Goal: Task Accomplishment & Management: Use online tool/utility

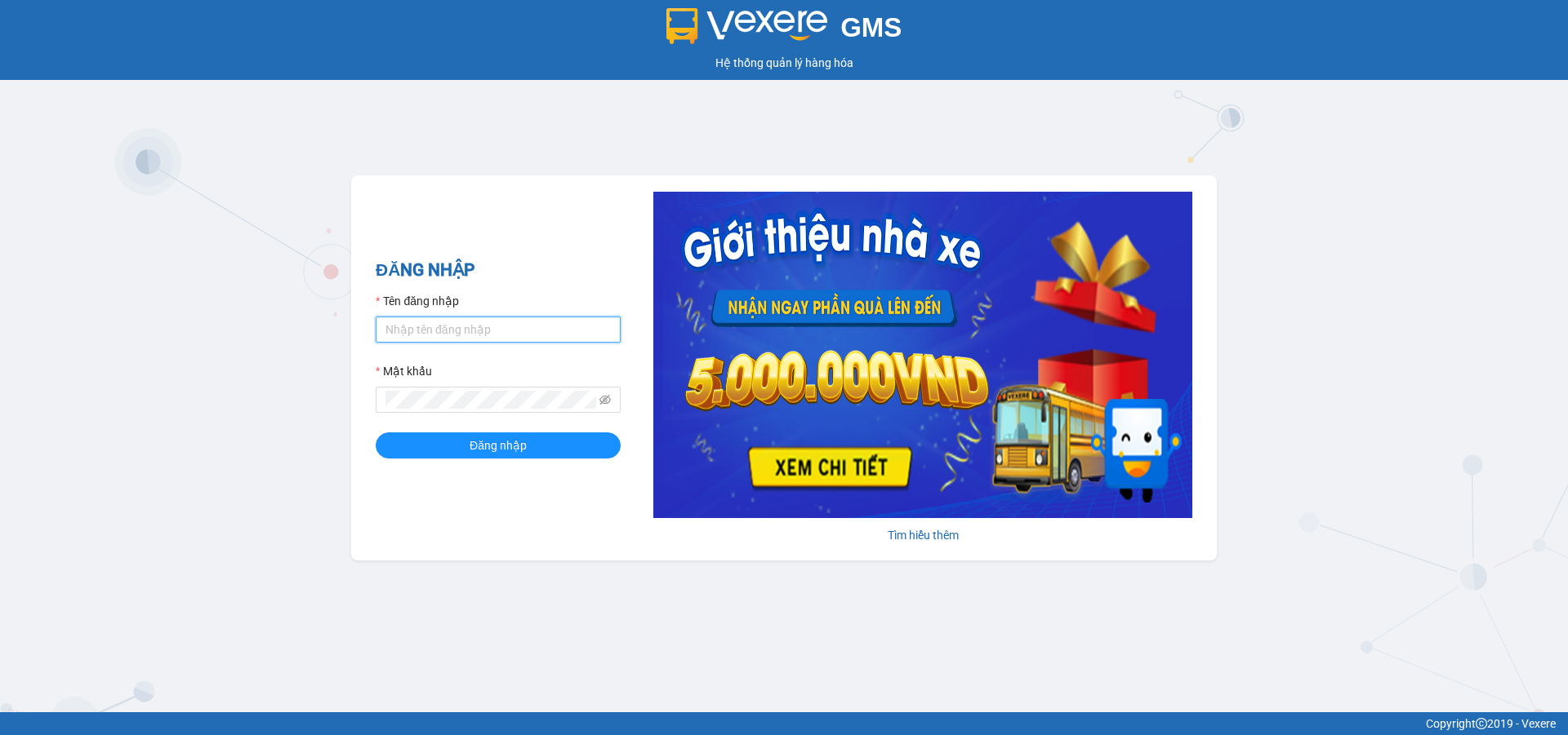
click at [549, 324] on input "Tên đăng nhập" at bounding box center [498, 329] width 245 height 26
type input "duongthuhuong.apq"
click at [376, 433] on button "Đăng nhập" at bounding box center [498, 446] width 245 height 26
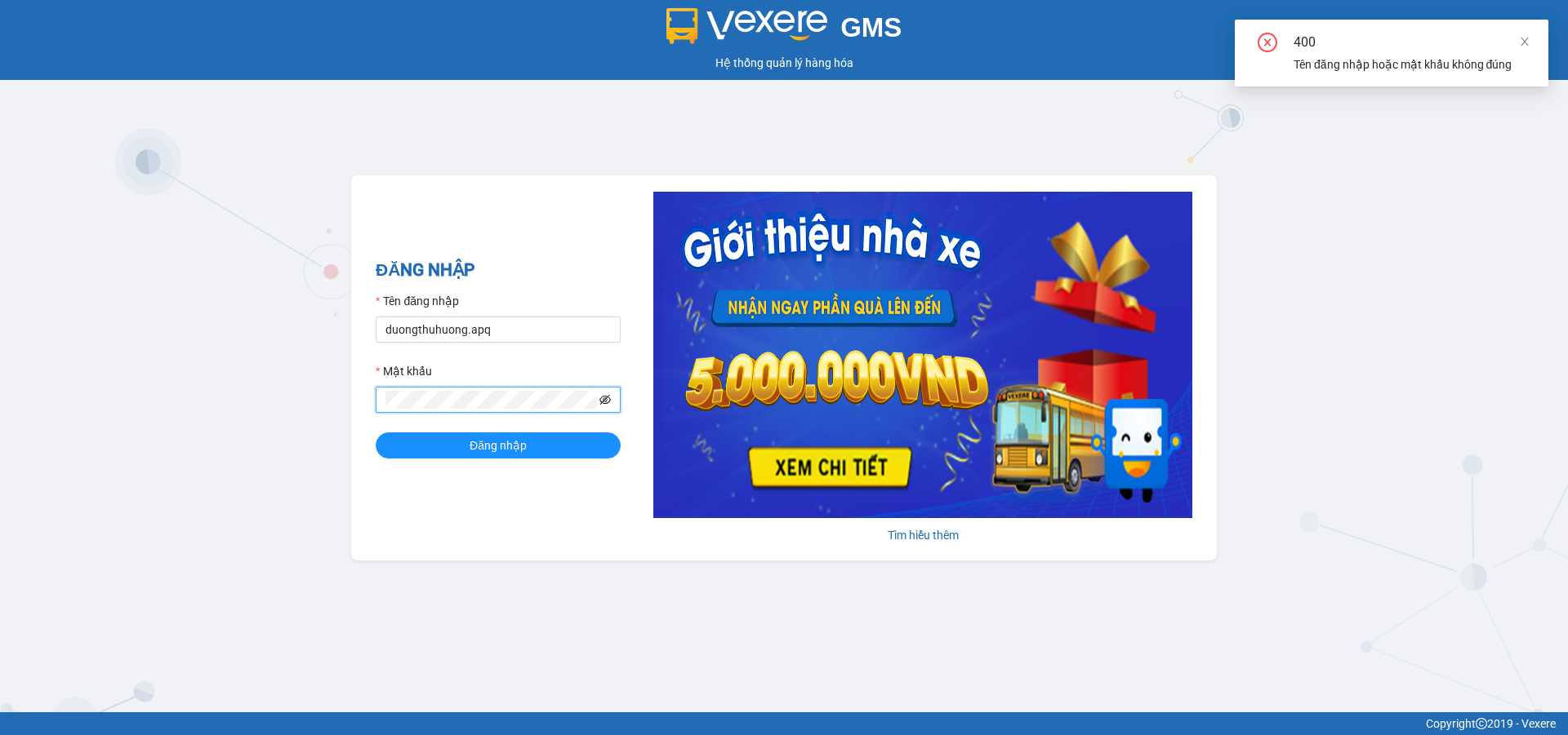
click at [600, 402] on icon "eye-invisible" at bounding box center [604, 399] width 11 height 11
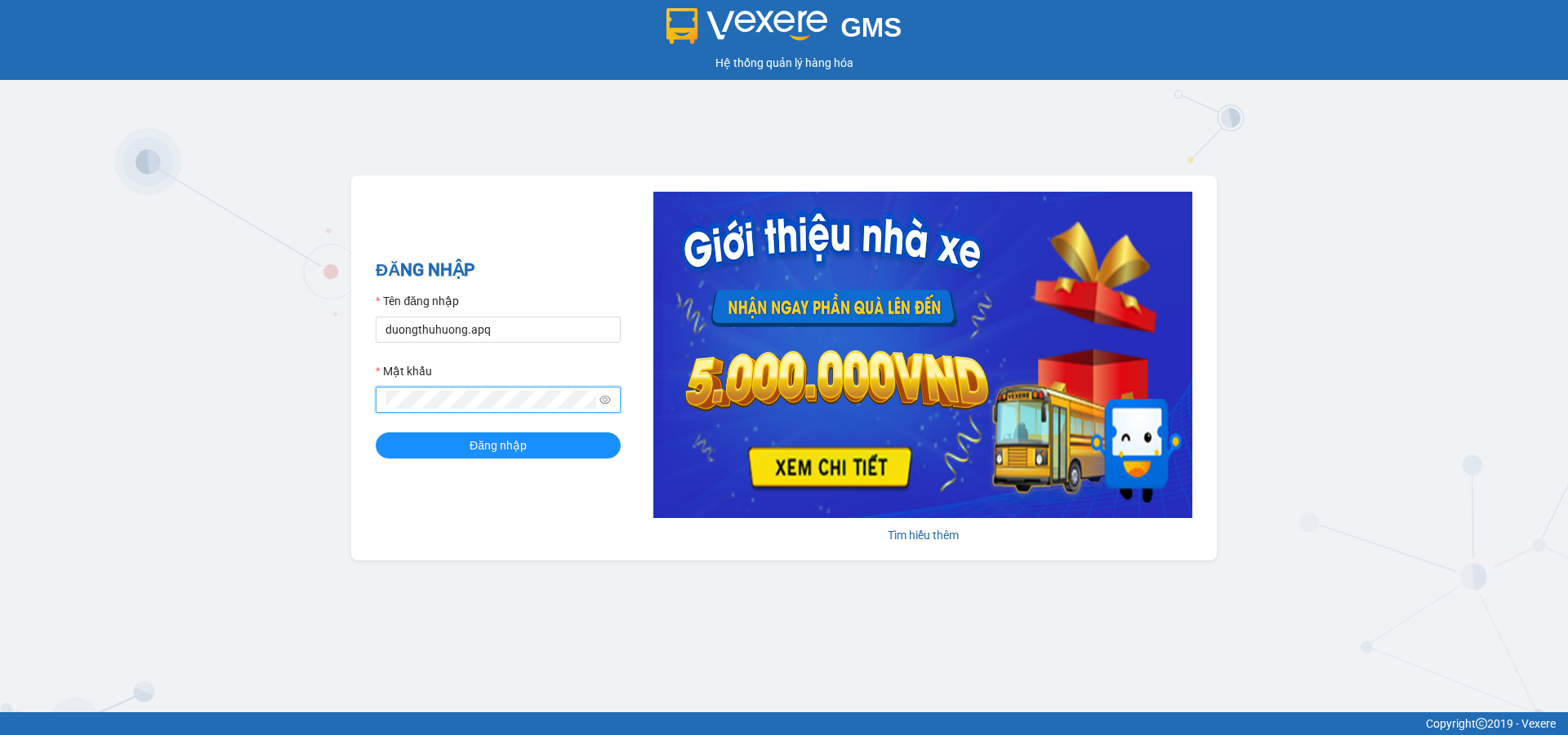
click at [376, 433] on button "Đăng nhập" at bounding box center [498, 446] width 245 height 26
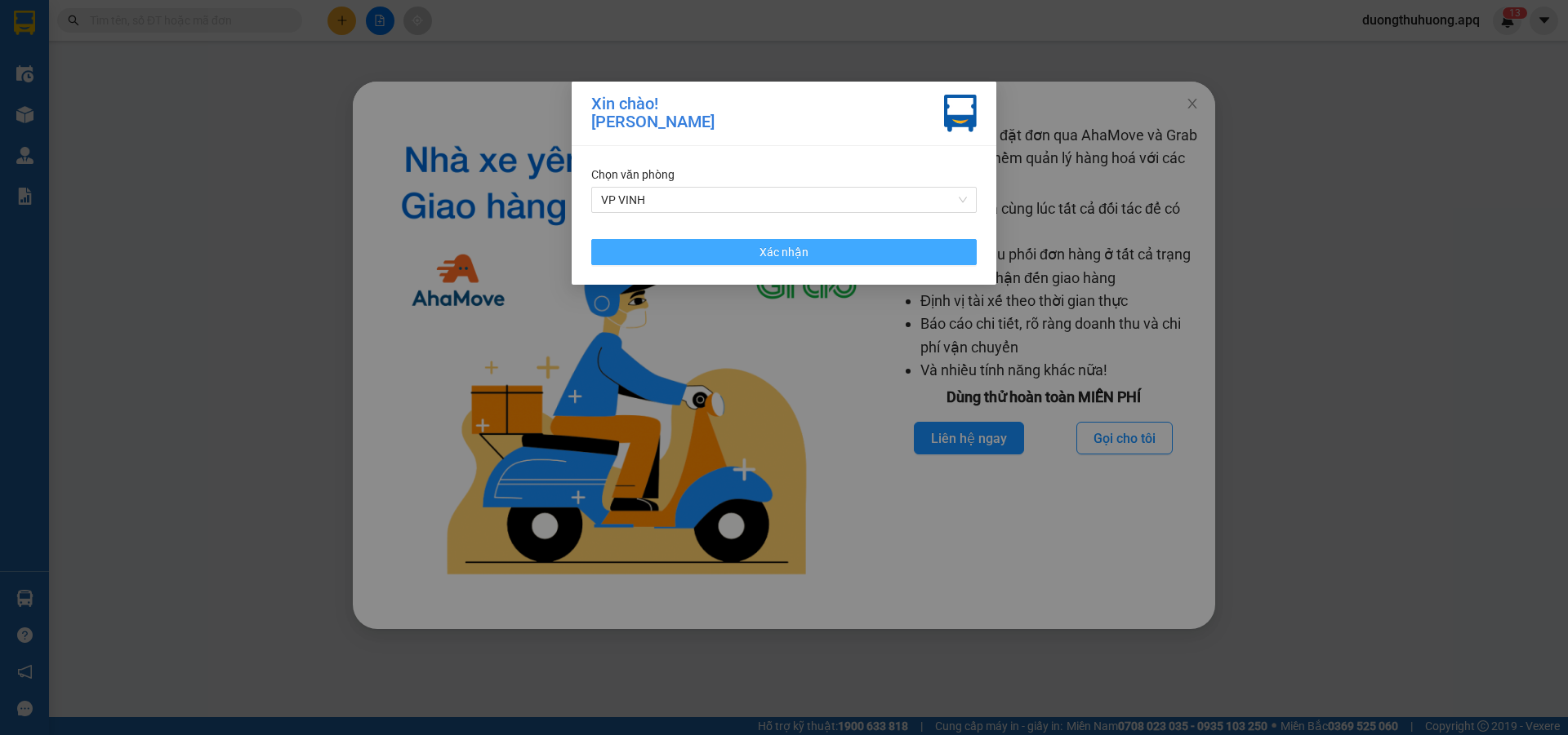
click at [819, 246] on button "Xác nhận" at bounding box center [784, 253] width 386 height 26
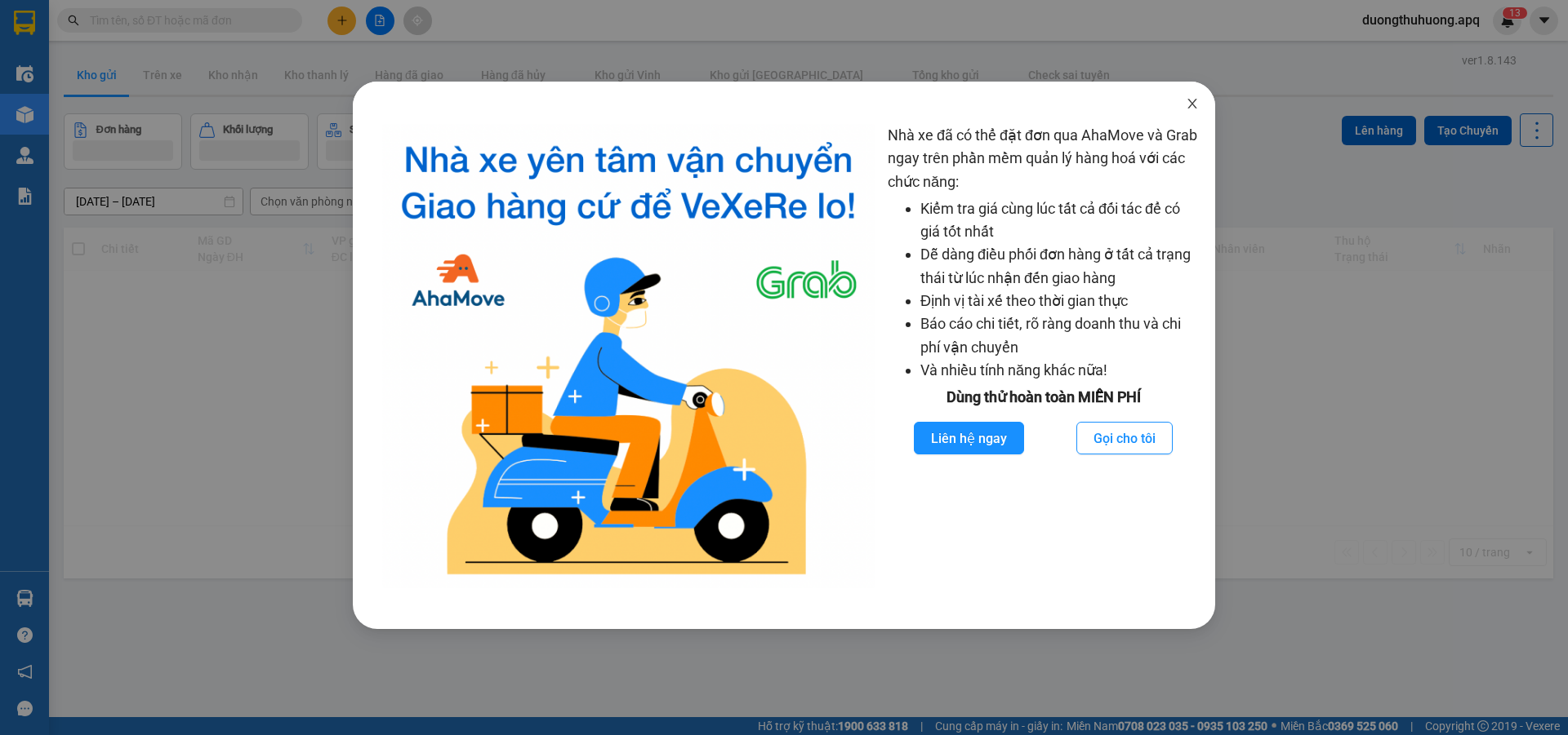
click at [1192, 102] on icon "close" at bounding box center [1192, 103] width 13 height 13
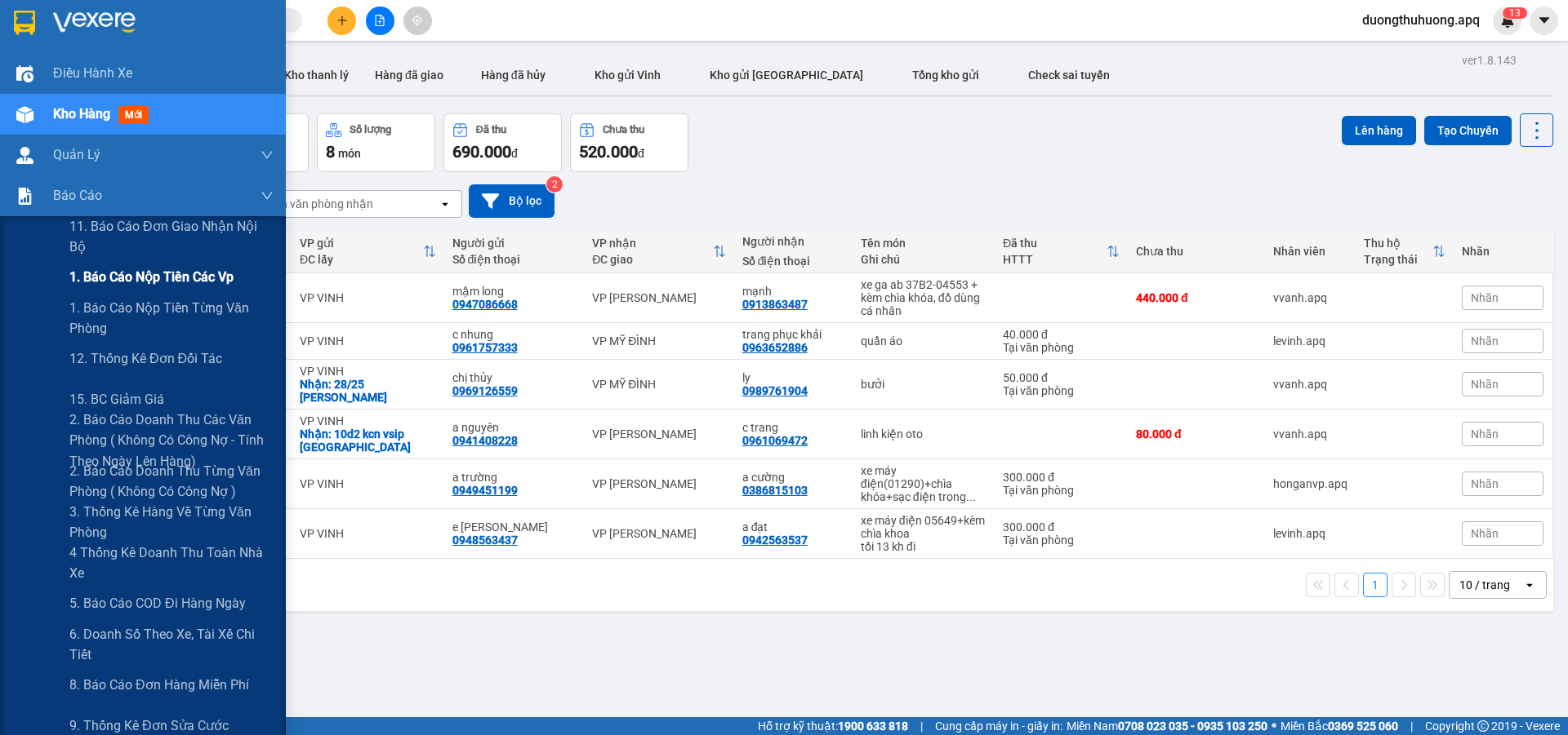
click at [104, 281] on span "1. Báo cáo nộp tiền các vp" at bounding box center [151, 276] width 164 height 20
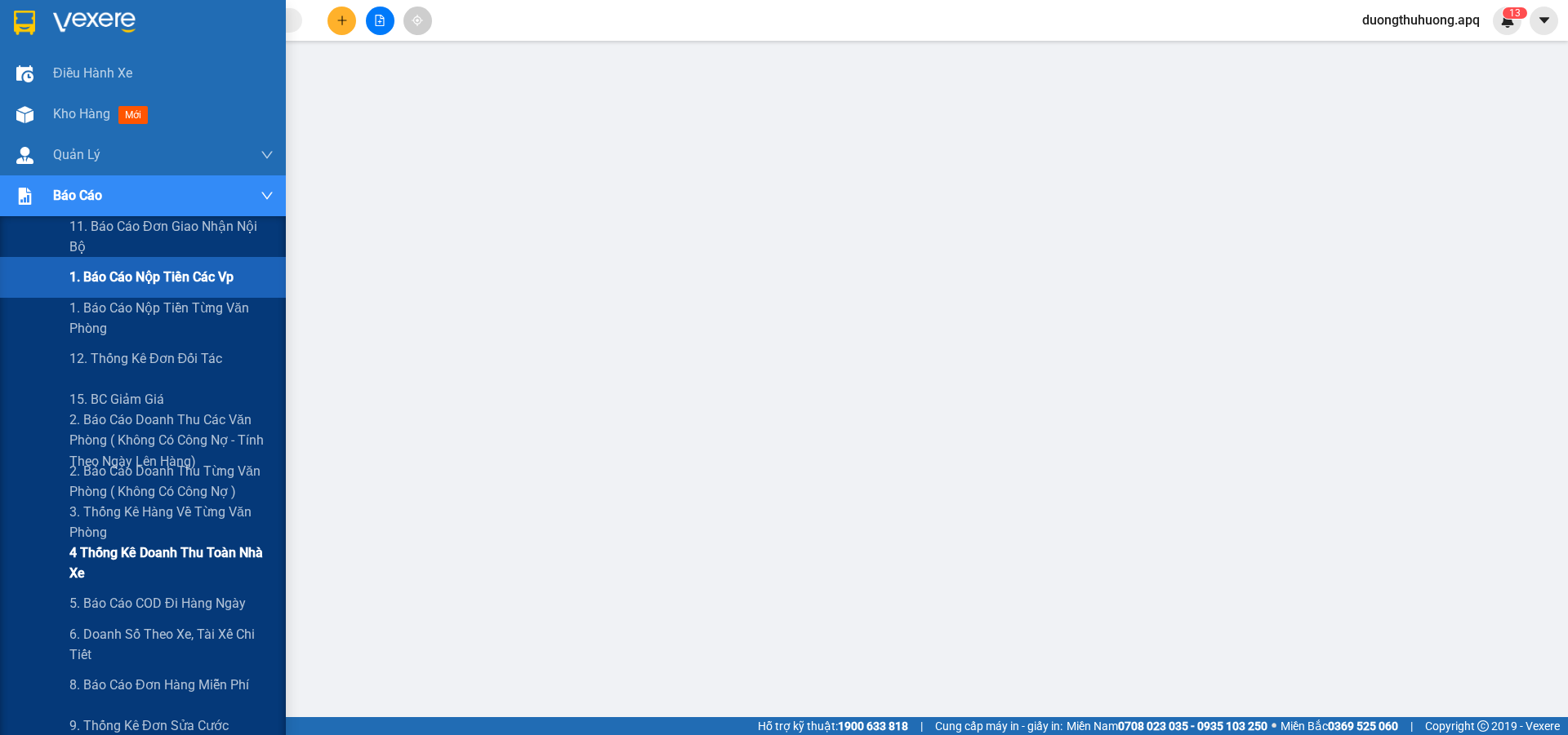
click at [117, 558] on span "4 Thống kê doanh thu toàn nhà xe" at bounding box center [171, 563] width 204 height 41
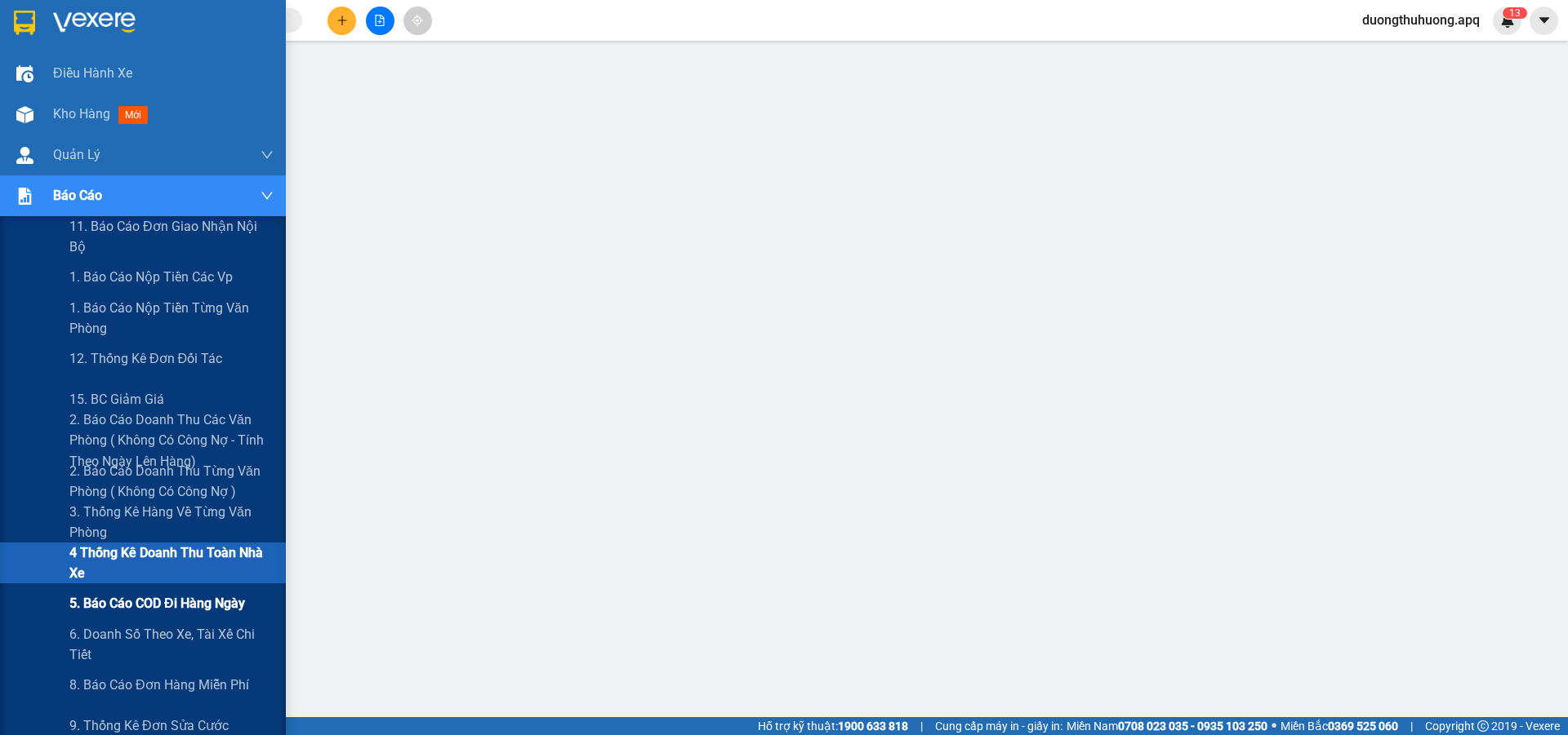
click at [117, 606] on span "5. Báo cáo COD đi hàng ngày" at bounding box center [157, 603] width 176 height 20
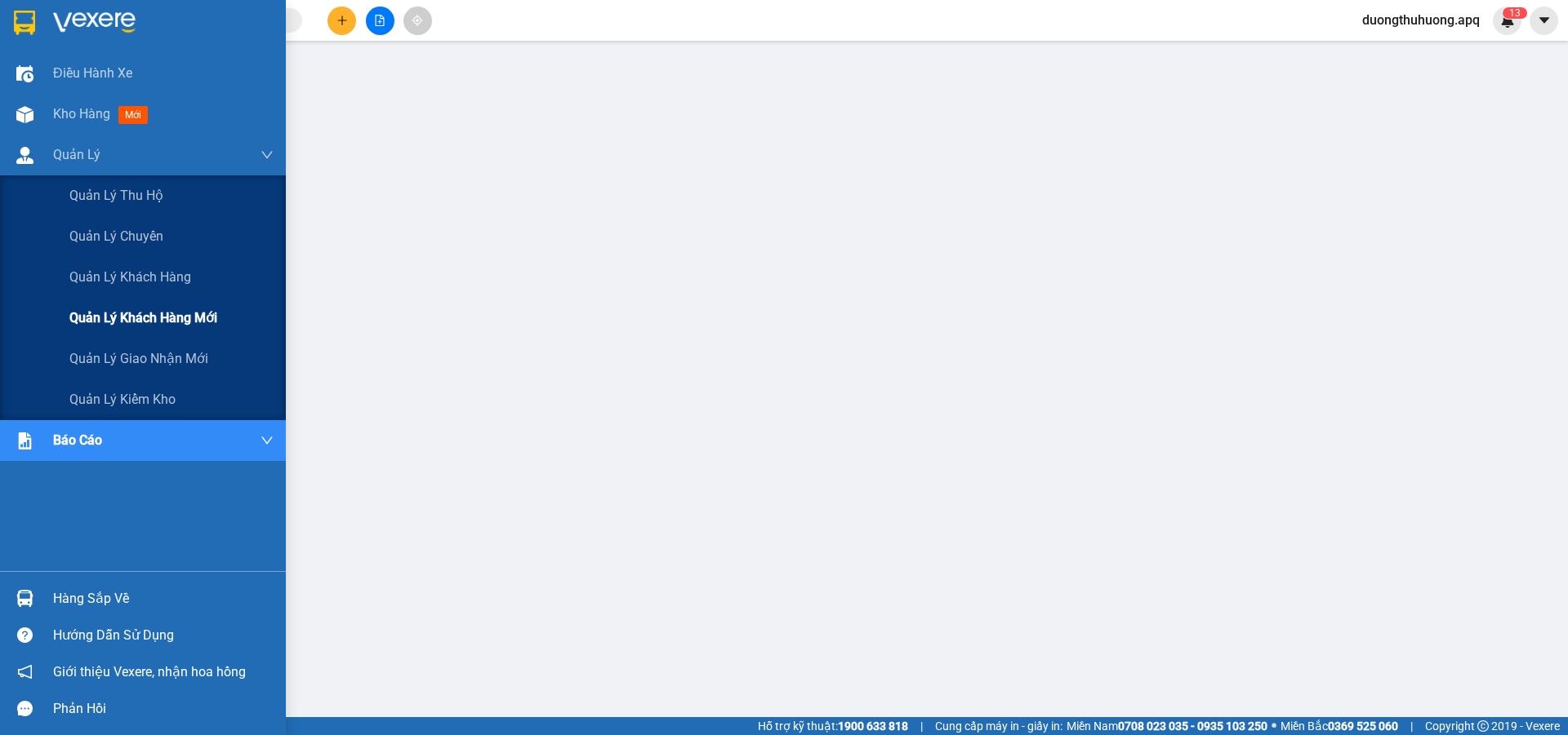
drag, startPoint x: 135, startPoint y: 357, endPoint x: 149, endPoint y: 335, distance: 26.1
click at [135, 357] on span "Quản lý giao nhận mới" at bounding box center [138, 358] width 139 height 20
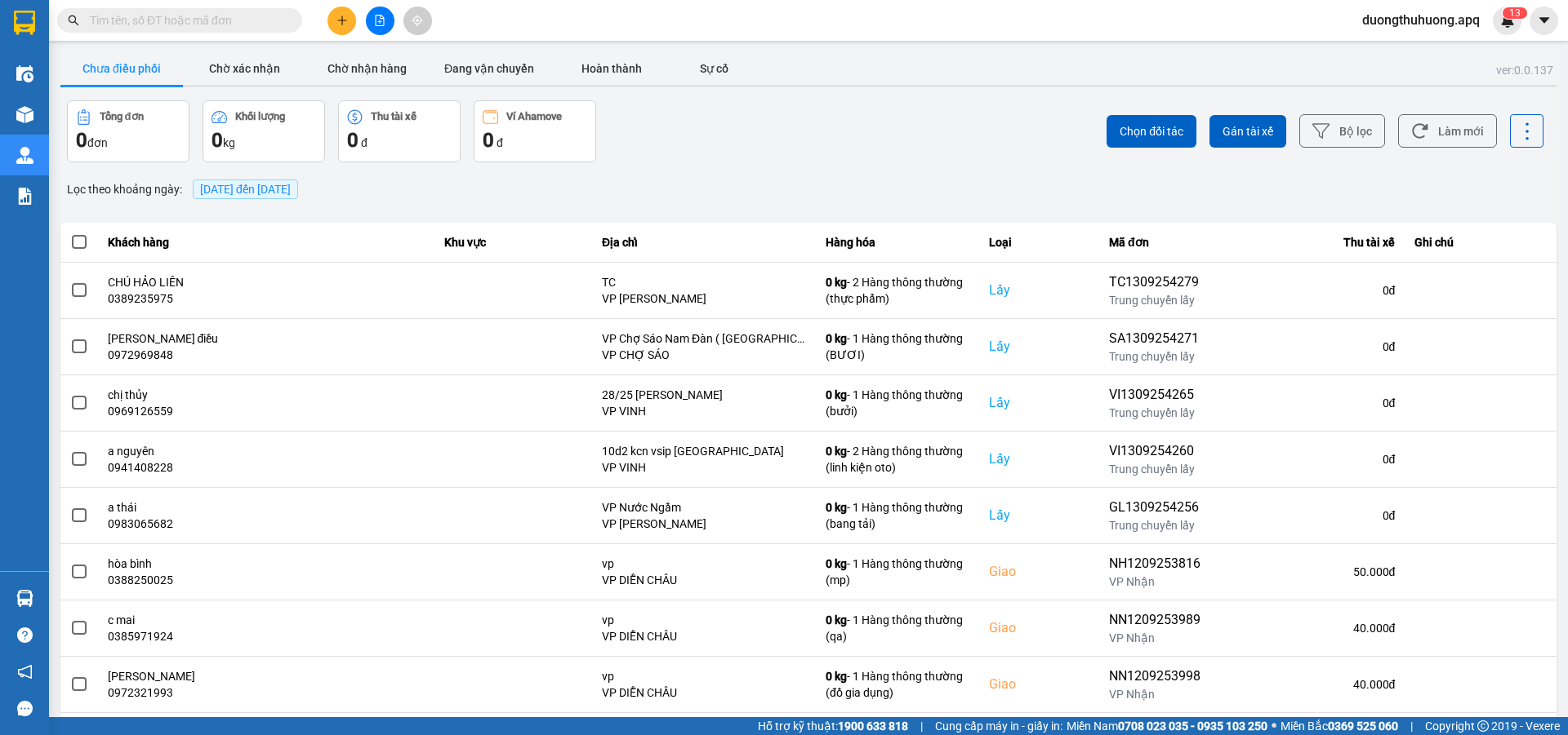
click at [284, 184] on span "[DATE] đến [DATE]" at bounding box center [246, 189] width 91 height 13
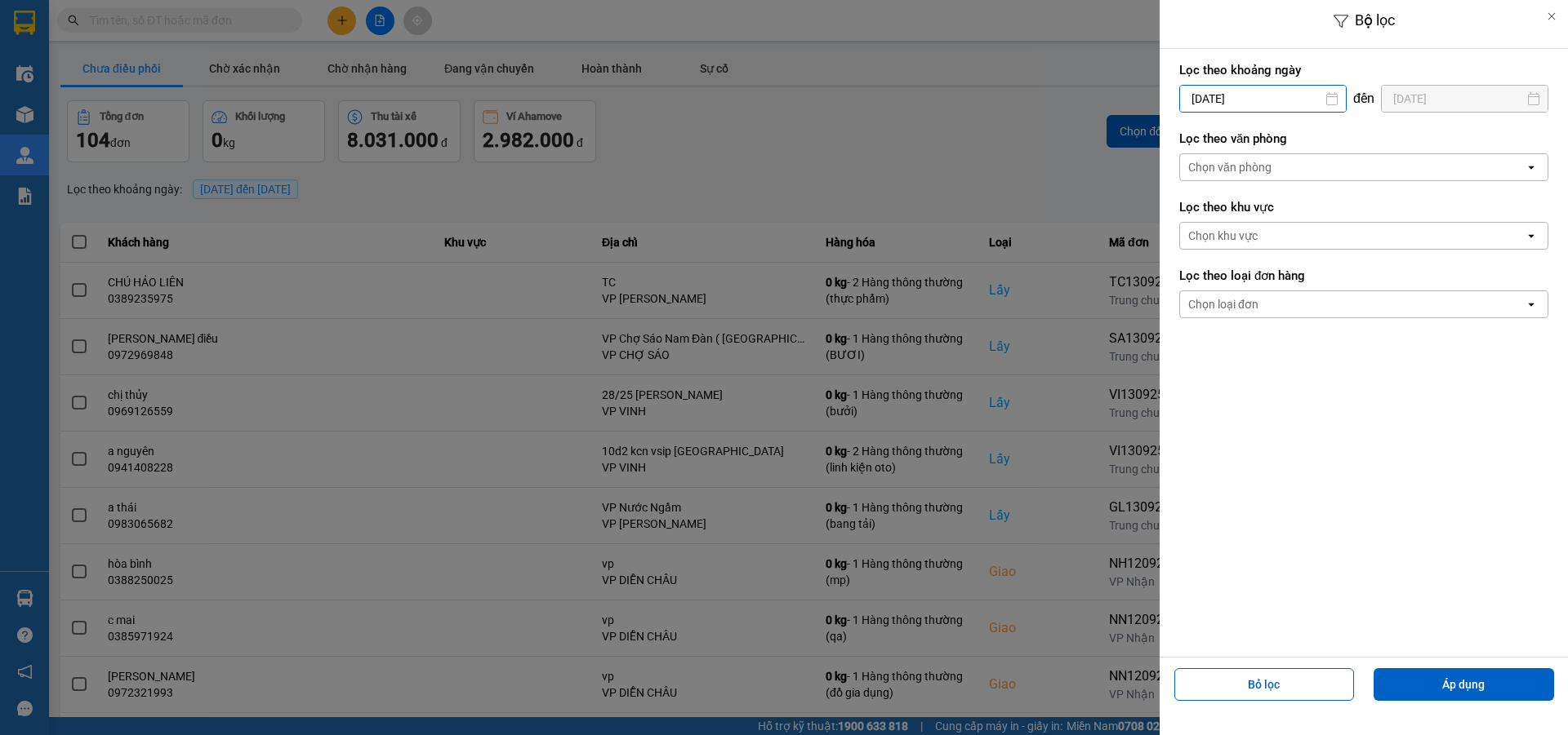
click at [1304, 95] on input "[DATE]" at bounding box center [1264, 99] width 166 height 26
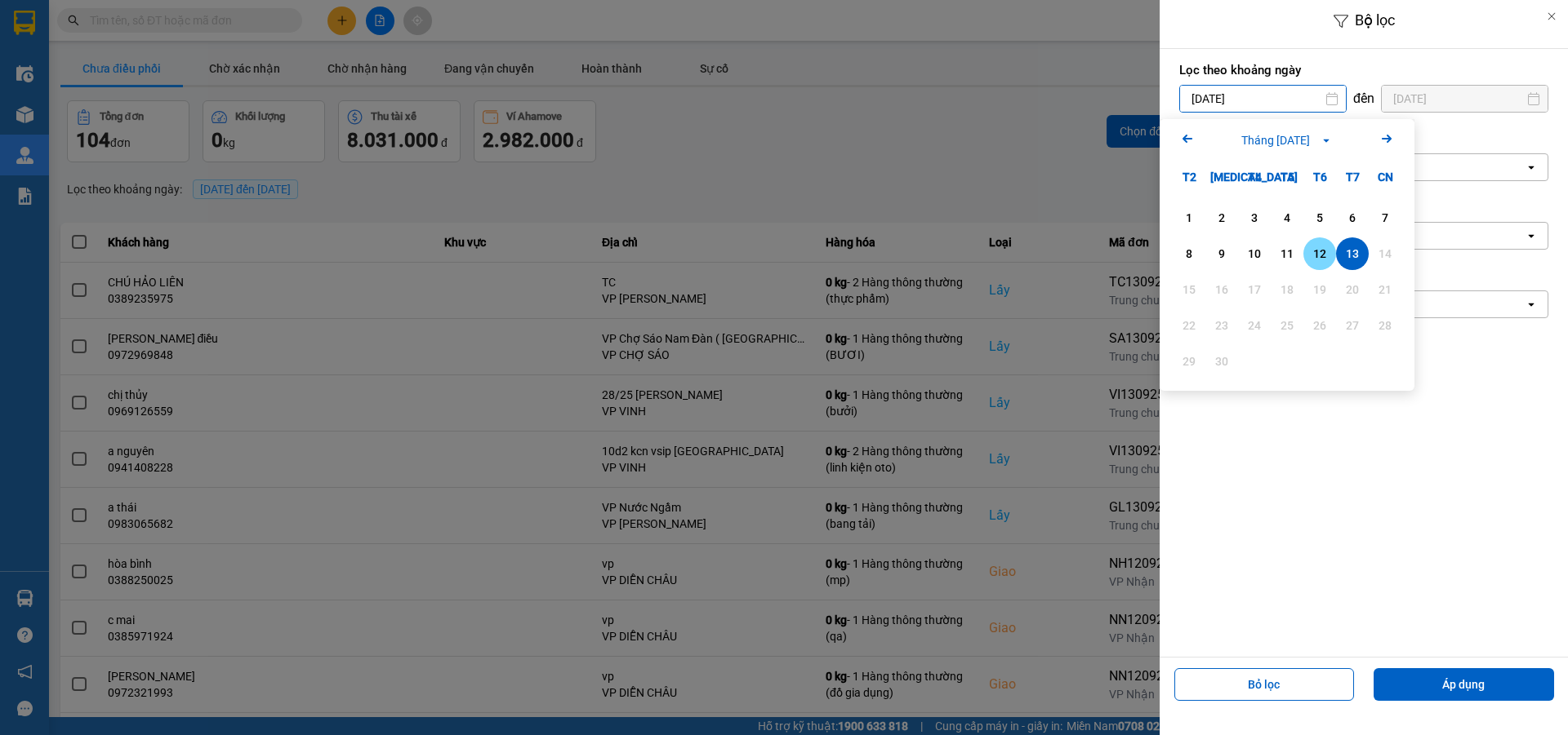
click at [1320, 253] on div "12" at bounding box center [1320, 253] width 23 height 19
type input "12/09/2025"
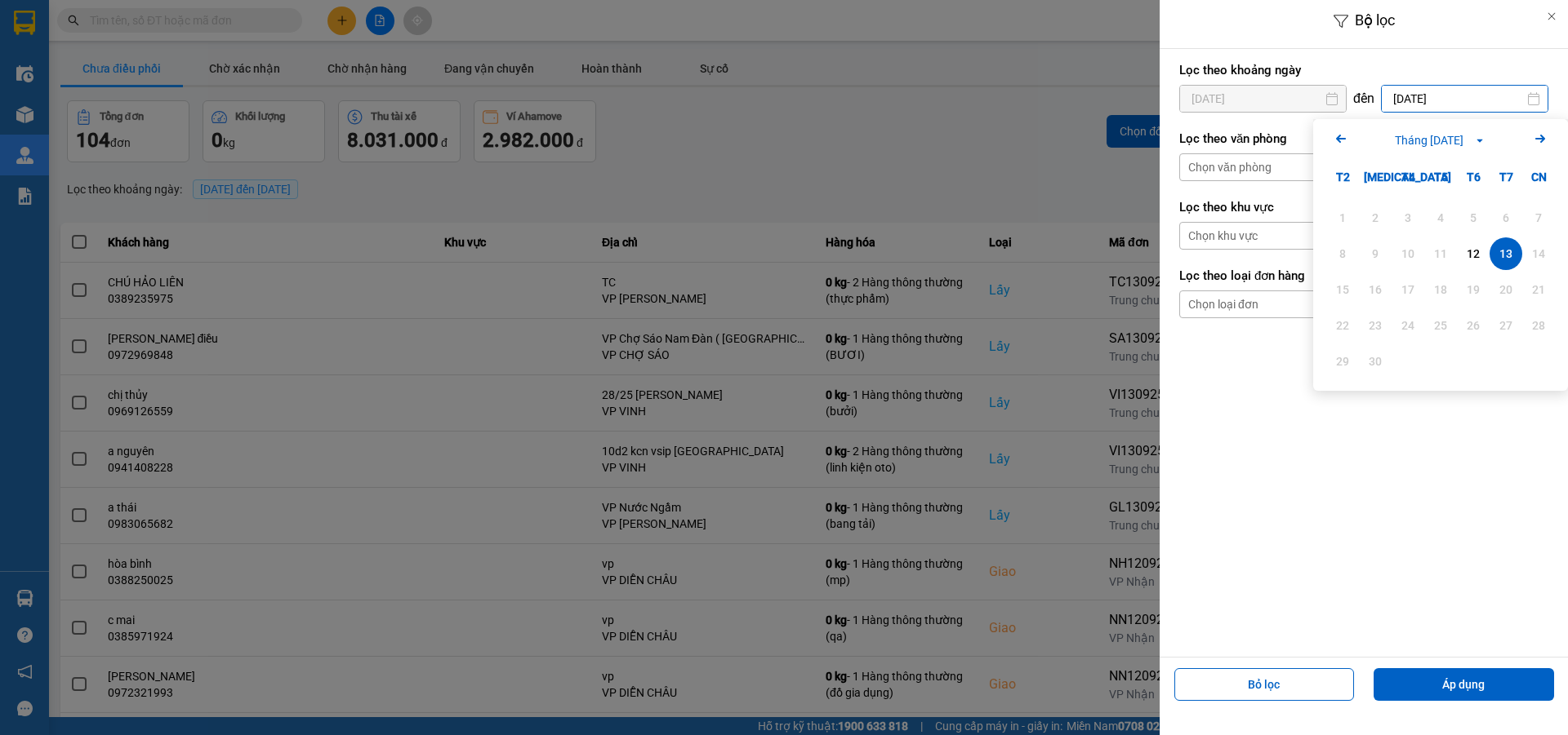
click at [1489, 100] on input "[DATE]" at bounding box center [1465, 99] width 166 height 26
click at [1469, 251] on div "12" at bounding box center [1474, 253] width 23 height 19
type input "12/09/2025"
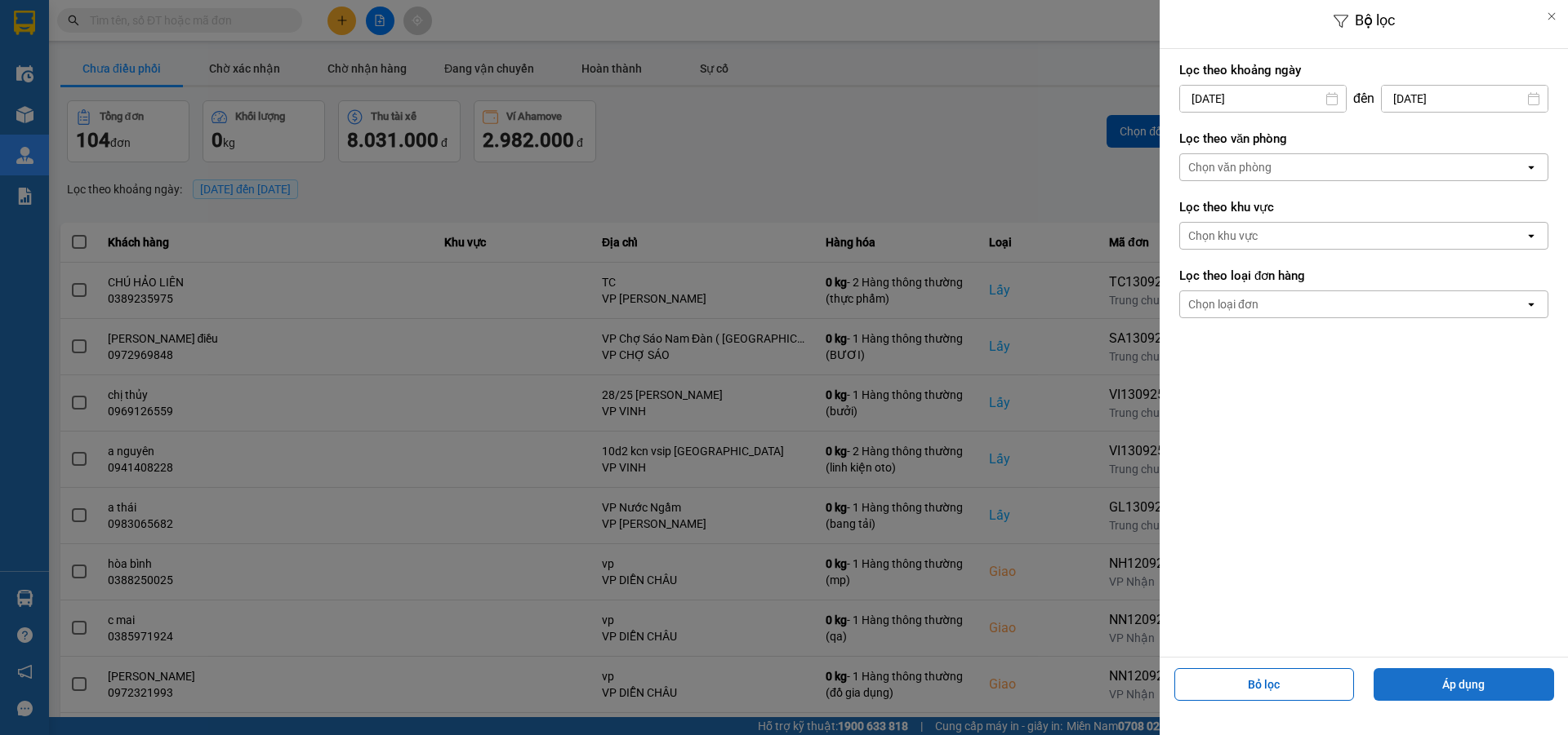
click at [1458, 690] on button "Áp dụng" at bounding box center [1464, 684] width 180 height 32
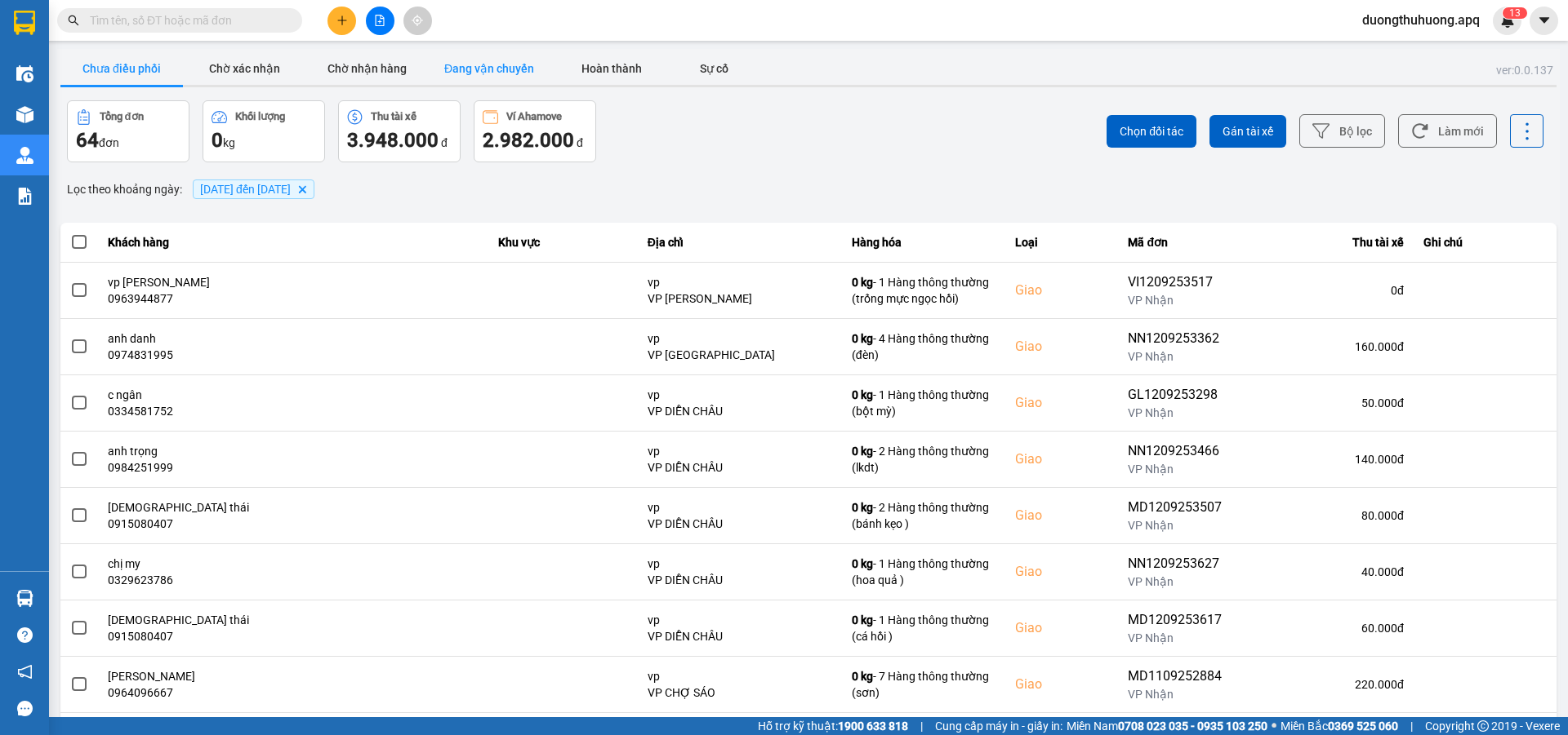
click at [502, 73] on button "Đang vận chuyển" at bounding box center [489, 68] width 122 height 32
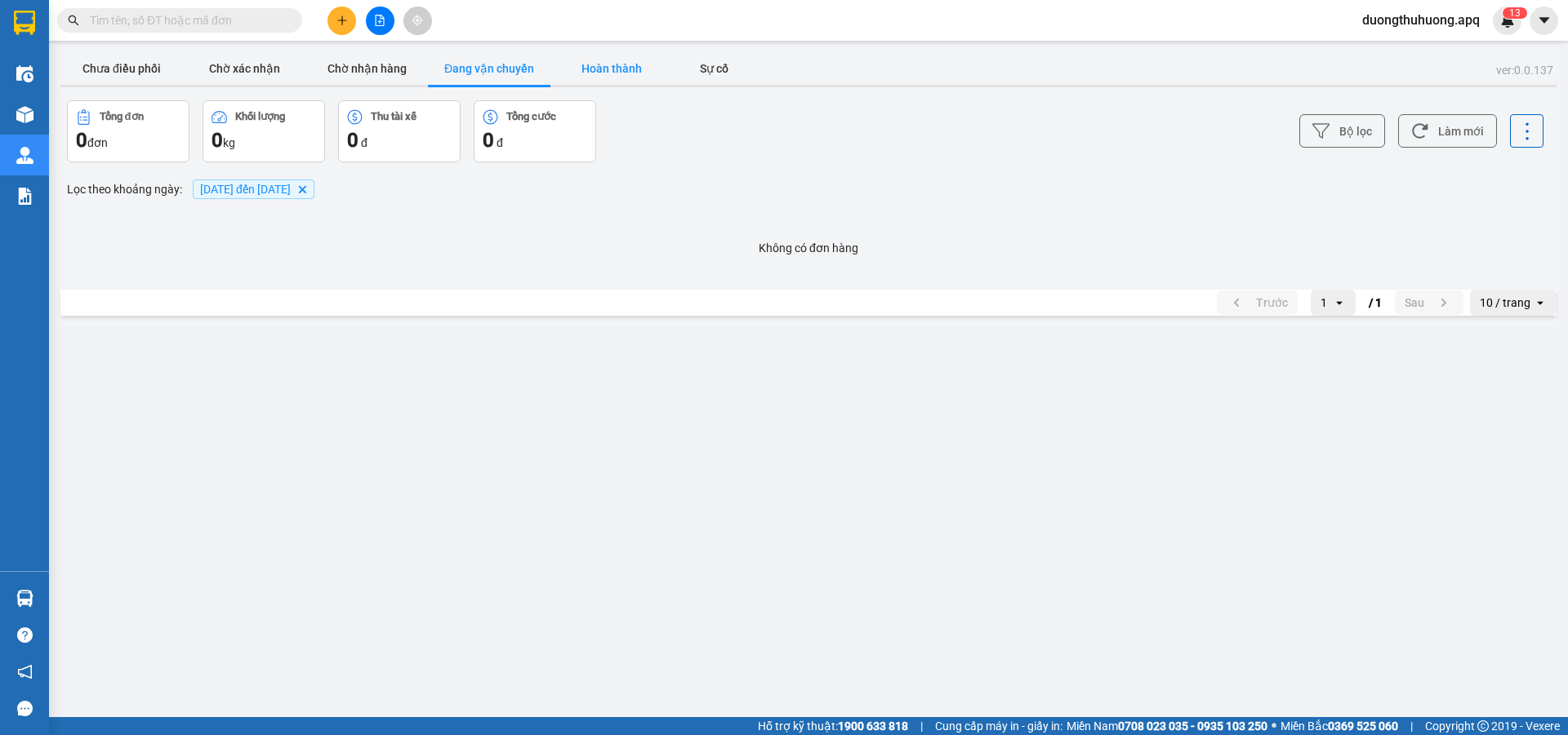
click at [610, 66] on button "Hoàn thành" at bounding box center [611, 68] width 122 height 32
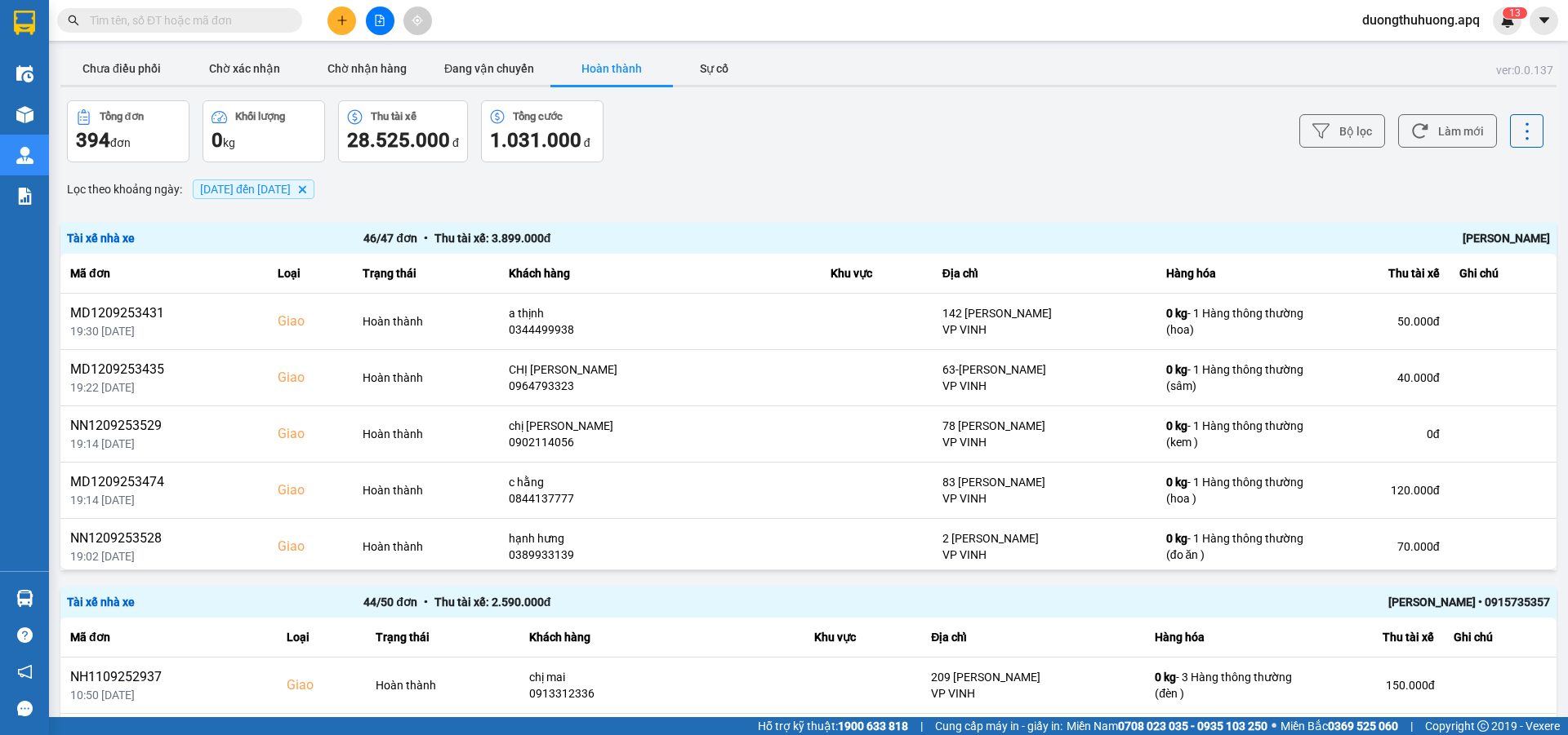
click at [1484, 240] on div "[PERSON_NAME]" at bounding box center [1254, 238] width 593 height 18
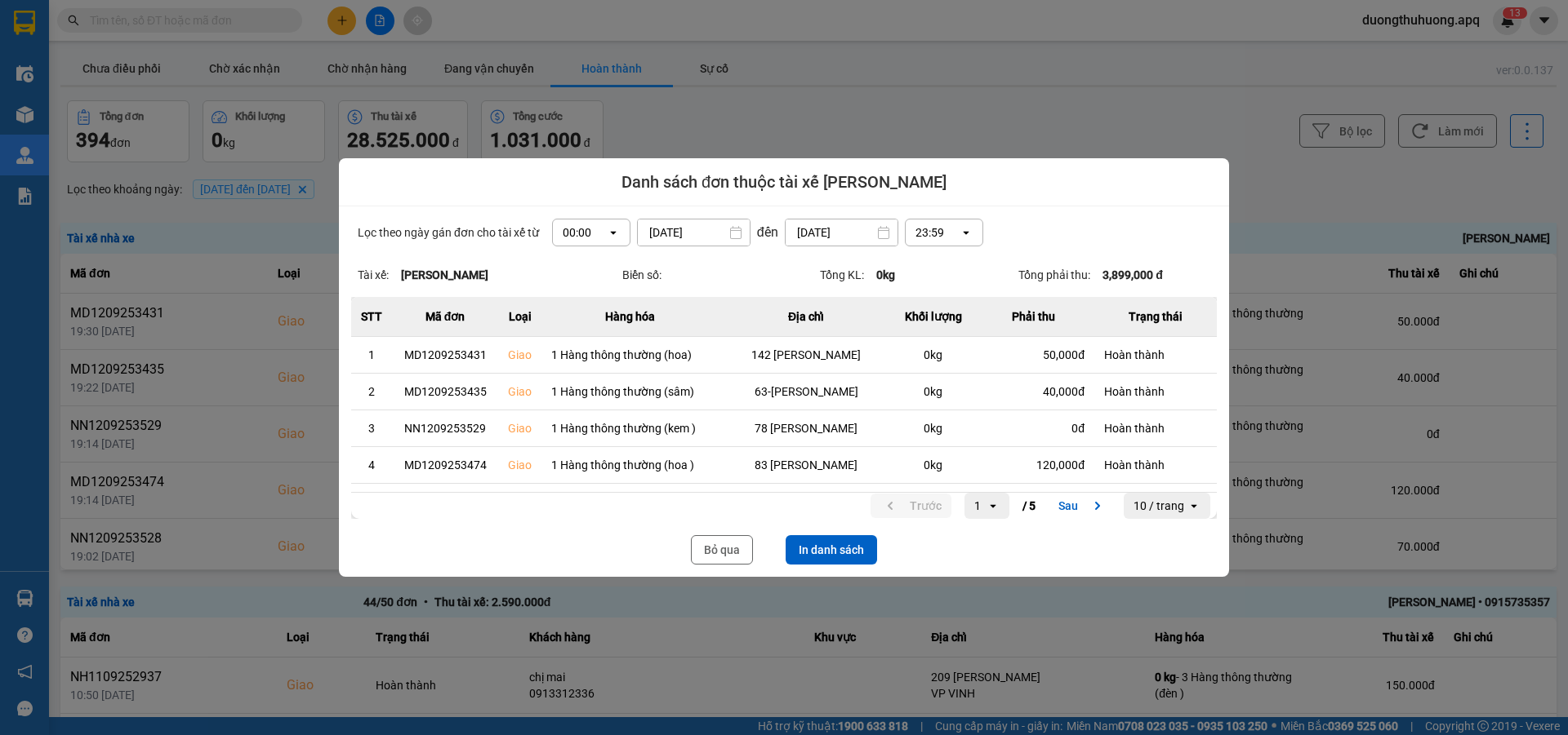
click at [610, 232] on icon "dialog" at bounding box center [613, 233] width 6 height 3
click at [575, 323] on div "13:00" at bounding box center [586, 322] width 52 height 17
click at [854, 545] on button "In danh sách" at bounding box center [831, 551] width 92 height 30
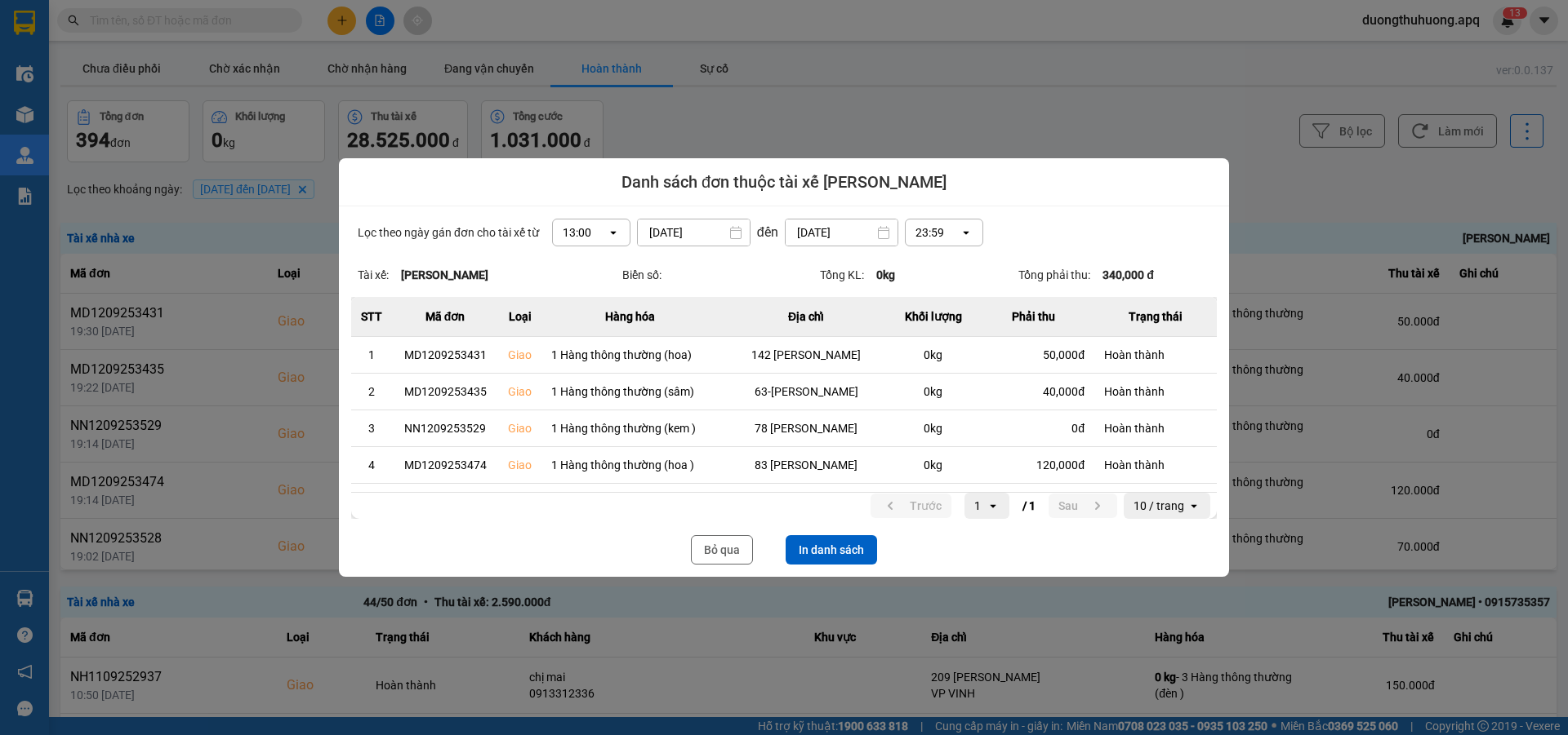
drag, startPoint x: 699, startPoint y: 555, endPoint x: 1567, endPoint y: 230, distance: 926.8
click at [705, 553] on button "Bỏ qua" at bounding box center [721, 551] width 62 height 30
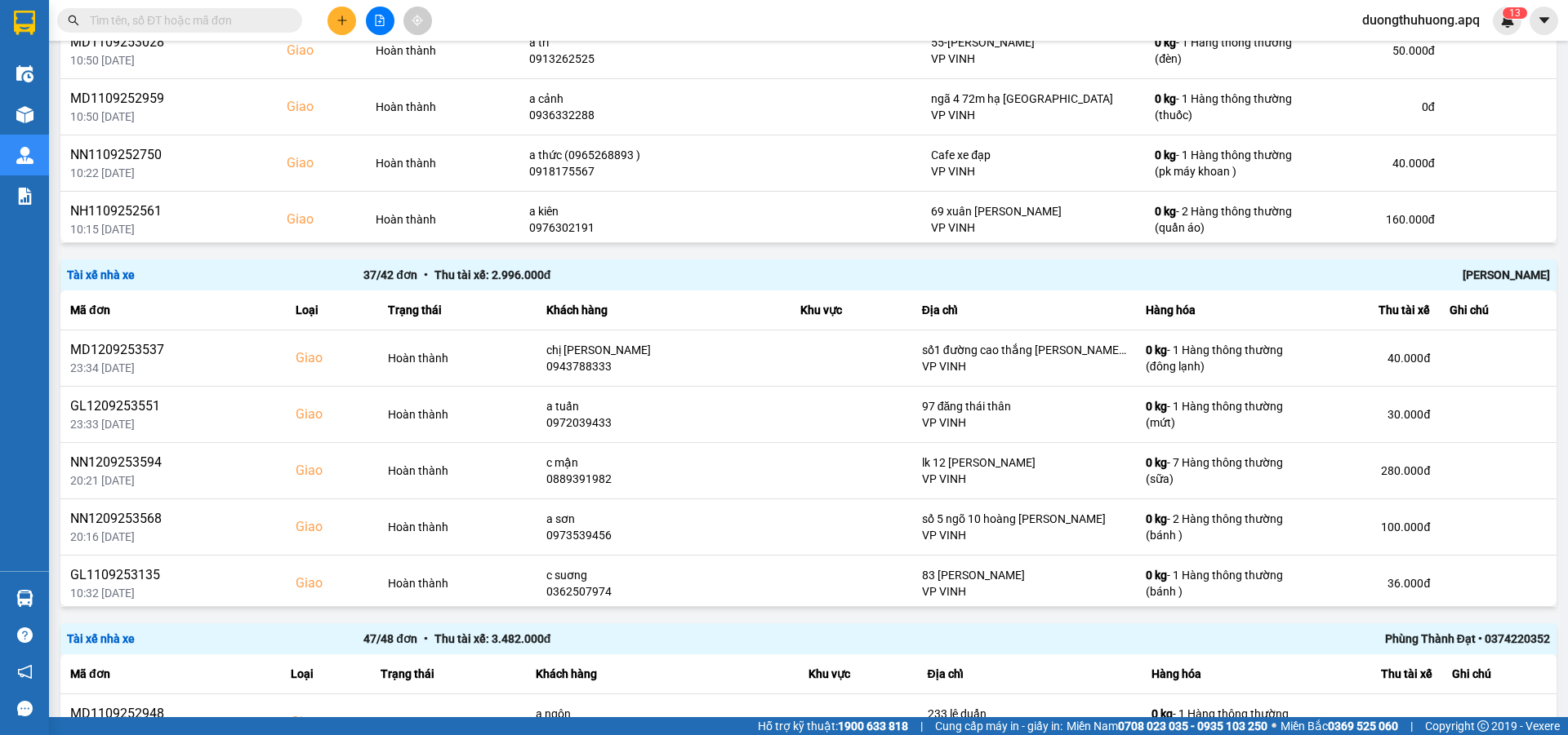
scroll to position [745, 0]
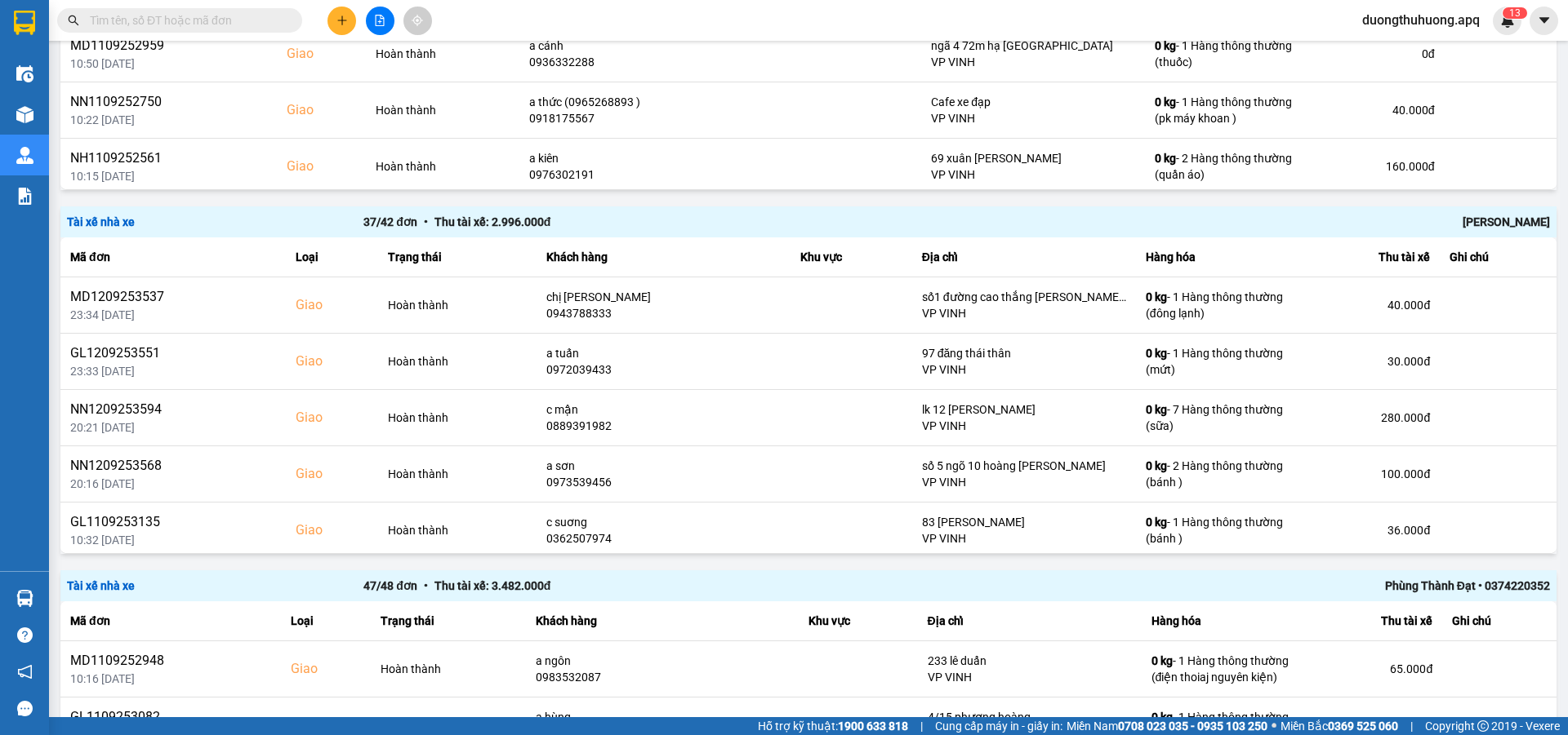
click at [1484, 222] on div "[PERSON_NAME]" at bounding box center [1254, 222] width 593 height 18
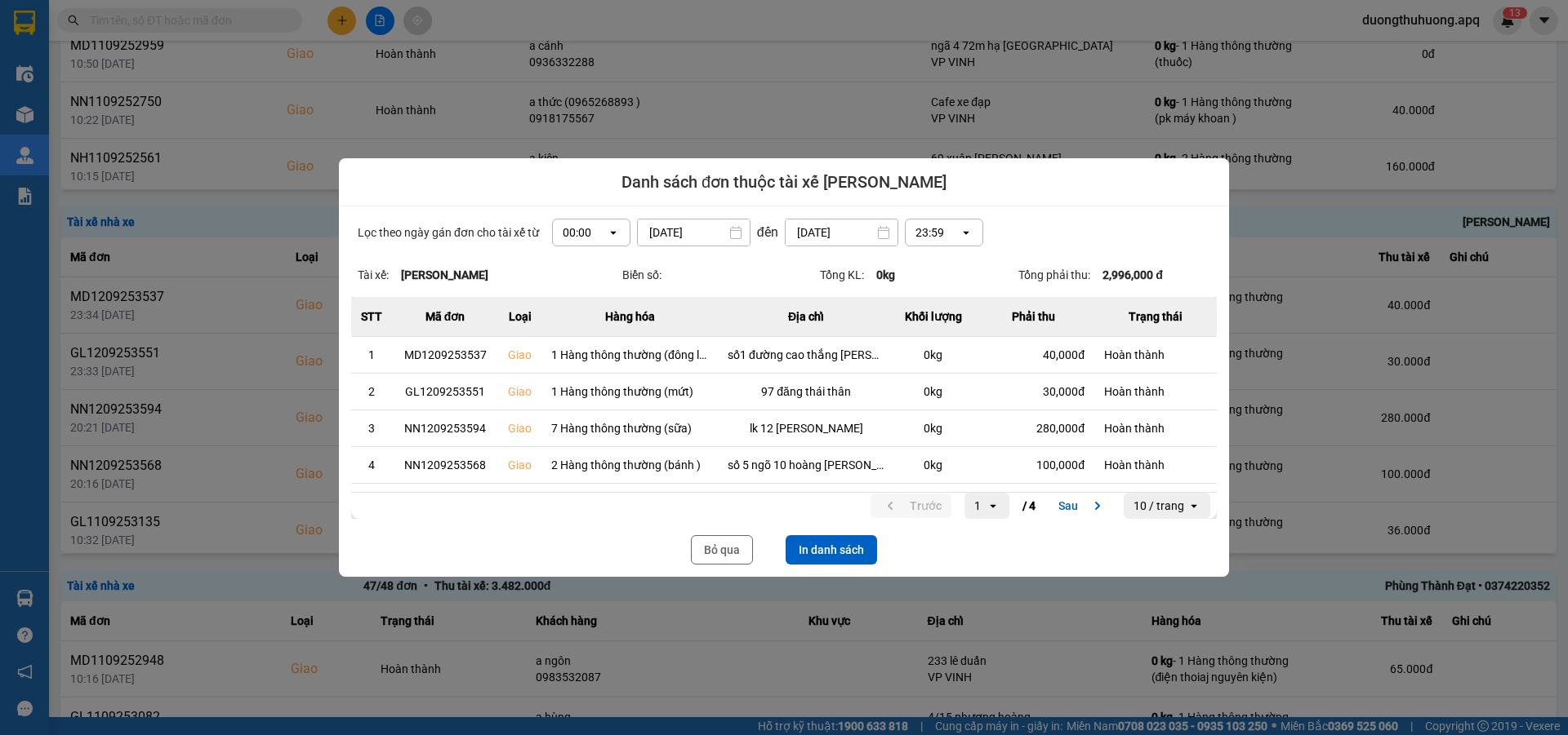
click at [609, 231] on icon "open" at bounding box center [613, 232] width 13 height 13
click at [574, 327] on div "13:00" at bounding box center [586, 322] width 52 height 17
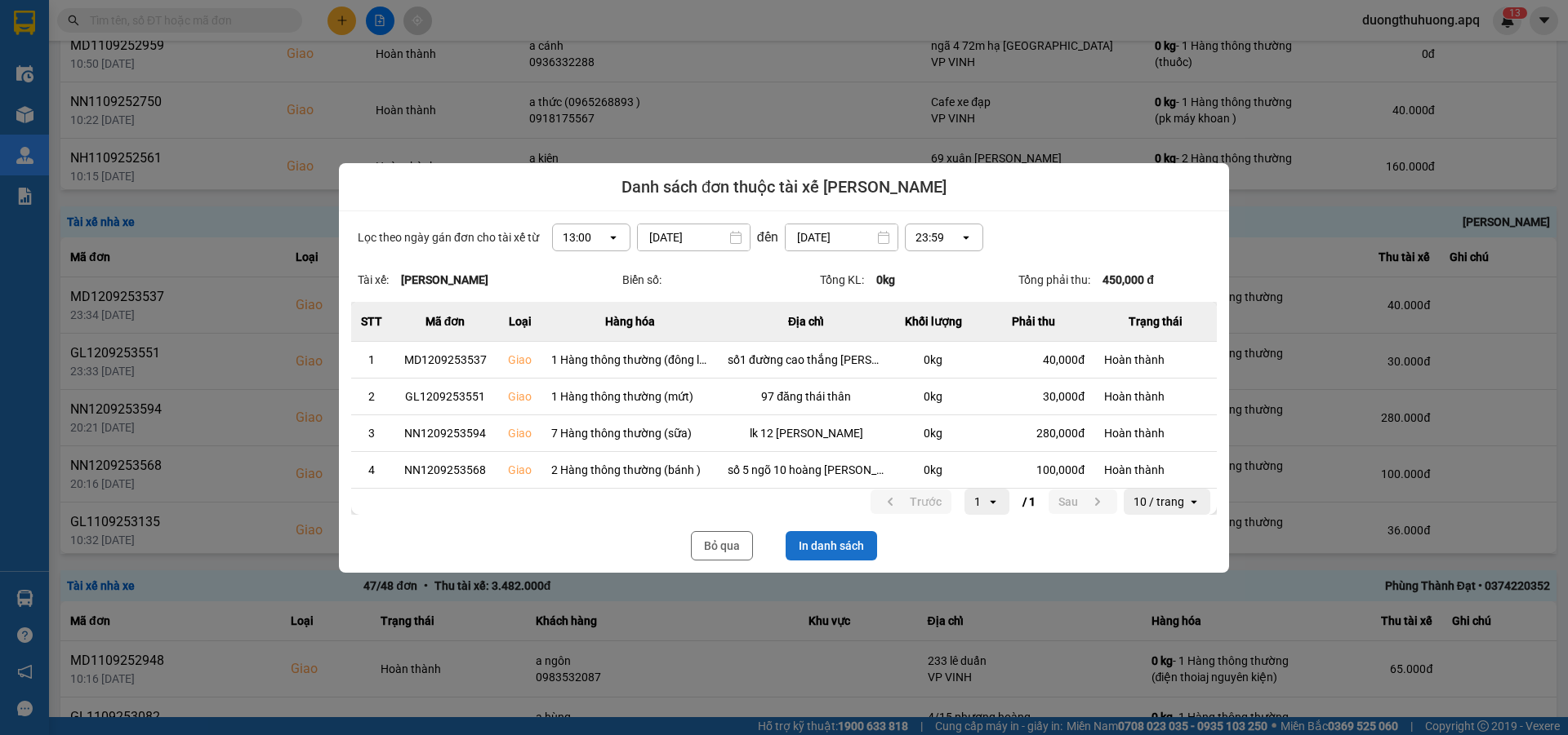
click at [846, 545] on button "In danh sách" at bounding box center [831, 546] width 92 height 30
click at [717, 545] on button "Bỏ qua" at bounding box center [721, 546] width 62 height 30
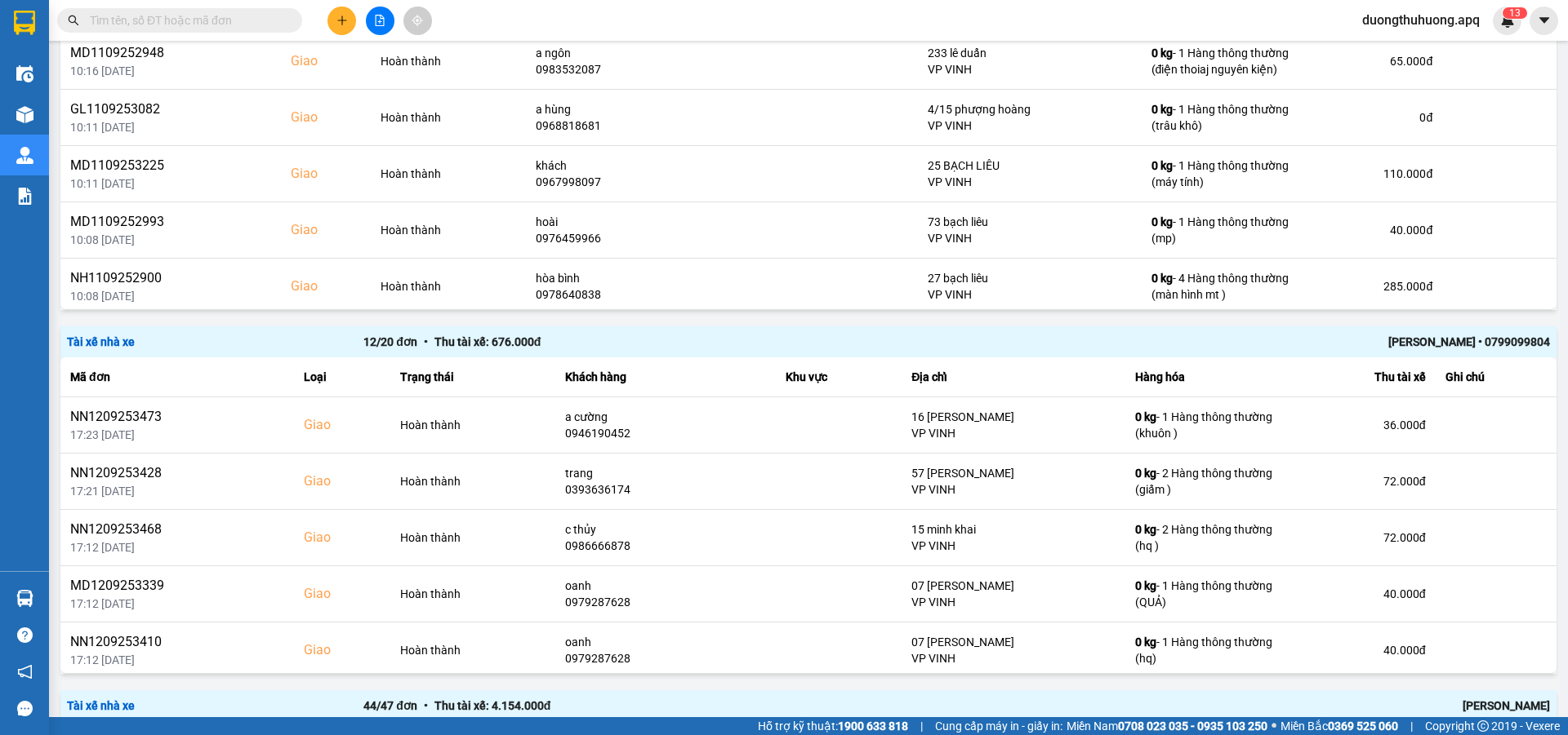
scroll to position [1439, 0]
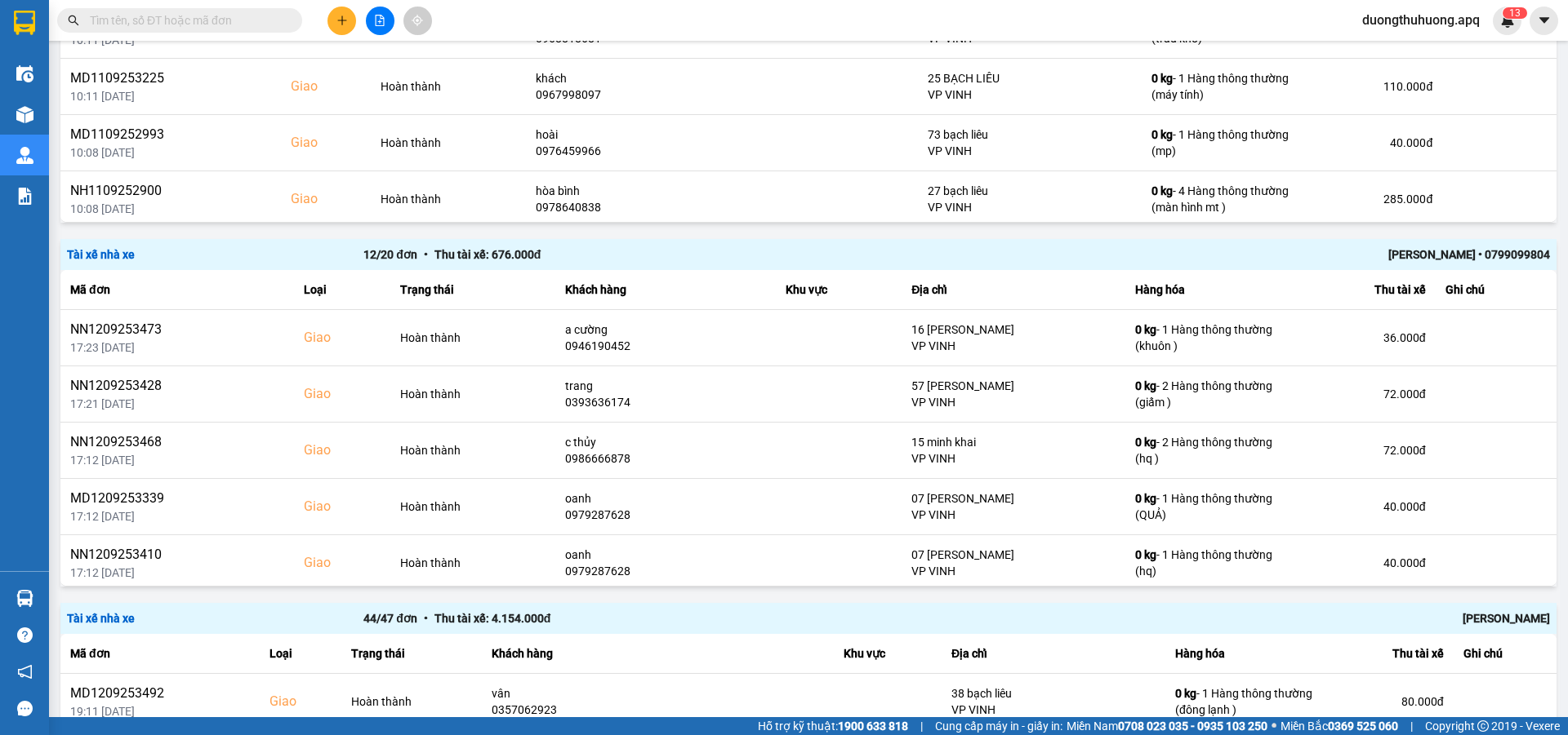
click at [1421, 253] on div "[PERSON_NAME] • 0799099804" at bounding box center [1254, 254] width 593 height 18
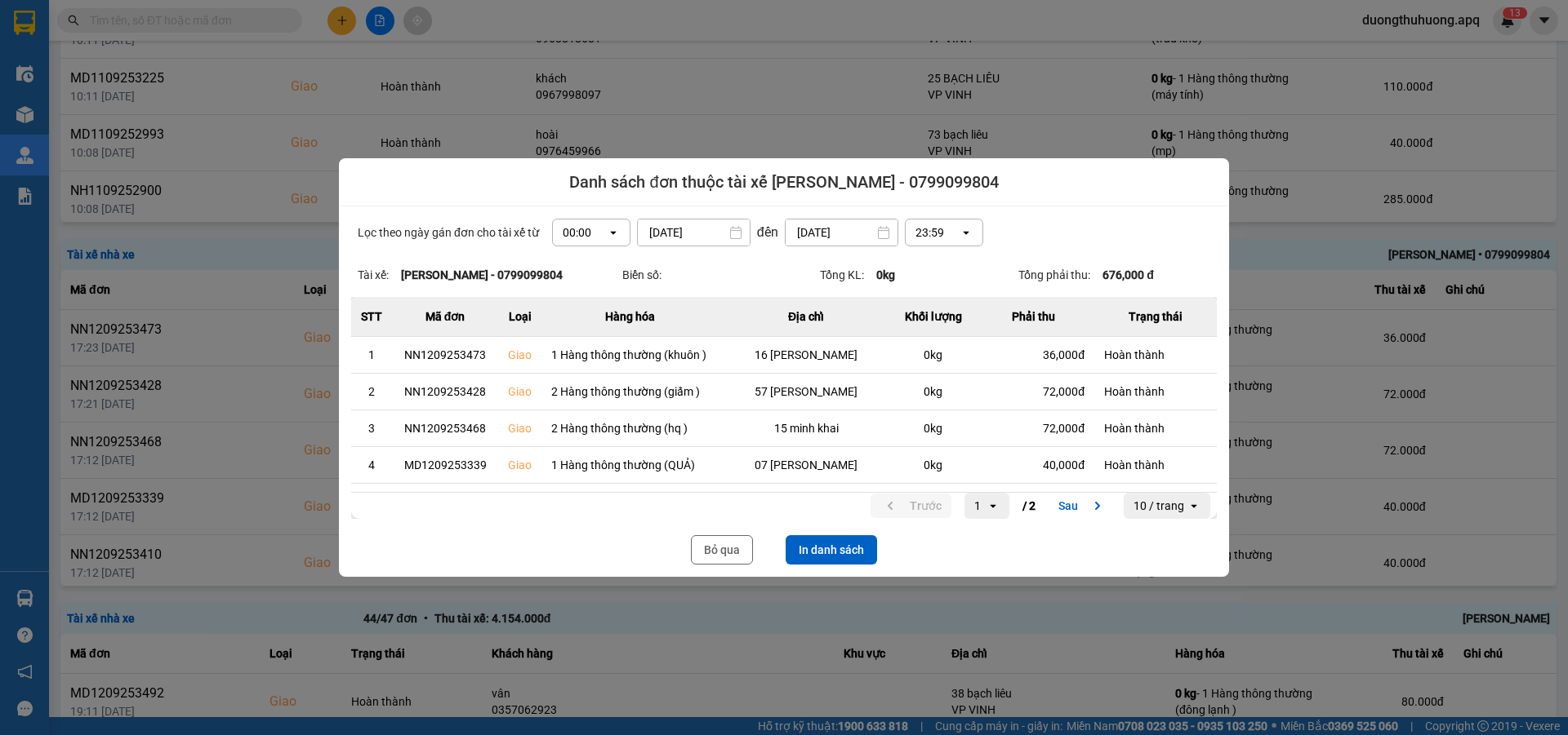
click at [607, 231] on icon "open" at bounding box center [613, 232] width 13 height 13
click at [569, 327] on div "13:00" at bounding box center [586, 322] width 52 height 17
click at [834, 550] on button "In danh sách" at bounding box center [831, 551] width 92 height 30
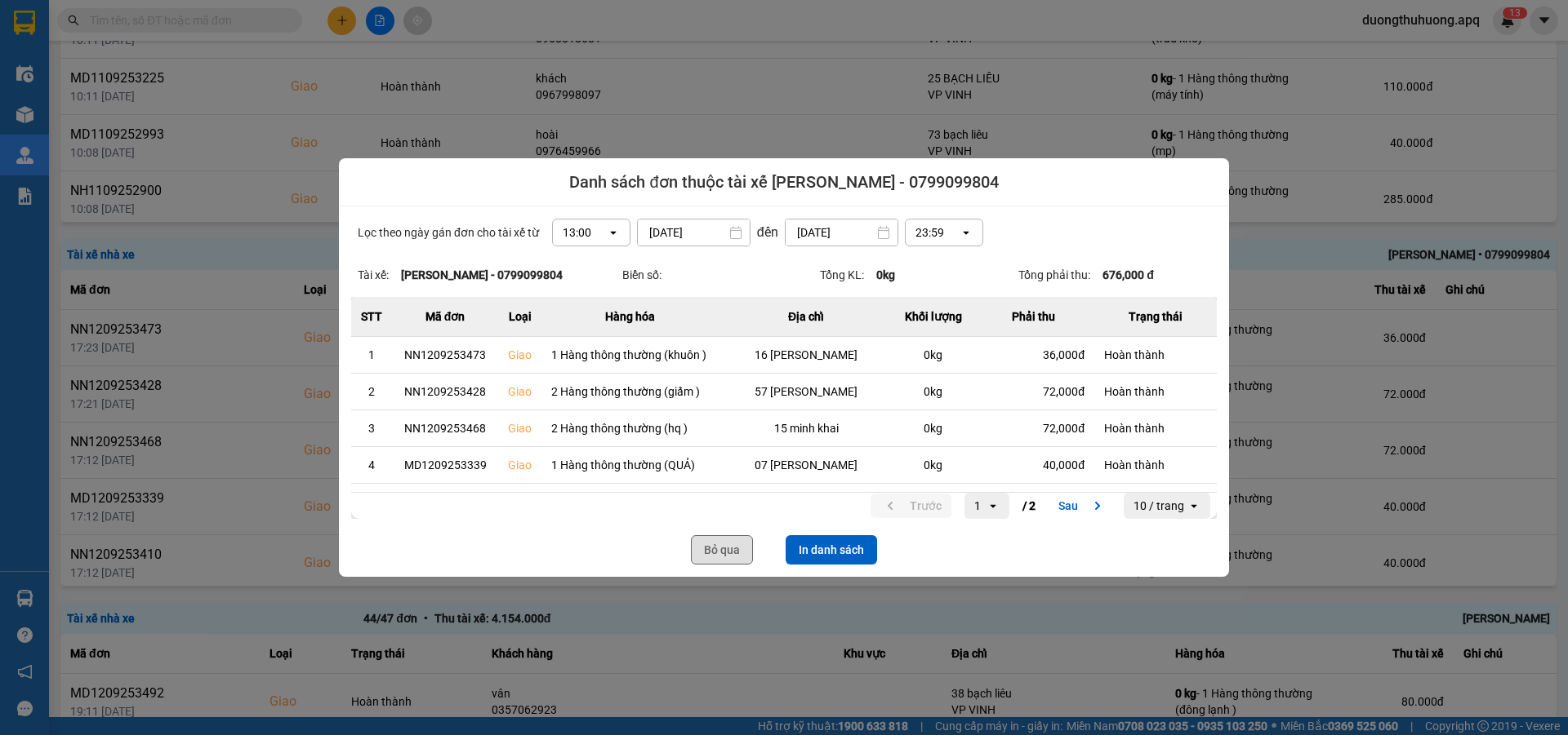
click at [712, 547] on button "Bỏ qua" at bounding box center [721, 551] width 62 height 30
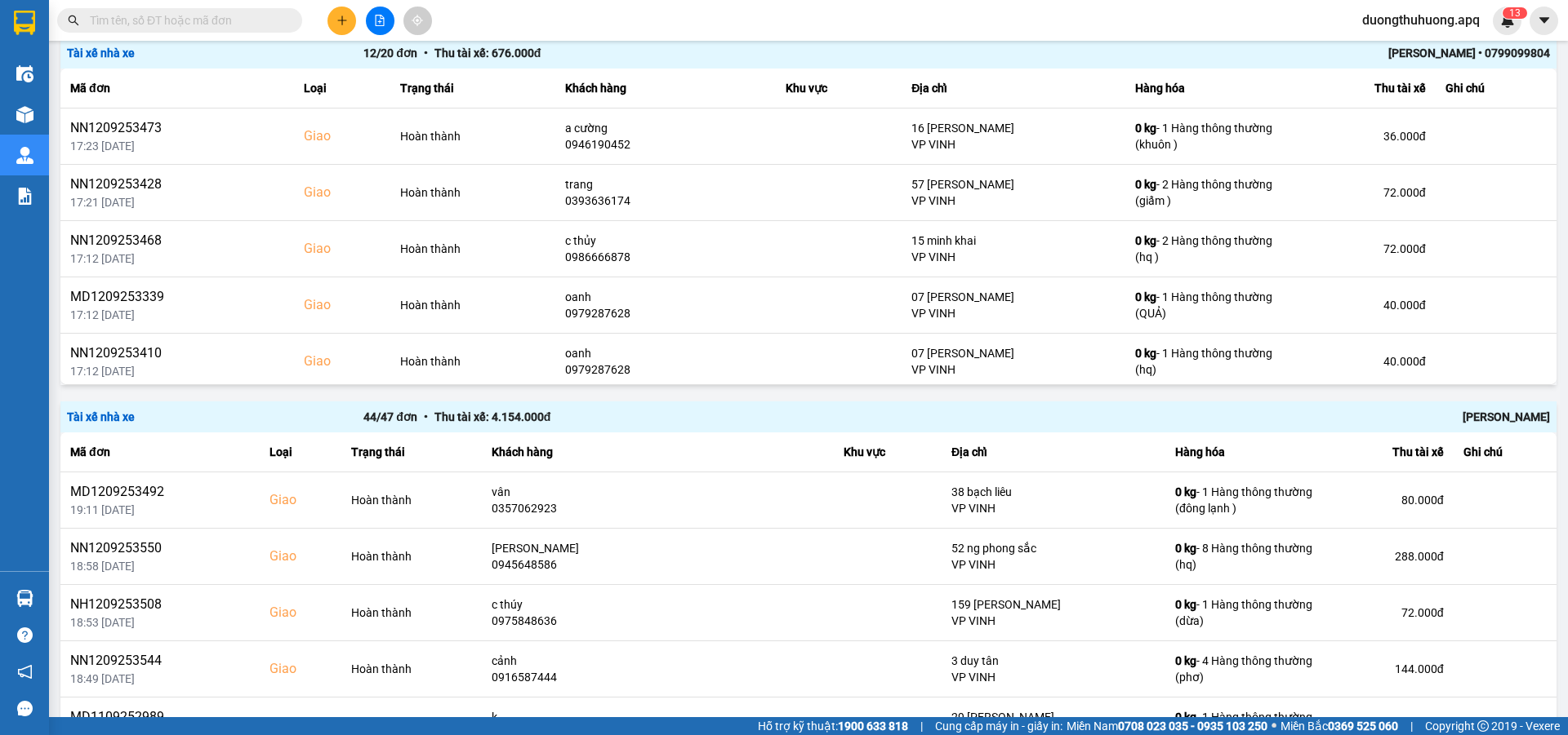
scroll to position [1698, 0]
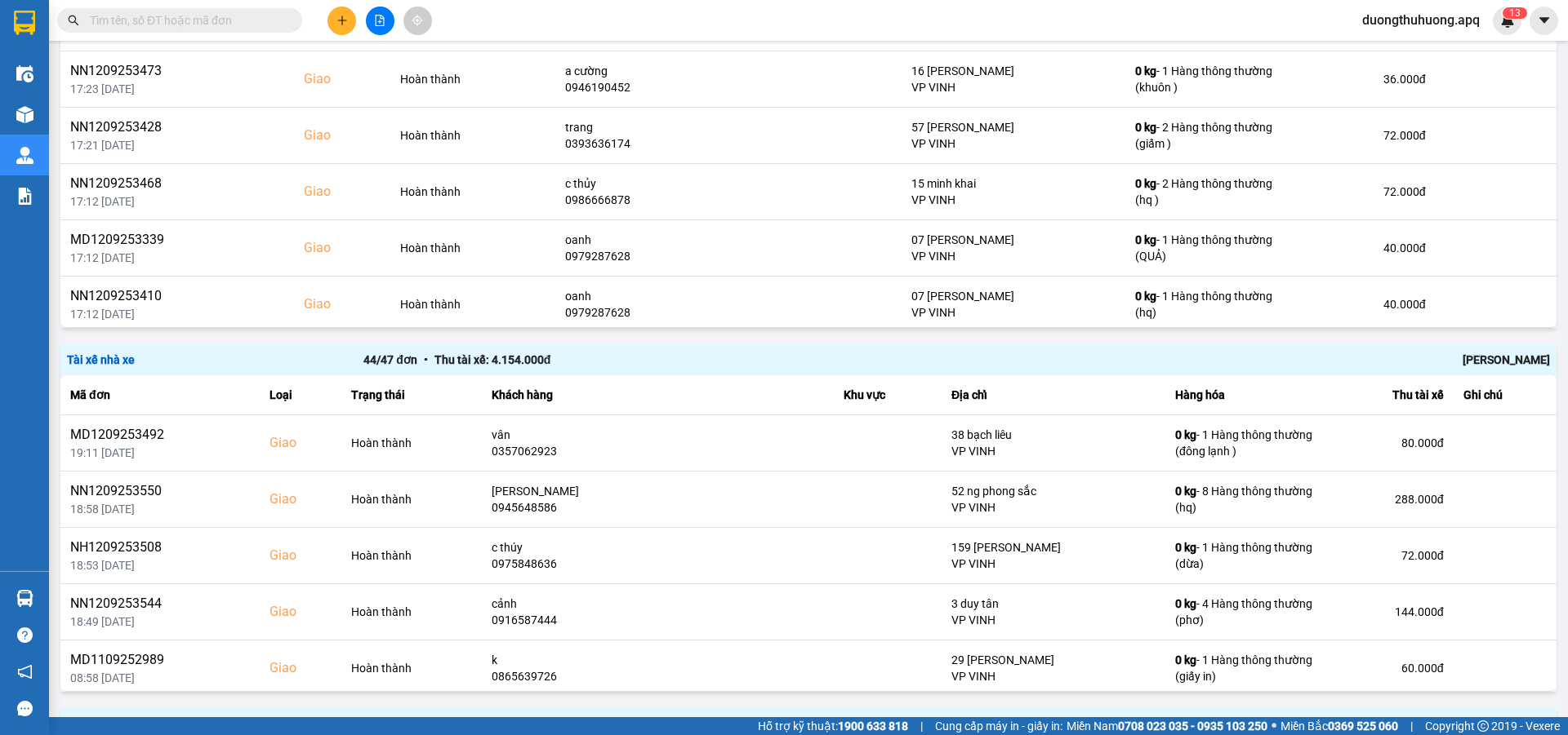
click at [1493, 357] on div "[PERSON_NAME]" at bounding box center [1254, 360] width 593 height 18
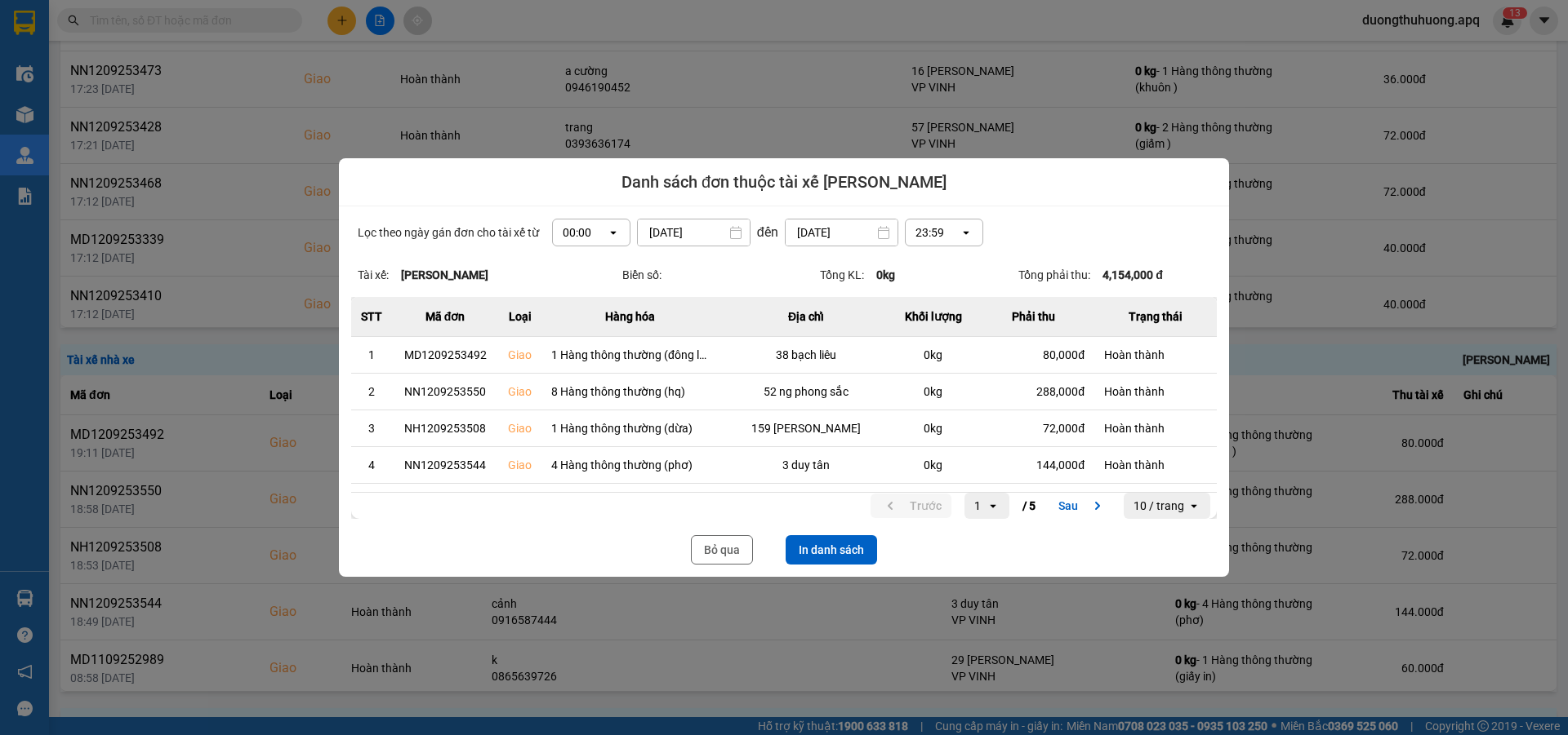
click at [607, 231] on icon "open" at bounding box center [613, 232] width 13 height 13
click at [574, 329] on div "13:00" at bounding box center [586, 322] width 52 height 17
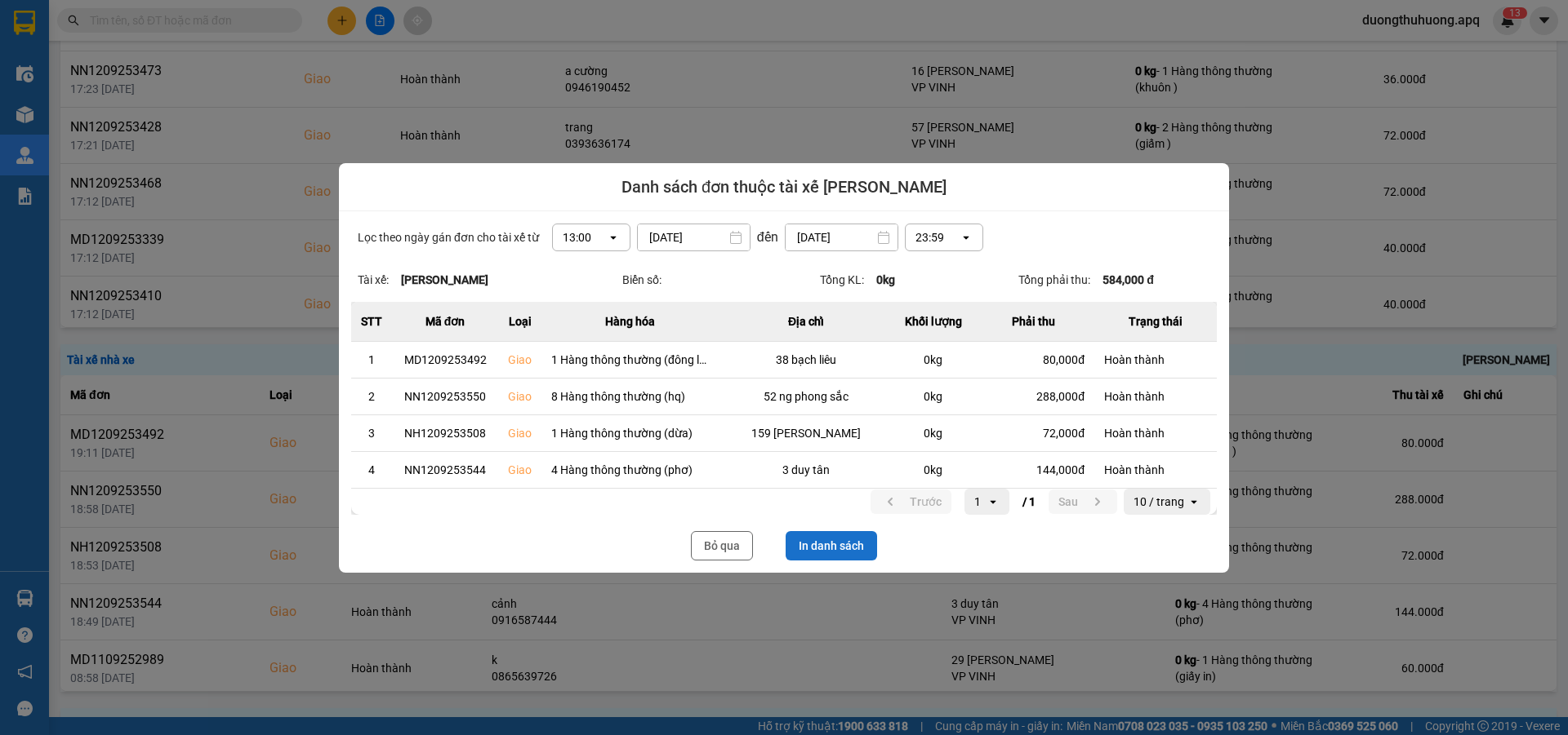
click at [847, 541] on button "In danh sách" at bounding box center [831, 546] width 92 height 30
drag, startPoint x: 727, startPoint y: 549, endPoint x: 1554, endPoint y: 321, distance: 857.9
click at [731, 549] on button "Bỏ qua" at bounding box center [721, 546] width 62 height 30
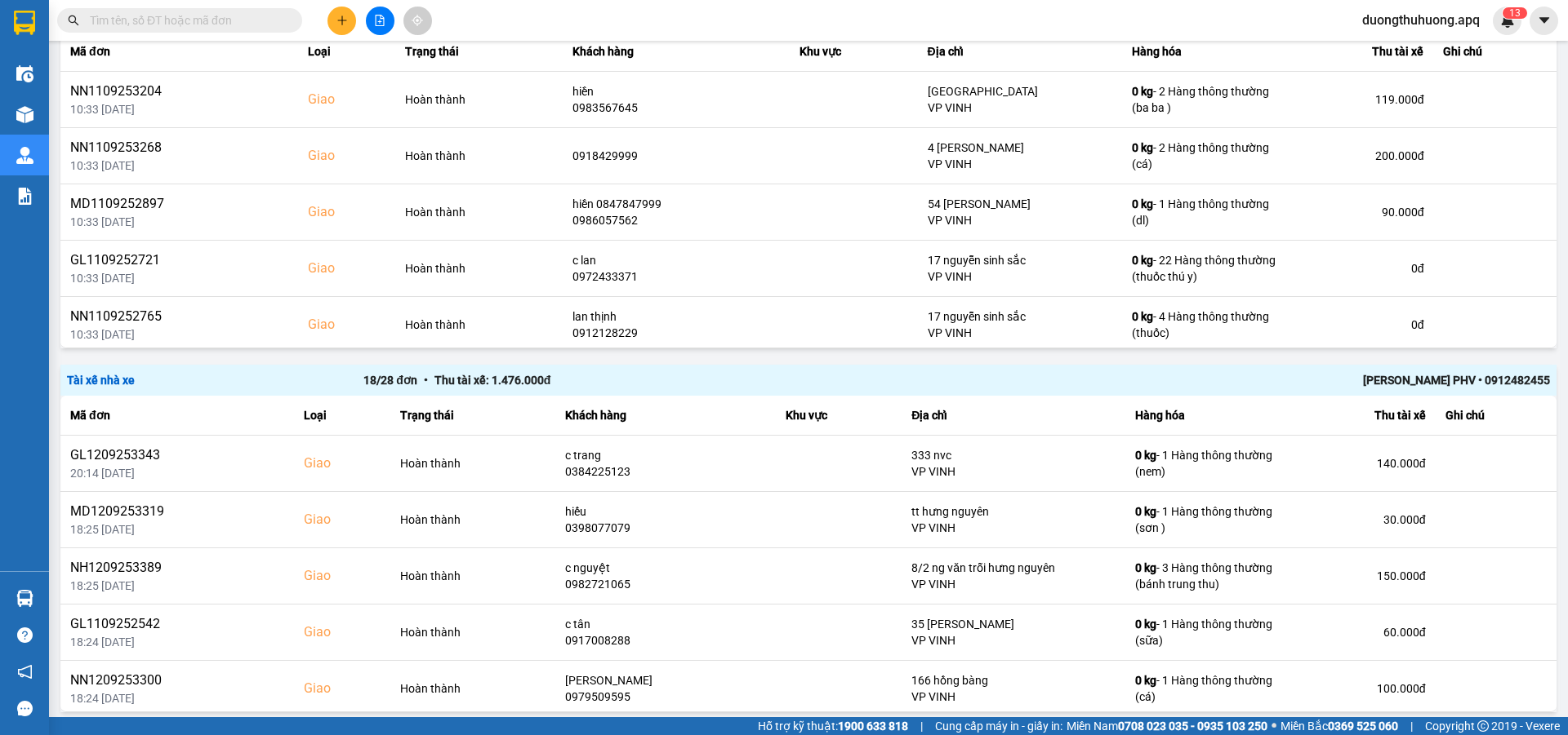
scroll to position [2832, 0]
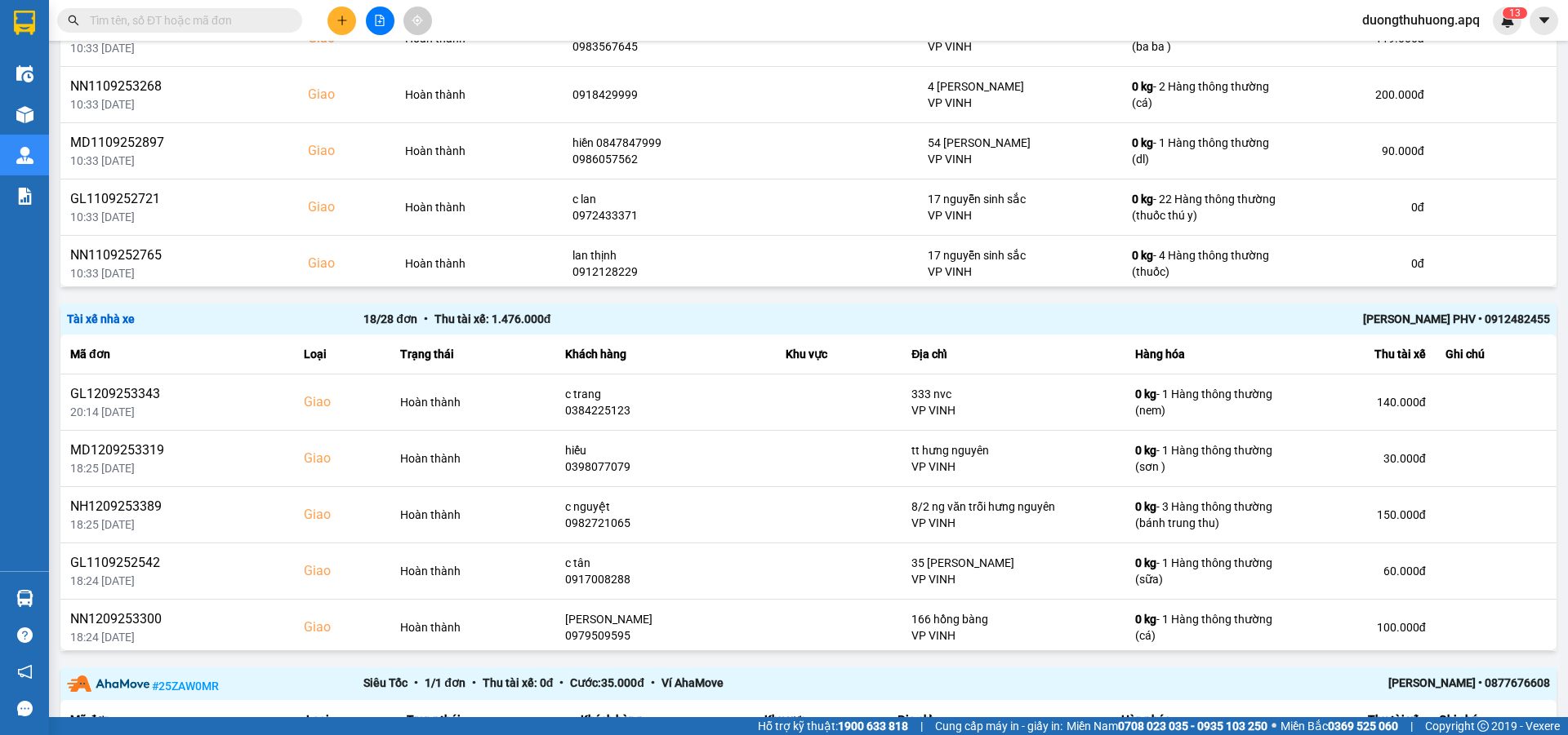
click at [1403, 322] on div "Lê Hữu Thuỷ PHV • 0912482455" at bounding box center [1254, 319] width 593 height 18
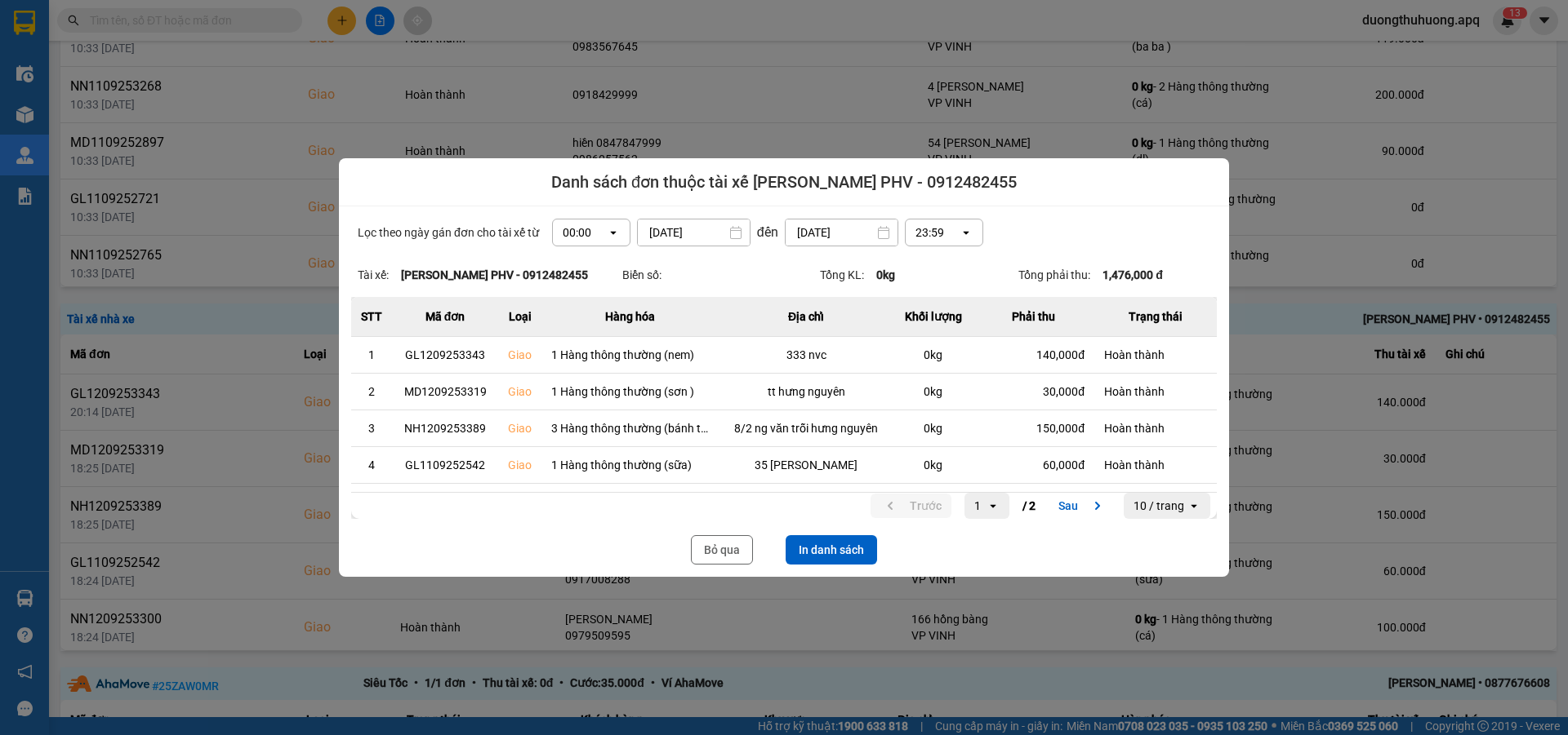
click at [609, 230] on icon "open" at bounding box center [613, 232] width 13 height 13
click at [574, 326] on div "13:00" at bounding box center [586, 322] width 52 height 17
click at [838, 548] on button "In danh sách" at bounding box center [831, 551] width 92 height 30
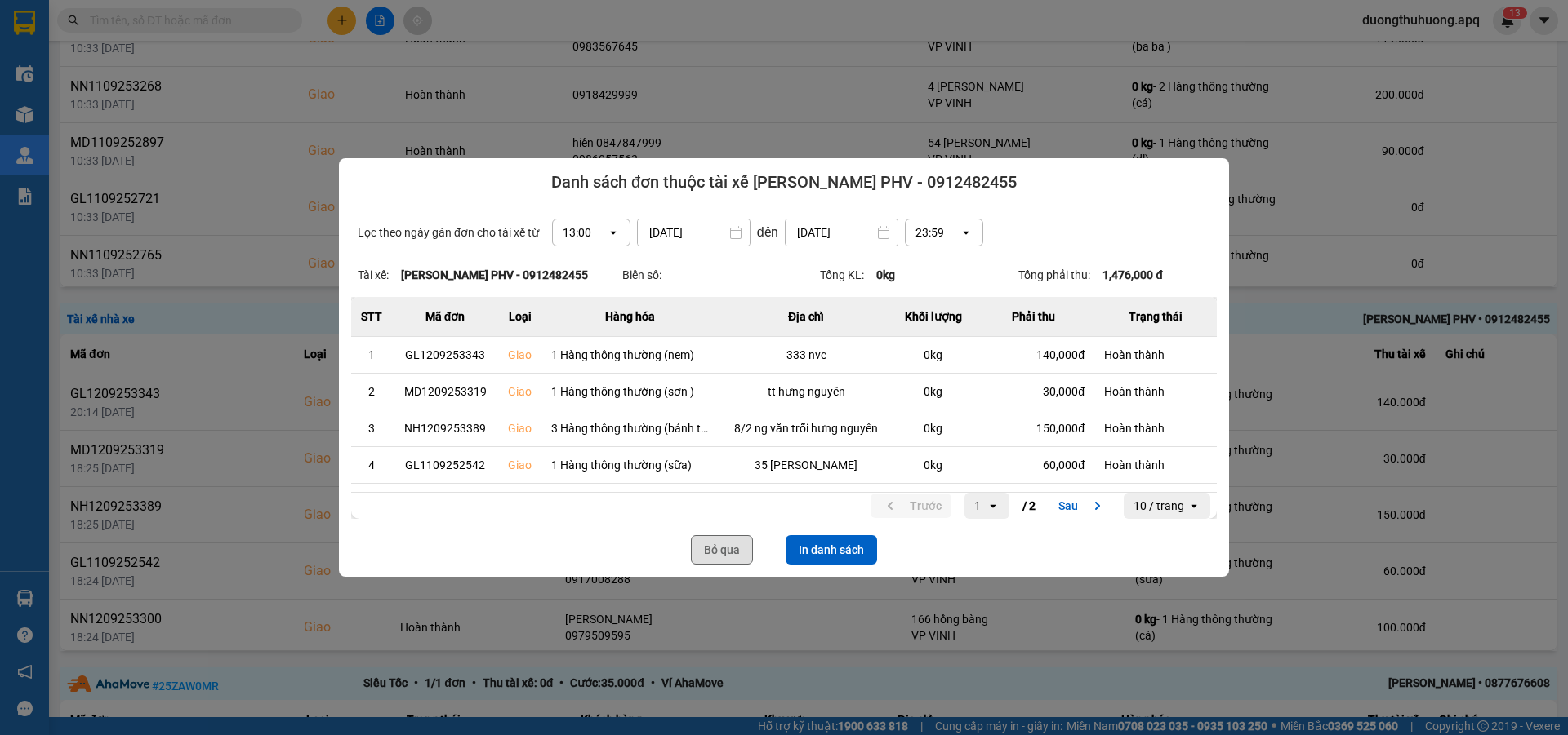
click at [721, 554] on button "Bỏ qua" at bounding box center [721, 551] width 62 height 30
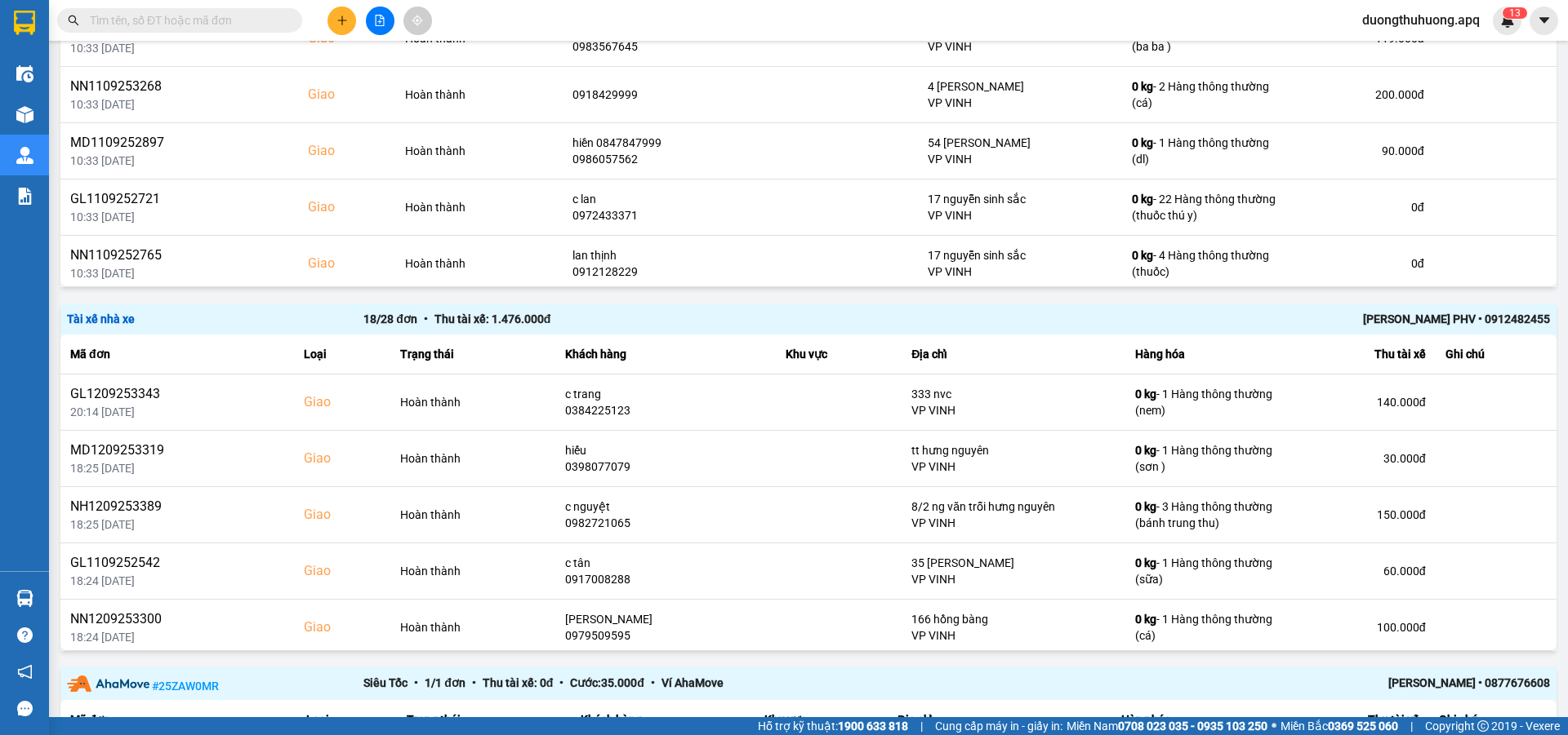
scroll to position [2971, 0]
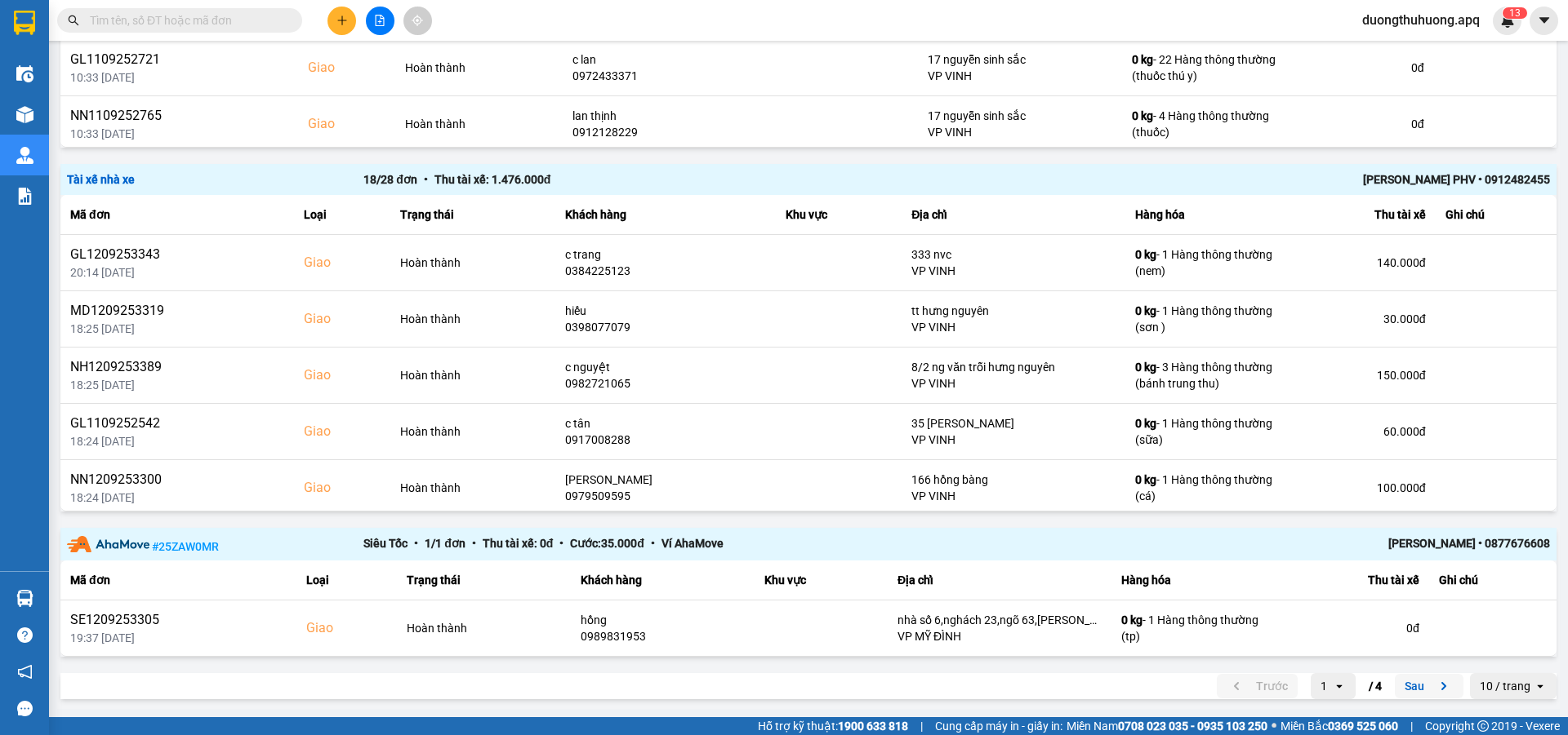
click at [1397, 689] on button "Sau" at bounding box center [1429, 686] width 68 height 24
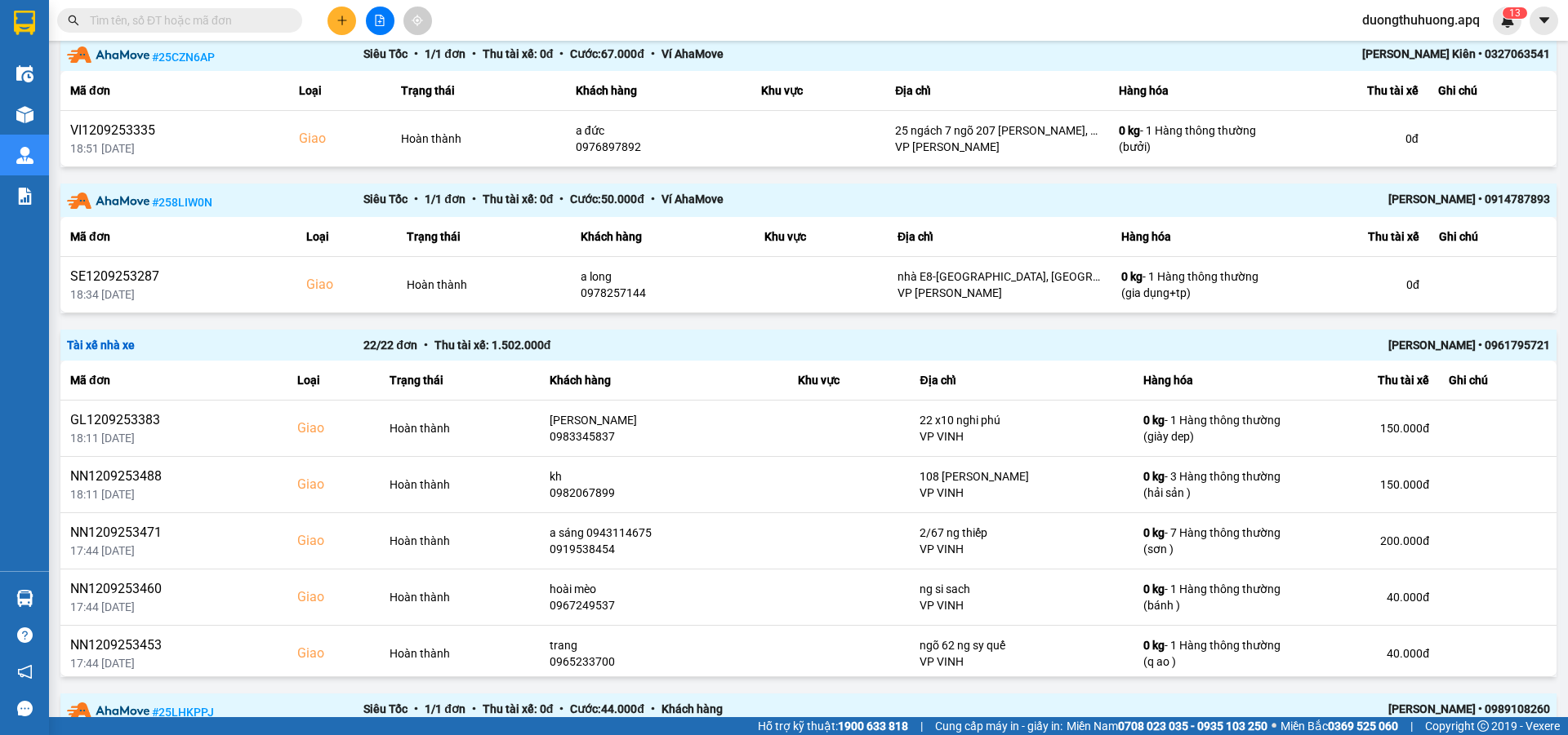
scroll to position [200, 0]
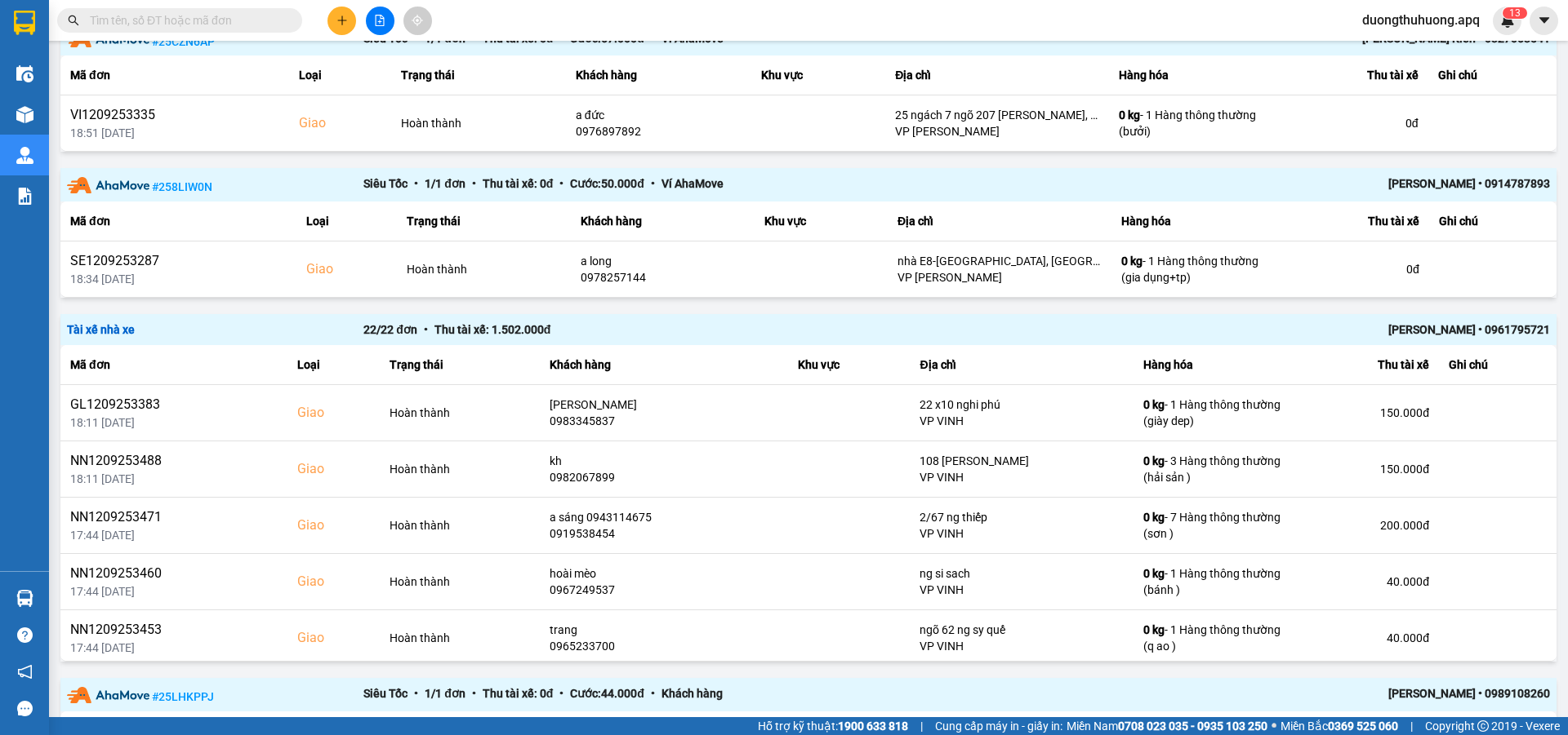
click at [1421, 330] on div "Võ Quang Ngọc • 0961795721" at bounding box center [1254, 329] width 593 height 18
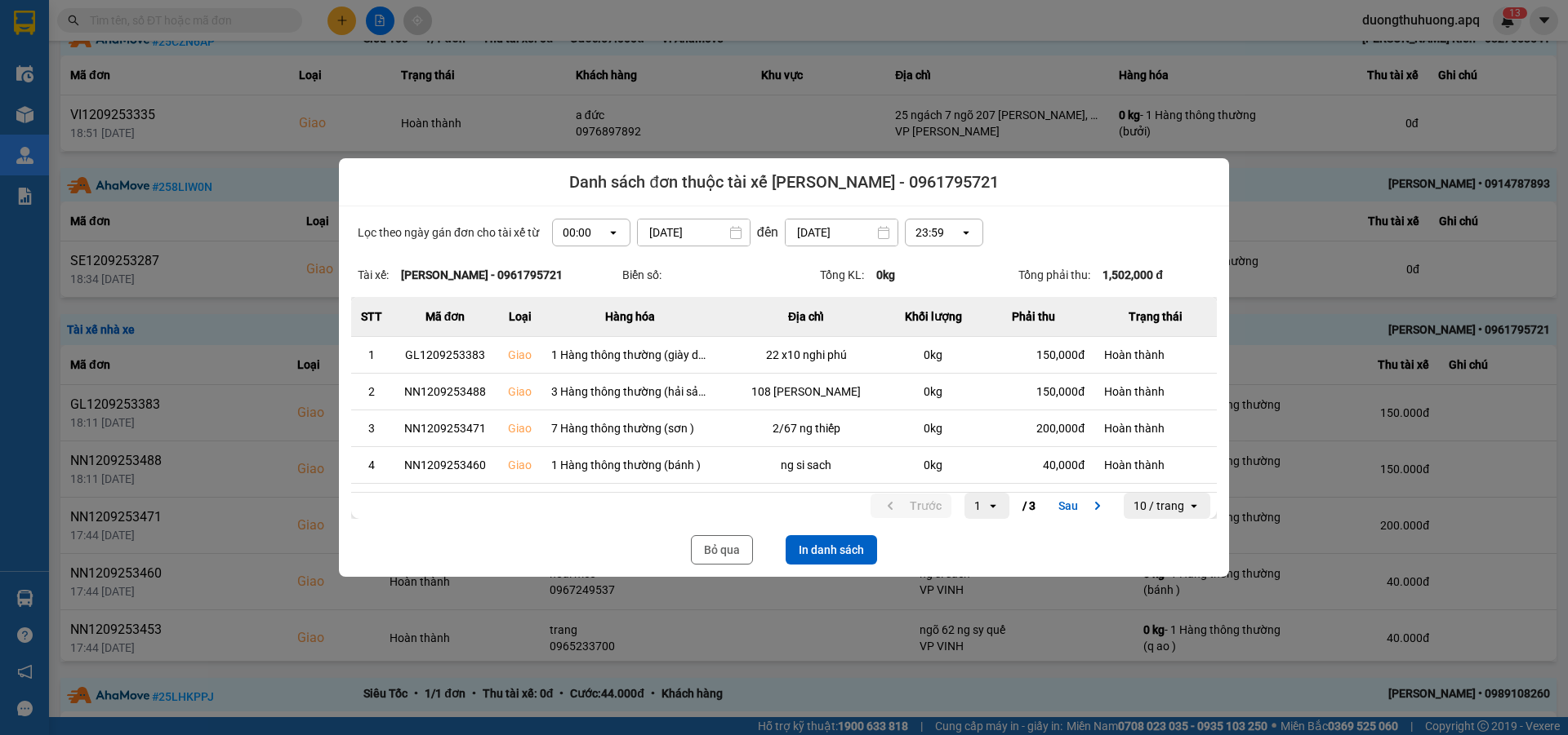
click at [610, 232] on icon "dialog" at bounding box center [613, 233] width 6 height 3
click at [575, 323] on div "13:00" at bounding box center [586, 322] width 52 height 17
click at [844, 550] on button "In danh sách" at bounding box center [831, 551] width 92 height 30
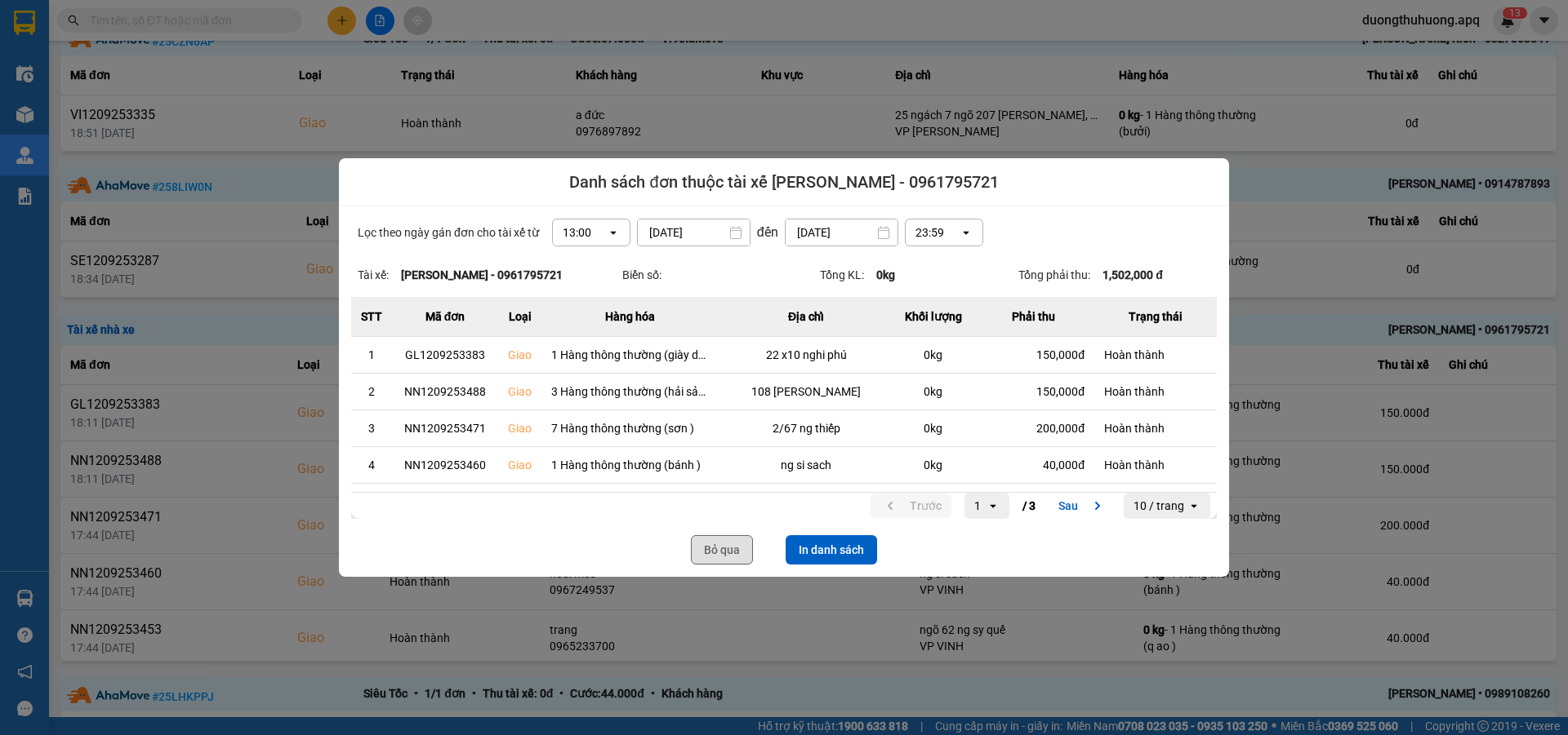
click at [722, 550] on button "Bỏ qua" at bounding box center [721, 551] width 62 height 30
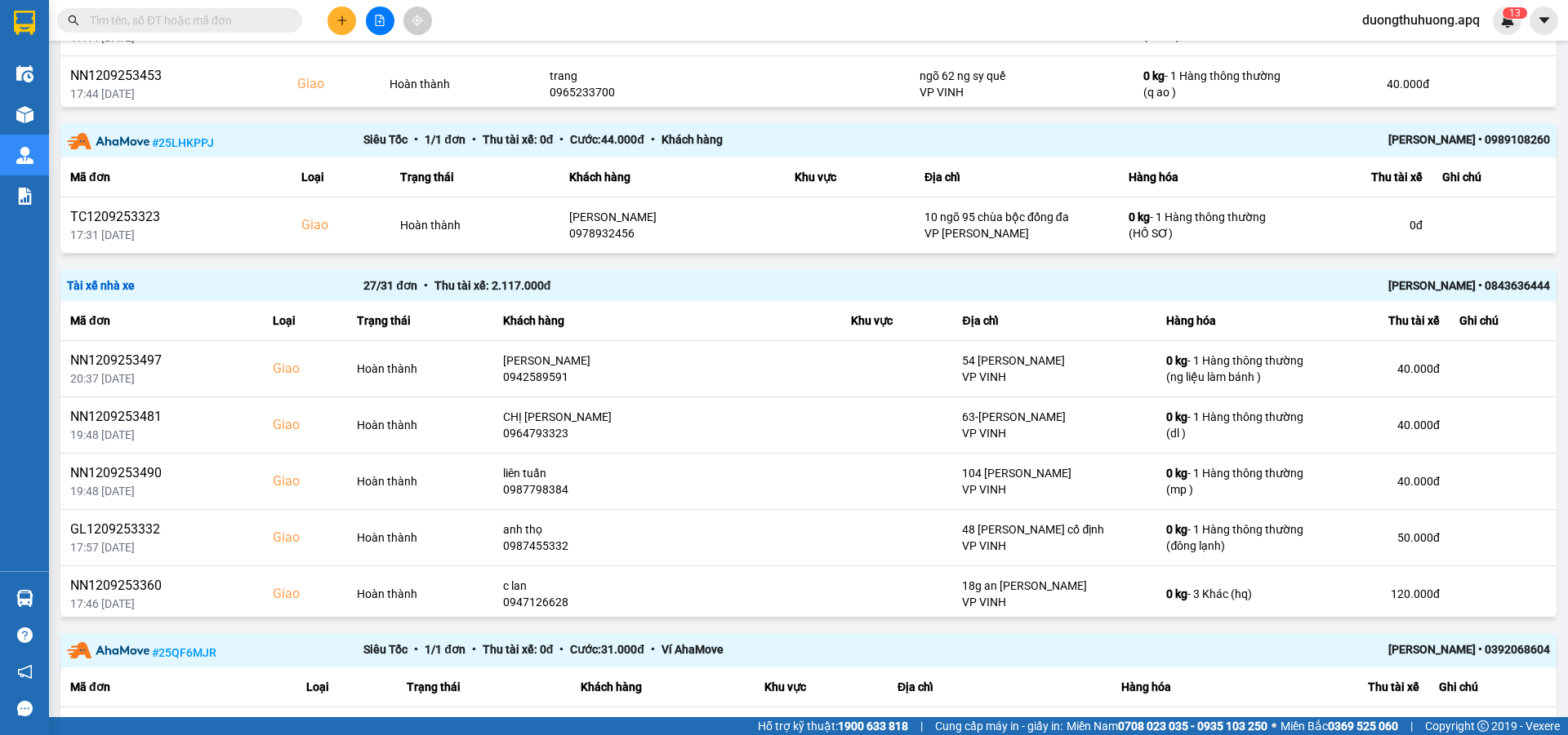
scroll to position [767, 0]
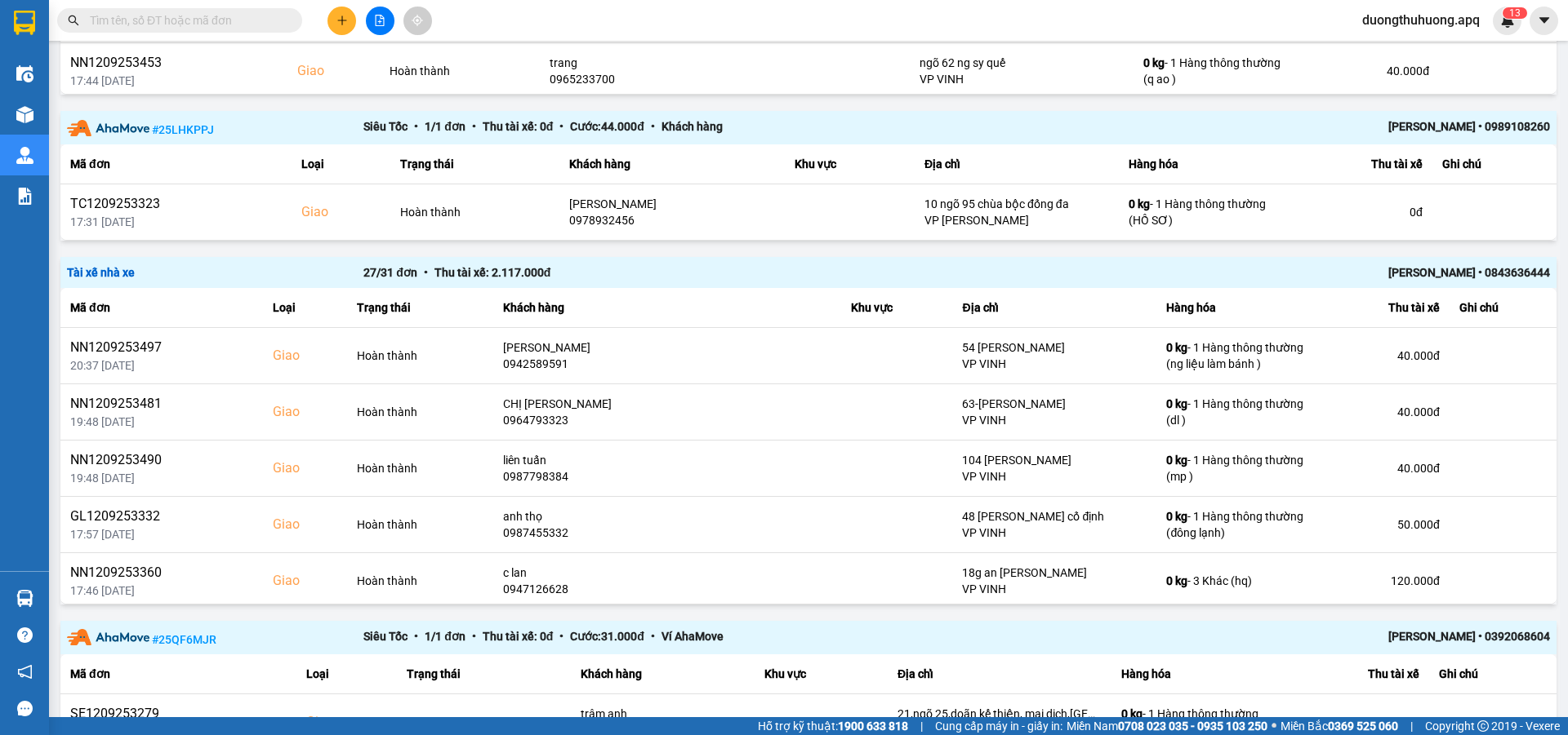
click at [1433, 275] on div "Minh Tiến • 0843636444" at bounding box center [1254, 273] width 593 height 18
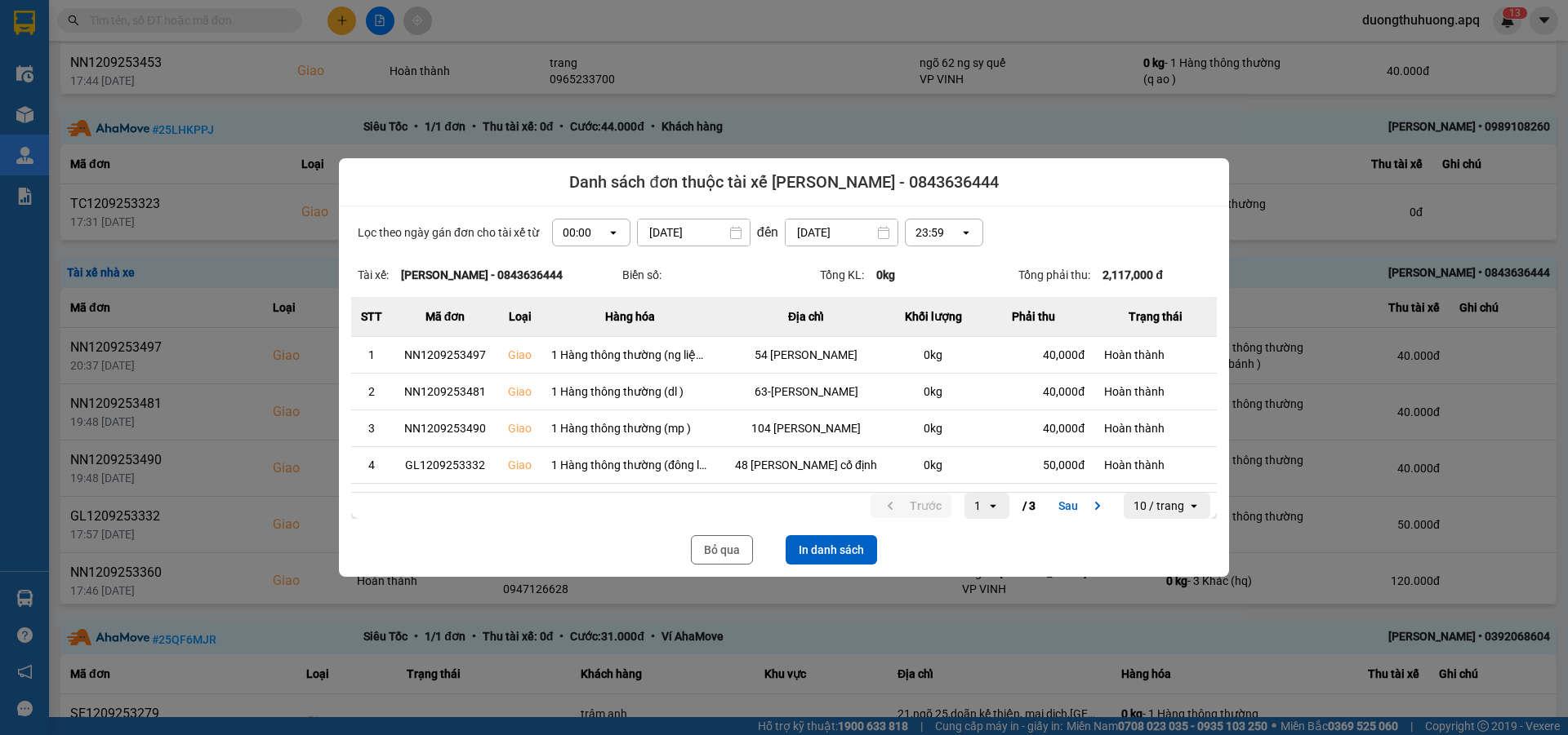
click at [610, 233] on icon "dialog" at bounding box center [613, 233] width 6 height 3
click at [571, 325] on div "13:00" at bounding box center [586, 322] width 52 height 17
click at [836, 551] on button "In danh sách" at bounding box center [831, 551] width 92 height 30
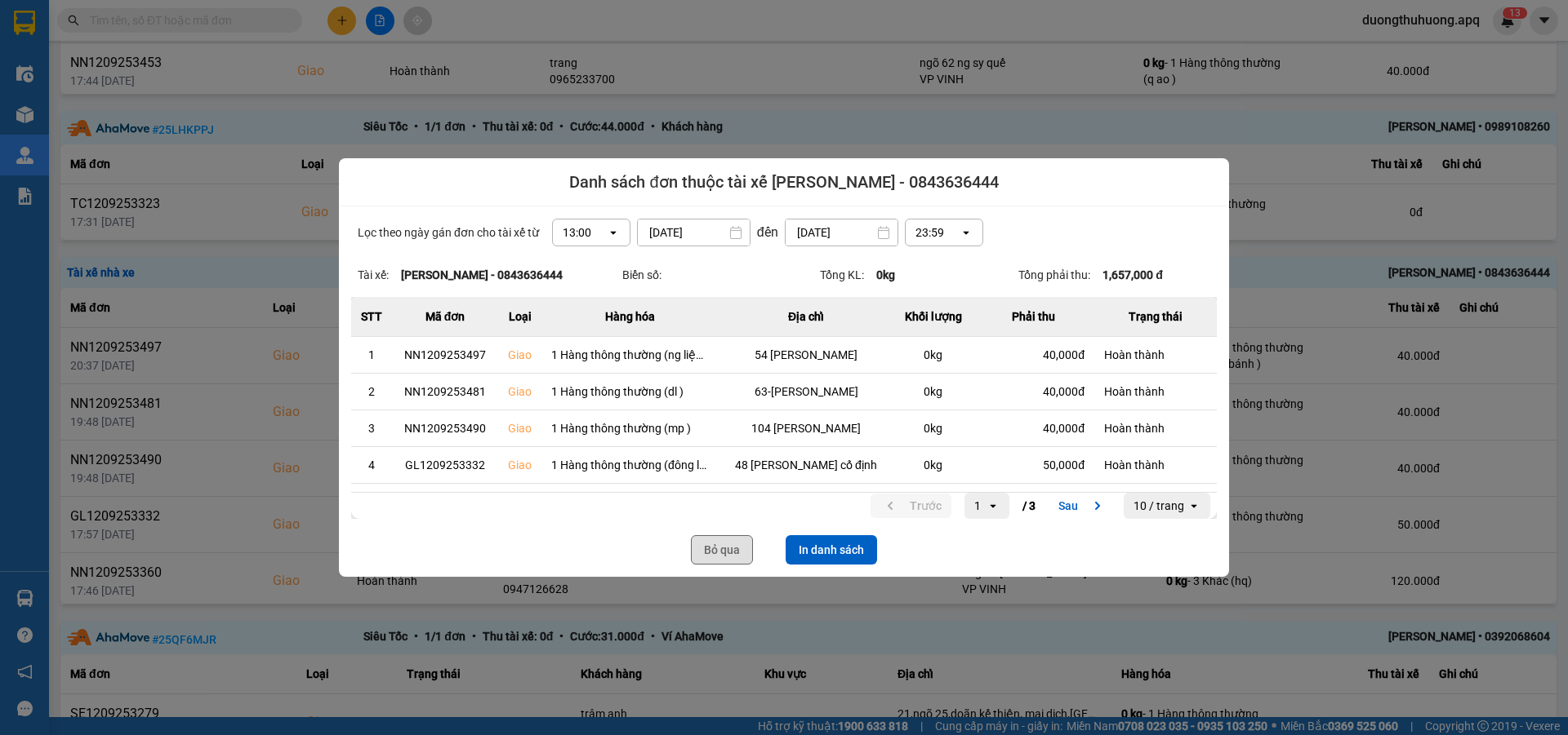
click at [714, 552] on button "Bỏ qua" at bounding box center [721, 551] width 62 height 30
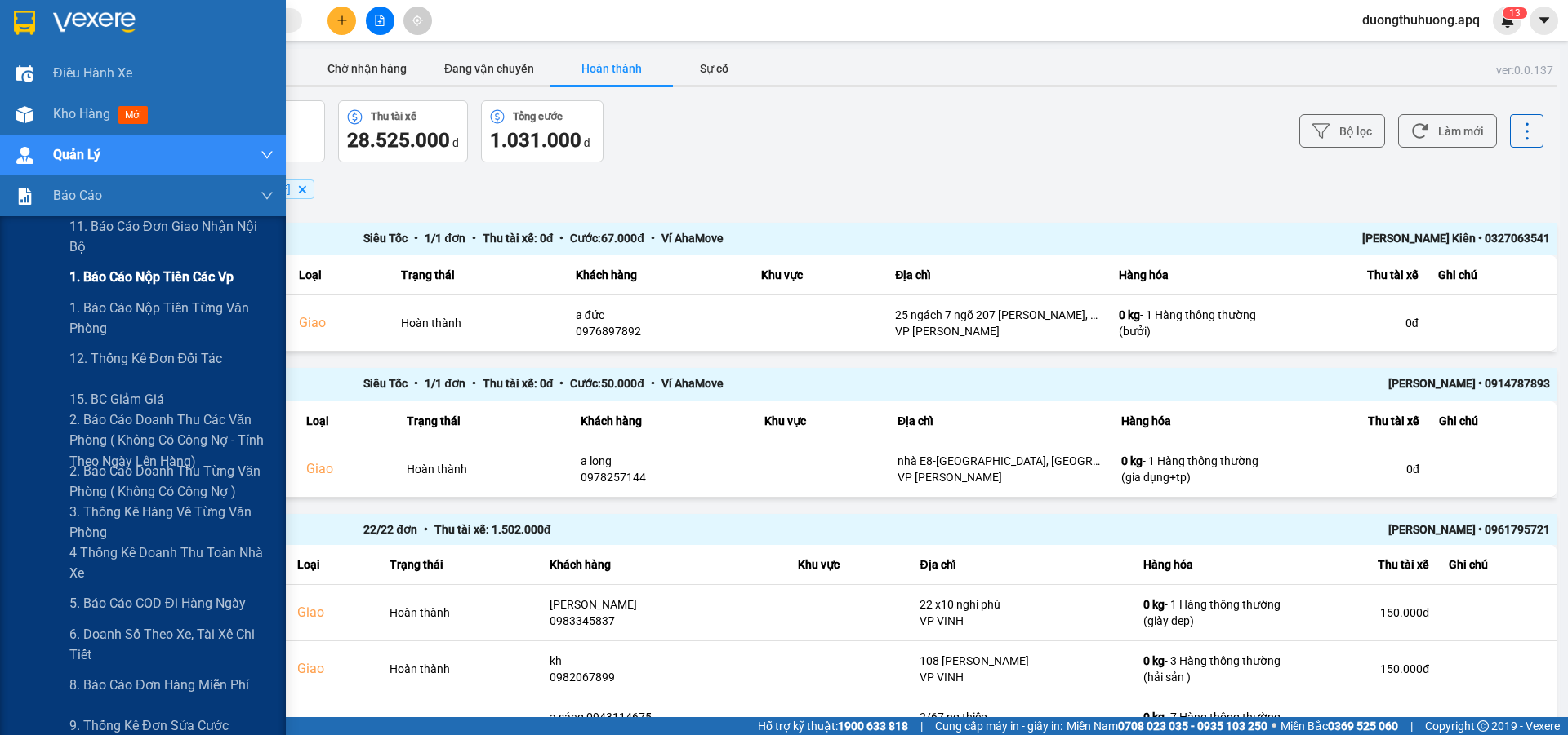
click at [148, 277] on span "1. Báo cáo nộp tiền các vp" at bounding box center [151, 276] width 164 height 20
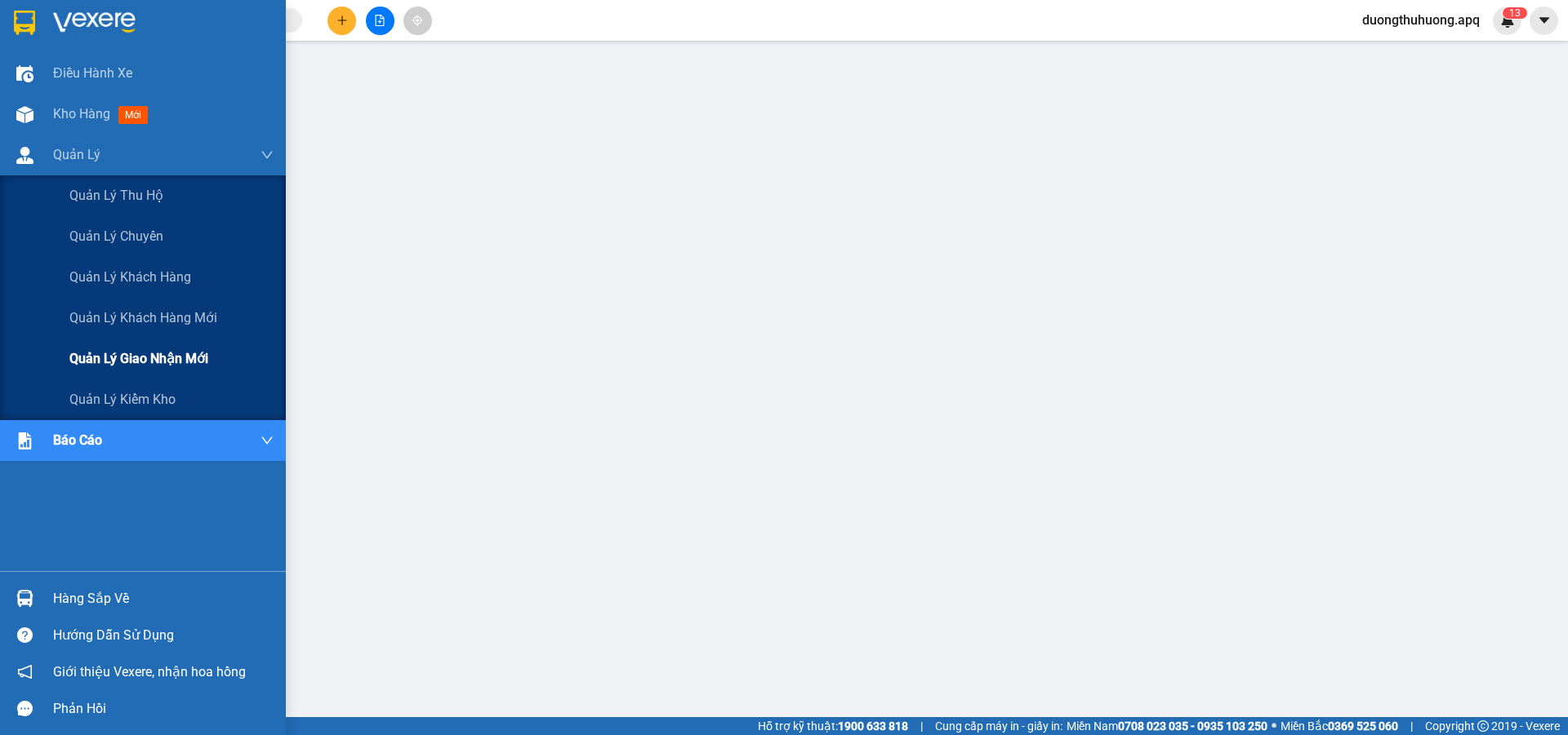
click at [141, 358] on span "Quản lý giao nhận mới" at bounding box center [138, 358] width 139 height 20
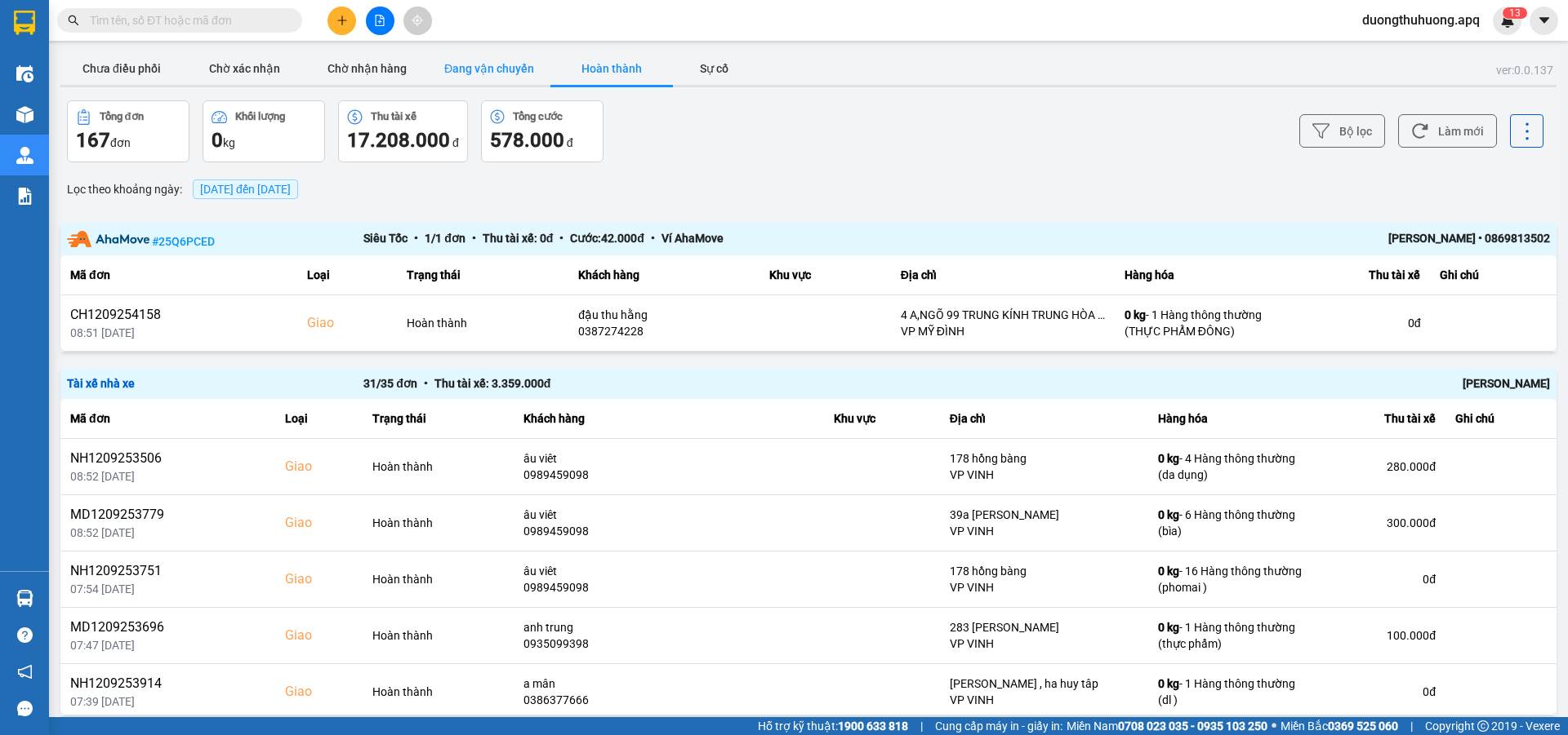
click at [482, 67] on button "Đang vận chuyển" at bounding box center [489, 68] width 122 height 32
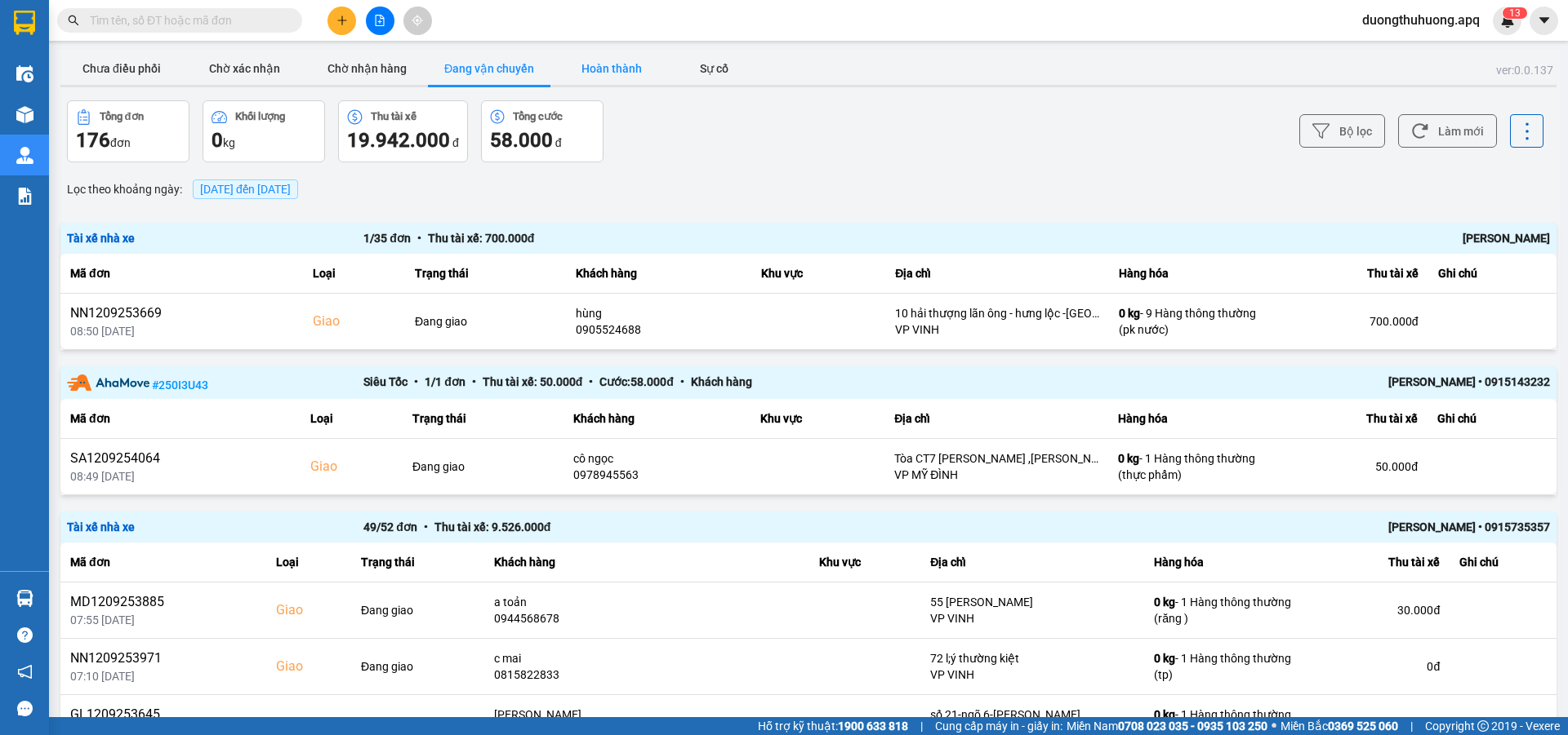
click at [605, 65] on button "Hoàn thành" at bounding box center [611, 68] width 122 height 32
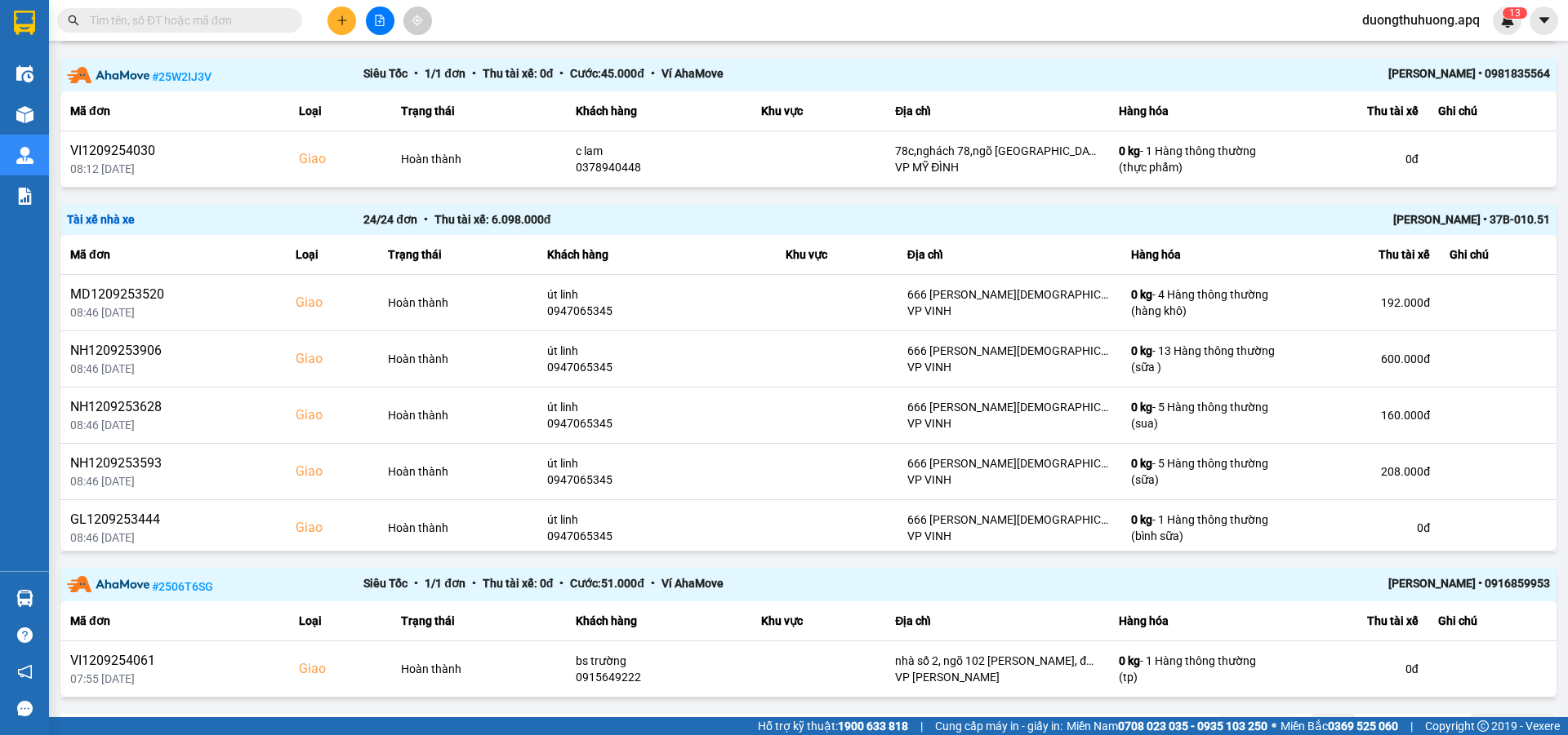
scroll to position [1406, 0]
click at [1430, 219] on div "[PERSON_NAME] • 37B-010.51" at bounding box center [1254, 217] width 593 height 18
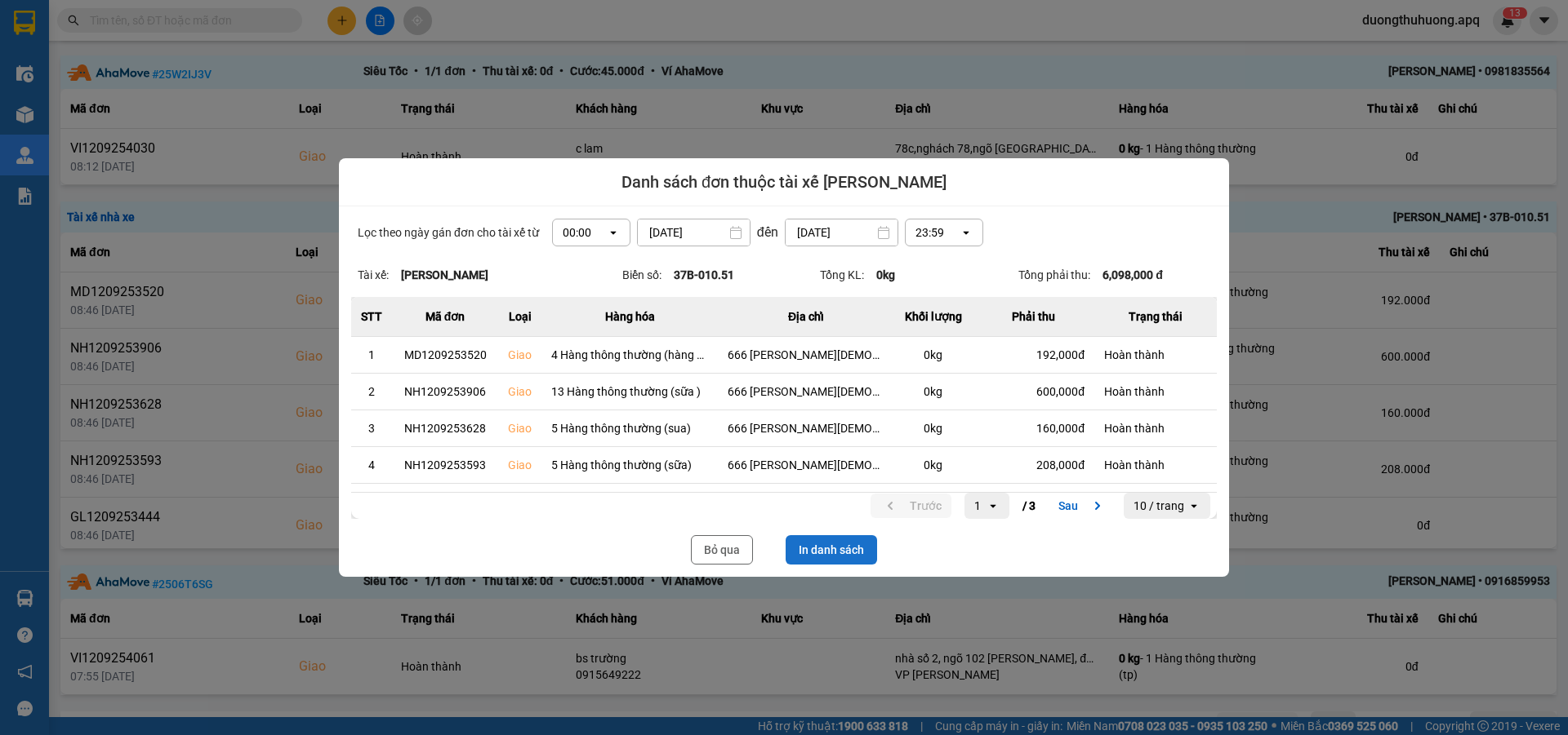
click at [829, 547] on button "In danh sách" at bounding box center [831, 551] width 92 height 30
click at [711, 549] on button "Bỏ qua" at bounding box center [721, 551] width 62 height 30
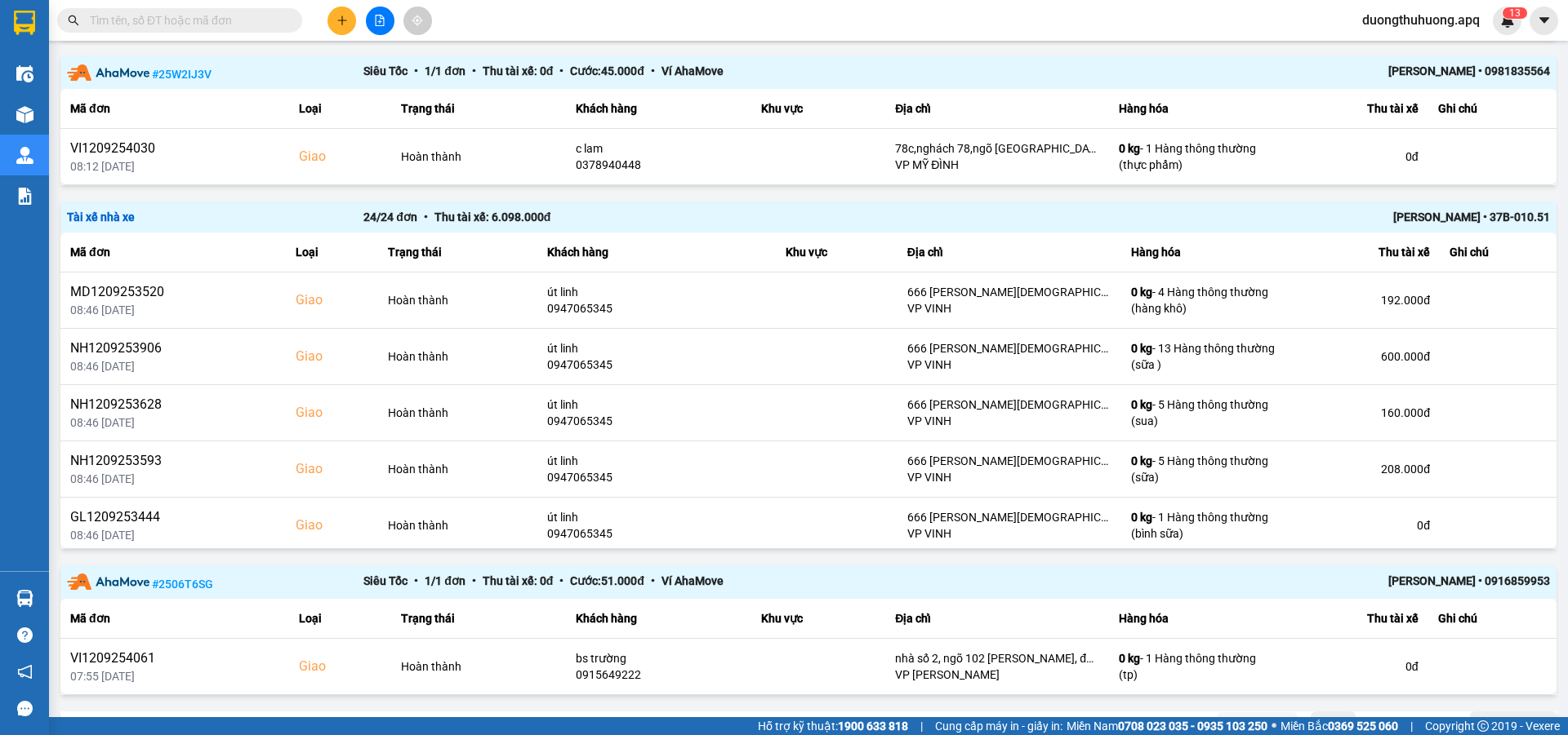
click at [179, 13] on input "text" at bounding box center [186, 20] width 192 height 18
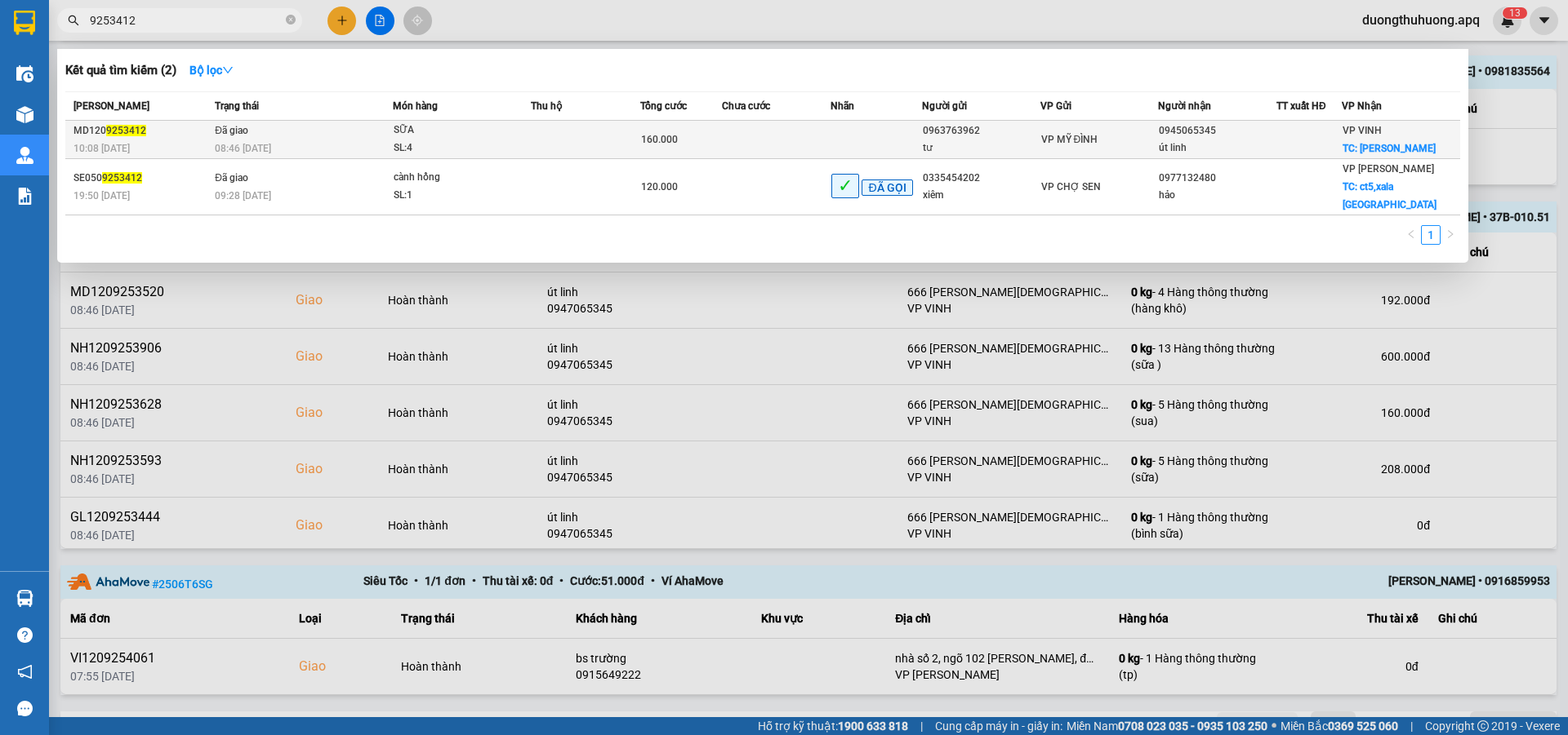
type input "9253412"
click at [470, 145] on div "SL: 4" at bounding box center [455, 149] width 122 height 18
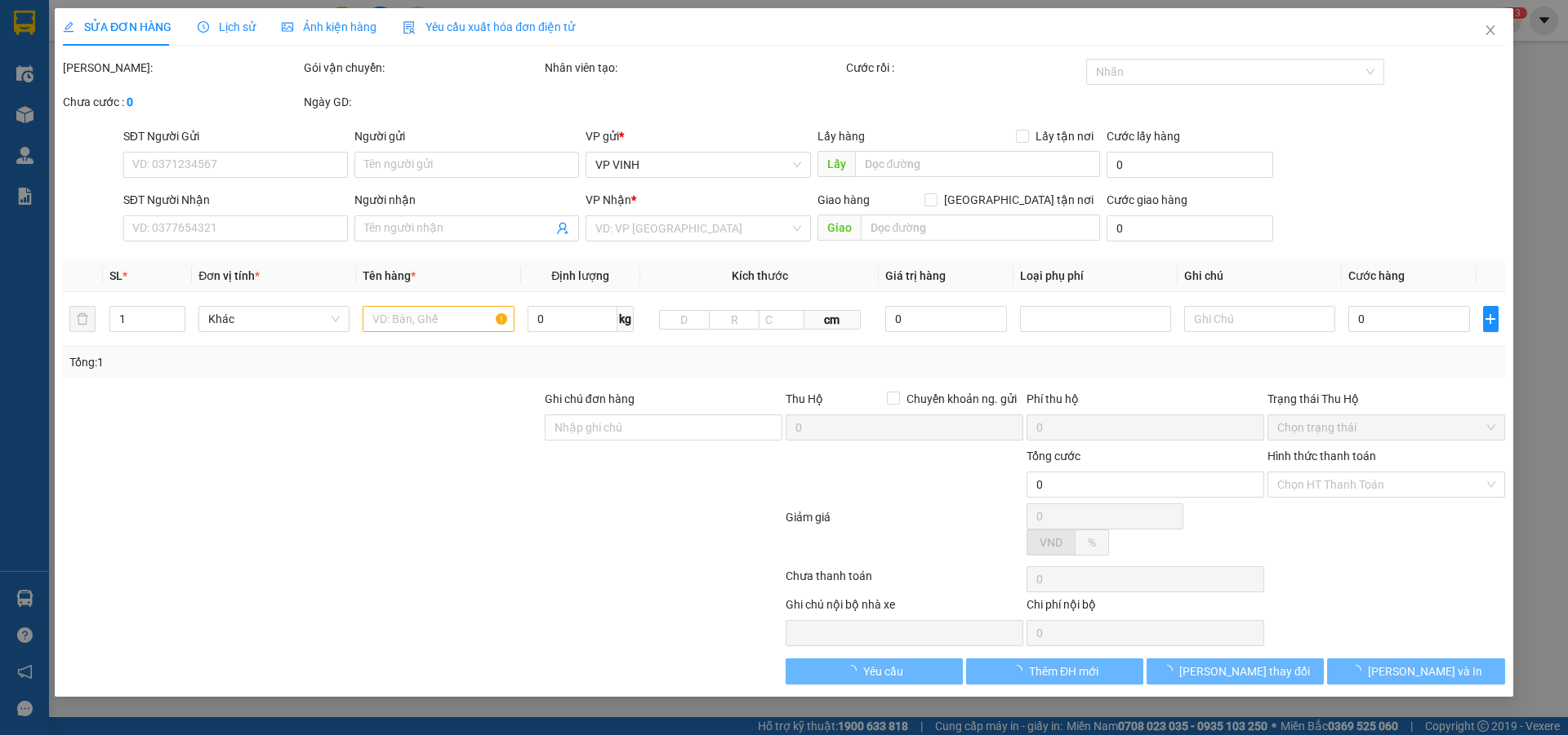
type input "0963763962"
type input "tư"
type input "0945065345"
type input "út linh"
checkbox input "true"
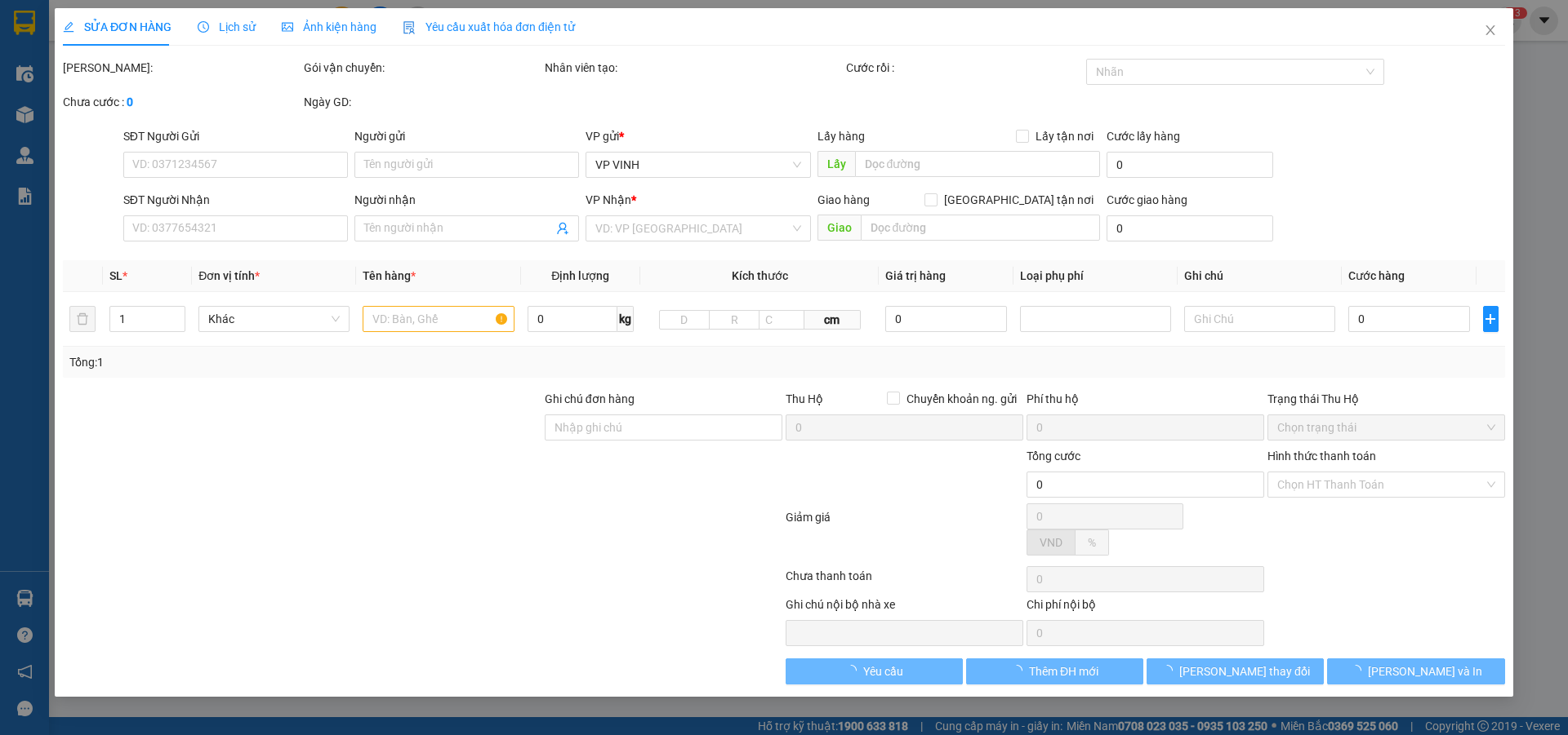
type input "[PERSON_NAME][DEMOGRAPHIC_DATA]"
type input "160.000"
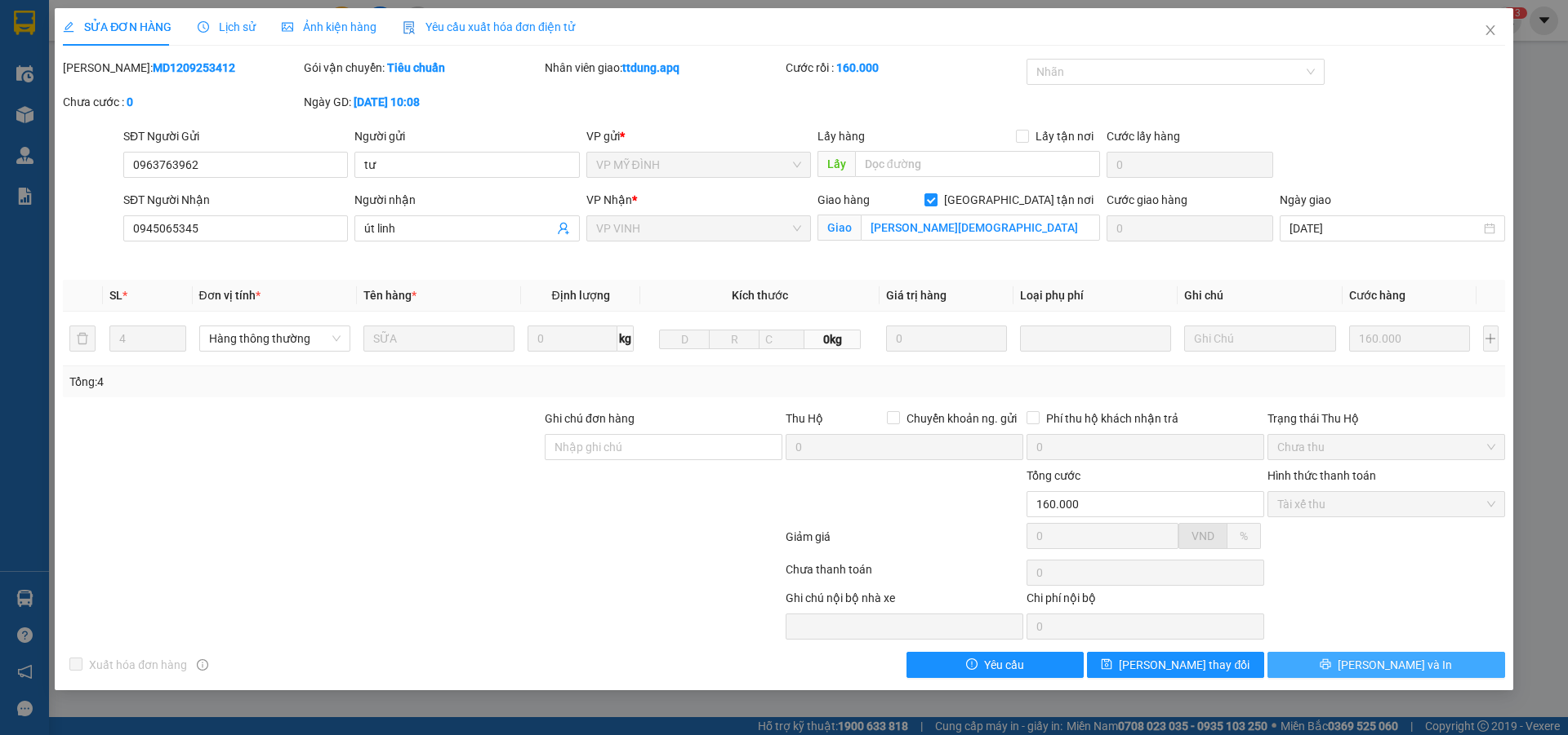
click at [1316, 667] on button "[PERSON_NAME] và In" at bounding box center [1386, 665] width 238 height 26
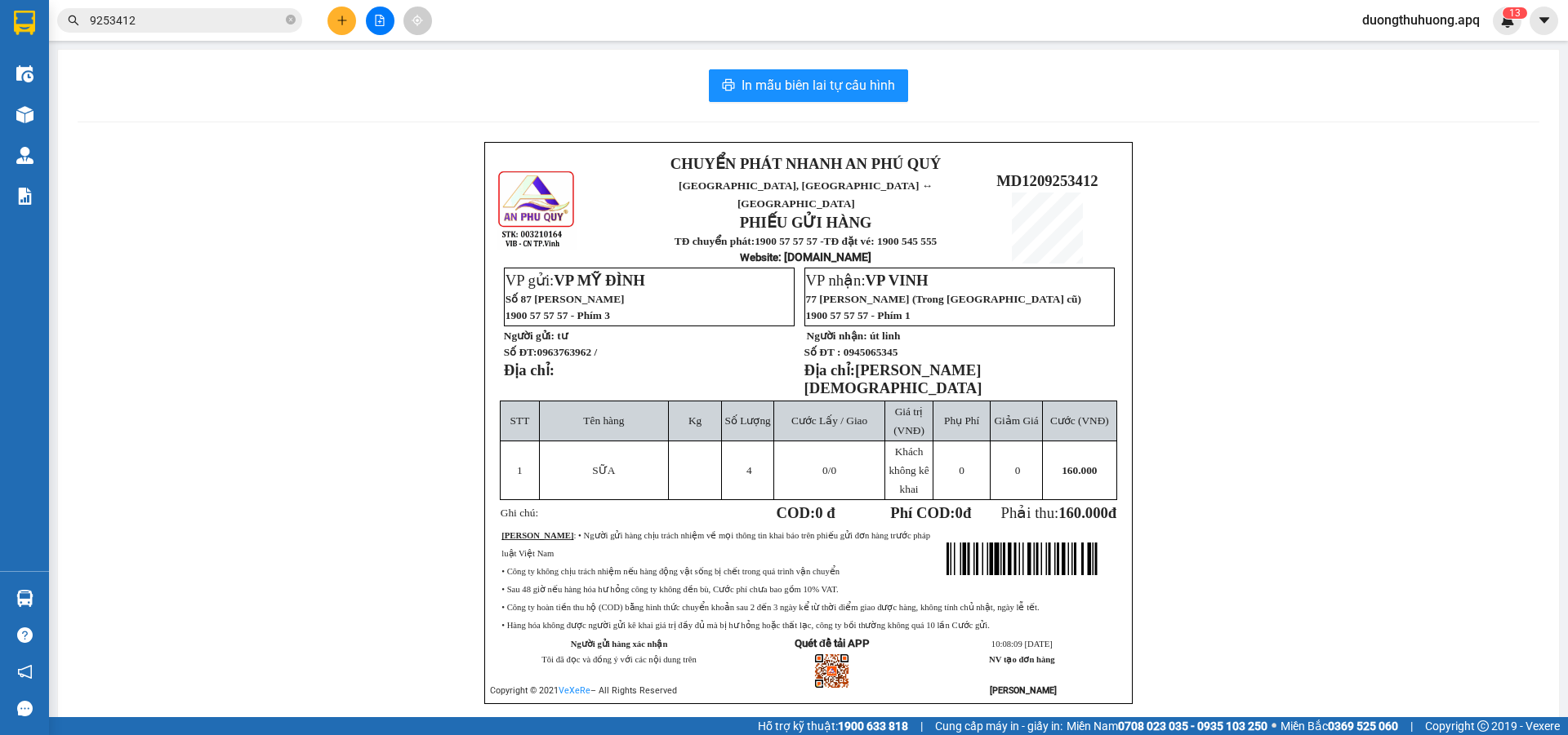
click at [205, 22] on input "9253412" at bounding box center [186, 20] width 192 height 18
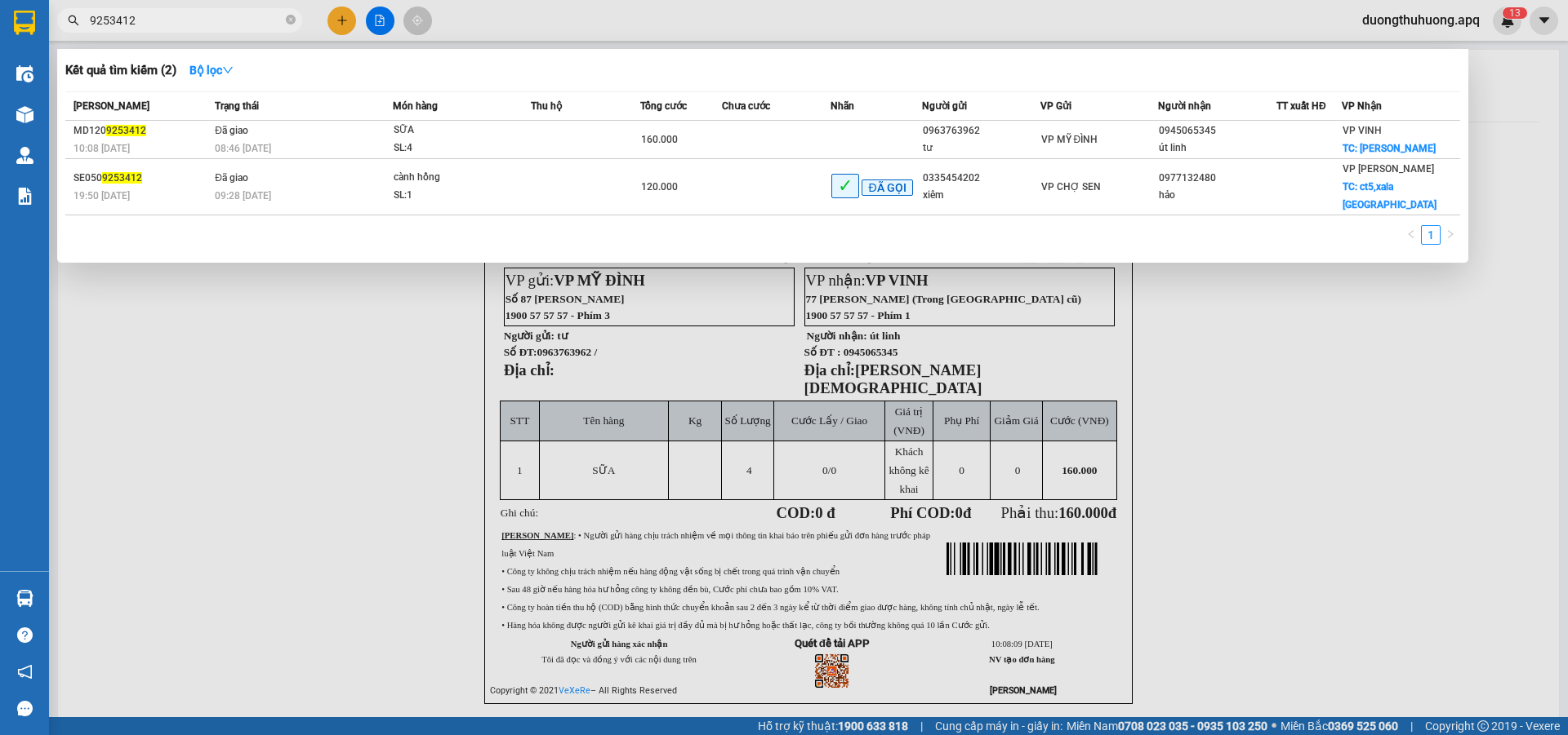
click at [249, 356] on div at bounding box center [784, 367] width 1568 height 735
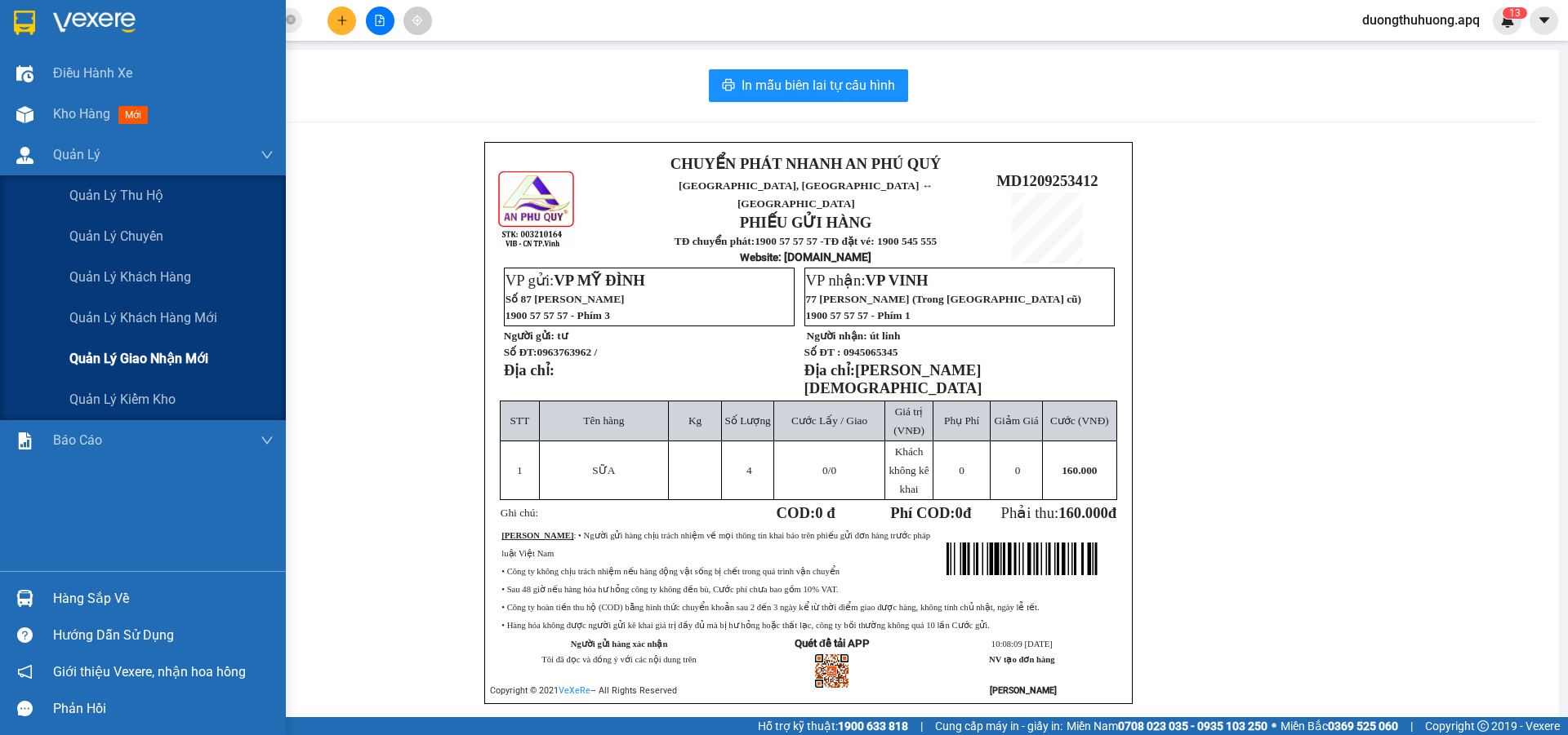
click at [143, 361] on span "Quản lý giao nhận mới" at bounding box center [138, 358] width 139 height 20
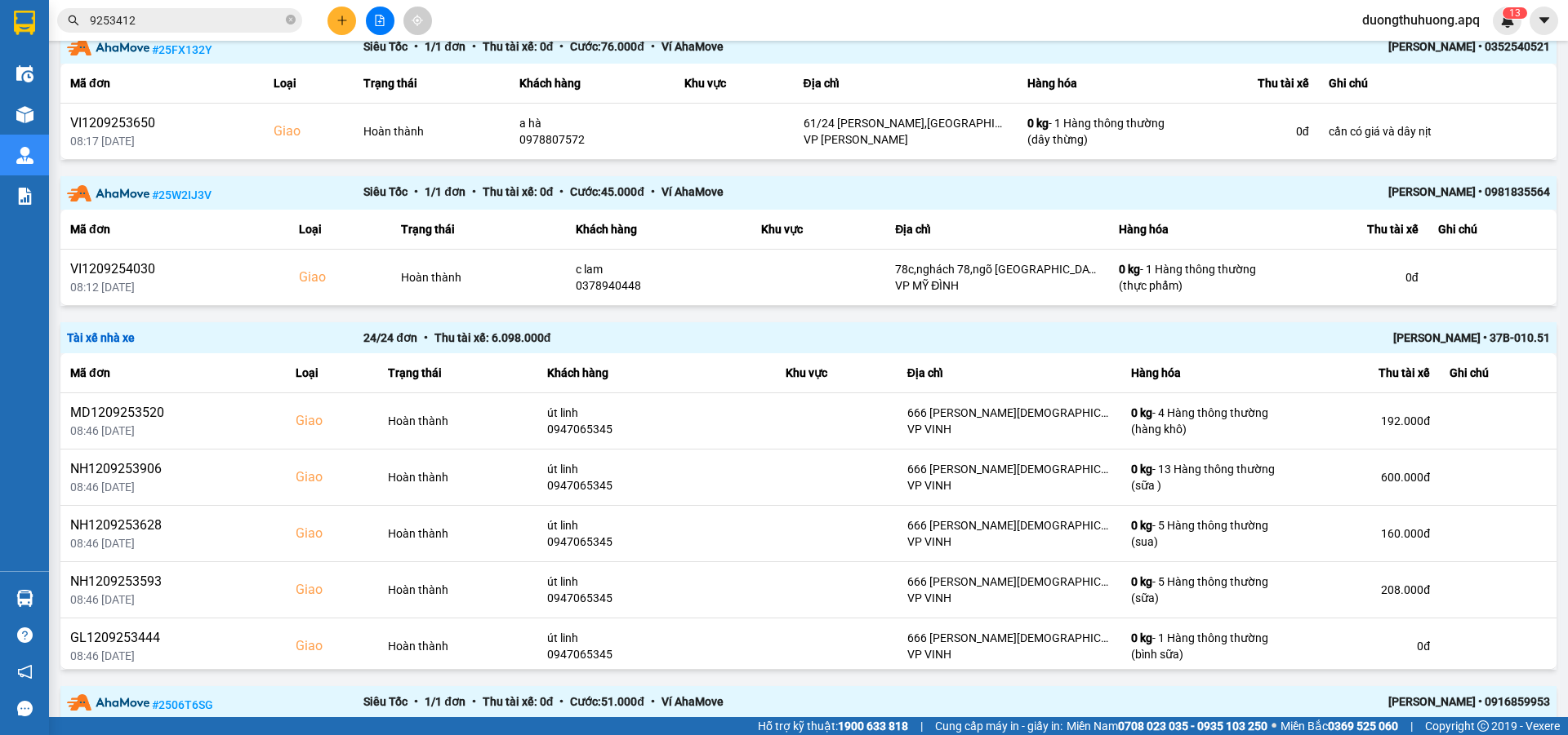
scroll to position [1296, 0]
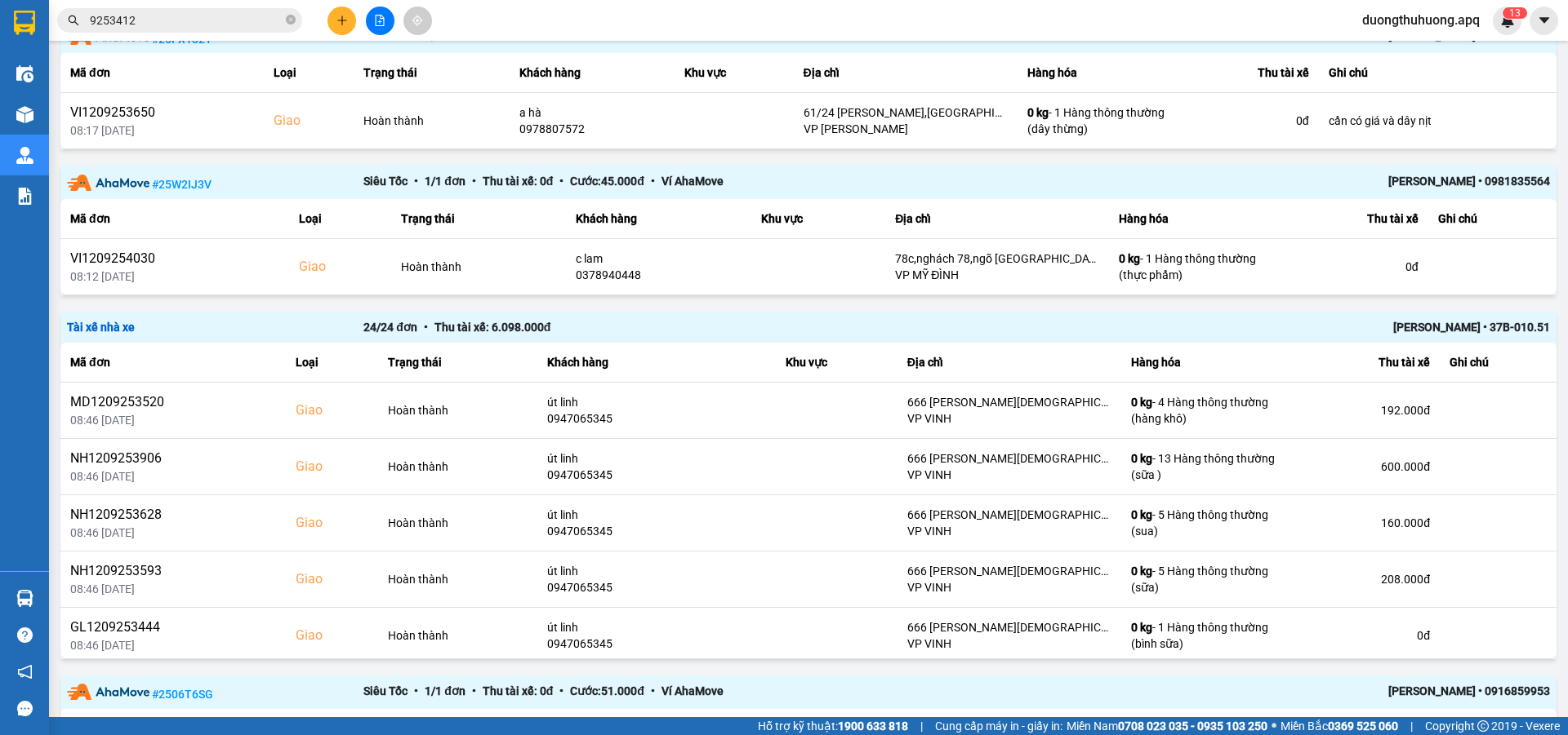
click at [1440, 323] on div "[PERSON_NAME] • 37B-010.51" at bounding box center [1254, 327] width 593 height 18
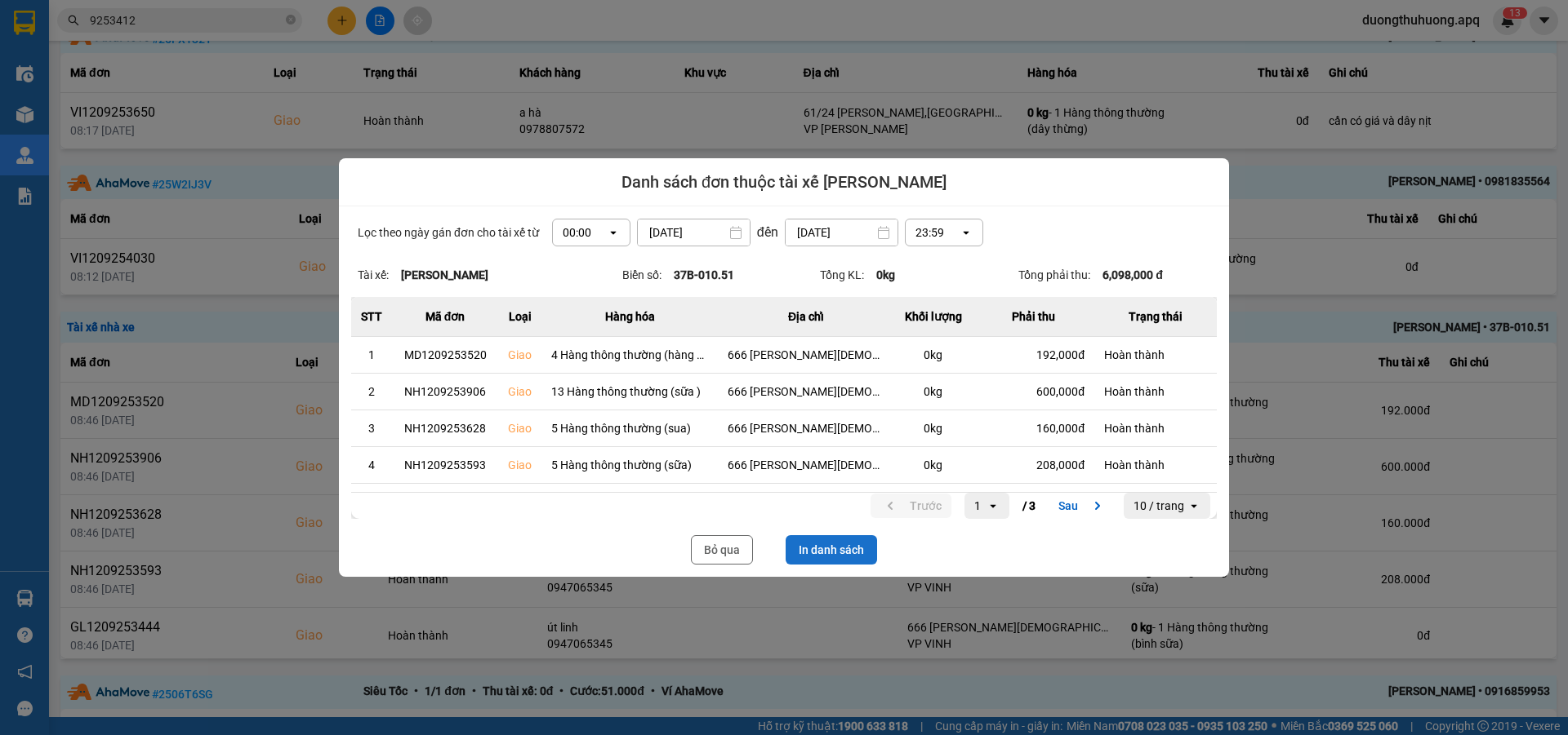
click at [836, 555] on button "In danh sách" at bounding box center [831, 551] width 92 height 30
click at [711, 550] on button "Bỏ qua" at bounding box center [721, 551] width 62 height 30
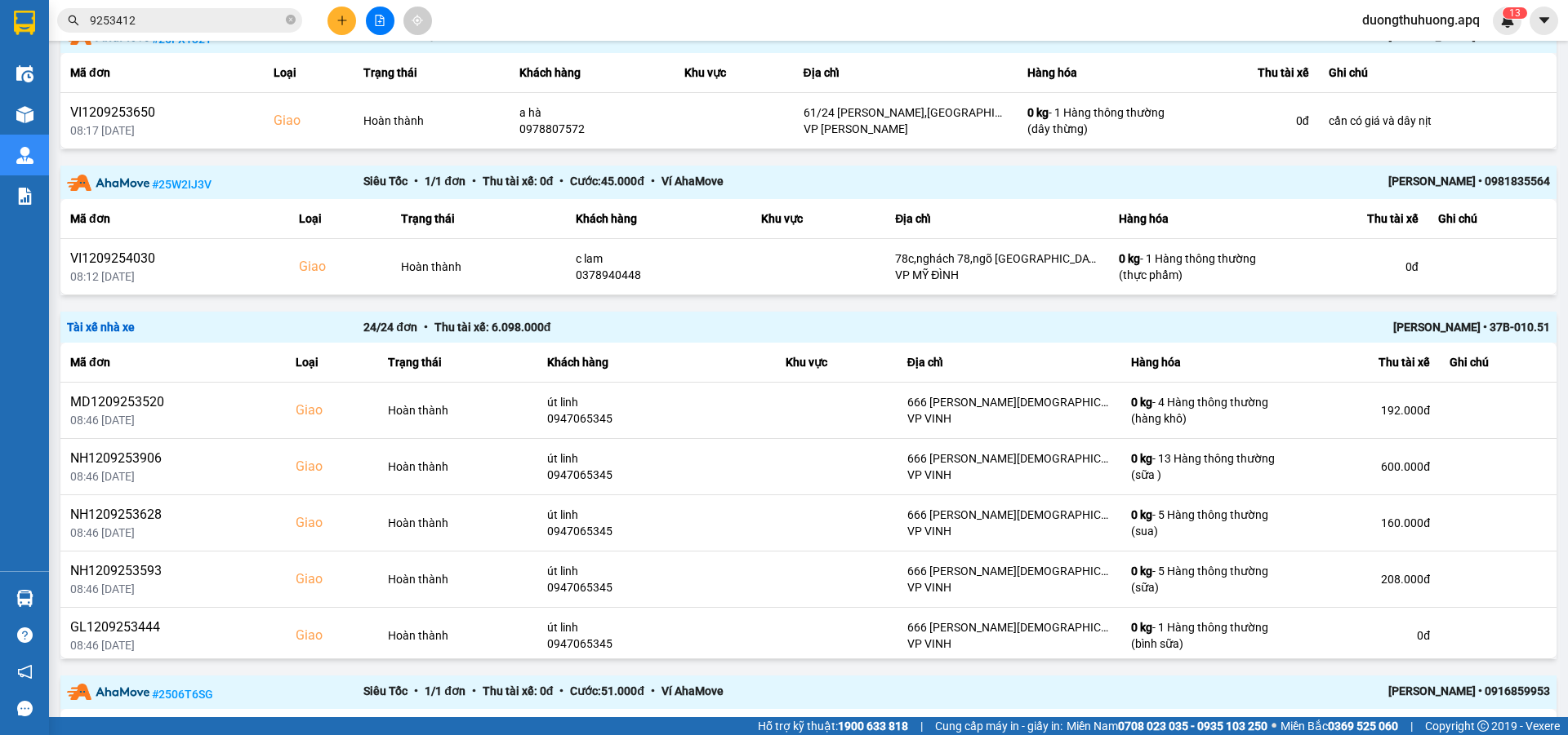
drag, startPoint x: 293, startPoint y: 21, endPoint x: 177, endPoint y: 22, distance: 116.0
click at [283, 21] on span "9253412" at bounding box center [179, 20] width 245 height 24
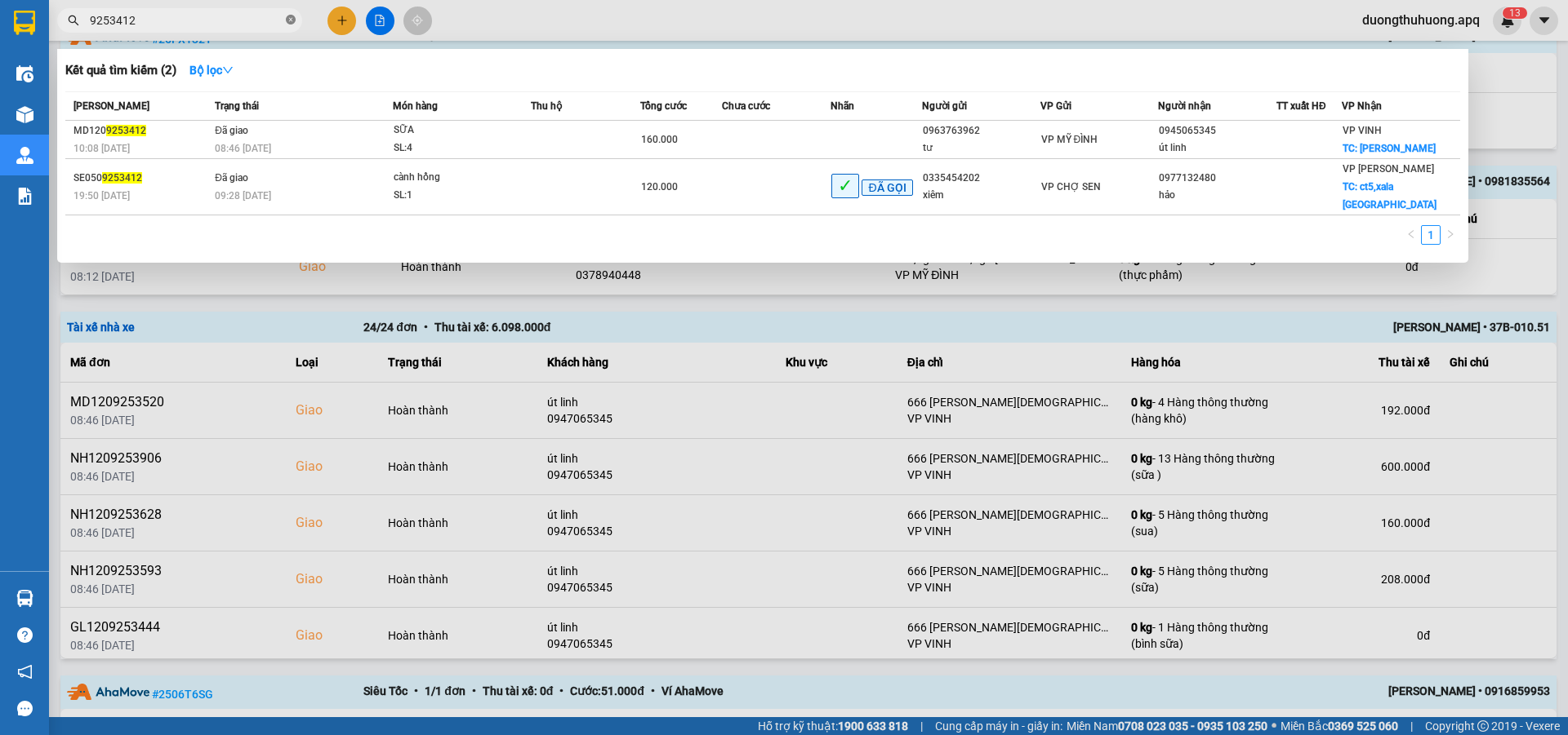
click at [287, 20] on icon "close-circle" at bounding box center [290, 19] width 10 height 10
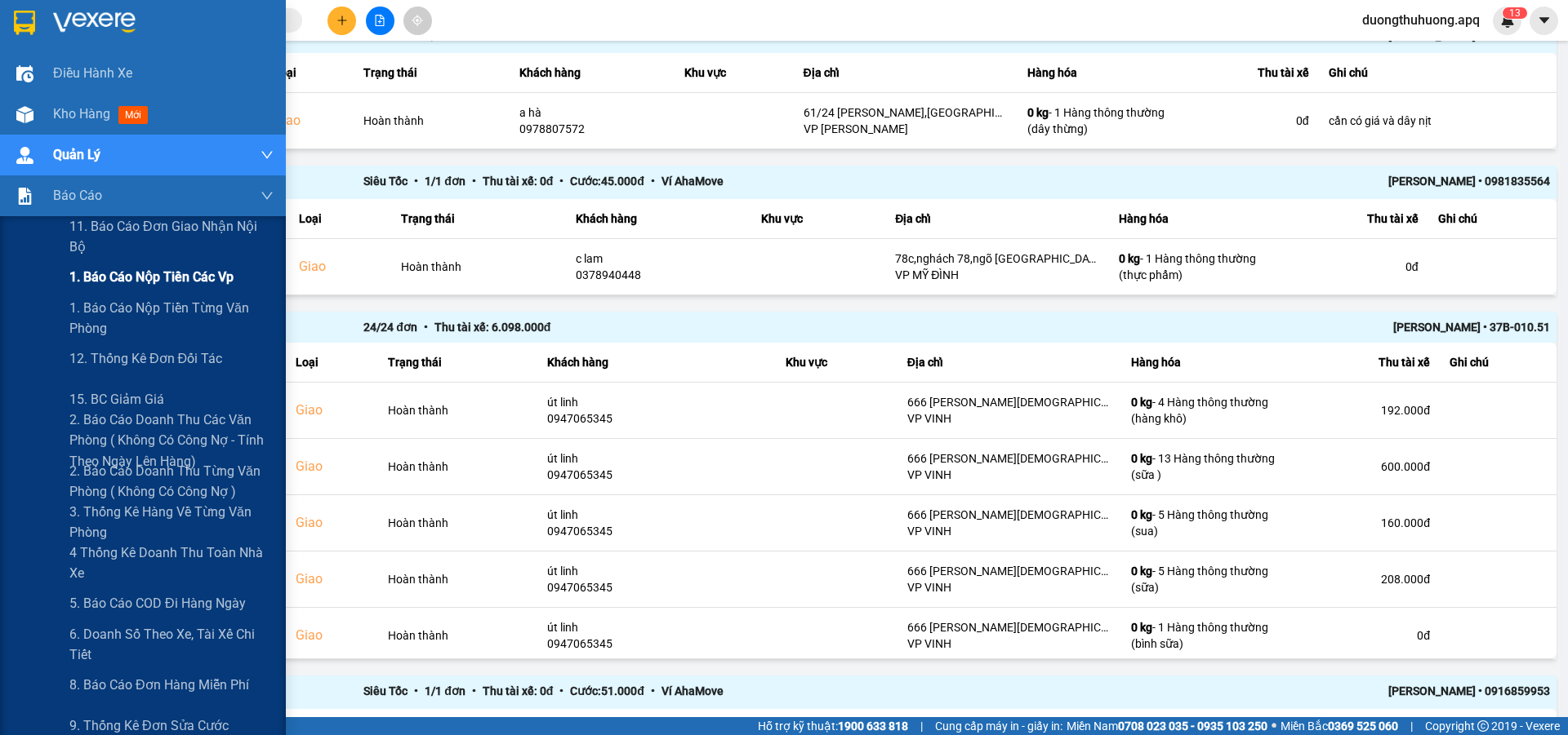
click at [123, 282] on span "1. Báo cáo nộp tiền các vp" at bounding box center [151, 276] width 164 height 20
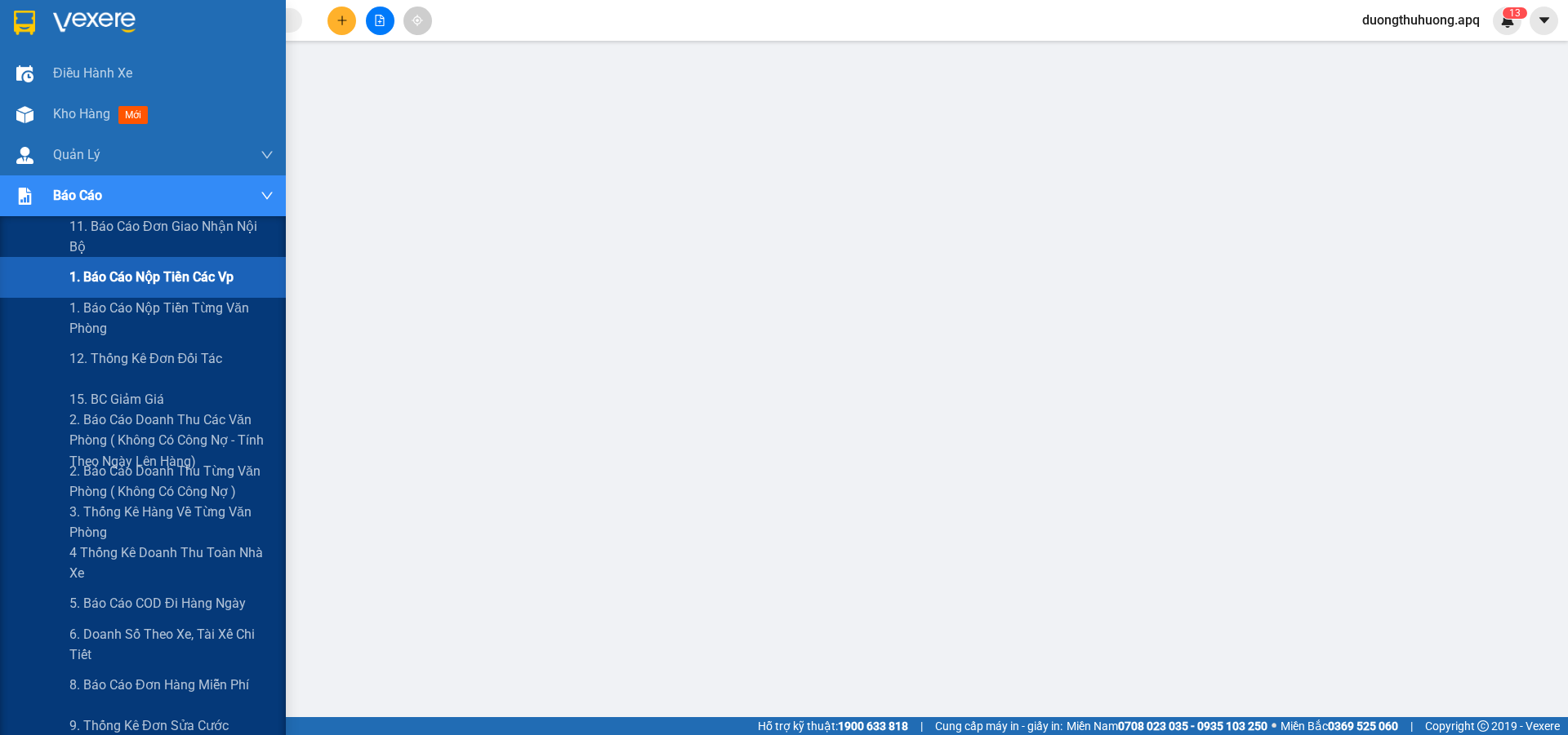
scroll to position [74, 0]
click at [135, 279] on span "1. Báo cáo nộp tiền các vp" at bounding box center [151, 276] width 164 height 20
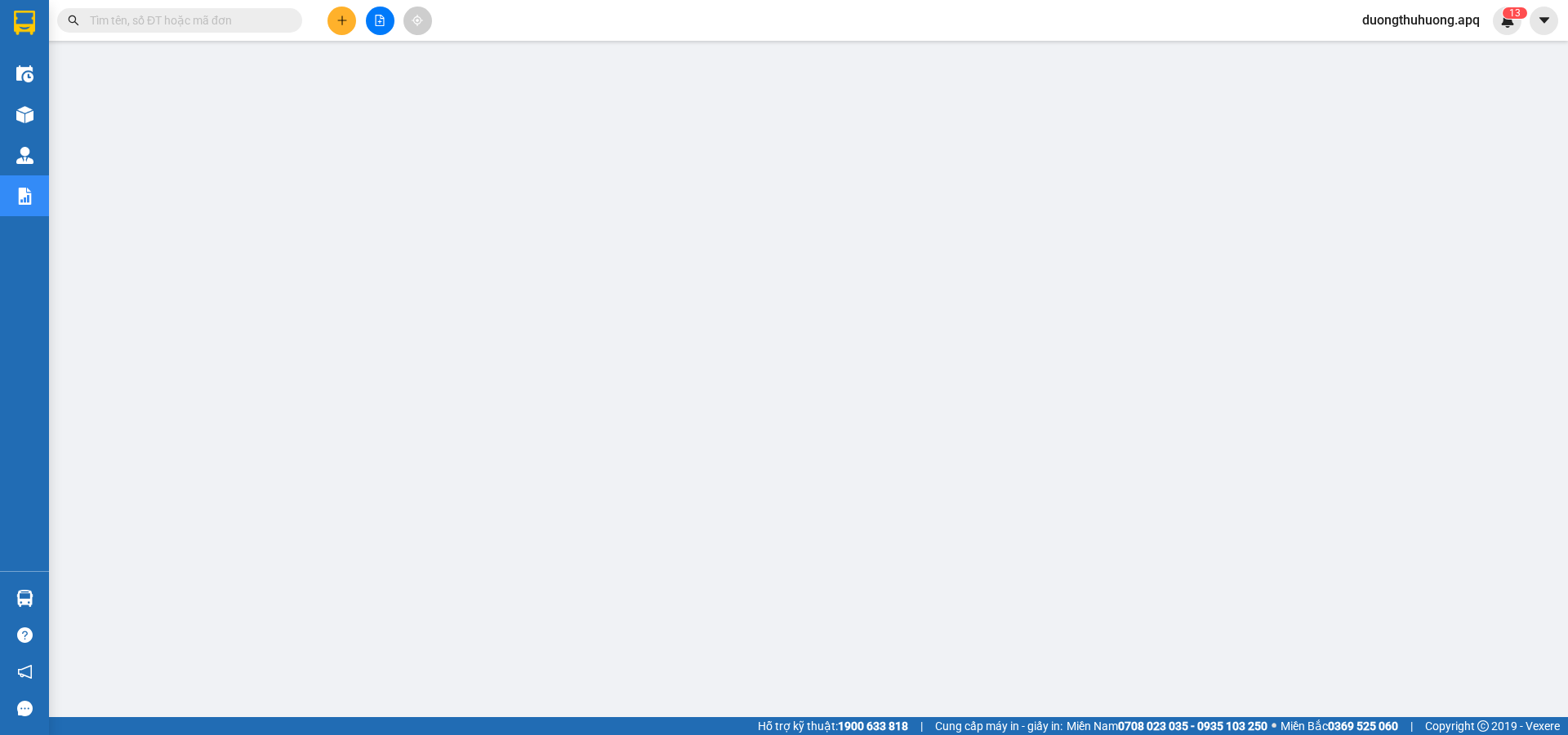
scroll to position [0, 0]
paste input "0961009595"
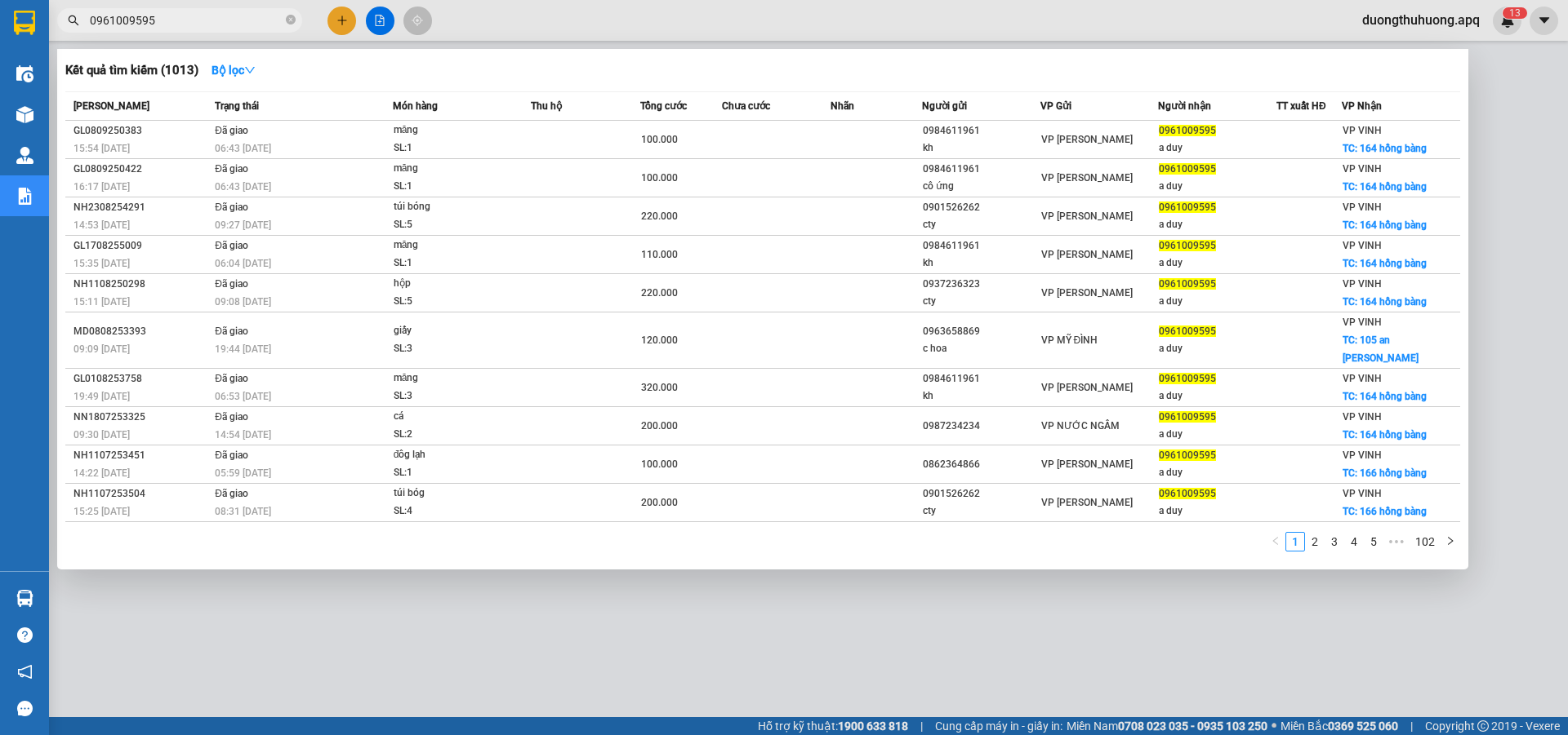
type input "0961009595"
drag, startPoint x: 294, startPoint y: 21, endPoint x: 269, endPoint y: 19, distance: 25.1
click at [291, 21] on icon "close-circle" at bounding box center [290, 19] width 10 height 10
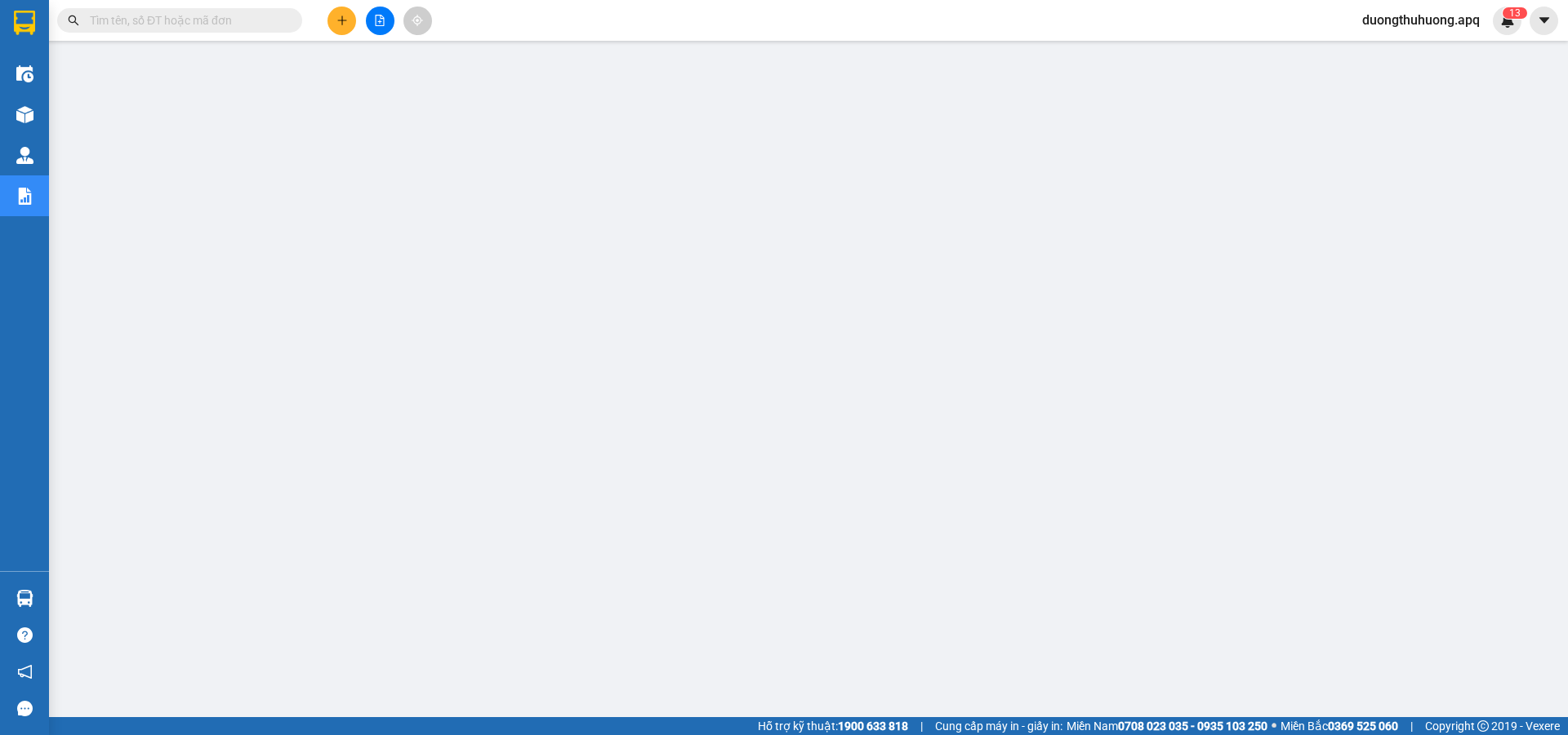
paste input "0985636629"
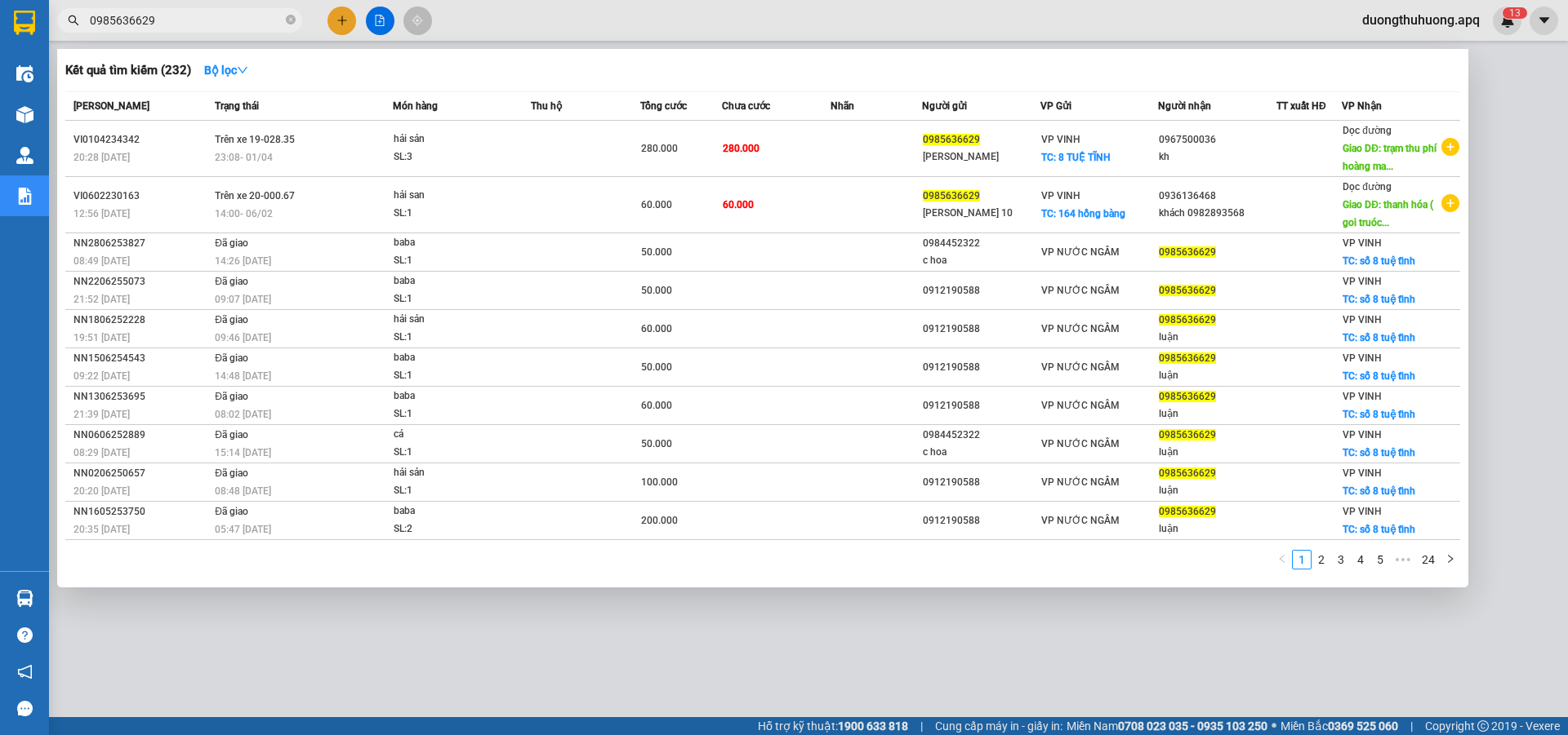
type input "0985636629"
drag, startPoint x: 293, startPoint y: 18, endPoint x: 282, endPoint y: 18, distance: 11.0
click at [287, 18] on icon "close-circle" at bounding box center [290, 19] width 10 height 10
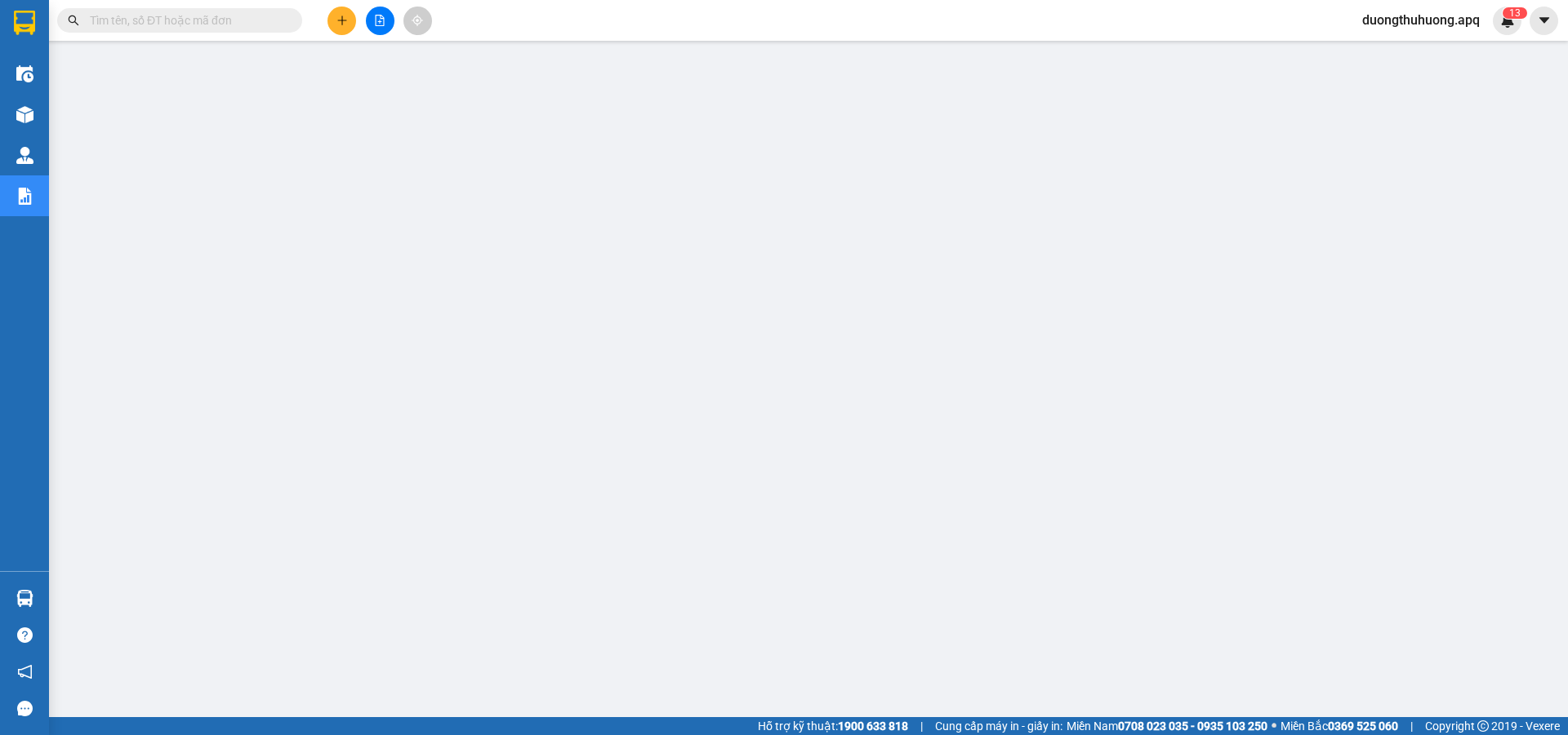
paste input "0989793333"
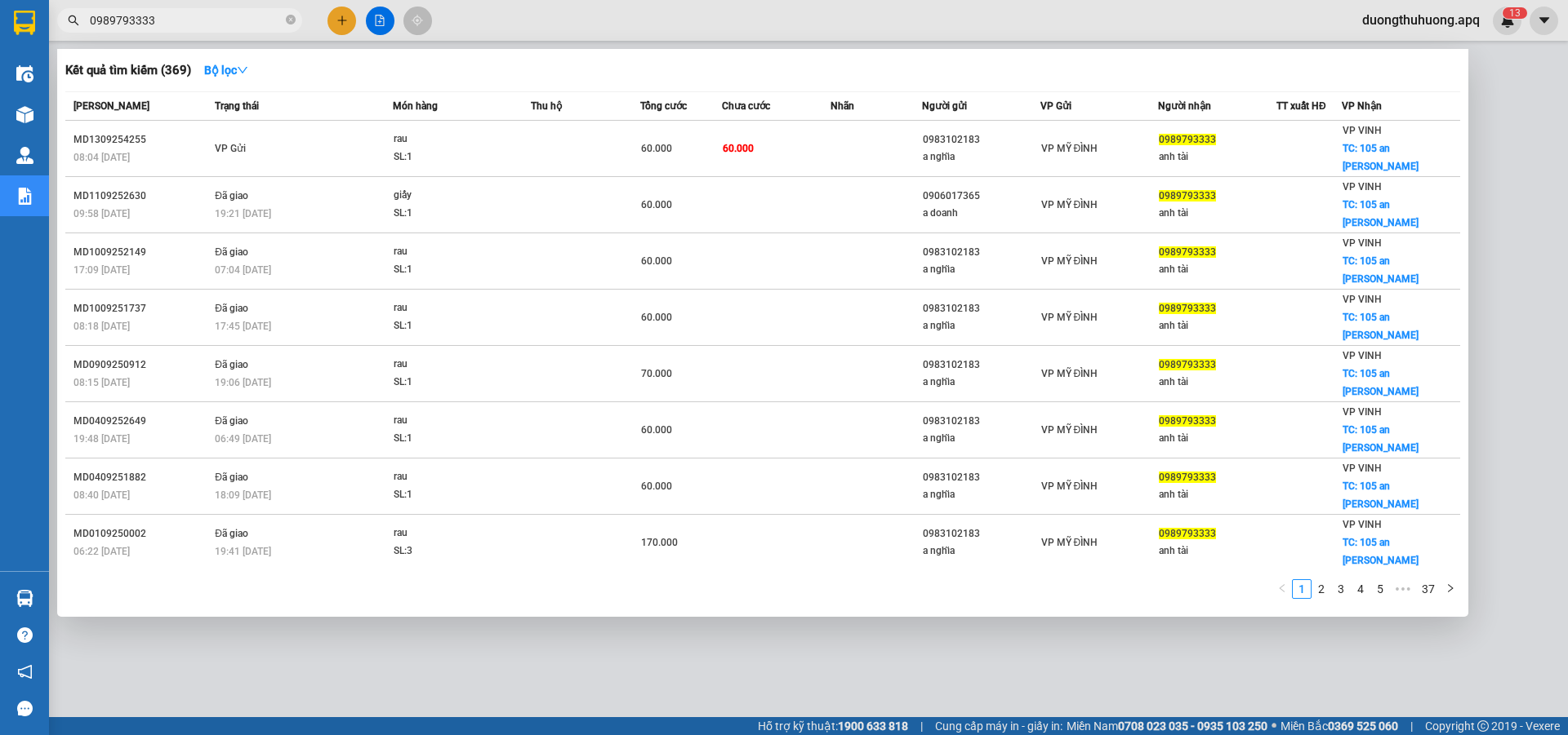
type input "0989793333"
click at [290, 17] on icon "close-circle" at bounding box center [290, 19] width 10 height 10
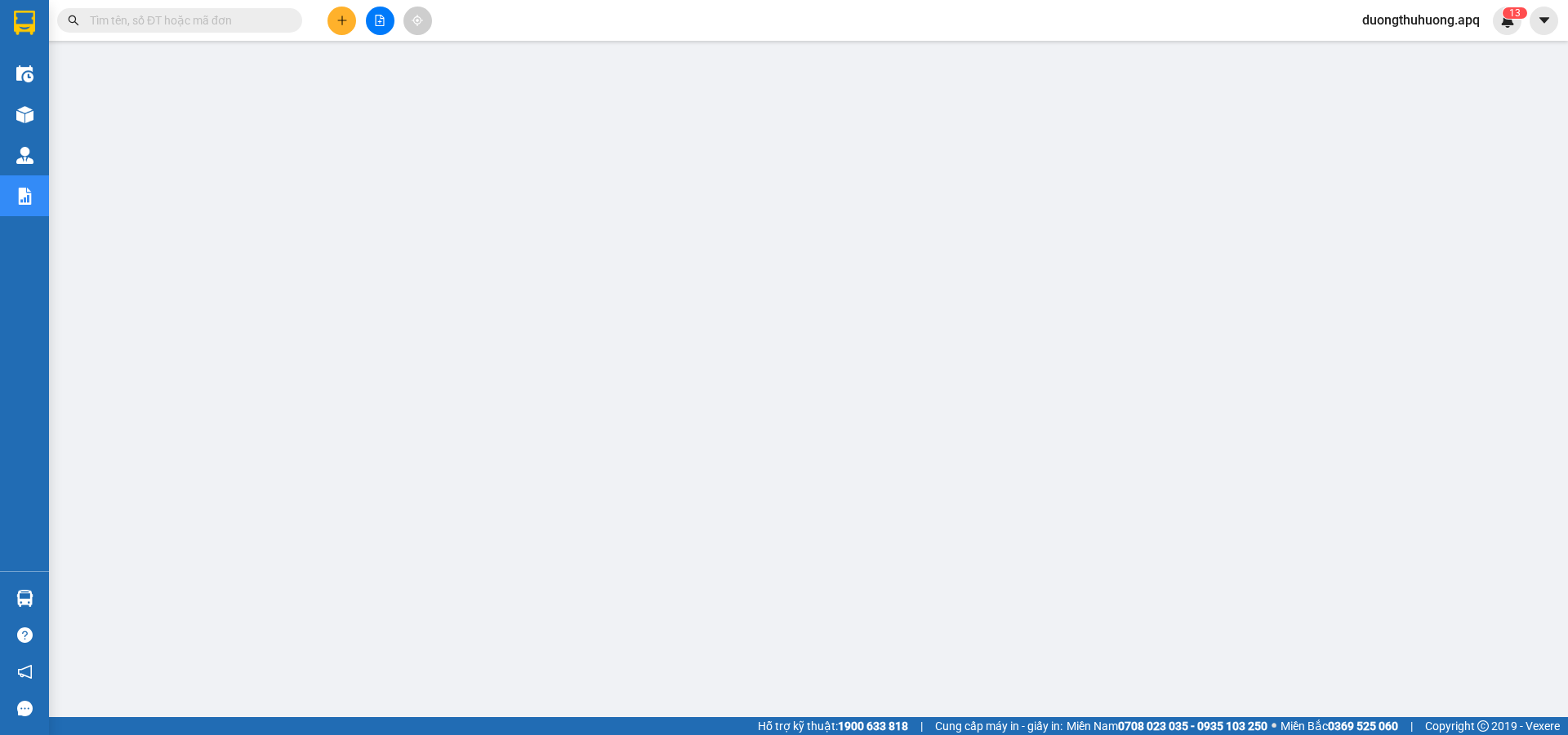
paste input "0983509595"
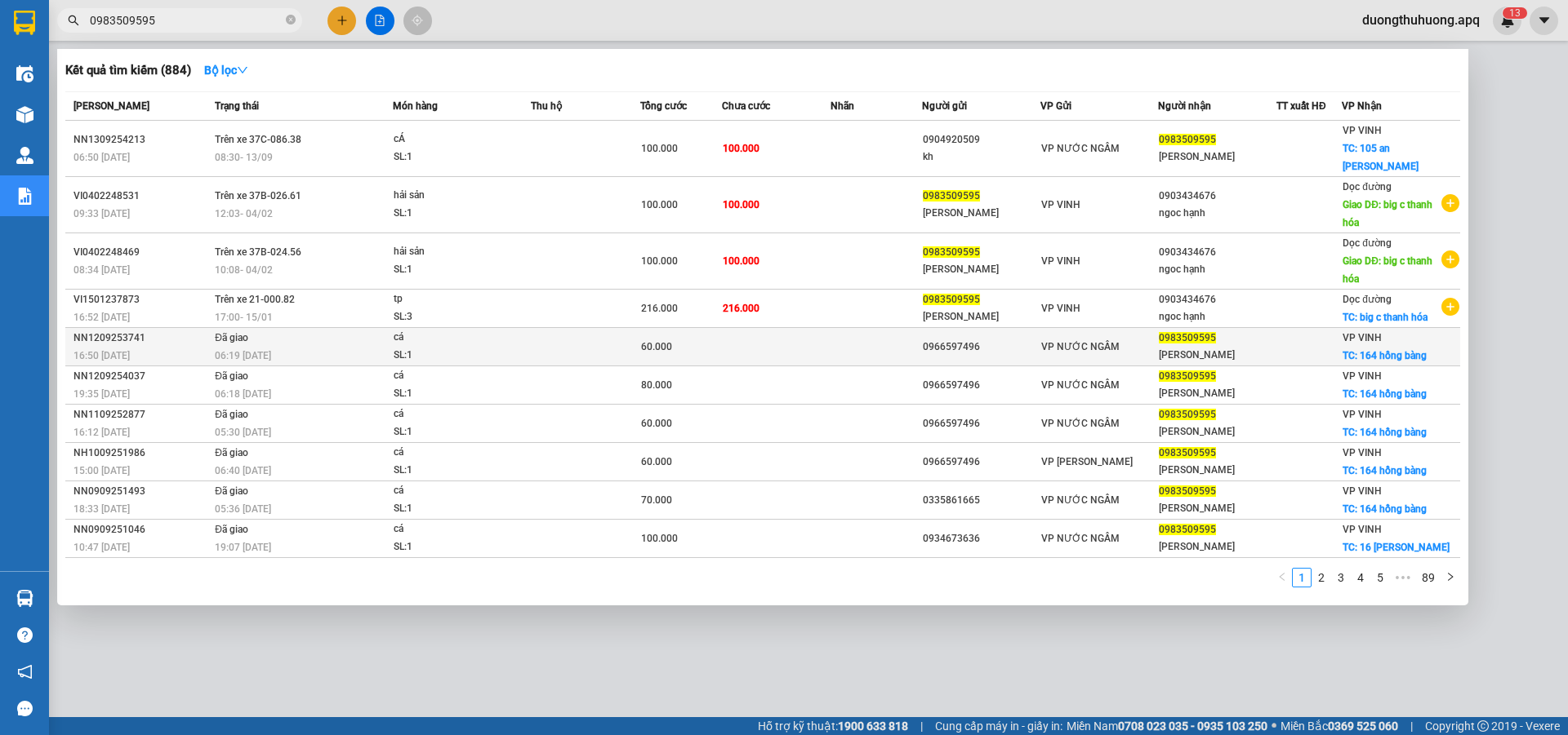
type input "0983509595"
click at [107, 329] on div "NN1209253741" at bounding box center [142, 338] width 136 height 17
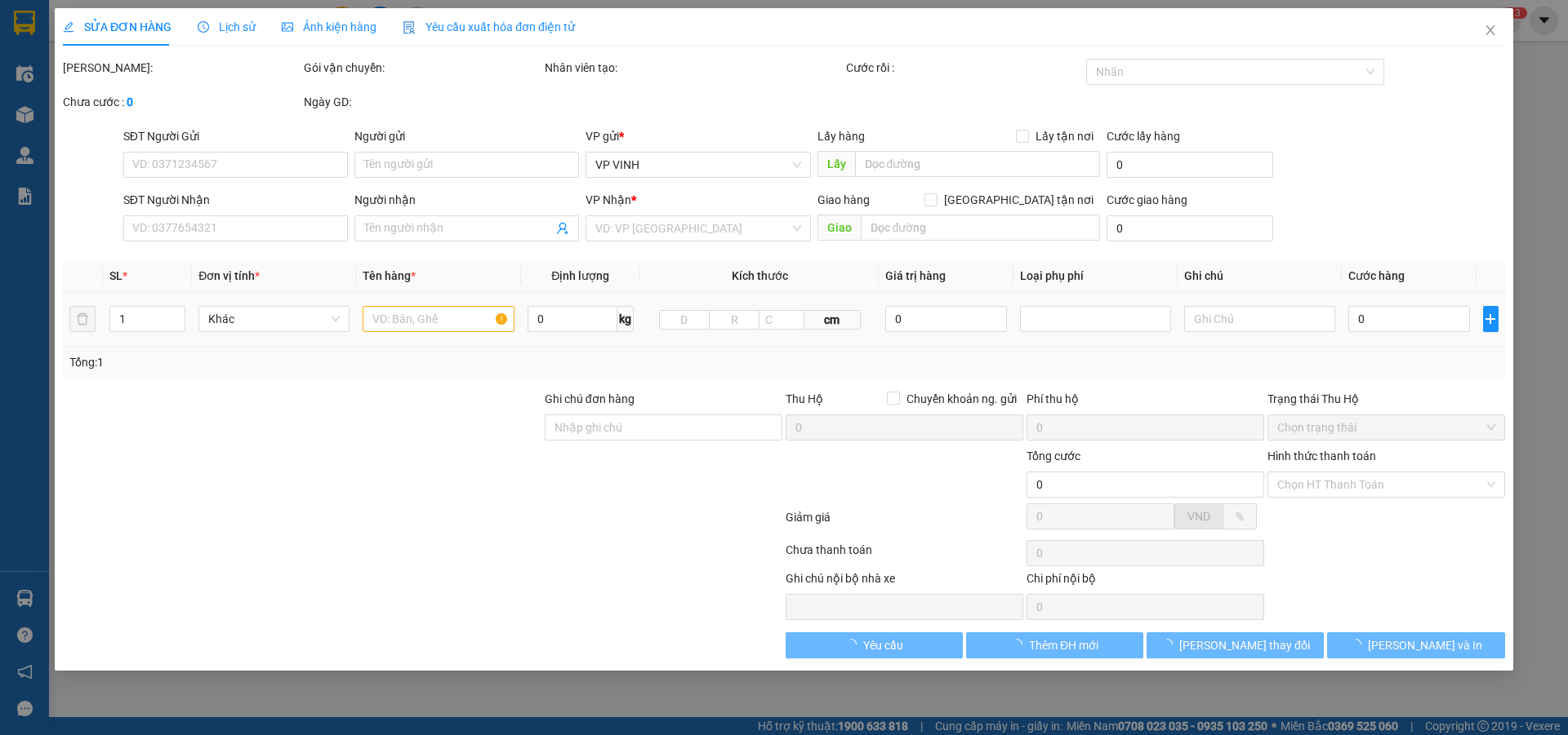
type input "0966597496"
type input "0983509595"
type input "[PERSON_NAME]"
checkbox input "true"
type input "164 hồng bàng"
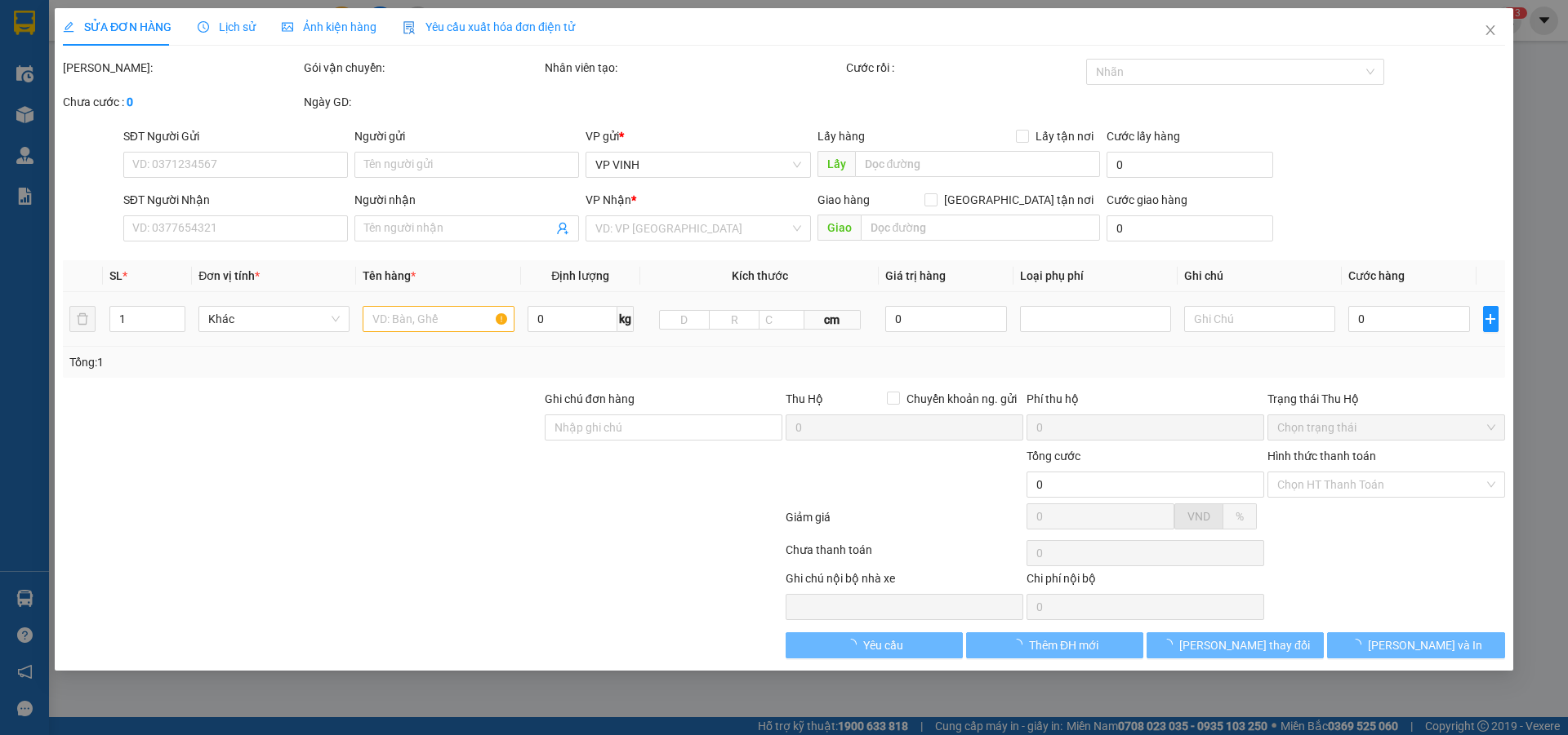
type input "60.000"
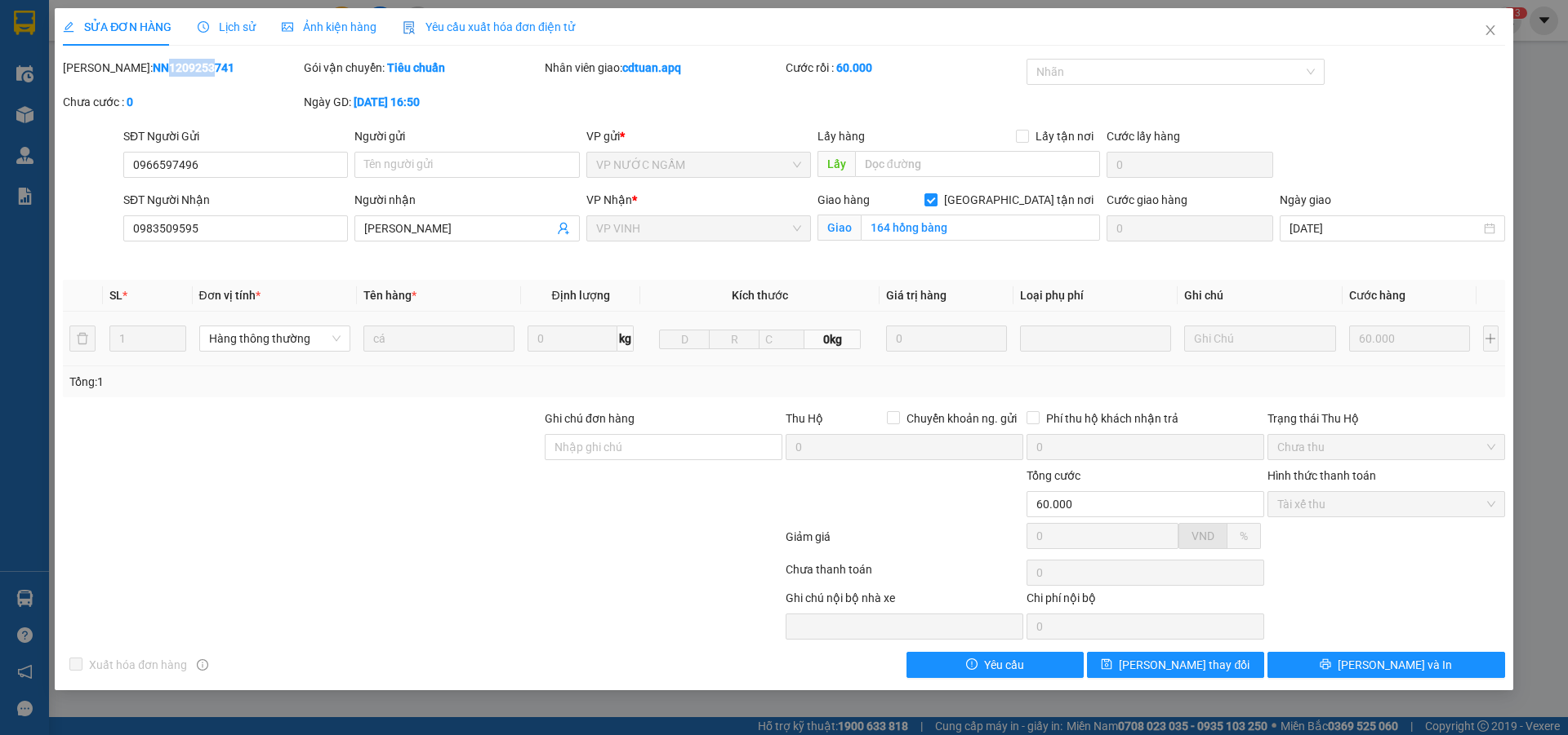
drag, startPoint x: 108, startPoint y: 68, endPoint x: 105, endPoint y: 56, distance: 12.4
click at [159, 65] on b "NN1209253741" at bounding box center [193, 67] width 81 height 13
drag, startPoint x: 105, startPoint y: 62, endPoint x: 202, endPoint y: 71, distance: 97.4
click at [202, 71] on div "Mã ĐH: NN1209253741" at bounding box center [182, 67] width 238 height 18
copy b "NN1209253741"
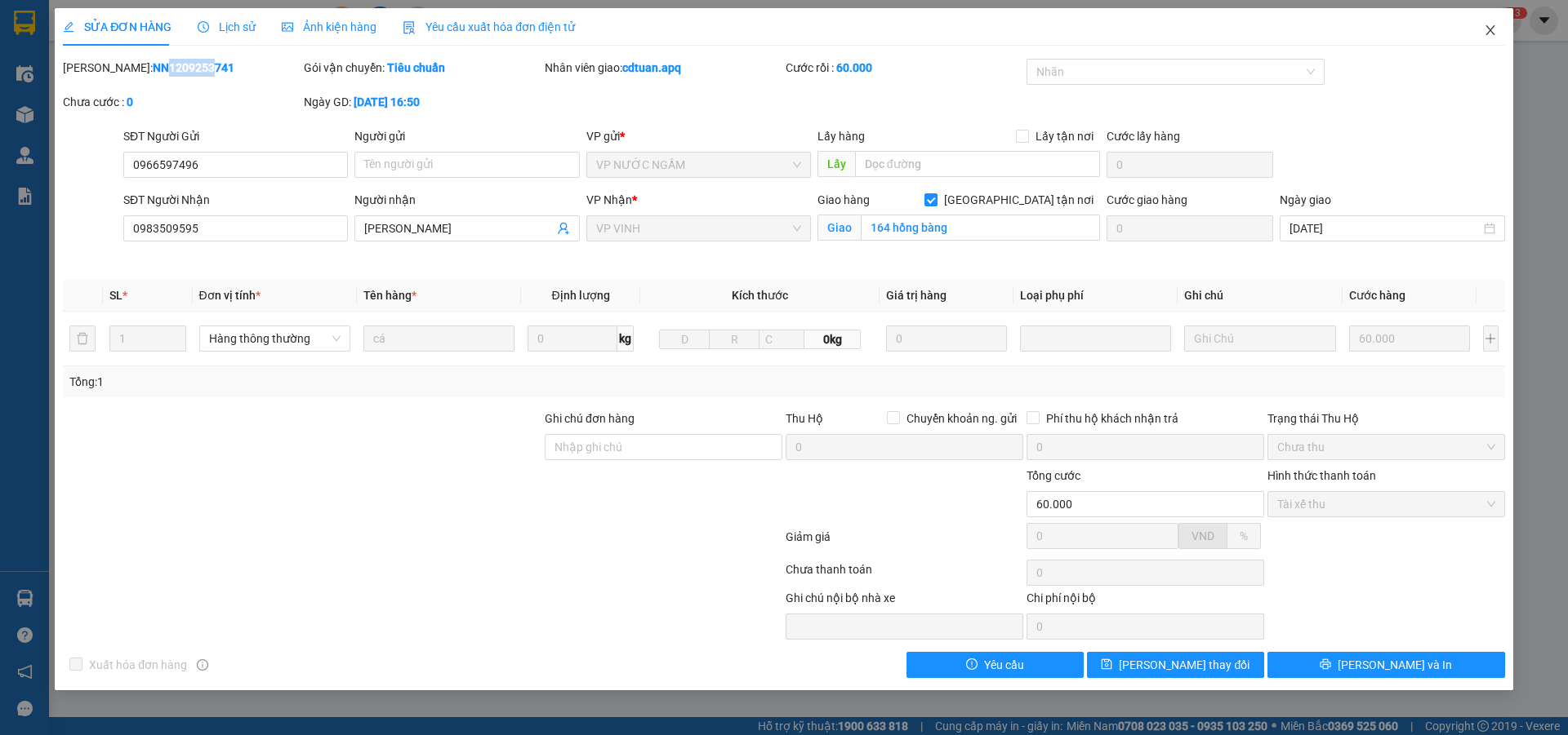
drag, startPoint x: 1486, startPoint y: 31, endPoint x: 1468, endPoint y: 25, distance: 19.0
click at [1487, 31] on icon "close" at bounding box center [1490, 30] width 13 height 13
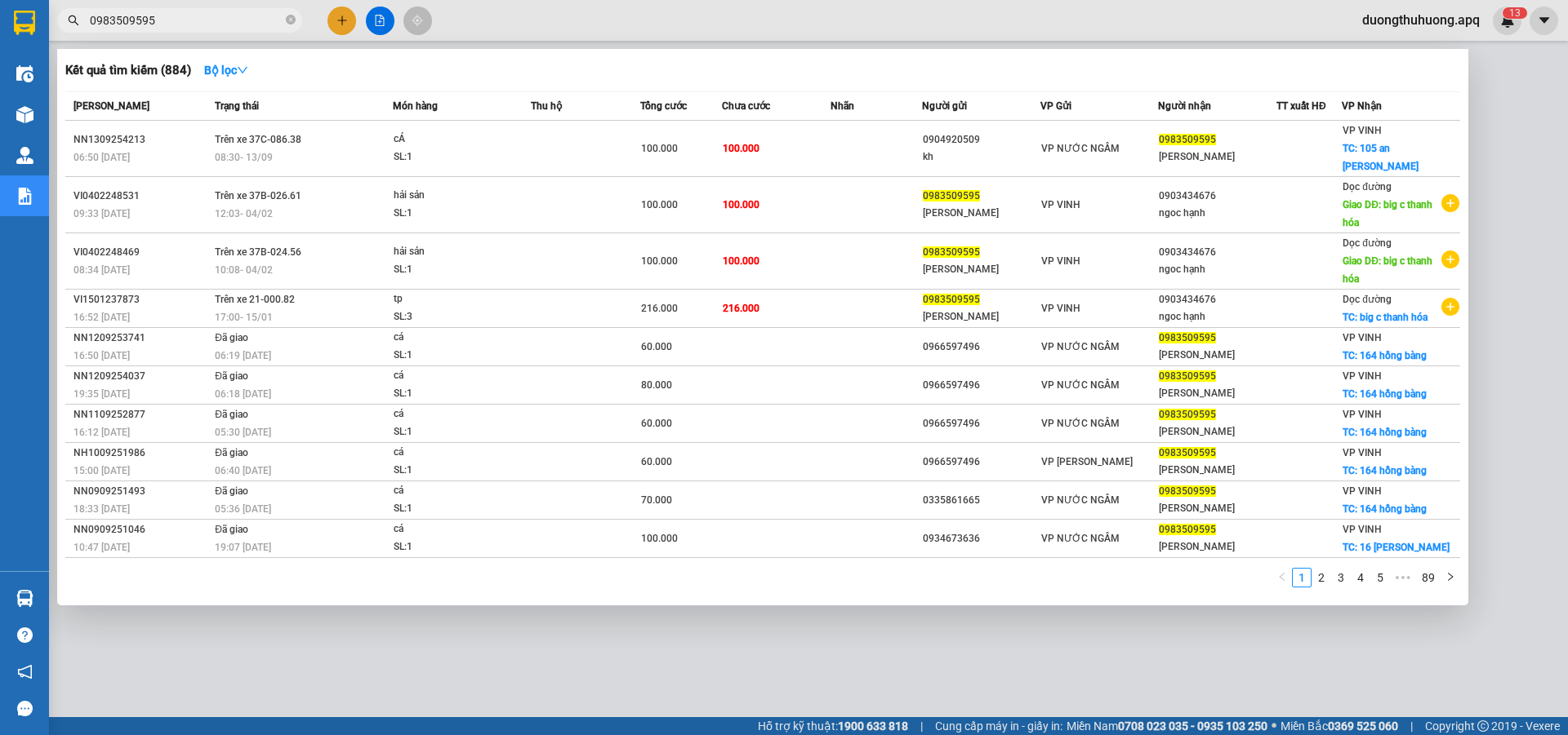
click at [233, 18] on input "0983509595" at bounding box center [186, 20] width 192 height 18
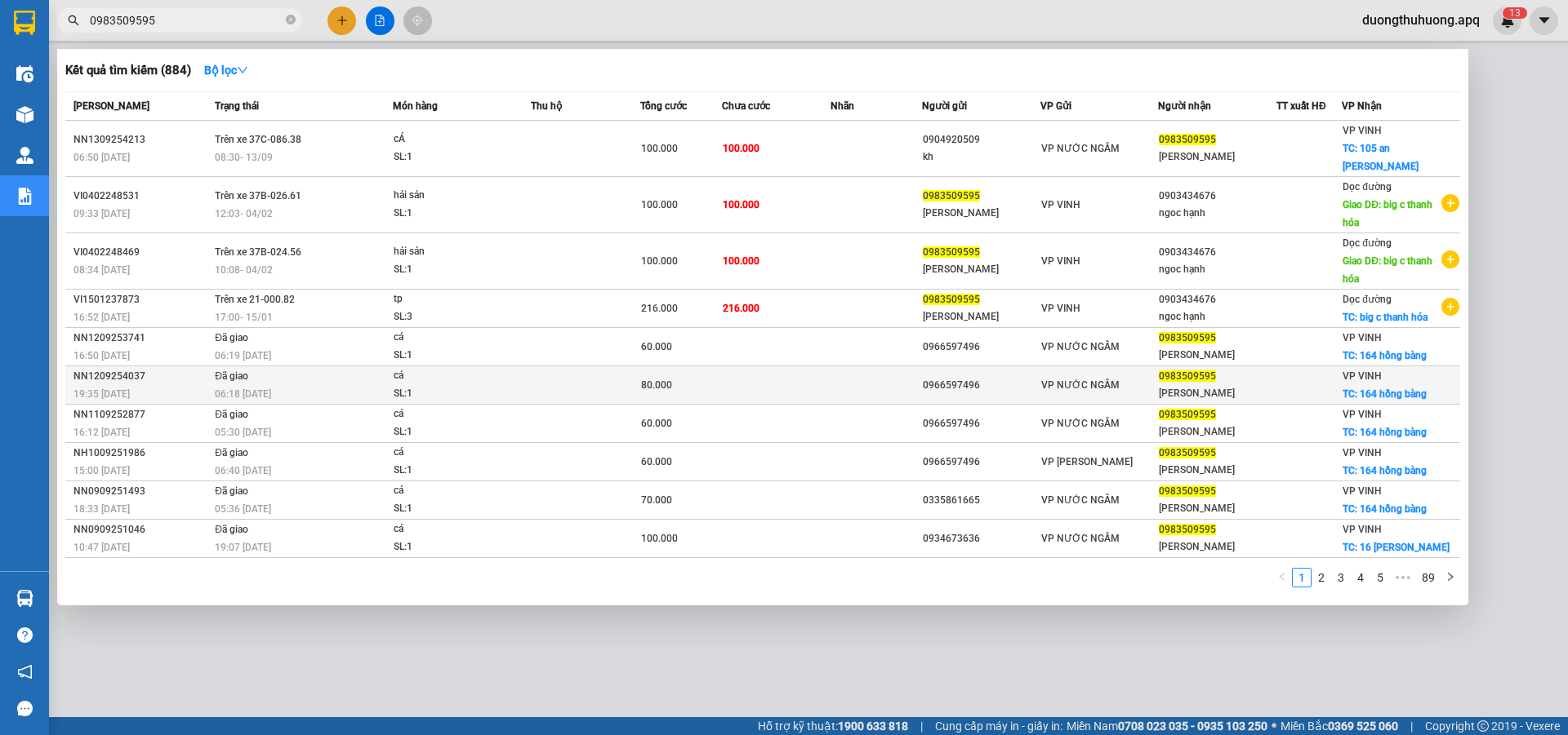
click at [96, 368] on div "NN1209254037" at bounding box center [142, 377] width 136 height 17
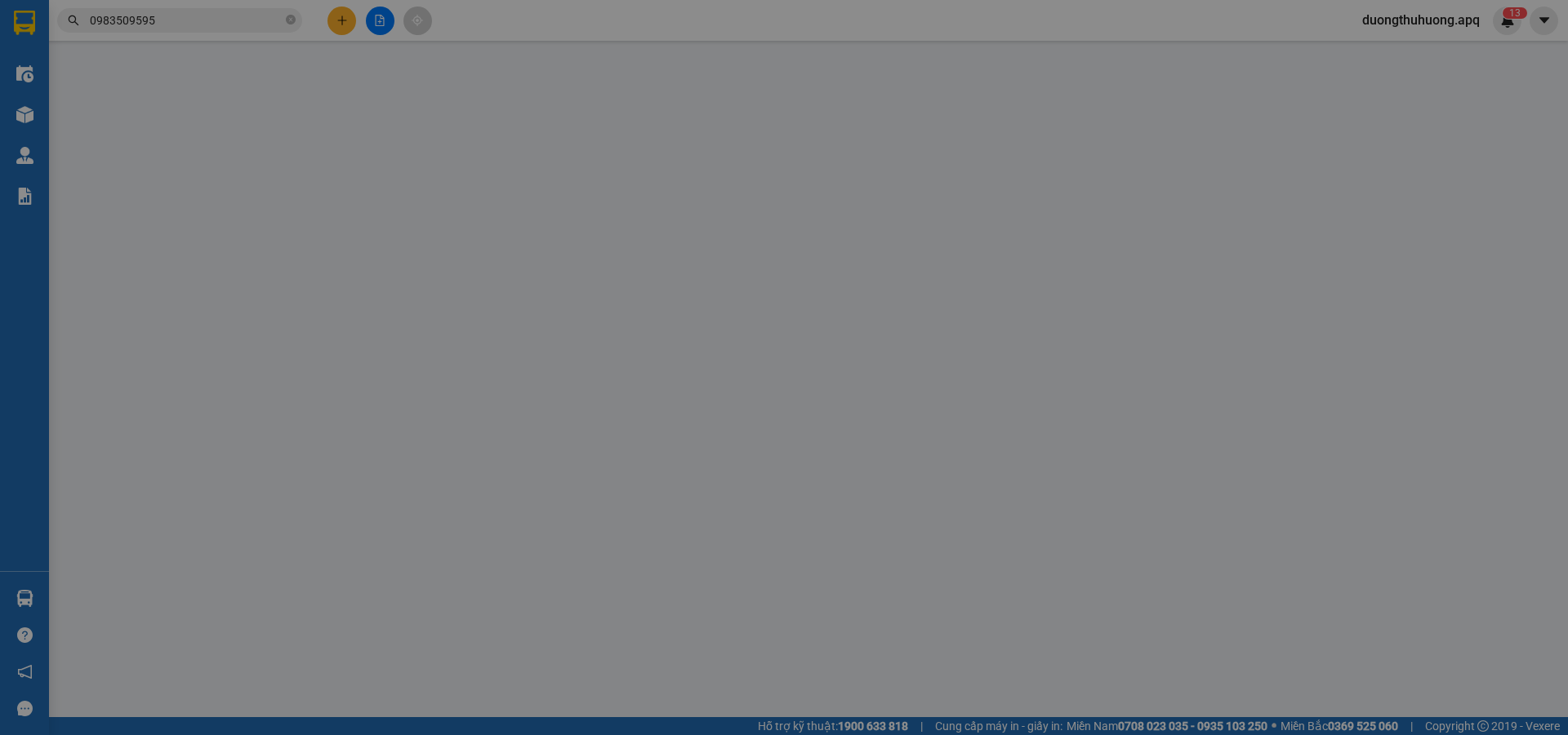
type input "0966597496"
type input "0983509595"
type input "[PERSON_NAME]"
checkbox input "true"
type input "164 hồng bàng"
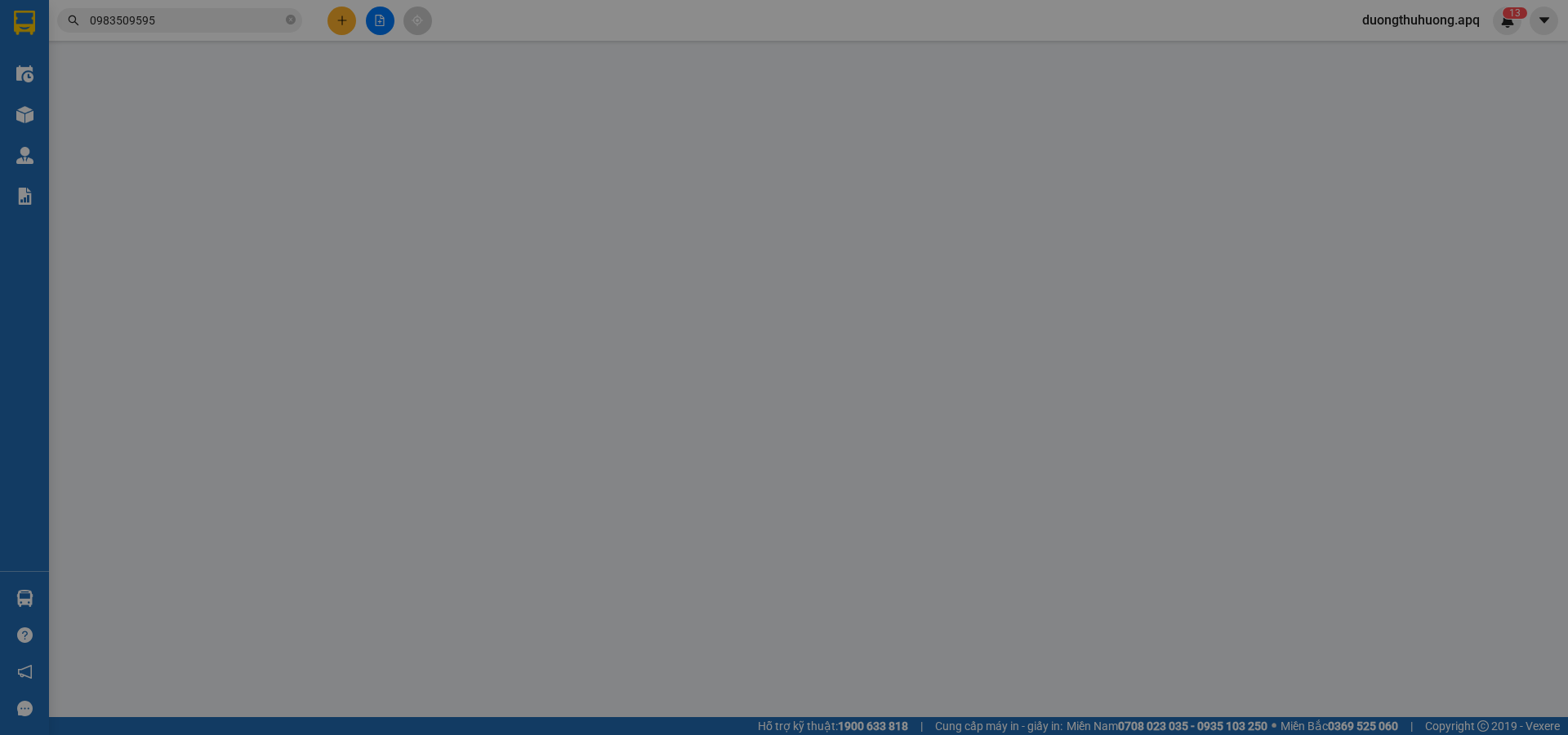
type input "80.000"
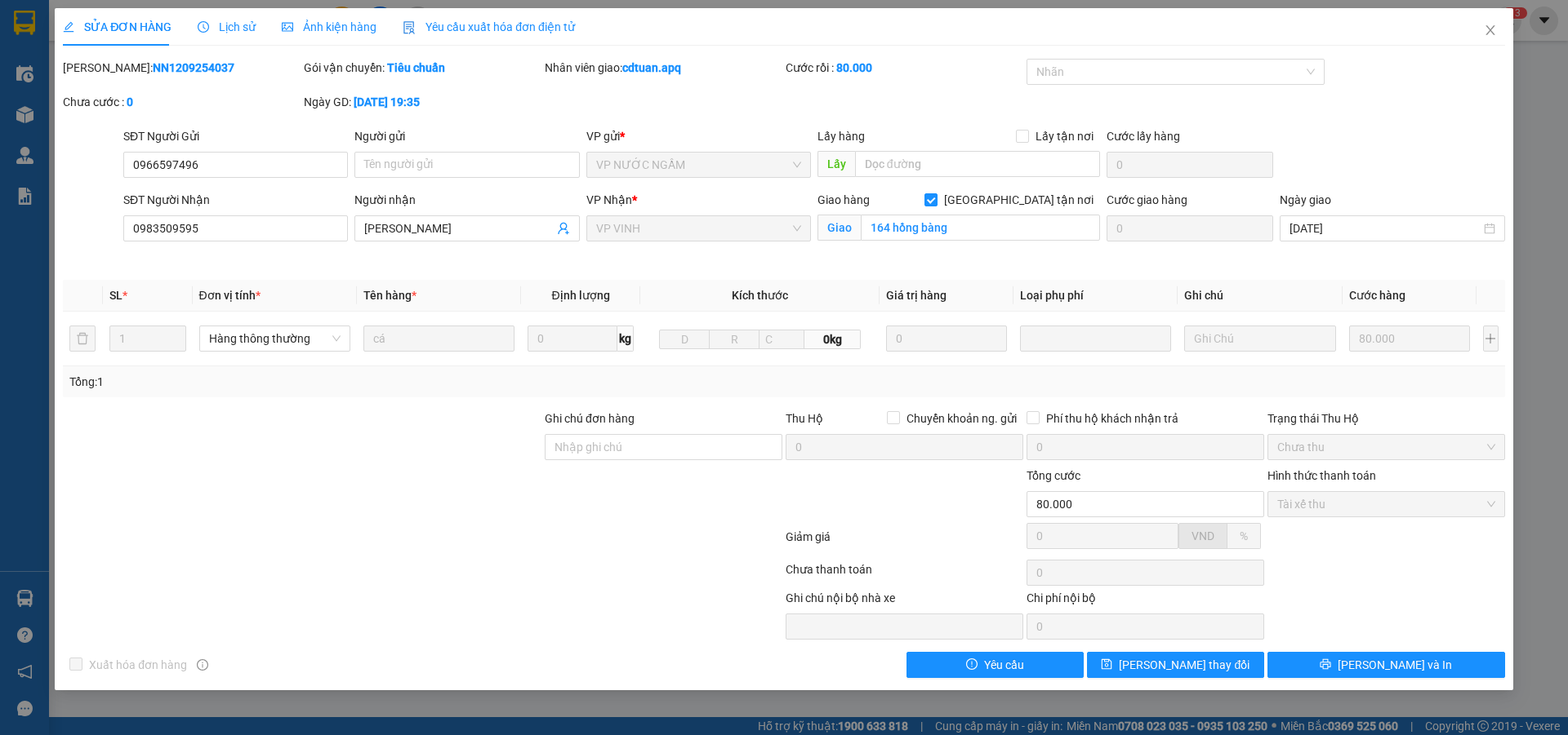
drag, startPoint x: 111, startPoint y: 68, endPoint x: 204, endPoint y: 67, distance: 93.0
click at [216, 68] on div "Mã ĐH: NN1209254037" at bounding box center [182, 67] width 238 height 18
copy b "NN1209254037"
click at [1488, 29] on icon "close" at bounding box center [1490, 30] width 13 height 13
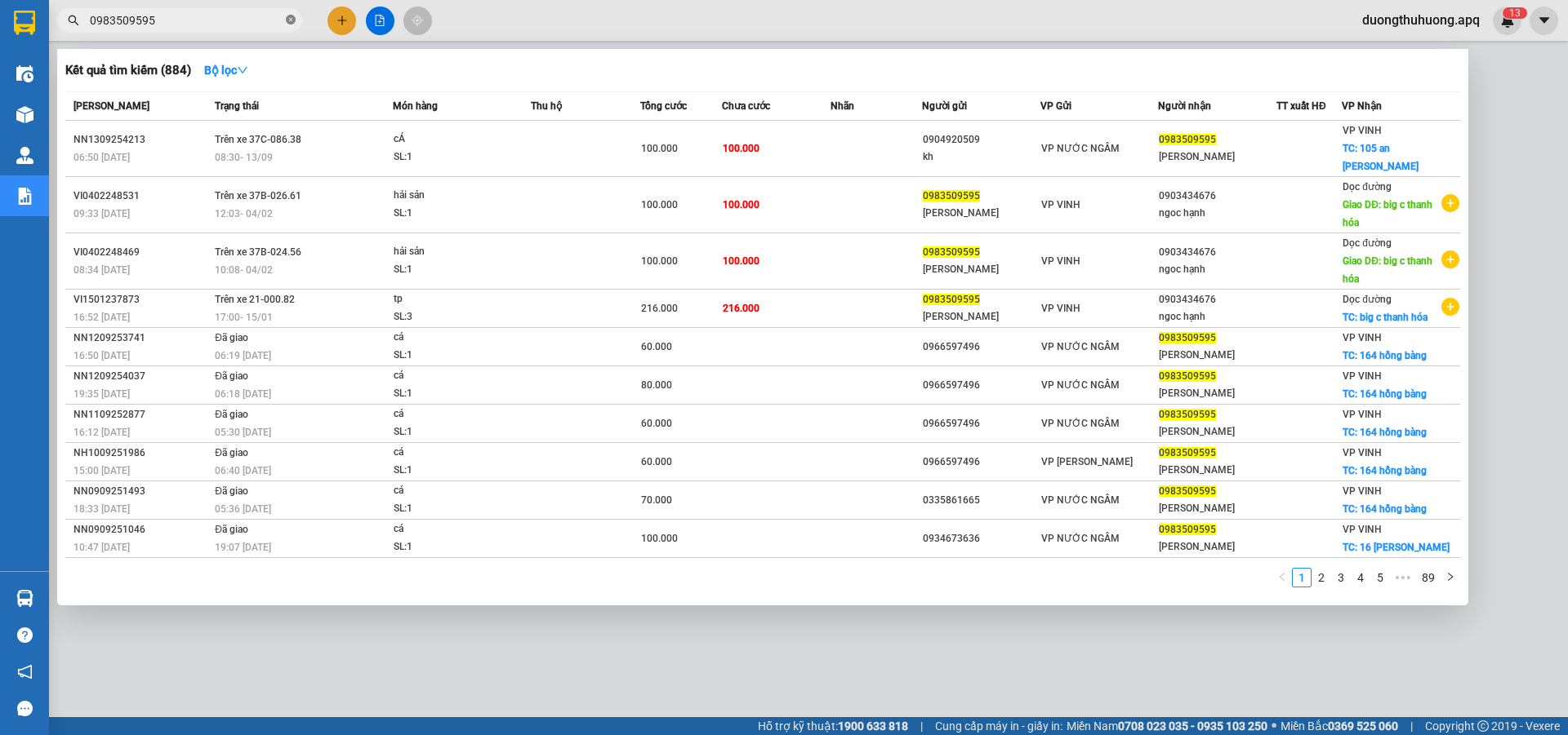
drag, startPoint x: 293, startPoint y: 20, endPoint x: 265, endPoint y: 21, distance: 28.0
click at [292, 20] on icon "close-circle" at bounding box center [290, 19] width 10 height 10
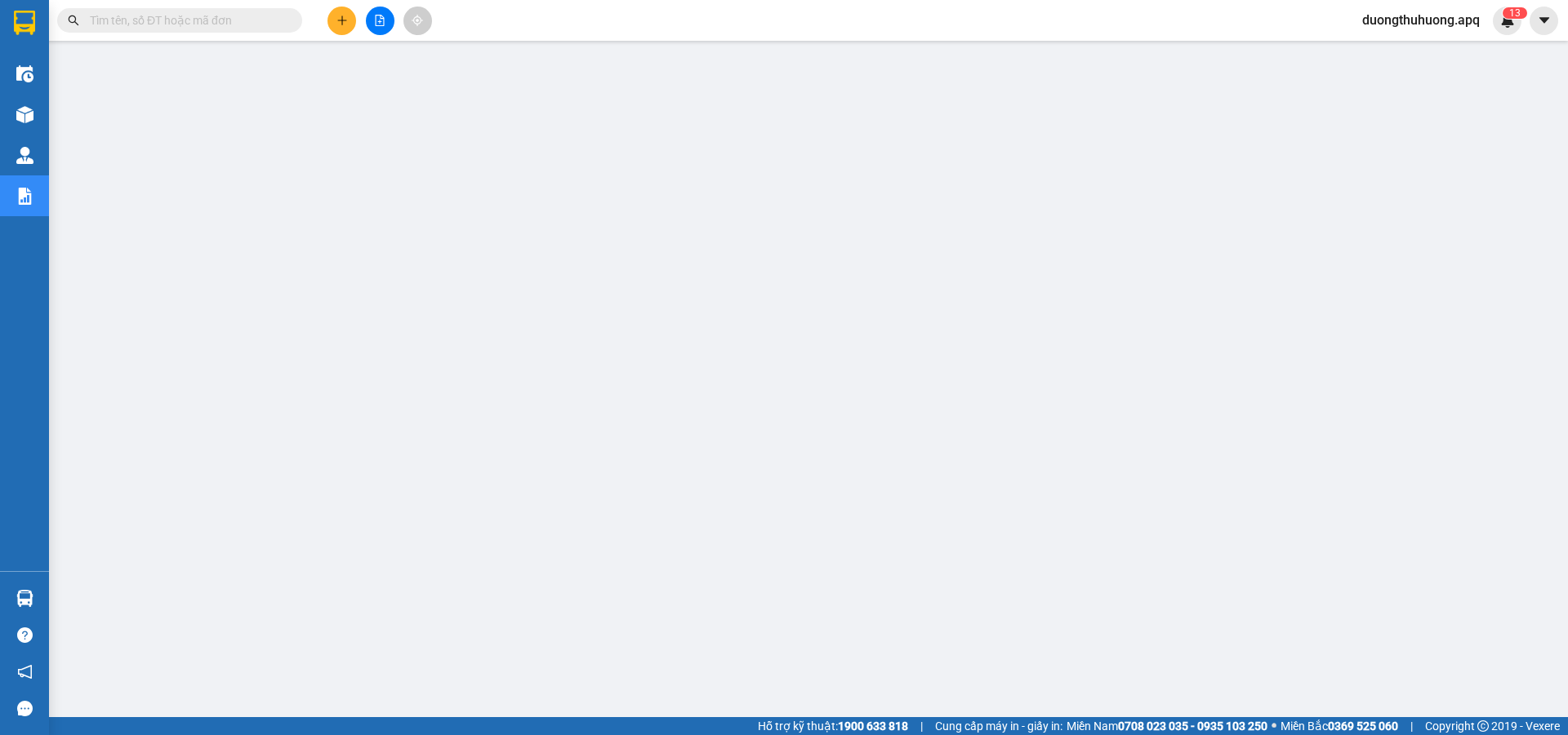
paste input "0989793333"
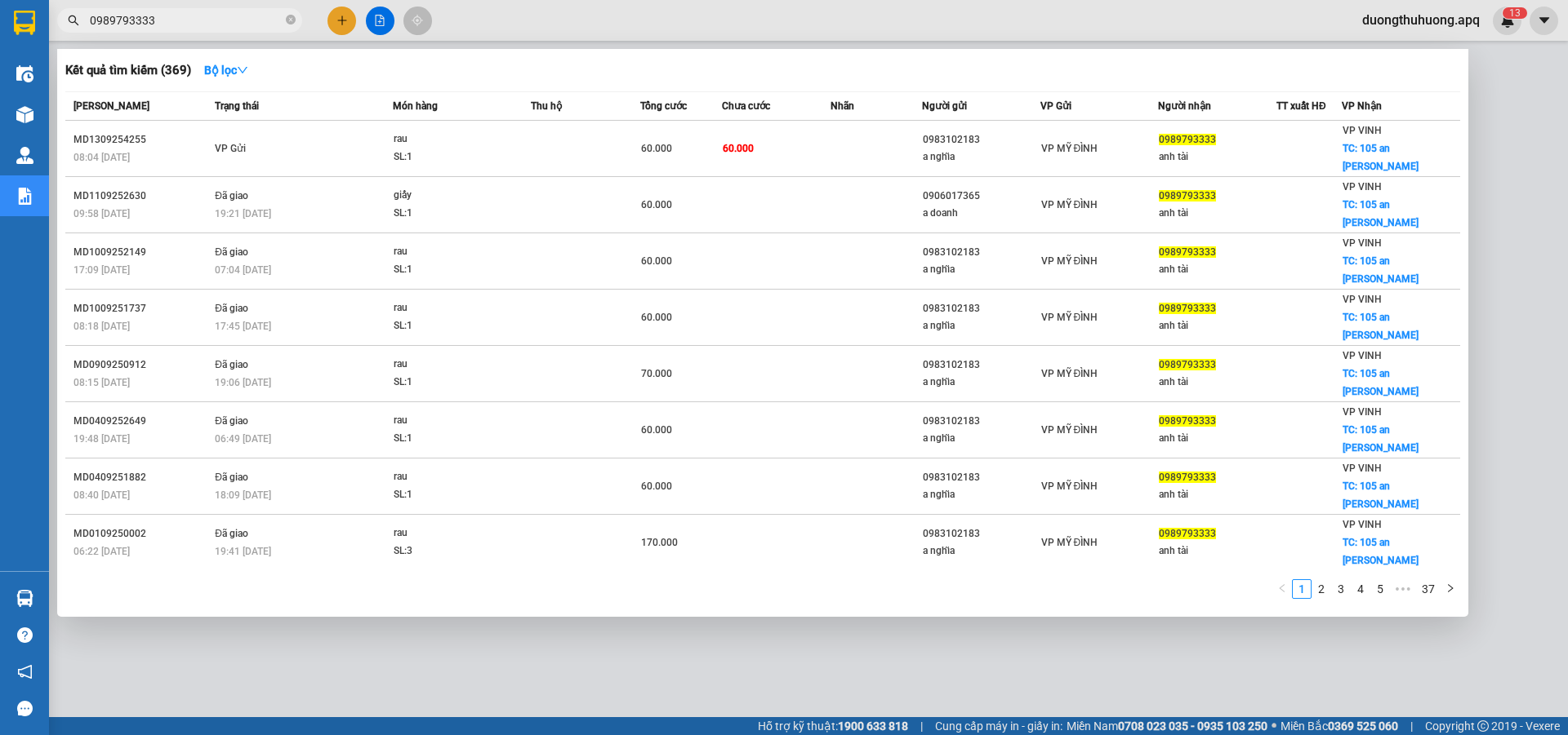
type input "0989793333"
drag, startPoint x: 290, startPoint y: 18, endPoint x: 272, endPoint y: 20, distance: 18.1
click at [290, 18] on icon "close-circle" at bounding box center [290, 19] width 10 height 10
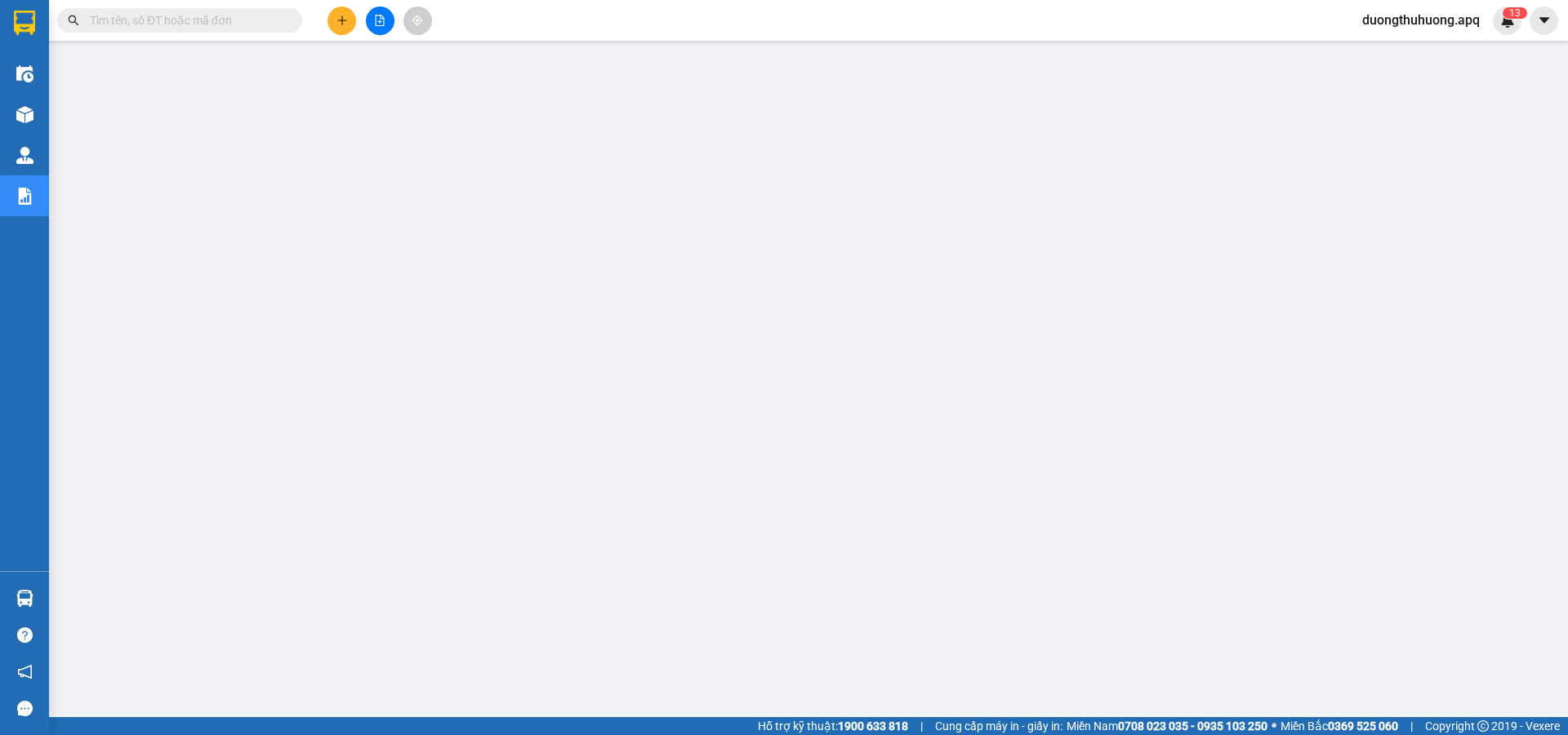
paste input "0985636629"
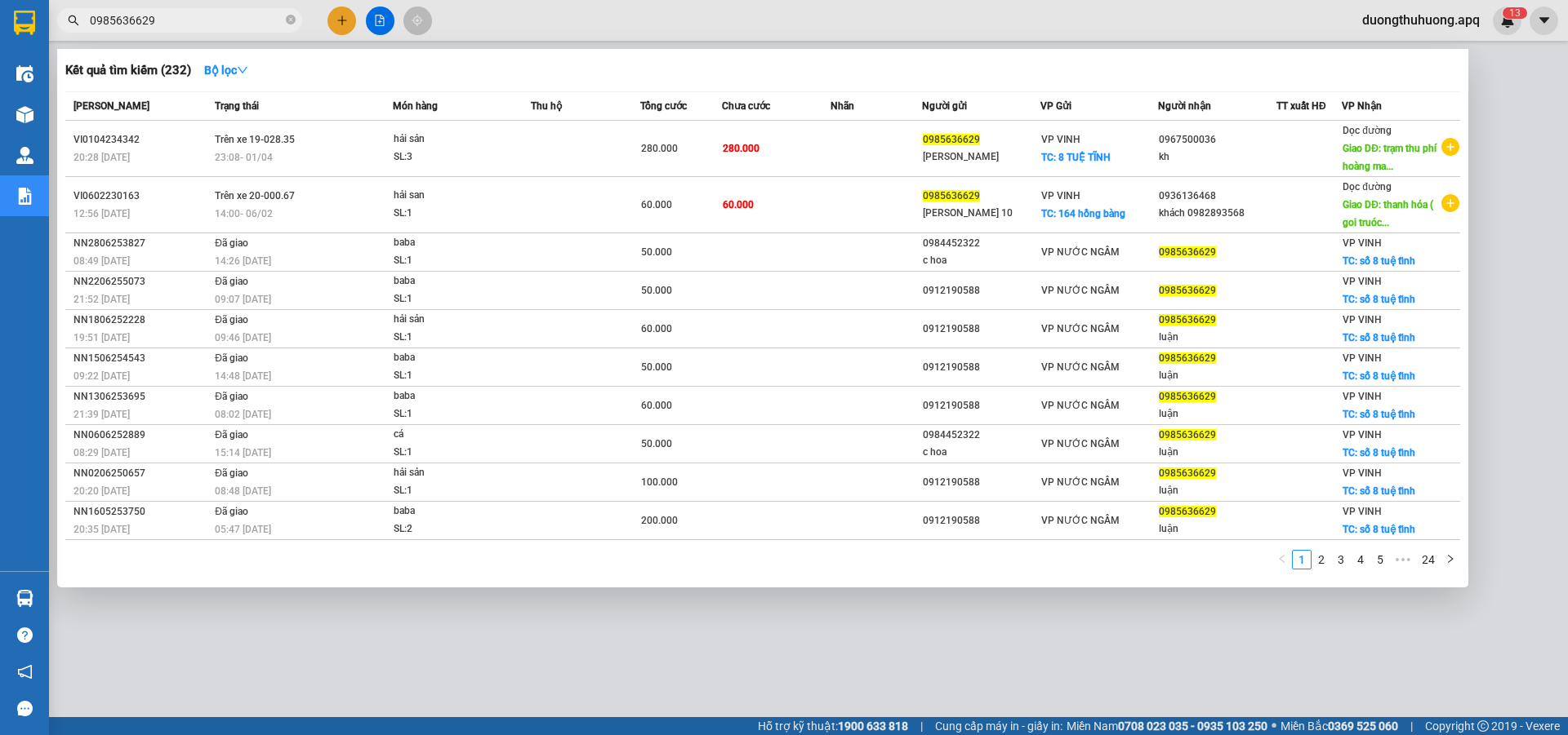
type input "0985636629"
click at [288, 16] on icon "close-circle" at bounding box center [290, 19] width 10 height 10
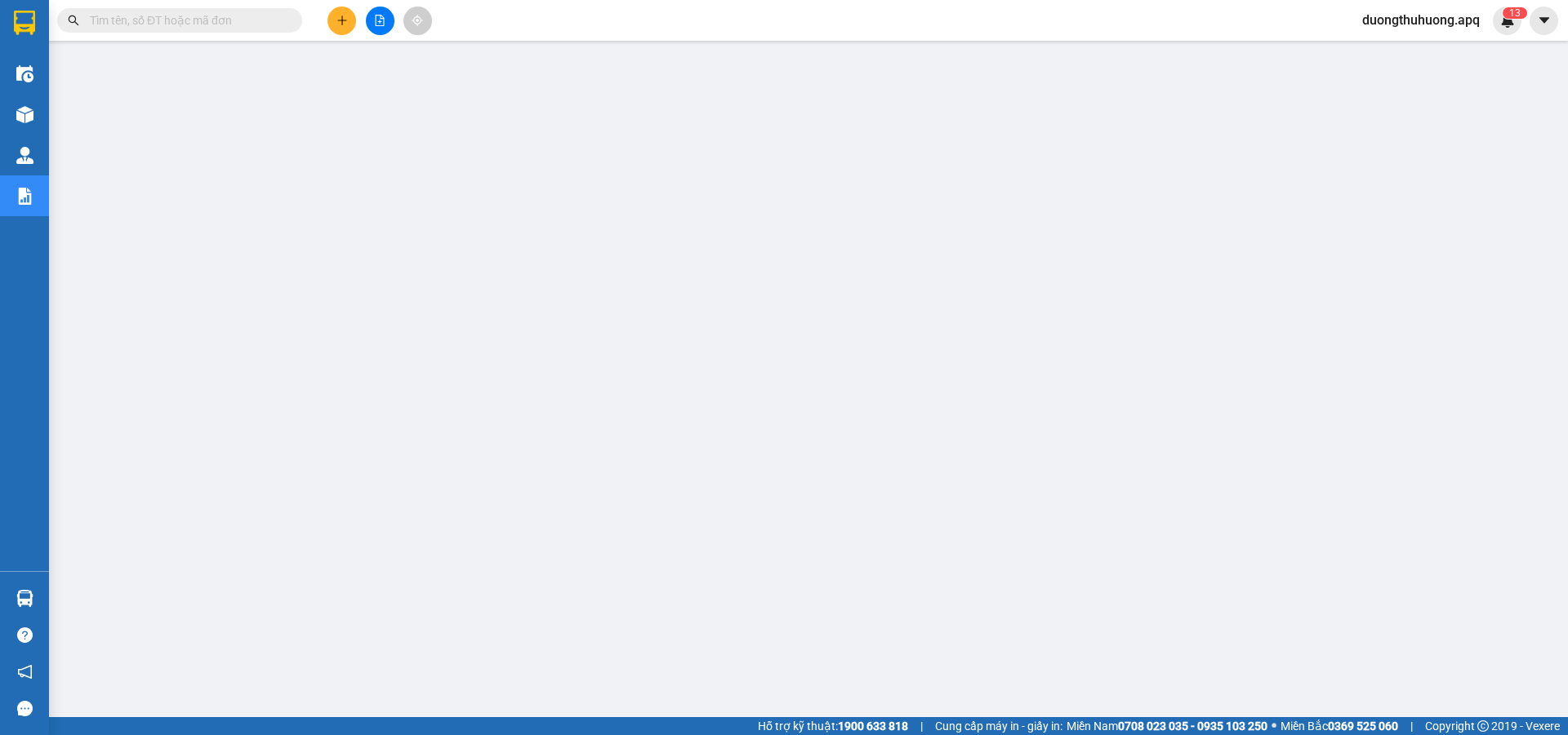
paste input "0961009595"
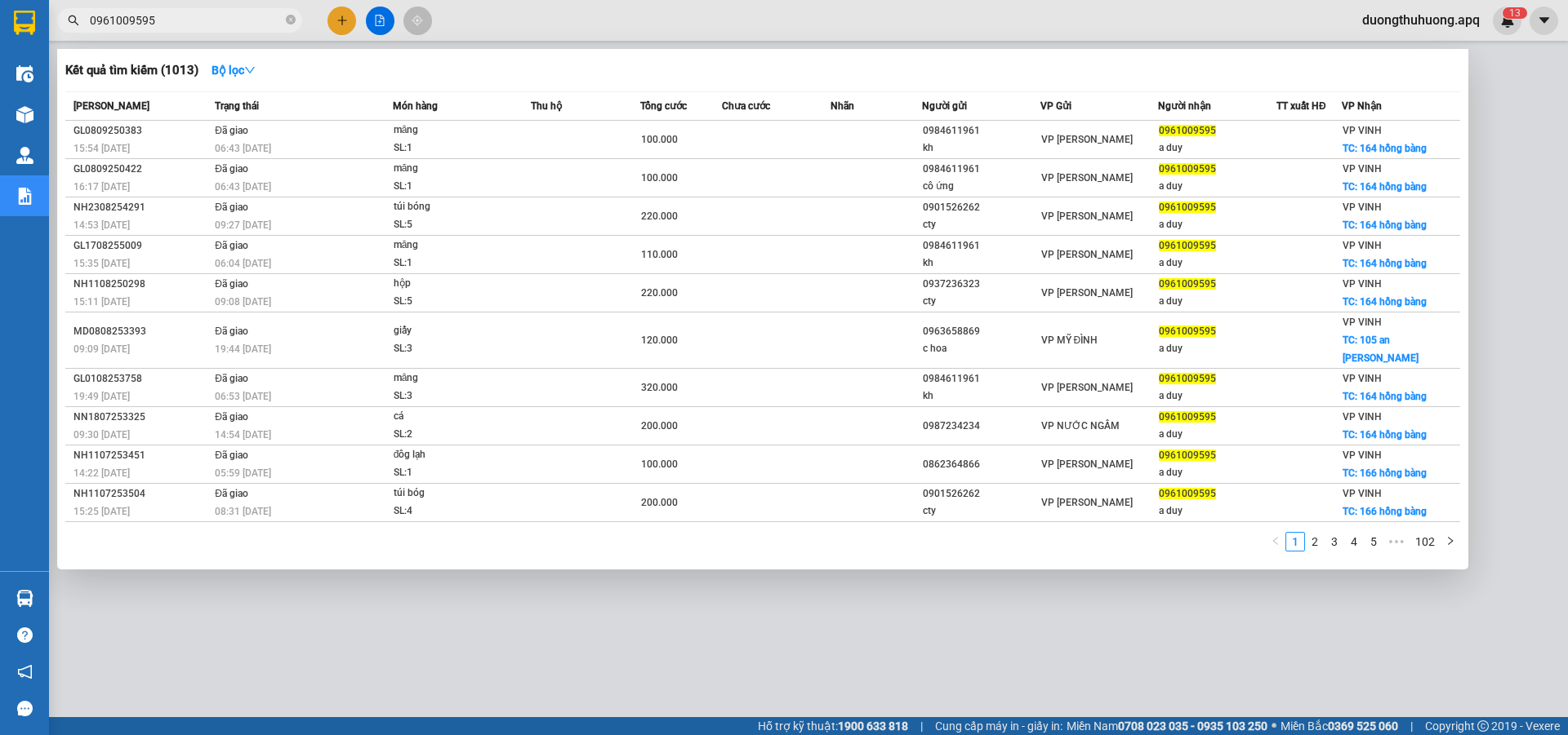
type input "0961009595"
click at [368, 665] on div at bounding box center [784, 367] width 1568 height 735
click at [287, 20] on icon "close-circle" at bounding box center [290, 19] width 10 height 10
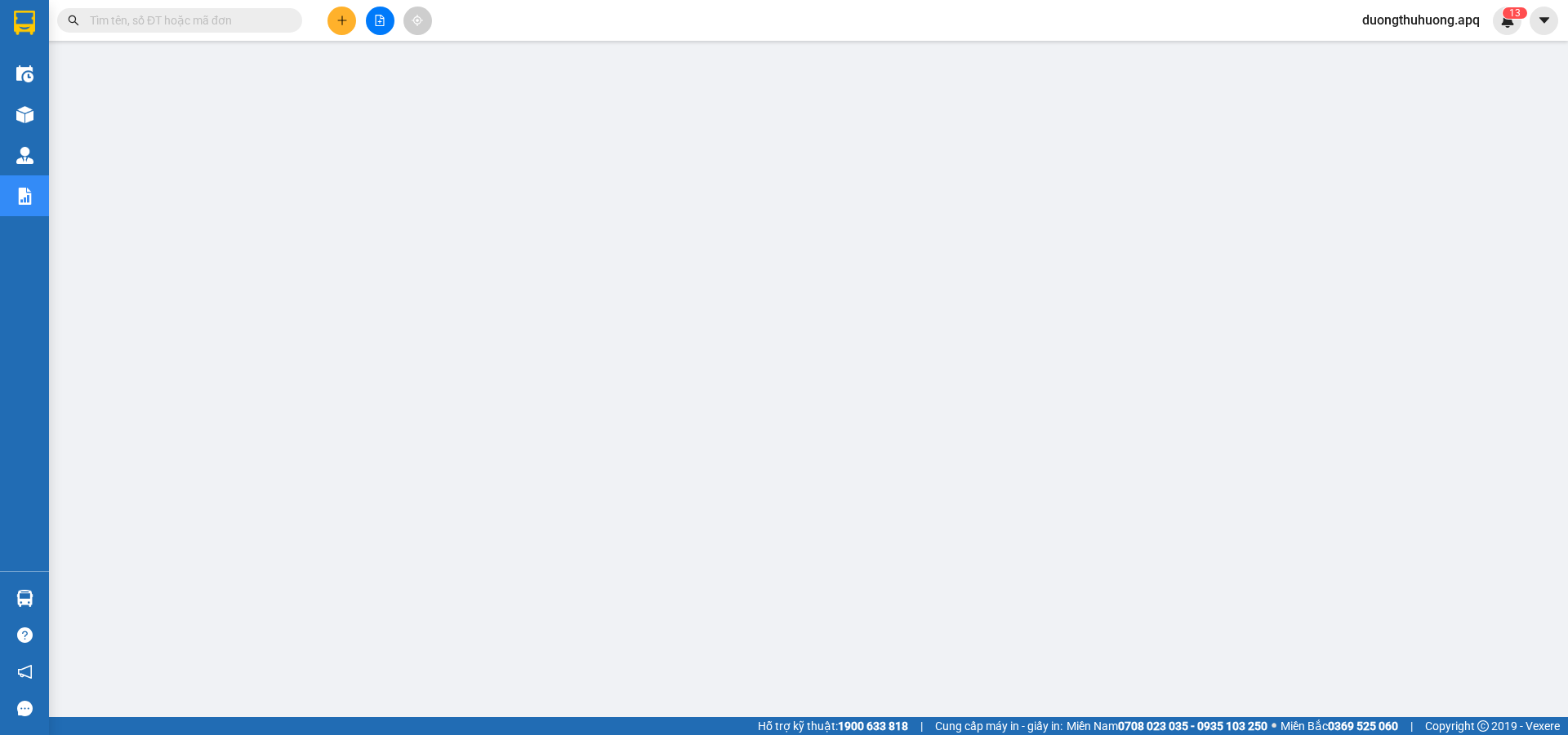
paste input "0979509595"
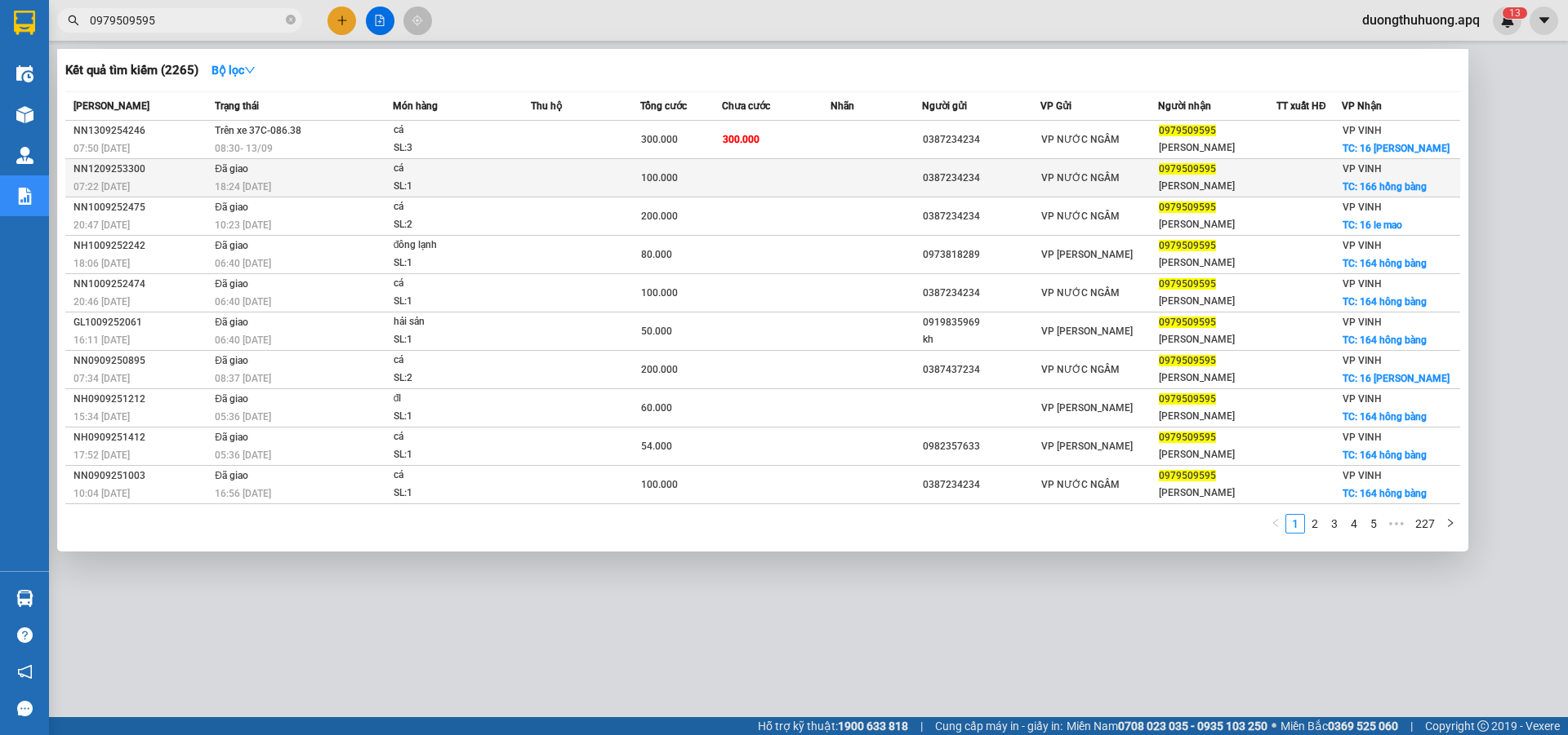
type input "0979509595"
click at [94, 170] on div "NN1209253300" at bounding box center [142, 170] width 136 height 17
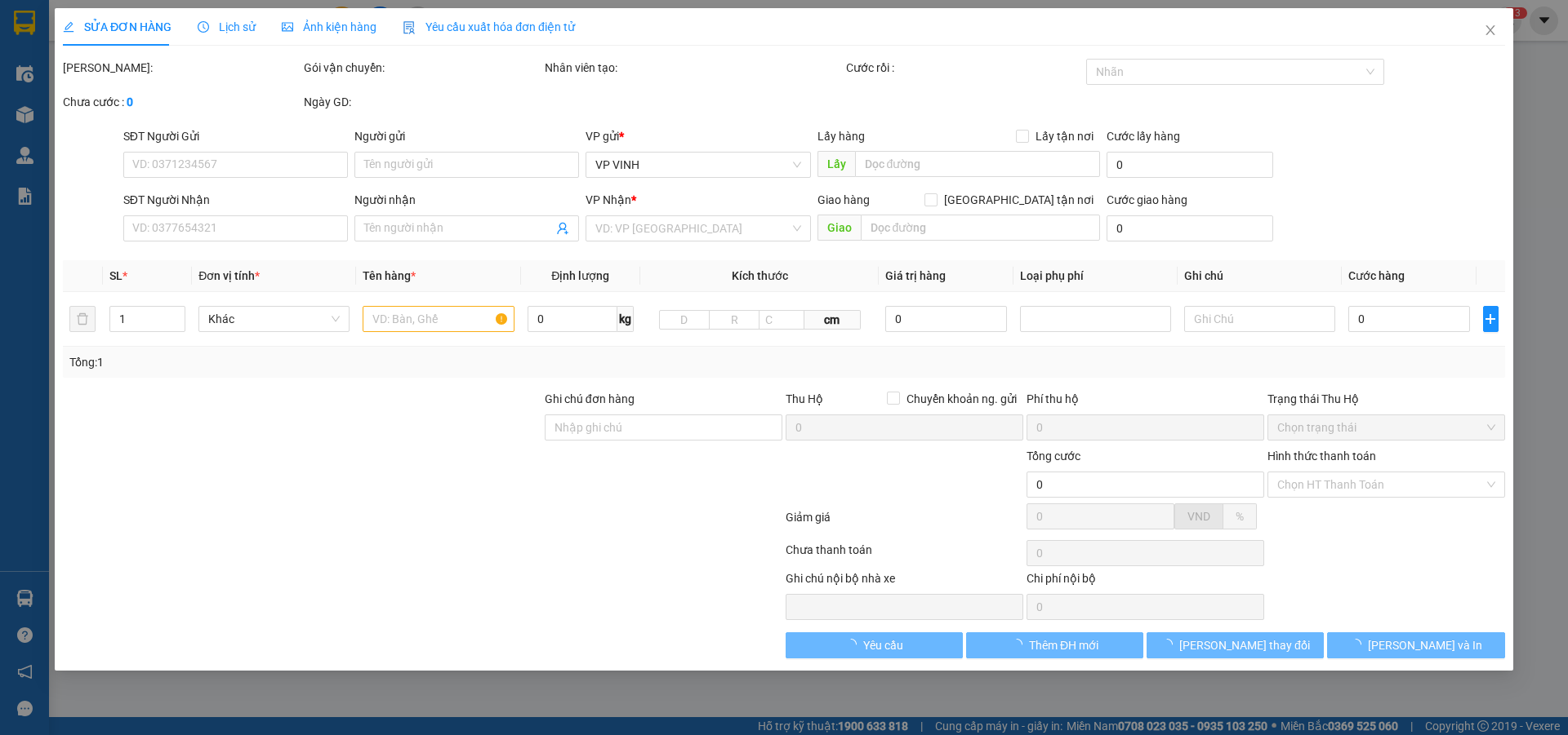
type input "0387234234"
type input "0979509595"
type input "hằng duy"
checkbox input "true"
type input "166 hồng bàng"
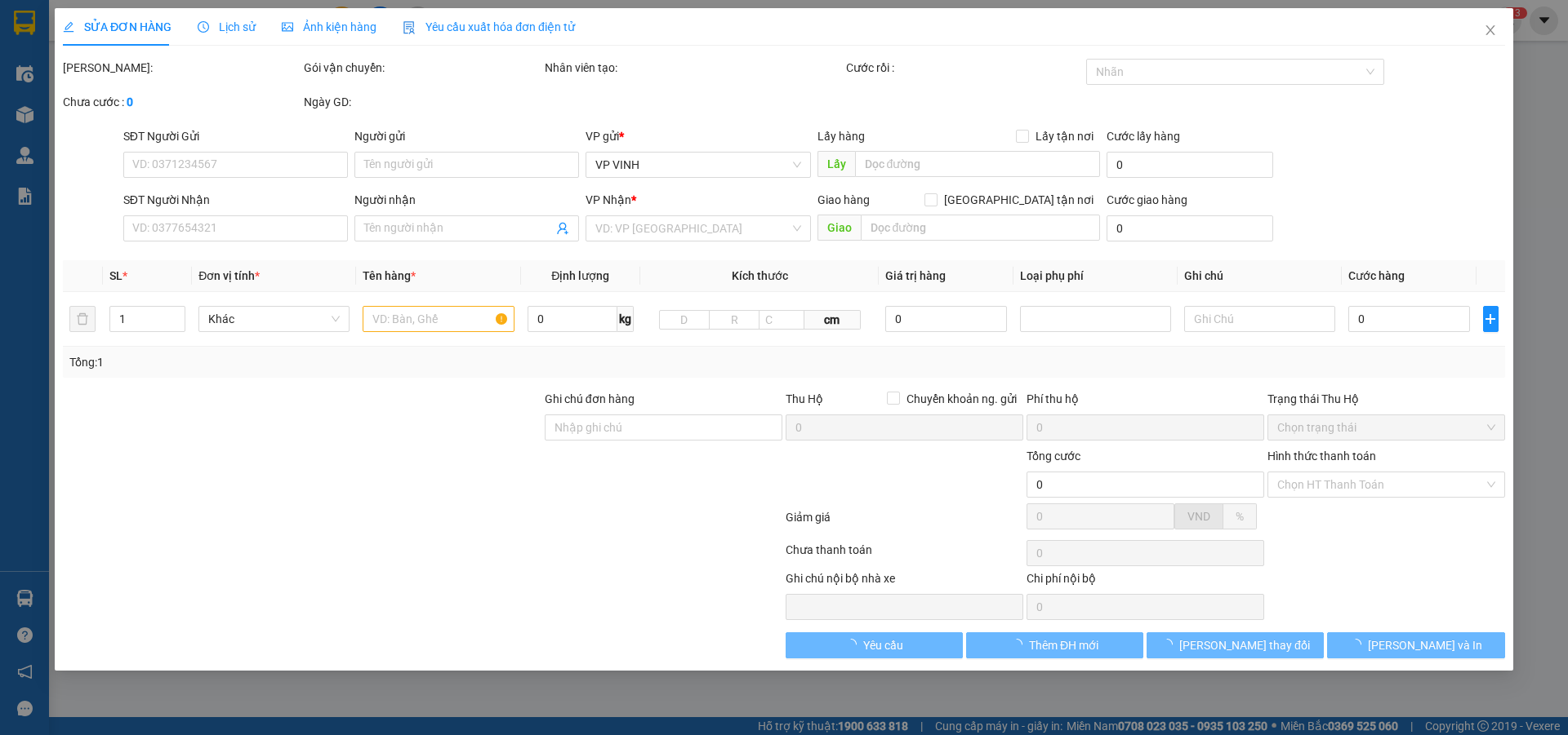
type input "100.000"
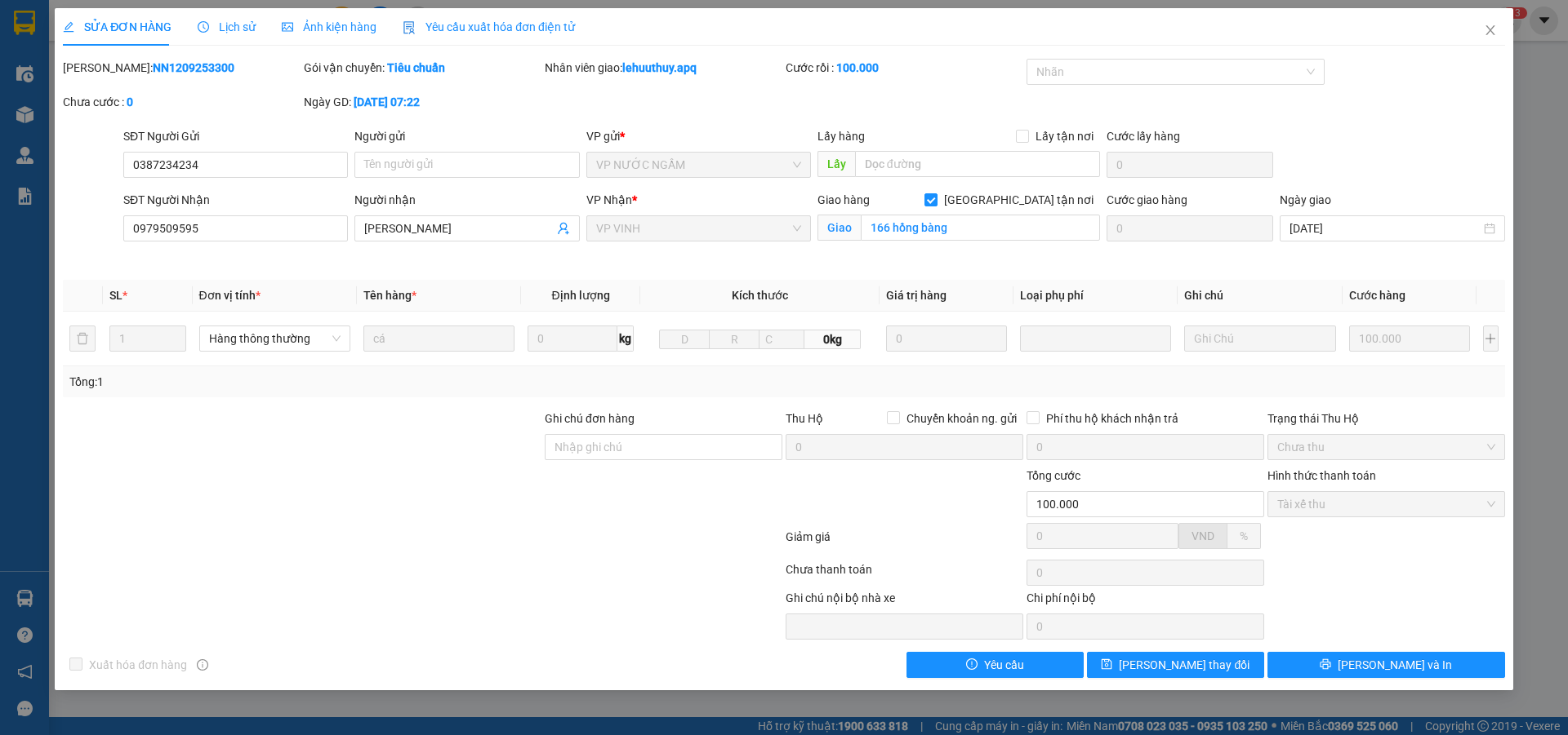
drag, startPoint x: 107, startPoint y: 67, endPoint x: 216, endPoint y: 69, distance: 109.0
click at [216, 69] on div "Mã ĐH: NN1209253300" at bounding box center [182, 67] width 238 height 18
copy b "NN1209253300"
click at [1493, 31] on icon "close" at bounding box center [1490, 30] width 13 height 13
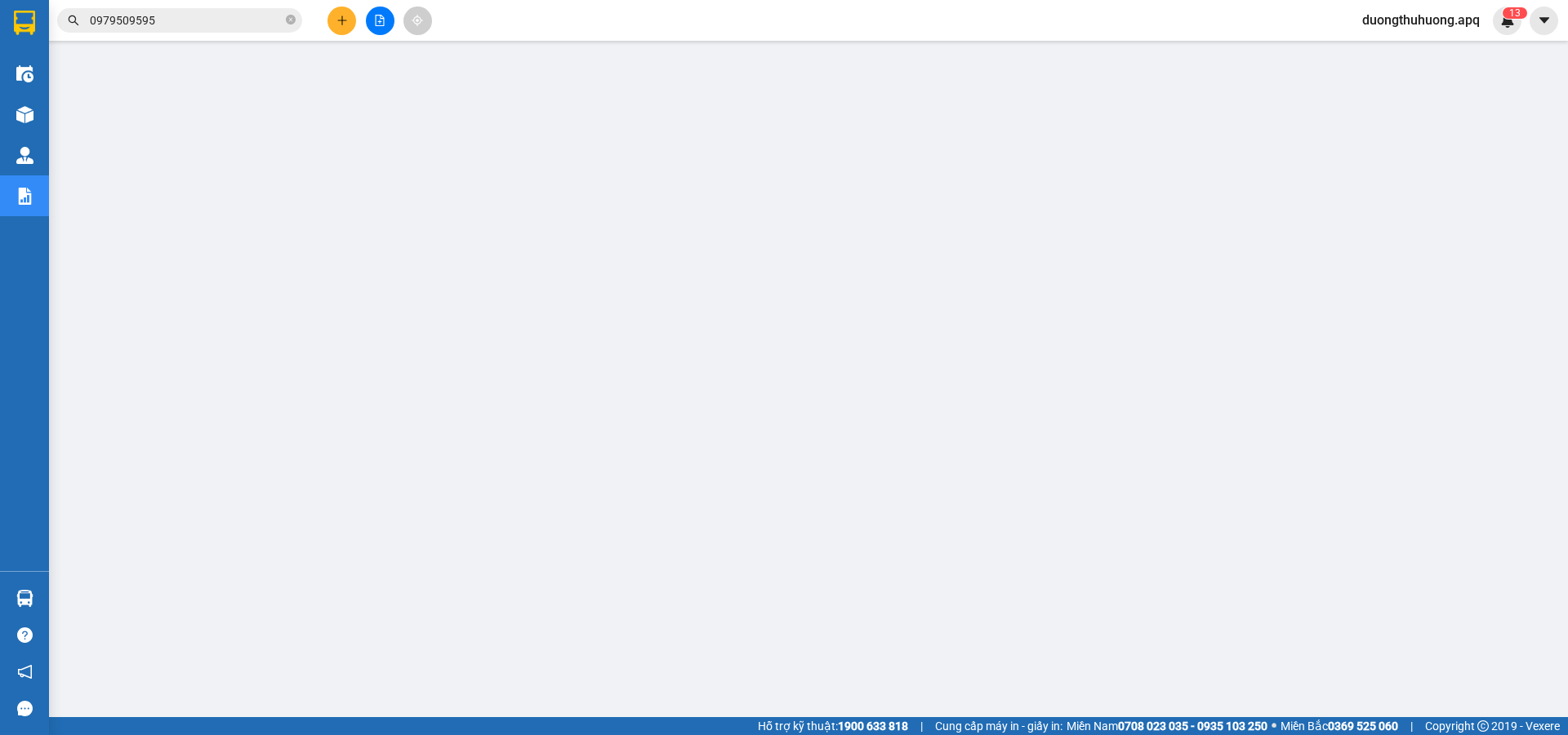
click at [241, 22] on input "0979509595" at bounding box center [186, 20] width 192 height 18
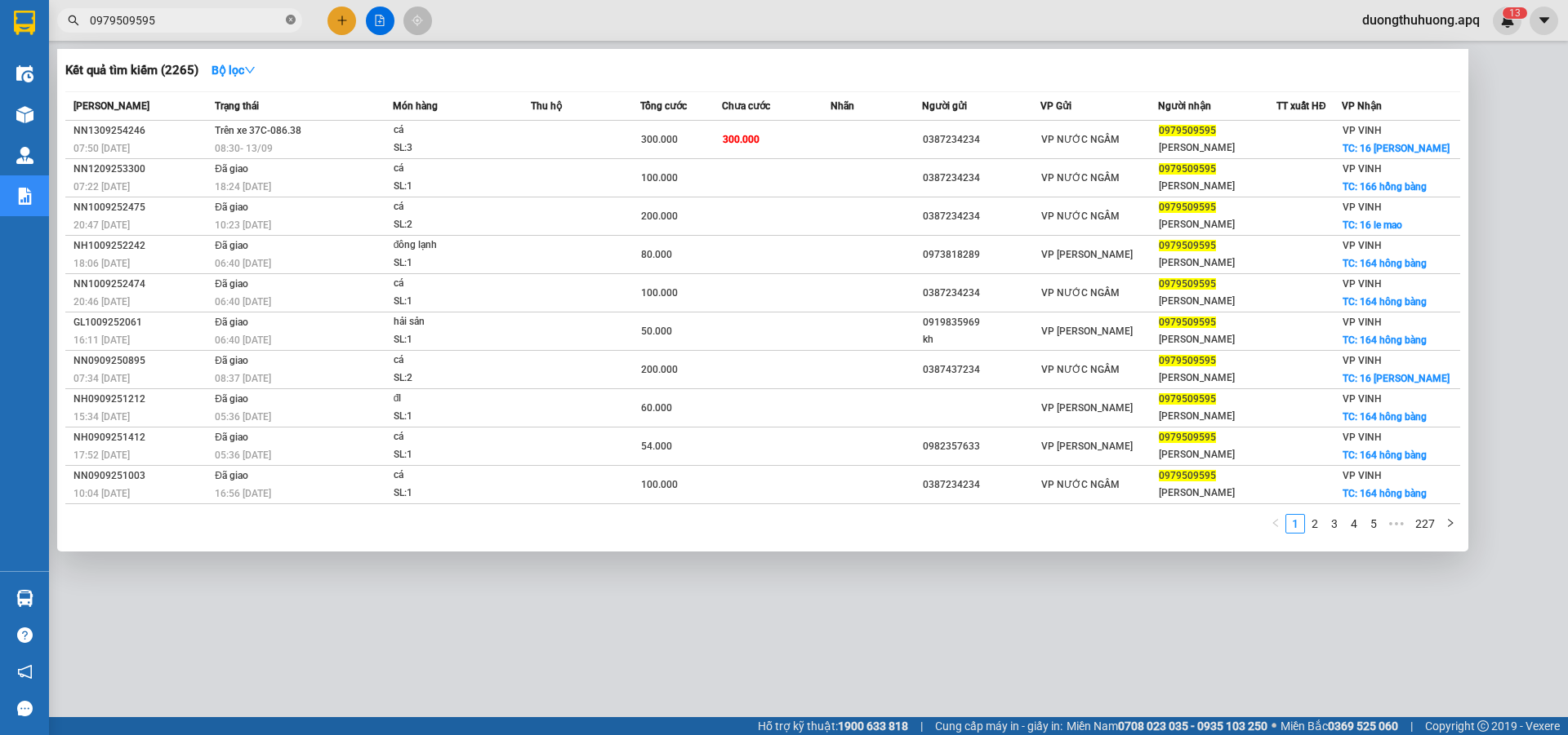
drag, startPoint x: 292, startPoint y: 18, endPoint x: 236, endPoint y: 21, distance: 56.1
click at [291, 18] on icon "close-circle" at bounding box center [290, 19] width 10 height 10
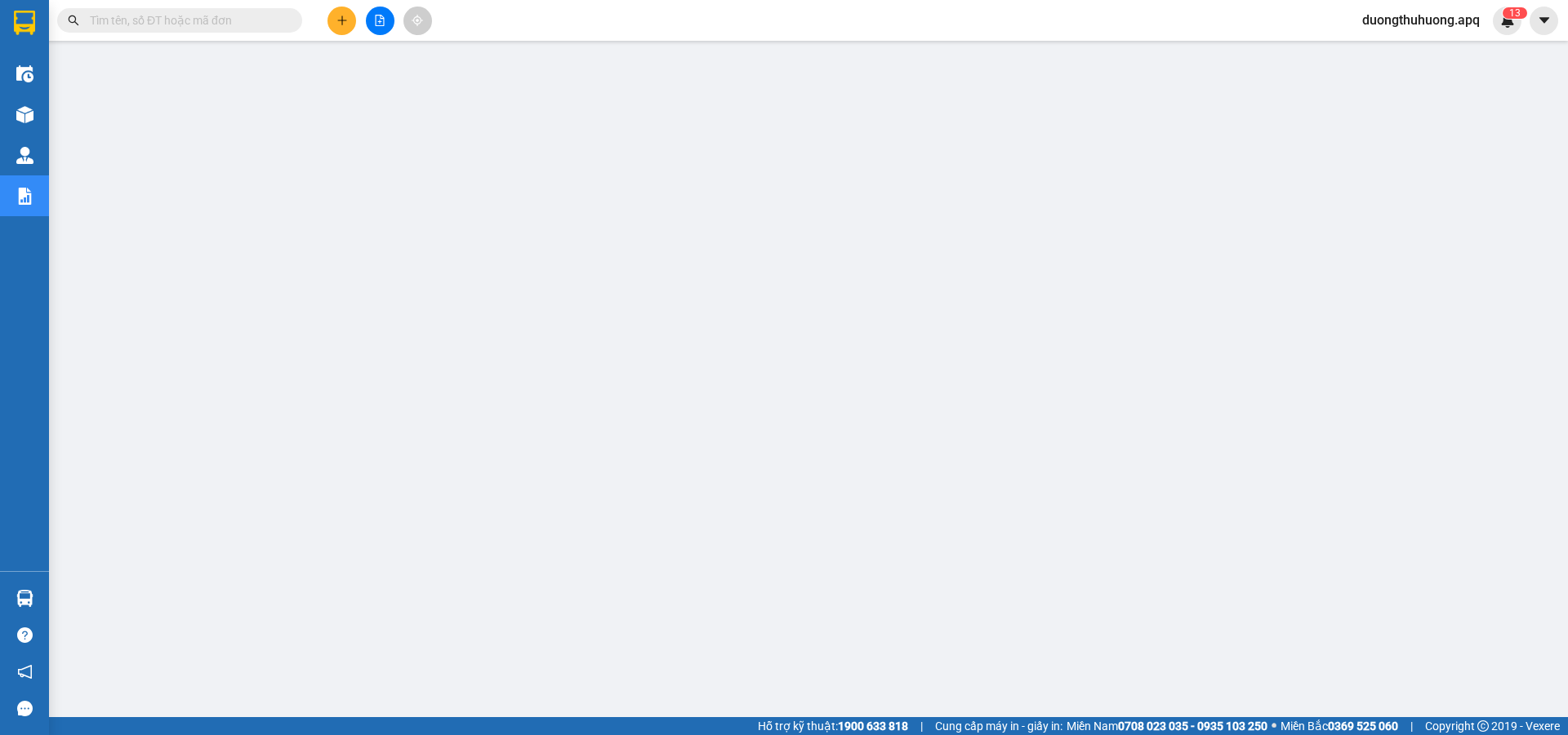
paste input "0971825555"
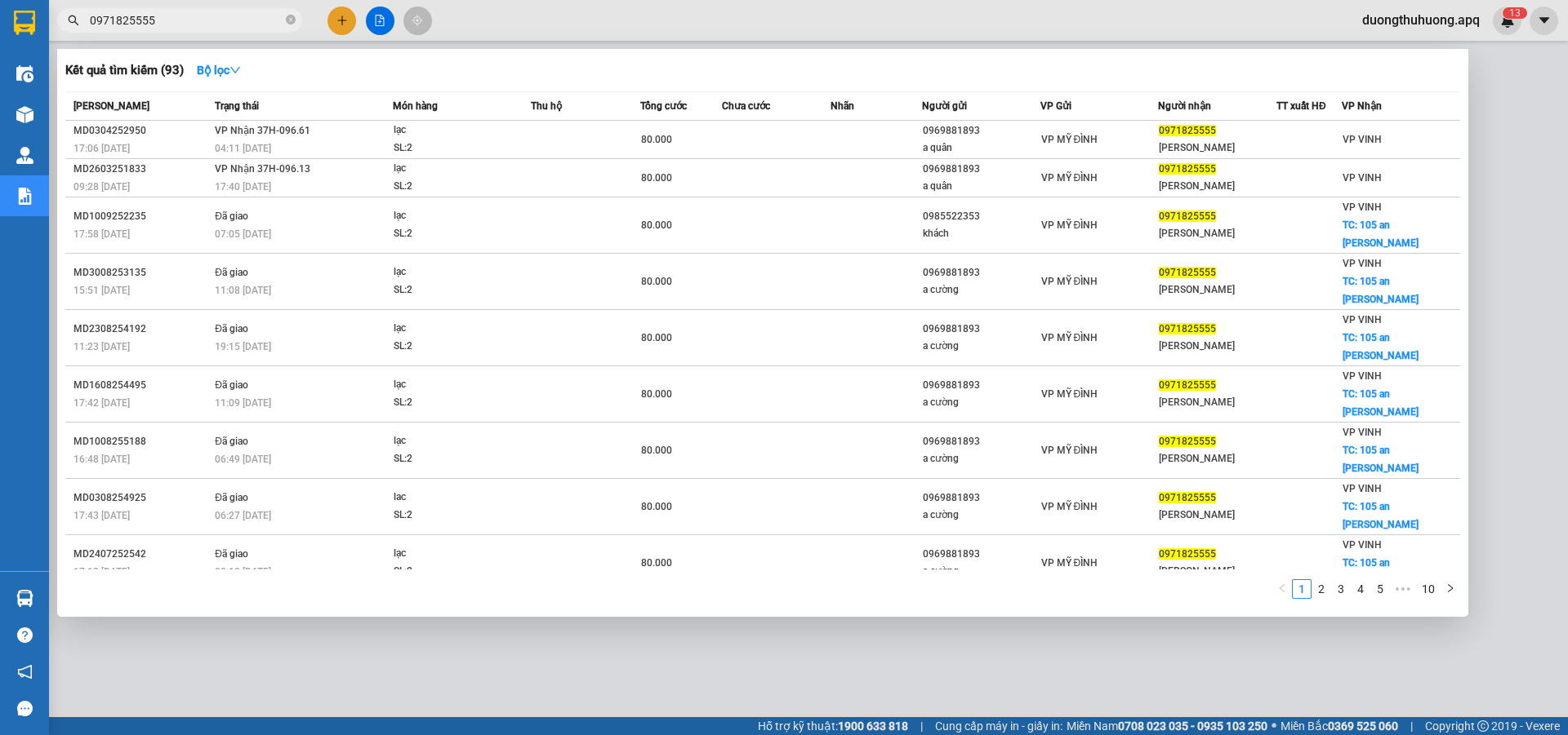
type input "0971825555"
drag, startPoint x: 288, startPoint y: 21, endPoint x: 251, endPoint y: 21, distance: 37.0
click at [286, 21] on icon "close-circle" at bounding box center [290, 19] width 10 height 10
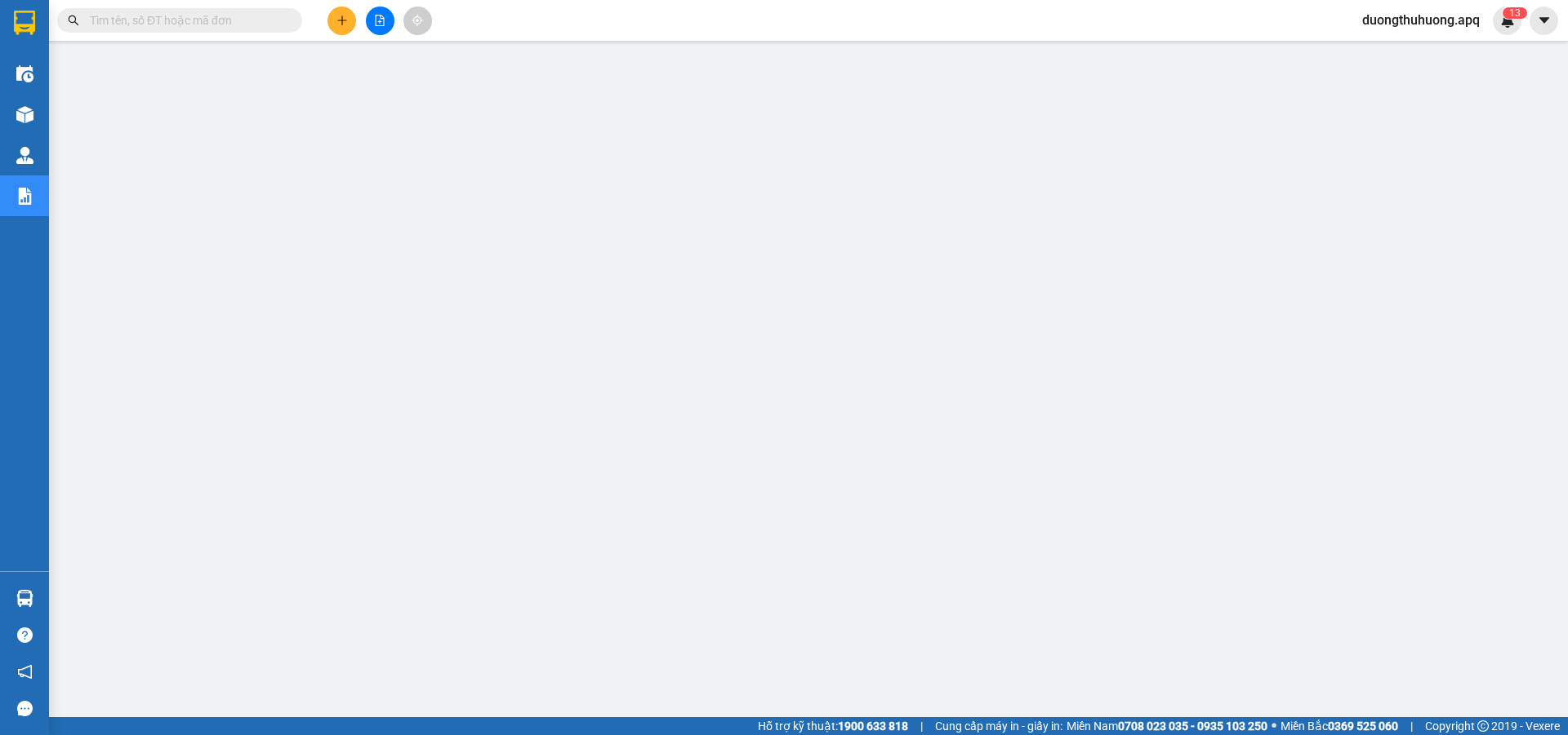
paste input "0978254459"
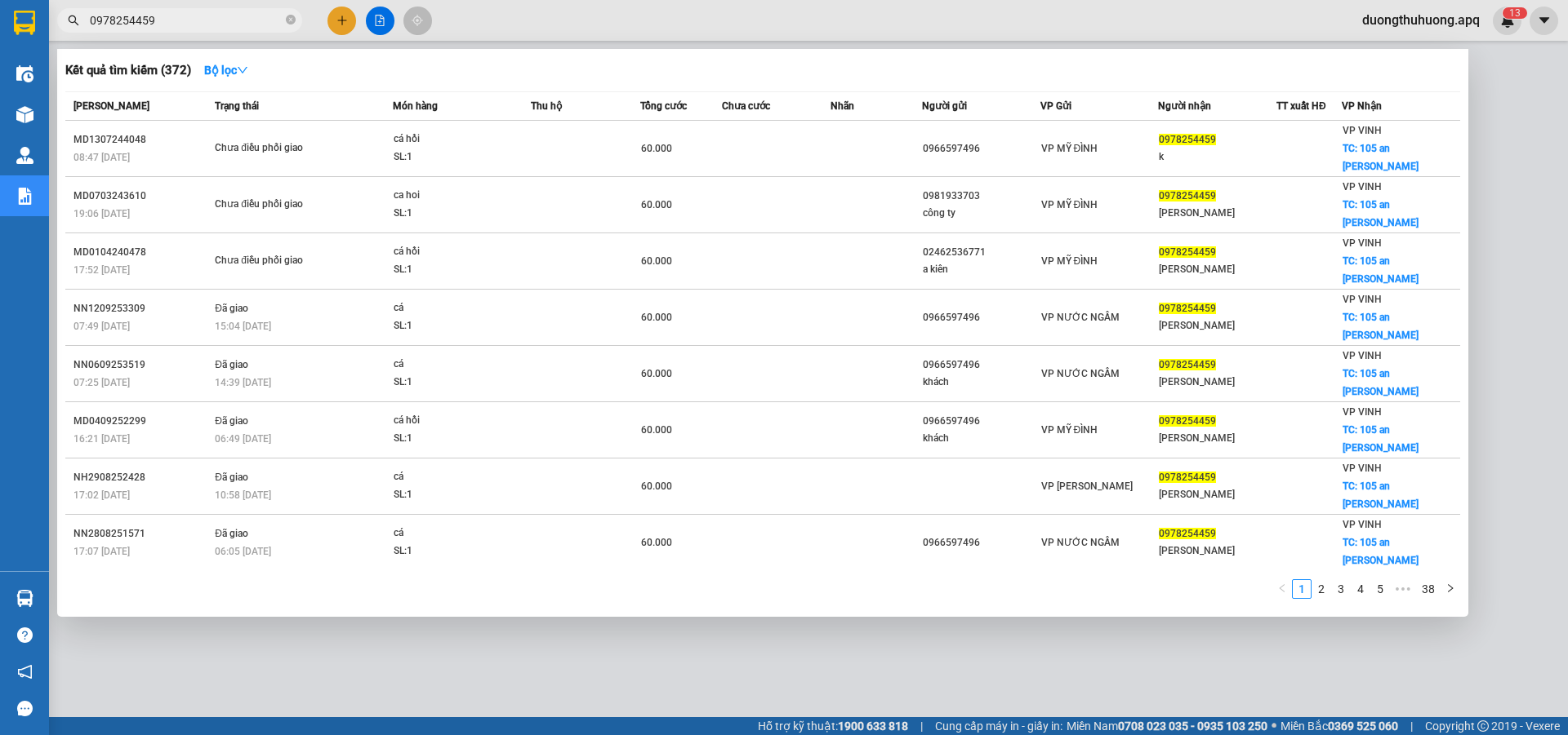
type input "0978254459"
click at [287, 17] on icon "close-circle" at bounding box center [290, 19] width 10 height 10
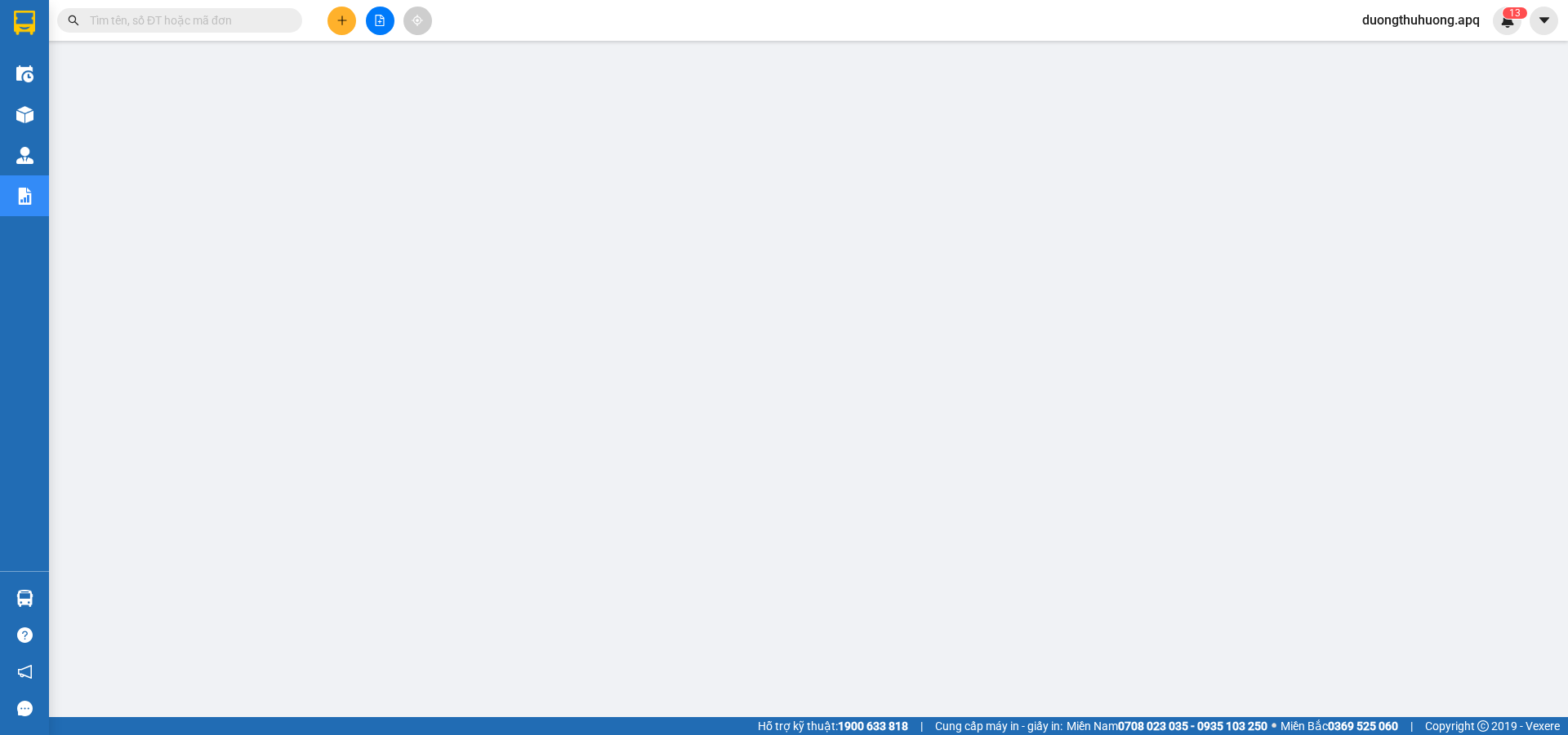
paste input "0983179595"
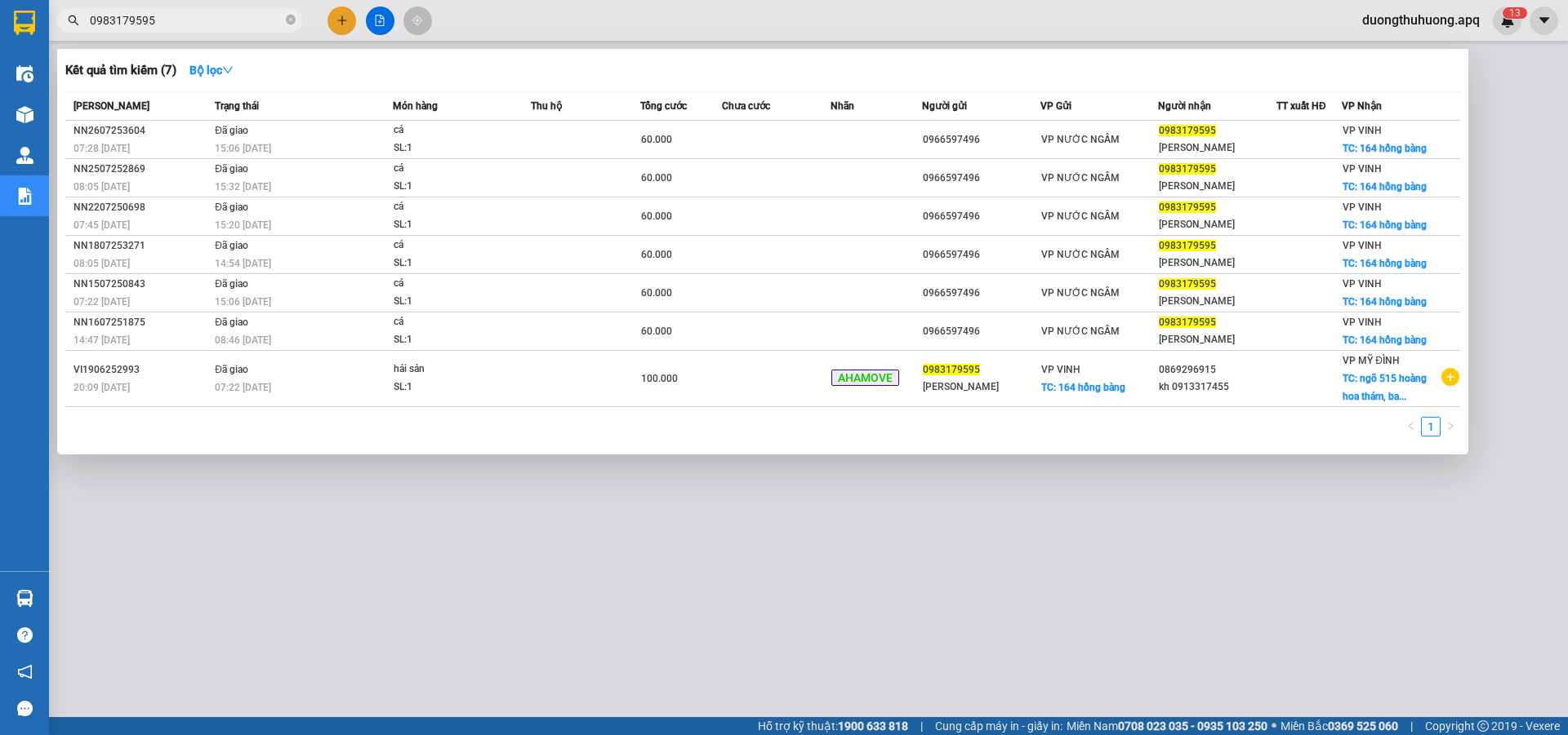
type input "0983179595"
click at [292, 18] on icon "close-circle" at bounding box center [290, 19] width 10 height 10
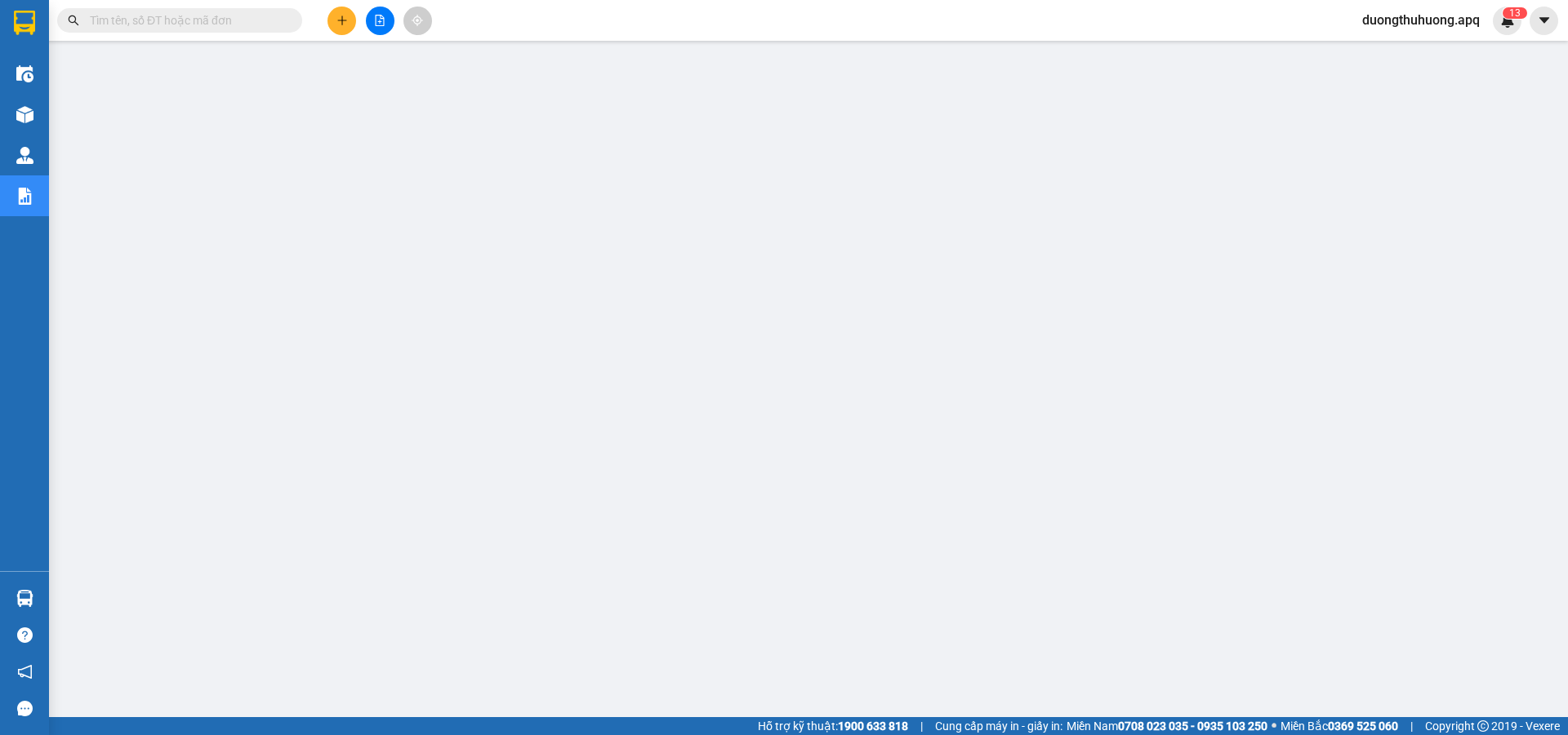
paste input "0817995995"
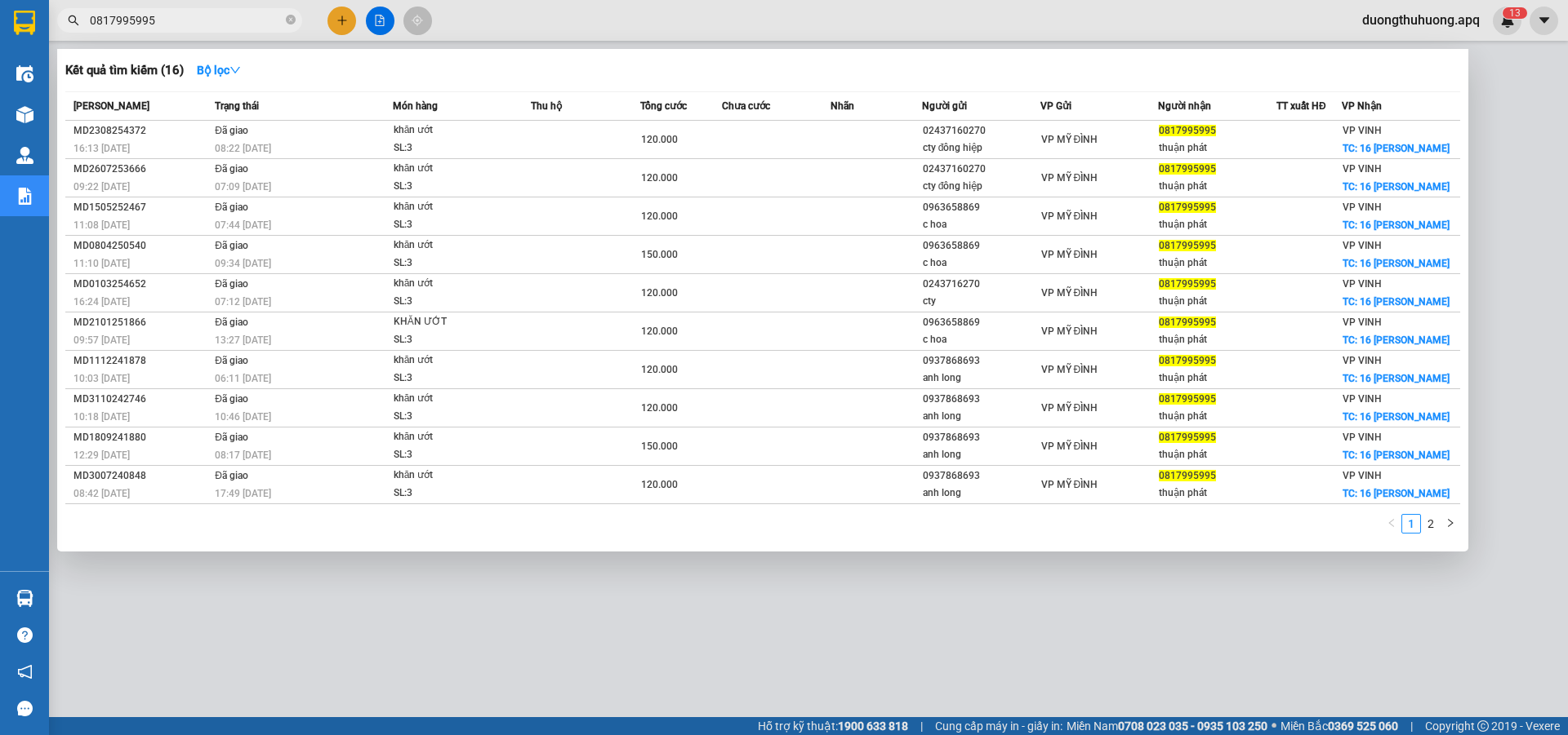
type input "0817995995"
drag, startPoint x: 293, startPoint y: 18, endPoint x: 271, endPoint y: 19, distance: 22.0
click at [290, 18] on icon "close-circle" at bounding box center [290, 19] width 10 height 10
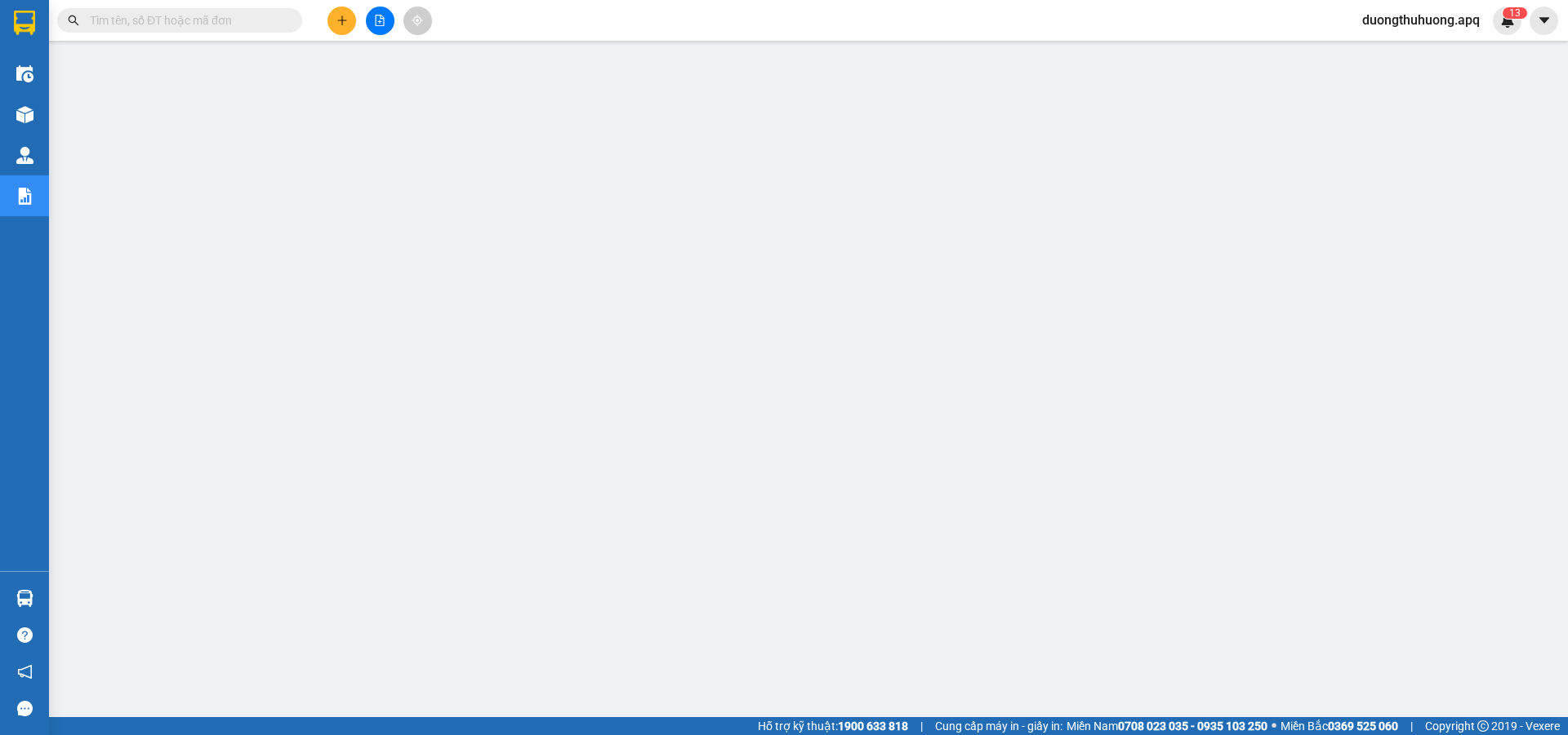
paste input "0931569595"
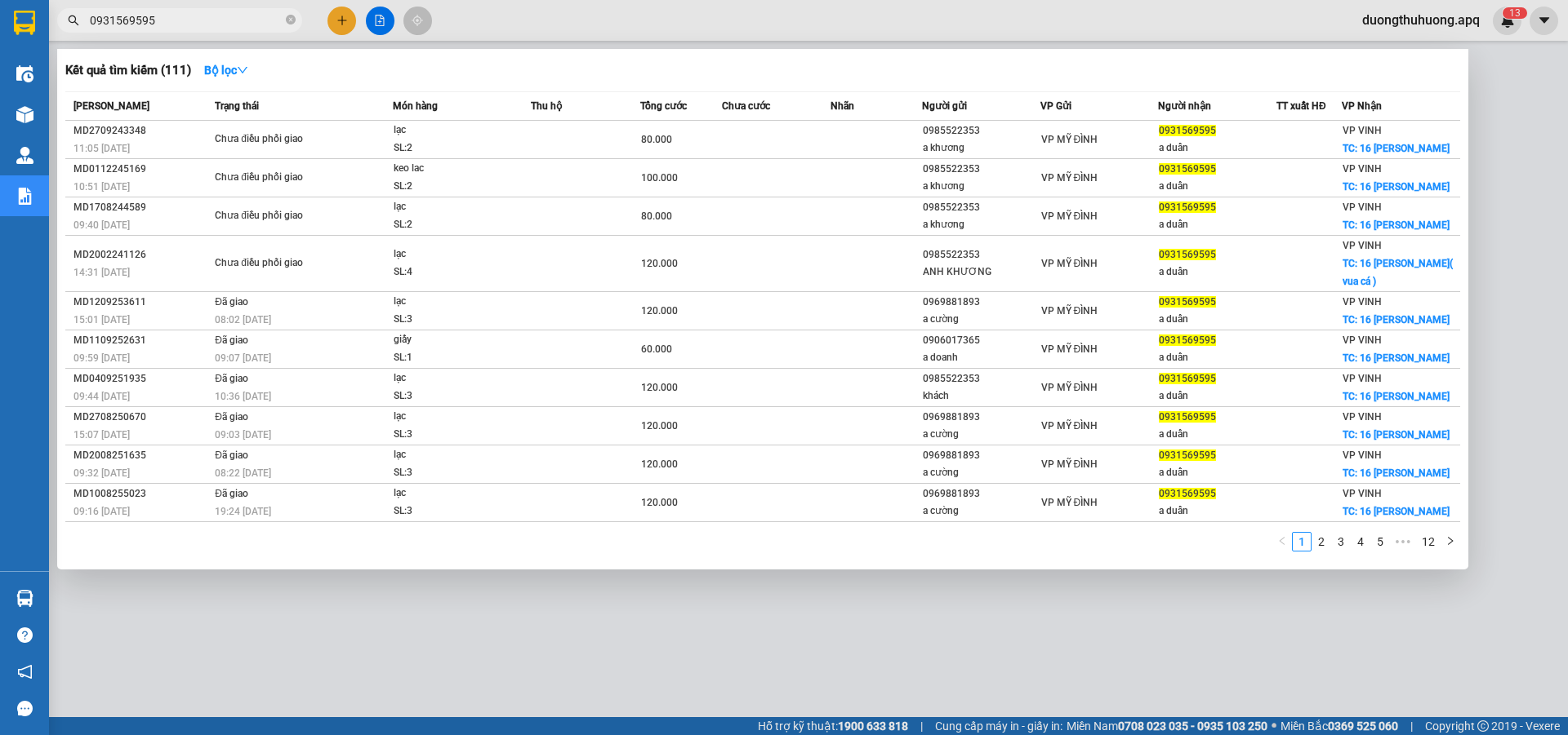
type input "0931569595"
click at [289, 19] on icon "close-circle" at bounding box center [290, 19] width 10 height 10
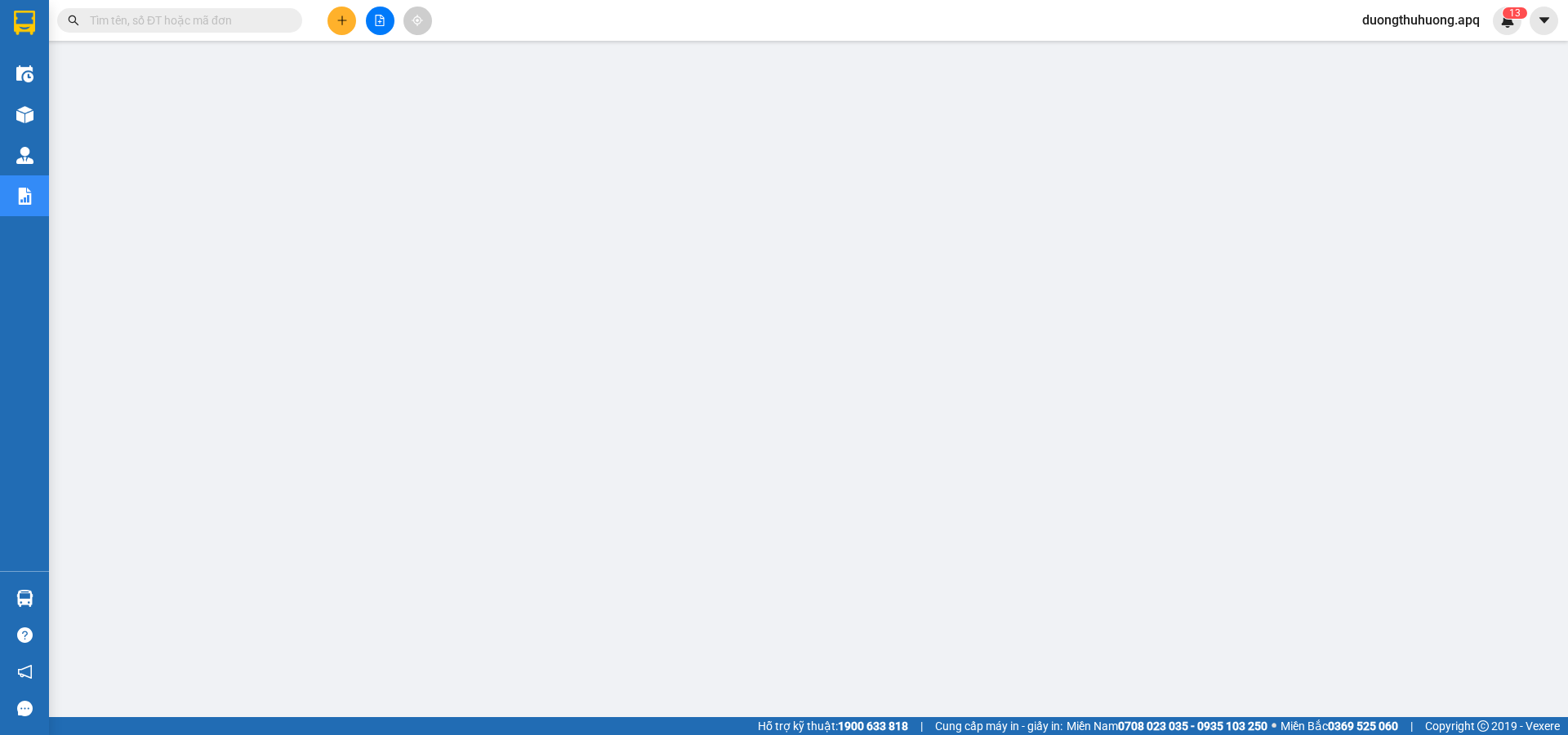
paste input "0833959595"
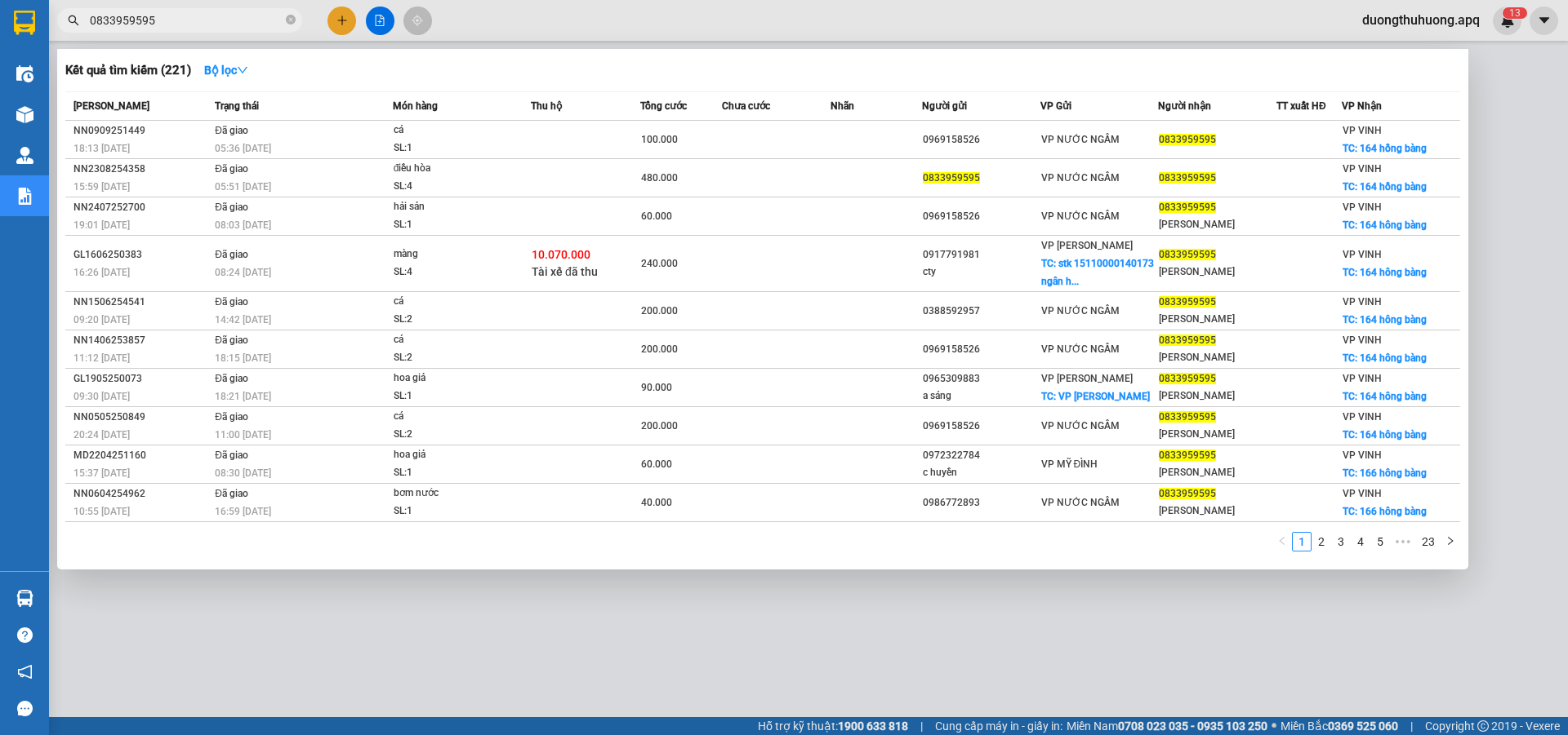
type input "0833959595"
drag, startPoint x: 290, startPoint y: 18, endPoint x: 241, endPoint y: 18, distance: 49.0
click at [289, 18] on icon "close-circle" at bounding box center [290, 19] width 10 height 10
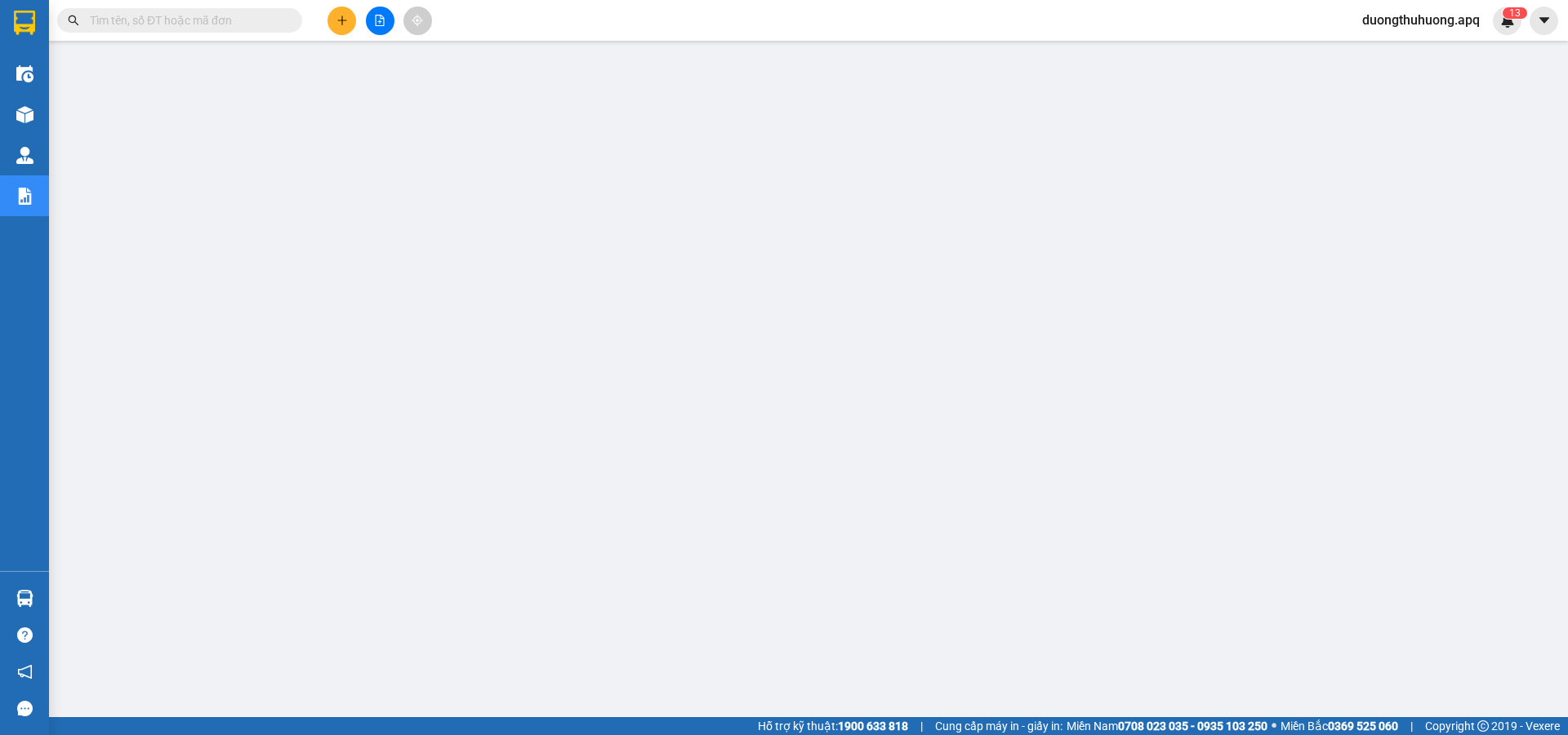
paste input "09799509595"
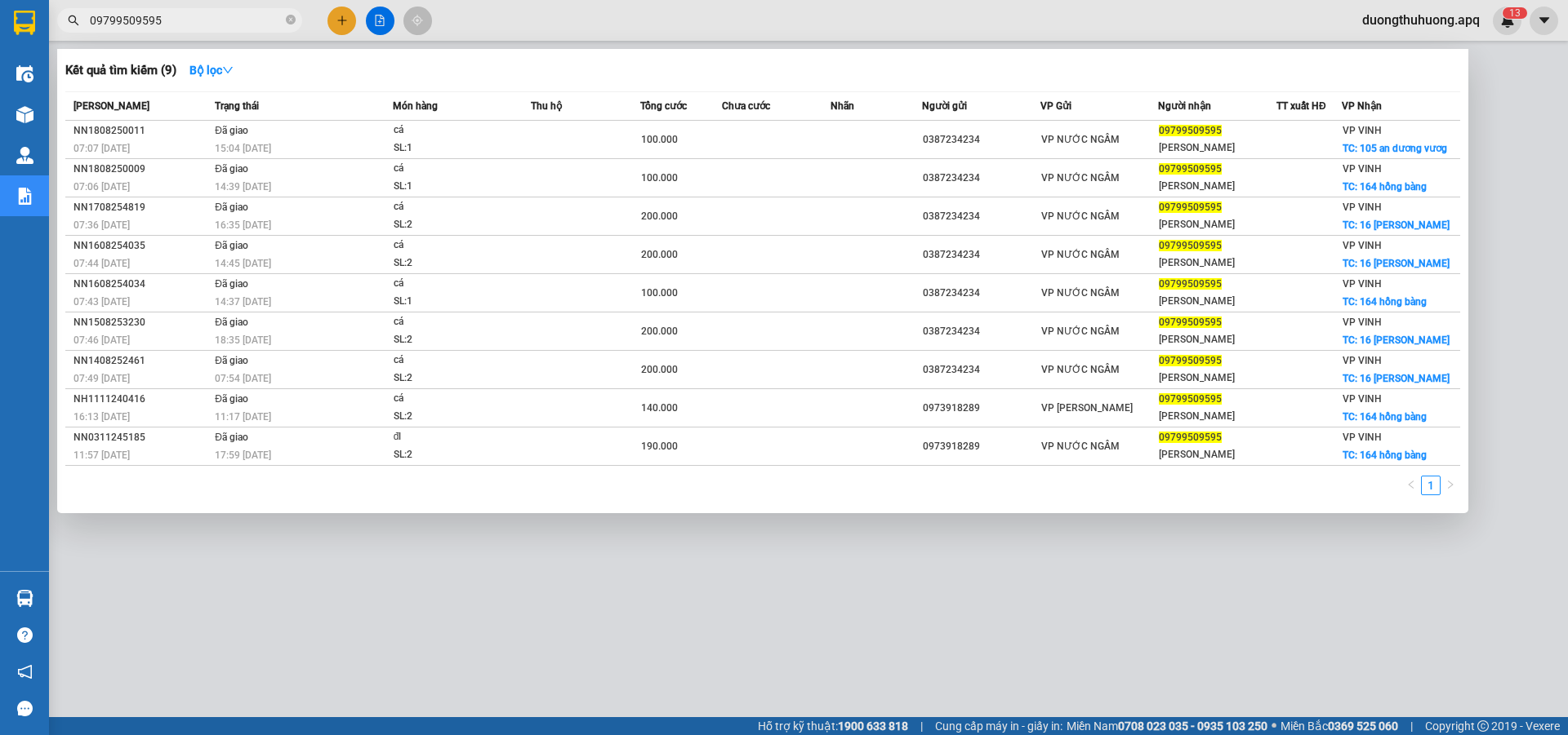
type input "09799509595"
click at [290, 18] on icon "close-circle" at bounding box center [290, 19] width 10 height 10
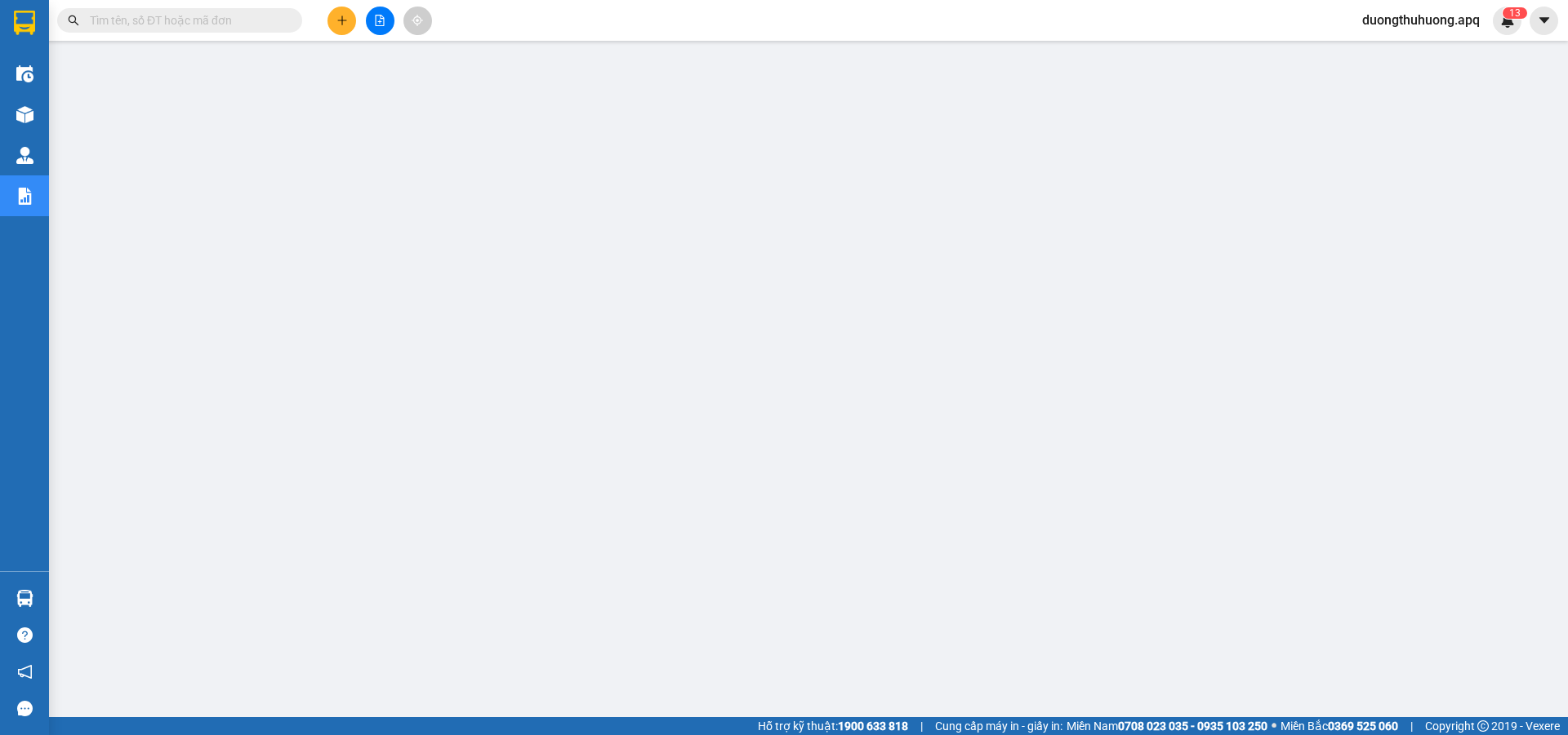
paste input "0966019712"
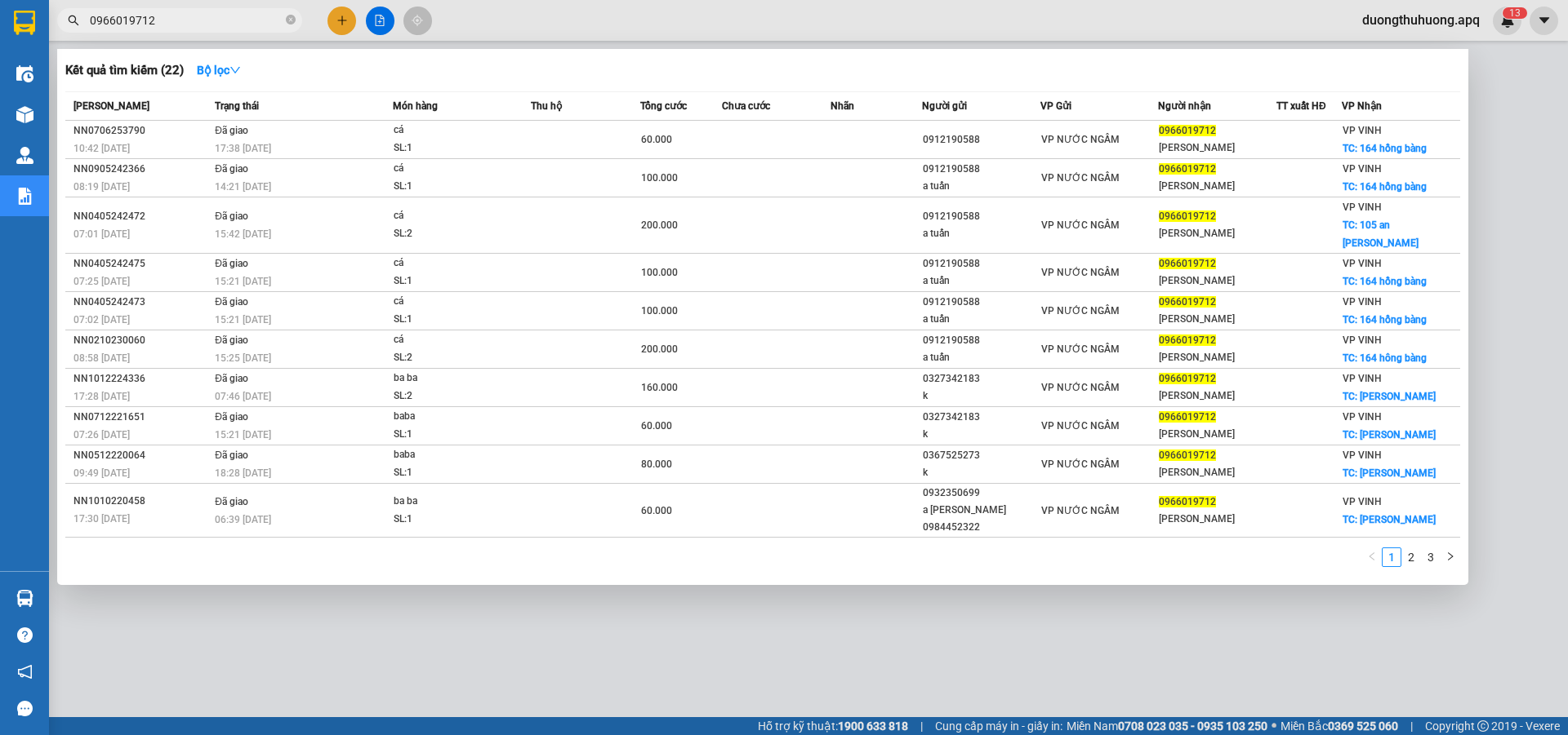
type input "0966019712"
click at [290, 17] on icon "close-circle" at bounding box center [290, 19] width 10 height 10
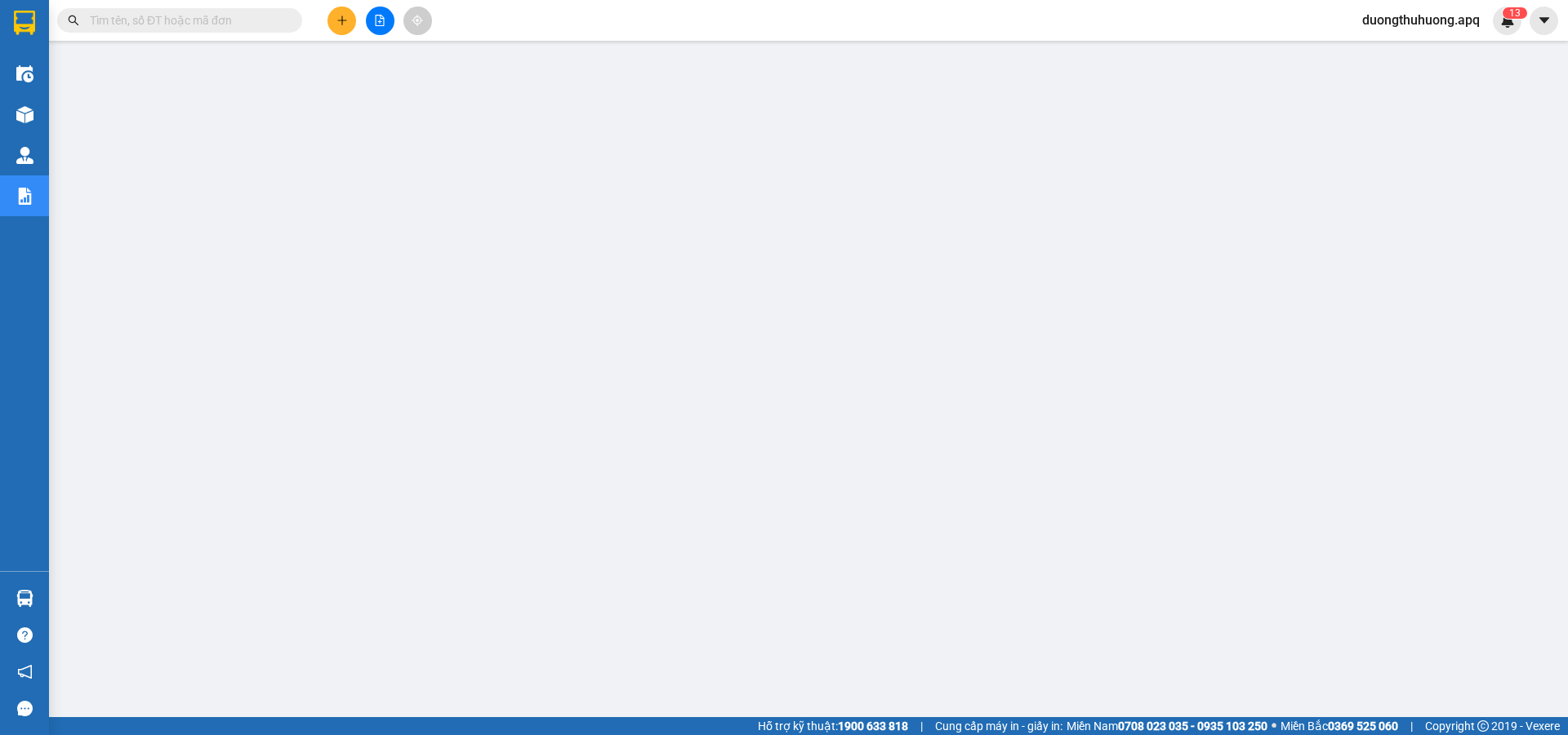
paste input "0966597496"
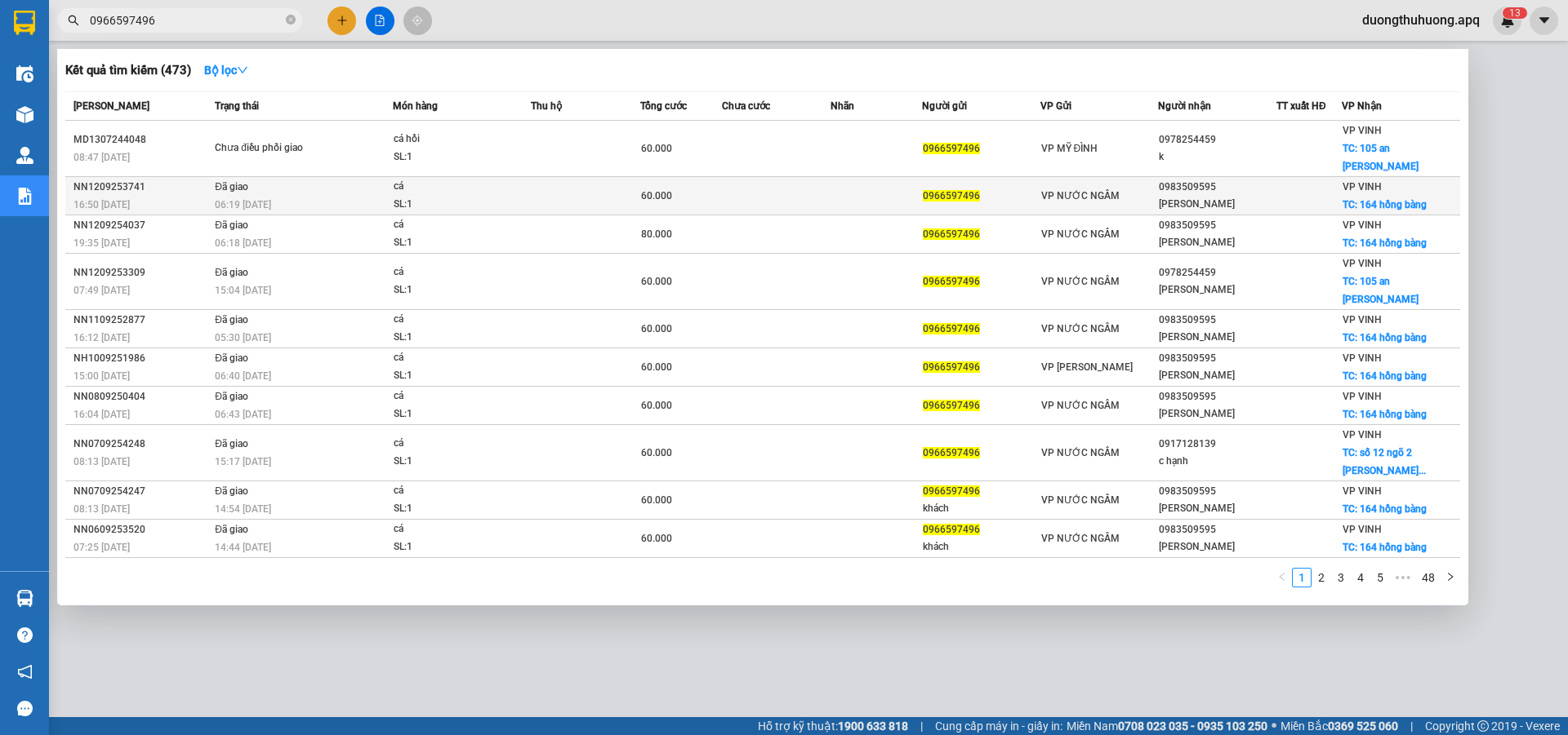
type input "0966597496"
click at [96, 179] on div "NN1209253741" at bounding box center [142, 188] width 136 height 17
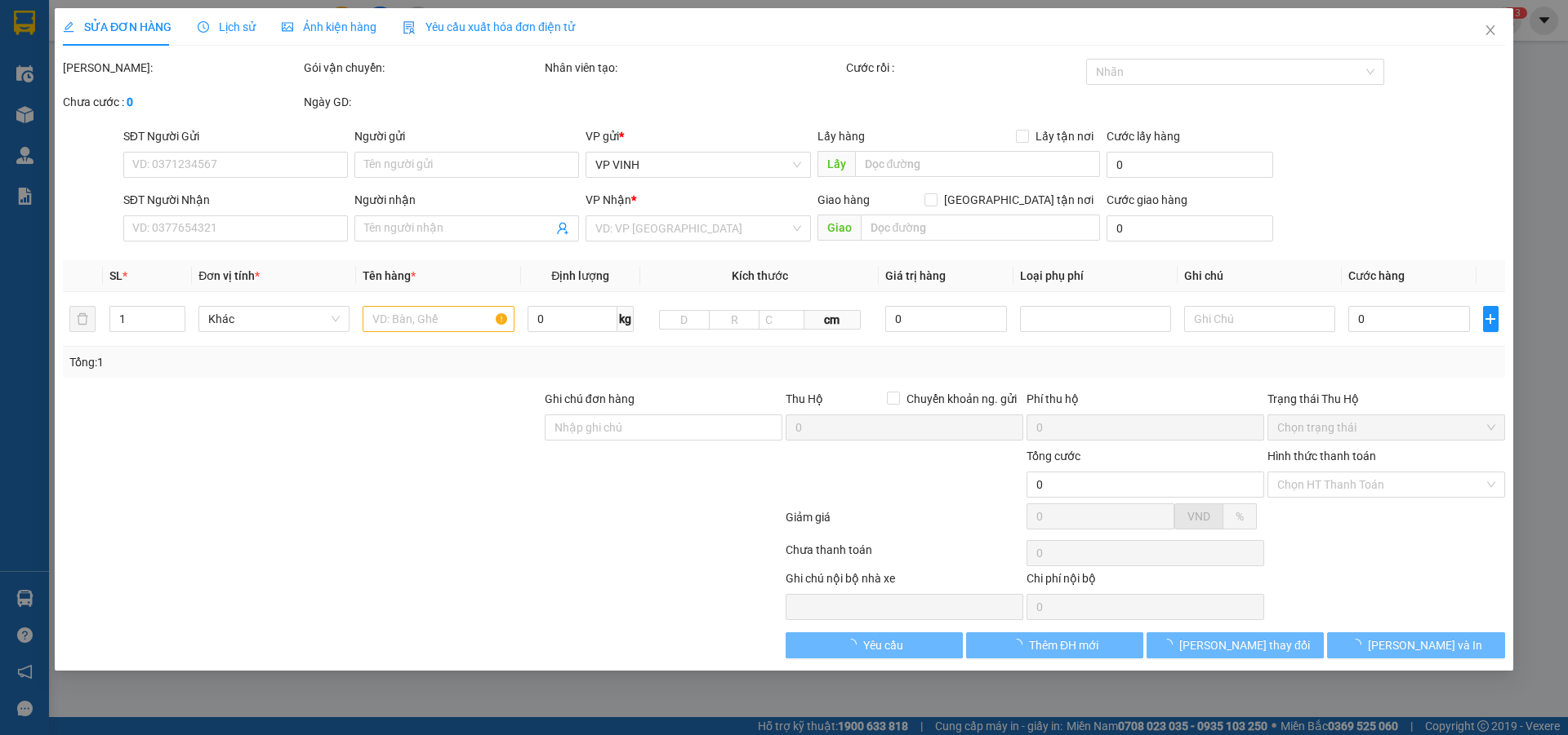
type input "0966597496"
type input "0983509595"
type input "HẰNG DUY"
checkbox input "true"
type input "164 hồng bàng"
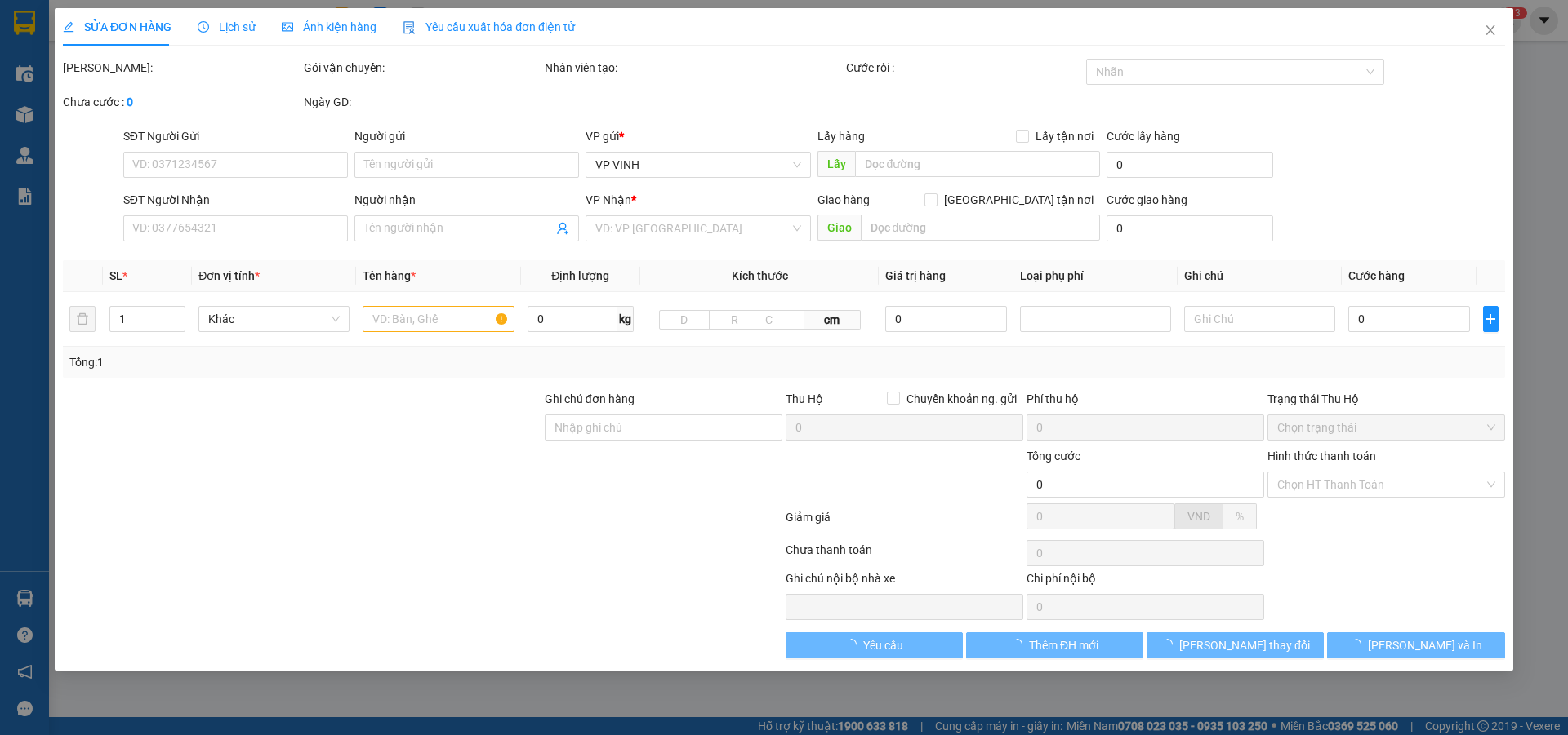
type input "60.000"
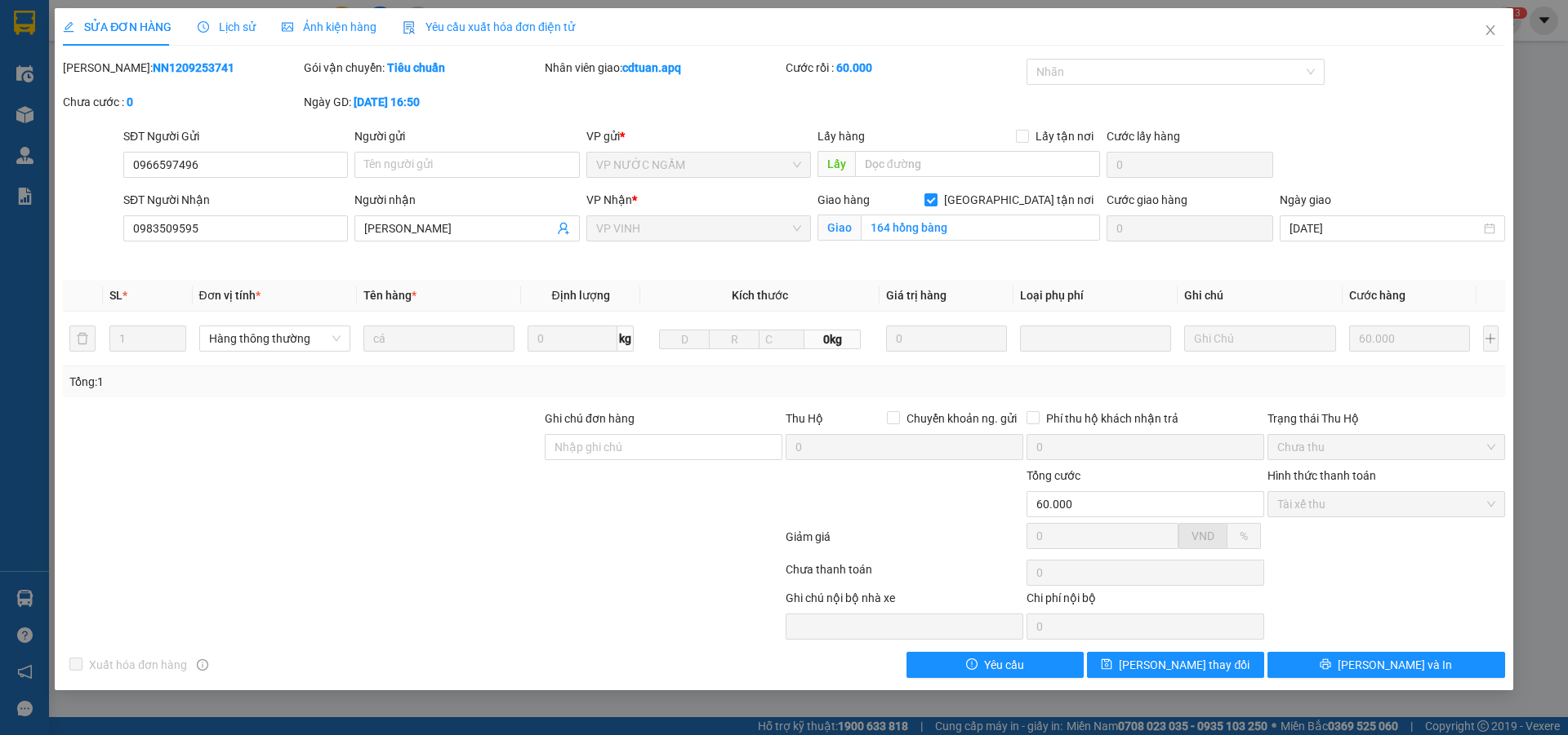
drag, startPoint x: 194, startPoint y: 66, endPoint x: 226, endPoint y: 66, distance: 32.0
click at [226, 66] on div "Mã ĐH: NN1209253741" at bounding box center [182, 67] width 238 height 18
copy b "NN1209253741"
click at [1488, 29] on icon "close" at bounding box center [1490, 30] width 13 height 13
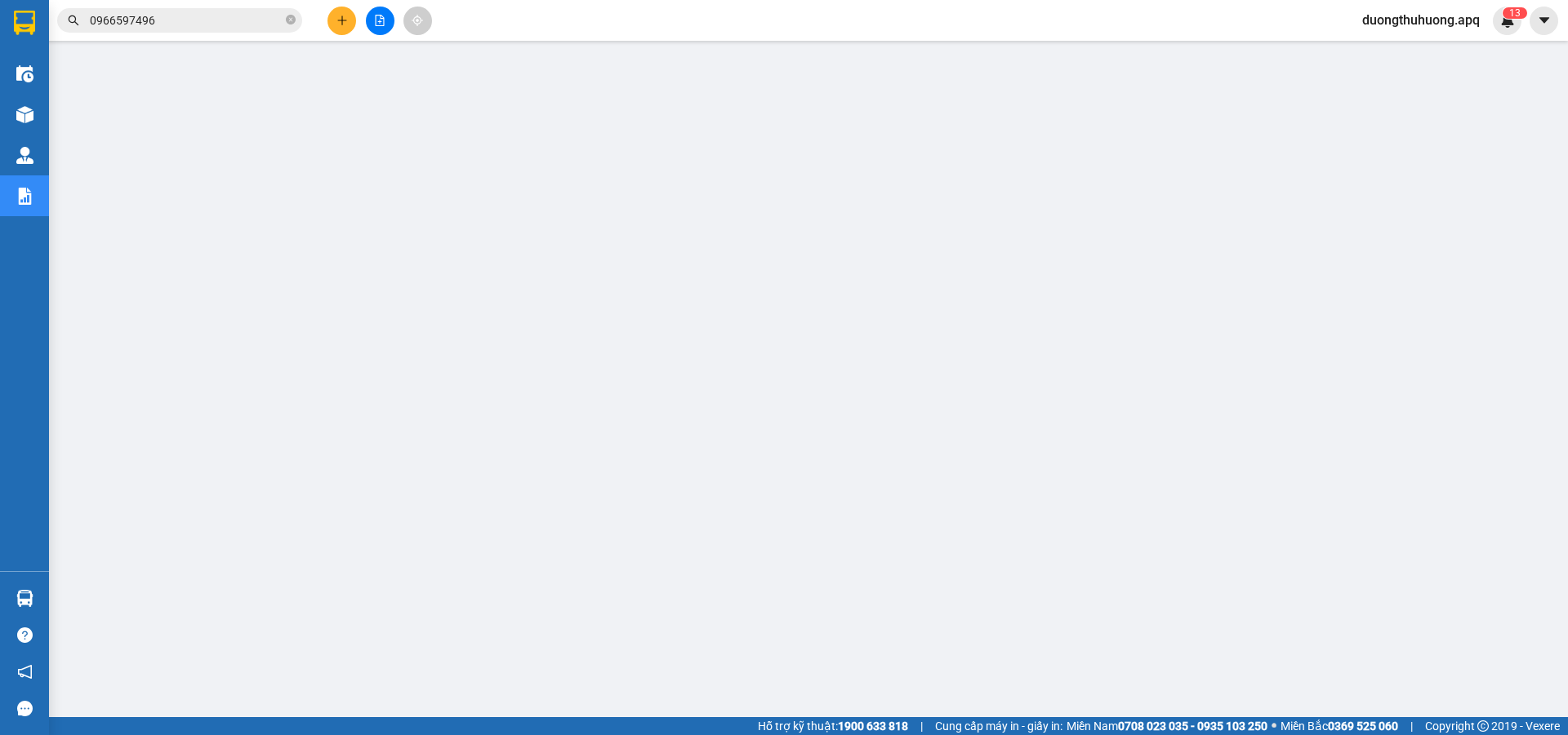
click at [167, 18] on input "0966597496" at bounding box center [186, 20] width 192 height 18
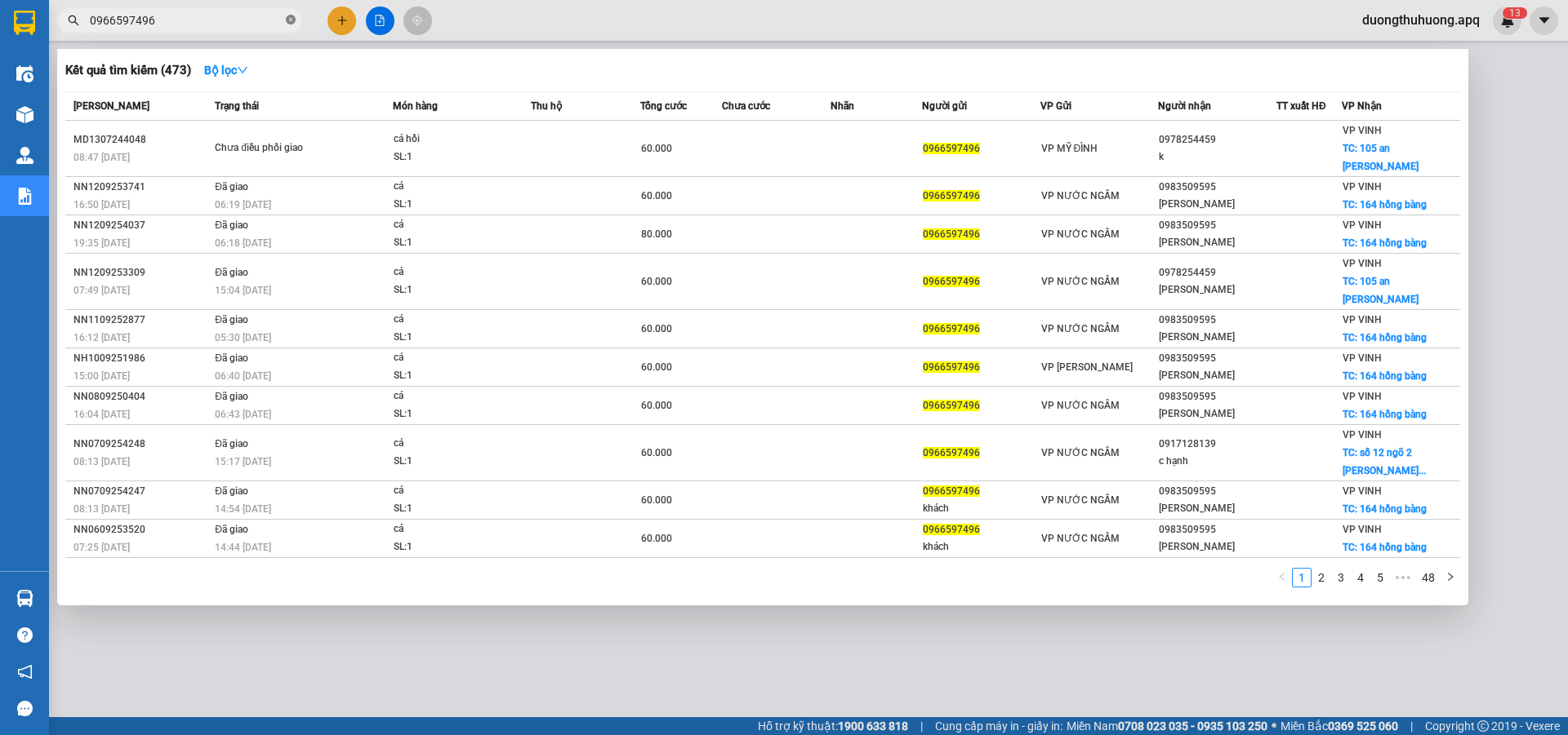
click at [286, 17] on icon "close-circle" at bounding box center [290, 19] width 10 height 10
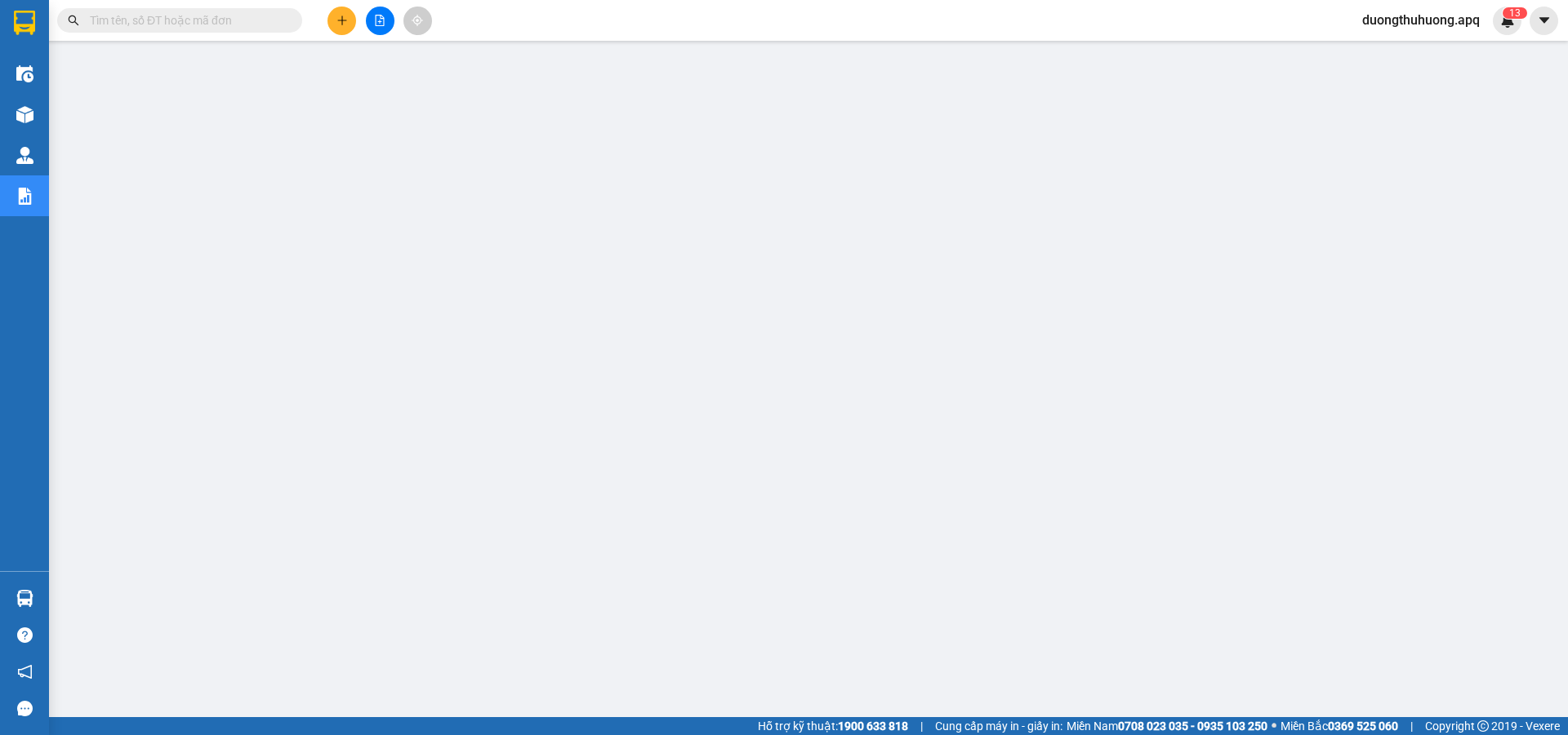
paste input "0917782228"
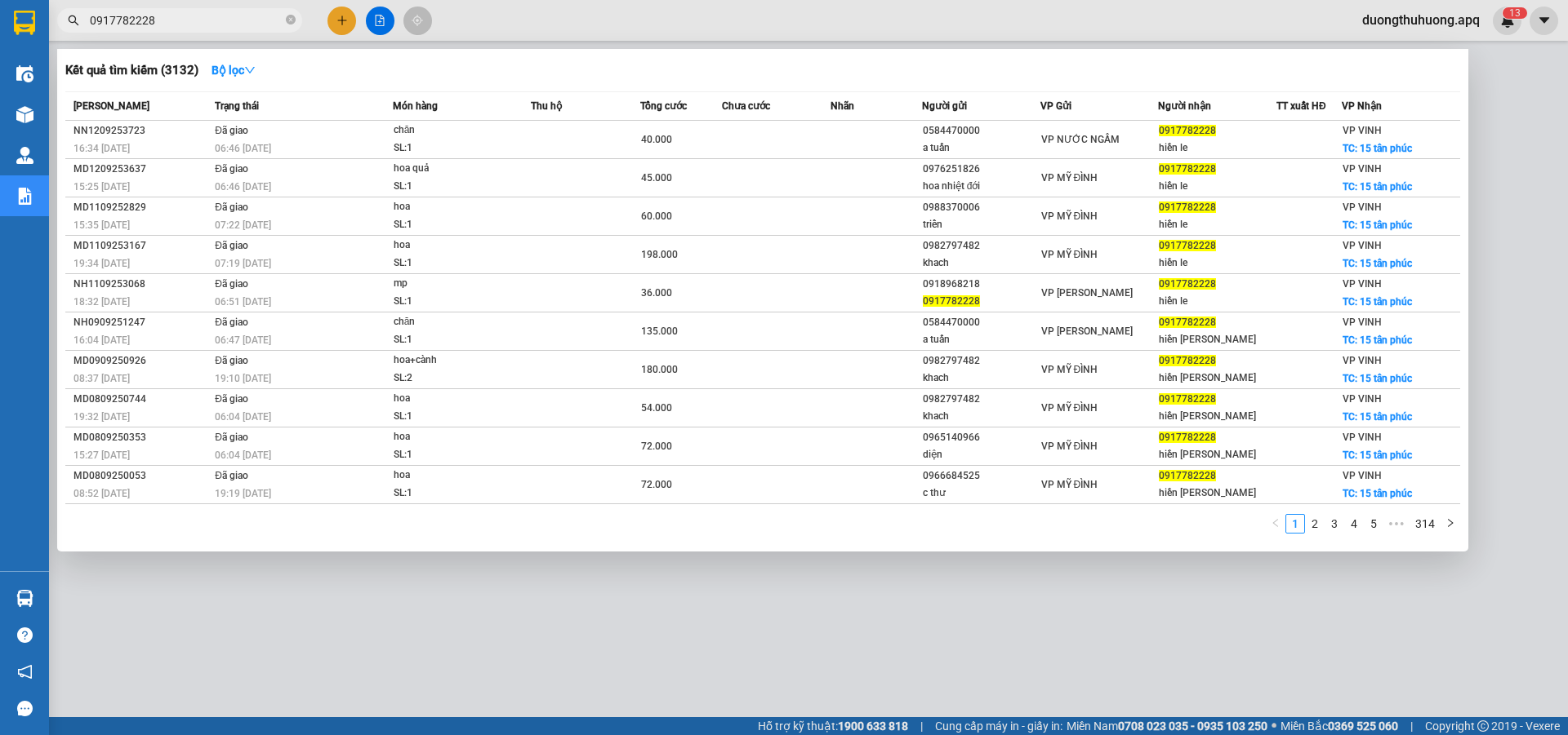
type input "0917782228"
click at [289, 18] on icon "close-circle" at bounding box center [290, 19] width 10 height 10
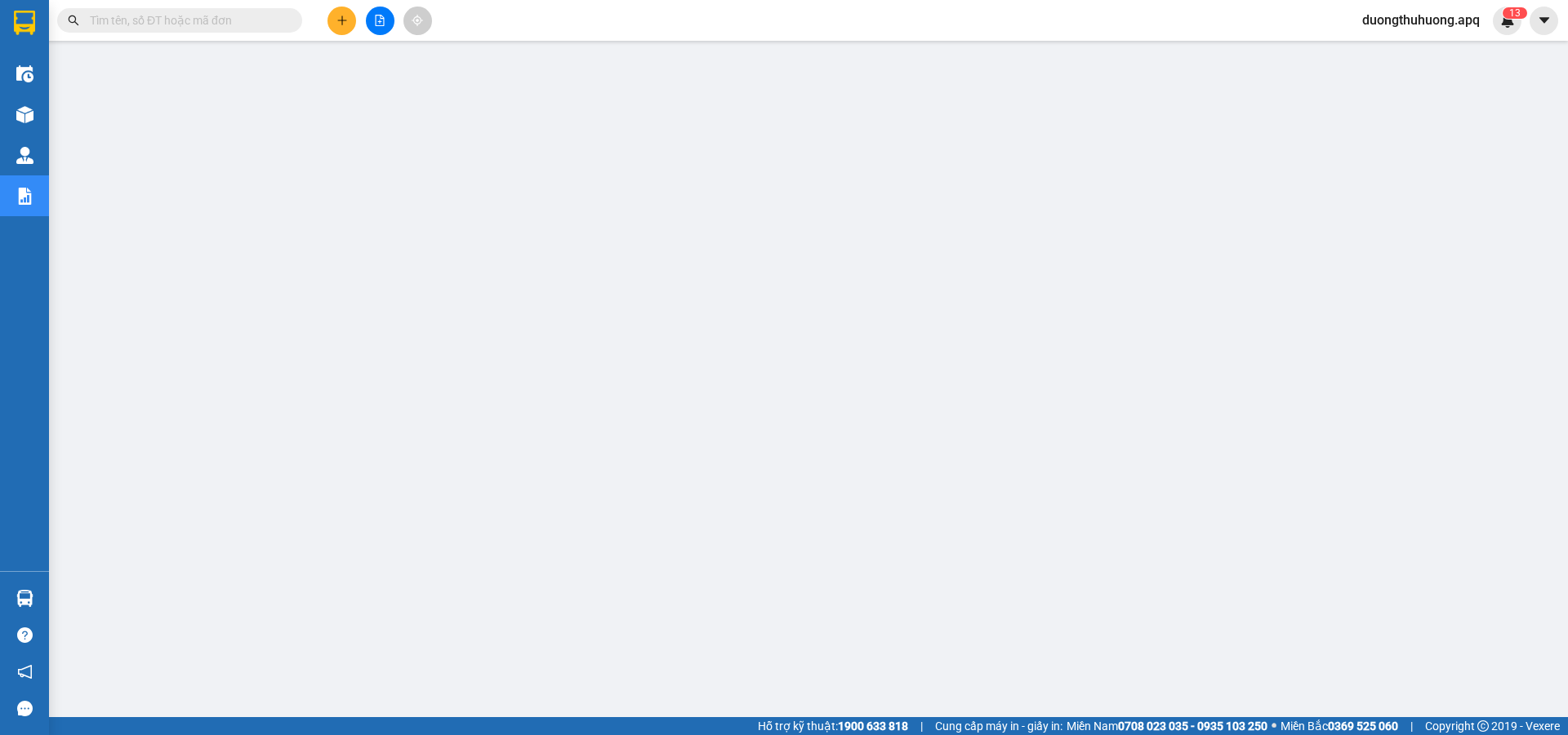
paste input "0942271988"
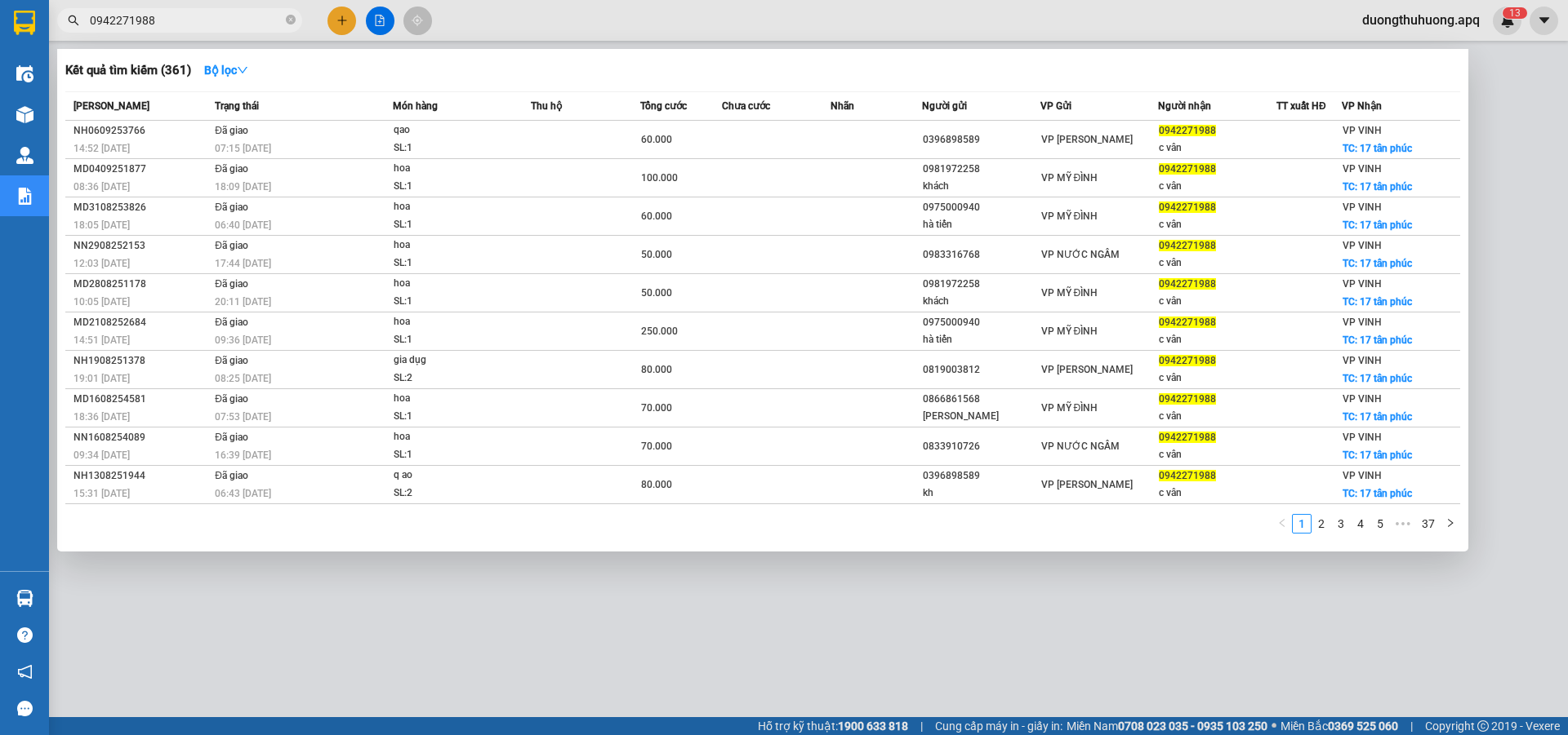
type input "0942271988"
click at [290, 17] on icon "close-circle" at bounding box center [290, 19] width 10 height 10
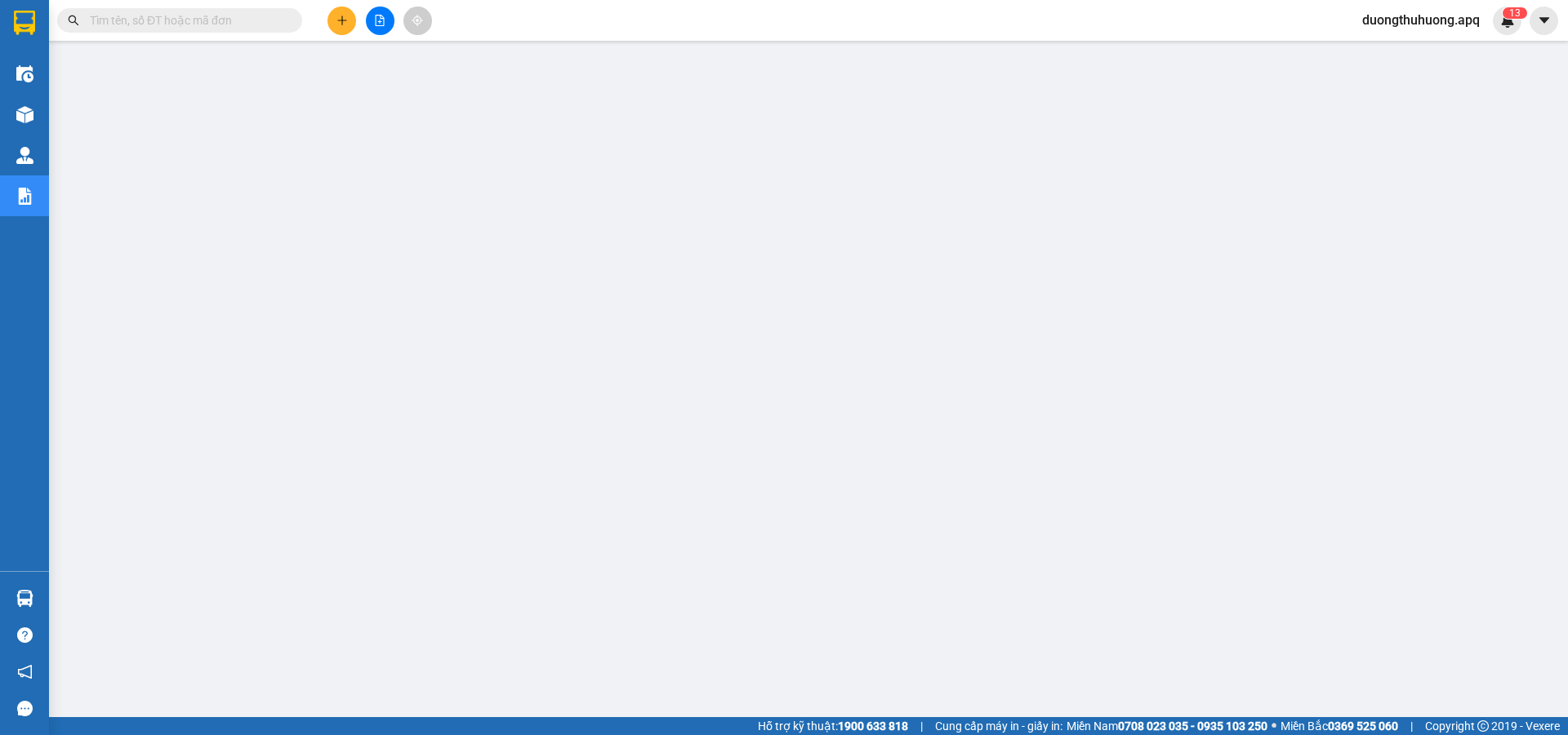
paste input "0986666878"
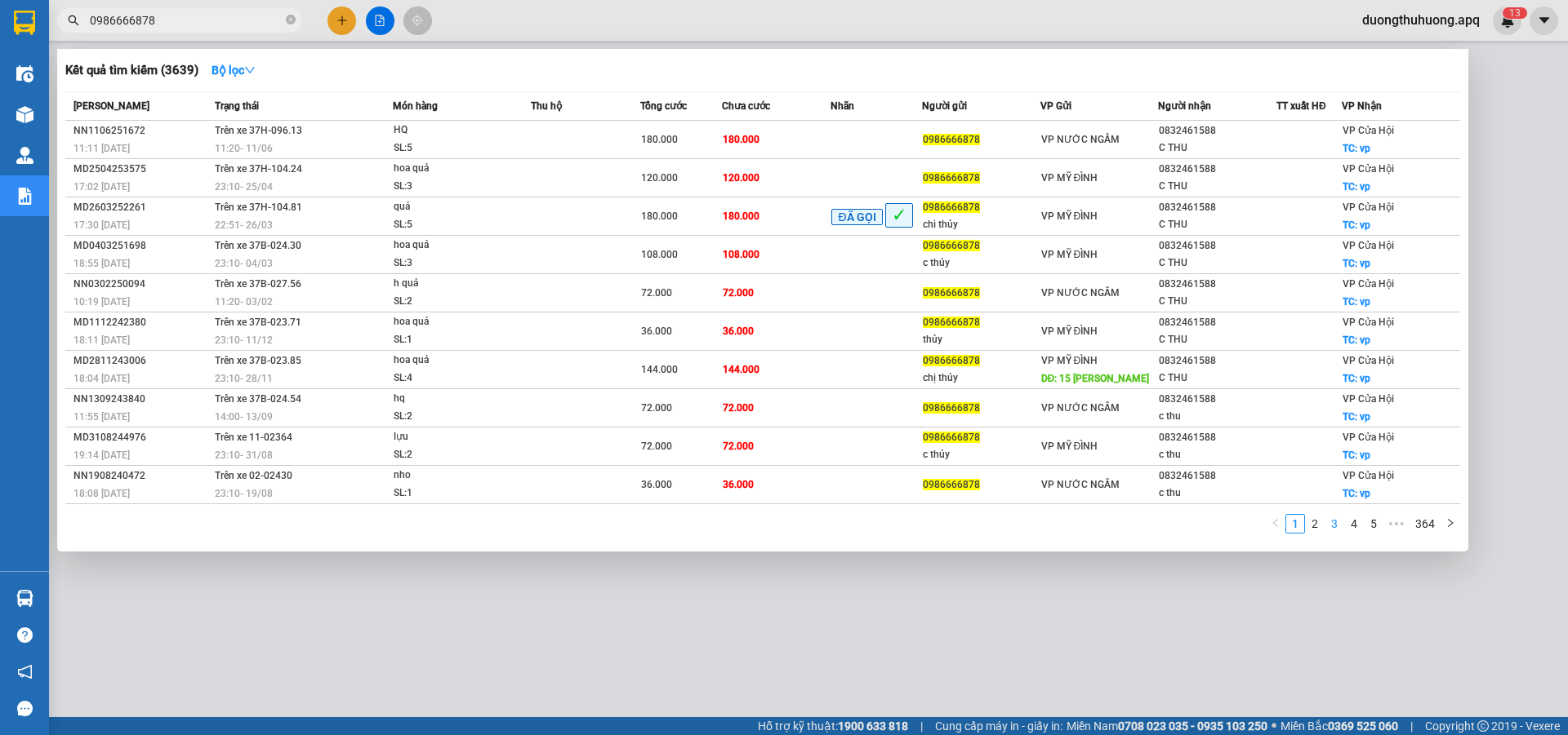
type input "0986666878"
click at [1339, 526] on link "3" at bounding box center [1335, 524] width 18 height 18
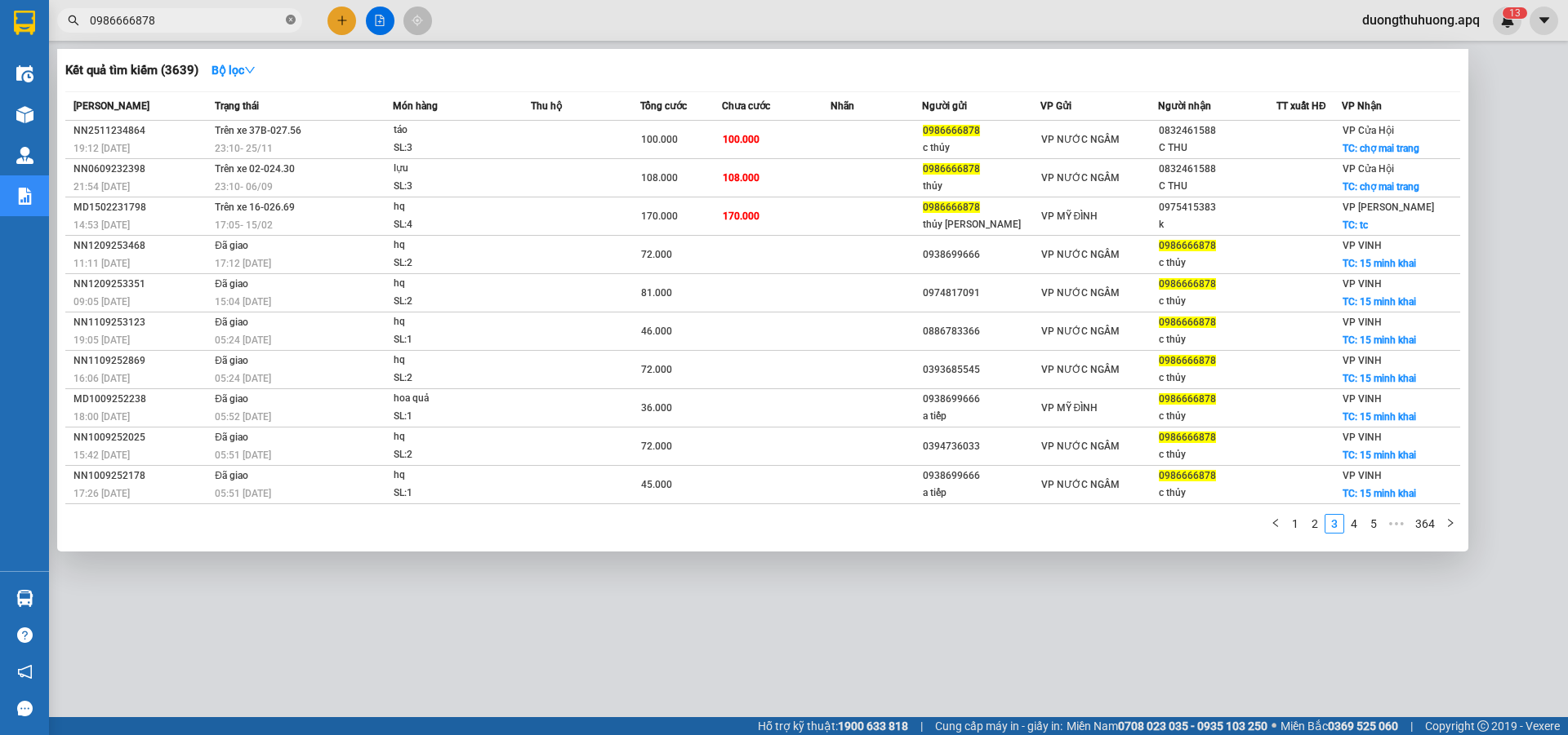
click at [289, 18] on icon "close-circle" at bounding box center [290, 19] width 10 height 10
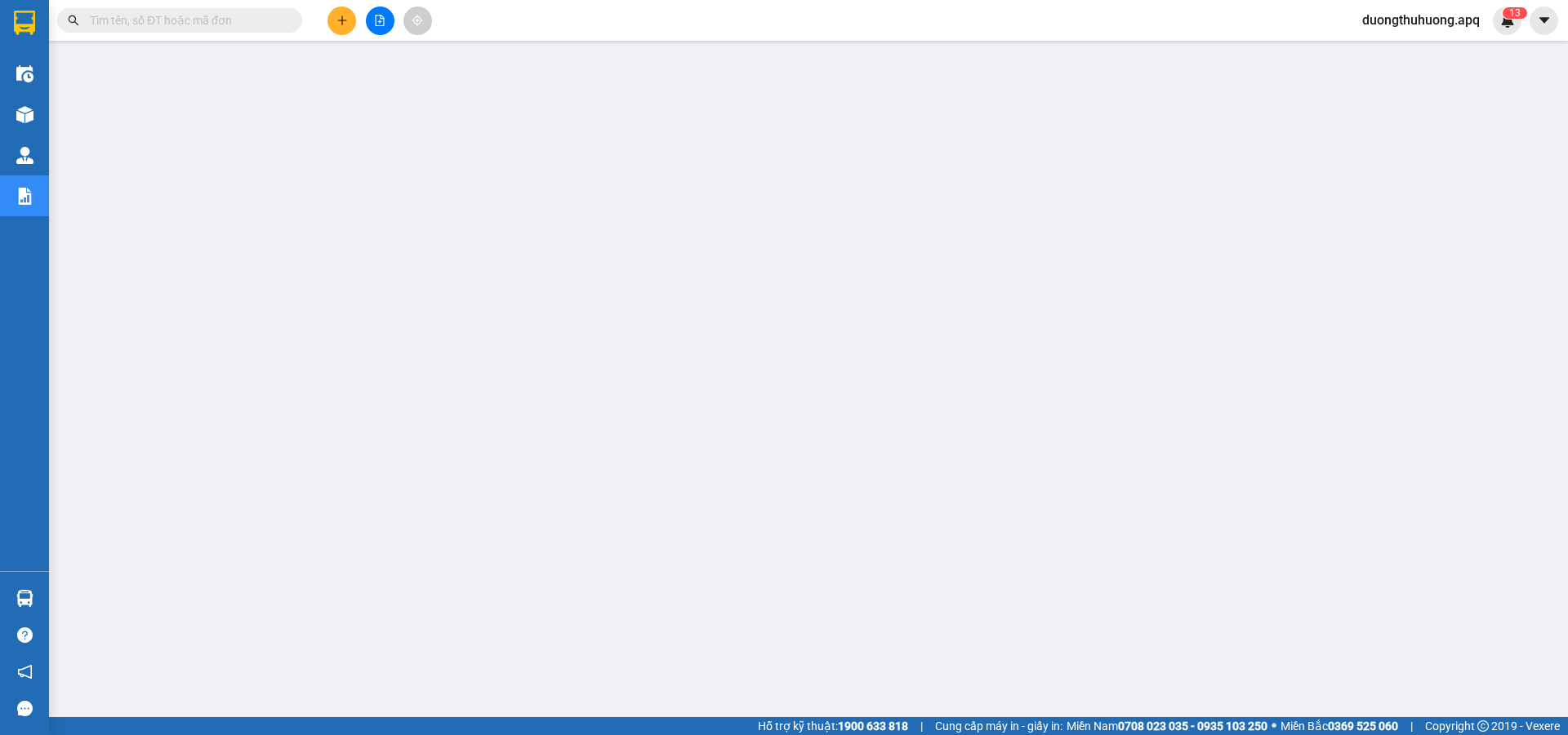
paste input "0389933139"
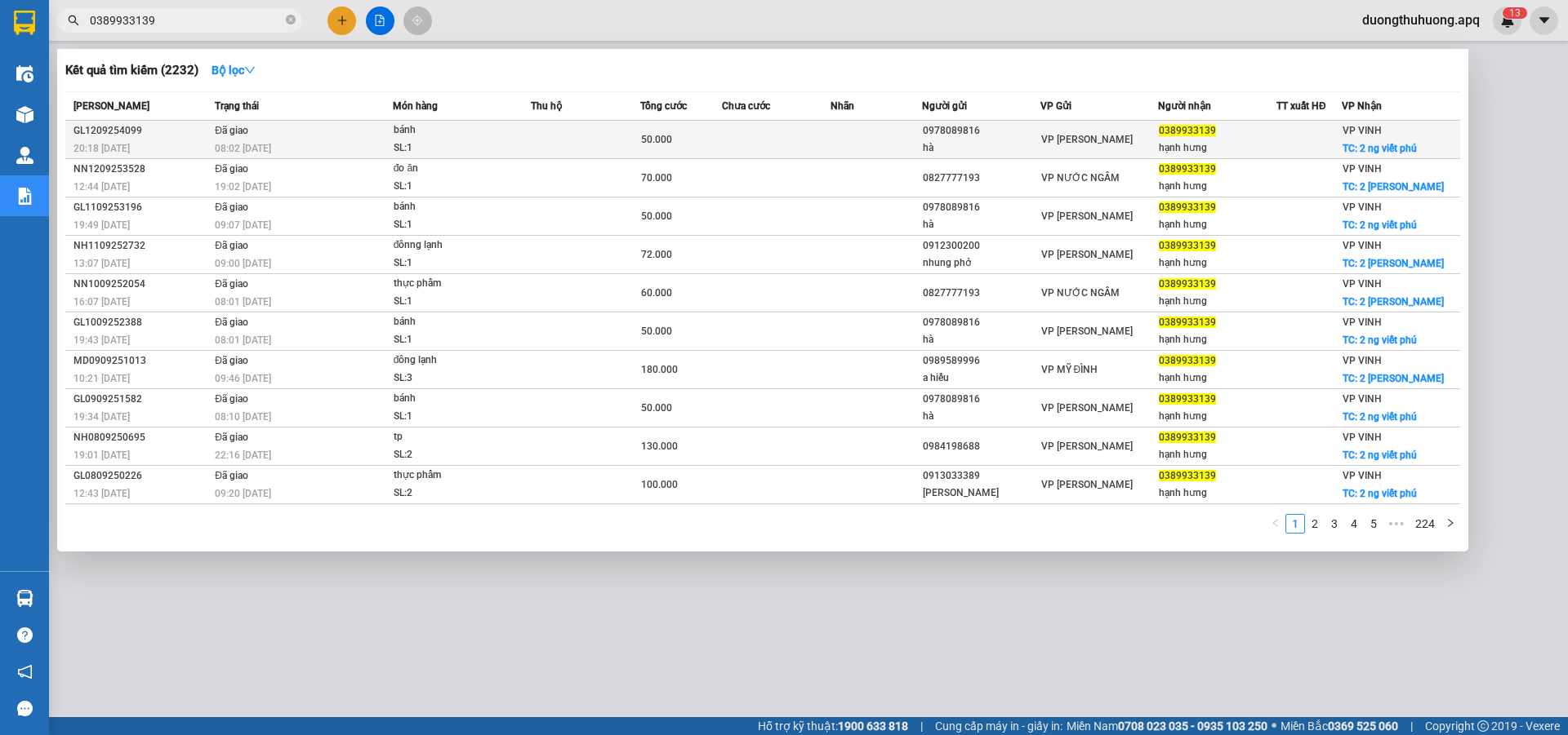
type input "0389933139"
click at [105, 129] on div "GL1209254099" at bounding box center [142, 131] width 136 height 17
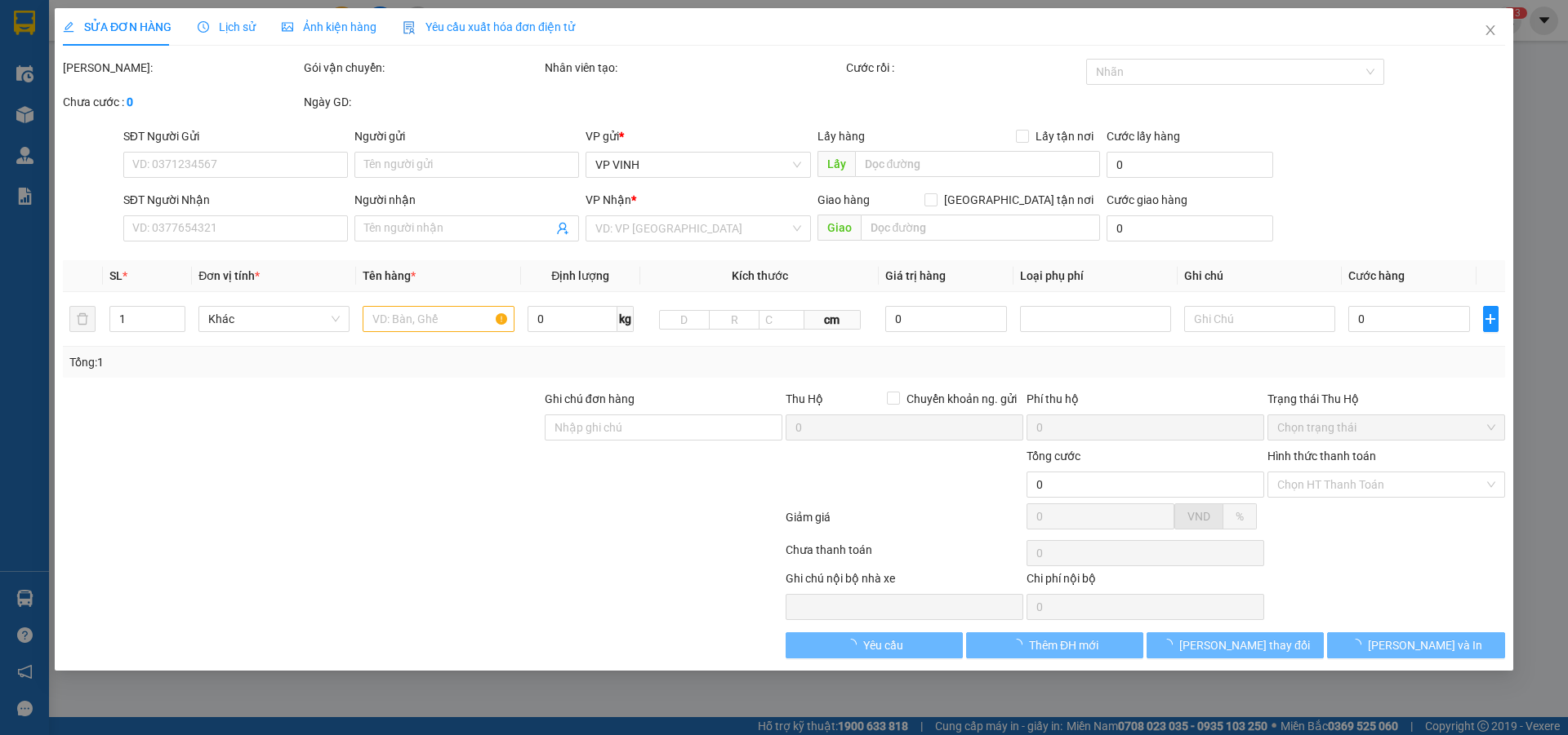
type input "0978089816"
type input "hà"
type input "0389933139"
type input "hạnh hưng"
checkbox input "true"
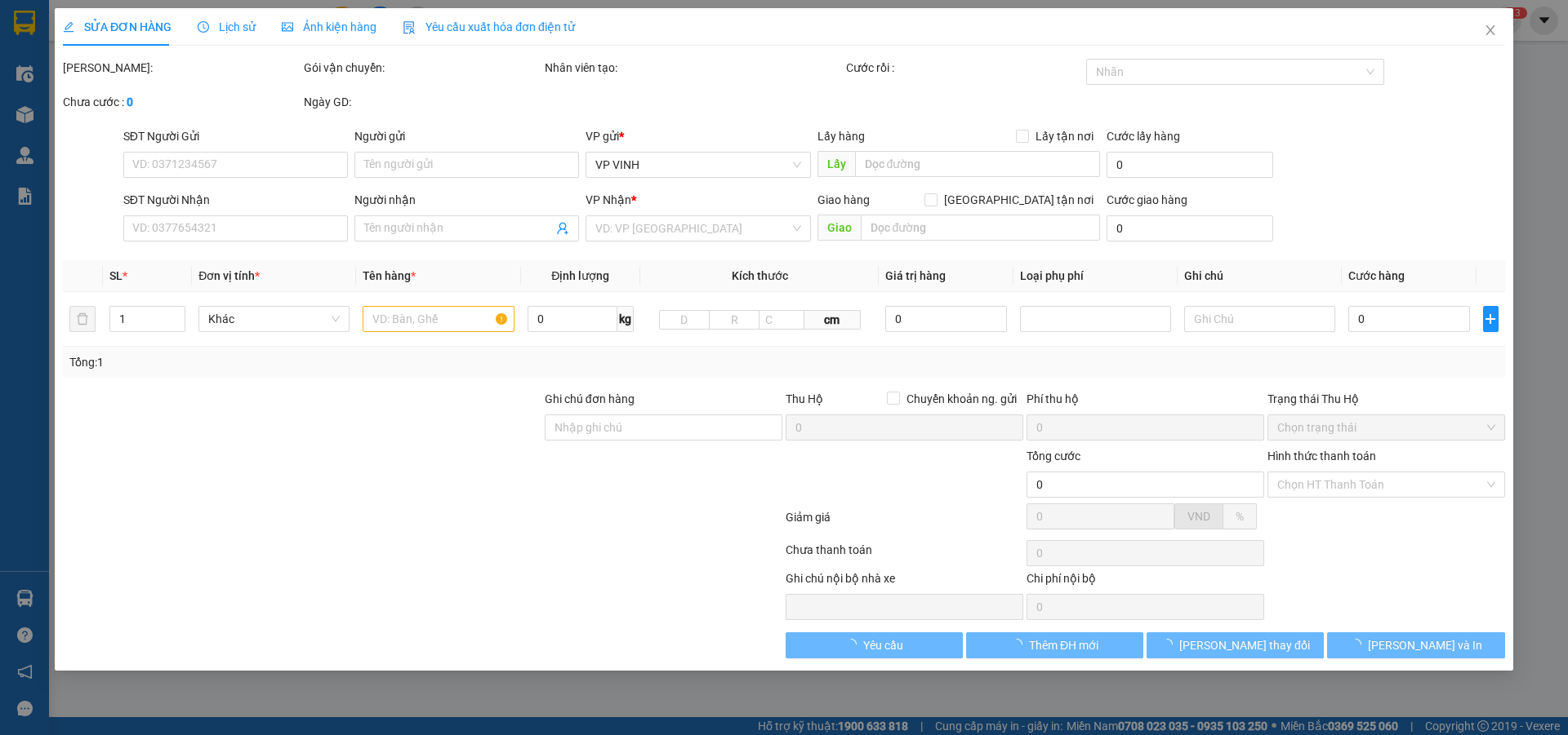
type input "2 ng viết phú"
type input "50.000"
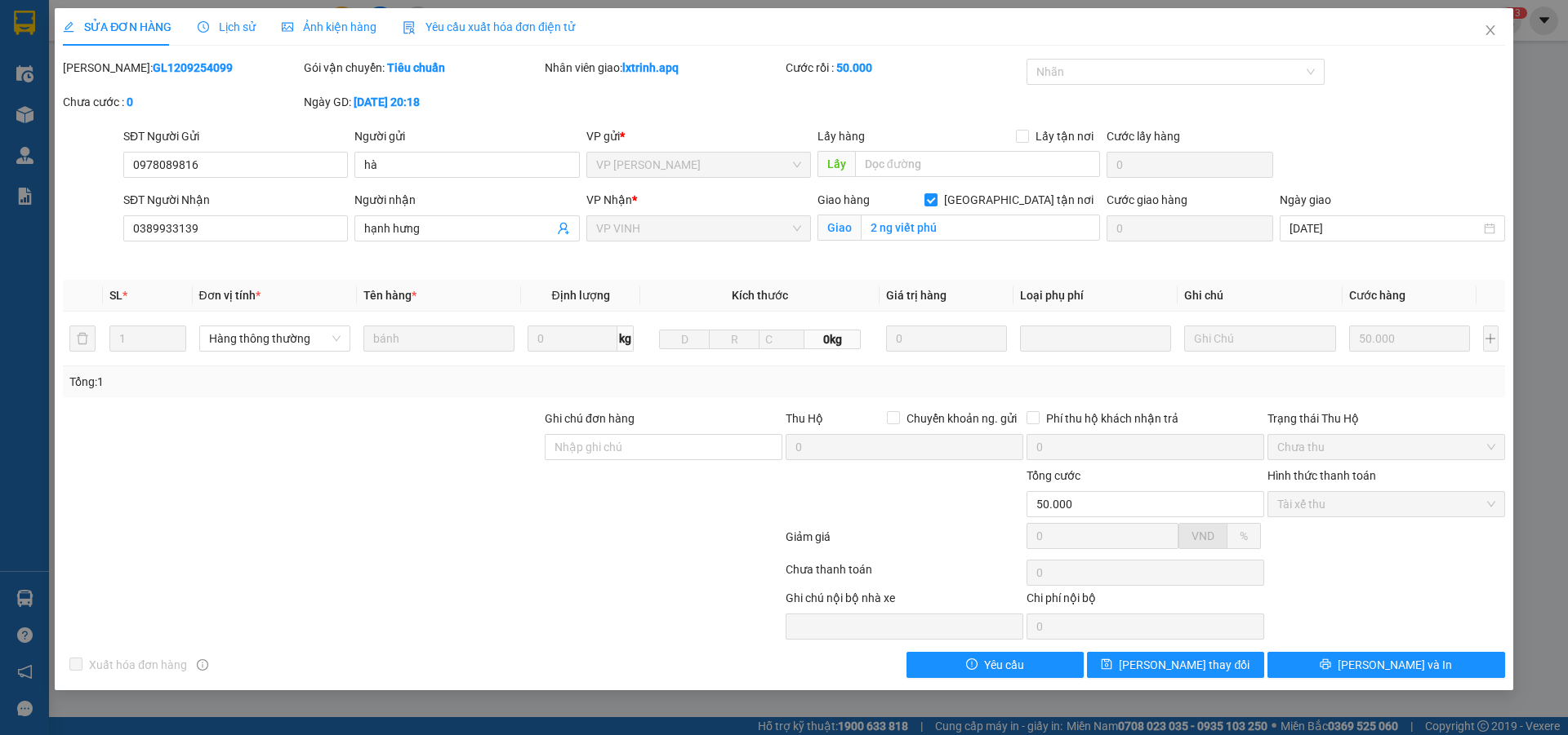
drag, startPoint x: 155, startPoint y: 67, endPoint x: 214, endPoint y: 67, distance: 59.0
click at [232, 69] on div "Mã ĐH: GL1209254099" at bounding box center [182, 67] width 238 height 18
copy b "GL1209254099"
click at [1488, 31] on icon "close" at bounding box center [1490, 30] width 13 height 13
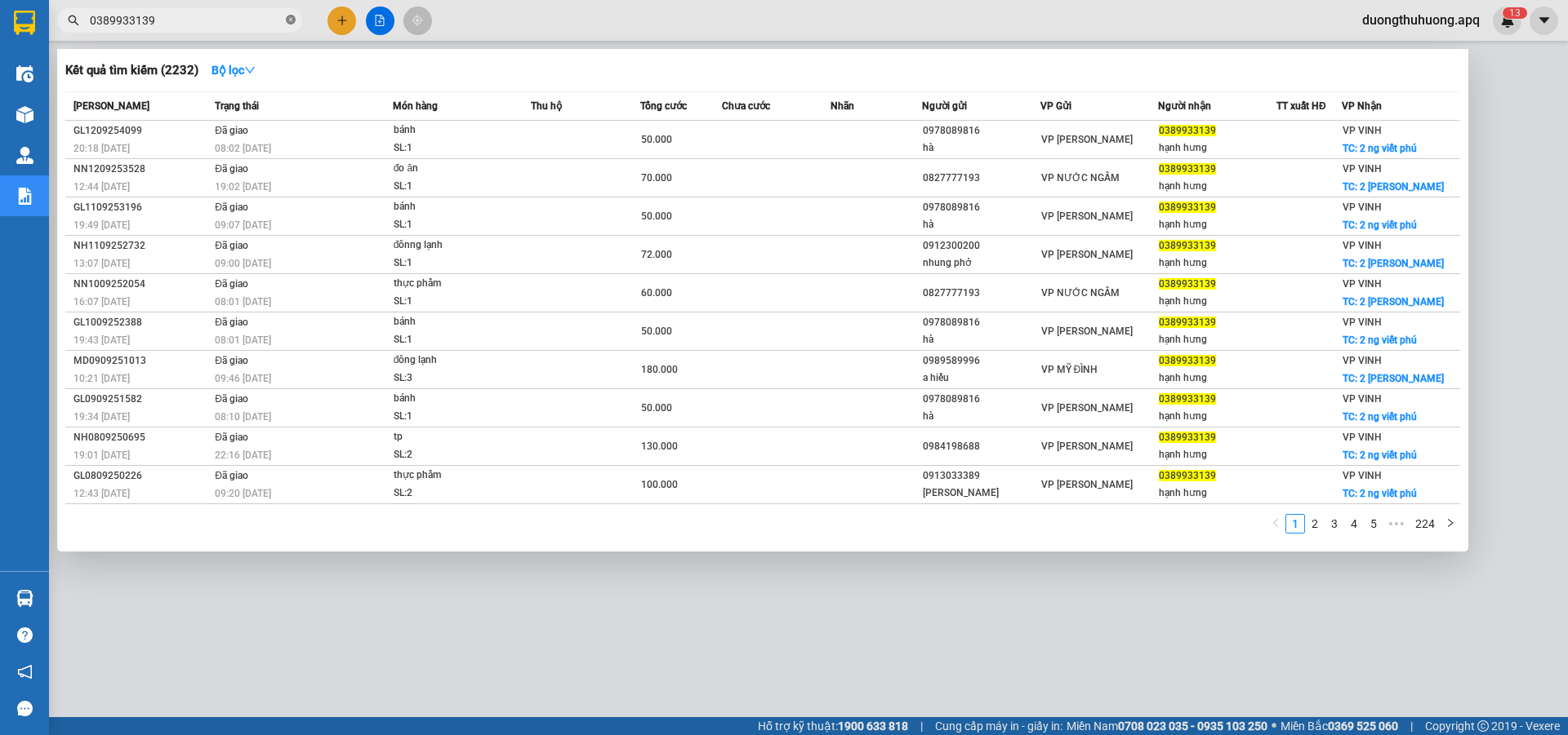
click at [290, 22] on icon "close-circle" at bounding box center [290, 19] width 10 height 10
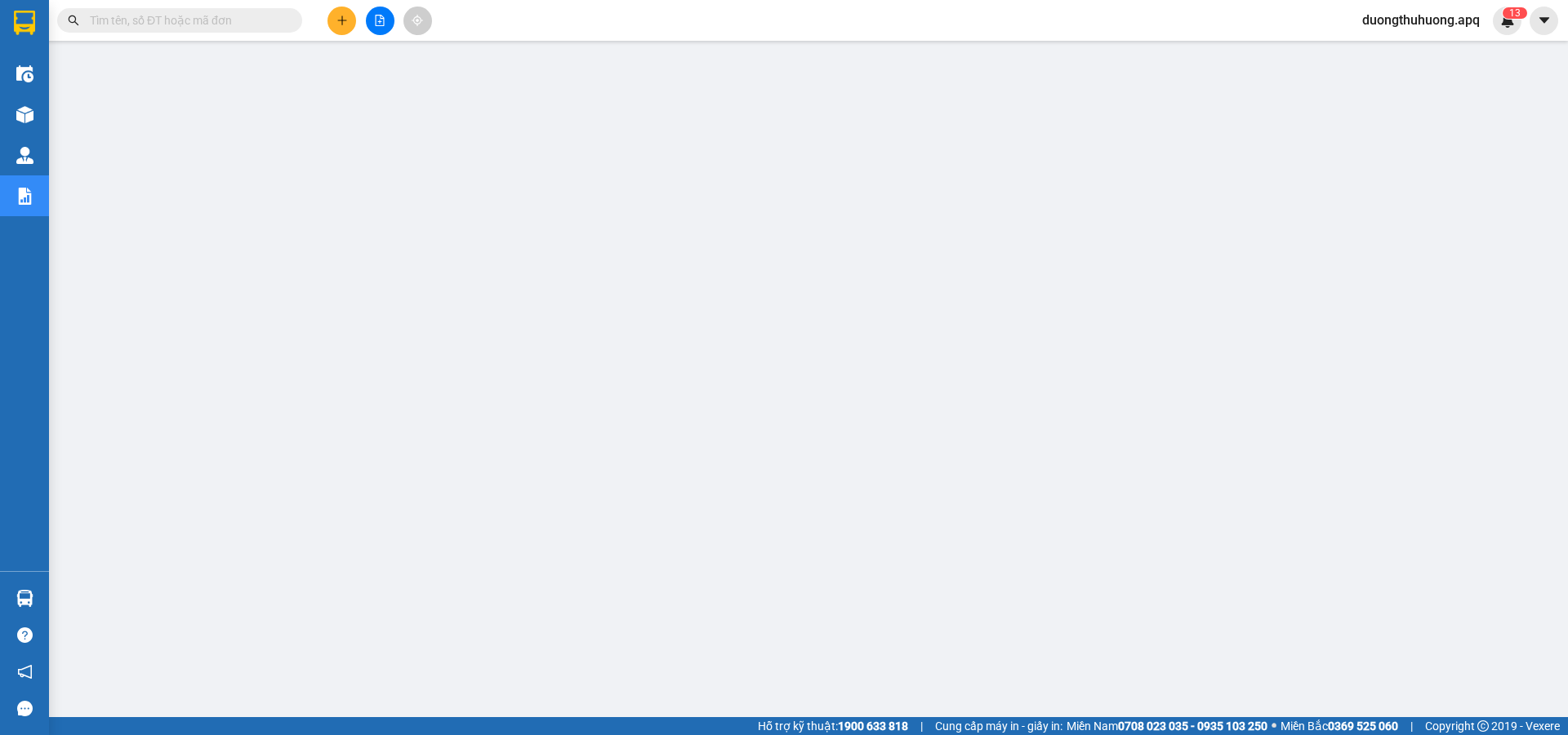
paste input "0971370408"
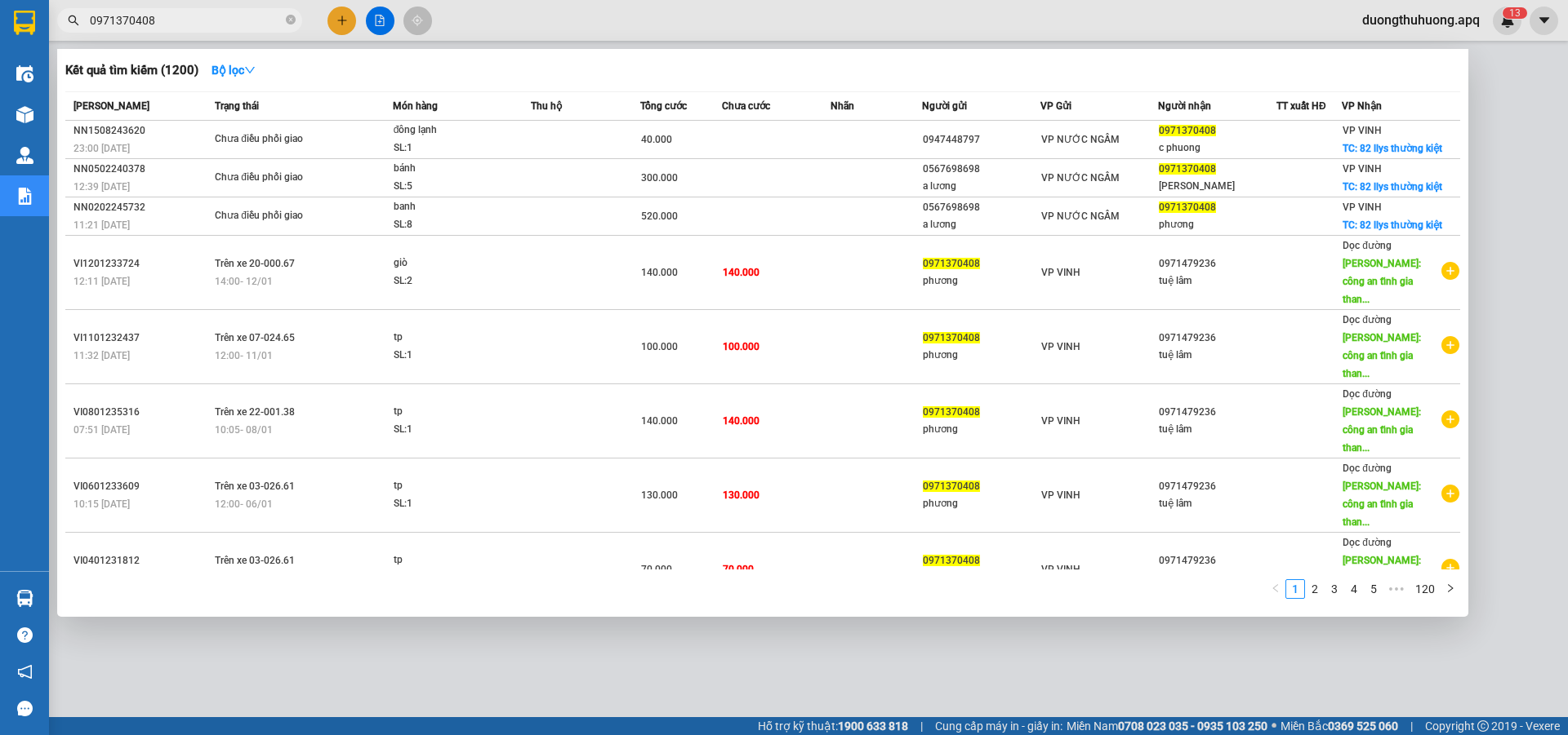
type input "0971370408"
click at [290, 18] on icon "close-circle" at bounding box center [290, 19] width 10 height 10
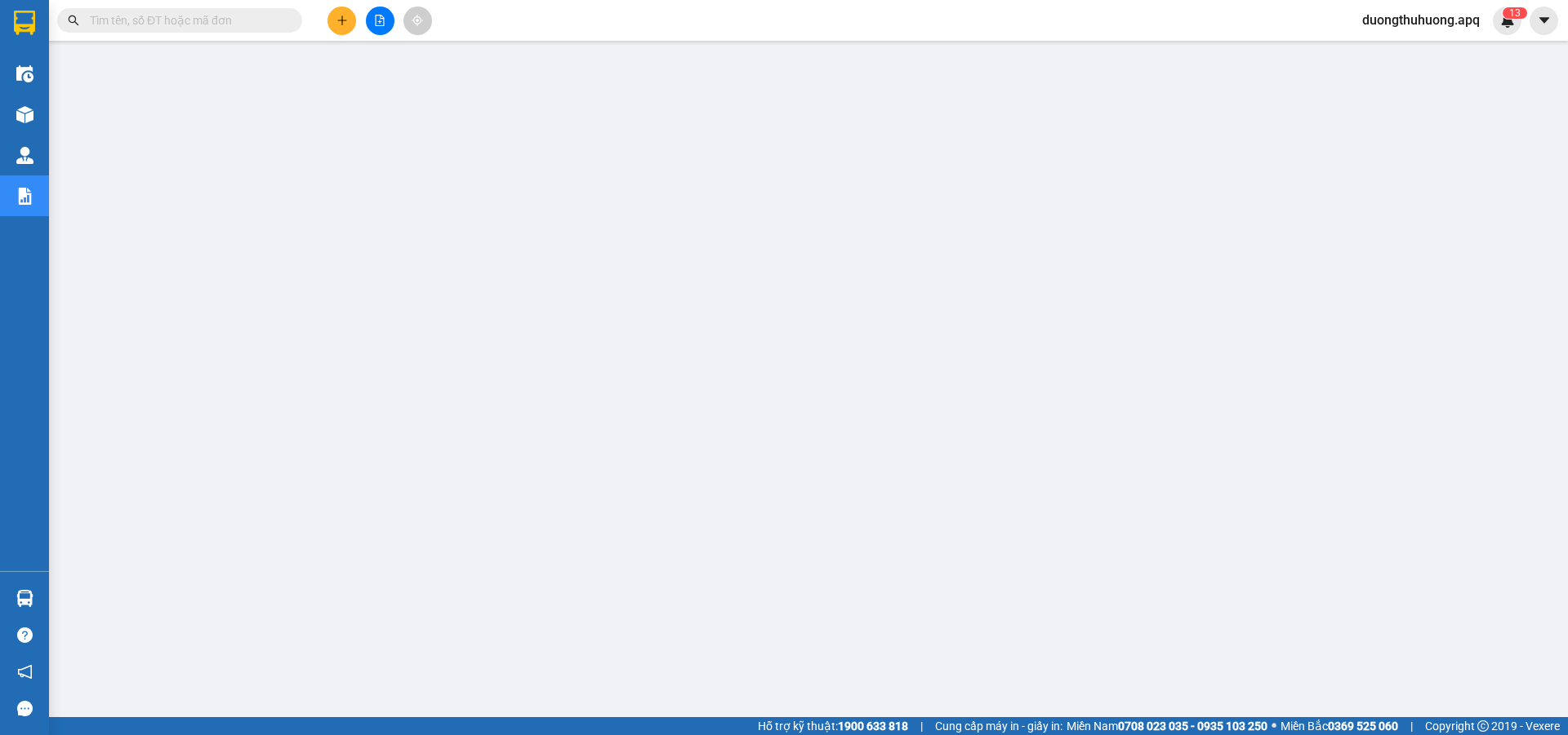
paste input "0969908037"
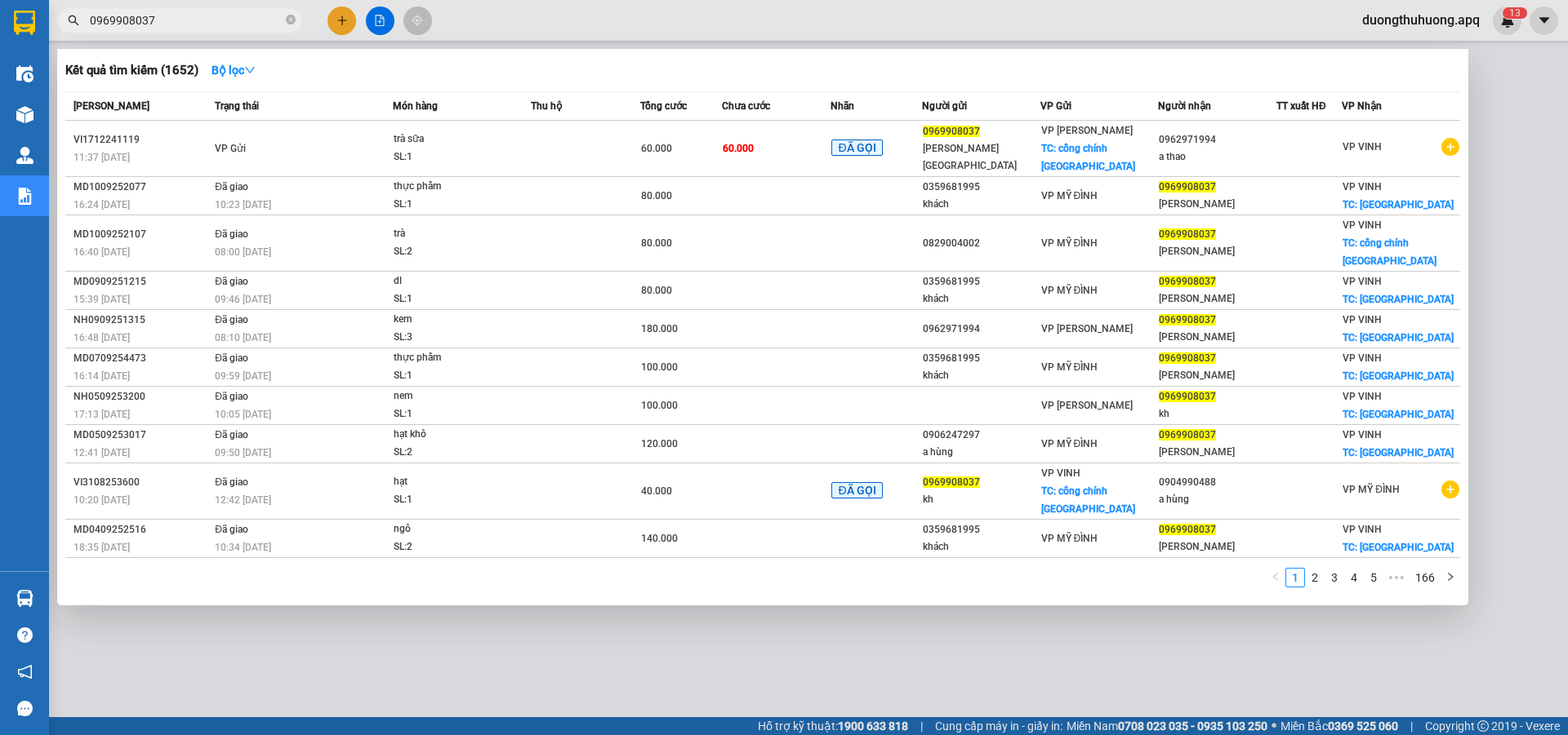
type input "0969908037"
click at [292, 18] on icon "close-circle" at bounding box center [290, 19] width 10 height 10
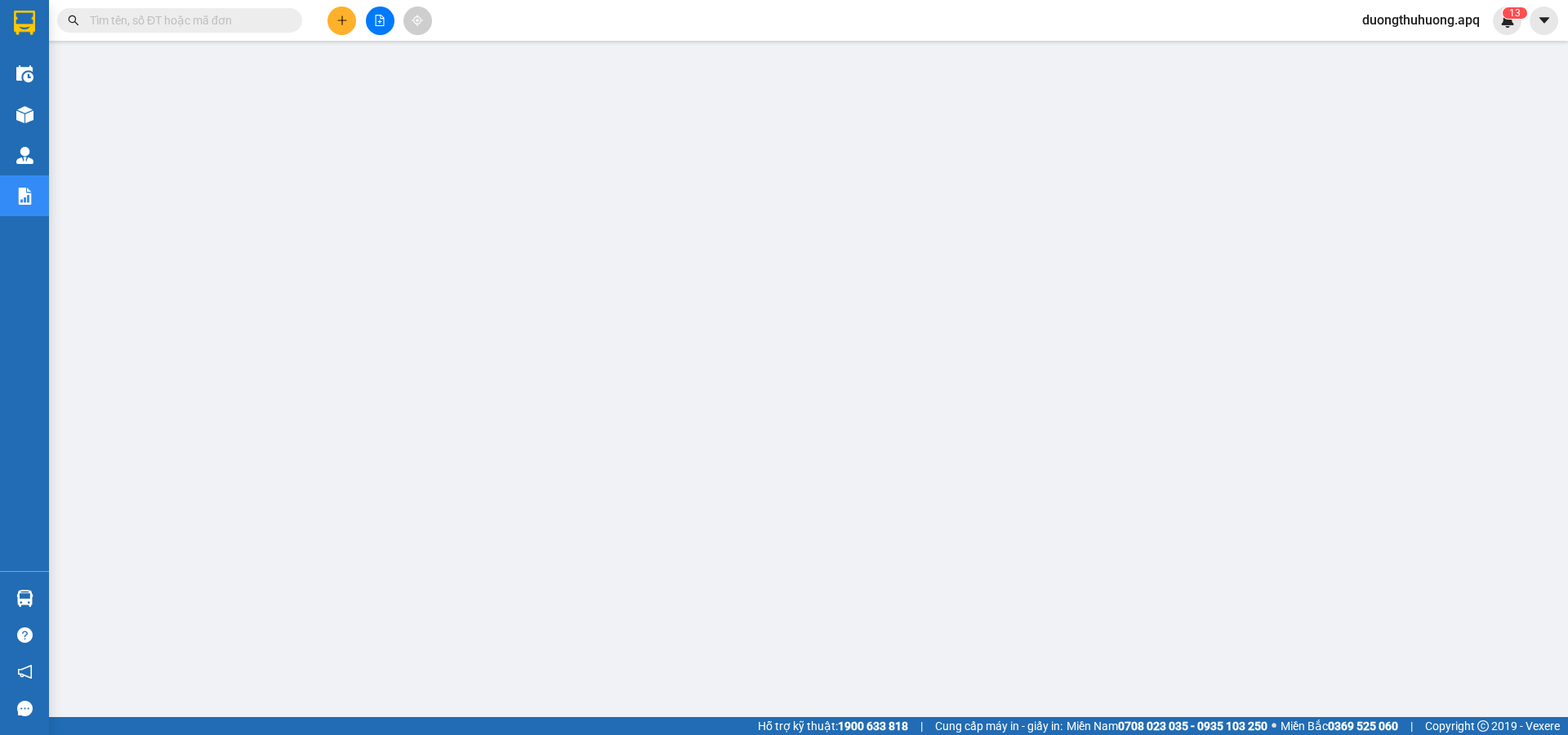
paste input "0971768119"
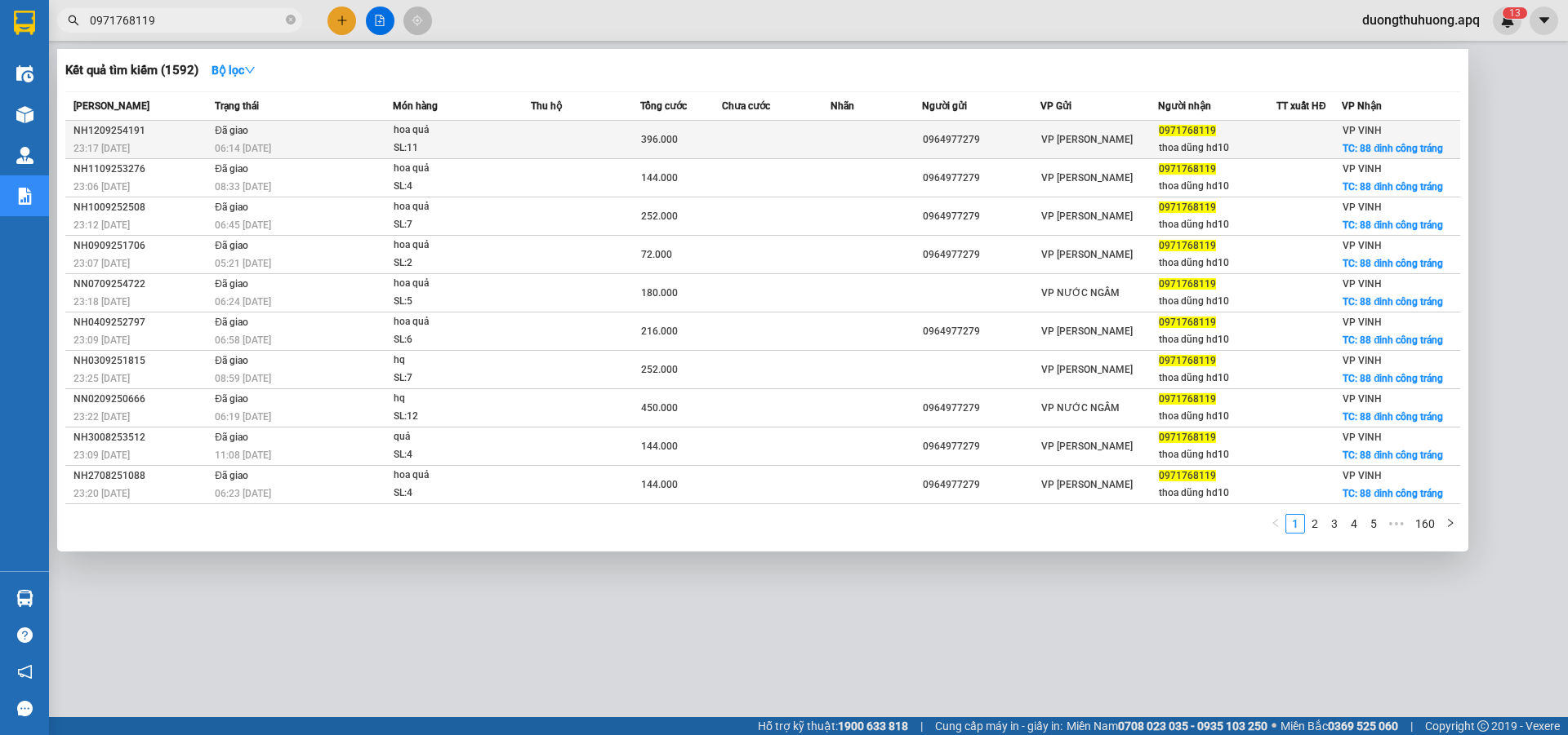
type input "0971768119"
click at [111, 132] on div "NH1209254191" at bounding box center [142, 131] width 136 height 17
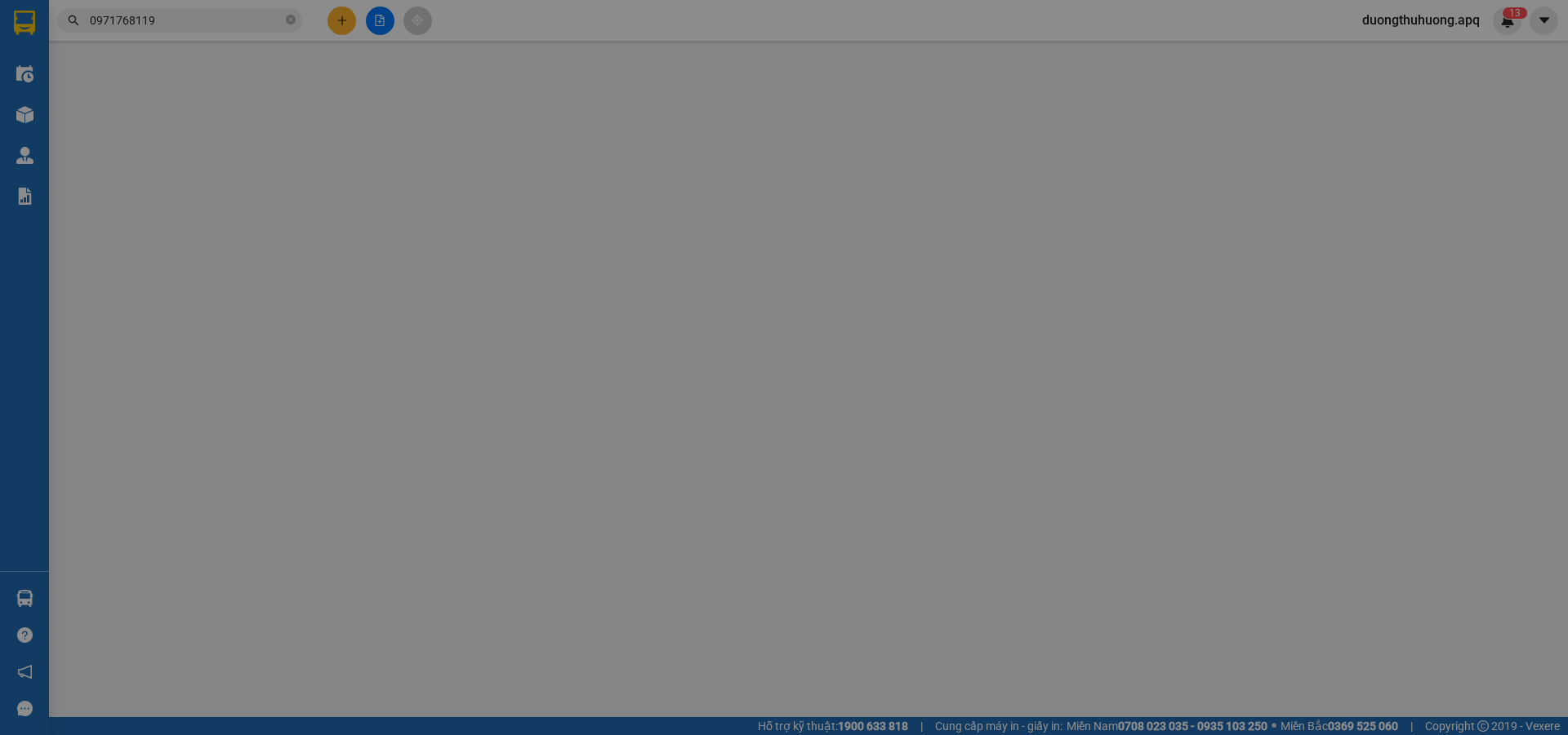
type input "0964977279"
type input "0971768119"
type input "thoa dũng hd10"
checkbox input "true"
type input "88 đinh công tráng"
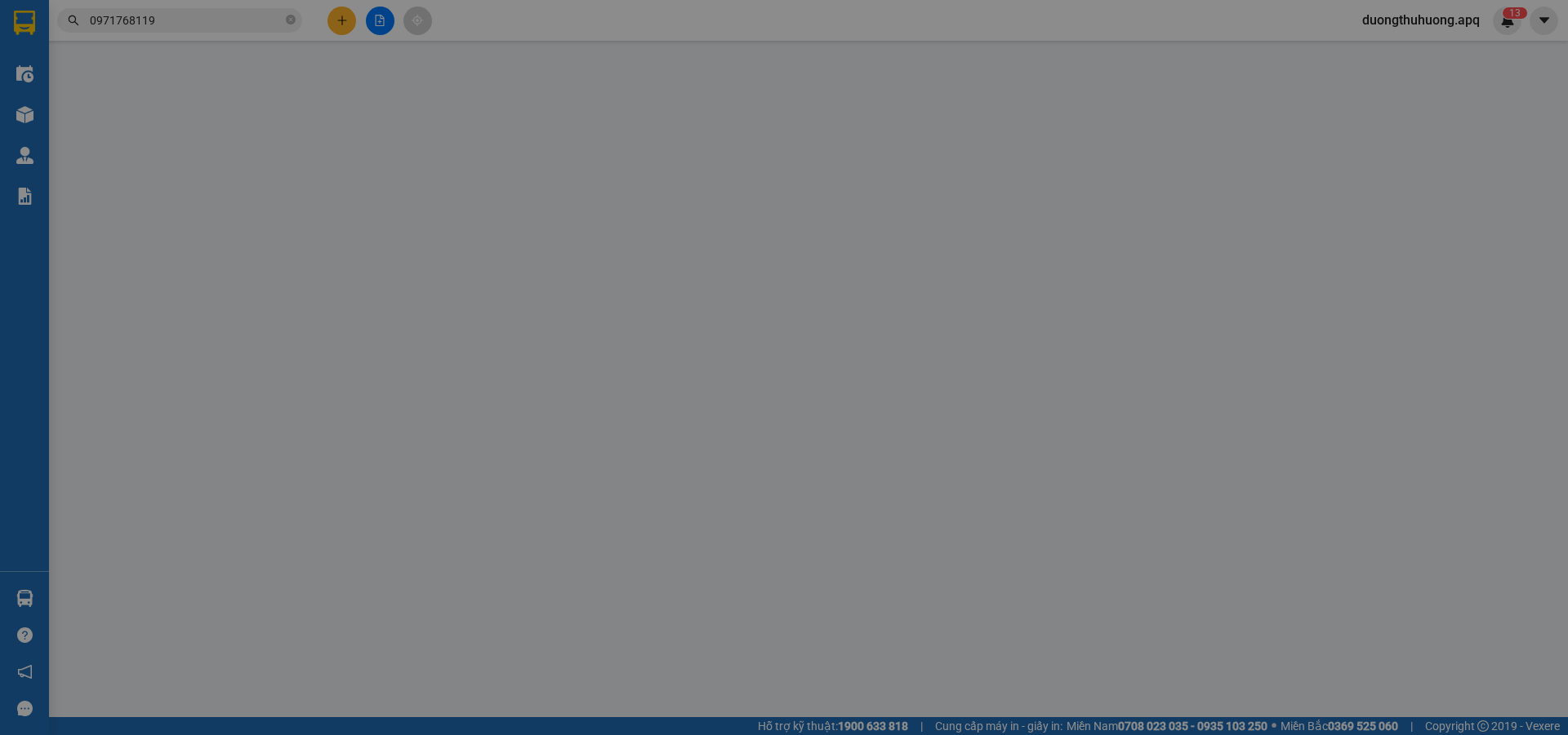
type input "396.000"
type input "10"
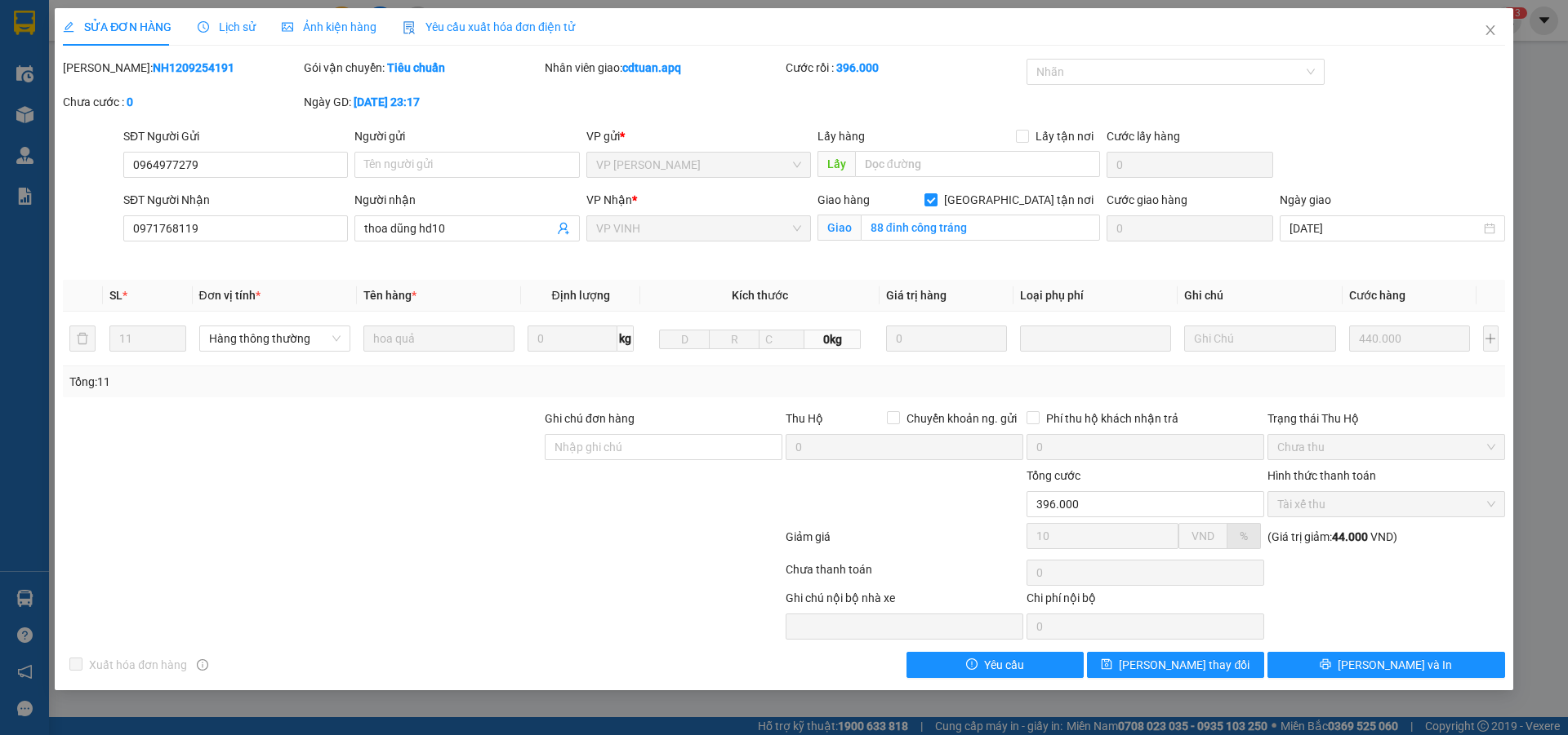
drag, startPoint x: 105, startPoint y: 66, endPoint x: 185, endPoint y: 64, distance: 80.0
click at [201, 66] on div "Mã ĐH: NH1209254191" at bounding box center [182, 67] width 238 height 18
copy b "NH1209254191"
click at [1493, 29] on icon "close" at bounding box center [1490, 30] width 13 height 13
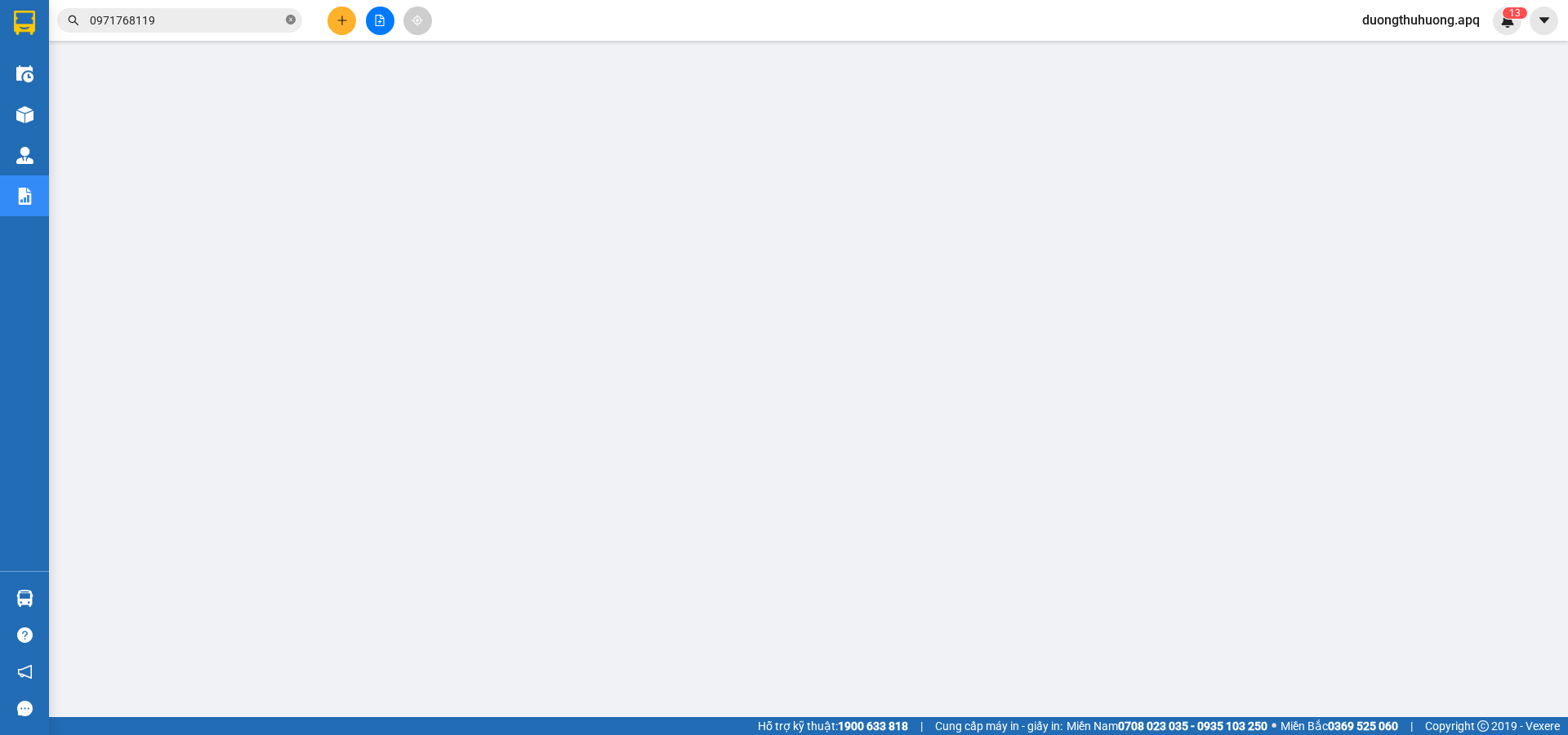
click at [289, 27] on span at bounding box center [290, 21] width 10 height 16
paste input "0913816866"
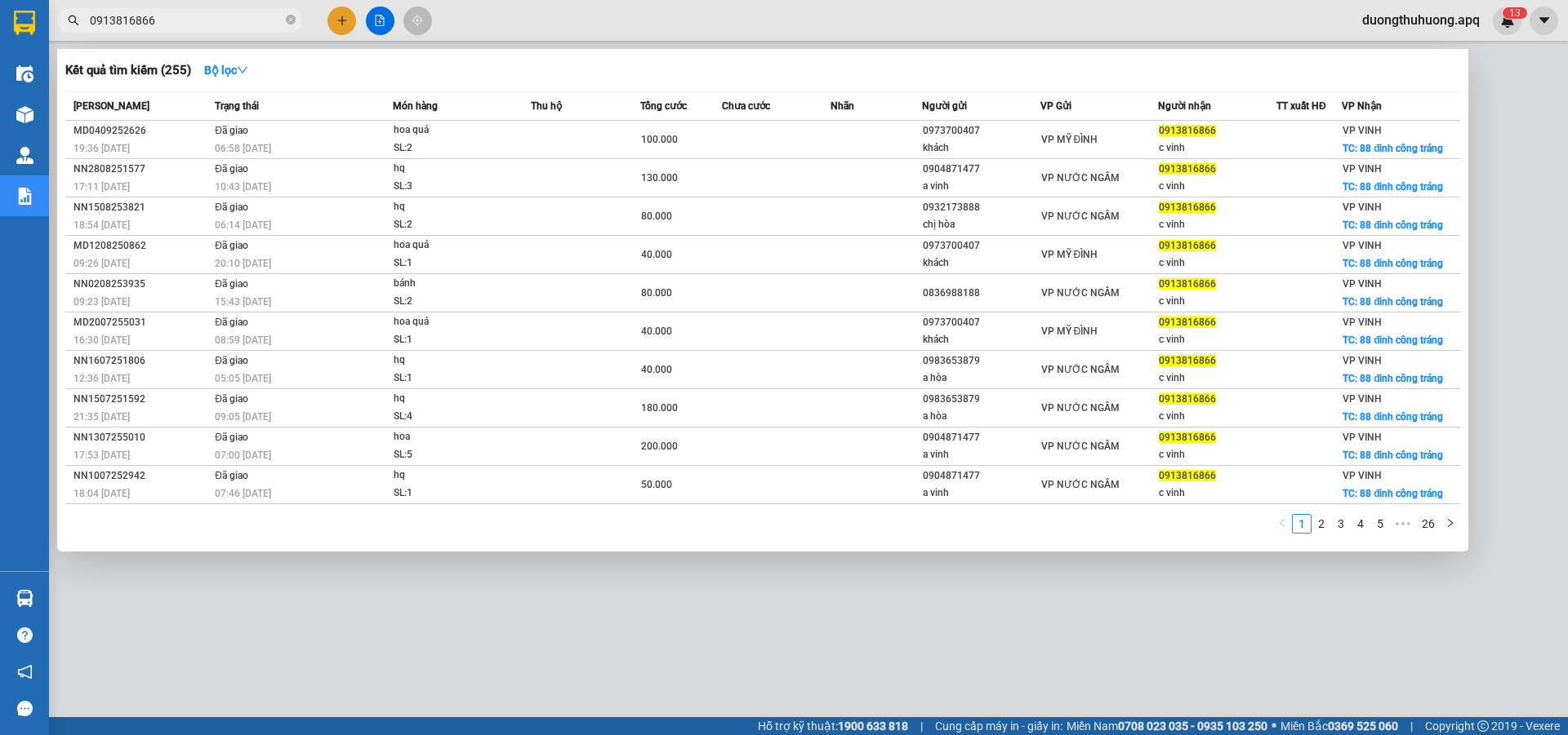
type input "0913816866"
drag, startPoint x: 291, startPoint y: 18, endPoint x: 230, endPoint y: 31, distance: 62.4
click at [289, 18] on icon "close-circle" at bounding box center [290, 19] width 10 height 10
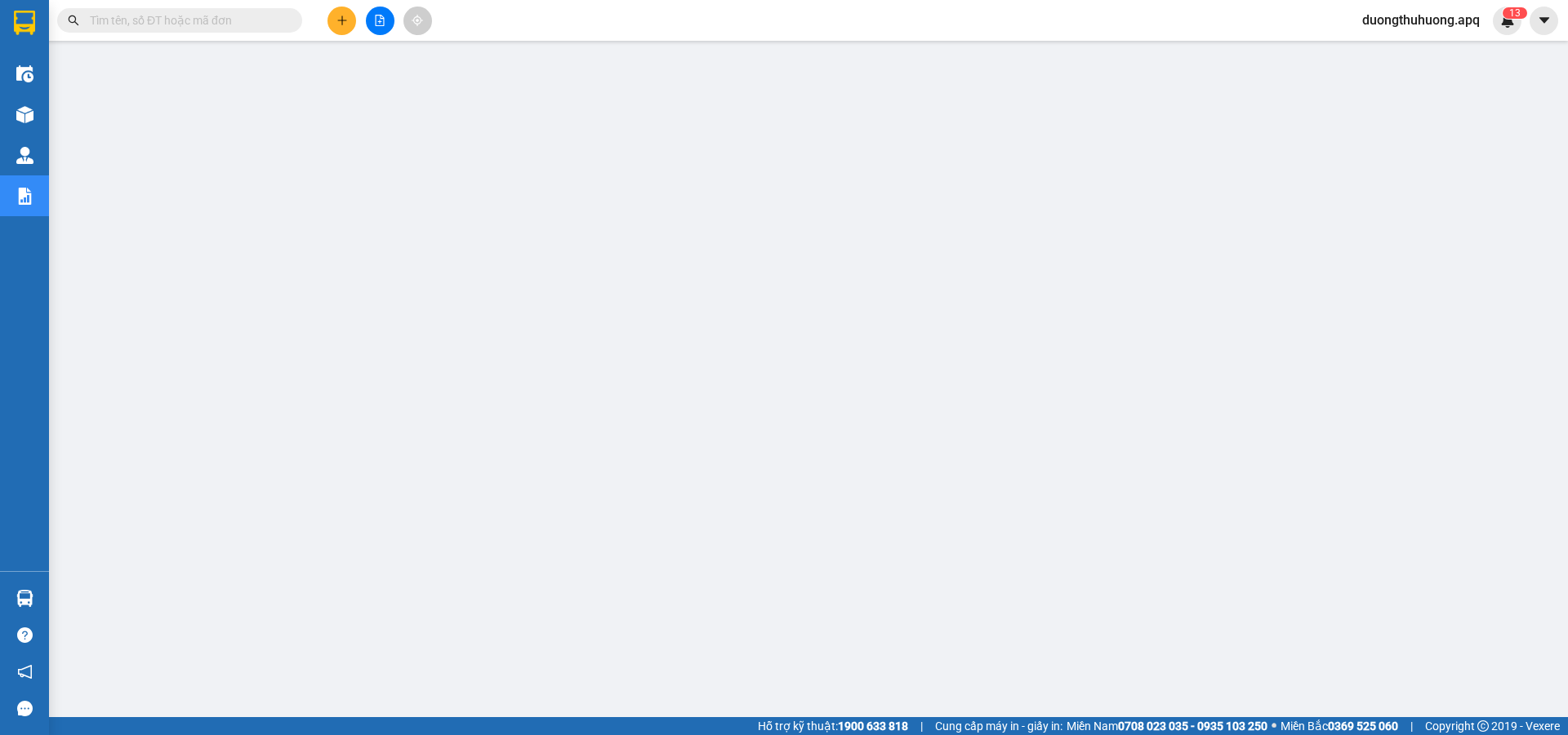
paste input "0914560807"
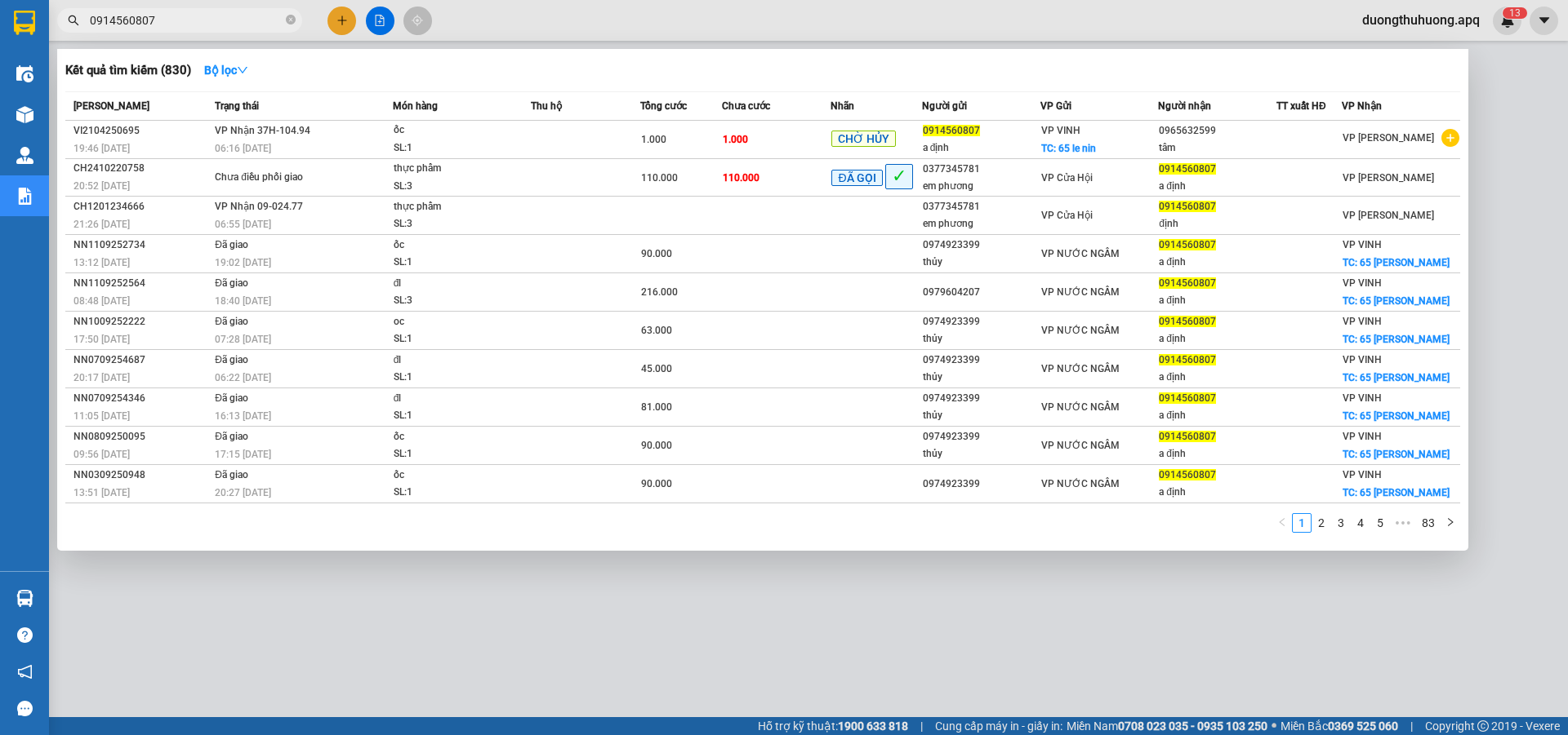
type input "0914560807"
click at [288, 19] on icon "close-circle" at bounding box center [290, 19] width 10 height 10
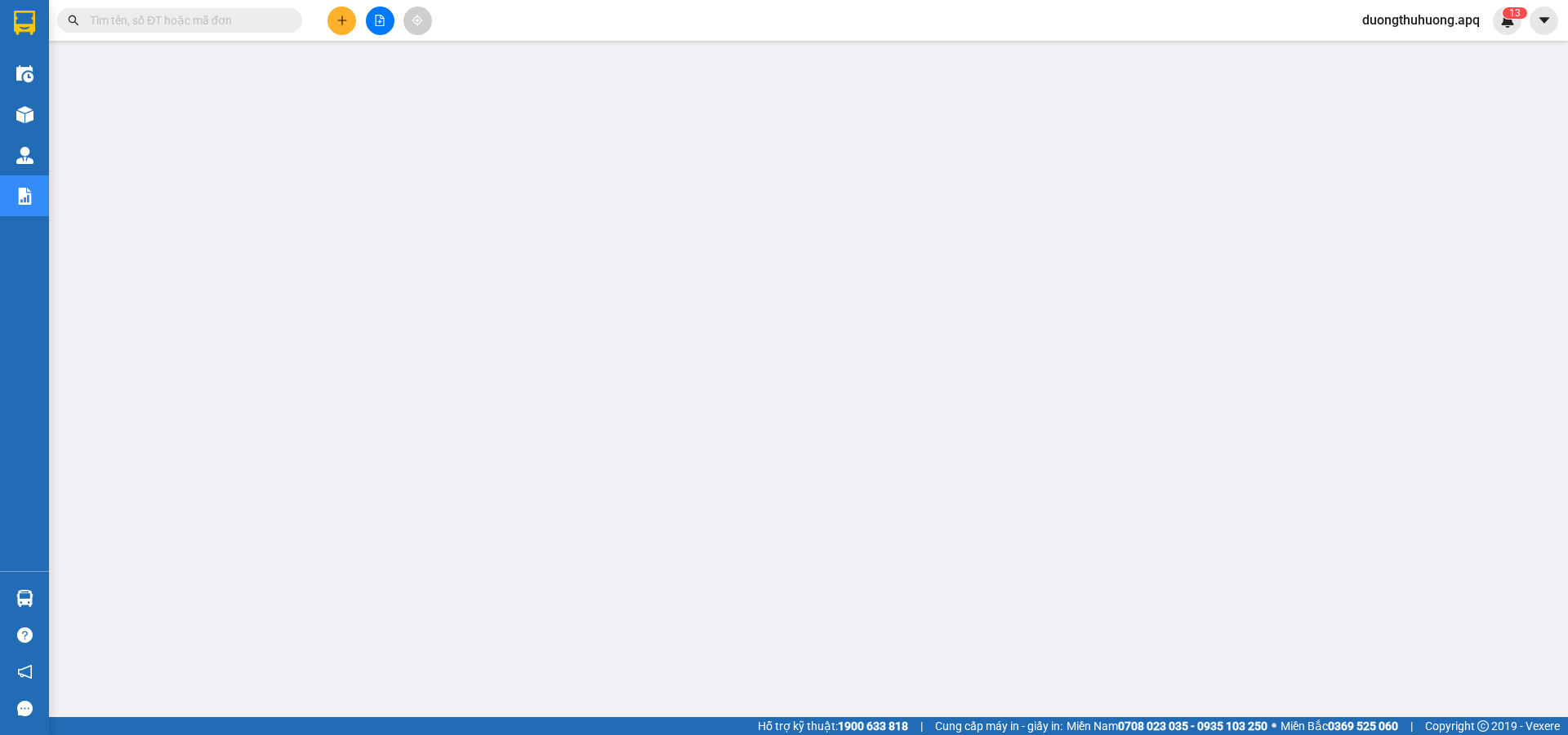
paste input "0979604207"
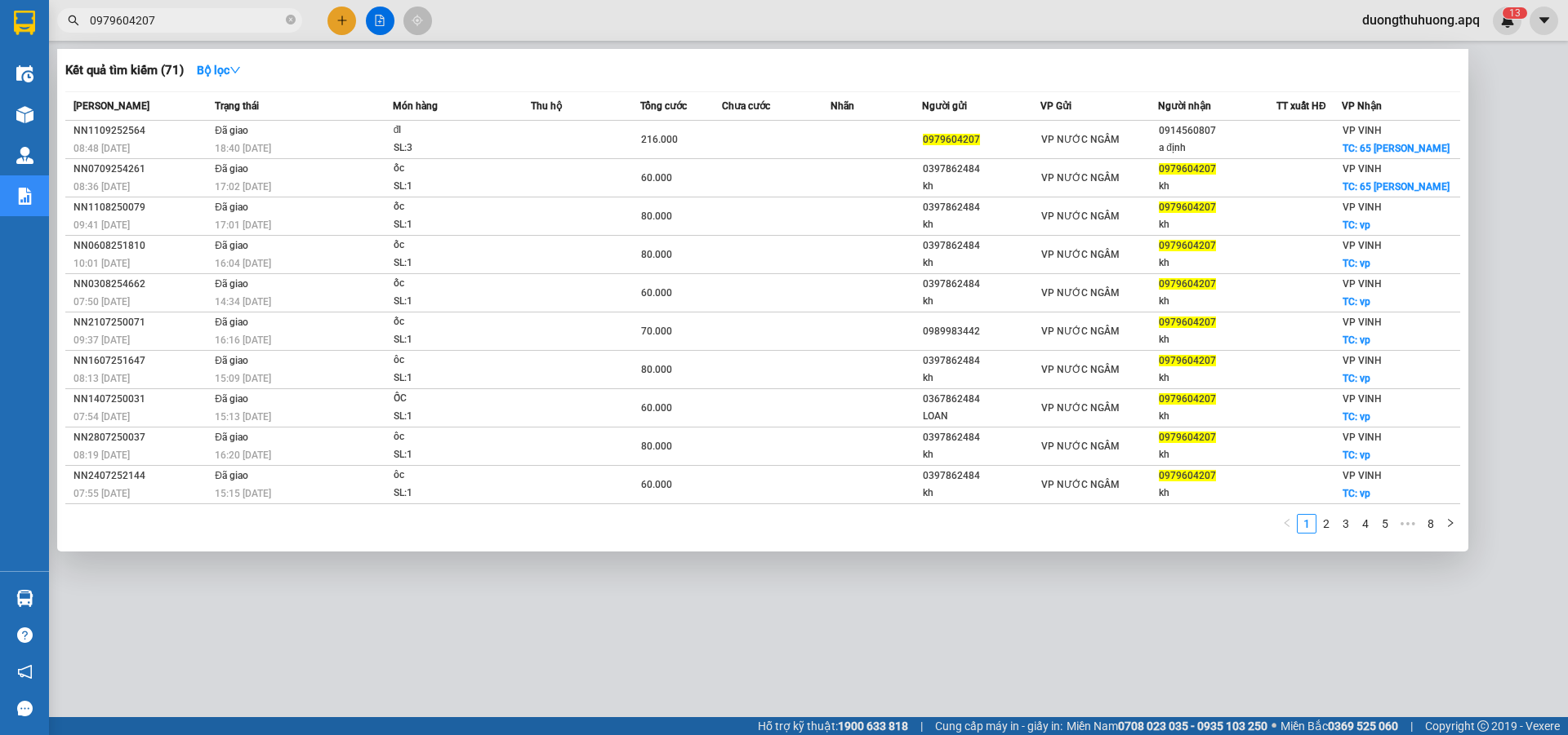
type input "0979604207"
drag, startPoint x: 289, startPoint y: 22, endPoint x: 194, endPoint y: 22, distance: 95.0
click at [284, 21] on span "0979604207" at bounding box center [179, 20] width 245 height 24
click at [289, 20] on icon "close-circle" at bounding box center [290, 19] width 10 height 10
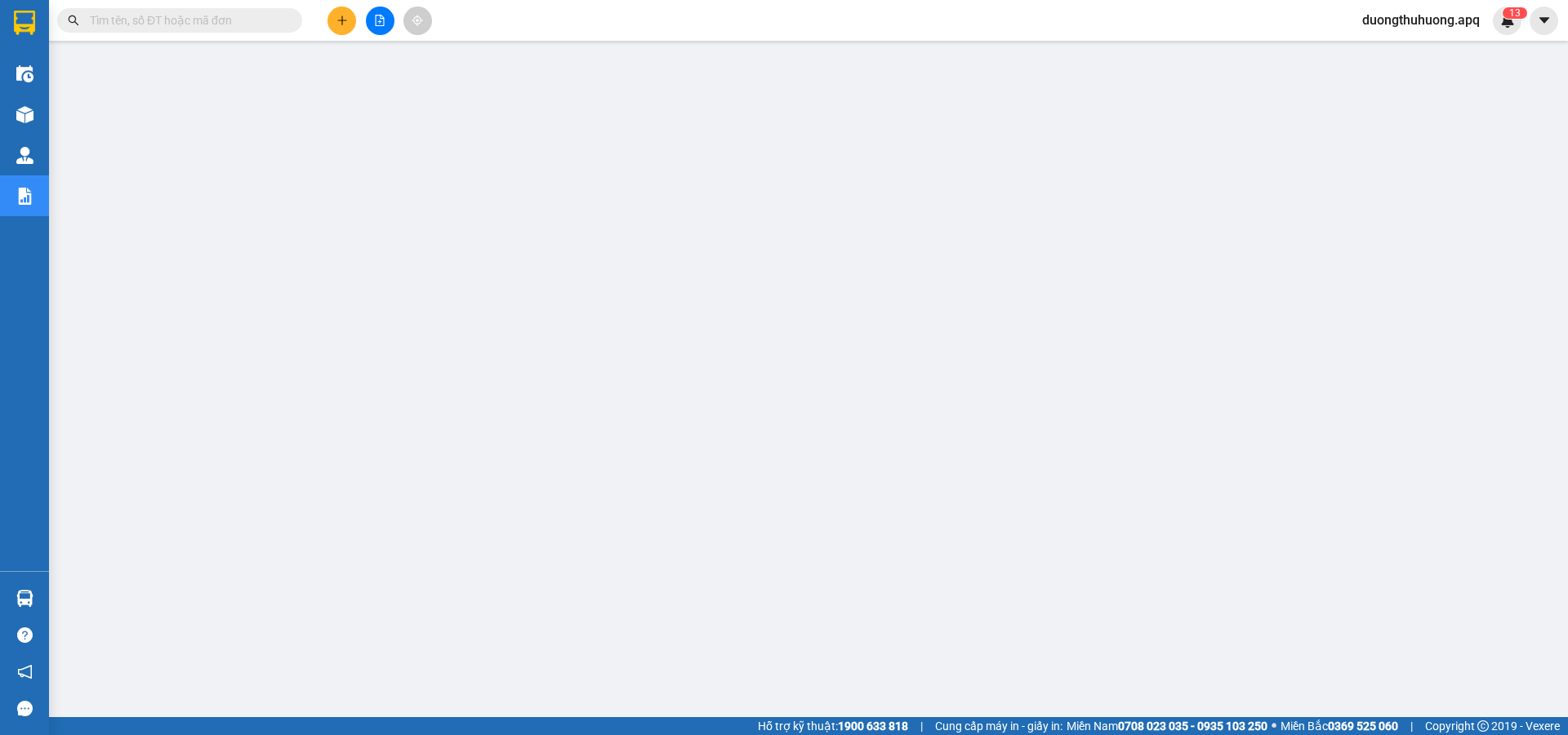
paste input "0973417352"
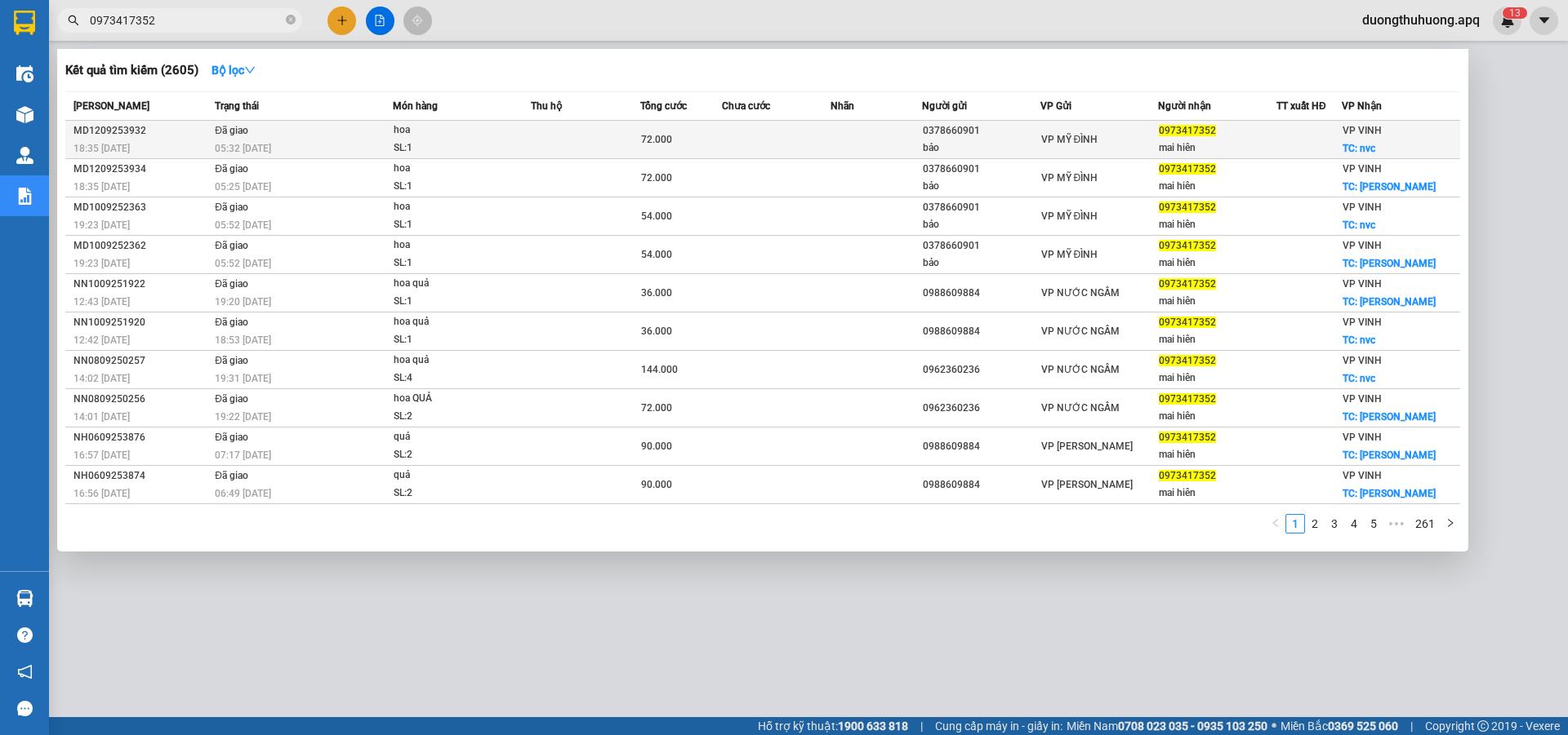
type input "0973417352"
click at [112, 128] on div "MD1209253932" at bounding box center [142, 131] width 136 height 17
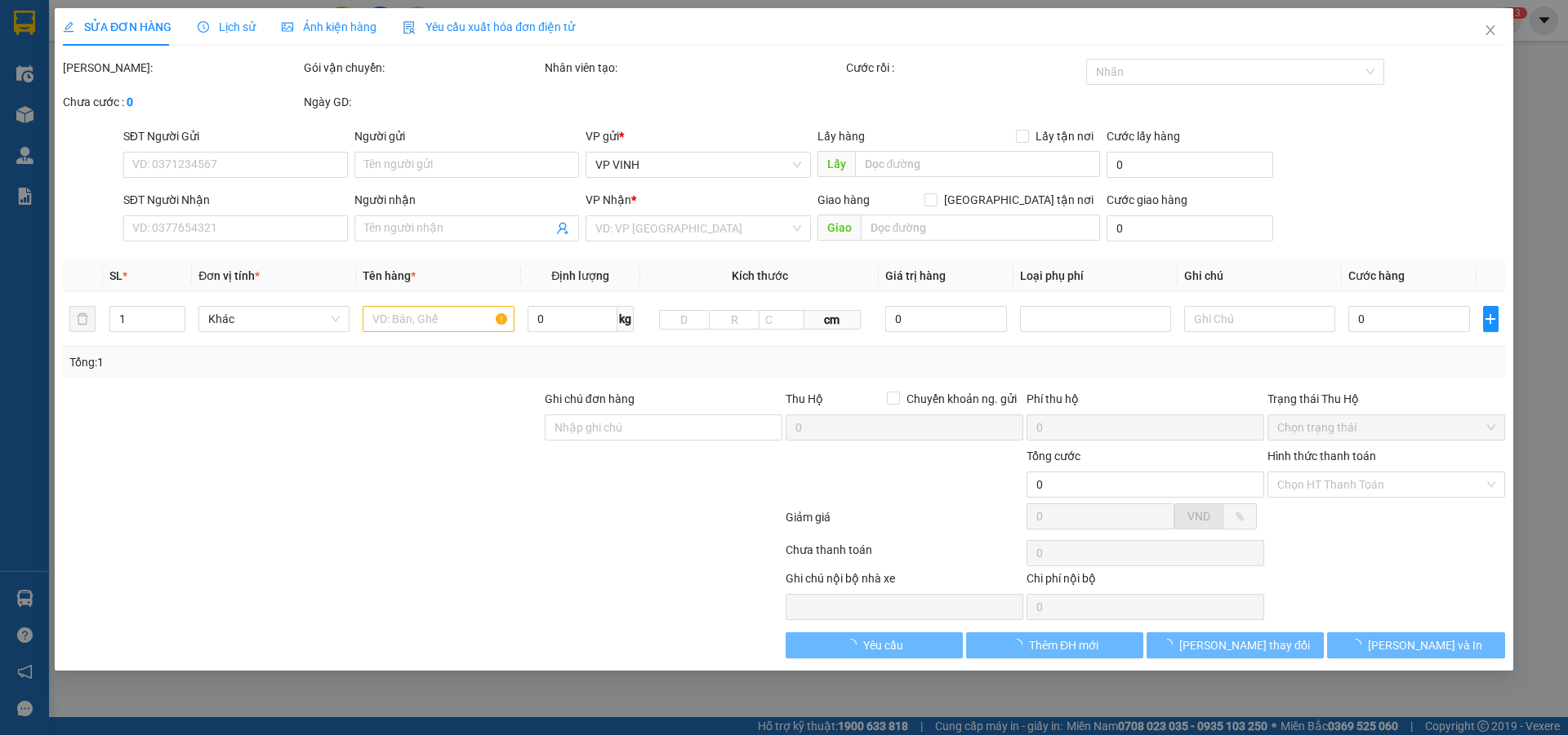
type input "0378660901"
type input "bảo"
type input "0973417352"
type input "mai hiên"
checkbox input "true"
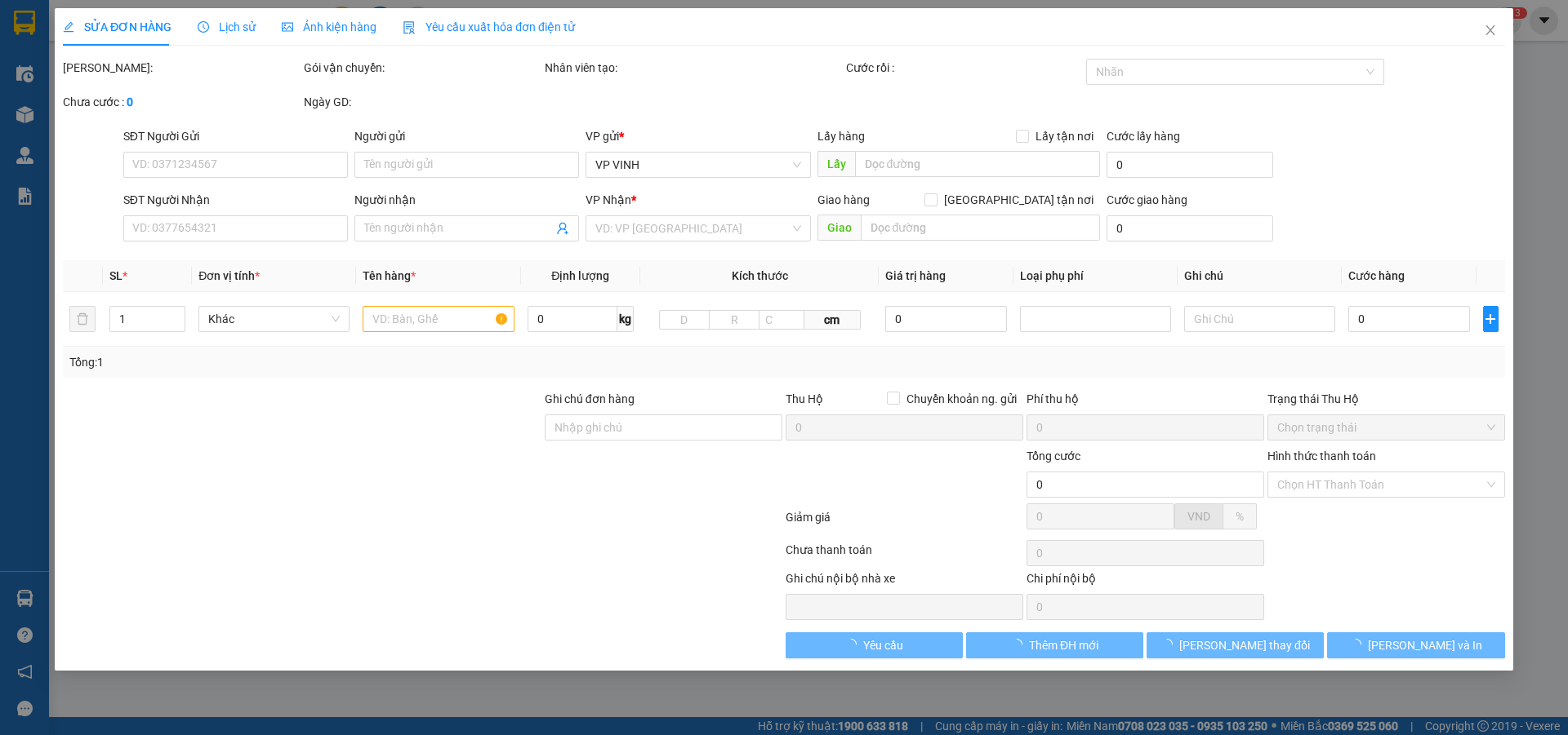
type input "nvc"
type input "72.000"
type input "10"
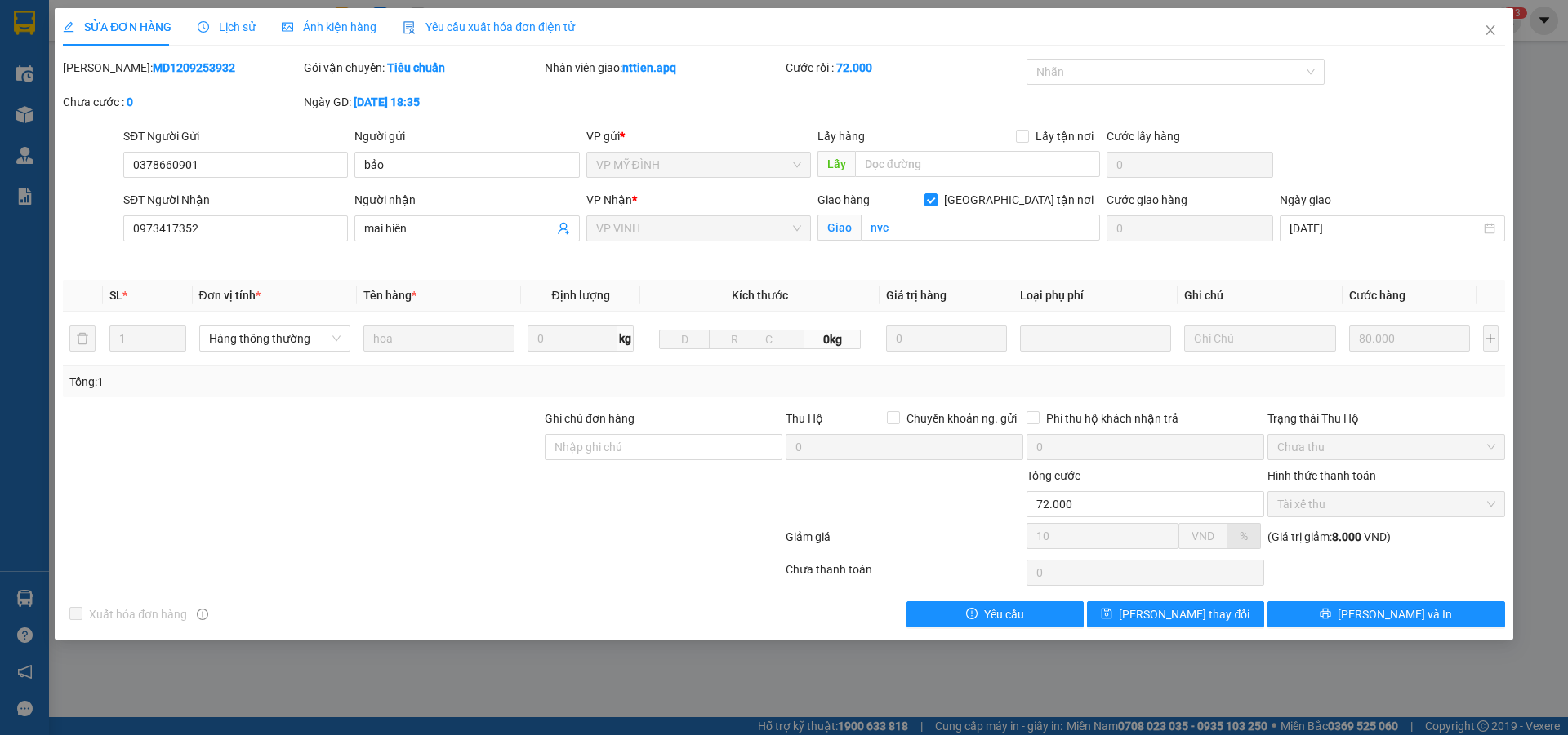
drag, startPoint x: 178, startPoint y: 70, endPoint x: 214, endPoint y: 69, distance: 36.0
click at [214, 69] on div "Mã ĐH: MD1209253932" at bounding box center [182, 67] width 238 height 18
copy b "MD1209253932"
click at [1491, 28] on icon "close" at bounding box center [1490, 30] width 13 height 13
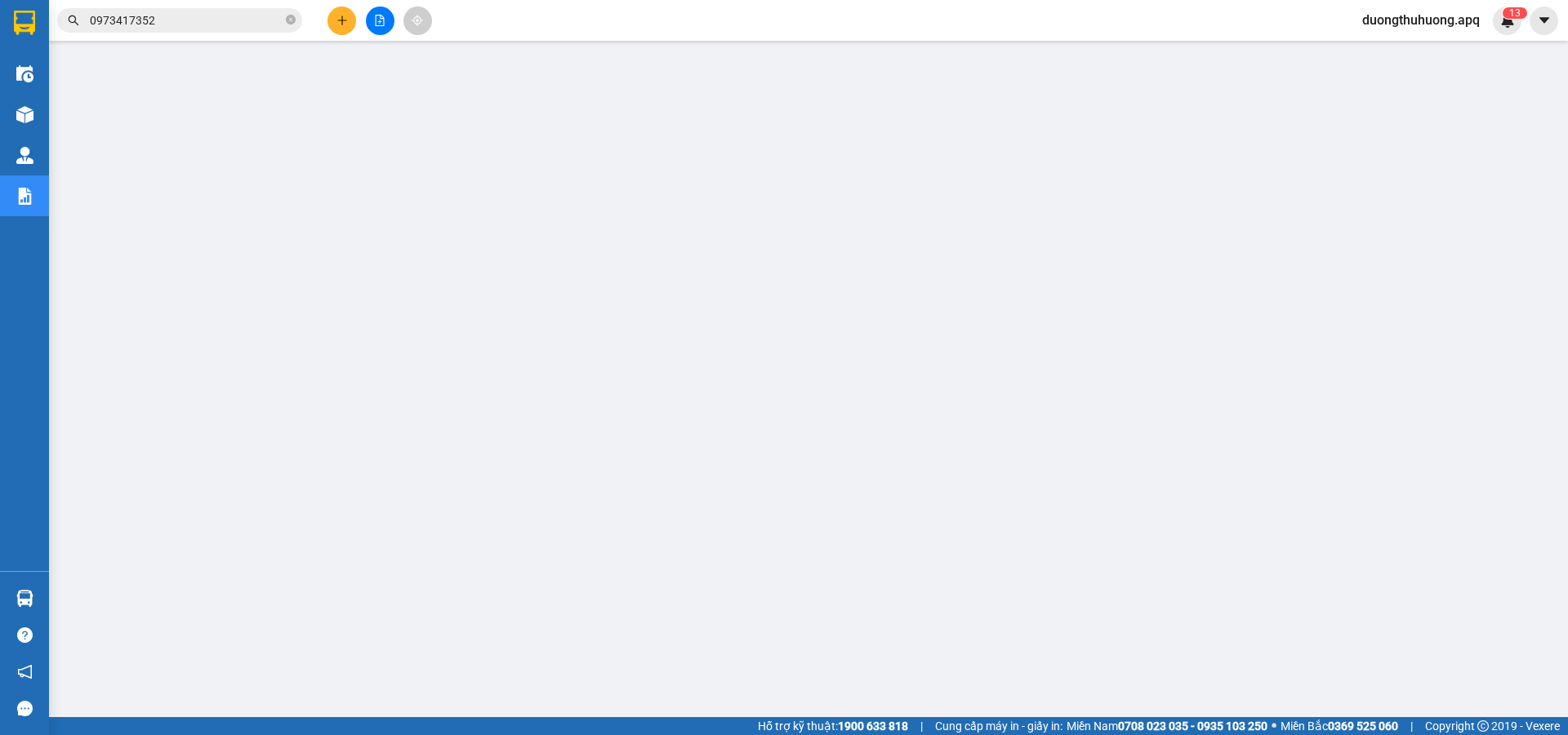
click at [198, 23] on input "0973417352" at bounding box center [186, 20] width 192 height 18
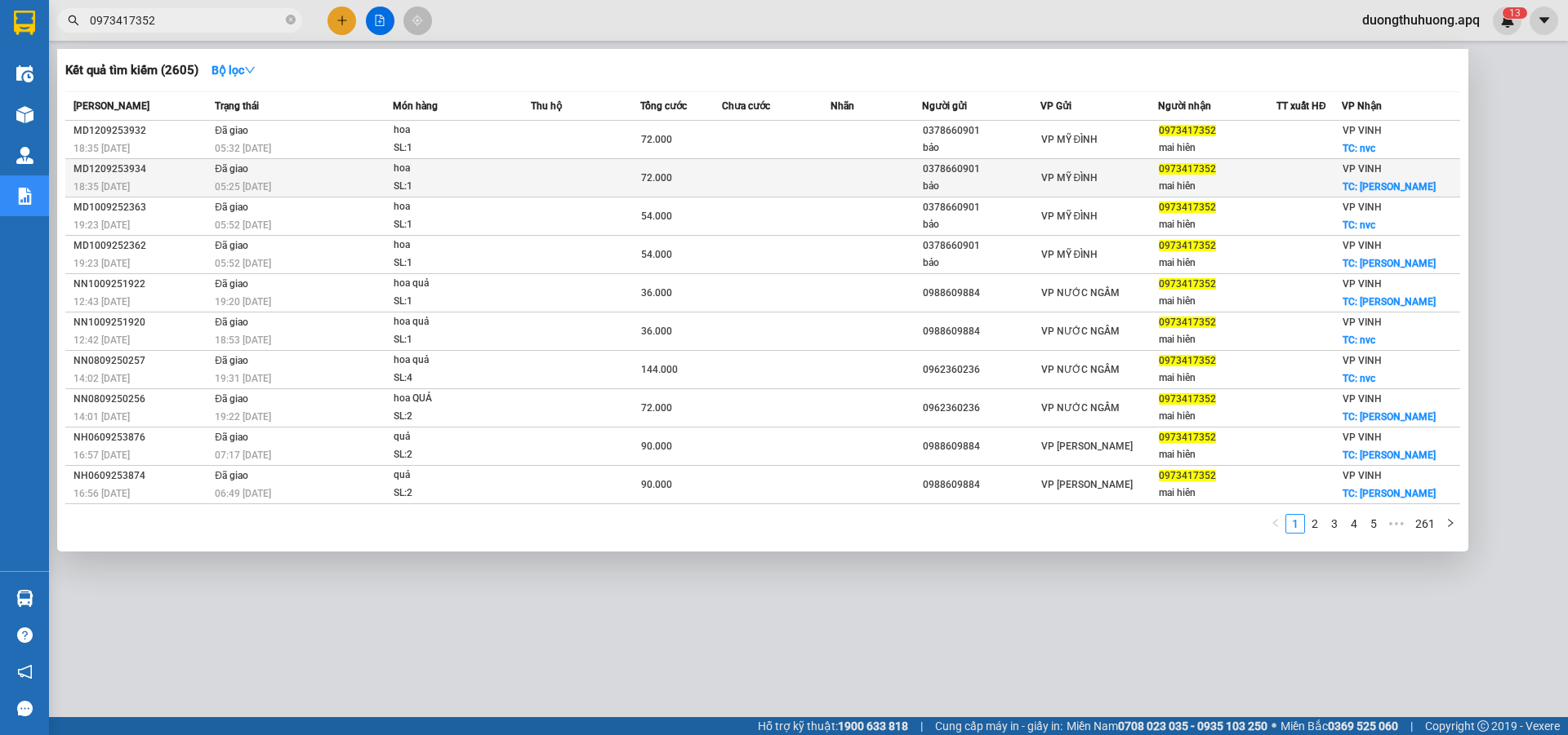
click at [108, 170] on div "MD1209253934" at bounding box center [142, 170] width 136 height 17
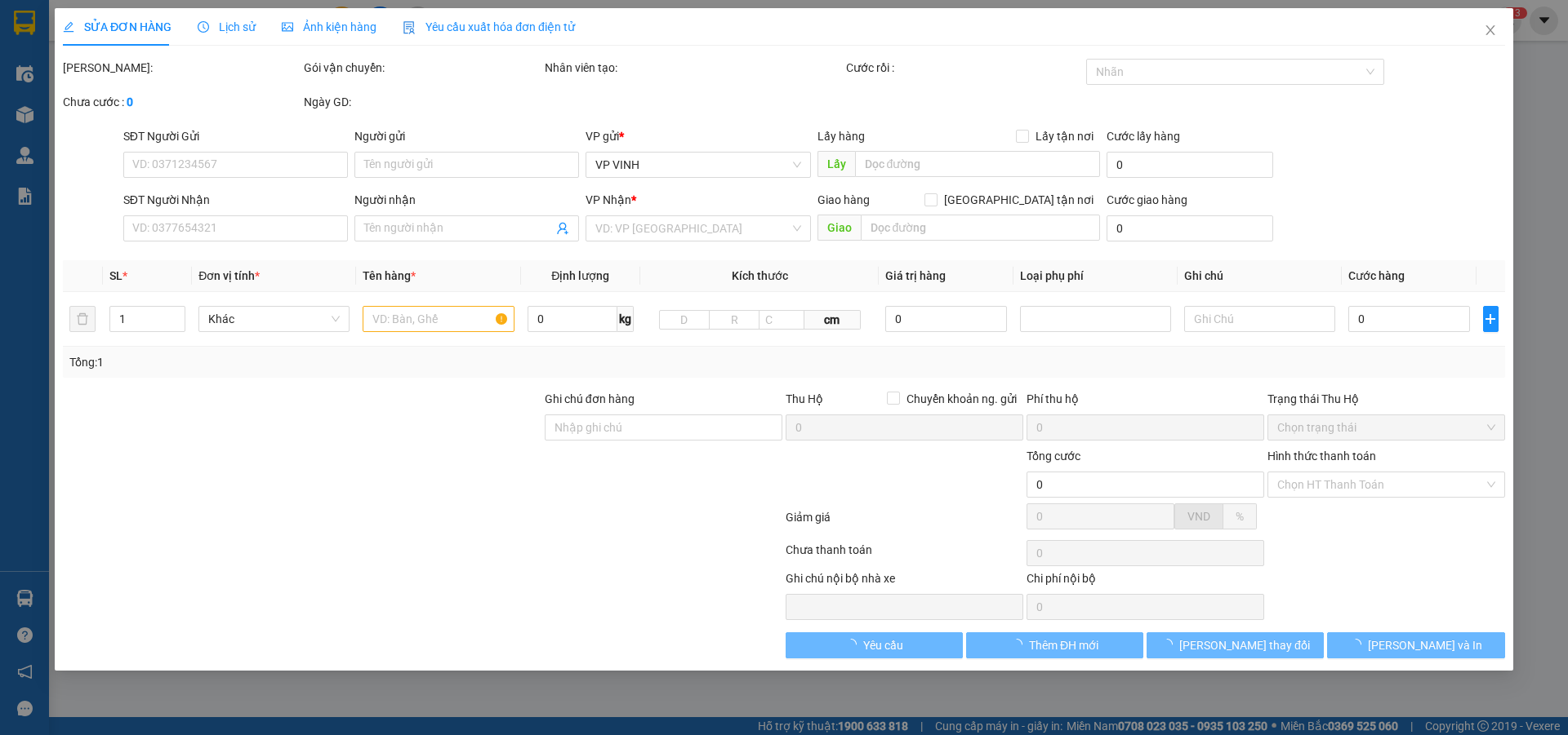
type input "0378660901"
type input "bảo"
type input "0973417352"
type input "mai hiên"
checkbox input "true"
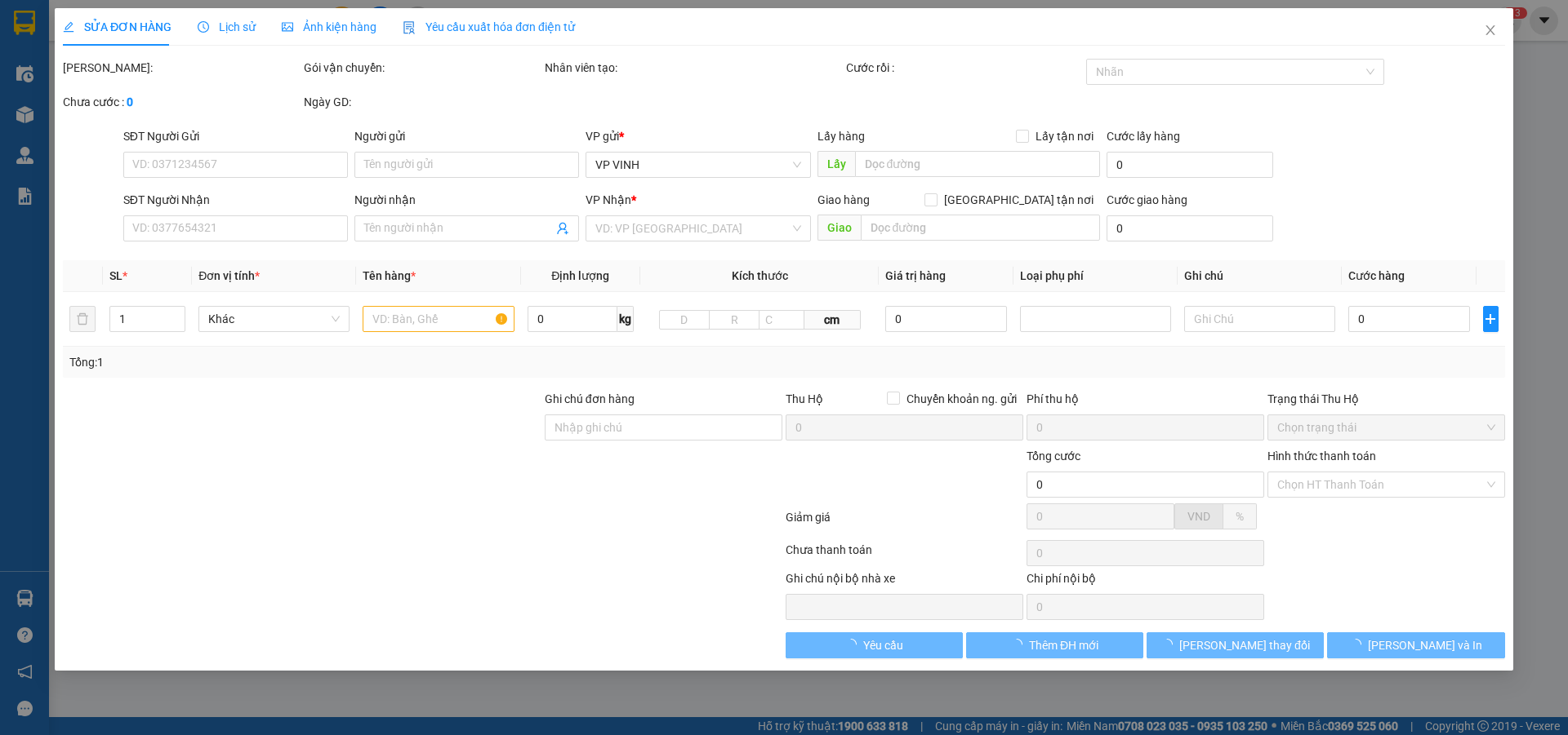
type input "minh khai"
type input "72.000"
type input "10"
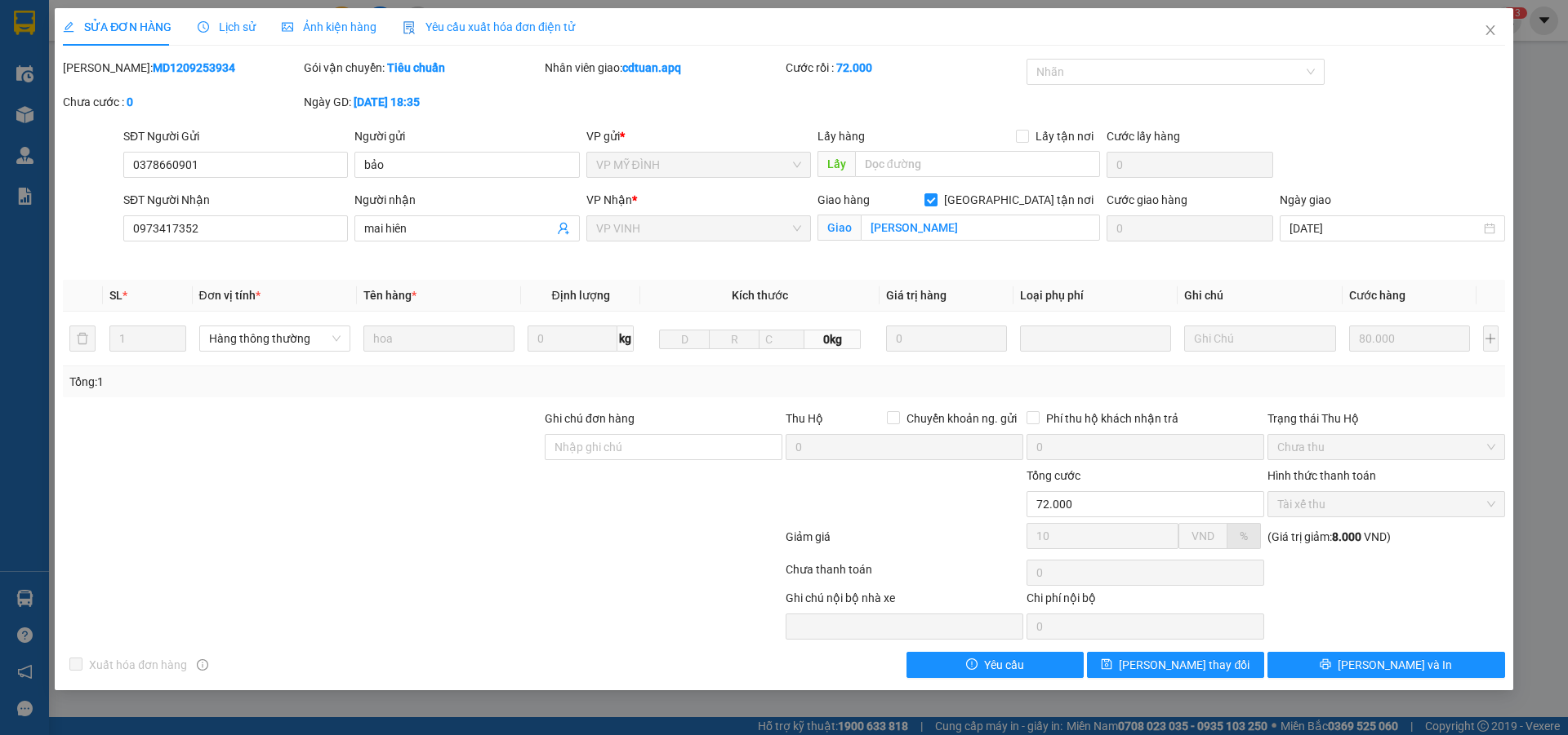
drag, startPoint x: 105, startPoint y: 67, endPoint x: 221, endPoint y: 63, distance: 116.1
click at [223, 63] on div "Mã ĐH: MD1209253934" at bounding box center [182, 67] width 238 height 18
copy b "MD1209253934"
drag, startPoint x: 1495, startPoint y: 27, endPoint x: 1052, endPoint y: 35, distance: 443.1
click at [1493, 27] on icon "close" at bounding box center [1490, 30] width 13 height 13
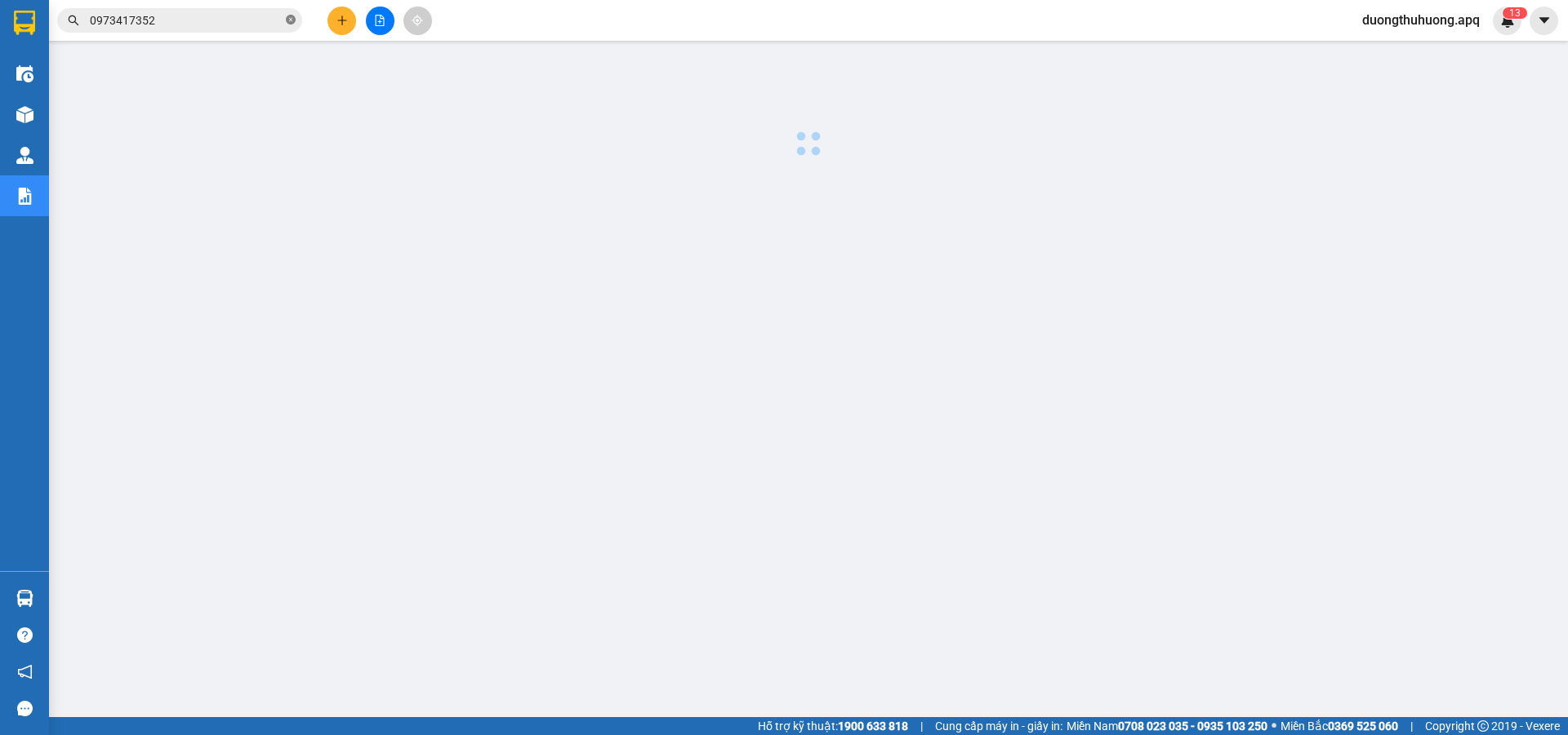
click at [291, 18] on icon "close-circle" at bounding box center [290, 19] width 10 height 10
paste input "0983548956"
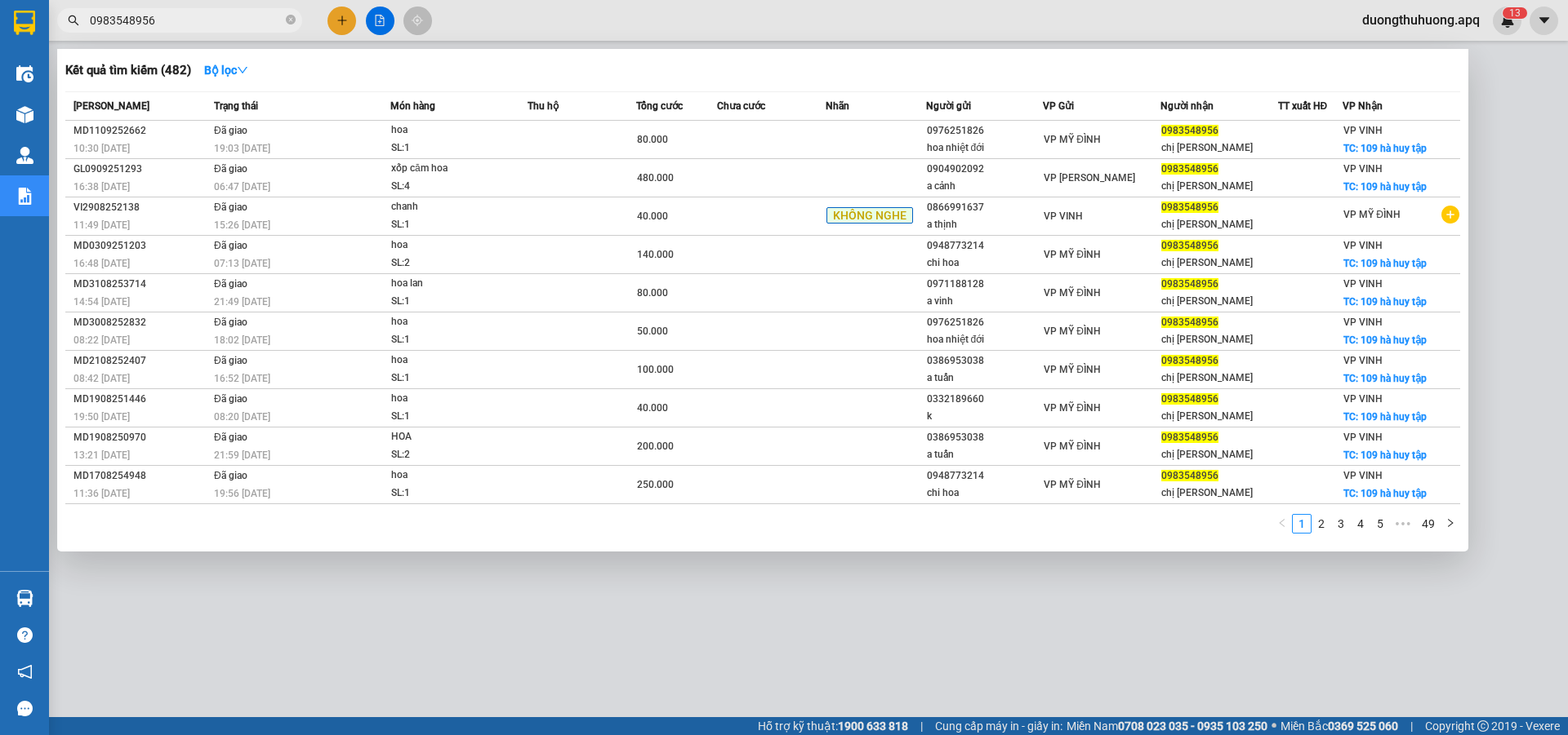
type input "0983548956"
drag, startPoint x: 290, startPoint y: 17, endPoint x: 259, endPoint y: 23, distance: 31.6
click at [289, 17] on icon "close-circle" at bounding box center [290, 19] width 10 height 10
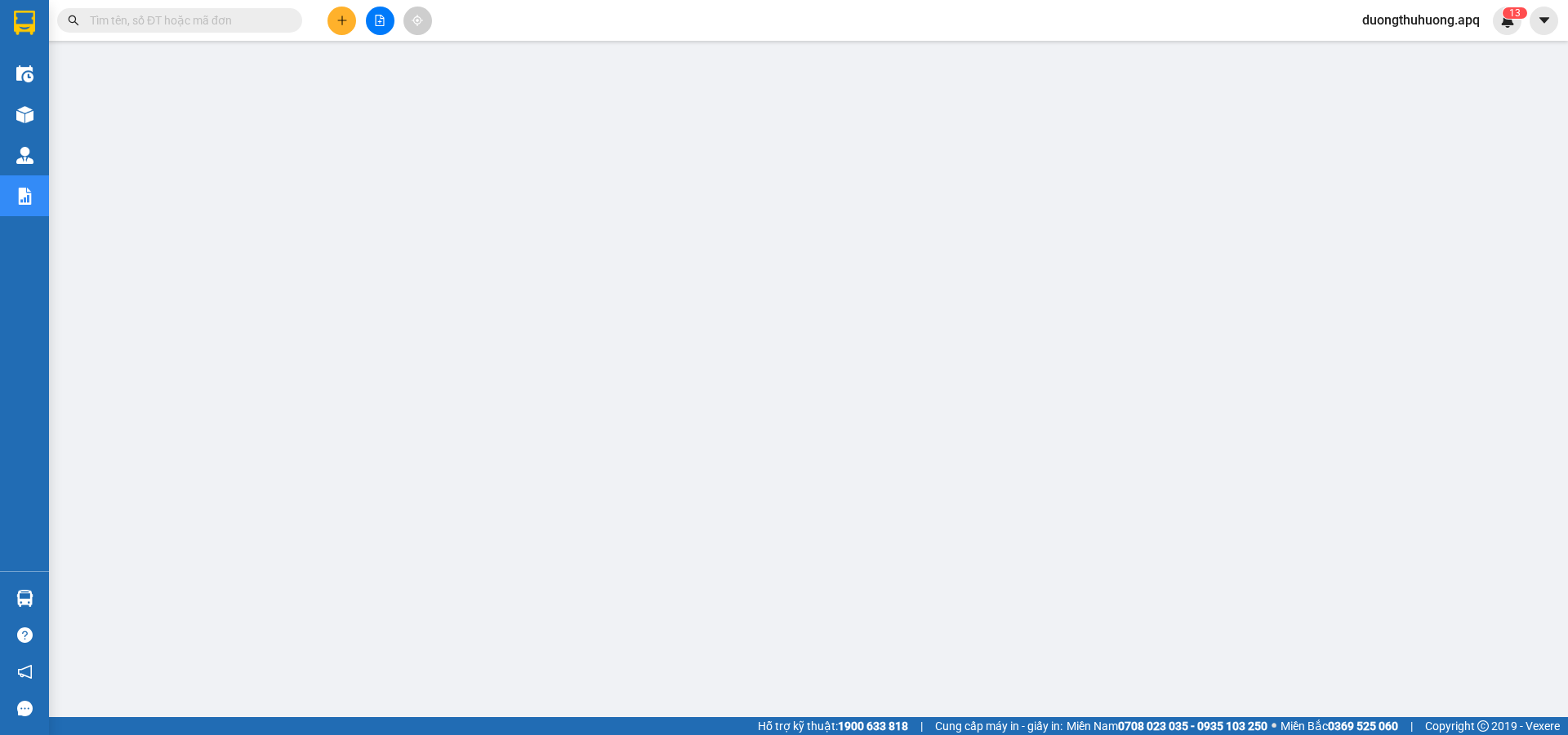
paste input "0988529035"
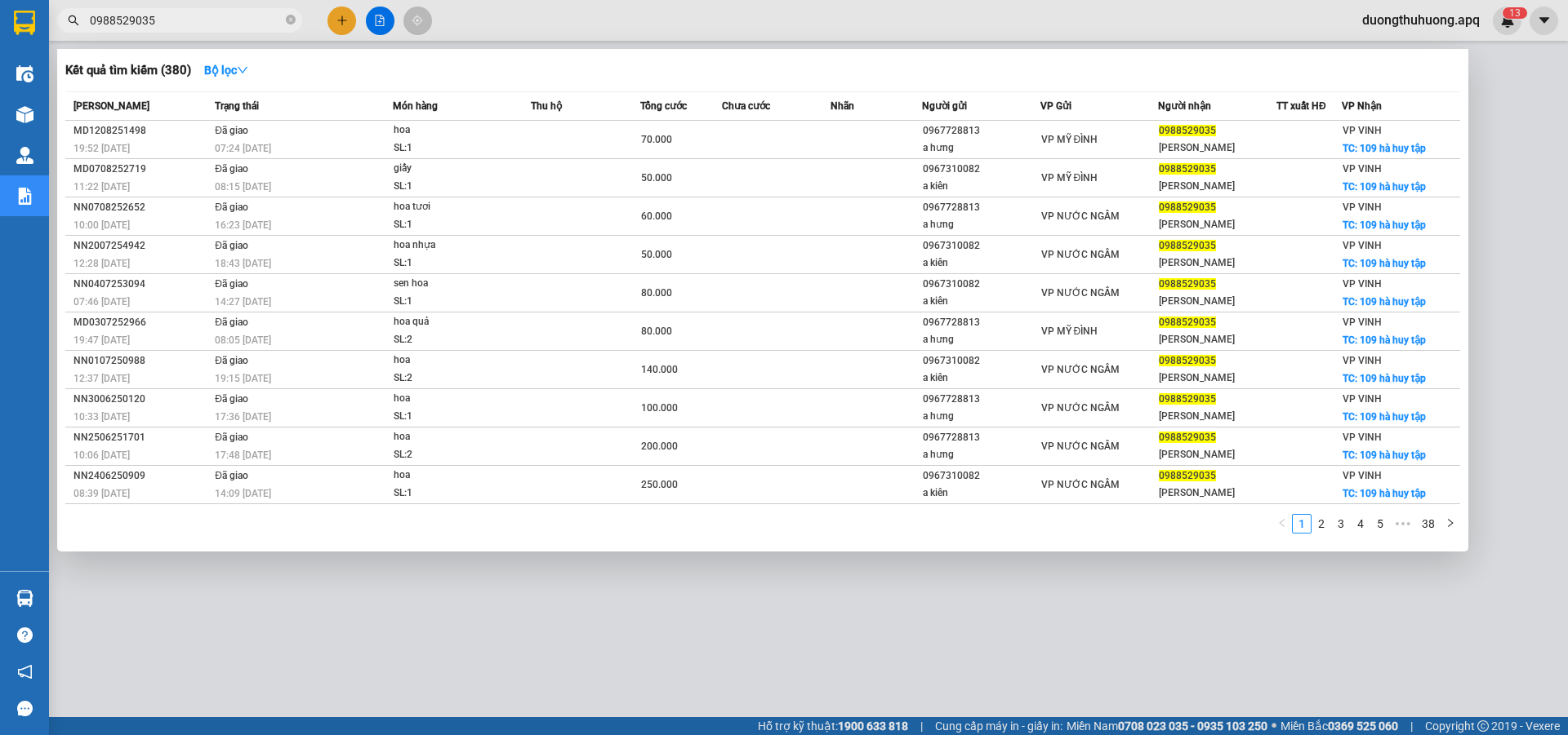
type input "0988529035"
click at [289, 18] on icon "close-circle" at bounding box center [290, 19] width 10 height 10
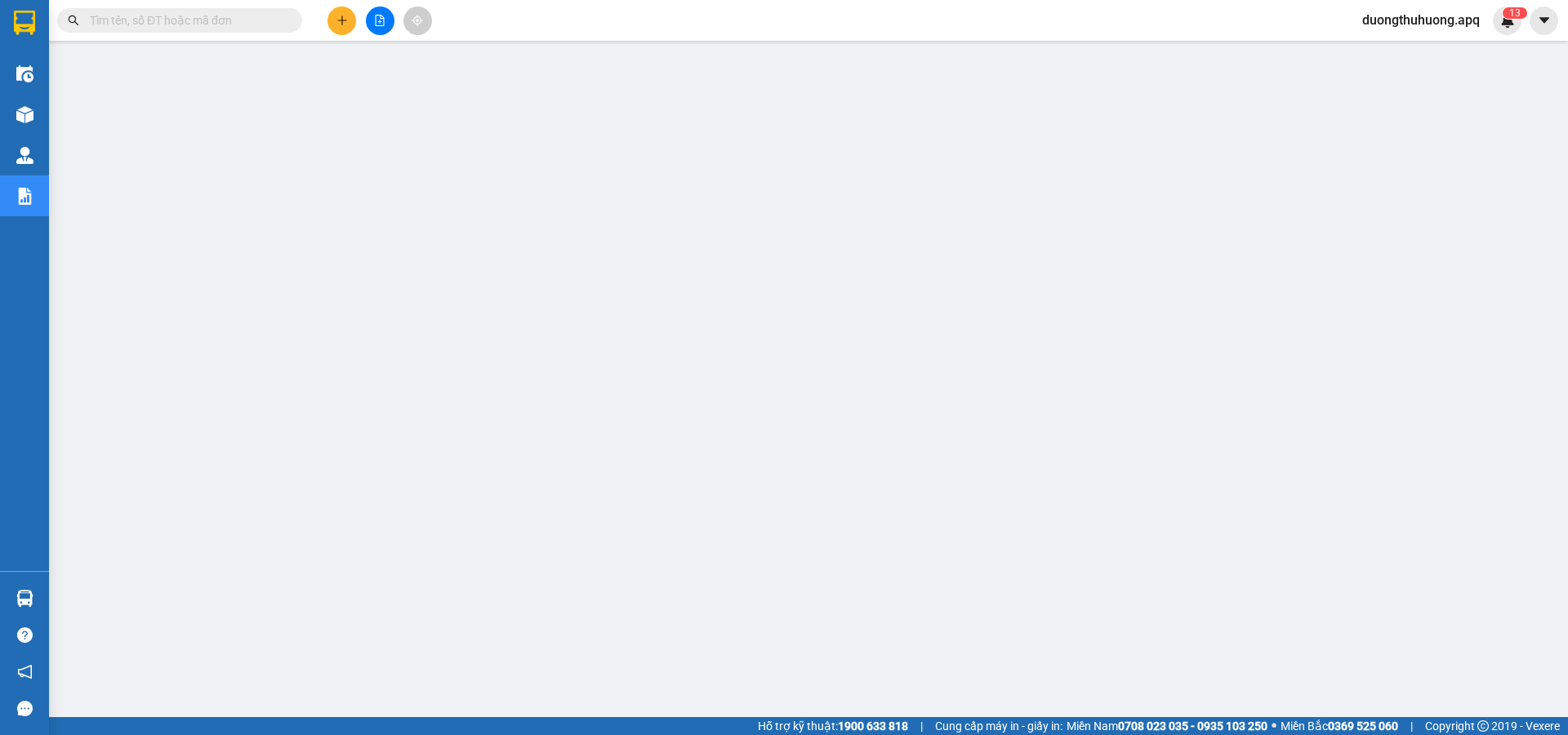
paste input "0389899999"
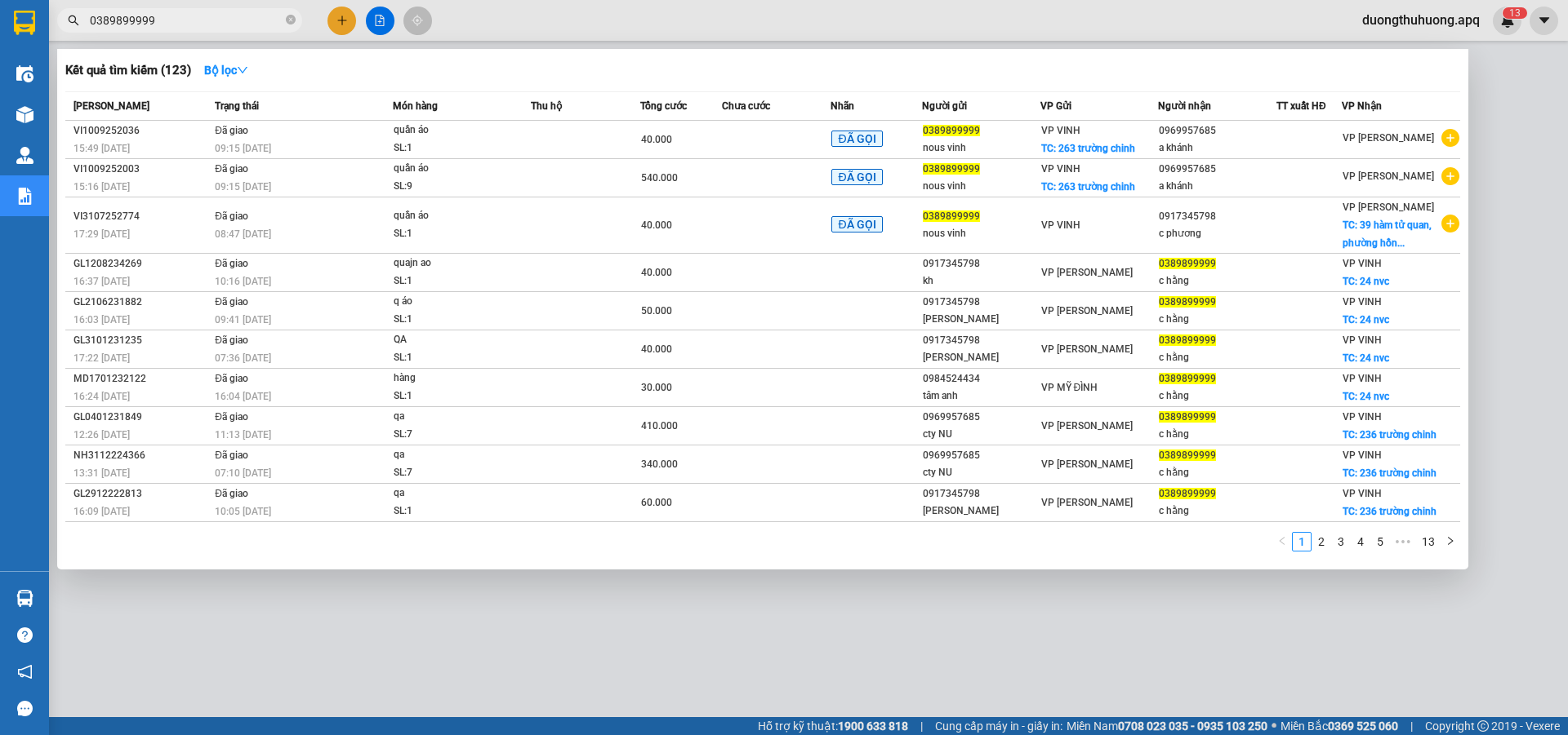
type input "0389899999"
drag, startPoint x: 290, startPoint y: 18, endPoint x: 282, endPoint y: 21, distance: 8.5
click at [289, 21] on icon "close-circle" at bounding box center [290, 19] width 10 height 10
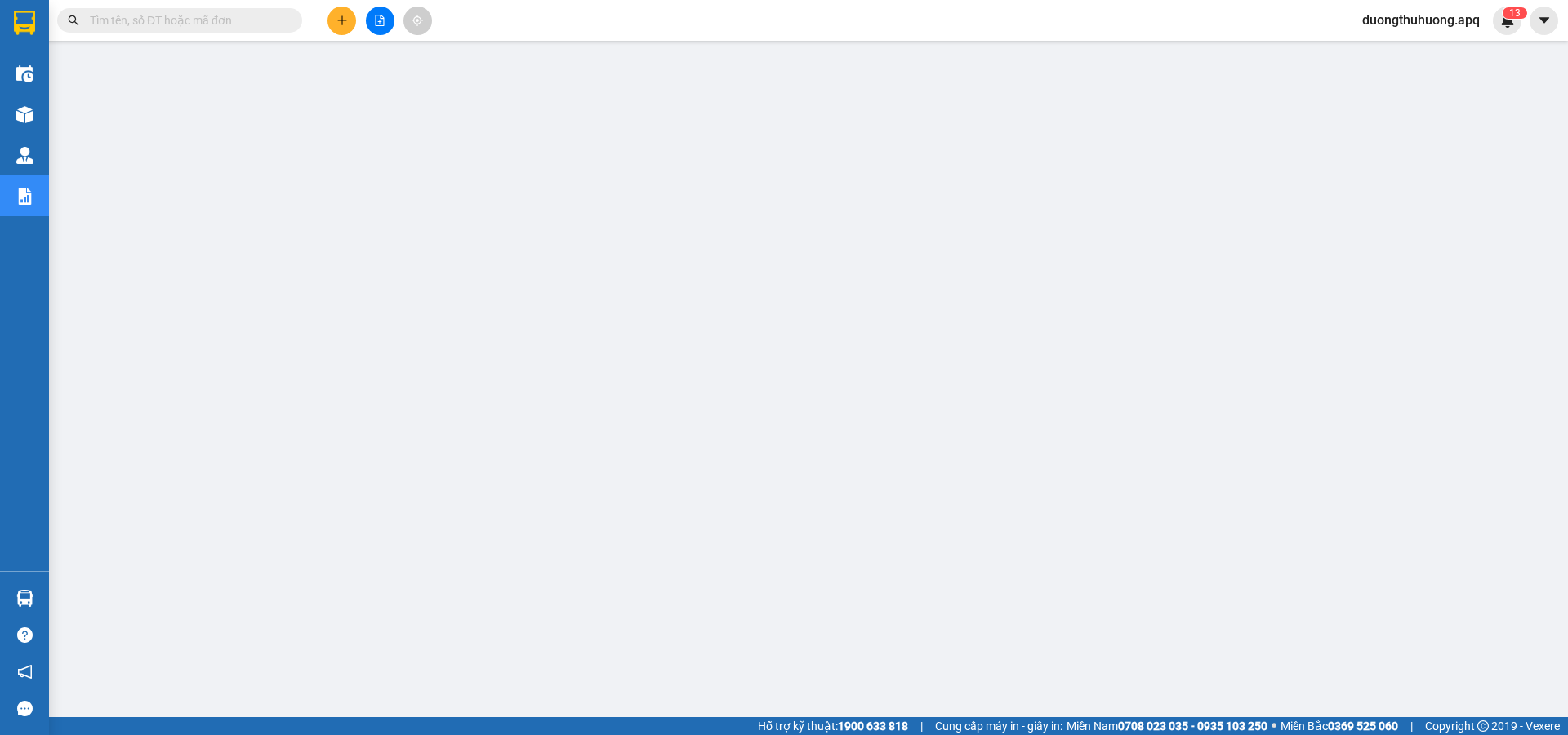
paste input "0913272621"
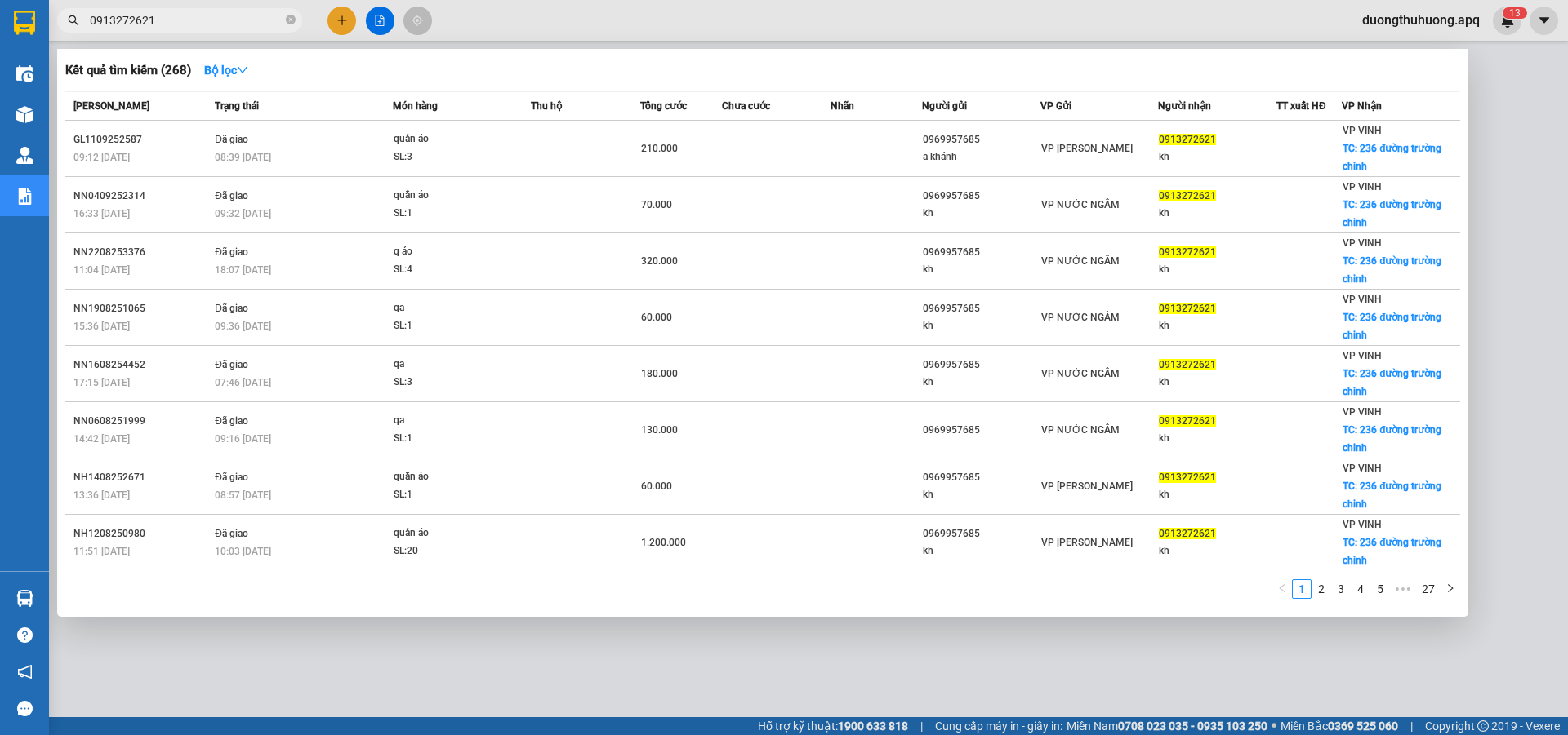
type input "0913272621"
click at [287, 23] on icon "close-circle" at bounding box center [290, 19] width 10 height 10
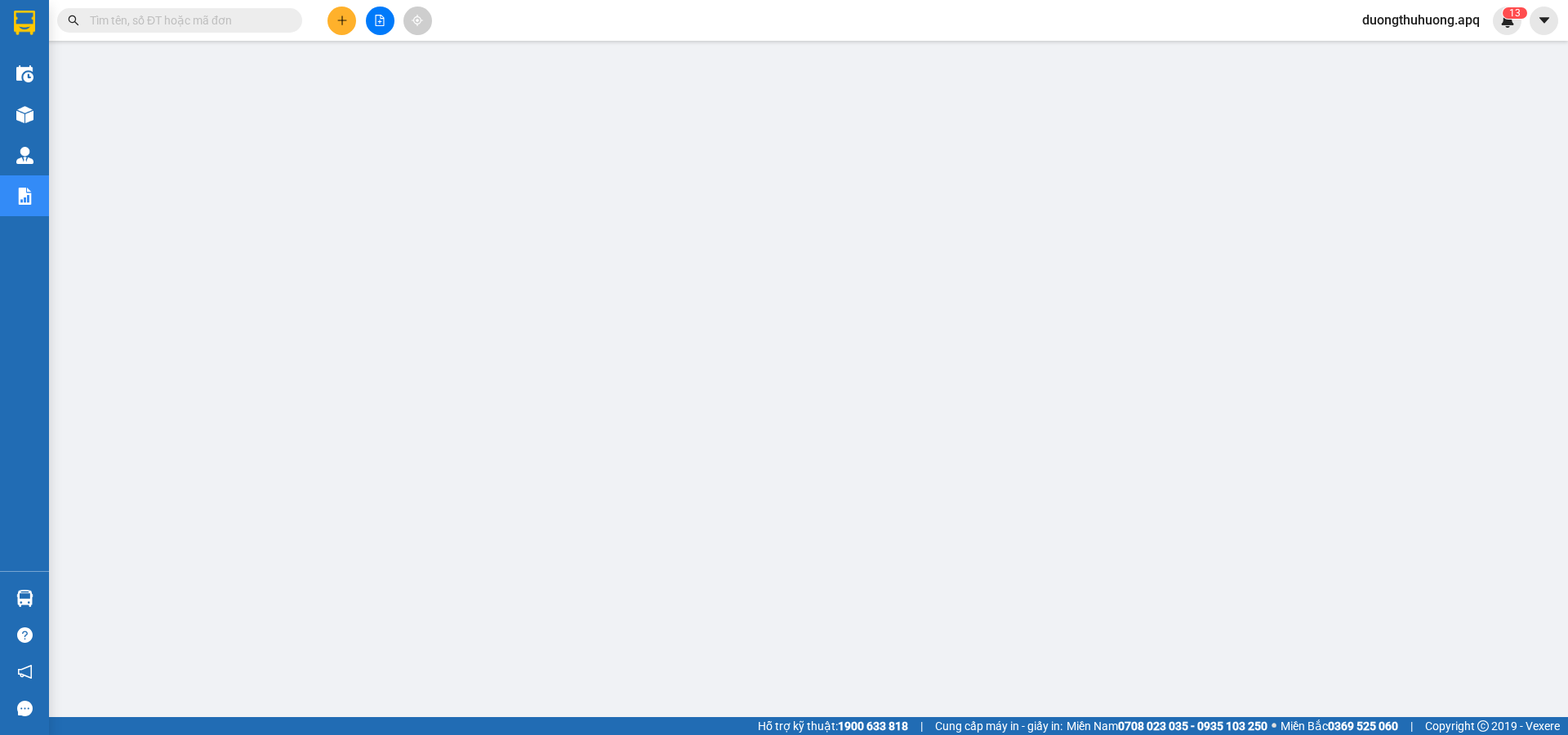
paste input "0934777959"
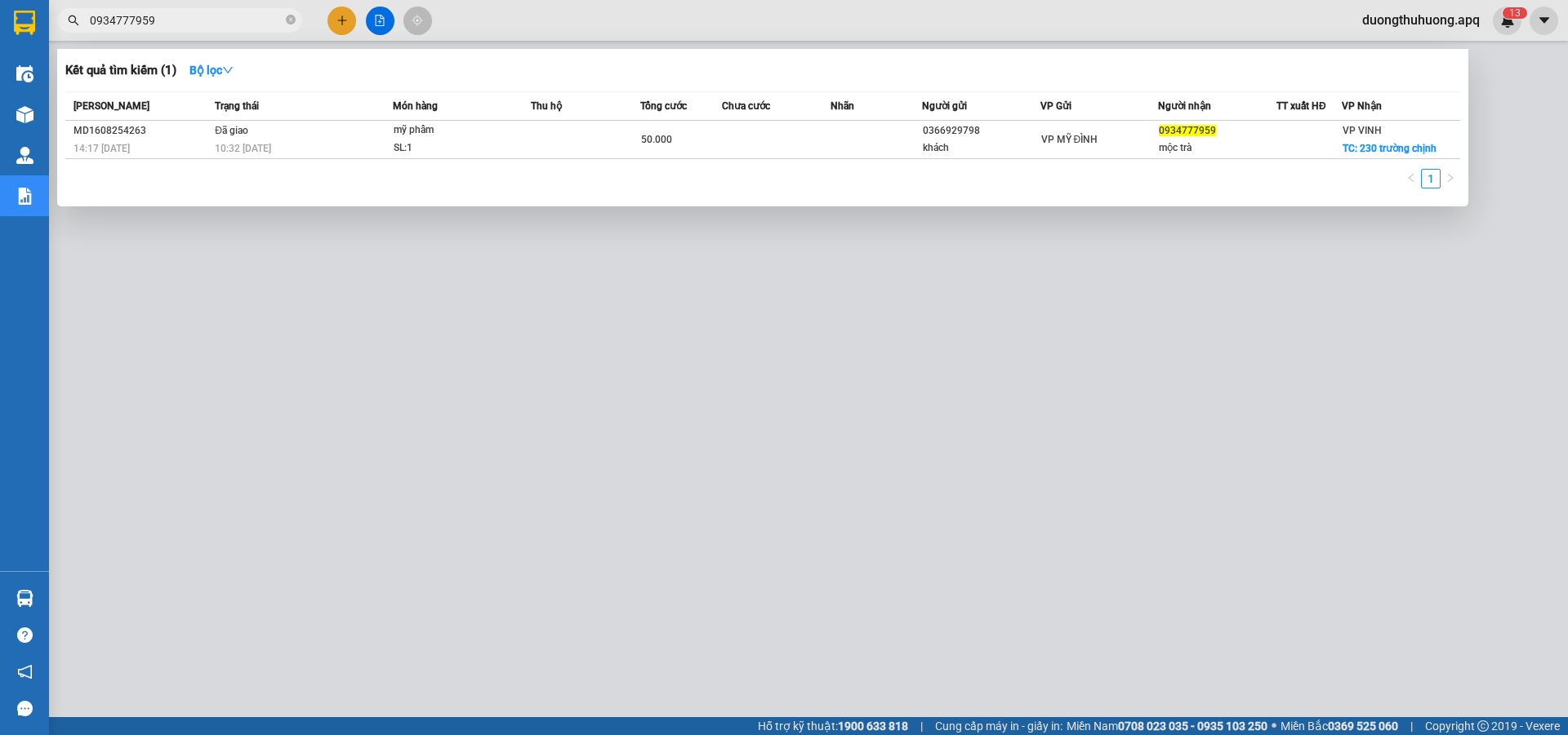
type input "0934777959"
click at [289, 19] on icon "close-circle" at bounding box center [290, 19] width 10 height 10
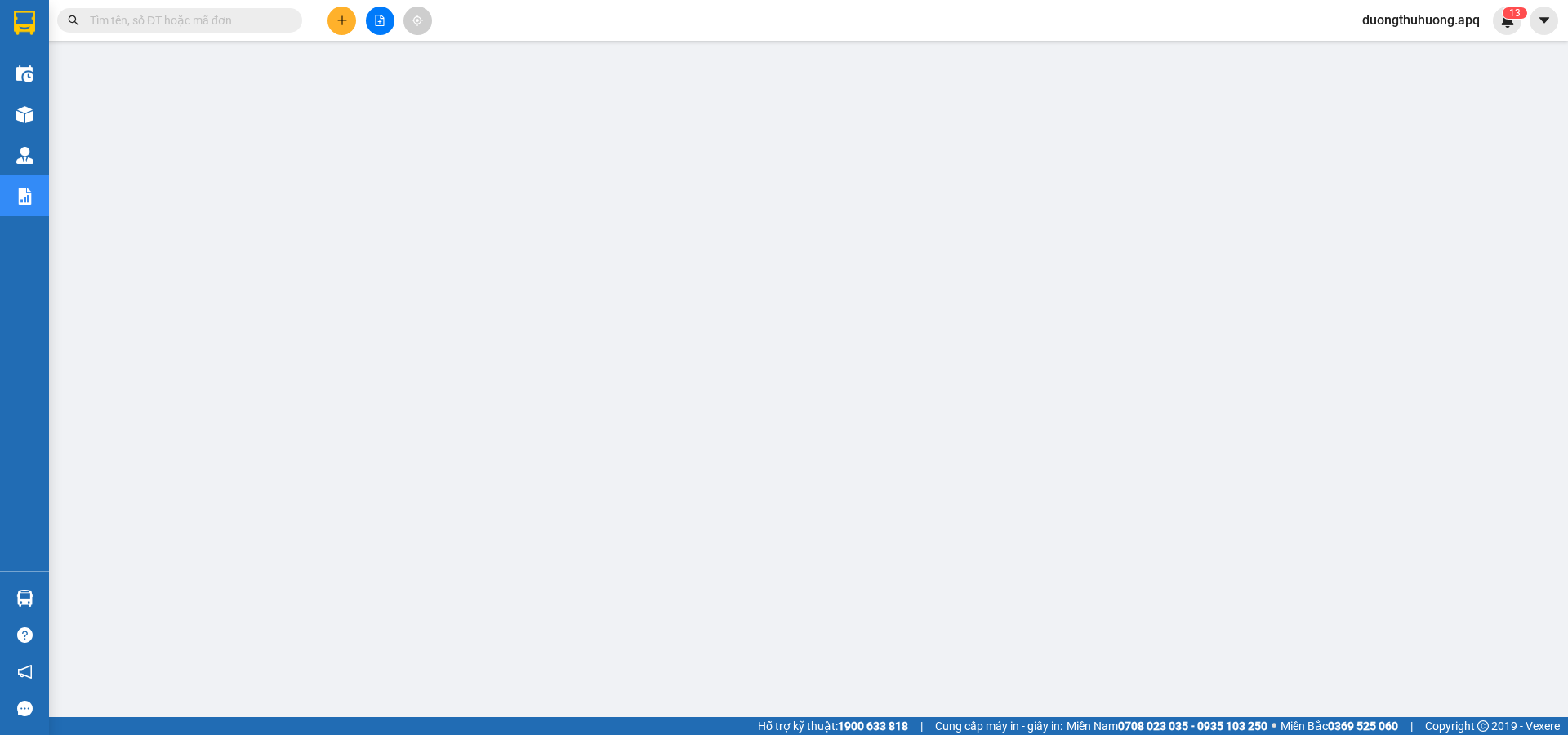
paste input "0366529948"
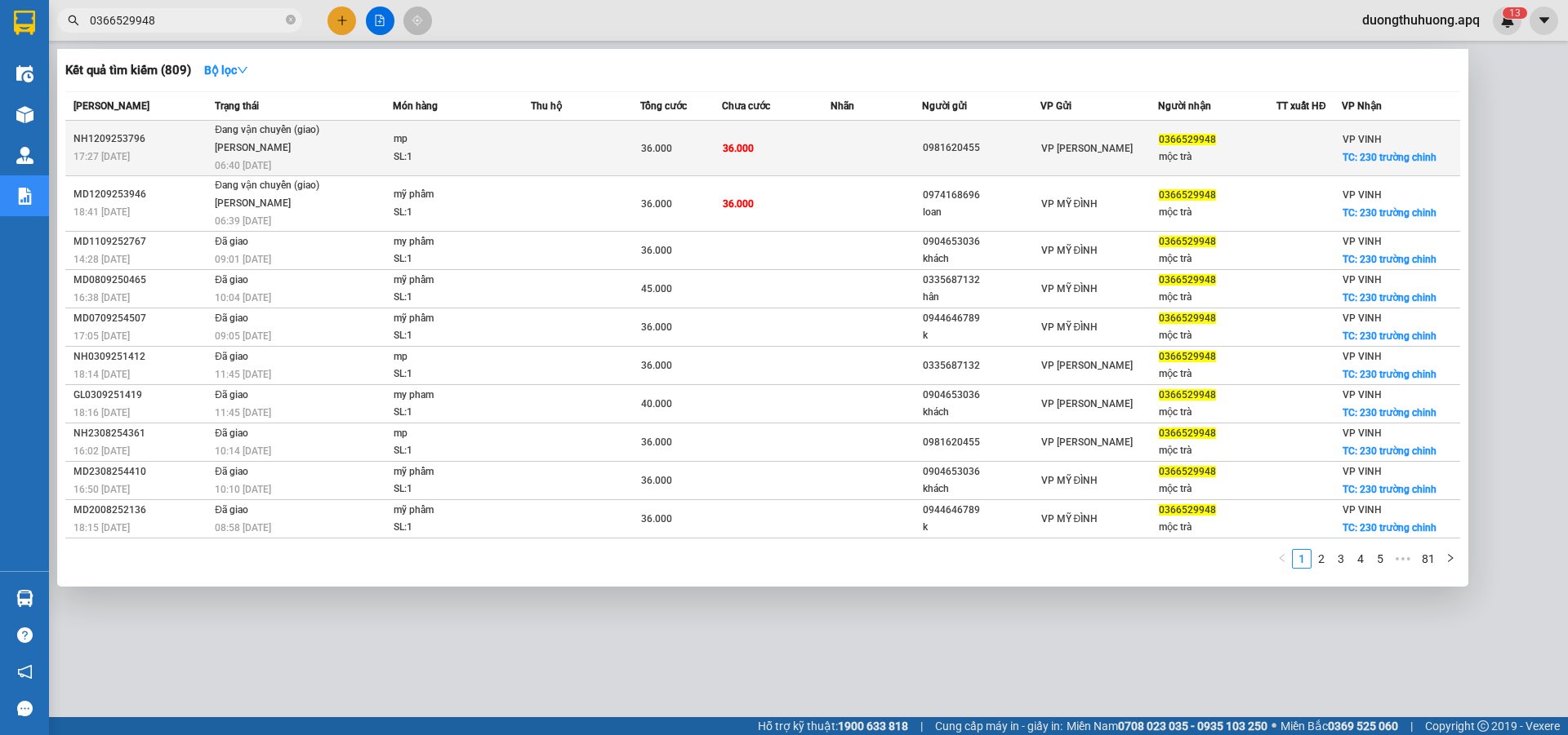
type input "0366529948"
click at [99, 142] on div "NH1209253796" at bounding box center [142, 139] width 136 height 17
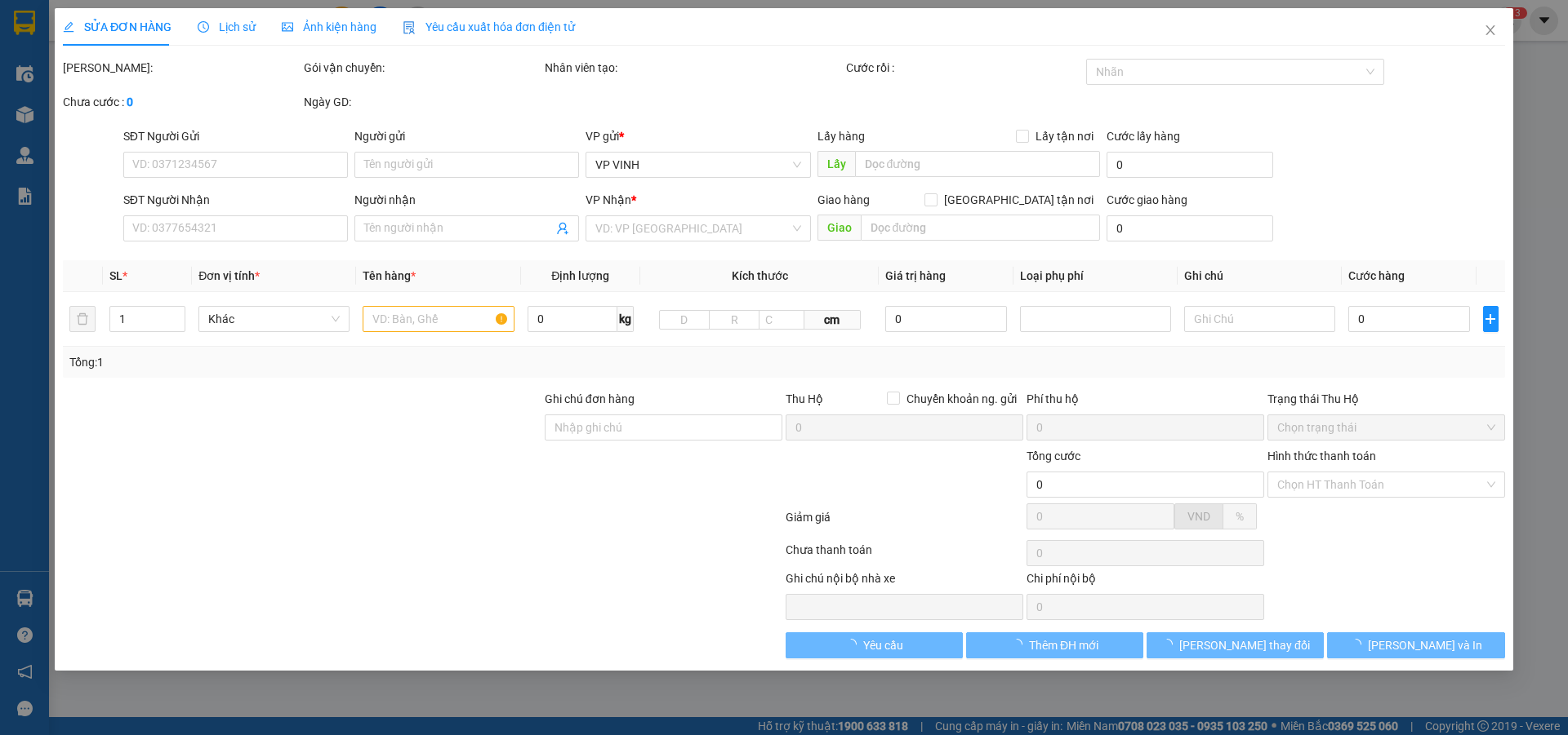
type input "0981620455"
type input "0366529948"
type input "mộc trà"
checkbox input "true"
type input "230 trường chinh"
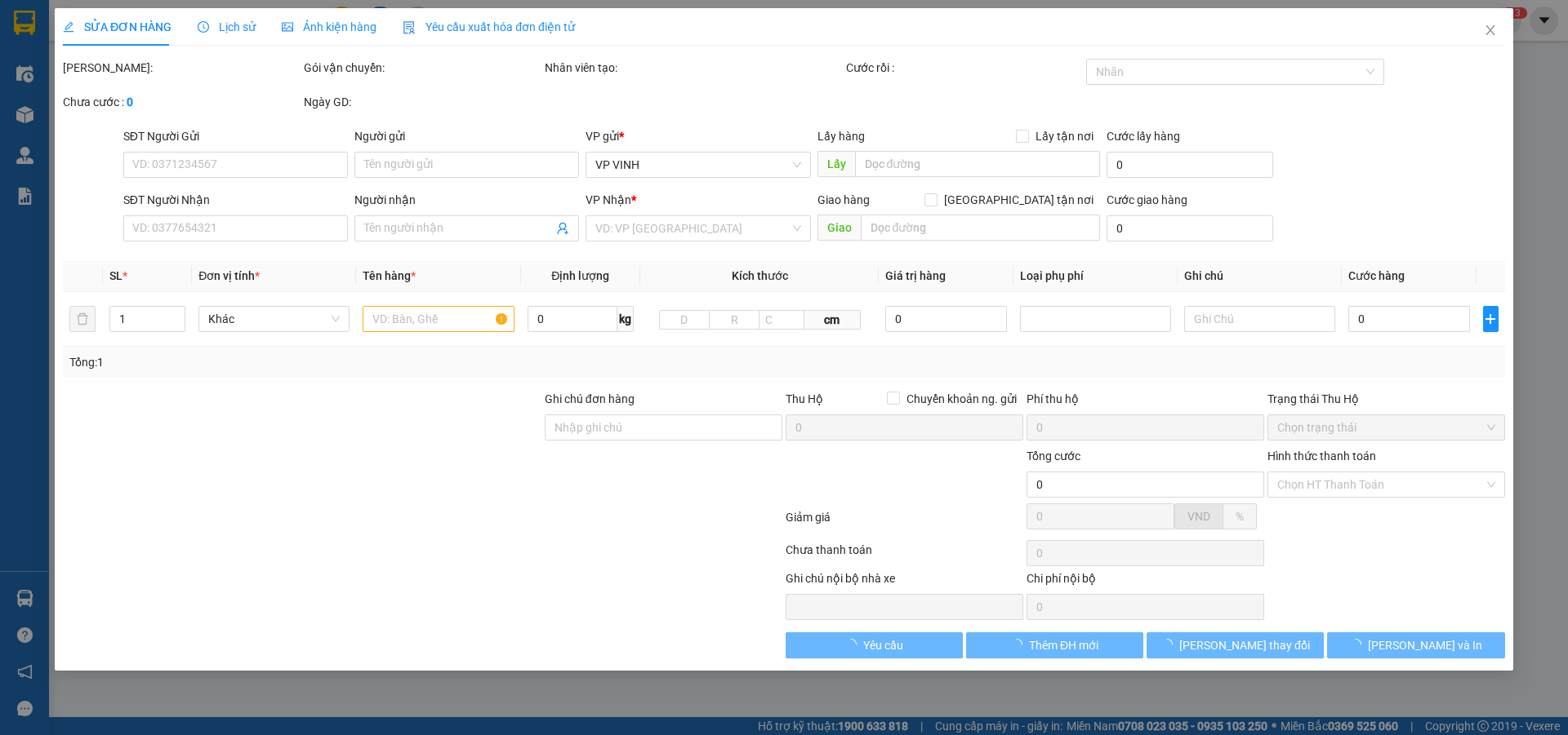
type input "36.000"
type input "10"
type input "36.000"
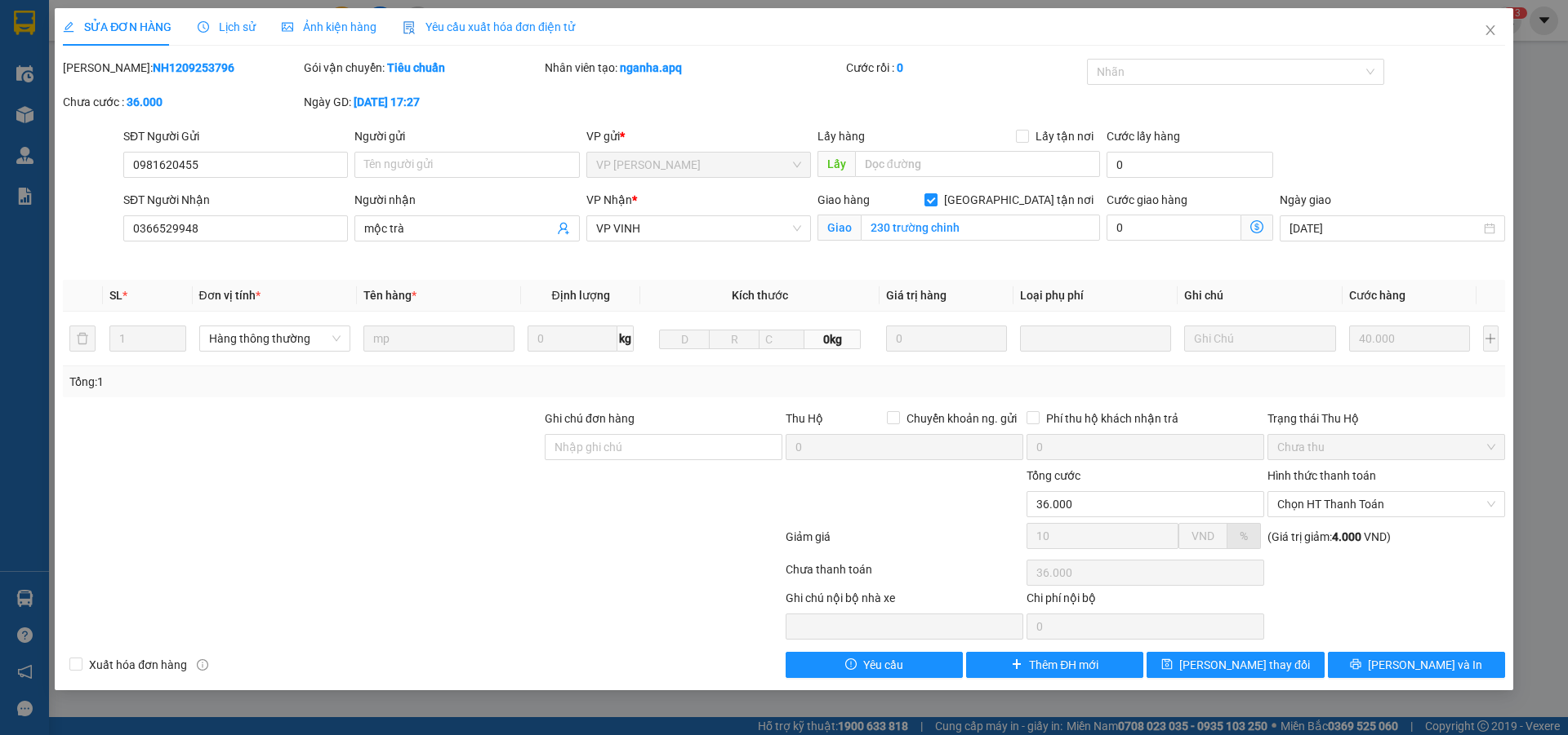
drag, startPoint x: 107, startPoint y: 62, endPoint x: 212, endPoint y: 62, distance: 105.0
click at [212, 62] on div "Mã ĐH: NH1209253796" at bounding box center [182, 67] width 238 height 18
copy b "NH1209253796"
click at [1492, 31] on icon "close" at bounding box center [1490, 30] width 13 height 13
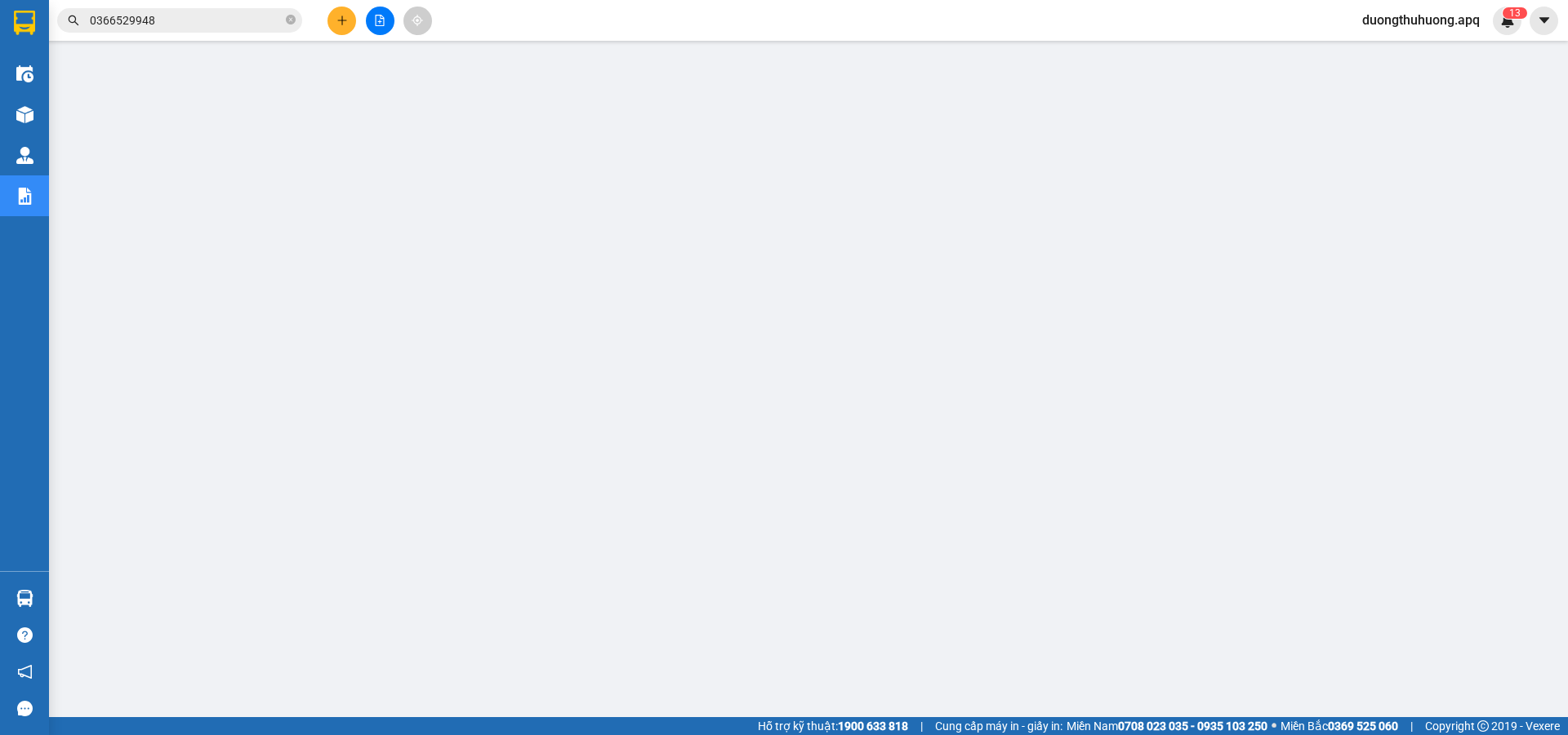
click at [221, 17] on input "0366529948" at bounding box center [186, 20] width 192 height 18
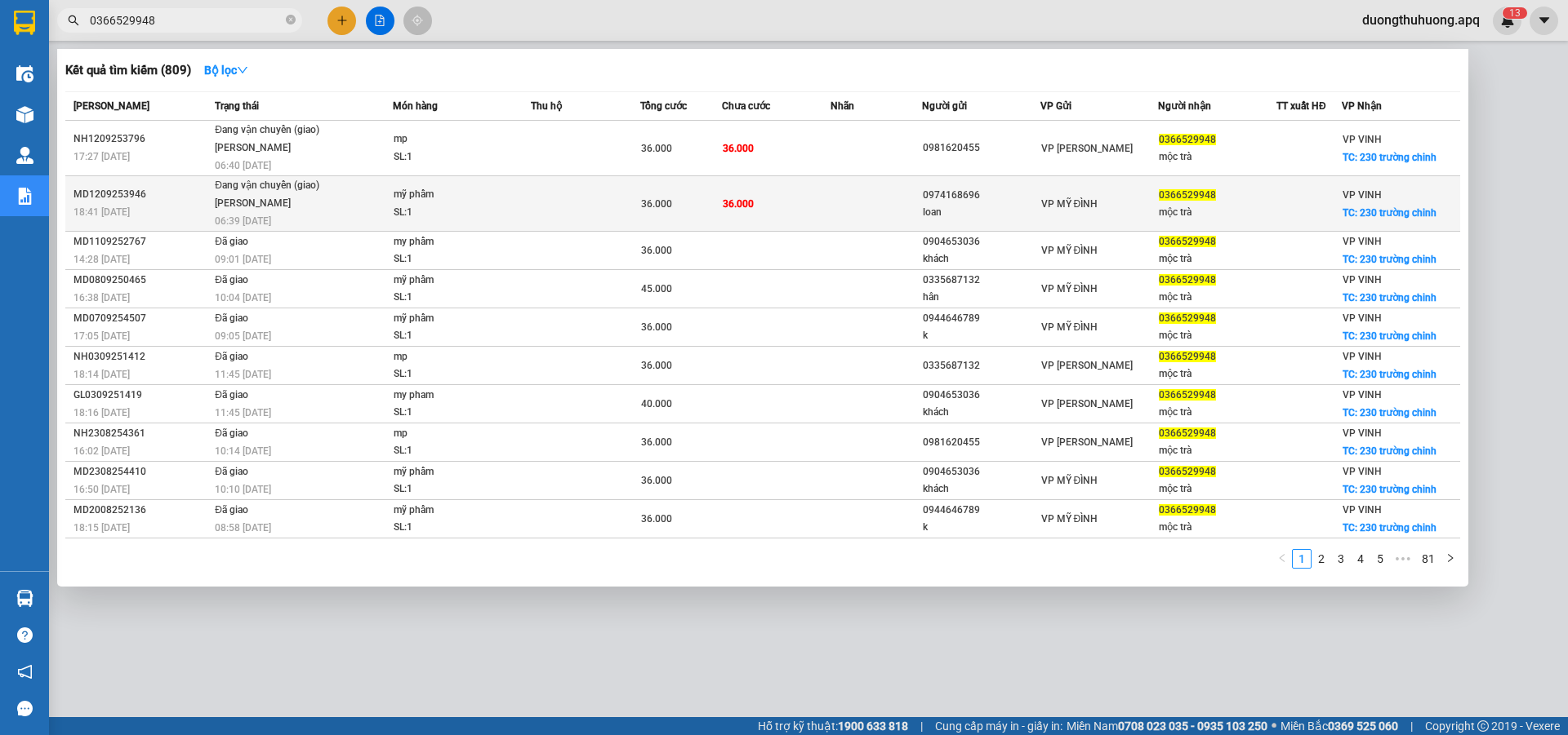
click at [99, 194] on div "MD1209253946" at bounding box center [142, 195] width 136 height 17
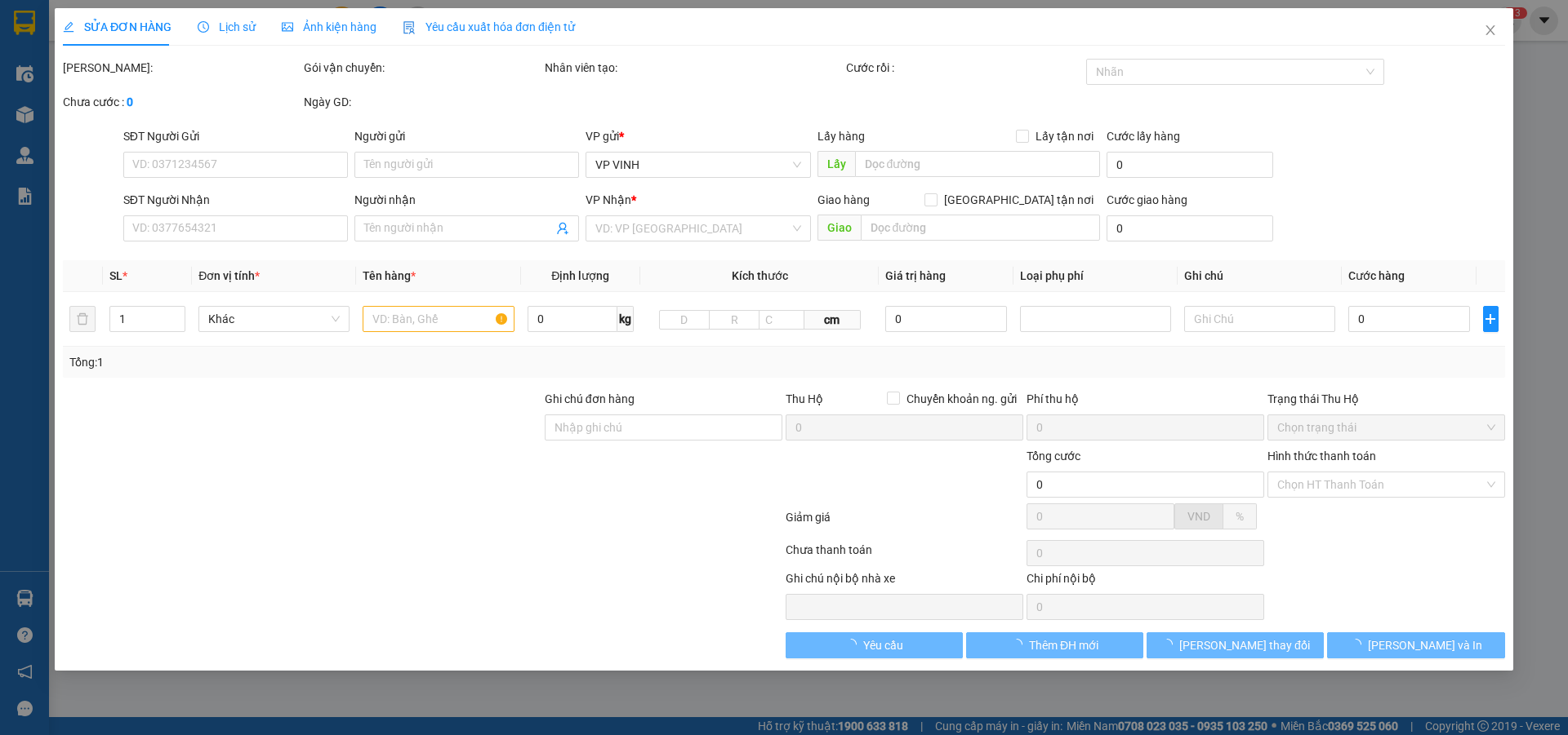
type input "0974168696"
type input "loan"
type input "0366529948"
type input "mộc trà"
checkbox input "true"
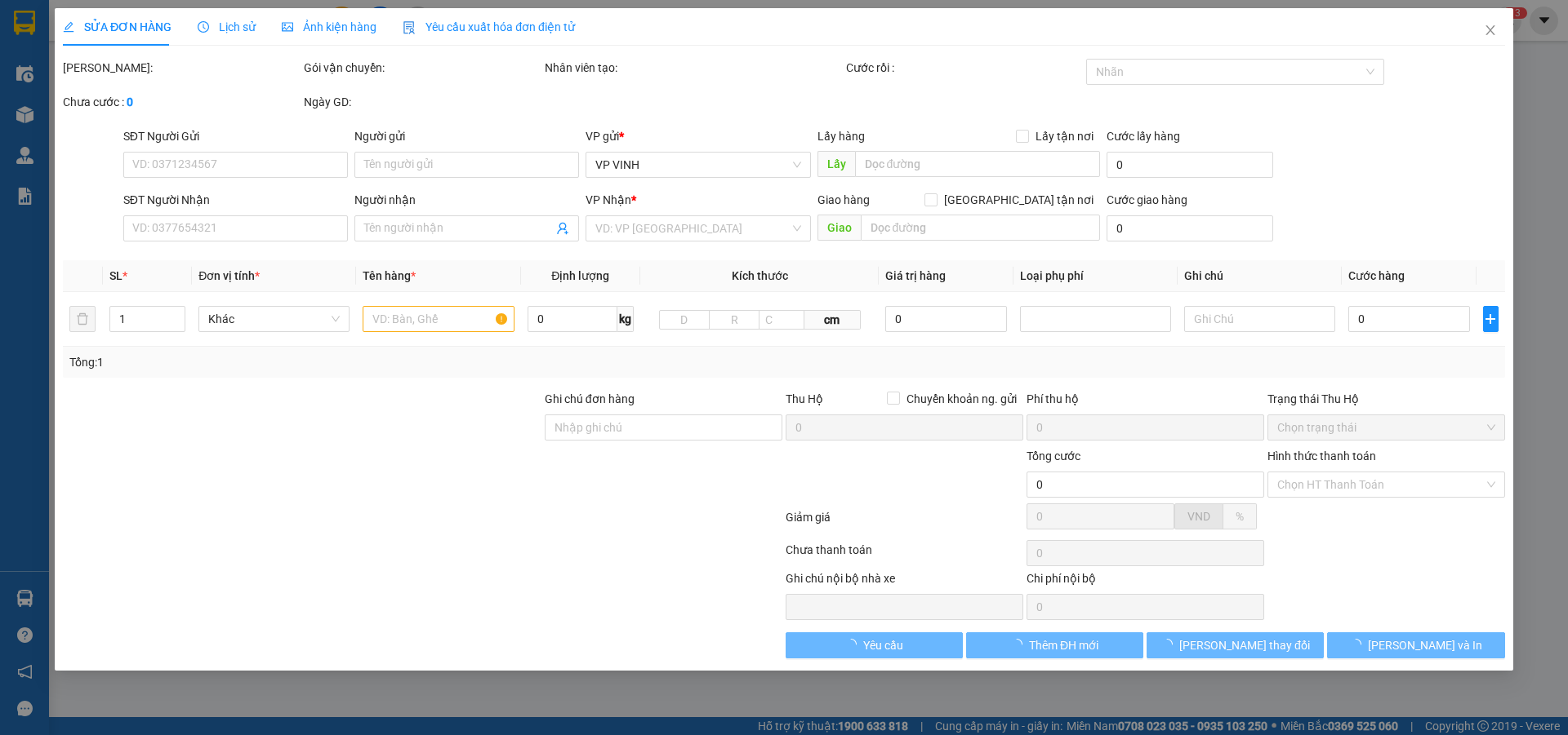
type input "230 trường chinh"
type input "36.000"
type input "10"
type input "36.000"
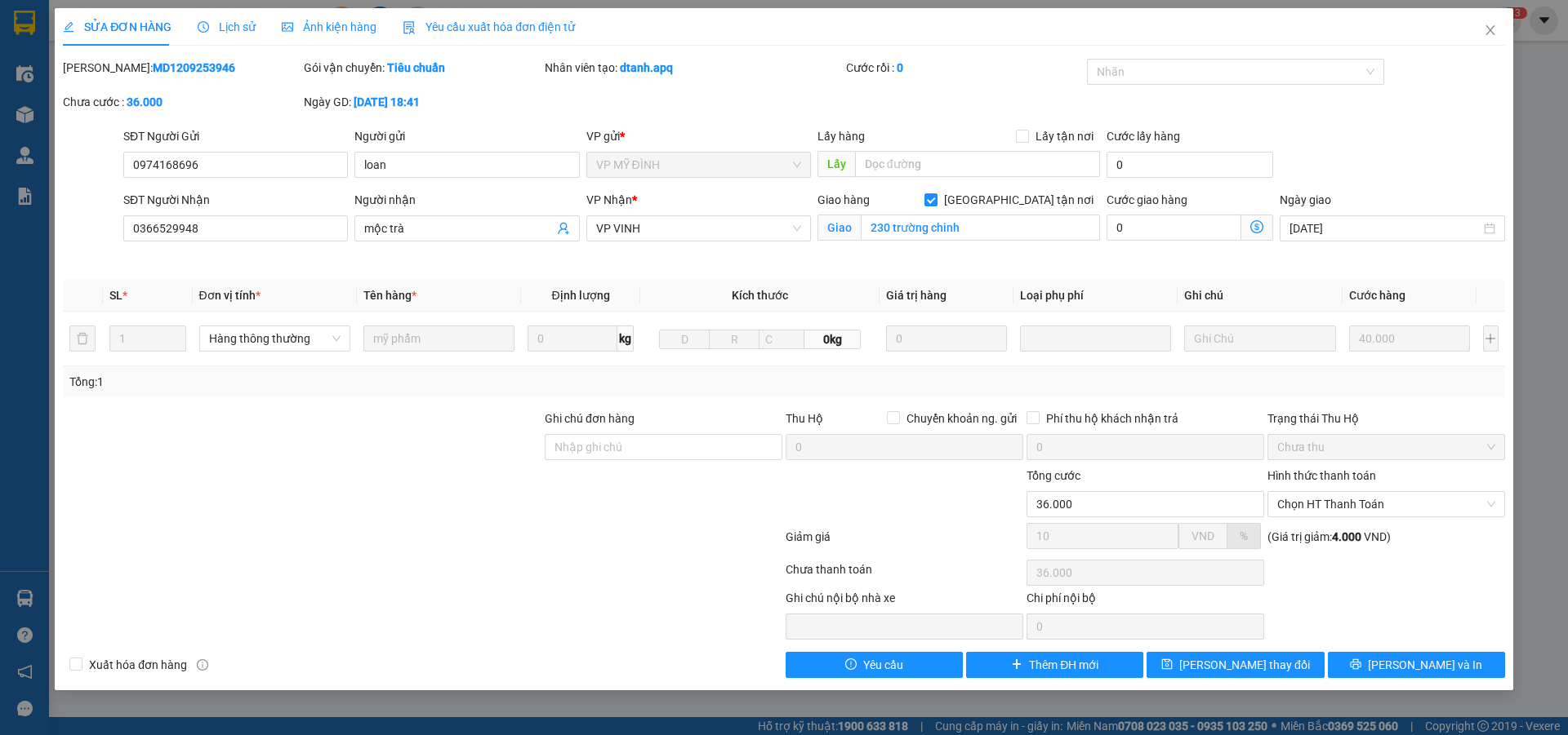
drag, startPoint x: 108, startPoint y: 66, endPoint x: 218, endPoint y: 66, distance: 110.0
click at [218, 66] on div "Mã ĐH: MD1209253946" at bounding box center [182, 67] width 238 height 18
copy b "MD1209253946"
click at [1488, 28] on icon "close" at bounding box center [1490, 30] width 9 height 10
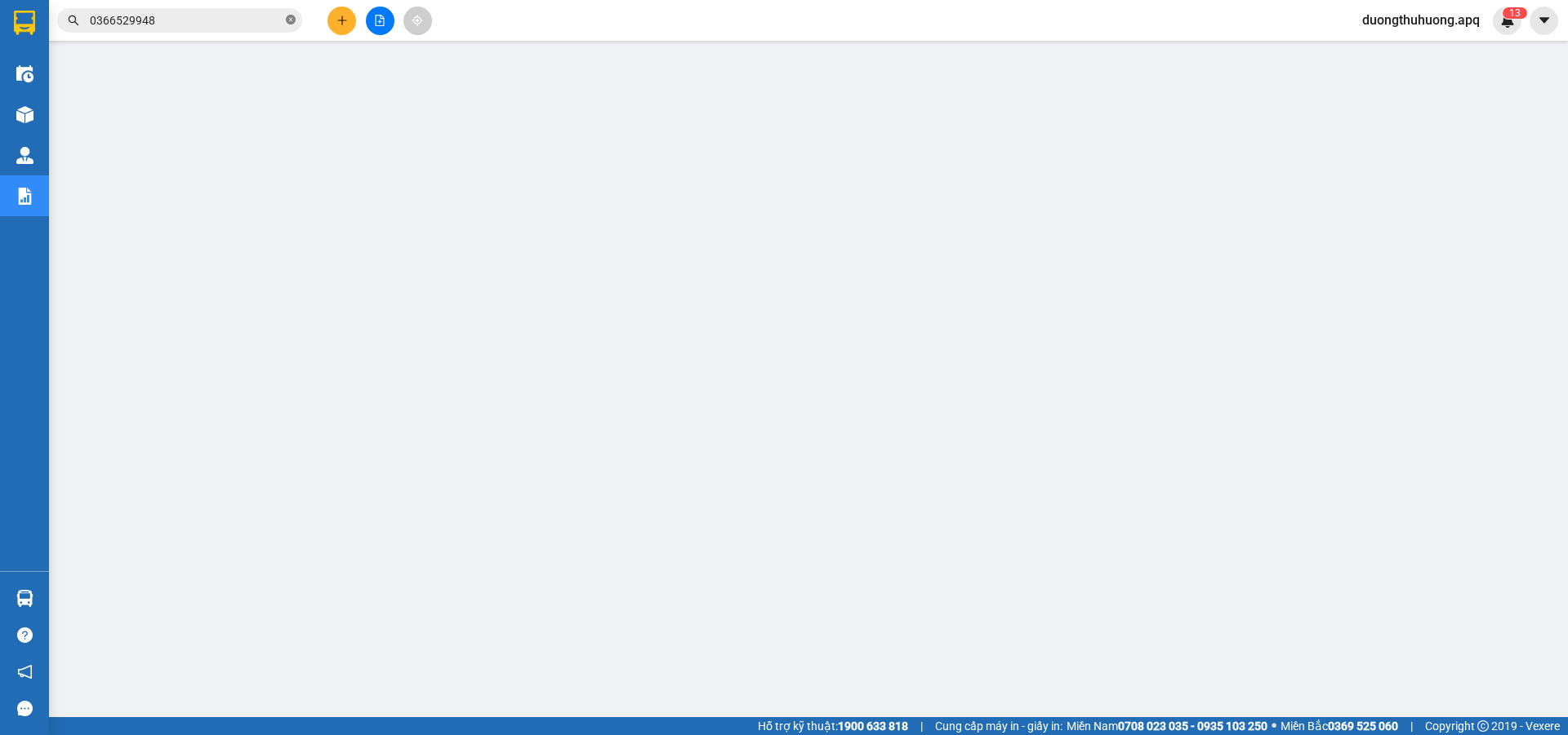
drag, startPoint x: 290, startPoint y: 22, endPoint x: 250, endPoint y: 24, distance: 40.0
click at [290, 21] on icon "close-circle" at bounding box center [290, 19] width 10 height 10
paste input "0832833444"
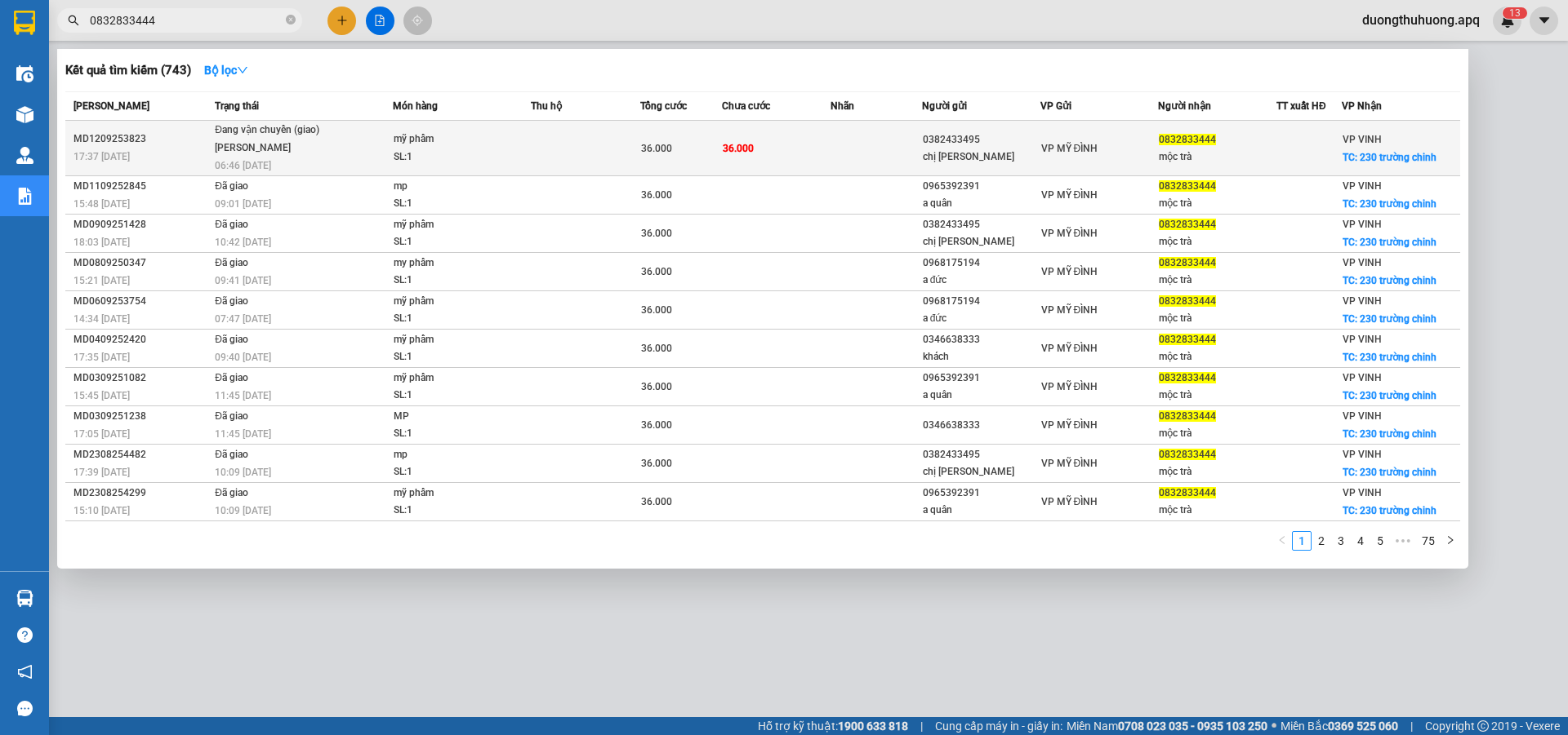
type input "0832833444"
click at [111, 139] on div "MD1209253823" at bounding box center [142, 139] width 136 height 17
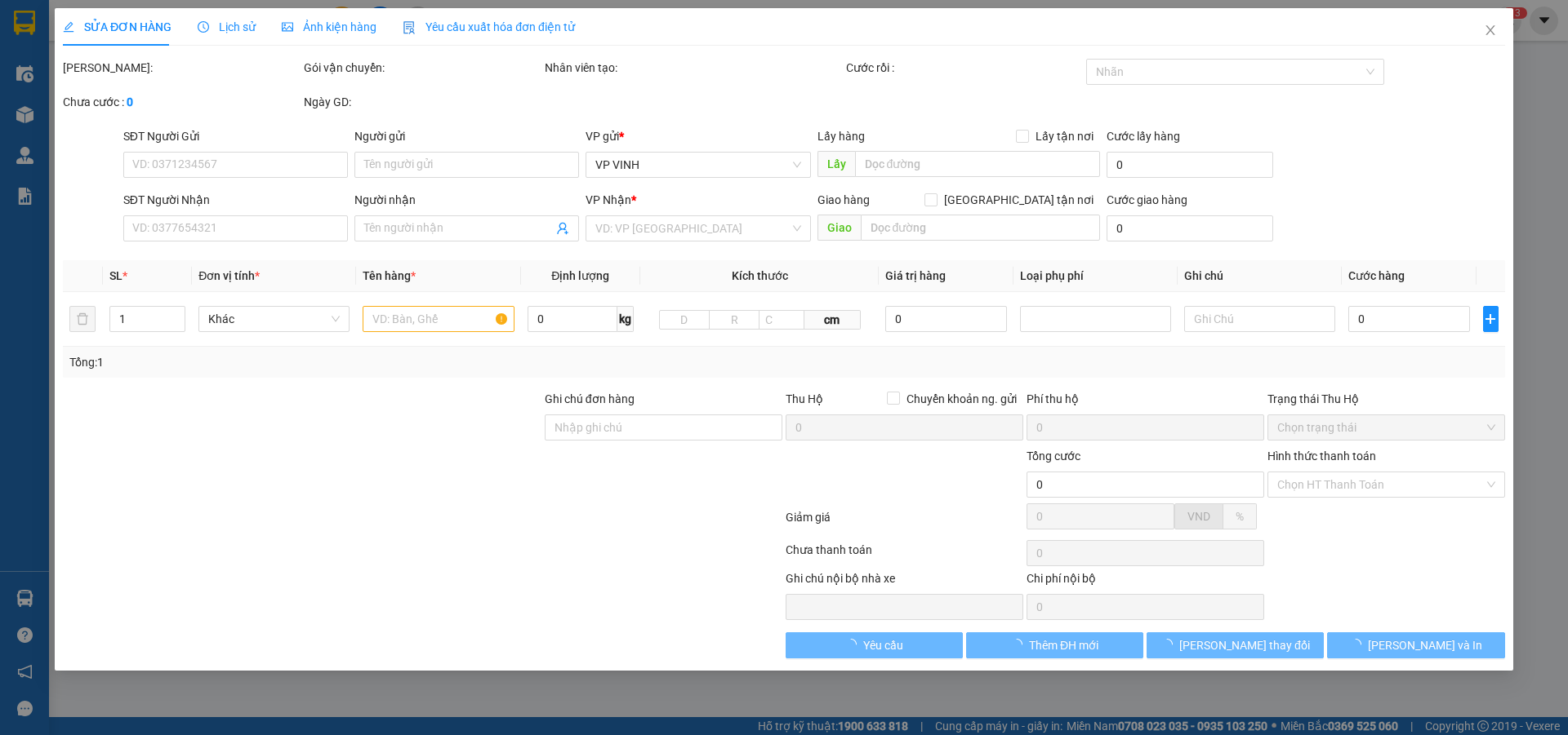
type input "0382433495"
type input "chị lan"
type input "0832833444"
type input "mộc trà"
checkbox input "true"
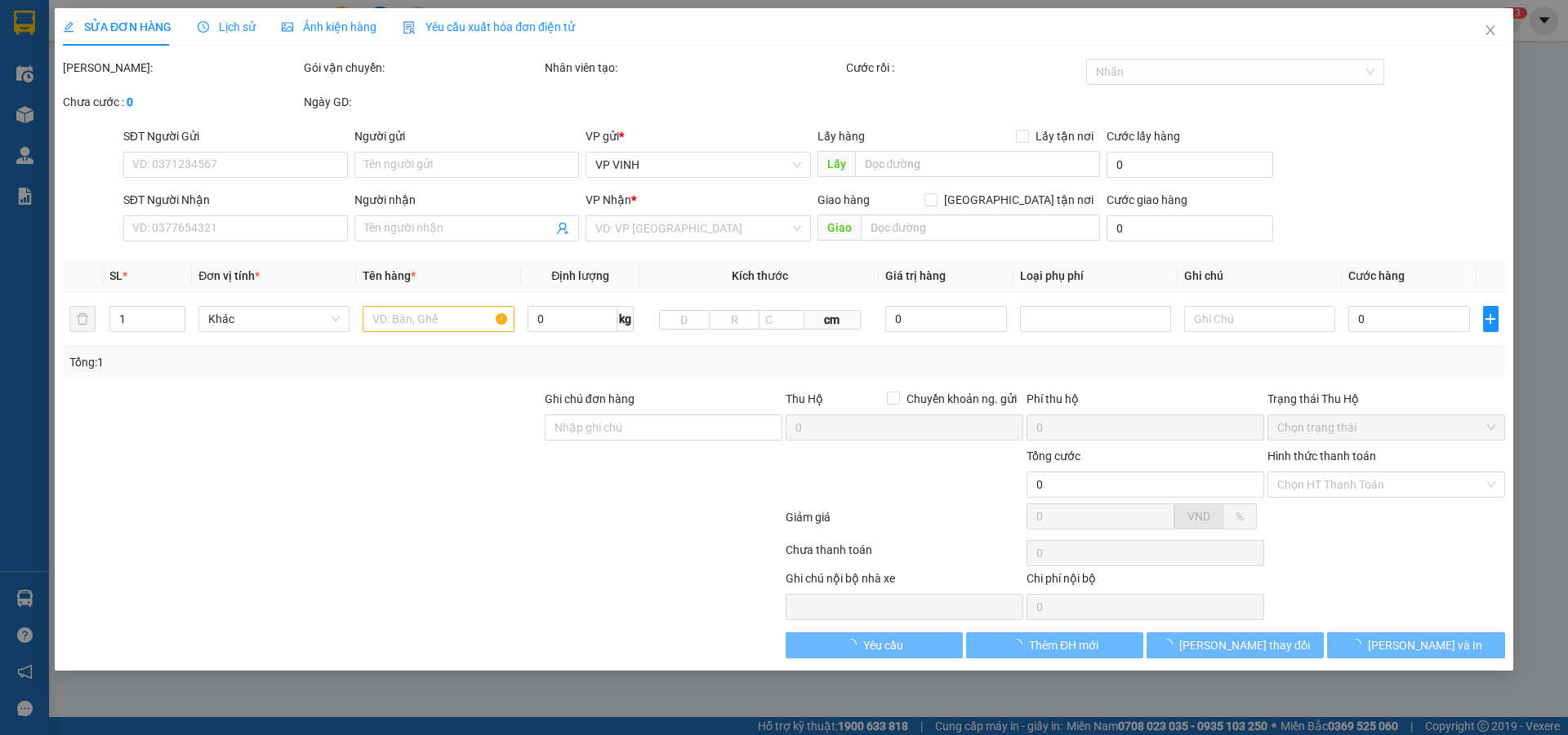
type input "230 trường chinh"
type input "36.000"
type input "10"
type input "36.000"
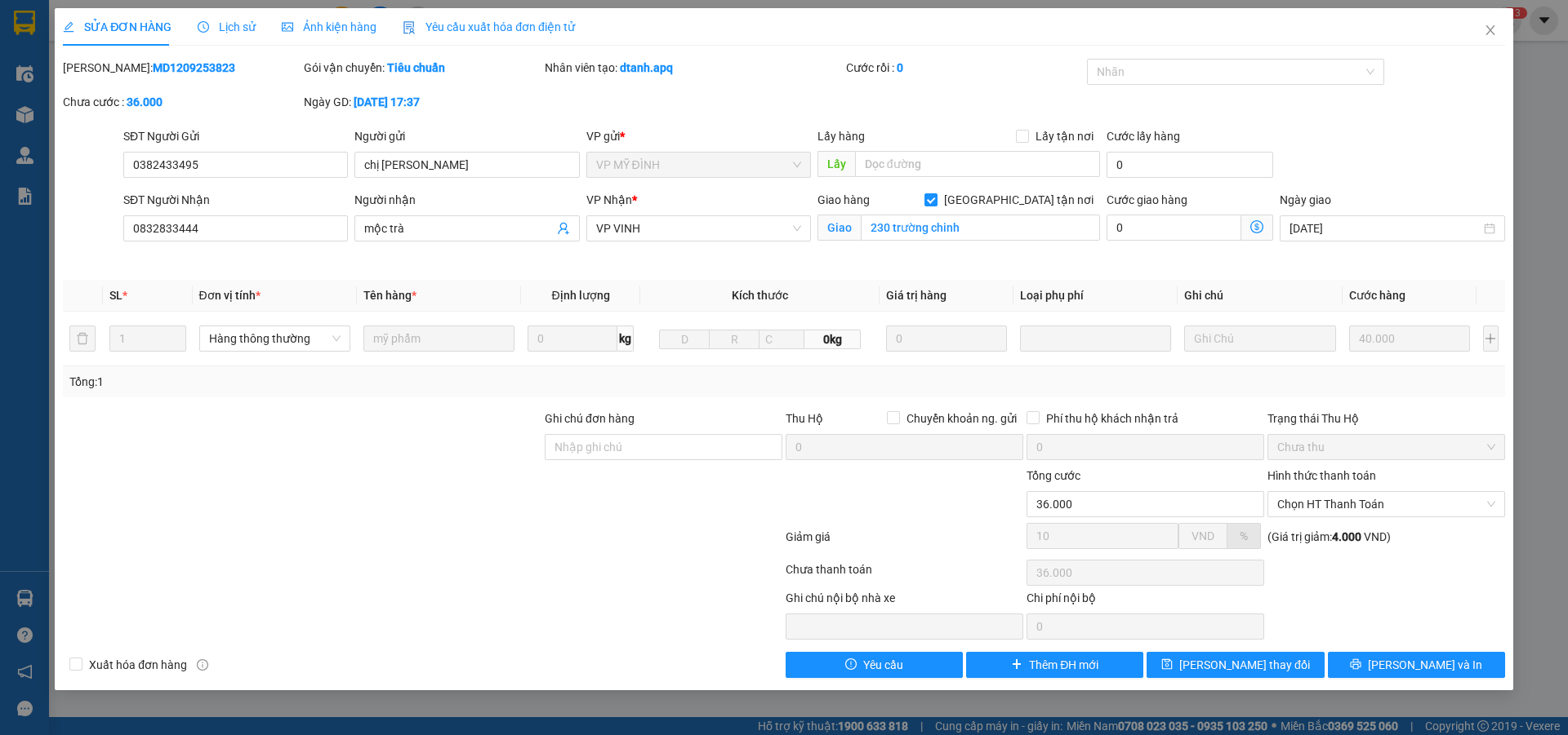
drag, startPoint x: 104, startPoint y: 66, endPoint x: 213, endPoint y: 59, distance: 109.2
click at [213, 59] on div "Mã ĐH: MD1209253823" at bounding box center [182, 67] width 238 height 18
click at [1493, 29] on icon "close" at bounding box center [1490, 30] width 9 height 10
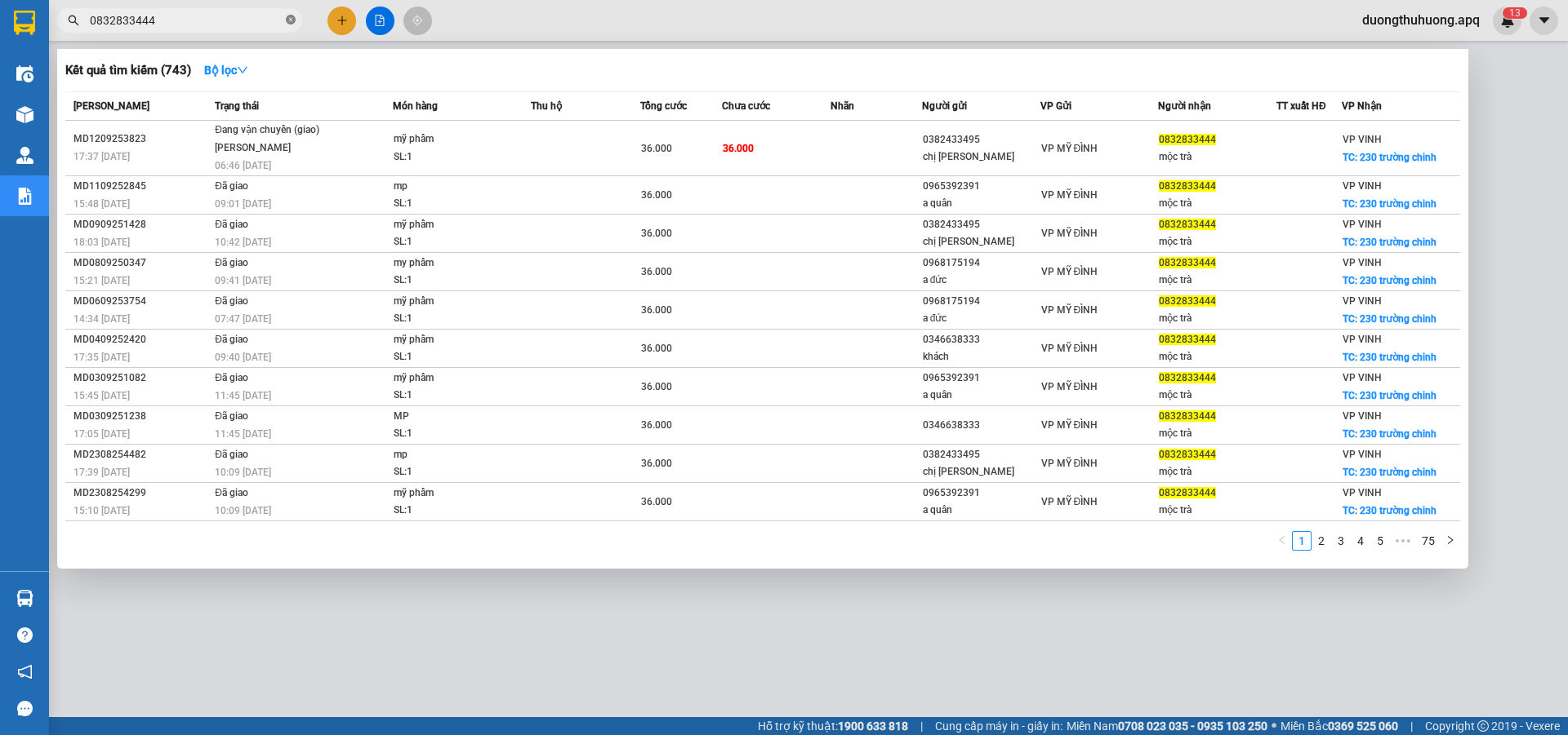
click at [289, 18] on icon "close-circle" at bounding box center [290, 19] width 10 height 10
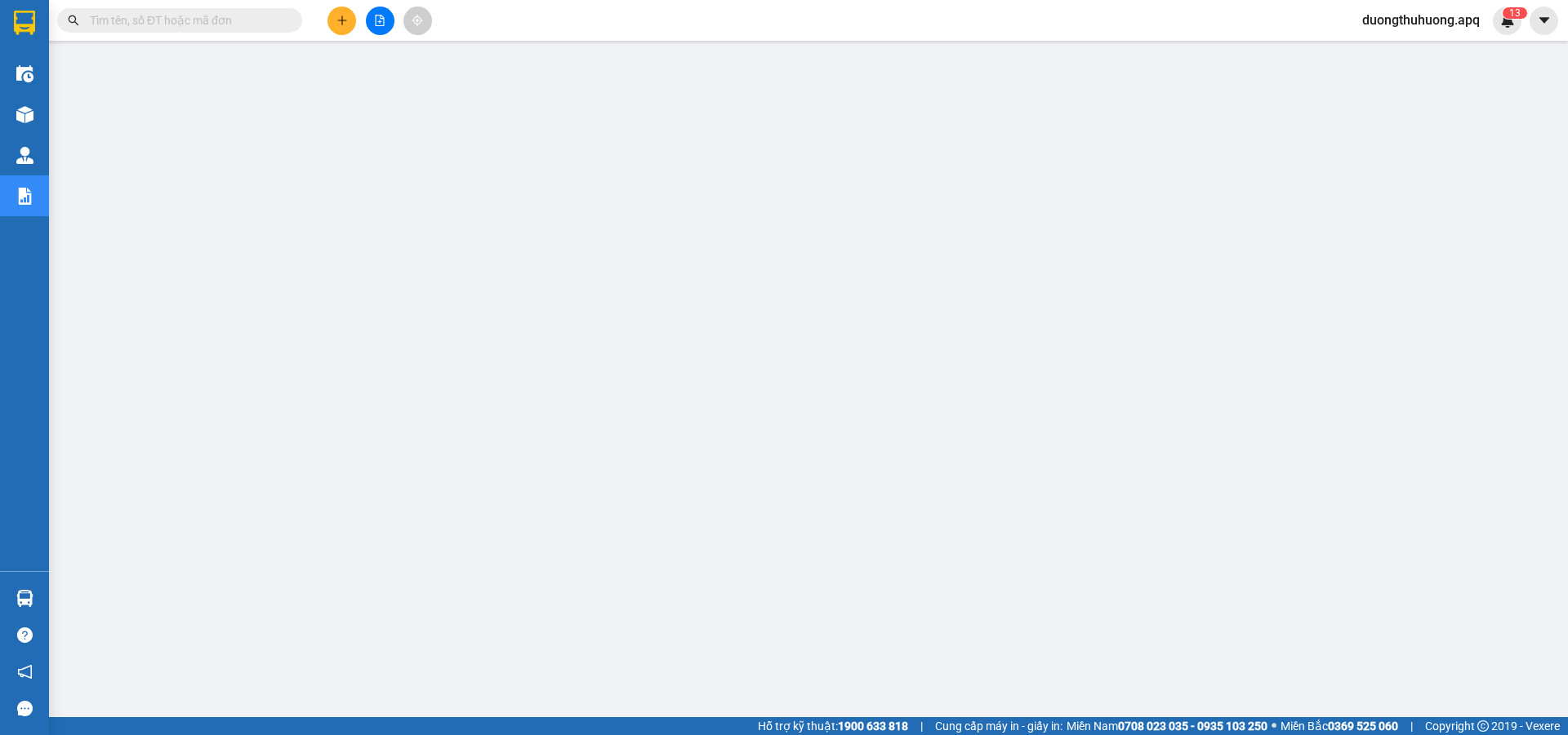
paste input "0359150687"
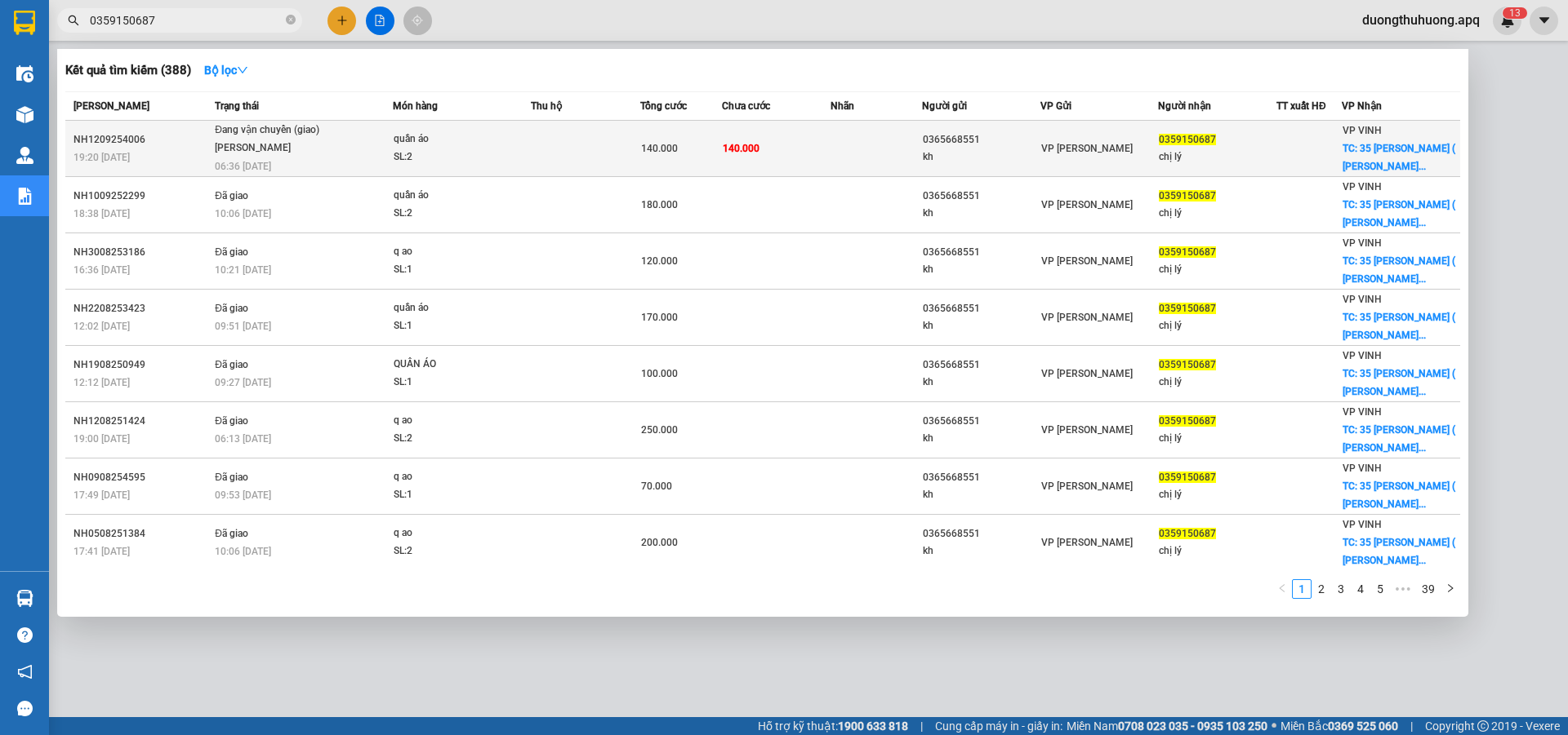
type input "0359150687"
click at [106, 141] on div "NH1209254006" at bounding box center [142, 140] width 136 height 17
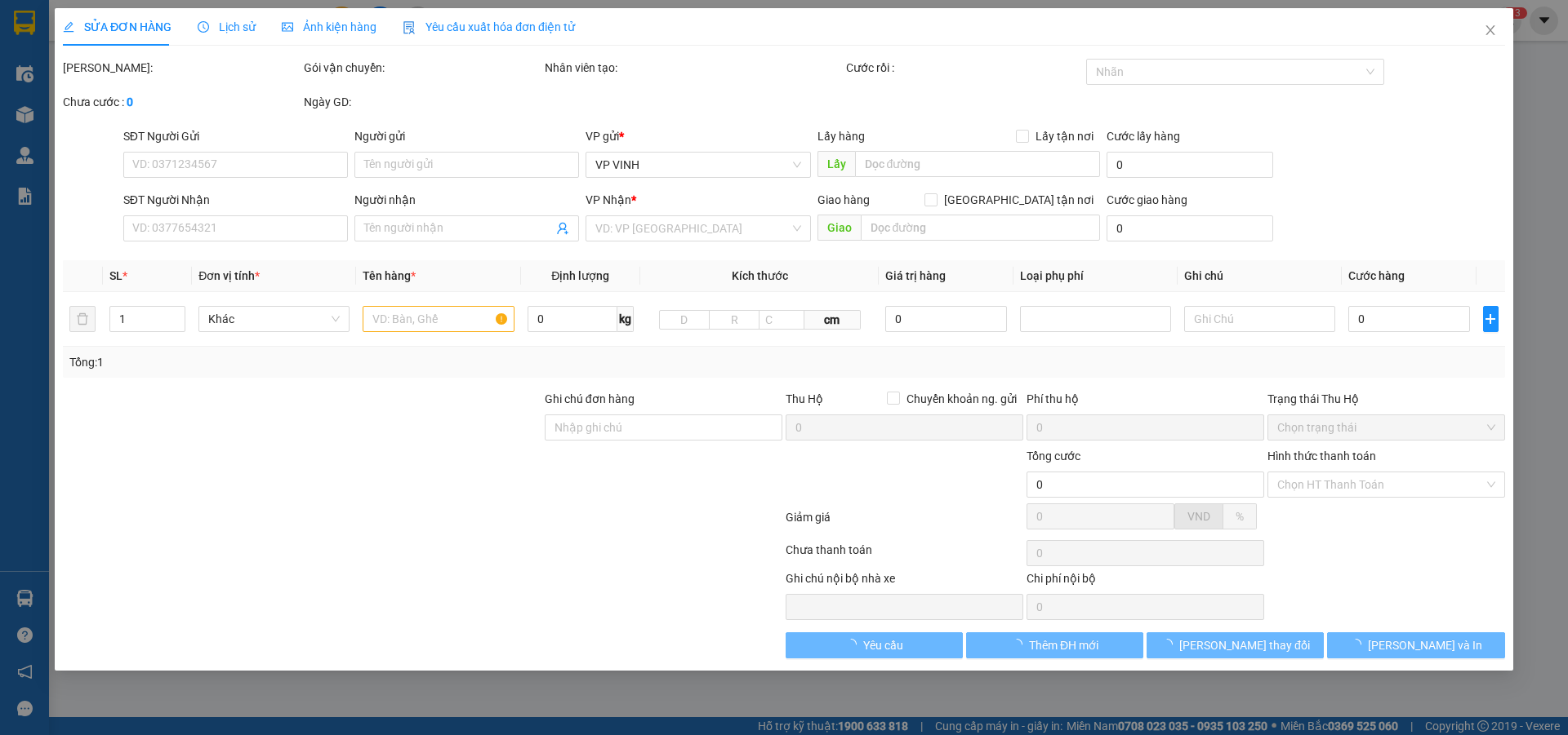
type input "0365668551"
type input "kh"
type input "0359150687"
type input "chị lý"
checkbox input "true"
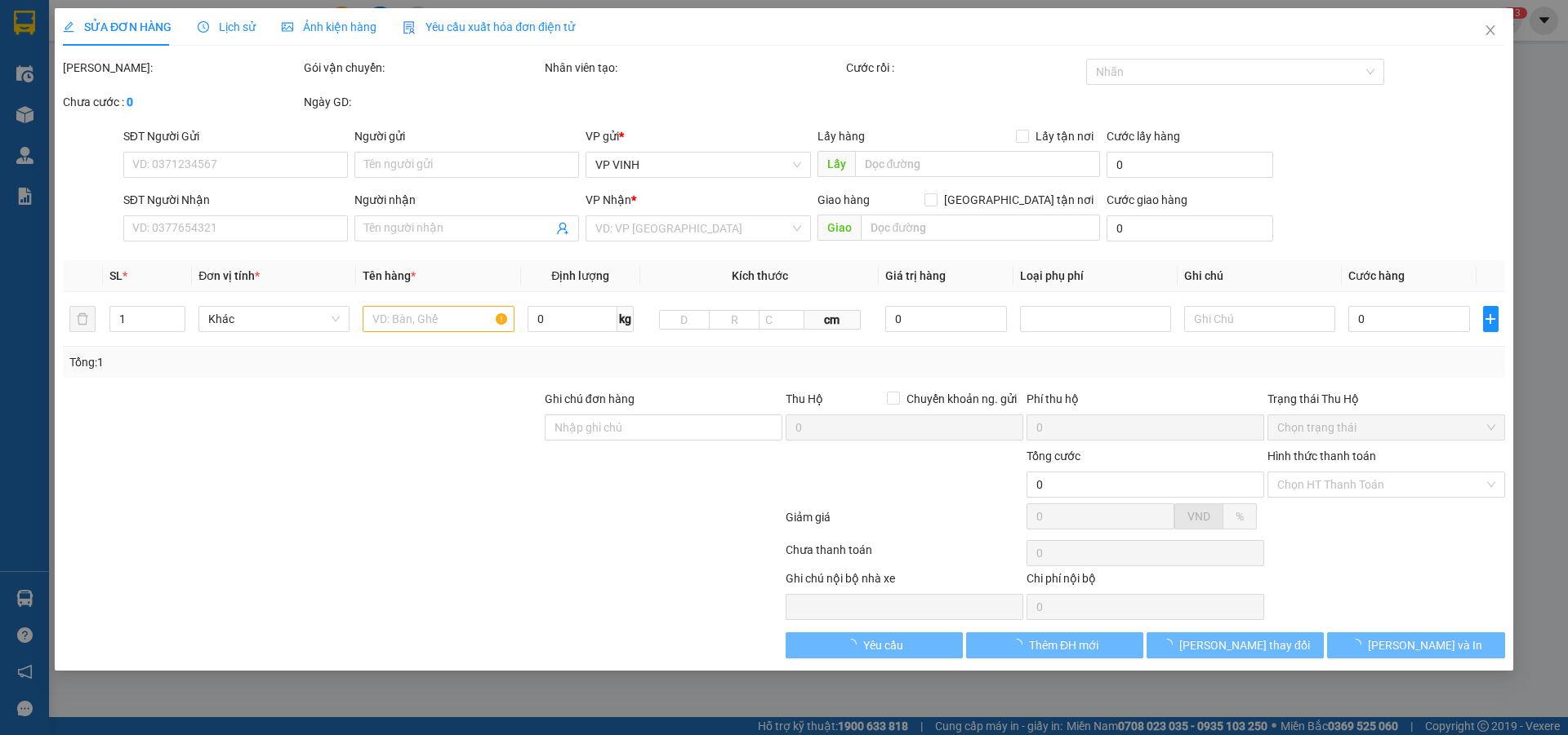
type input "35 nguyễn đức đạt ( cố định )"
type input "140.000"
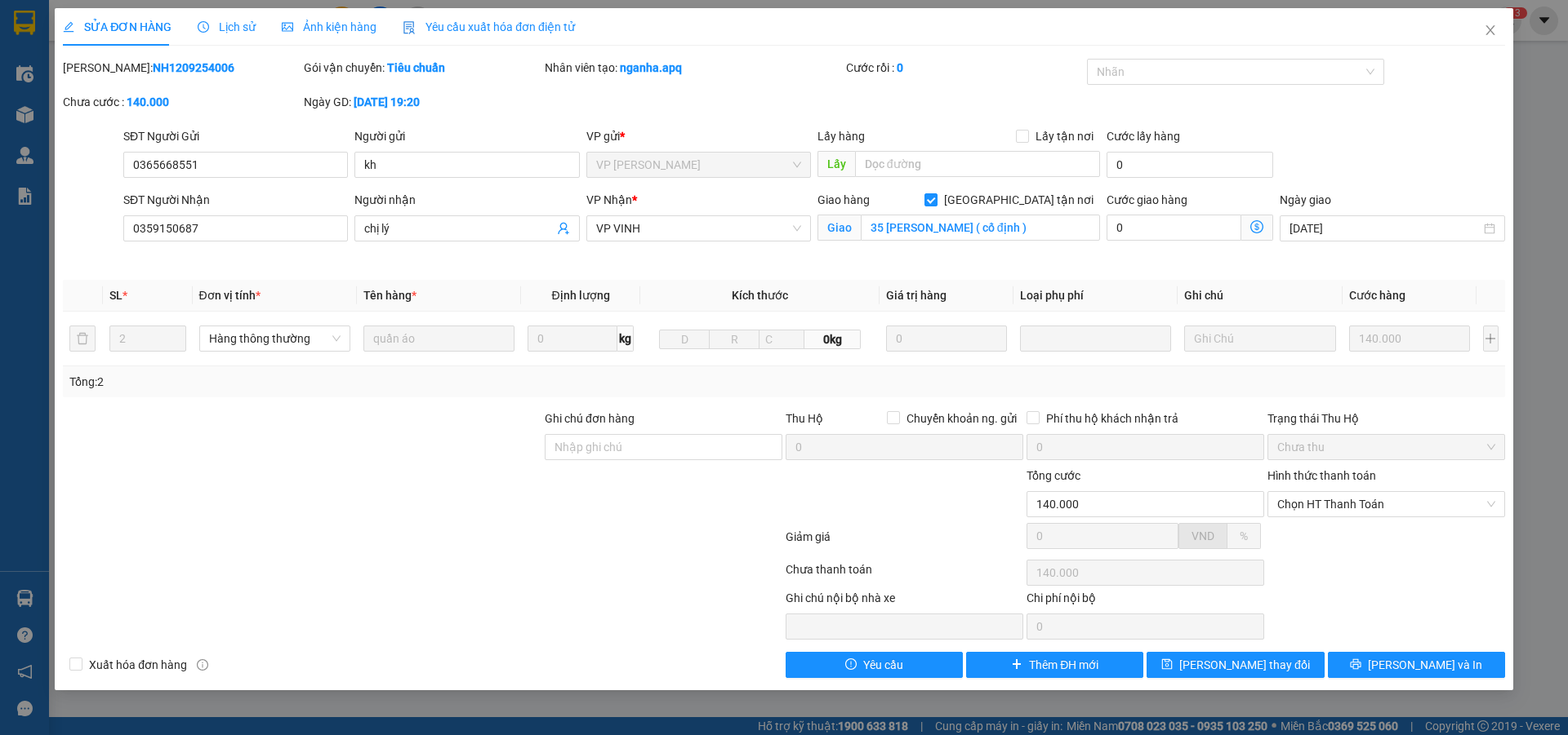
drag, startPoint x: 107, startPoint y: 66, endPoint x: 218, endPoint y: 64, distance: 111.0
click at [218, 64] on div "Mã ĐH: NH1209254006" at bounding box center [182, 67] width 238 height 18
drag, startPoint x: 1496, startPoint y: 29, endPoint x: 945, endPoint y: 29, distance: 551.0
click at [1495, 29] on icon "close" at bounding box center [1490, 30] width 13 height 13
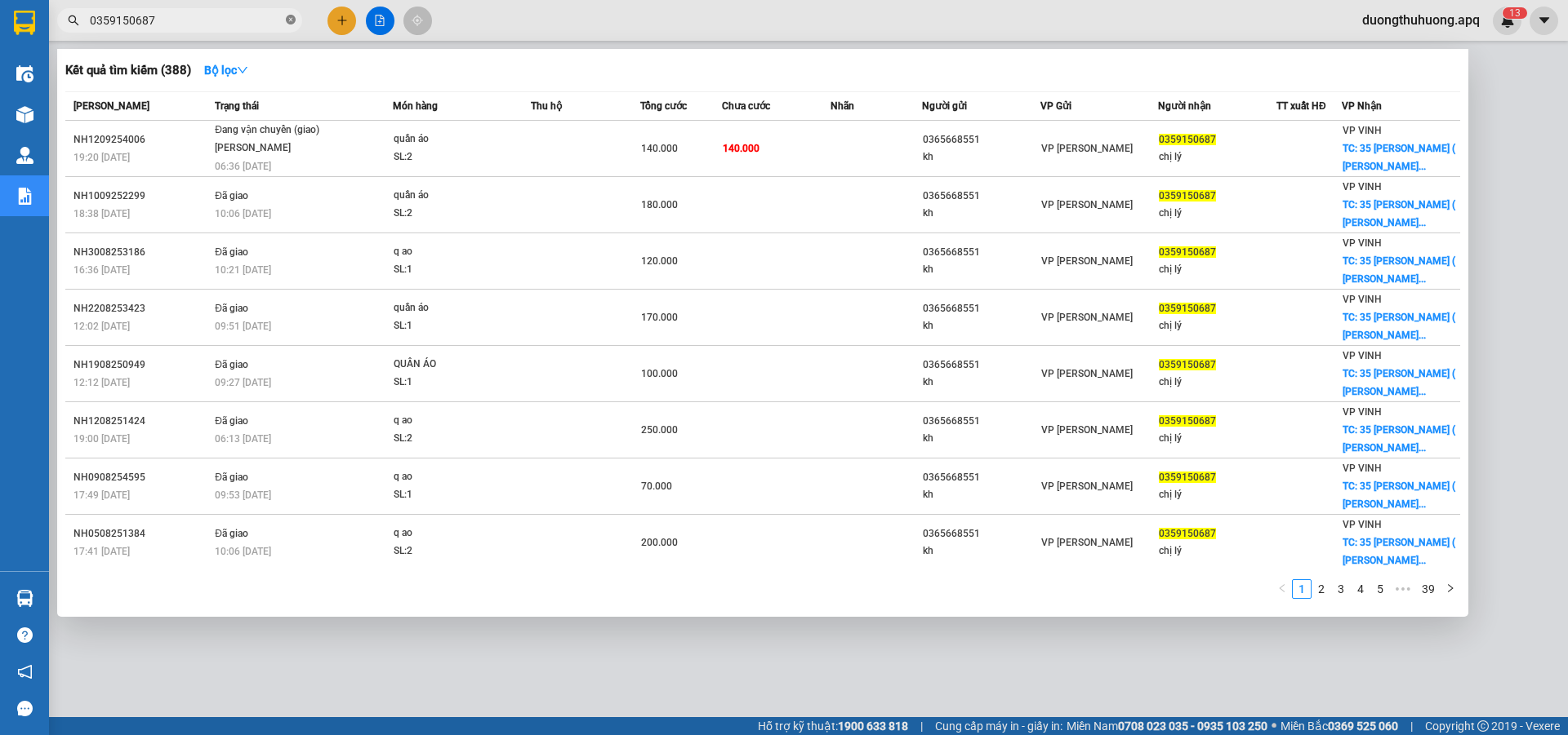
drag, startPoint x: 291, startPoint y: 14, endPoint x: 258, endPoint y: 23, distance: 34.2
click at [288, 16] on span at bounding box center [290, 21] width 10 height 16
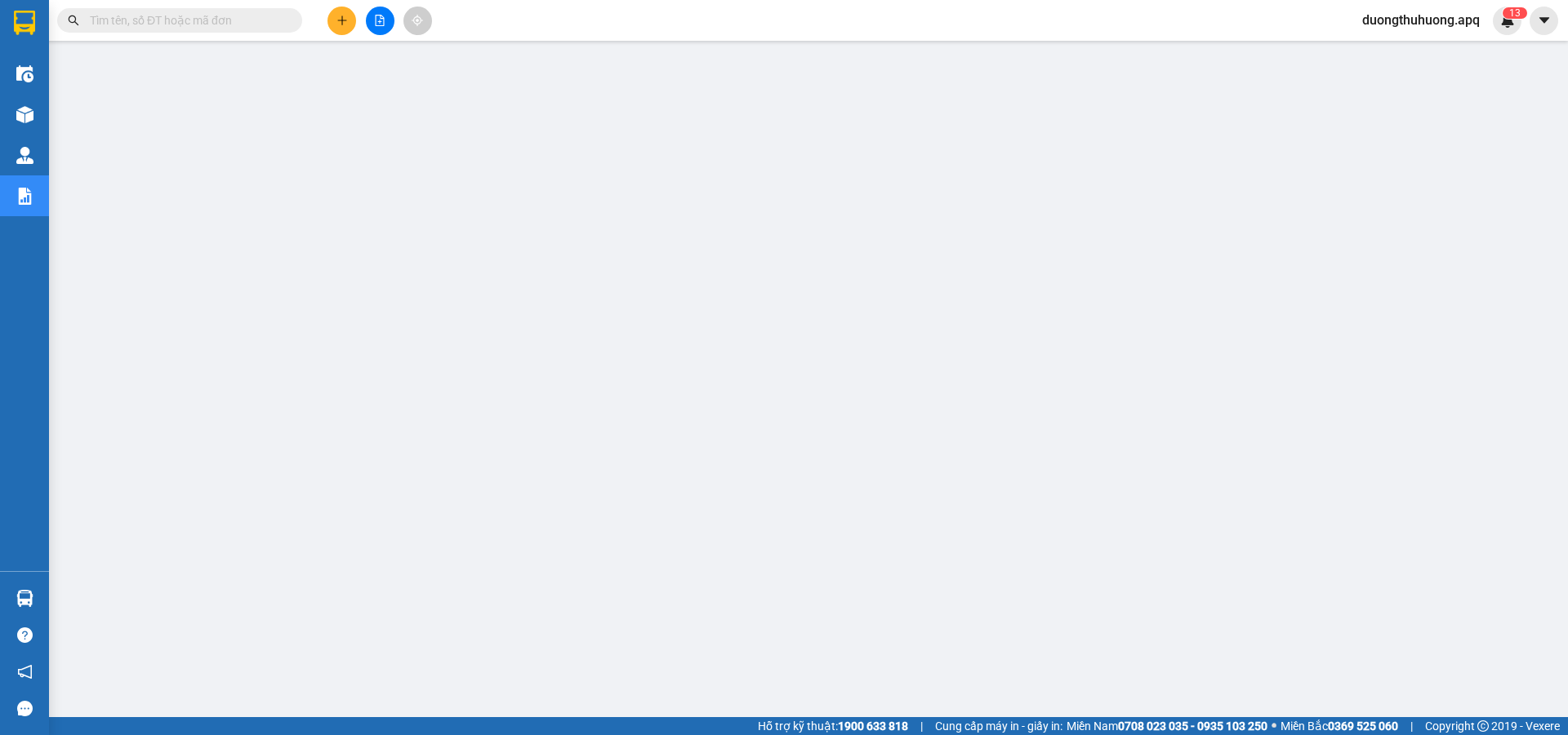
paste input "0971665999"
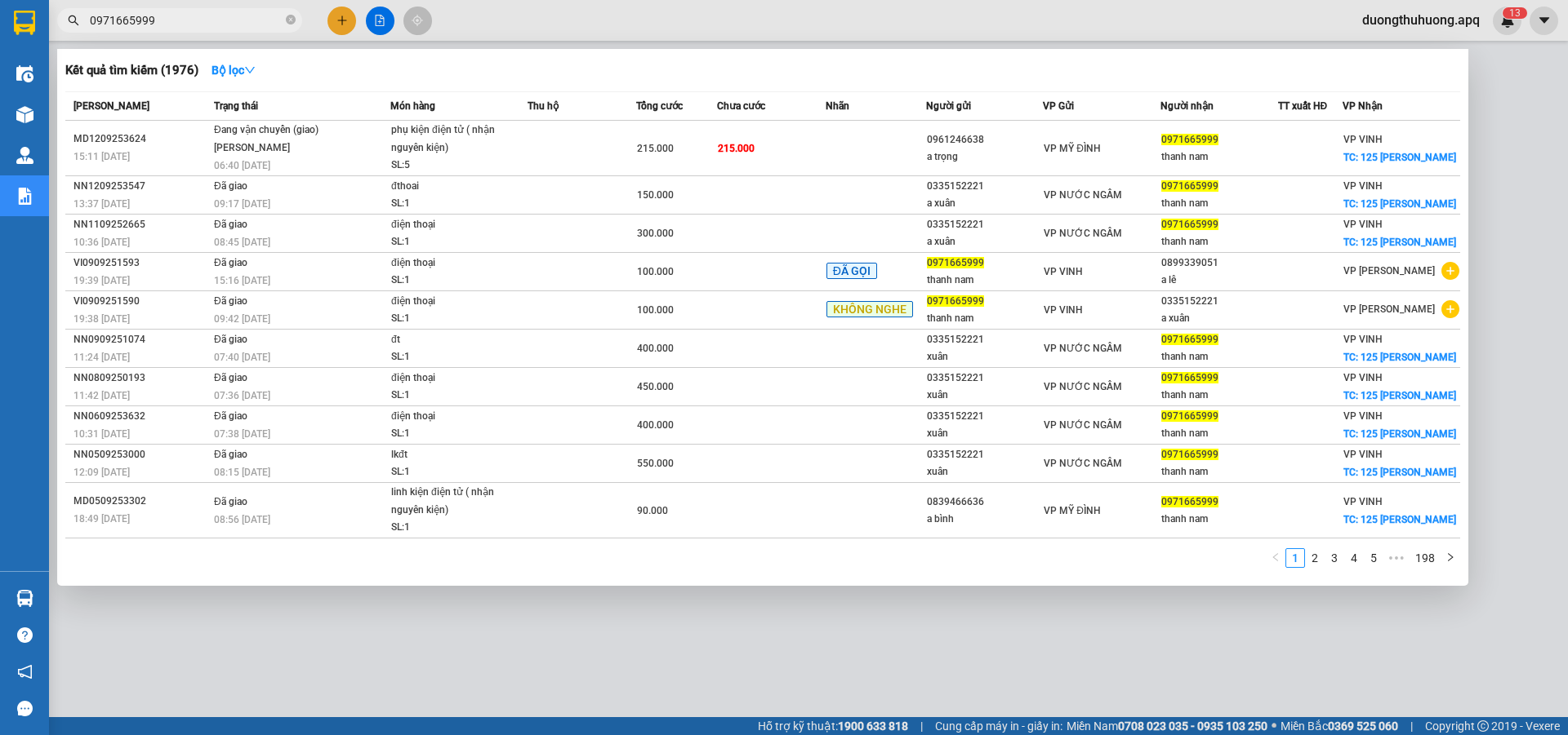
type input "0971665999"
click at [292, 24] on icon "close-circle" at bounding box center [290, 19] width 10 height 10
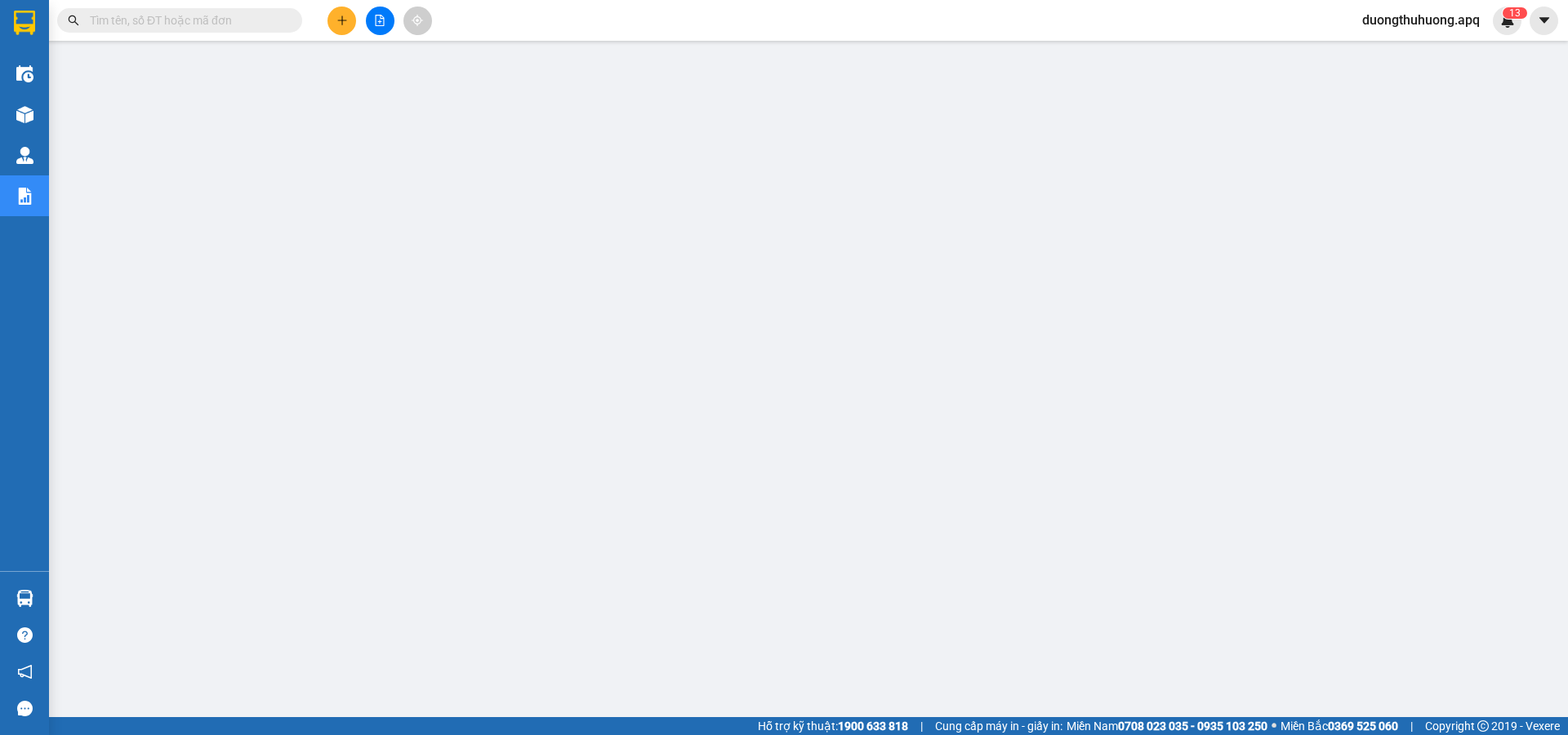
drag, startPoint x: 247, startPoint y: 10, endPoint x: 239, endPoint y: 17, distance: 10.6
click at [239, 17] on input "text" at bounding box center [186, 20] width 192 height 18
paste input "0984428888"
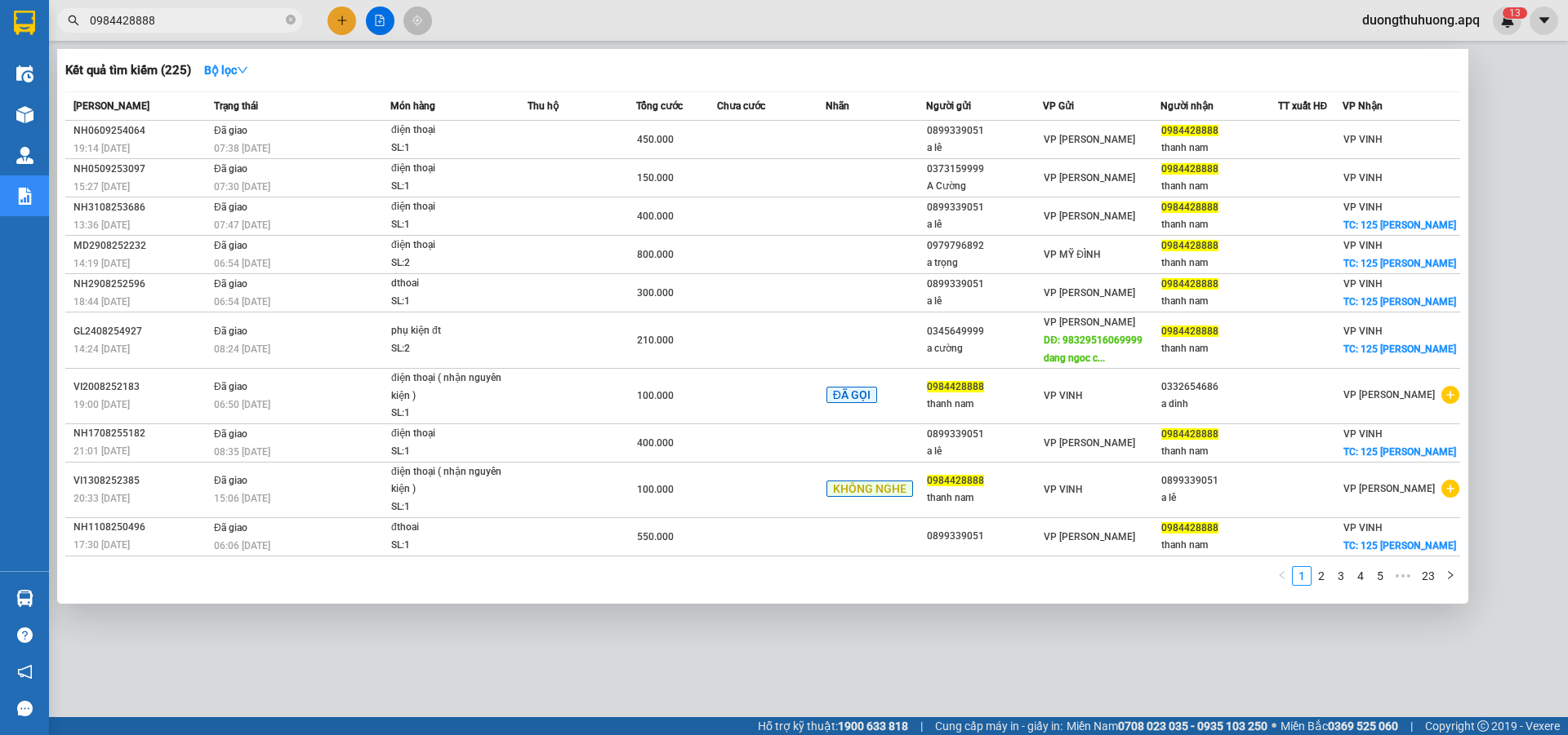
type input "0984428888"
click at [289, 21] on icon "close-circle" at bounding box center [290, 19] width 10 height 10
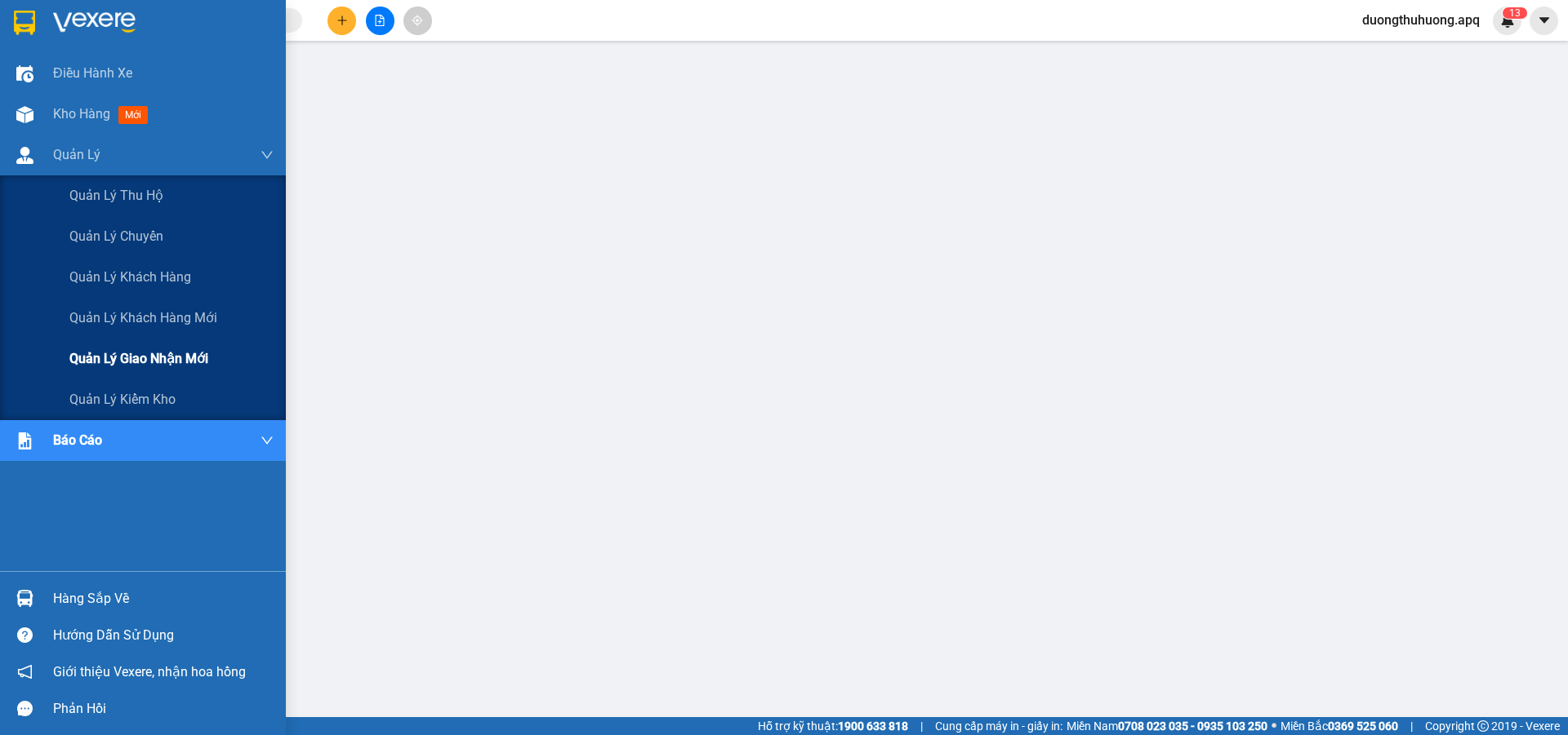
click at [154, 360] on span "Quản lý giao nhận mới" at bounding box center [138, 358] width 139 height 20
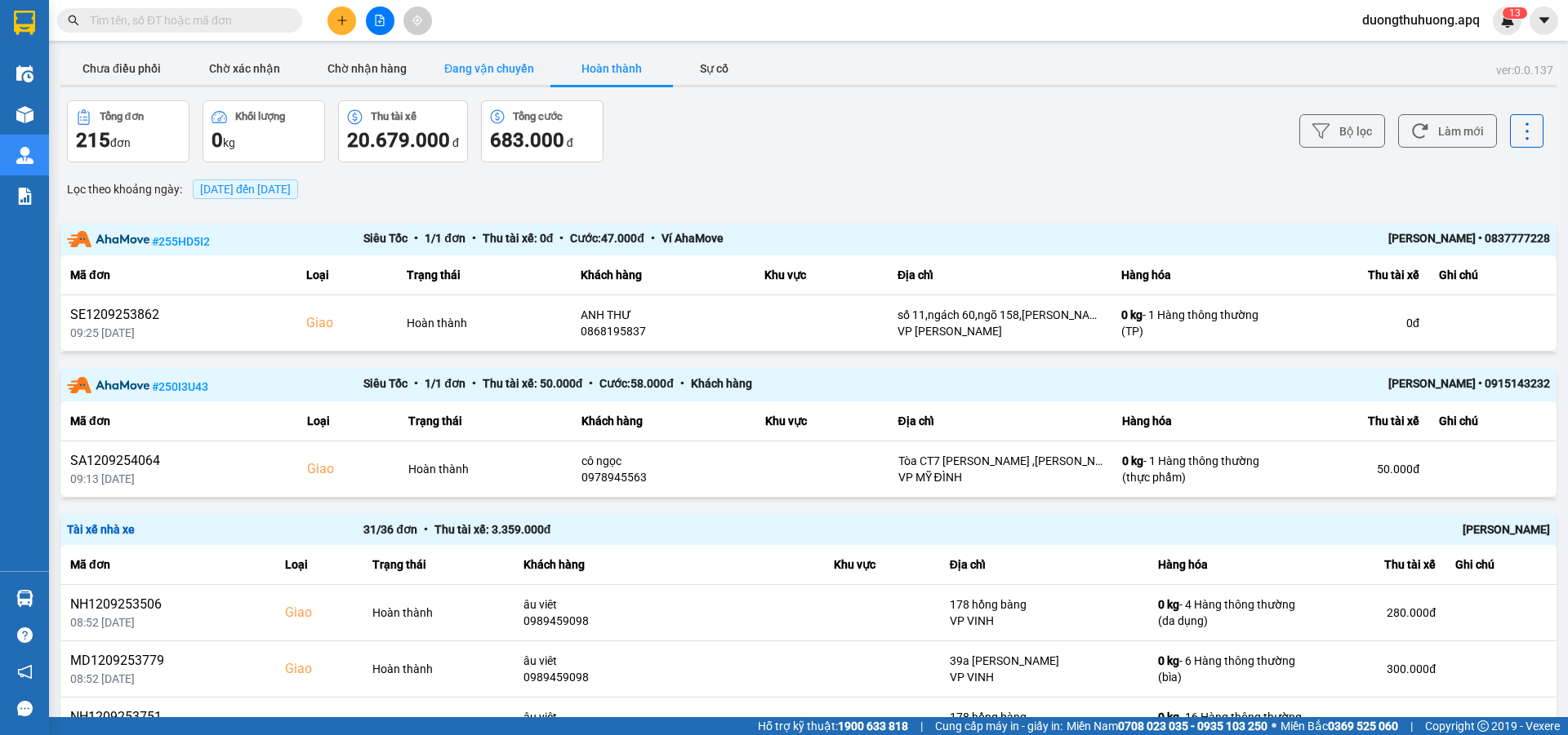
click at [513, 68] on button "Đang vận chuyển" at bounding box center [489, 68] width 122 height 32
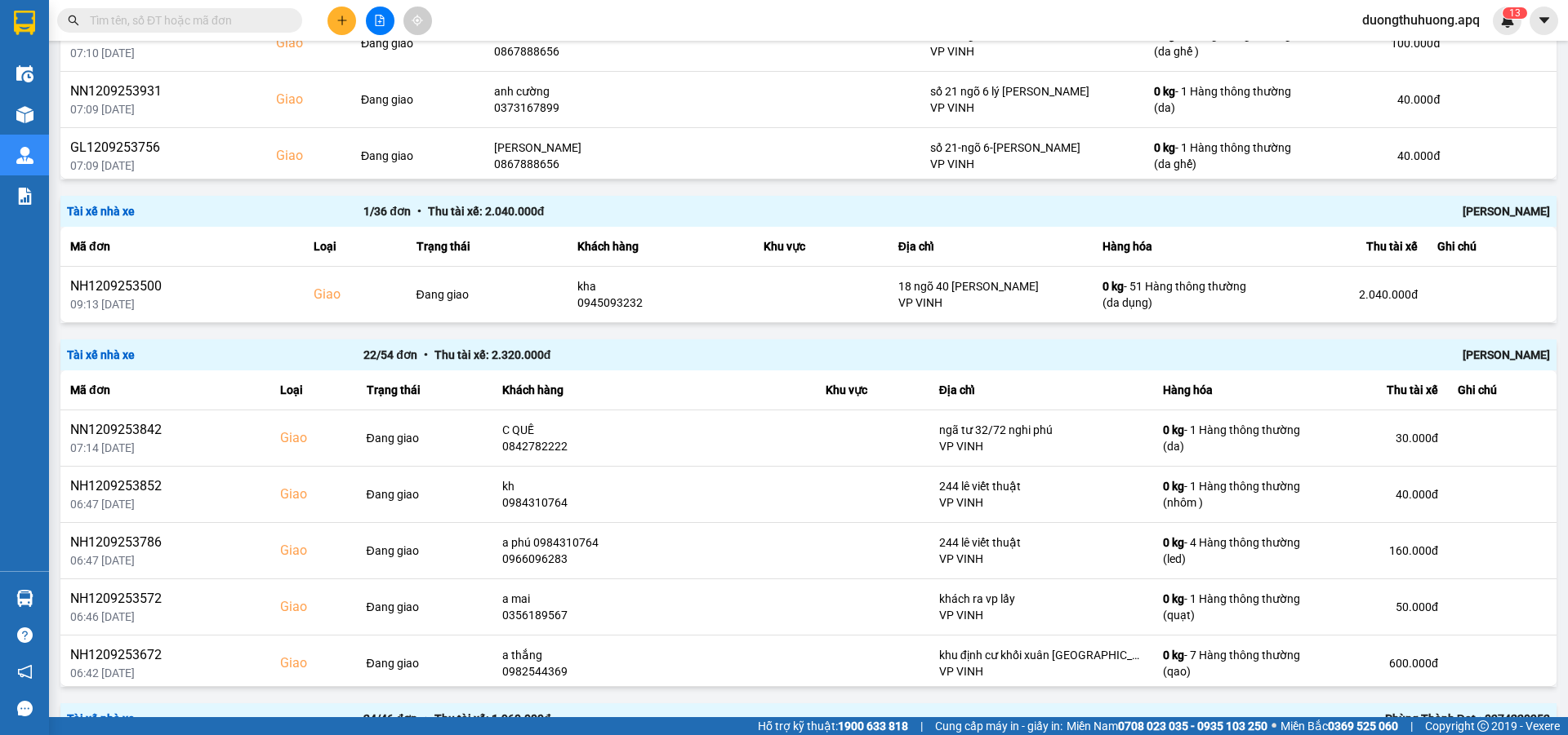
scroll to position [726, 0]
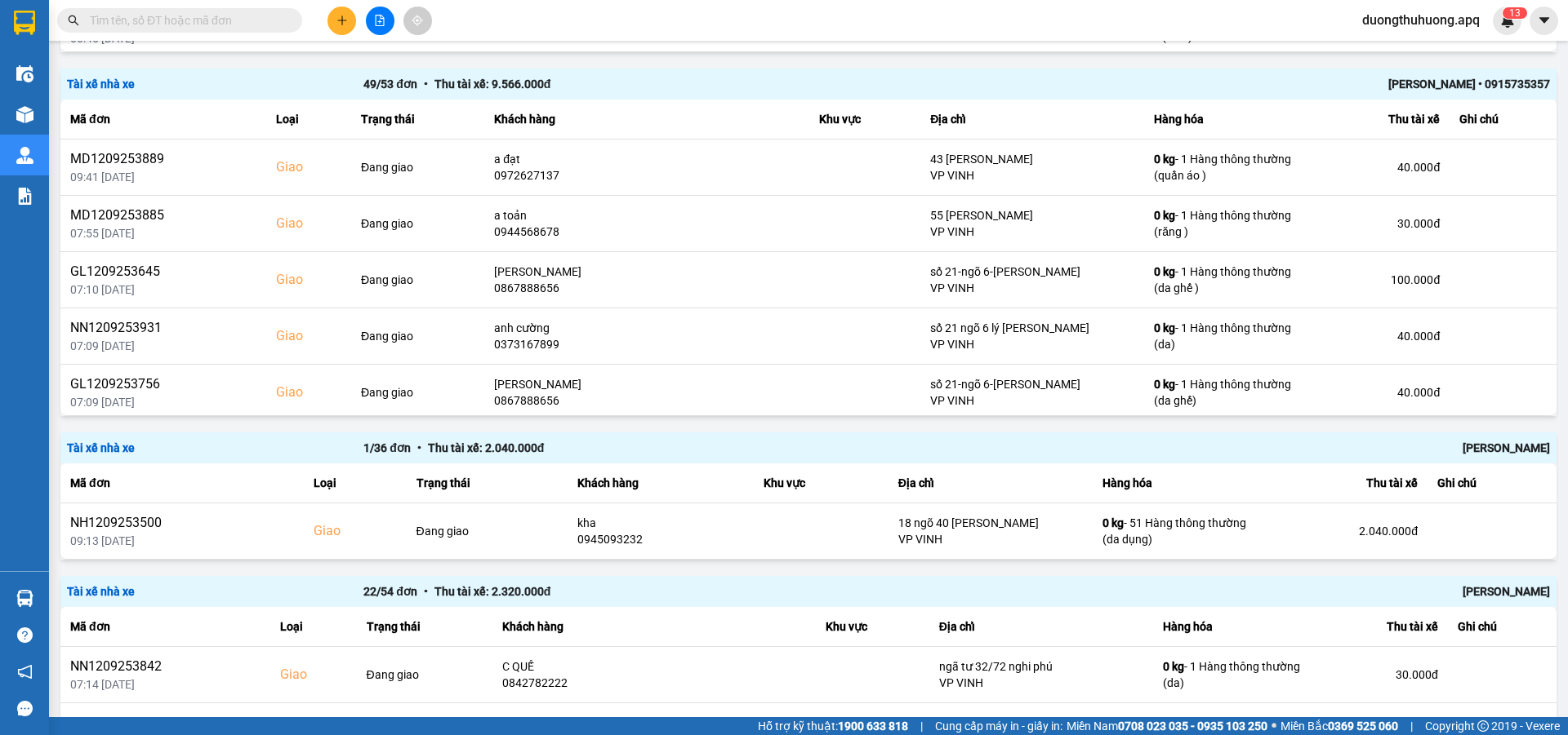
scroll to position [525, 0]
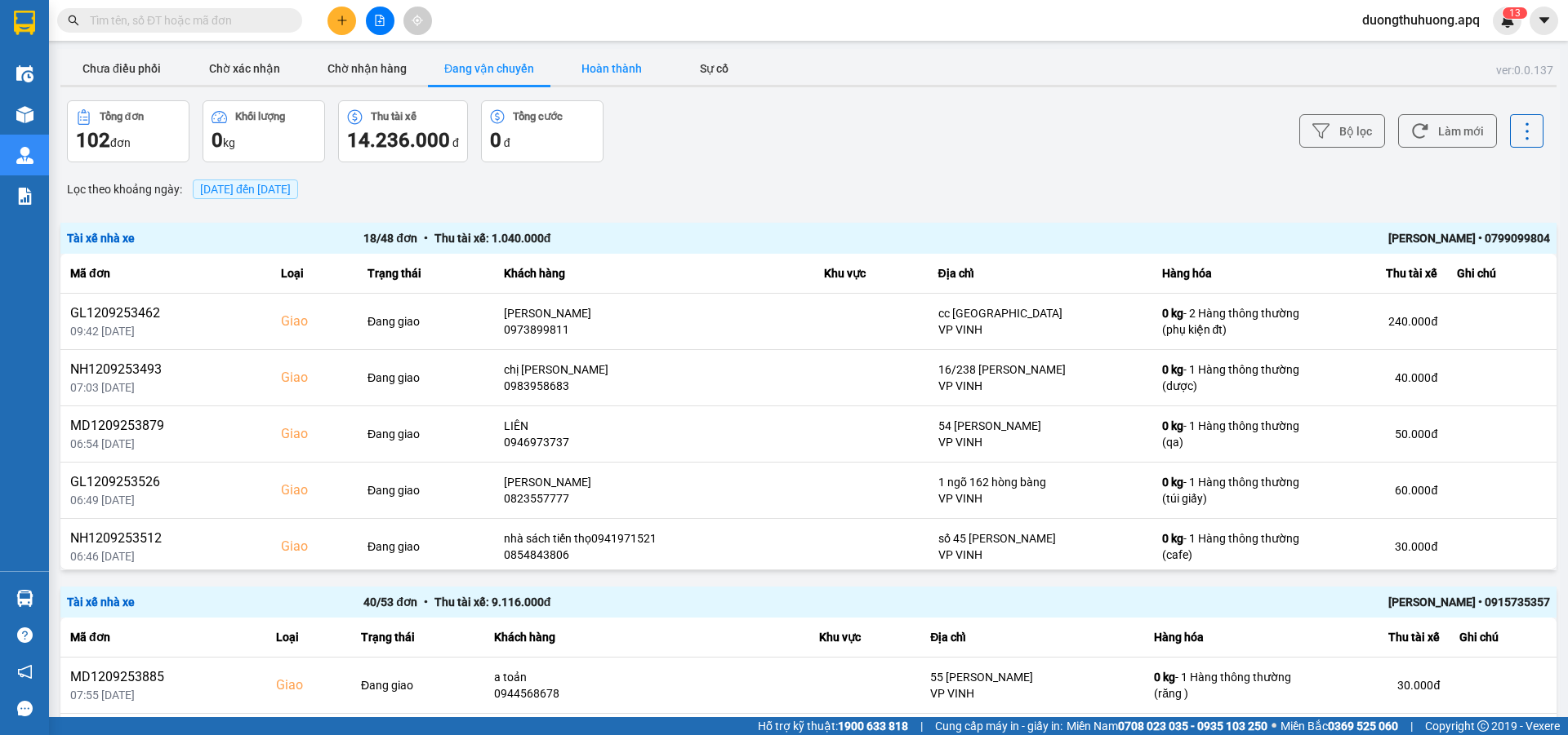
click at [608, 70] on button "Hoàn thành" at bounding box center [611, 68] width 122 height 32
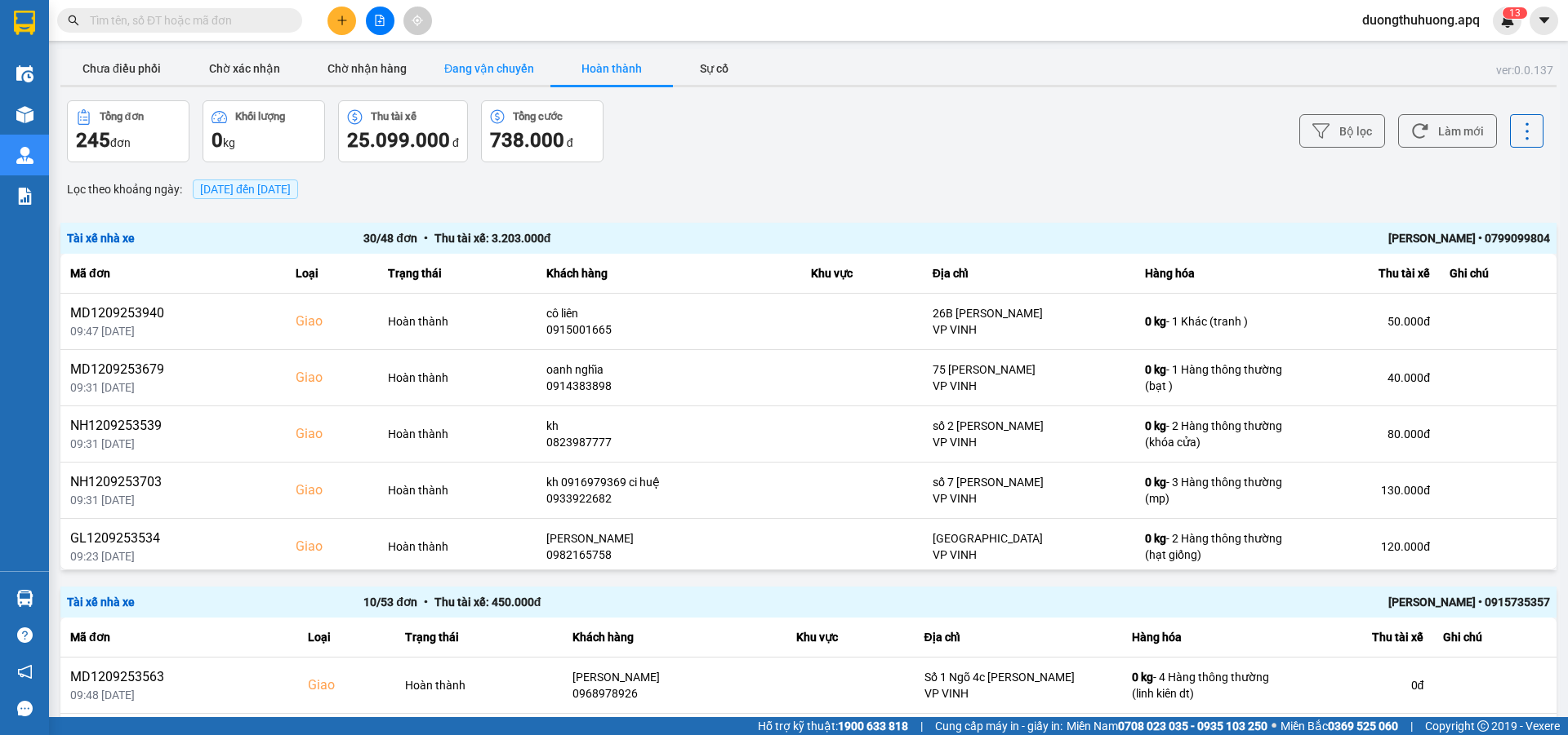
click at [489, 68] on button "Đang vận chuyển" at bounding box center [489, 68] width 122 height 32
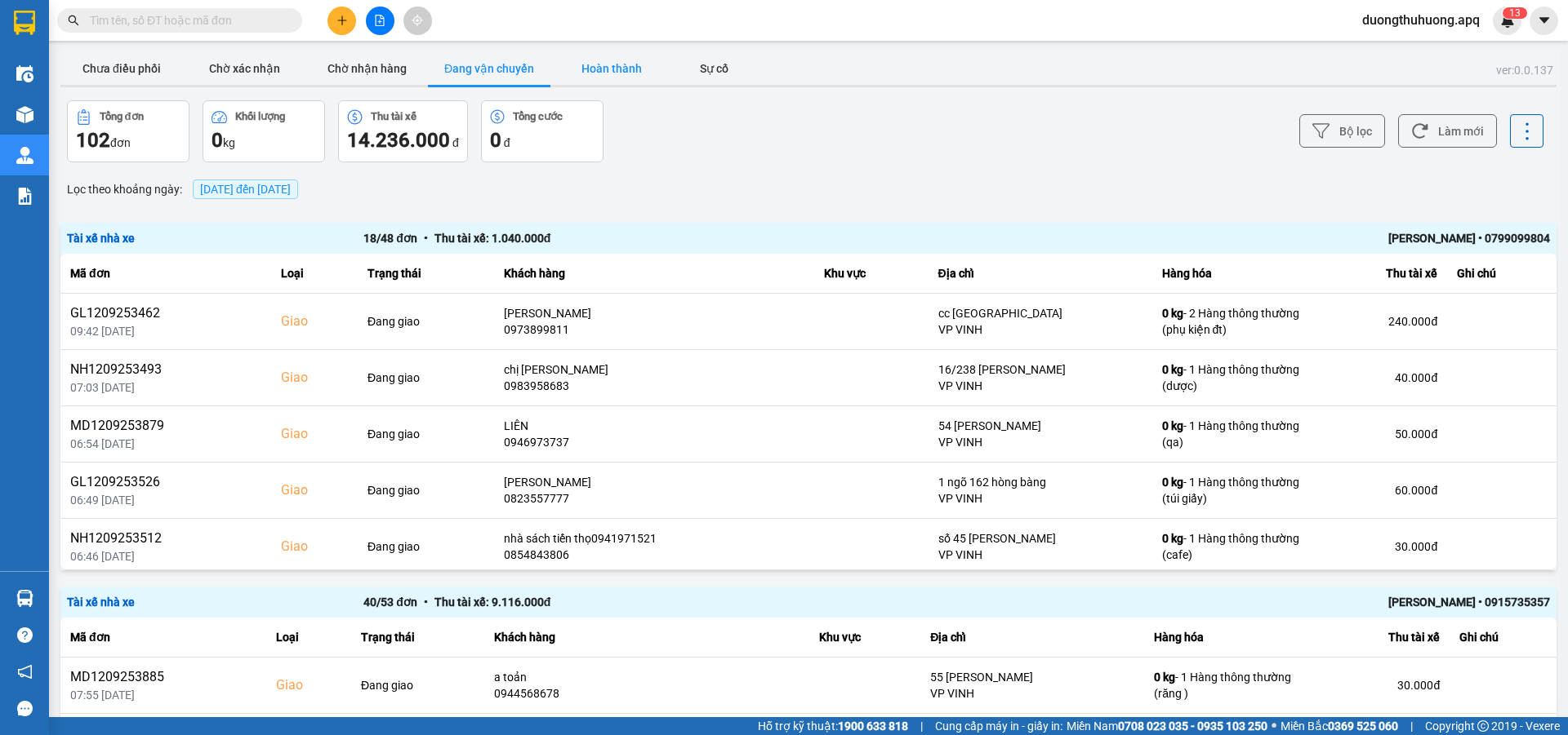
click at [612, 68] on button "Hoàn thành" at bounding box center [611, 68] width 122 height 32
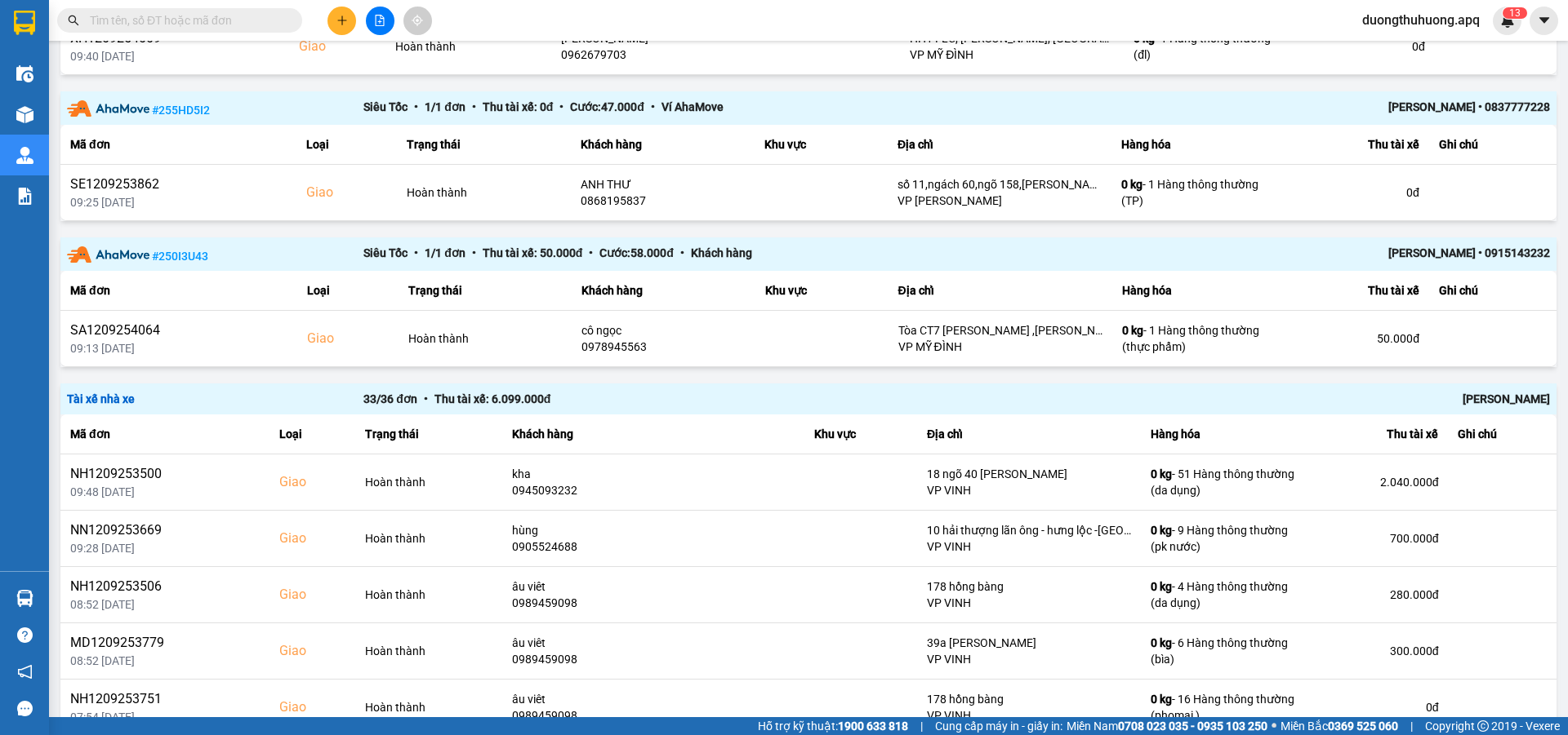
scroll to position [1024, 0]
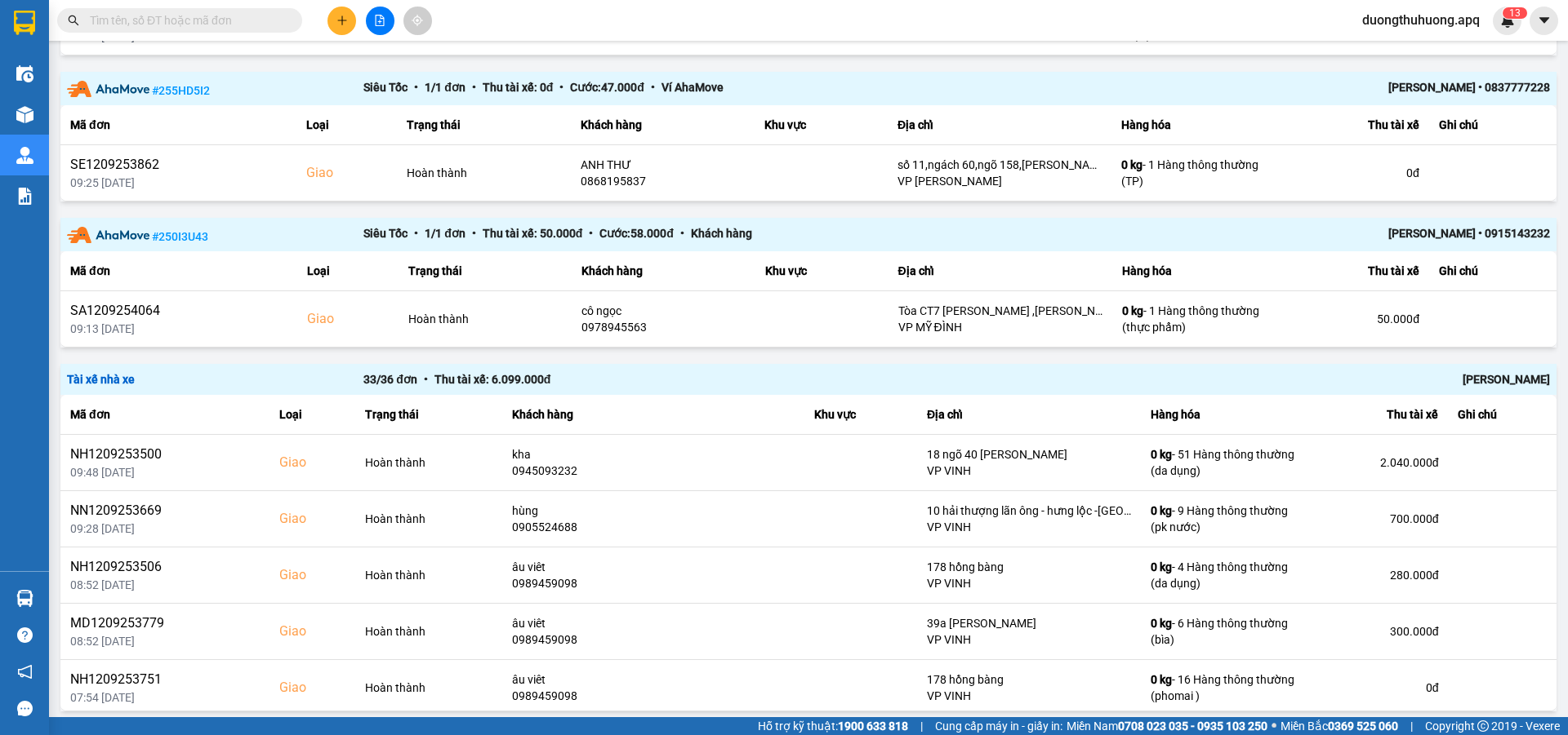
click at [1492, 385] on div "[PERSON_NAME]" at bounding box center [1254, 379] width 593 height 18
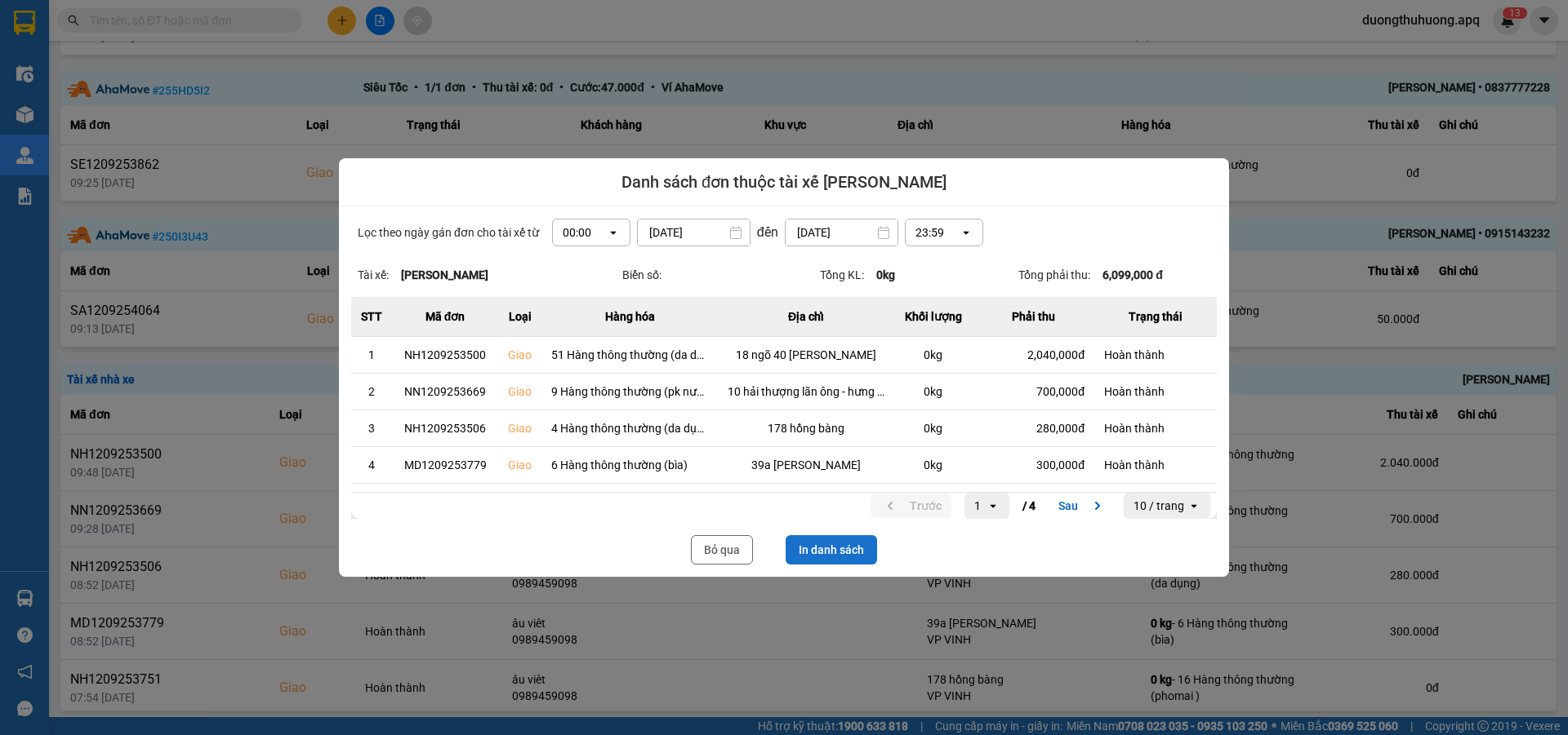
click at [839, 551] on button "In danh sách" at bounding box center [831, 551] width 92 height 30
click at [716, 545] on button "Bỏ qua" at bounding box center [721, 551] width 62 height 30
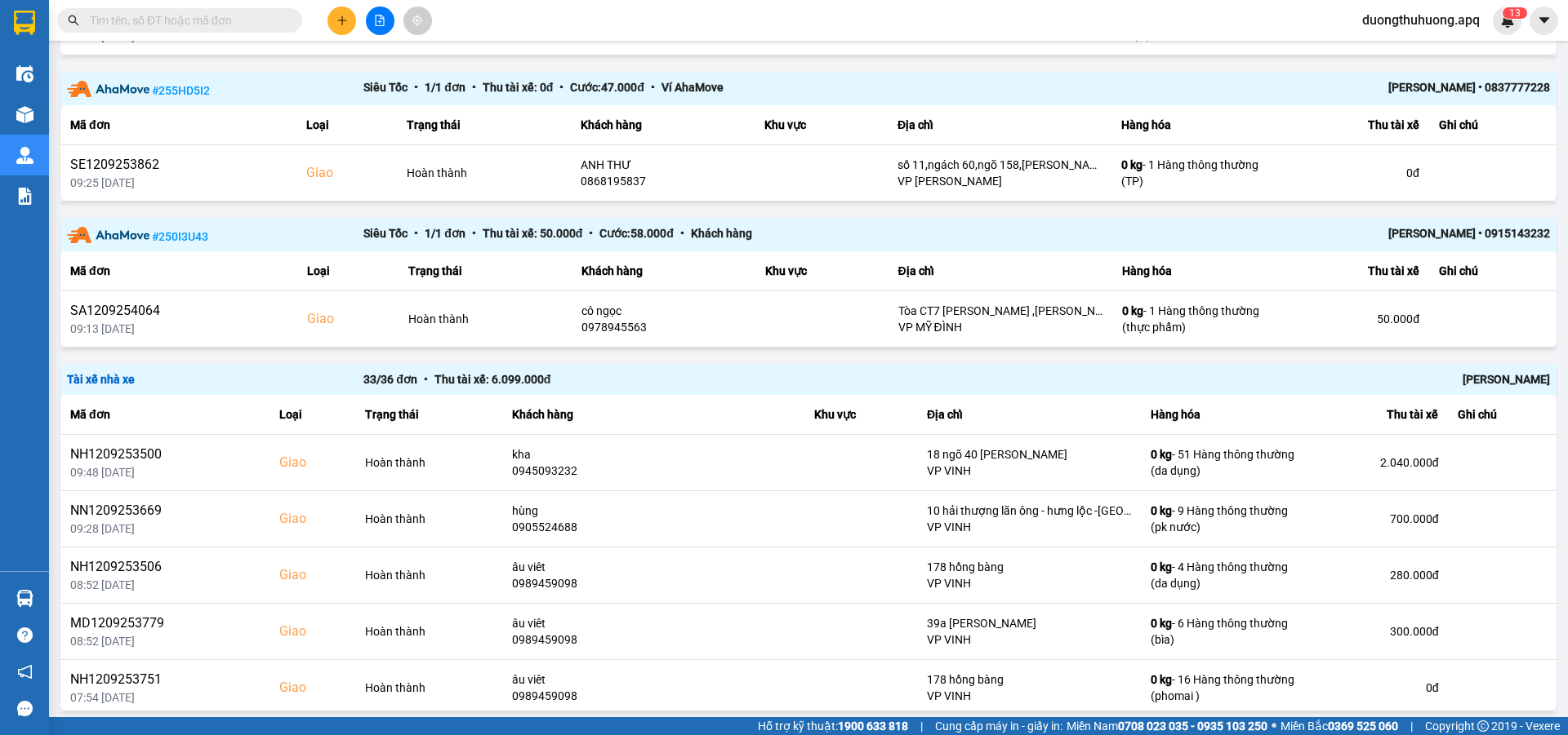
click at [252, 17] on input "text" at bounding box center [186, 20] width 192 height 18
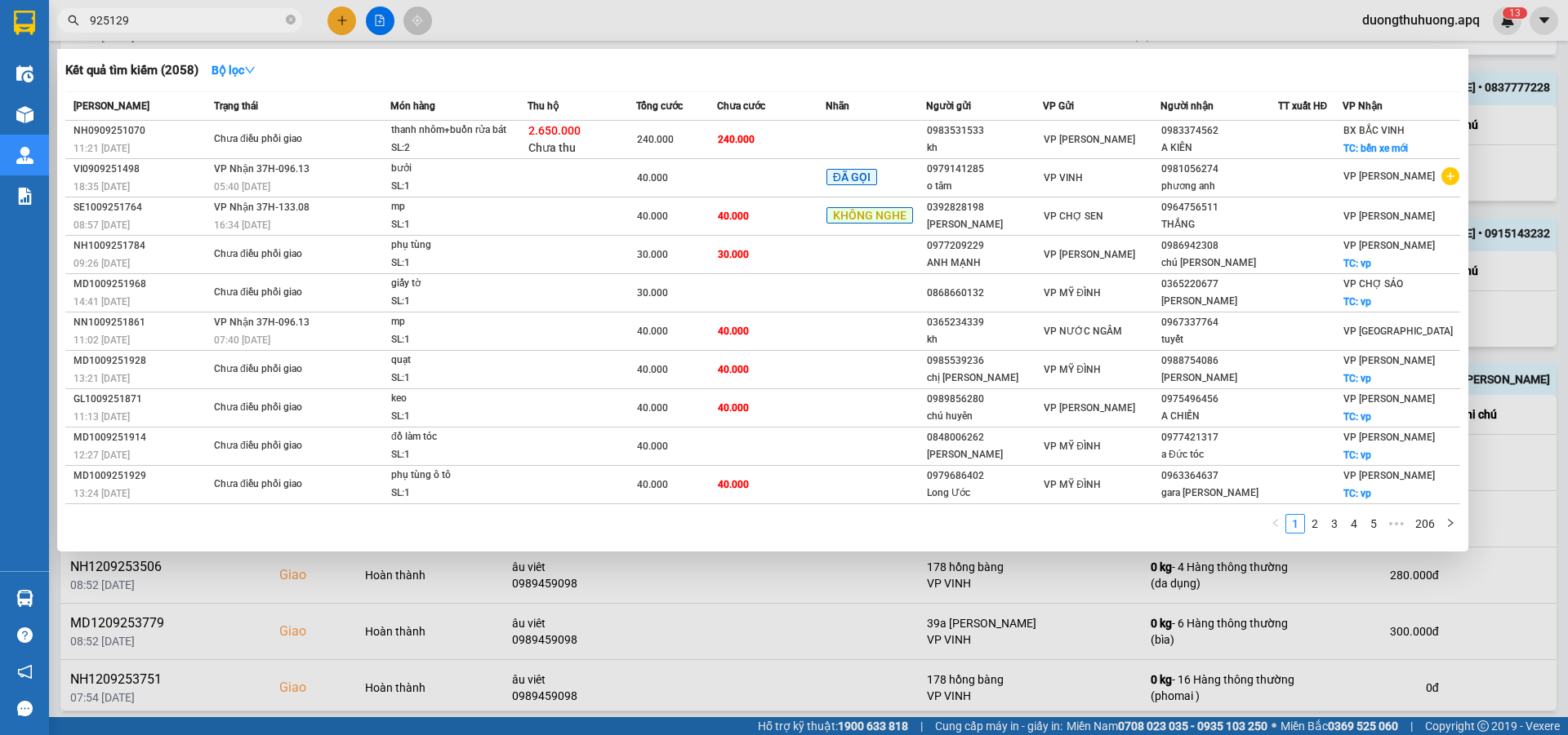
type input "9251292"
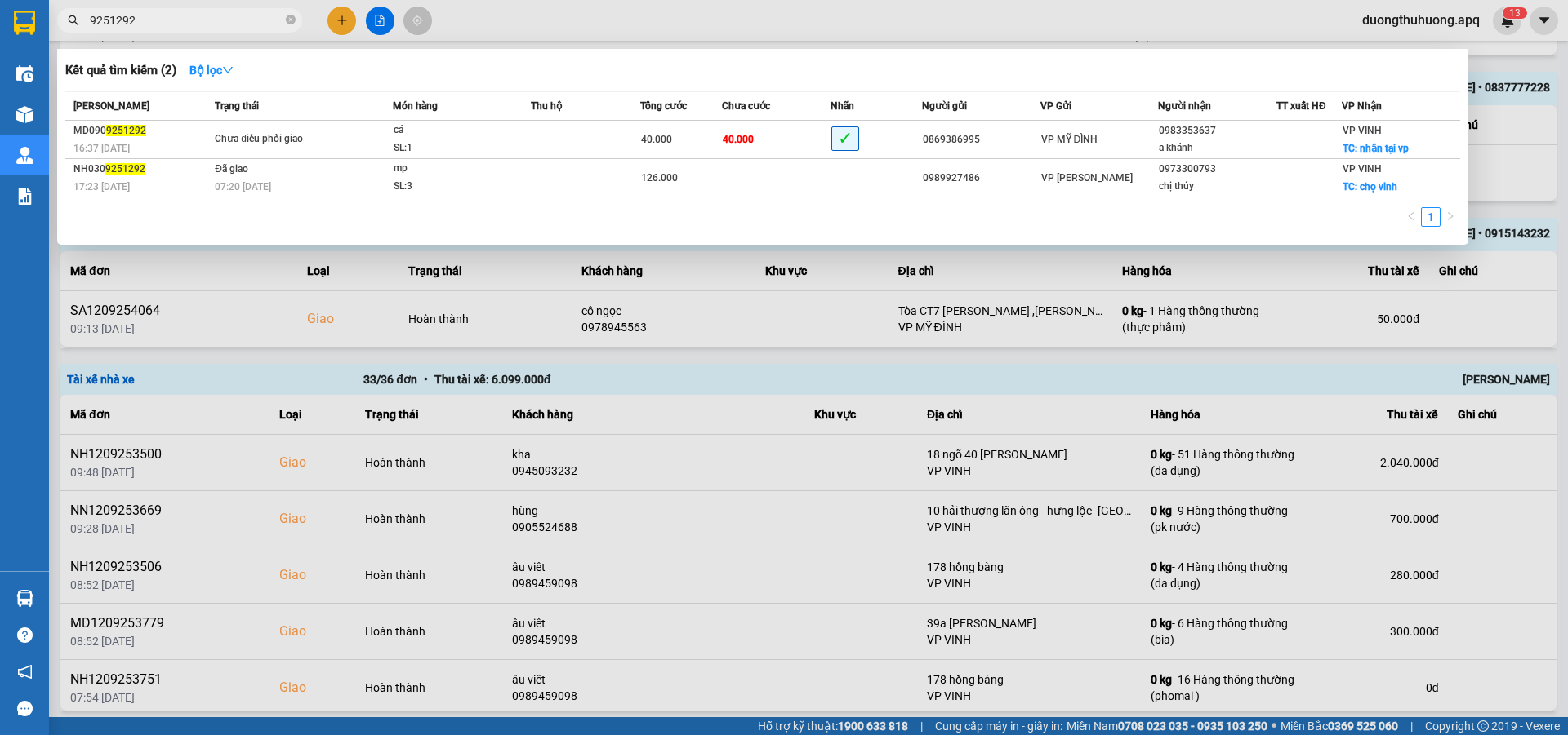
drag, startPoint x: 290, startPoint y: 21, endPoint x: 279, endPoint y: 24, distance: 11.4
click at [287, 22] on icon "close-circle" at bounding box center [290, 19] width 10 height 10
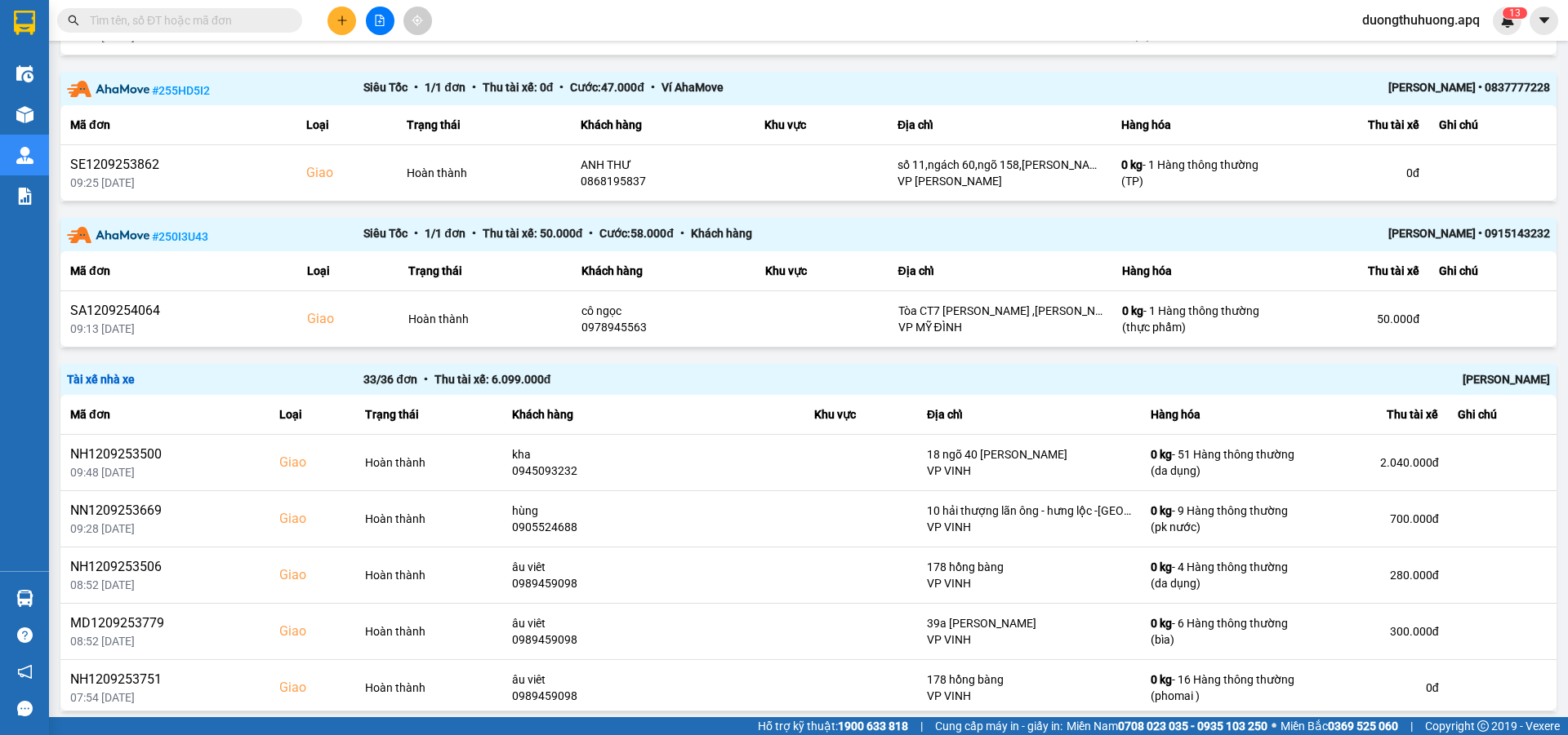
click at [255, 24] on input "text" at bounding box center [186, 20] width 192 height 18
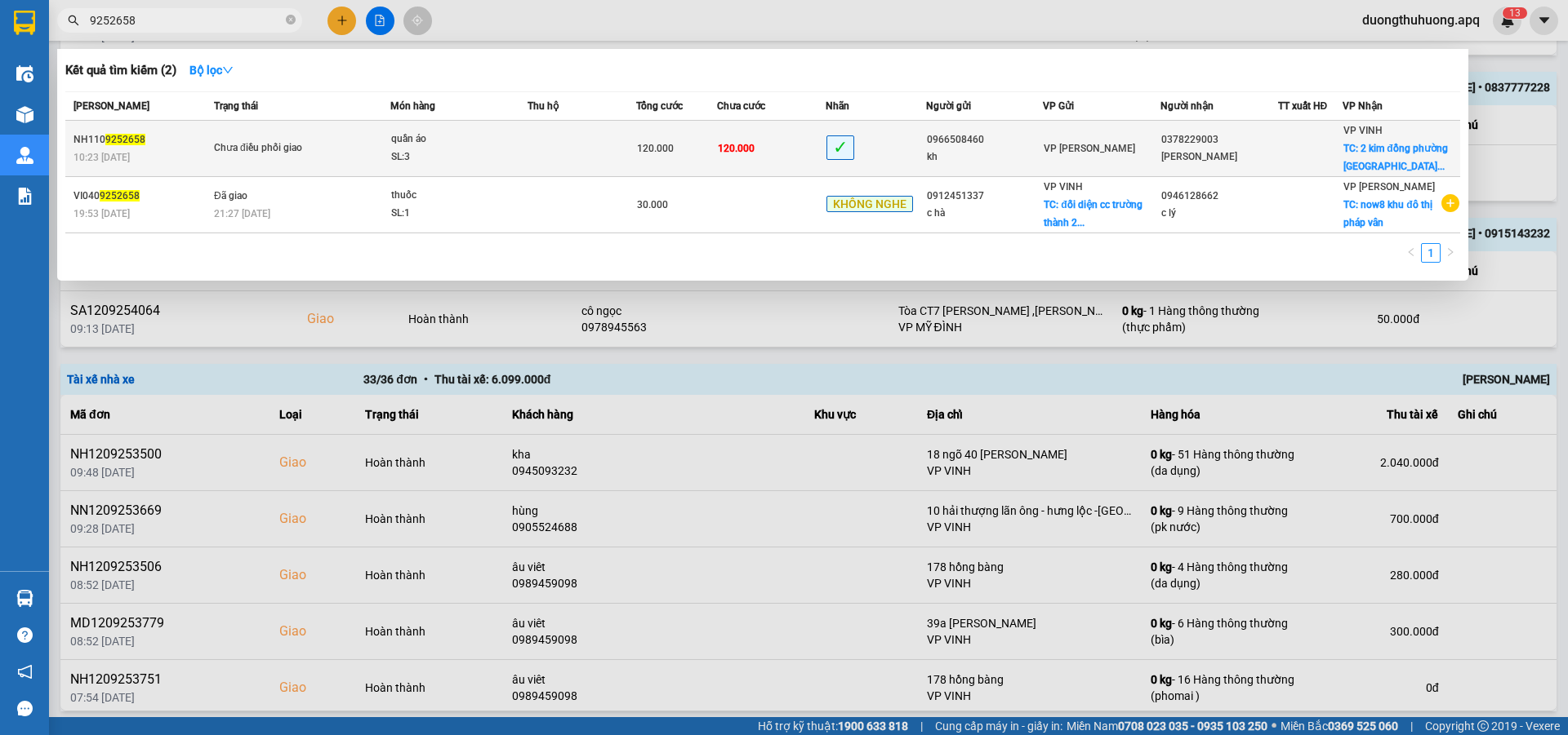
type input "9252658"
click at [500, 153] on div "SL: 3" at bounding box center [452, 157] width 122 height 18
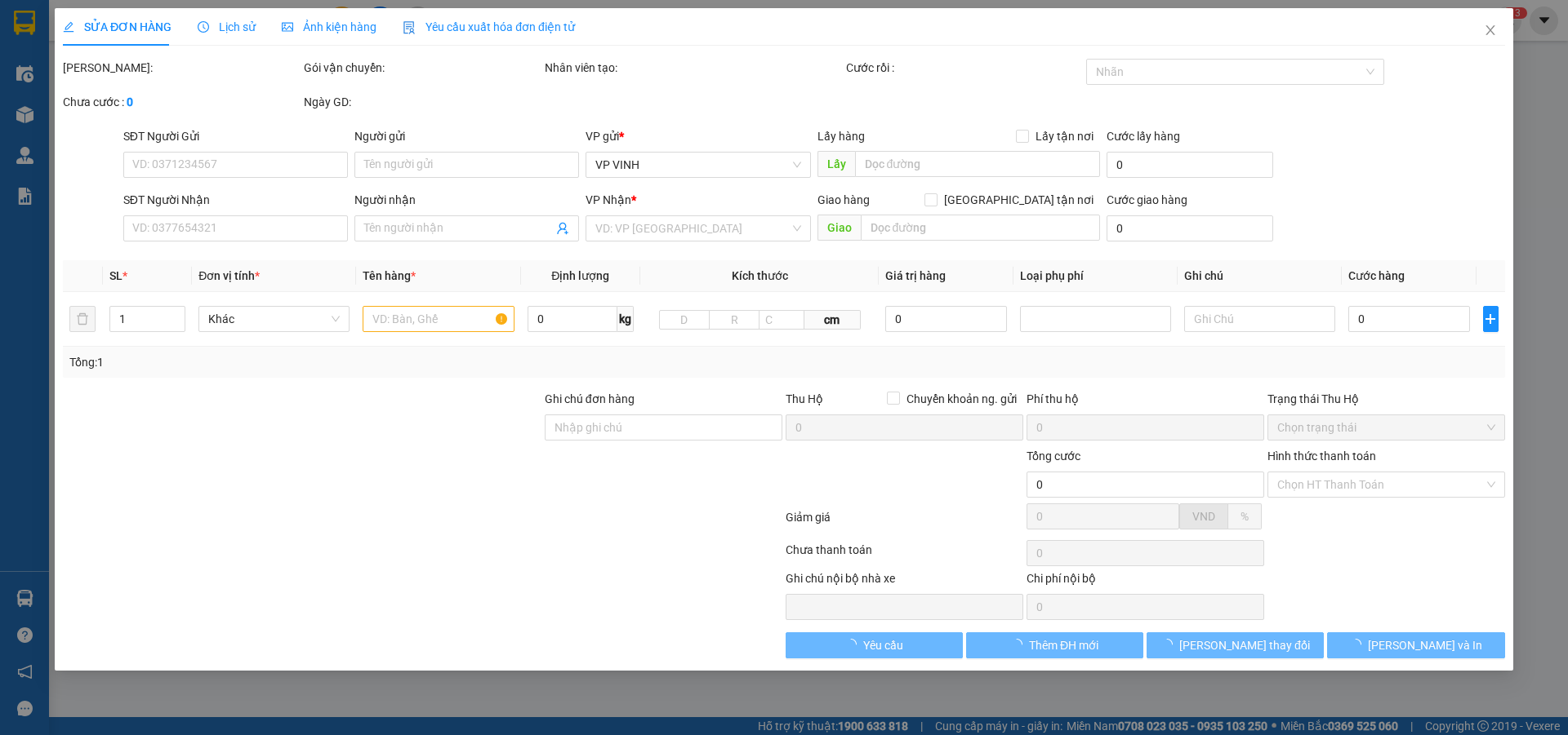
type input "0966508460"
type input "kh"
type input "0378229003"
type input "[PERSON_NAME]"
checkbox input "true"
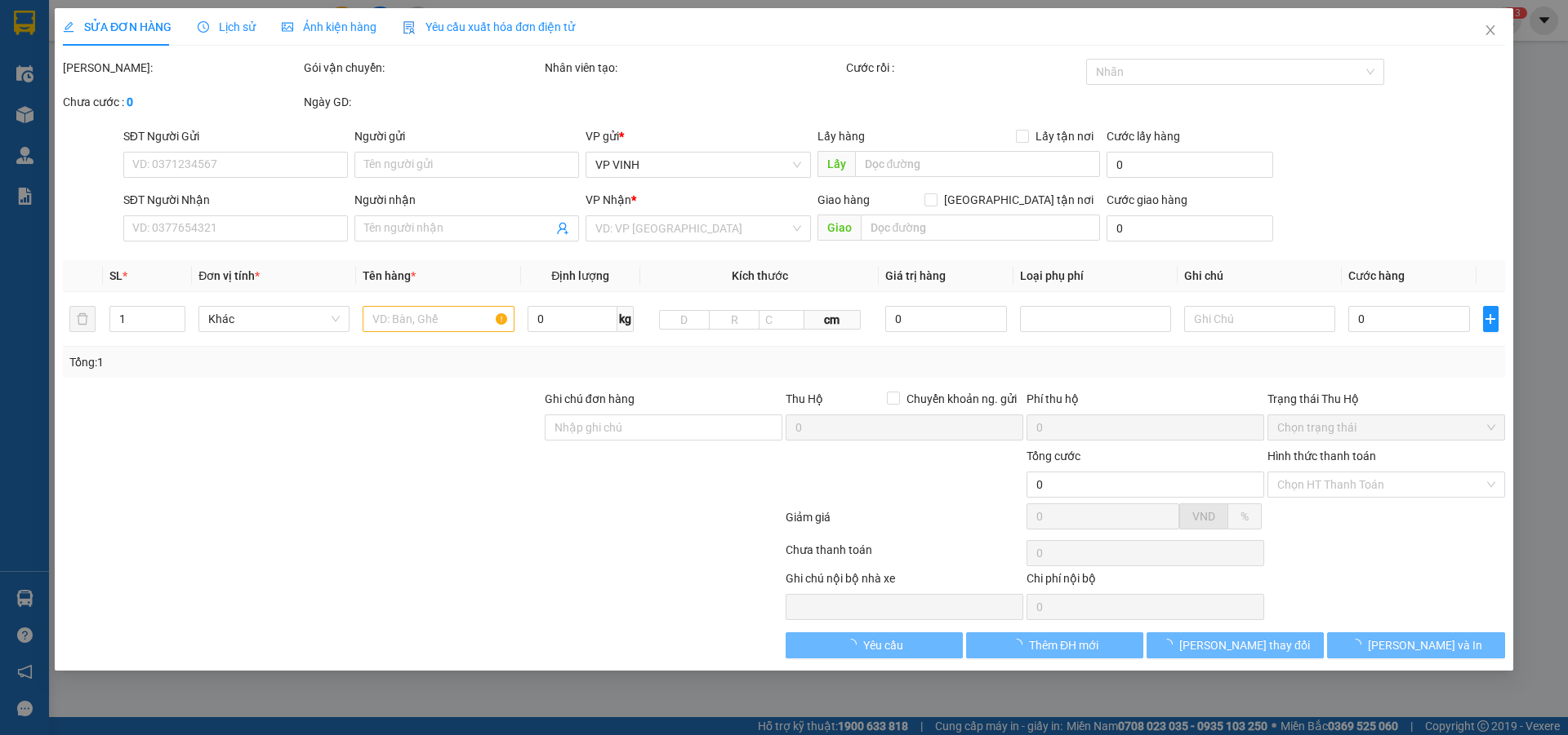
type input "2 kim đồng phường hưng bình"
type input "120.000"
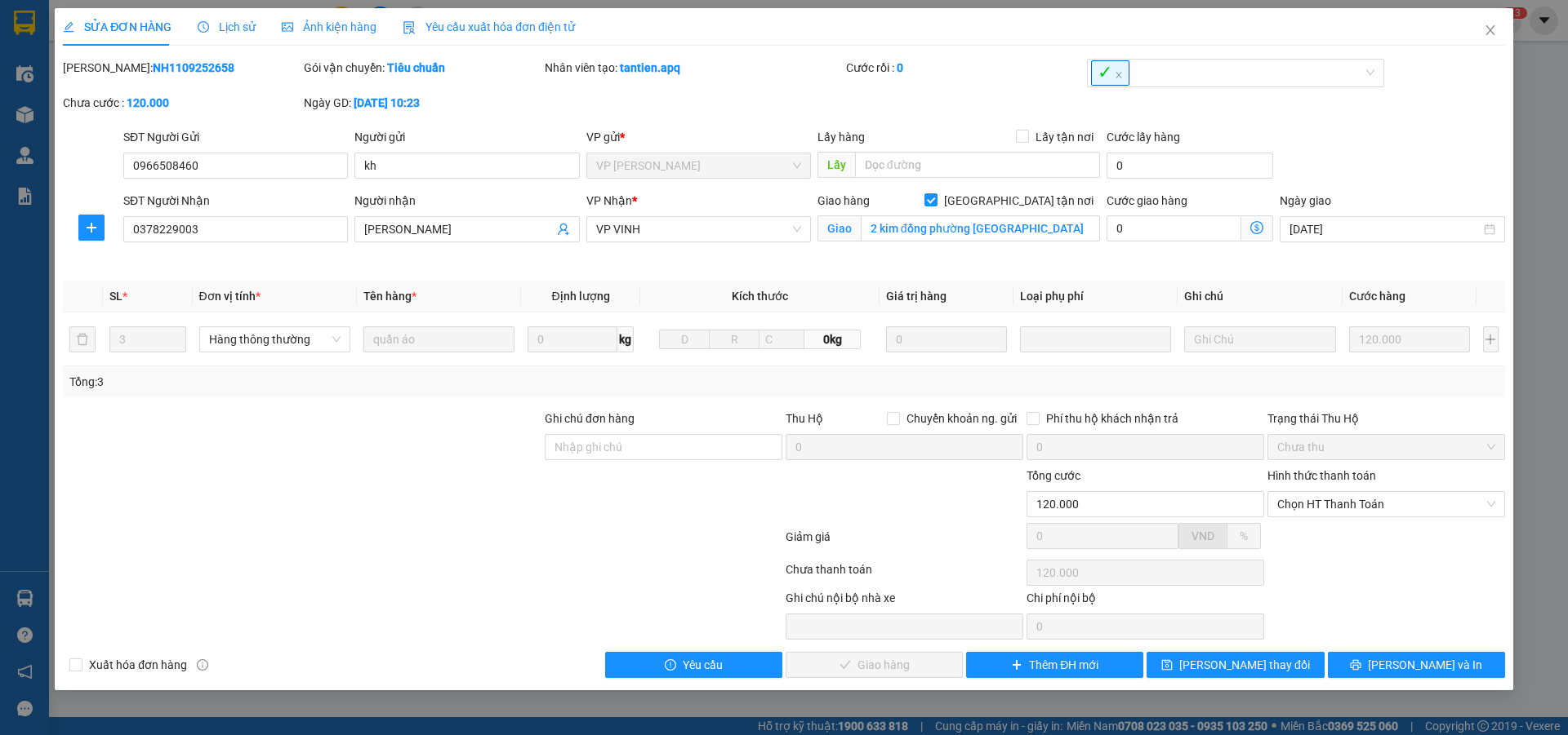
click at [227, 30] on span "Lịch sử" at bounding box center [226, 26] width 58 height 13
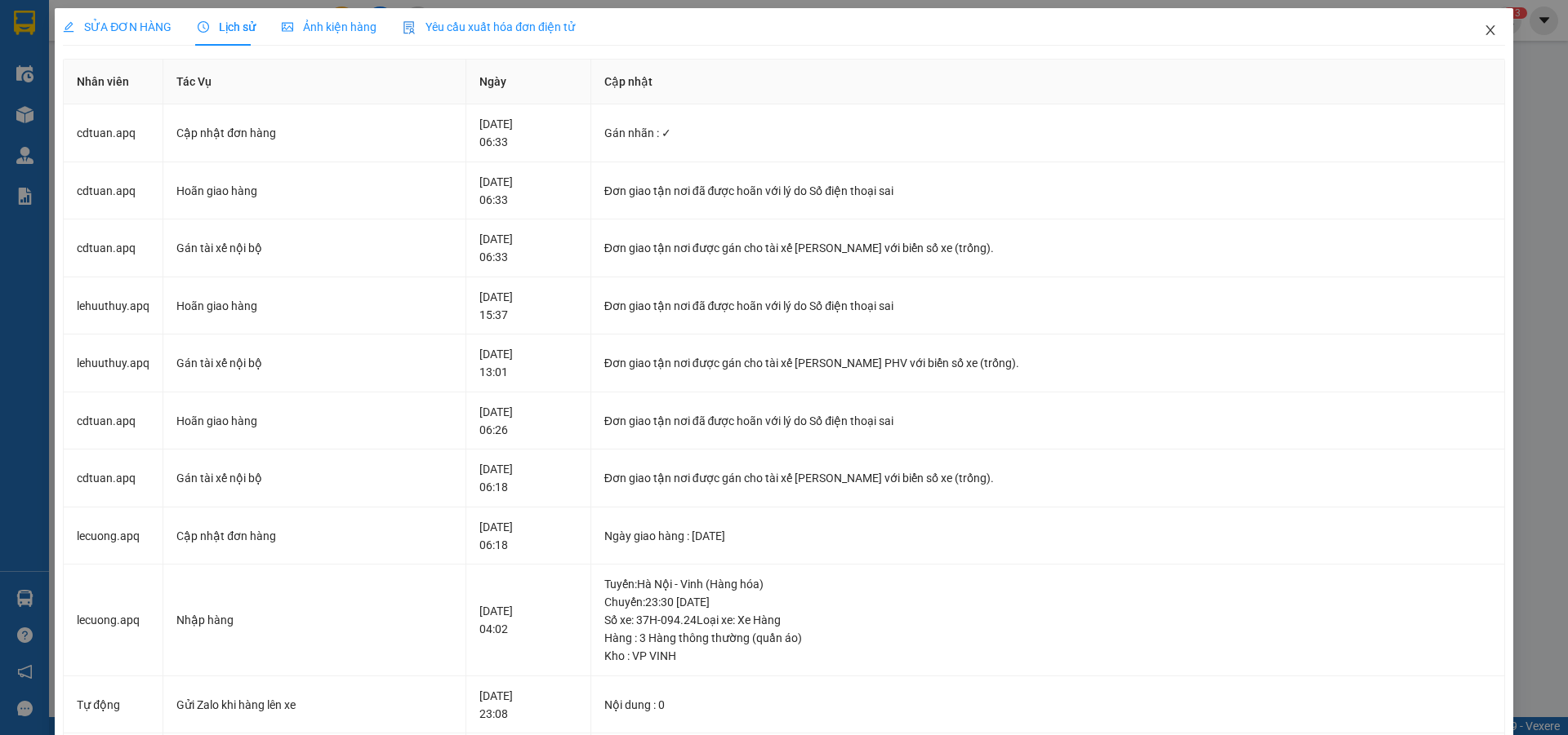
click at [1486, 29] on icon "close" at bounding box center [1490, 30] width 9 height 10
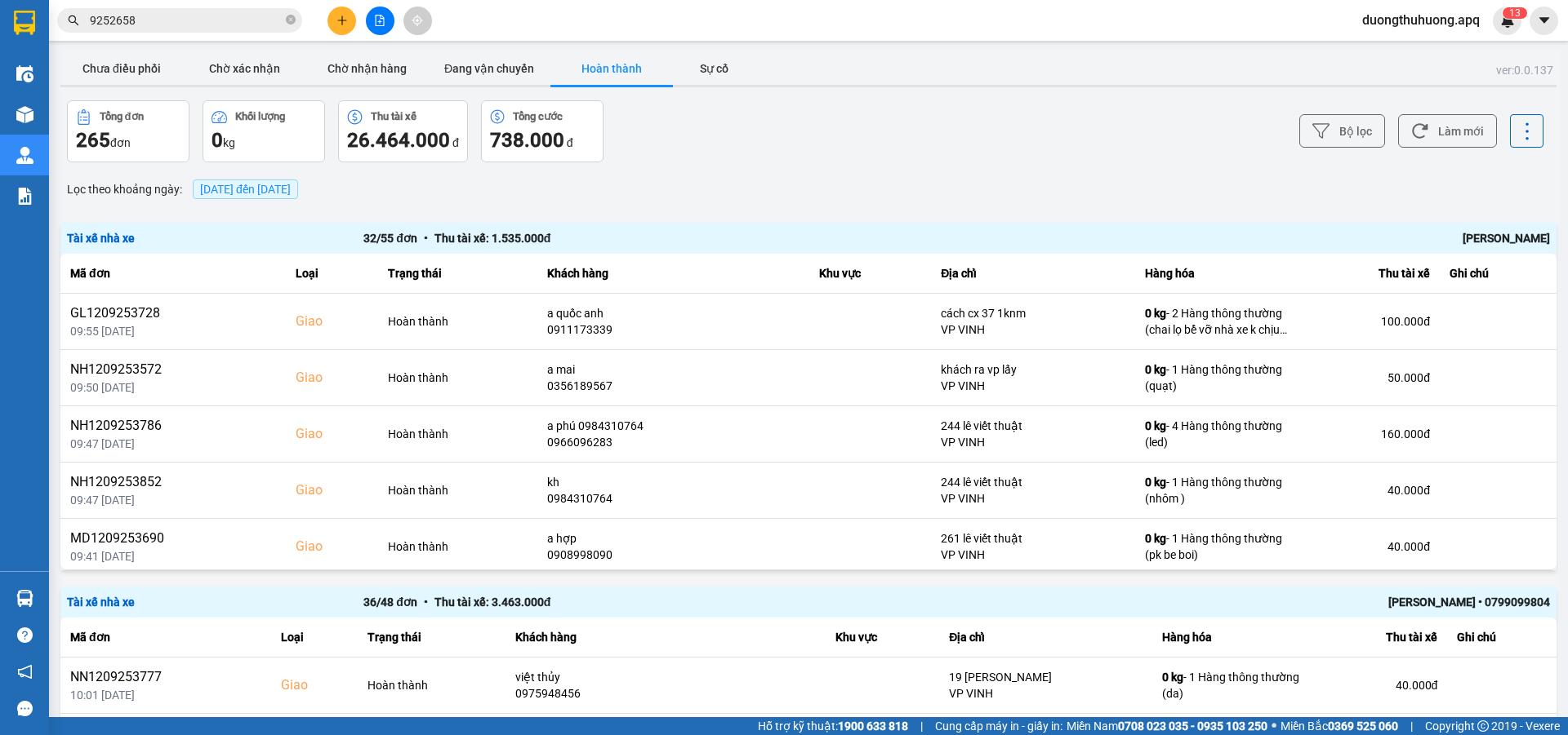
click at [172, 13] on input "9252658" at bounding box center [186, 20] width 192 height 18
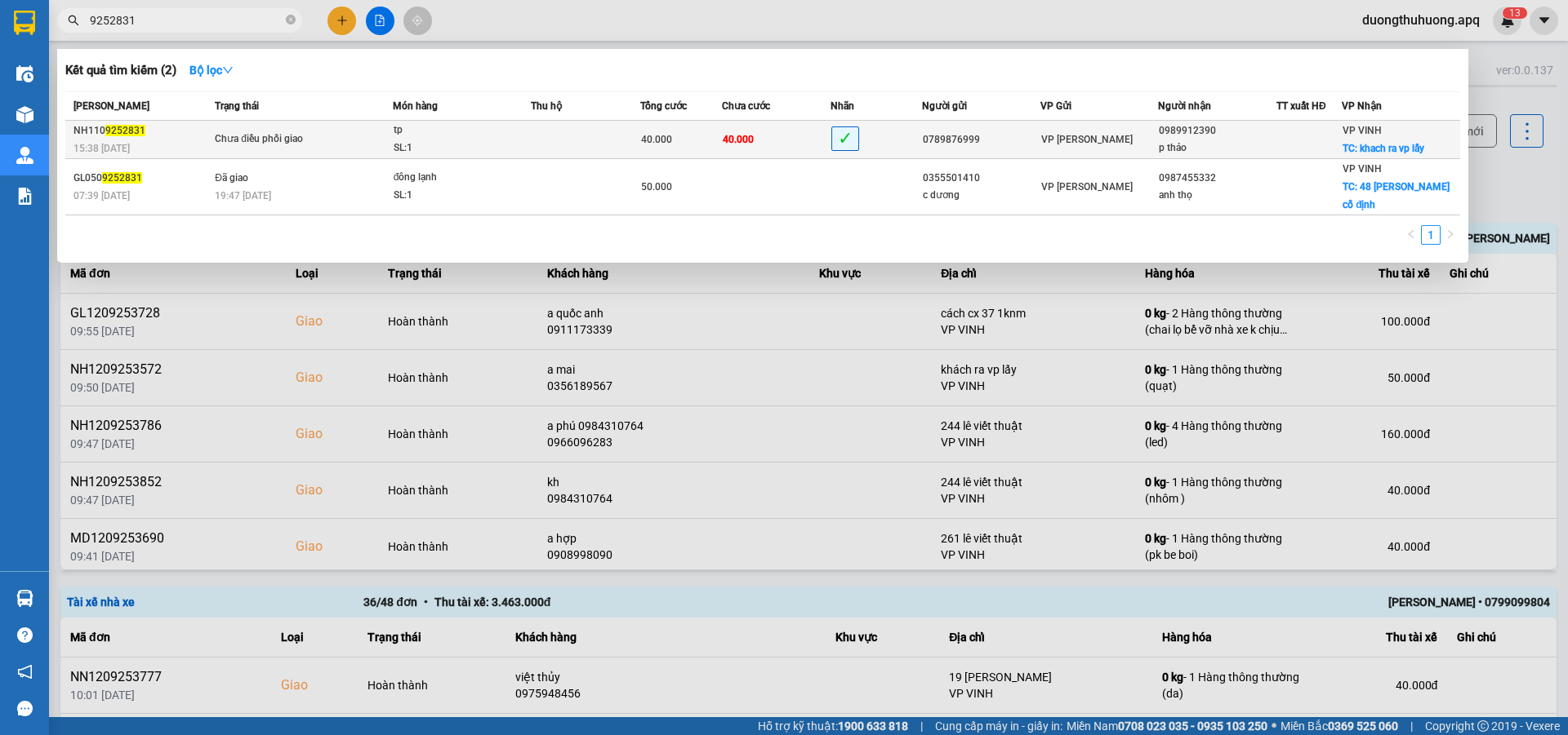
type input "9252831"
click at [315, 141] on div "Chưa điều phối giao" at bounding box center [276, 139] width 122 height 18
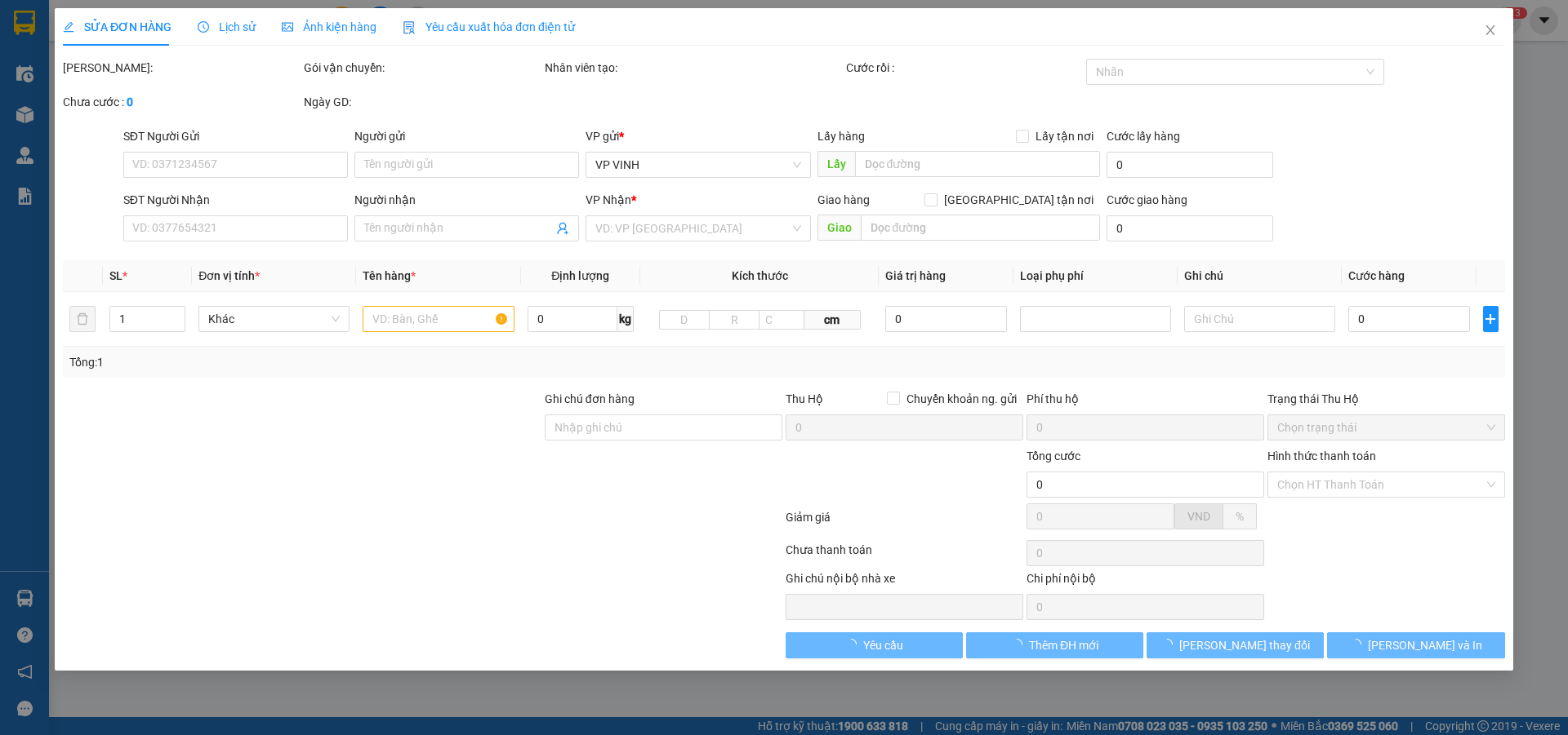
type input "0789876999"
type input "0989912390"
type input "p thảo"
checkbox input "true"
type input "khach ra vp lấy"
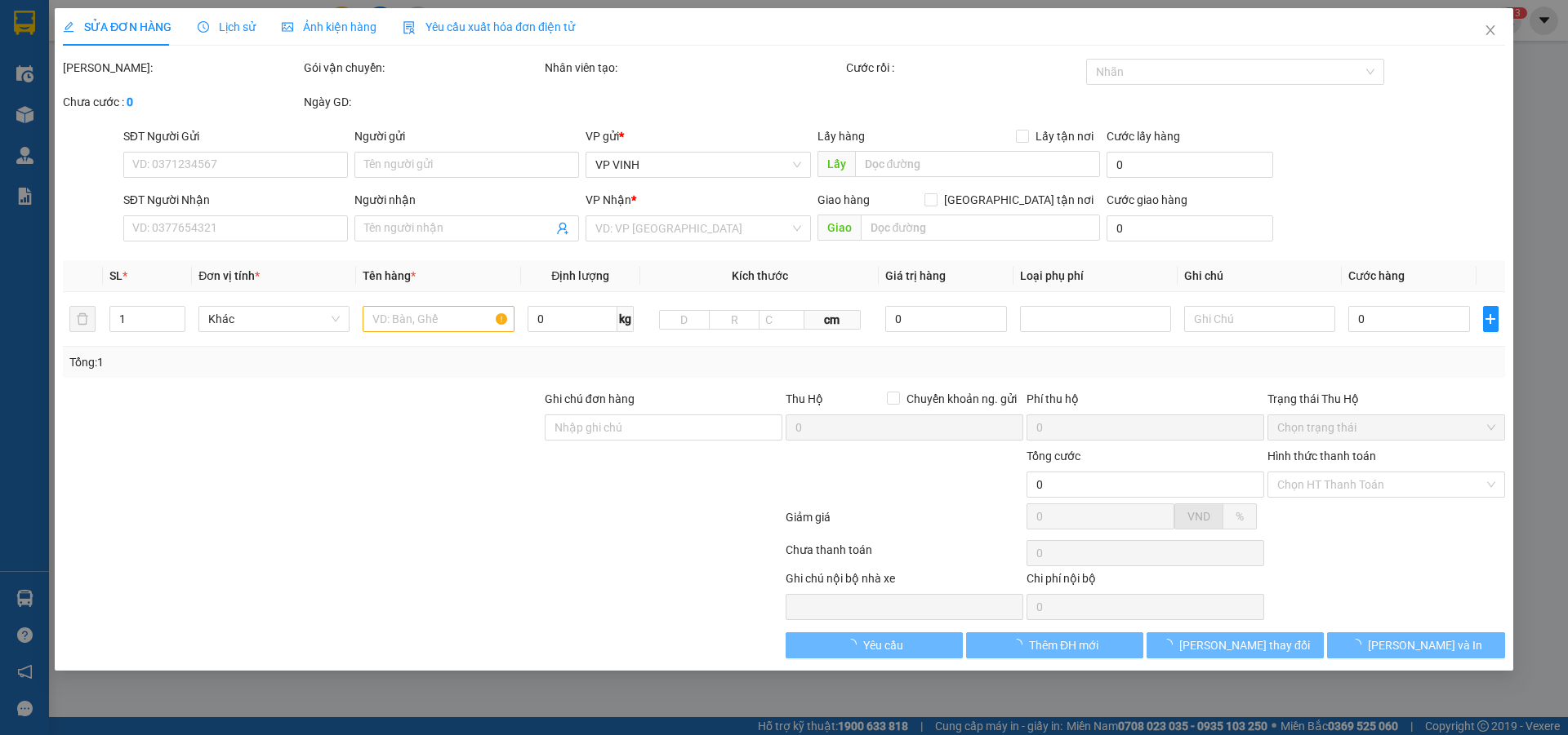
type input "40.000"
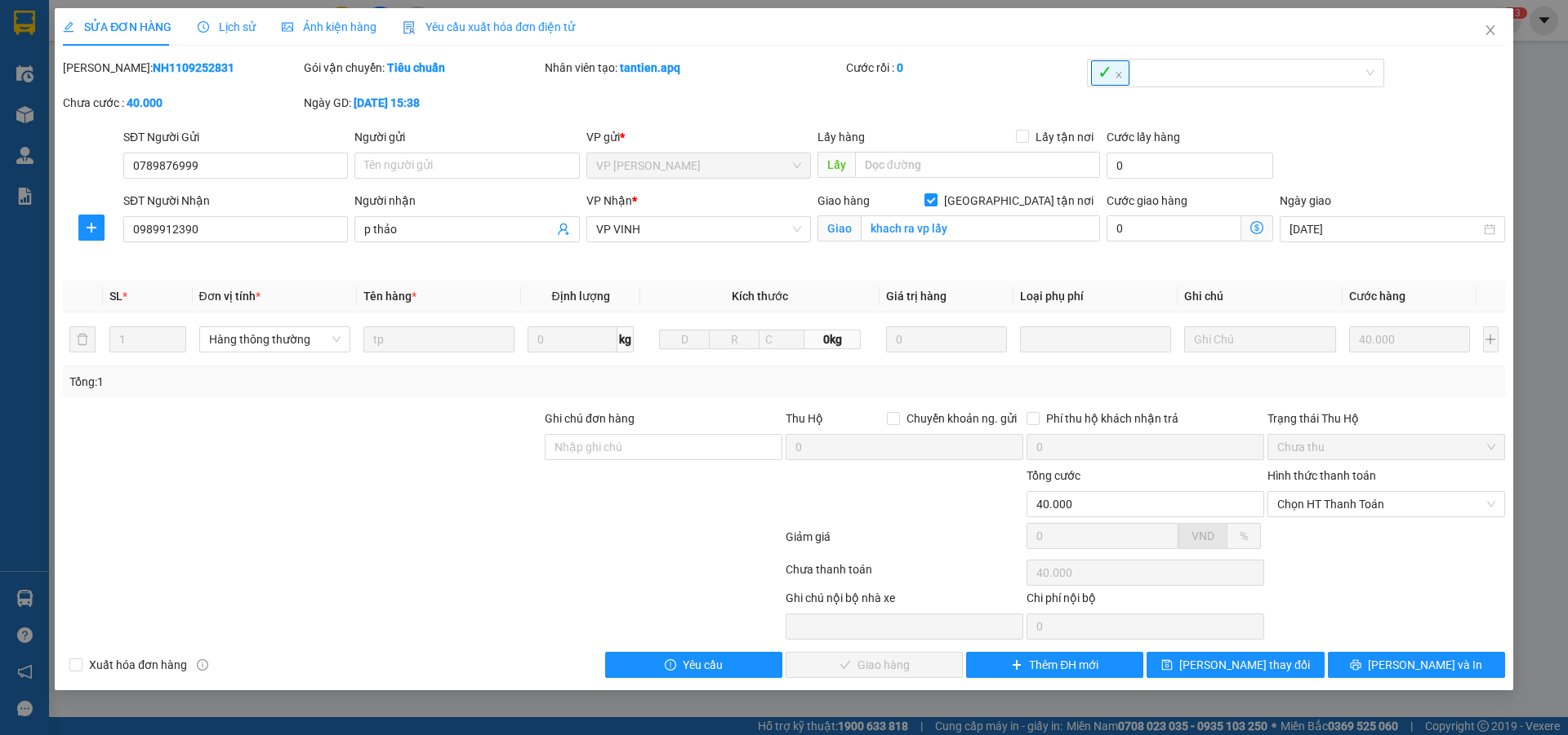
click at [241, 31] on span "Lịch sử" at bounding box center [226, 26] width 58 height 13
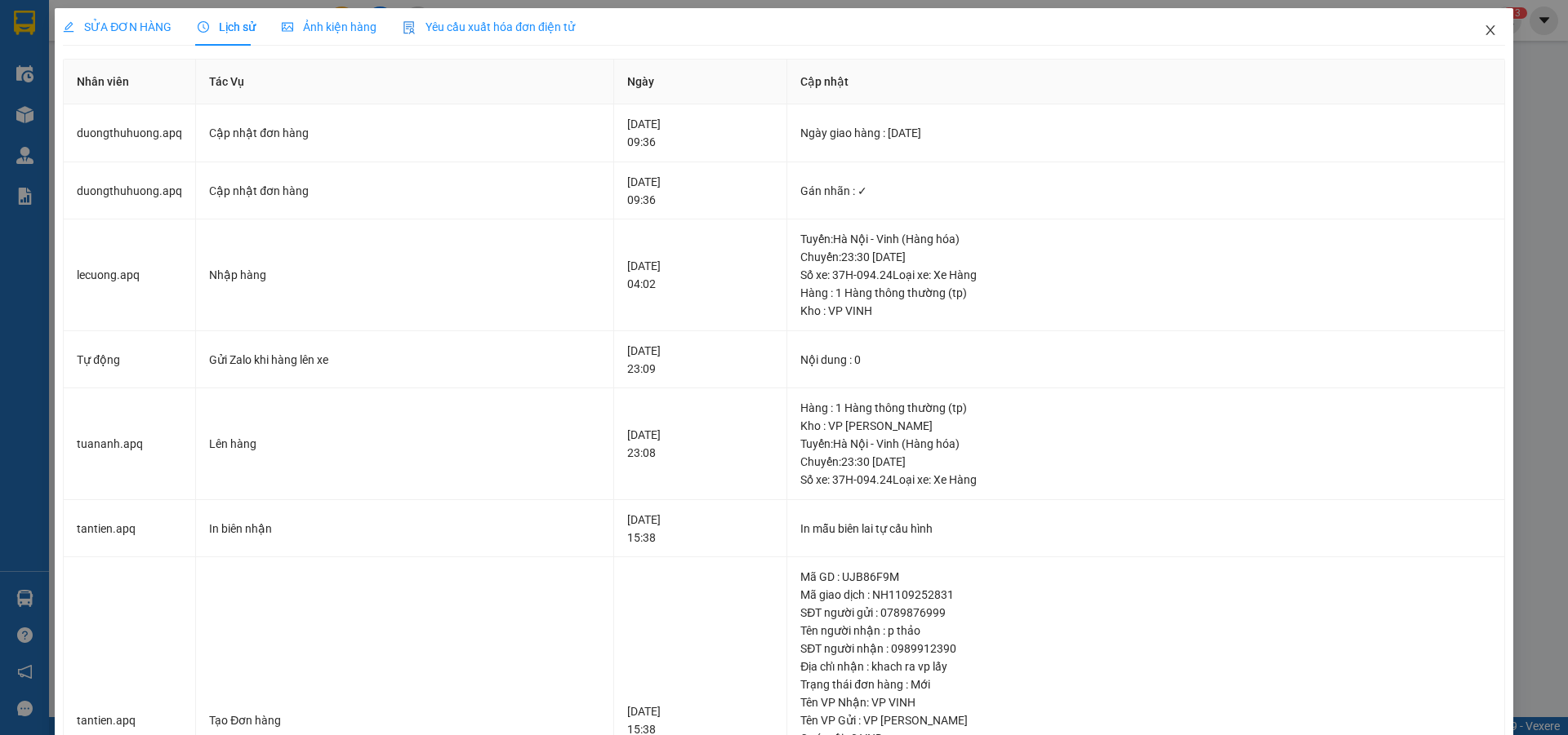
click at [1484, 27] on icon "close" at bounding box center [1490, 30] width 13 height 13
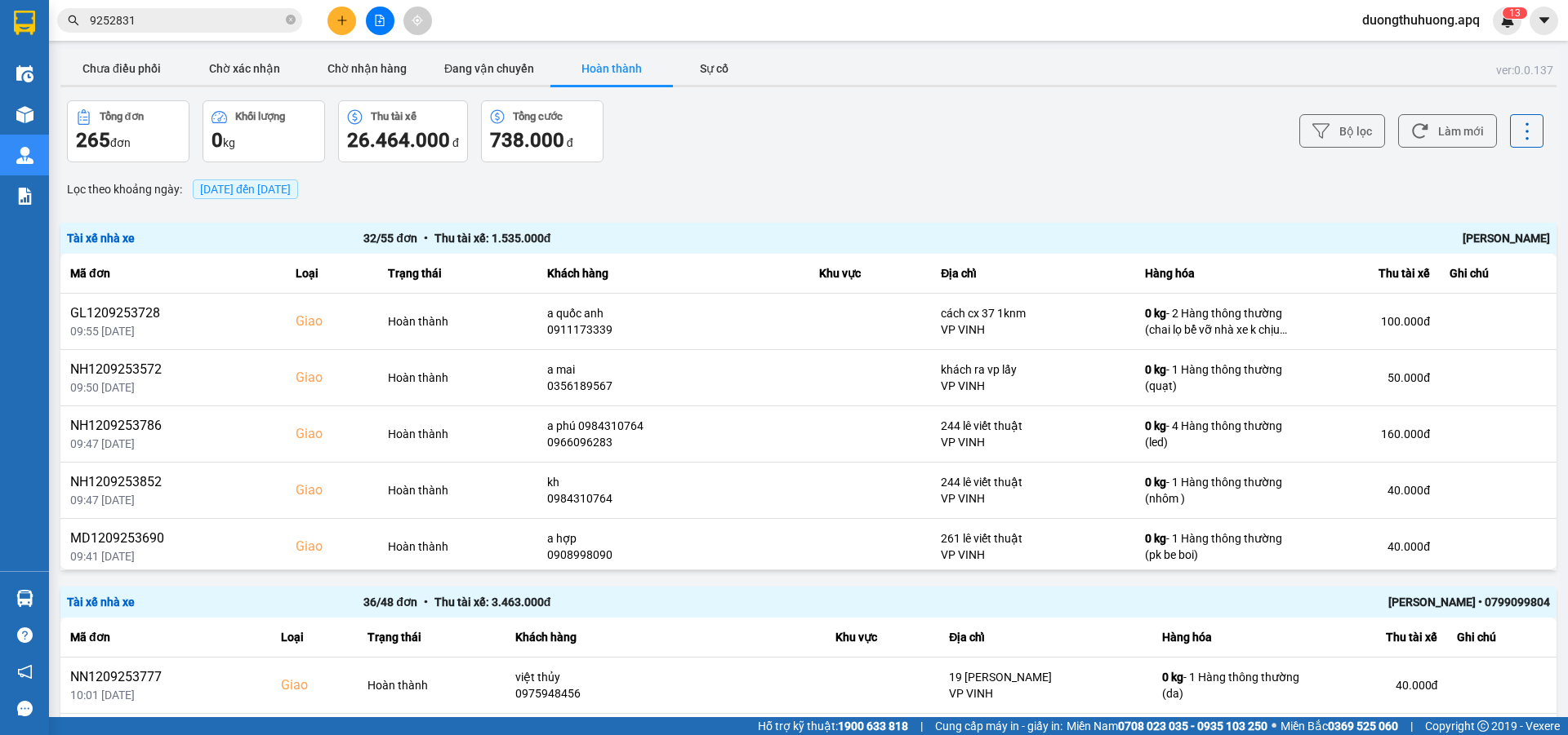
click at [195, 15] on input "9252831" at bounding box center [186, 20] width 192 height 18
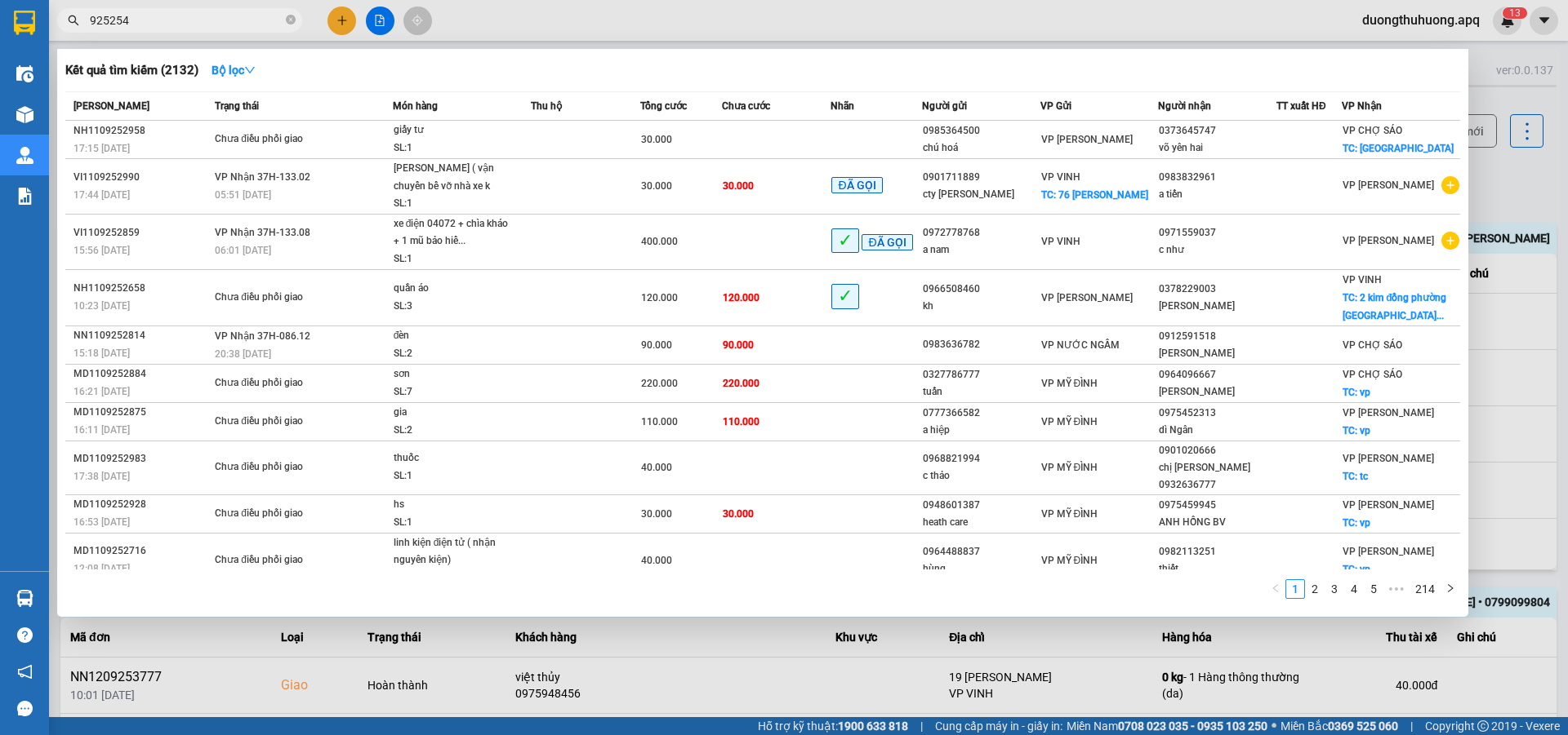
type input "9252542"
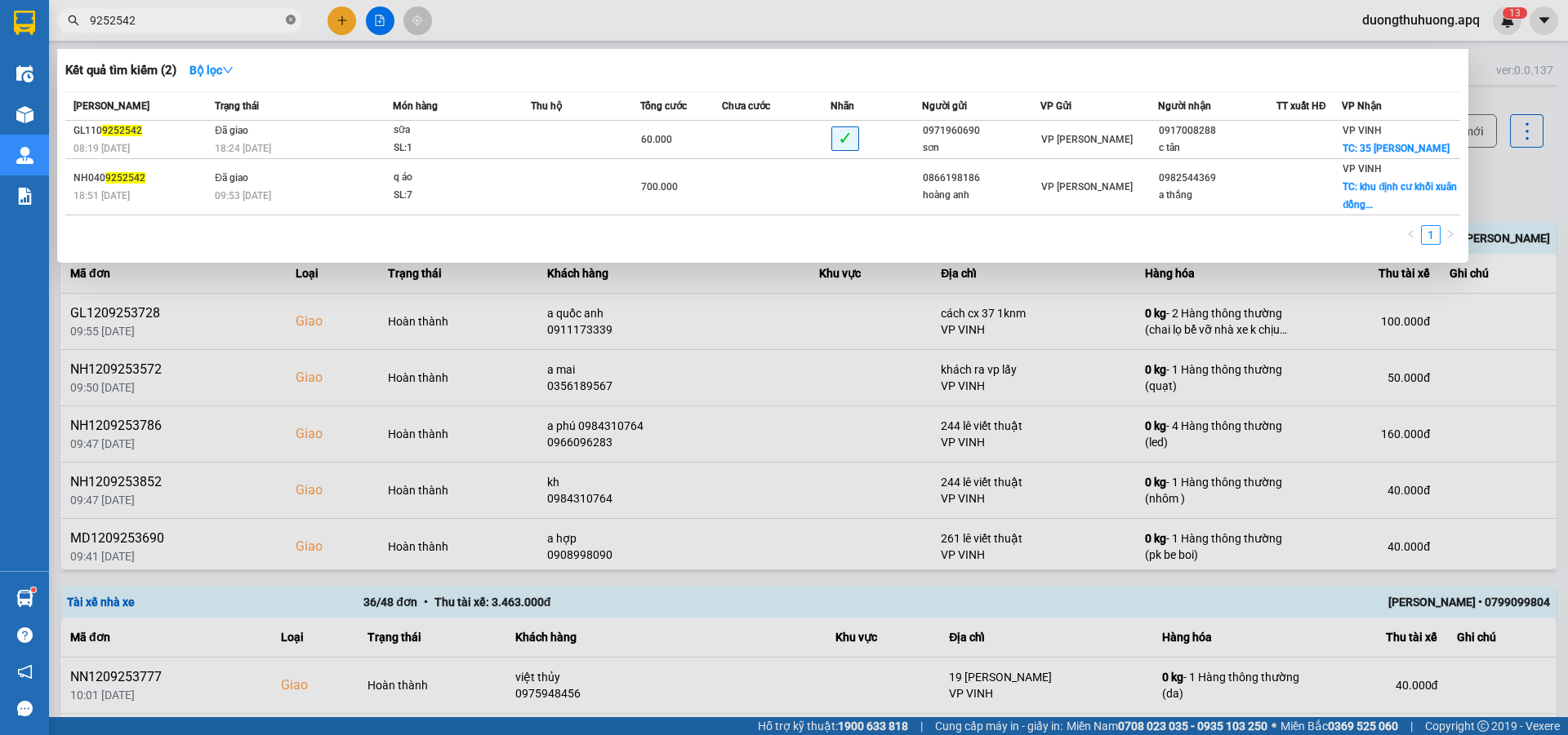
click at [290, 20] on icon "close-circle" at bounding box center [290, 19] width 10 height 10
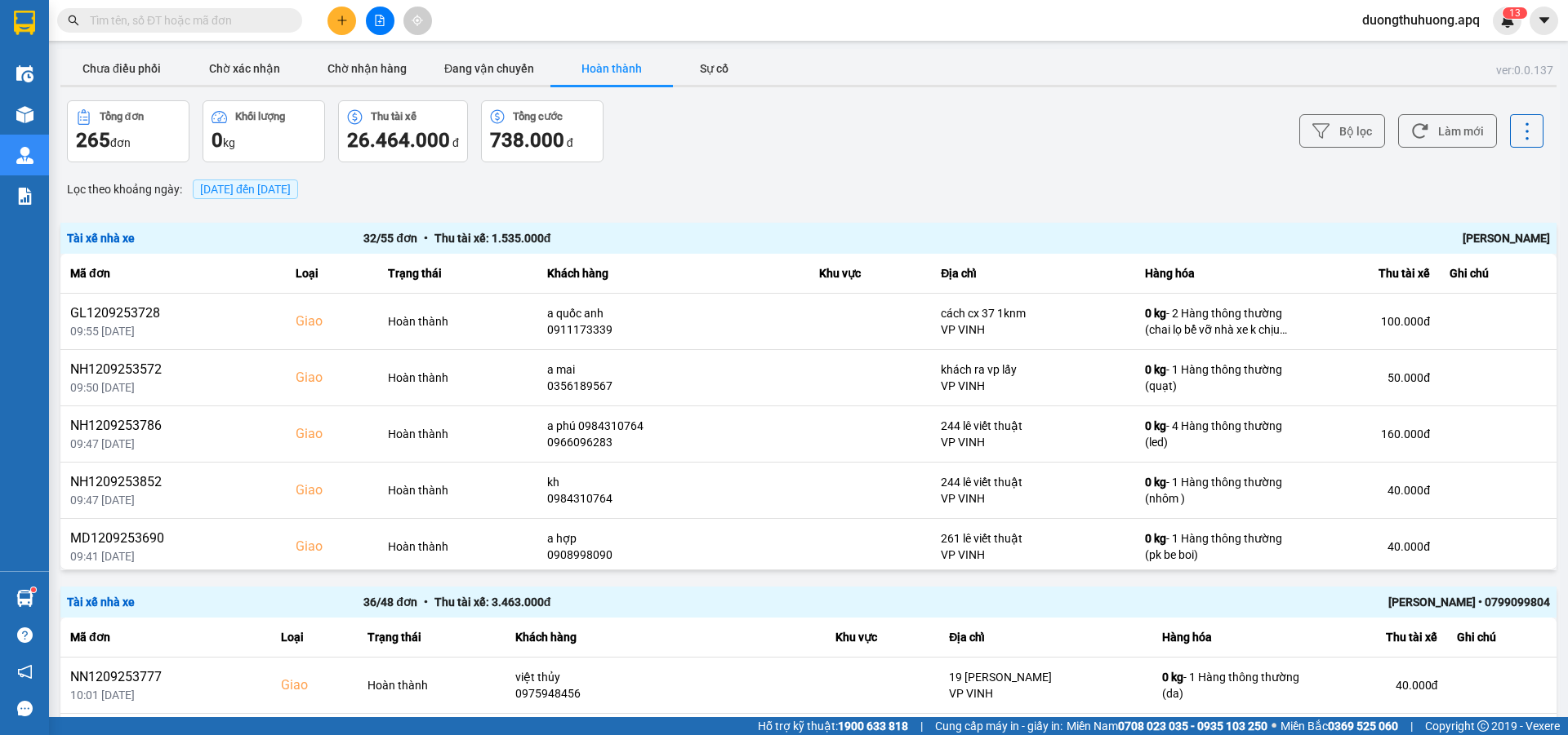
click at [275, 22] on input "text" at bounding box center [186, 20] width 192 height 18
click at [225, 19] on input "text" at bounding box center [186, 20] width 192 height 18
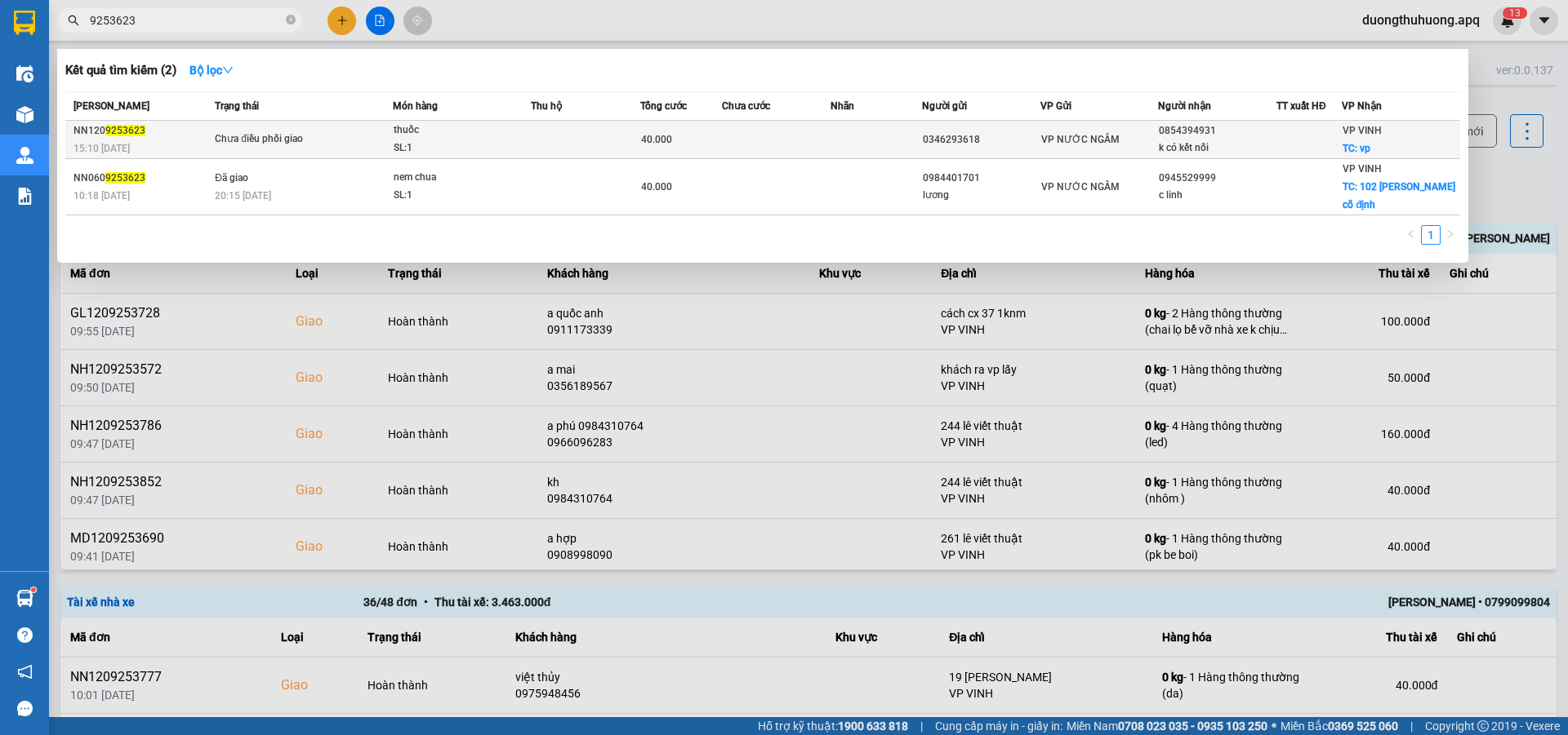
type input "9253623"
click at [473, 146] on div "SL: 1" at bounding box center [455, 149] width 122 height 18
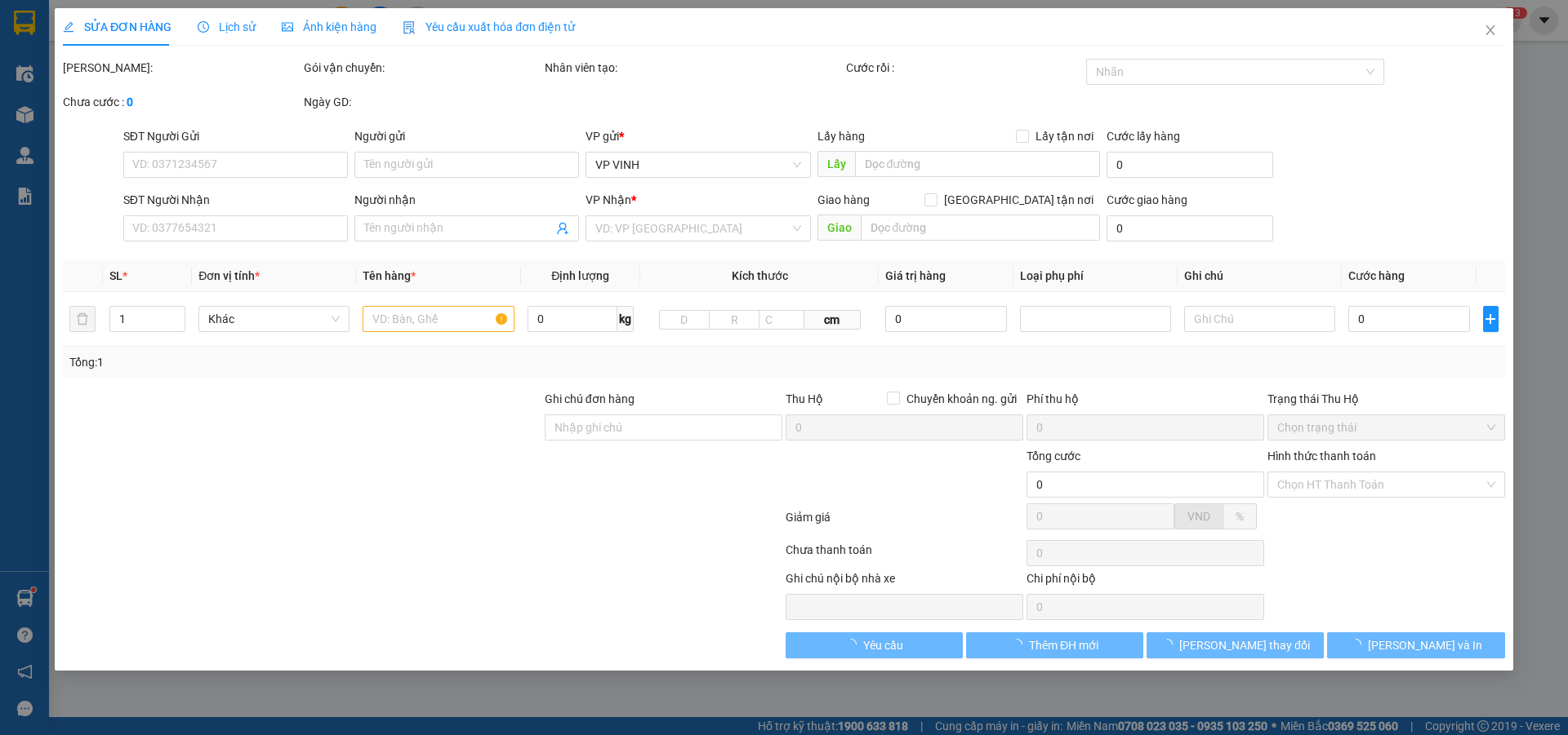
type input "0346293618"
type input "0854394931"
type input "k có kết nối"
checkbox input "true"
type input "vp"
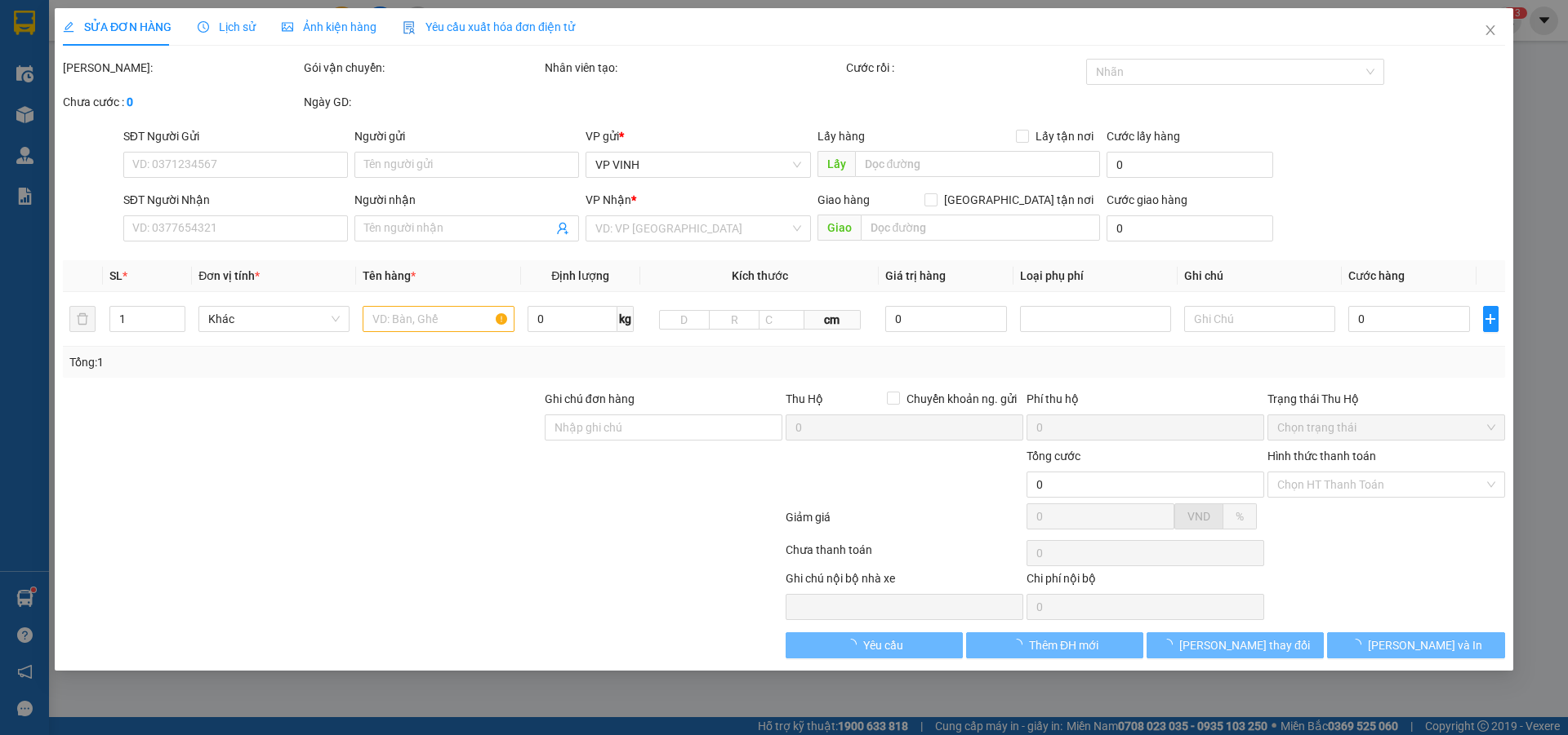
type input "40.000"
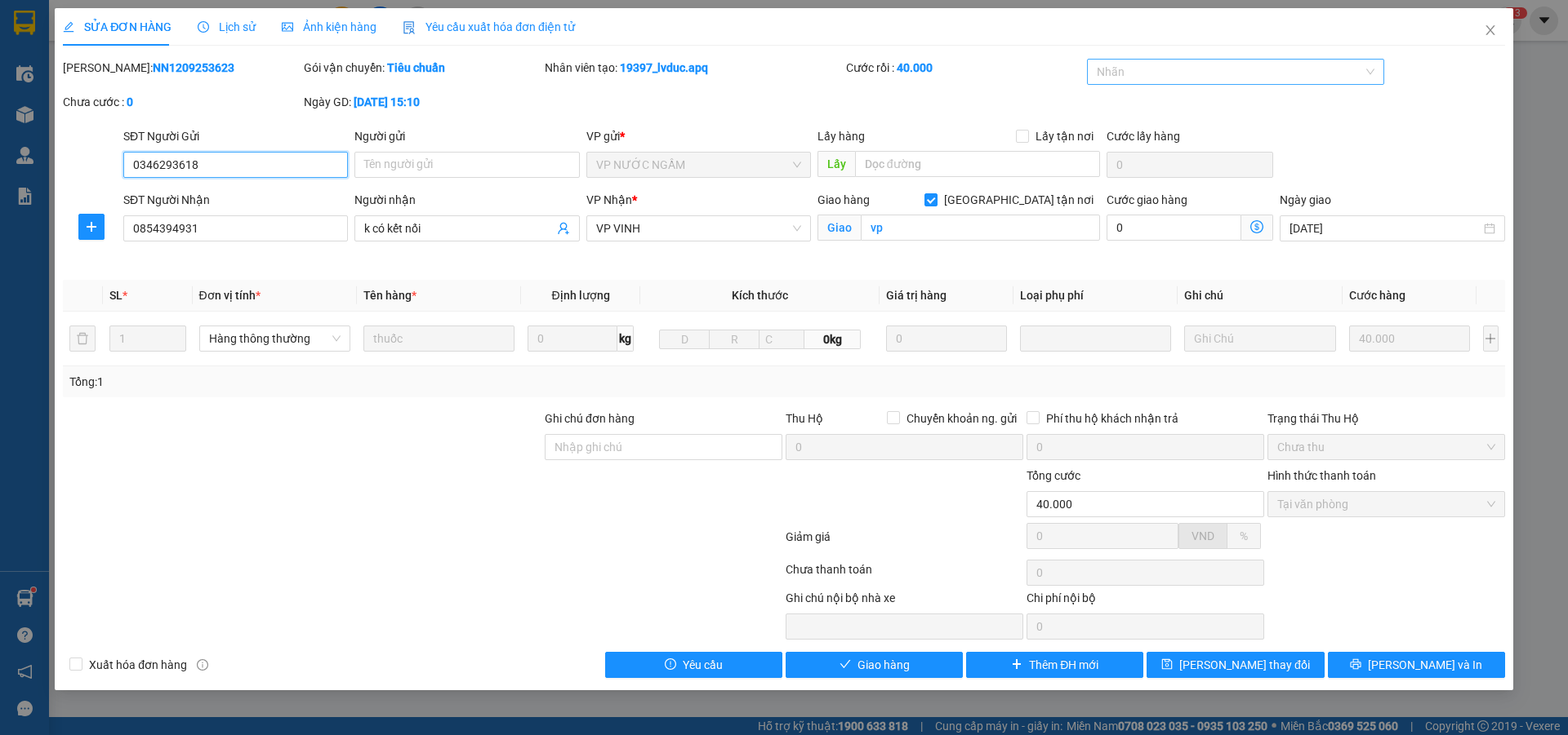
click at [1286, 72] on div at bounding box center [1228, 72] width 274 height 19
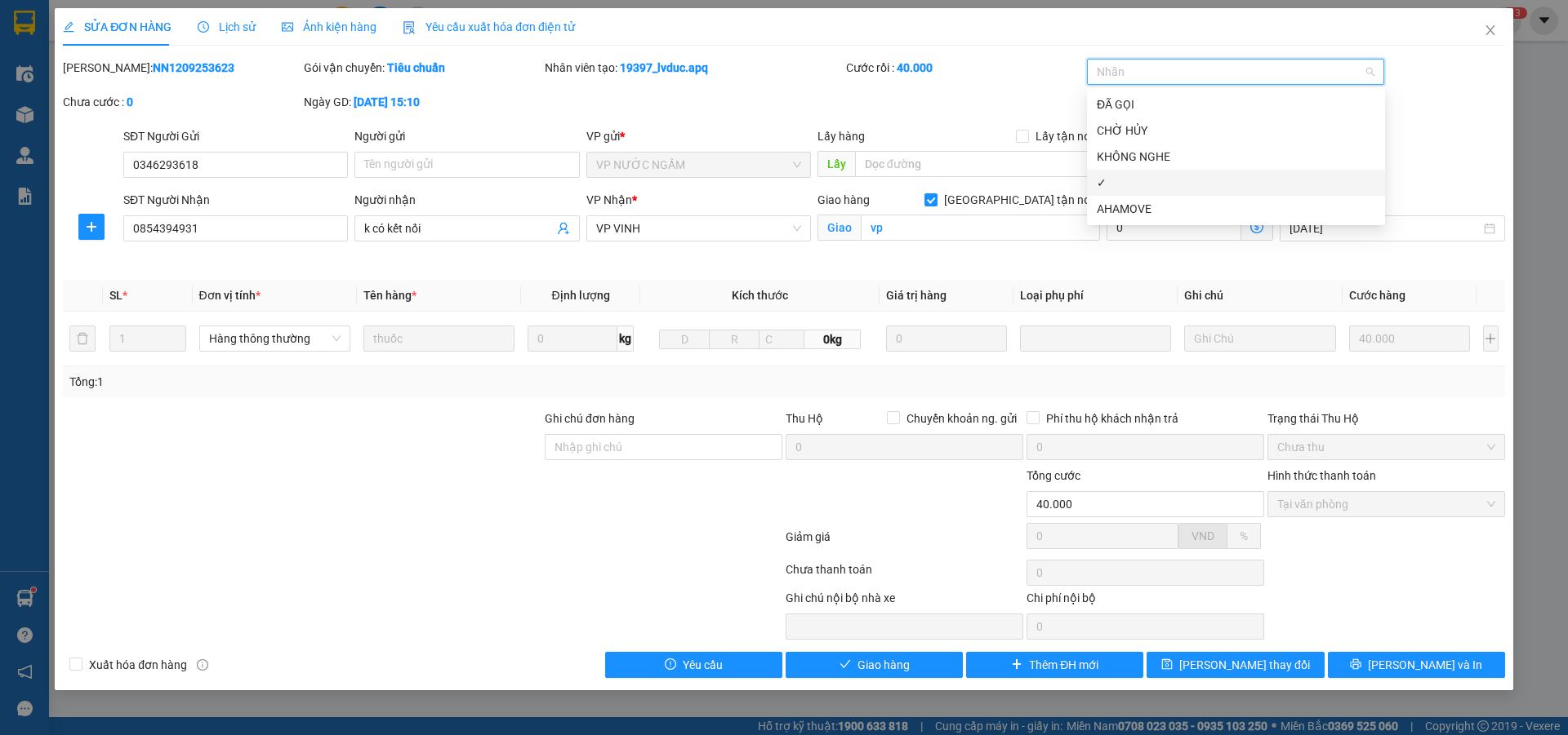
click at [1128, 184] on div "✓" at bounding box center [1236, 183] width 278 height 18
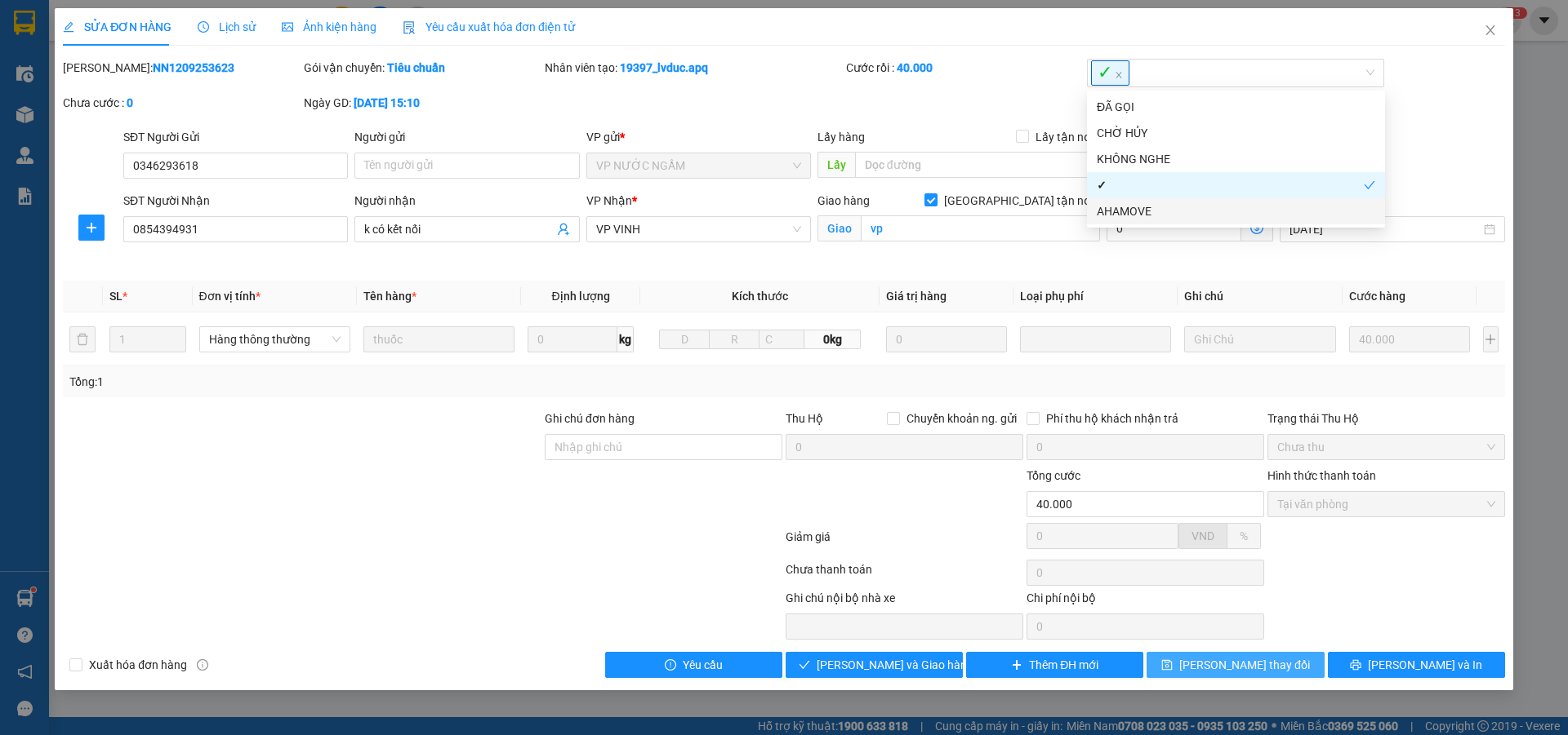
click at [1240, 669] on span "[PERSON_NAME] thay đổi" at bounding box center [1244, 665] width 130 height 18
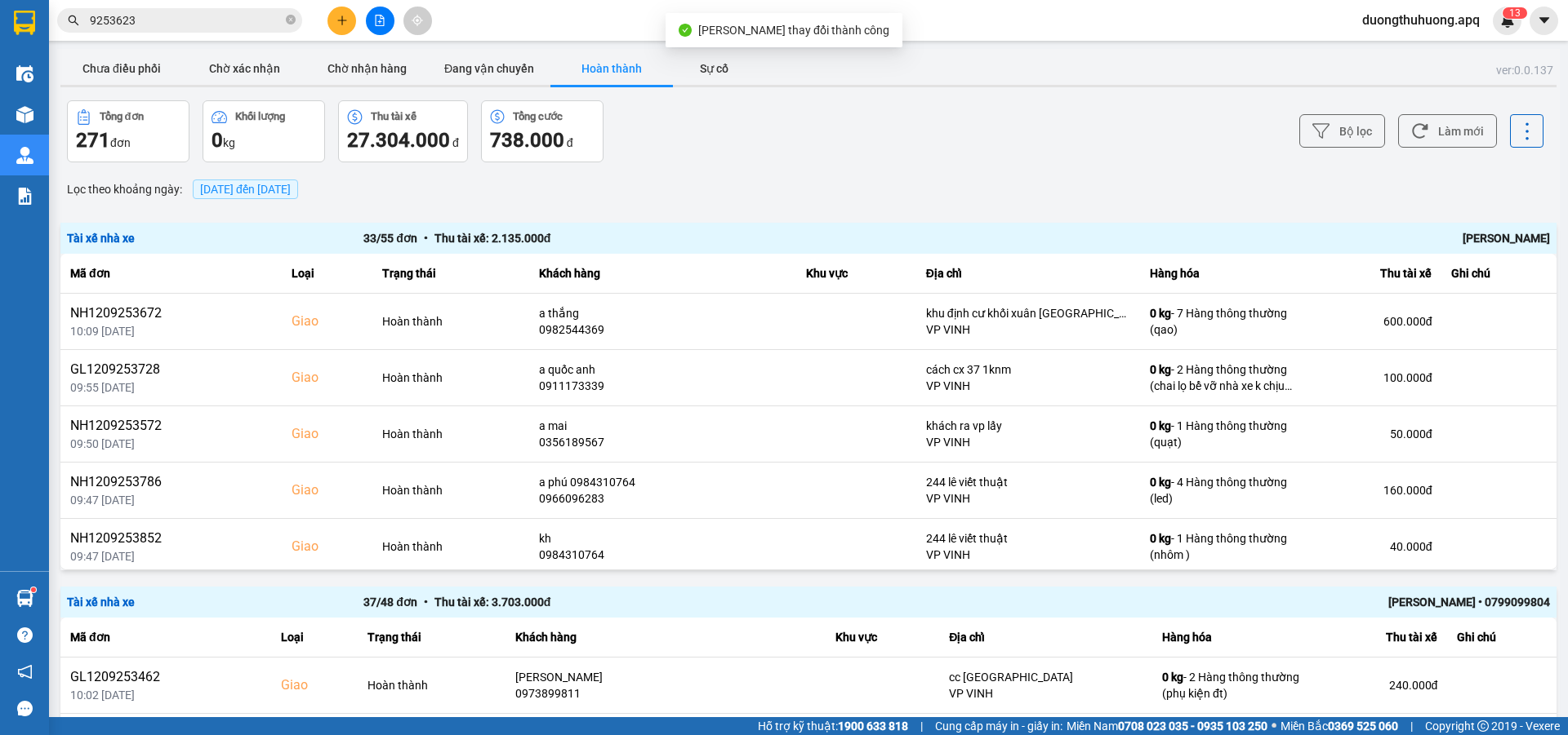
click at [206, 22] on input "9253623" at bounding box center [186, 20] width 192 height 18
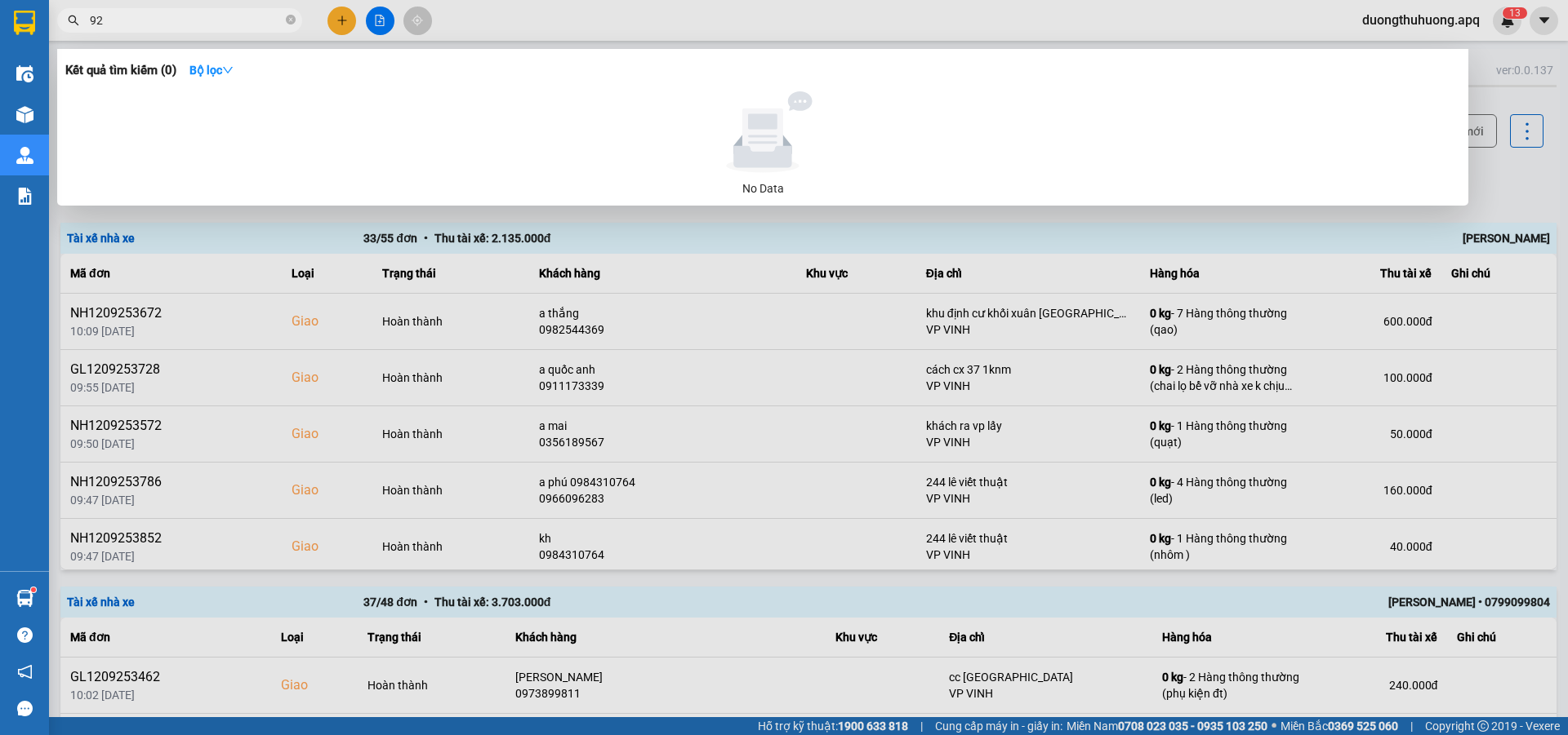
type input "9"
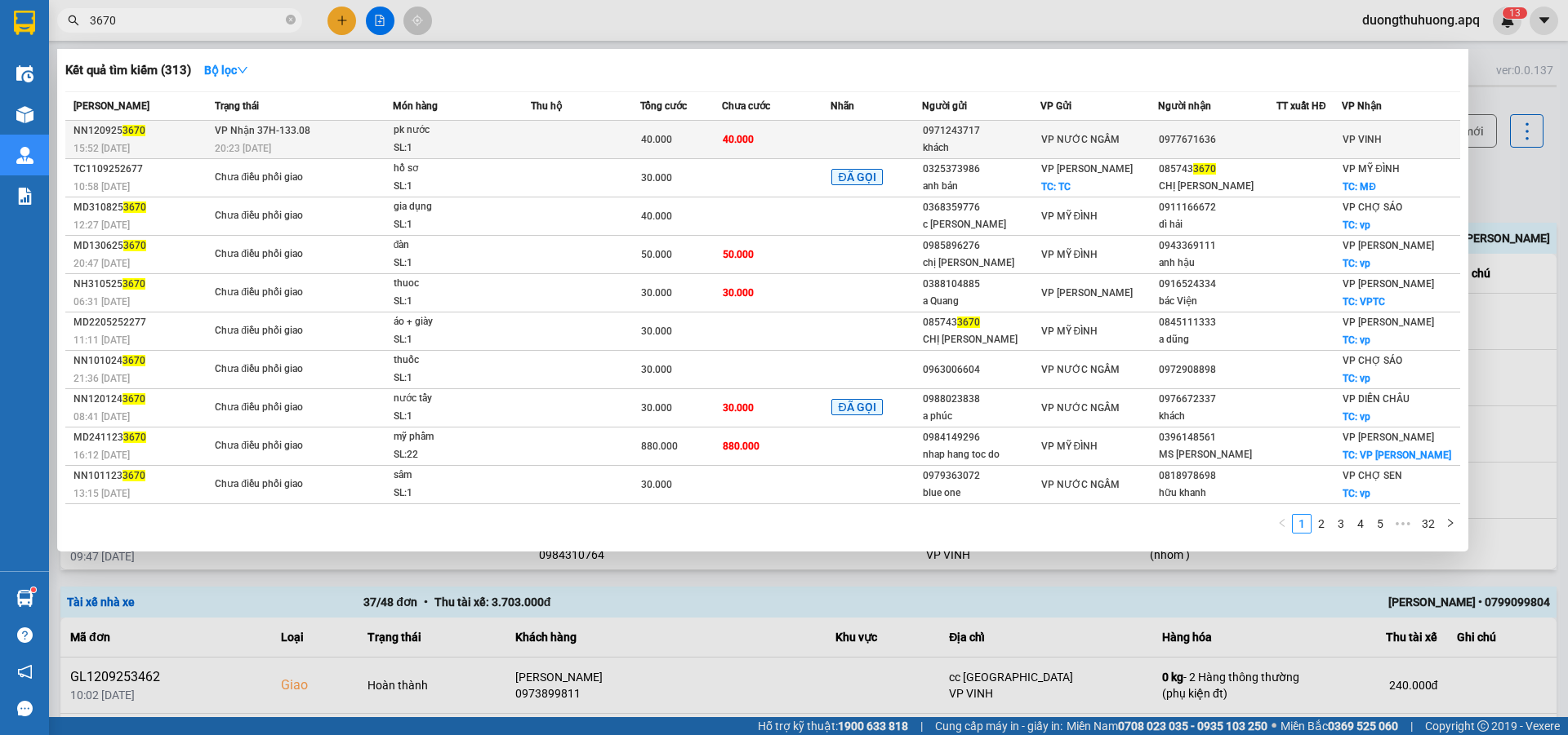
type input "3670"
click at [337, 142] on div "20:23 - 12/09" at bounding box center [303, 149] width 178 height 18
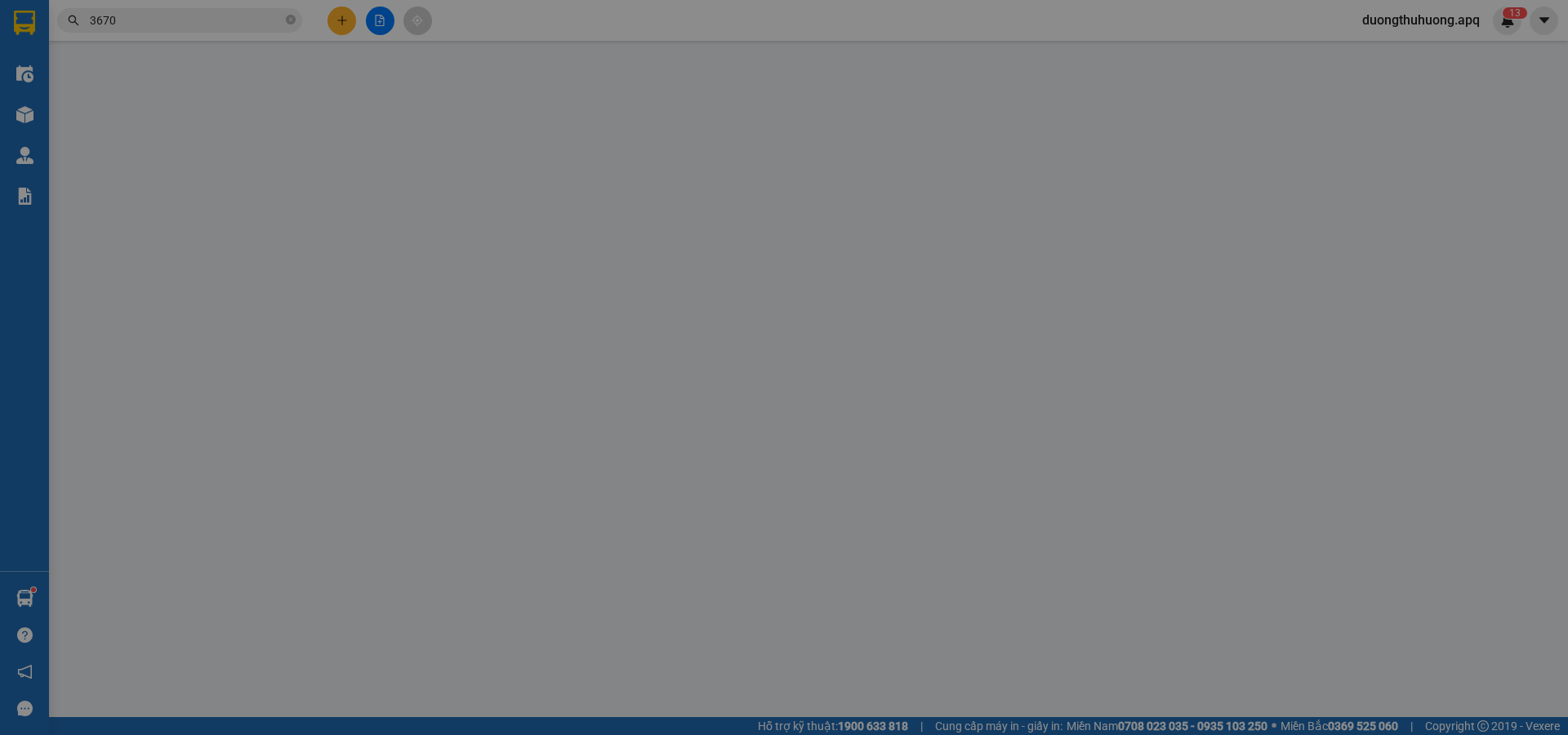
type input "0971243717"
type input "khách"
type input "0977671636"
type input "40.000"
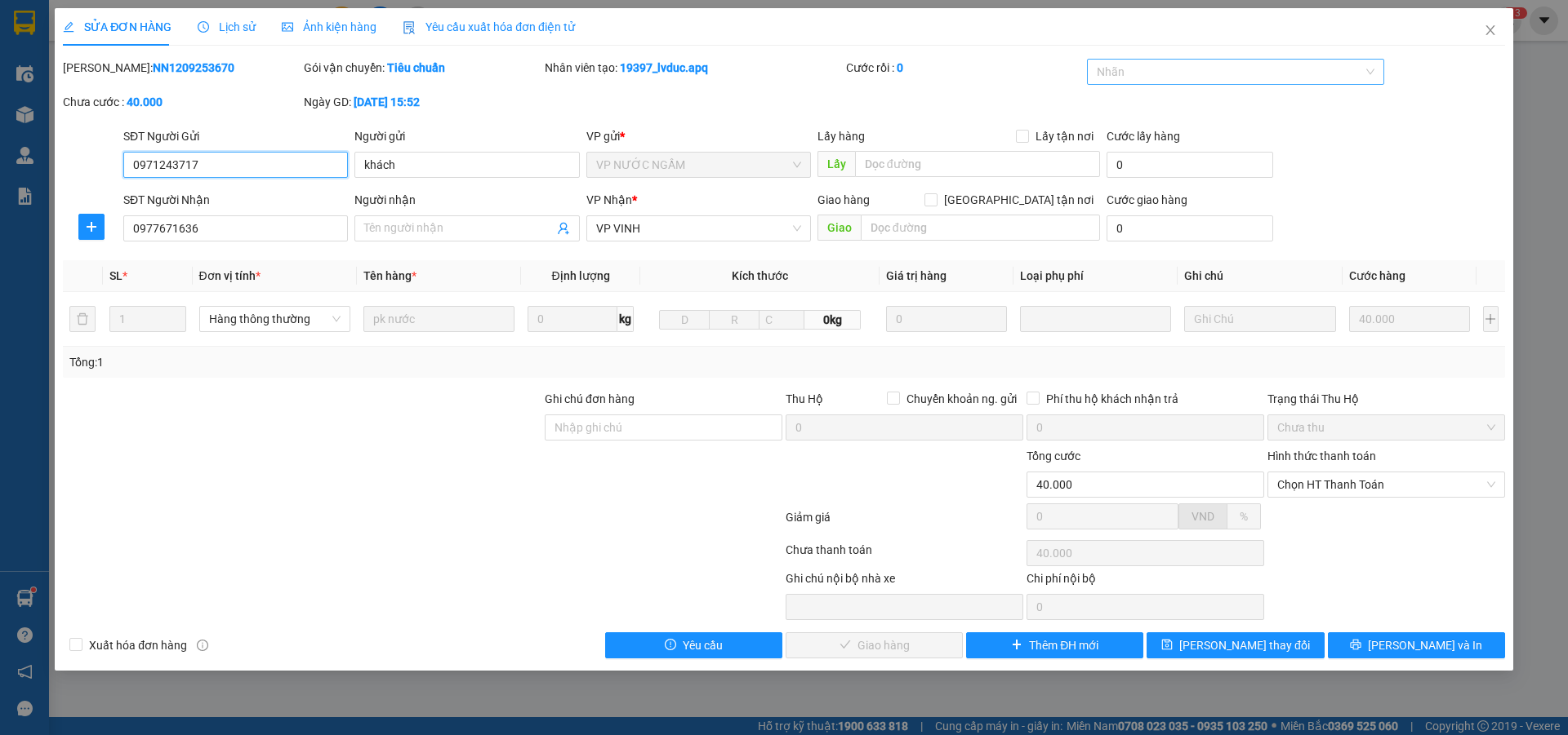
click at [1276, 77] on div at bounding box center [1228, 72] width 274 height 19
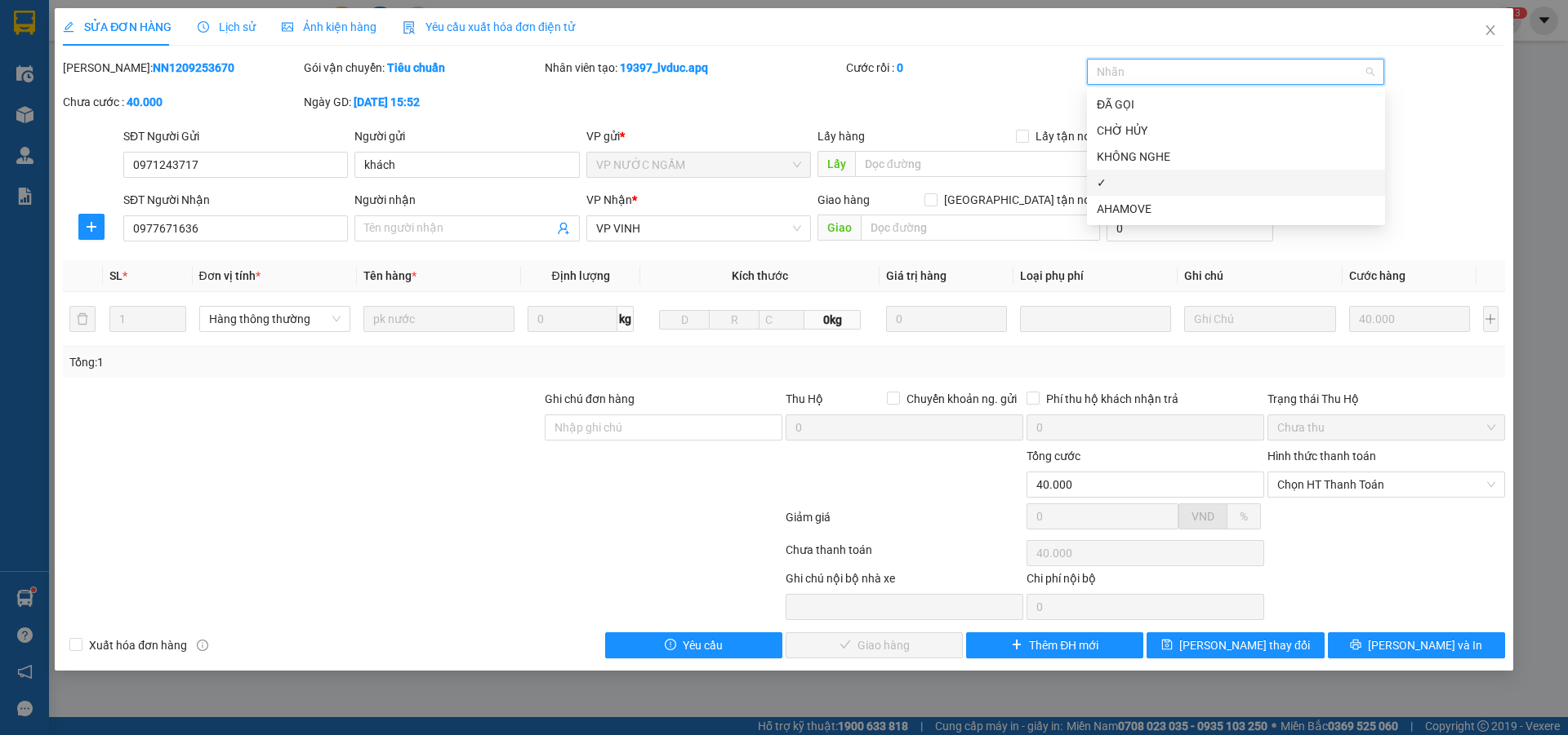
click at [1138, 189] on div "✓" at bounding box center [1236, 183] width 278 height 18
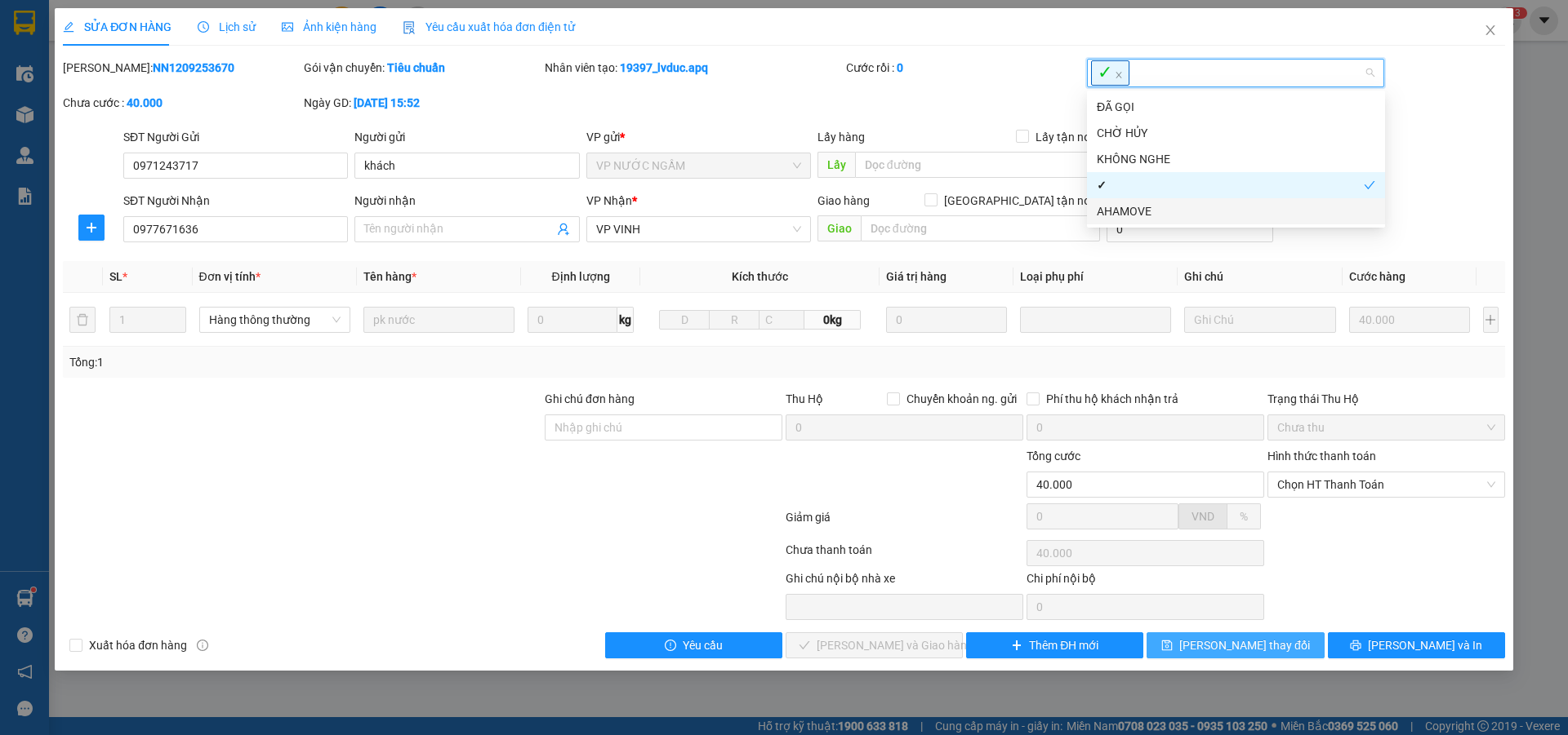
click at [1272, 648] on span "Lưu thay đổi" at bounding box center [1244, 645] width 130 height 18
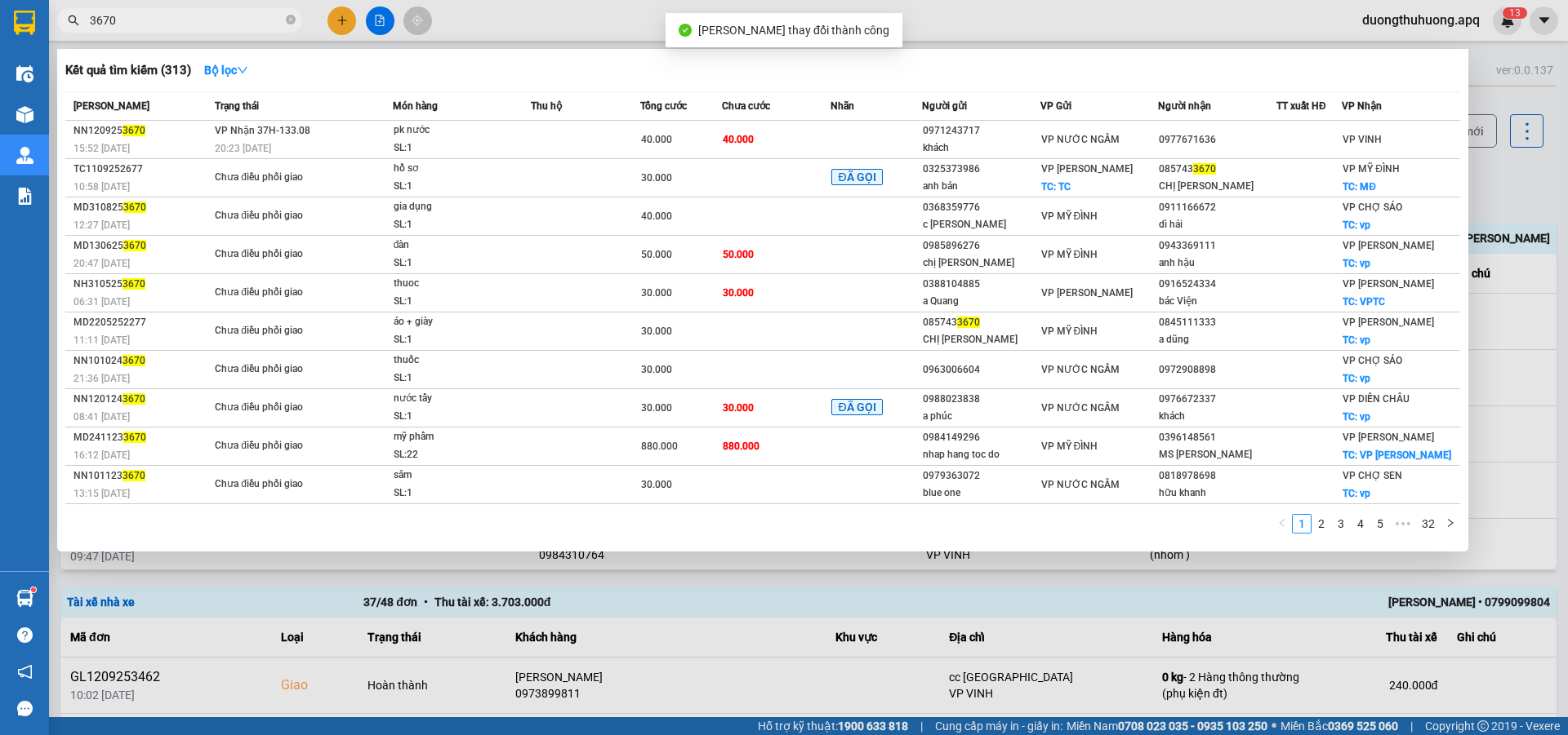
click at [157, 19] on input "3670" at bounding box center [186, 20] width 192 height 18
type input "3"
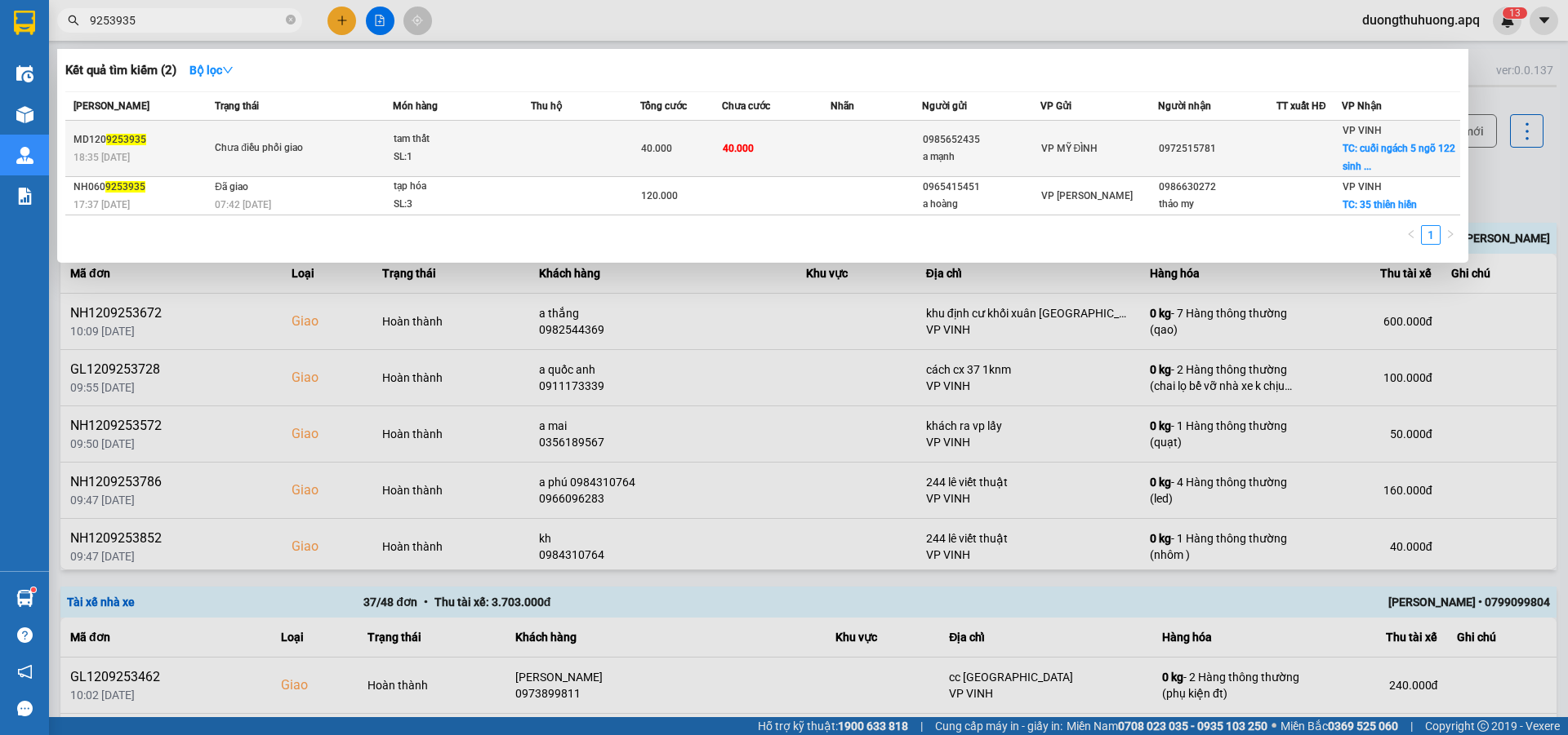
click at [452, 146] on div "tam thất" at bounding box center [455, 139] width 122 height 18
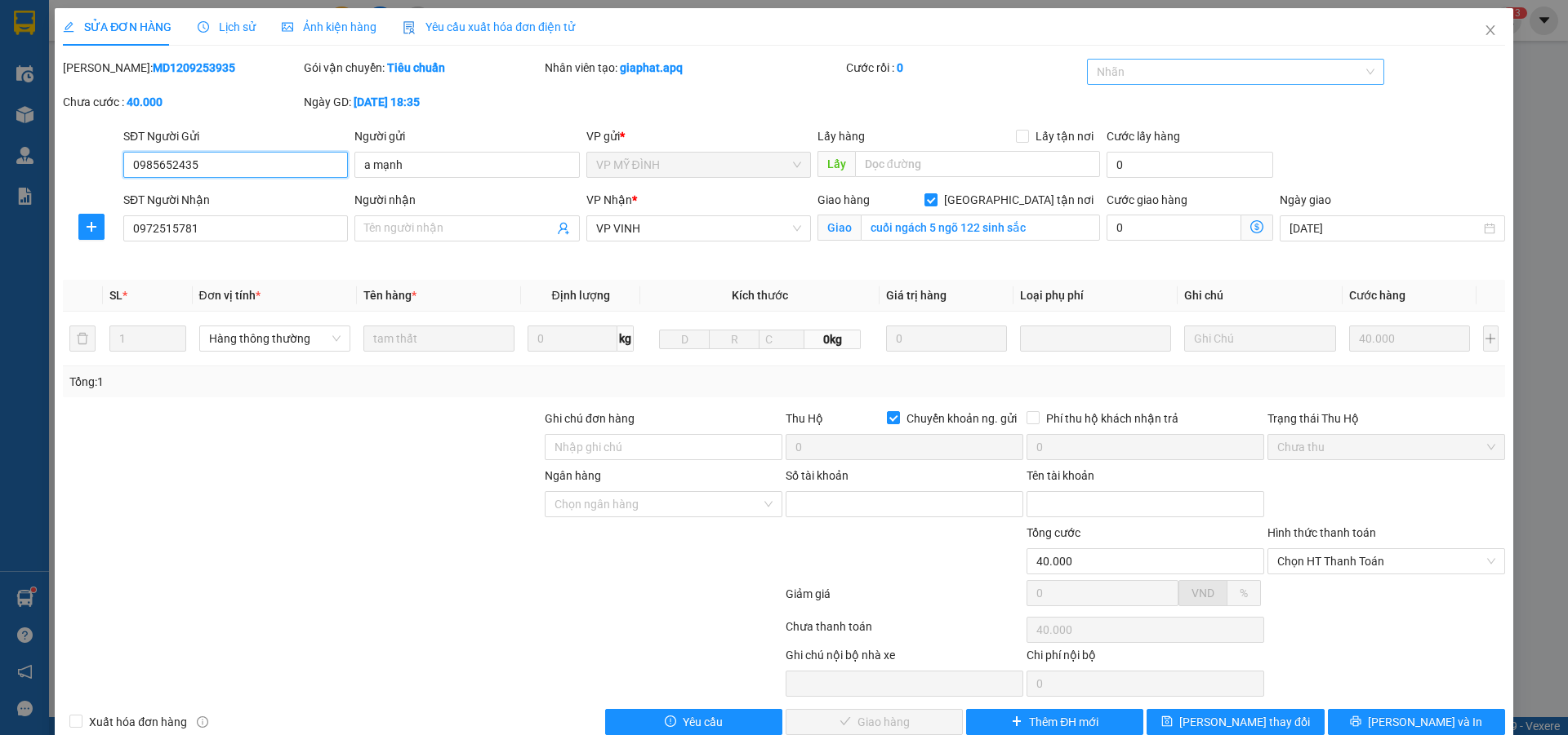
click at [1230, 80] on div at bounding box center [1228, 72] width 274 height 19
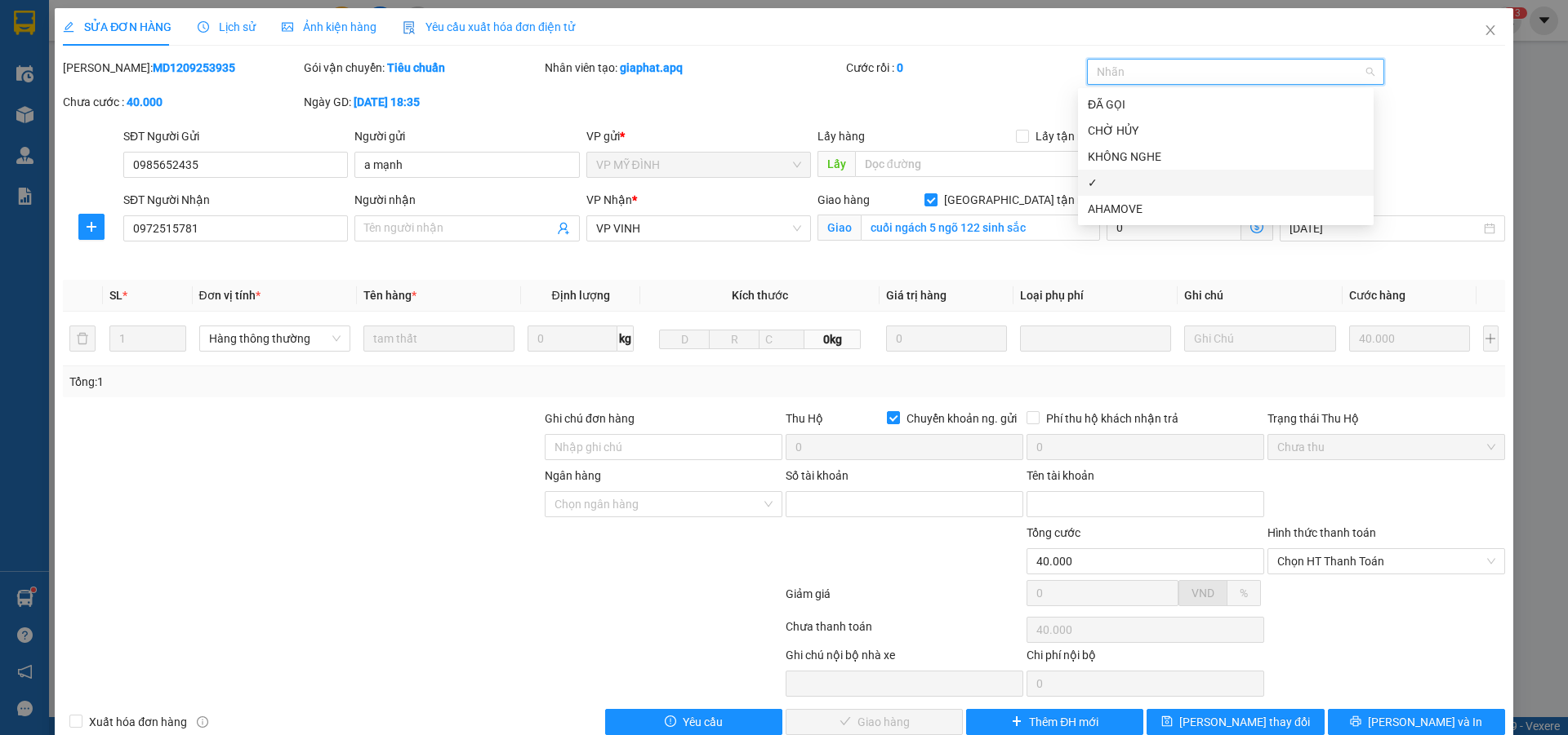
click at [1112, 190] on div "✓" at bounding box center [1226, 183] width 276 height 18
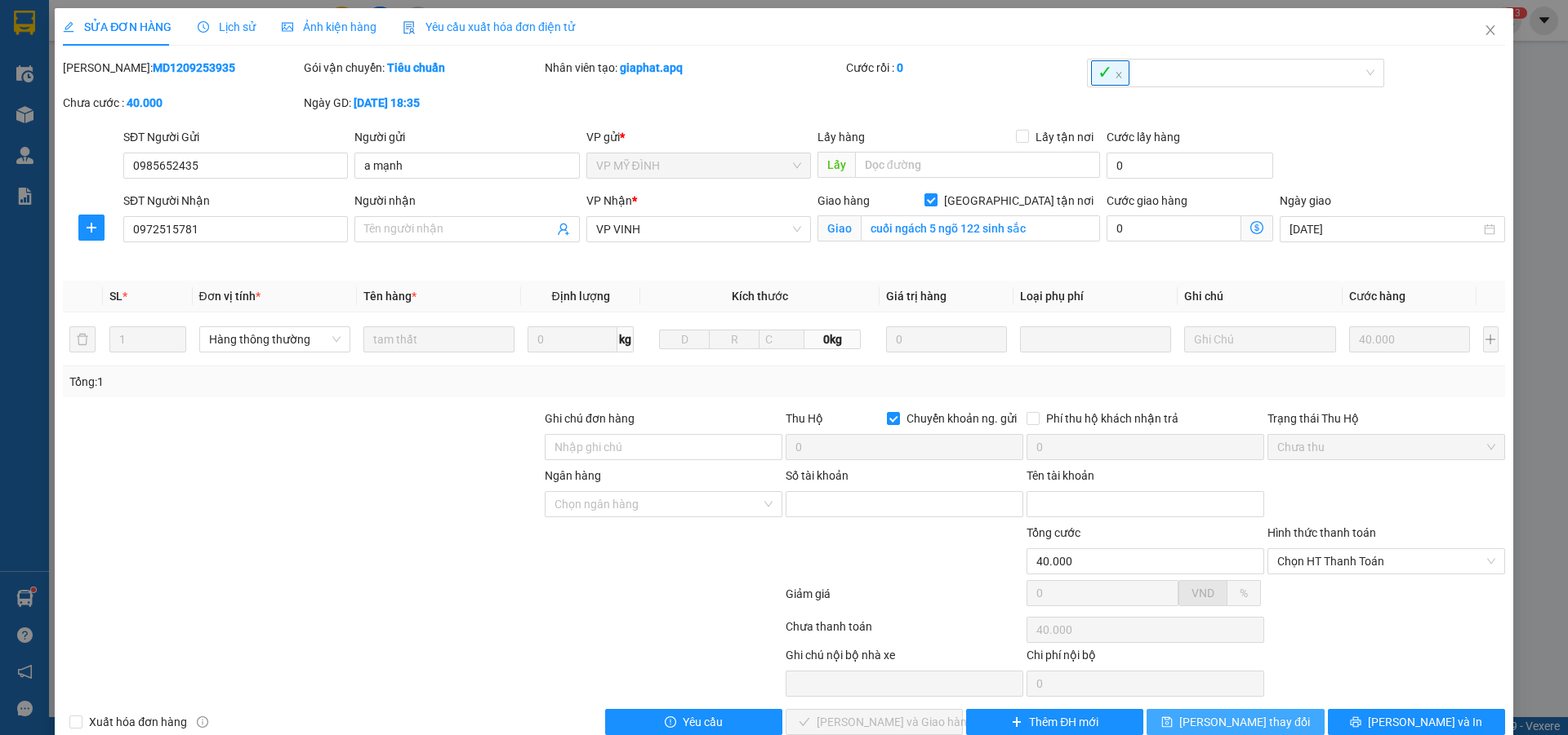
click at [1230, 724] on span "Lưu thay đổi" at bounding box center [1244, 722] width 130 height 18
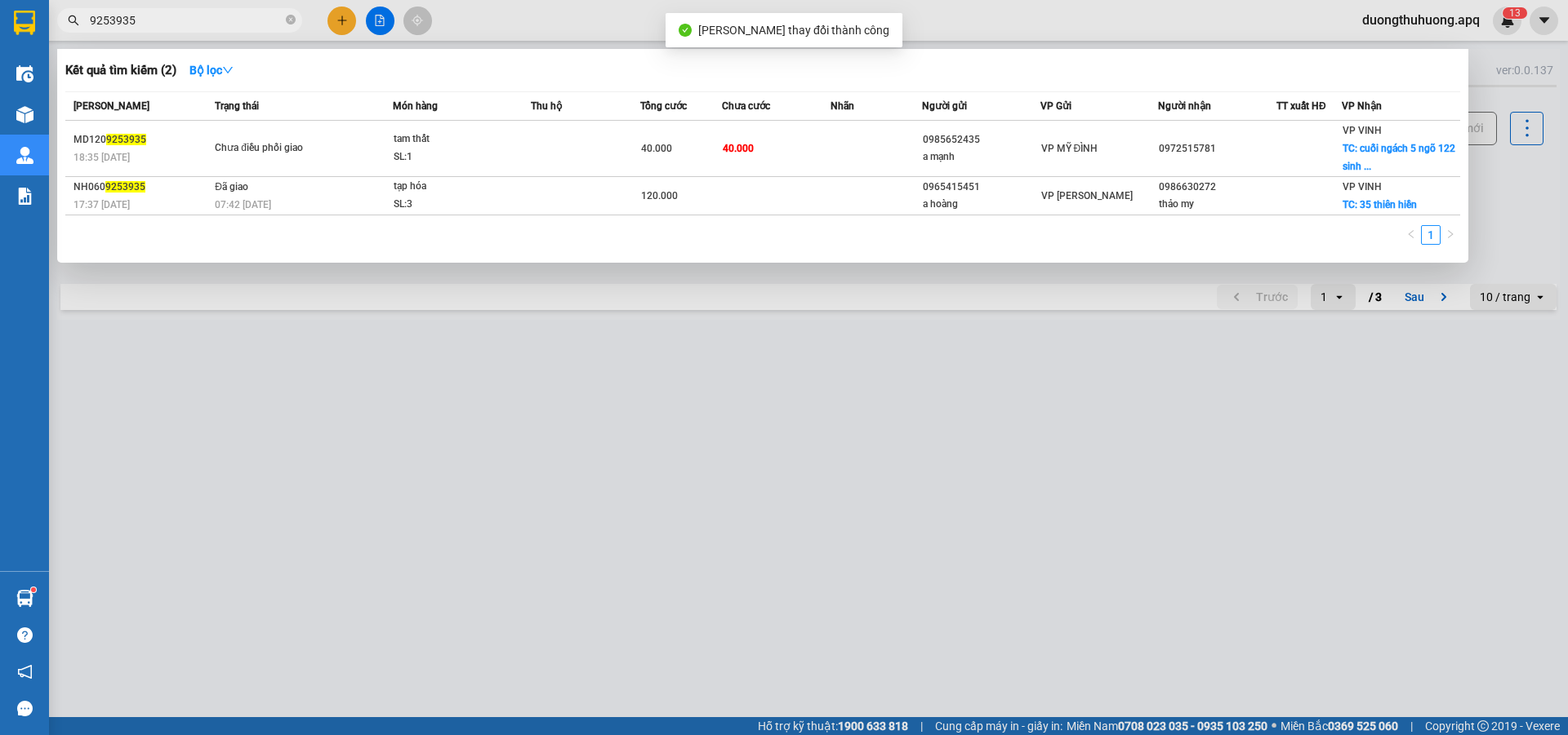
click at [243, 23] on input "9253935" at bounding box center [186, 20] width 192 height 18
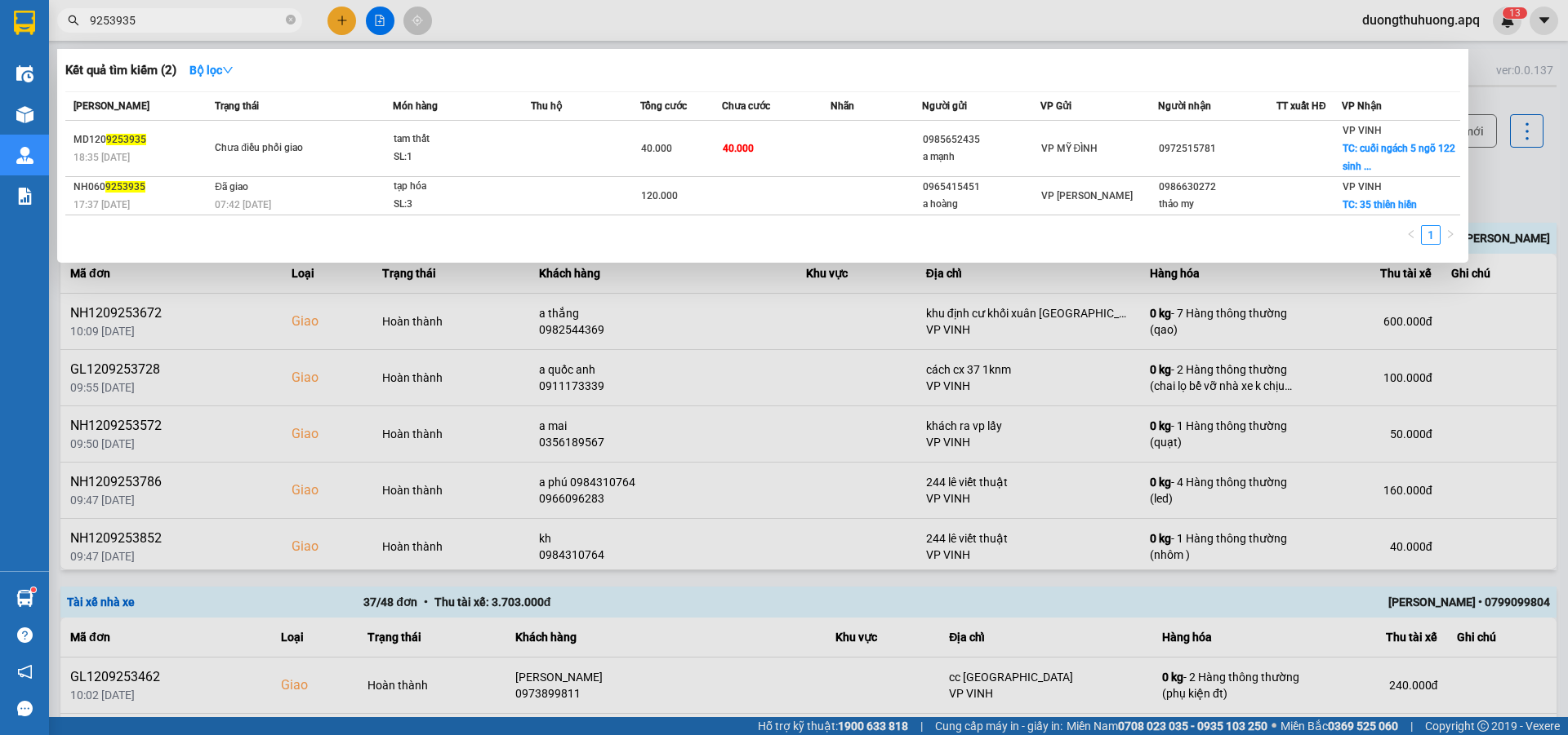
click at [243, 22] on input "9253935" at bounding box center [186, 20] width 192 height 18
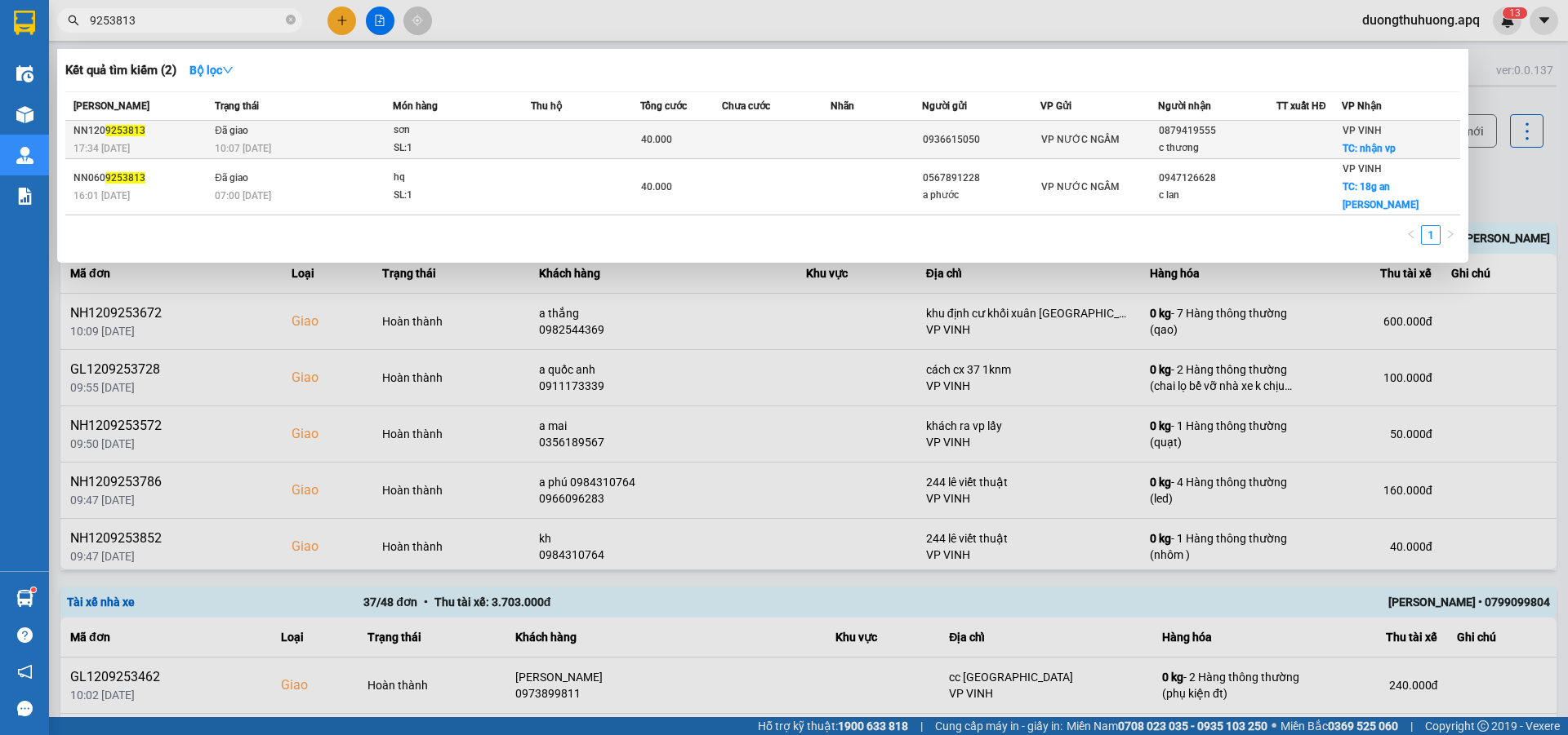
type input "9253813"
click at [439, 140] on div "SL: 1" at bounding box center [455, 149] width 122 height 18
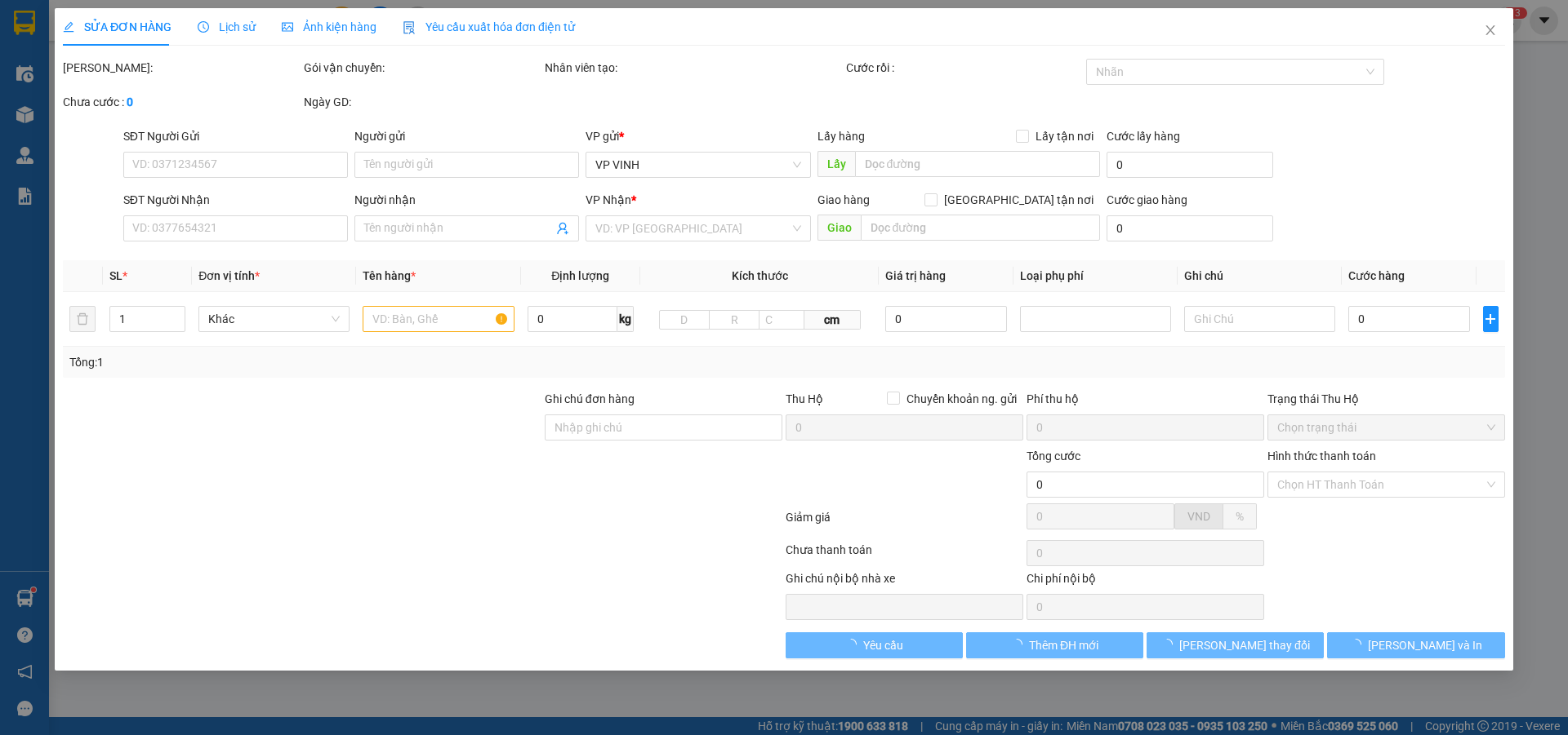
type input "0936615050"
type input "0879419555"
type input "c thương"
checkbox input "true"
type input "nhận vp"
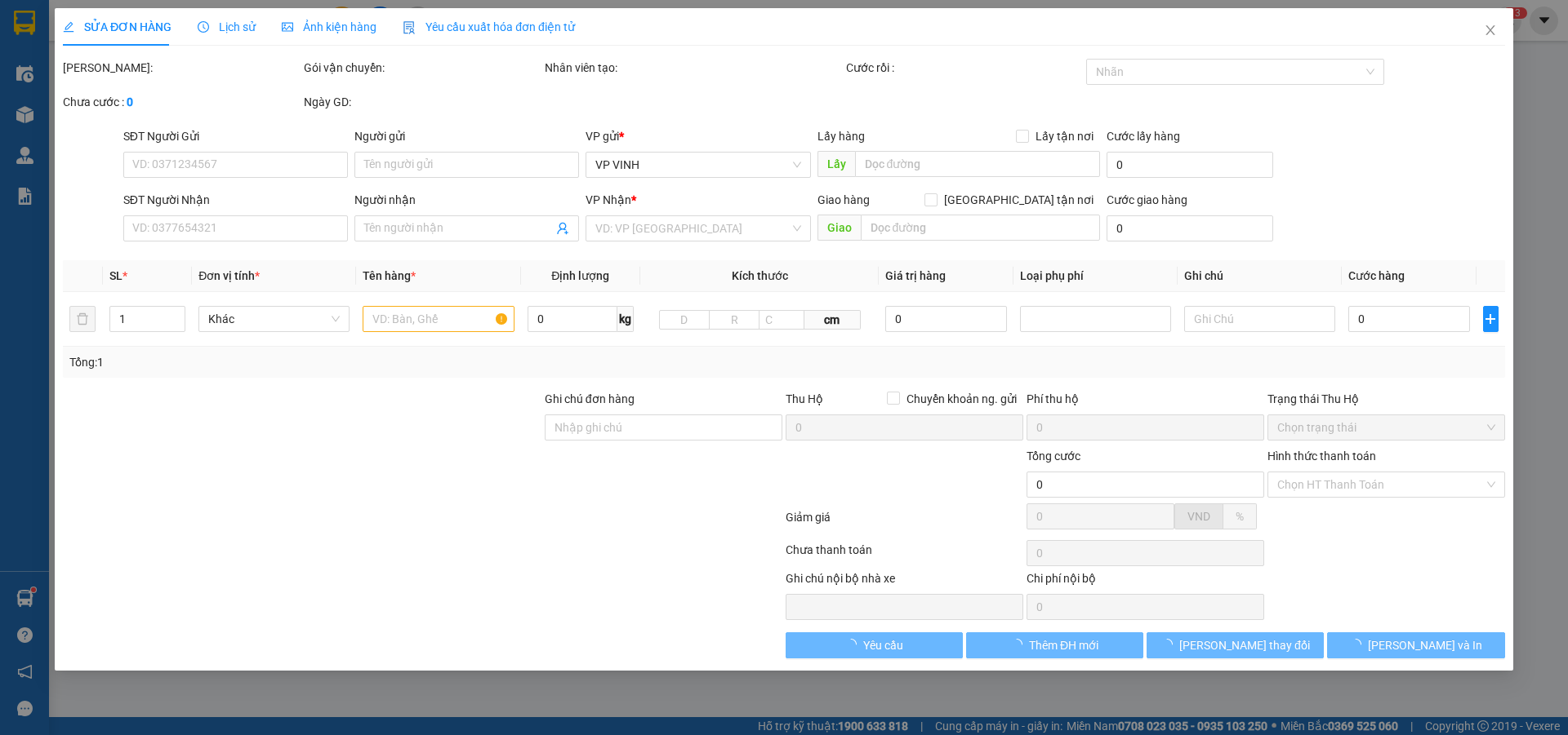
type input "40.000"
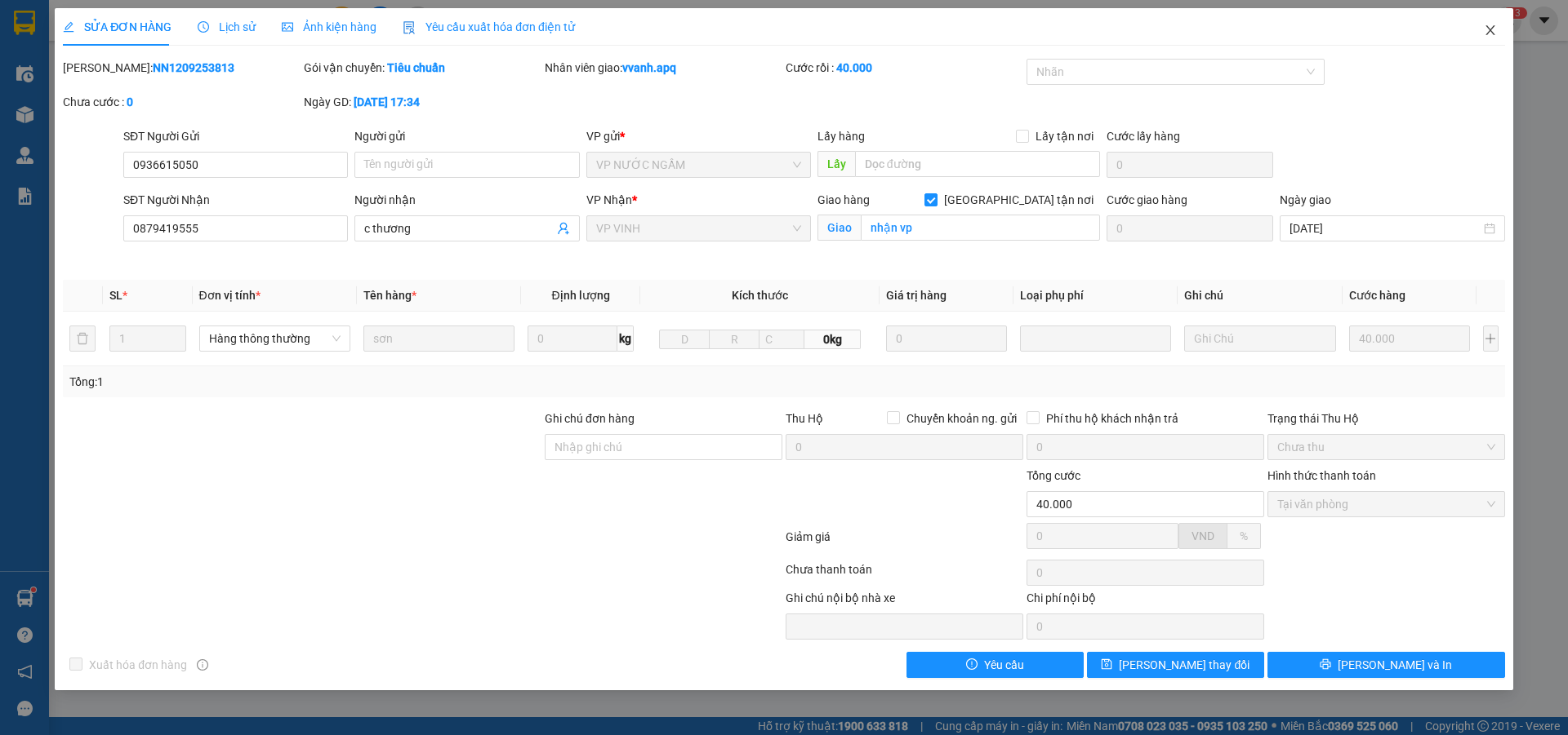
click at [1494, 33] on icon "close" at bounding box center [1490, 30] width 13 height 13
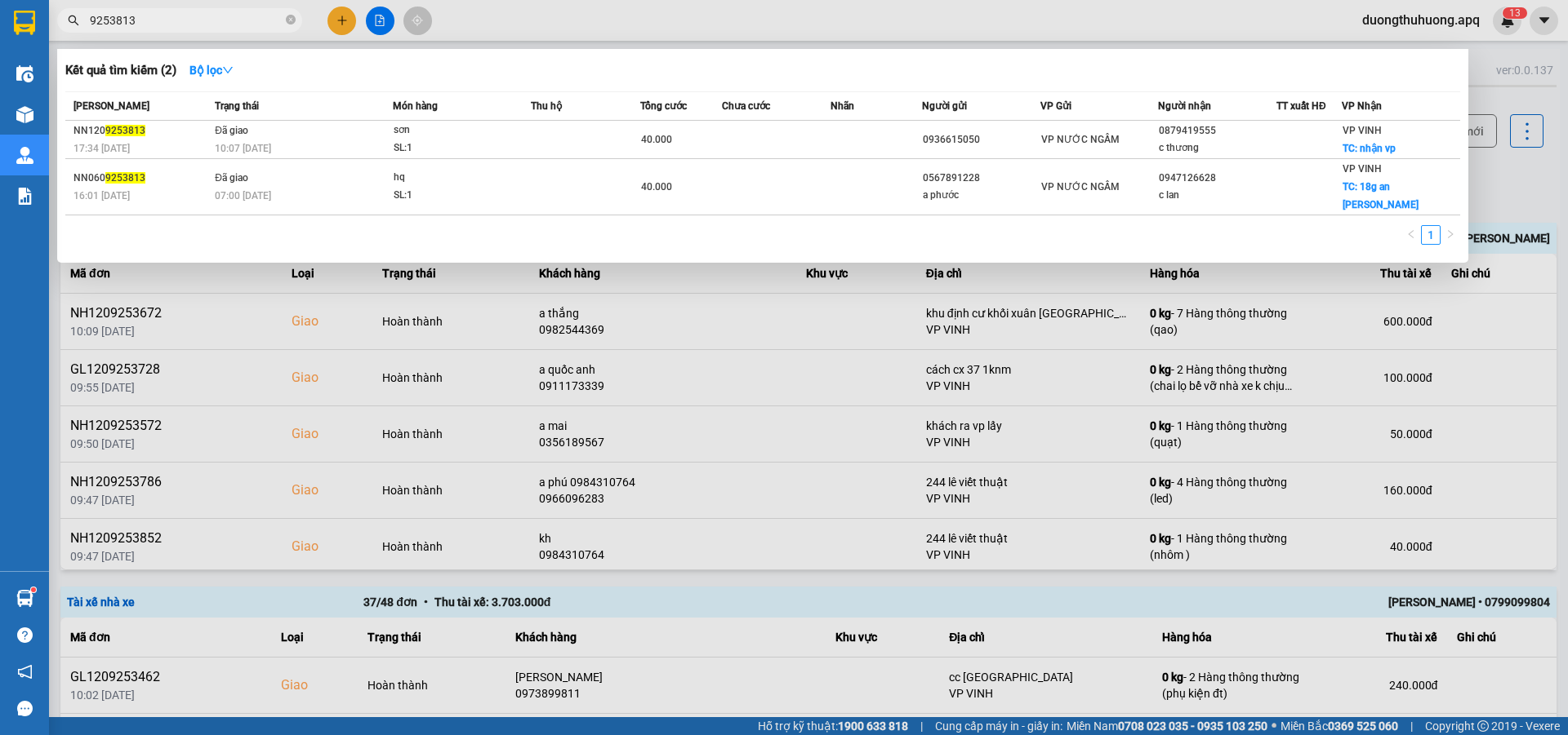
click at [206, 20] on input "9253813" at bounding box center [186, 20] width 192 height 18
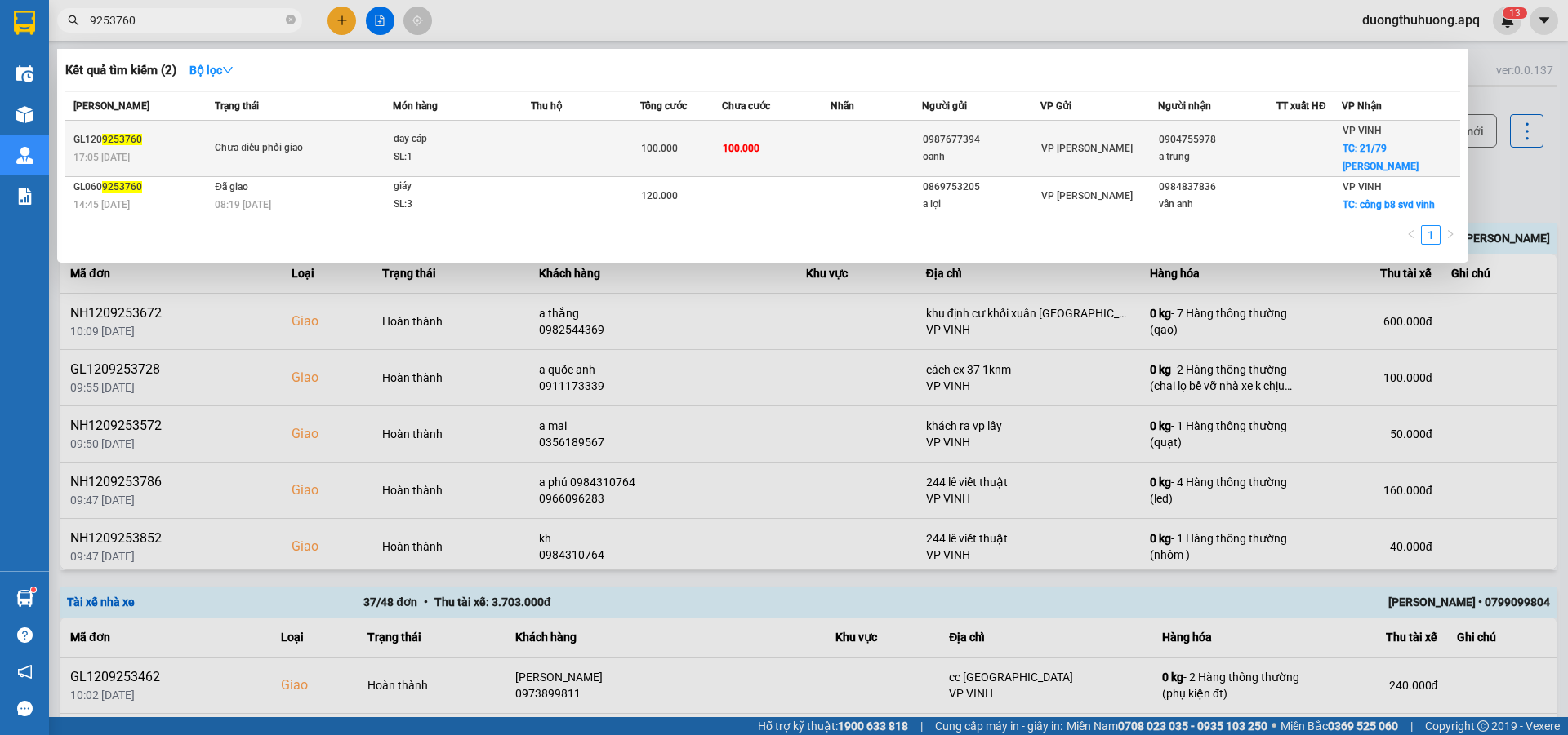
type input "9253760"
click at [455, 149] on div "SL: 1" at bounding box center [455, 157] width 122 height 18
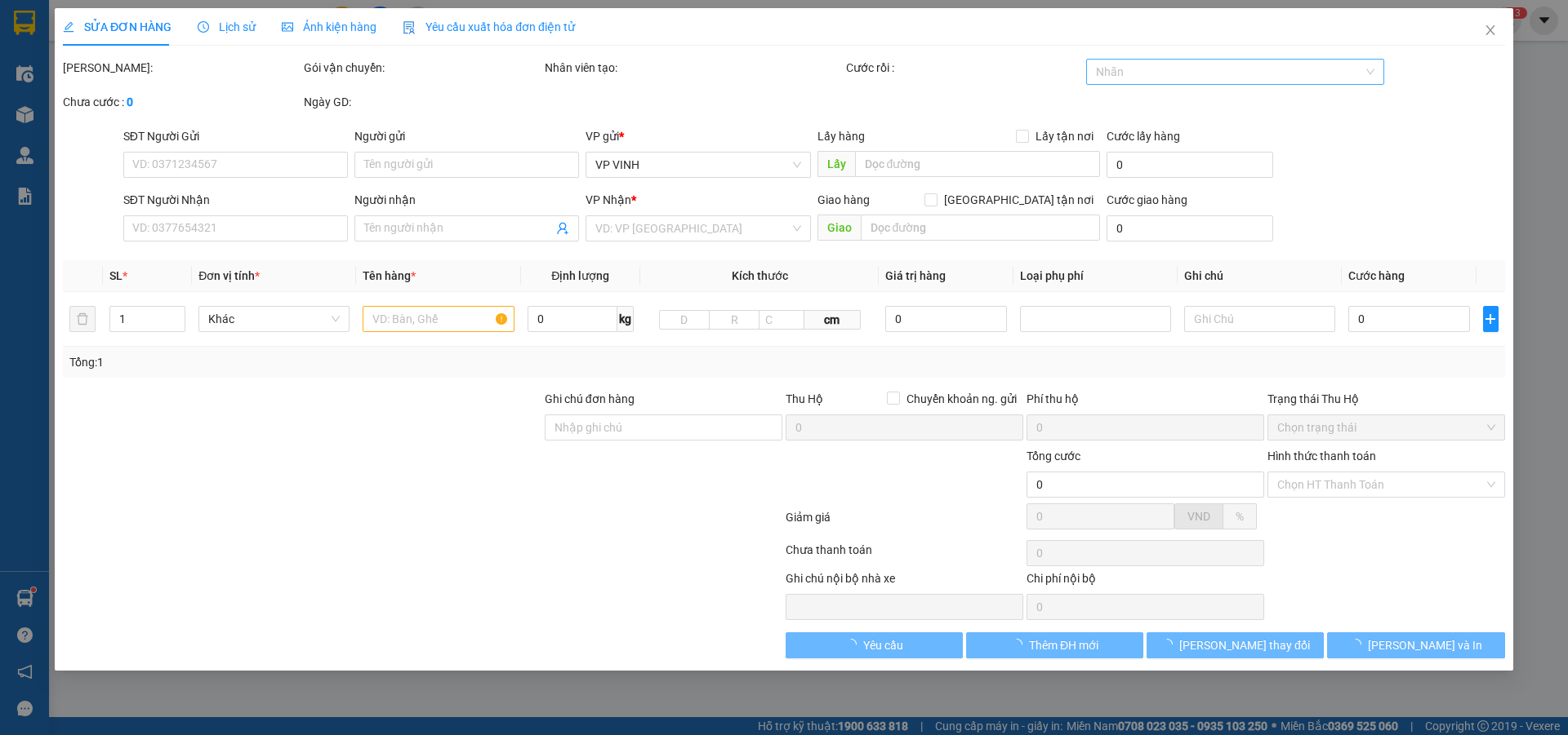
type input "0987677394"
type input "oanh"
type input "0904755978"
type input "a trung"
checkbox input "true"
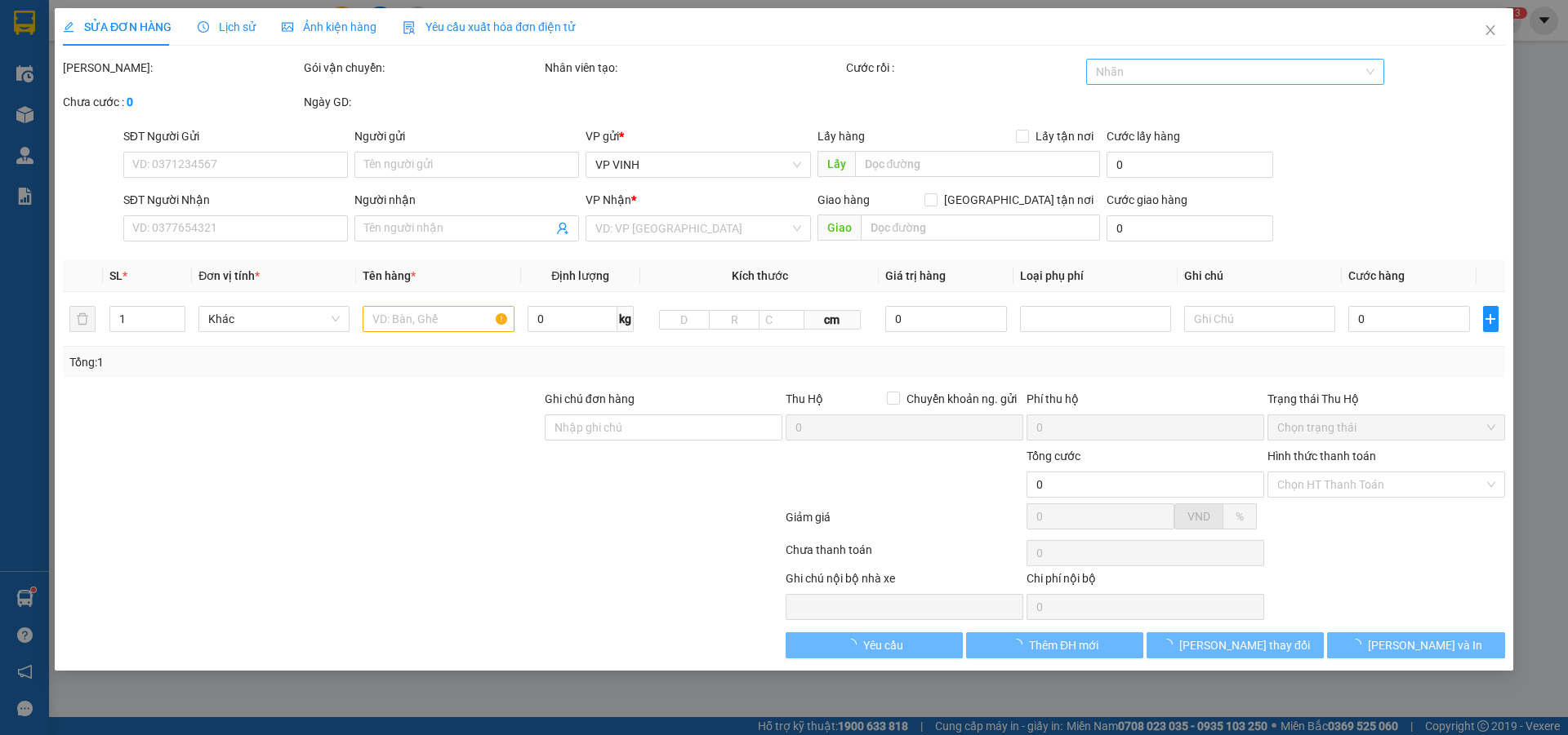
type input "21/79 trần binh trọng"
type input "100.000"
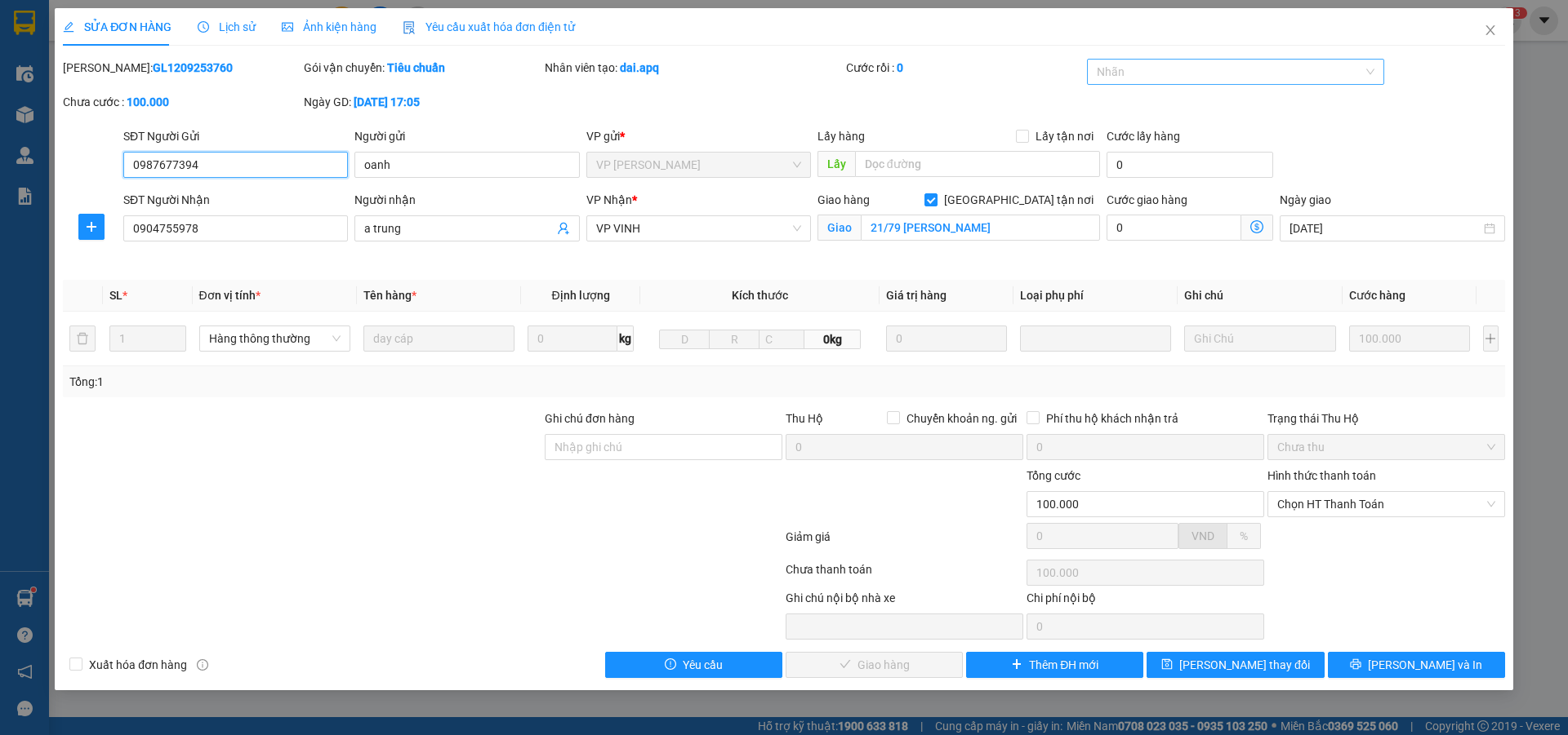
click at [1257, 72] on div at bounding box center [1228, 72] width 274 height 19
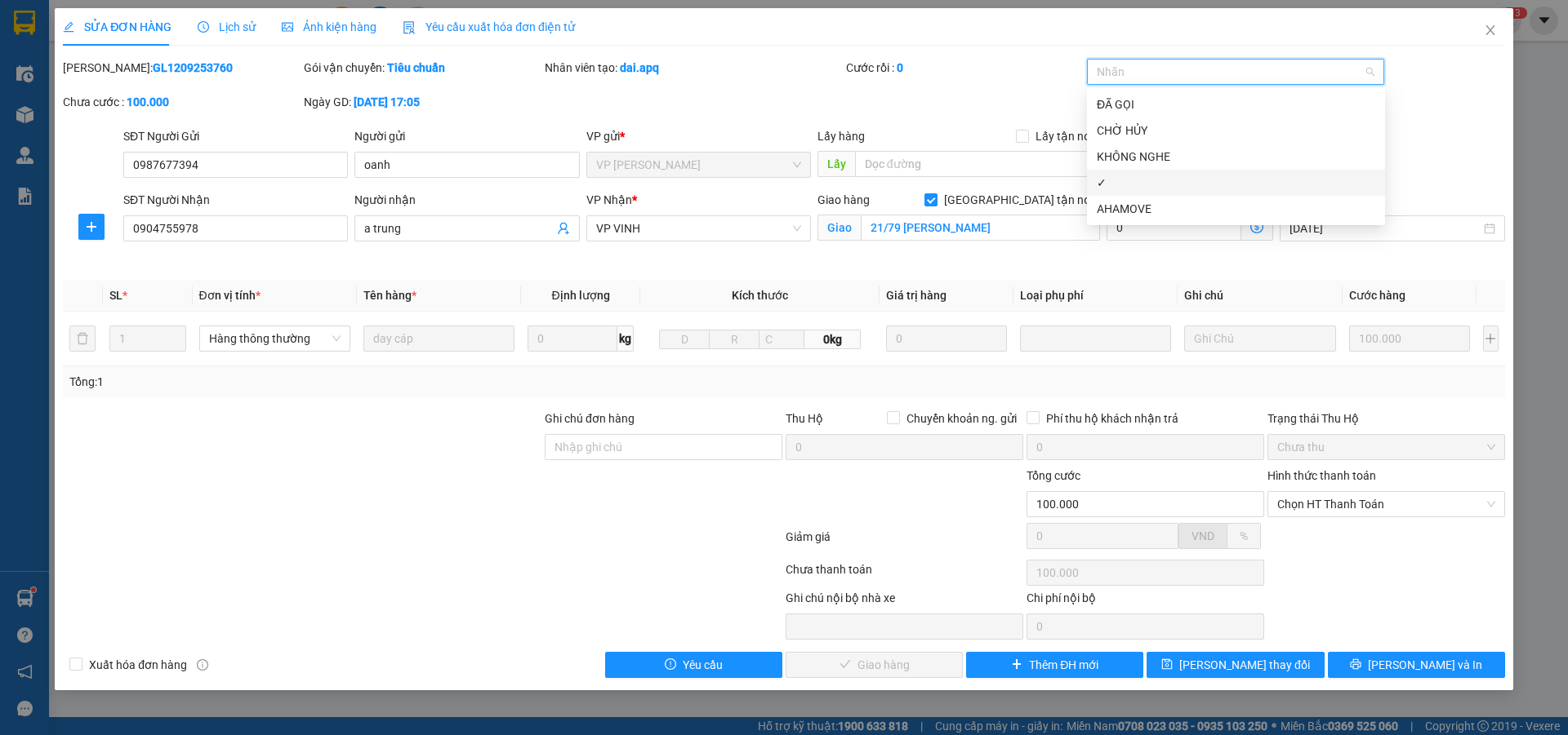
click at [1119, 186] on div "✓" at bounding box center [1236, 183] width 278 height 18
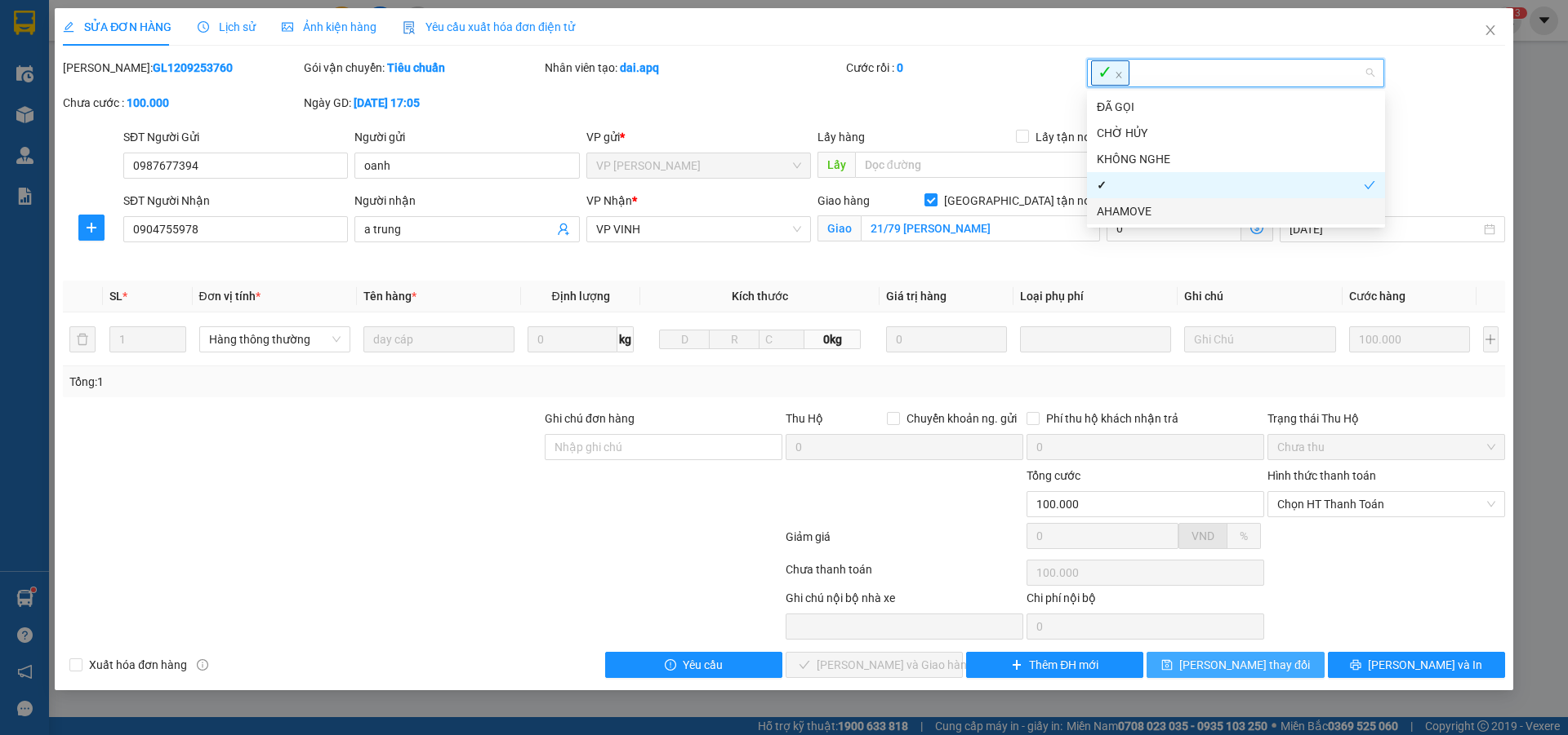
click at [1285, 670] on button "Lưu thay đổi" at bounding box center [1235, 665] width 178 height 26
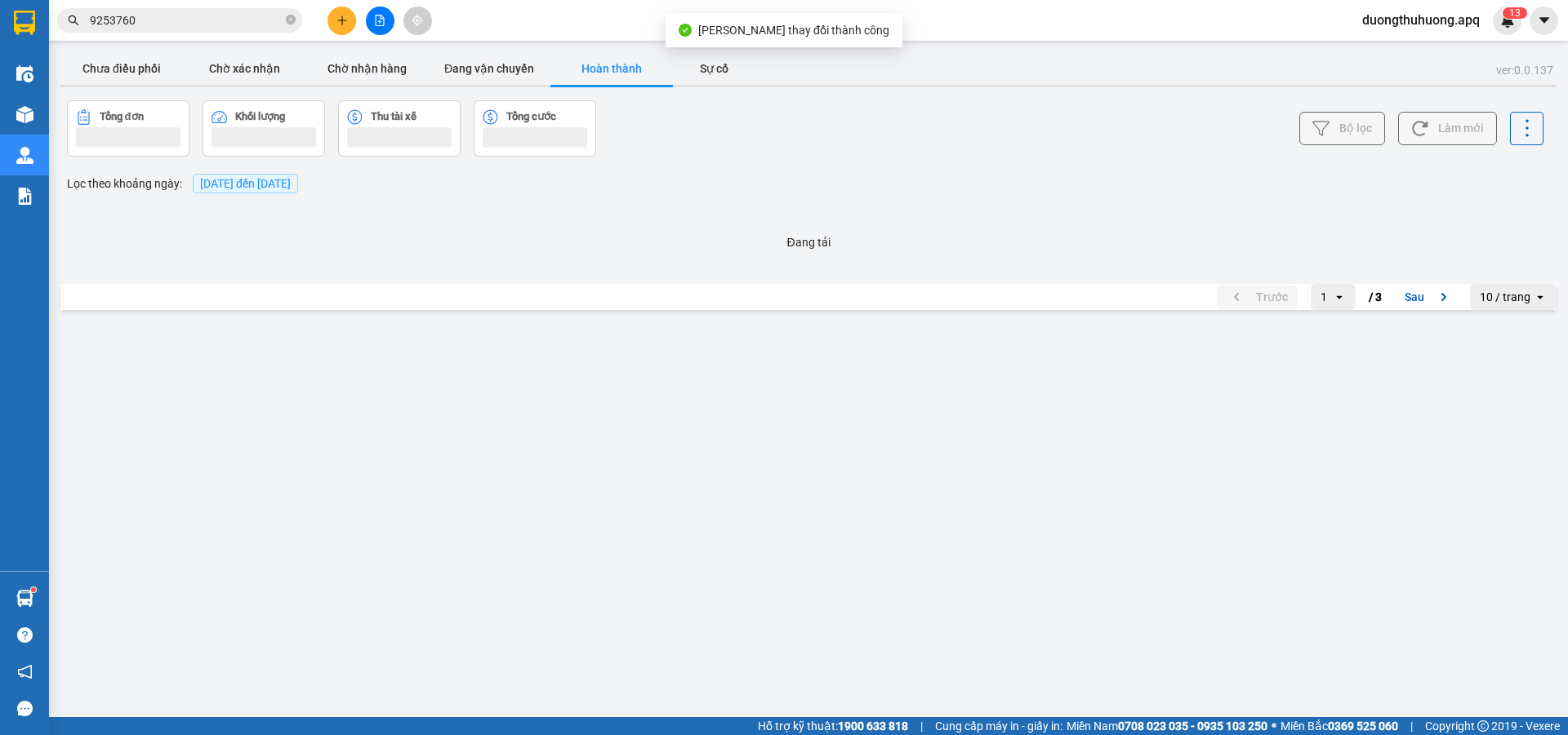
click at [195, 21] on input "9253760" at bounding box center [186, 20] width 192 height 18
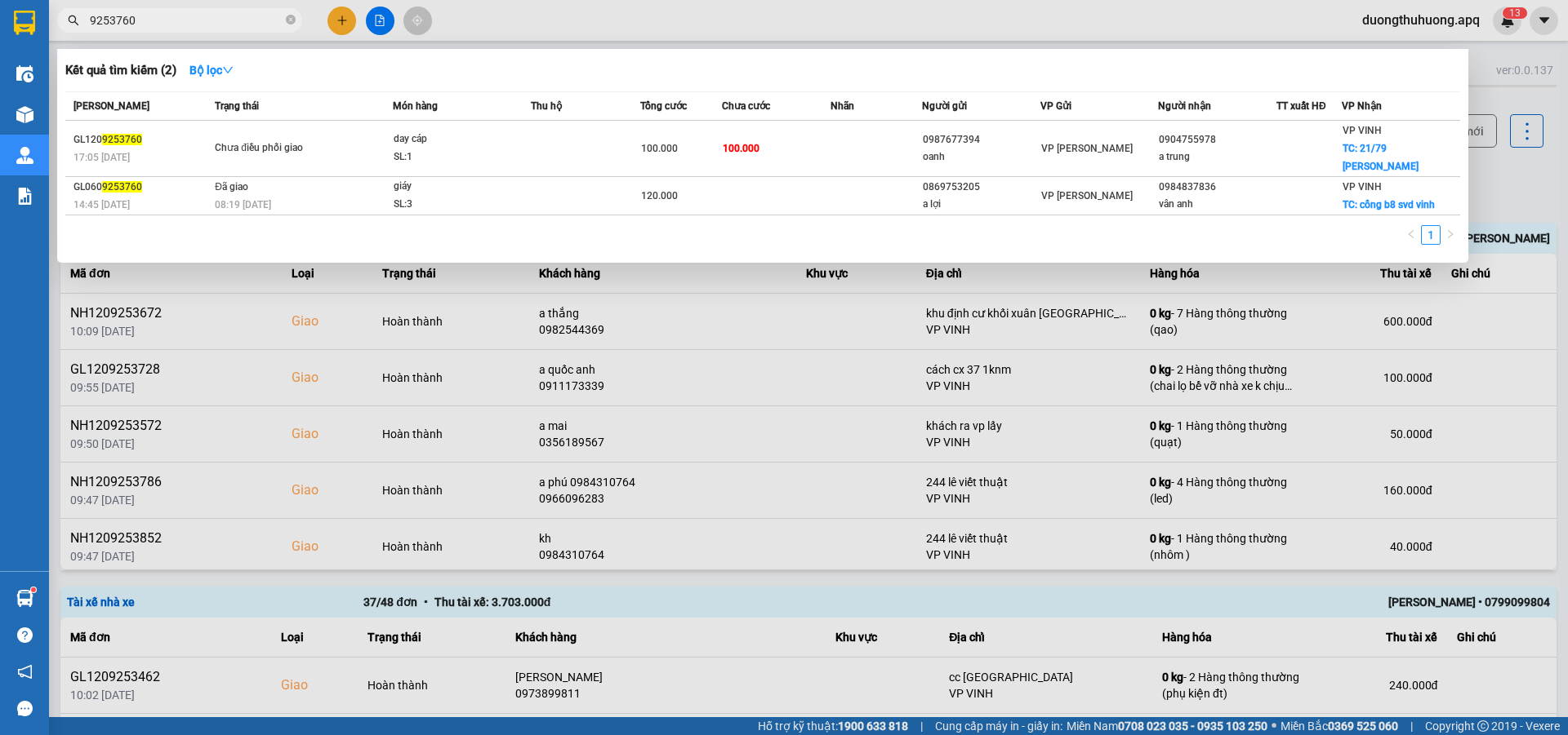
click at [195, 21] on input "9253760" at bounding box center [186, 20] width 192 height 18
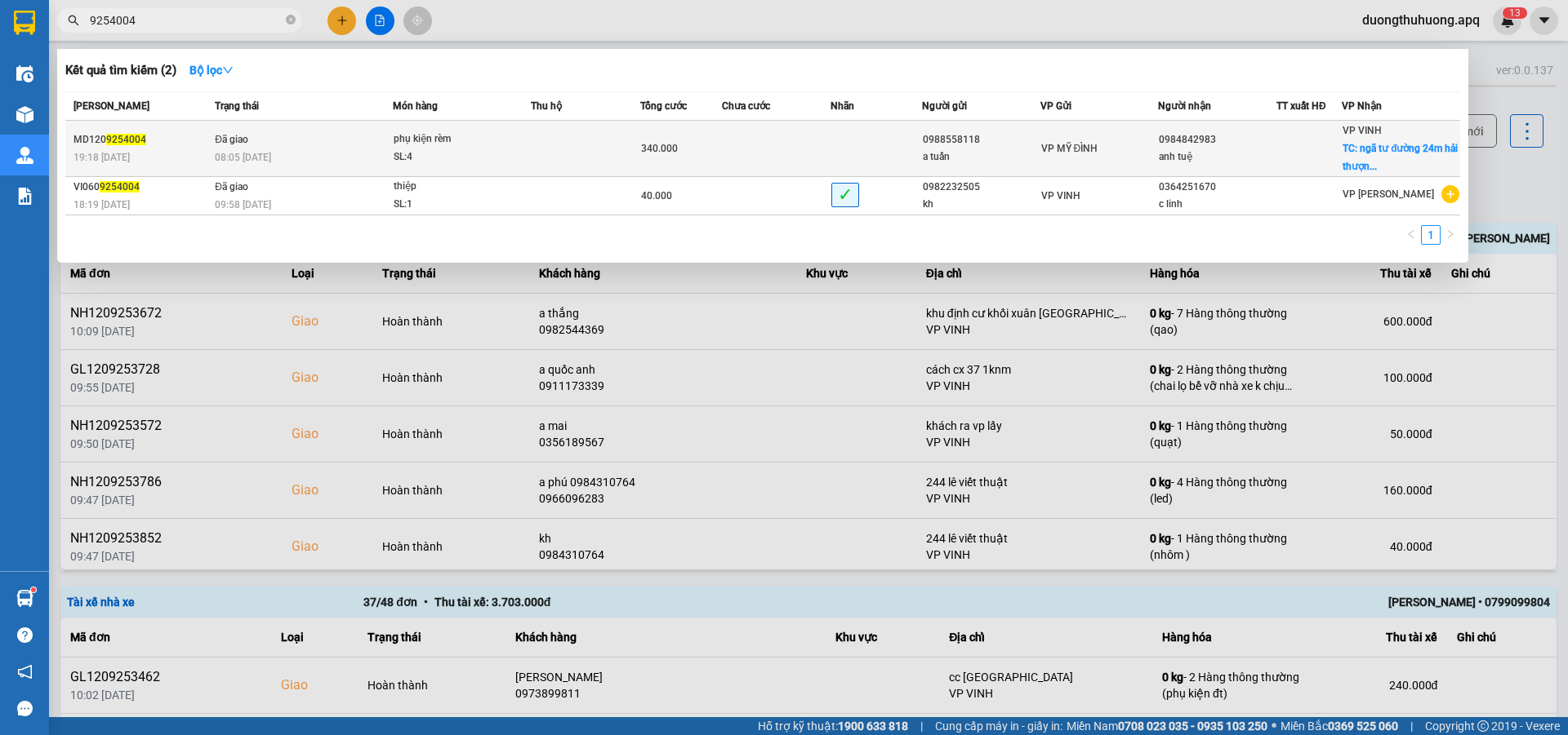
type input "9254004"
click at [476, 155] on div "SL: 4" at bounding box center [455, 157] width 122 height 18
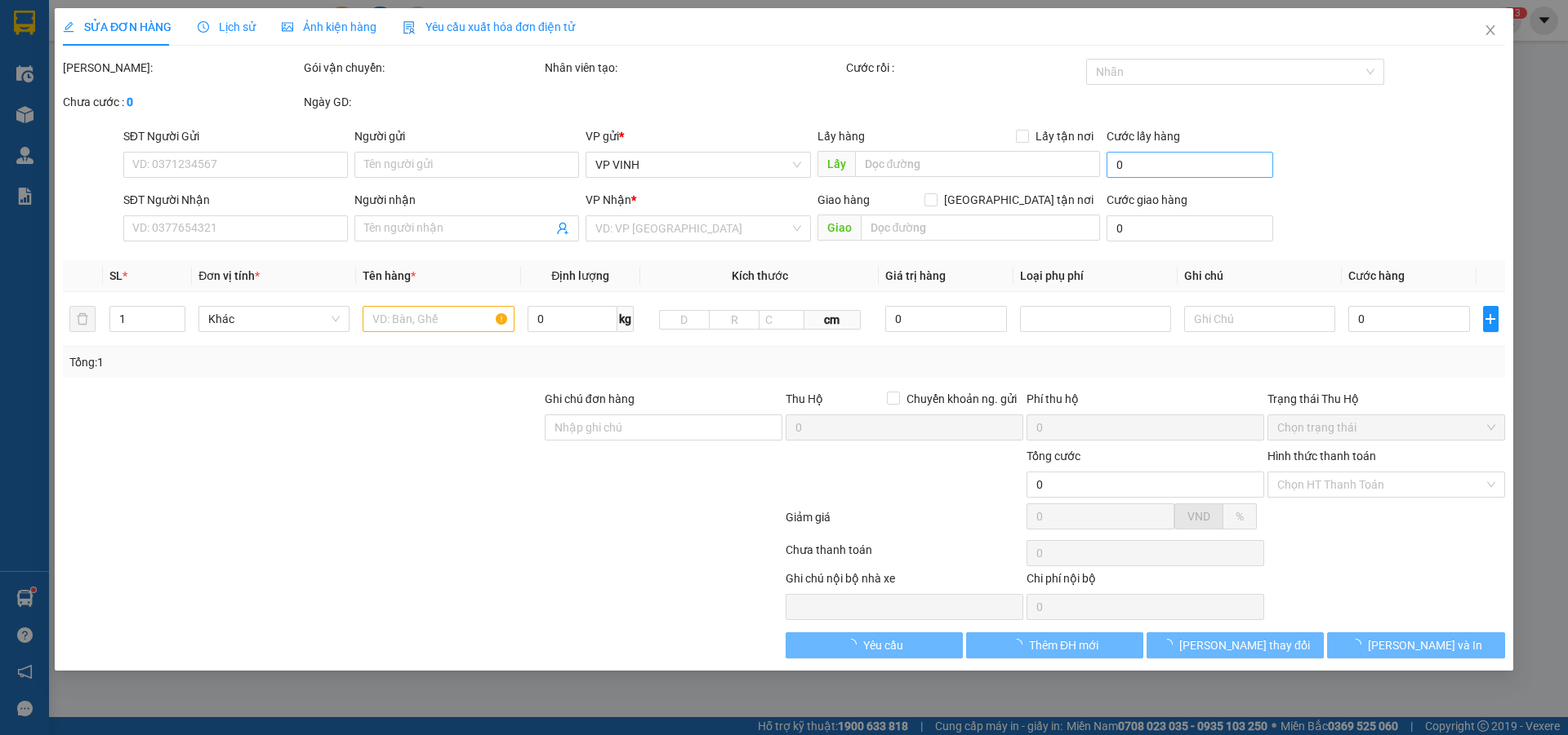
type input "0988558118"
type input "a tuấn"
type input "0984842983"
type input "anh tuệ"
checkbox input "true"
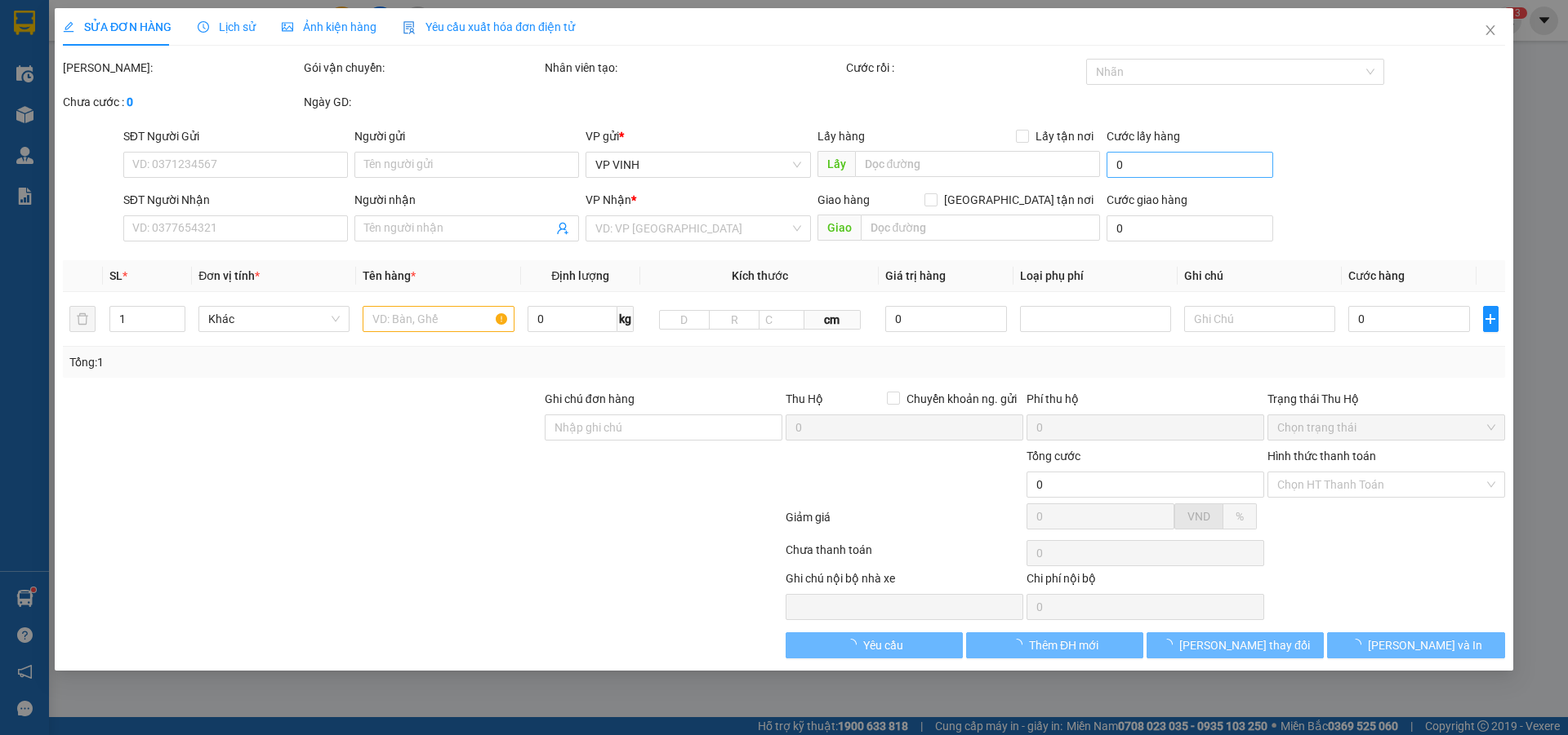
type input "ngã tư đường 24m hải thượng lãn ông"
type input "340.000"
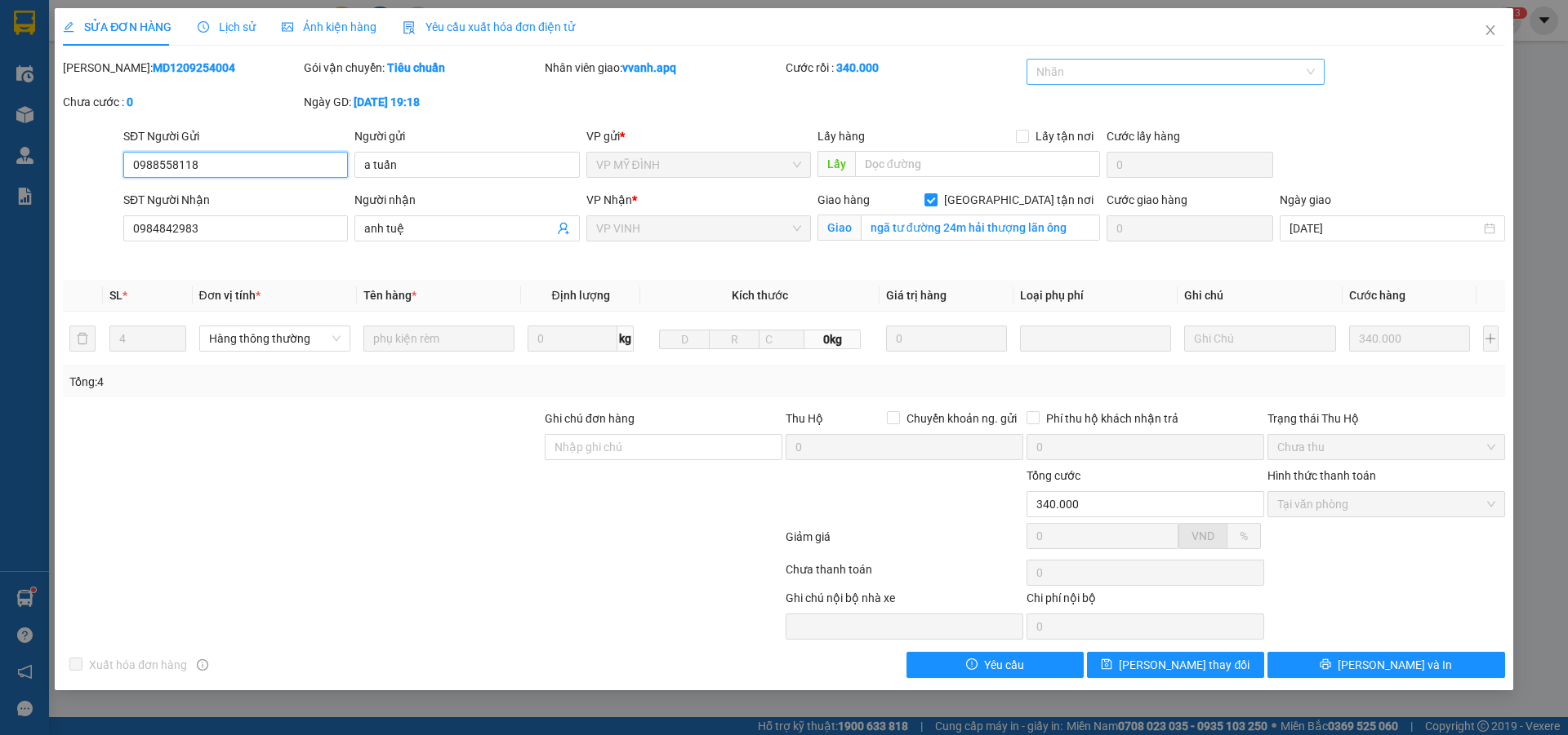
click at [1208, 71] on div at bounding box center [1167, 72] width 274 height 19
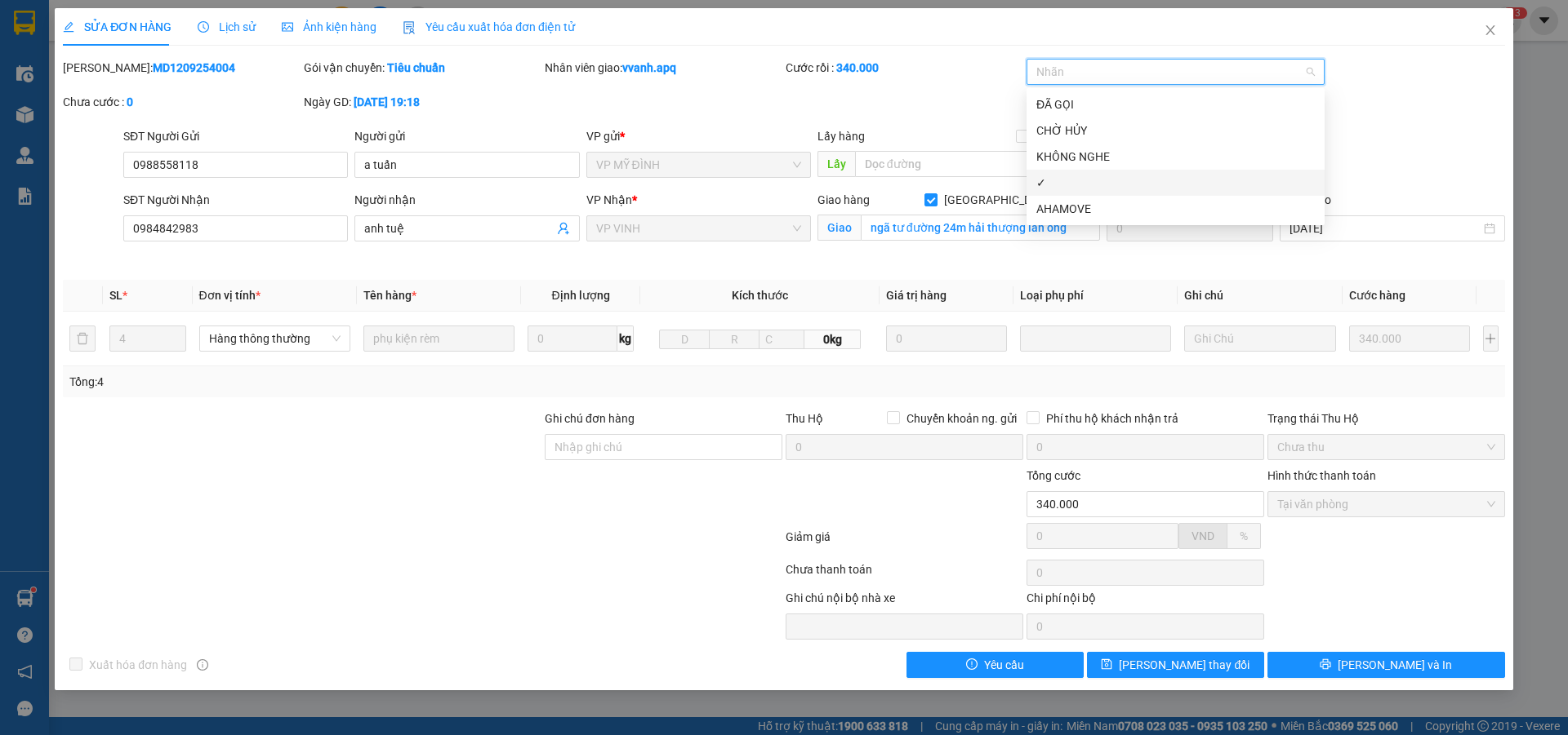
click at [1063, 191] on div "✓" at bounding box center [1175, 183] width 278 height 18
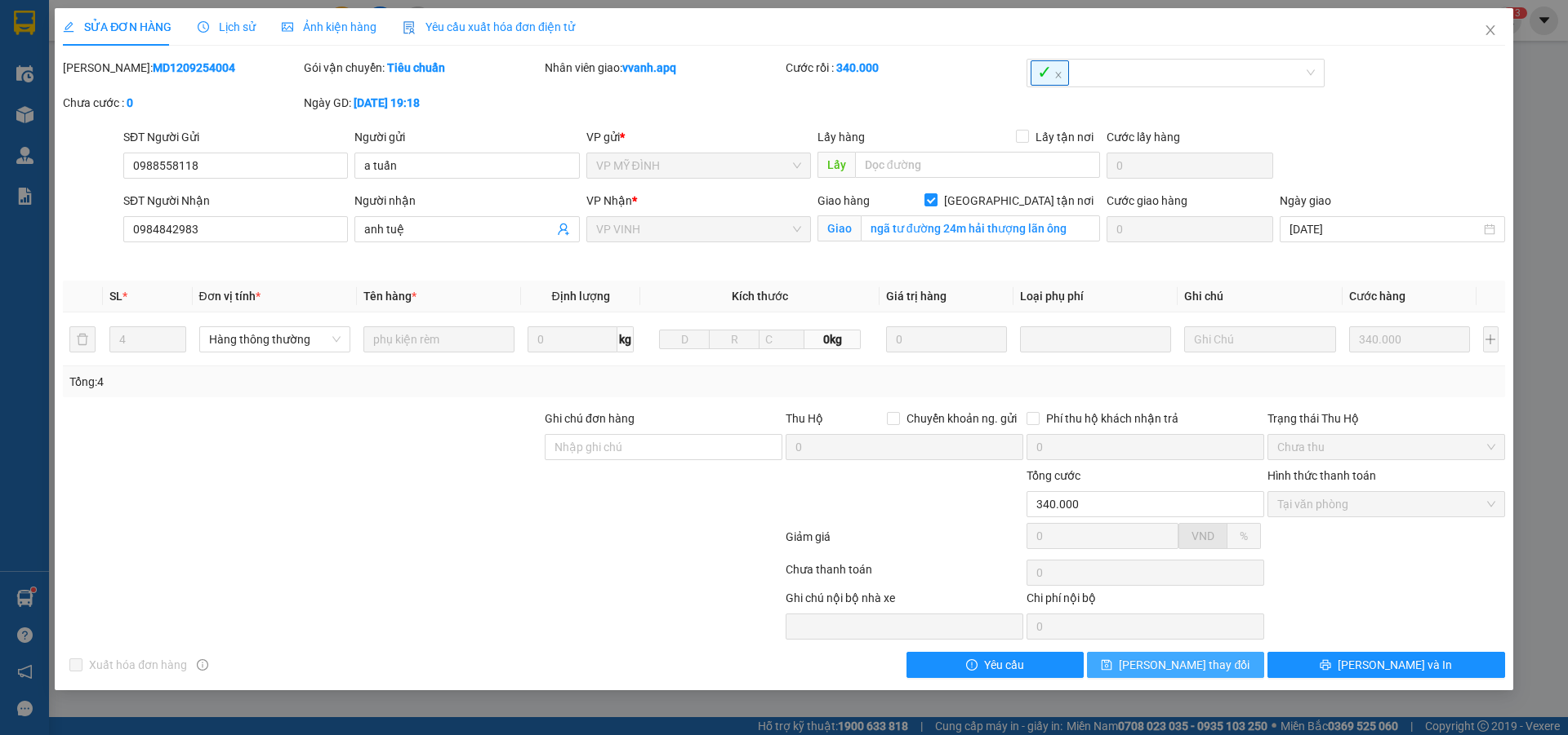
click at [1184, 667] on span "Lưu thay đổi" at bounding box center [1183, 665] width 130 height 18
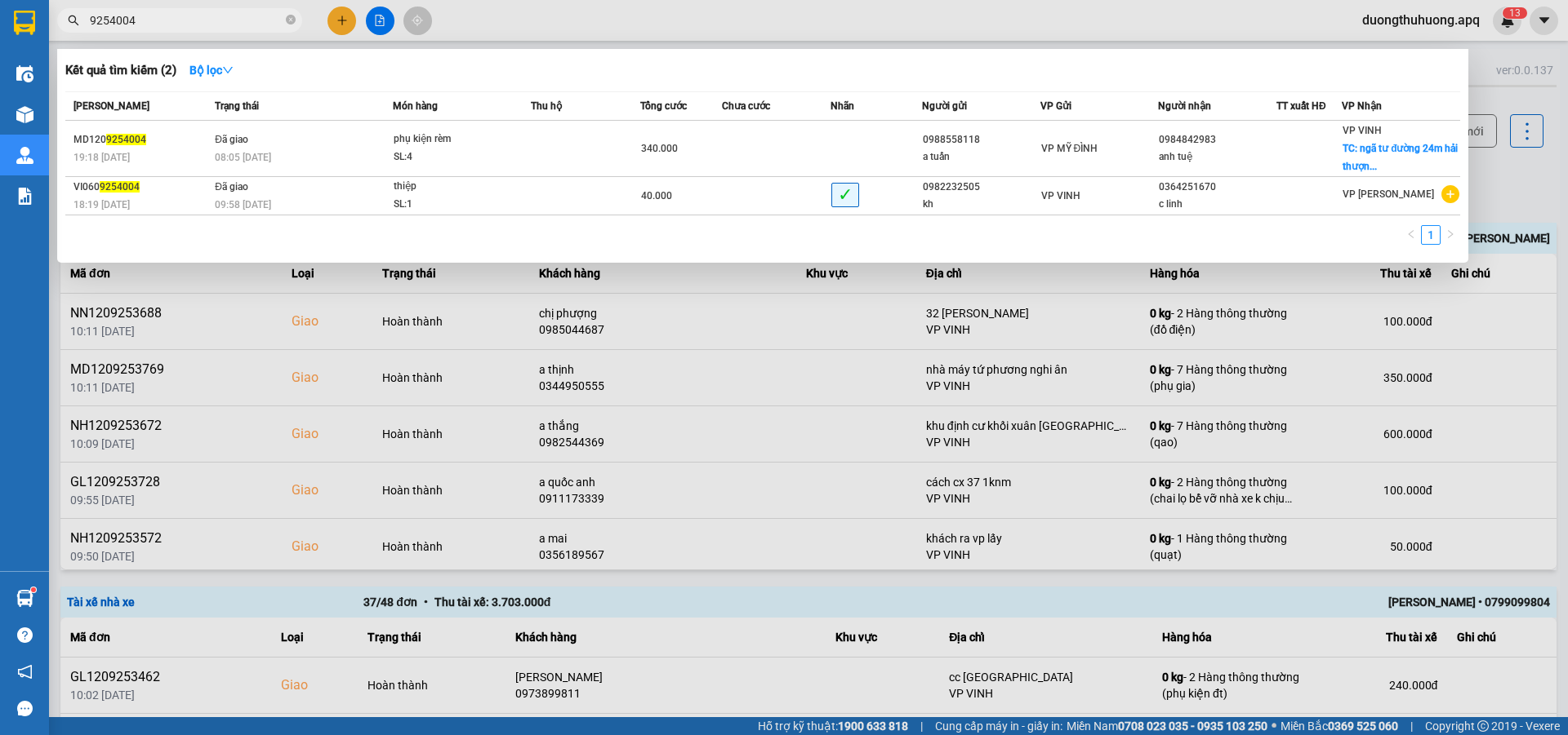
click at [176, 17] on input "9254004" at bounding box center [186, 20] width 192 height 18
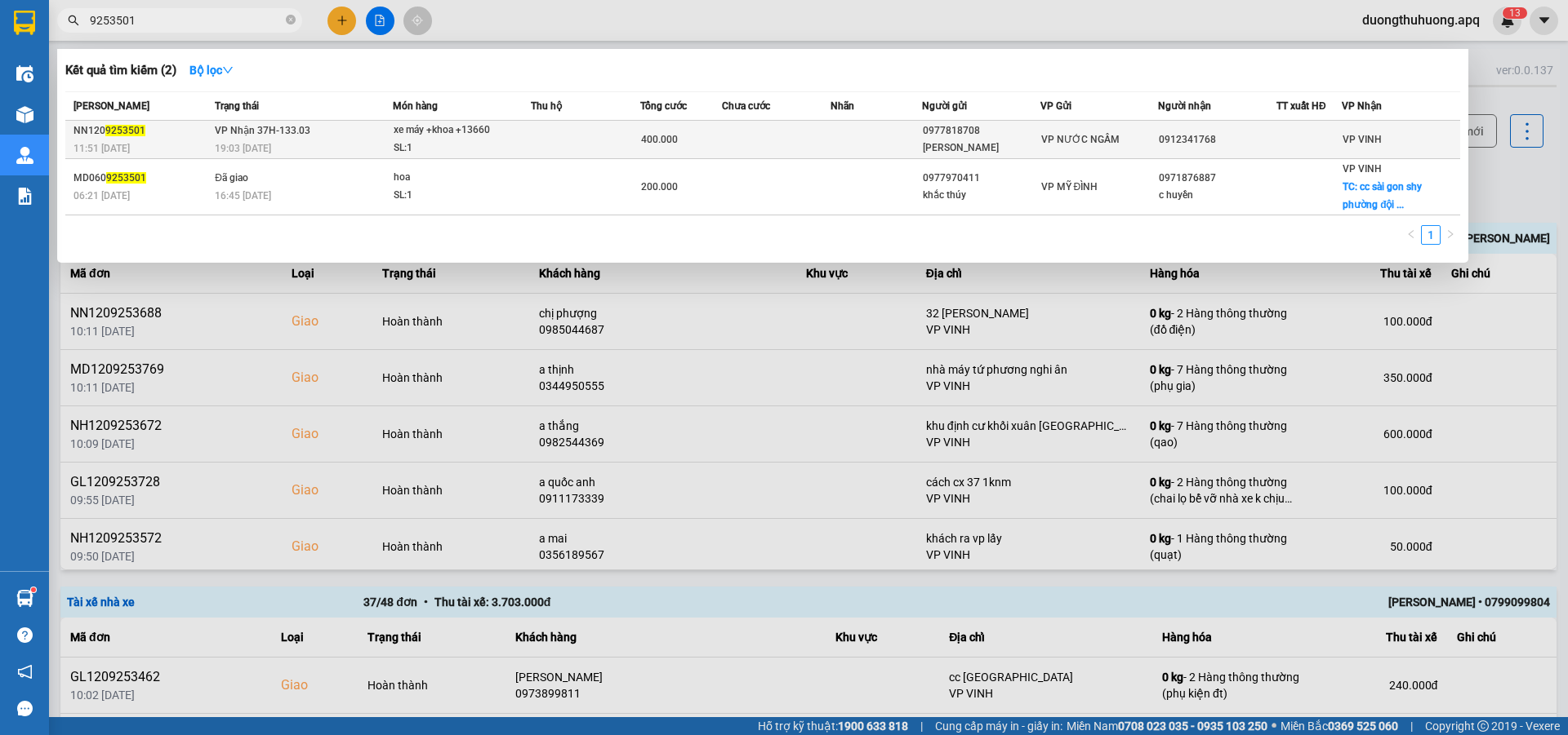
type input "9253501"
click at [462, 146] on div "SL: 1" at bounding box center [455, 149] width 122 height 18
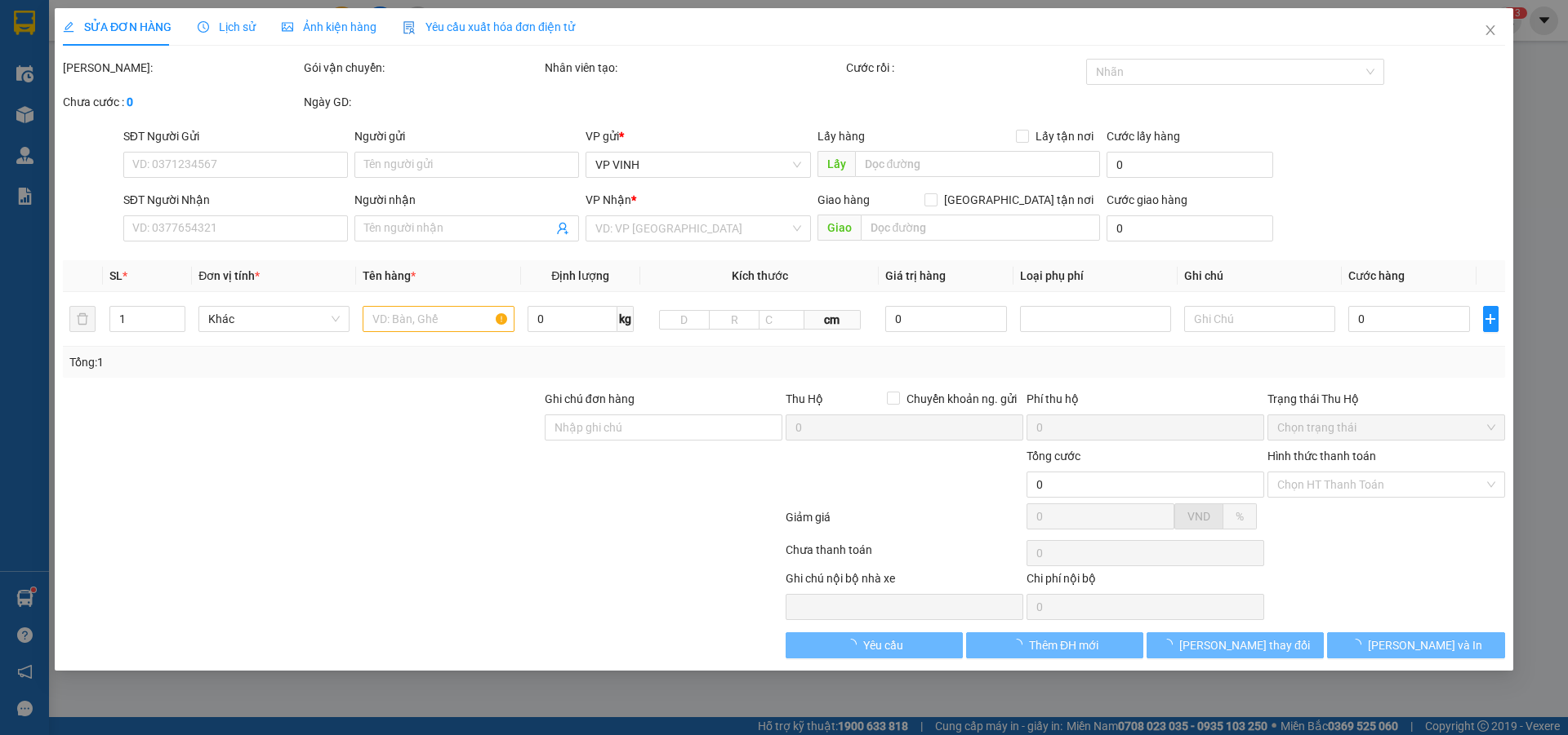
type input "0977818708"
type input "c minh"
type input "0912341768"
type input "400.000"
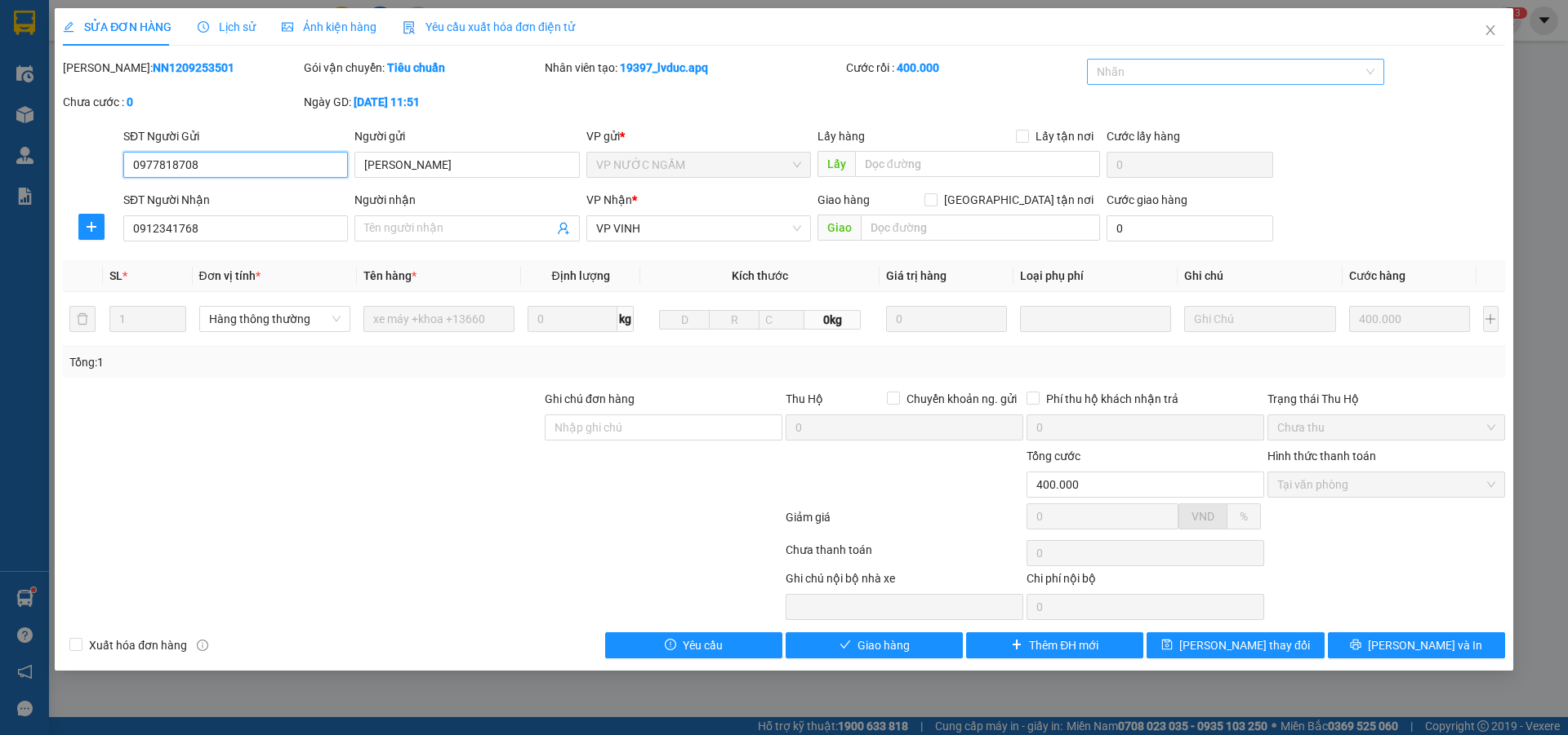
click at [1245, 70] on div at bounding box center [1228, 72] width 274 height 19
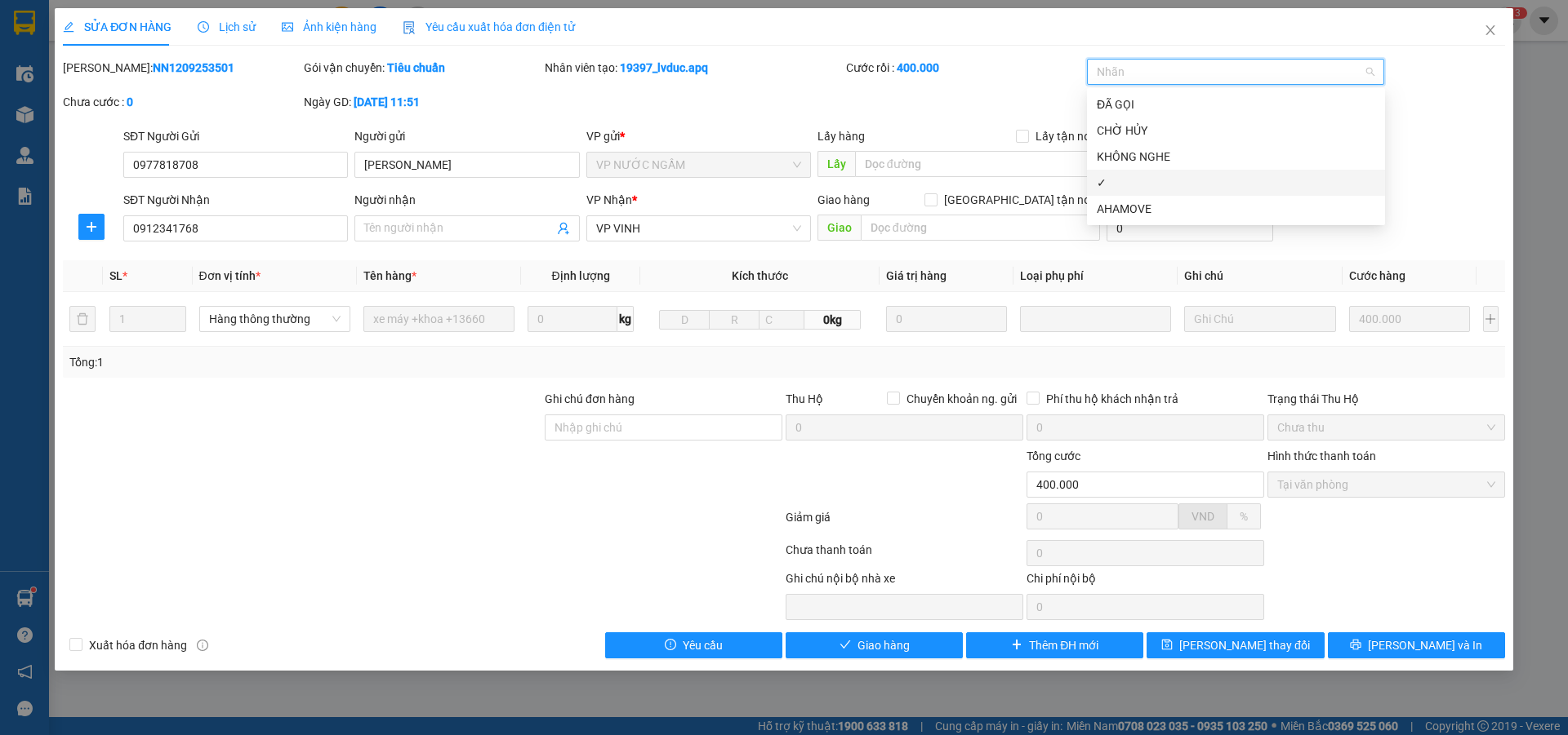
drag, startPoint x: 1121, startPoint y: 188, endPoint x: 1128, endPoint y: 217, distance: 29.8
click at [1123, 187] on div "✓" at bounding box center [1236, 183] width 278 height 18
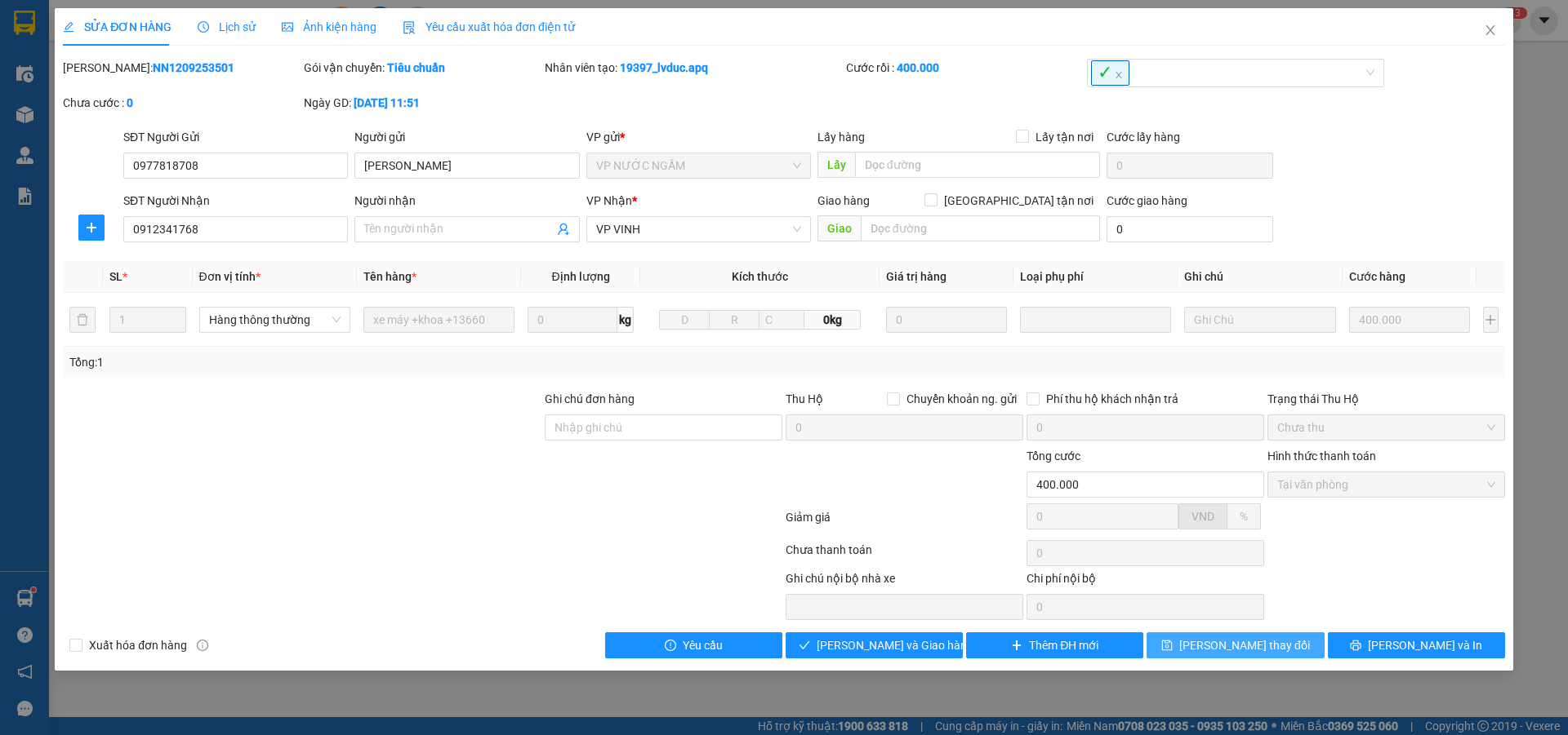
click at [1229, 645] on span "Lưu thay đổi" at bounding box center [1244, 645] width 130 height 18
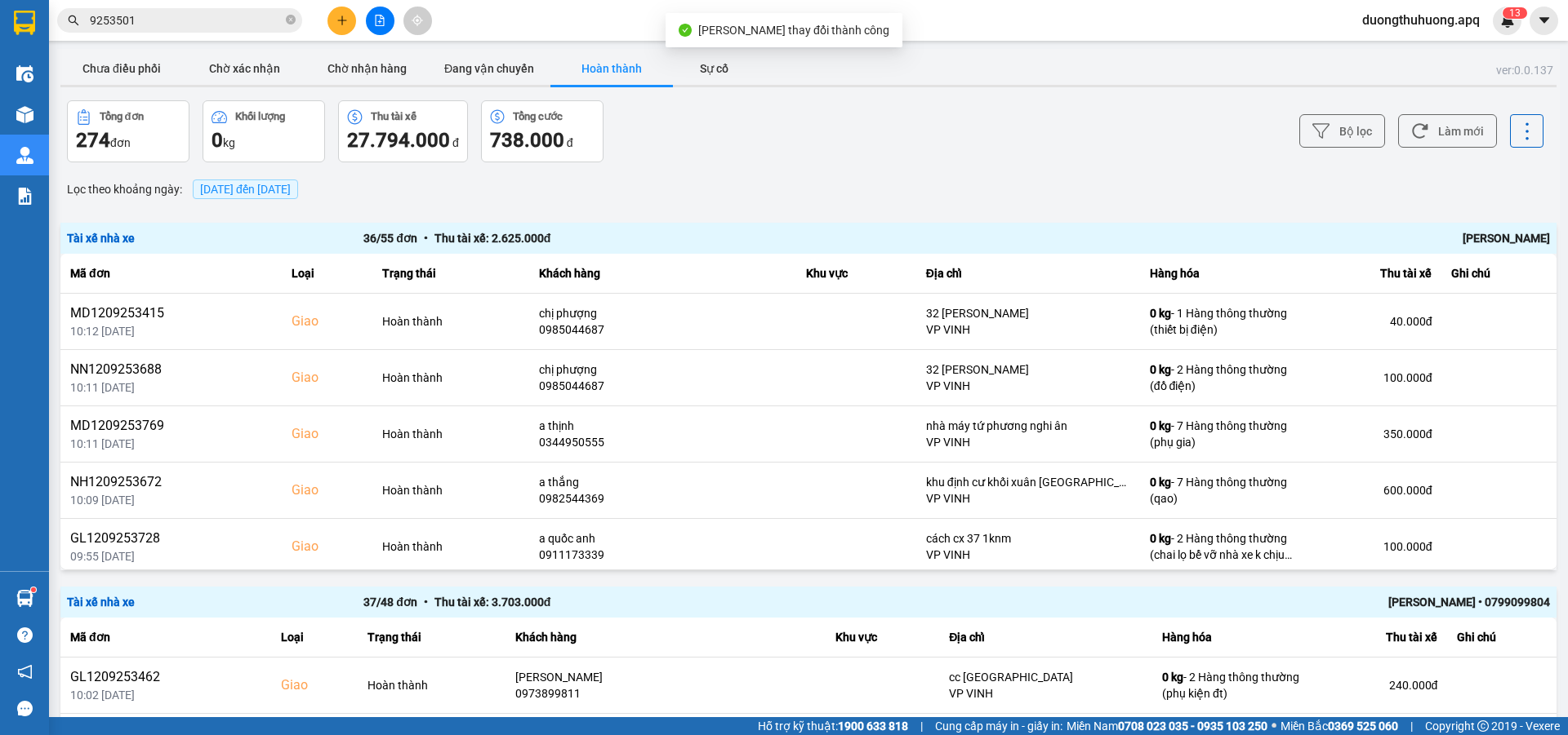
click at [249, 23] on input "9253501" at bounding box center [186, 20] width 192 height 18
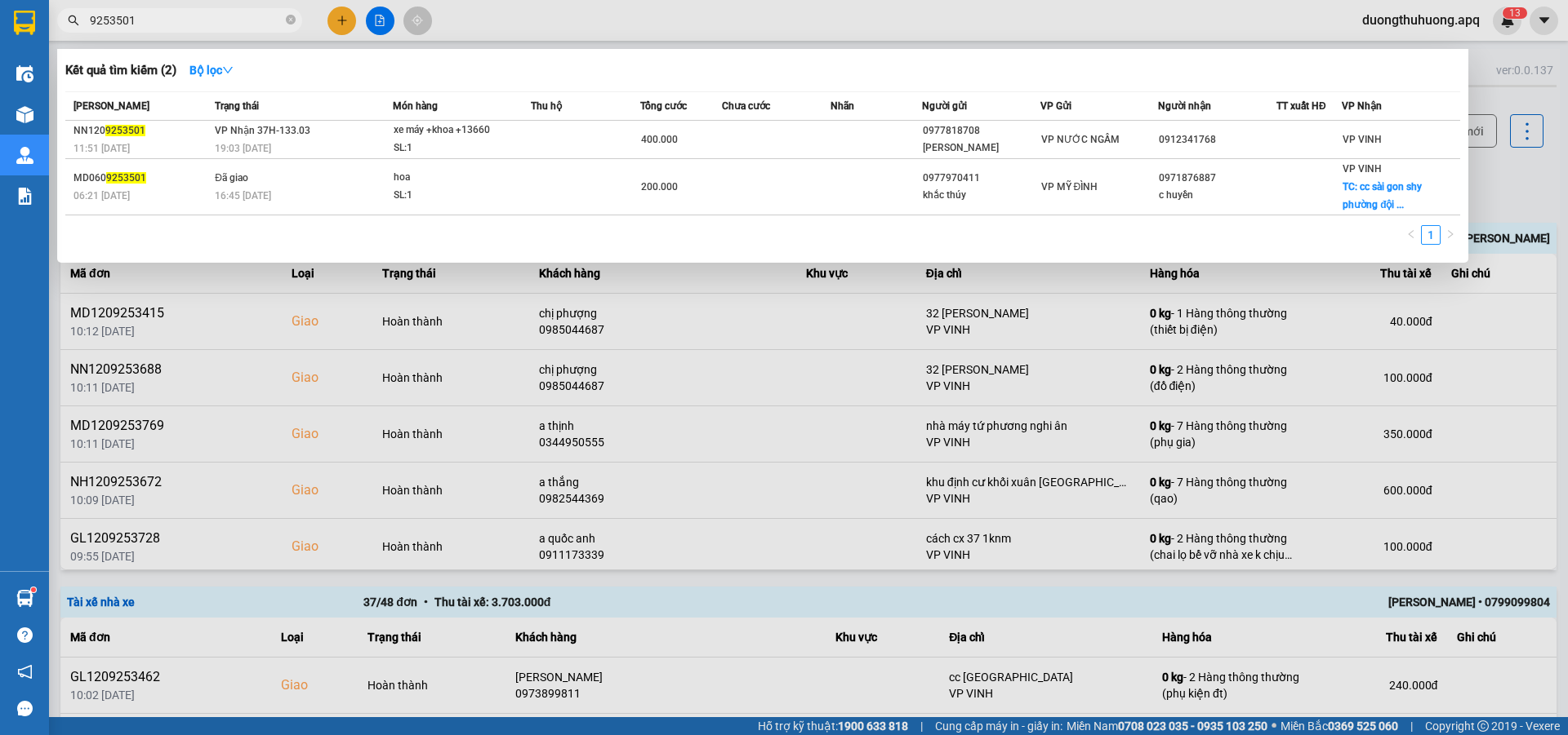
click at [249, 23] on input "9253501" at bounding box center [186, 20] width 192 height 18
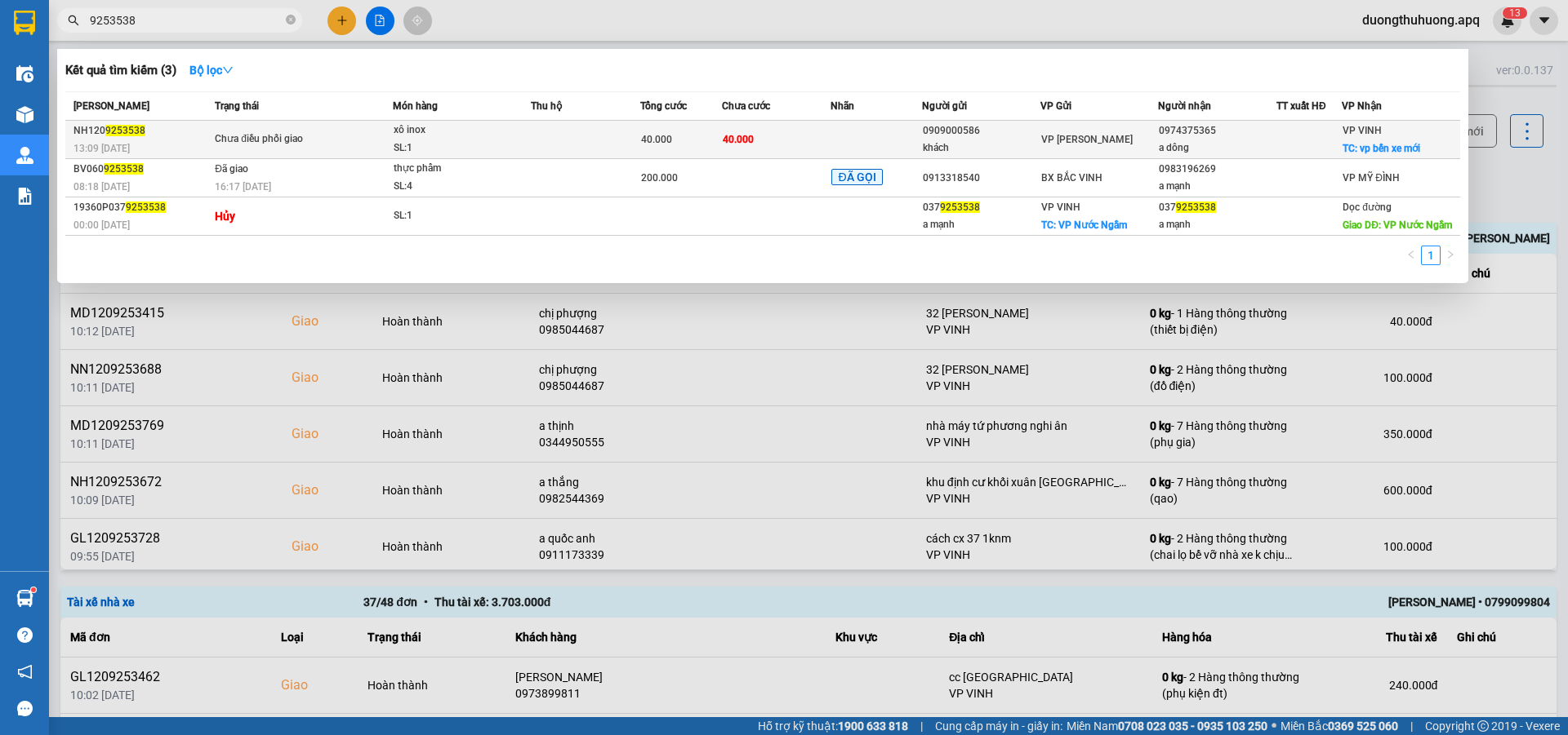
type input "9253538"
click at [455, 142] on div "SL: 1" at bounding box center [455, 149] width 122 height 18
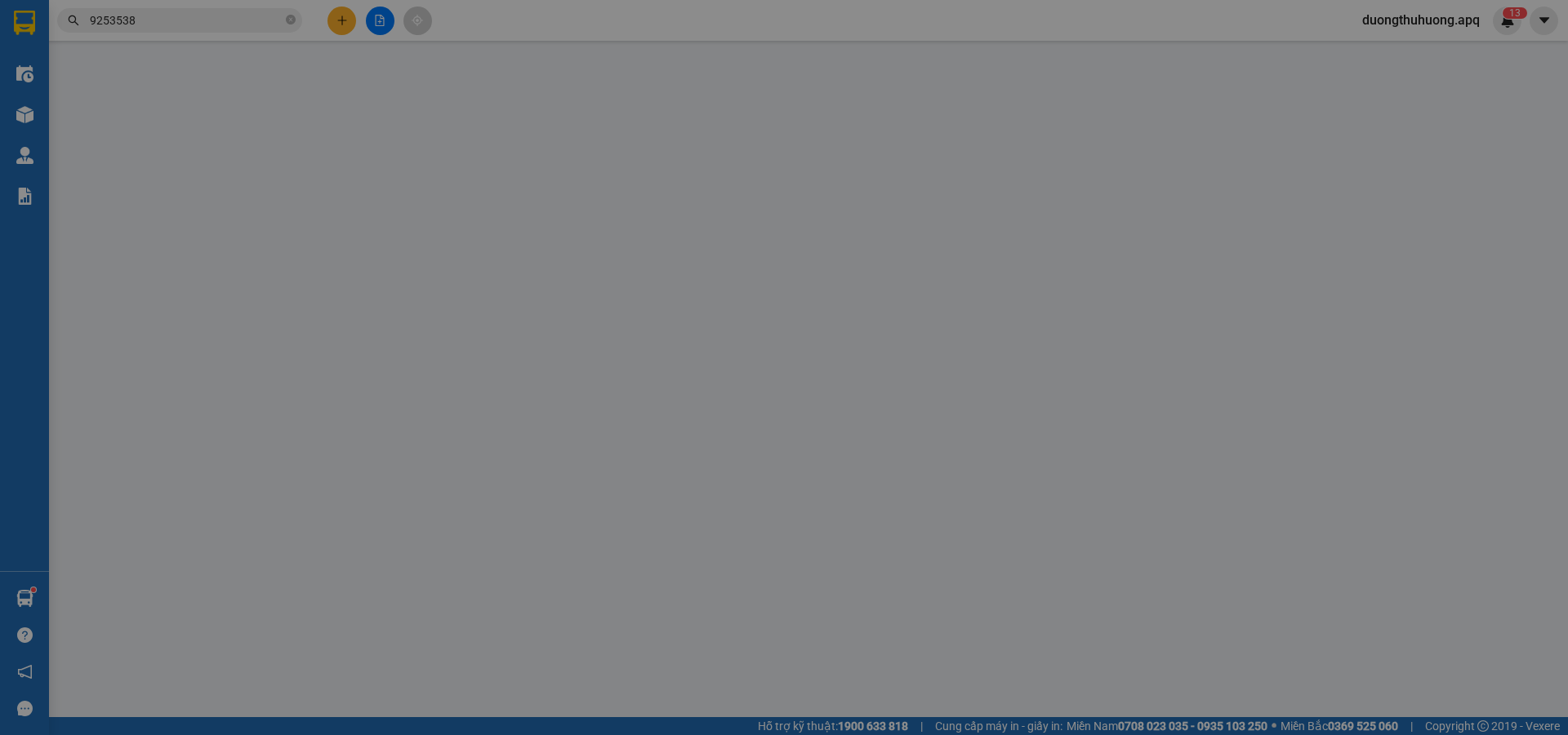
type input "0909000586"
type input "khách"
type input "0974375365"
type input "a dông"
checkbox input "true"
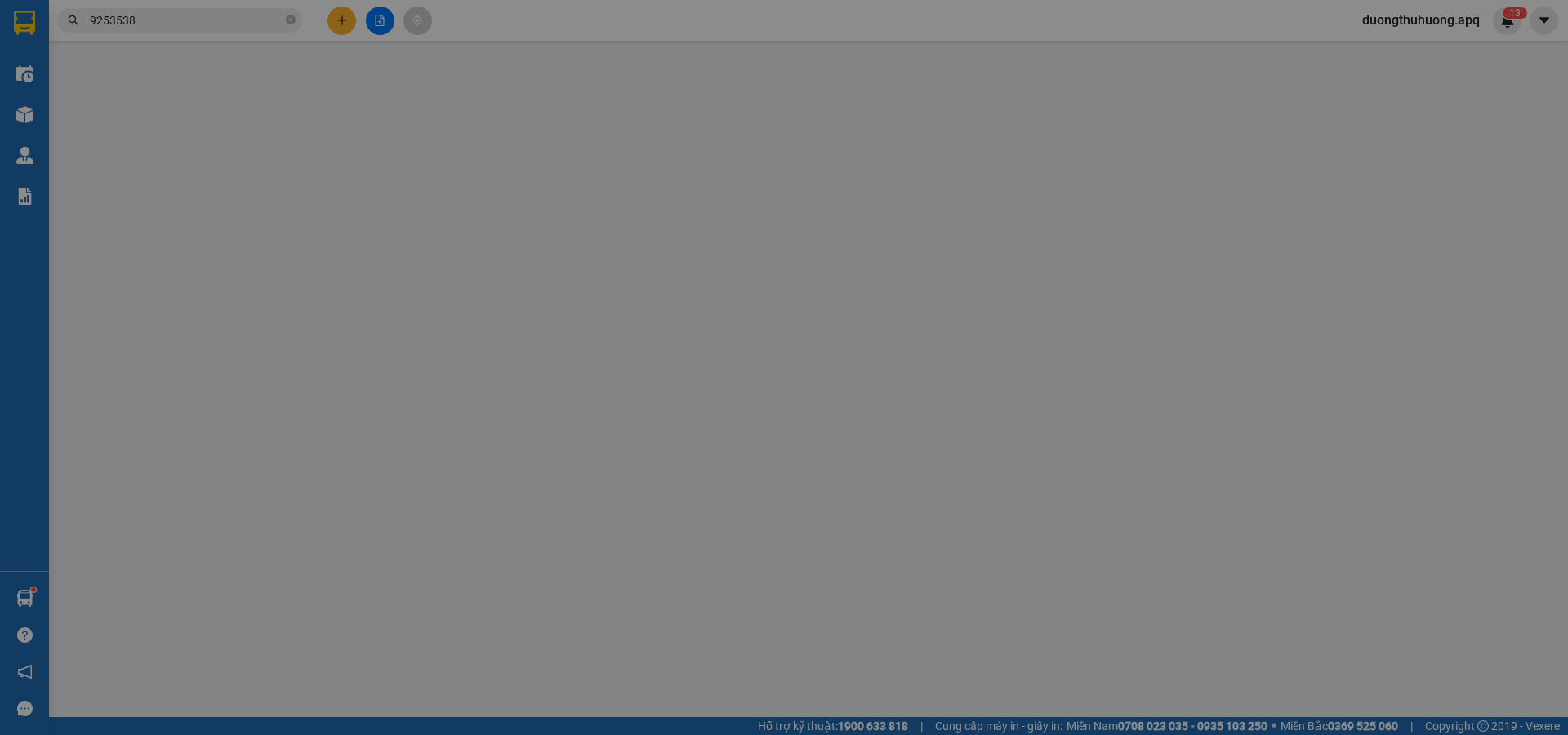
type input "vp bến xe mới"
type input "40.000"
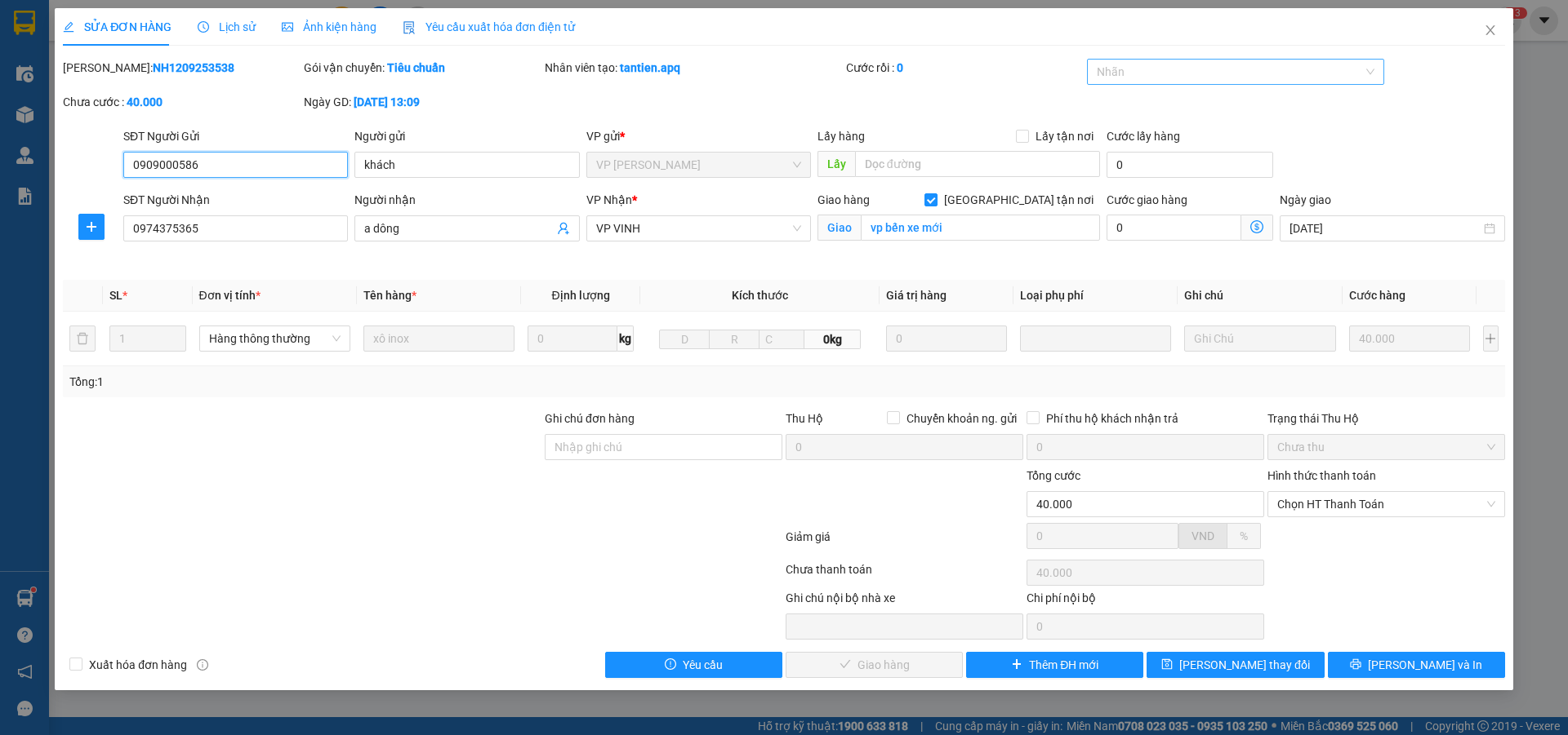
click at [1216, 73] on div at bounding box center [1228, 72] width 274 height 19
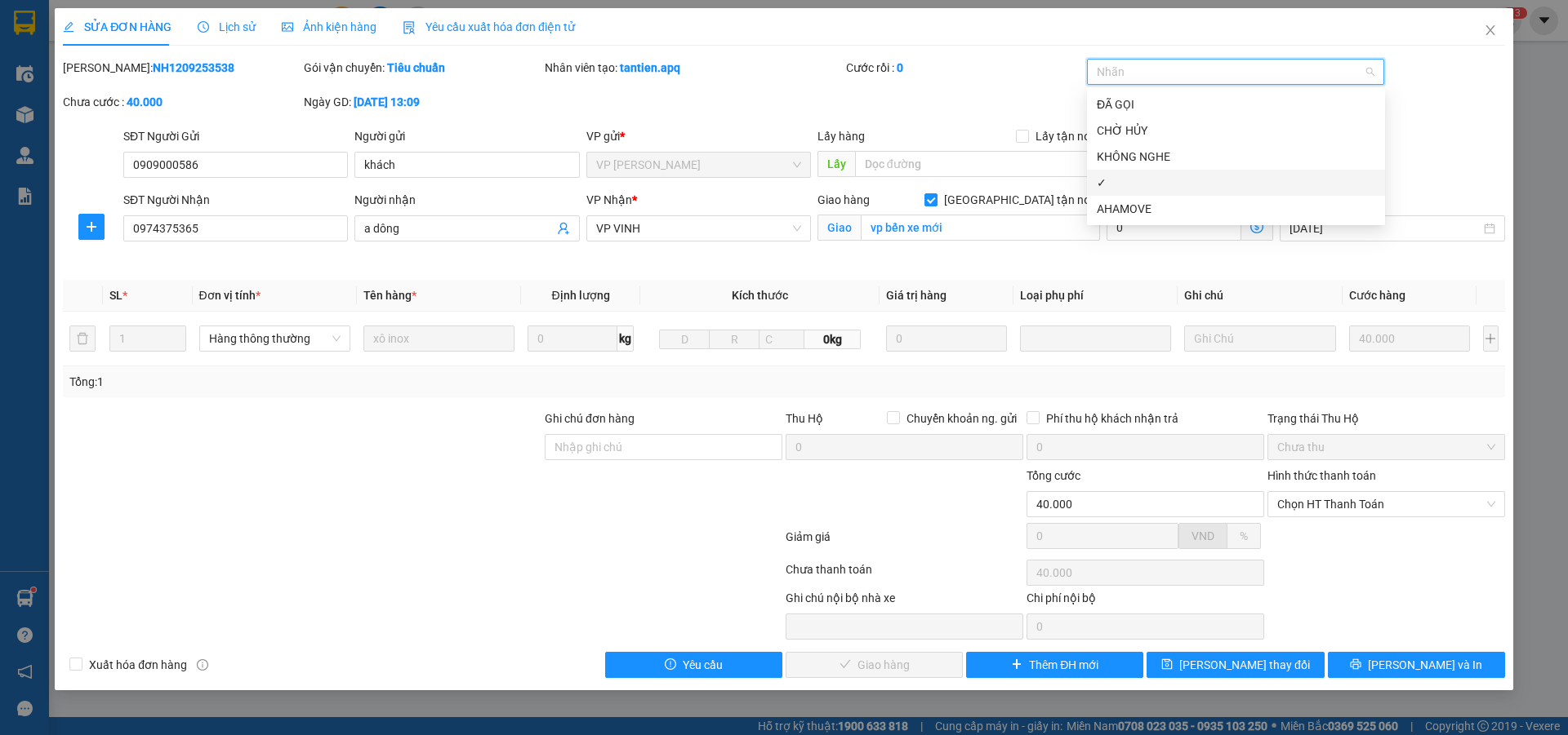
click at [1121, 183] on div "✓" at bounding box center [1236, 183] width 278 height 18
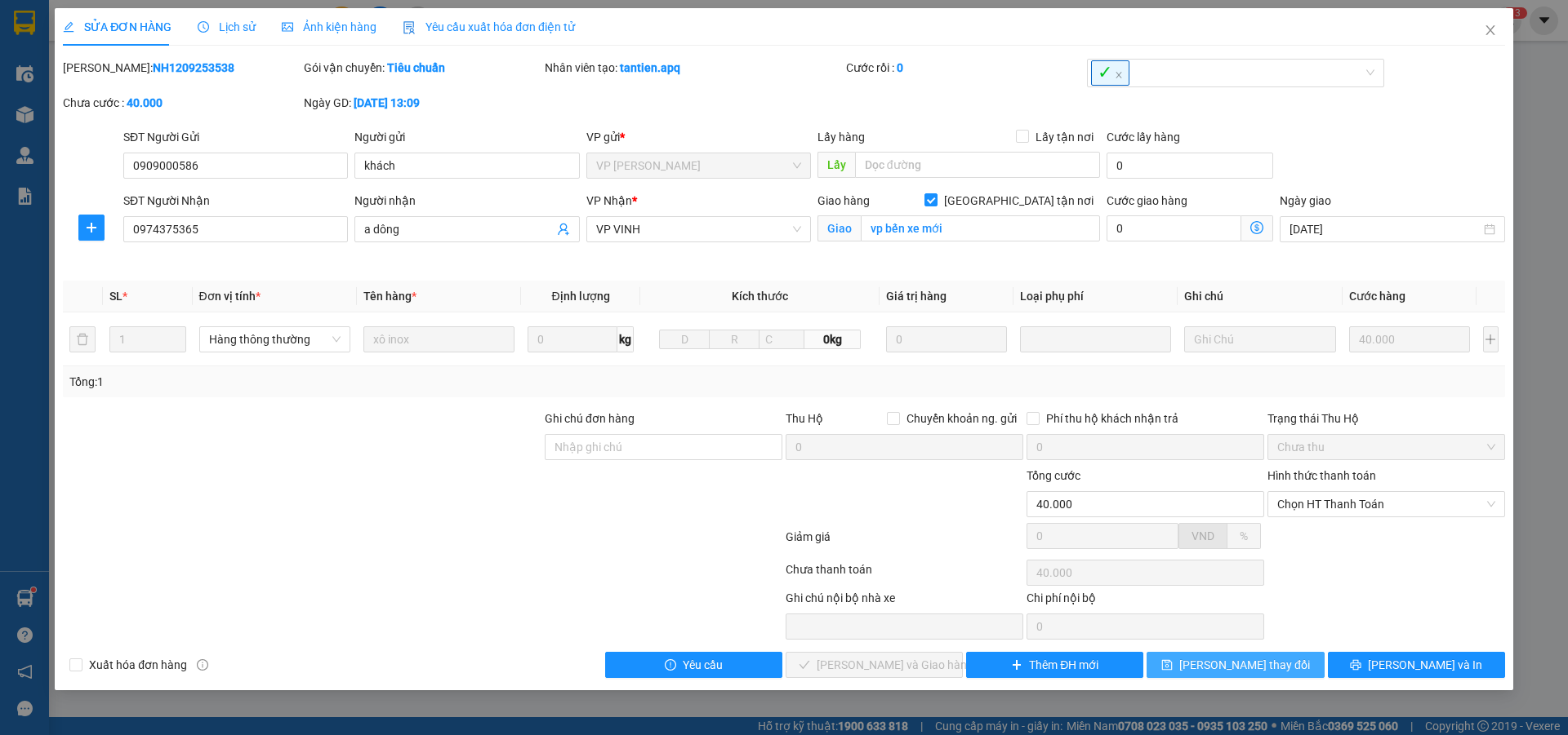
click at [1251, 662] on span "Lưu thay đổi" at bounding box center [1244, 665] width 130 height 18
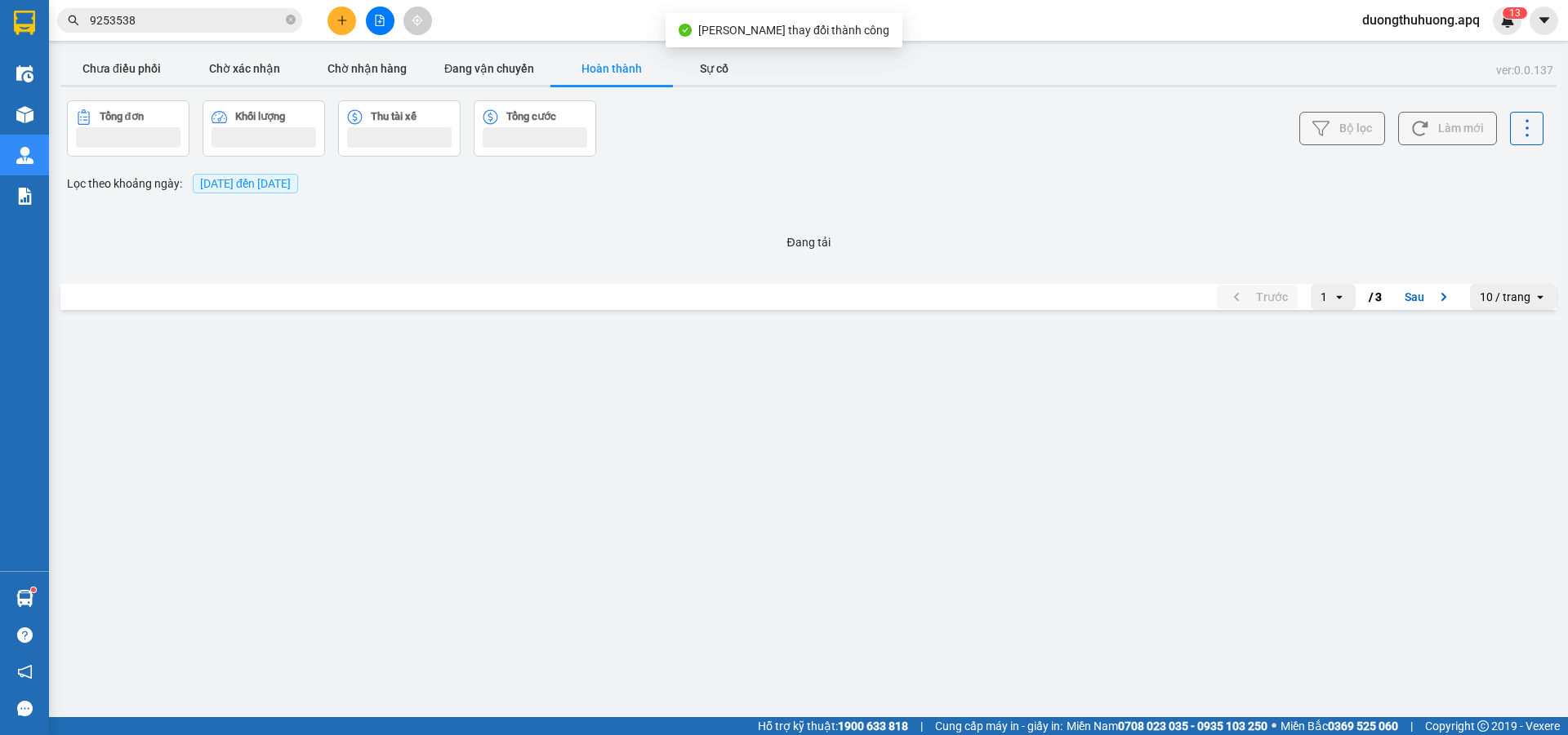
click at [155, 24] on input "9253538" at bounding box center [186, 20] width 192 height 18
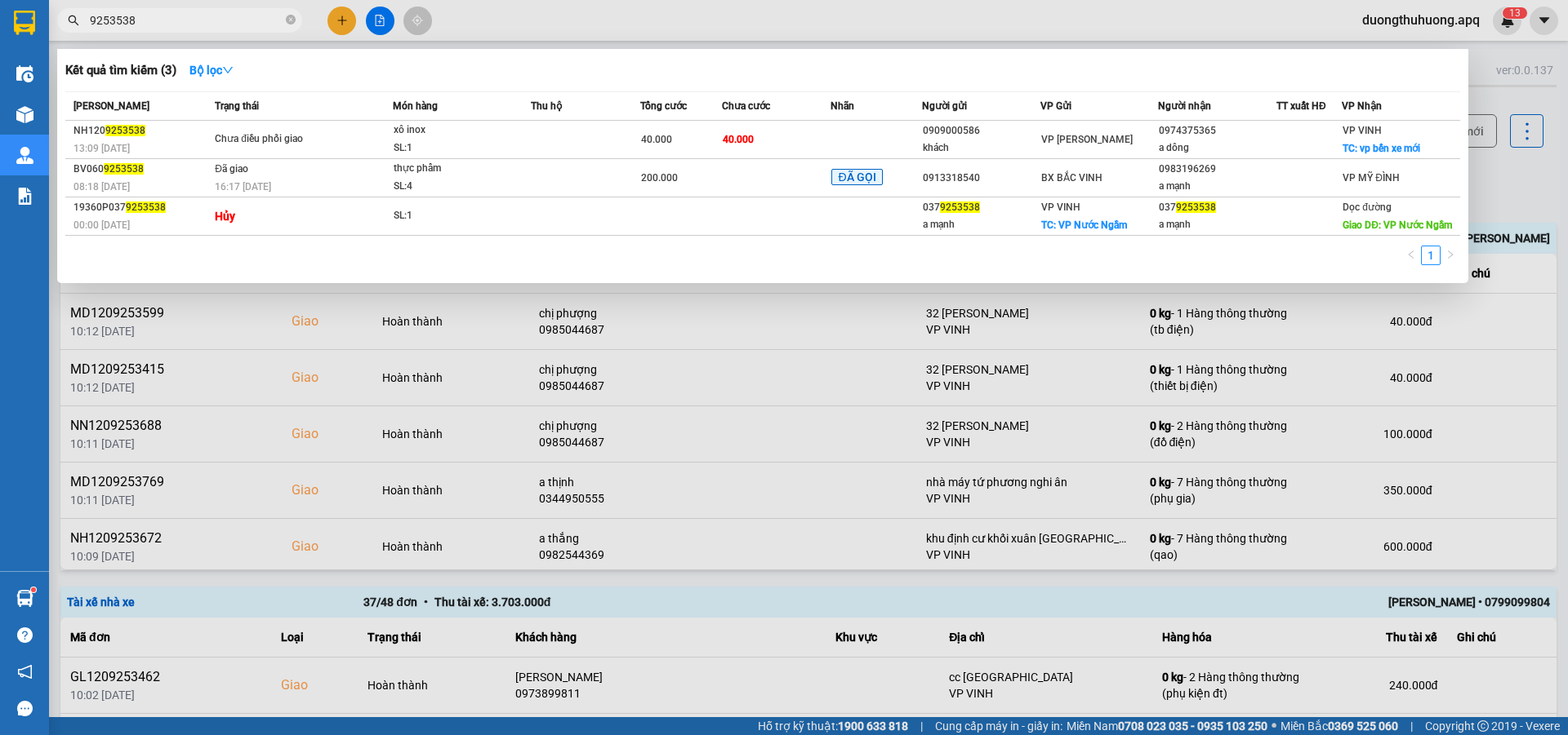
click at [155, 24] on input "9253538" at bounding box center [186, 20] width 192 height 18
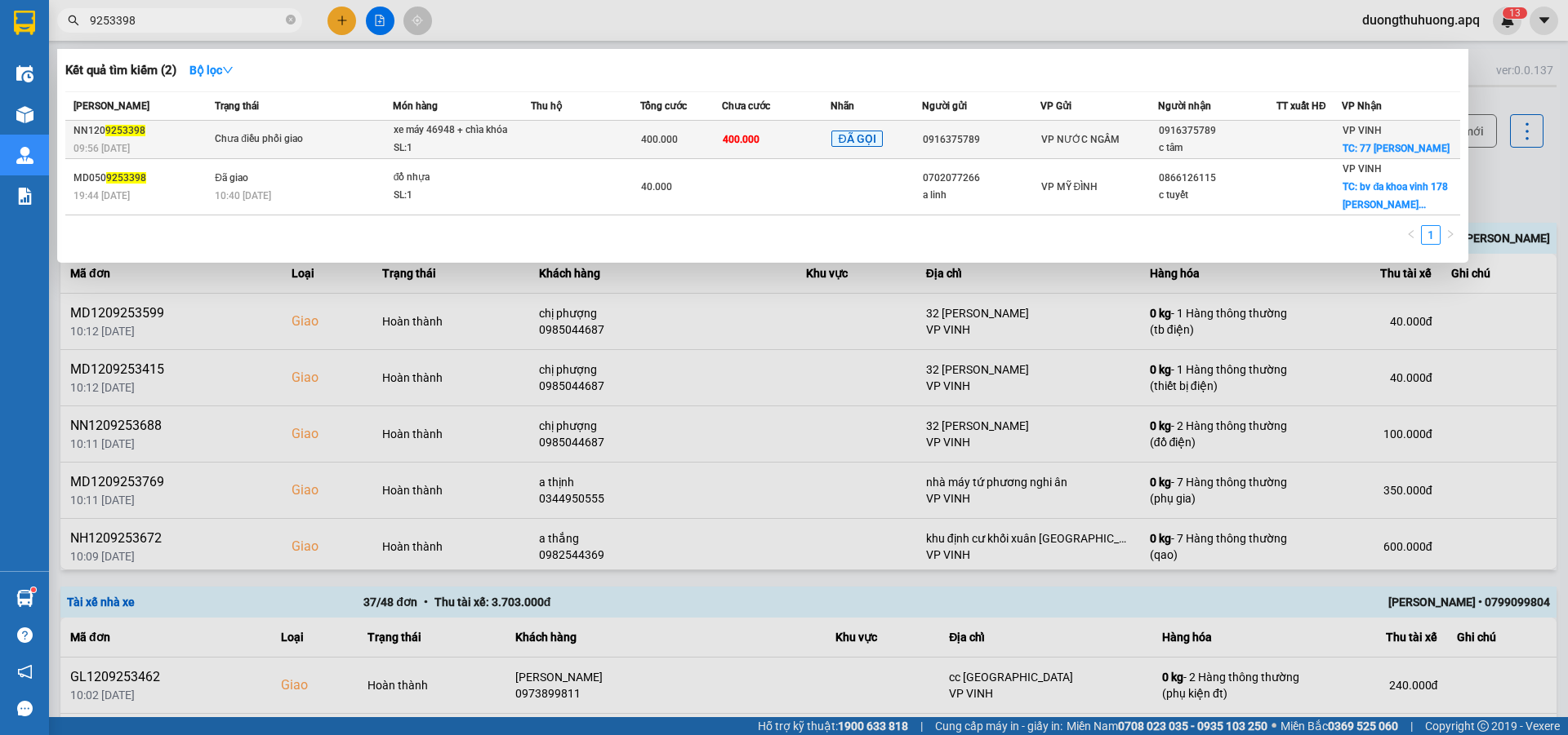
click at [316, 146] on div "Chưa điều phối giao" at bounding box center [276, 139] width 122 height 18
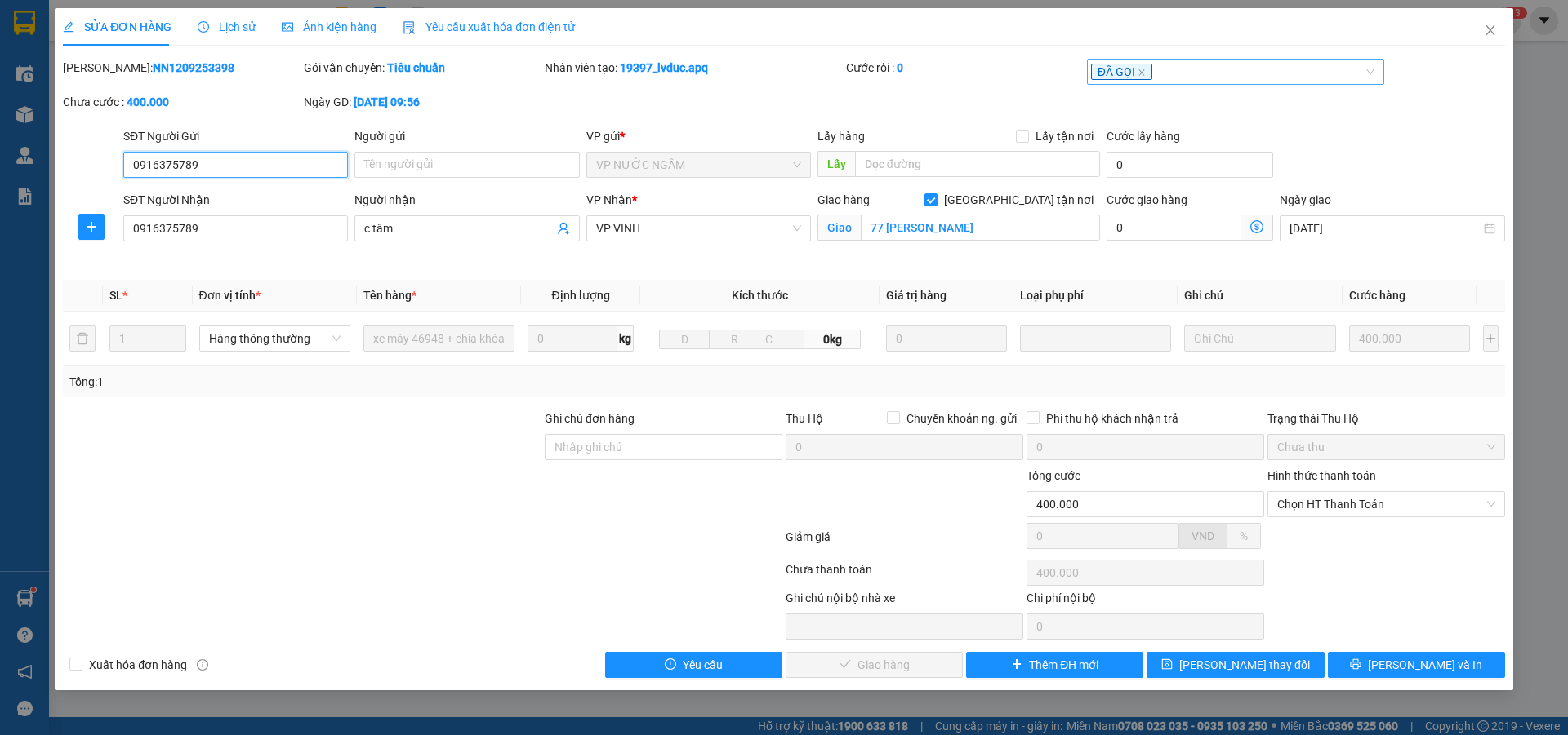
click at [1237, 73] on div "ĐÃ GỌI" at bounding box center [1228, 72] width 274 height 19
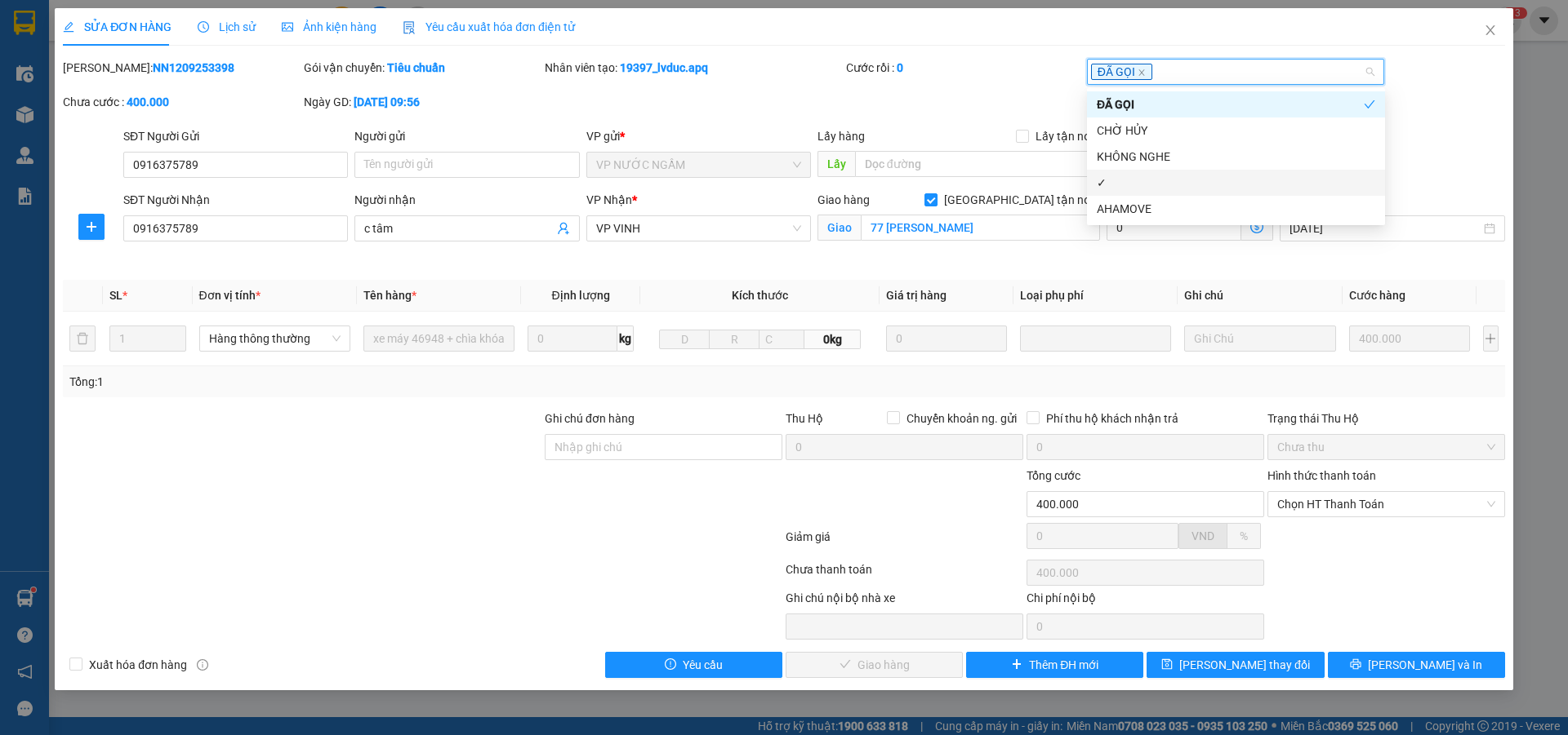
click at [1119, 184] on div "✓" at bounding box center [1236, 183] width 278 height 18
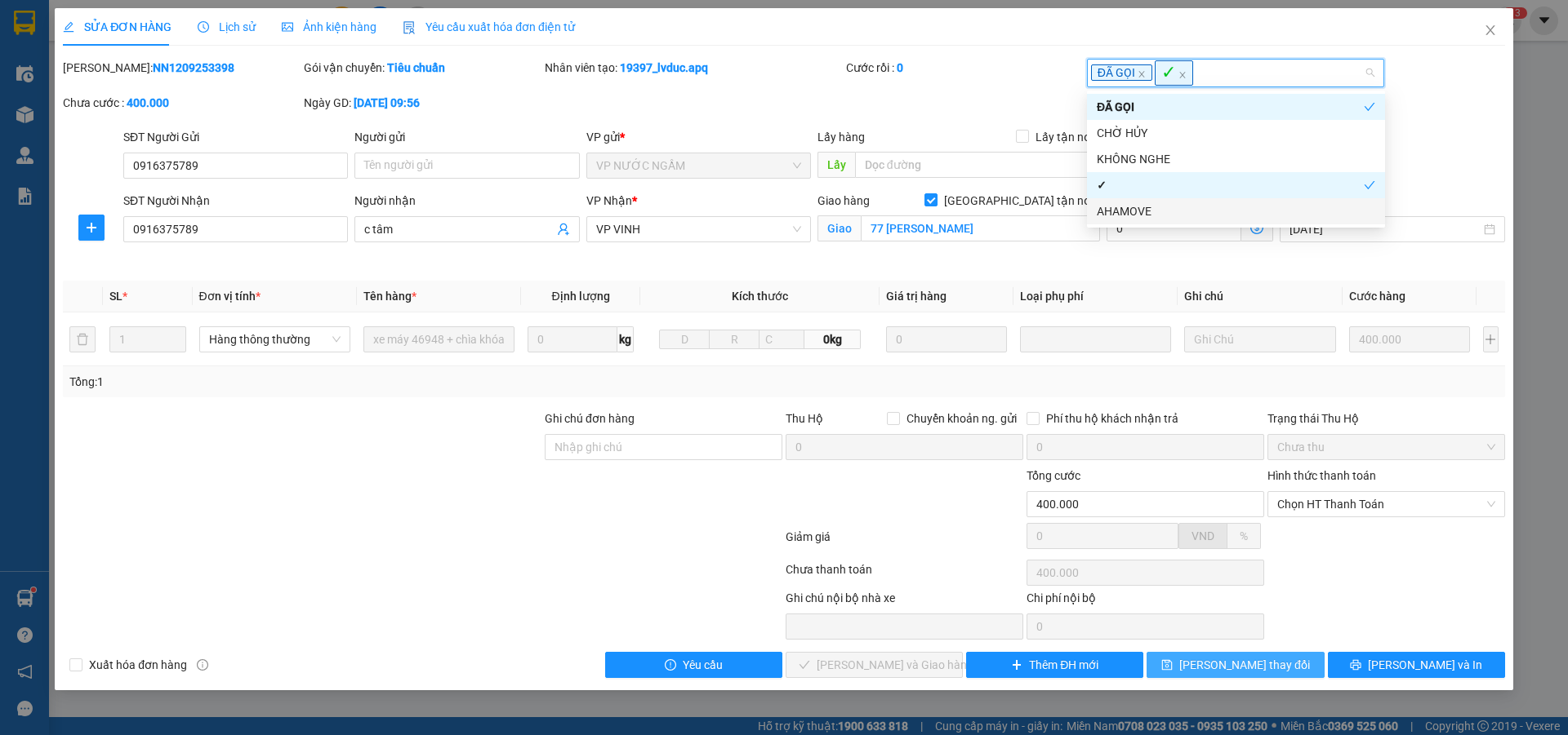
click at [1288, 666] on button "Lưu thay đổi" at bounding box center [1235, 665] width 178 height 26
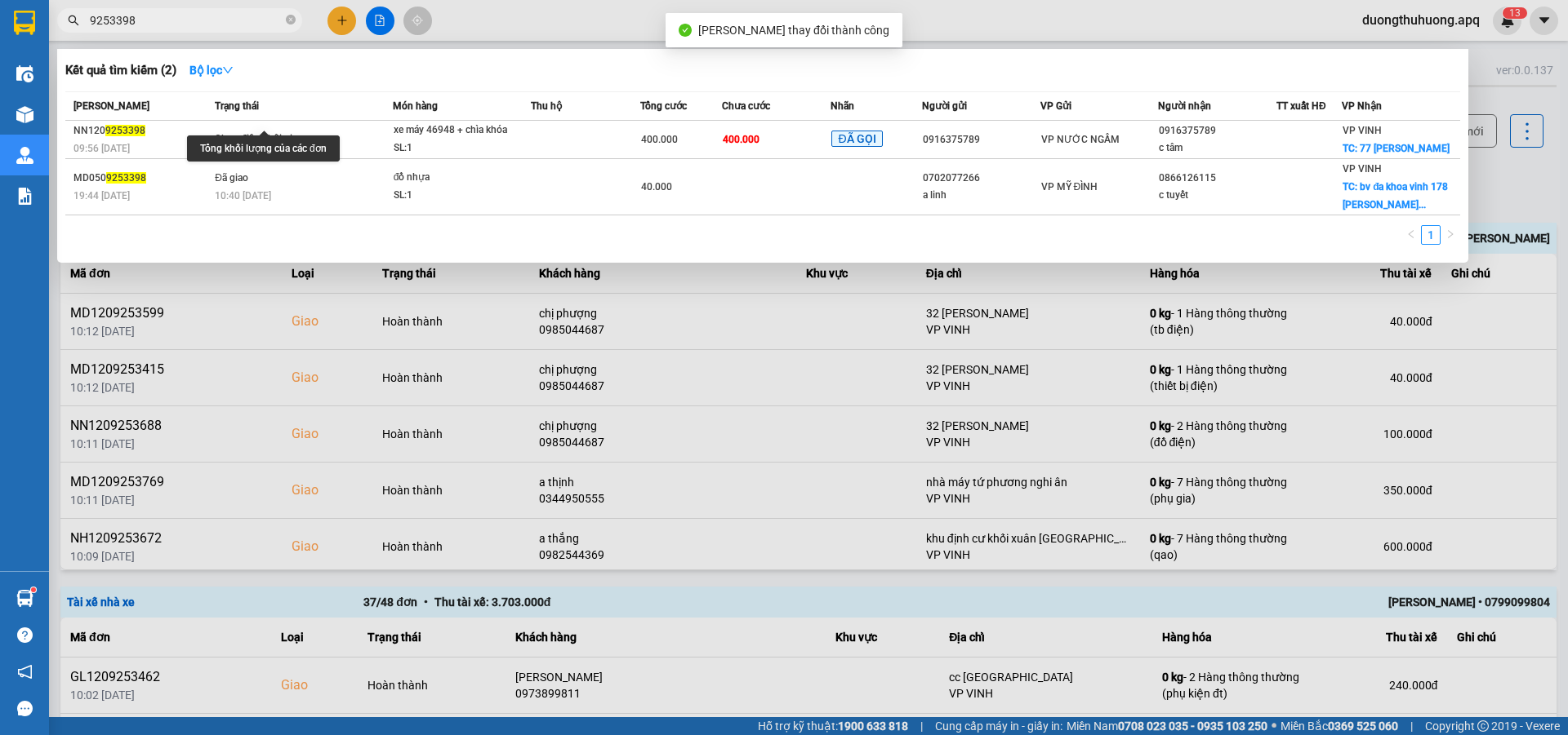
click at [207, 20] on input "9253398" at bounding box center [186, 20] width 192 height 18
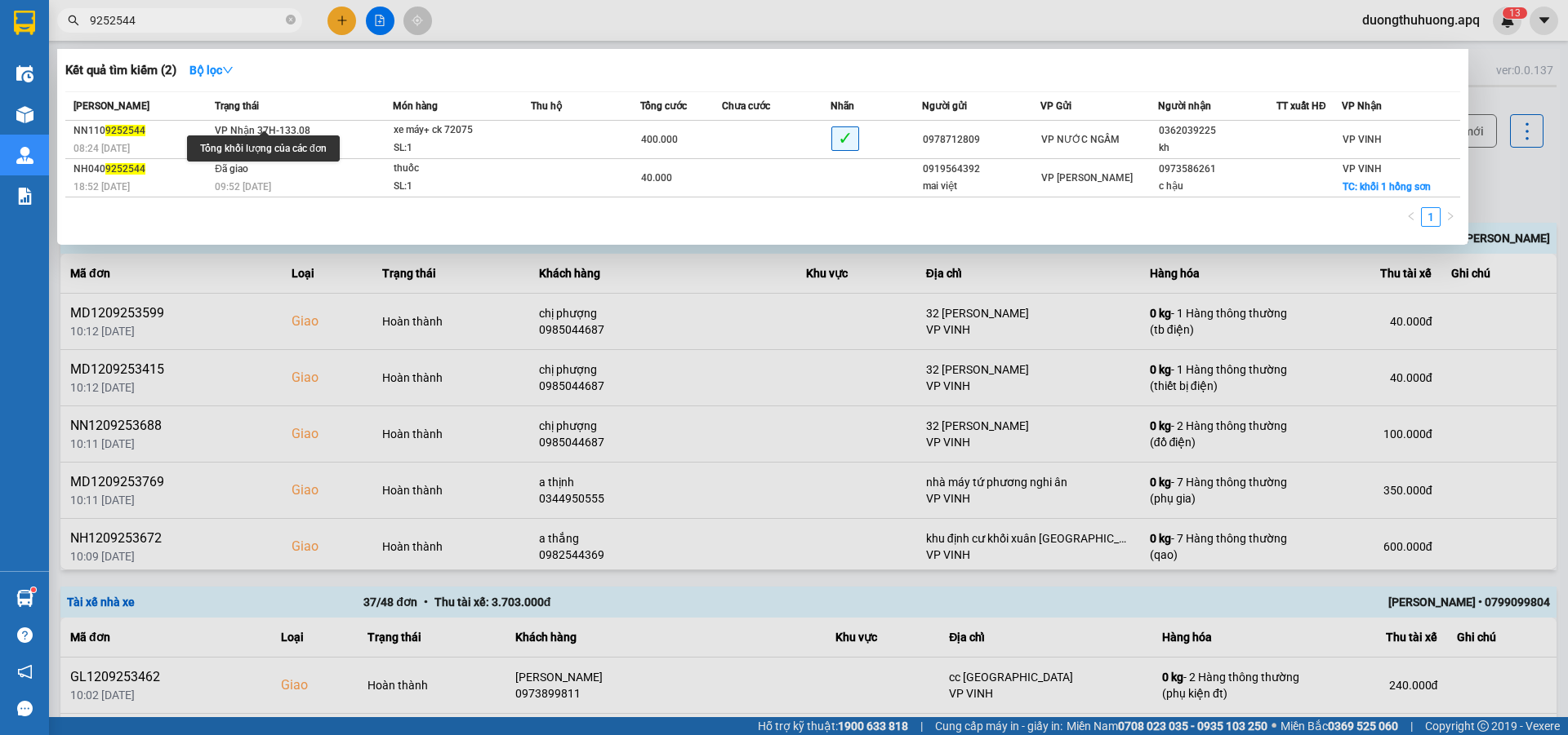
type input "9252544"
click at [735, 266] on div at bounding box center [784, 367] width 1568 height 735
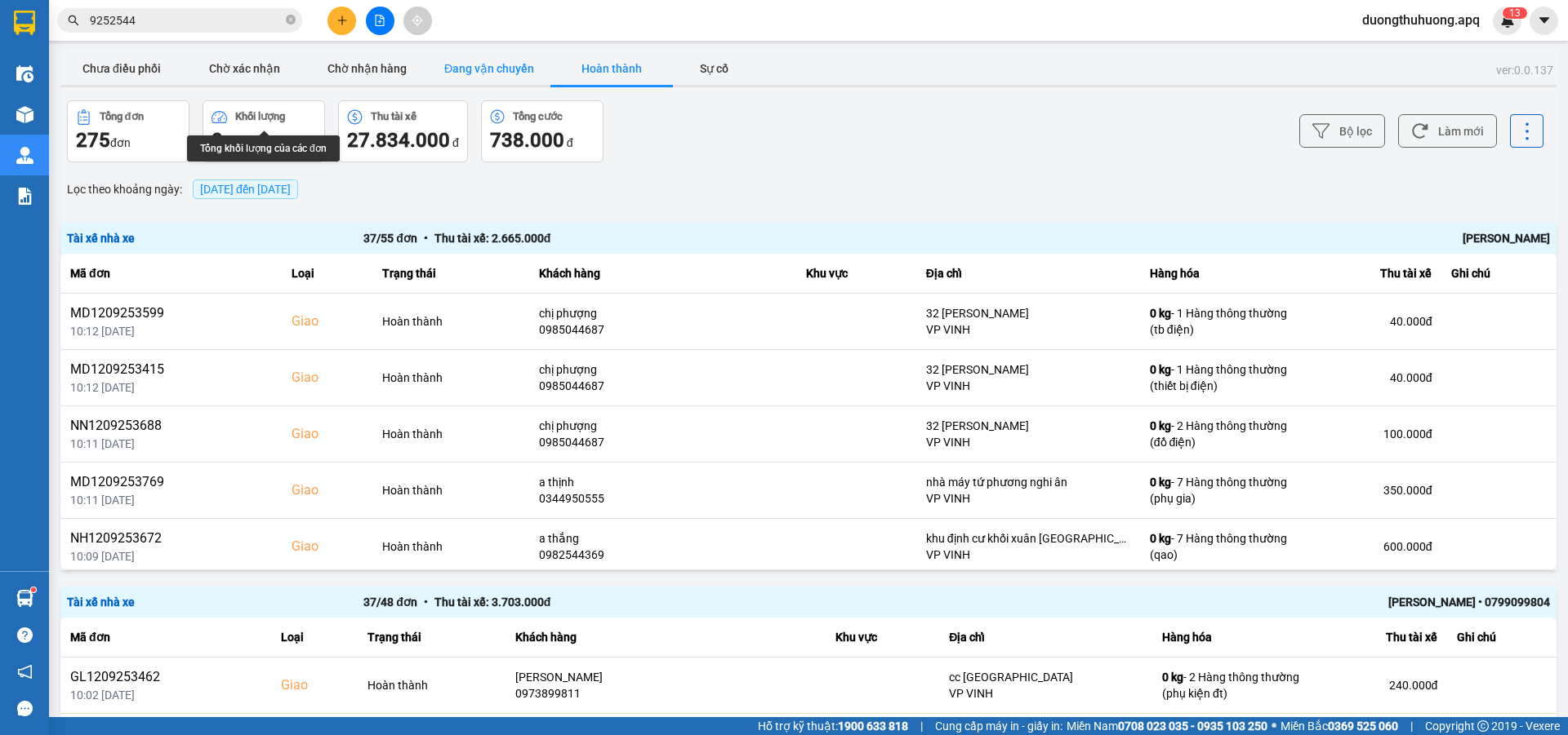
click at [494, 70] on button "Đang vận chuyển" at bounding box center [489, 68] width 122 height 32
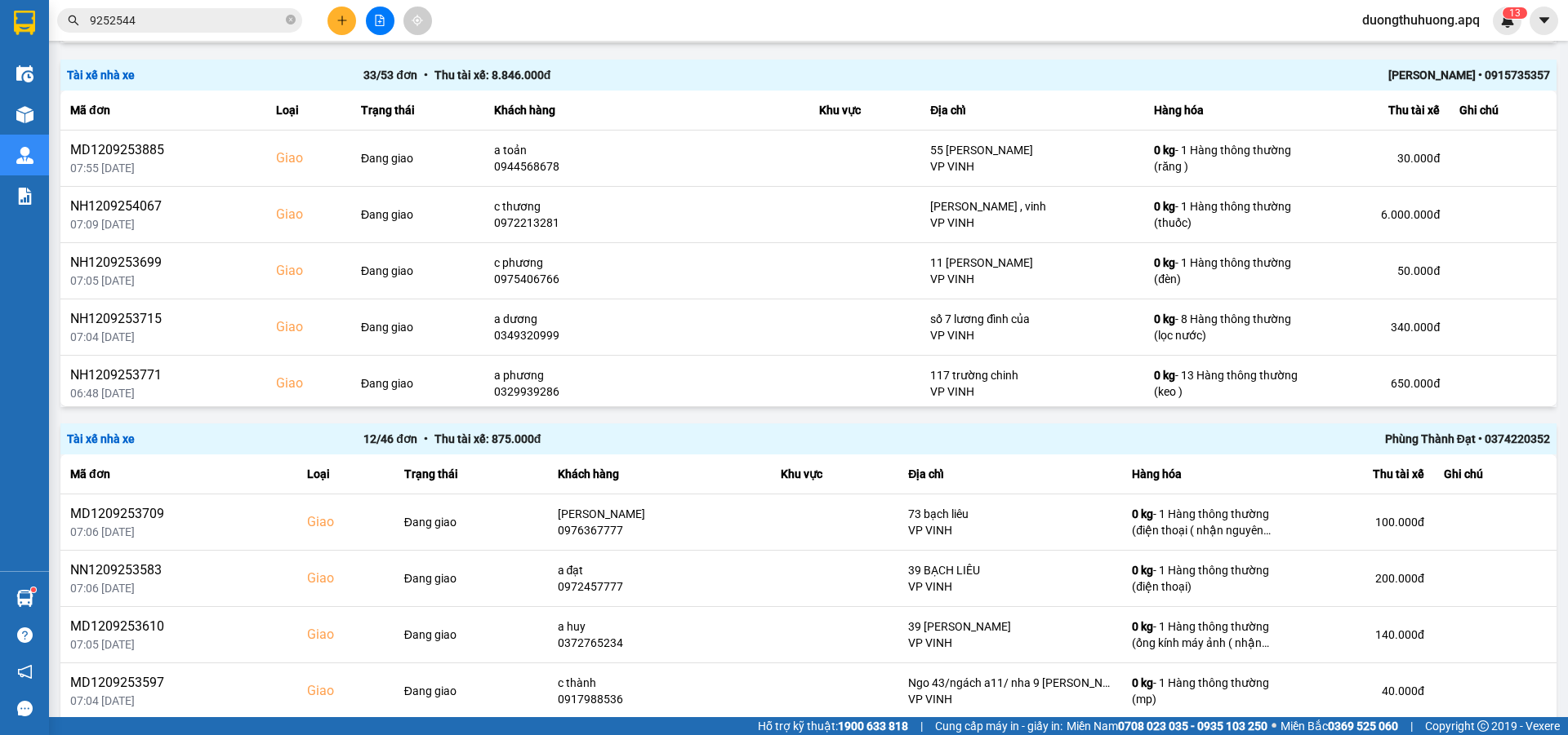
scroll to position [1006, 0]
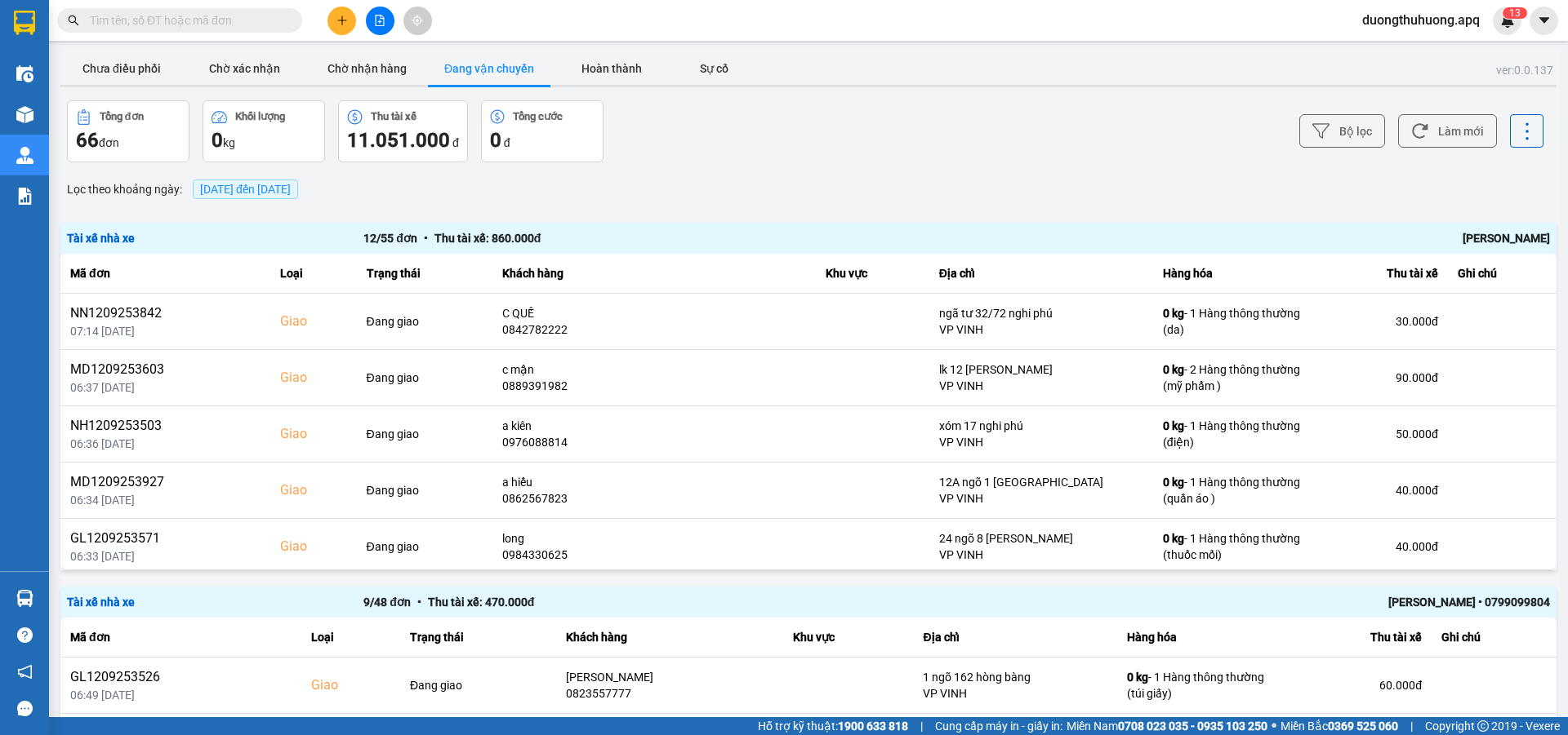
drag, startPoint x: 1555, startPoint y: 192, endPoint x: 1553, endPoint y: 253, distance: 61.0
click at [1551, 261] on main "ver: 0.0.137 Chưa điều phối Chờ xác nhận Chờ nhận hàng Đang vận chuyển Hoàn thà…" at bounding box center [784, 358] width 1568 height 718
click at [1511, 190] on div "Lọc theo khoảng ngày : 13/09/2025 đến 13/09/2025" at bounding box center [808, 190] width 1496 height 28
click at [605, 66] on button "Hoàn thành" at bounding box center [611, 68] width 122 height 32
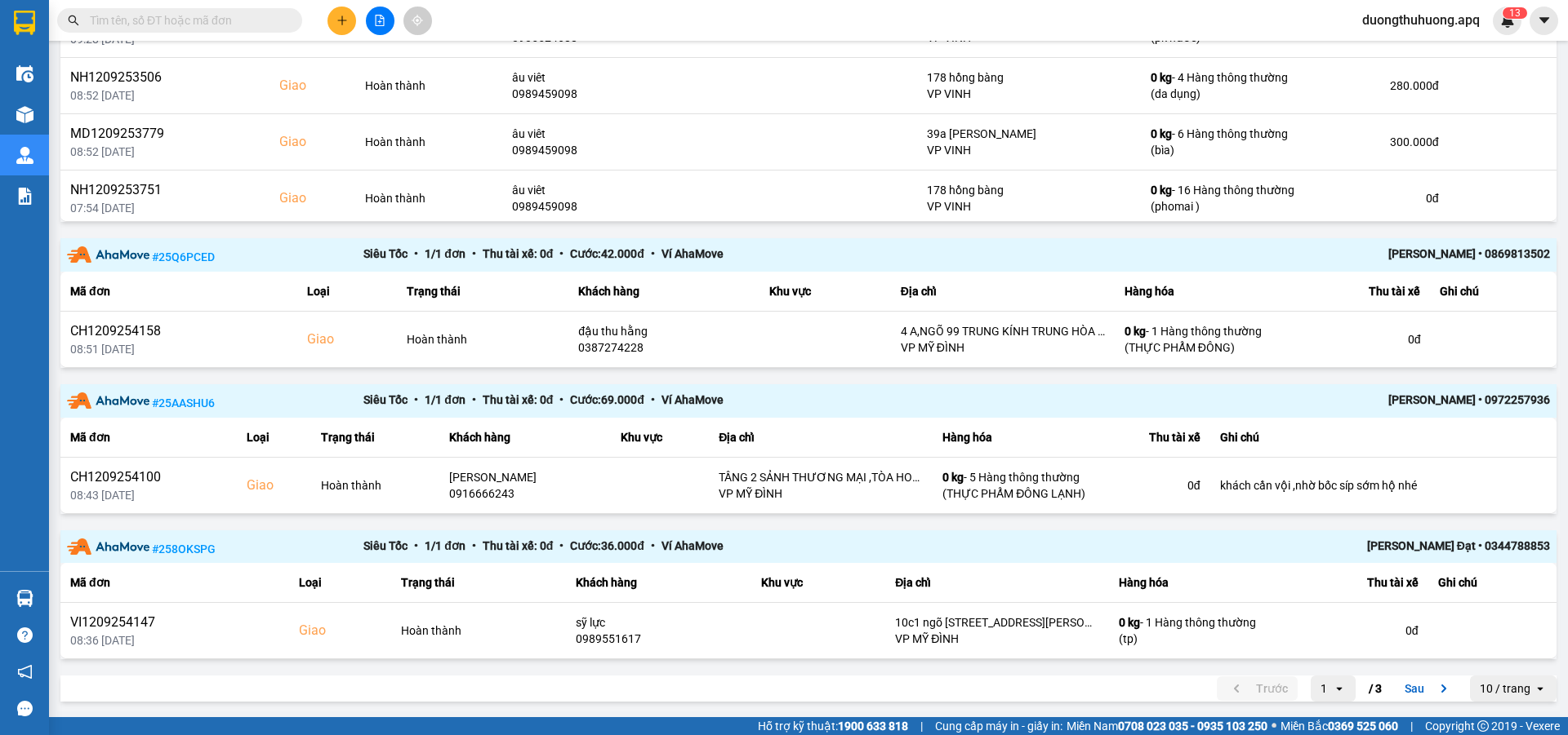
scroll to position [1882, 0]
click at [1406, 683] on button "Sau" at bounding box center [1429, 686] width 68 height 24
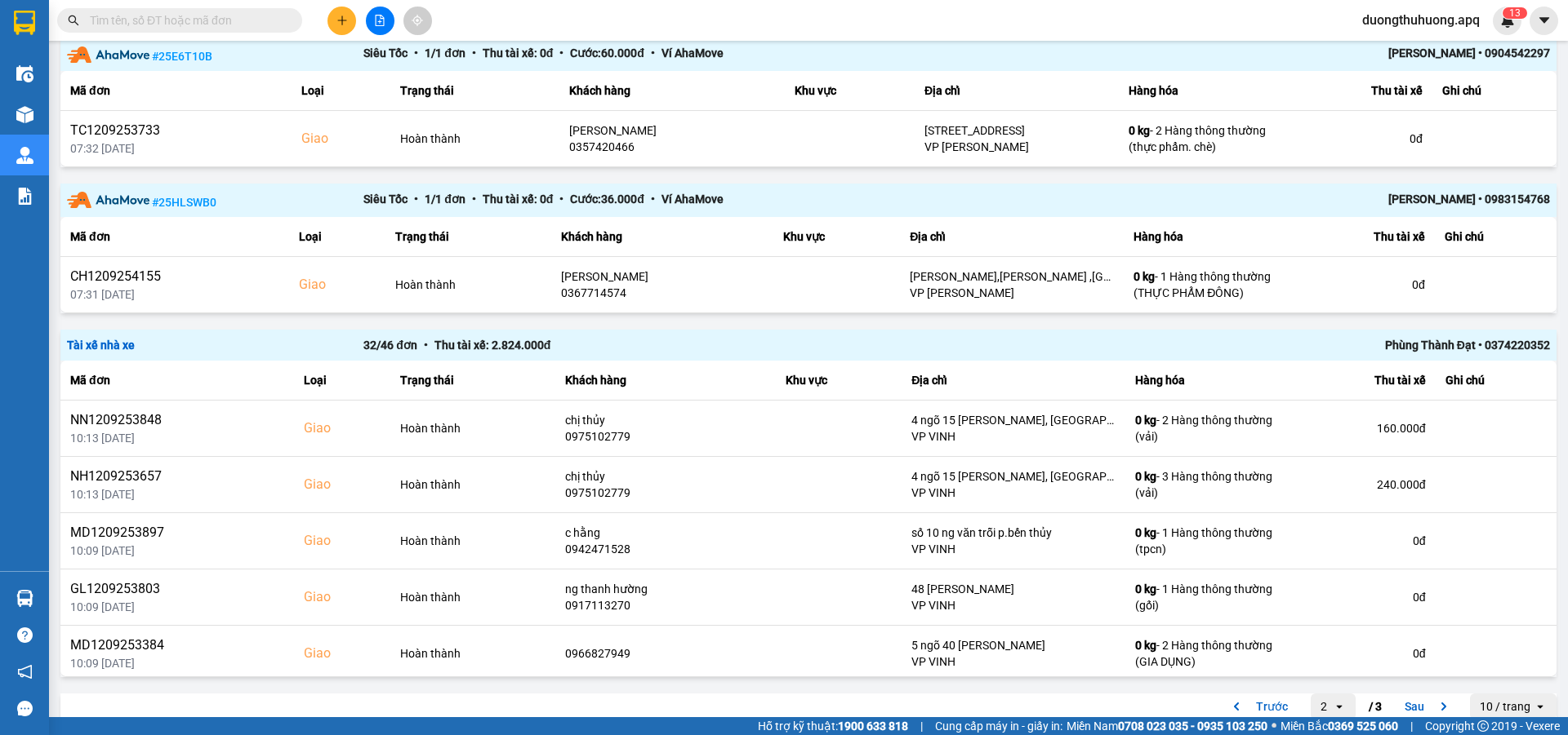
scroll to position [1445, 0]
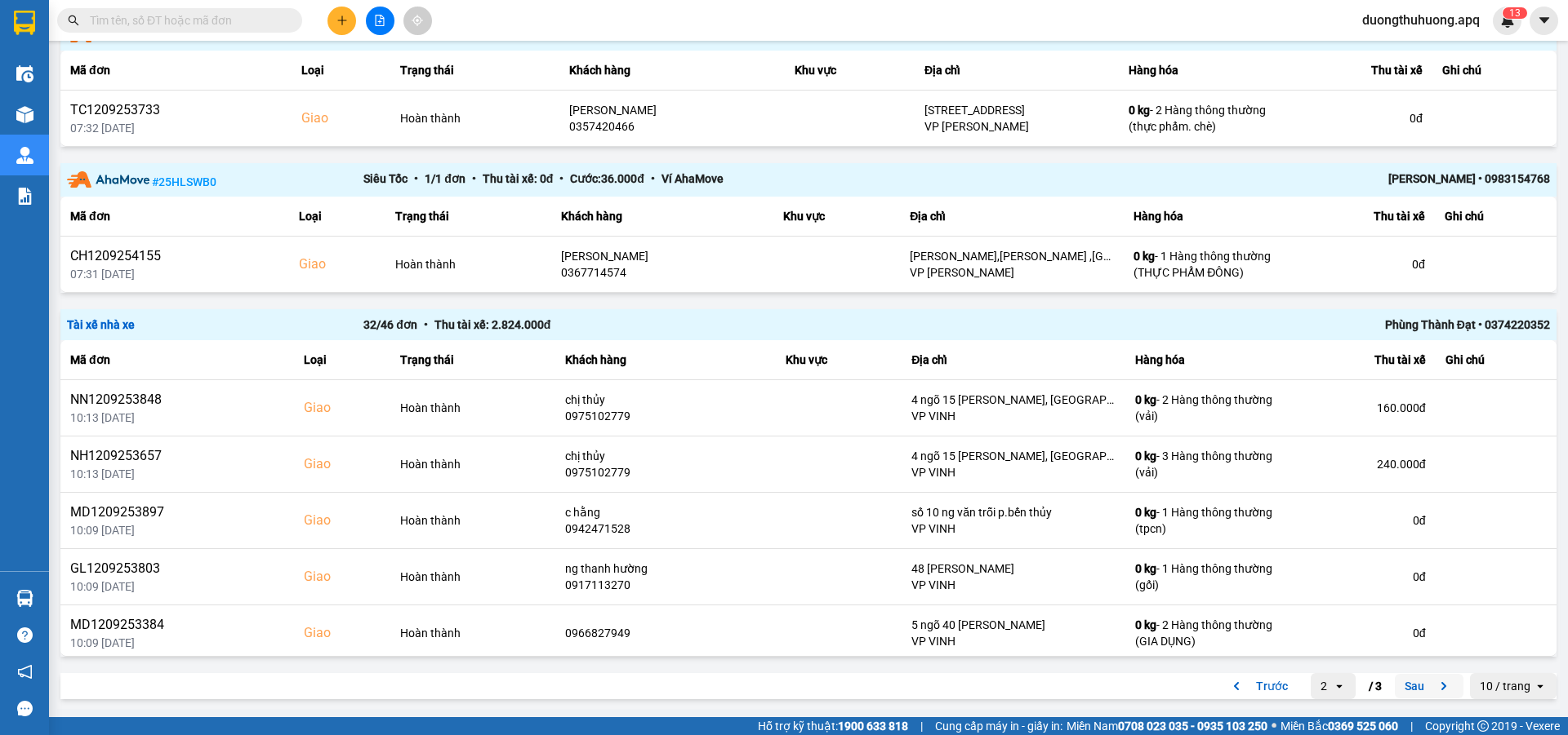
click at [1404, 688] on button "Sau" at bounding box center [1429, 686] width 68 height 24
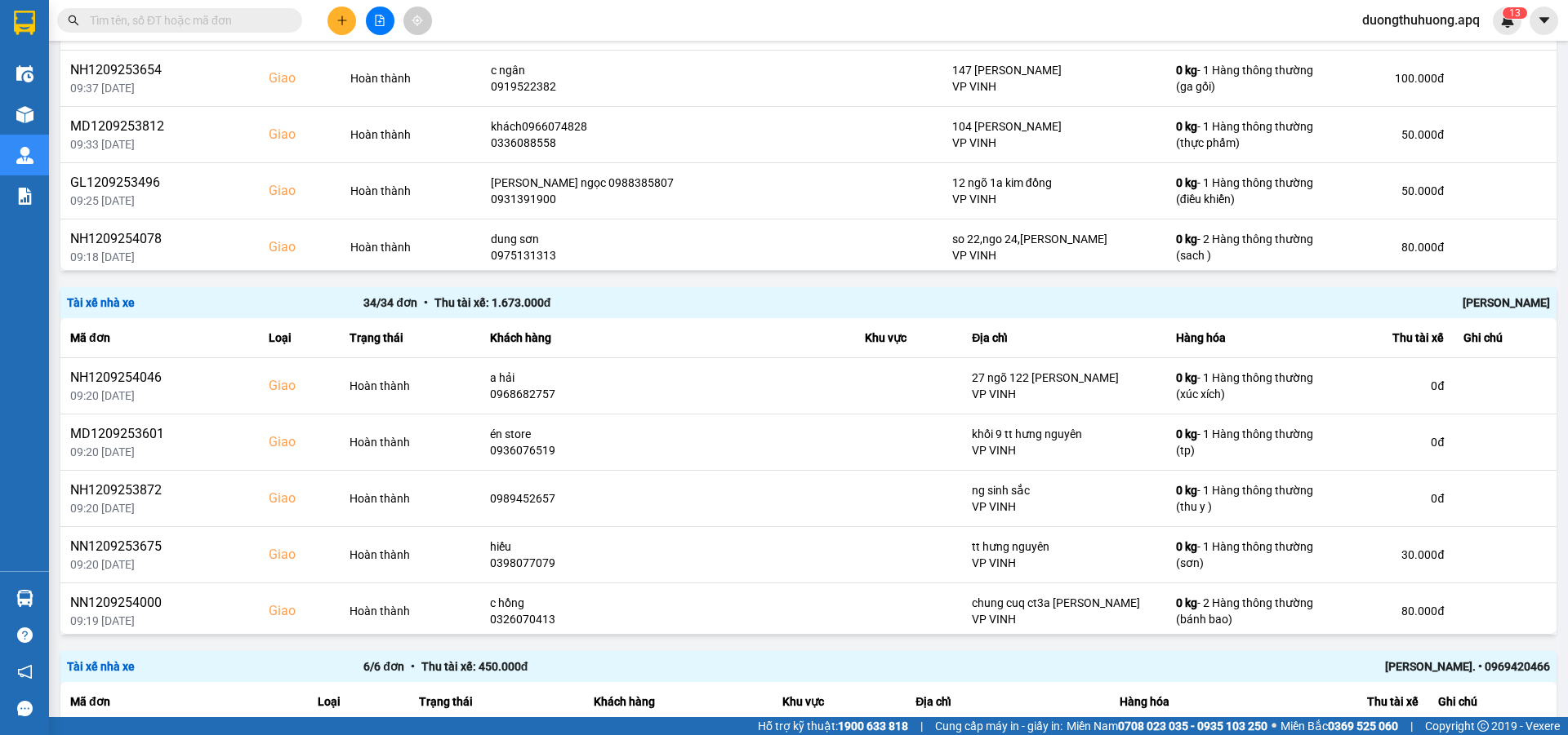
scroll to position [339, 0]
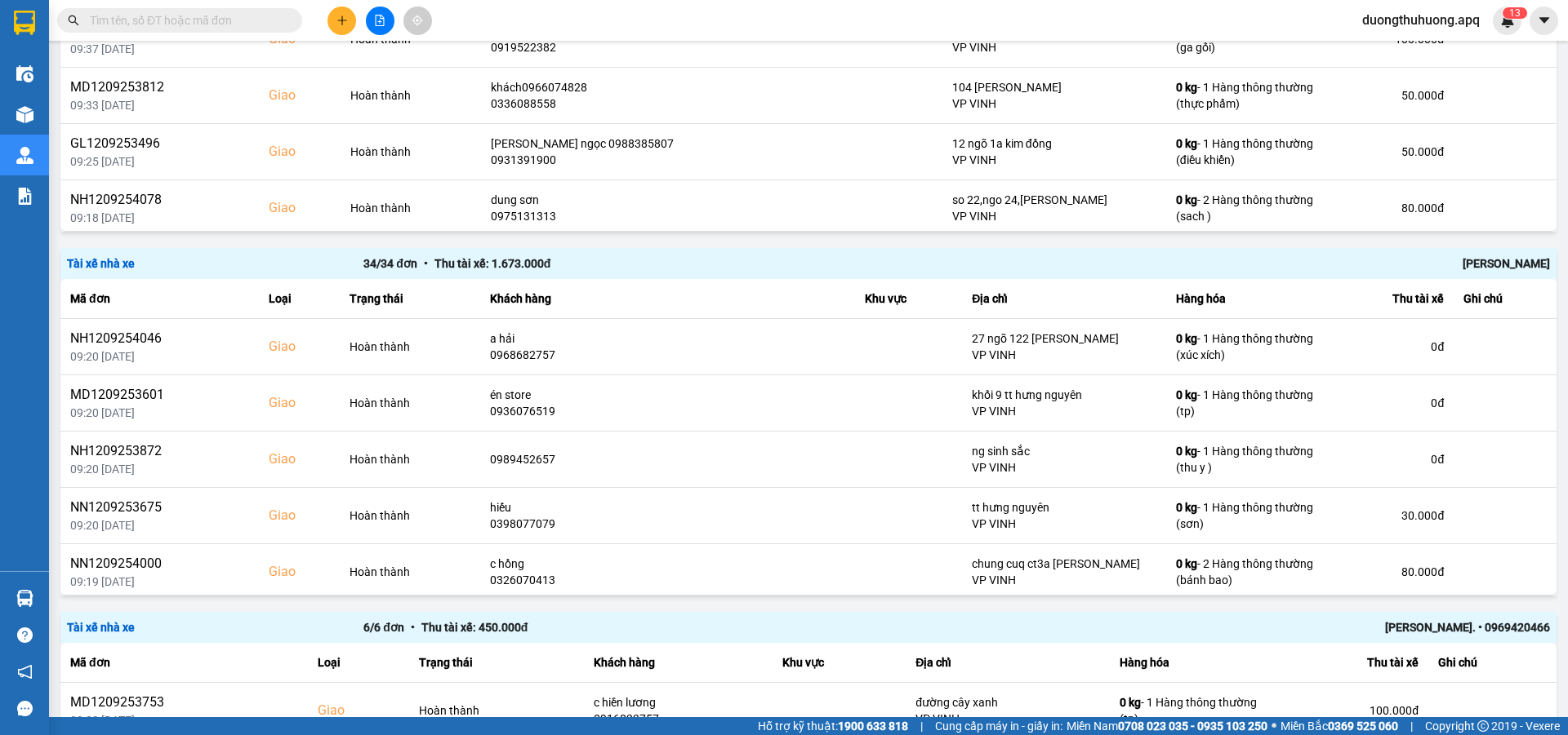
click at [1493, 261] on div "Hoàng Công Thanh" at bounding box center [1254, 263] width 593 height 18
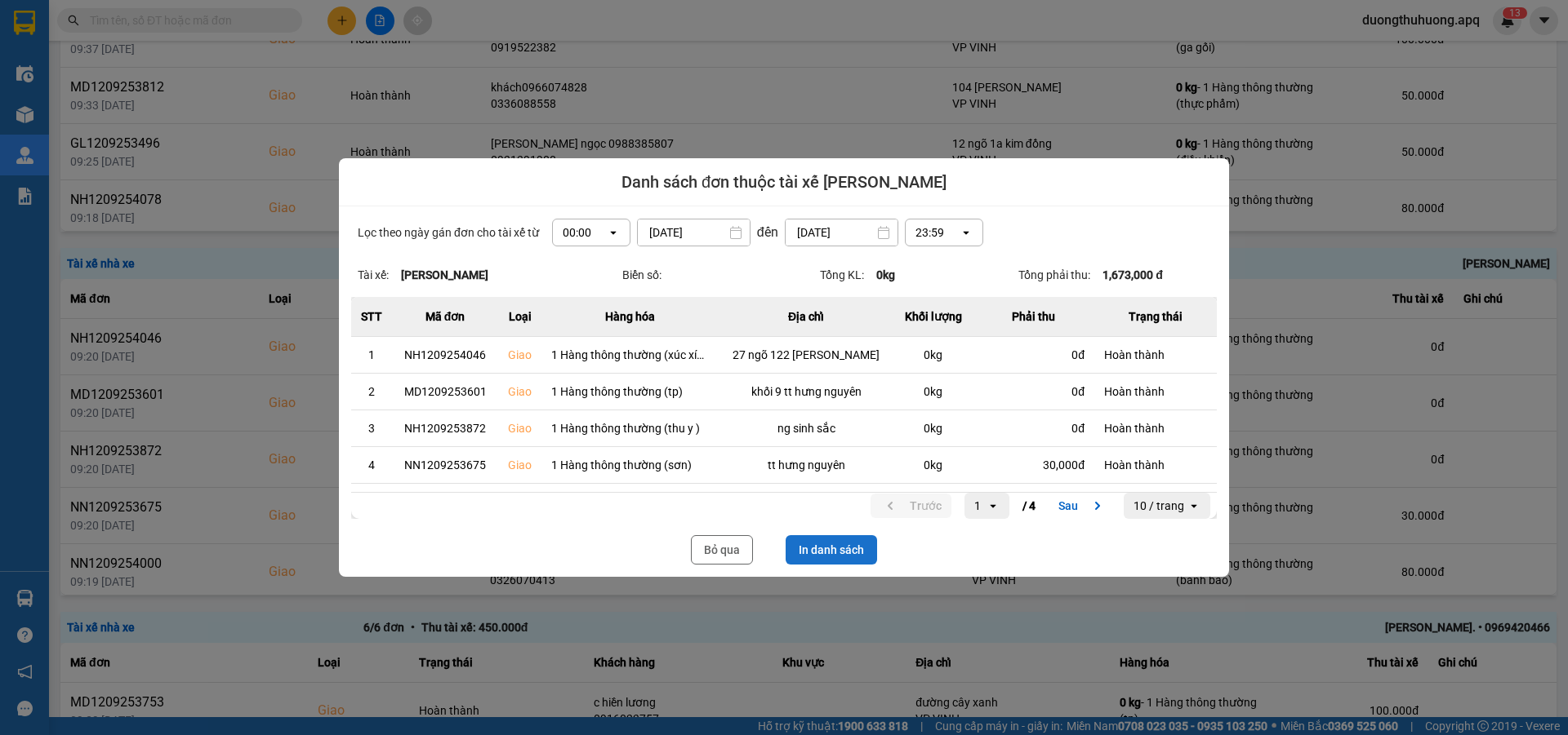
click at [846, 551] on button "In danh sách" at bounding box center [831, 551] width 92 height 30
click at [717, 549] on button "Bỏ qua" at bounding box center [721, 551] width 62 height 30
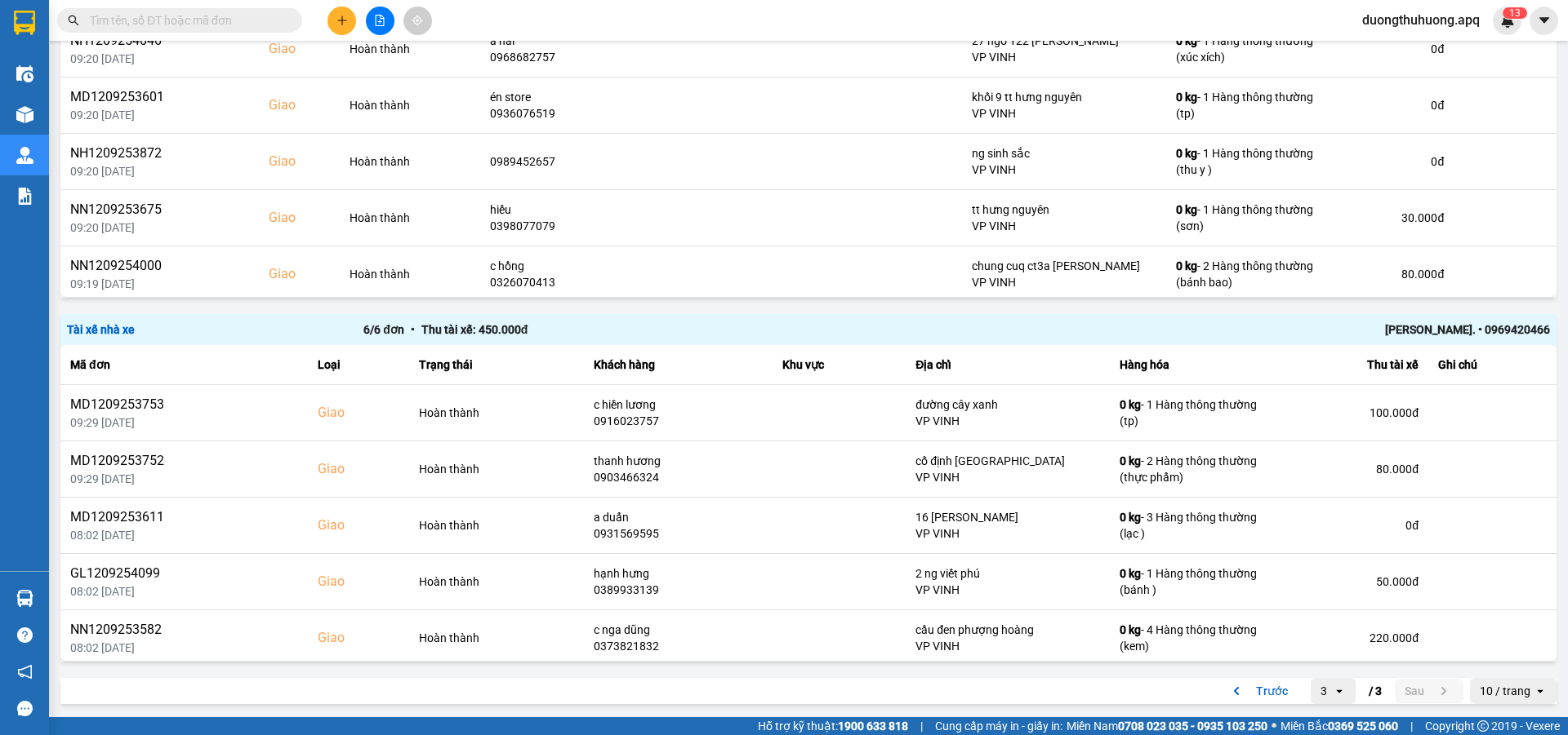
scroll to position [641, 0]
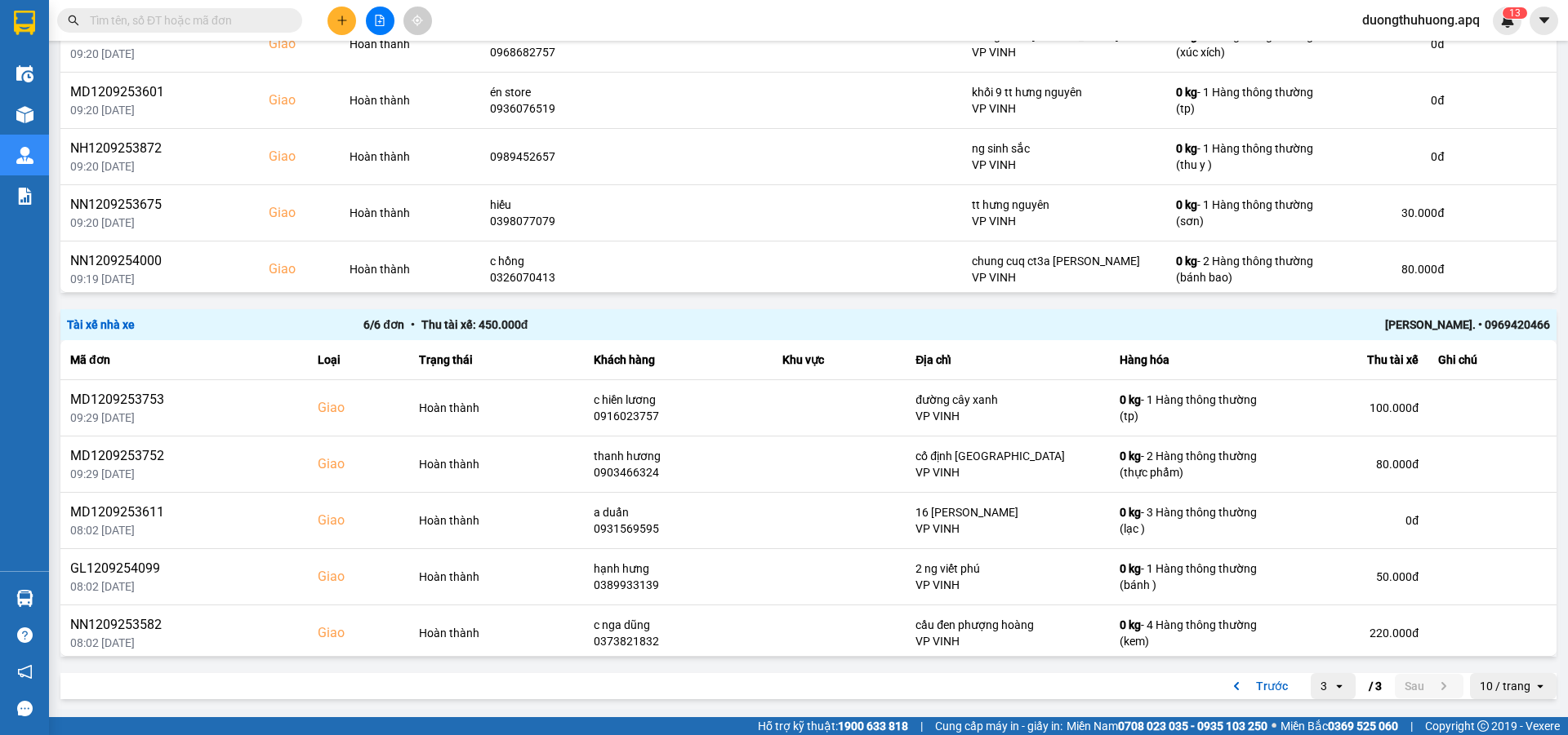
click at [1421, 324] on div "Lê xuân trình. • 0969420466" at bounding box center [1254, 324] width 593 height 18
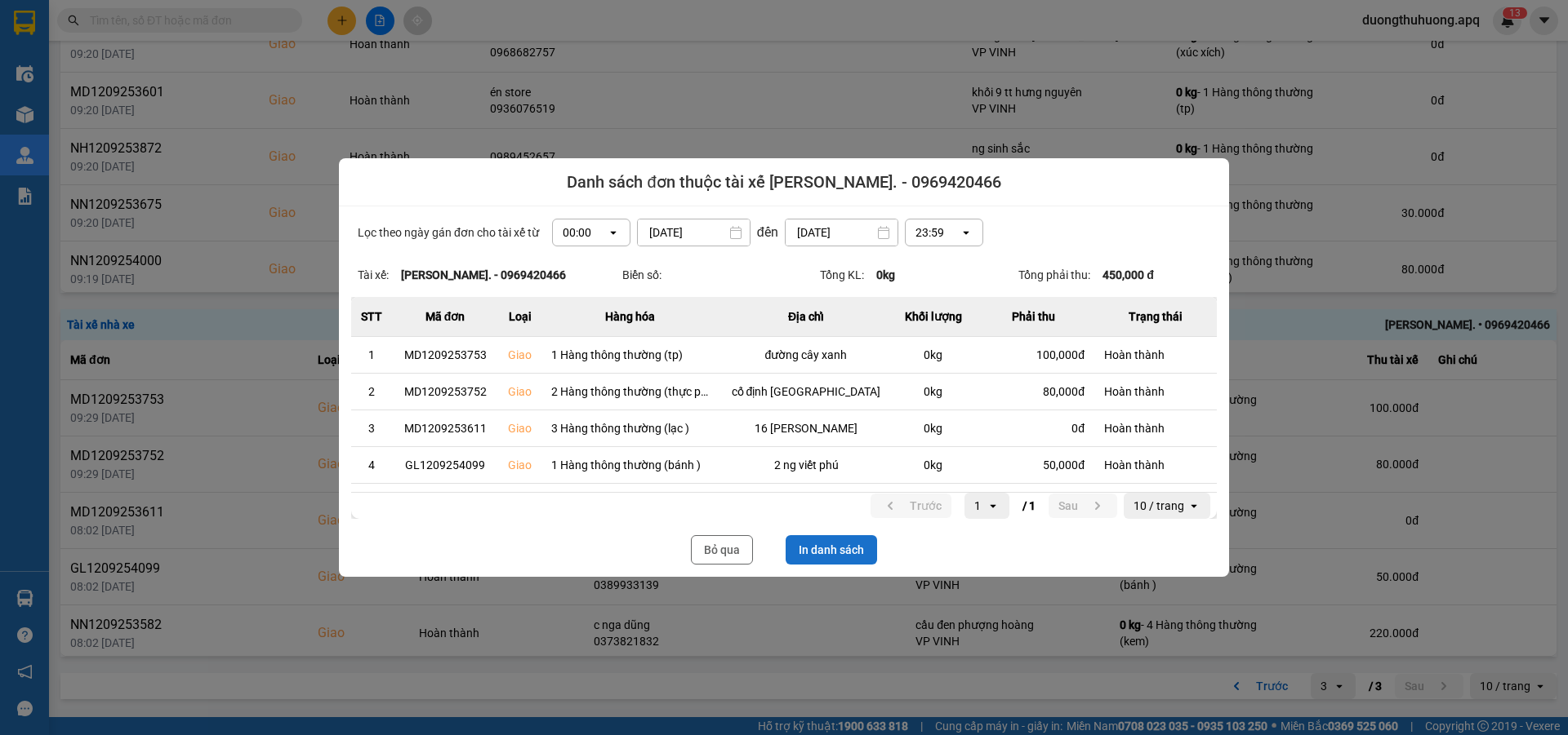
click at [821, 557] on button "In danh sách" at bounding box center [831, 551] width 92 height 30
drag, startPoint x: 724, startPoint y: 558, endPoint x: 1567, endPoint y: 264, distance: 892.8
click at [725, 557] on button "Bỏ qua" at bounding box center [721, 551] width 62 height 30
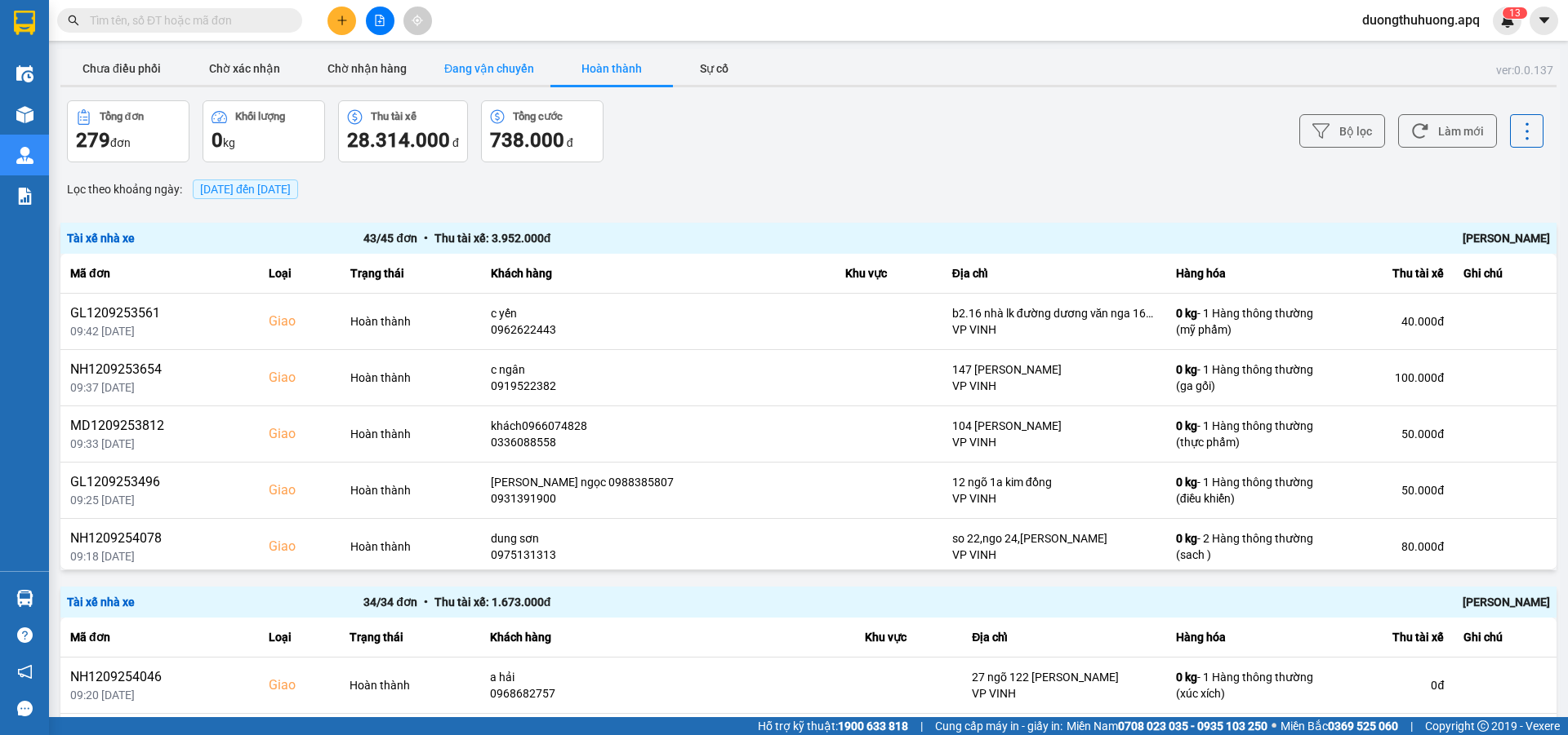
click at [481, 71] on button "Đang vận chuyển" at bounding box center [489, 68] width 122 height 32
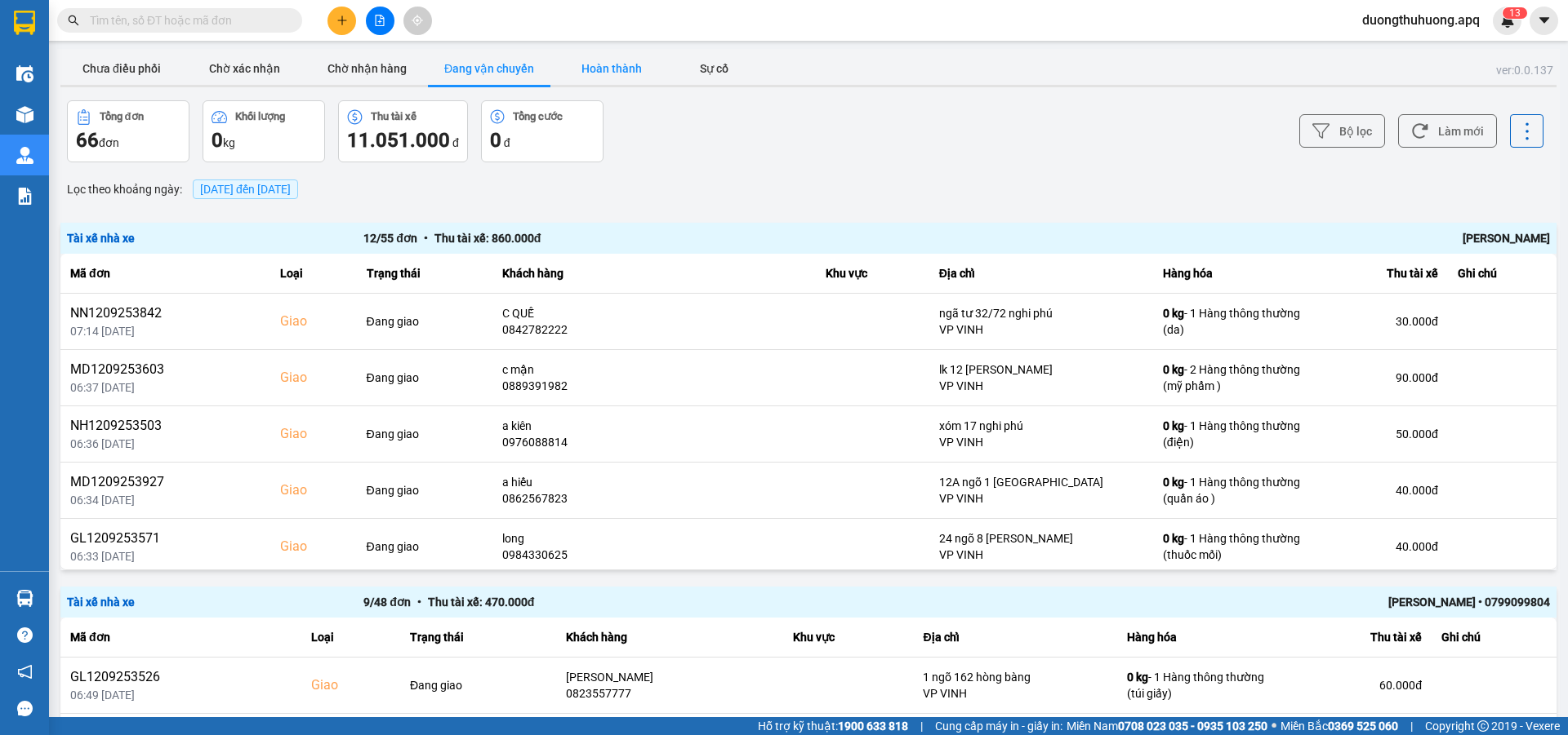
click at [623, 68] on button "Hoàn thành" at bounding box center [611, 68] width 122 height 32
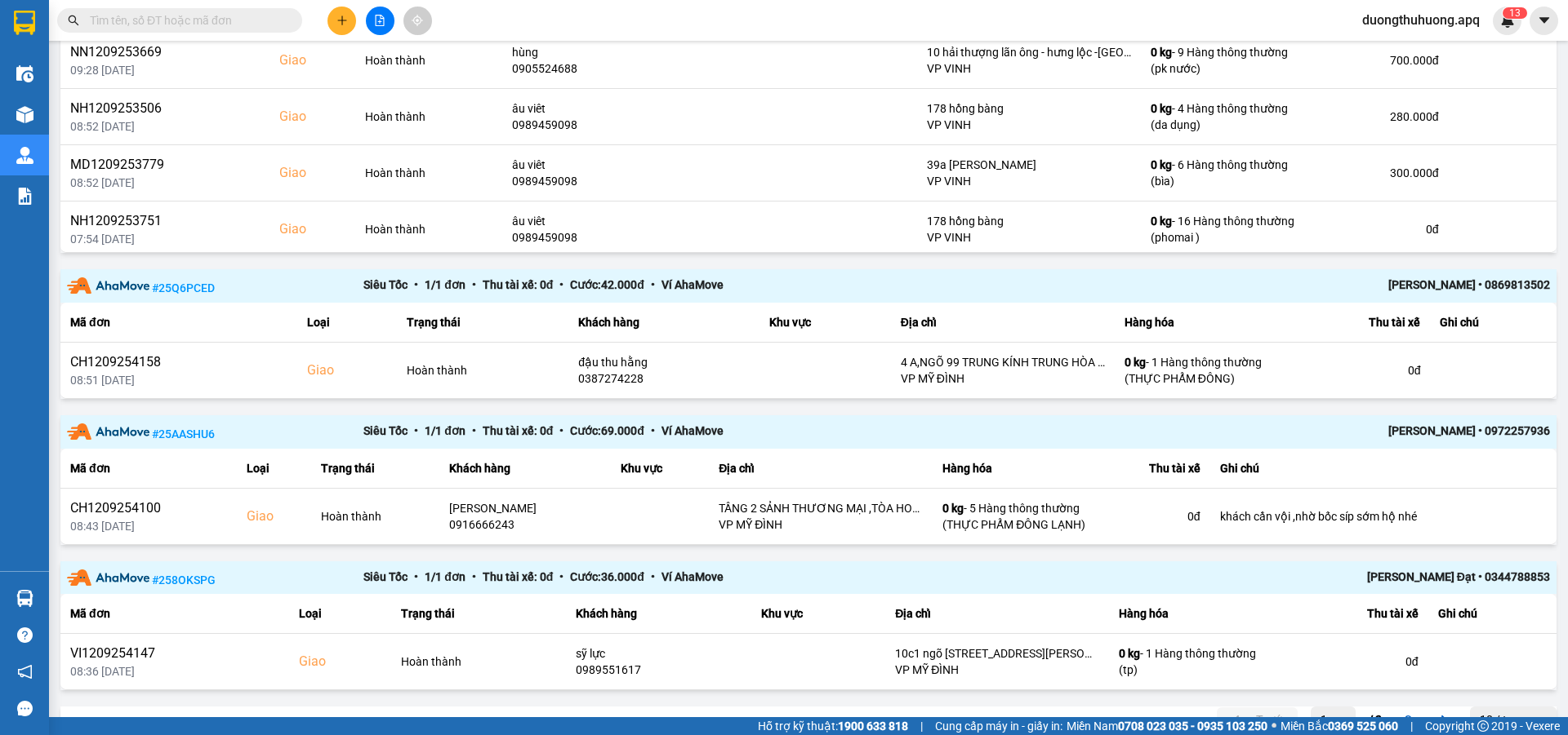
scroll to position [1882, 0]
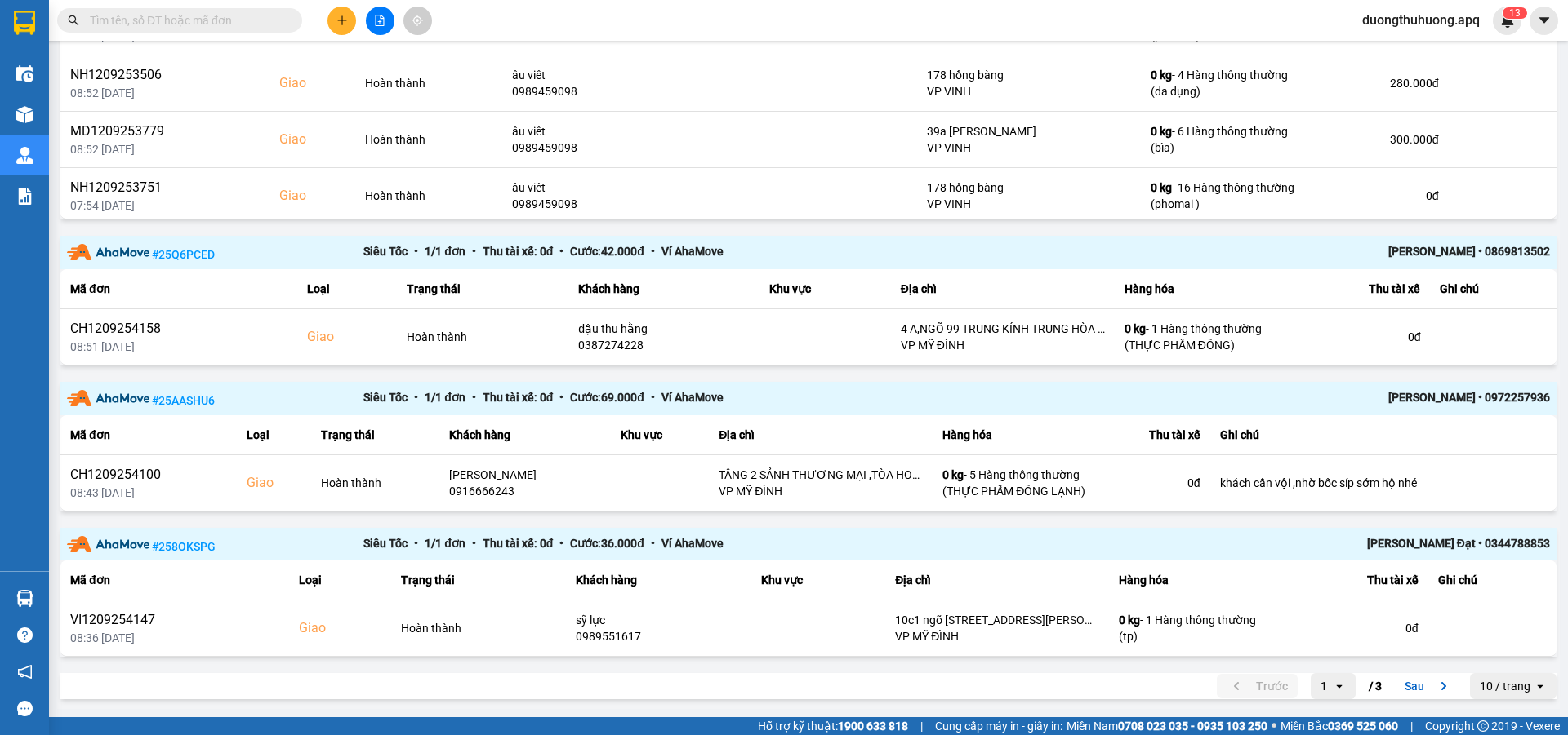
click at [1402, 684] on button "Sau" at bounding box center [1429, 686] width 68 height 24
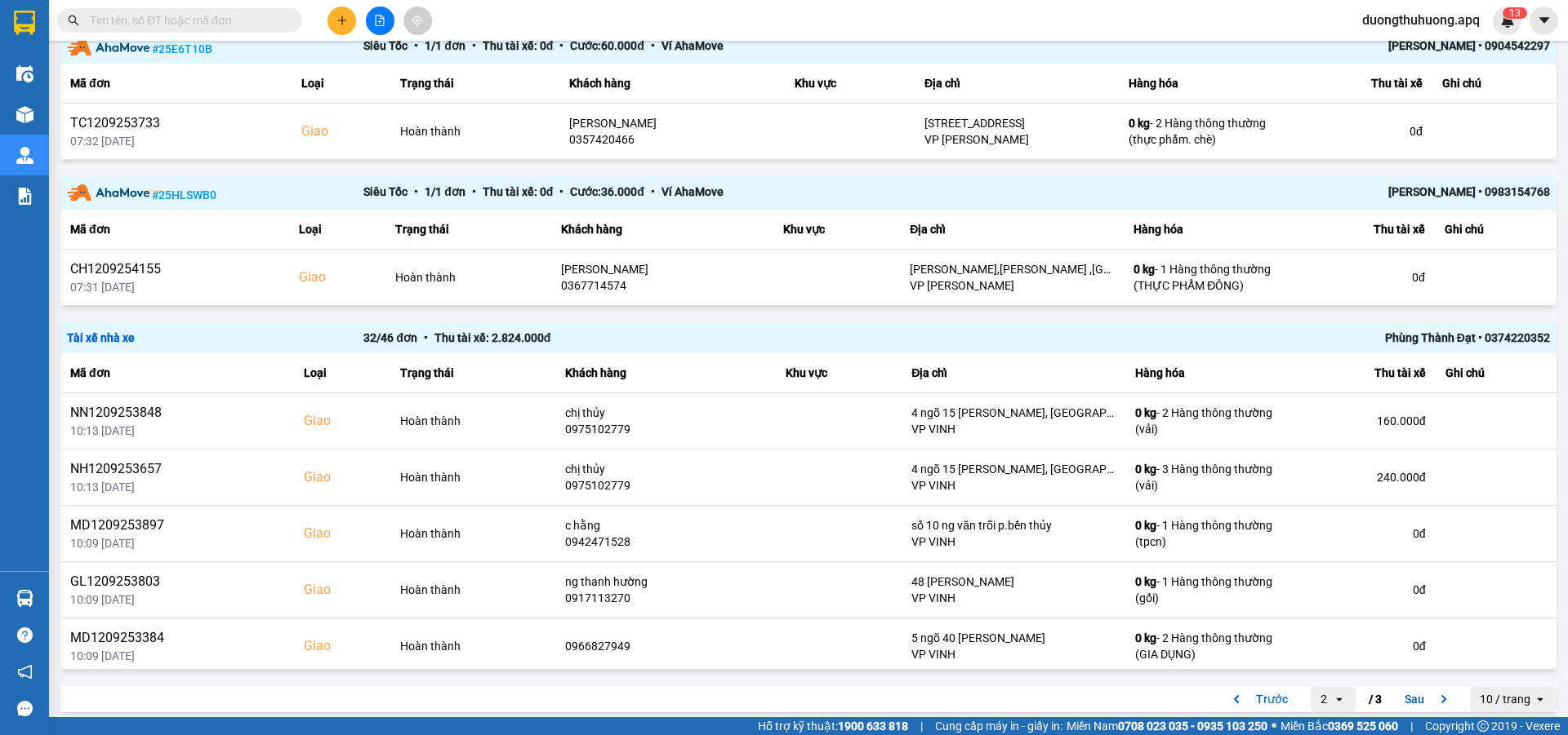
scroll to position [1445, 0]
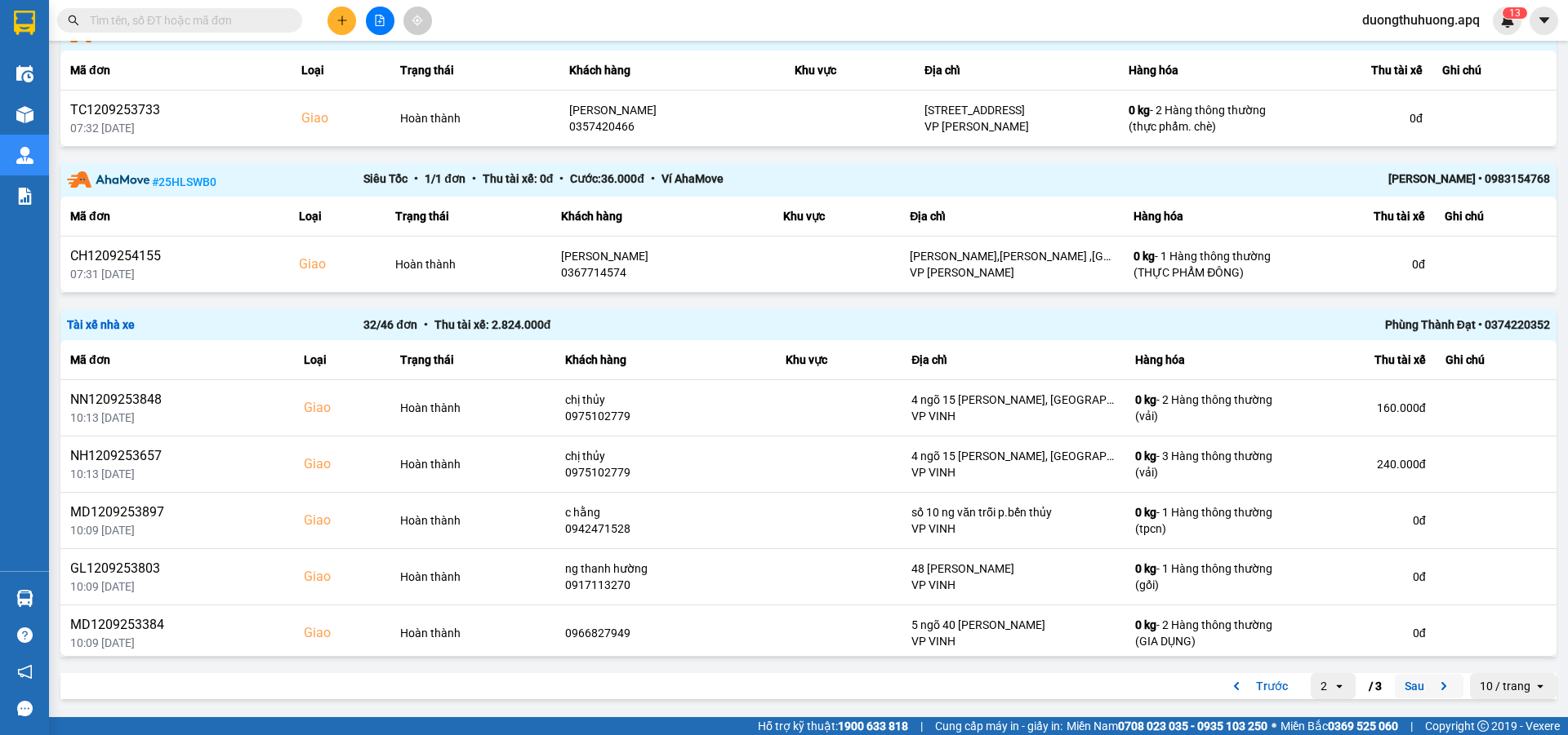
click at [1395, 678] on button "Sau" at bounding box center [1429, 686] width 68 height 24
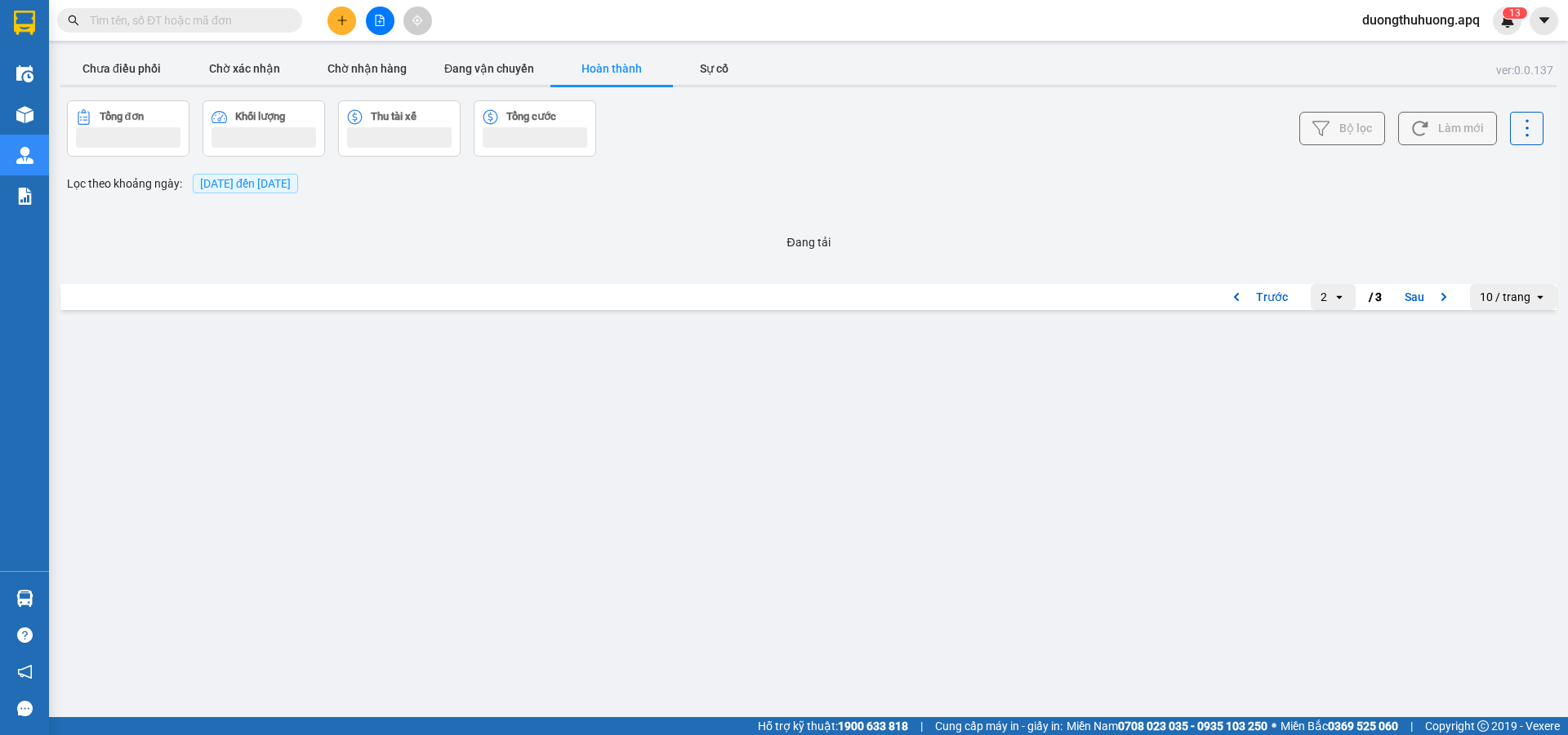
scroll to position [0, 0]
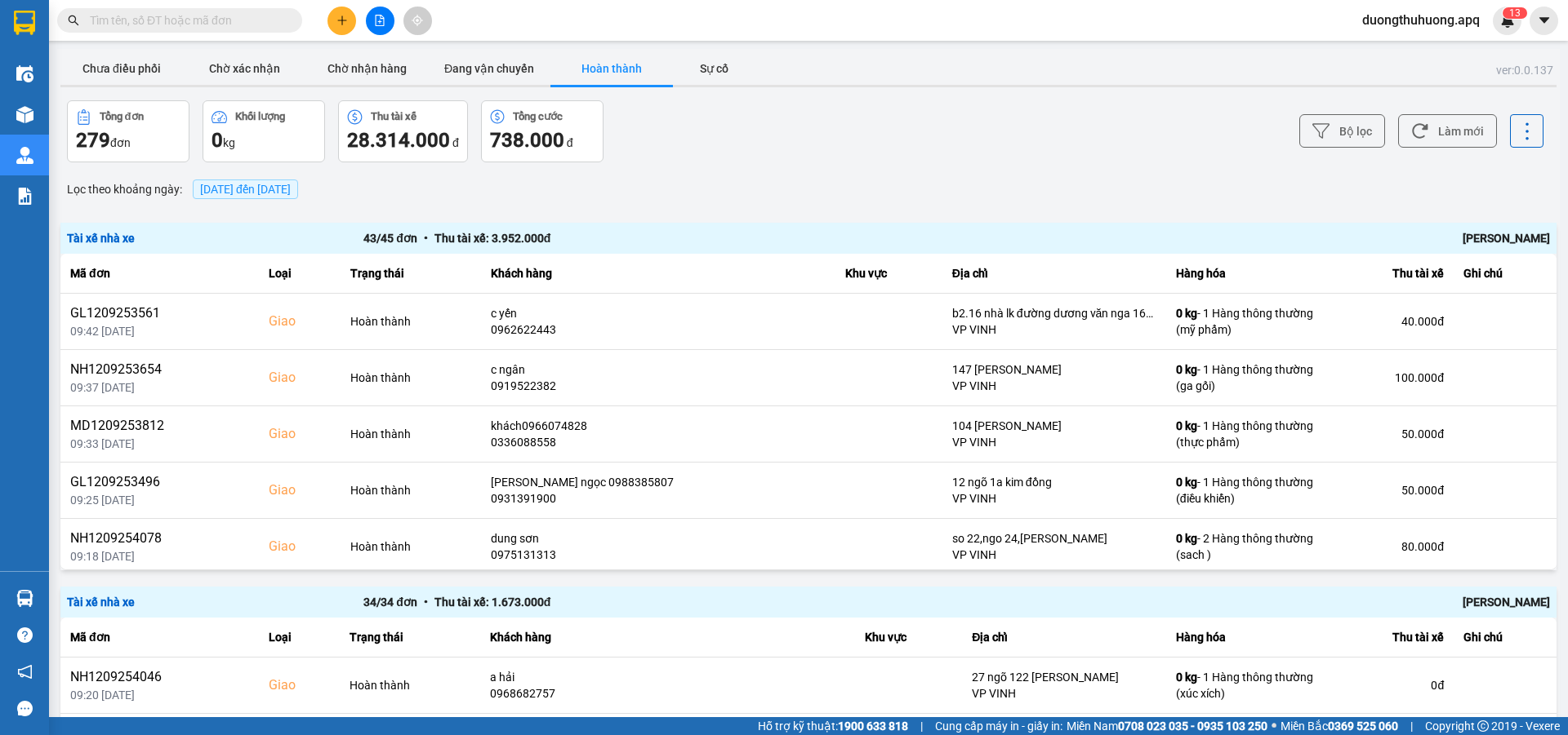
click at [1494, 239] on div "Chu Đình Tuấn" at bounding box center [1254, 238] width 593 height 18
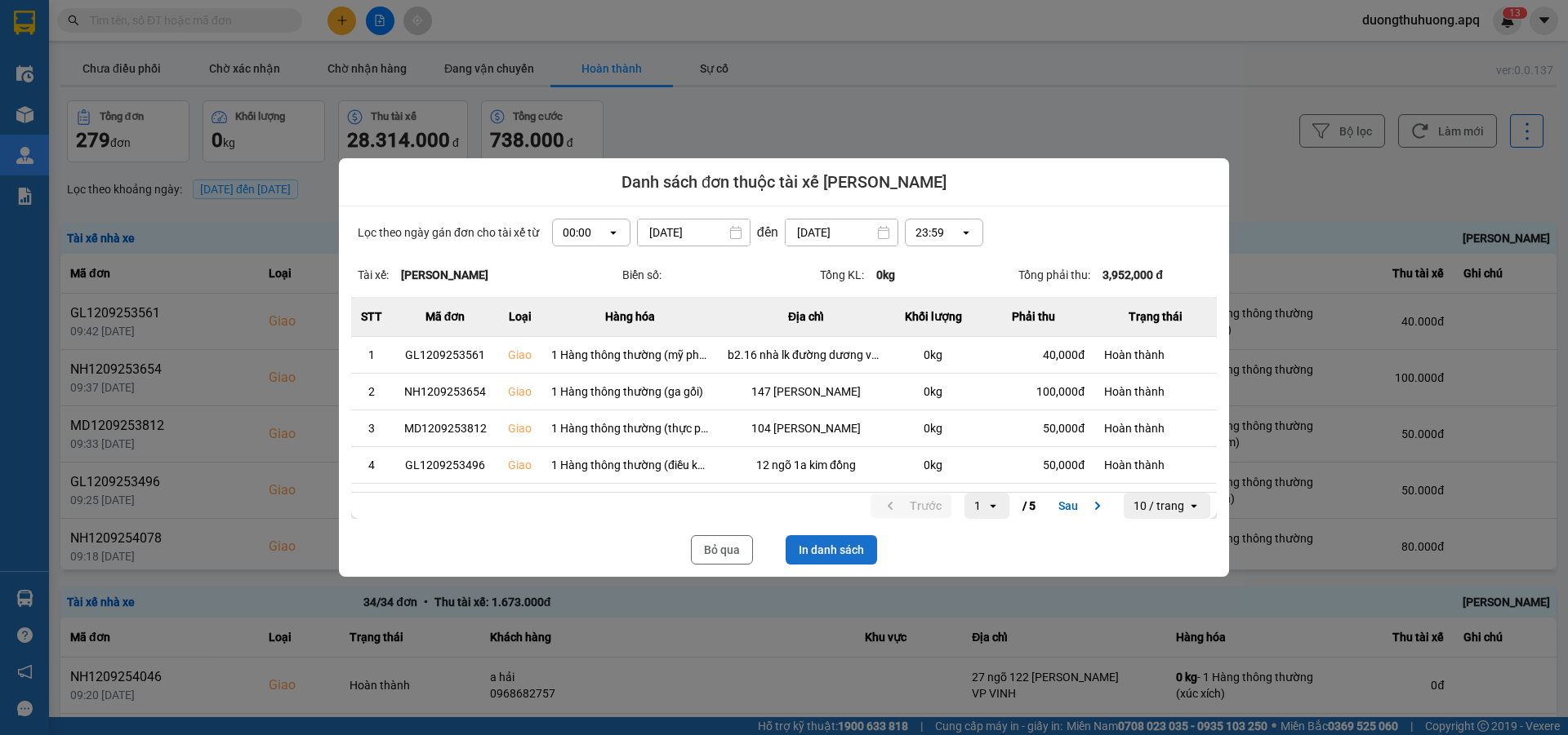
click at [812, 554] on button "In danh sách" at bounding box center [831, 551] width 92 height 30
click at [721, 550] on button "Bỏ qua" at bounding box center [721, 551] width 62 height 30
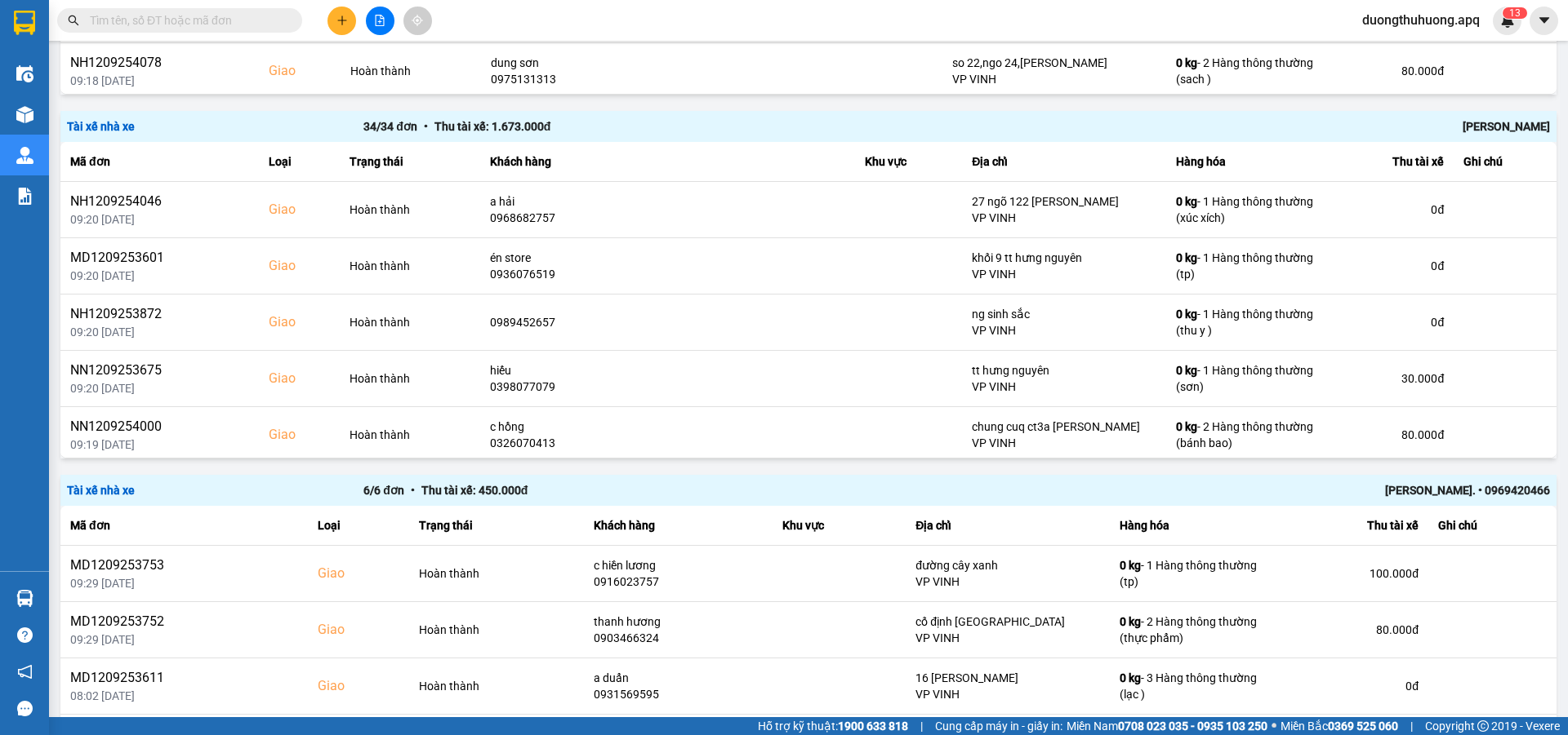
scroll to position [641, 0]
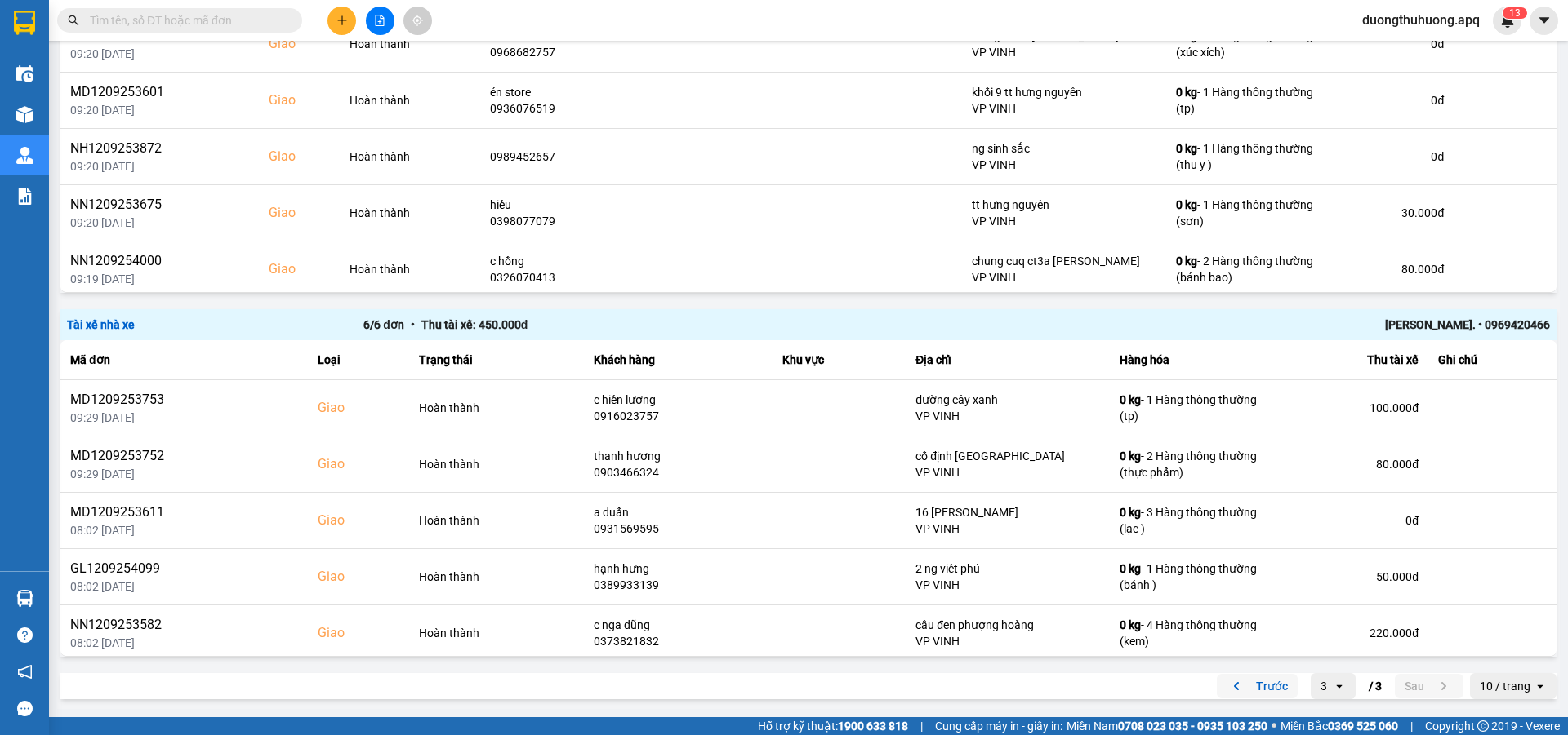
click at [1259, 687] on button "Trước" at bounding box center [1258, 686] width 80 height 24
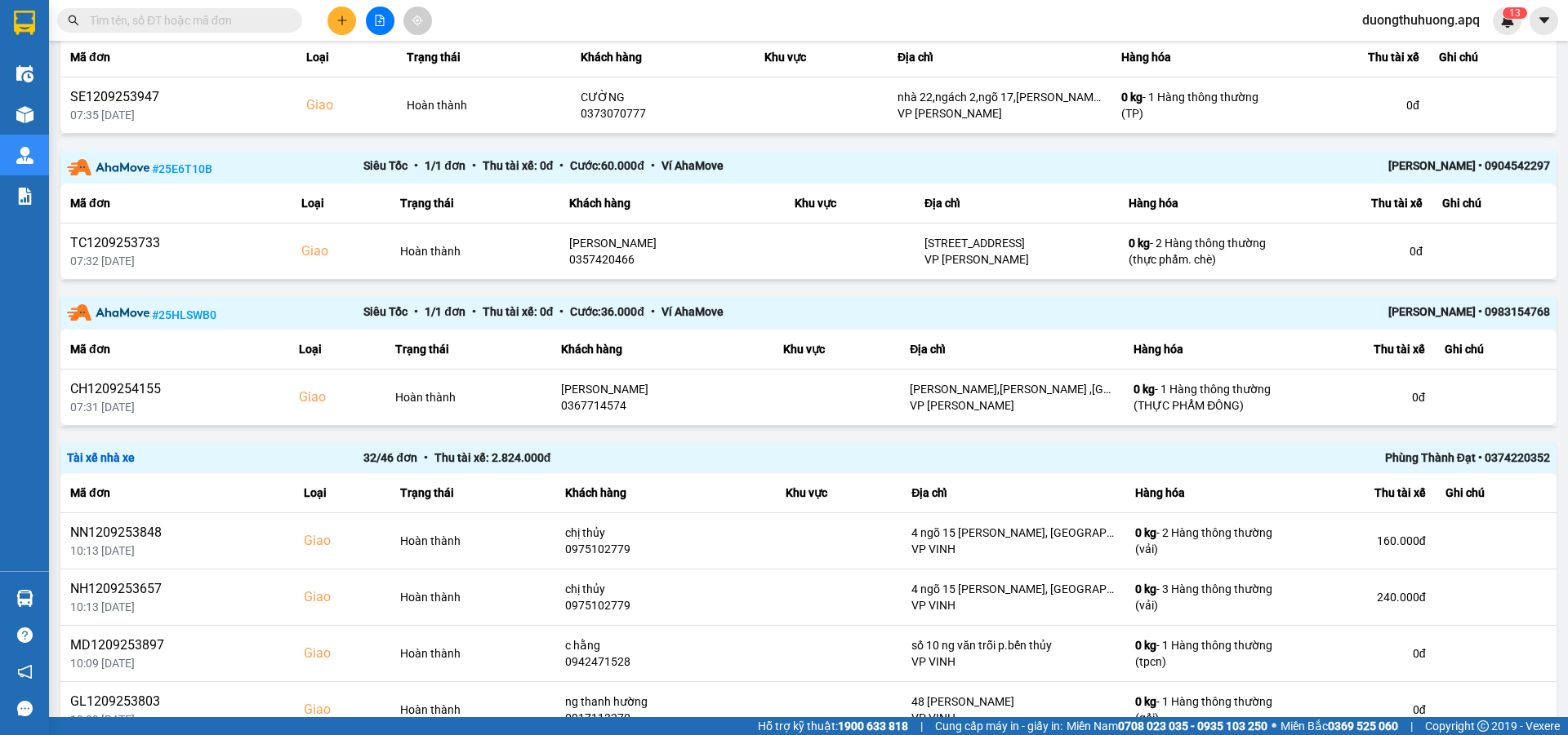
scroll to position [1445, 0]
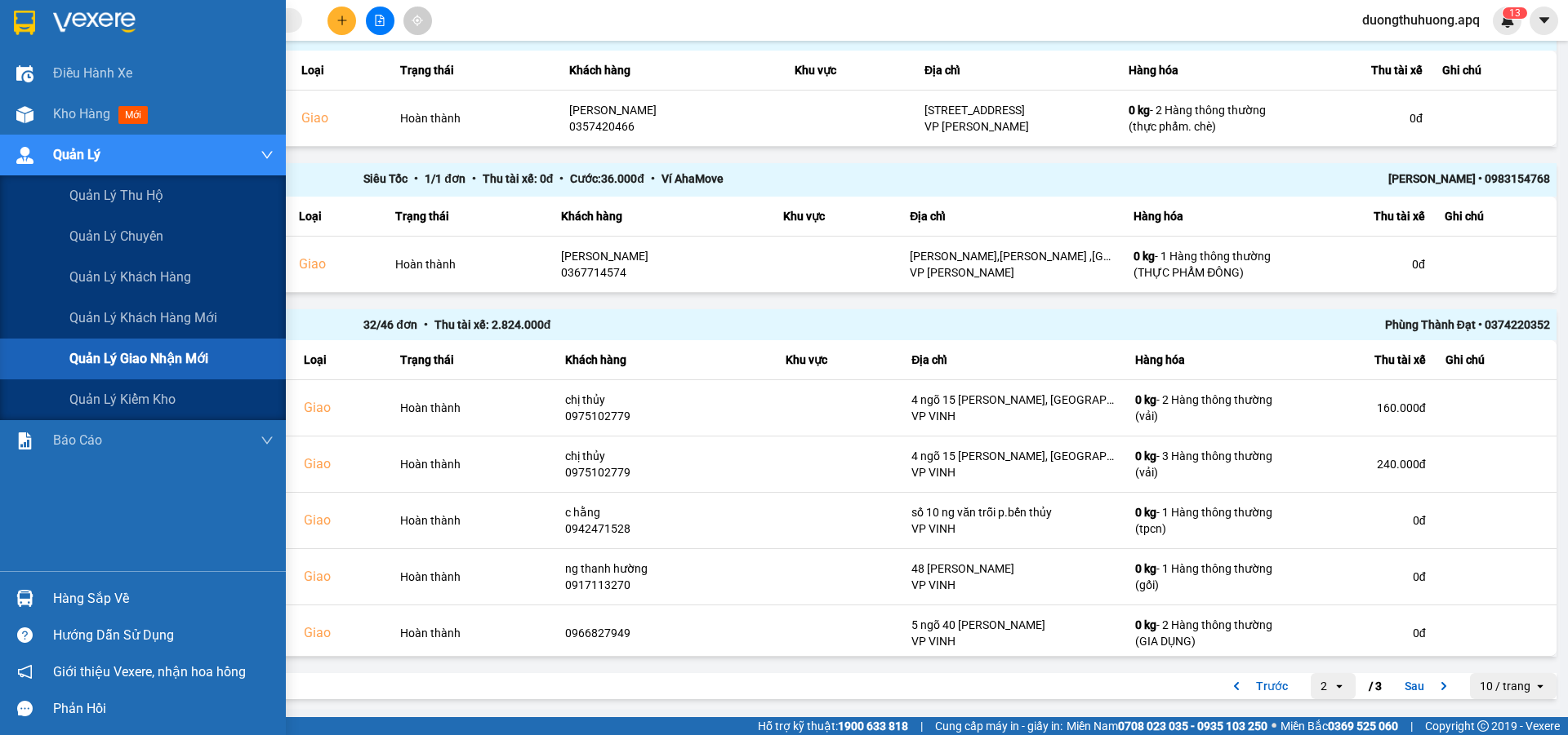
click at [164, 364] on span "Quản lý giao nhận mới" at bounding box center [138, 358] width 139 height 20
click at [164, 361] on span "Quản lý giao nhận mới" at bounding box center [138, 358] width 139 height 20
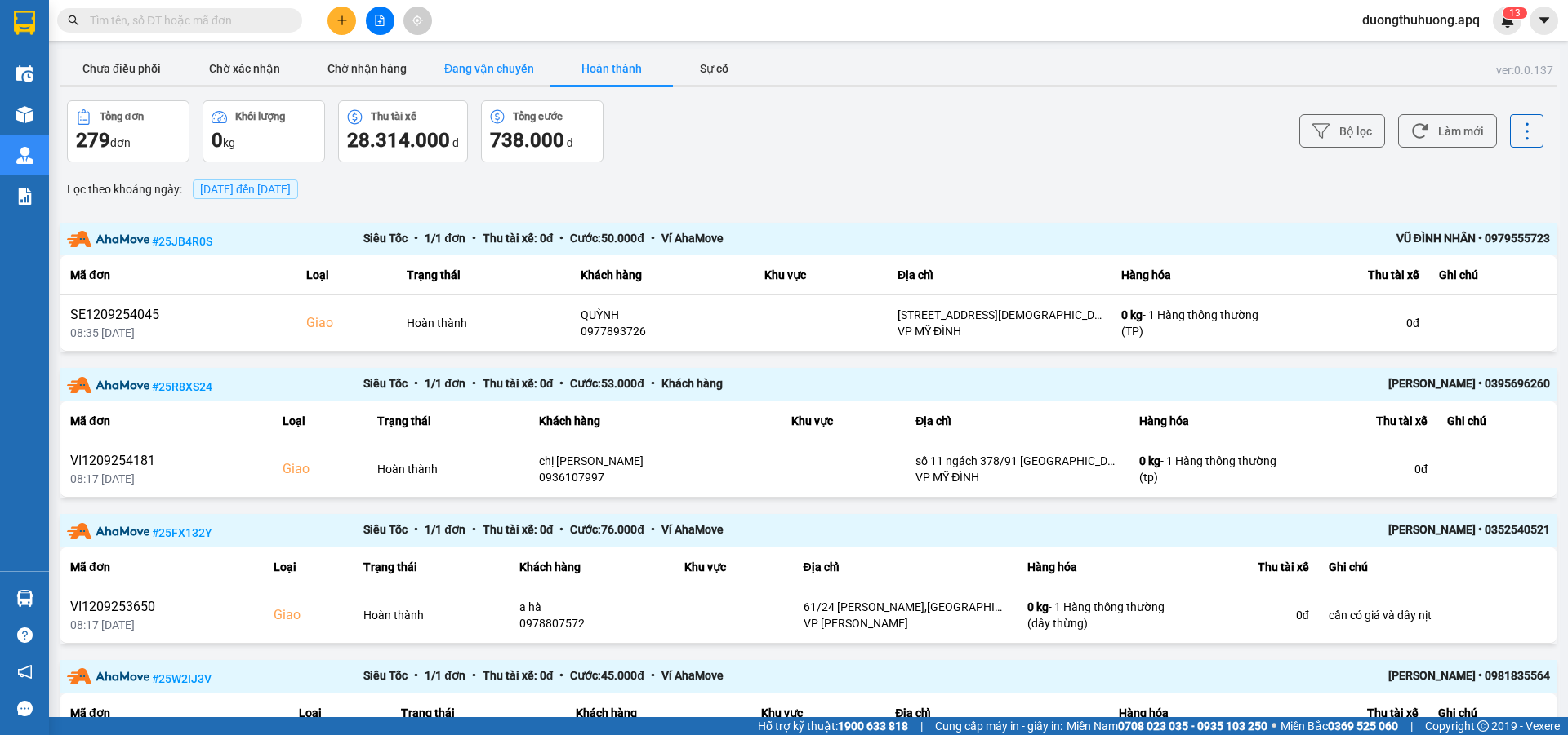
click at [493, 73] on button "Đang vận chuyển" at bounding box center [489, 68] width 122 height 32
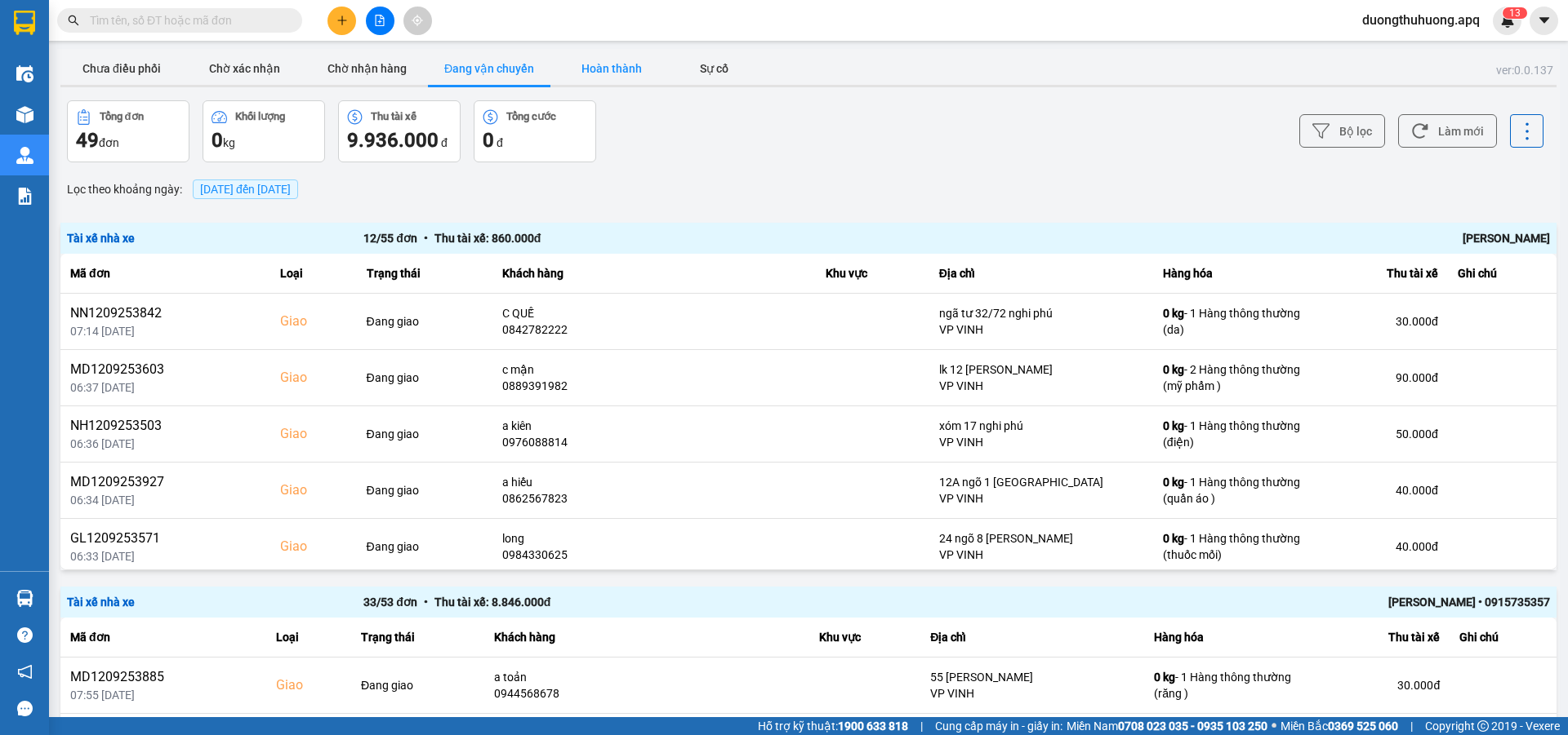
click at [618, 68] on button "Hoàn thành" at bounding box center [611, 68] width 122 height 32
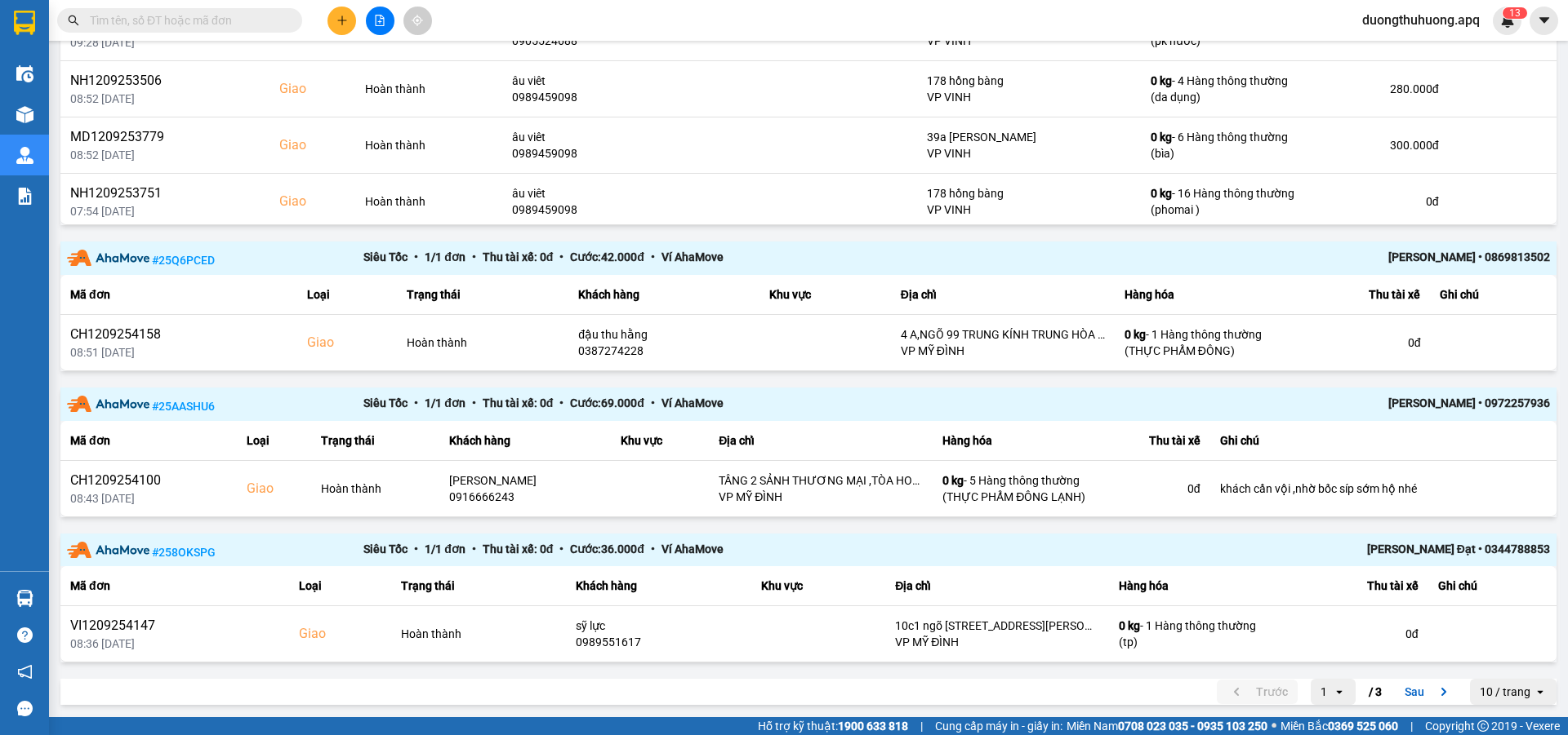
scroll to position [1882, 0]
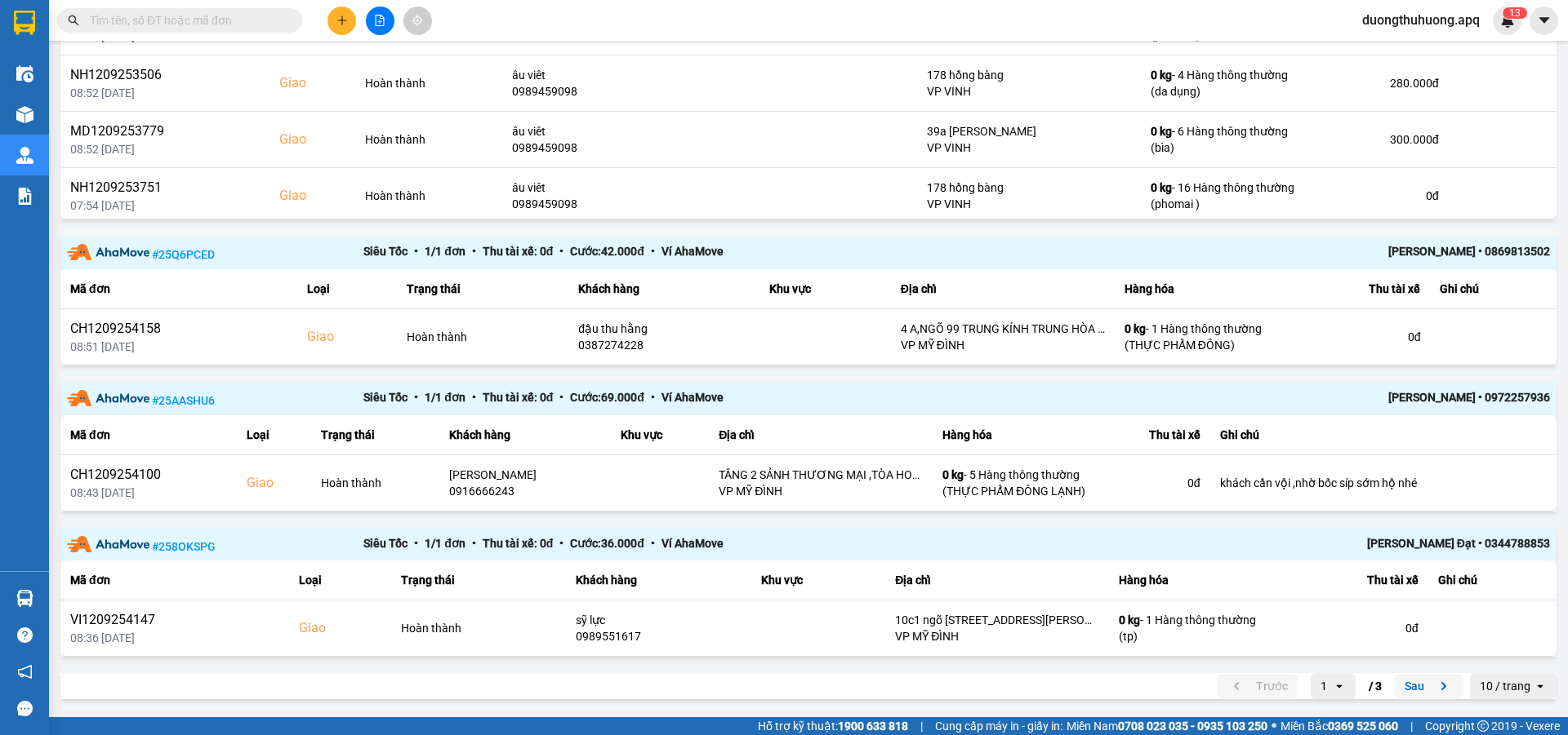
click at [1403, 686] on button "Sau" at bounding box center [1429, 686] width 68 height 24
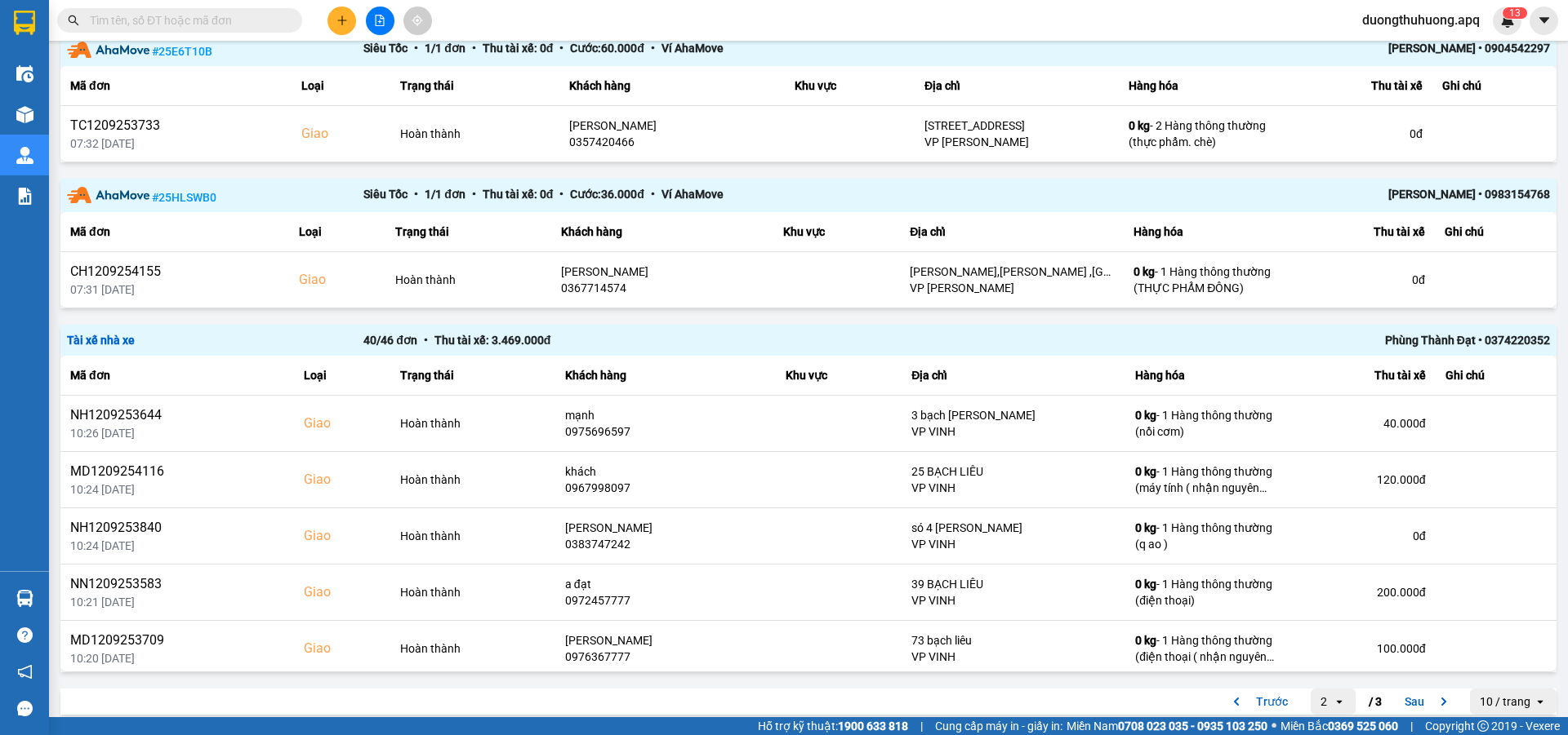
scroll to position [1445, 0]
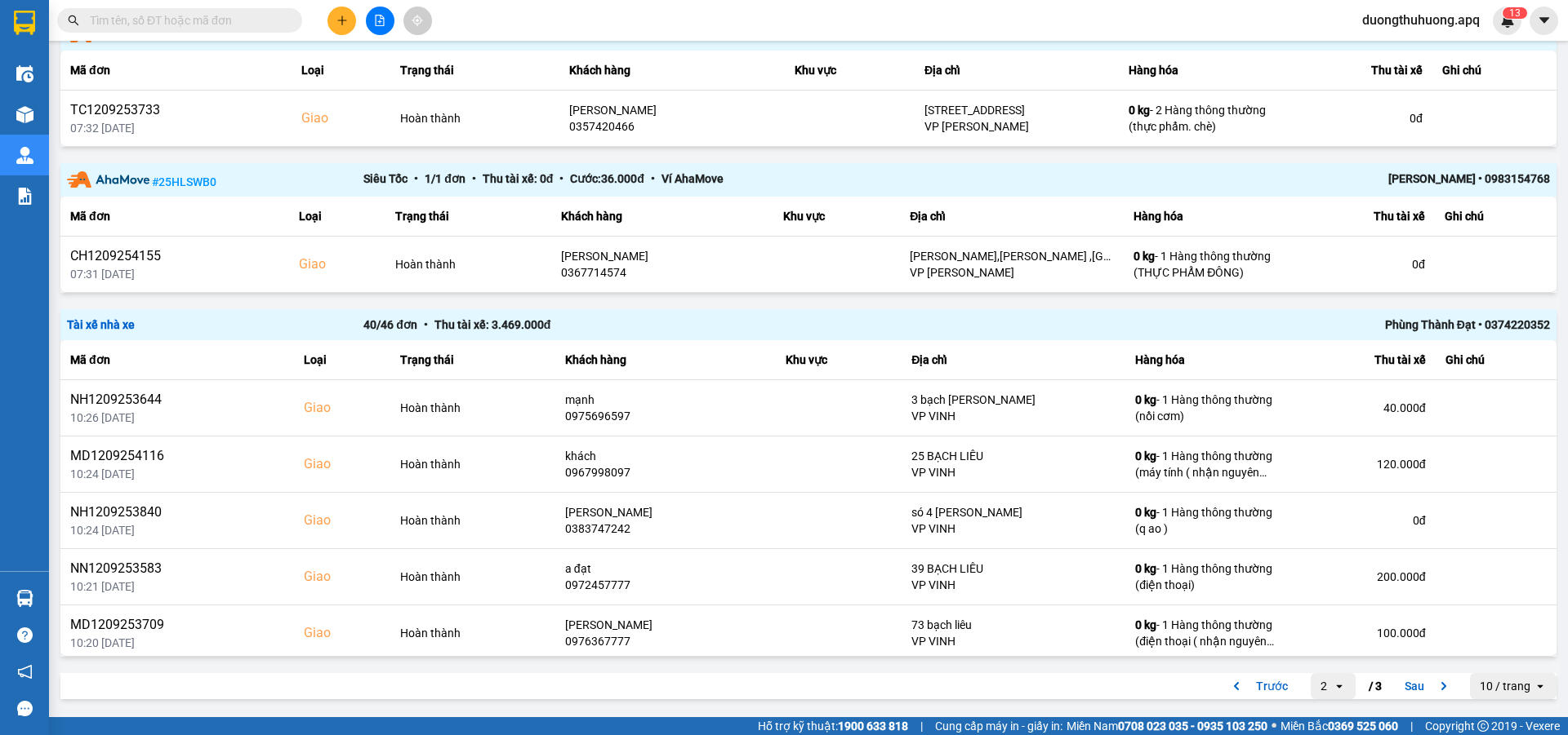
click at [1400, 683] on button "Sau" at bounding box center [1429, 686] width 68 height 24
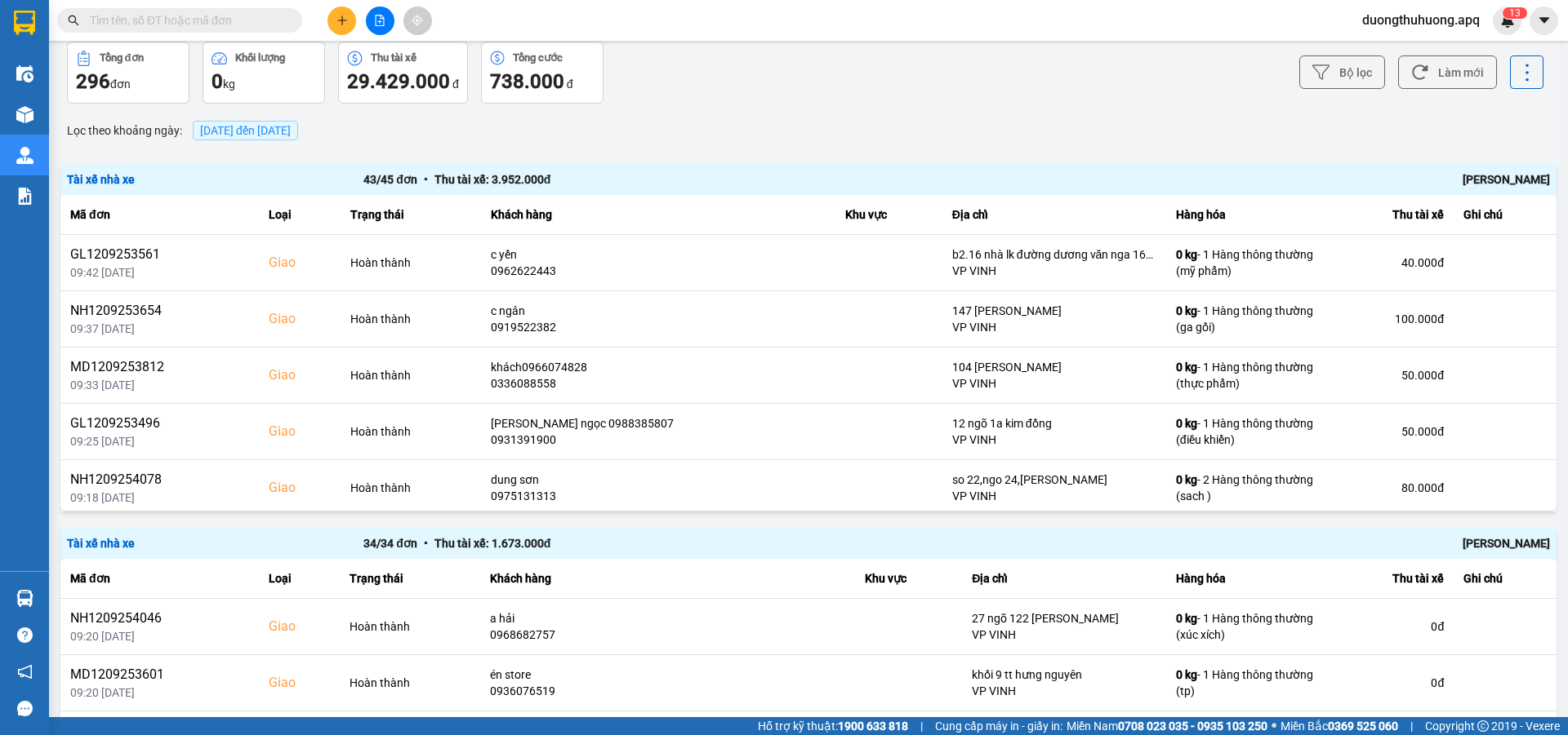
scroll to position [0, 0]
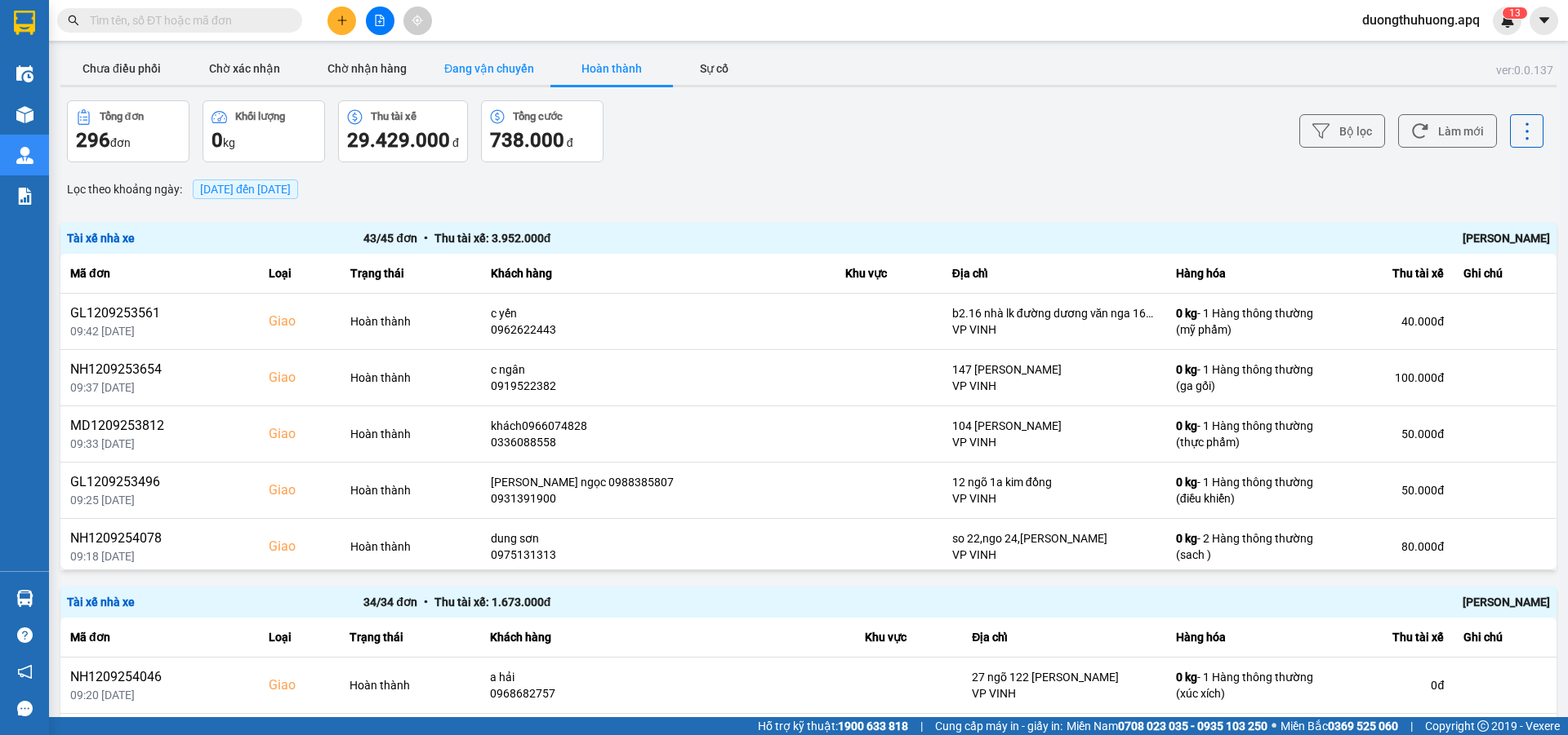
click at [490, 62] on button "Đang vận chuyển" at bounding box center [489, 68] width 122 height 32
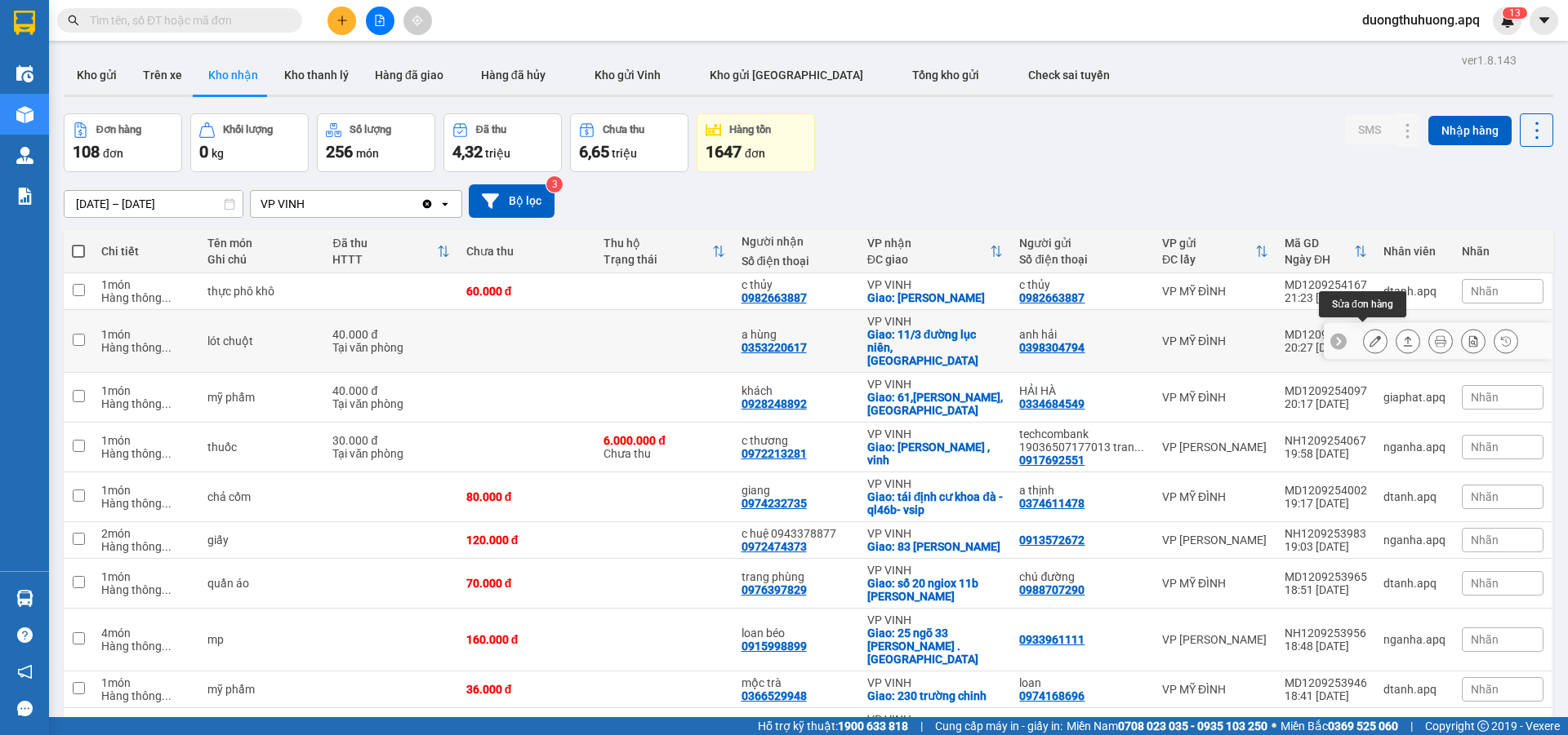
click at [1369, 339] on icon at bounding box center [1375, 341] width 11 height 11
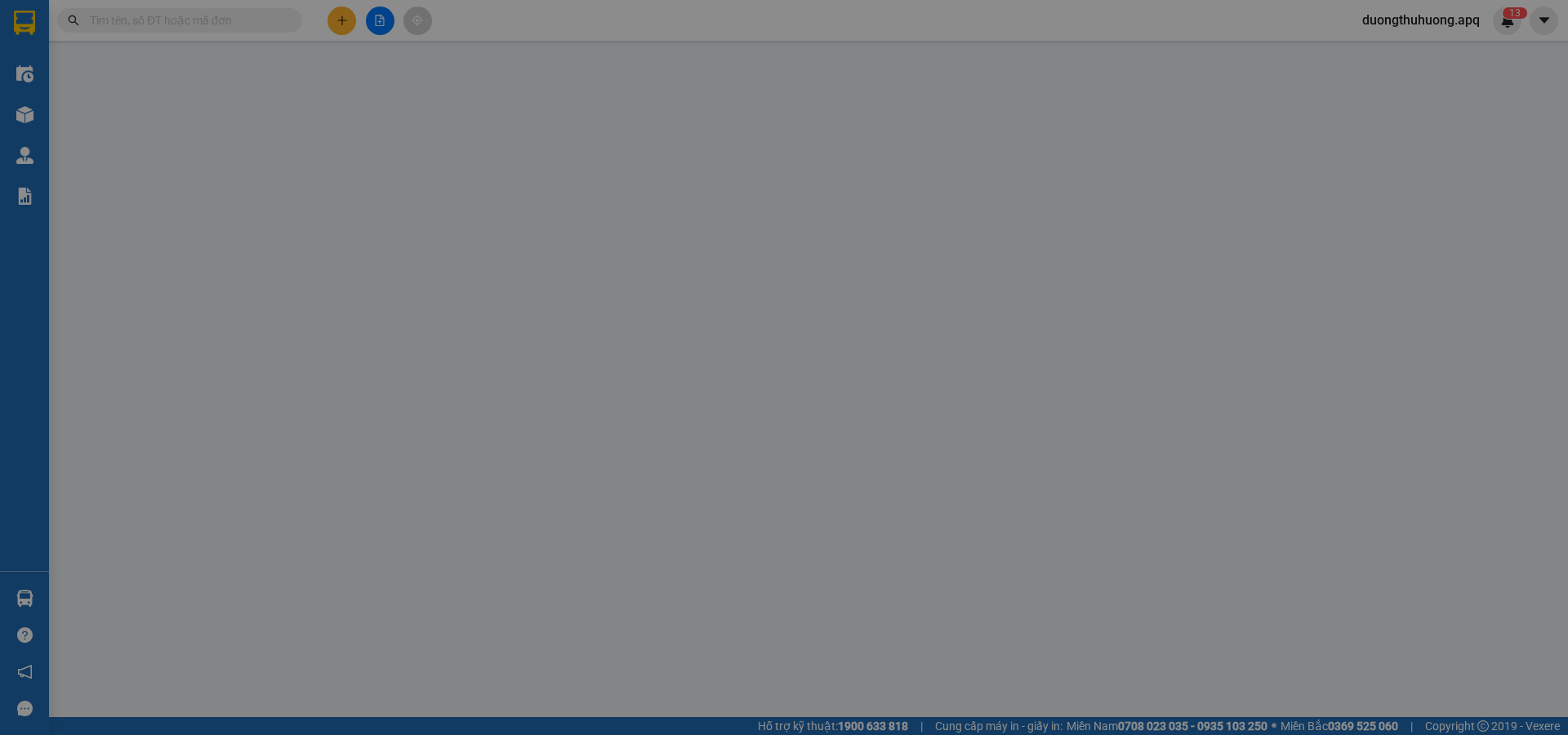
type input "0398304794"
type input "anh hải"
type input "0353220617"
type input "a hùng"
checkbox input "true"
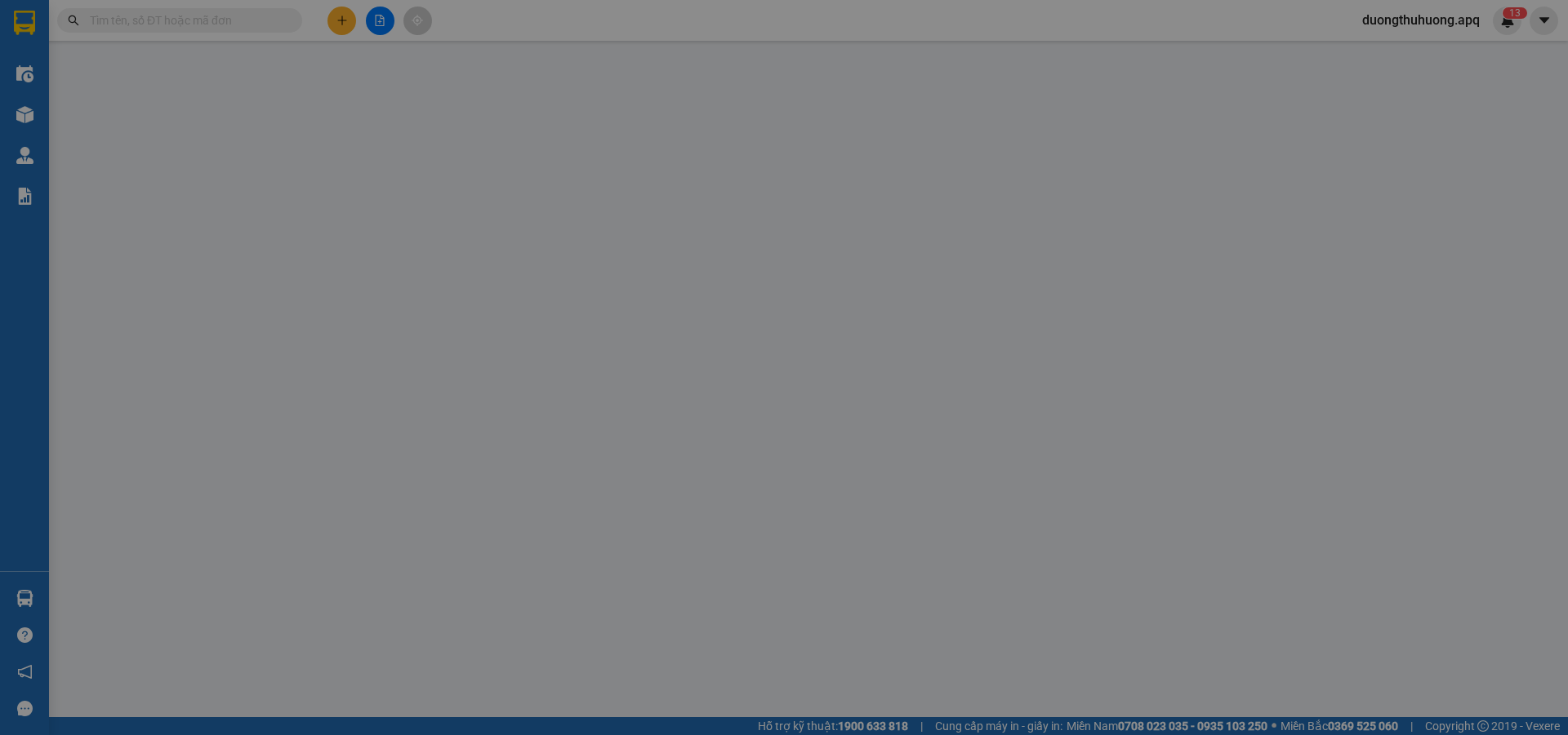
type input "11/3 đường lục niên, trường vinh"
type input "40.000"
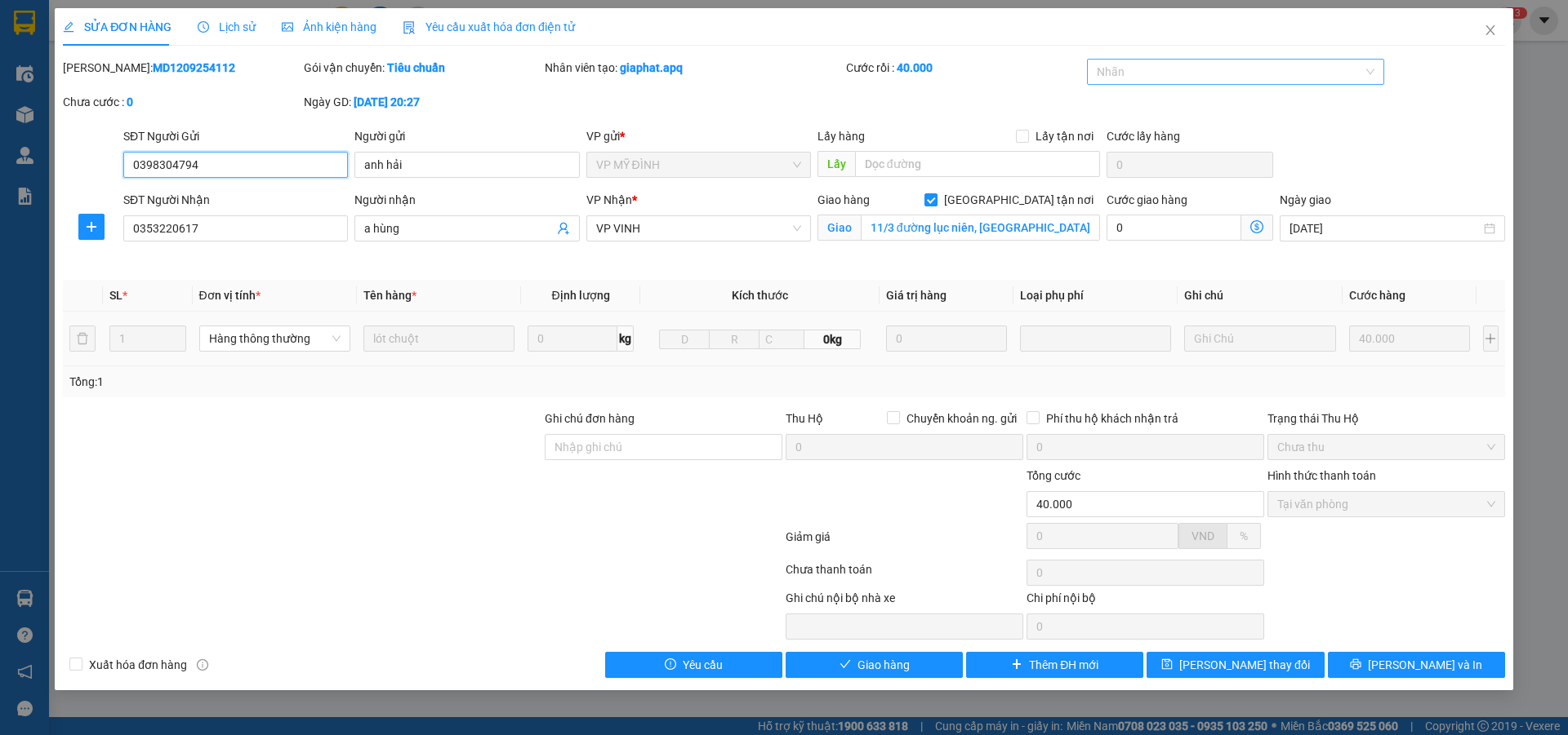
click at [1181, 65] on div at bounding box center [1228, 72] width 274 height 19
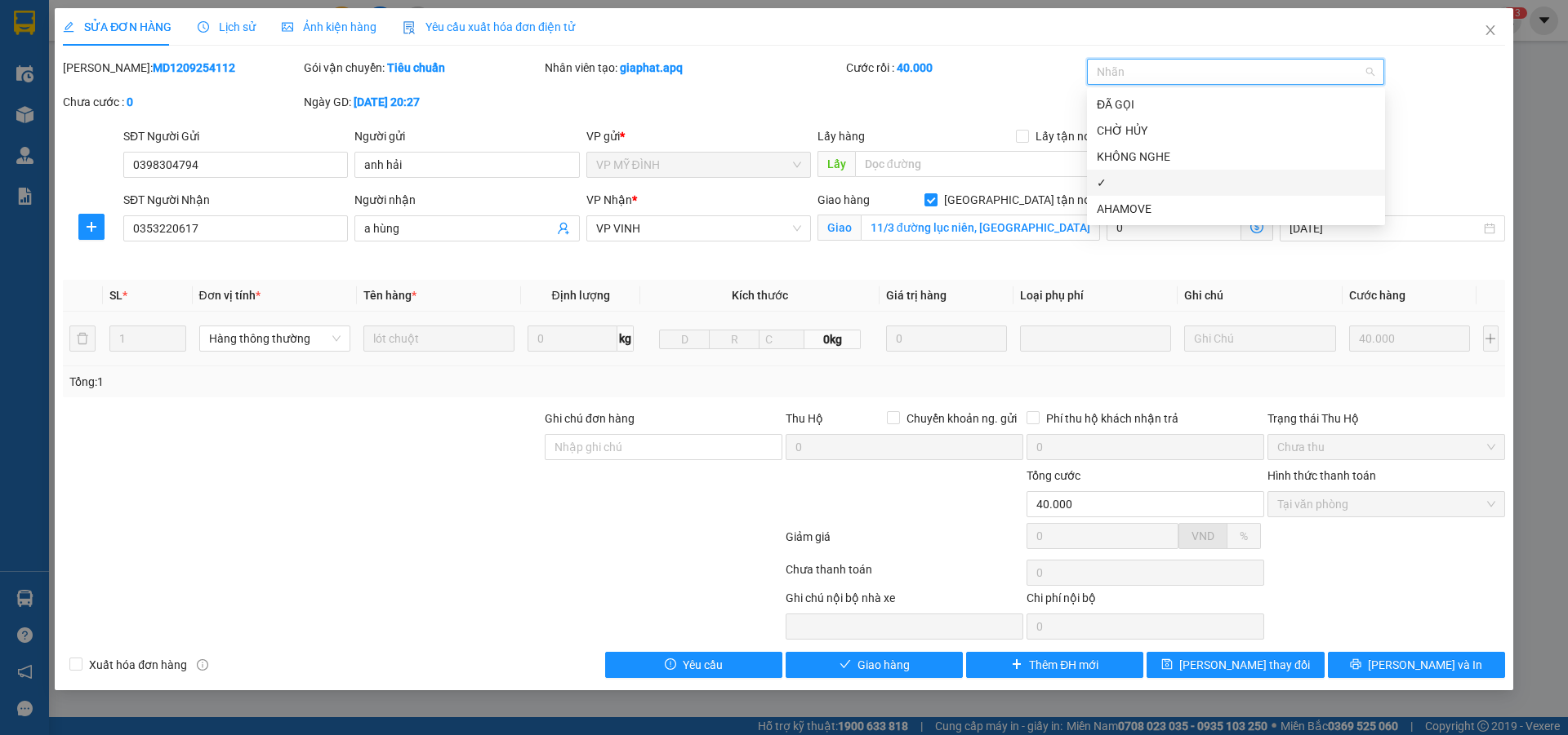
drag, startPoint x: 1125, startPoint y: 189, endPoint x: 1135, endPoint y: 224, distance: 36.4
click at [1125, 188] on div "✓" at bounding box center [1236, 183] width 278 height 18
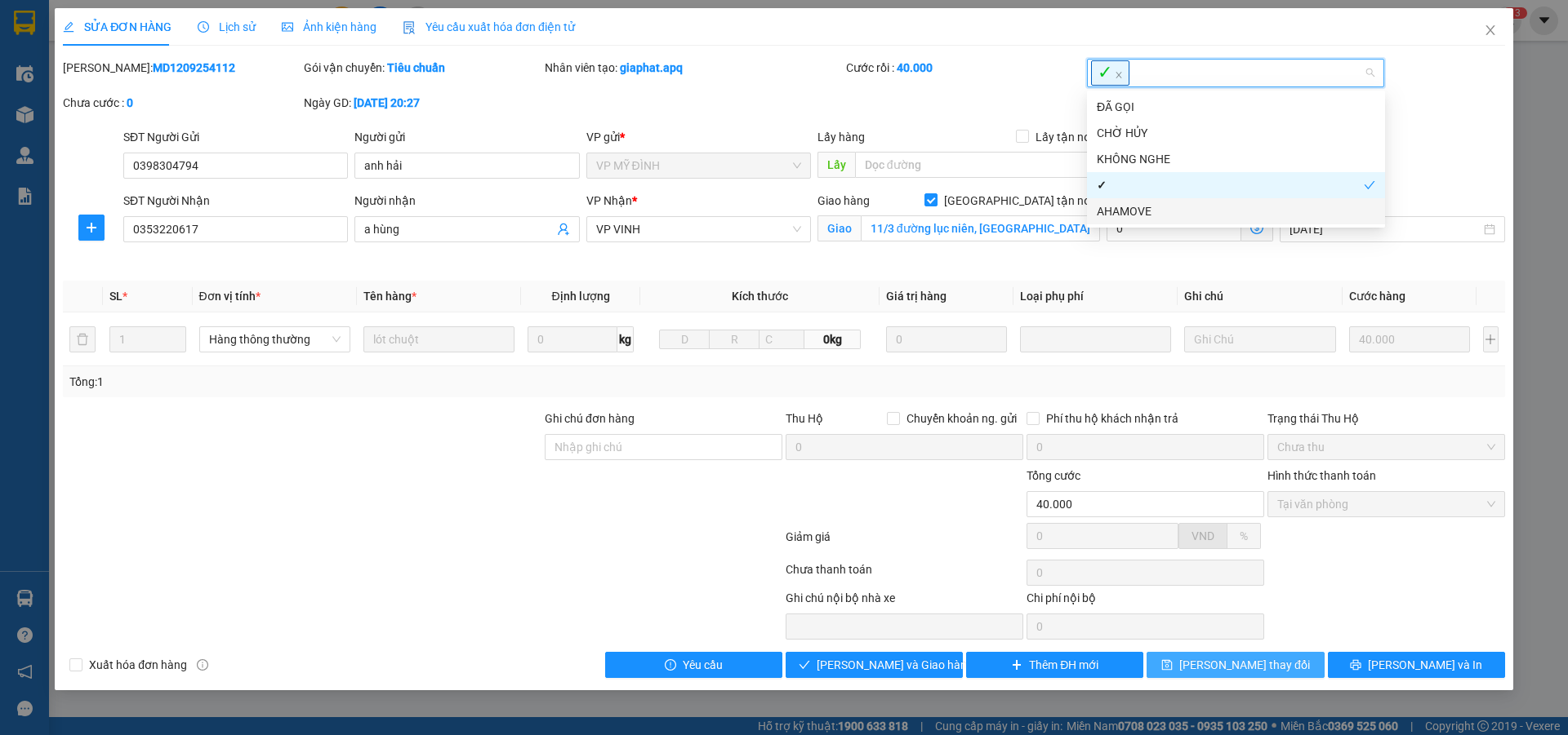
click at [1257, 661] on span "[PERSON_NAME] thay đổi" at bounding box center [1244, 665] width 130 height 18
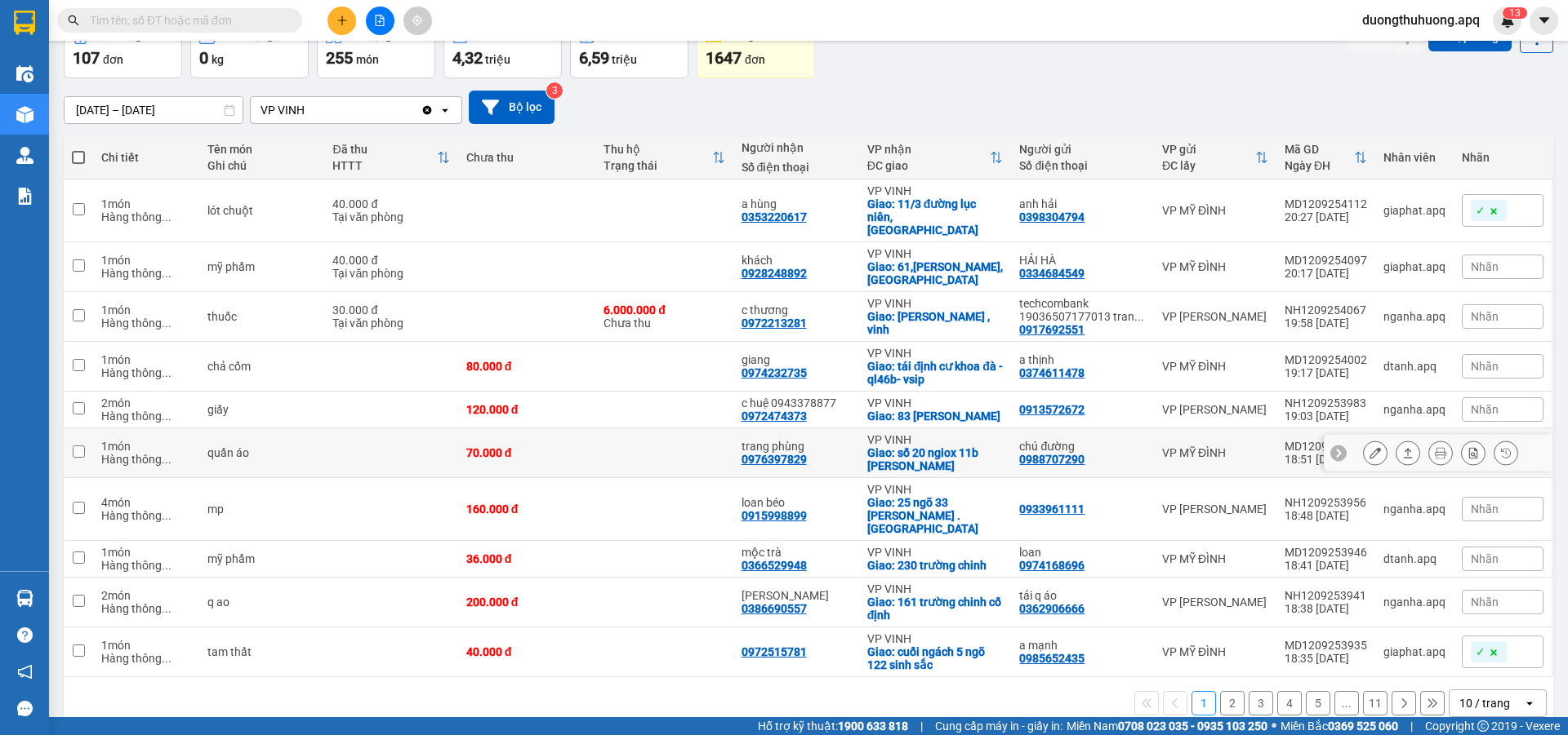
scroll to position [94, 0]
click at [1523, 697] on icon "open" at bounding box center [1530, 703] width 13 height 13
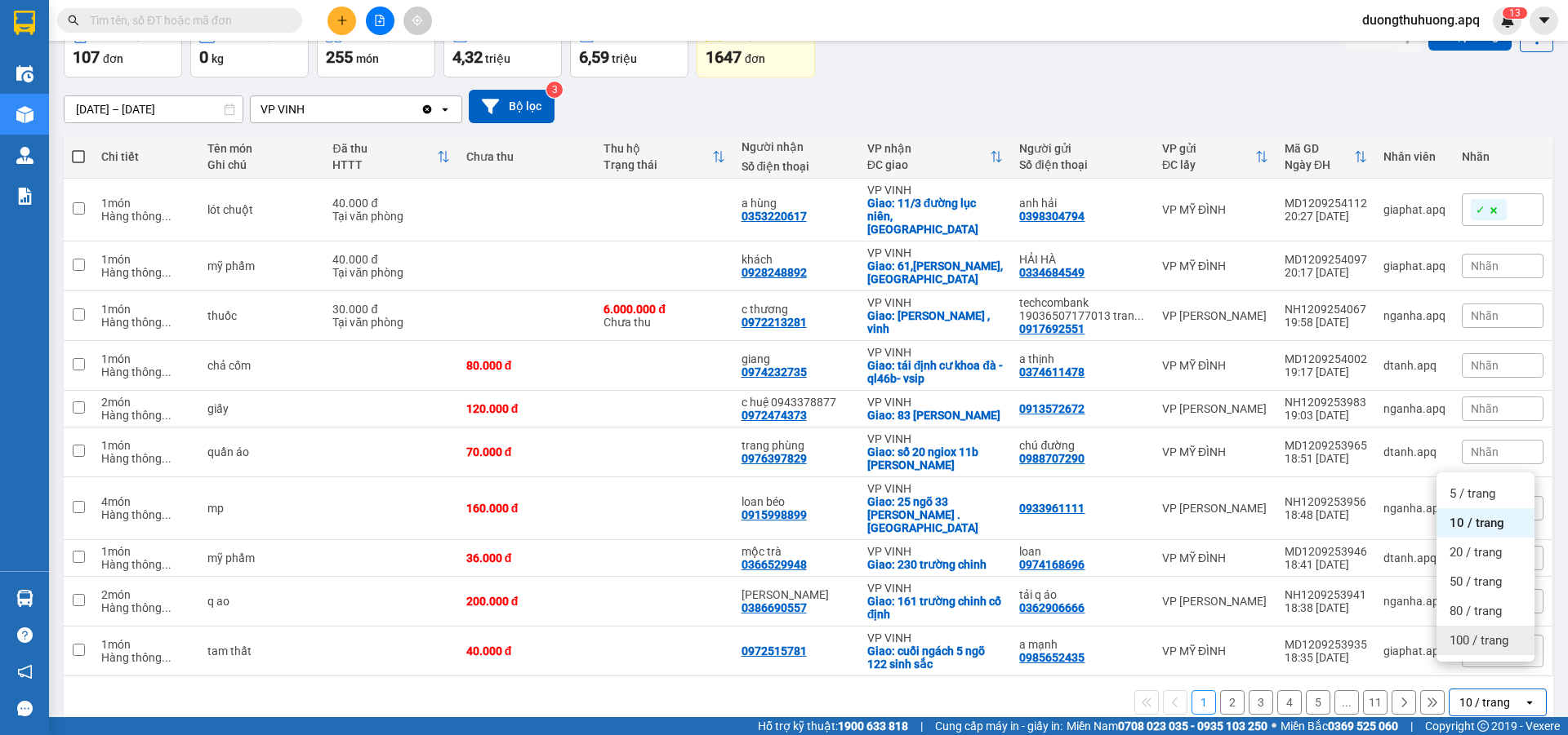
click at [1480, 636] on span "100 / trang" at bounding box center [1479, 641] width 59 height 17
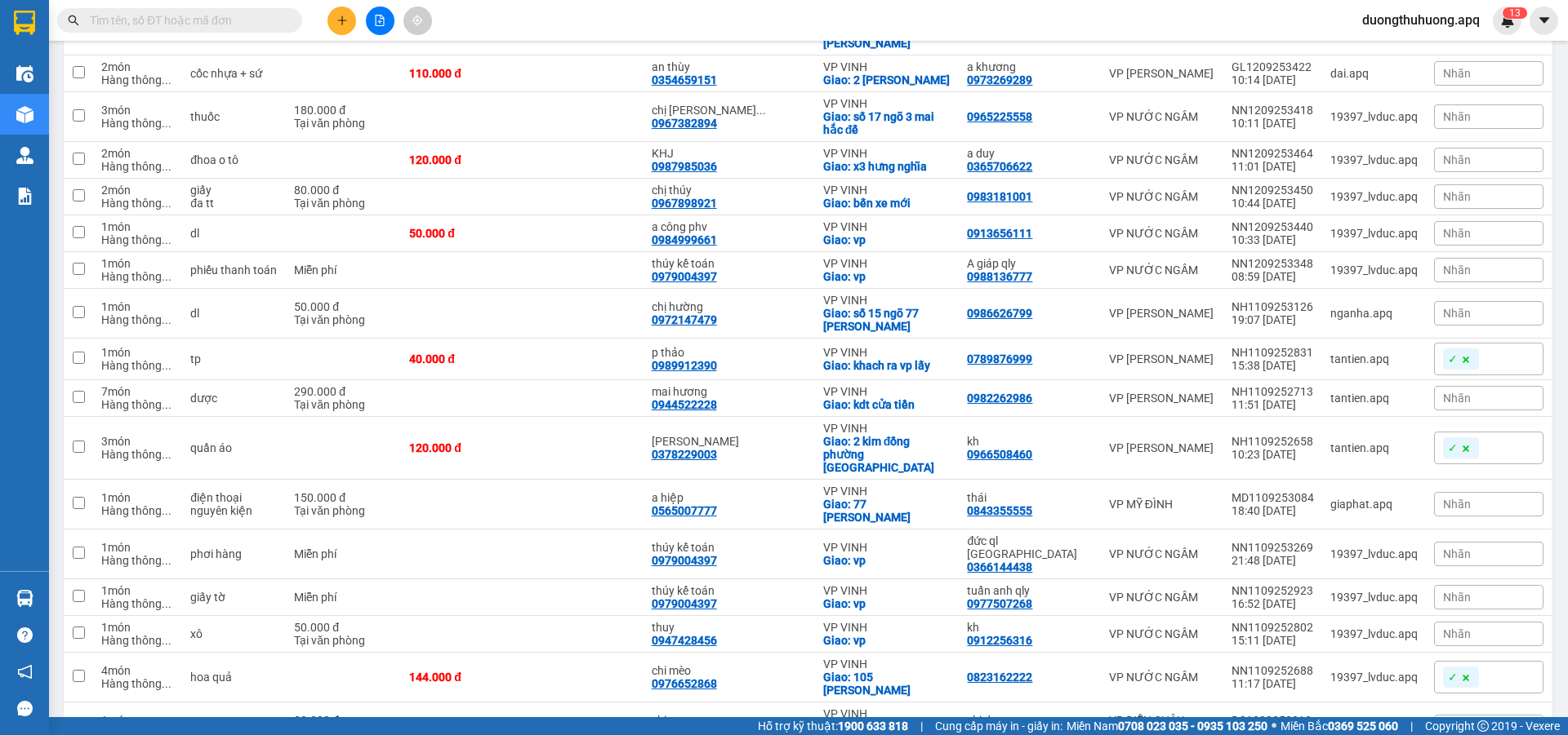
scroll to position [3265, 0]
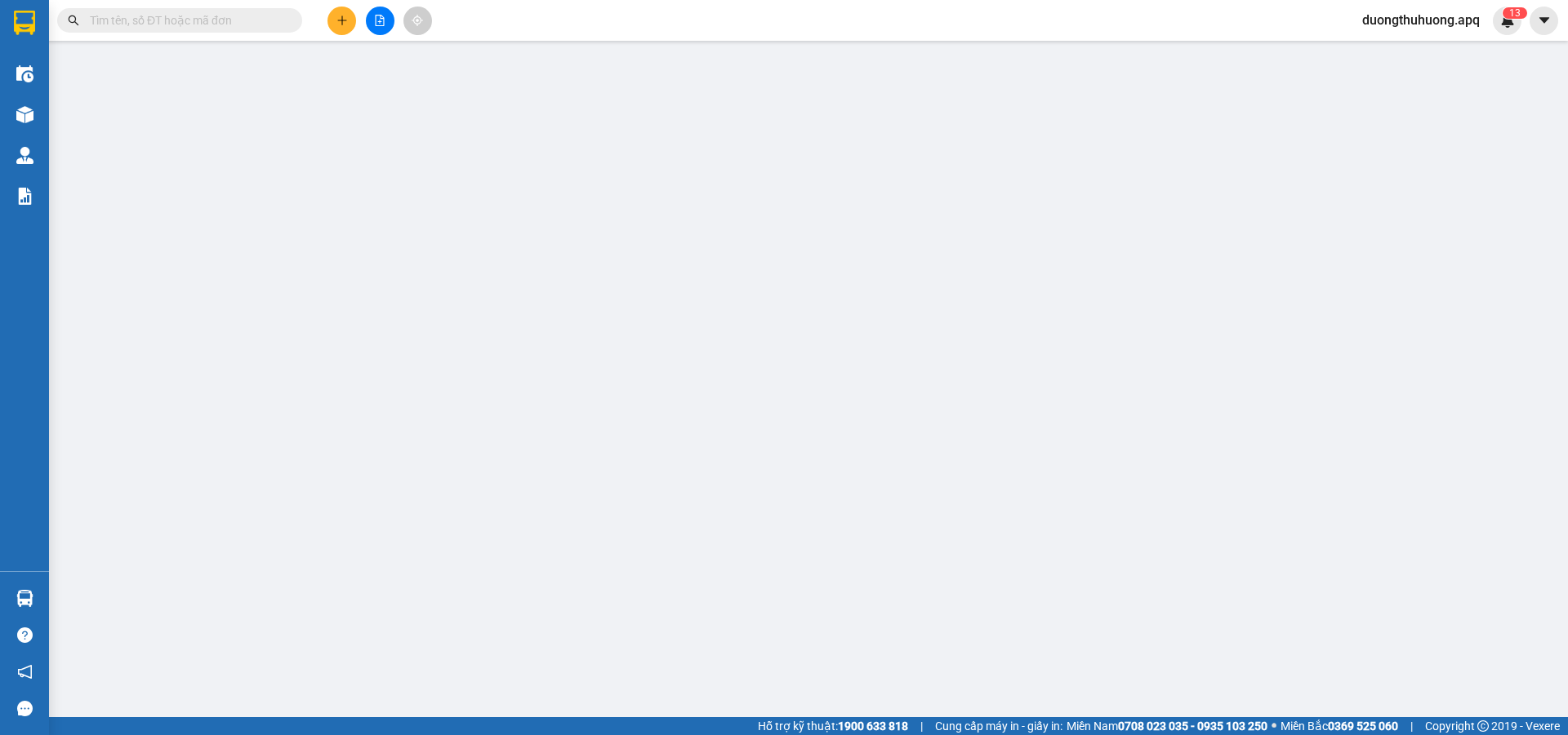
type input "0823162222"
type input "0976652868"
type input "chi mèo"
checkbox input "true"
type input "105 nguyễn cảnh hoan"
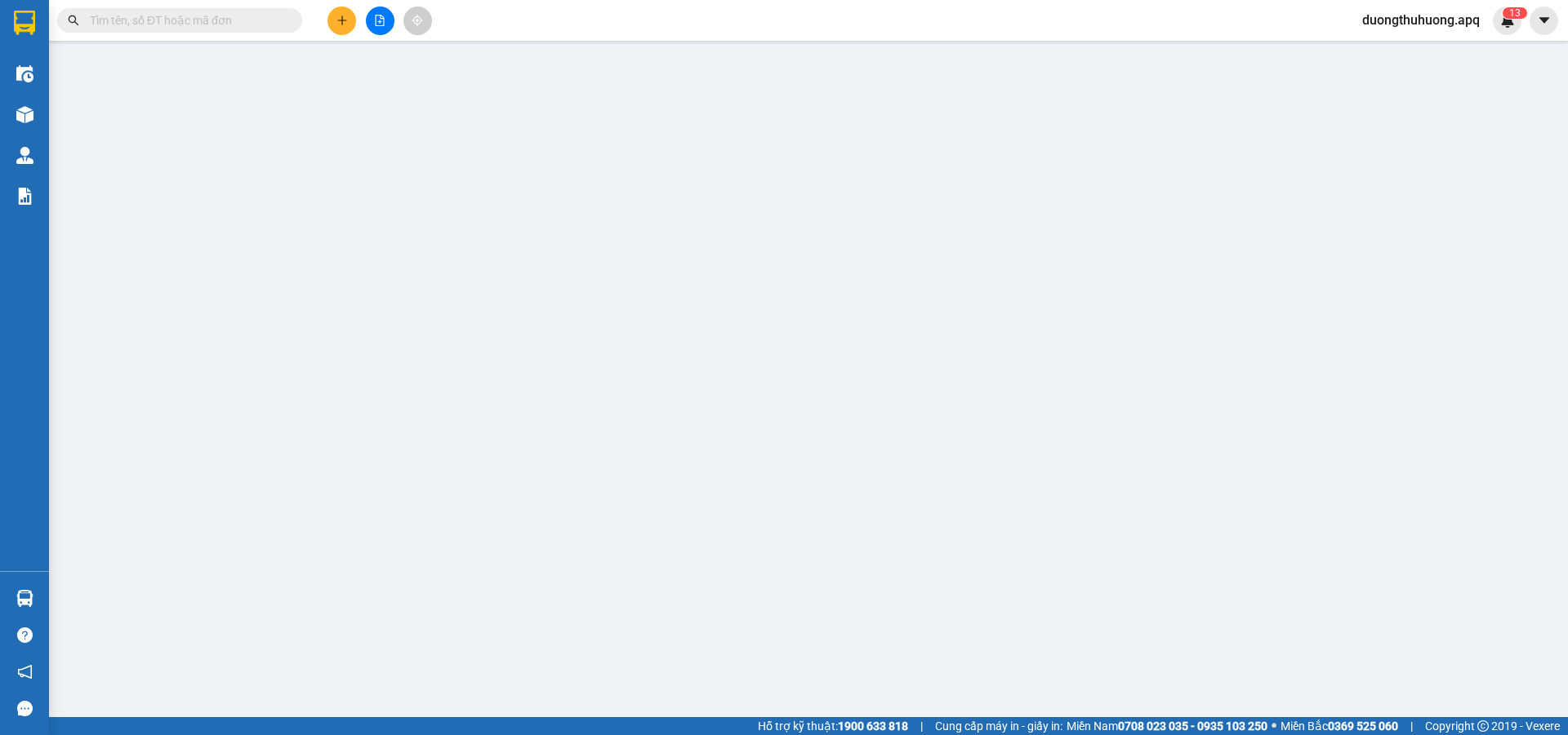
type input "144.000"
type input "10"
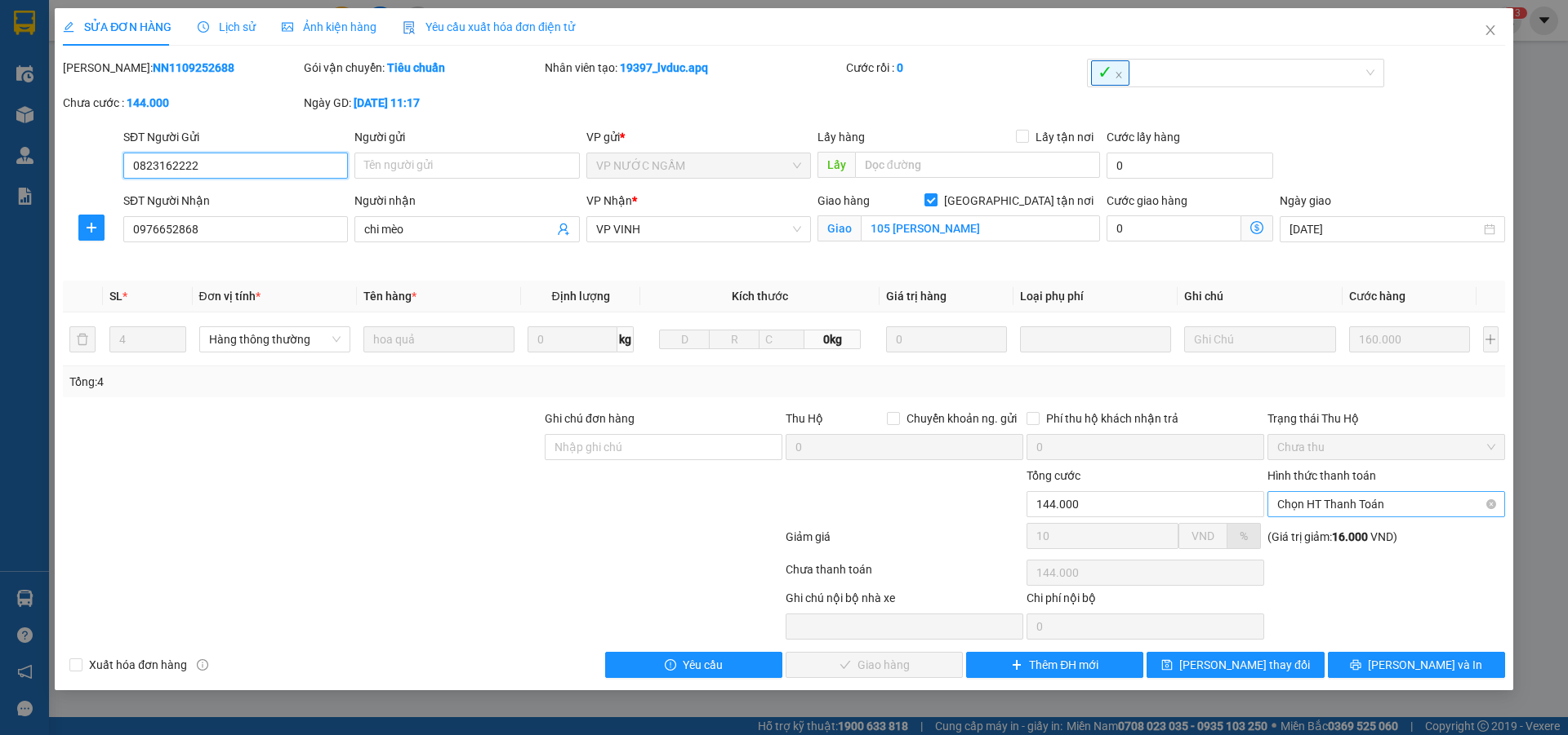
click at [1450, 510] on span "Chọn HT Thanh Toán" at bounding box center [1386, 504] width 218 height 24
click at [1333, 537] on div "Tại văn phòng" at bounding box center [1386, 537] width 218 height 18
type input "0"
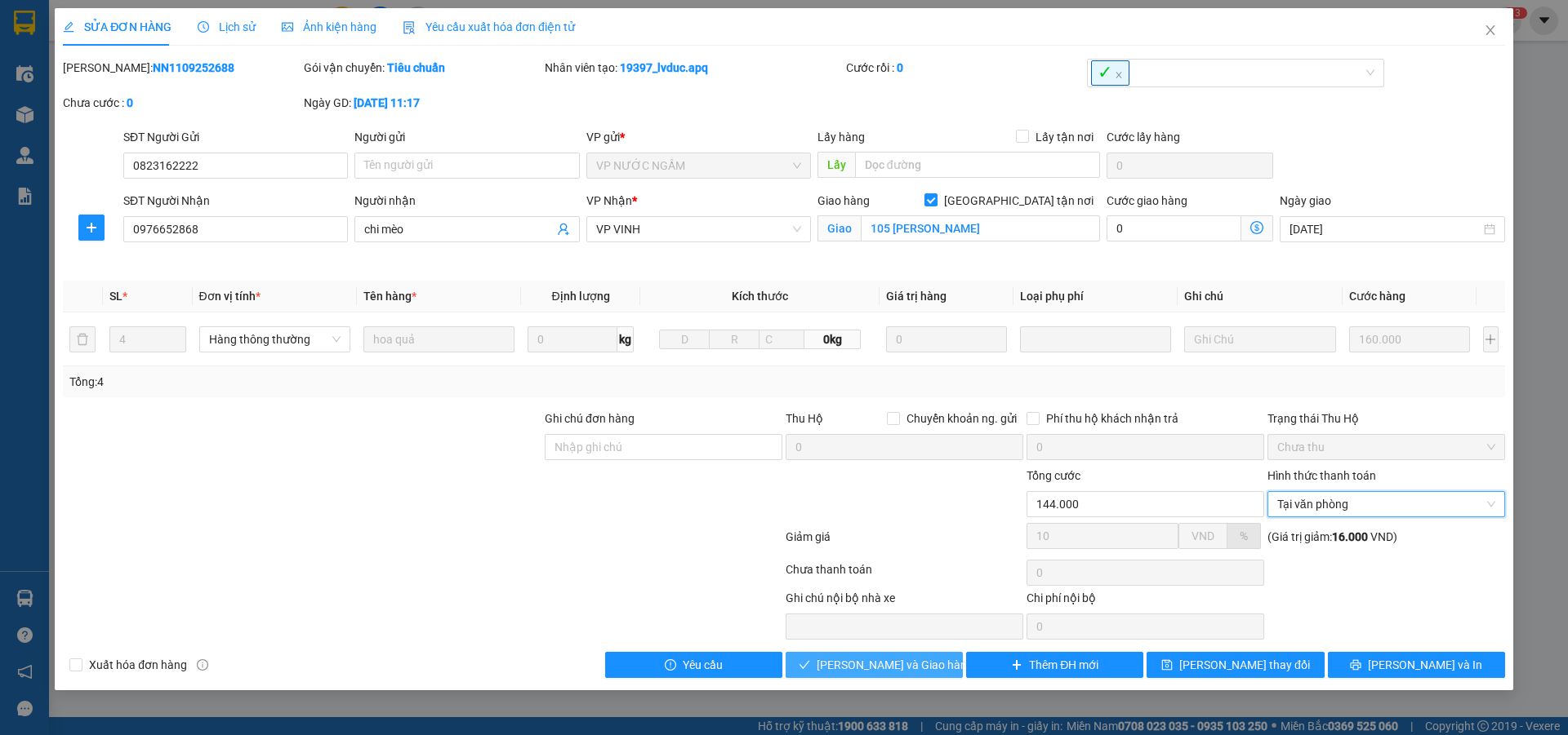
click at [918, 664] on span "[PERSON_NAME] và Giao hàng" at bounding box center [895, 665] width 157 height 18
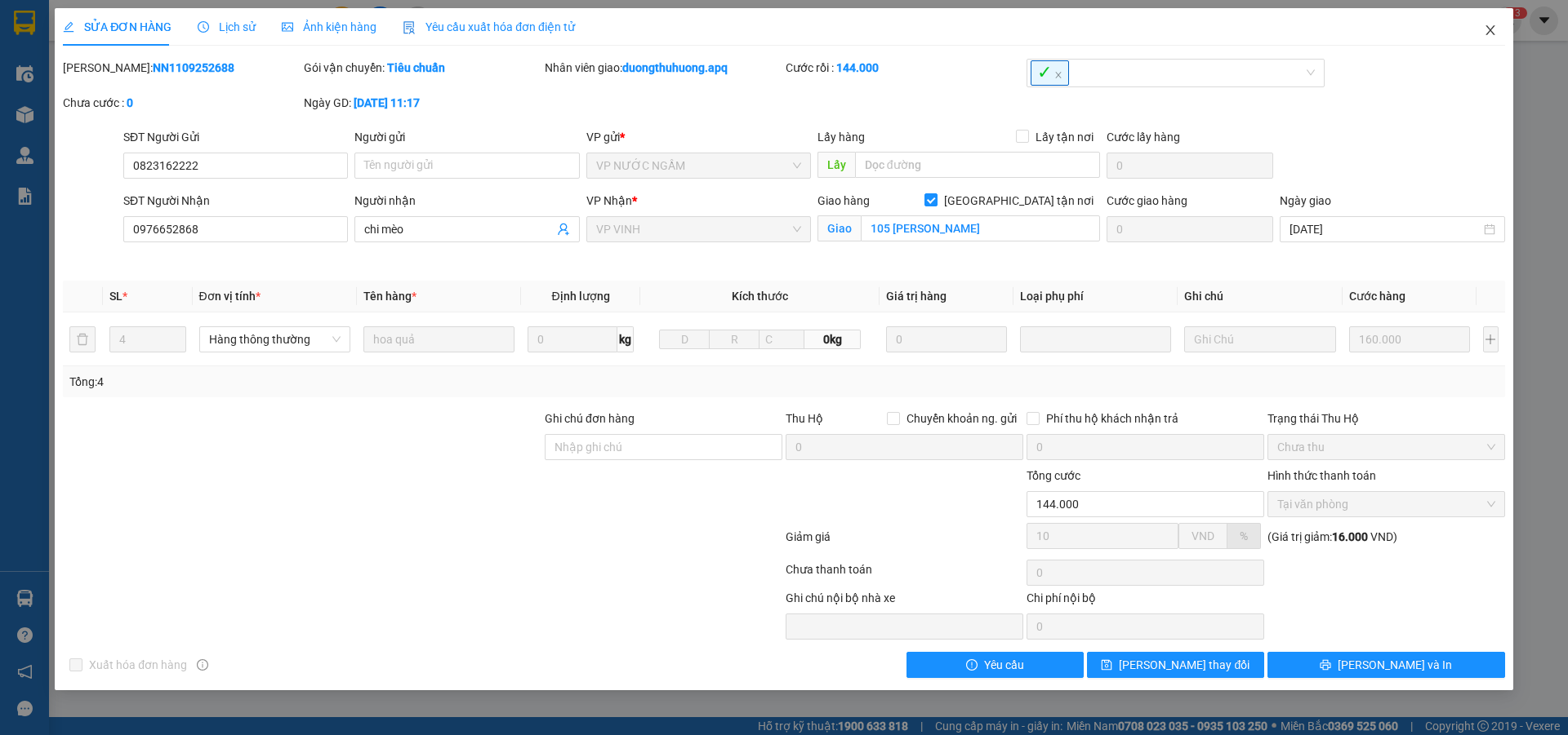
click at [1494, 33] on icon "close" at bounding box center [1490, 30] width 13 height 13
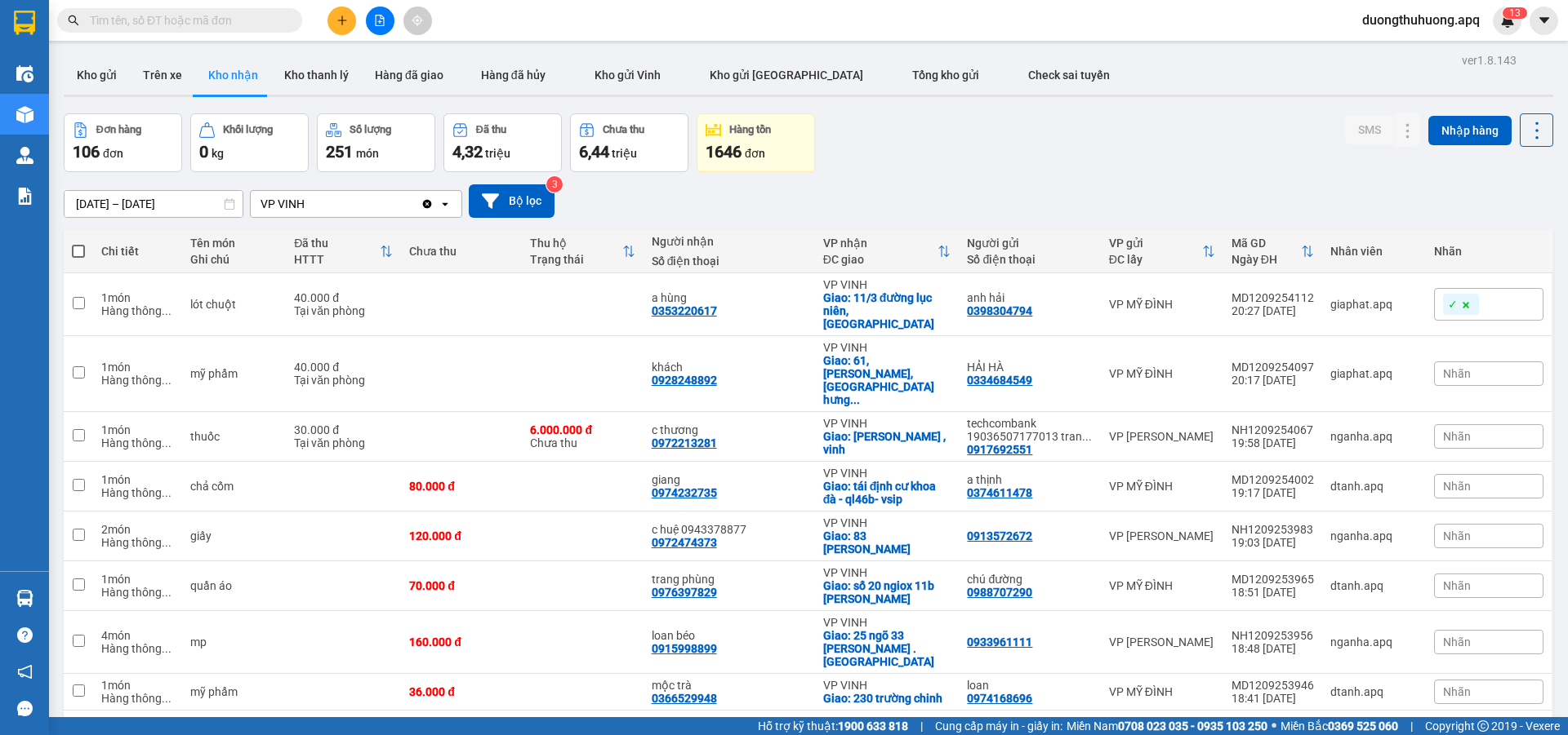
click at [205, 16] on input "text" at bounding box center [186, 20] width 192 height 18
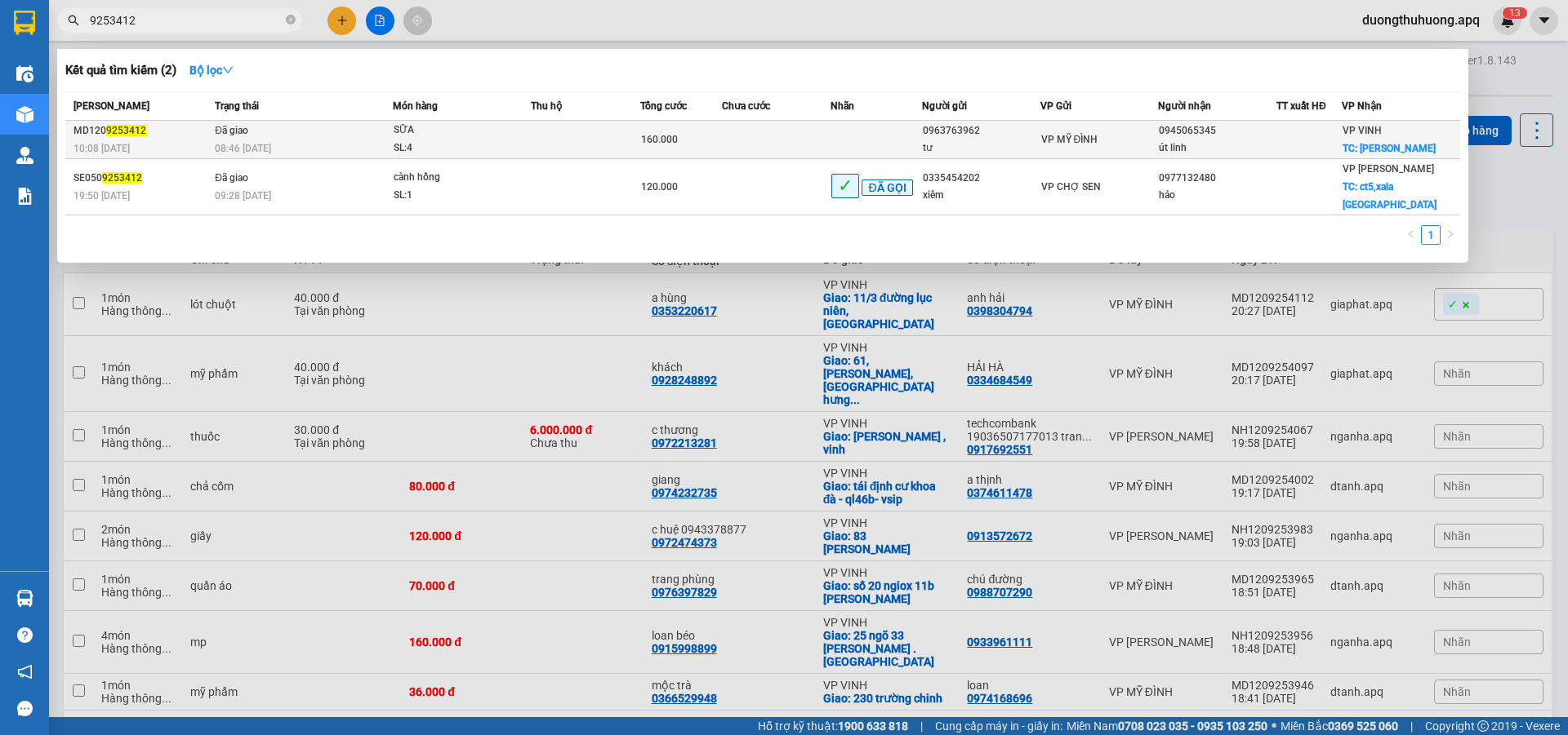
type input "9253412"
click at [489, 153] on div "SL: 4" at bounding box center [455, 149] width 122 height 18
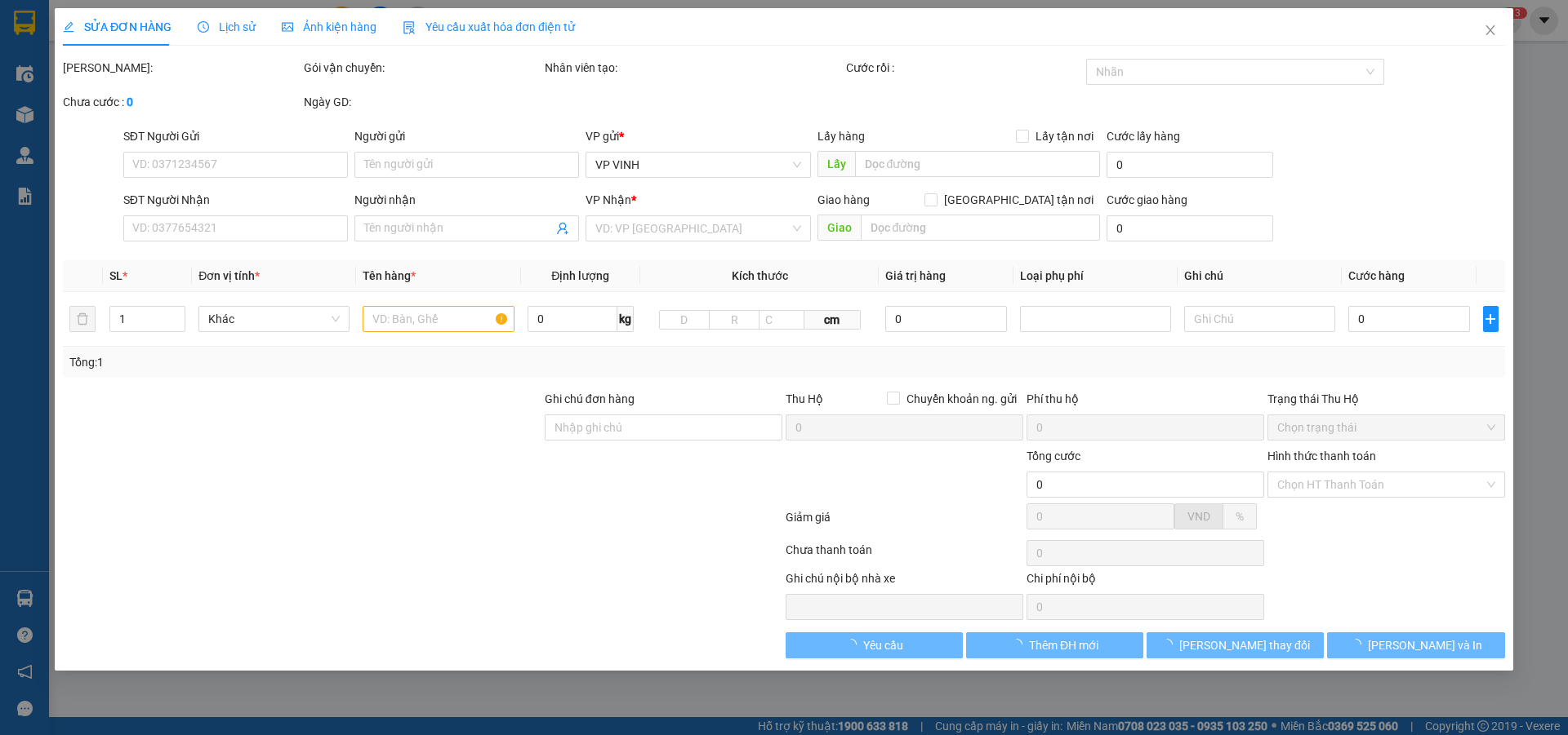
type input "0963763962"
type input "tư"
type input "0945065345"
type input "út linh"
checkbox input "true"
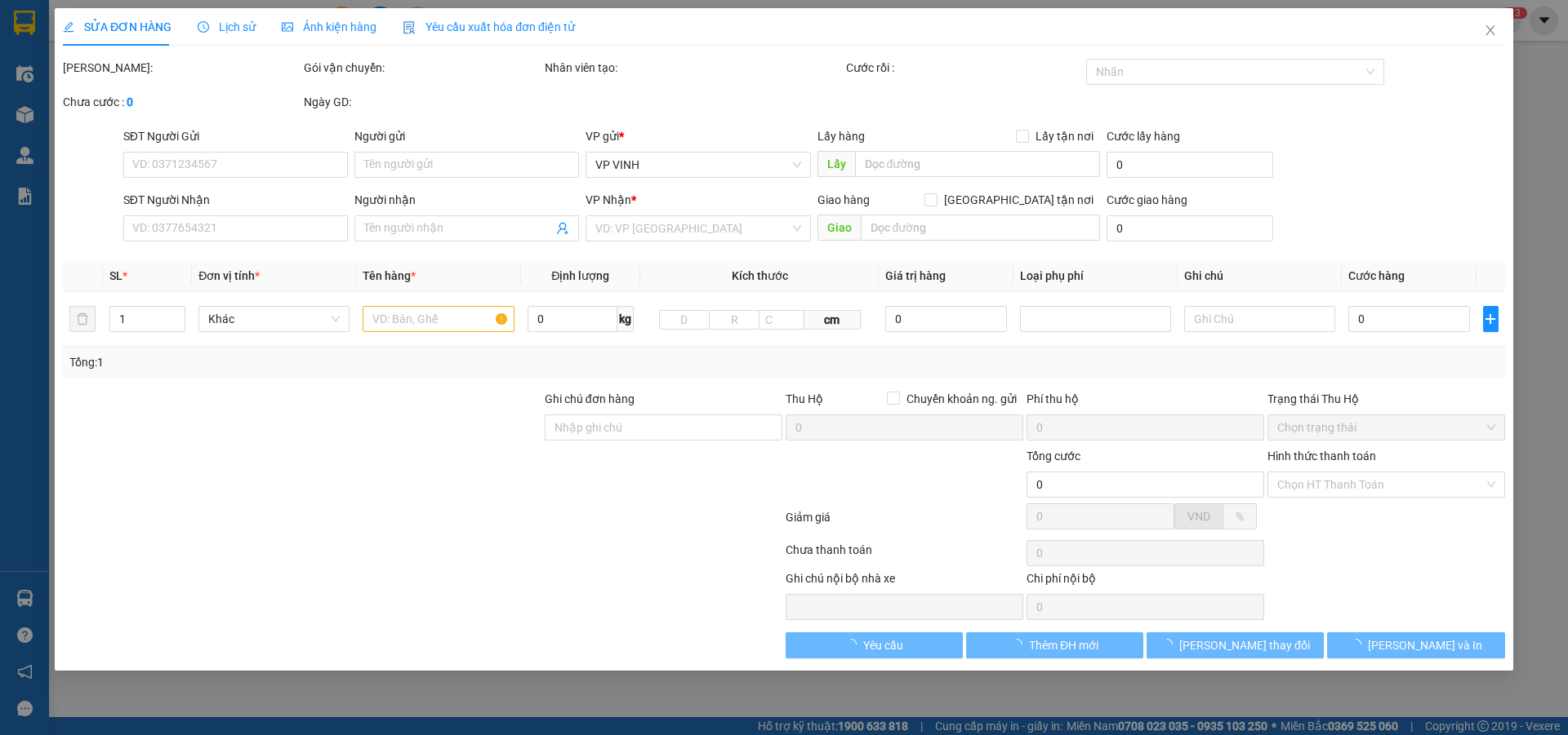
type input "[PERSON_NAME][DEMOGRAPHIC_DATA]"
type input "160.000"
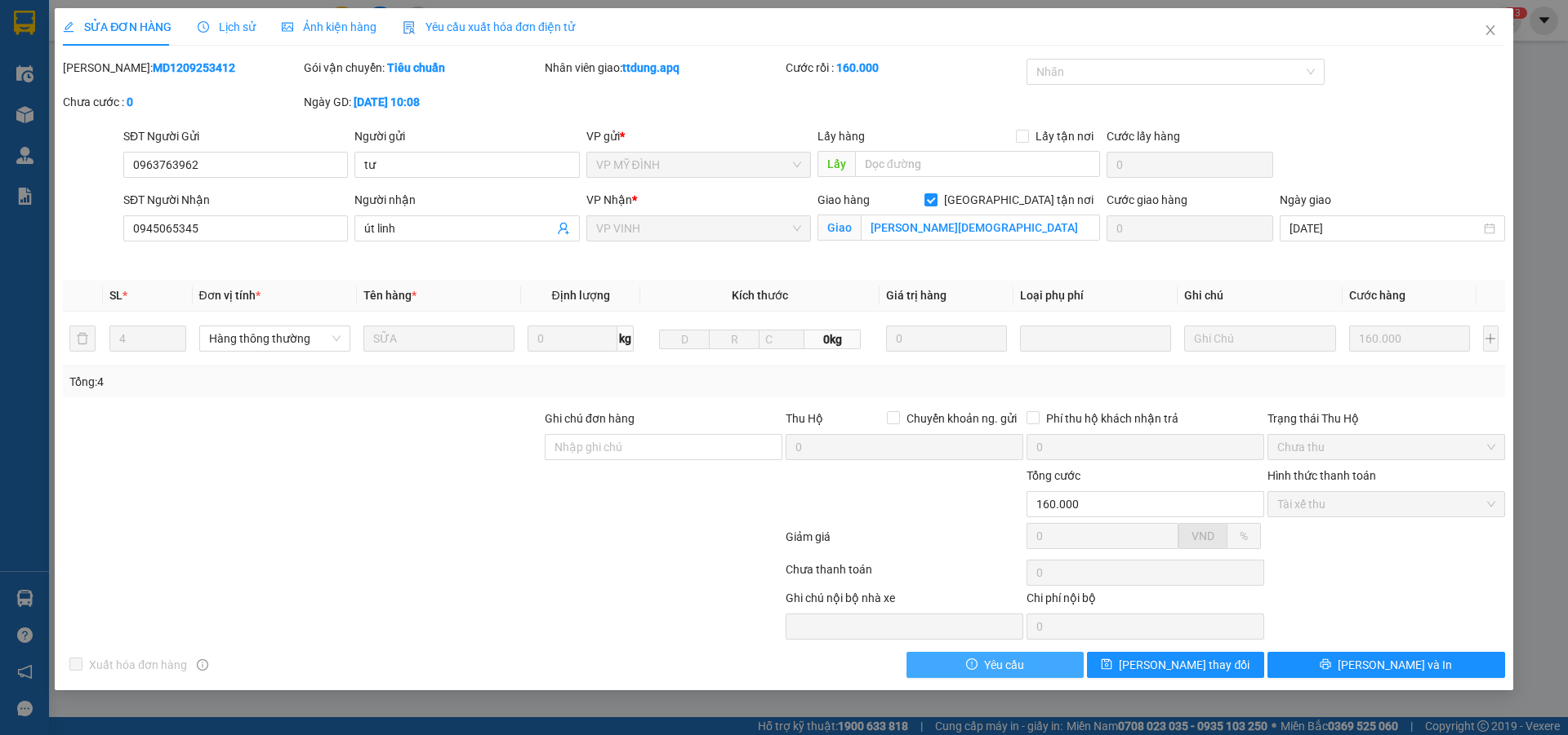
click at [1042, 666] on button "Yêu cầu" at bounding box center [995, 665] width 178 height 26
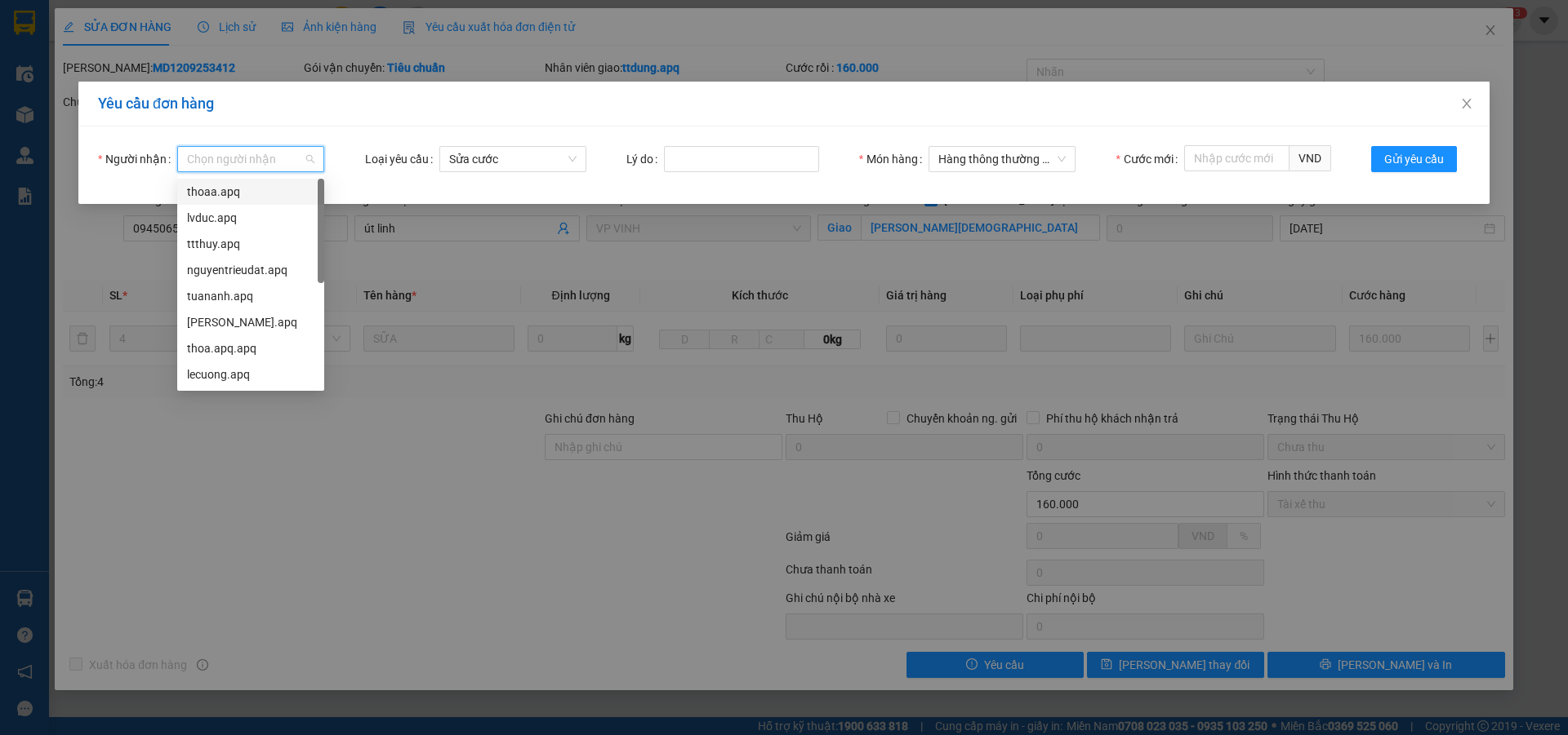
click at [219, 151] on input "Người nhận" at bounding box center [245, 159] width 116 height 24
click at [215, 375] on div "lecuong.apq" at bounding box center [251, 374] width 128 height 18
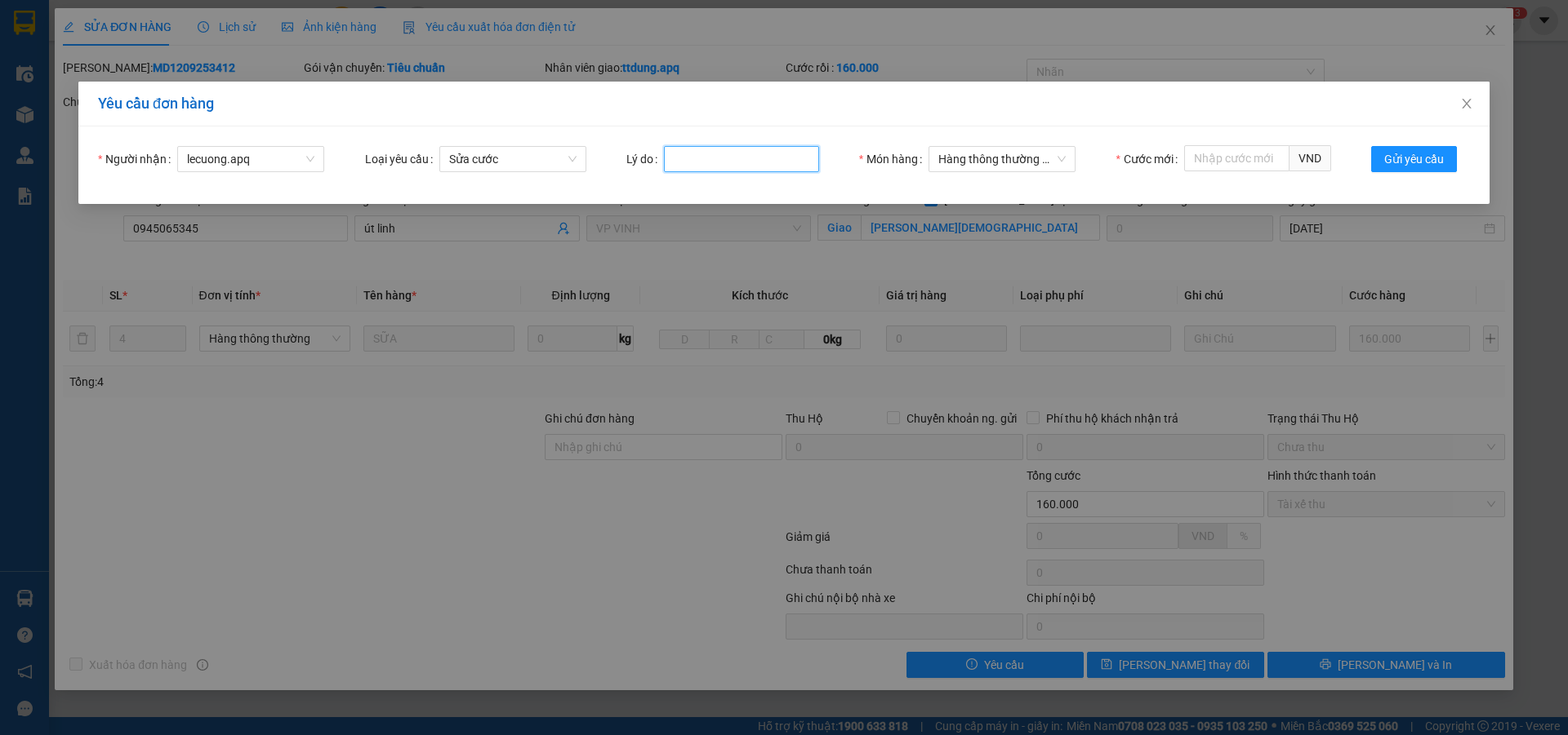
click at [711, 163] on input "Lý do" at bounding box center [741, 159] width 155 height 26
type input "khach hop dong"
click at [1219, 157] on input "Cước mới" at bounding box center [1237, 158] width 105 height 26
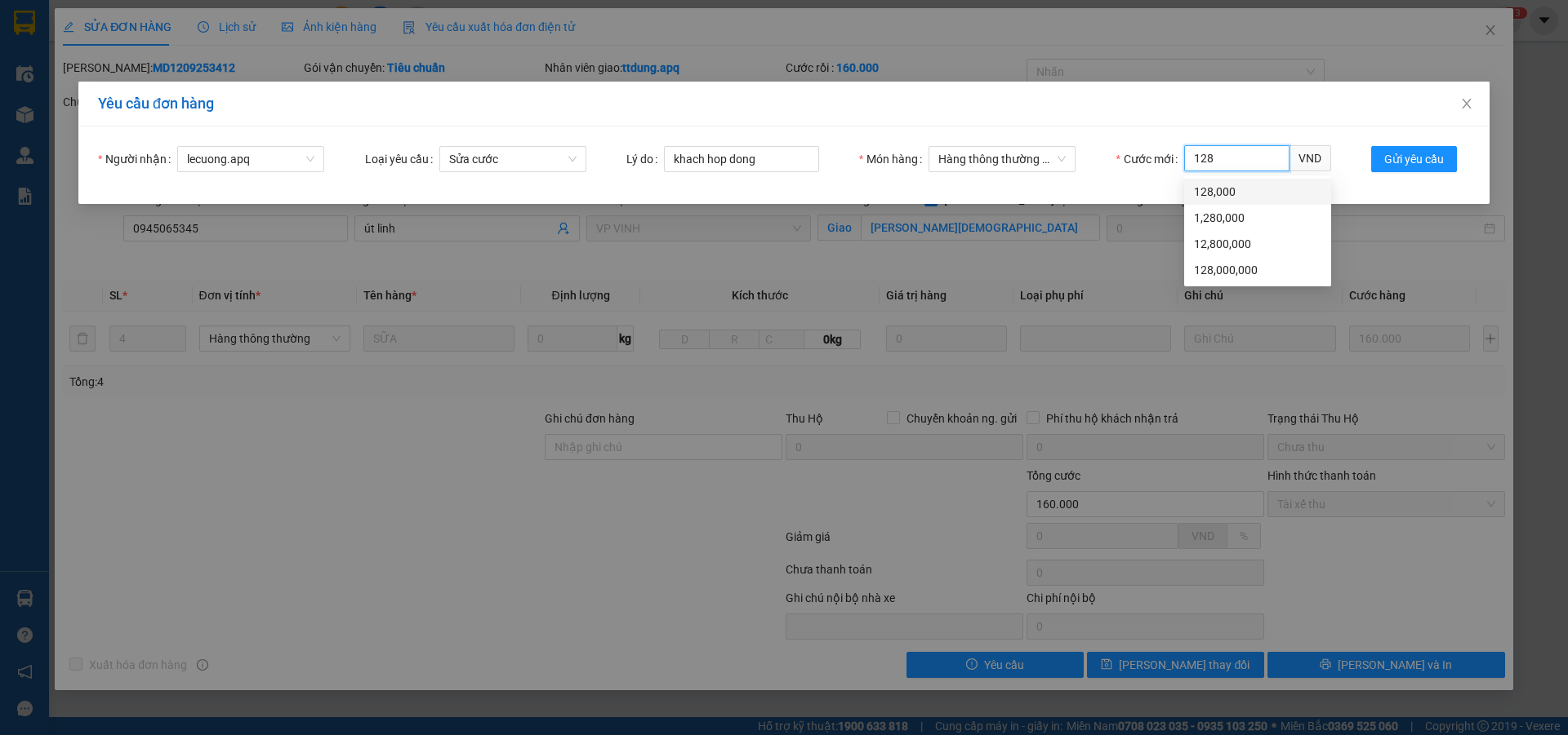
click at [1217, 192] on div "128,000" at bounding box center [1258, 191] width 128 height 18
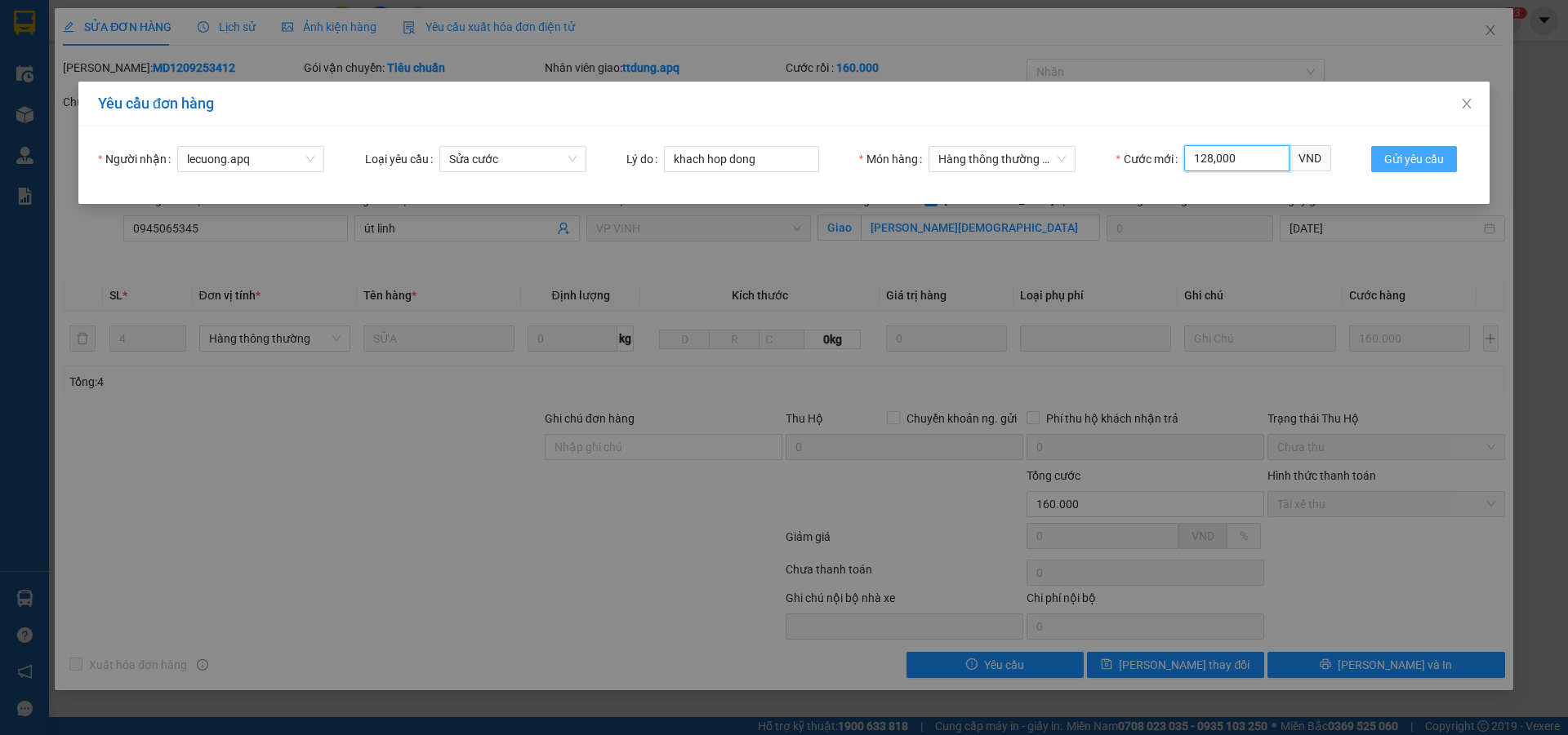
type input "128,000"
click at [1411, 165] on span "Gửi yêu cầu" at bounding box center [1414, 159] width 59 height 18
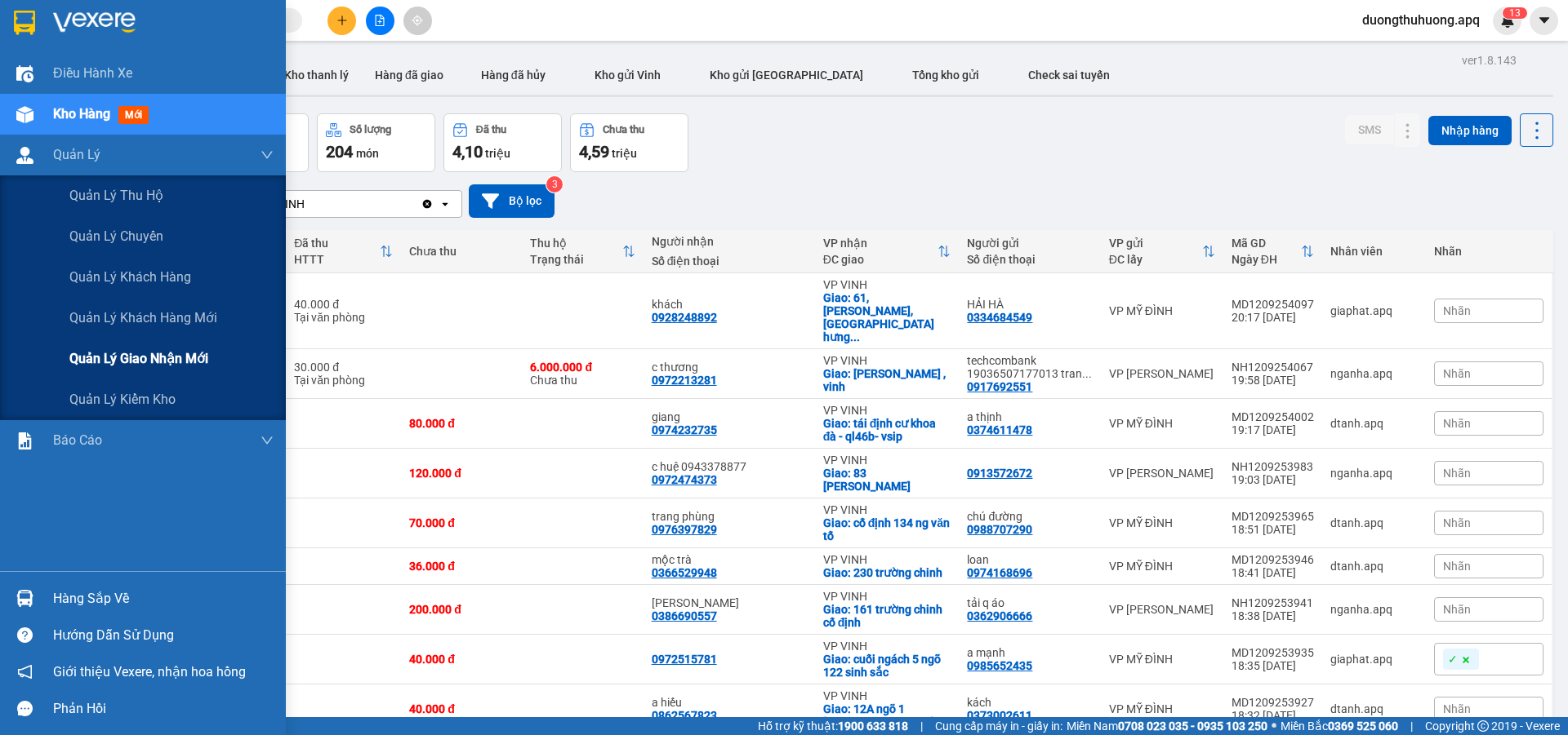
click at [155, 360] on span "Quản lý giao nhận mới" at bounding box center [138, 358] width 139 height 20
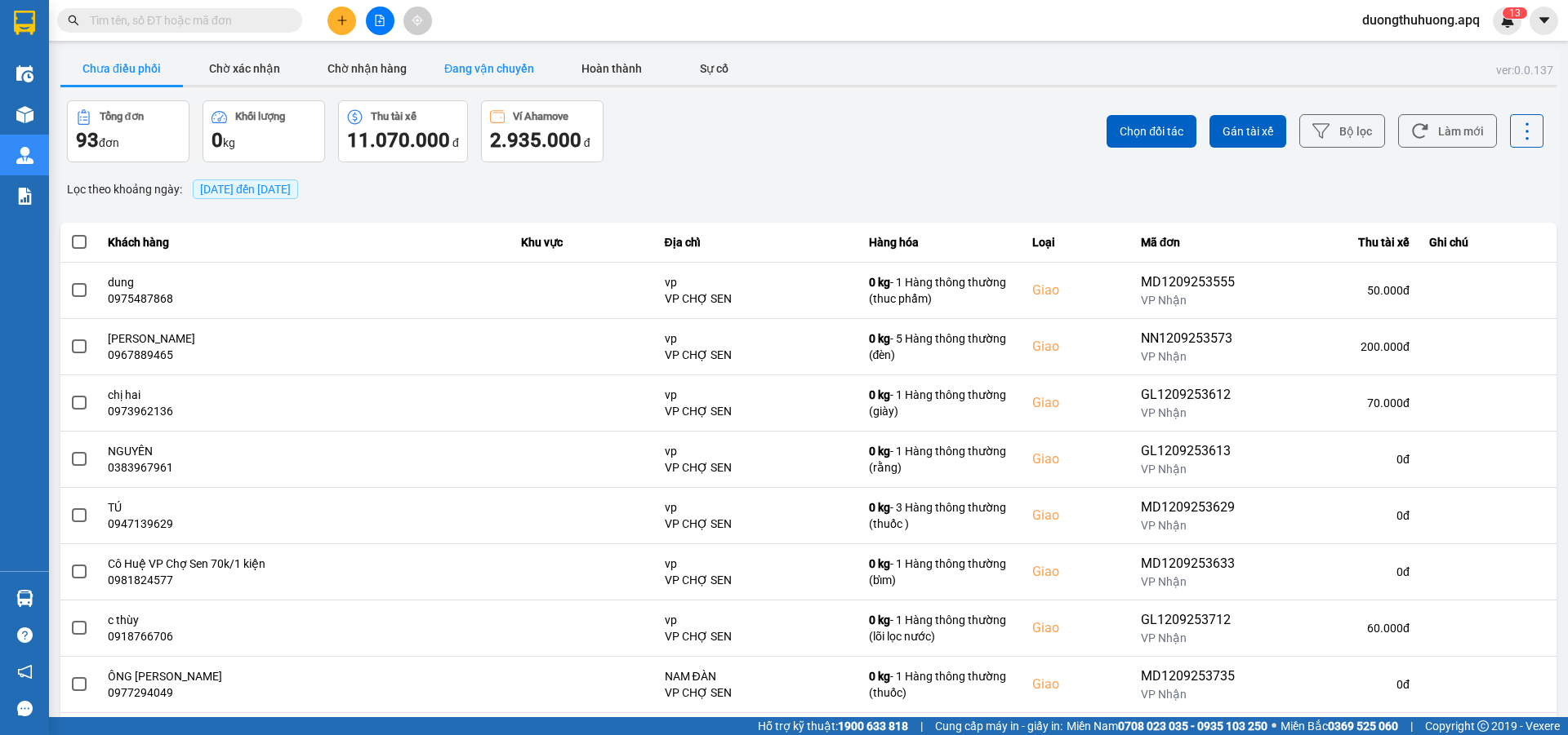
click at [505, 68] on button "Đang vận chuyển" at bounding box center [489, 68] width 122 height 32
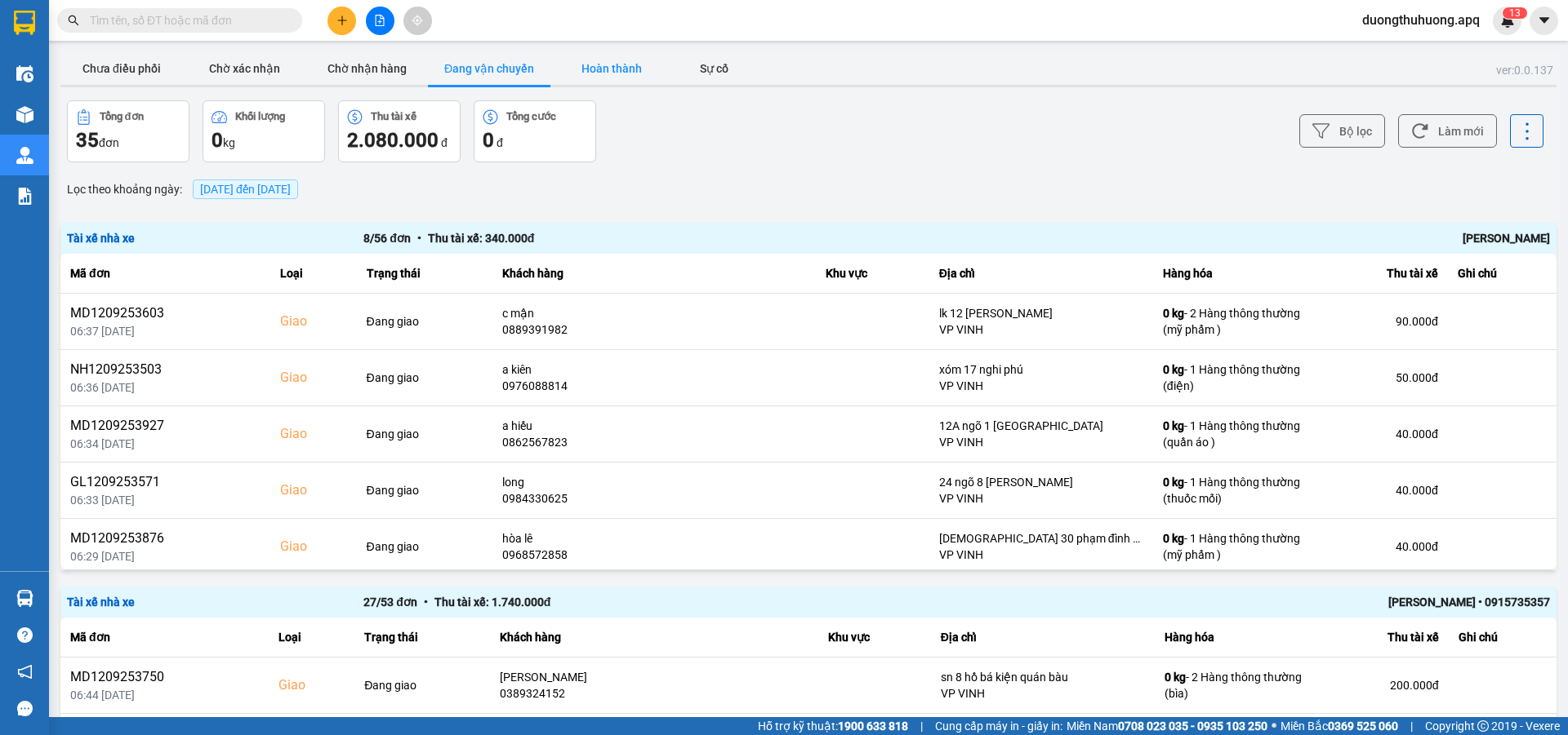
click at [608, 66] on button "Hoàn thành" at bounding box center [611, 68] width 122 height 32
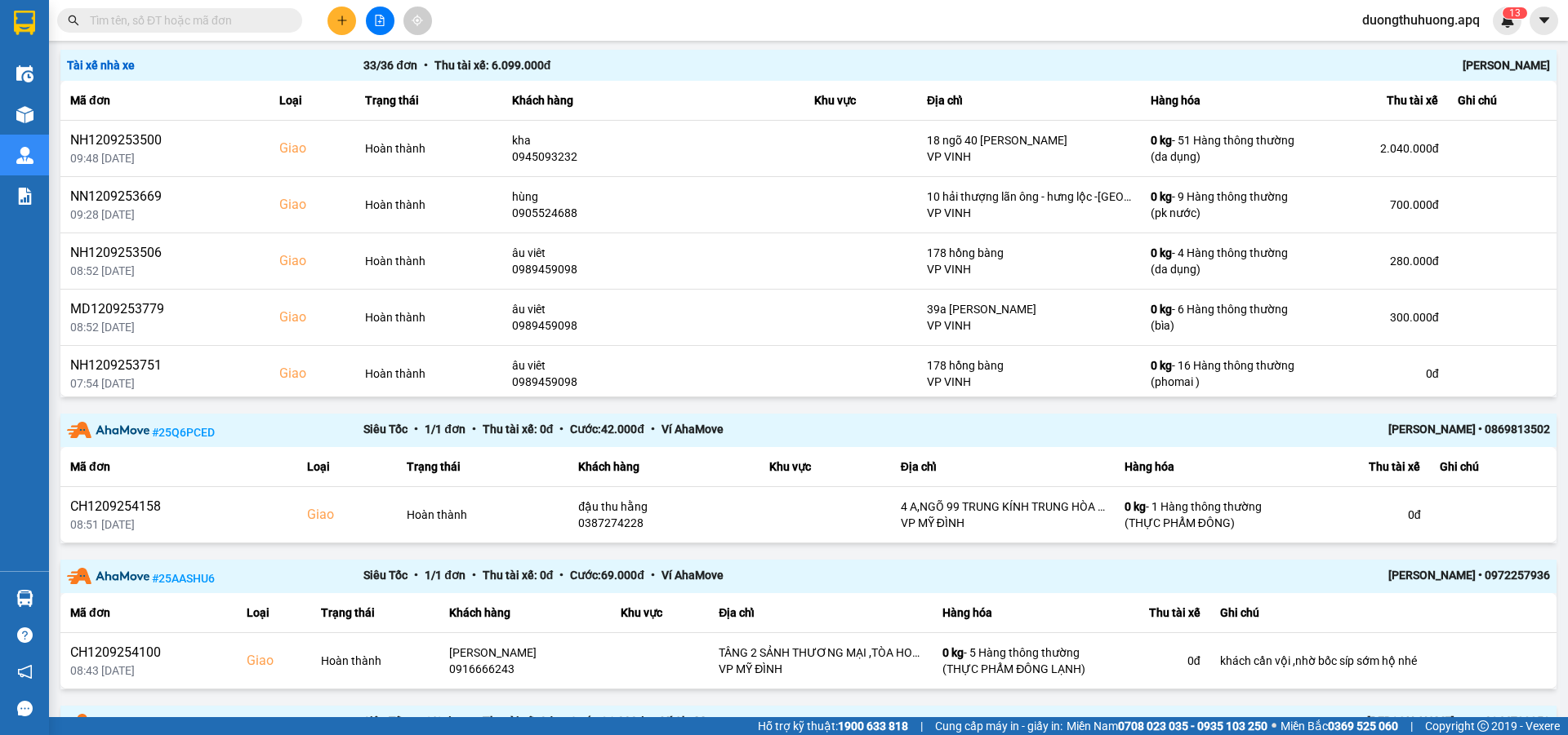
scroll to position [1882, 0]
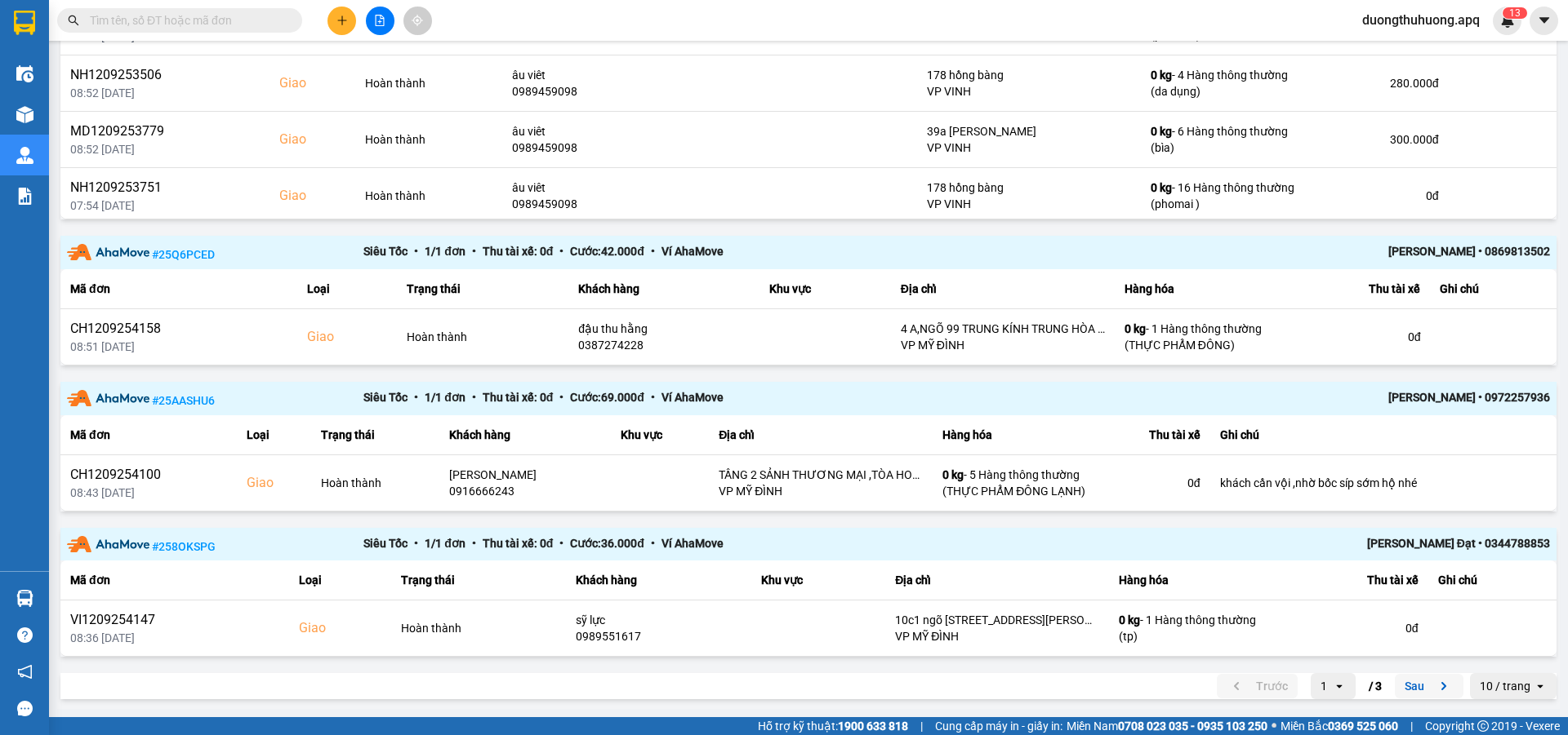
click at [1409, 685] on button "Sau" at bounding box center [1429, 686] width 68 height 24
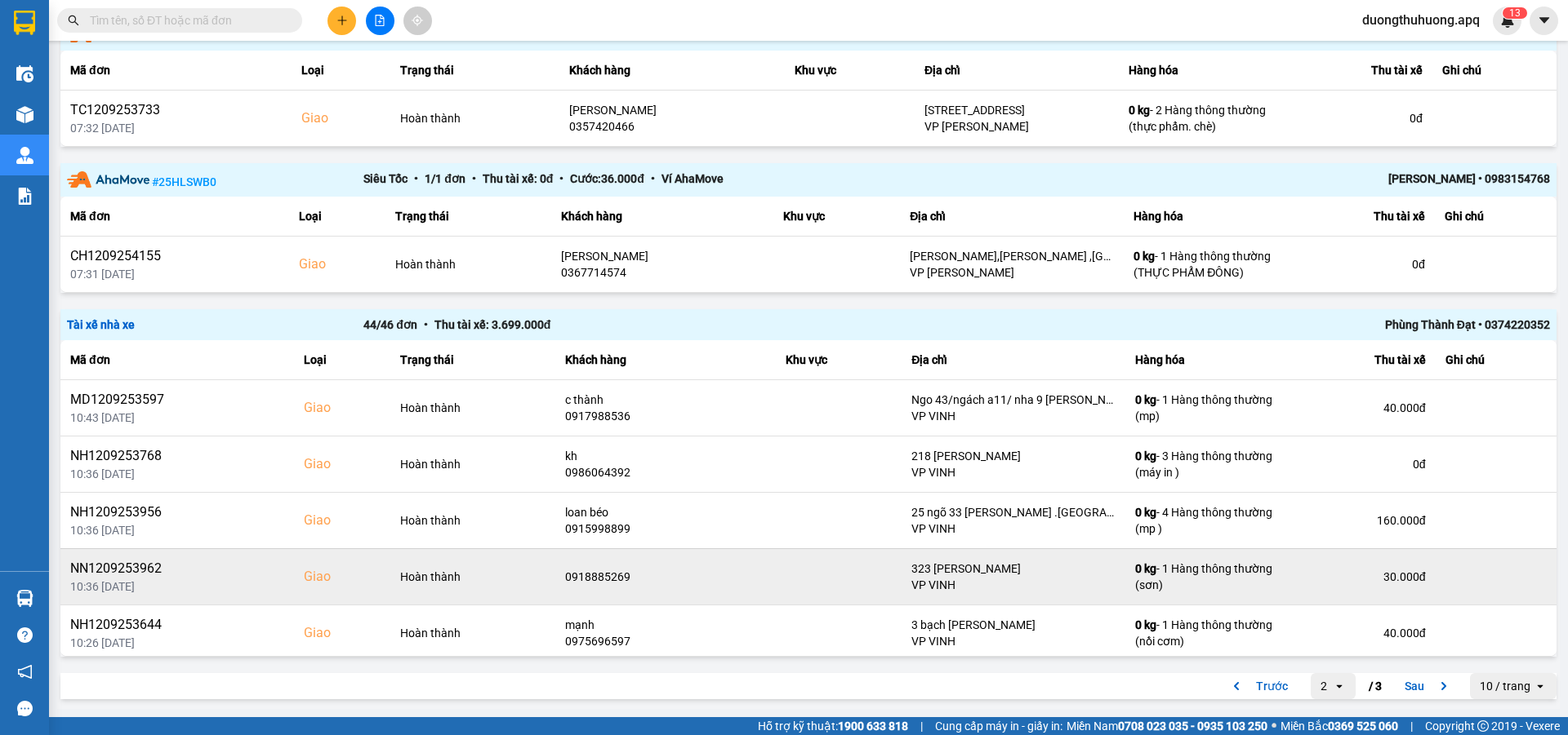
scroll to position [1439, 0]
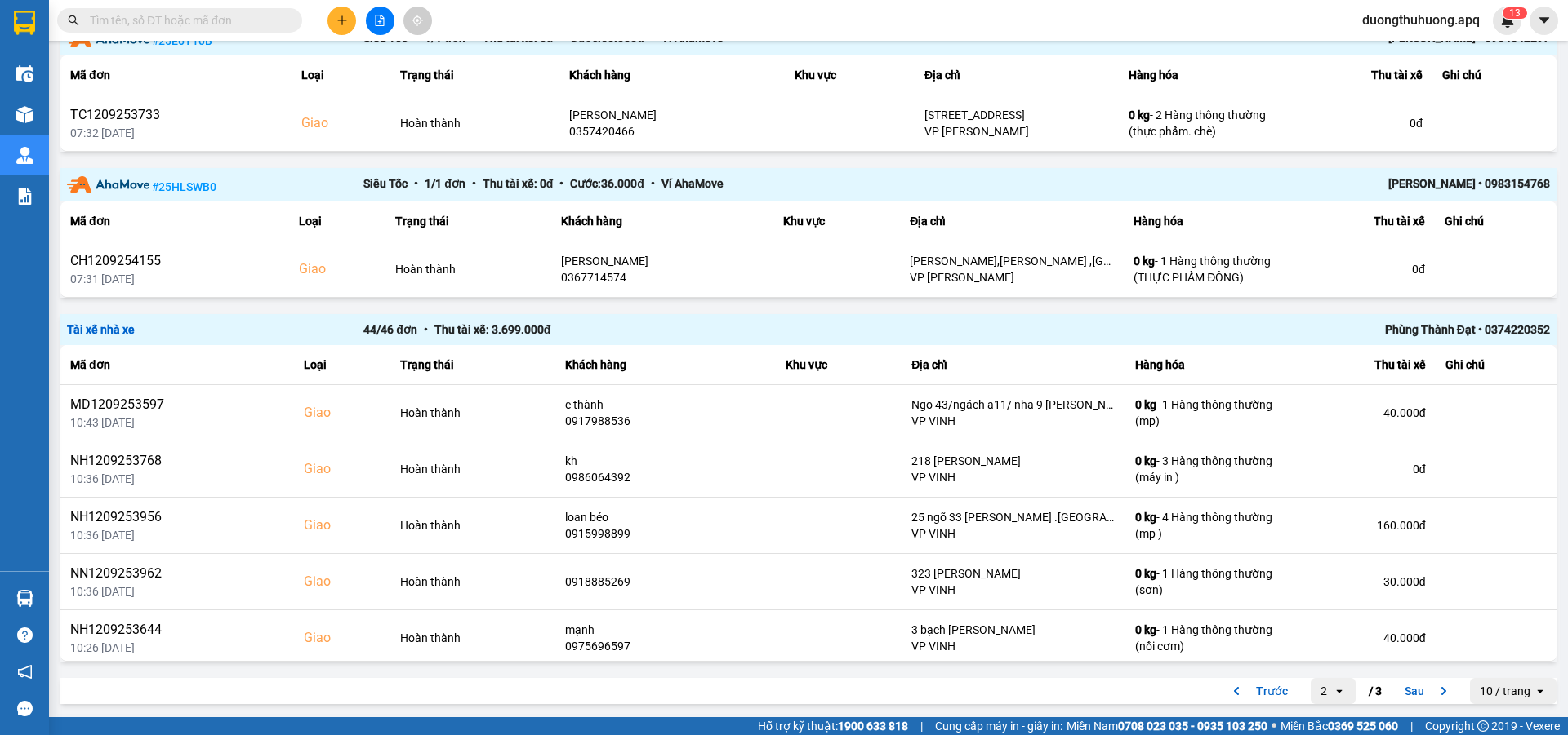
click at [1406, 693] on button "Sau" at bounding box center [1429, 691] width 68 height 24
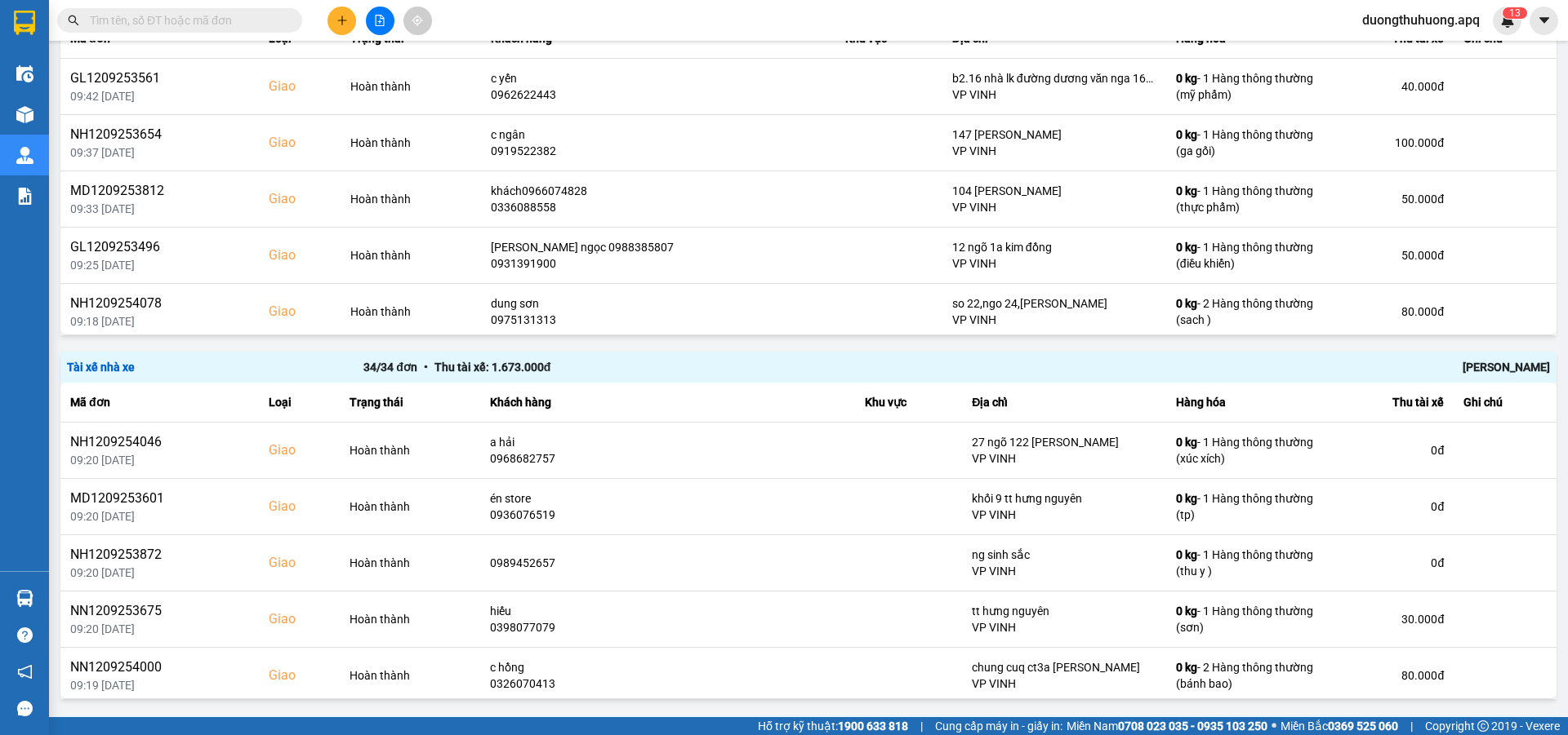
scroll to position [321, 0]
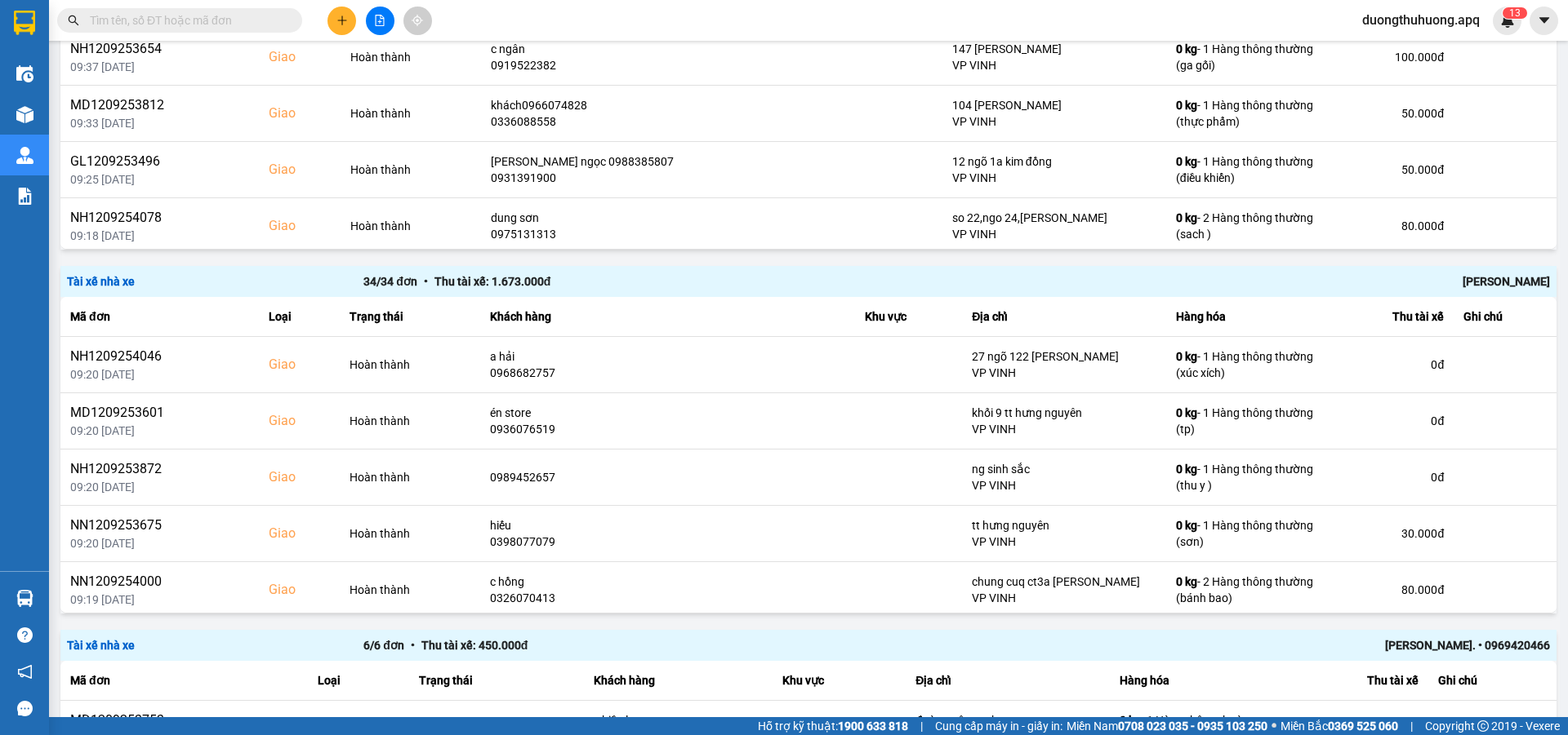
click at [1481, 283] on div "[PERSON_NAME]" at bounding box center [1254, 281] width 593 height 18
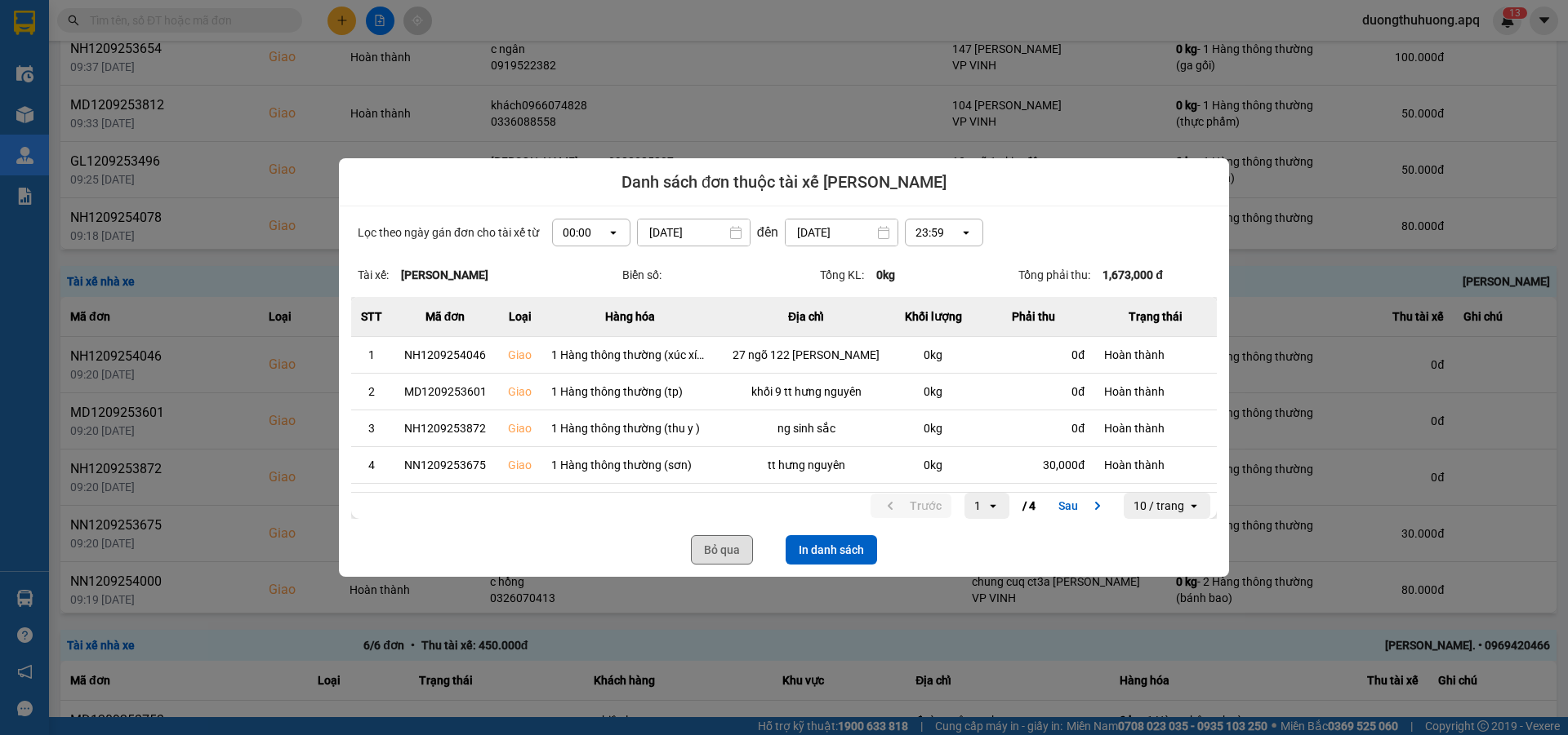
click at [726, 552] on button "Bỏ qua" at bounding box center [721, 551] width 62 height 30
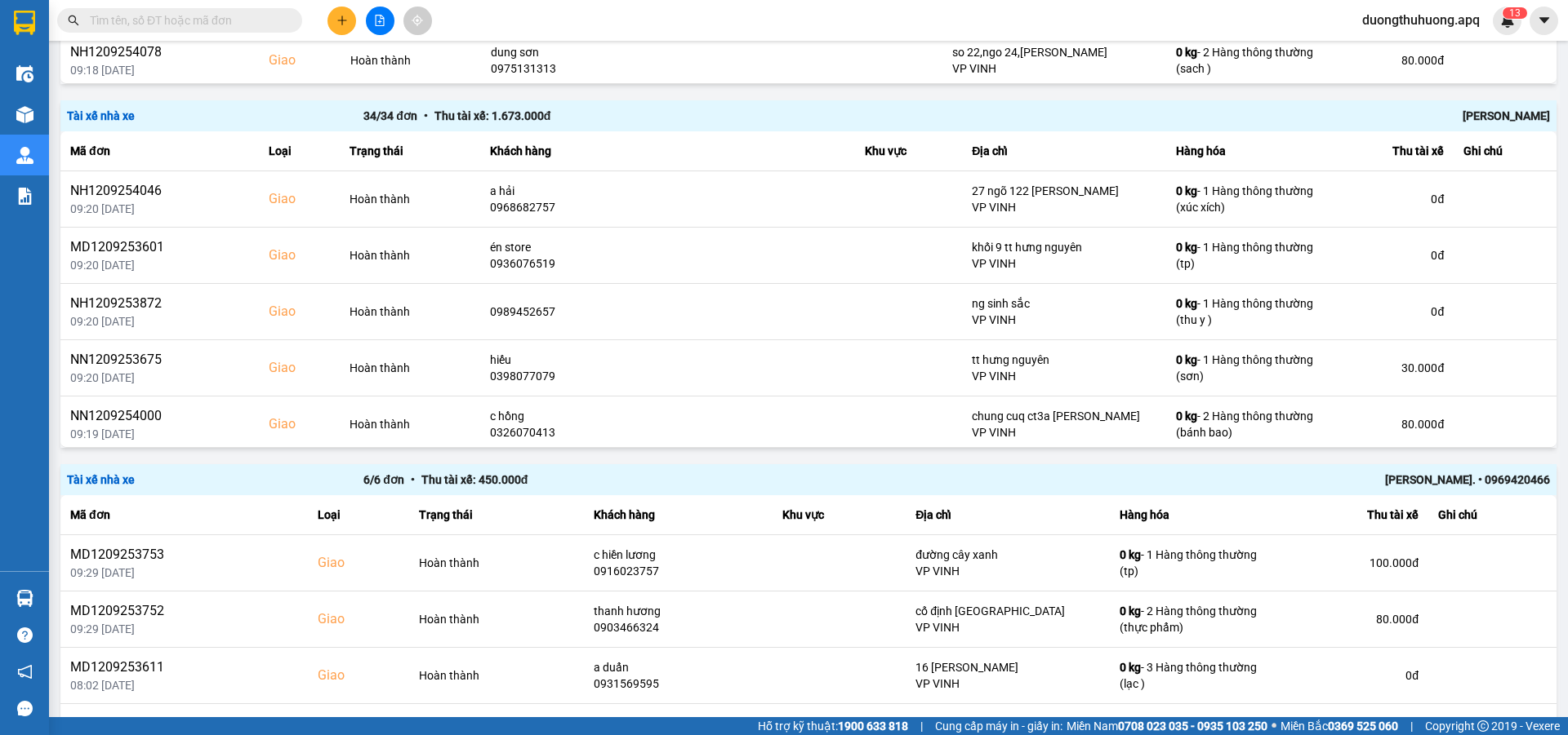
scroll to position [506, 0]
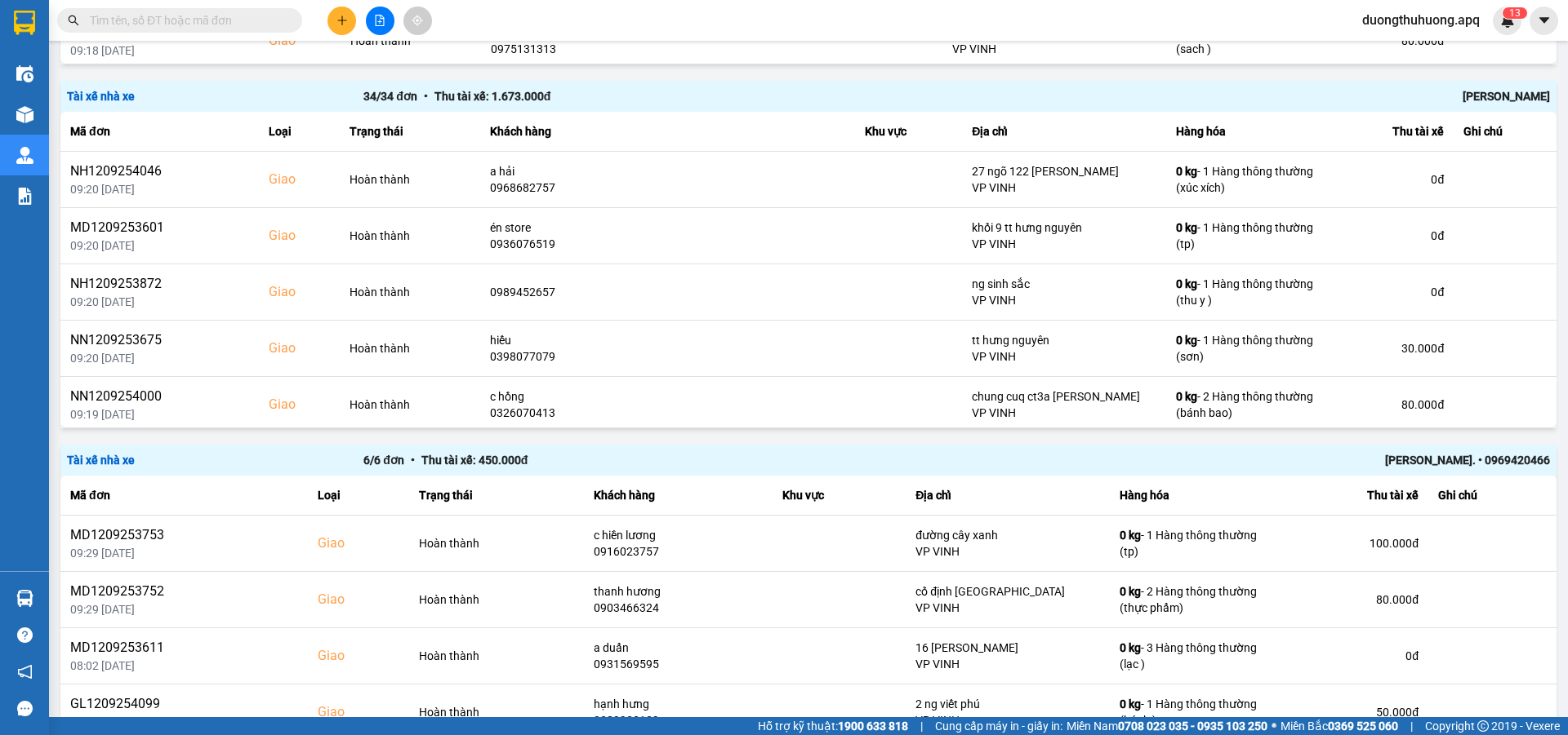
click at [1418, 463] on div "[PERSON_NAME]. • 0969420466" at bounding box center [1254, 460] width 593 height 18
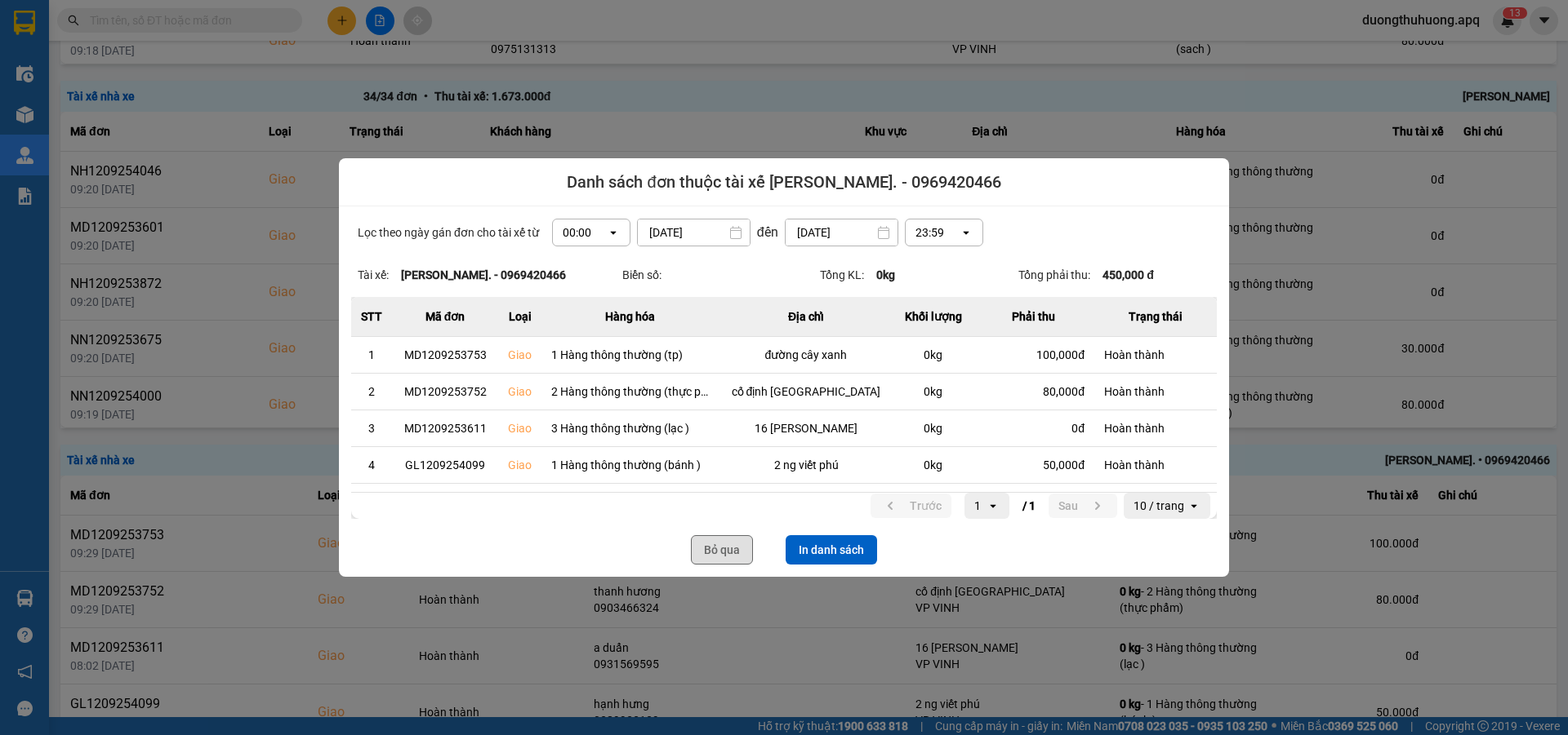
click at [718, 544] on button "Bỏ qua" at bounding box center [721, 551] width 62 height 30
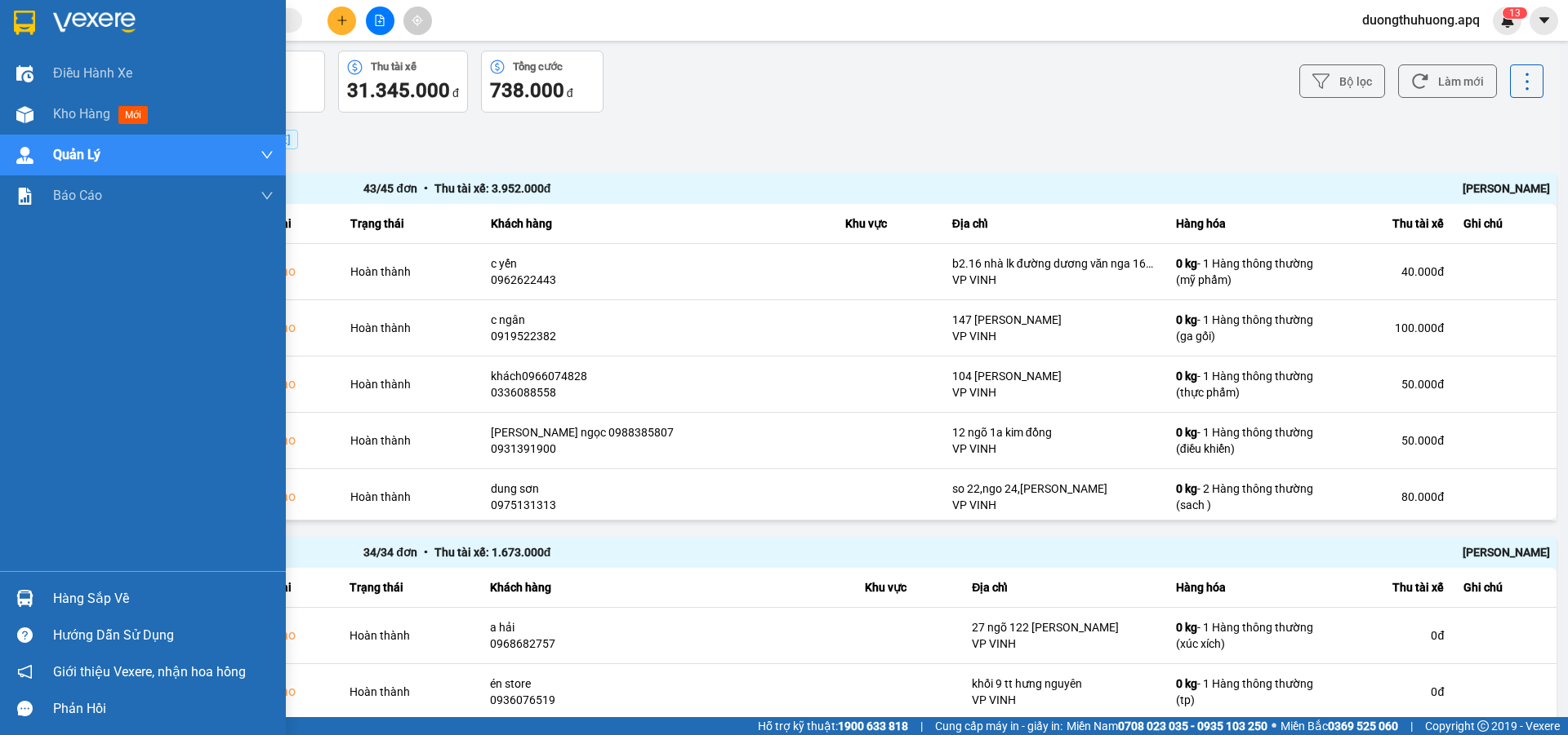
scroll to position [0, 0]
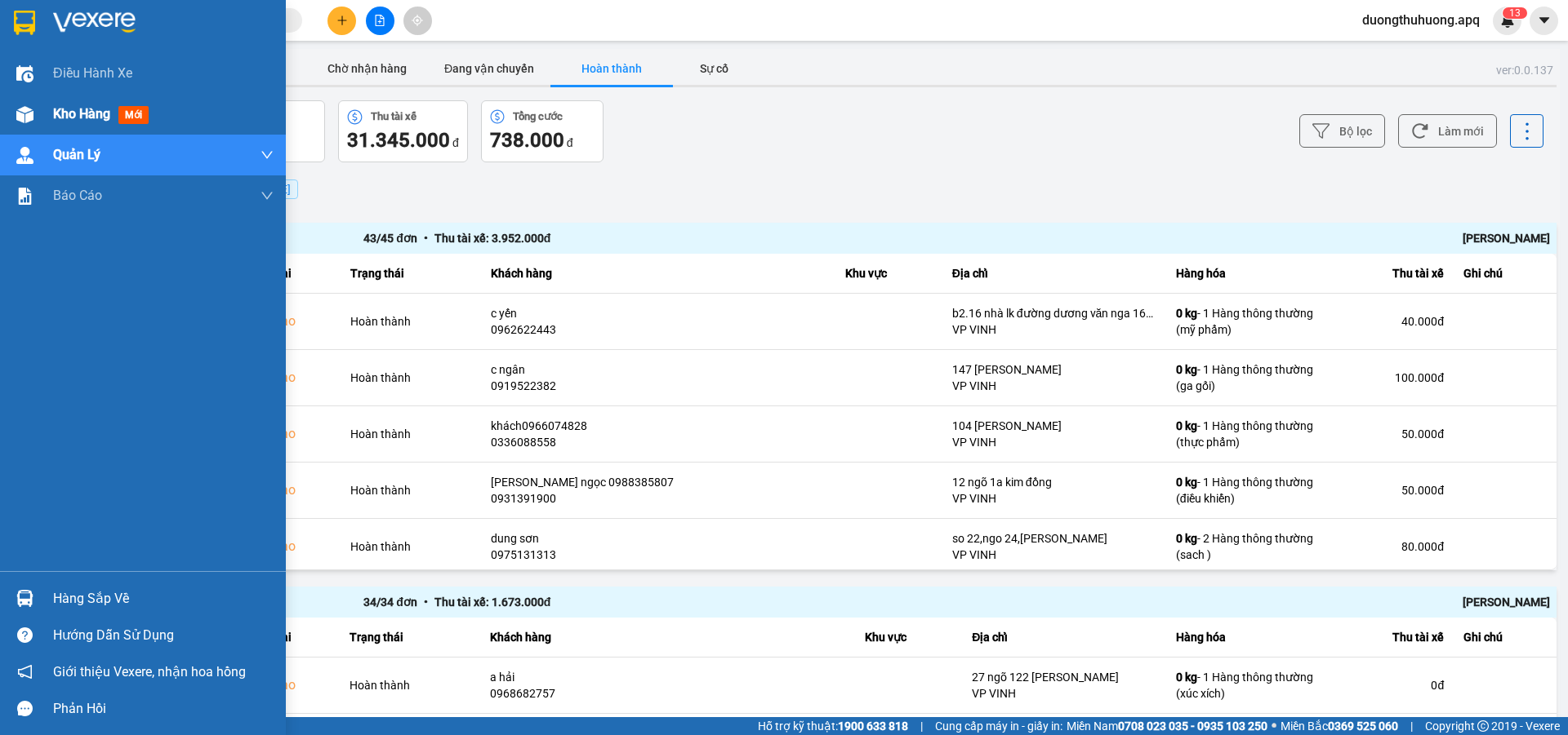
click at [76, 117] on span "Kho hàng" at bounding box center [81, 114] width 57 height 16
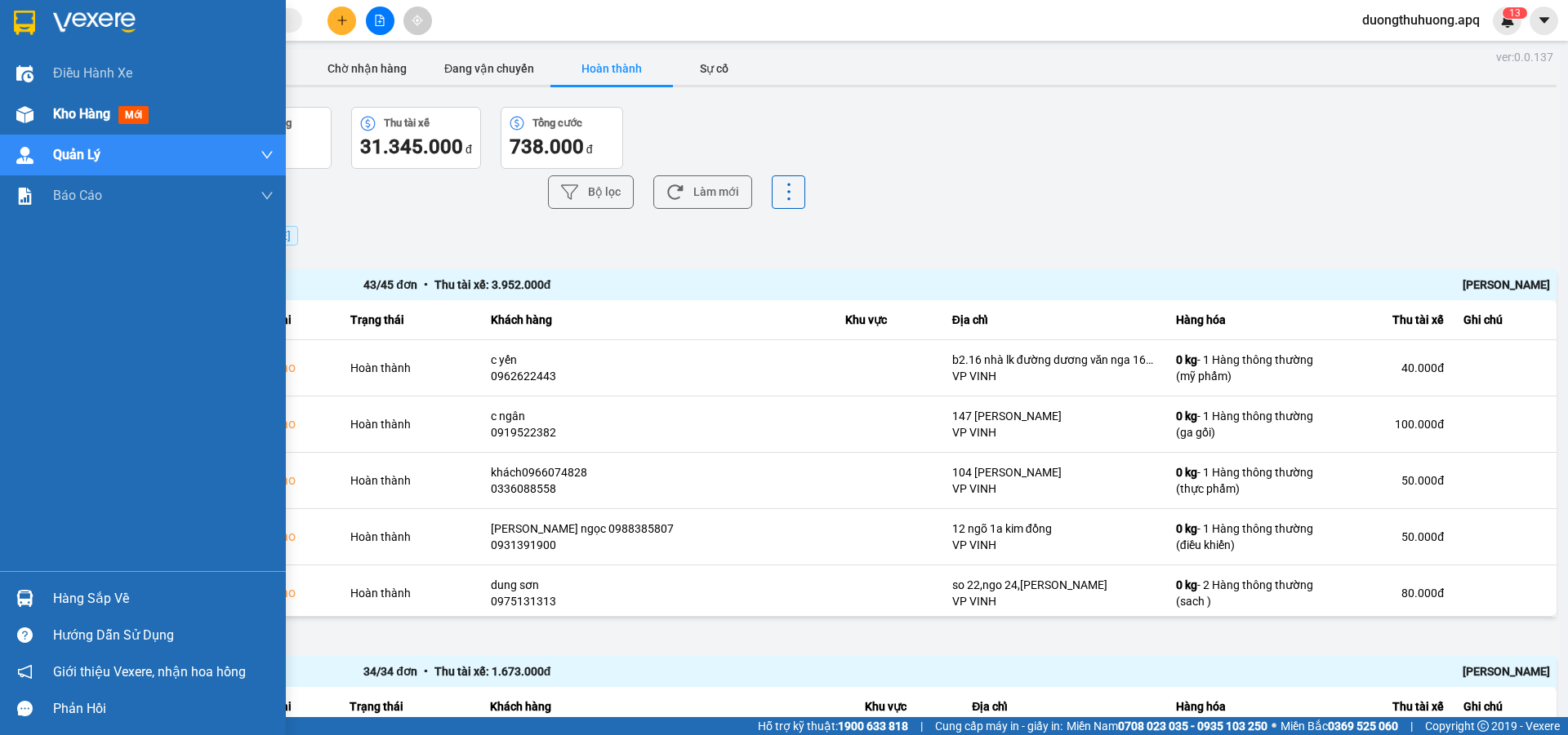
click at [80, 115] on span "Kho hàng" at bounding box center [81, 114] width 57 height 16
click at [80, 116] on span "Kho hàng" at bounding box center [81, 114] width 57 height 16
click at [68, 115] on span "Kho hàng" at bounding box center [81, 114] width 57 height 16
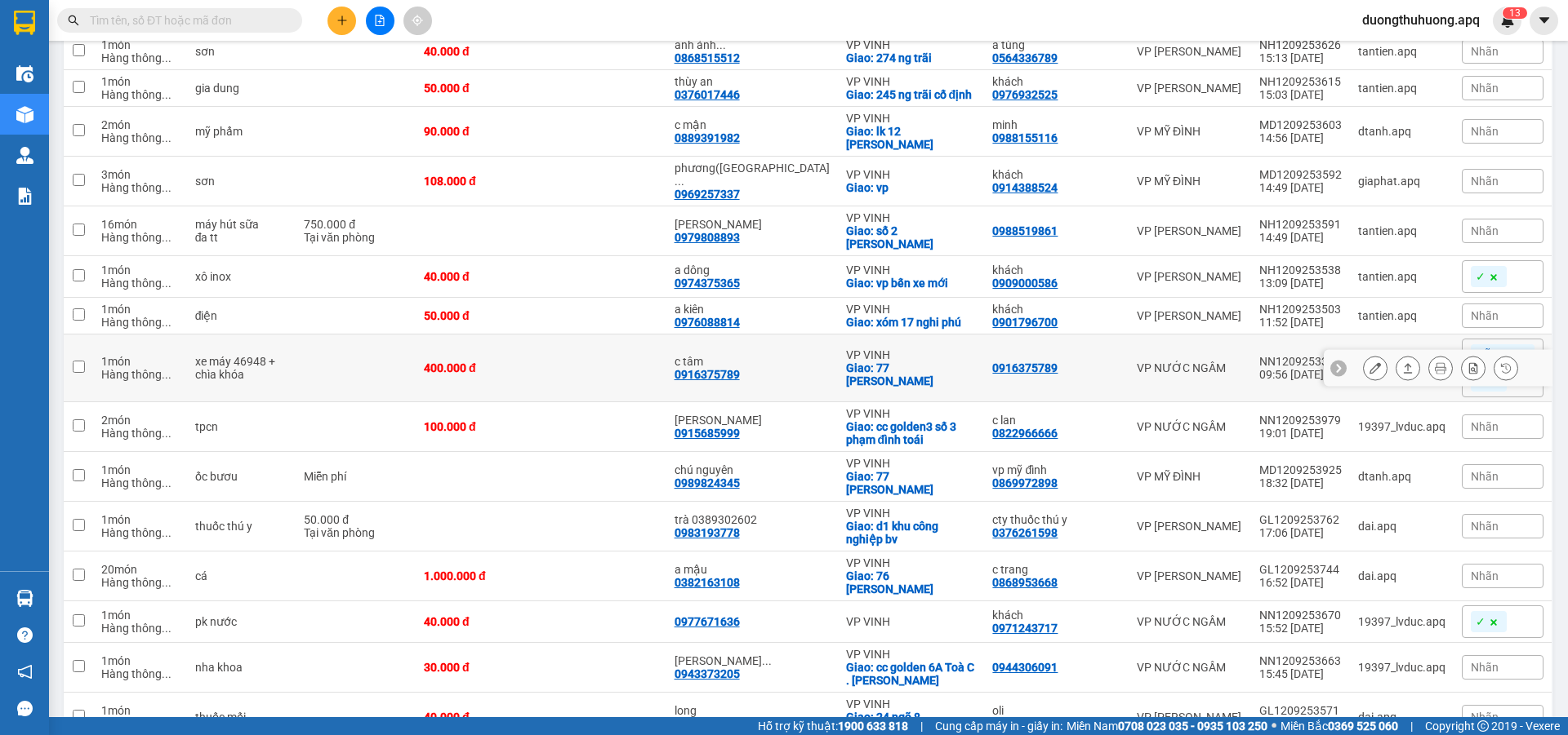
scroll to position [1714, 0]
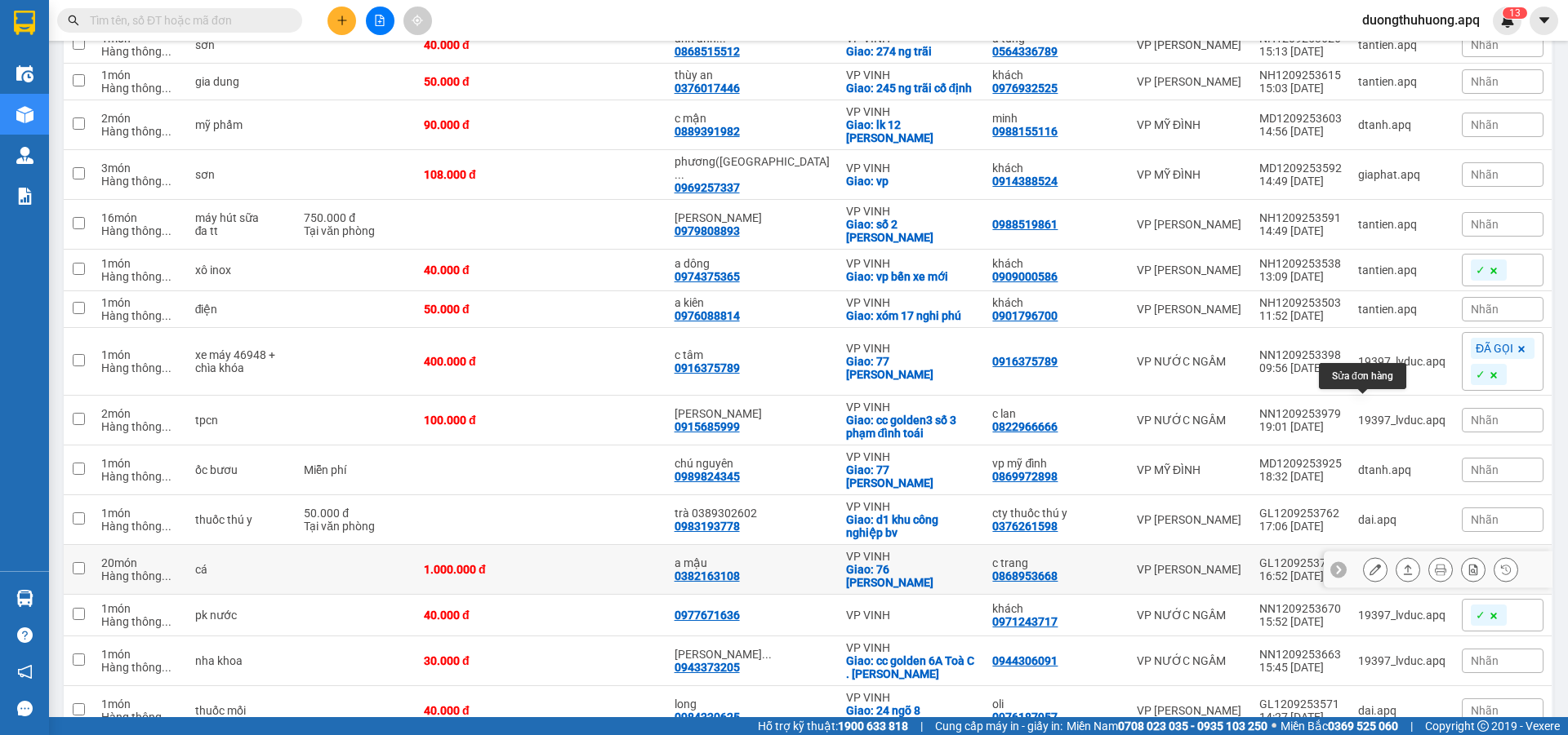
click at [1369, 564] on icon at bounding box center [1375, 569] width 11 height 11
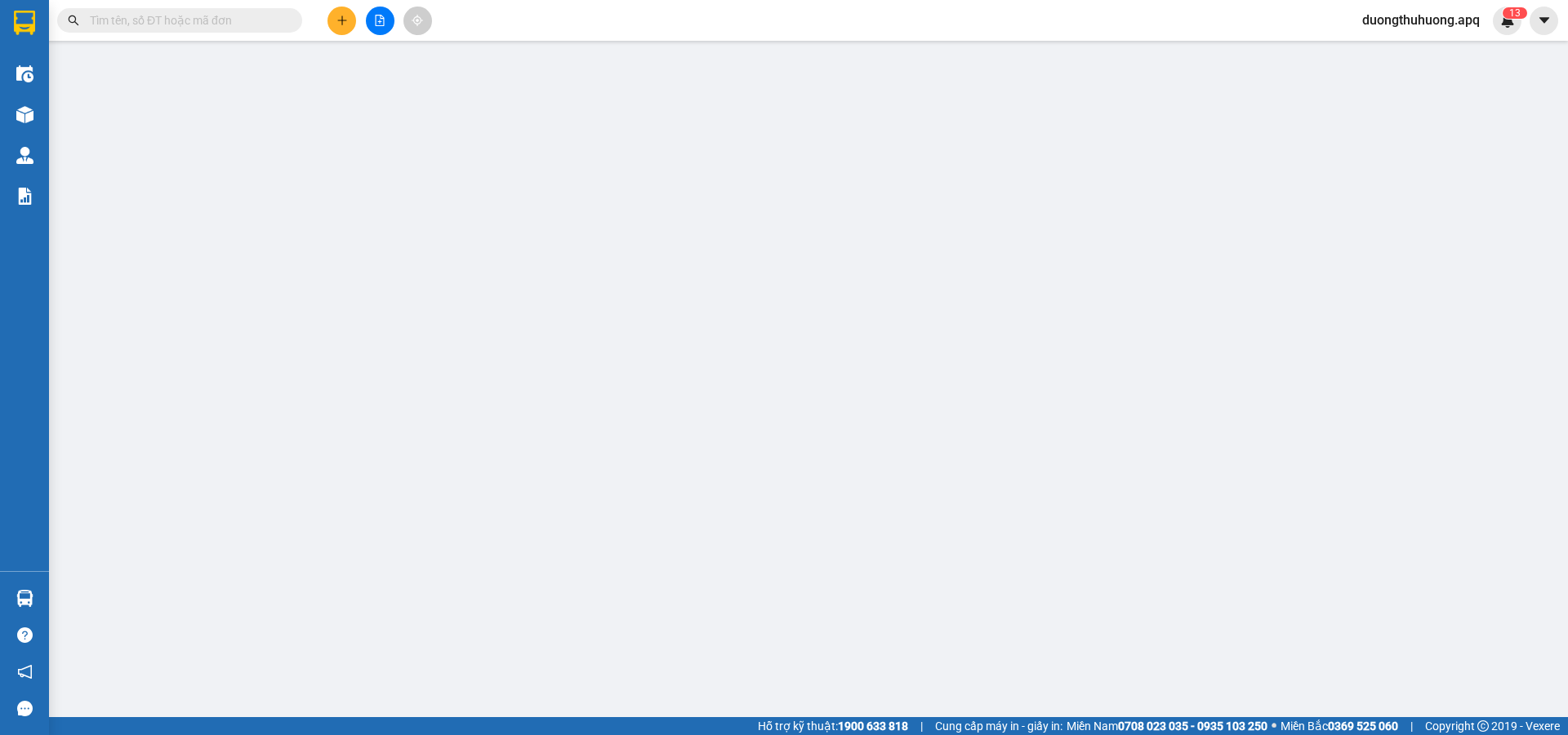
type input "0868953668"
type input "c trang"
type input "0382163108"
type input "a mậu"
checkbox input "true"
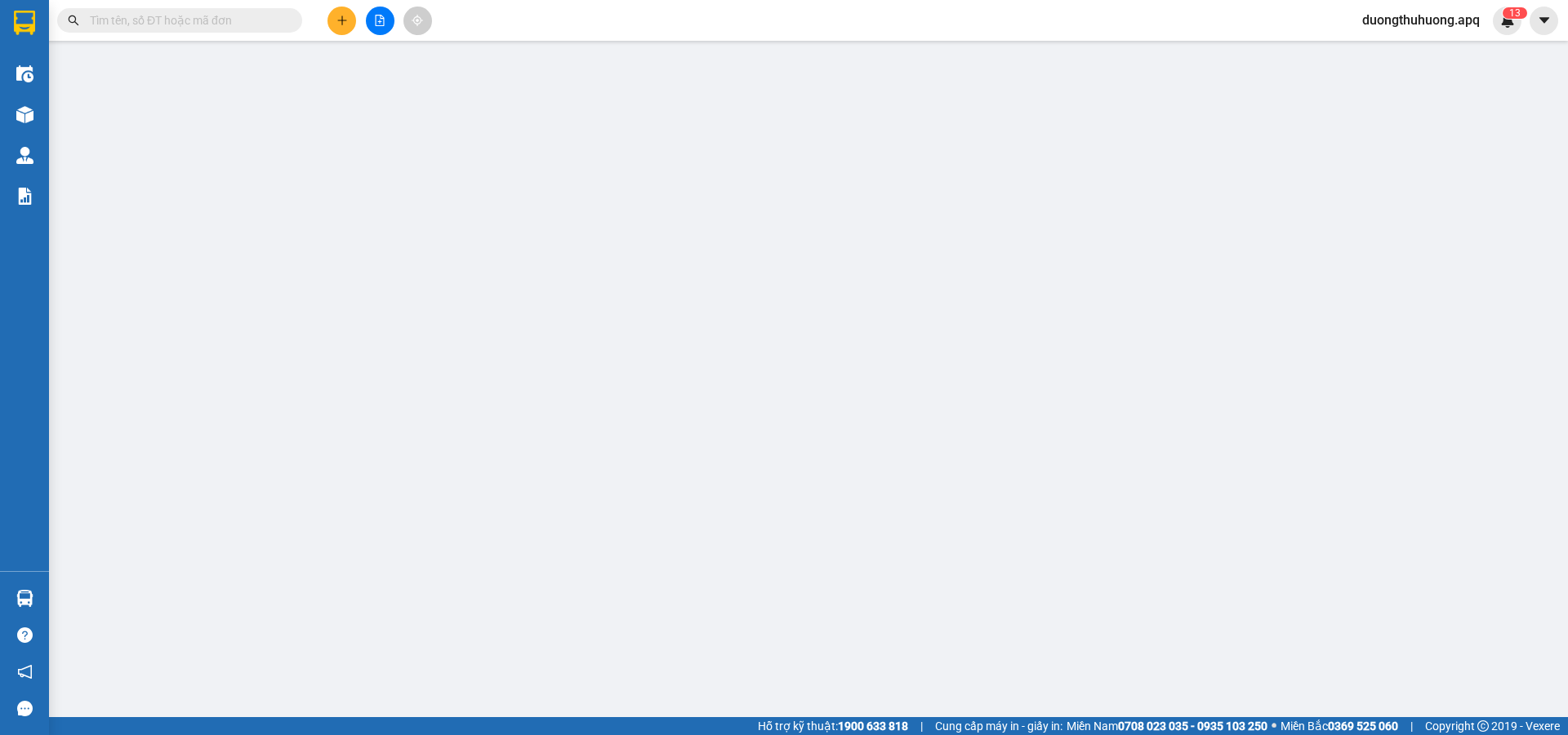
type input "76 [PERSON_NAME]"
type input "1.000.000"
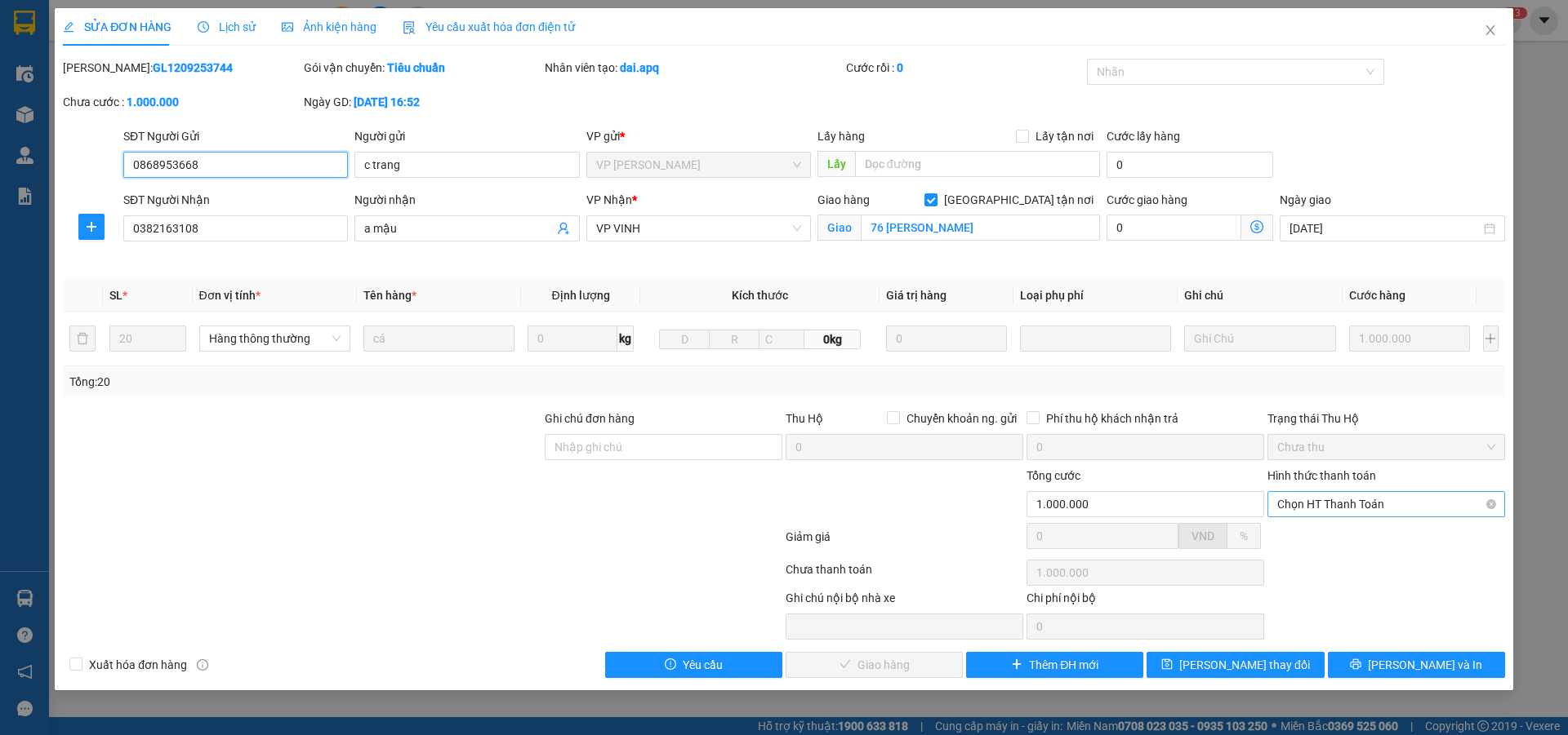
click at [1419, 506] on span "Chọn HT Thanh Toán" at bounding box center [1386, 504] width 218 height 24
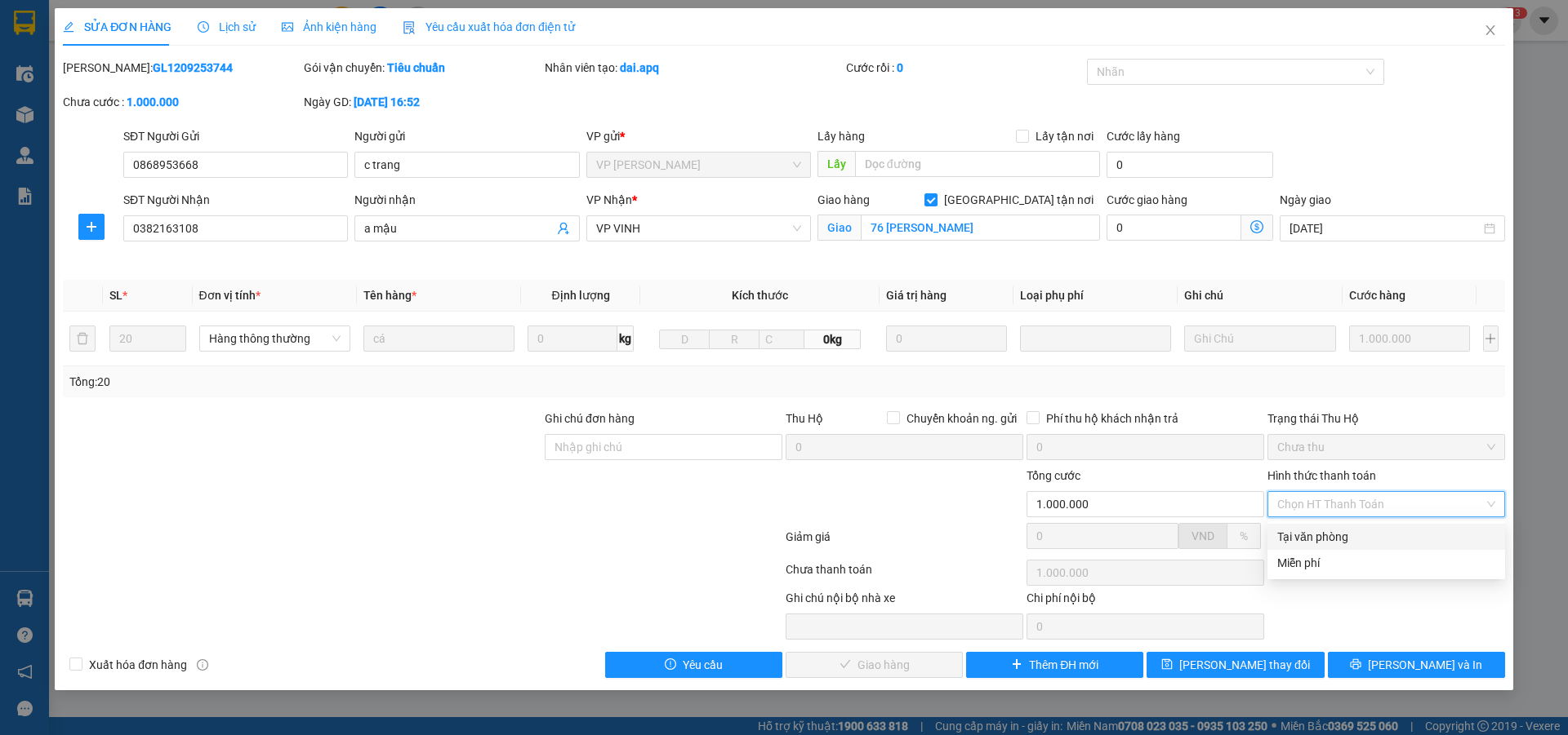
click at [1335, 538] on div "Tại văn phòng" at bounding box center [1386, 537] width 218 height 18
type input "0"
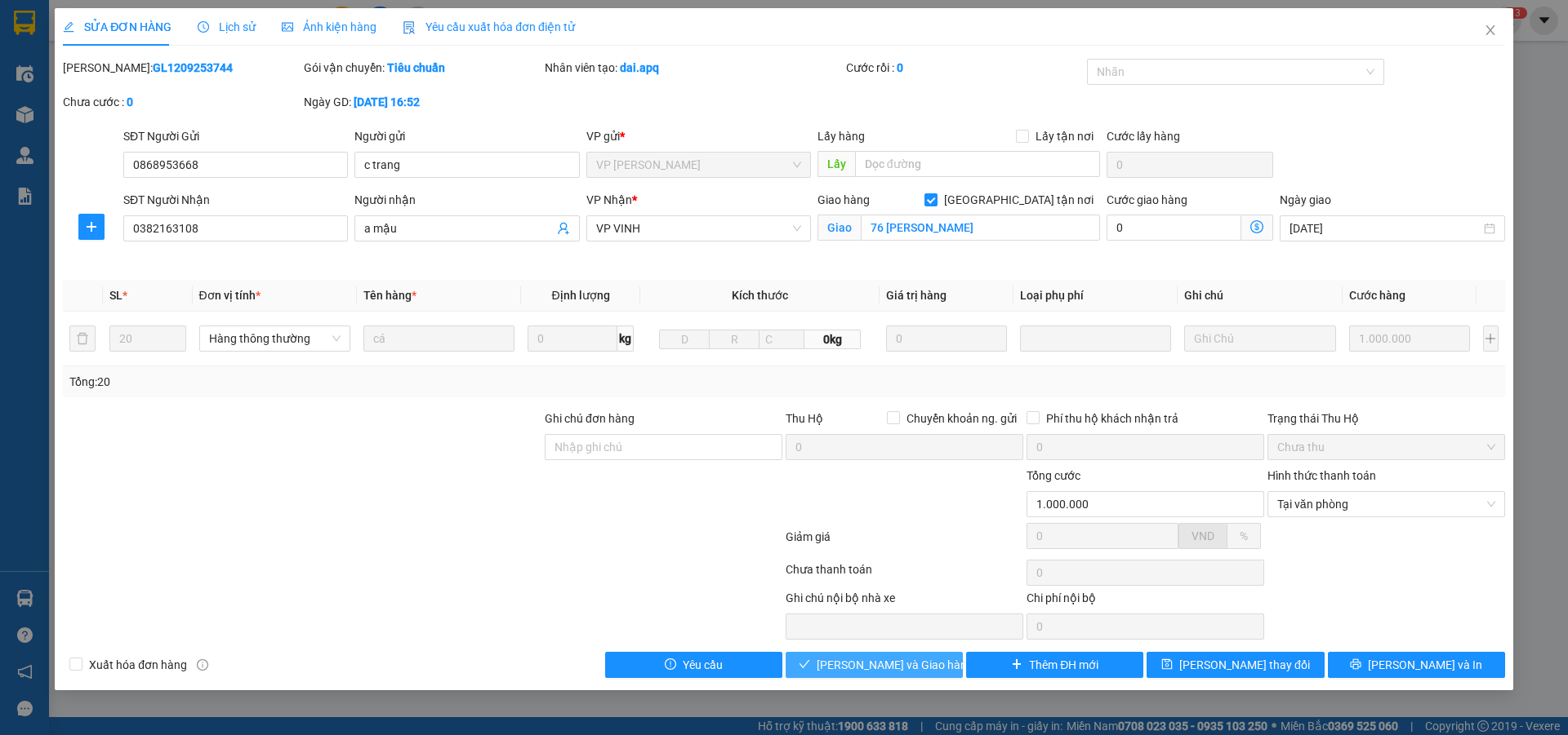
click at [915, 665] on span "[PERSON_NAME] và Giao hàng" at bounding box center [895, 665] width 157 height 18
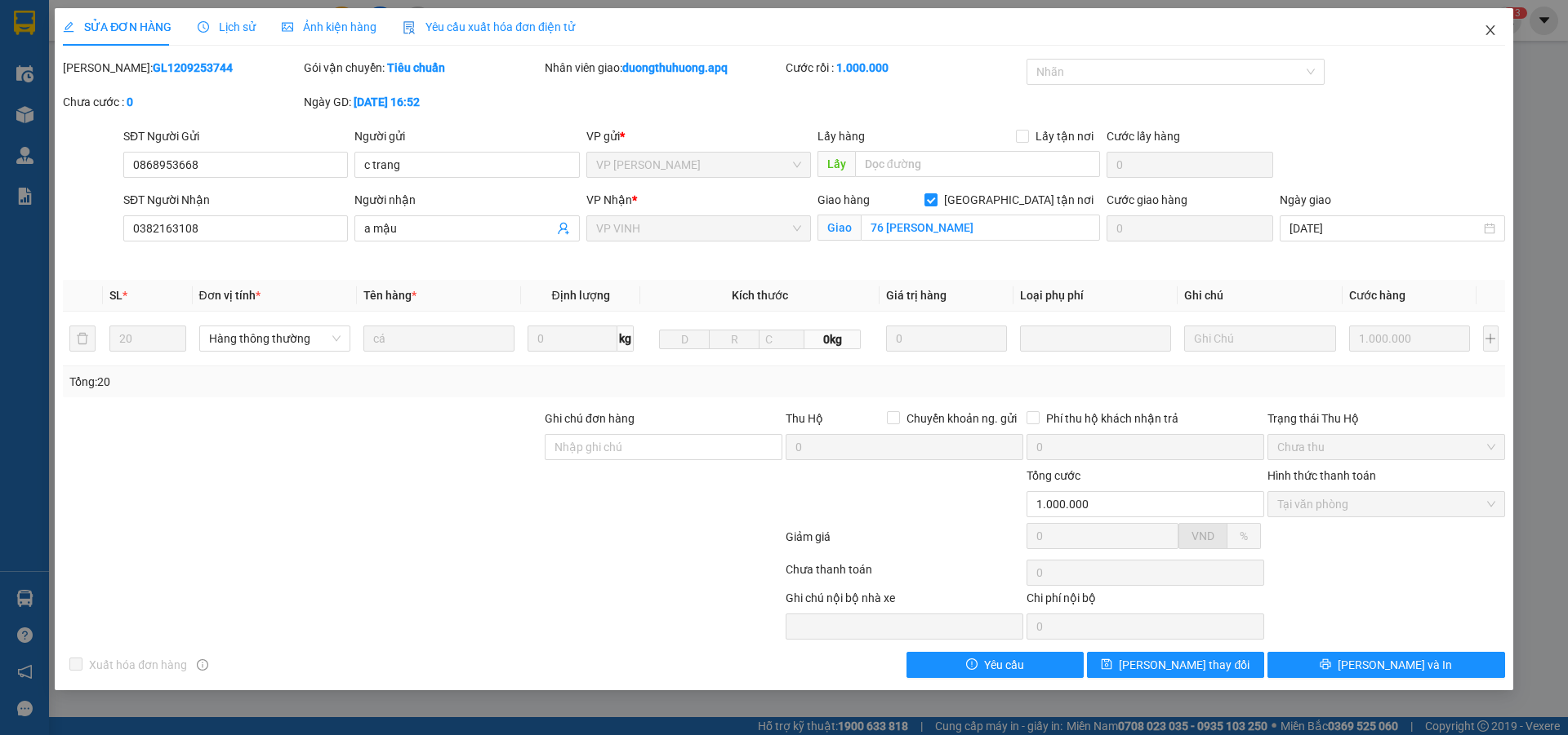
click at [1492, 31] on icon "close" at bounding box center [1490, 30] width 13 height 13
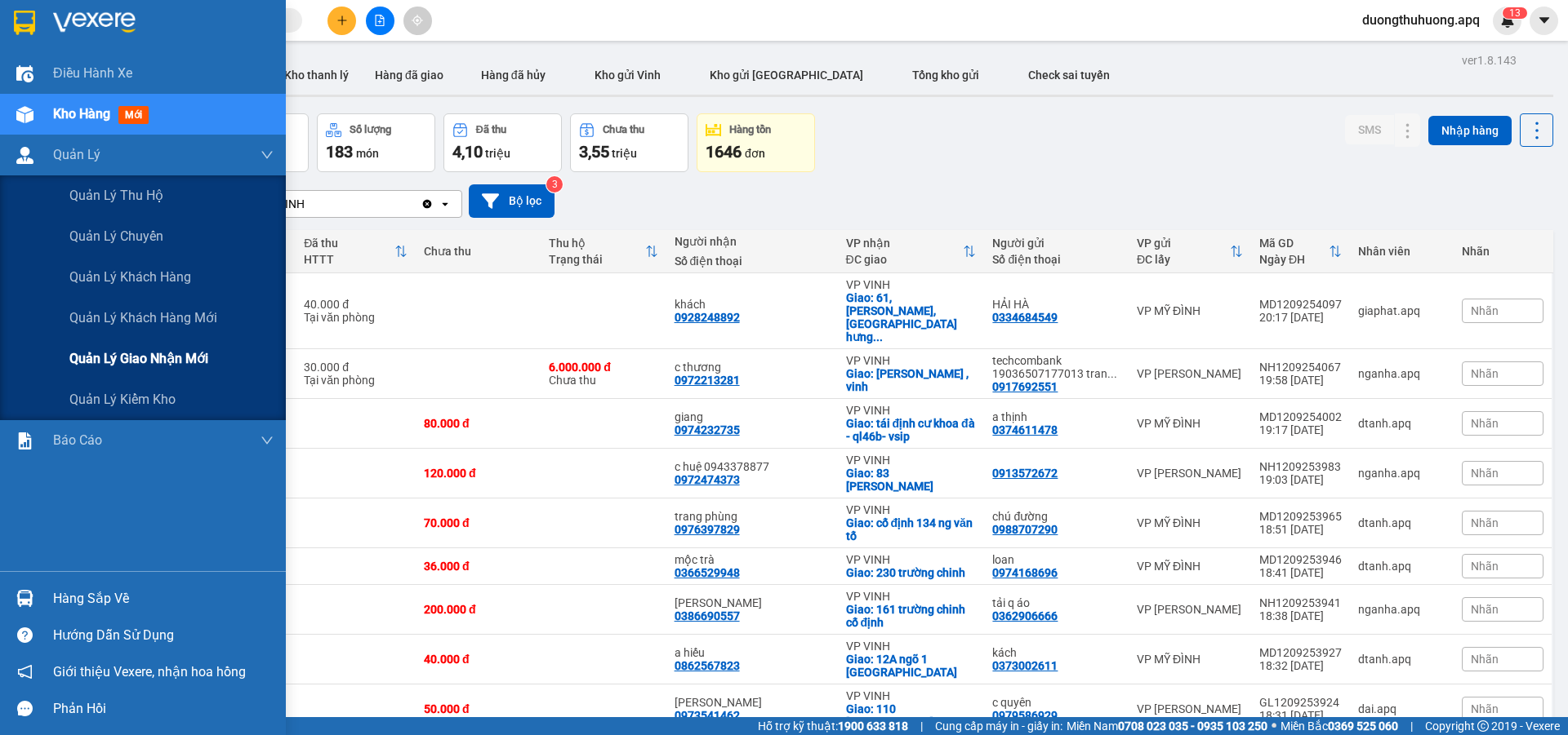
click at [138, 360] on span "Quản lý giao nhận mới" at bounding box center [138, 358] width 139 height 20
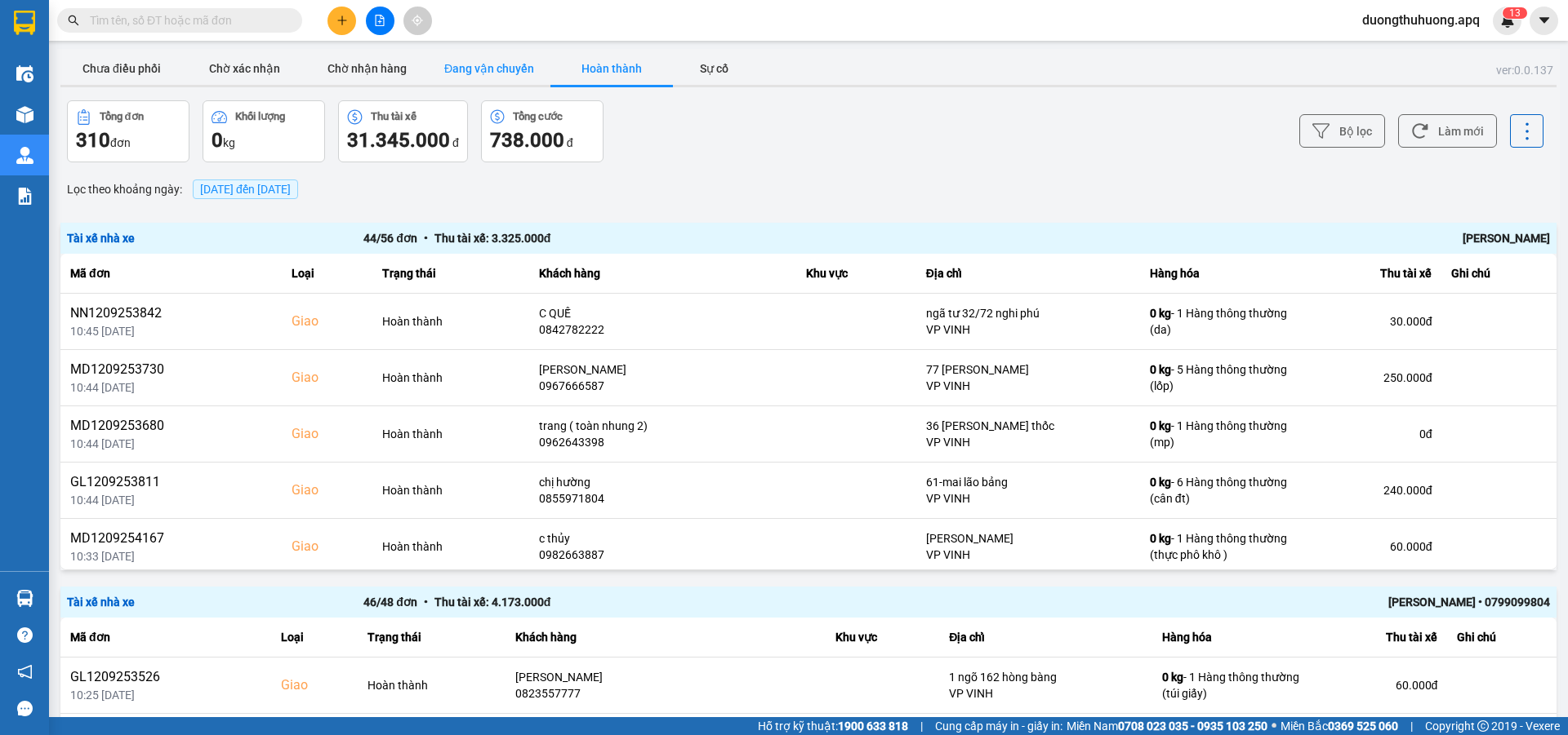
click at [494, 75] on button "Đang vận chuyển" at bounding box center [489, 68] width 122 height 32
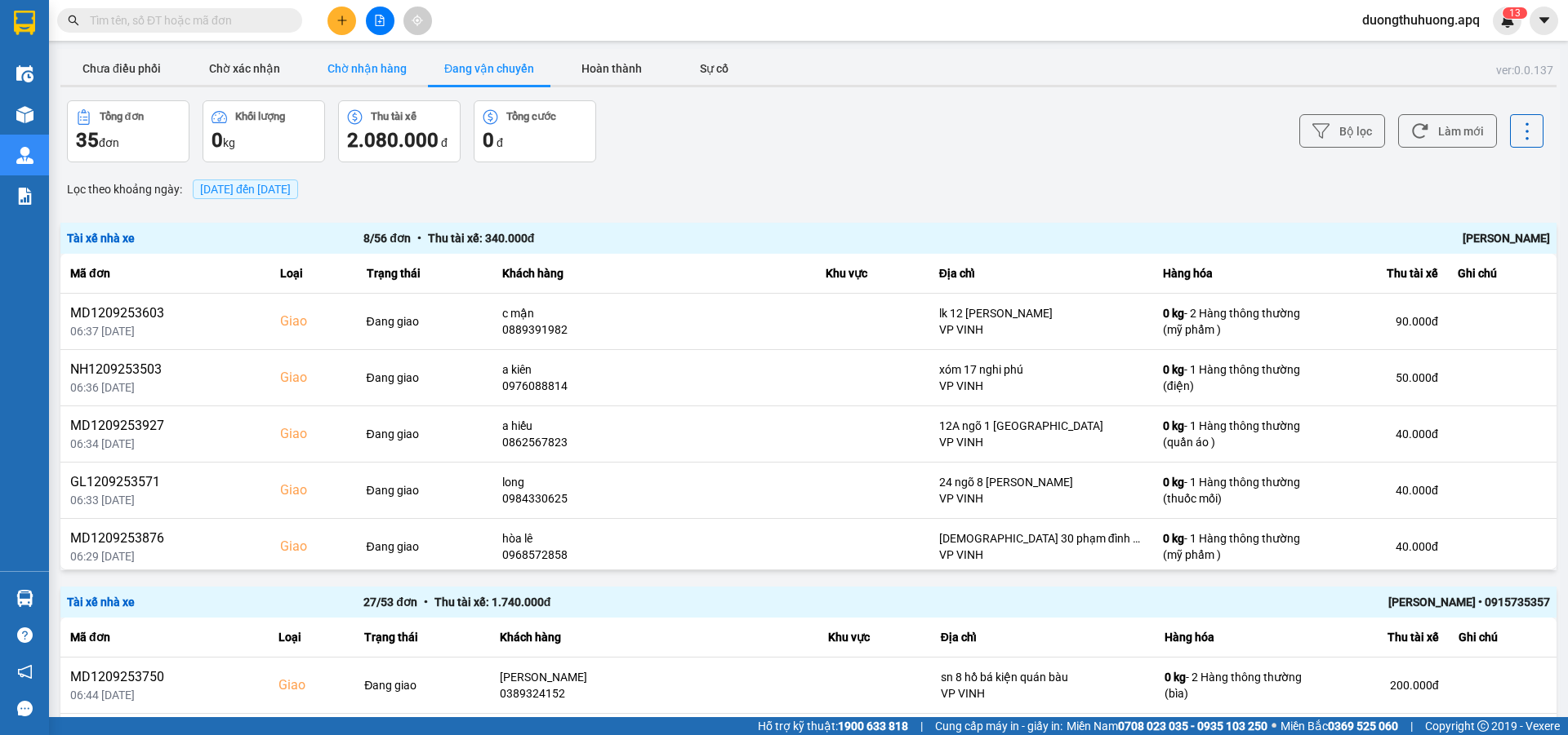
drag, startPoint x: 395, startPoint y: 63, endPoint x: 721, endPoint y: 26, distance: 328.1
click at [396, 62] on button "Chờ nhận hàng" at bounding box center [366, 68] width 122 height 32
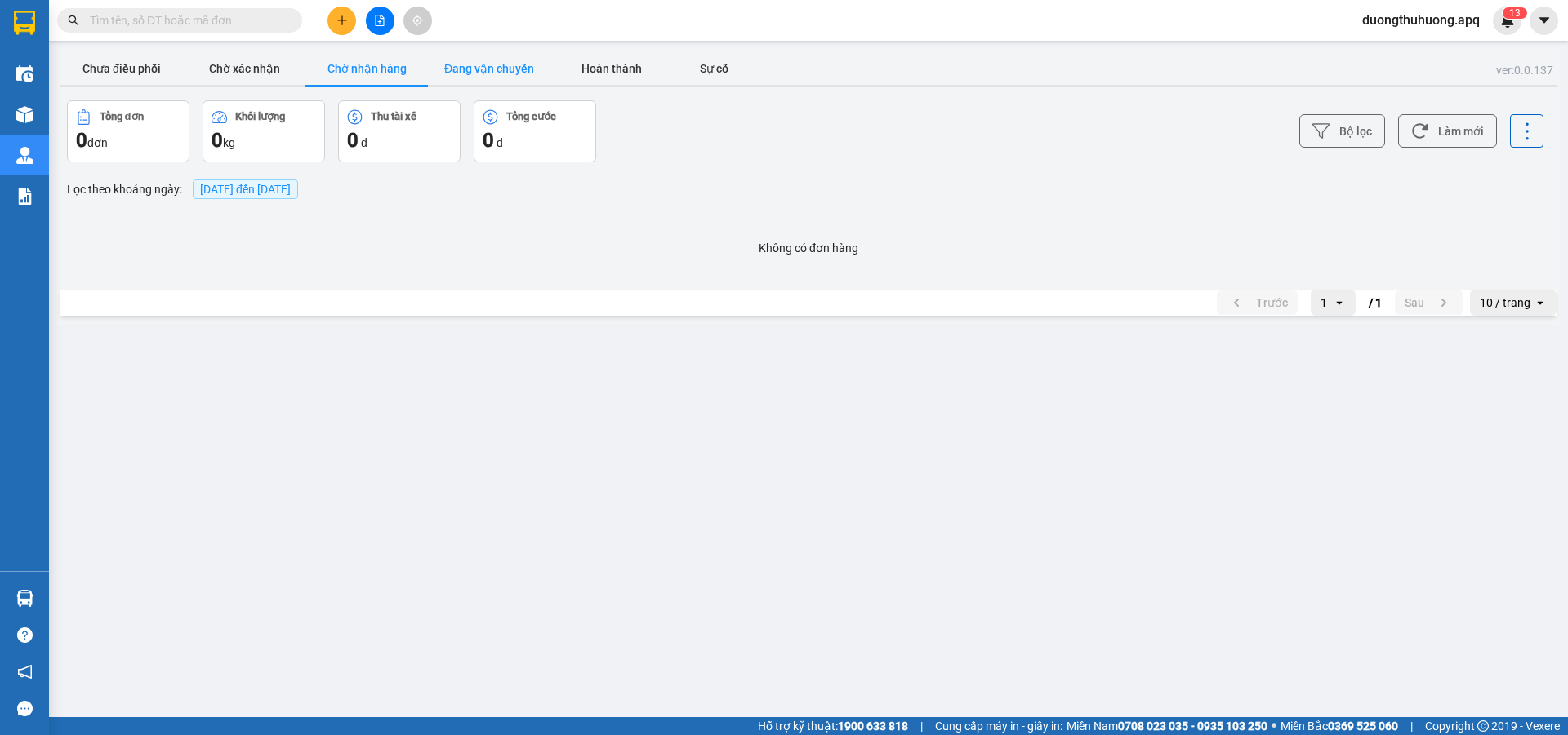
click at [501, 69] on button "Đang vận chuyển" at bounding box center [489, 68] width 122 height 32
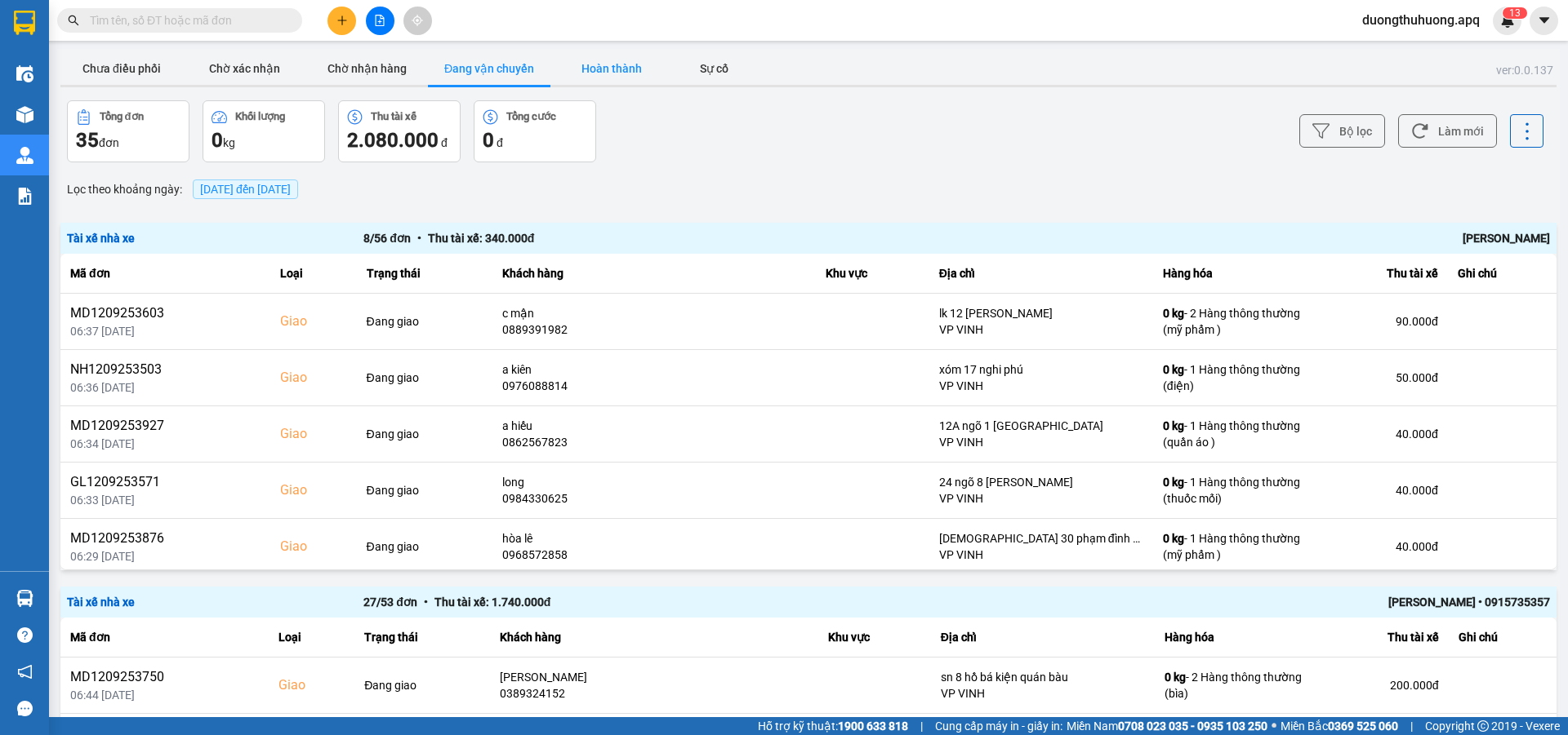
click at [618, 70] on button "Hoàn thành" at bounding box center [611, 68] width 122 height 32
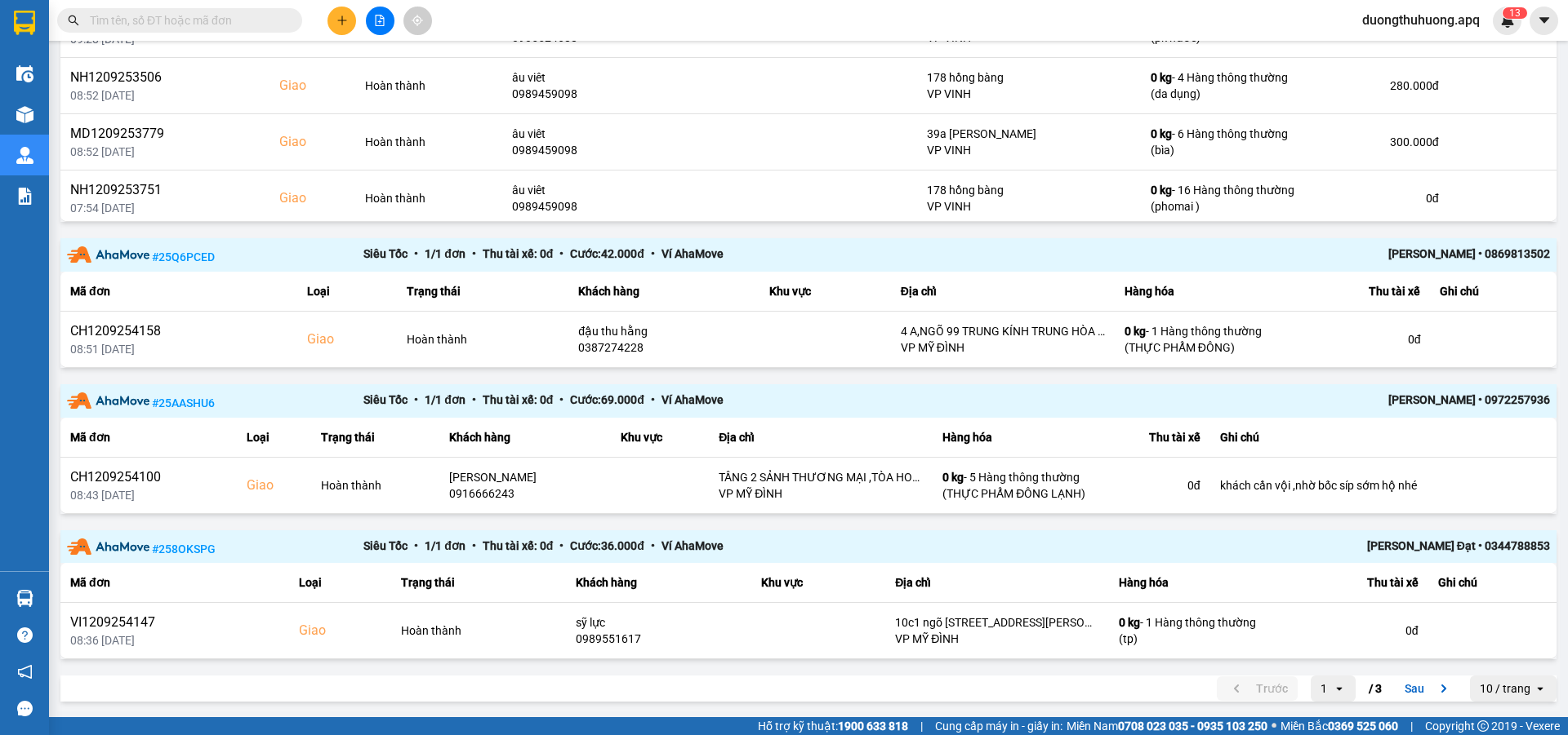
scroll to position [1882, 0]
click at [1405, 686] on button "Sau" at bounding box center [1429, 686] width 68 height 24
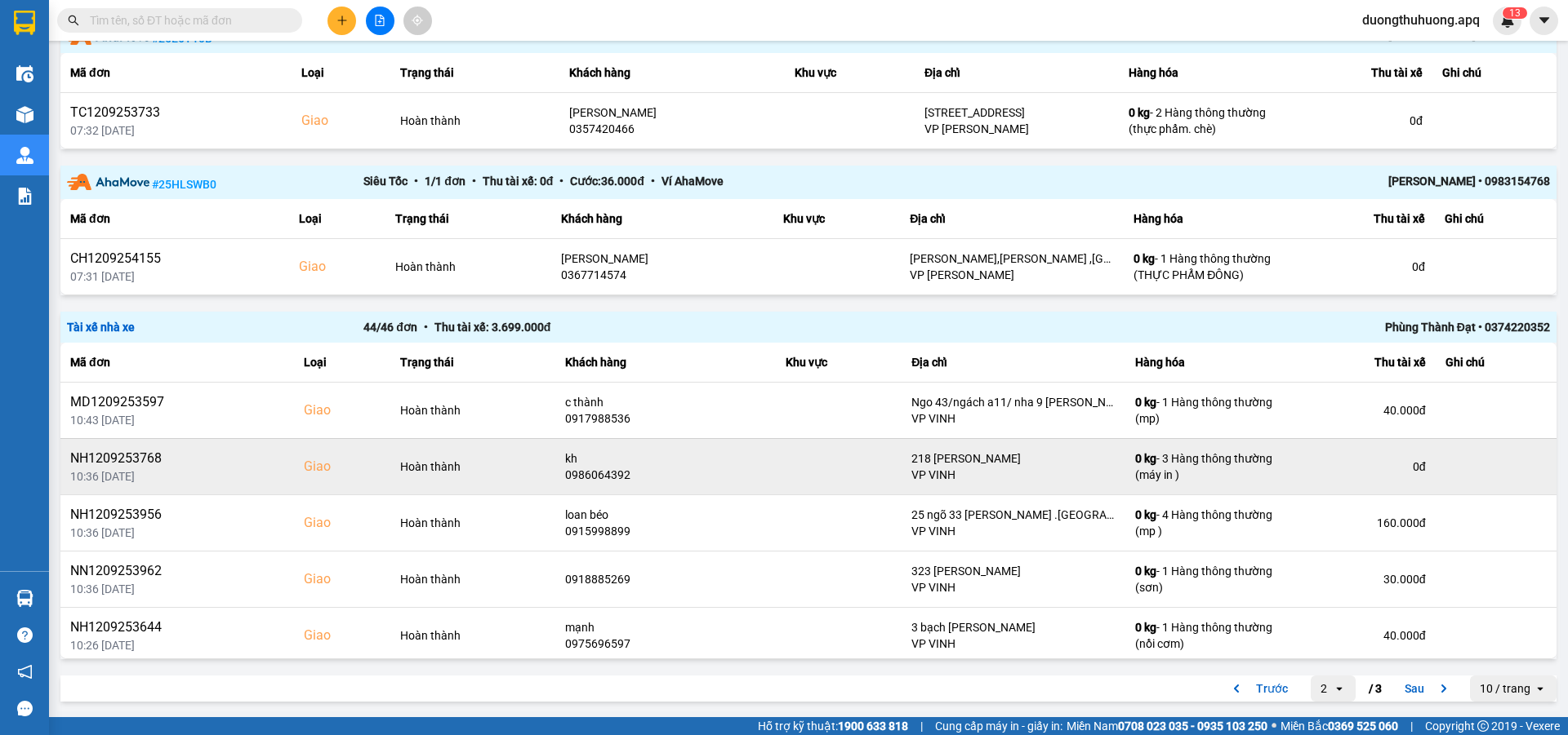
scroll to position [1442, 0]
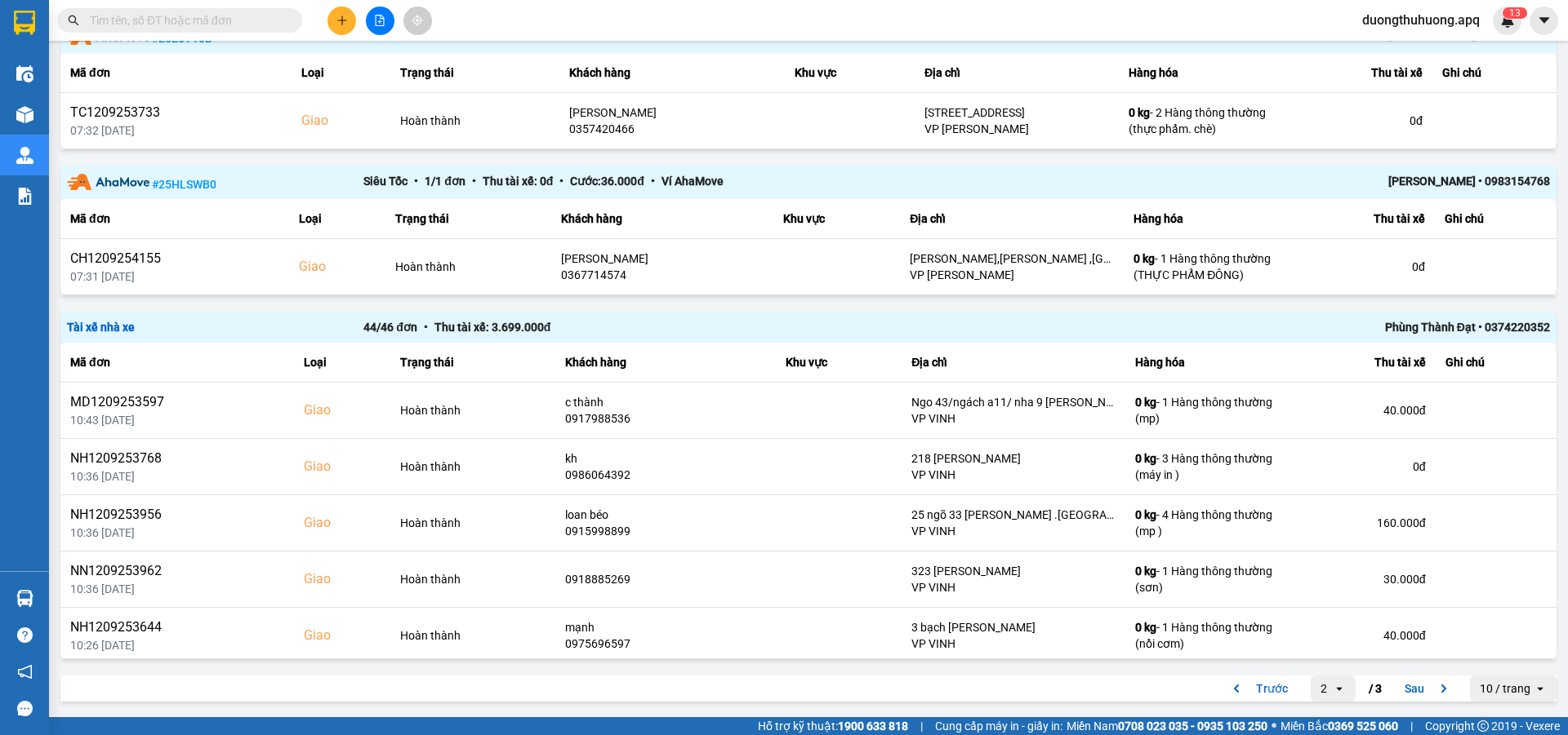
click at [1390, 329] on div "Phùng Thành Đạt • 0374220352" at bounding box center [1254, 327] width 593 height 18
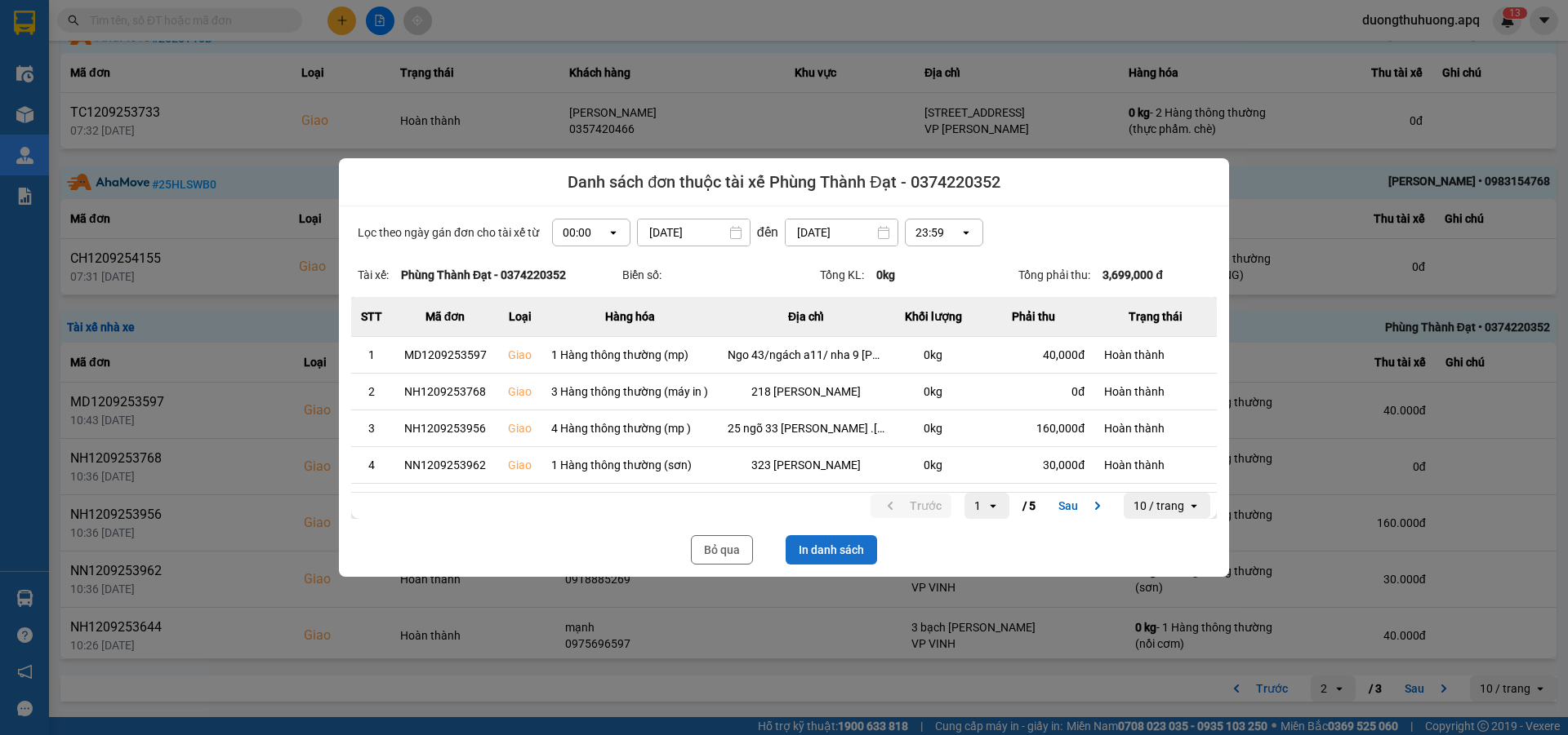
click at [831, 551] on button "In danh sách" at bounding box center [831, 551] width 92 height 30
click at [713, 558] on button "Bỏ qua" at bounding box center [721, 551] width 62 height 30
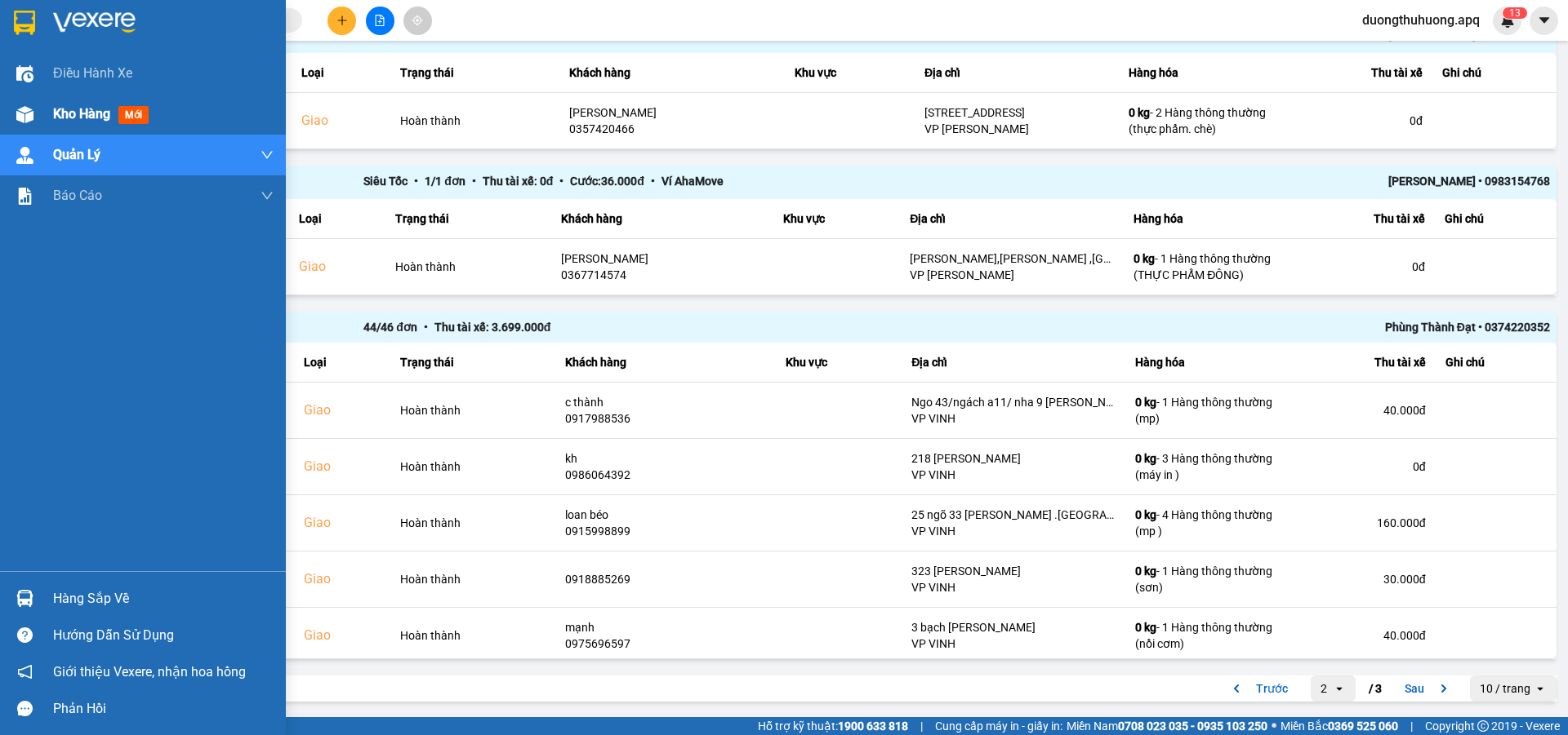
click at [78, 117] on span "Kho hàng" at bounding box center [81, 114] width 57 height 16
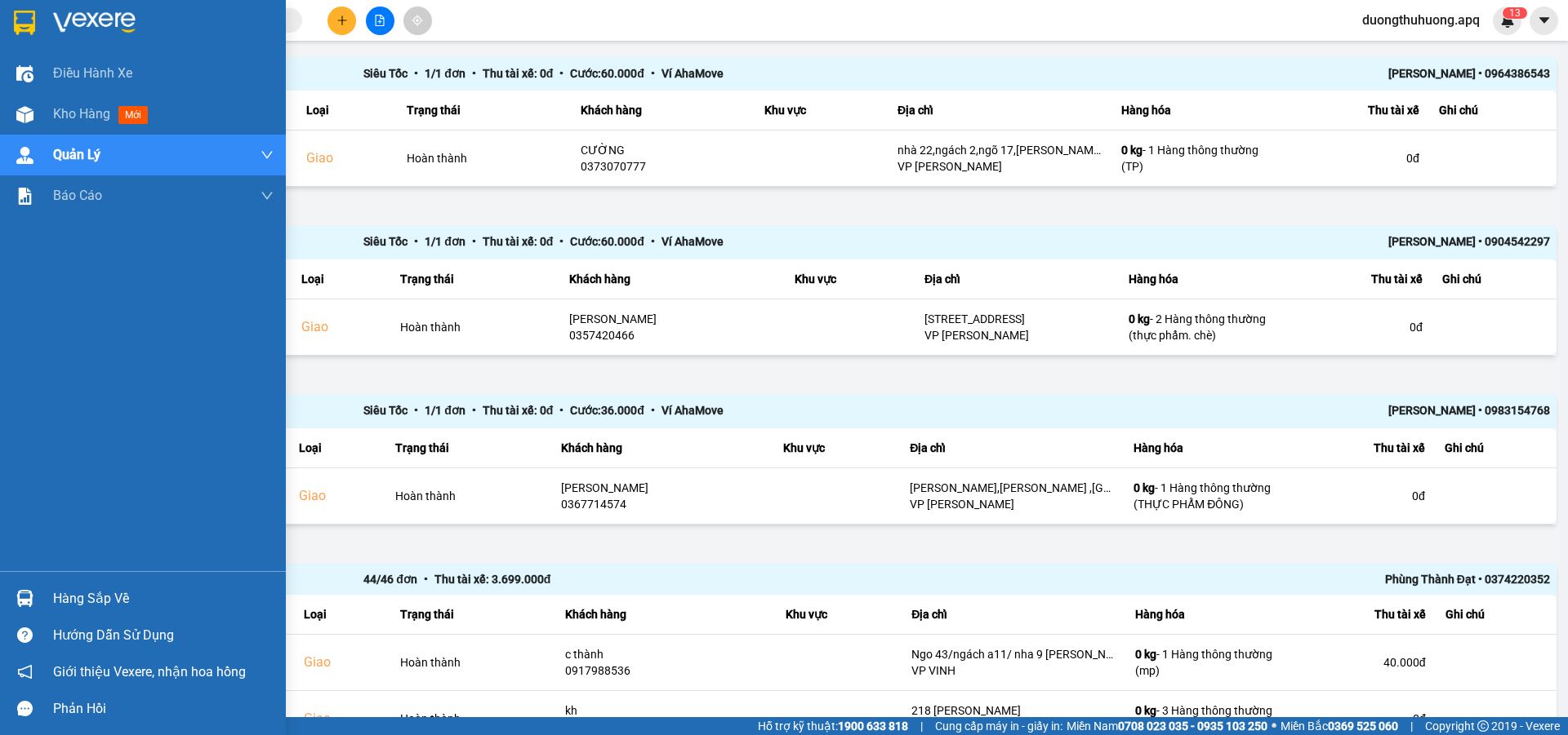
click at [80, 114] on span "Kho hàng" at bounding box center [81, 114] width 57 height 16
click at [80, 111] on span "Kho hàng" at bounding box center [81, 114] width 57 height 16
click at [80, 110] on span "Kho hàng" at bounding box center [81, 114] width 57 height 16
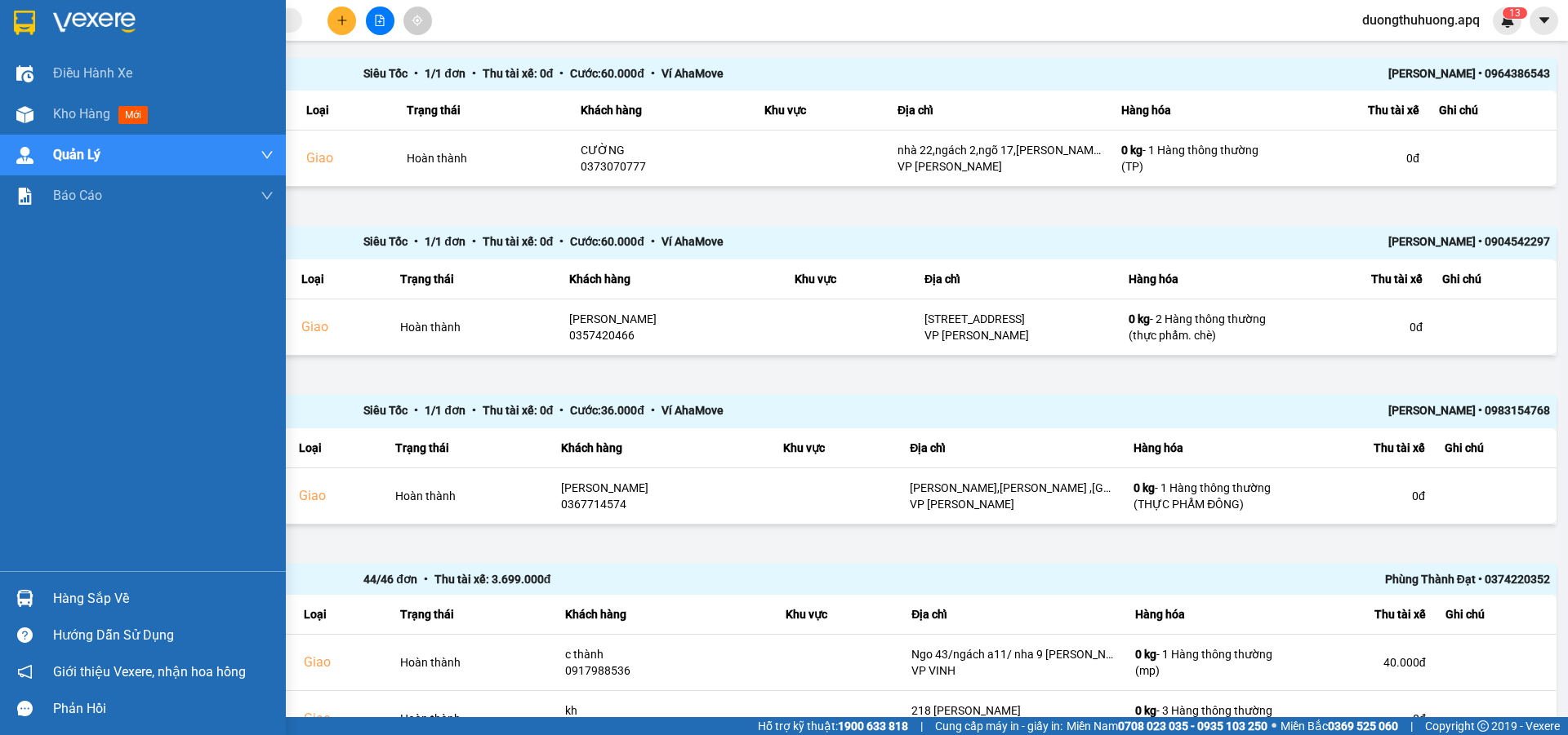
click at [89, 109] on span "Kho hàng" at bounding box center [81, 114] width 57 height 16
click at [77, 106] on span "Kho hàng" at bounding box center [81, 114] width 57 height 16
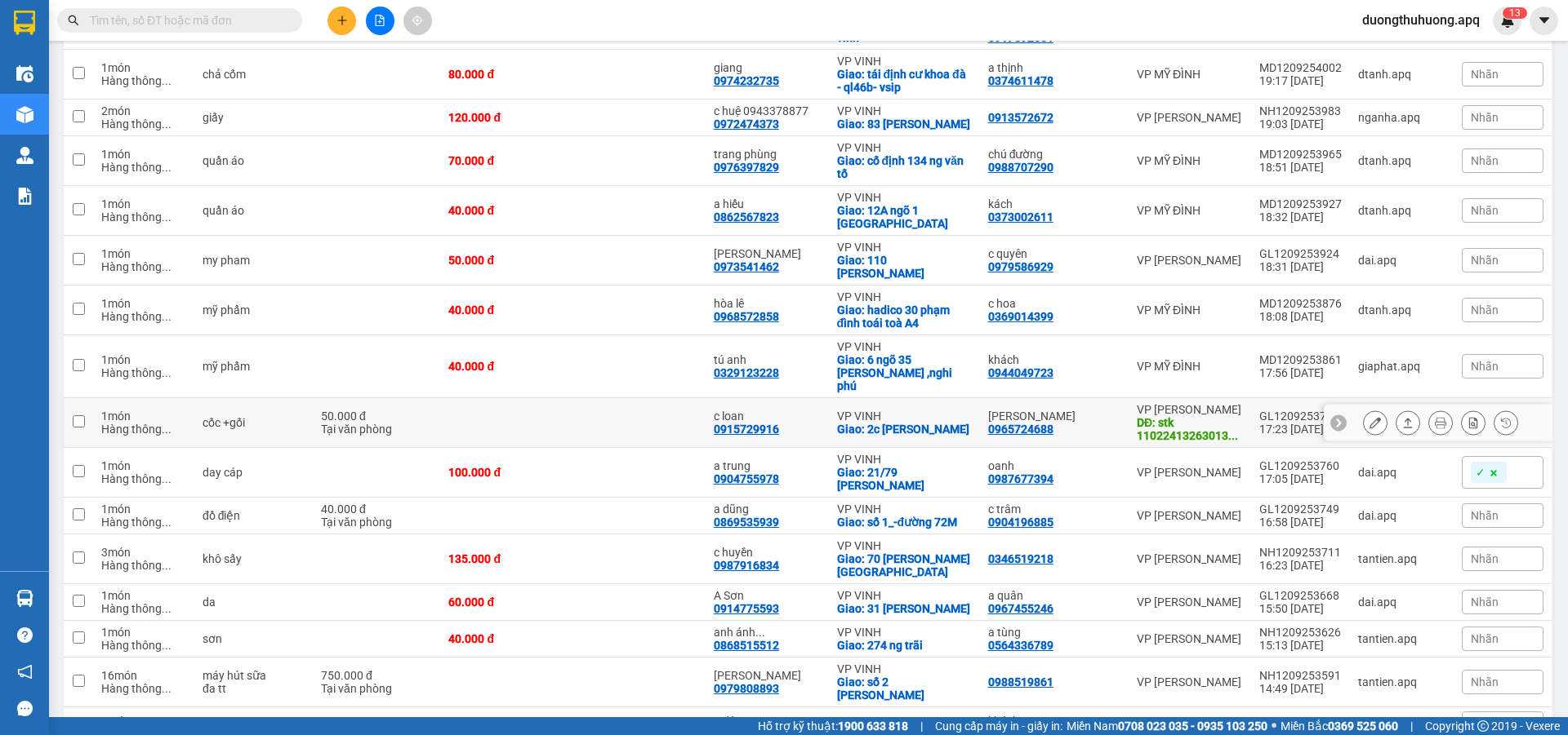
scroll to position [381, 0]
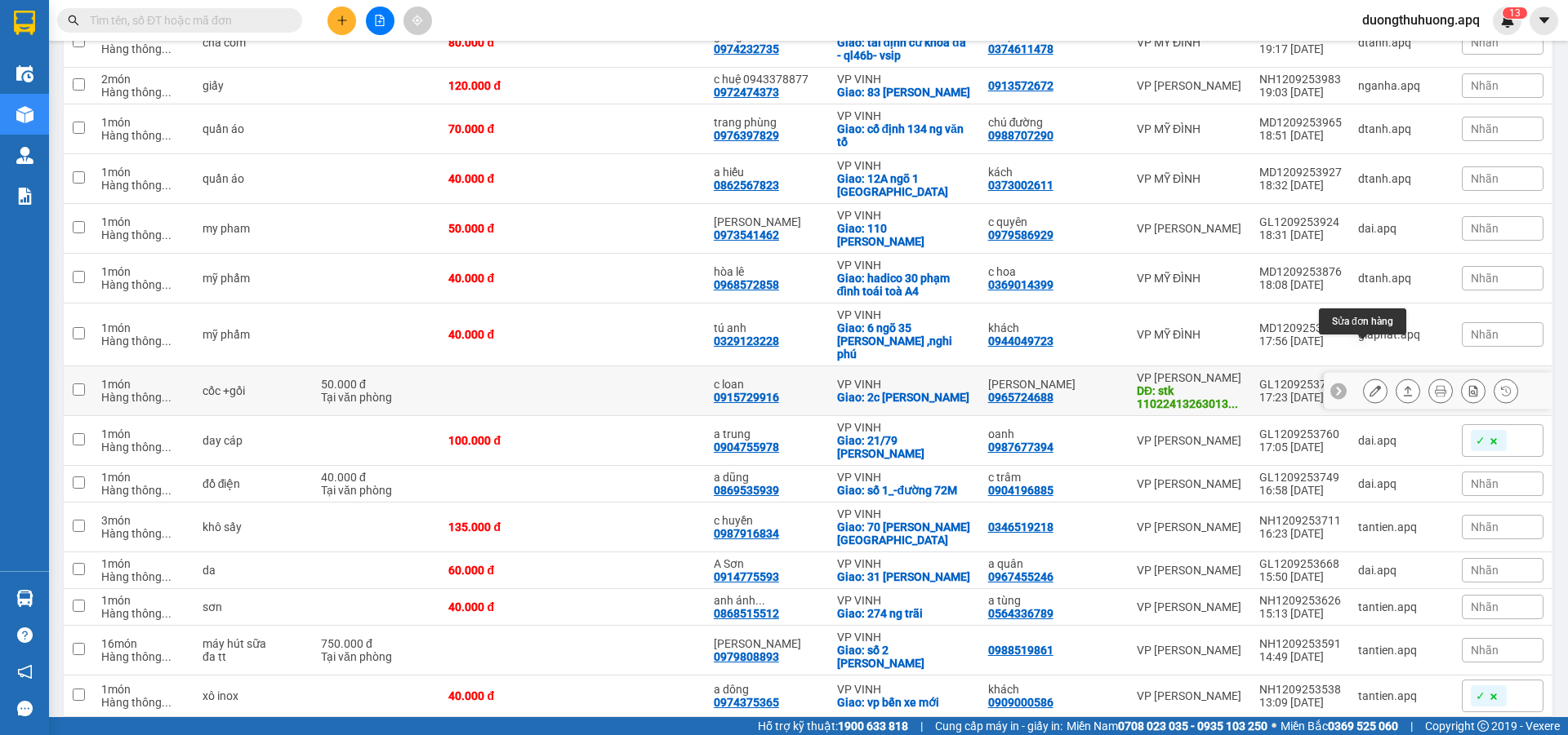
click at [1369, 385] on icon at bounding box center [1375, 391] width 11 height 11
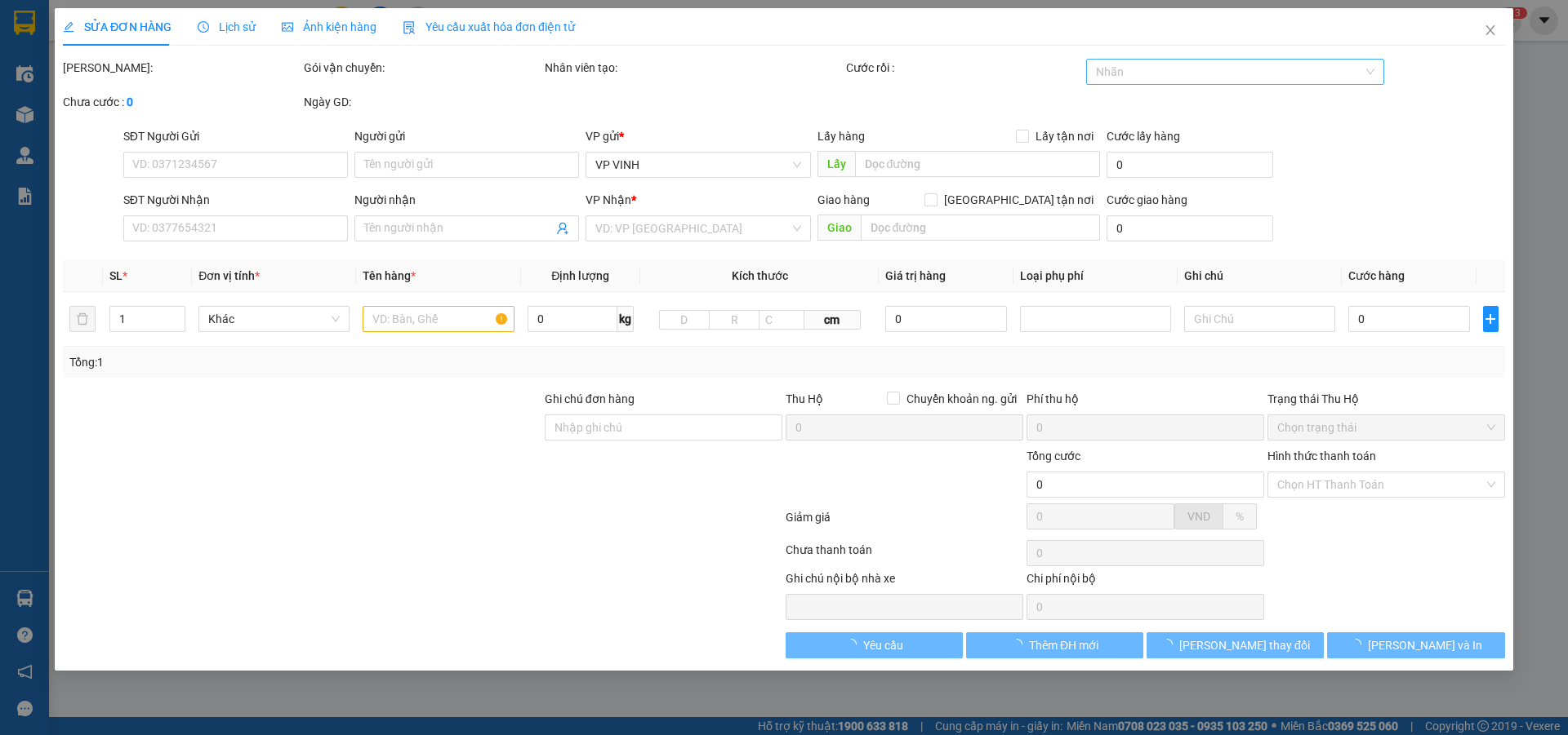
type input "0965724688"
type input "[PERSON_NAME]"
type input "stk 11022413263013 [PERSON_NAME] ngân hàng techcombank"
type input "0915729916"
type input "c loan"
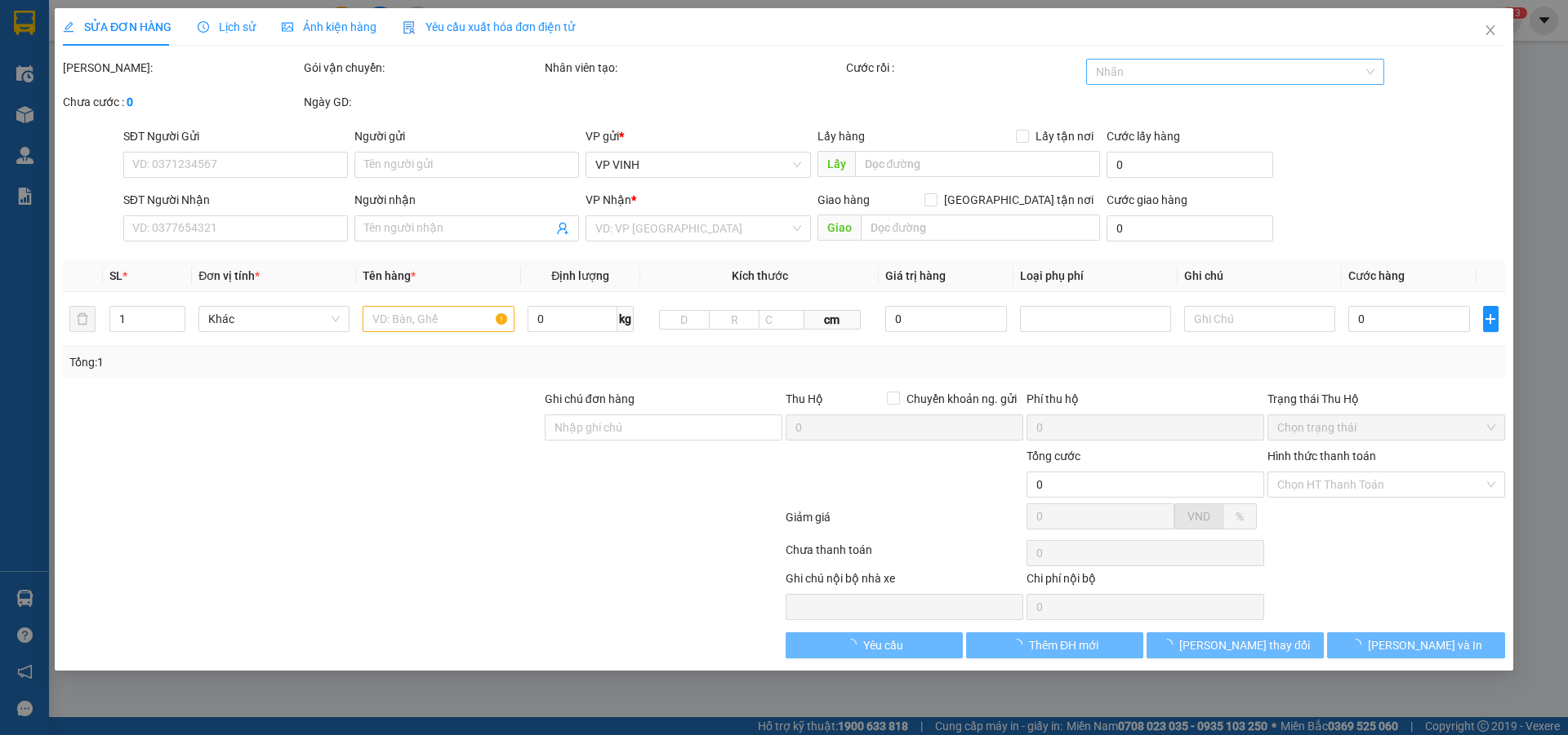
checkbox input "true"
type input "2c [PERSON_NAME]"
type input "50.000"
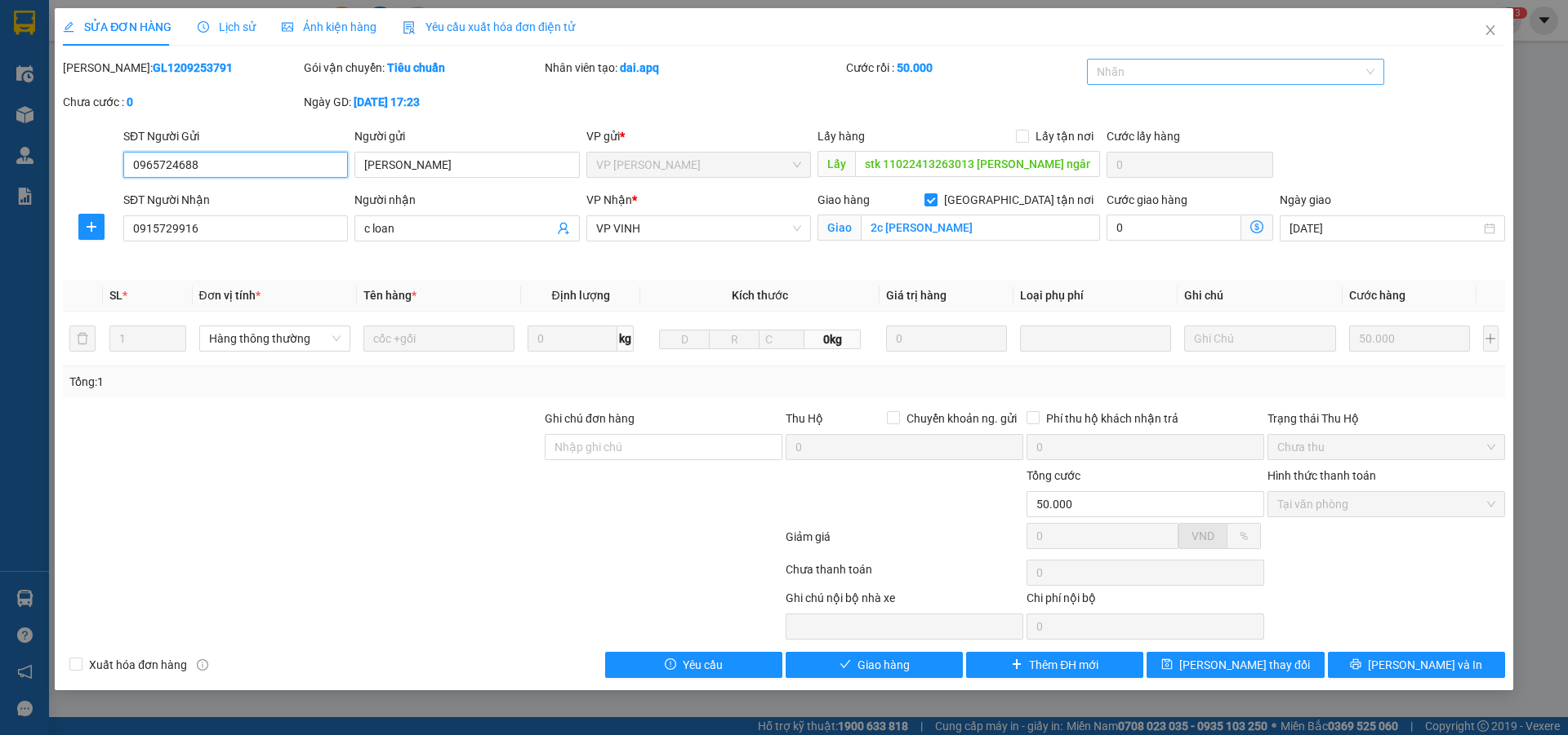
click at [1235, 73] on div at bounding box center [1228, 72] width 274 height 19
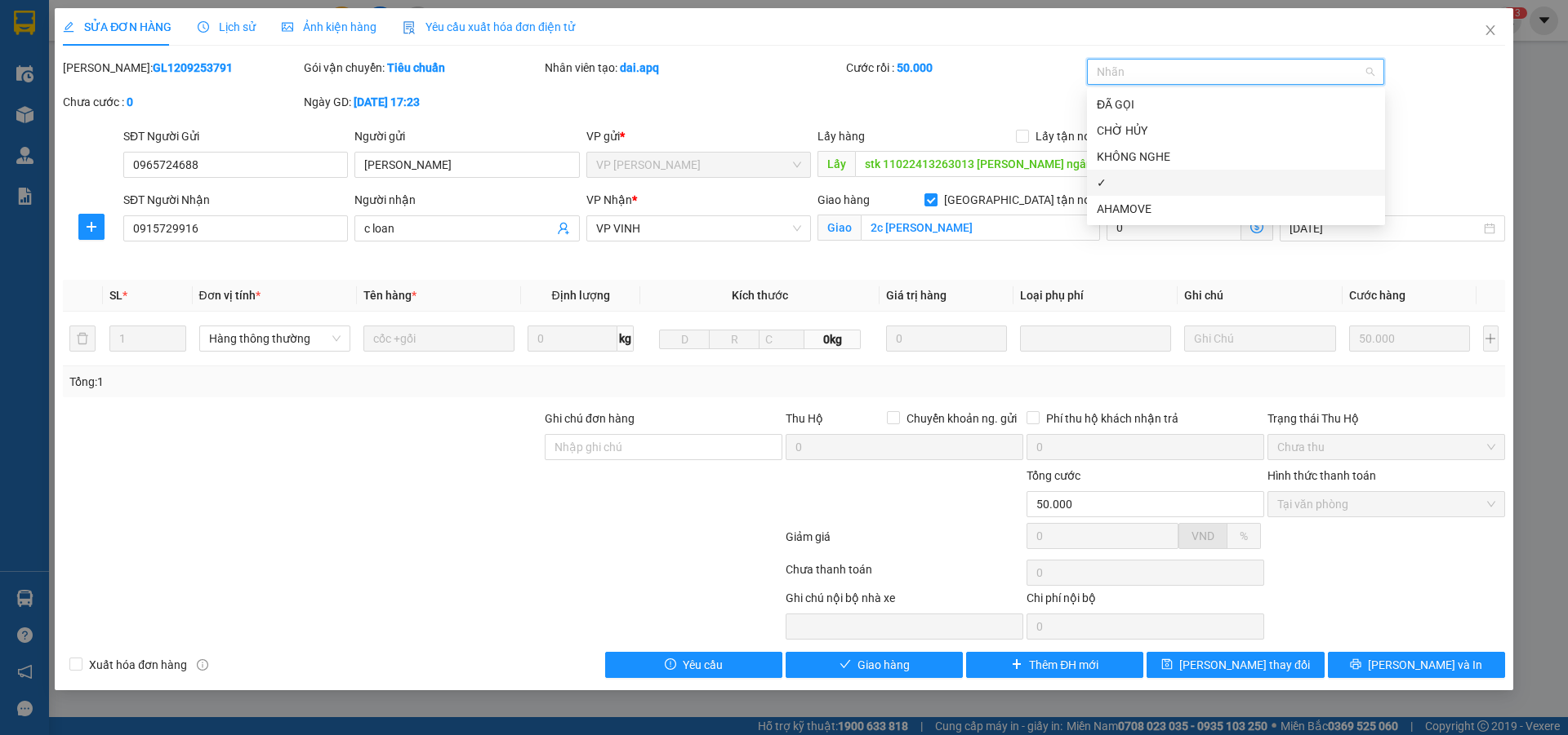
drag, startPoint x: 1119, startPoint y: 185, endPoint x: 1140, endPoint y: 217, distance: 38.3
click at [1119, 184] on div "✓" at bounding box center [1236, 183] width 278 height 18
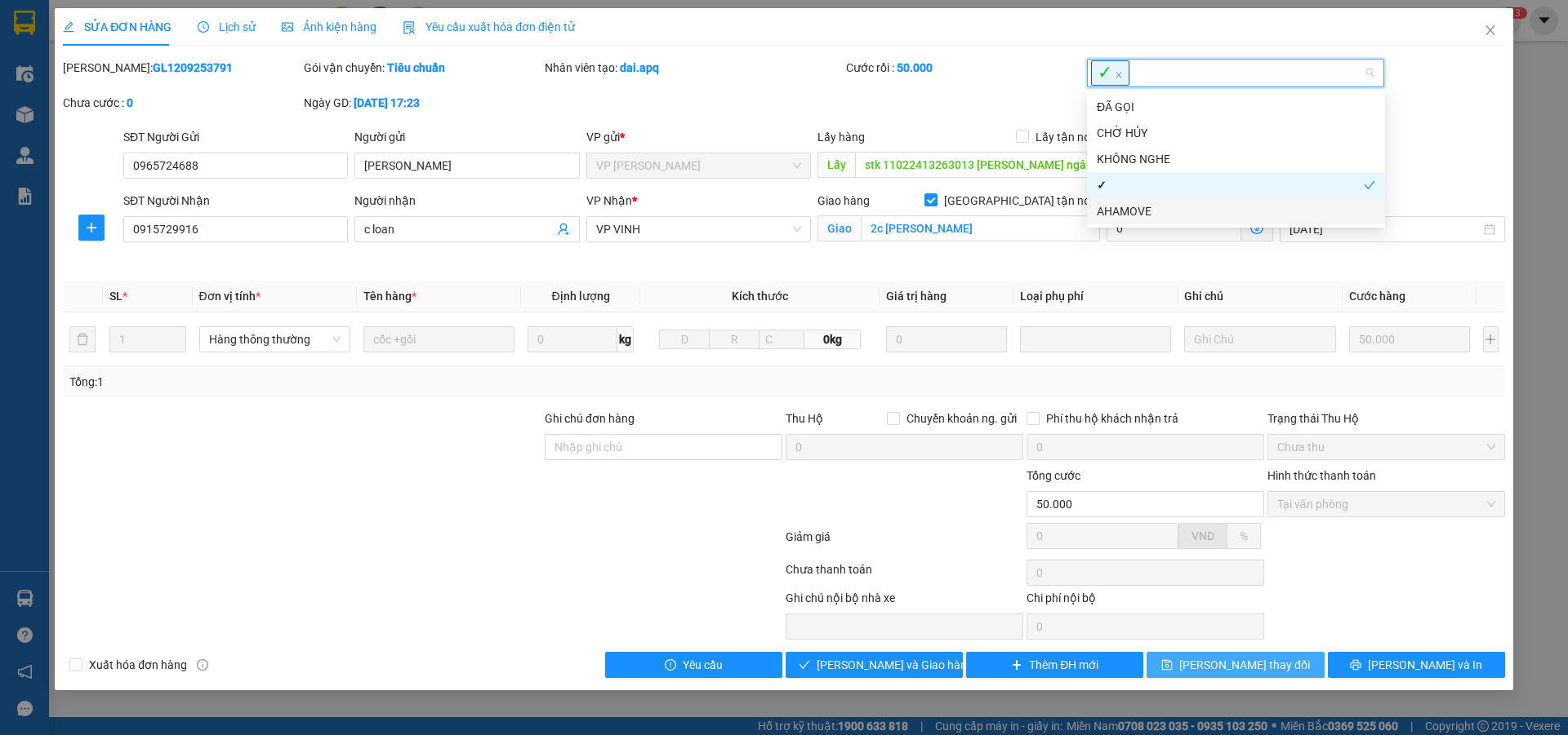
click at [1243, 669] on span "[PERSON_NAME] thay đổi" at bounding box center [1244, 665] width 130 height 18
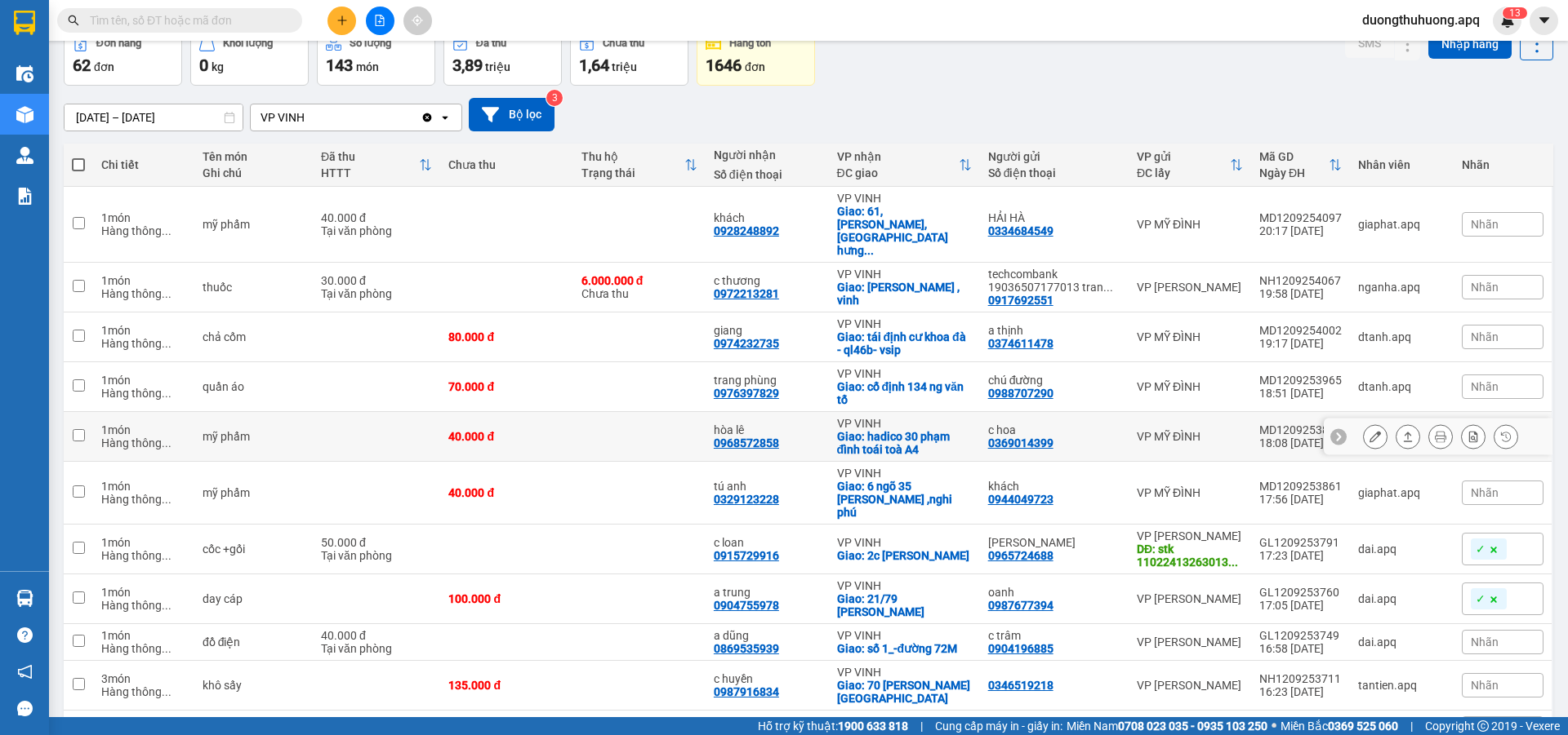
scroll to position [163, 0]
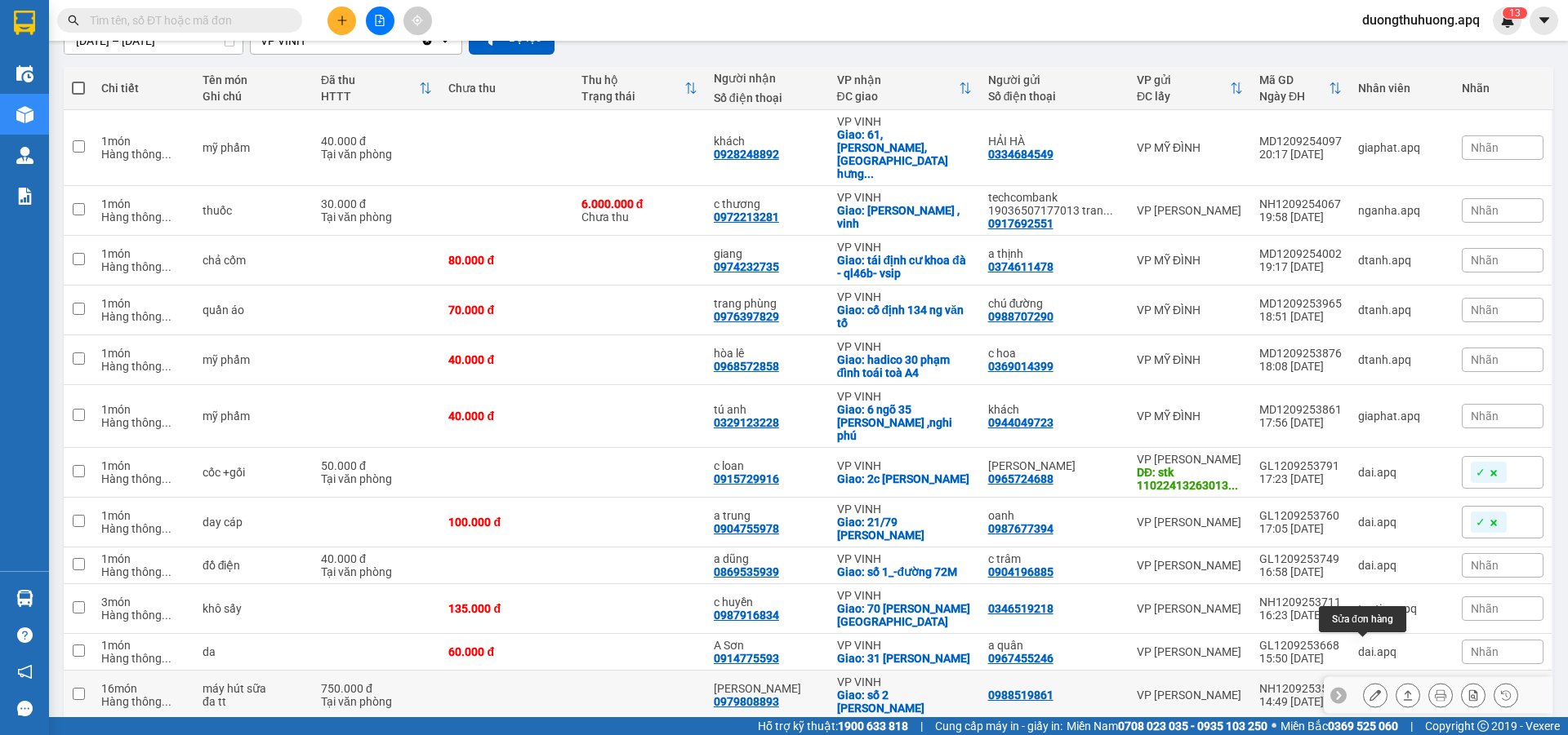
click at [1369, 690] on icon at bounding box center [1375, 695] width 11 height 11
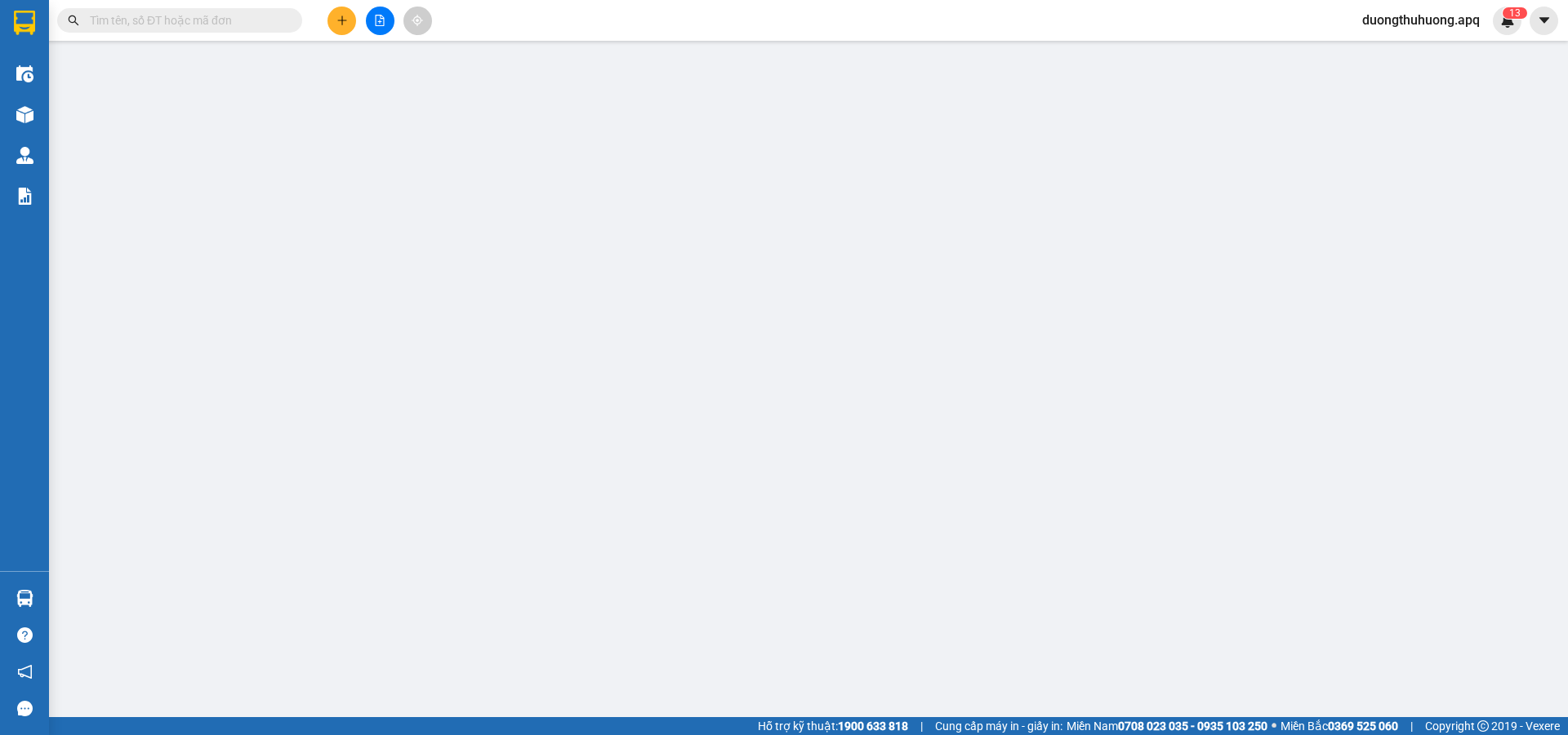
type input "0988519861"
type input "0979808893"
type input "[PERSON_NAME]"
checkbox input "true"
type input "số 2 [PERSON_NAME]"
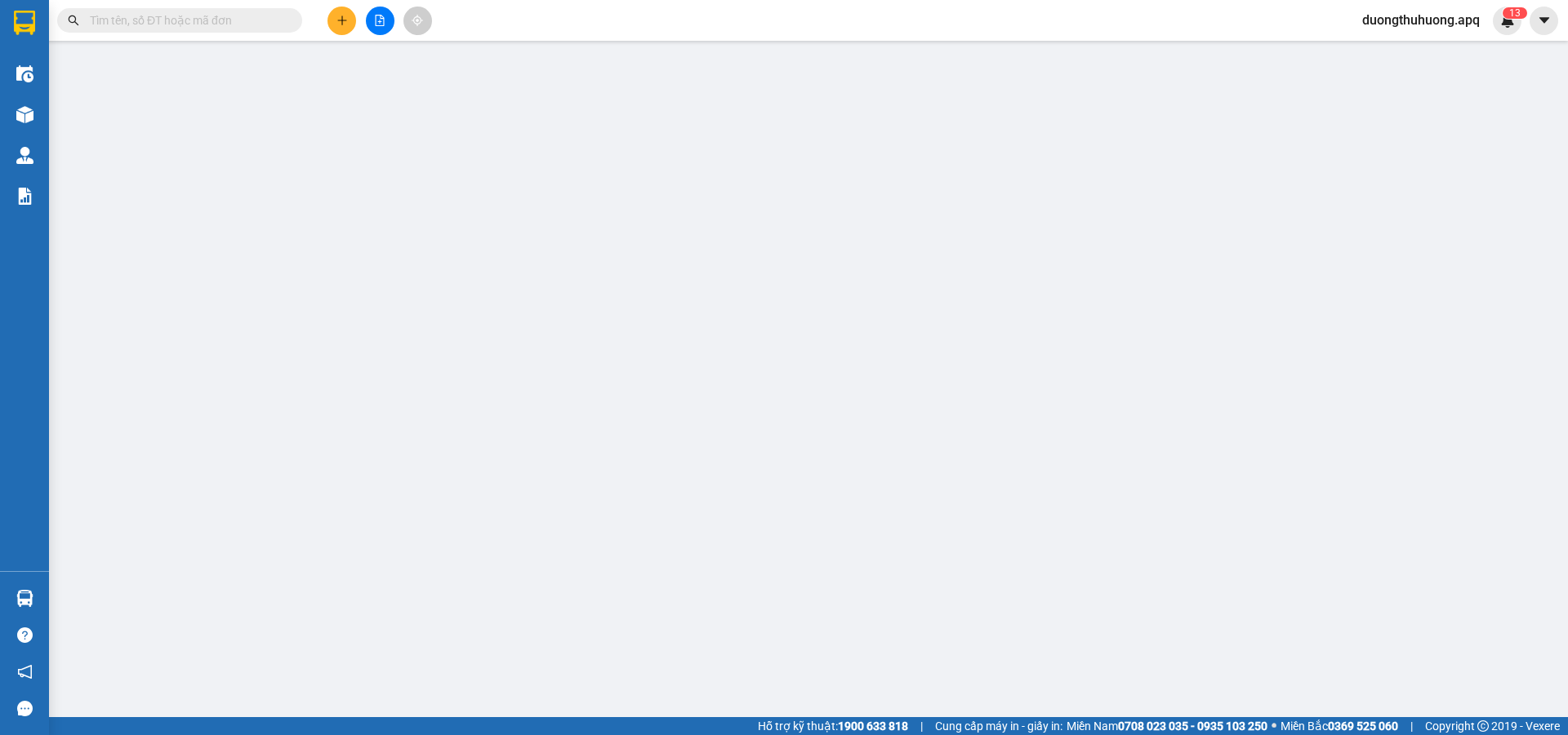
type input "750.000"
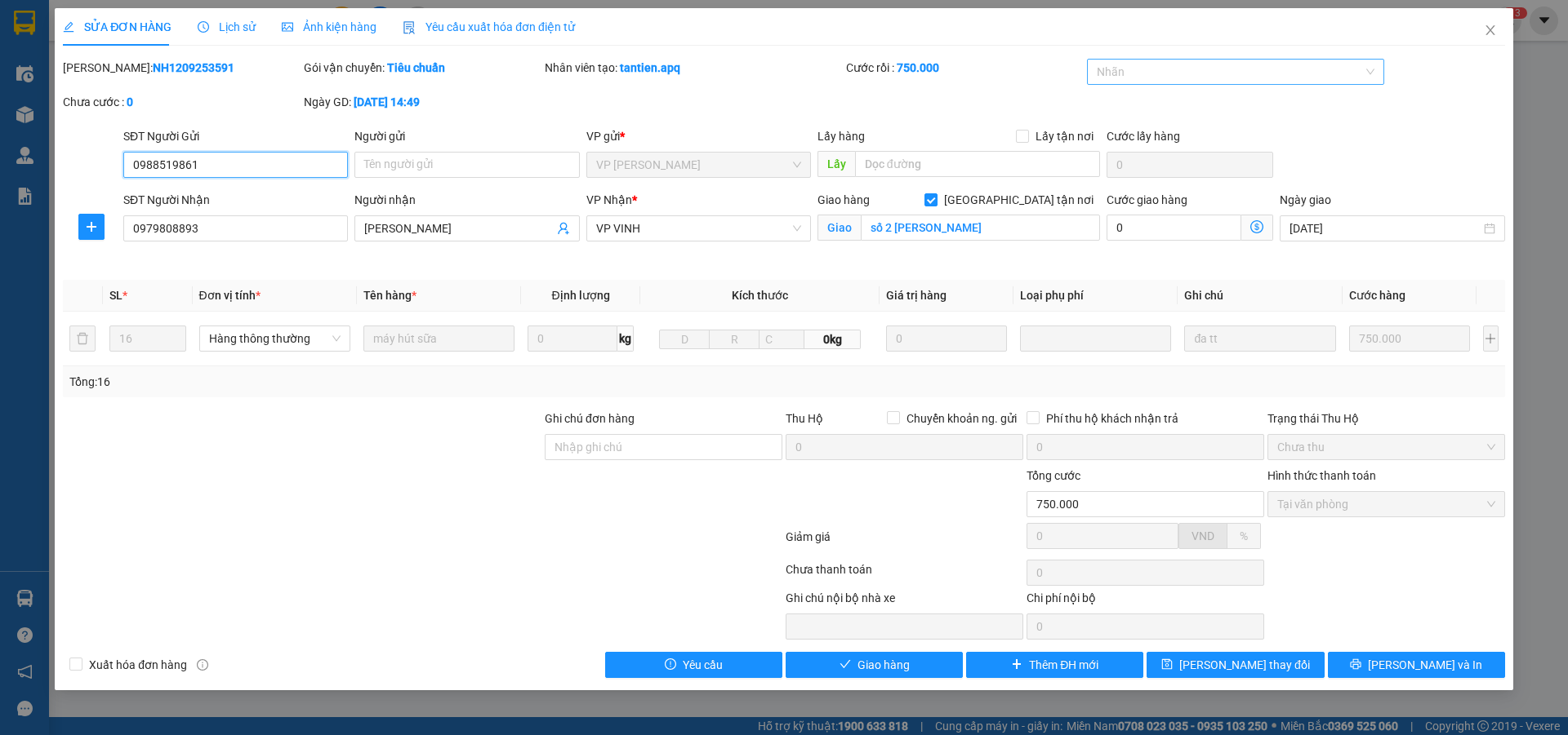
click at [1285, 79] on div at bounding box center [1228, 72] width 274 height 19
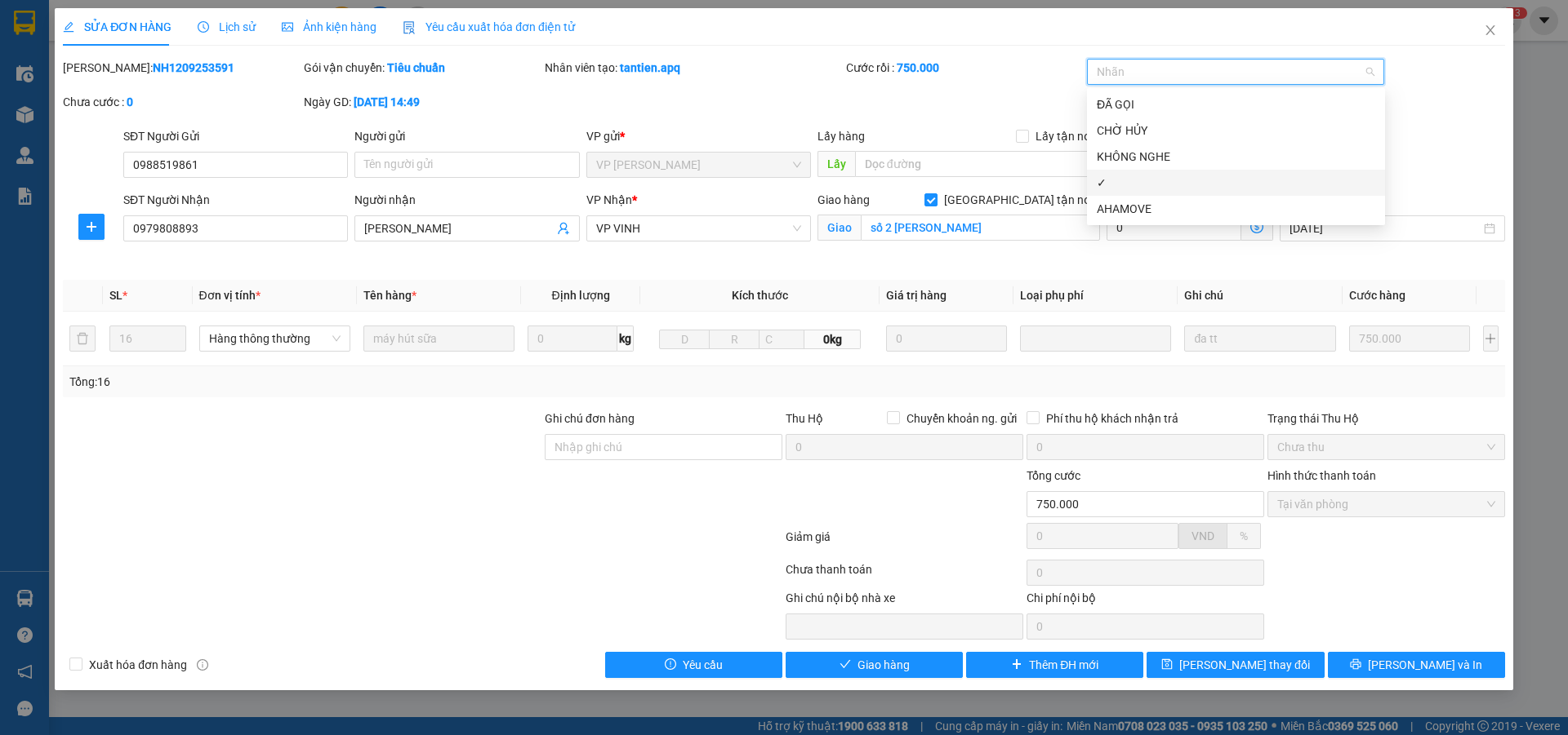
click at [1112, 187] on div "✓" at bounding box center [1236, 183] width 278 height 18
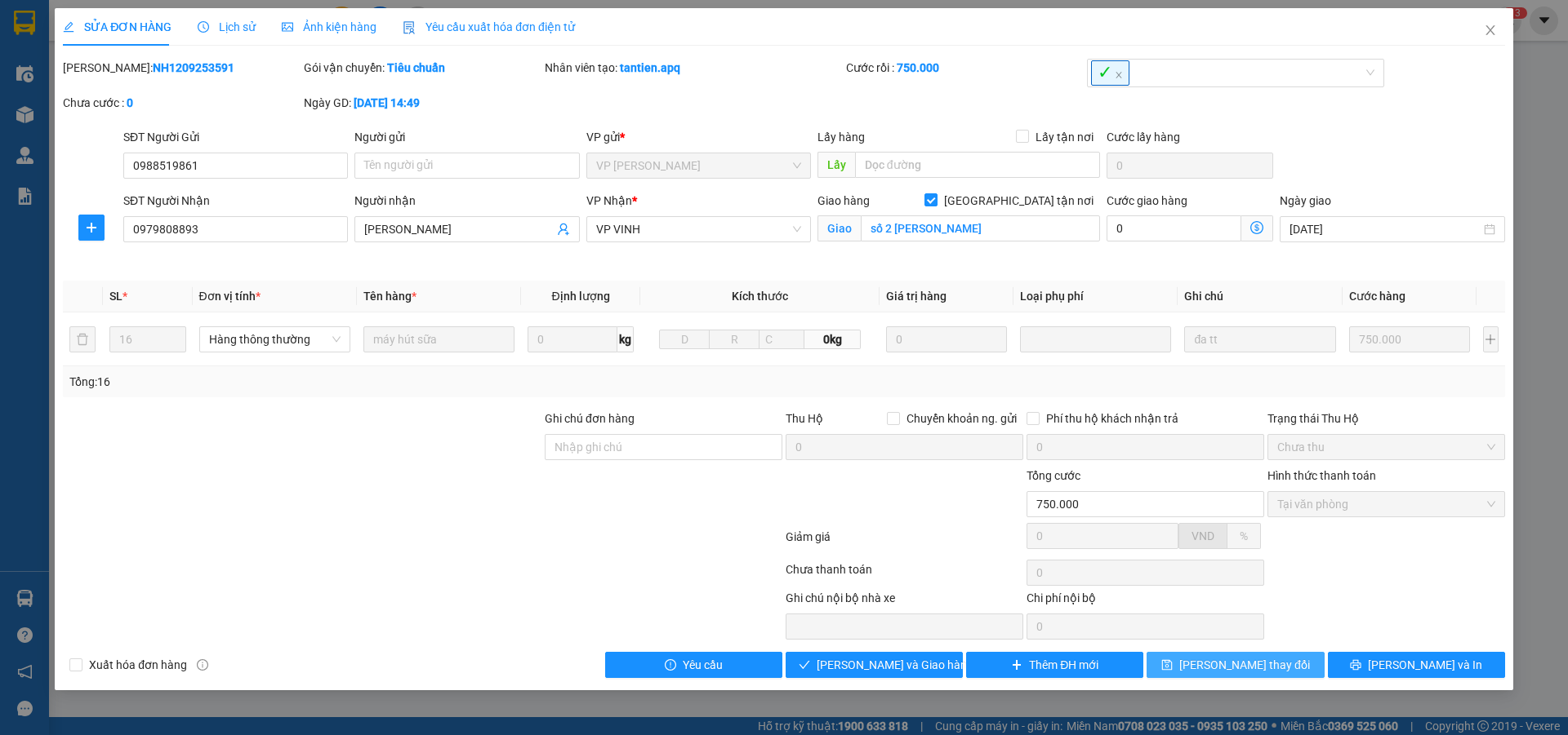
click at [1237, 669] on span "[PERSON_NAME] thay đổi" at bounding box center [1244, 665] width 130 height 18
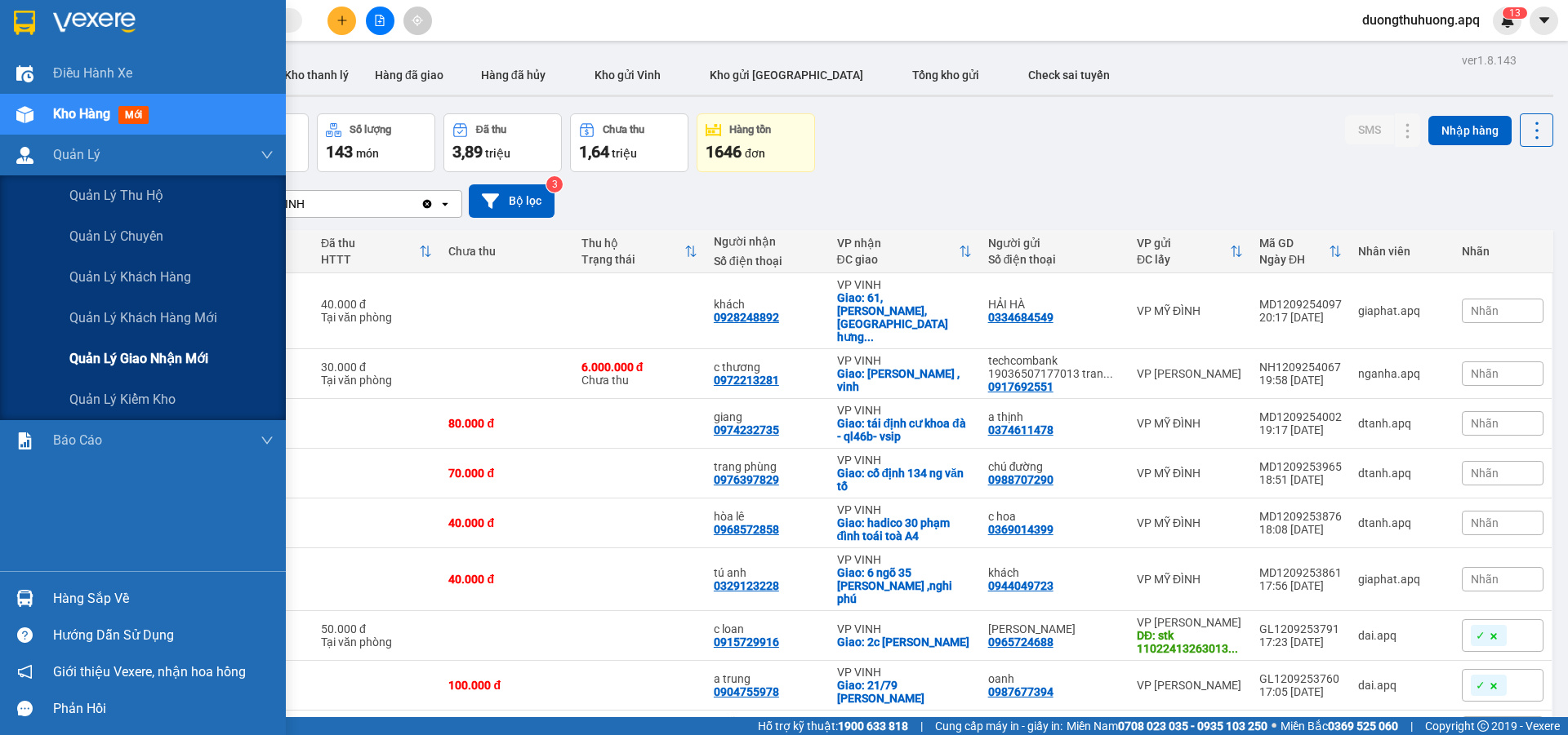
click at [138, 364] on span "Quản lý giao nhận mới" at bounding box center [138, 358] width 139 height 20
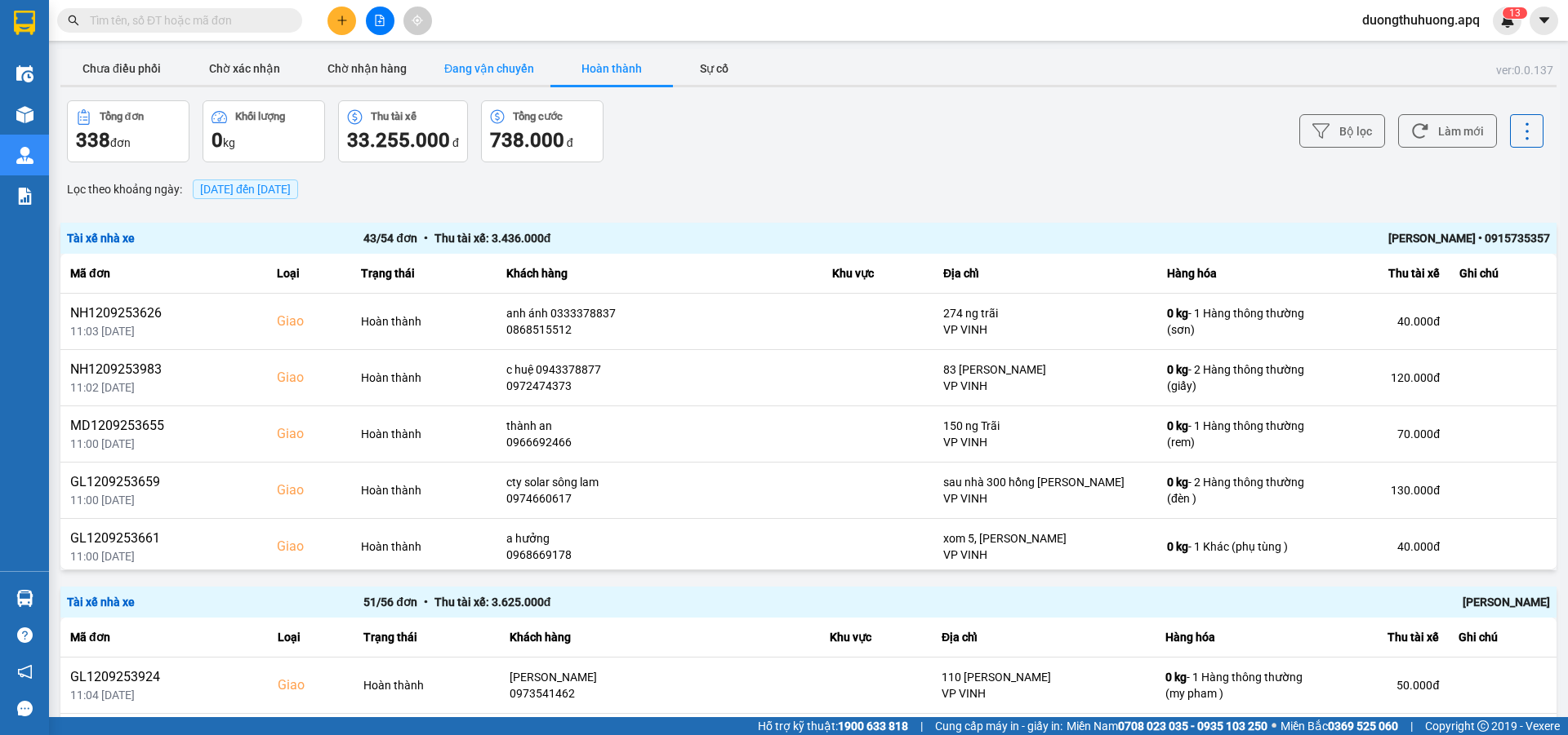
click at [487, 67] on button "Đang vận chuyển" at bounding box center [489, 68] width 122 height 32
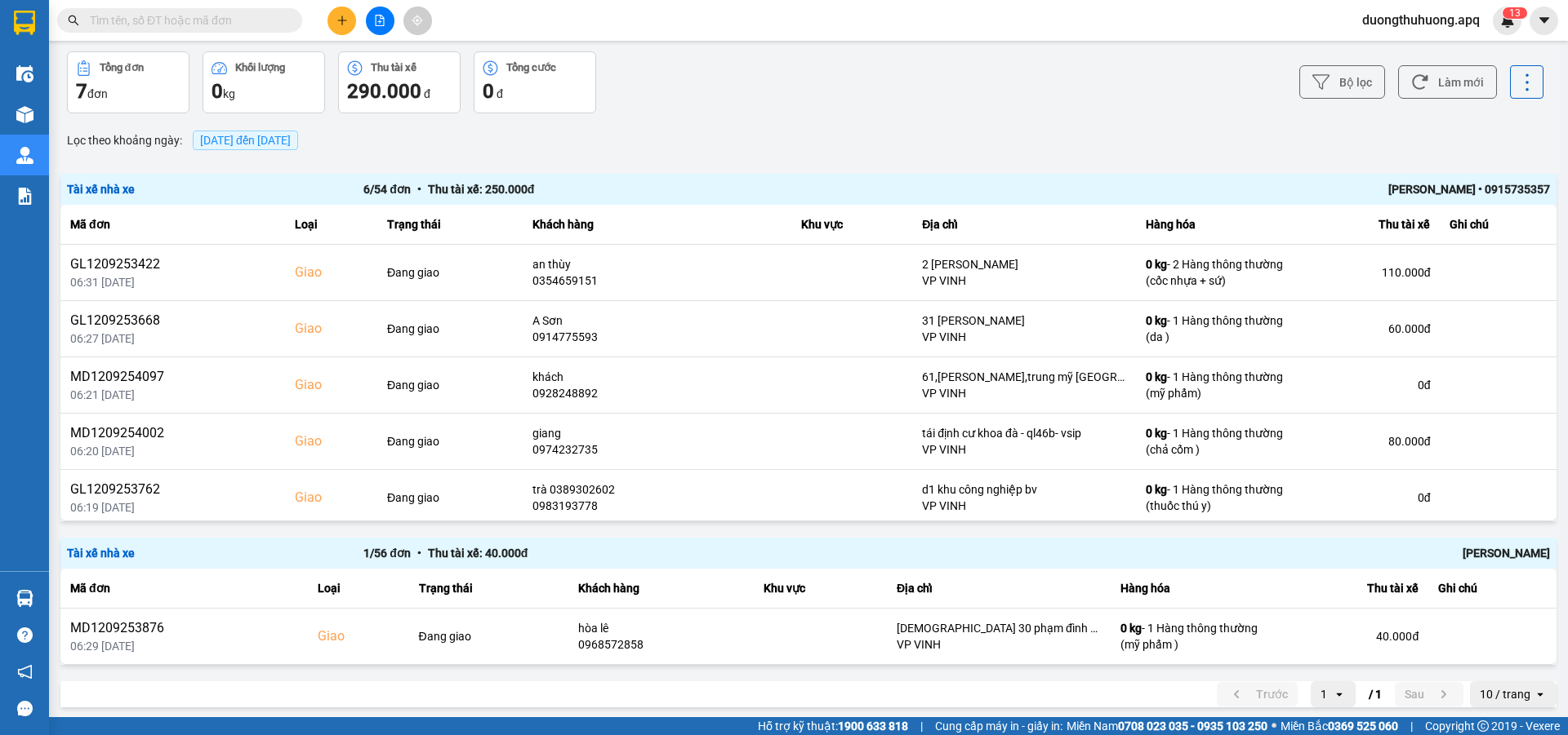
scroll to position [57, 0]
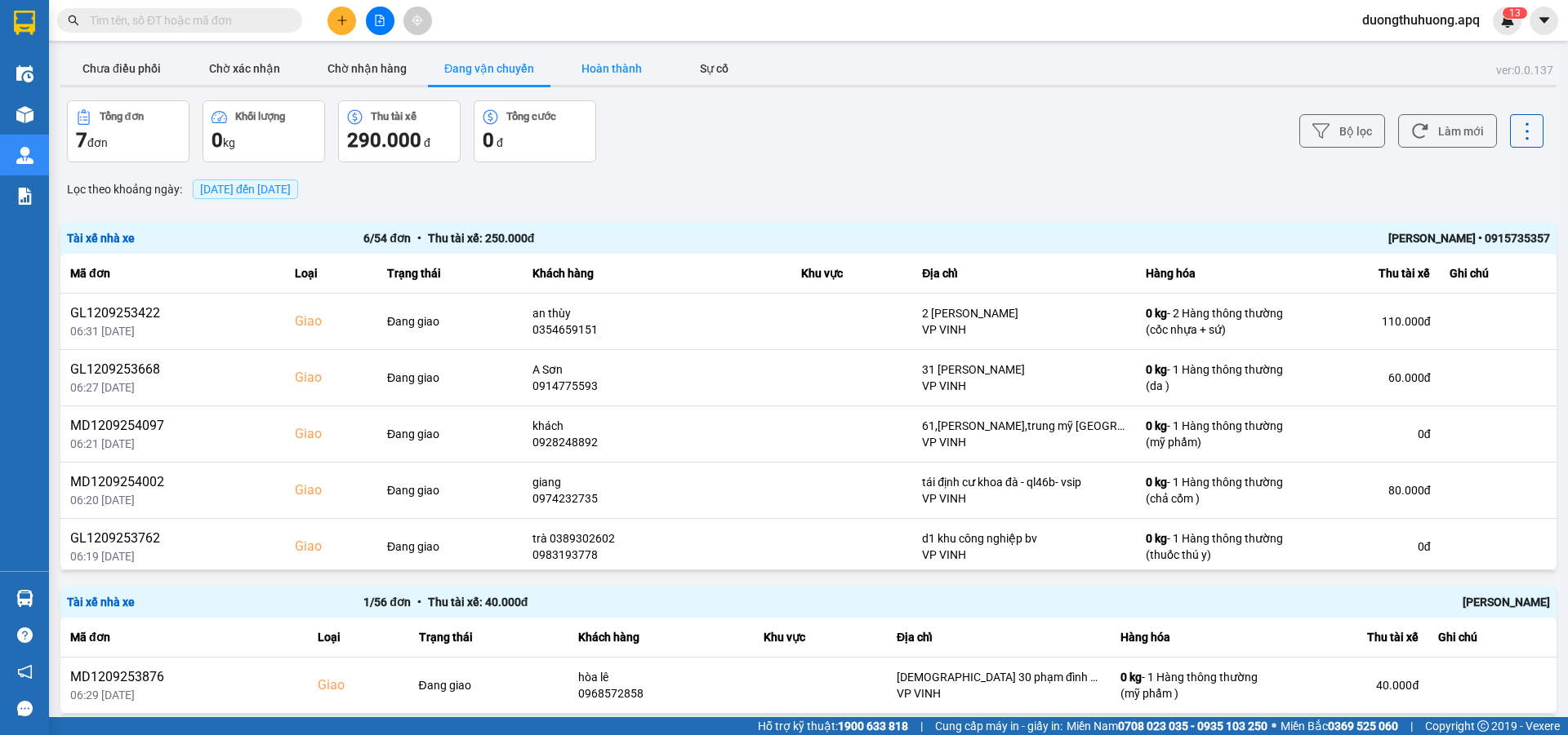
click at [608, 68] on button "Hoàn thành" at bounding box center [611, 68] width 122 height 32
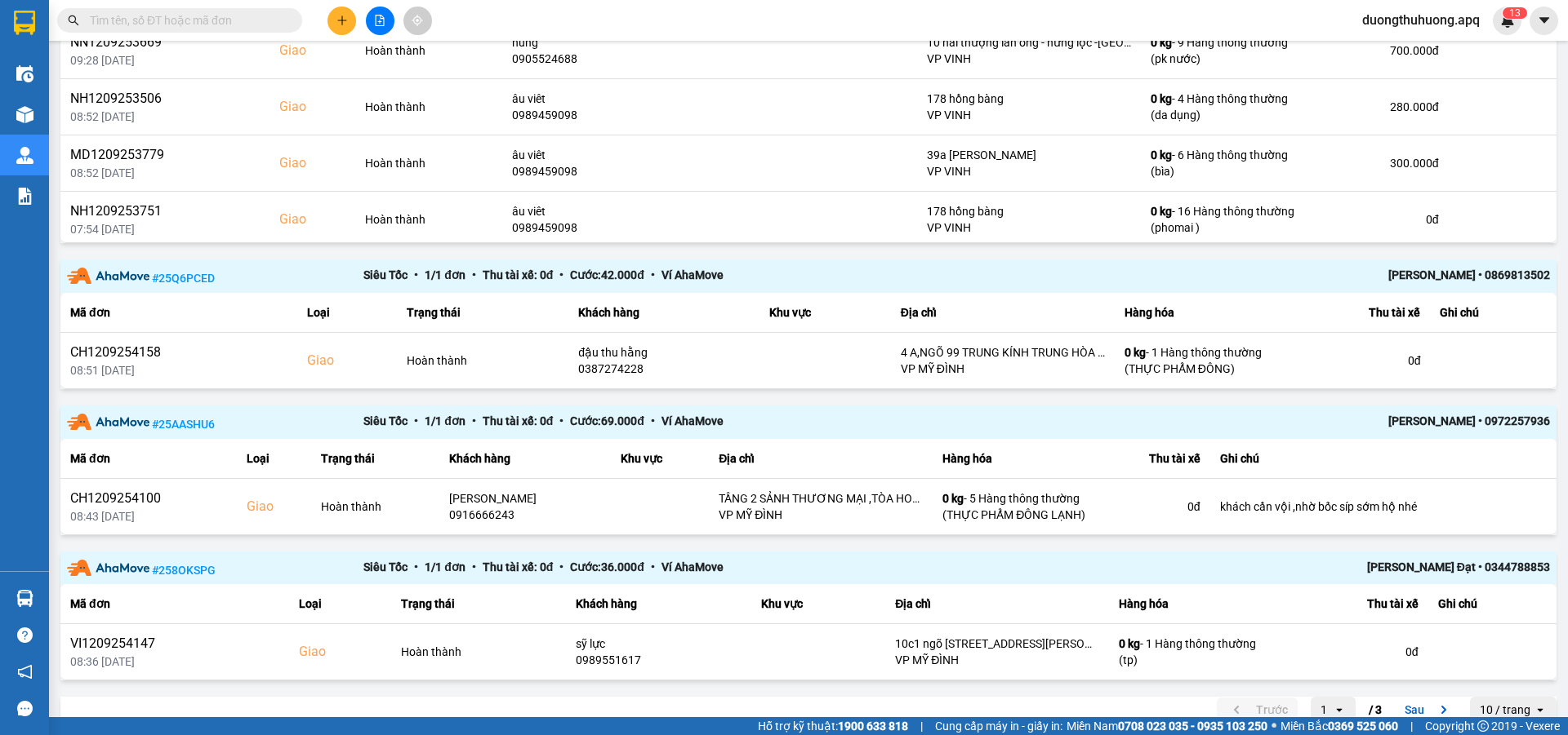
scroll to position [1882, 0]
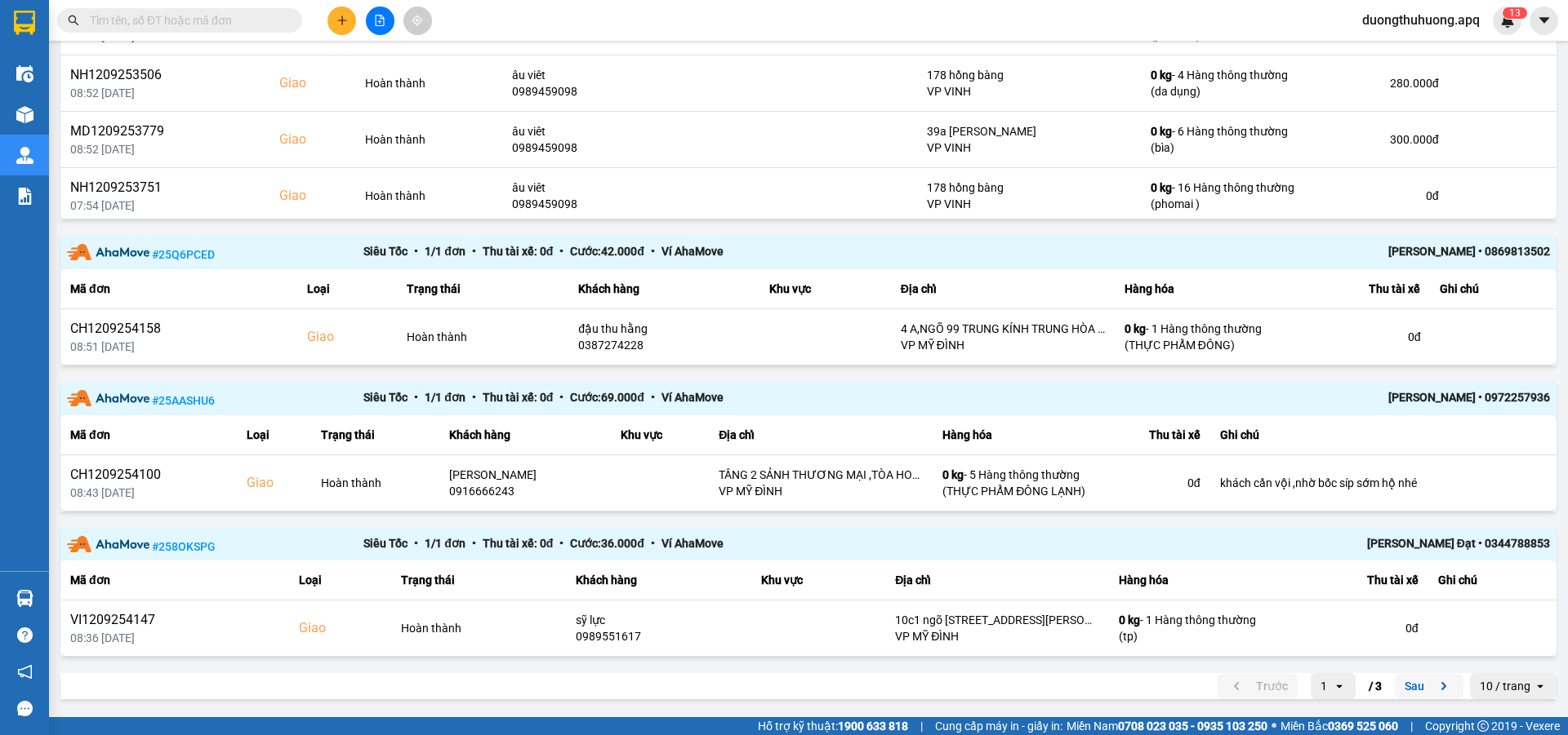
click at [1402, 687] on button "Sau" at bounding box center [1429, 686] width 68 height 24
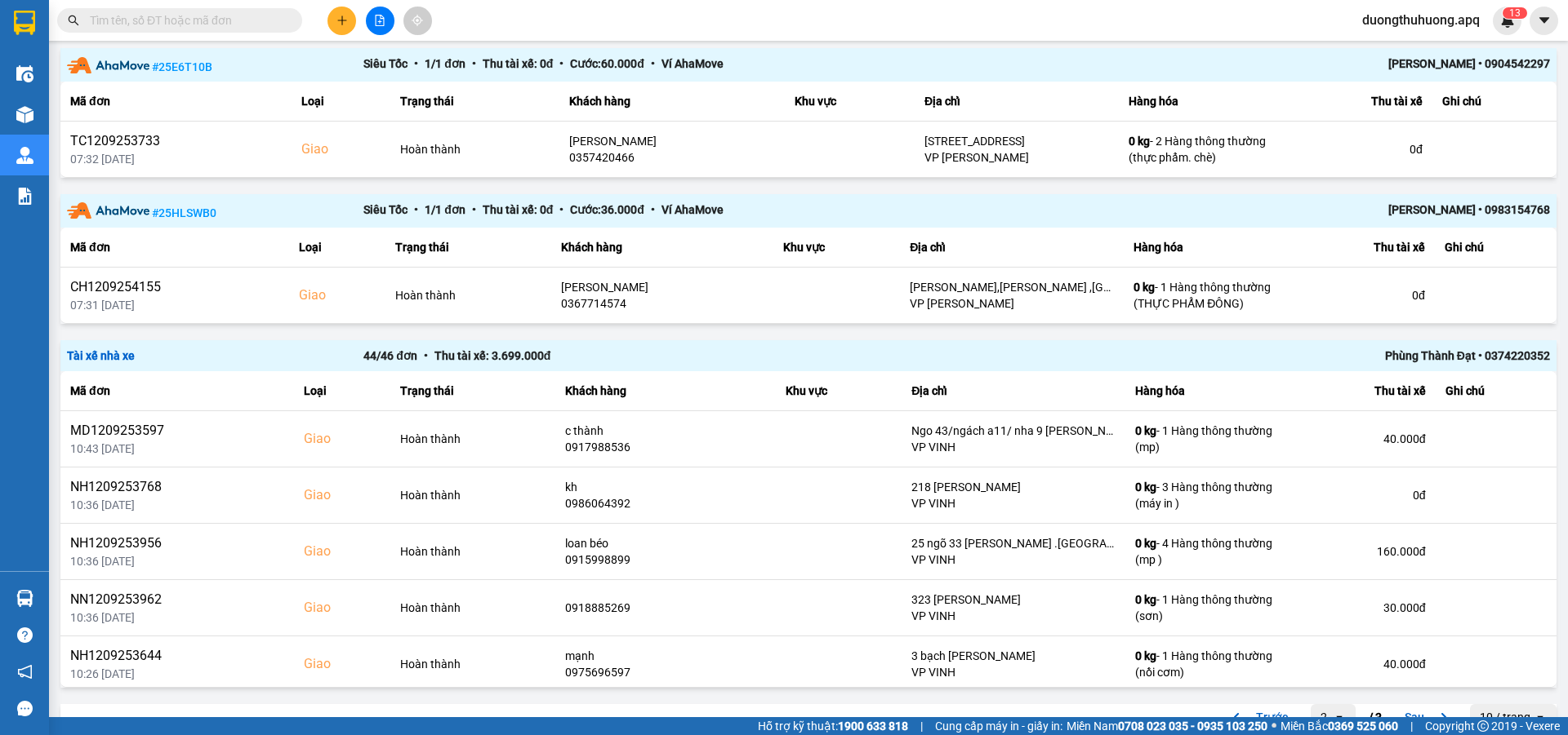
scroll to position [1445, 0]
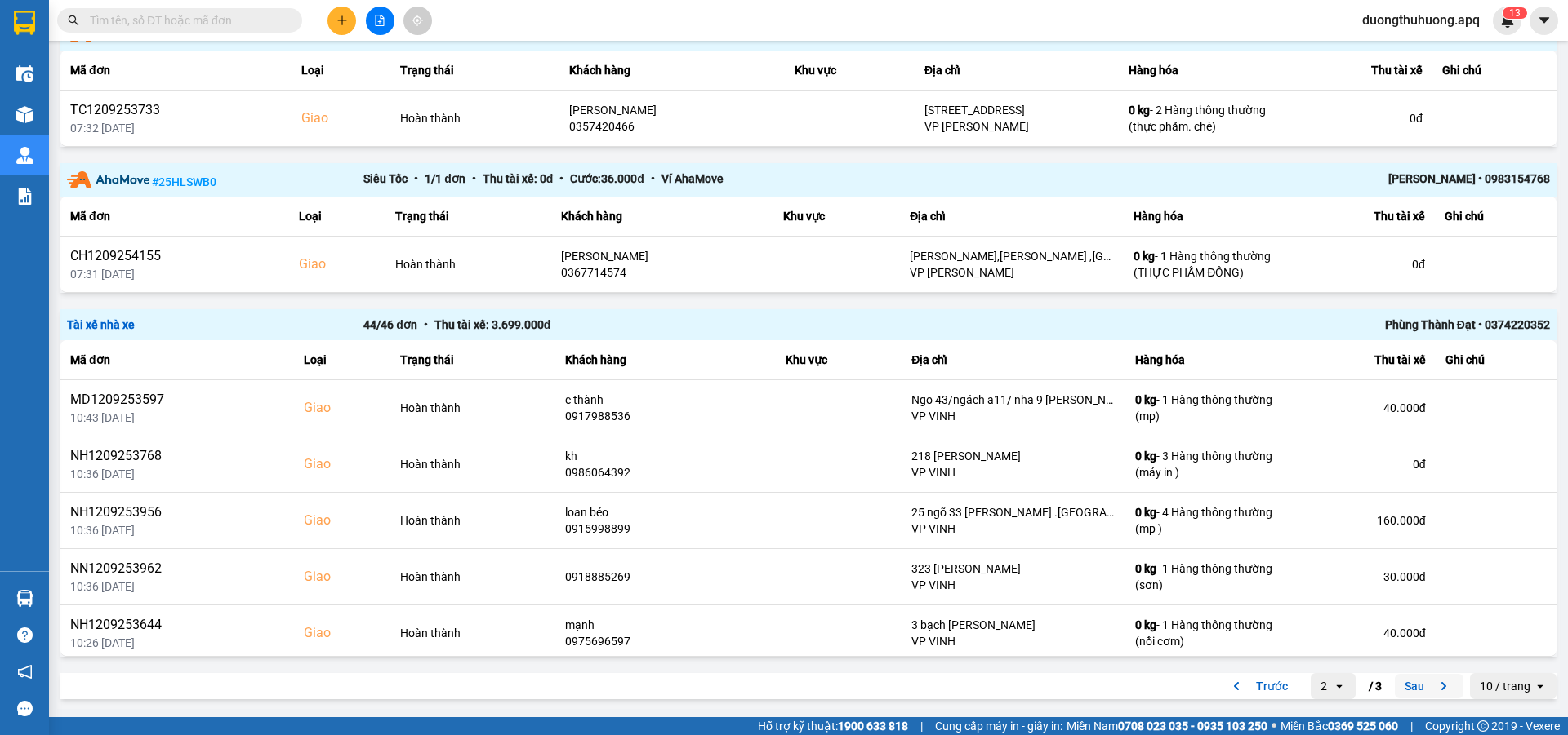
click at [1403, 688] on button "Sau" at bounding box center [1429, 686] width 68 height 24
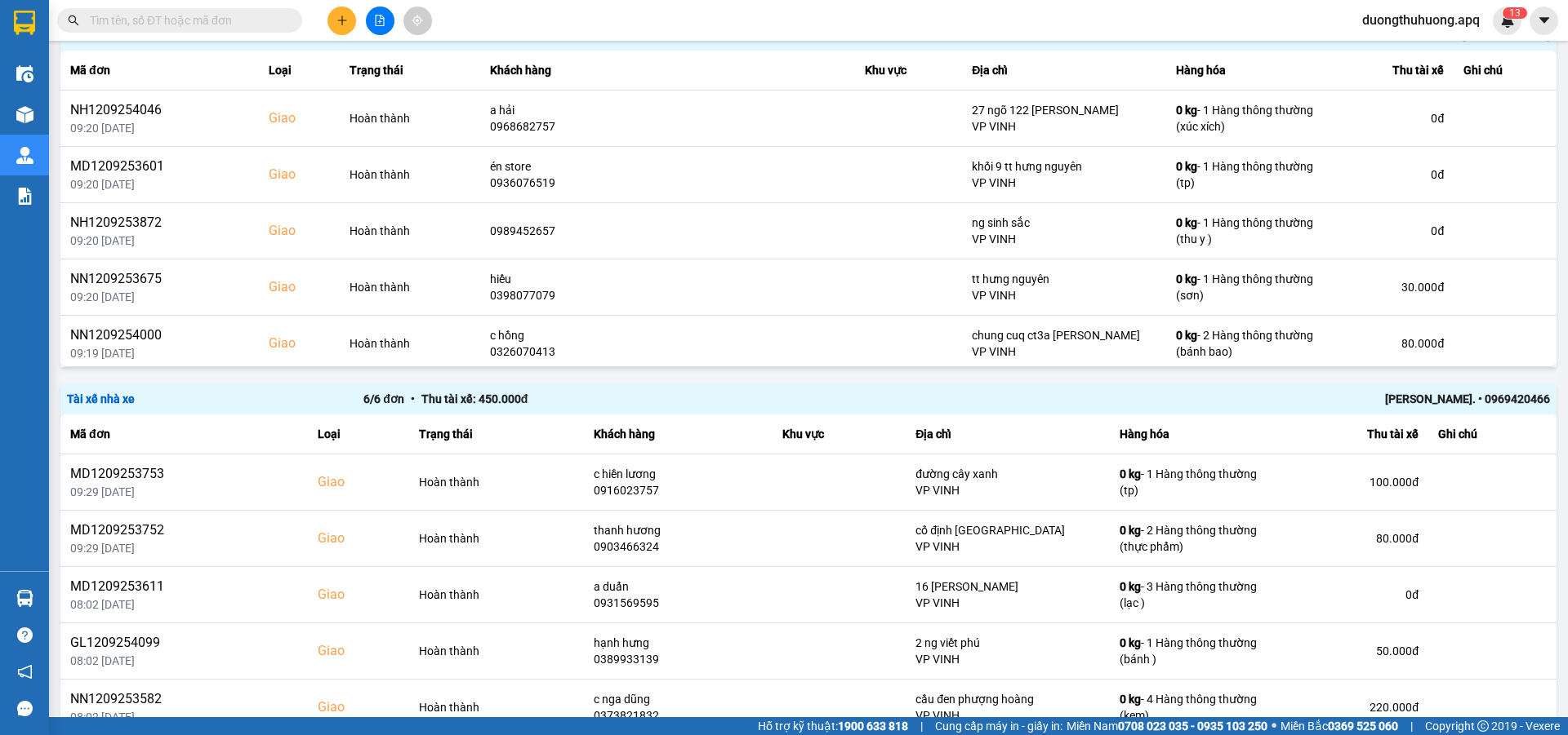
scroll to position [641, 0]
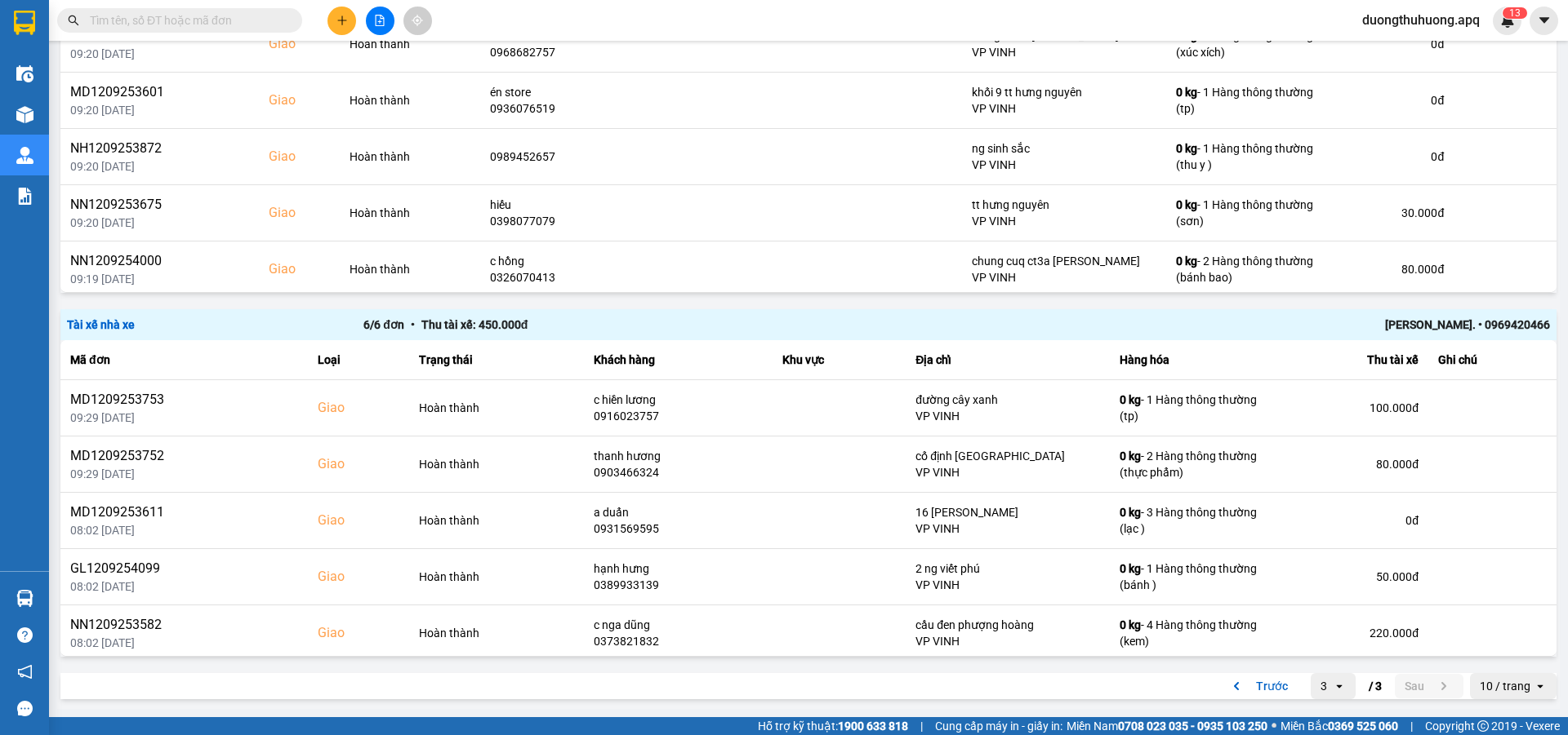
click at [261, 24] on input "text" at bounding box center [186, 20] width 192 height 18
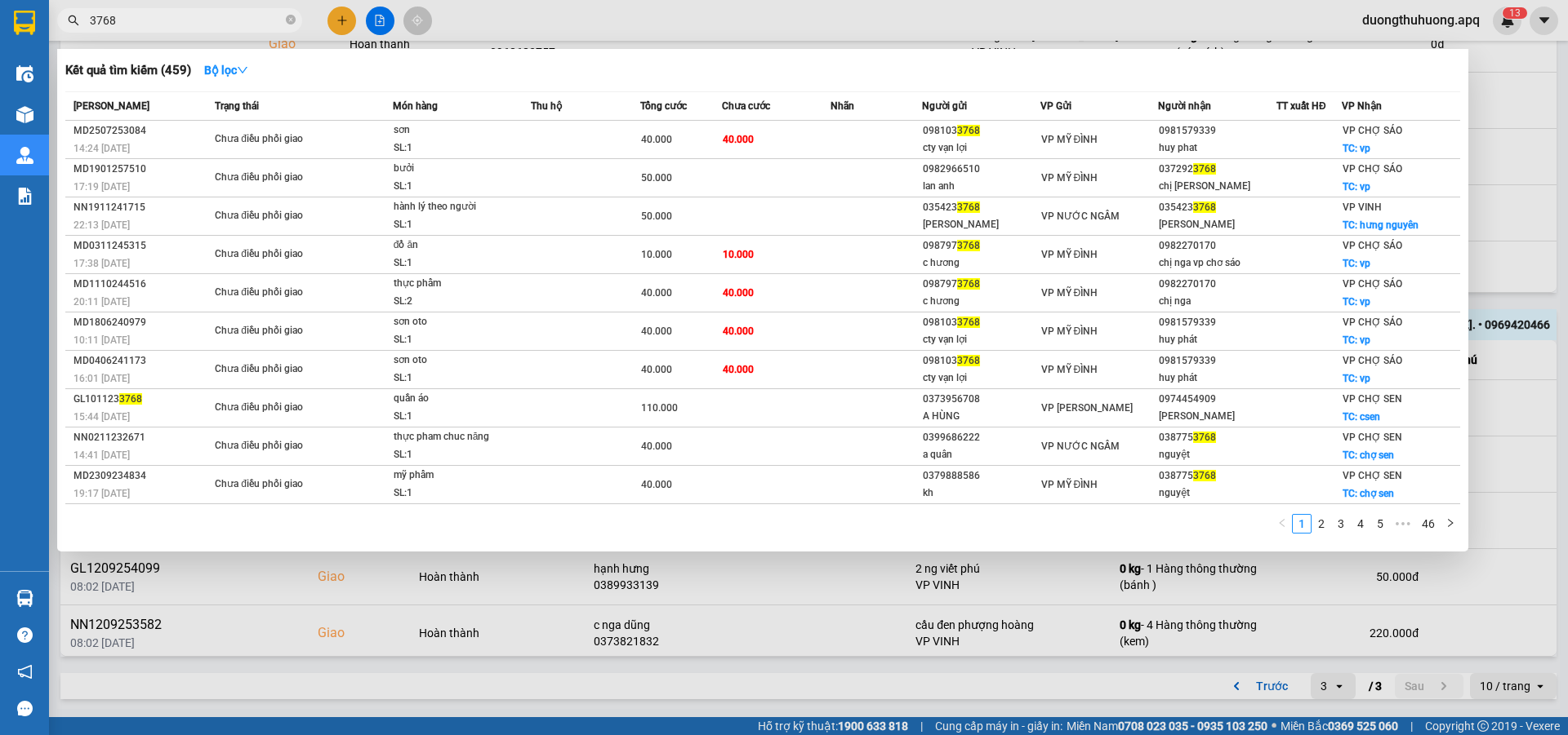
click at [92, 18] on input "3768" at bounding box center [186, 20] width 192 height 18
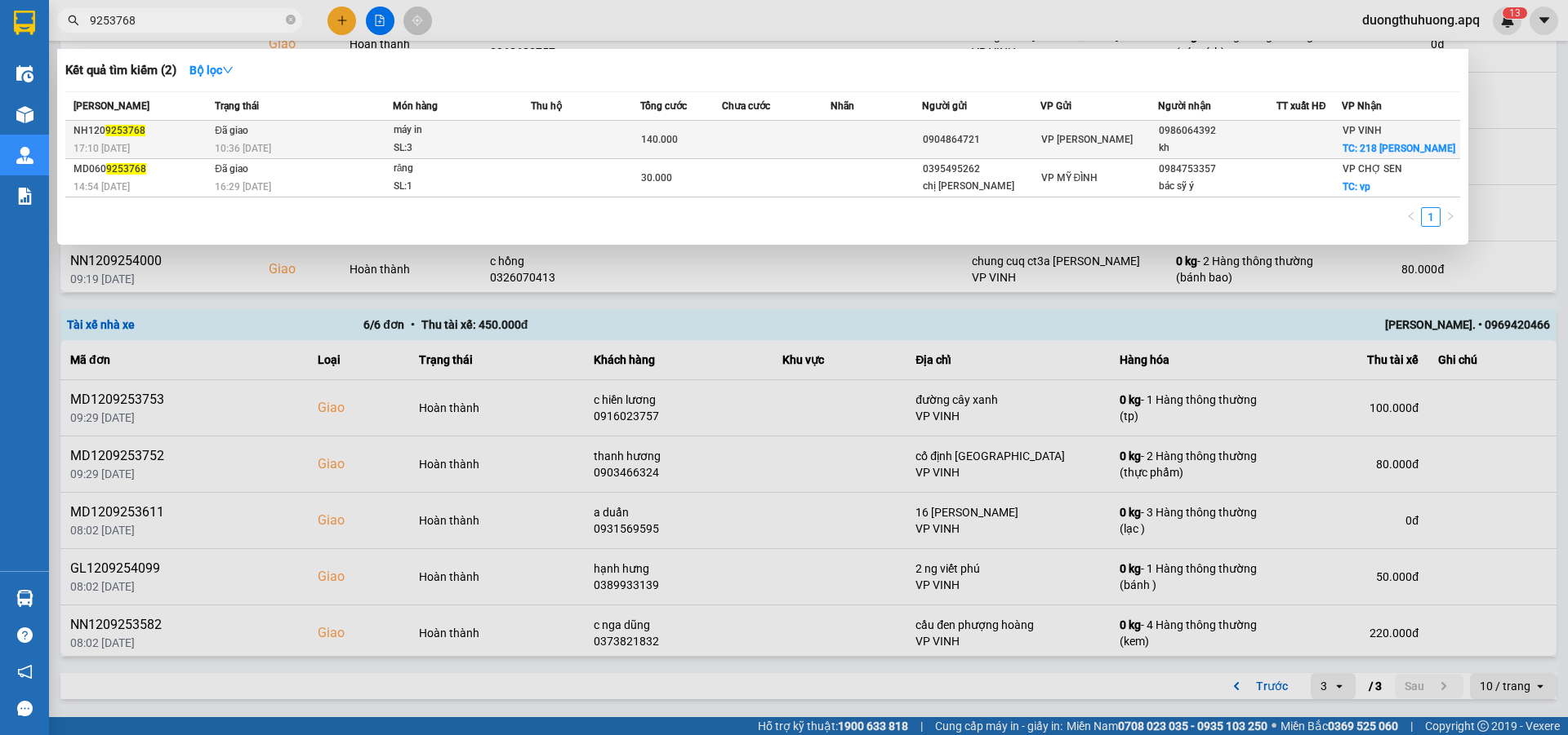
type input "9253768"
click at [491, 142] on div "SL: 3" at bounding box center [455, 149] width 122 height 18
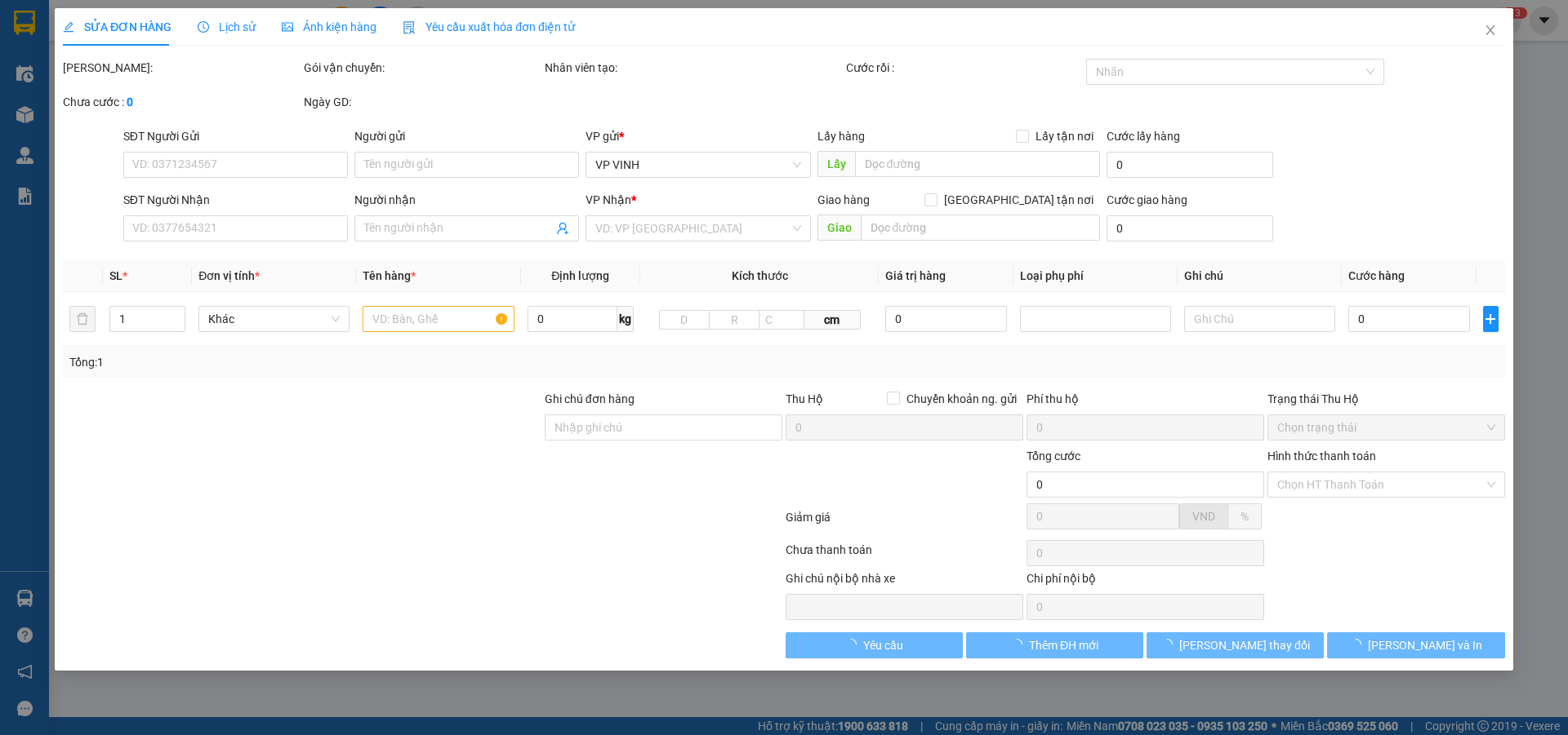
type input "0904864721"
type input "0986064392"
type input "kh"
checkbox input "true"
type input "218 [PERSON_NAME]"
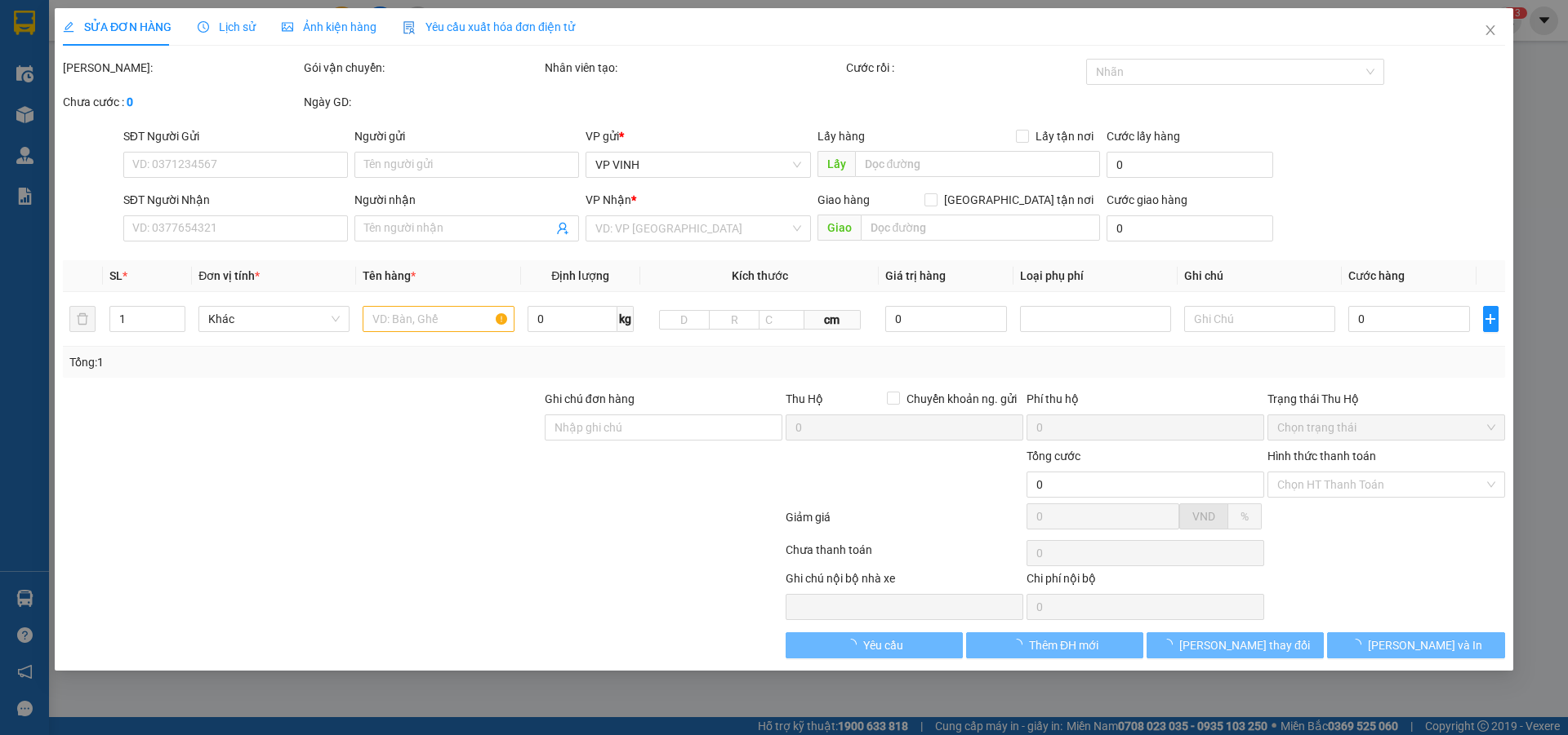
type input "140.000"
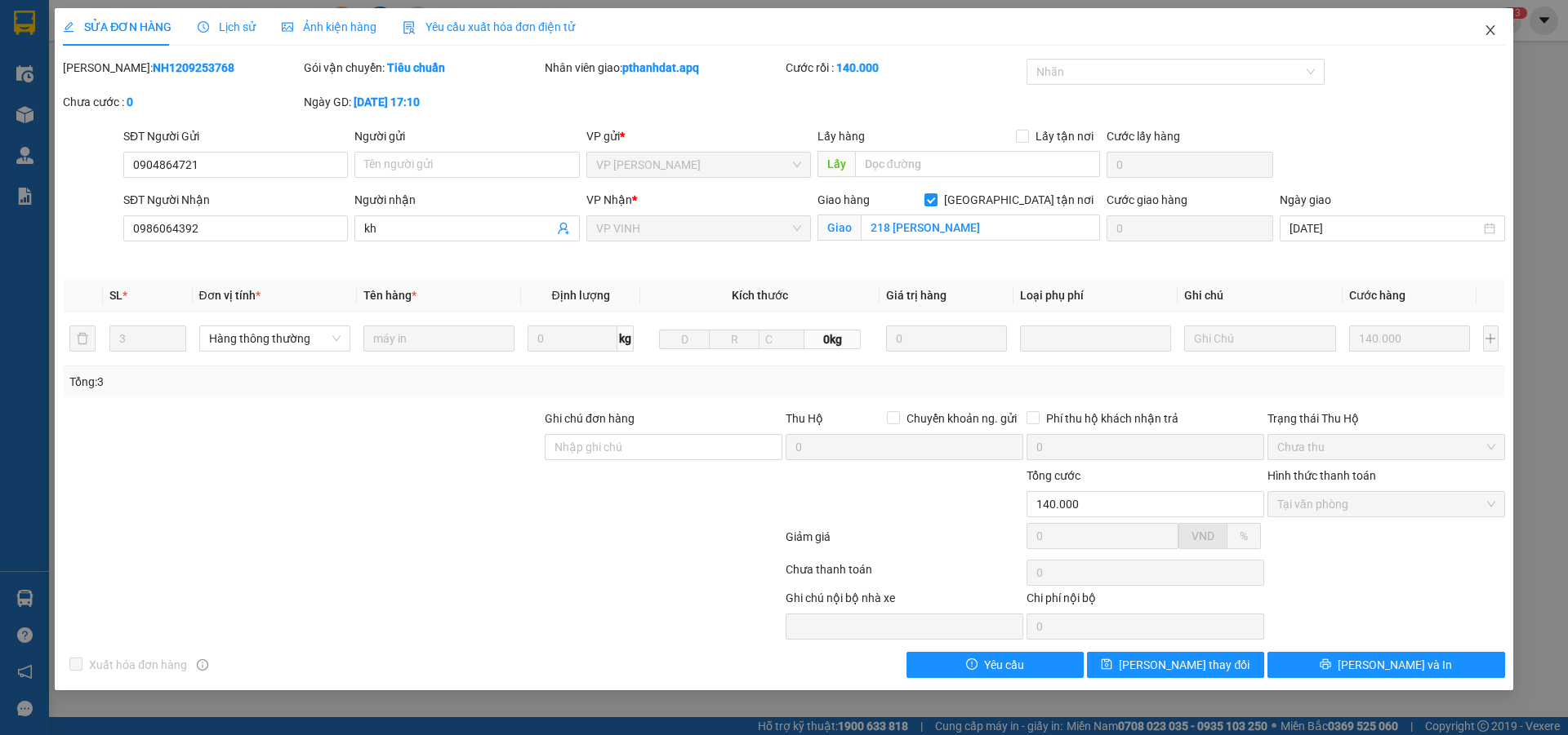
click at [1495, 31] on icon "close" at bounding box center [1490, 30] width 13 height 13
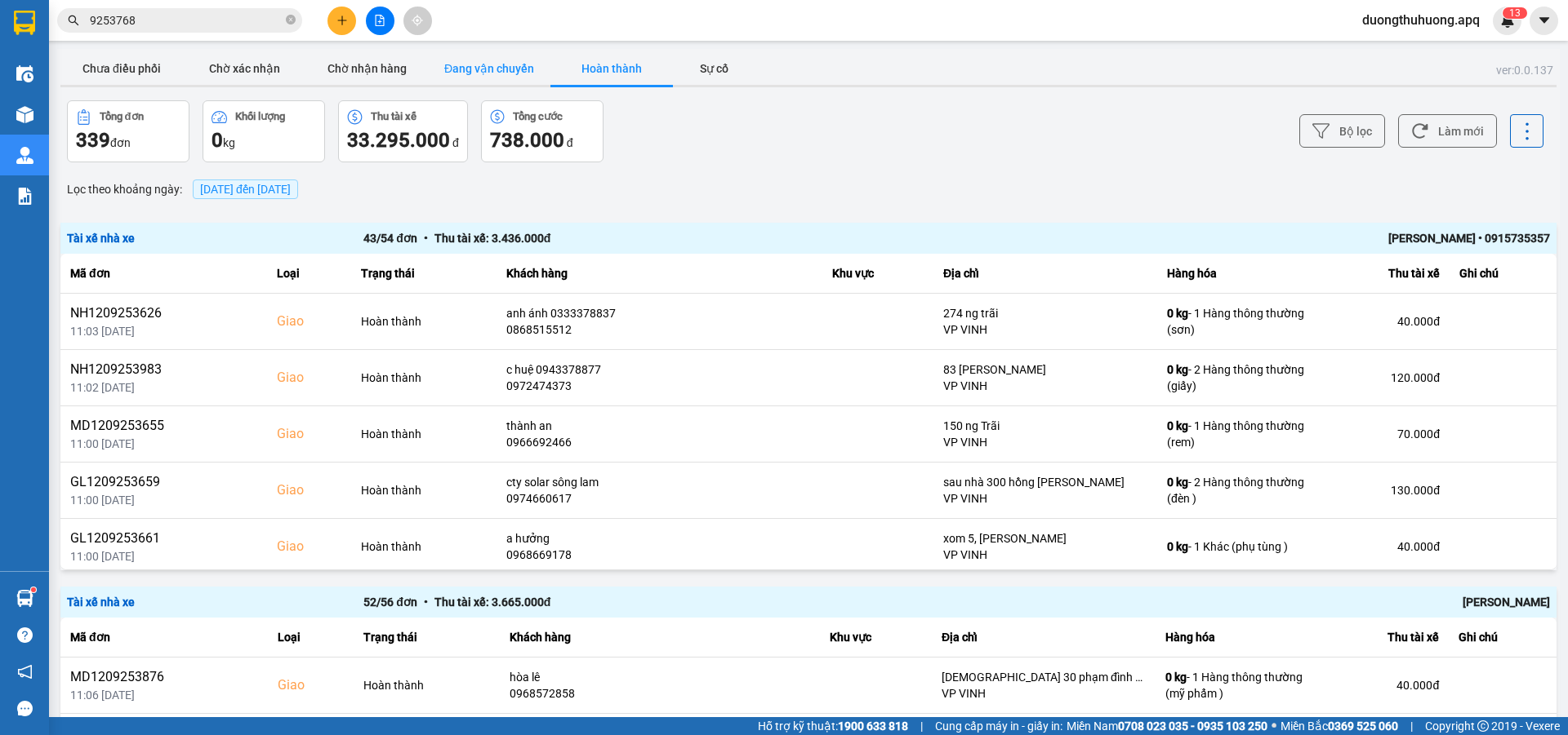
click at [498, 70] on button "Đang vận chuyển" at bounding box center [489, 68] width 122 height 32
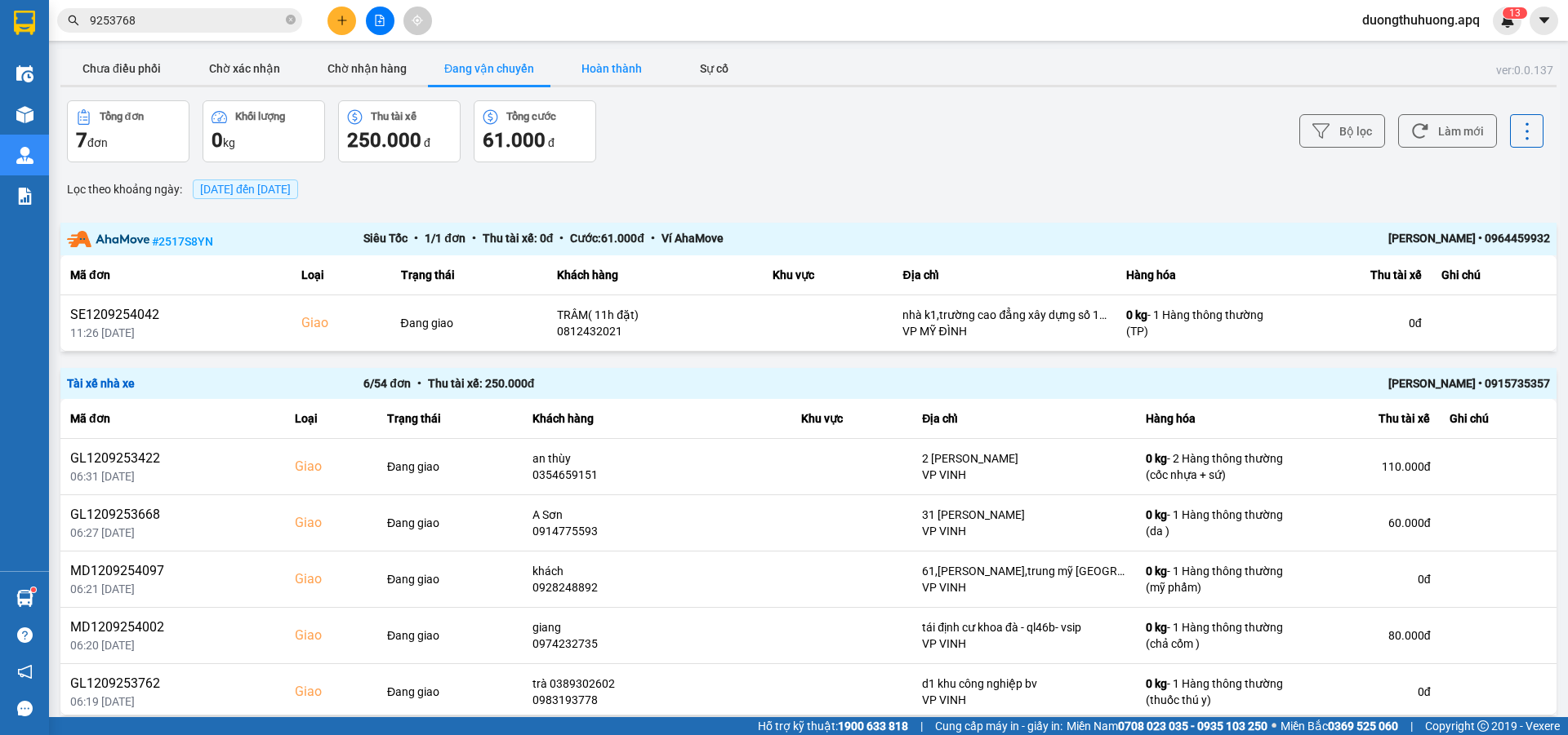
click at [610, 70] on button "Hoàn thành" at bounding box center [611, 68] width 122 height 32
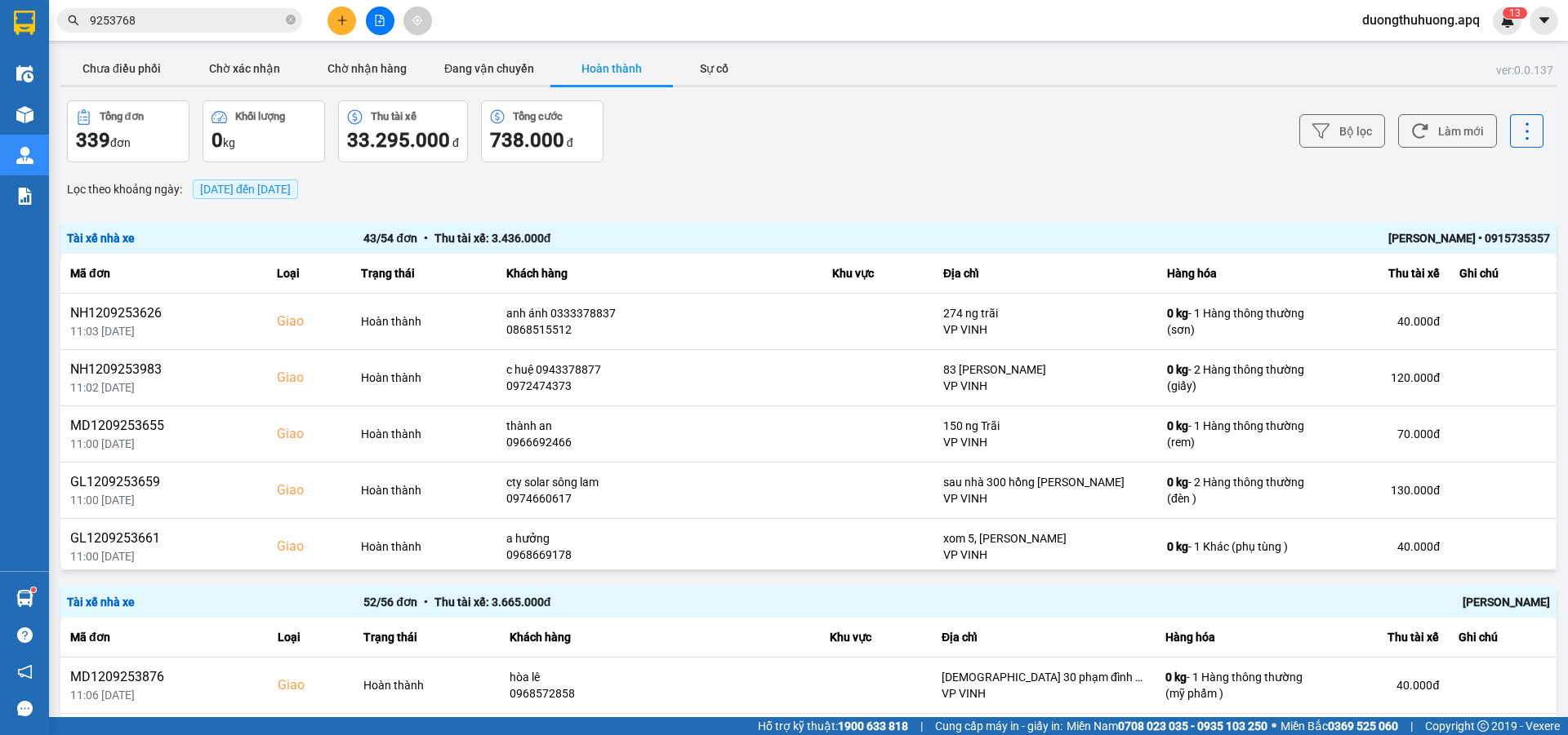
click at [1480, 603] on div "[PERSON_NAME]" at bounding box center [1254, 602] width 593 height 18
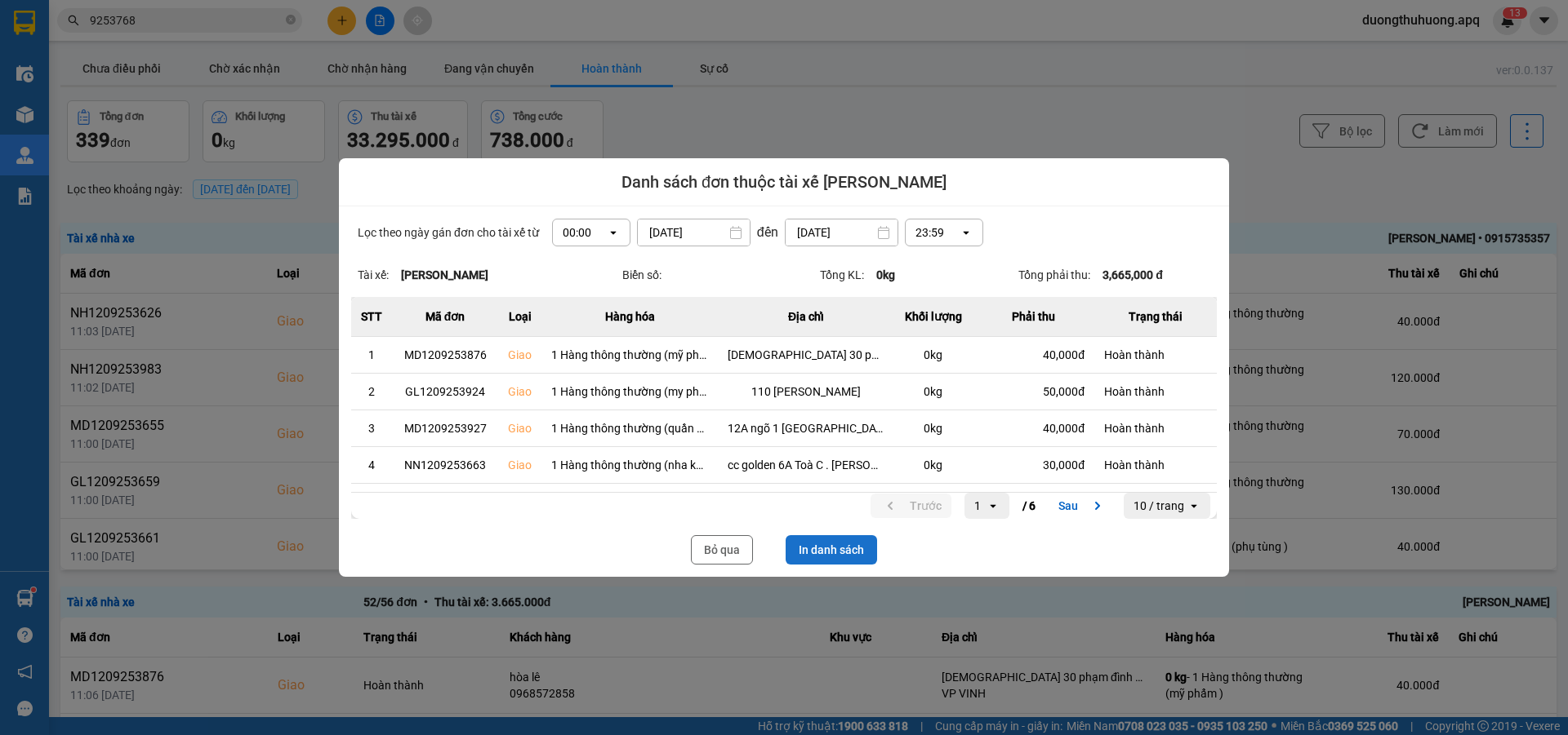
click at [822, 548] on button "In danh sách" at bounding box center [831, 551] width 92 height 30
drag, startPoint x: 714, startPoint y: 551, endPoint x: 437, endPoint y: 725, distance: 327.1
click at [714, 551] on button "Bỏ qua" at bounding box center [721, 551] width 62 height 30
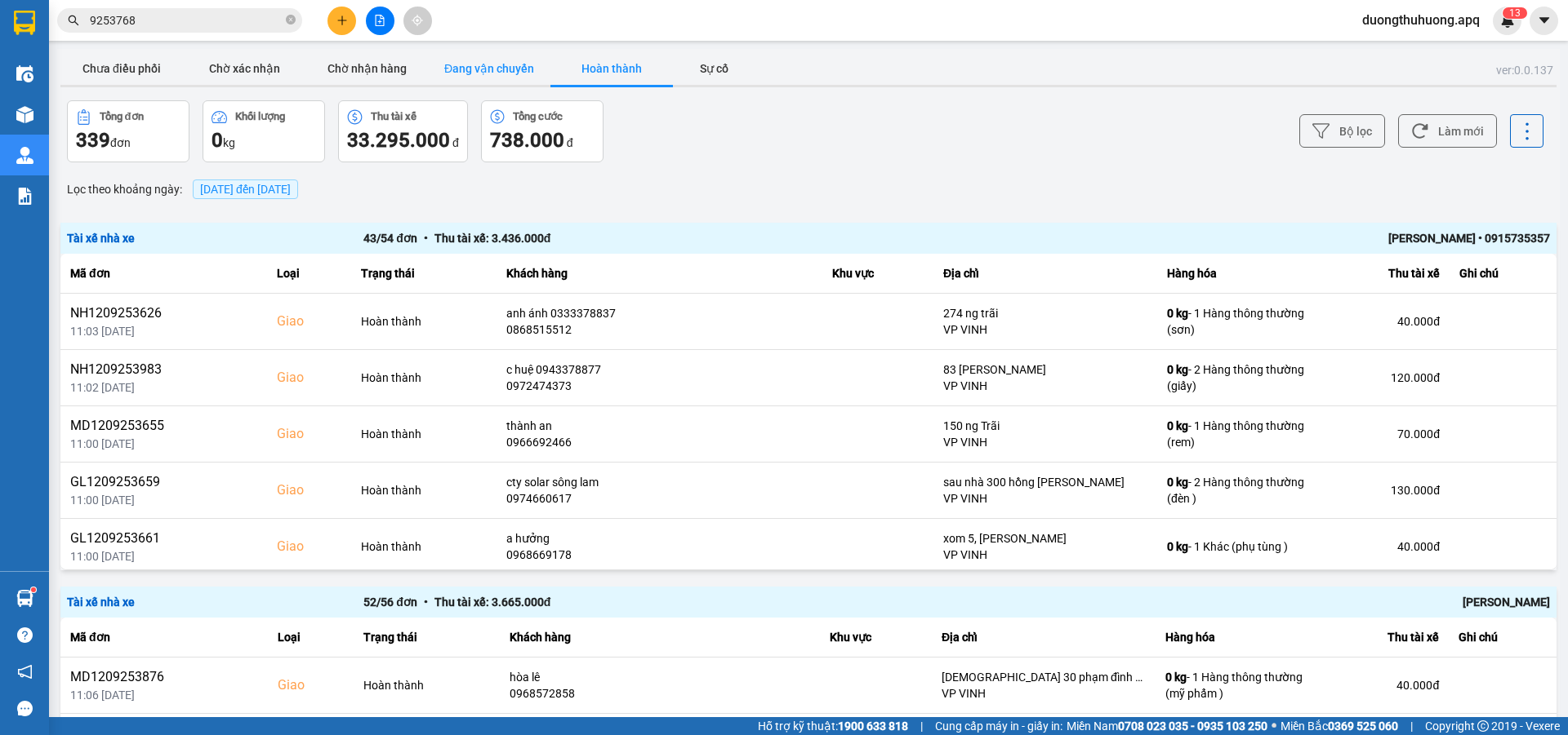
click at [465, 69] on button "Đang vận chuyển" at bounding box center [489, 68] width 122 height 32
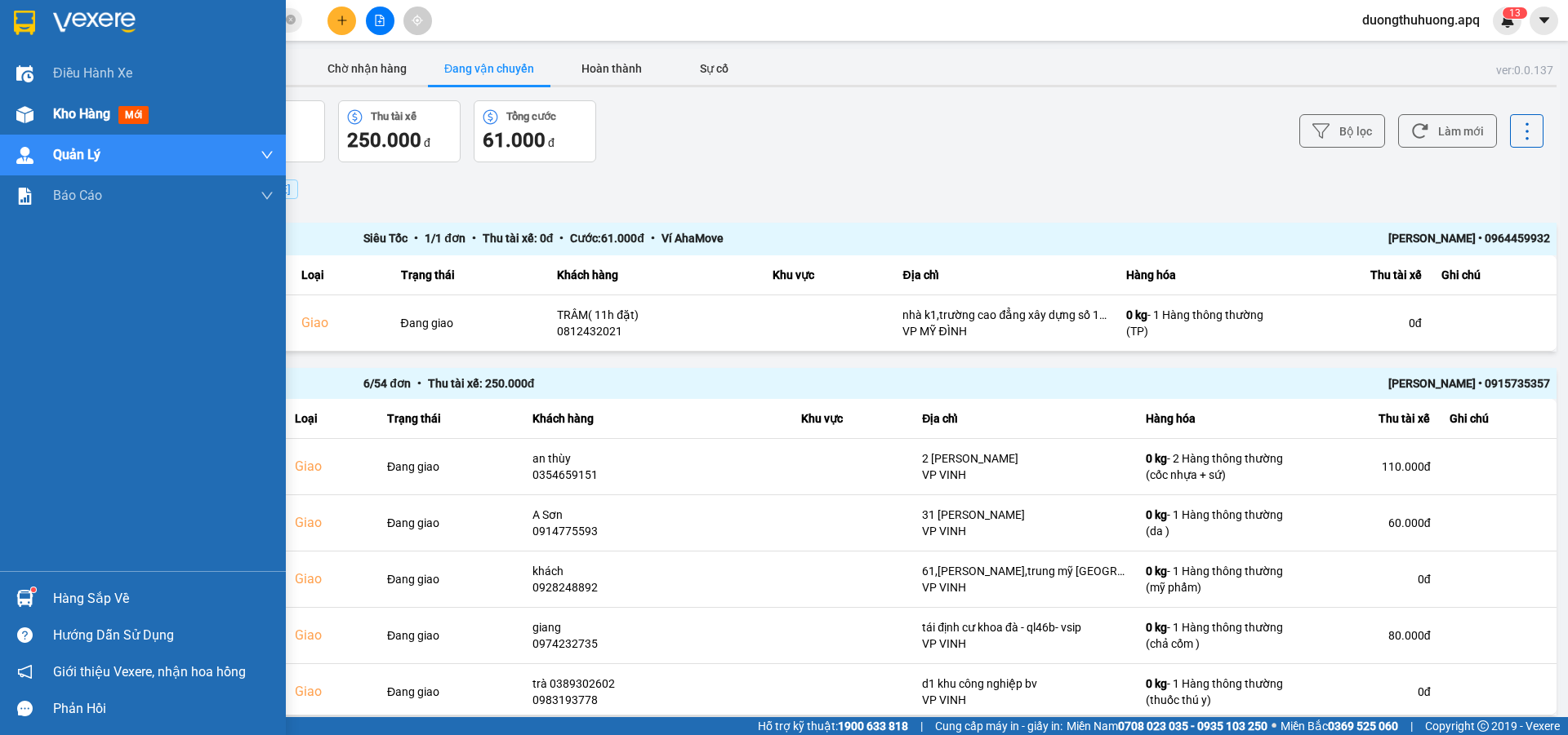
click at [86, 117] on span "Kho hàng" at bounding box center [81, 114] width 57 height 16
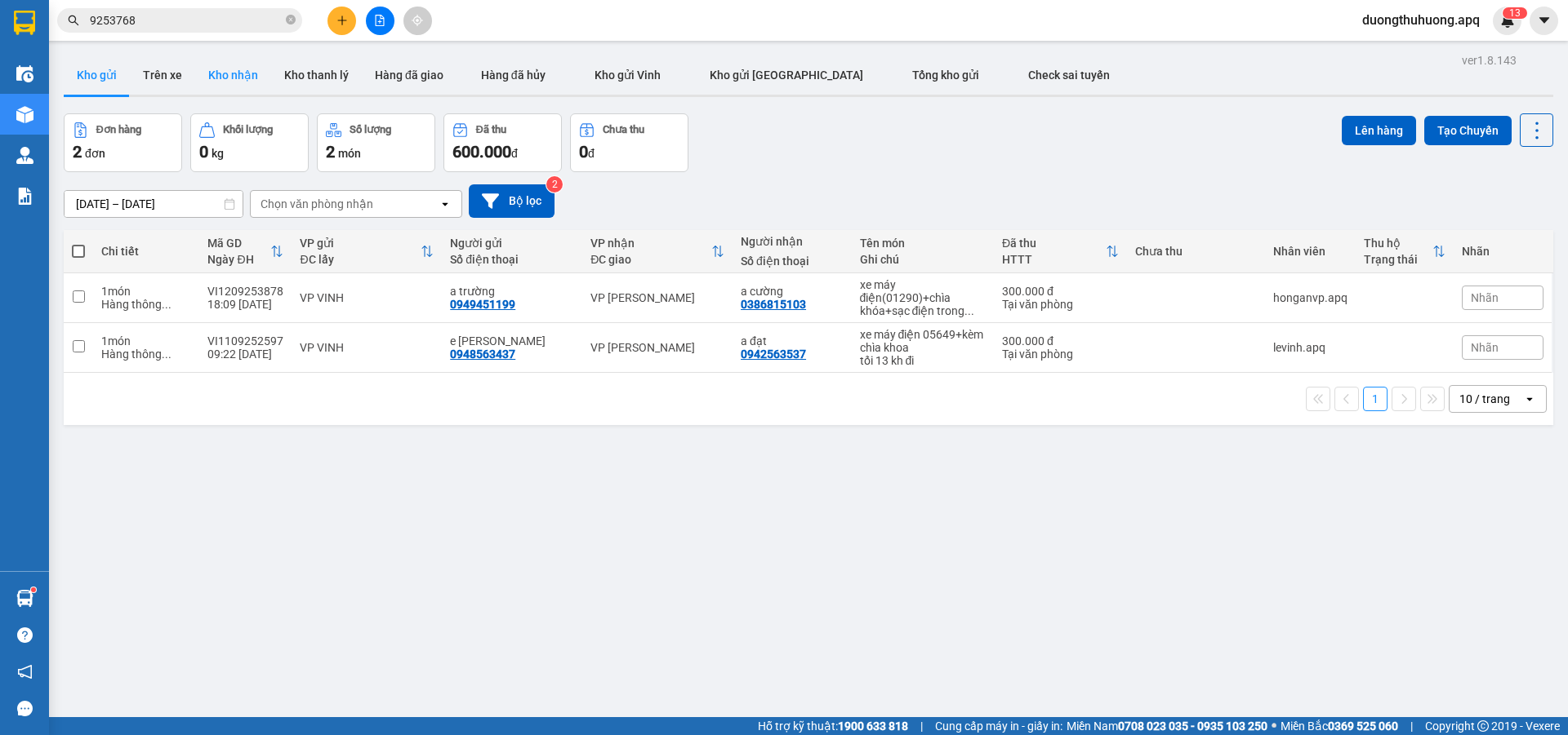
click at [231, 72] on button "Kho nhận" at bounding box center [233, 75] width 76 height 39
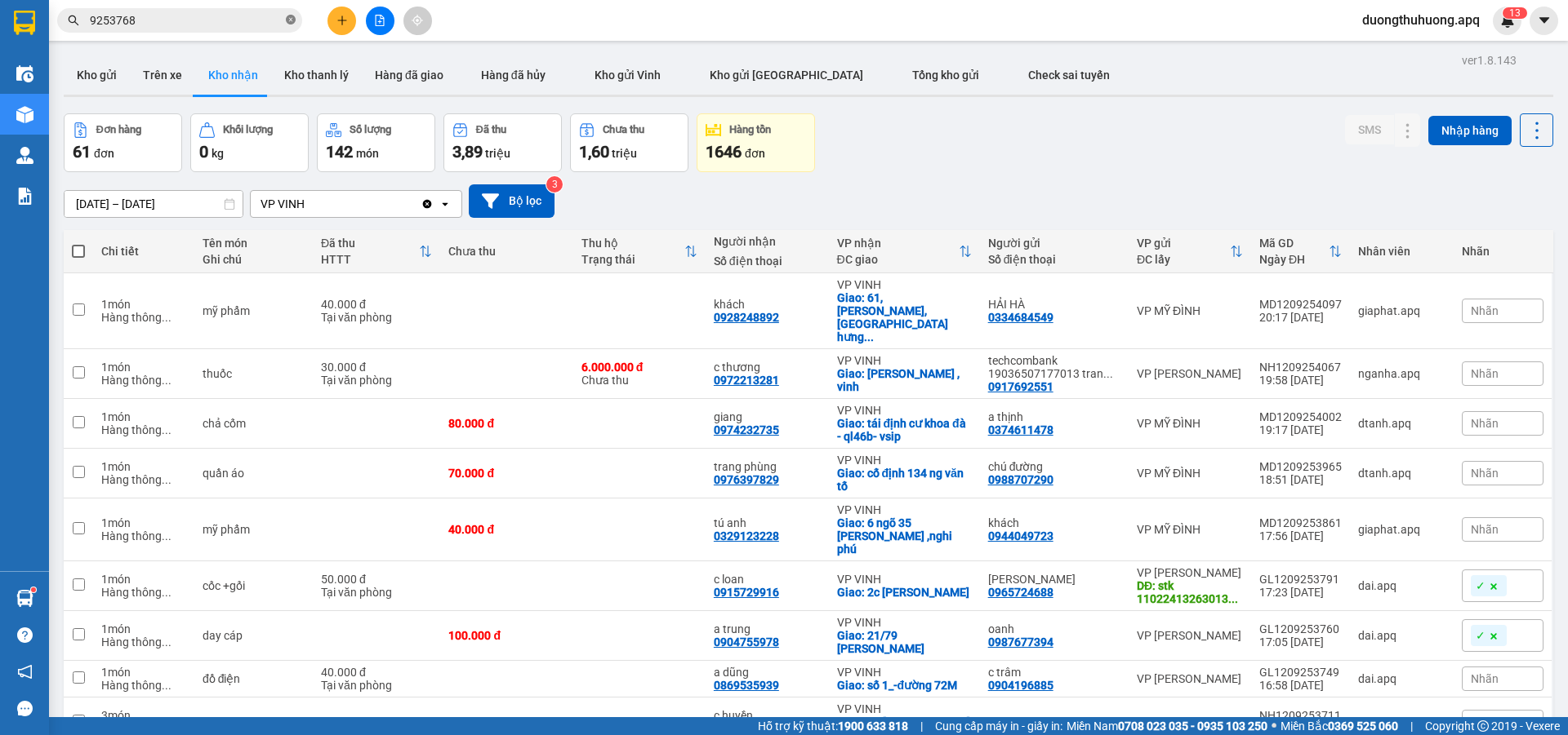
click at [292, 19] on icon "close-circle" at bounding box center [290, 19] width 10 height 10
click at [269, 25] on input "text" at bounding box center [186, 20] width 192 height 18
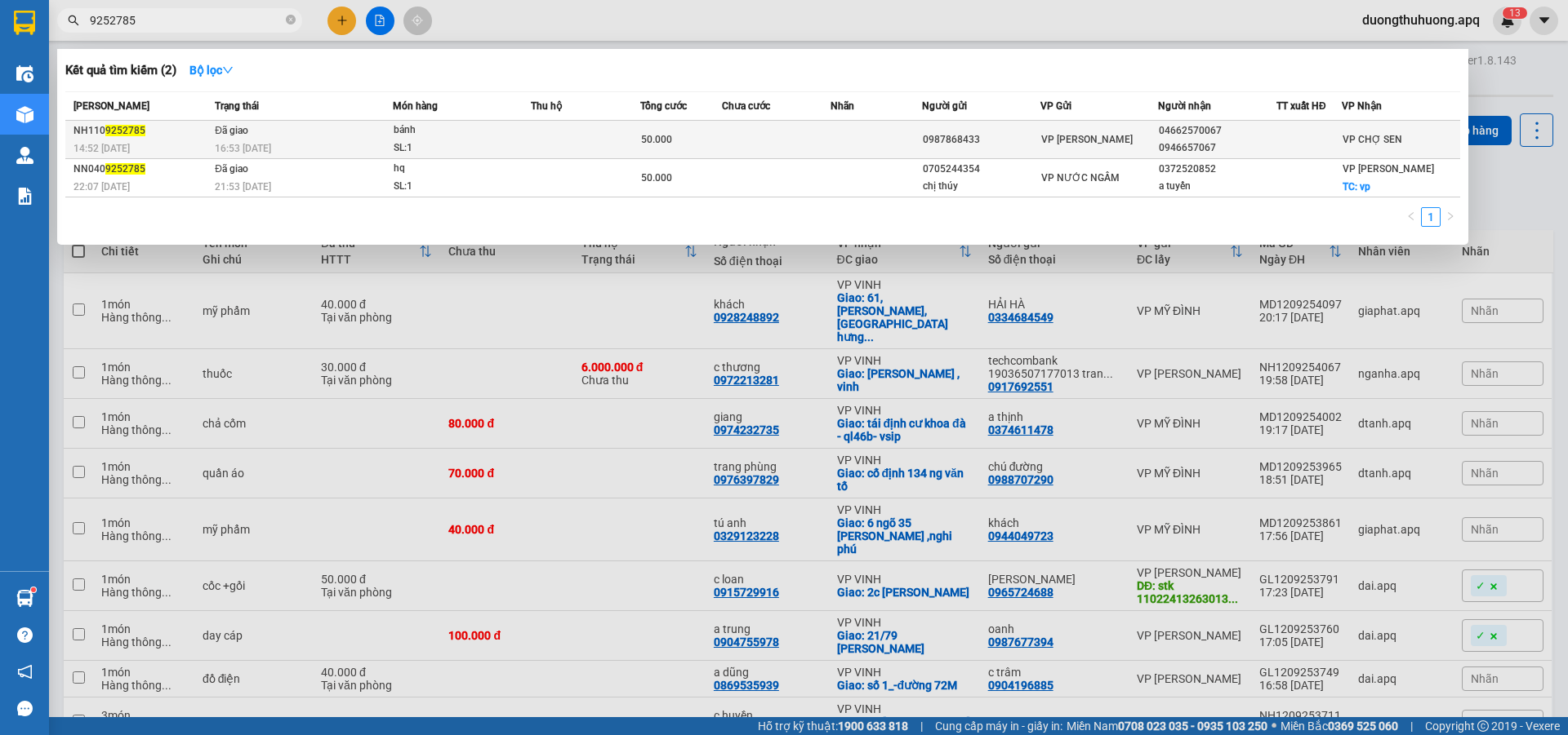
type input "9252785"
click at [352, 140] on div "16:53 [DATE]" at bounding box center [303, 149] width 178 height 18
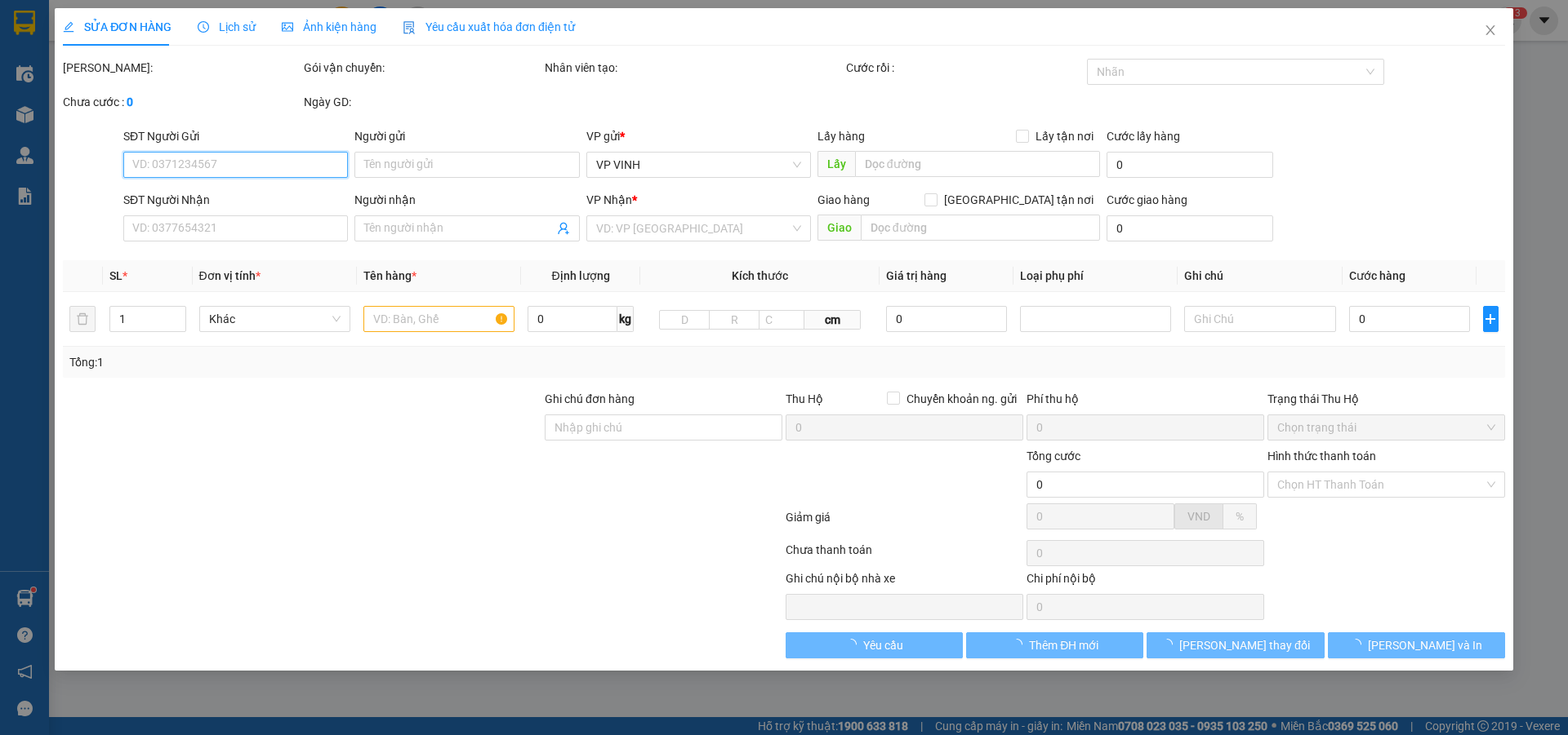
type input "0987868433"
type input "04662570067"
type input "0946657067"
type input "50.000"
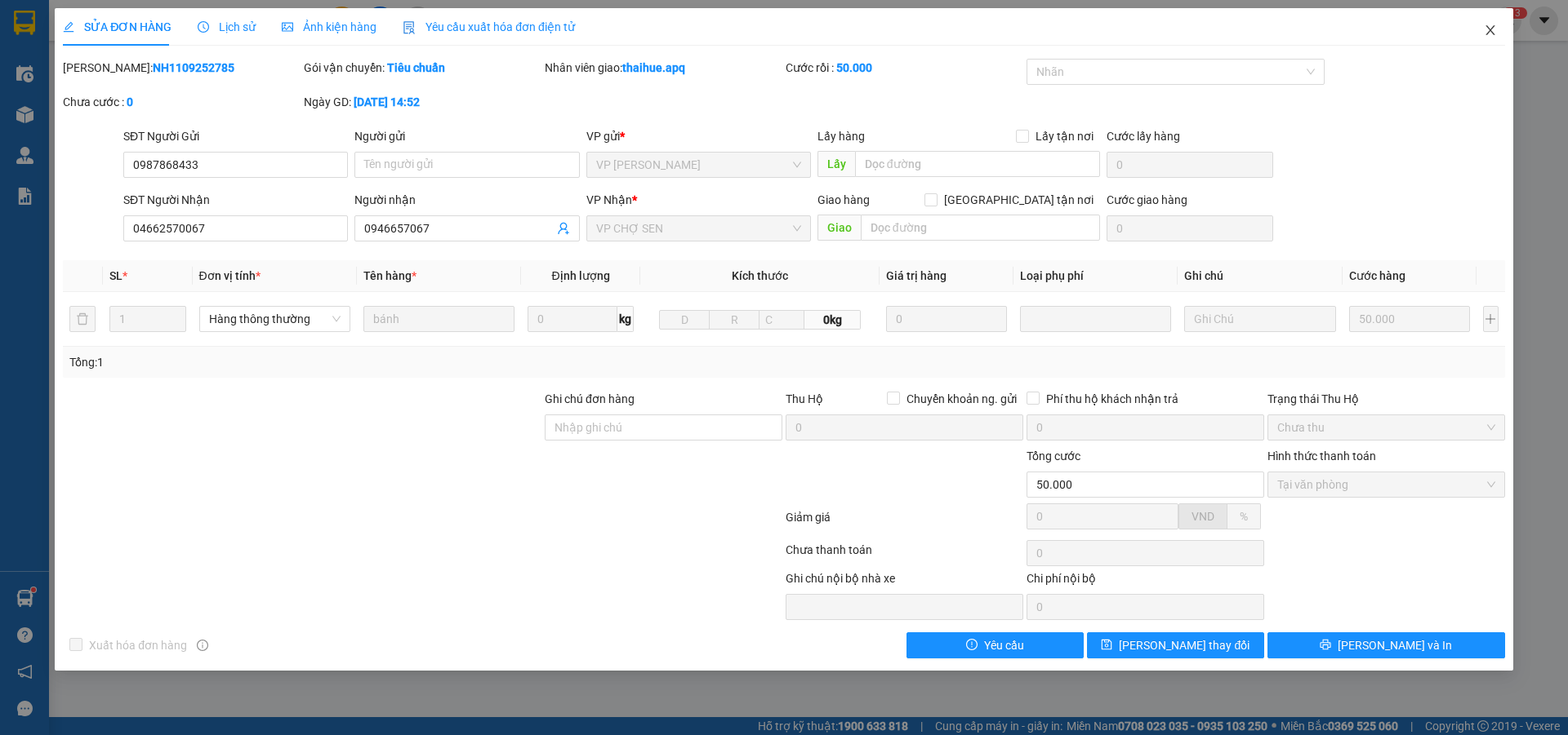
click at [1491, 30] on icon "close" at bounding box center [1490, 30] width 9 height 10
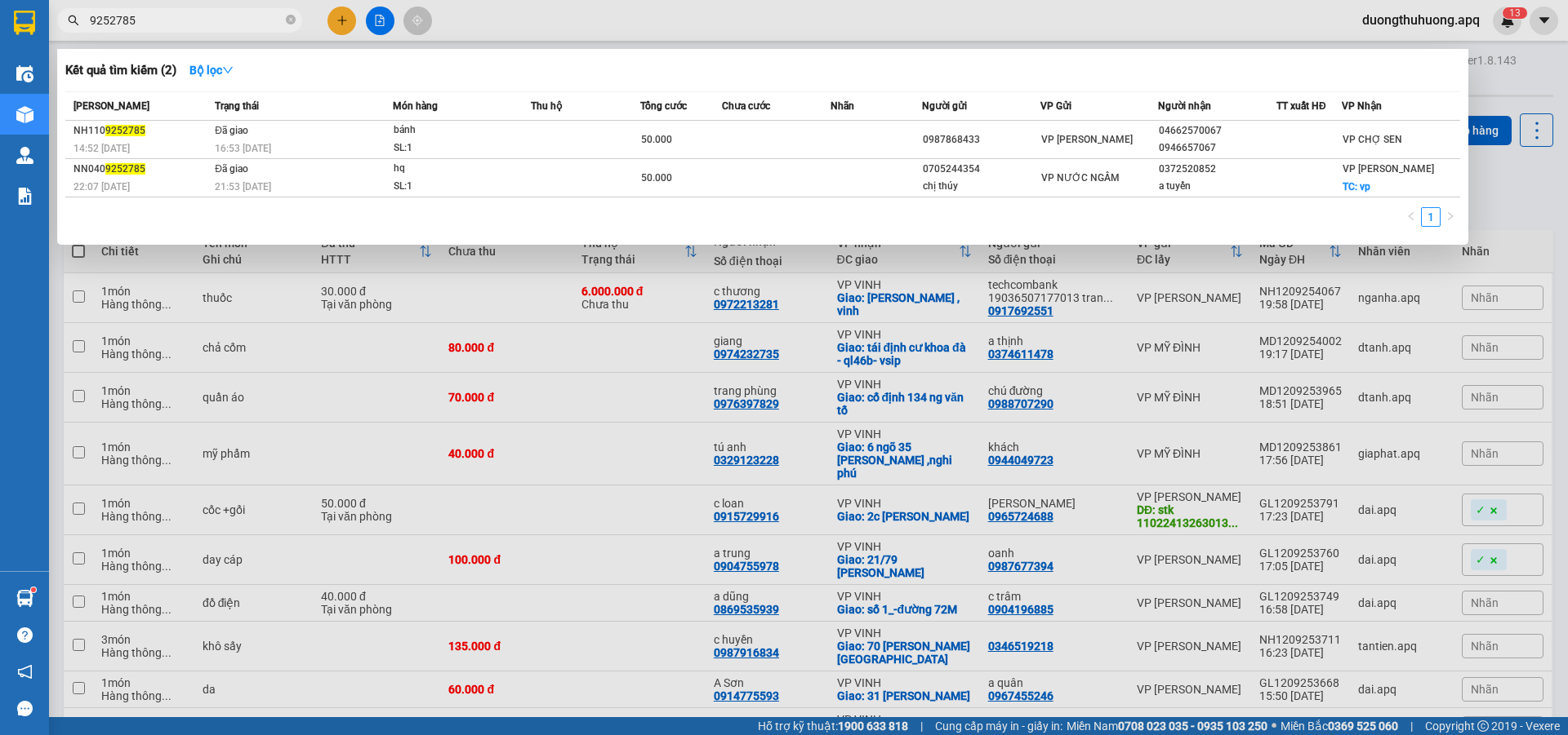
click at [247, 18] on input "9252785" at bounding box center [186, 20] width 192 height 18
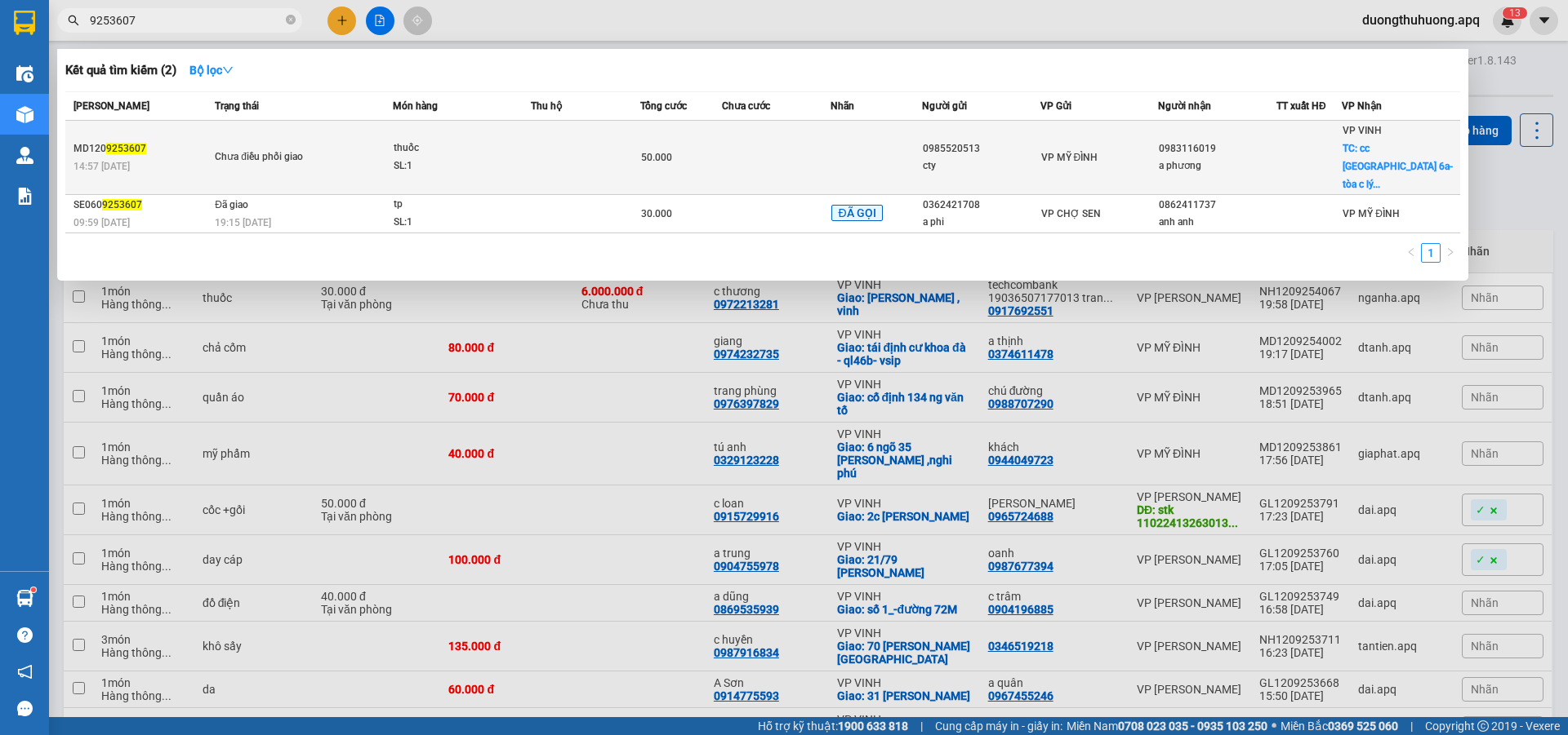
type input "9253607"
click at [448, 157] on div "SL: 1" at bounding box center [455, 166] width 122 height 18
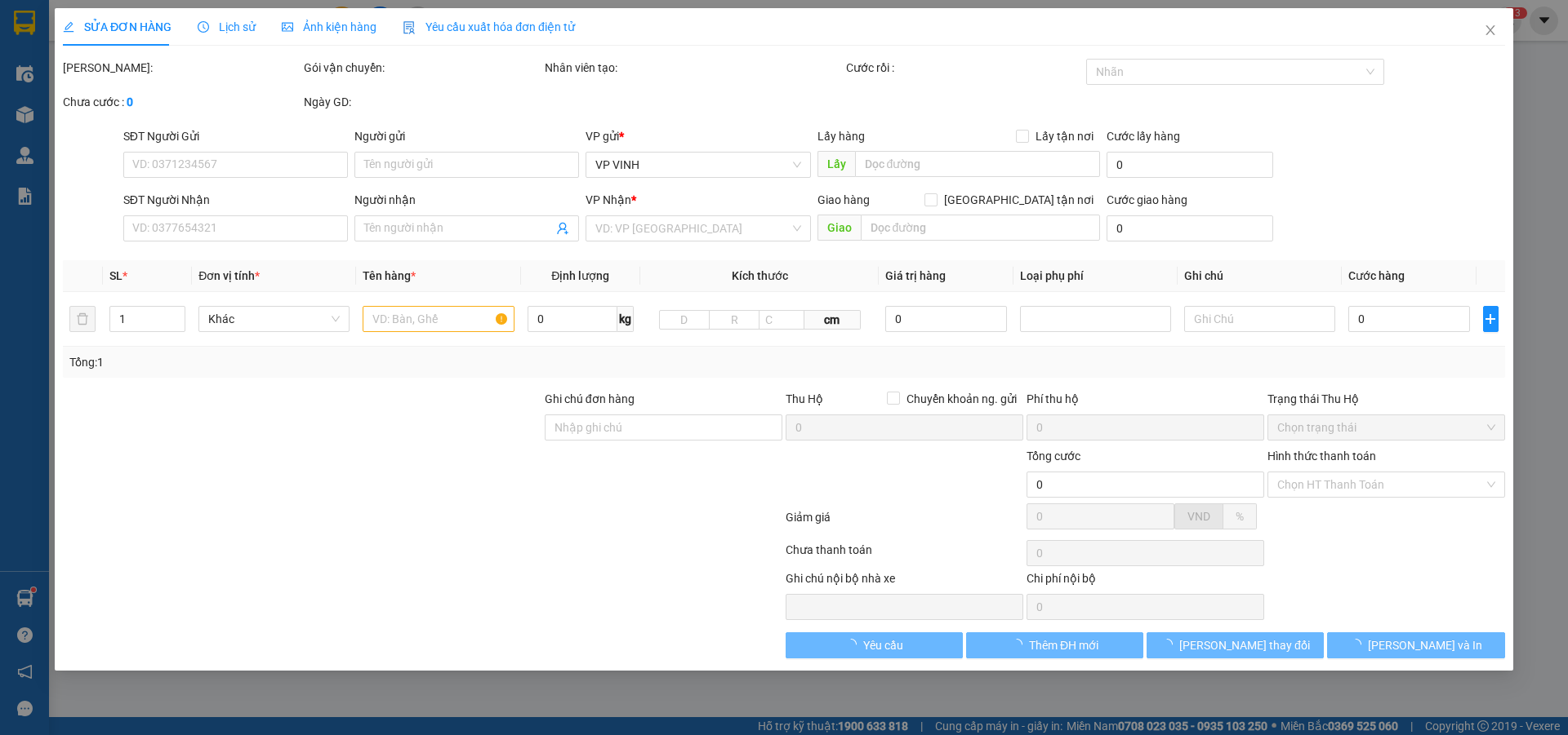
type input "0985520513"
type input "cty"
type input "0983116019"
type input "a phương"
checkbox input "true"
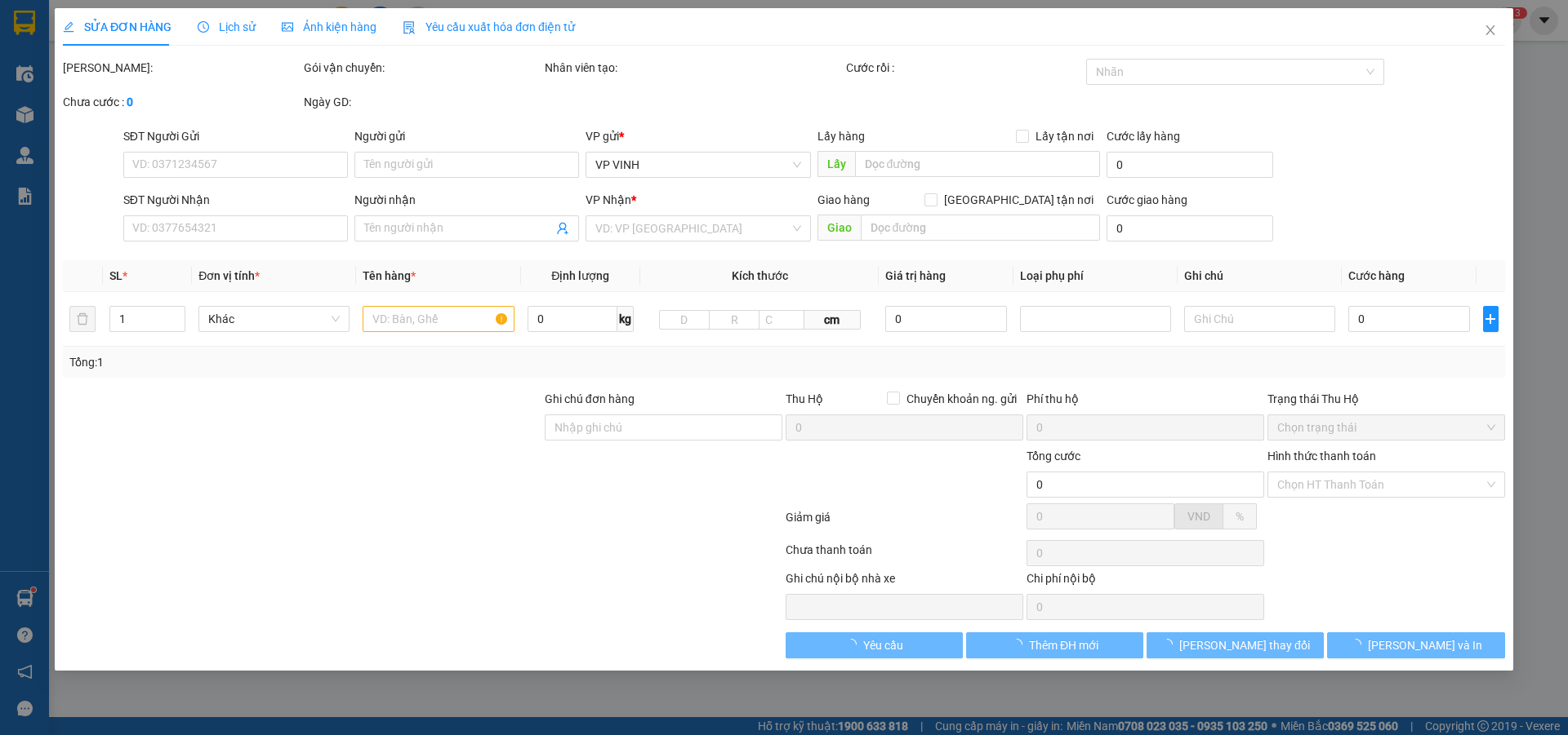
type input "cc [GEOGRAPHIC_DATA] 6a-tòa c lý tự trọng"
type input "50.000"
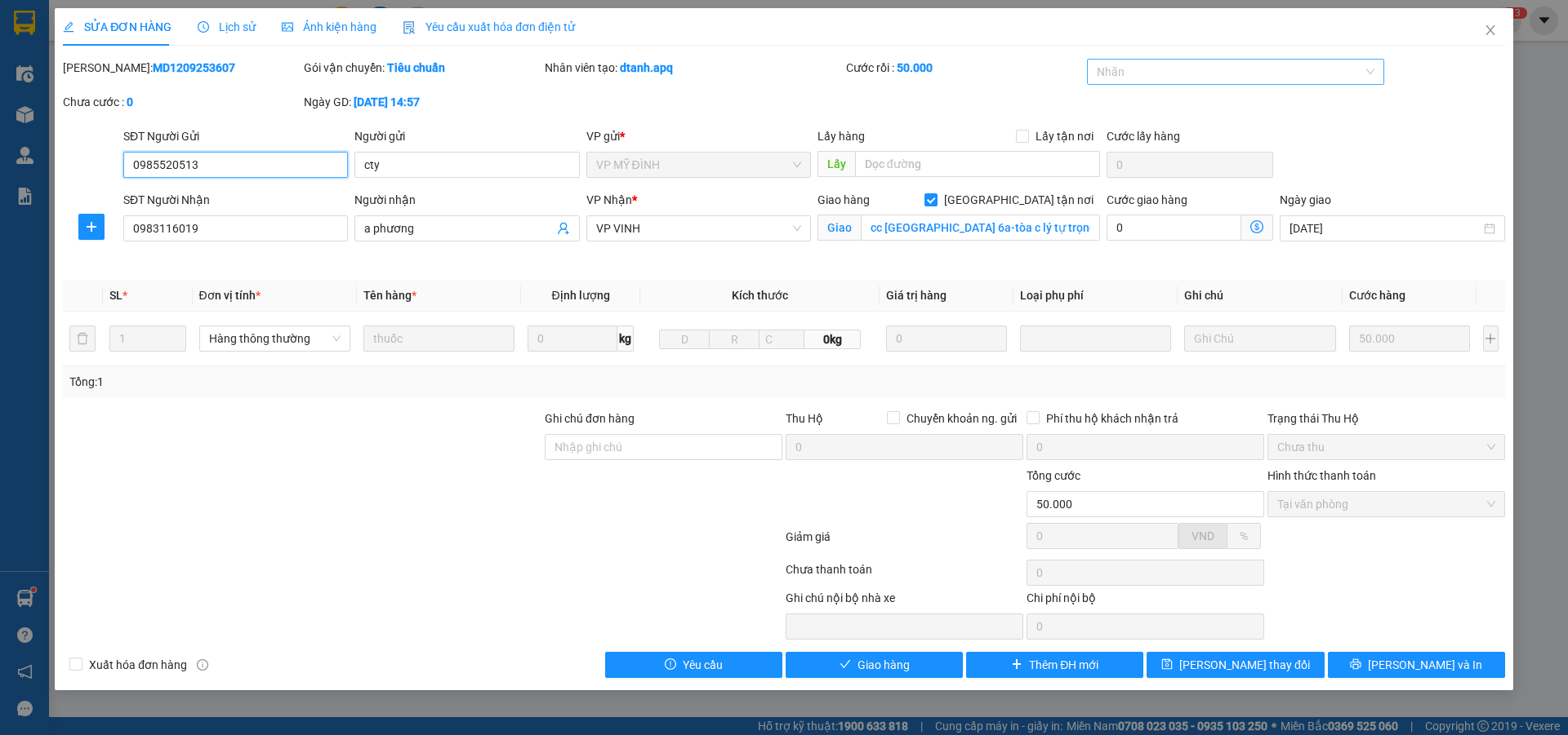
click at [1284, 76] on div at bounding box center [1228, 72] width 274 height 19
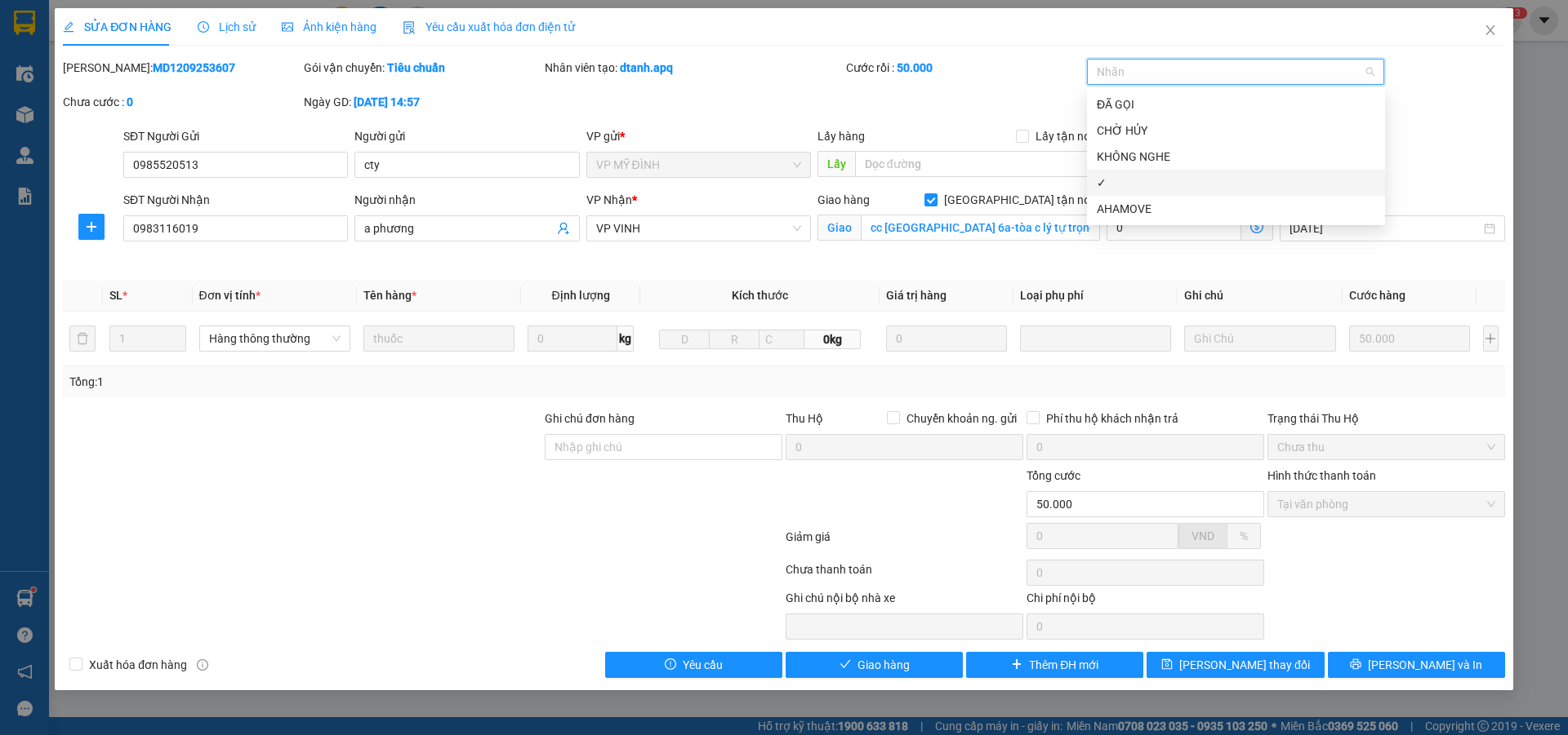
click at [1119, 190] on div "✓" at bounding box center [1236, 183] width 278 height 18
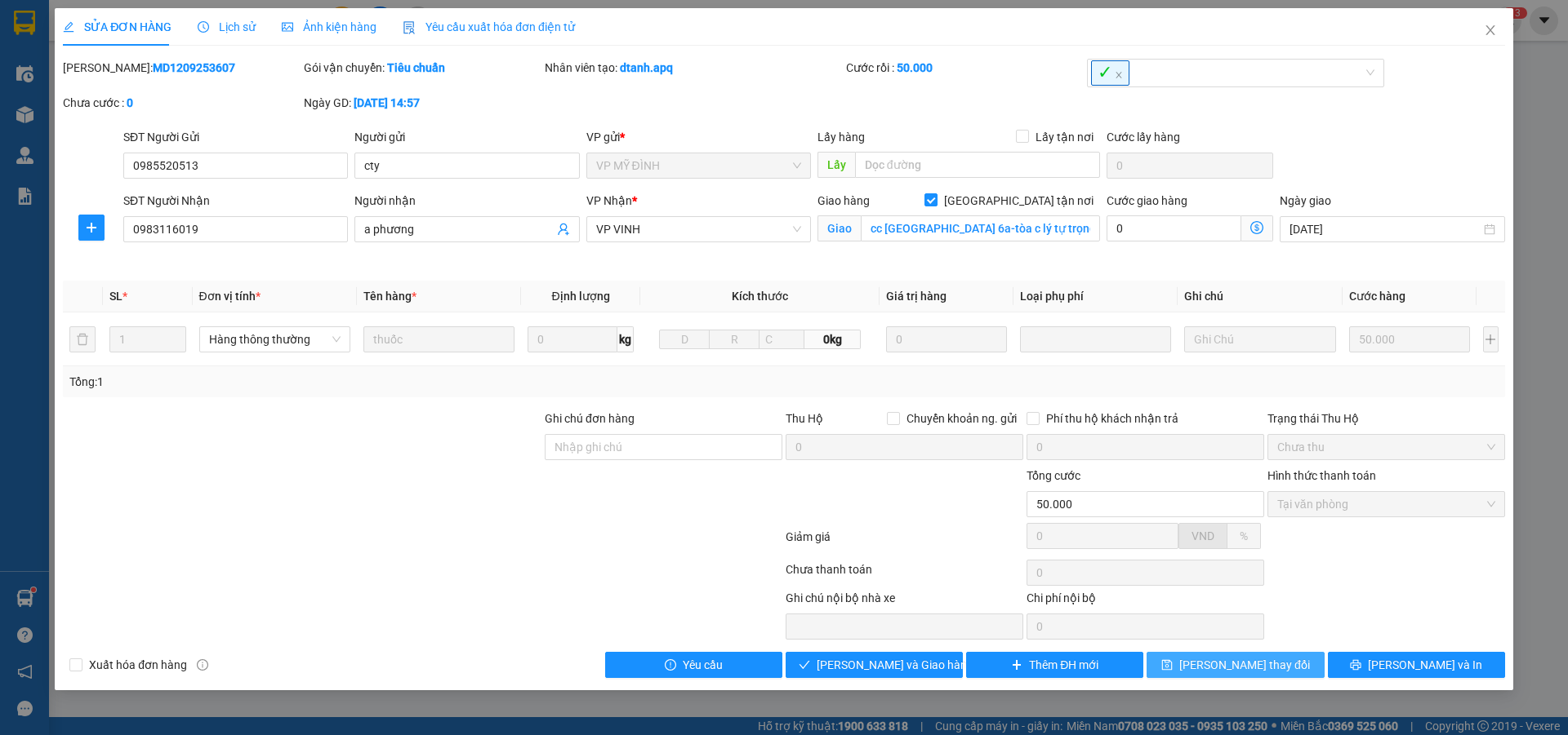
drag, startPoint x: 1241, startPoint y: 667, endPoint x: 714, endPoint y: 208, distance: 698.9
click at [1239, 665] on span "[PERSON_NAME] thay đổi" at bounding box center [1244, 665] width 130 height 18
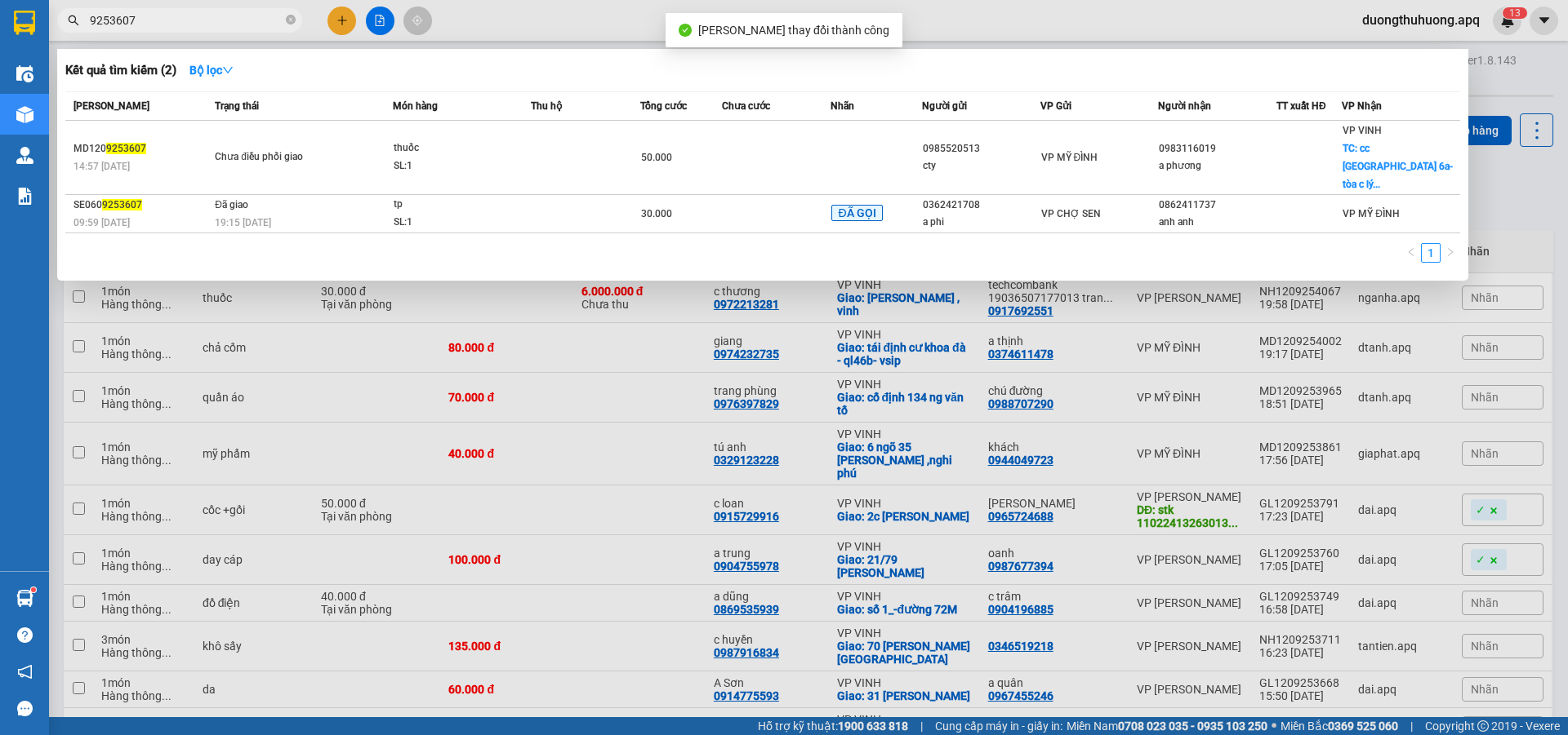
click at [225, 18] on input "9253607" at bounding box center [186, 20] width 192 height 18
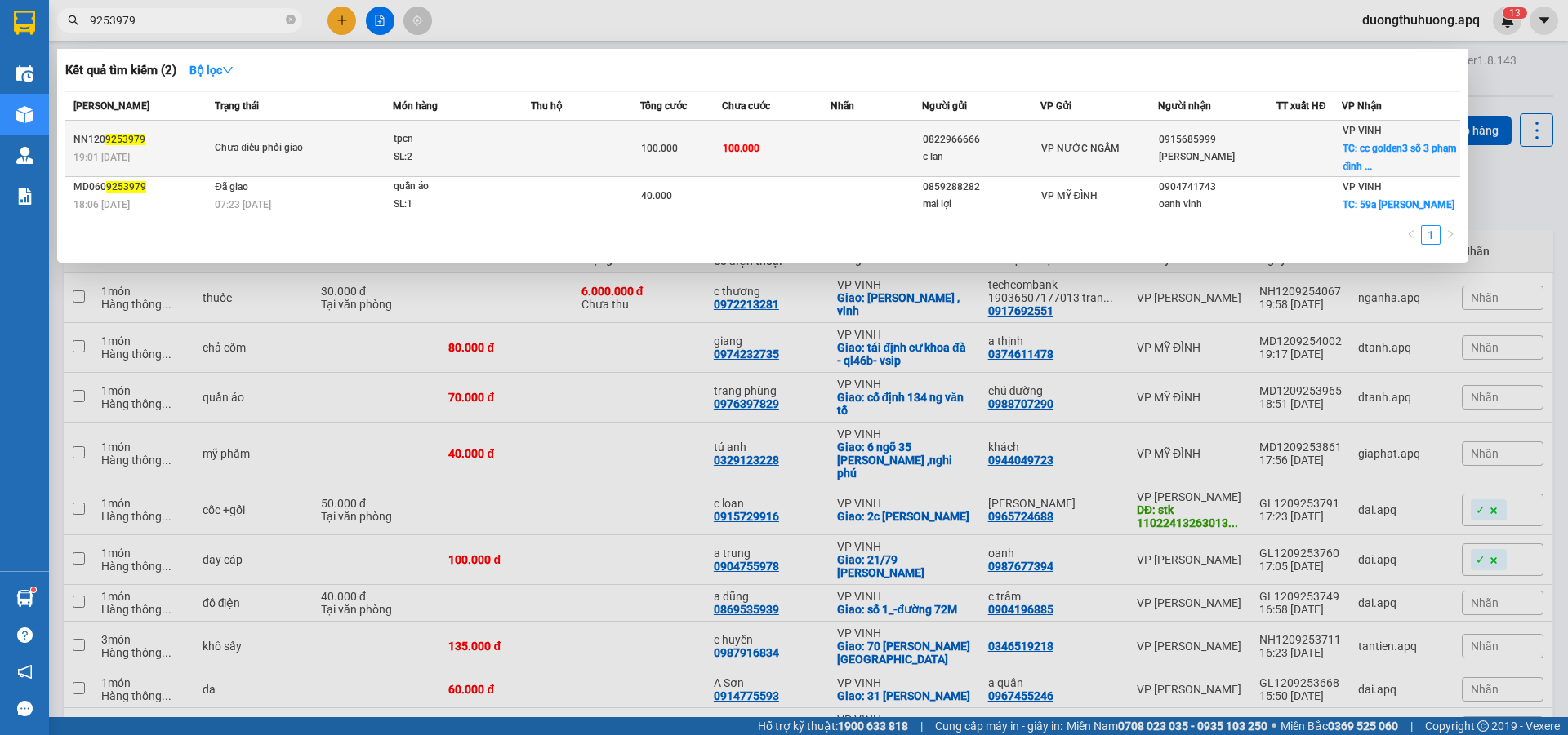
type input "9253979"
click at [499, 156] on div "SL: 2" at bounding box center [455, 157] width 122 height 18
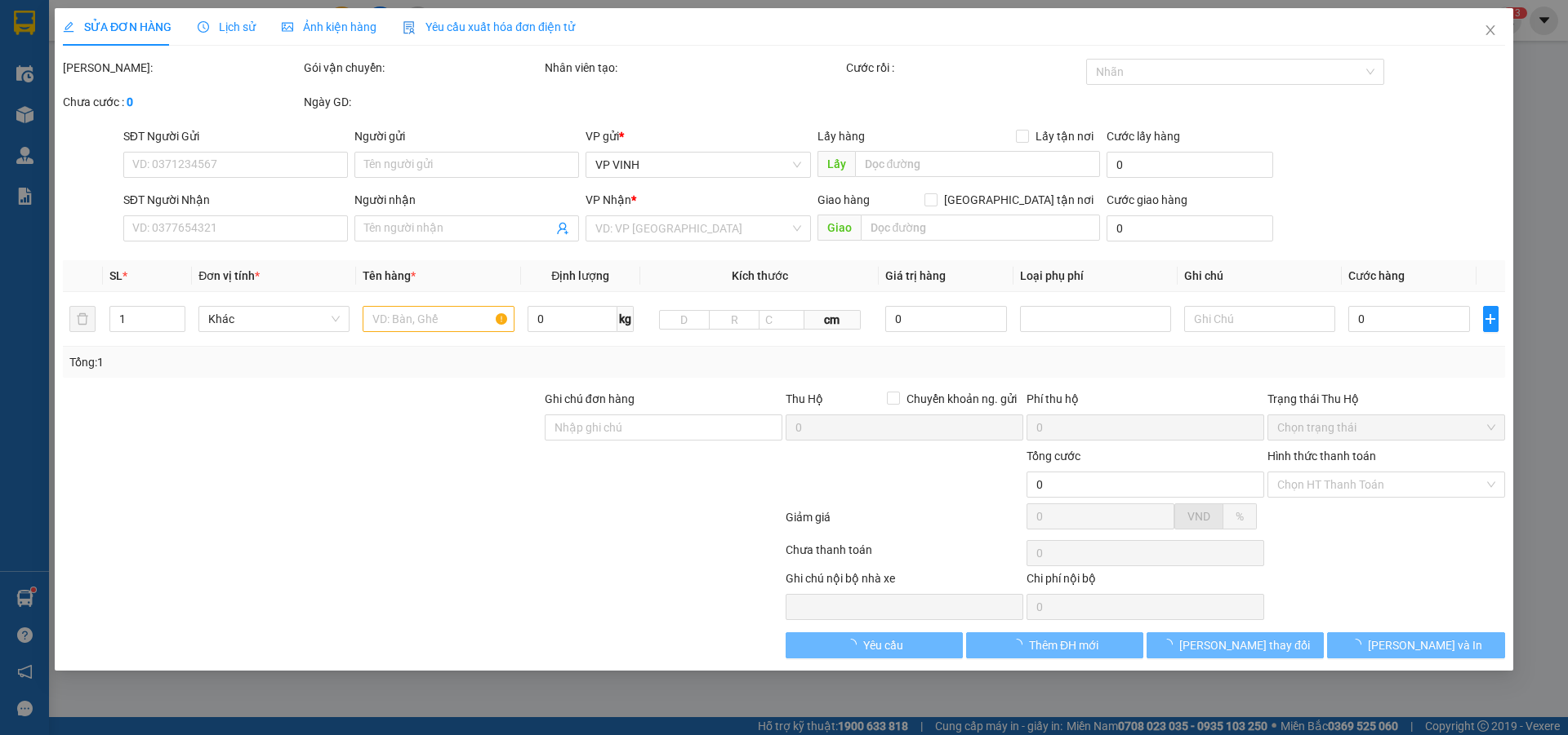
type input "0822966666"
type input "c lan"
type input "0915685999"
type input "[PERSON_NAME]"
checkbox input "true"
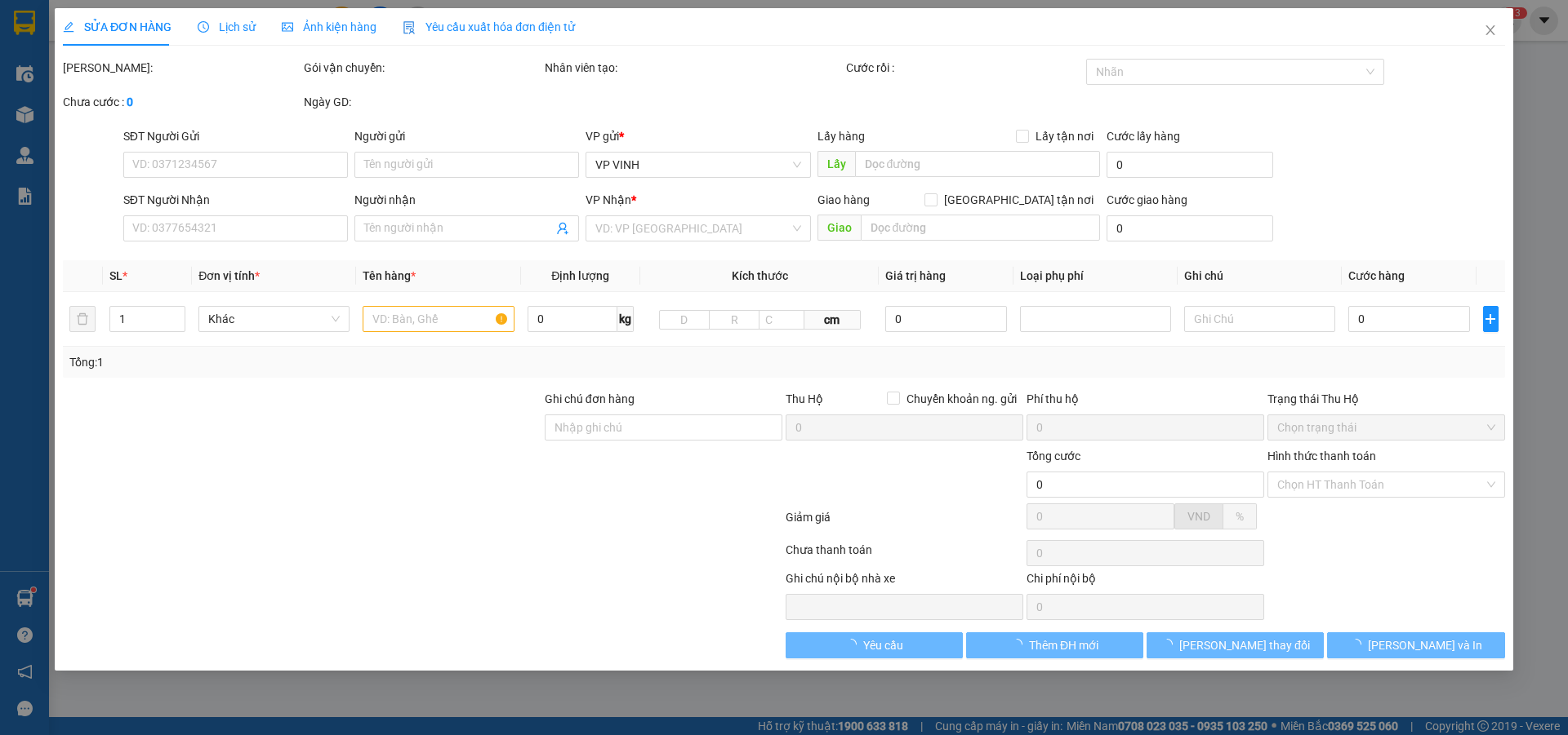
type input "cc golden3 số 3 phạm đình toái"
type input "100.000"
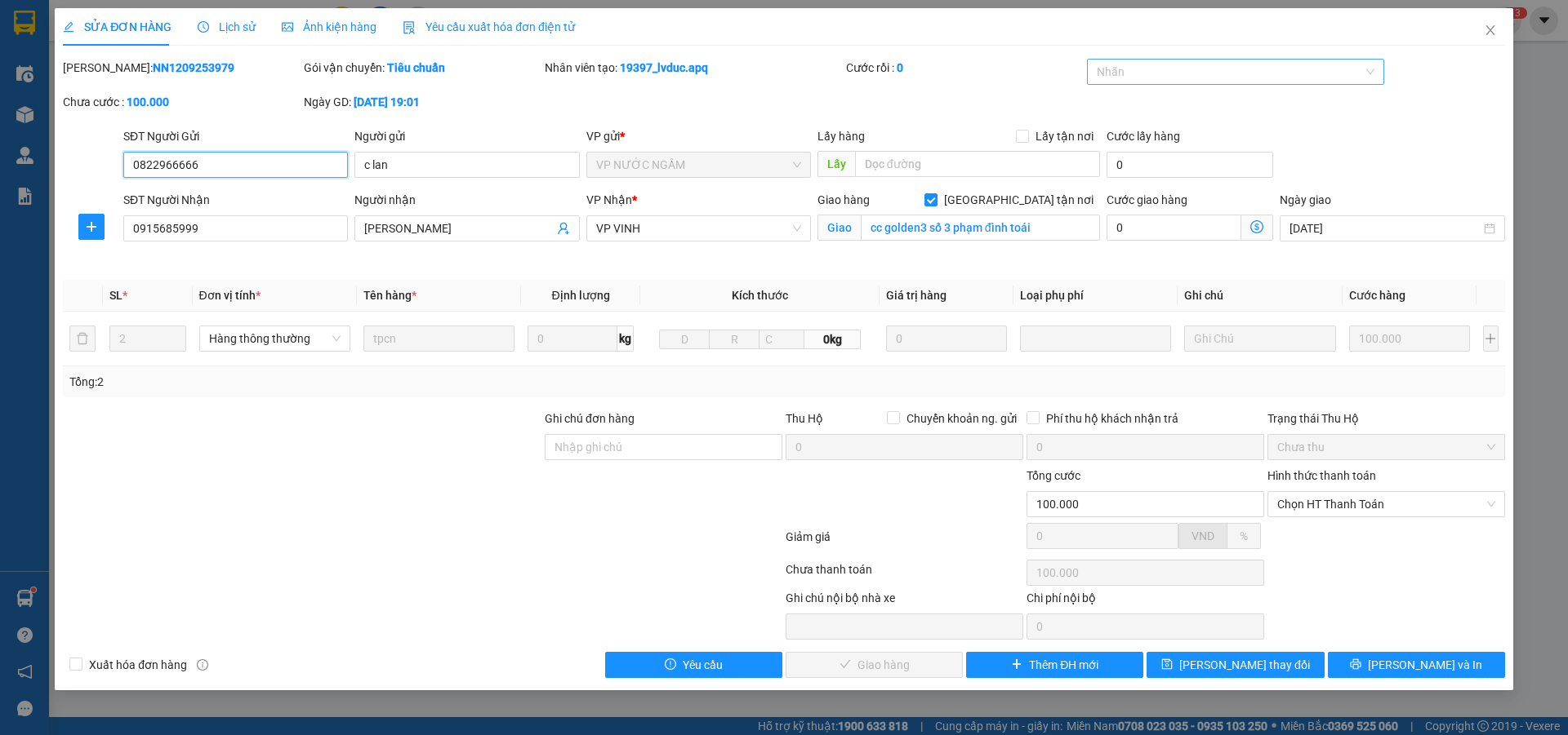
click at [1269, 78] on div at bounding box center [1228, 72] width 274 height 19
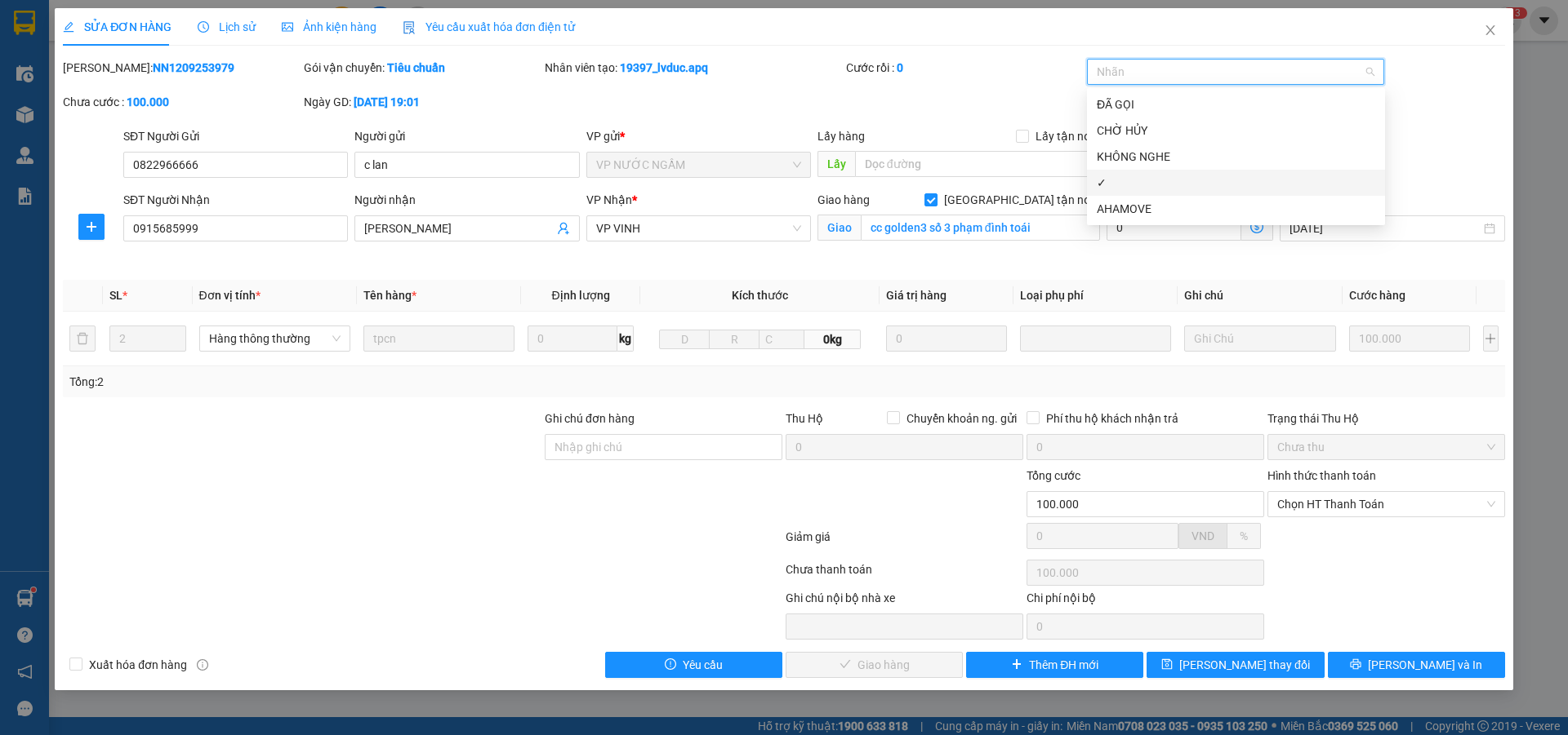
click at [1124, 183] on div "✓" at bounding box center [1236, 183] width 278 height 18
drag, startPoint x: 1237, startPoint y: 666, endPoint x: 749, endPoint y: 217, distance: 663.1
click at [1237, 665] on span "[PERSON_NAME] thay đổi" at bounding box center [1244, 665] width 130 height 18
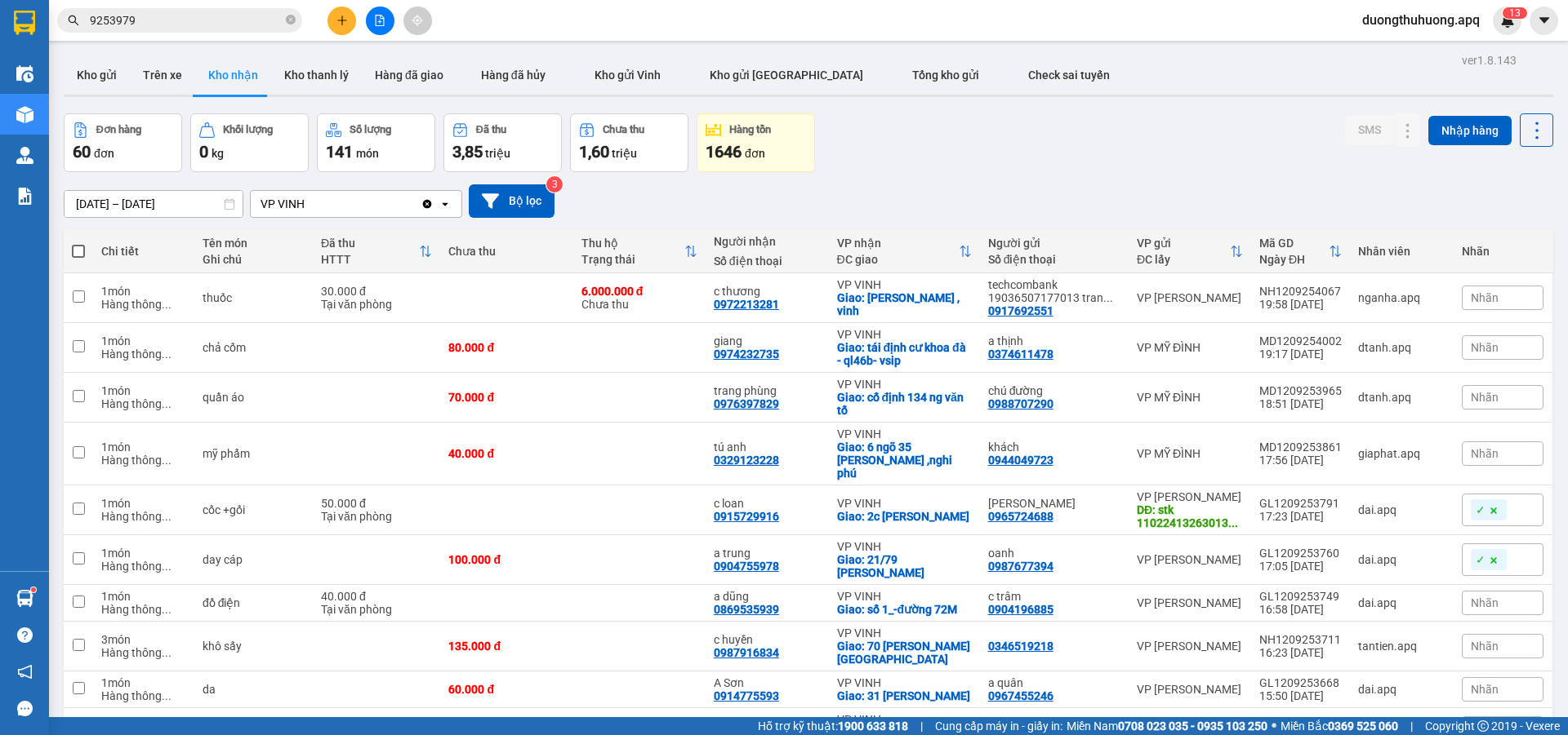
click at [217, 20] on input "9253979" at bounding box center [186, 20] width 192 height 18
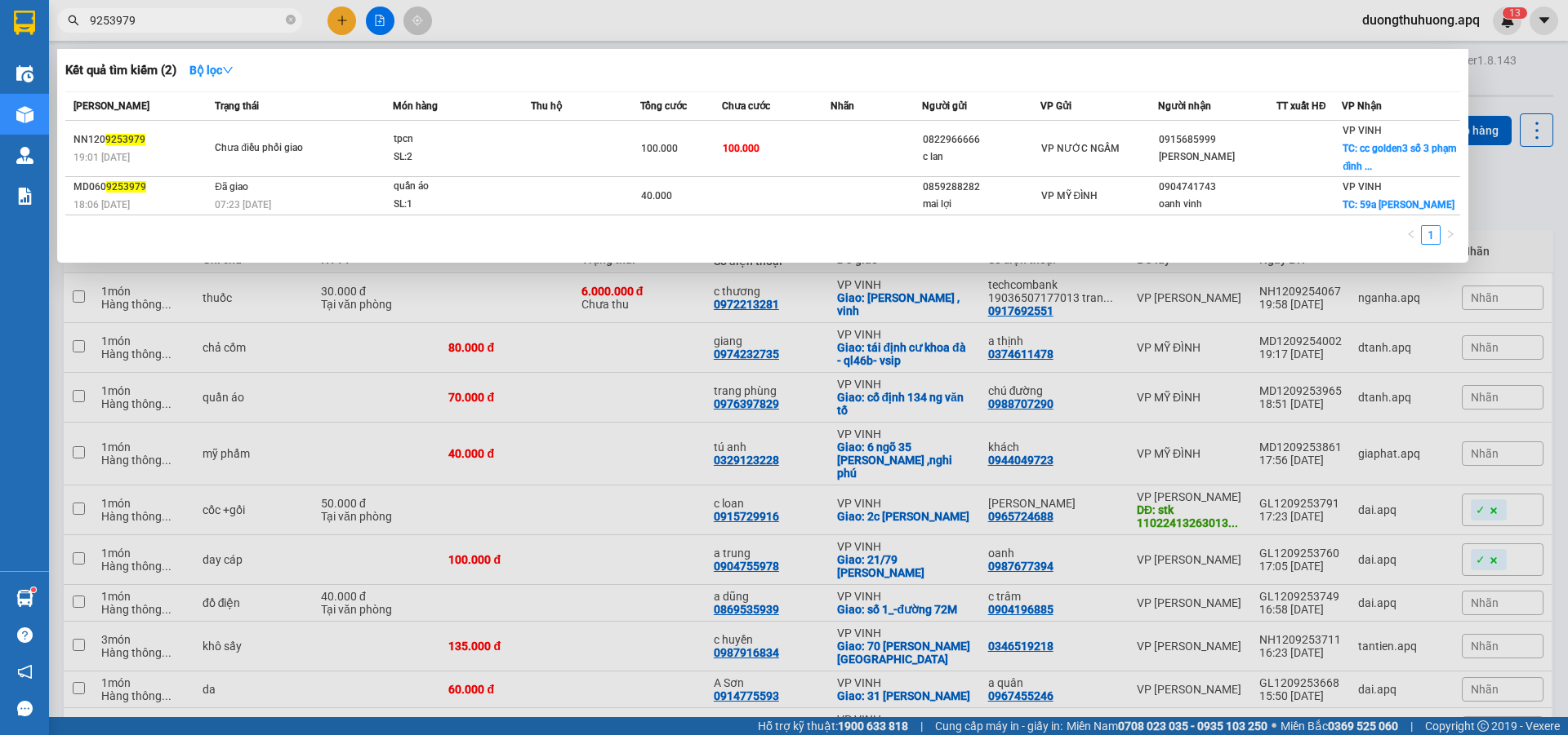
click at [217, 20] on input "9253979" at bounding box center [186, 20] width 192 height 18
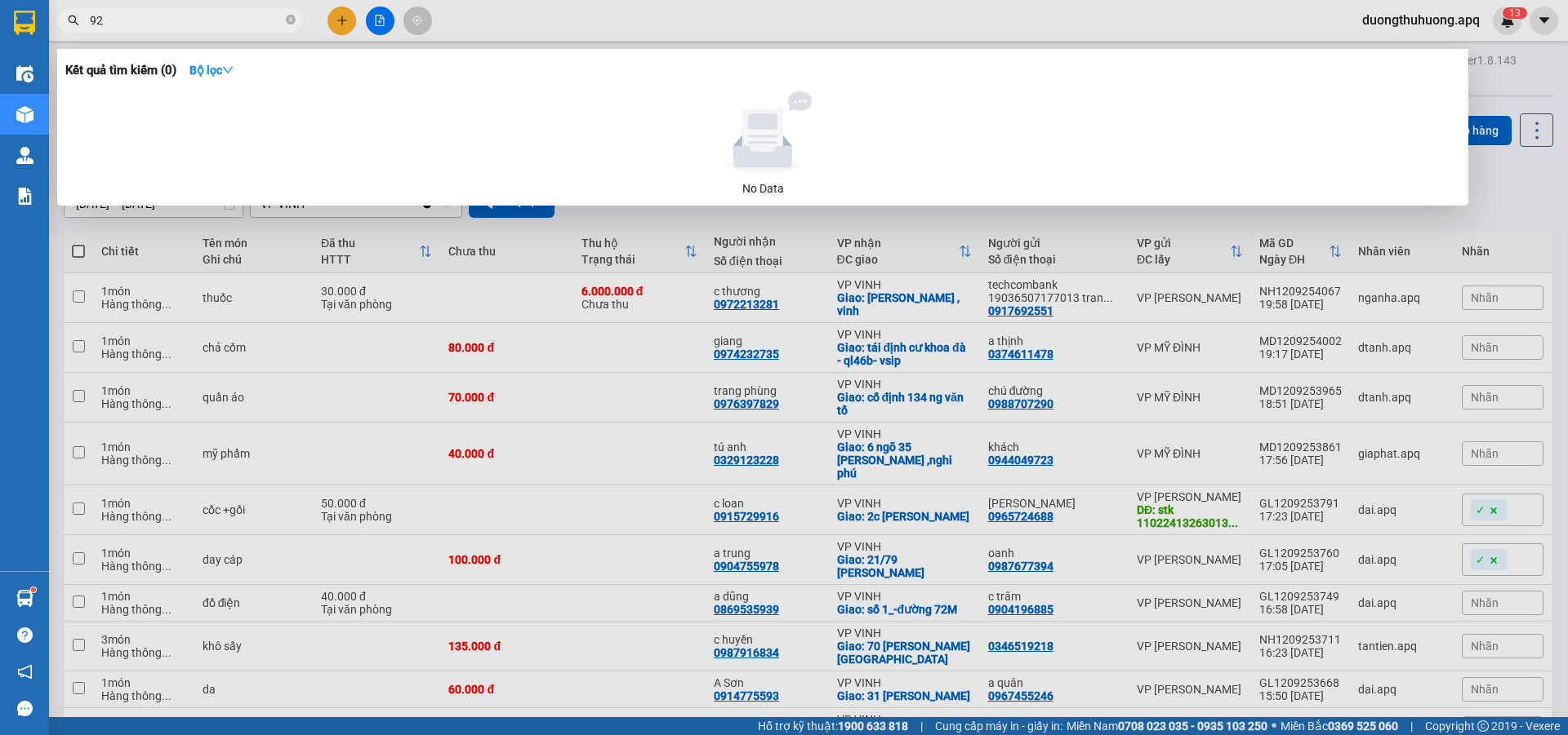
type input "9"
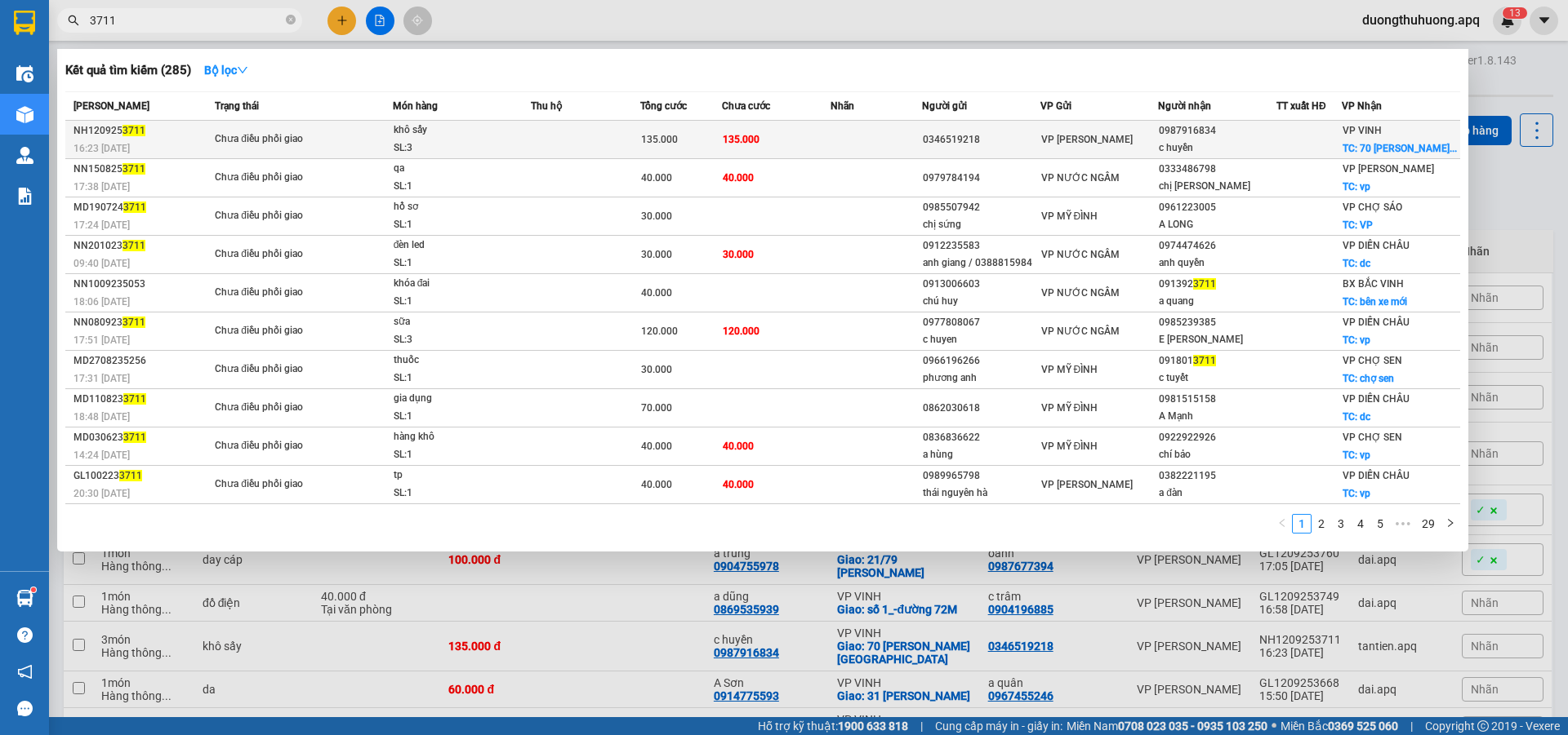
type input "3711"
click at [469, 157] on div "SL: 3" at bounding box center [455, 149] width 122 height 18
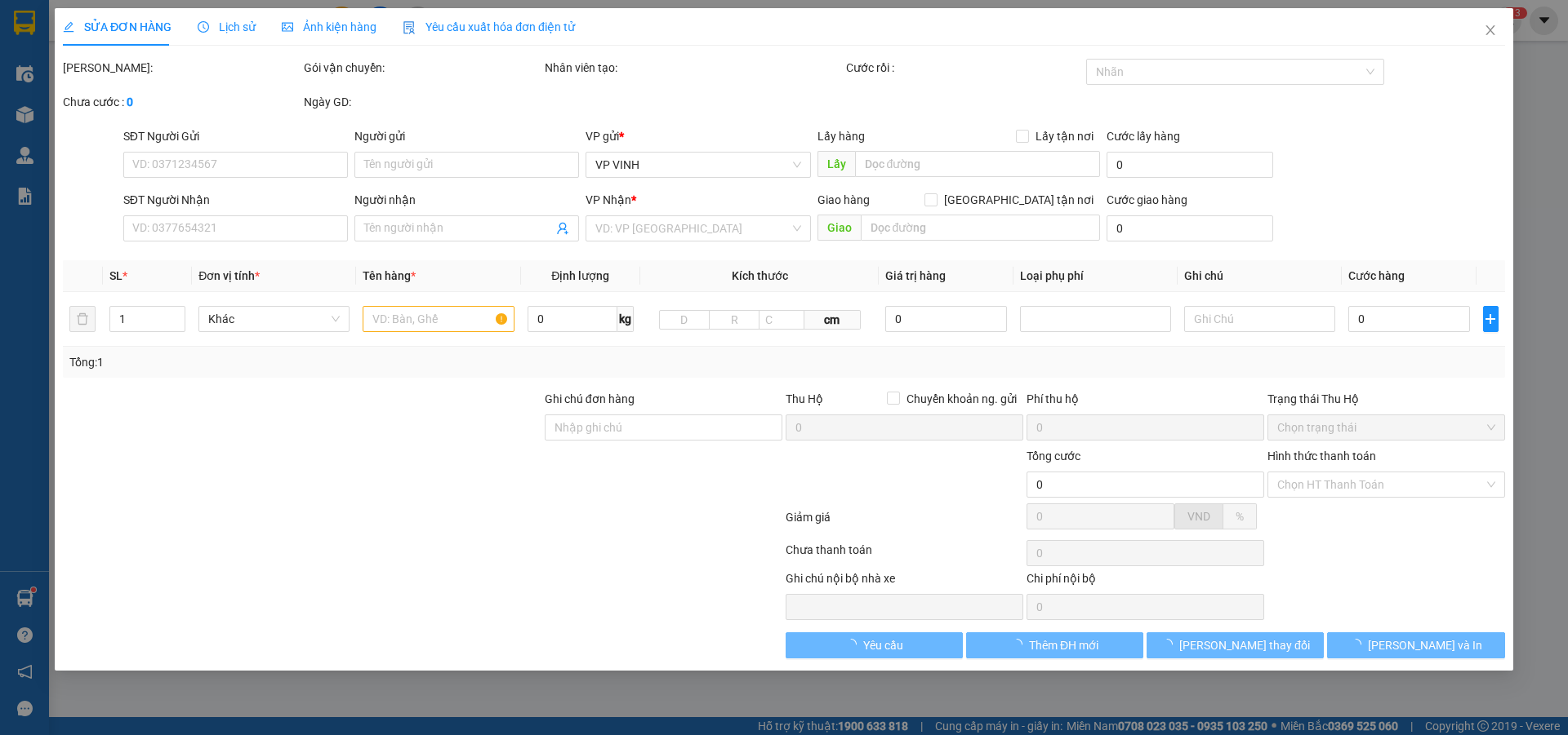
type input "0346519218"
type input "0987916834"
type input "c huyền"
checkbox input "true"
type input "70 [PERSON_NAME][GEOGRAPHIC_DATA]"
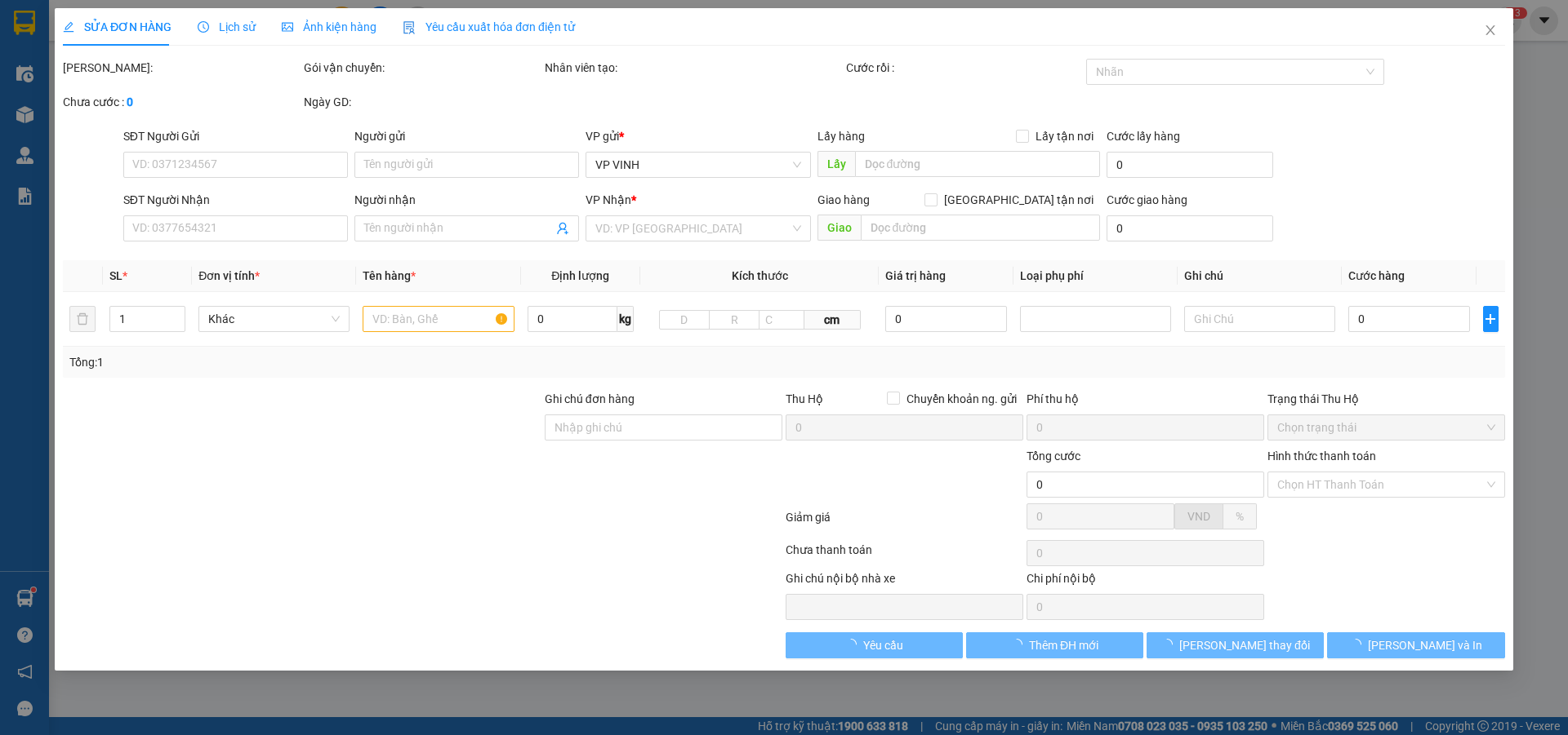
type input "135.000"
type input "10"
type input "135.000"
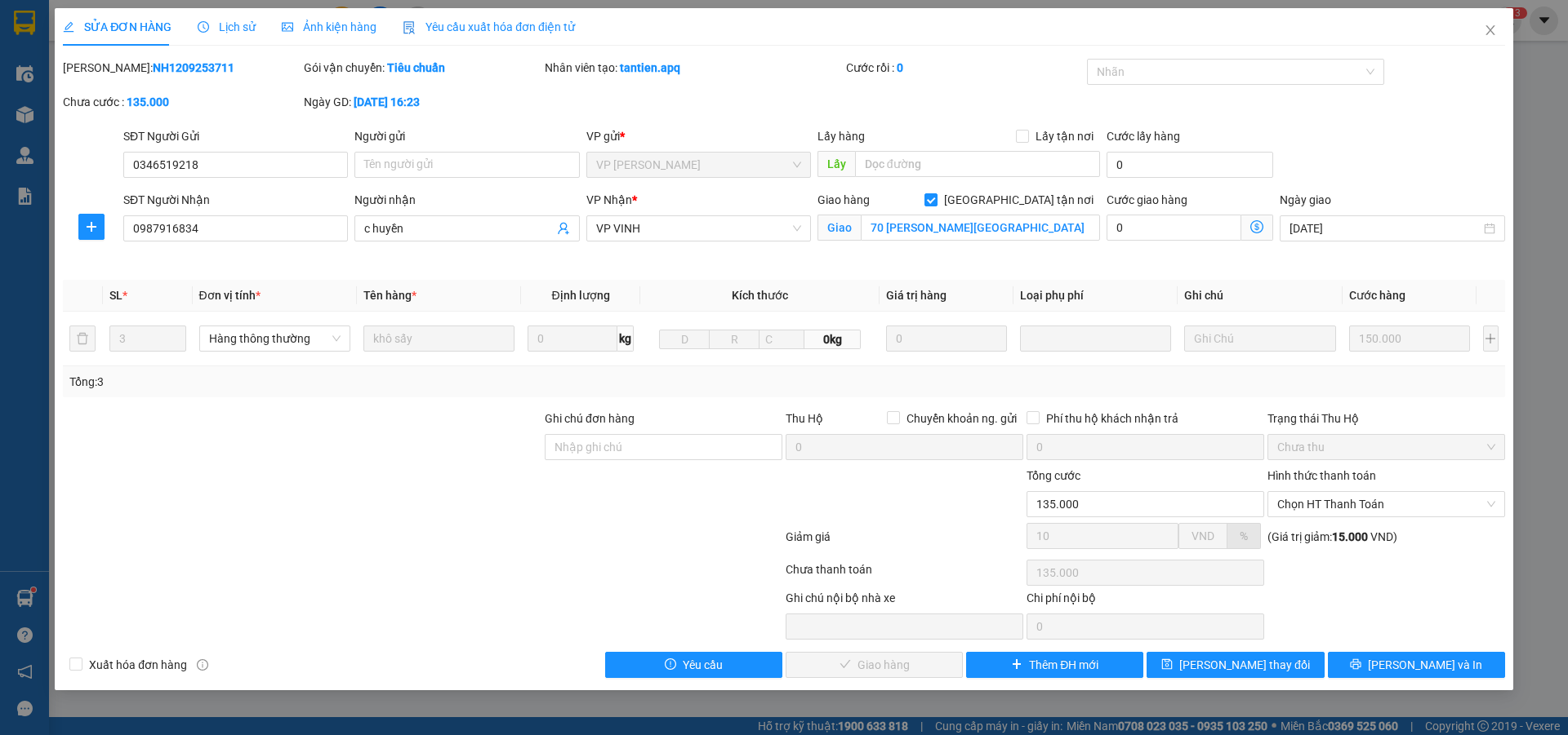
click at [238, 32] on span "Lịch sử" at bounding box center [226, 26] width 58 height 13
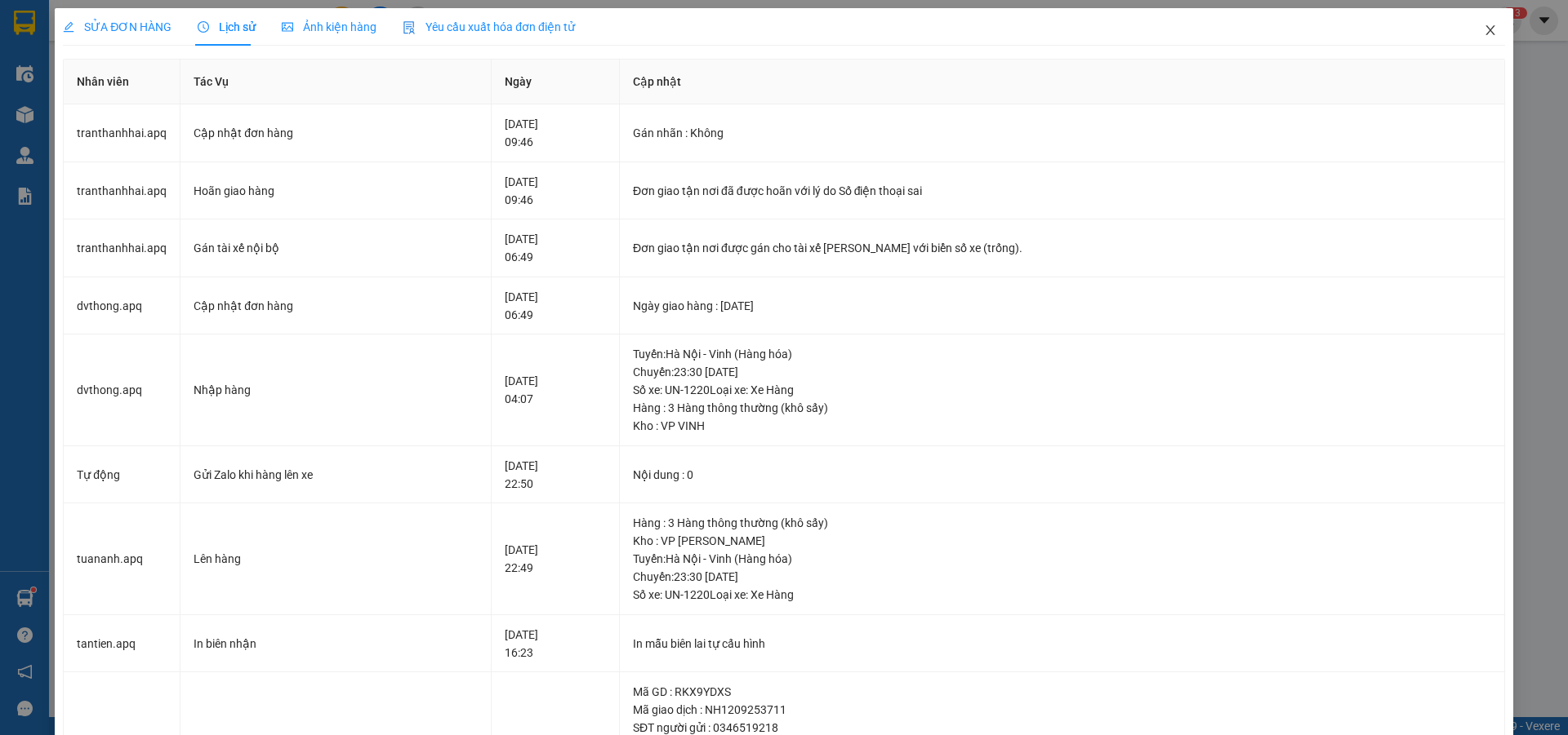
click at [1484, 30] on icon "close" at bounding box center [1490, 30] width 13 height 13
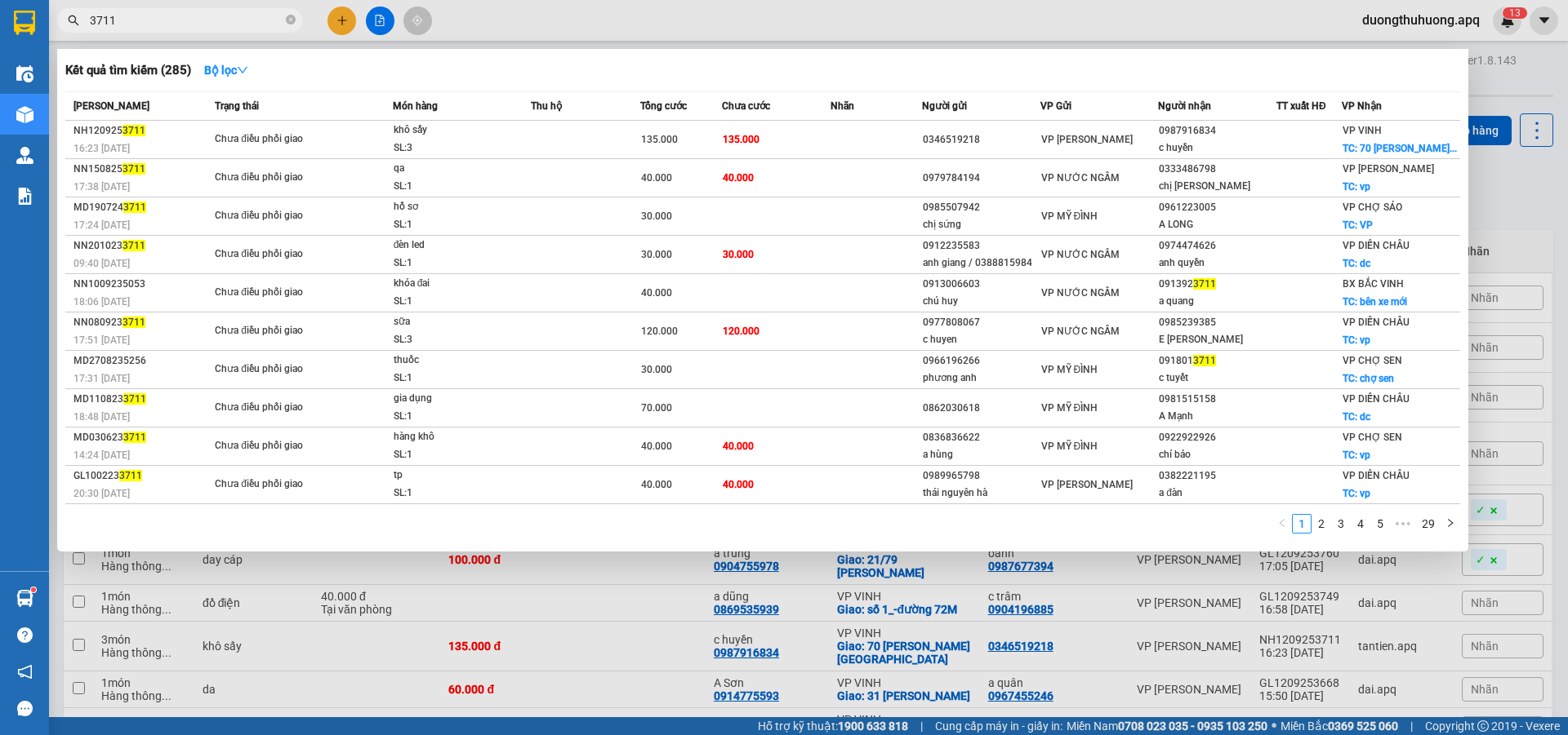
click at [213, 24] on input "3711" at bounding box center [186, 20] width 192 height 18
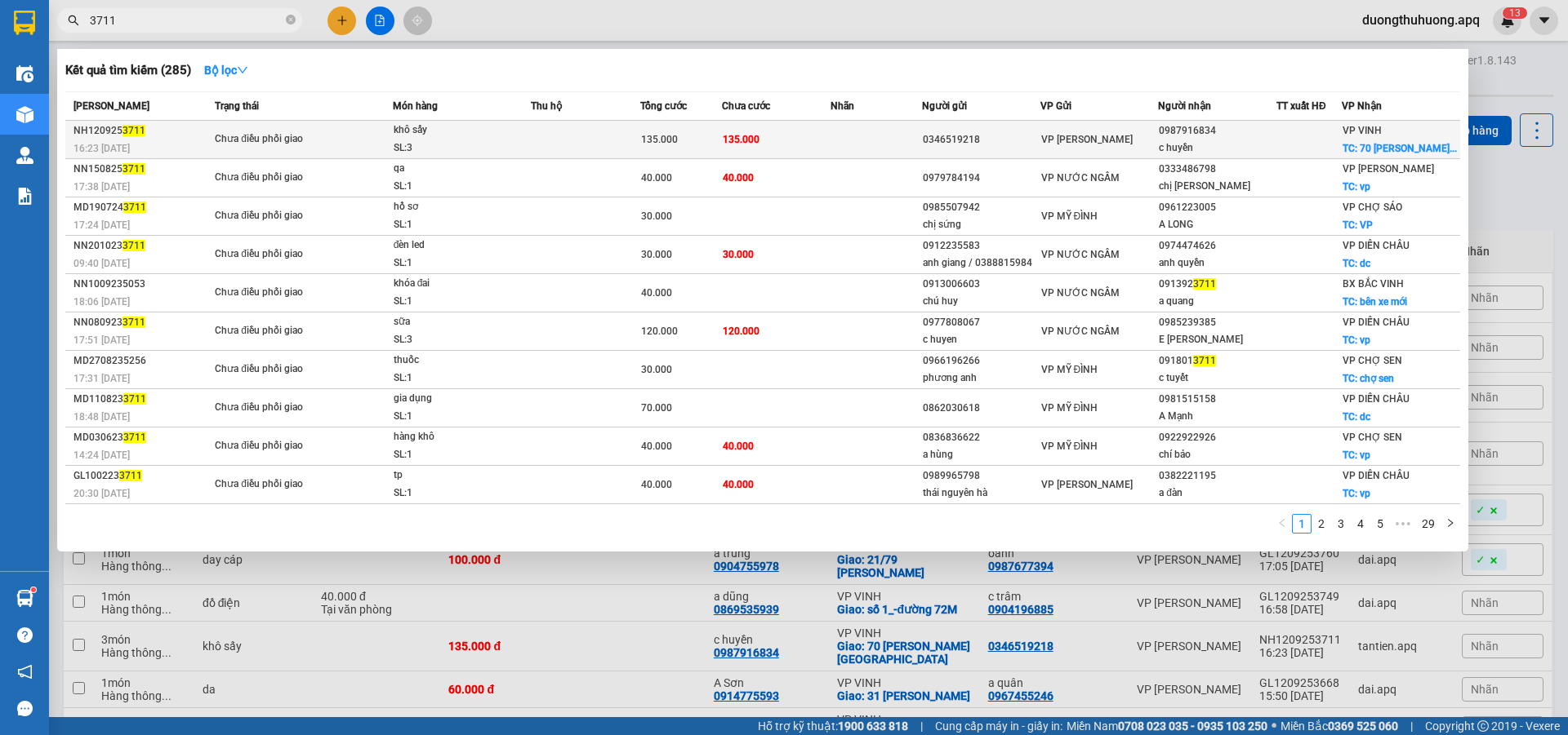
click at [308, 159] on td "Chưa điều phối giao" at bounding box center [302, 140] width 182 height 38
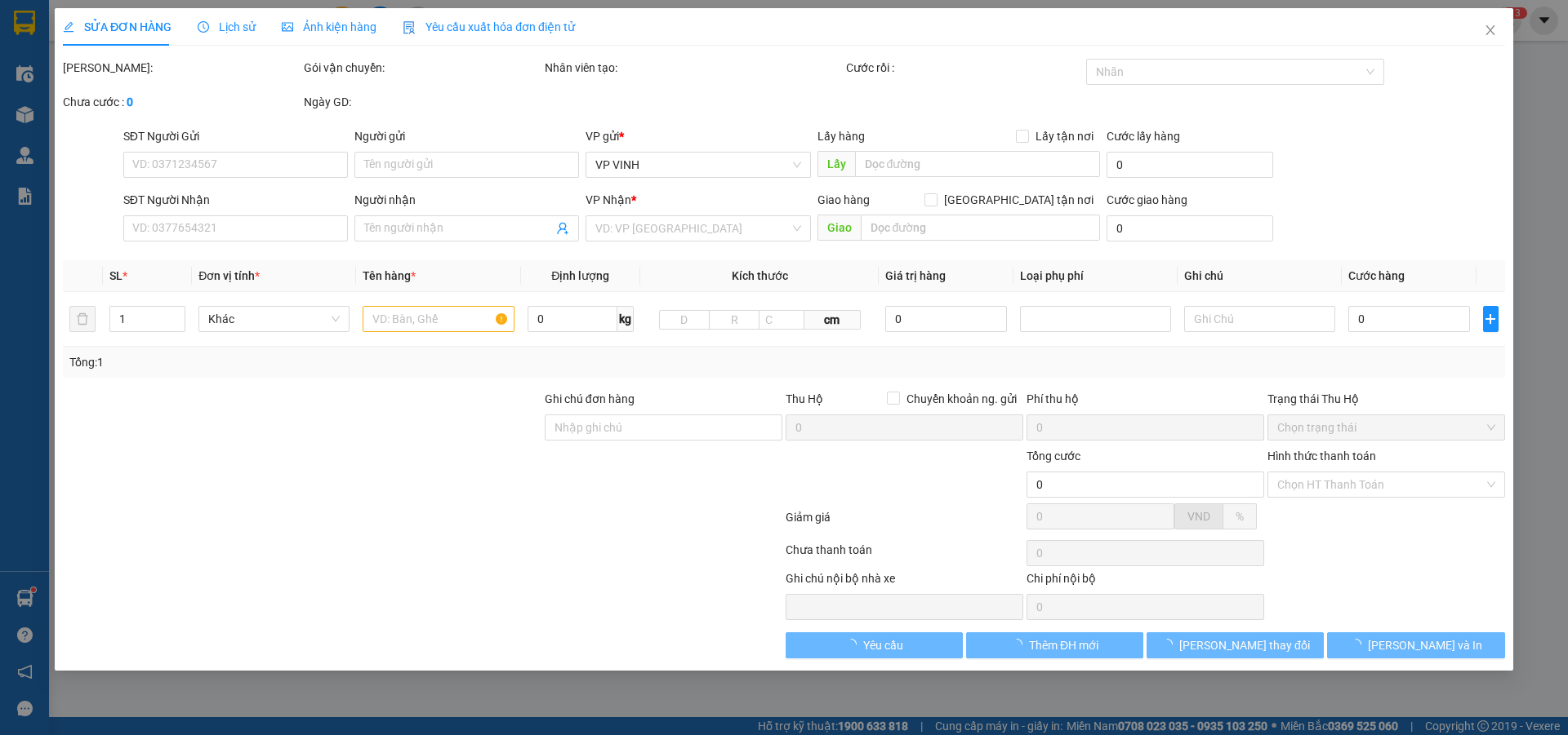
type input "0346519218"
type input "0987916834"
type input "c huyền"
checkbox input "true"
type input "70 [PERSON_NAME][GEOGRAPHIC_DATA]"
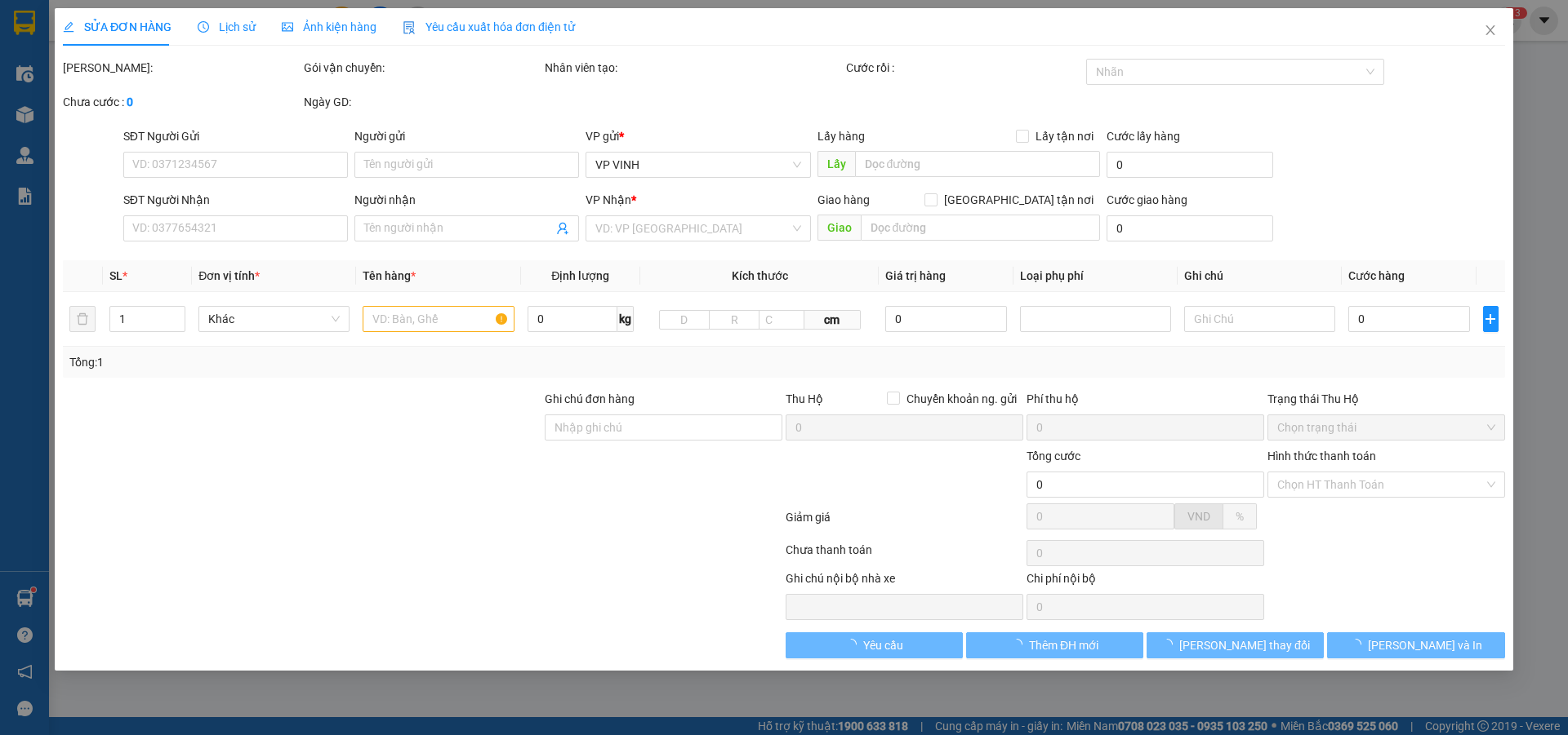
type input "135.000"
type input "10"
type input "135.000"
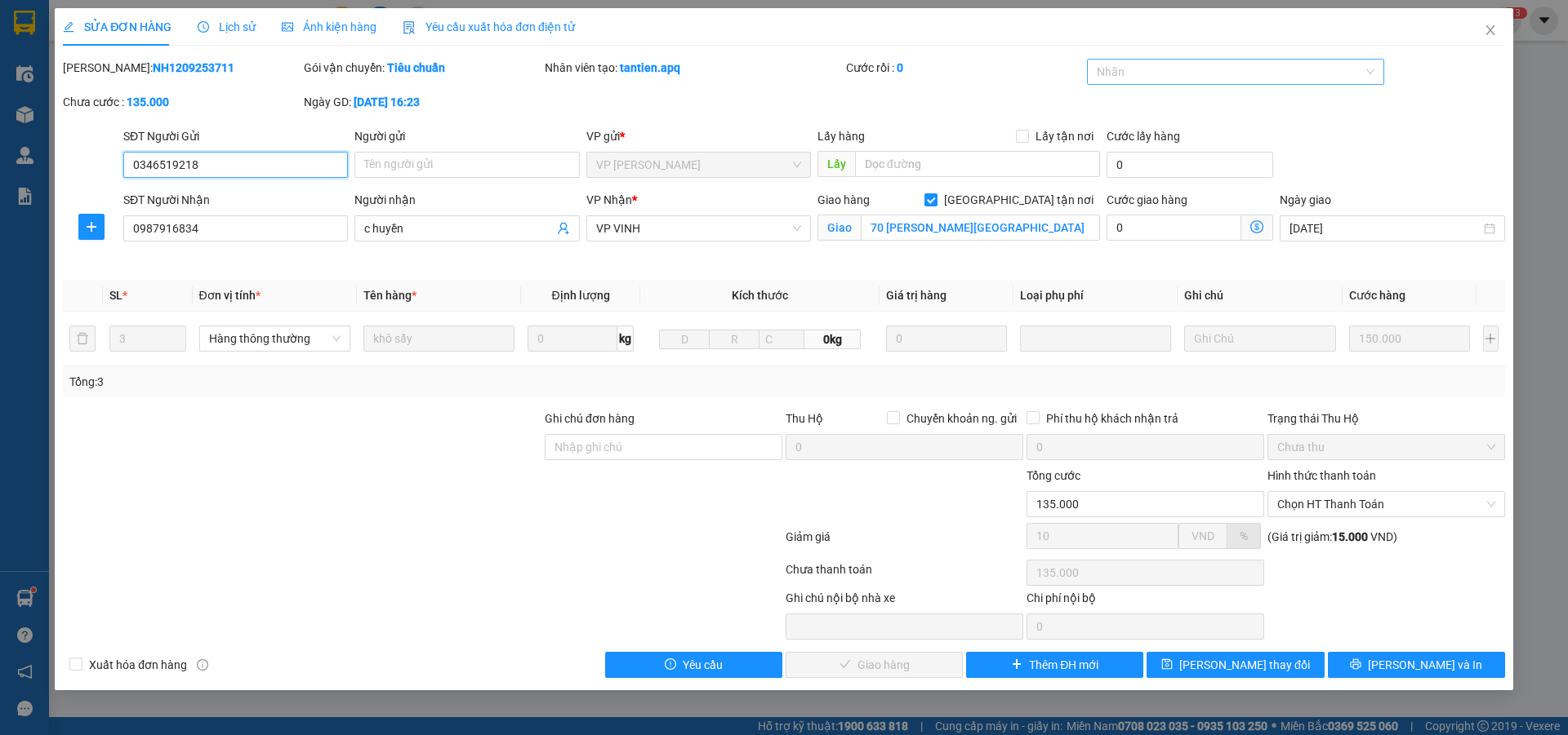
click at [1237, 68] on div at bounding box center [1228, 72] width 274 height 19
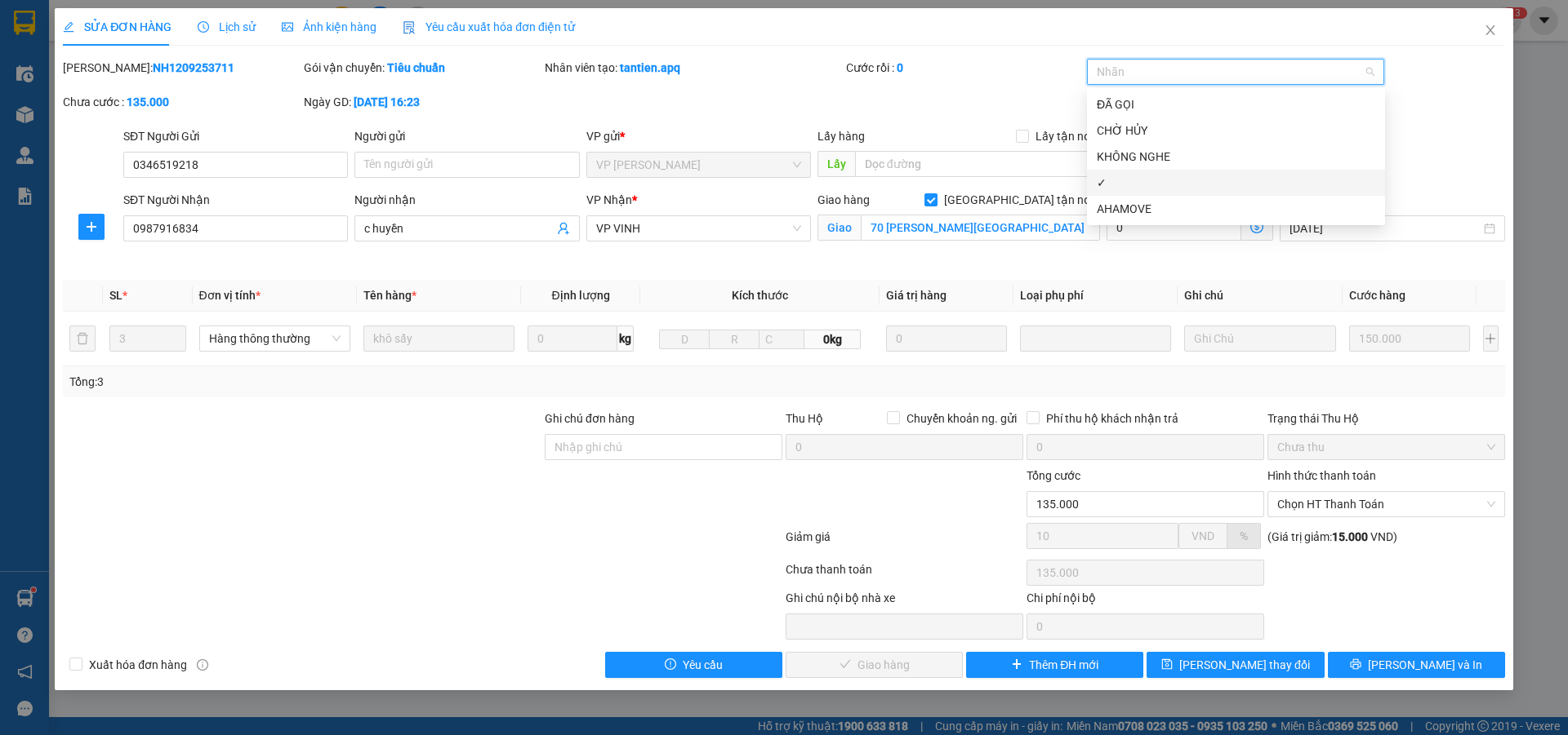
click at [1124, 187] on div "✓" at bounding box center [1236, 183] width 278 height 18
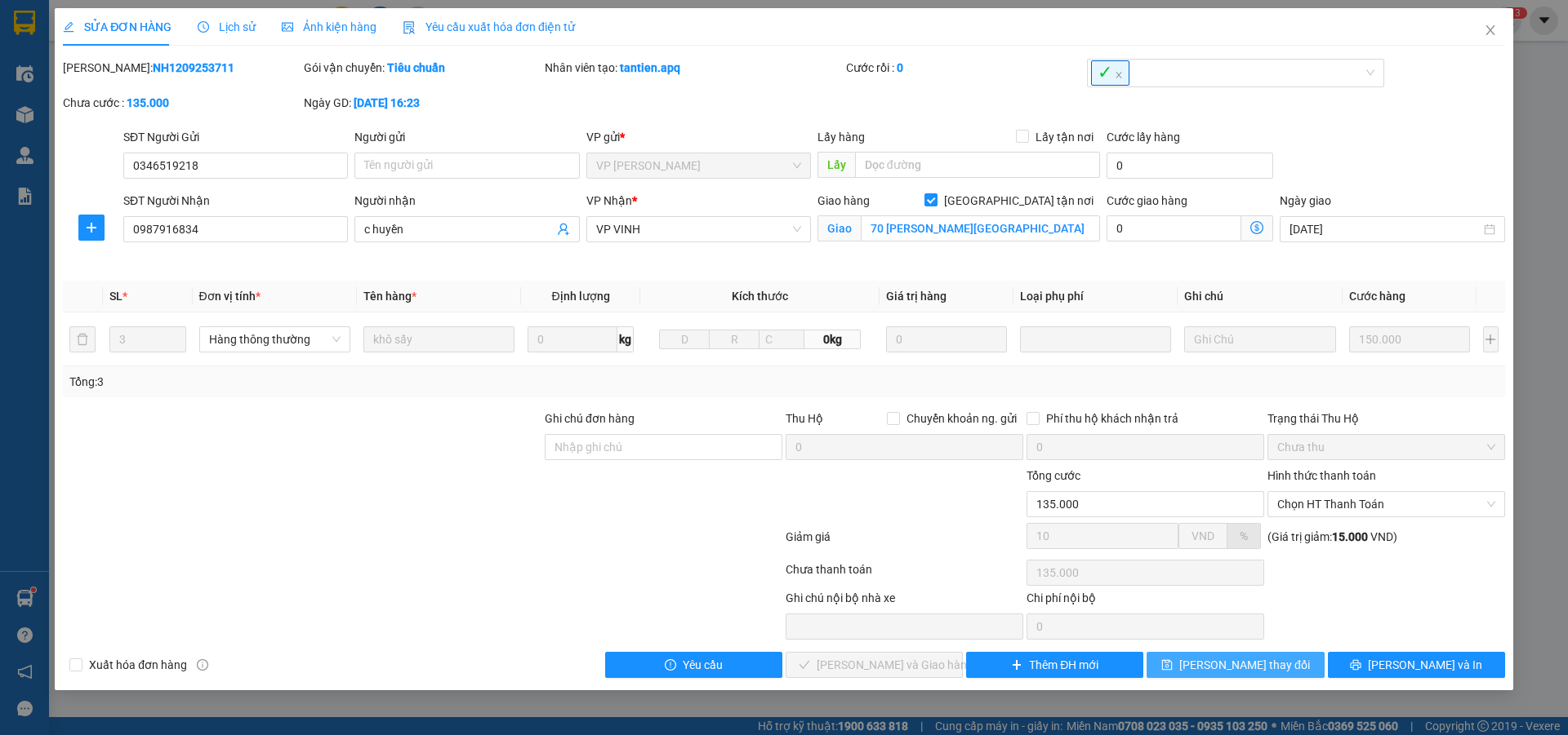
click at [1242, 665] on span "[PERSON_NAME] thay đổi" at bounding box center [1244, 665] width 130 height 18
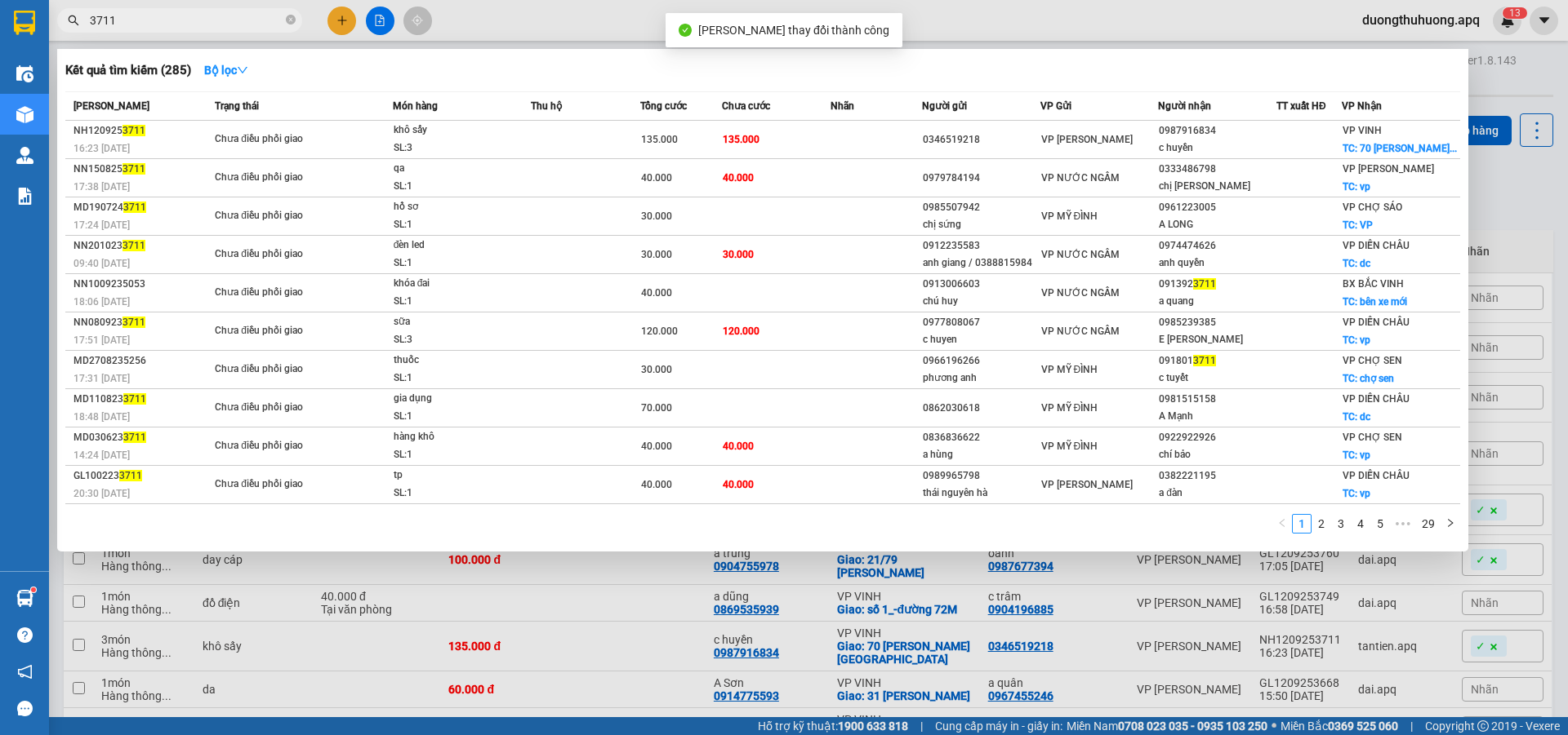
click at [182, 21] on input "3711" at bounding box center [186, 20] width 192 height 18
type input "3"
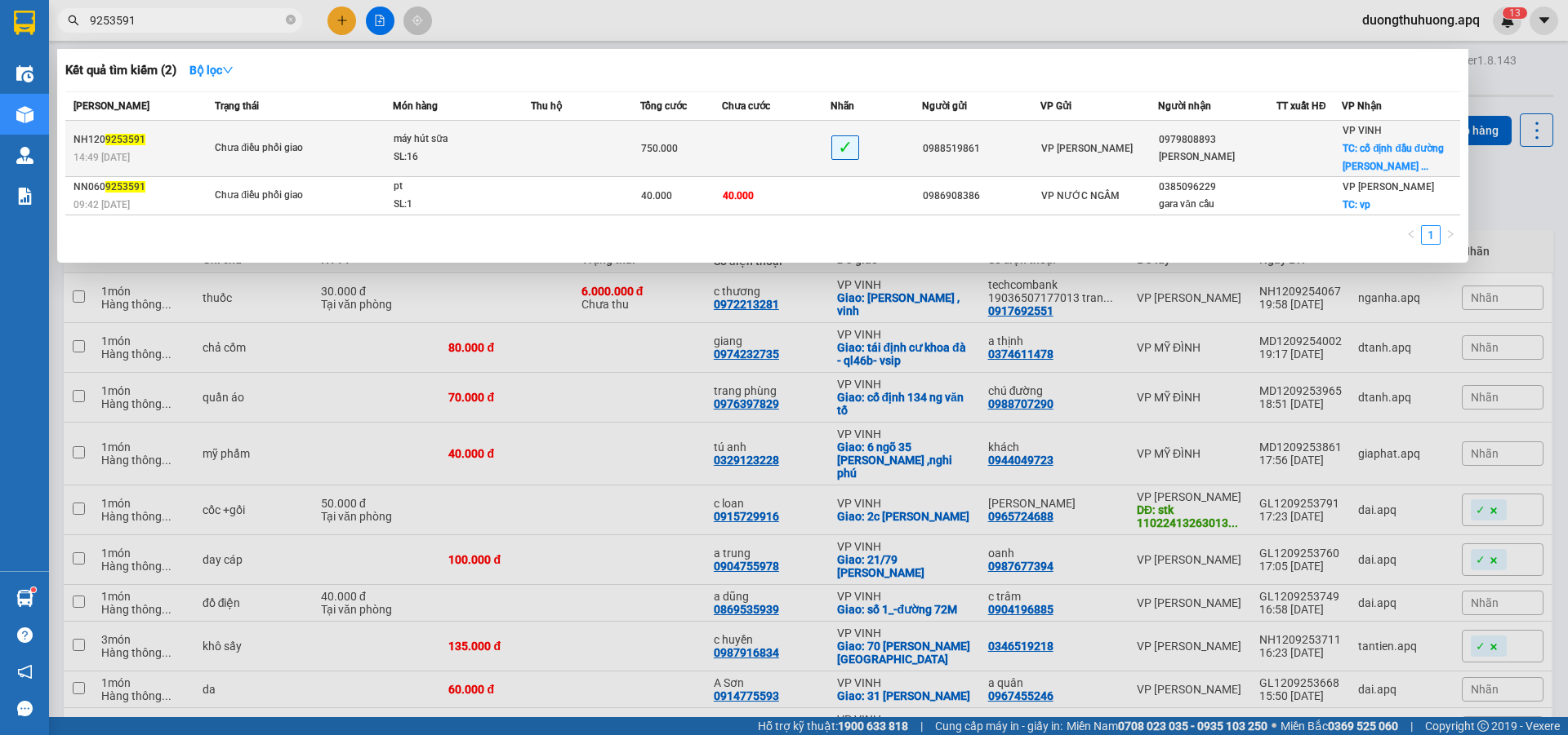
type input "9253591"
click at [515, 156] on div "SL: 16" at bounding box center [455, 157] width 122 height 18
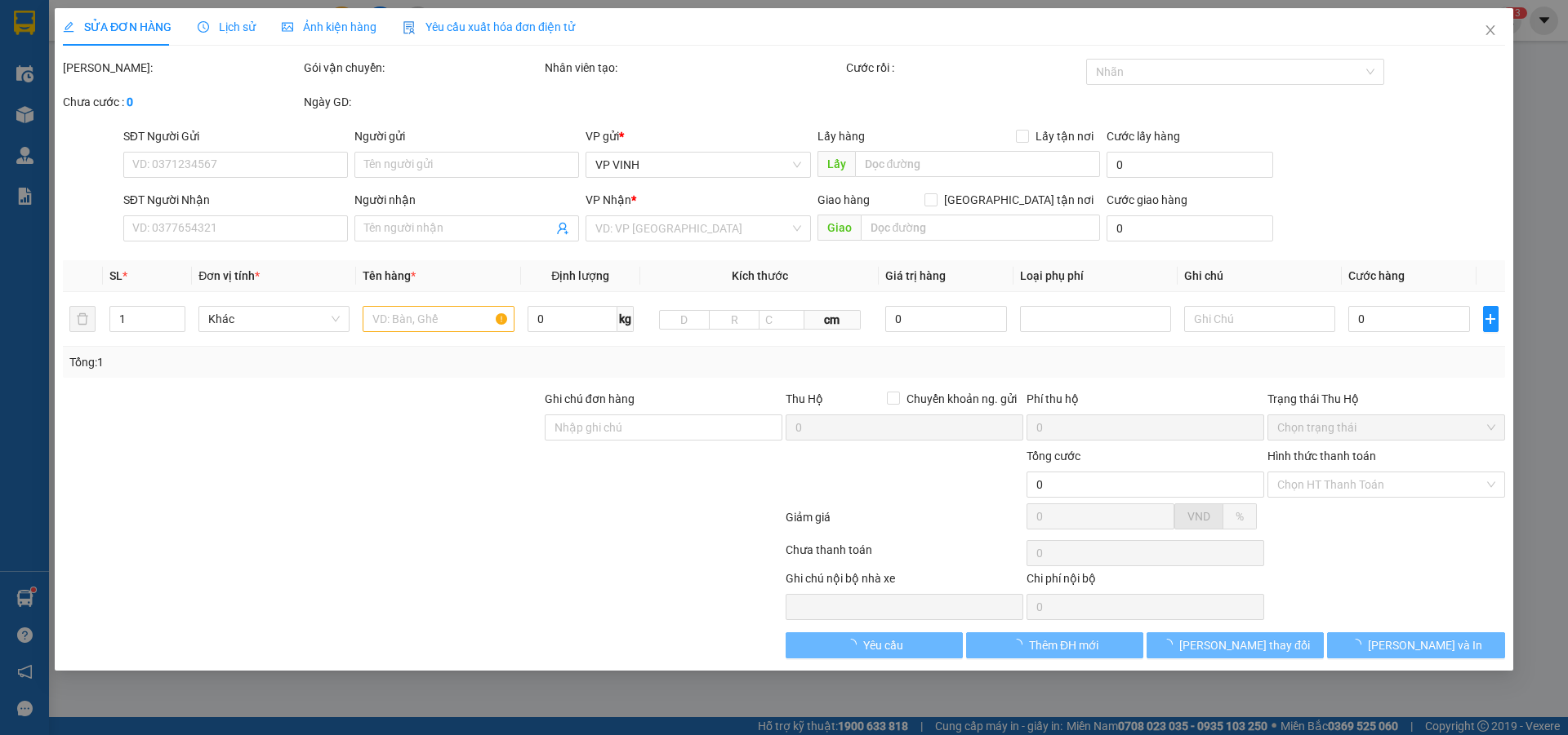
type input "0988519861"
type input "0979808893"
type input "[PERSON_NAME]"
checkbox input "true"
type input "cố định đầu đường [PERSON_NAME] (đăng thai mai vào)"
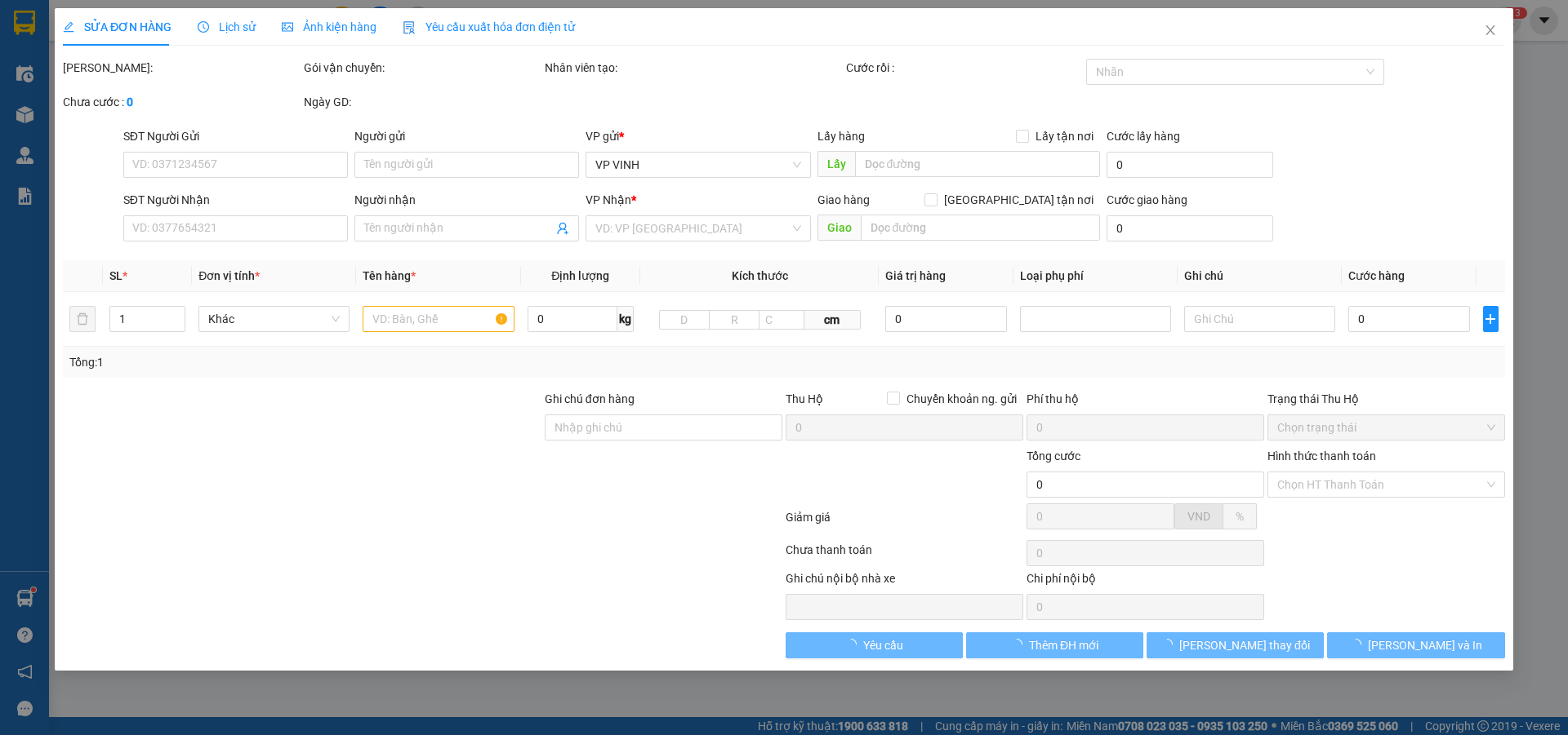
type input "750.000"
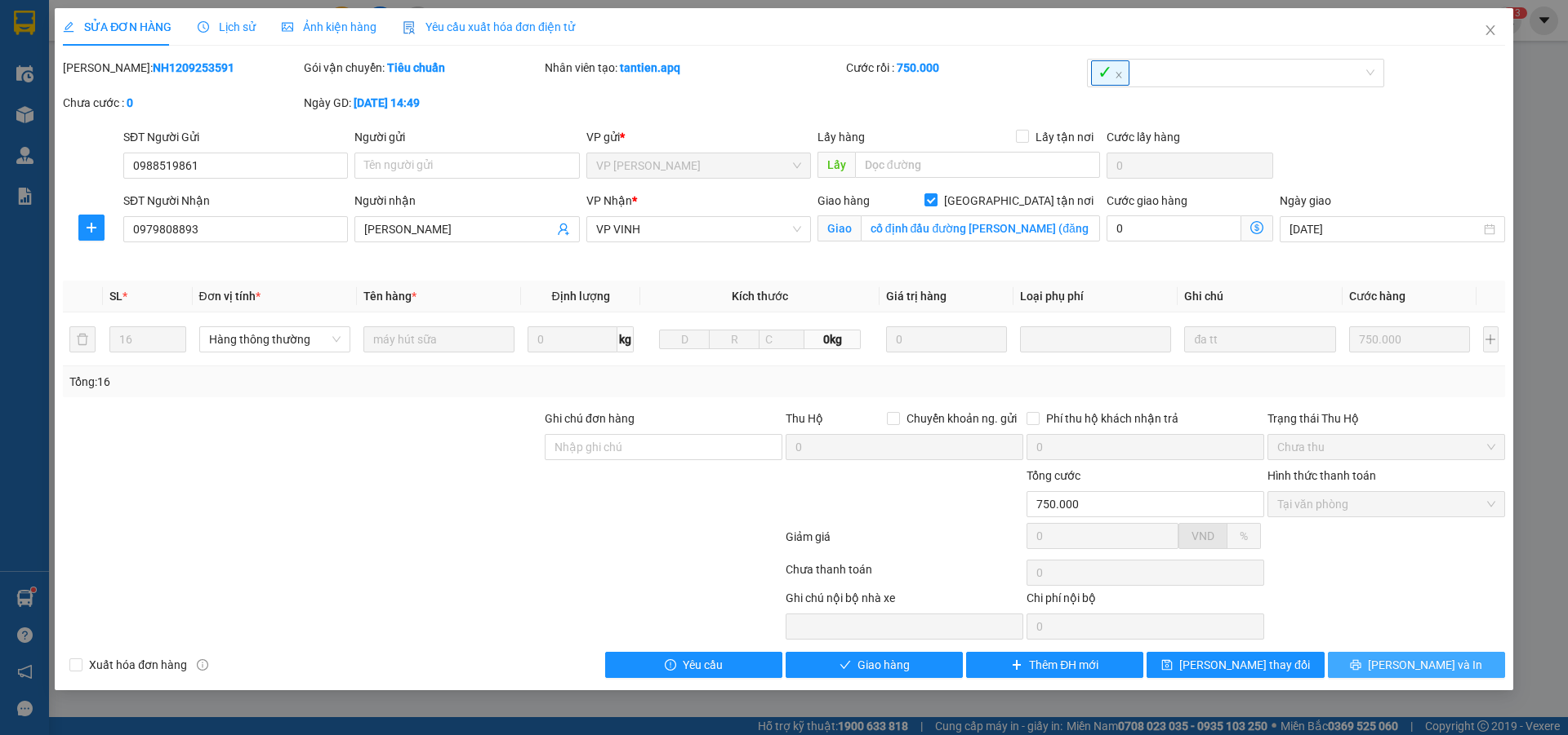
click at [1348, 662] on button "[PERSON_NAME] và In" at bounding box center [1417, 665] width 178 height 26
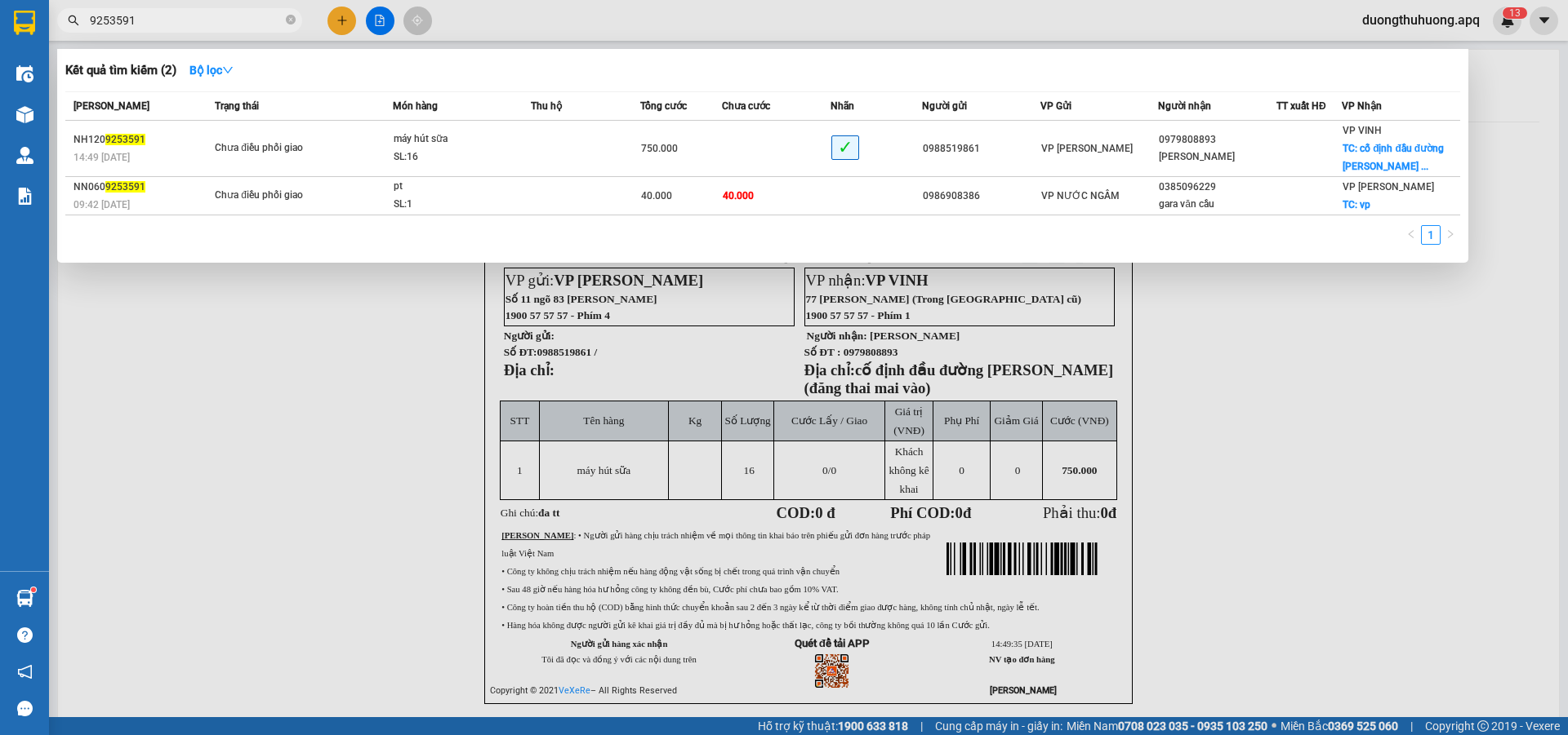
click at [239, 20] on input "9253591" at bounding box center [186, 20] width 192 height 18
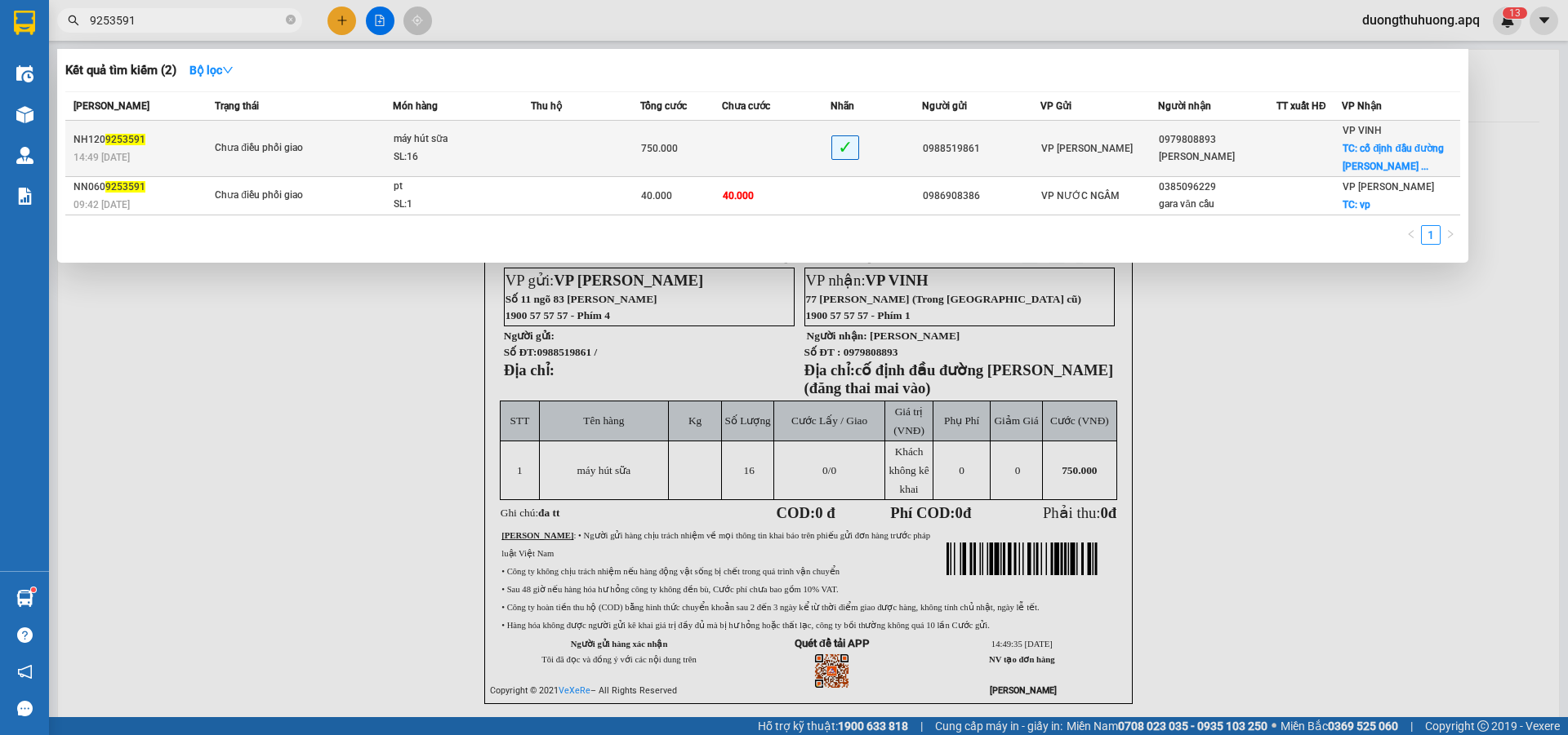
click at [498, 161] on div "SL: 16" at bounding box center [455, 157] width 122 height 18
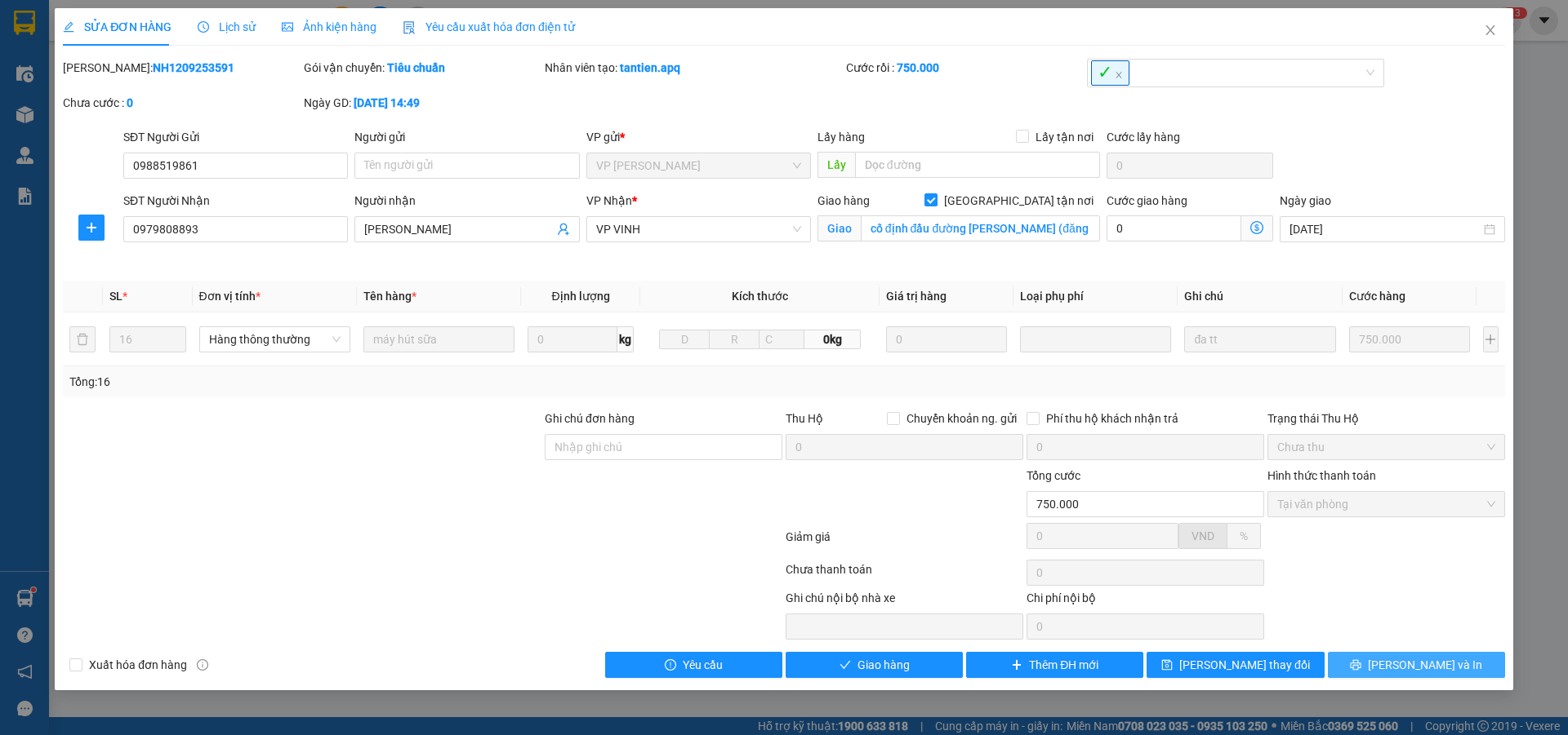
click at [1360, 669] on button "[PERSON_NAME] và In" at bounding box center [1417, 665] width 178 height 26
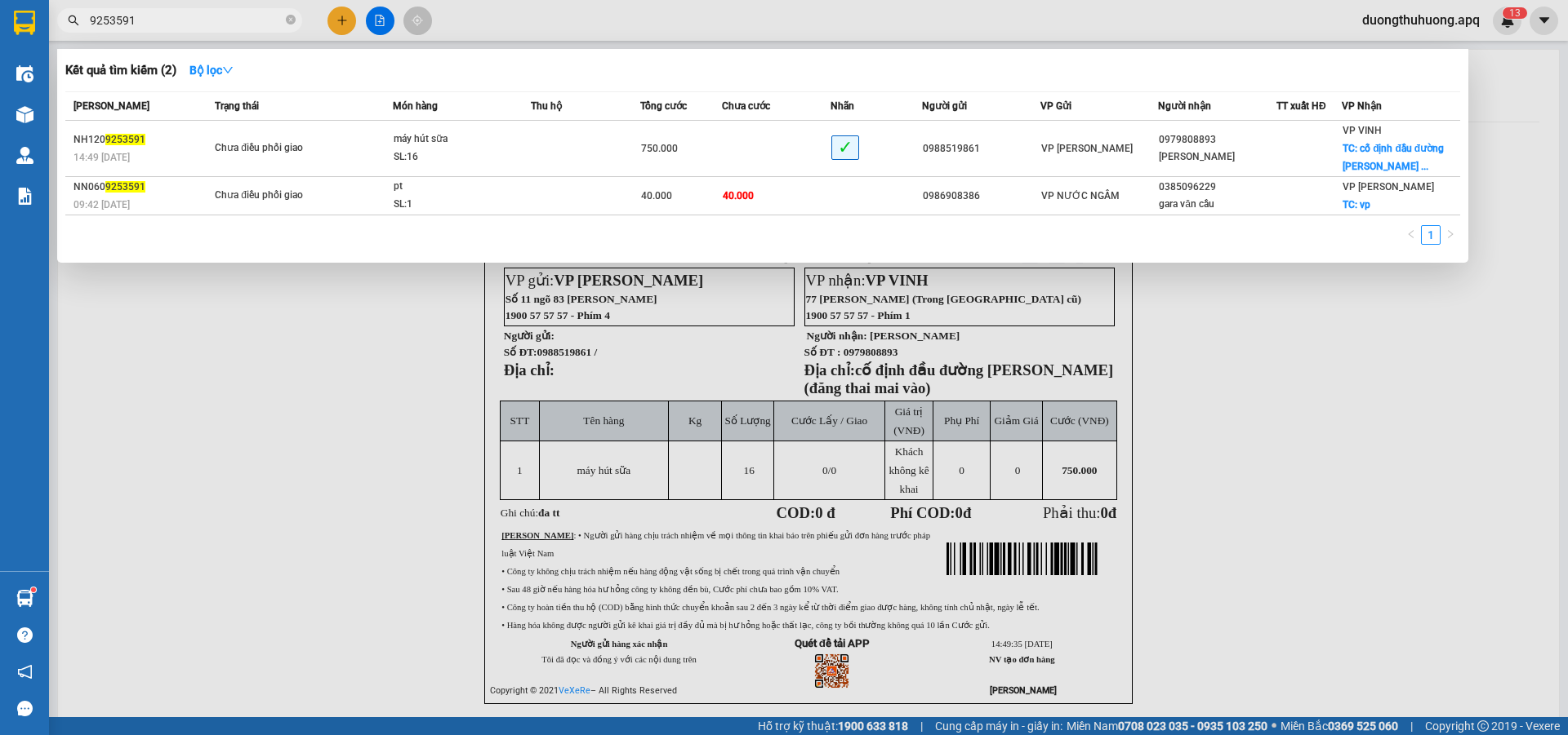
click at [228, 22] on input "9253591" at bounding box center [186, 20] width 192 height 18
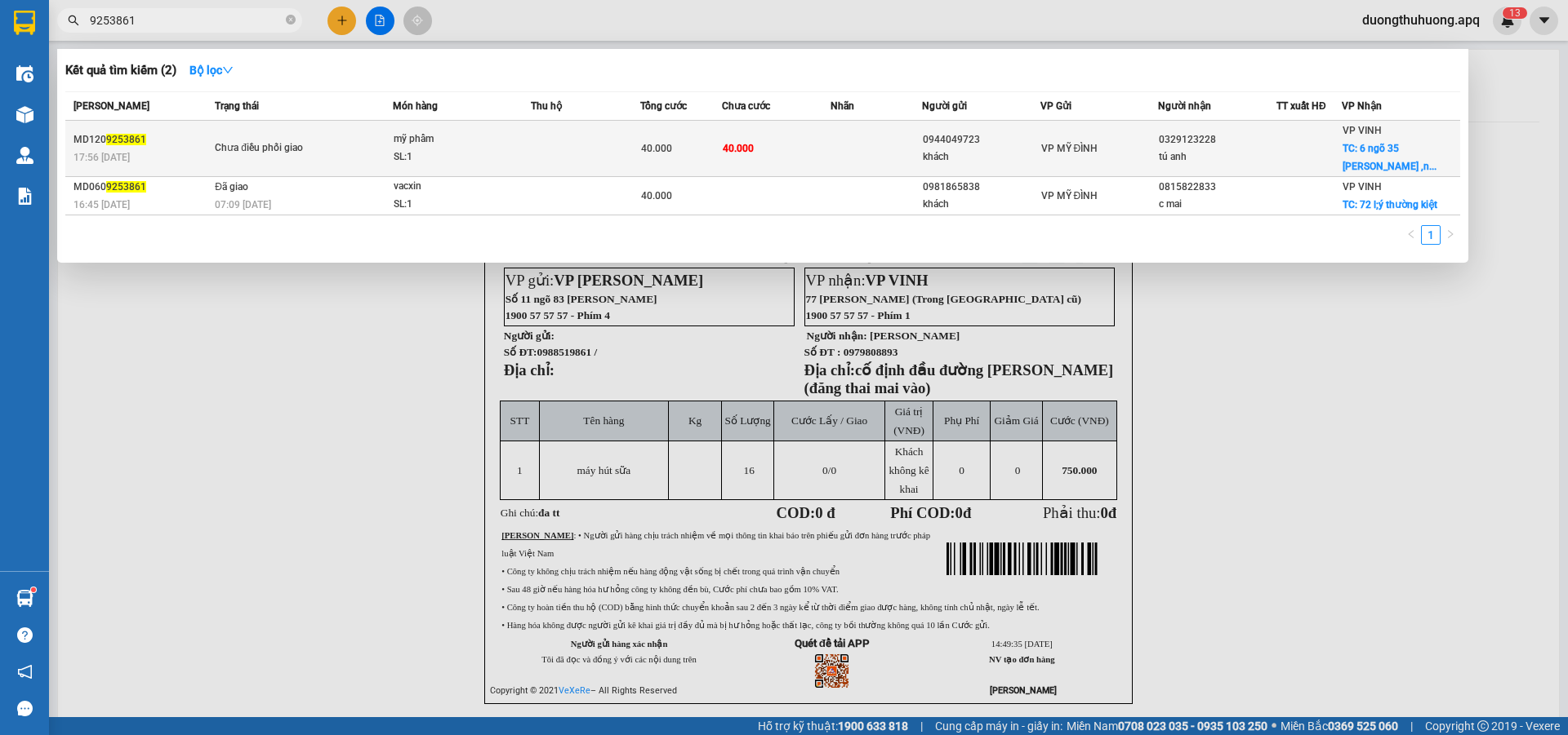
type input "9253861"
click at [476, 149] on div "SL: 1" at bounding box center [455, 157] width 122 height 18
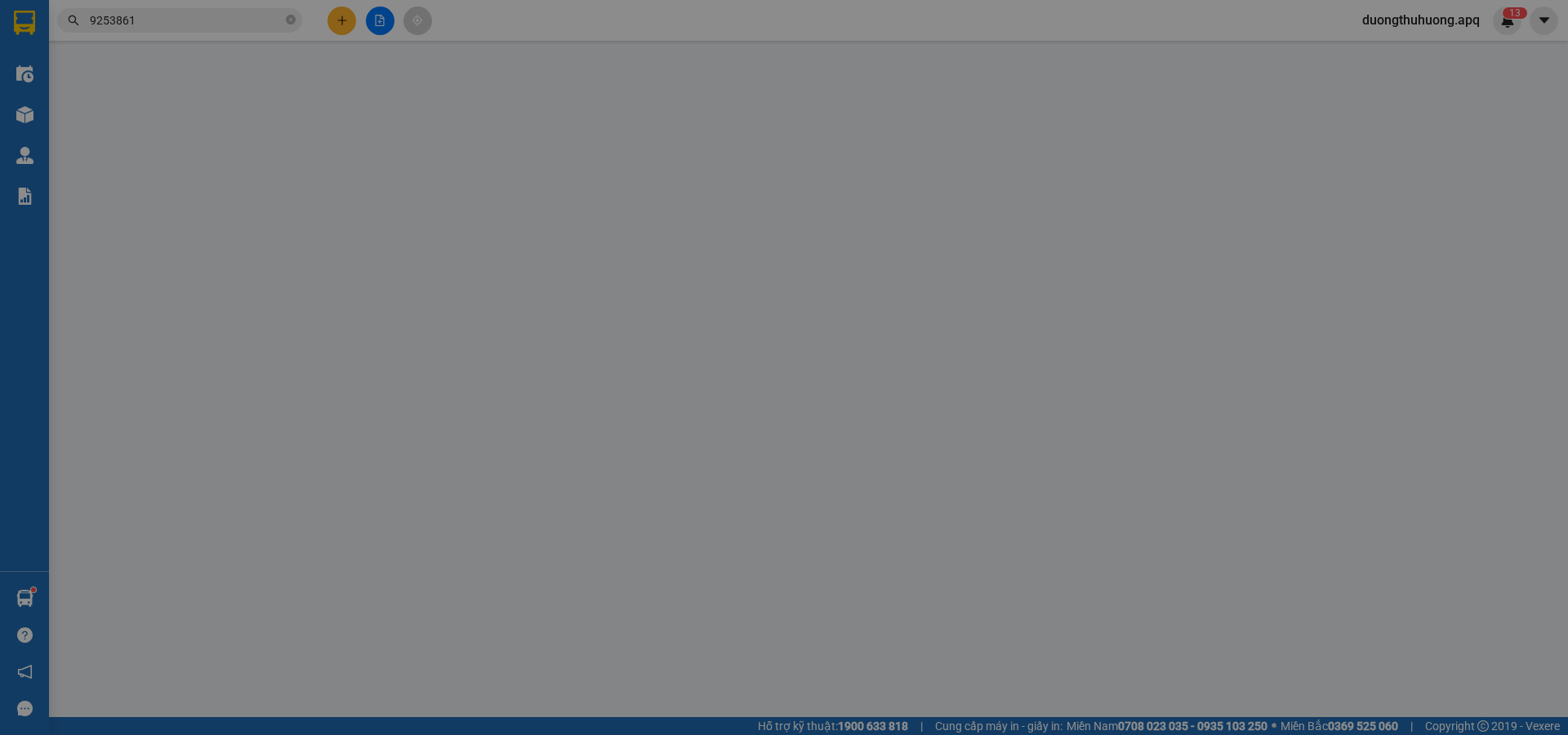
type input "0944049723"
type input "khách"
type input "0329123228"
type input "tú anh"
checkbox input "true"
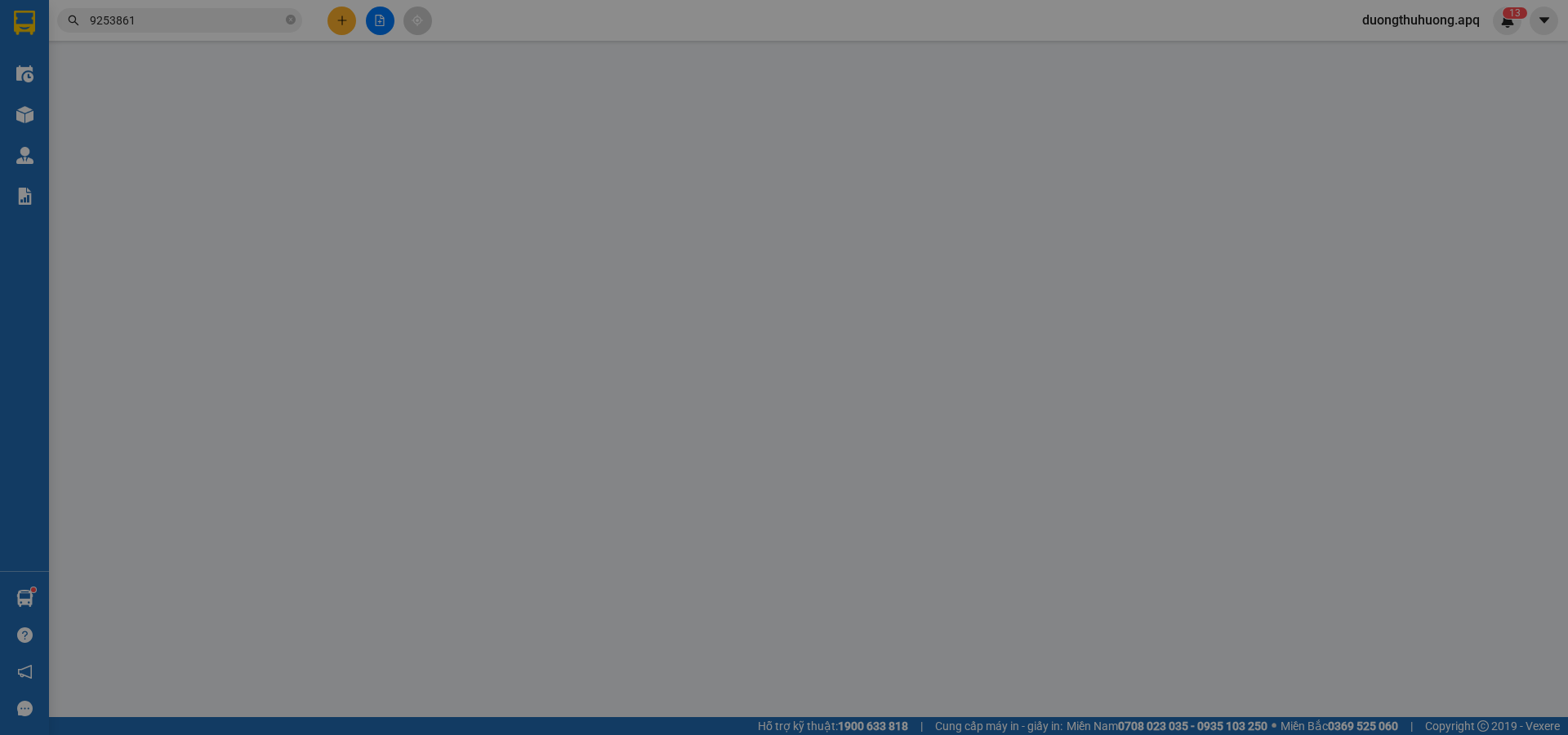
type input "6 ngõ 35 [PERSON_NAME] ,nghi phú"
type input "40.000"
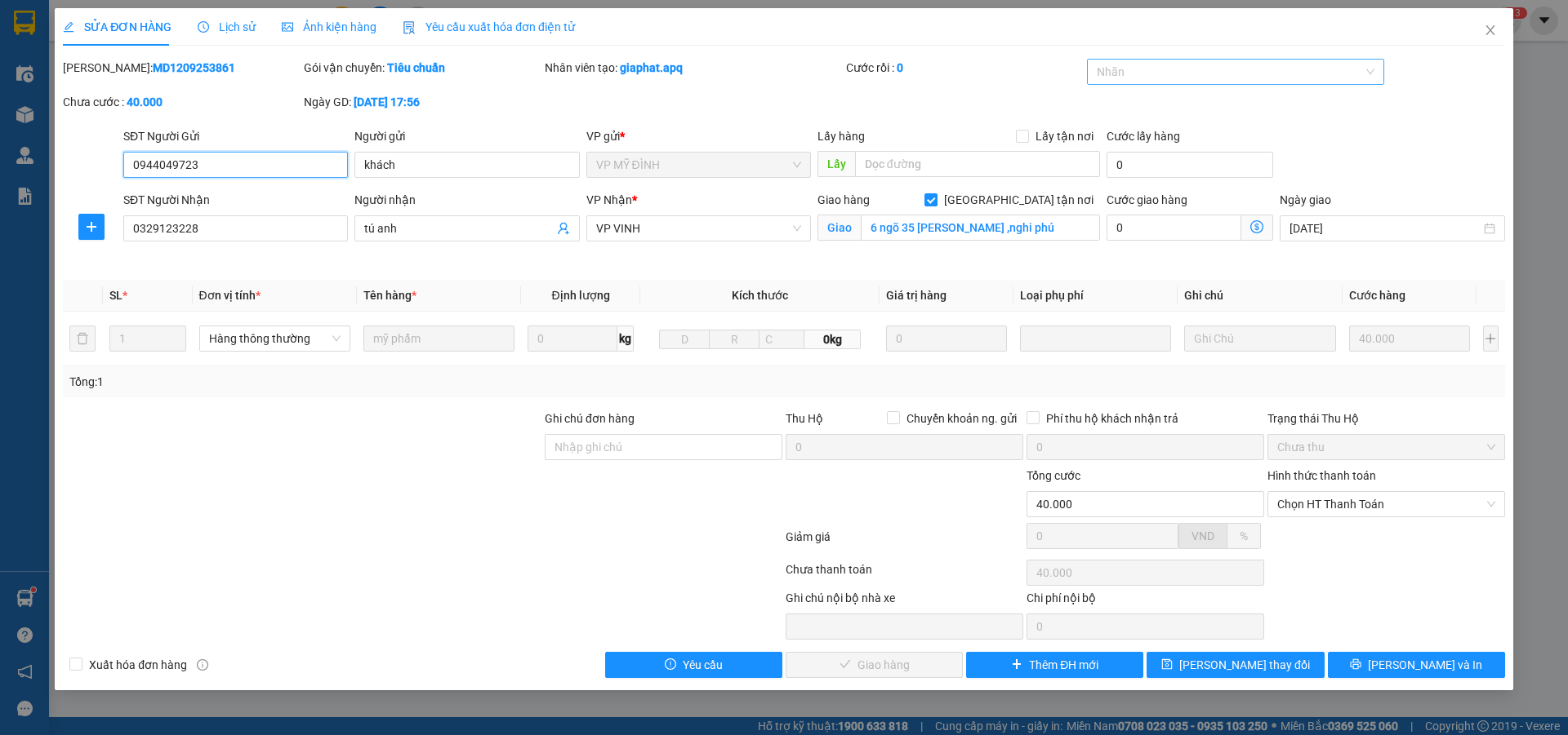
click at [1201, 76] on div at bounding box center [1228, 72] width 274 height 19
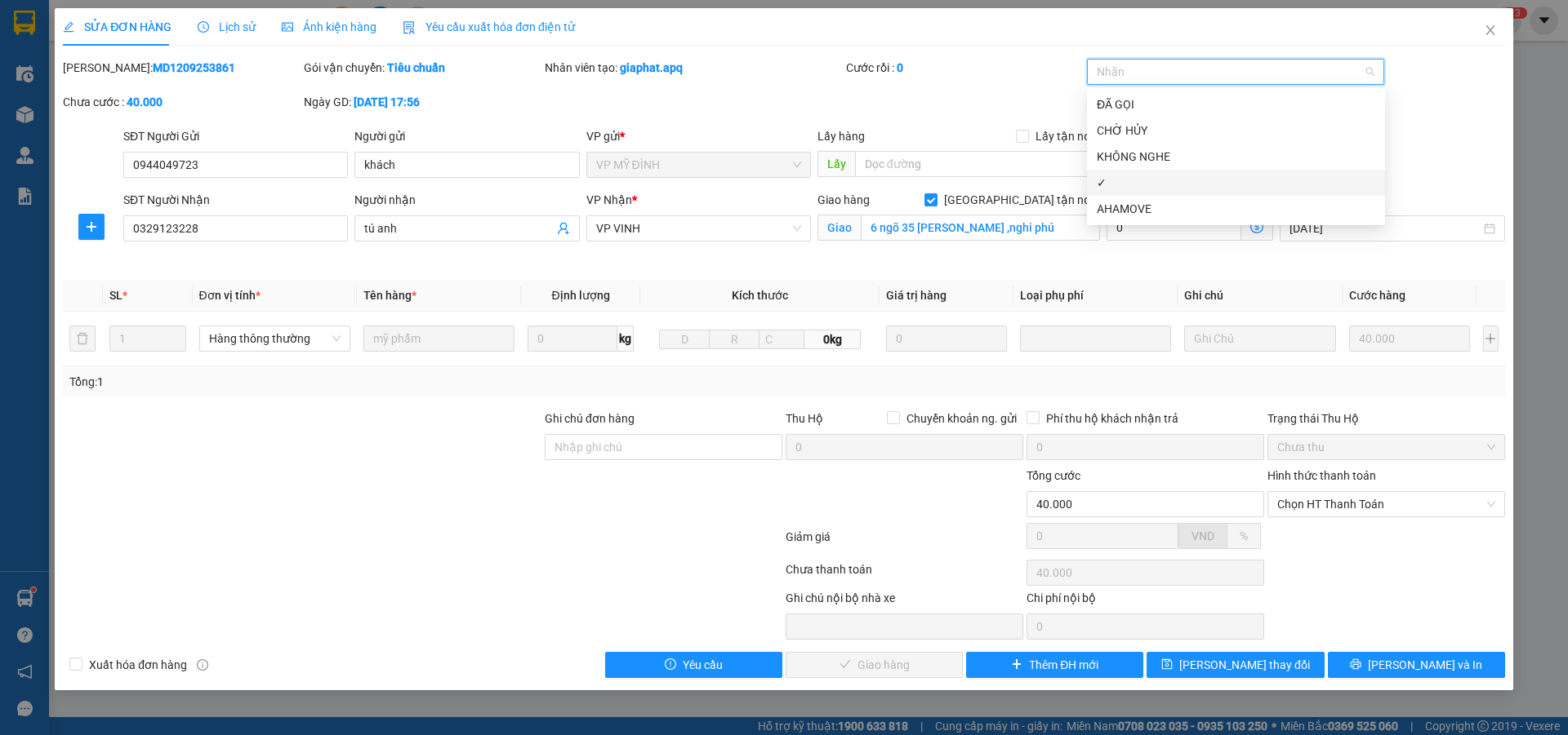
click at [1122, 185] on div "✓" at bounding box center [1236, 183] width 278 height 18
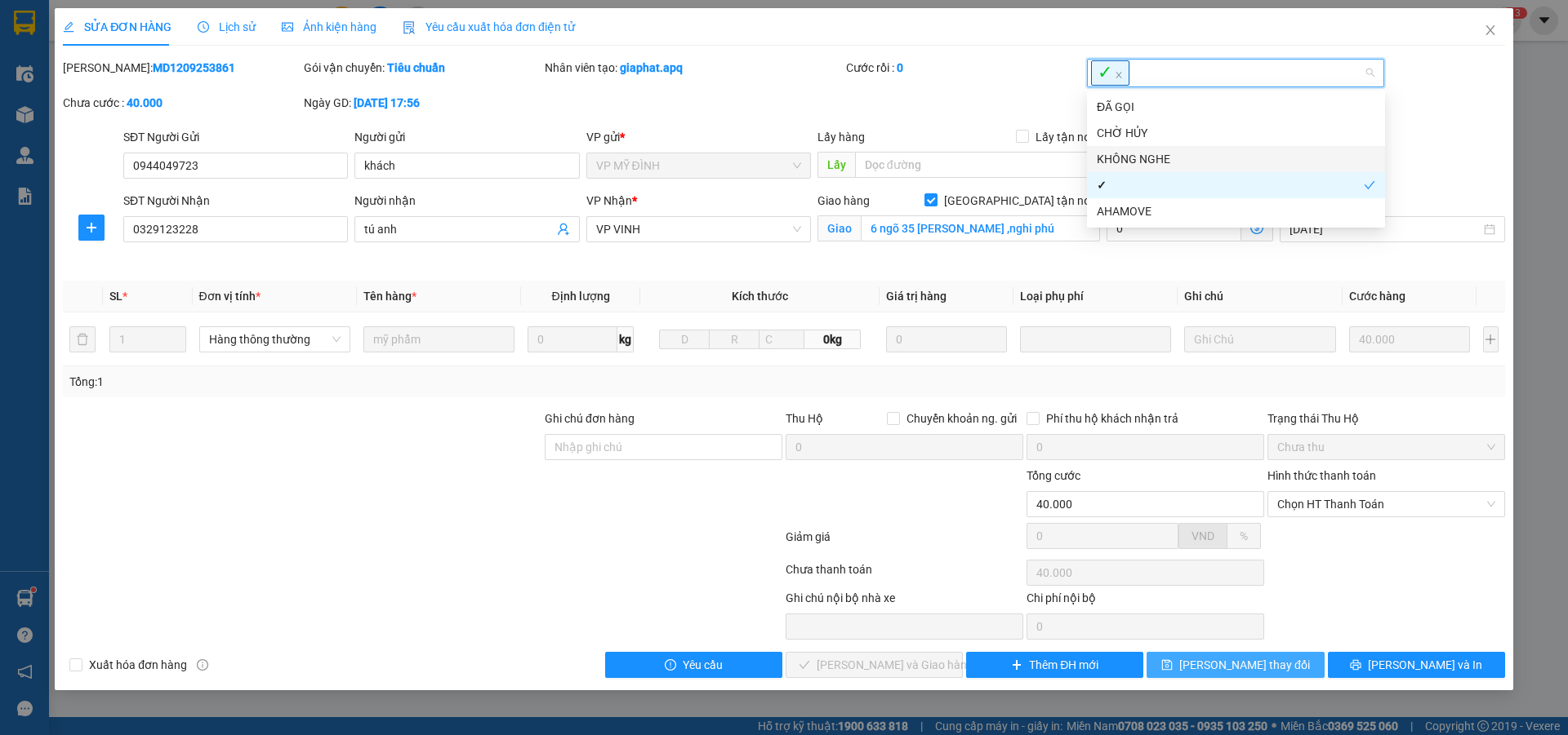
click at [1284, 661] on button "[PERSON_NAME] thay đổi" at bounding box center [1235, 665] width 178 height 26
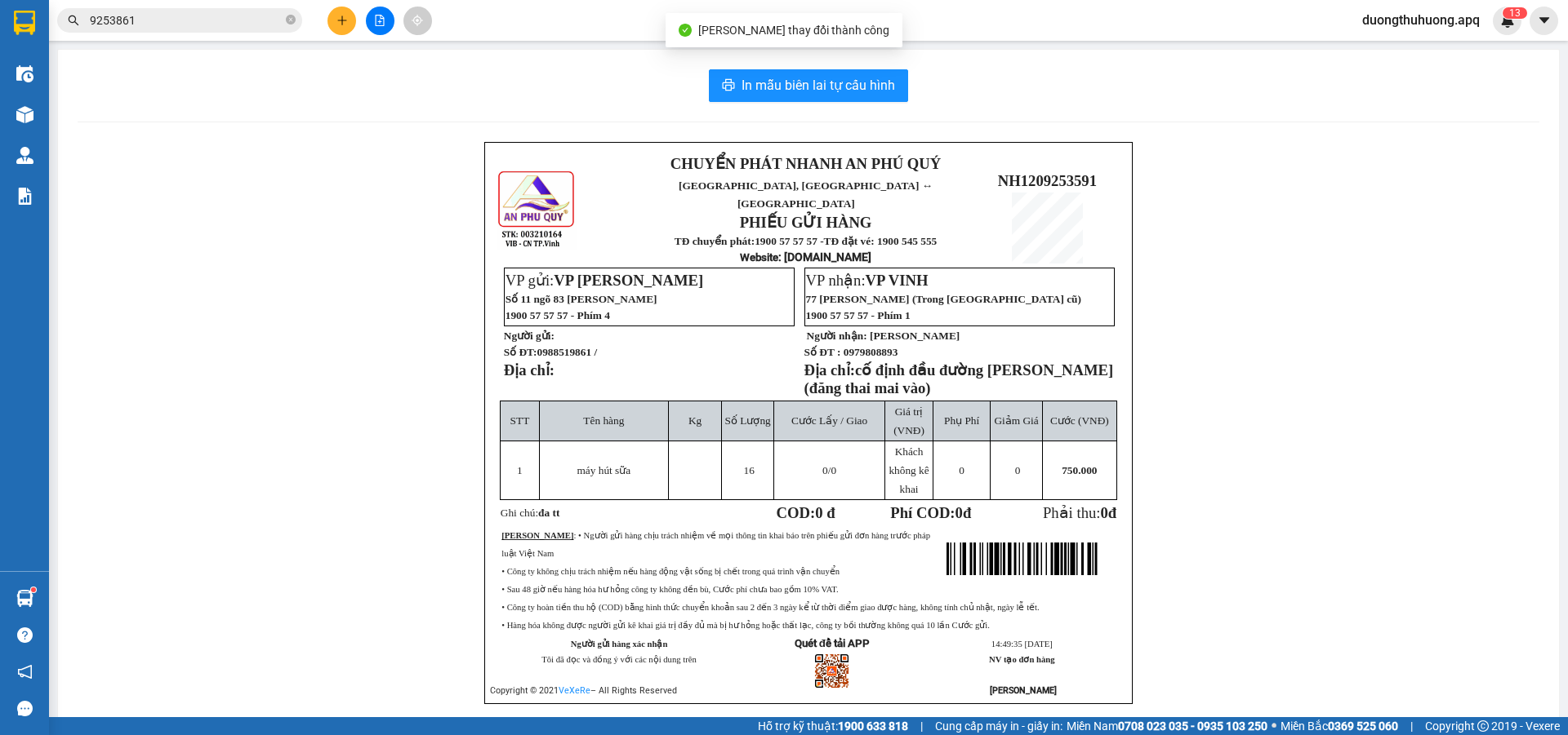
click at [203, 22] on input "9253861" at bounding box center [186, 20] width 192 height 18
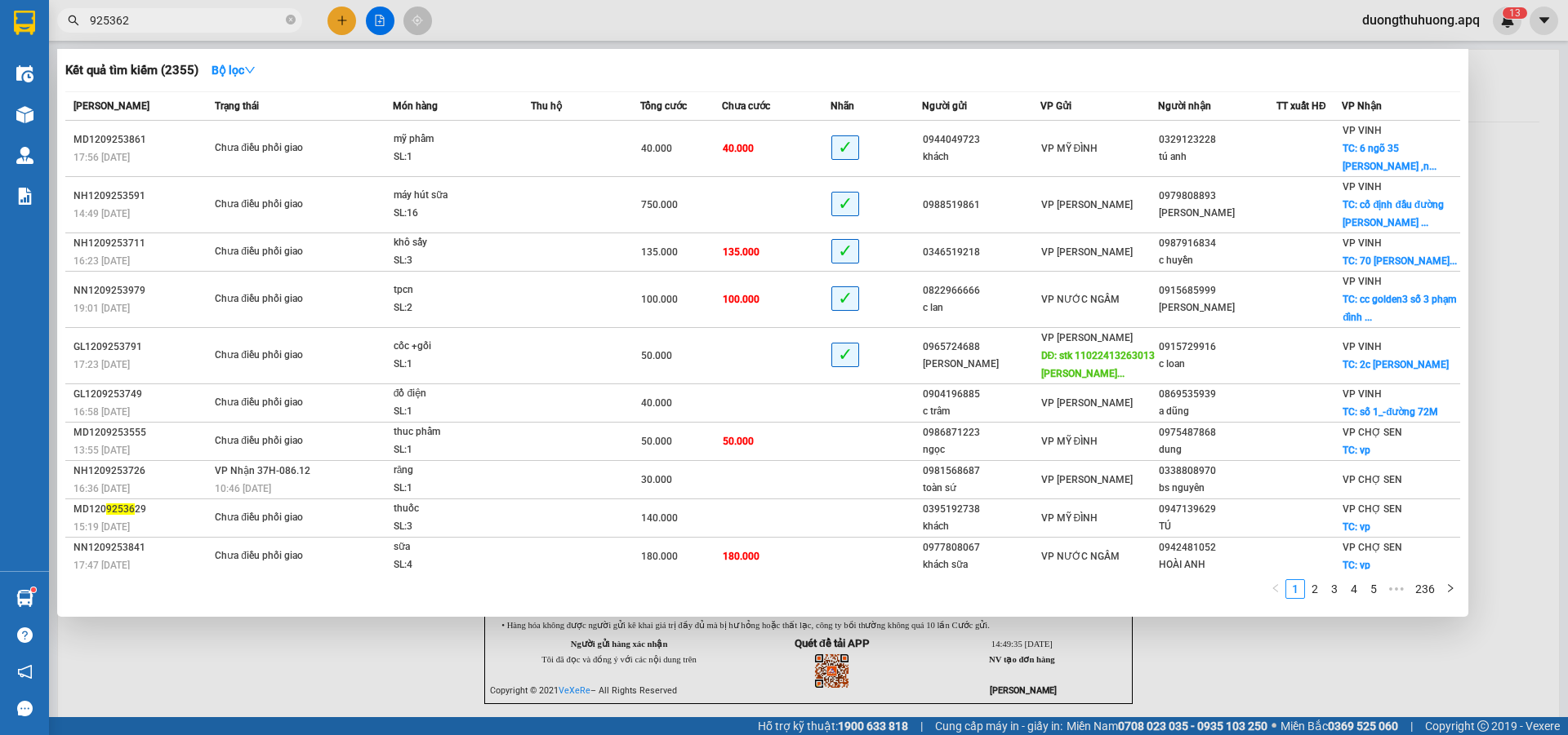
type input "9253623"
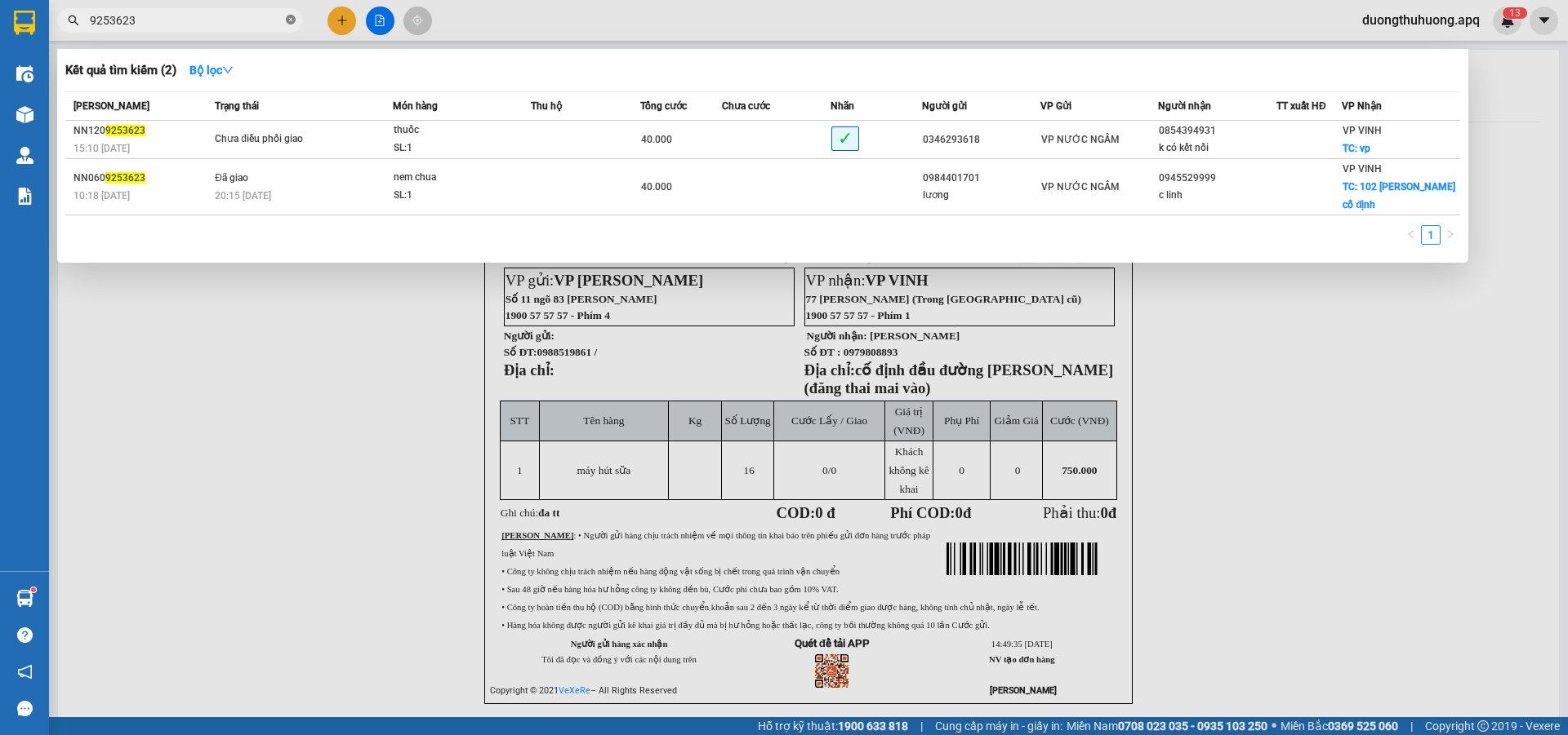
click at [291, 19] on icon "close-circle" at bounding box center [290, 19] width 10 height 10
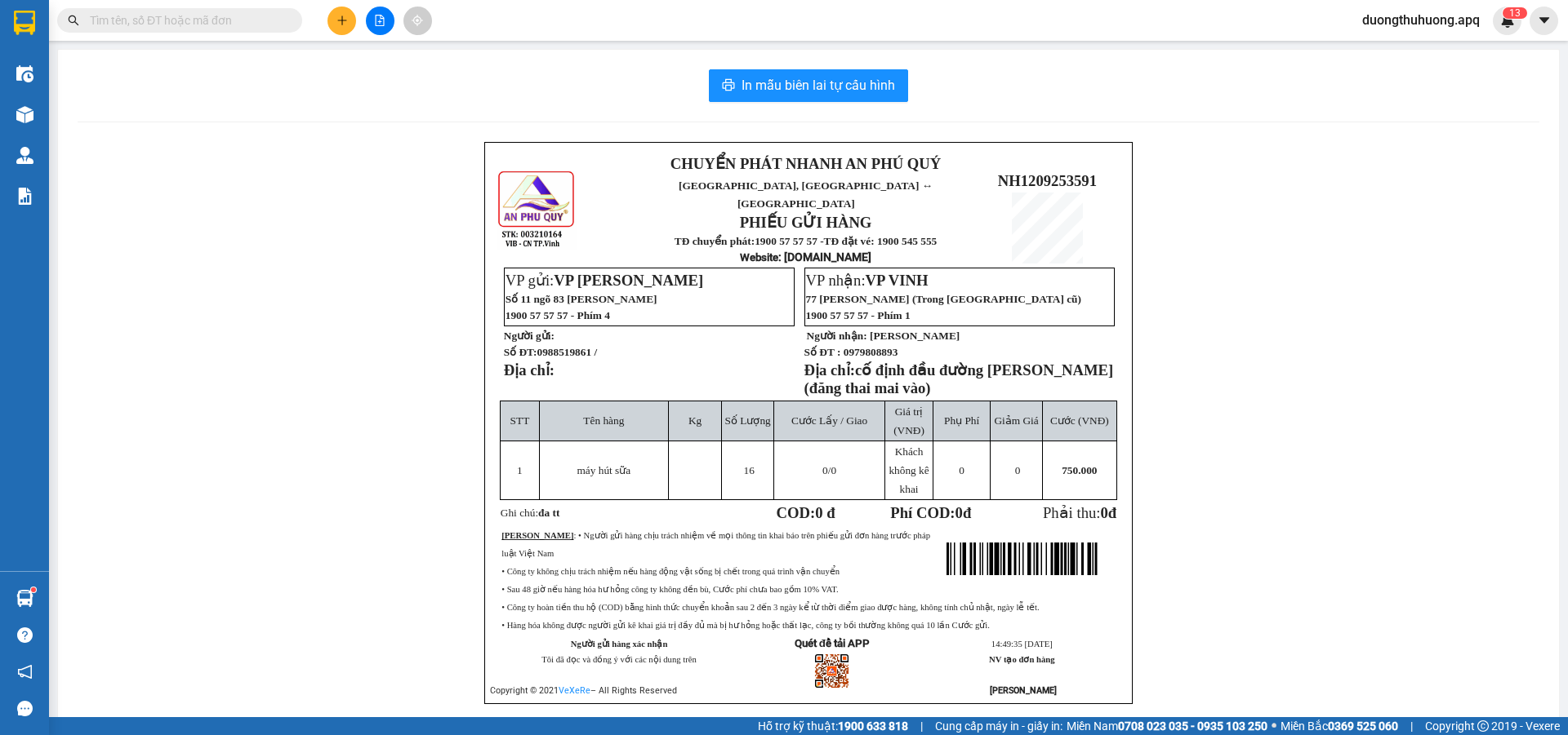
click at [241, 22] on input "text" at bounding box center [186, 20] width 192 height 18
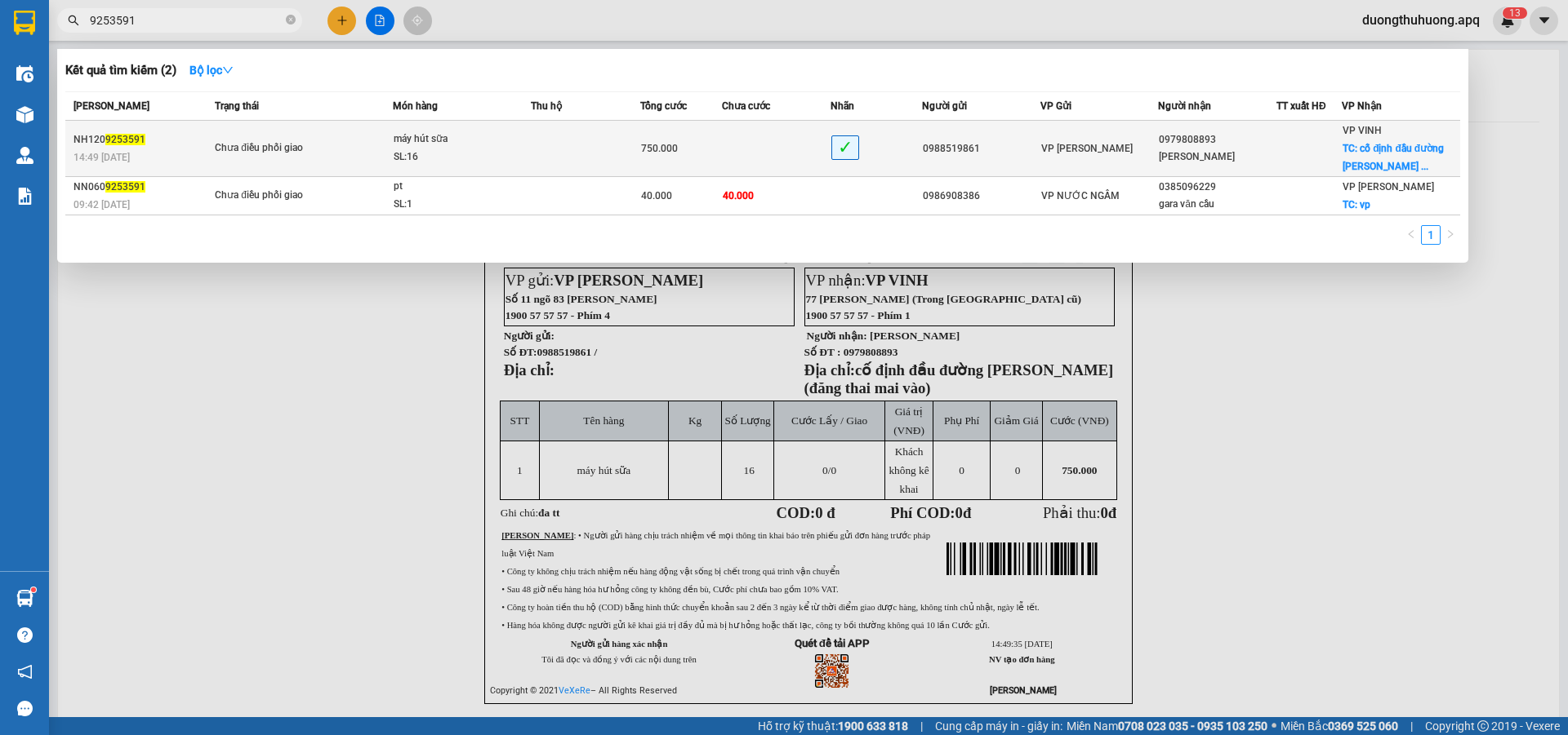
type input "9253591"
click at [477, 153] on div "SL: 16" at bounding box center [455, 157] width 122 height 18
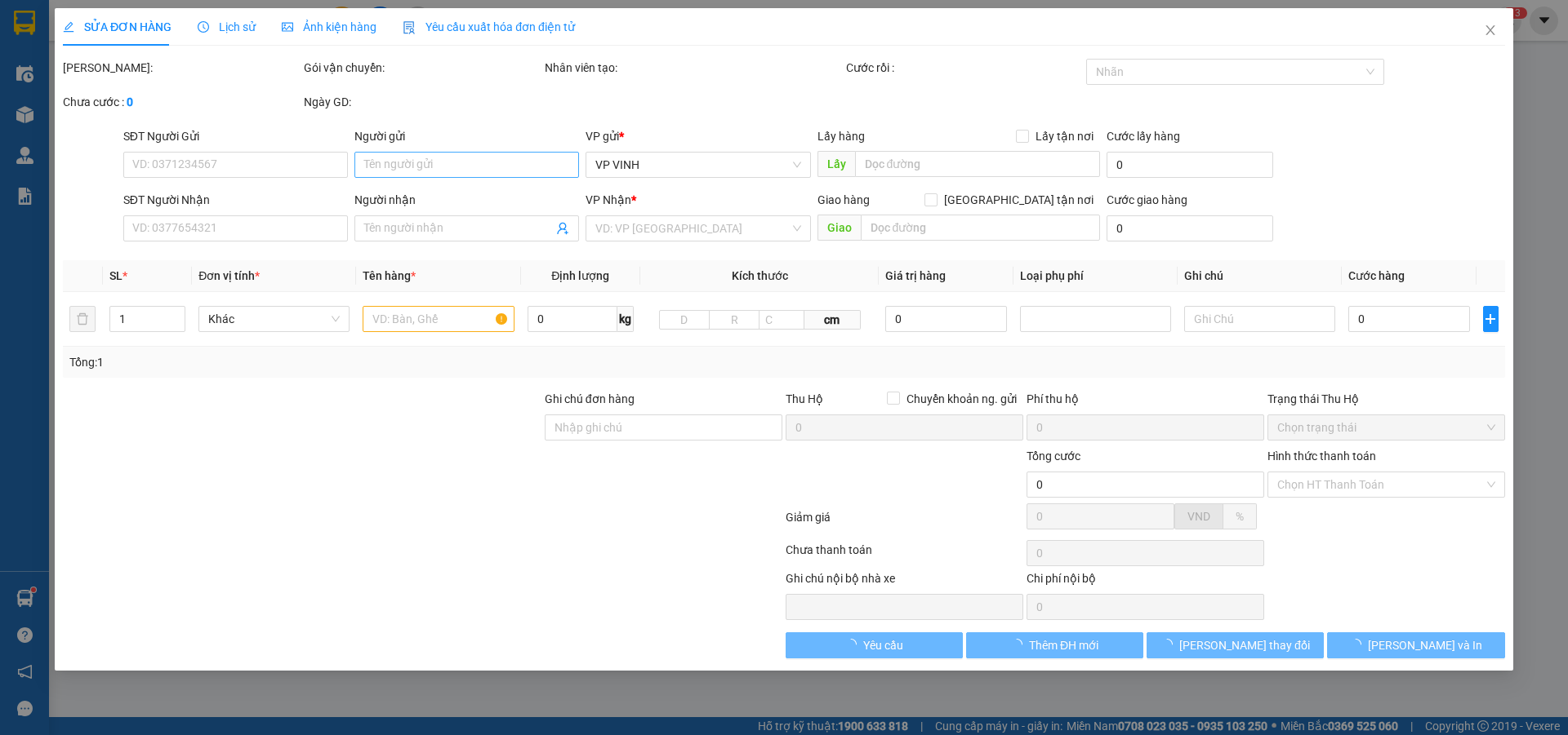
type input "0988519861"
type input "0979808893"
type input "[PERSON_NAME]"
checkbox input "true"
type input "cố định đầu đường [PERSON_NAME] (đăng thai mai vào)"
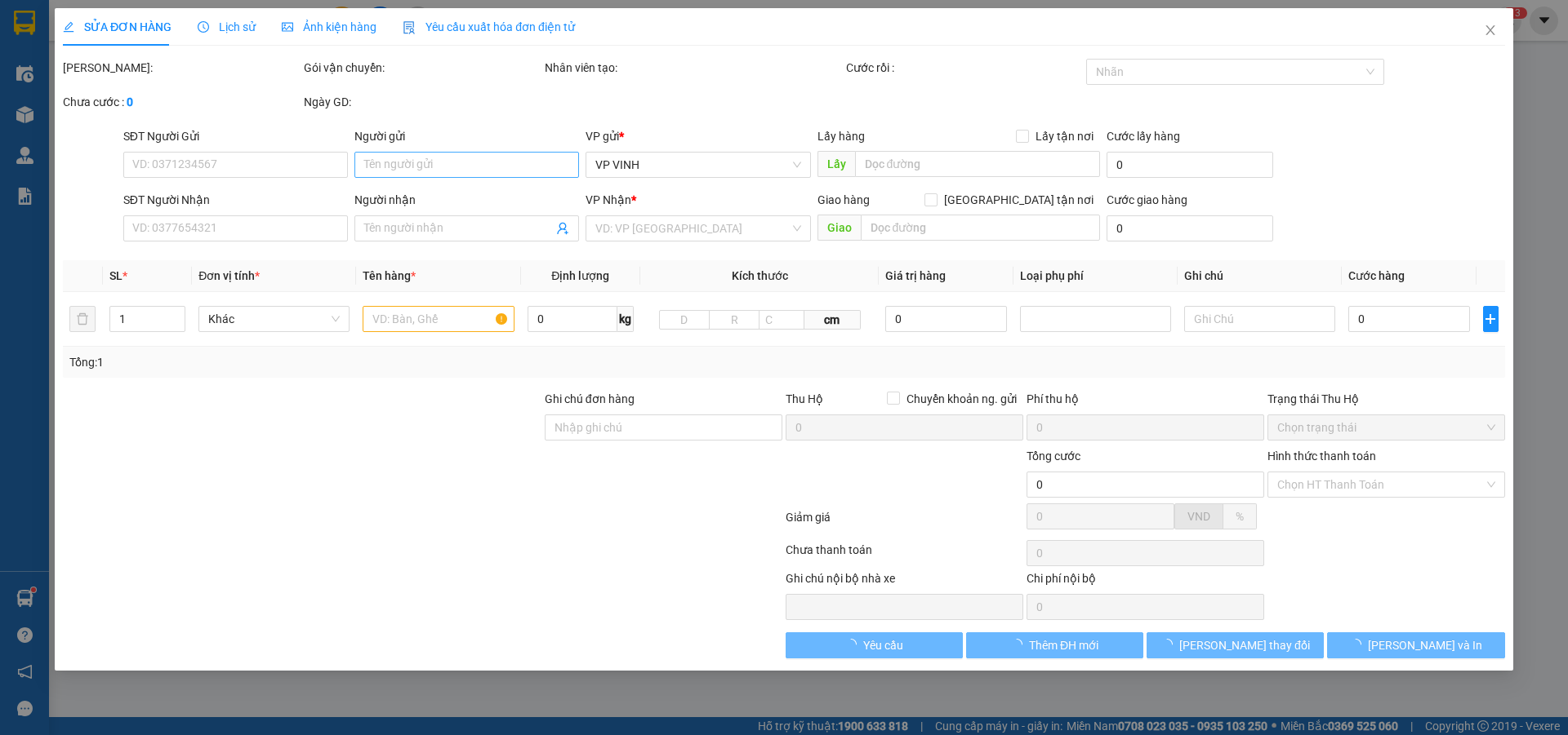
type input "750.000"
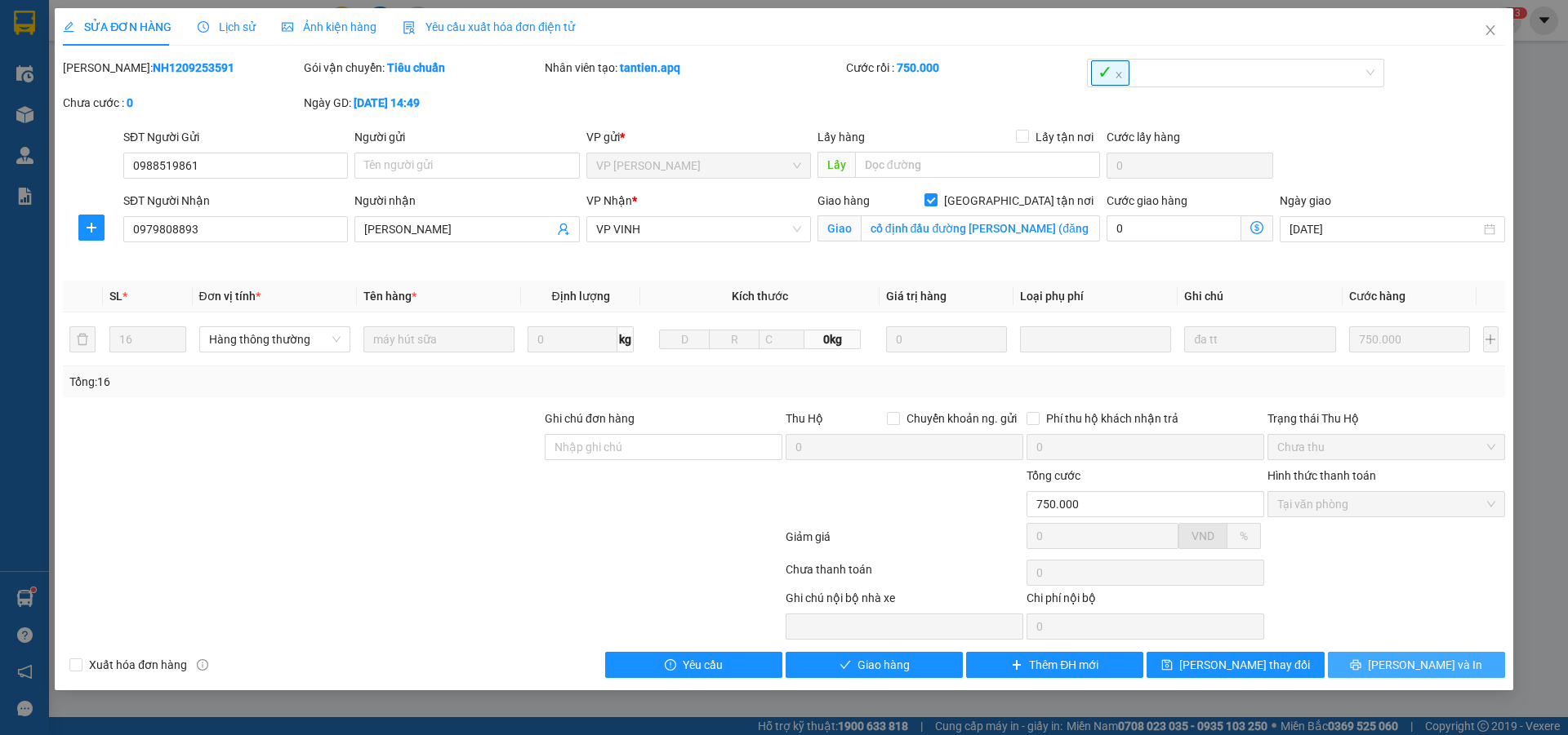
click at [1356, 671] on button "[PERSON_NAME] và In" at bounding box center [1417, 665] width 178 height 26
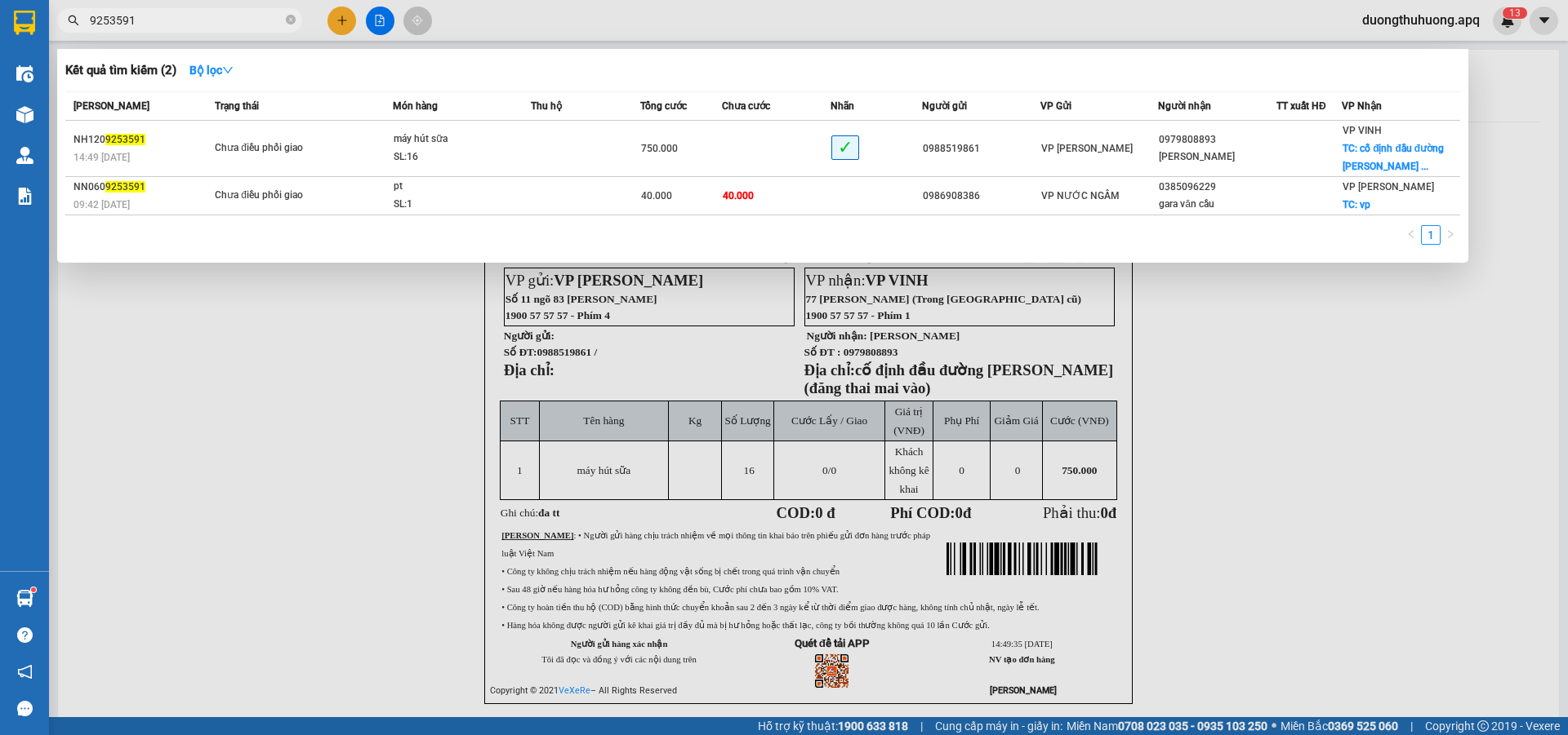
click at [252, 17] on input "9253591" at bounding box center [186, 20] width 192 height 18
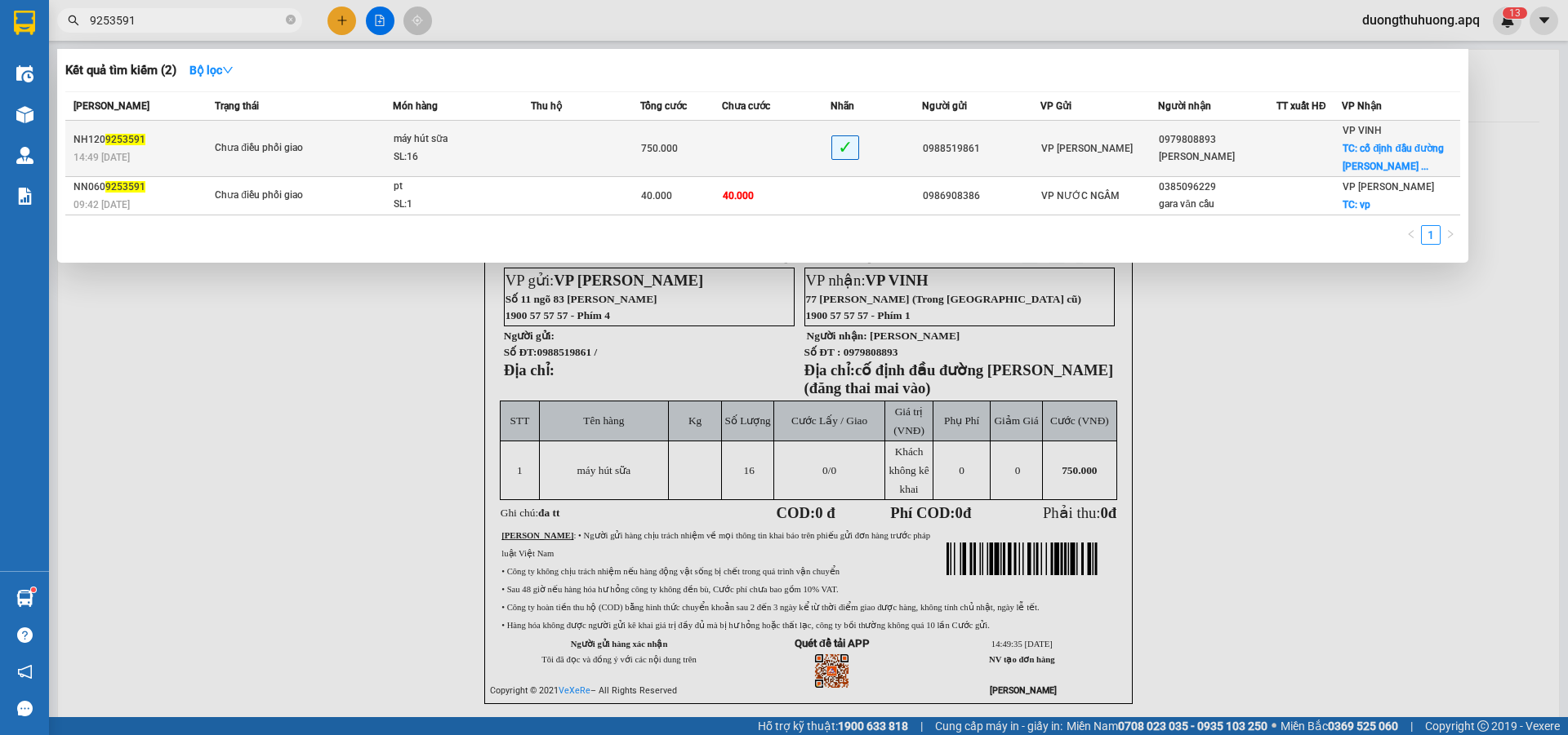
click at [480, 151] on div "SL: 16" at bounding box center [455, 157] width 122 height 18
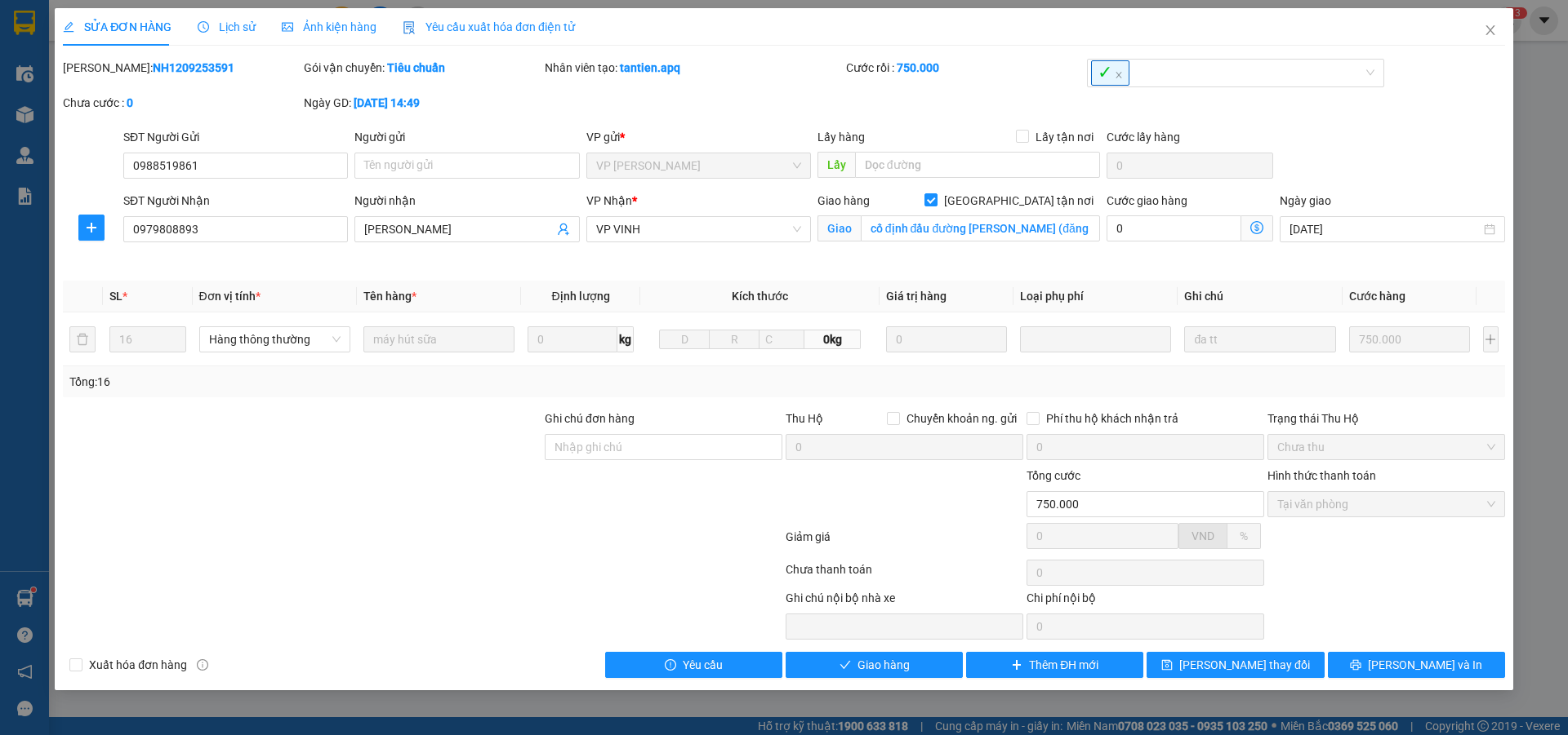
click at [235, 25] on span "Lịch sử" at bounding box center [226, 26] width 58 height 13
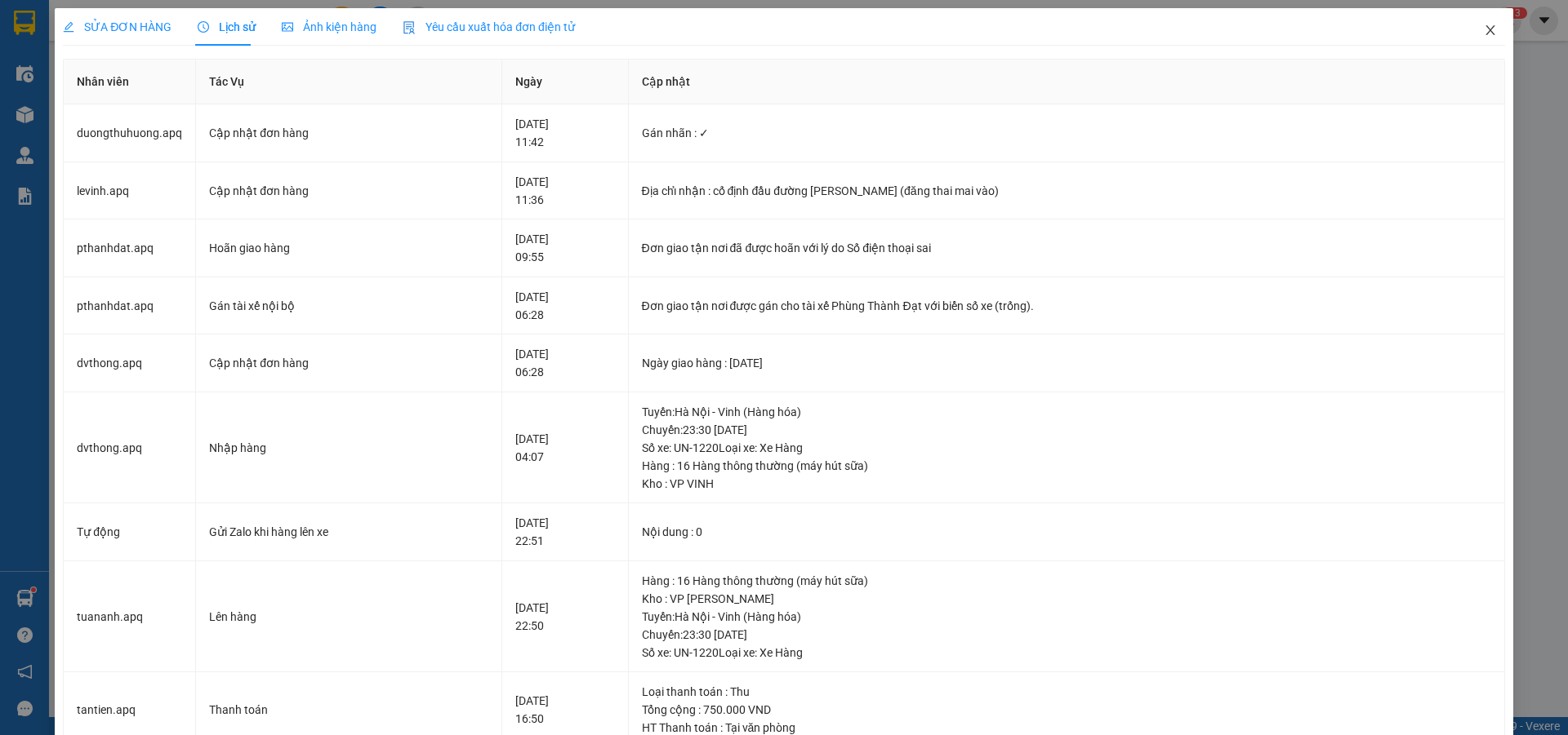
click at [1486, 33] on icon "close" at bounding box center [1490, 30] width 9 height 10
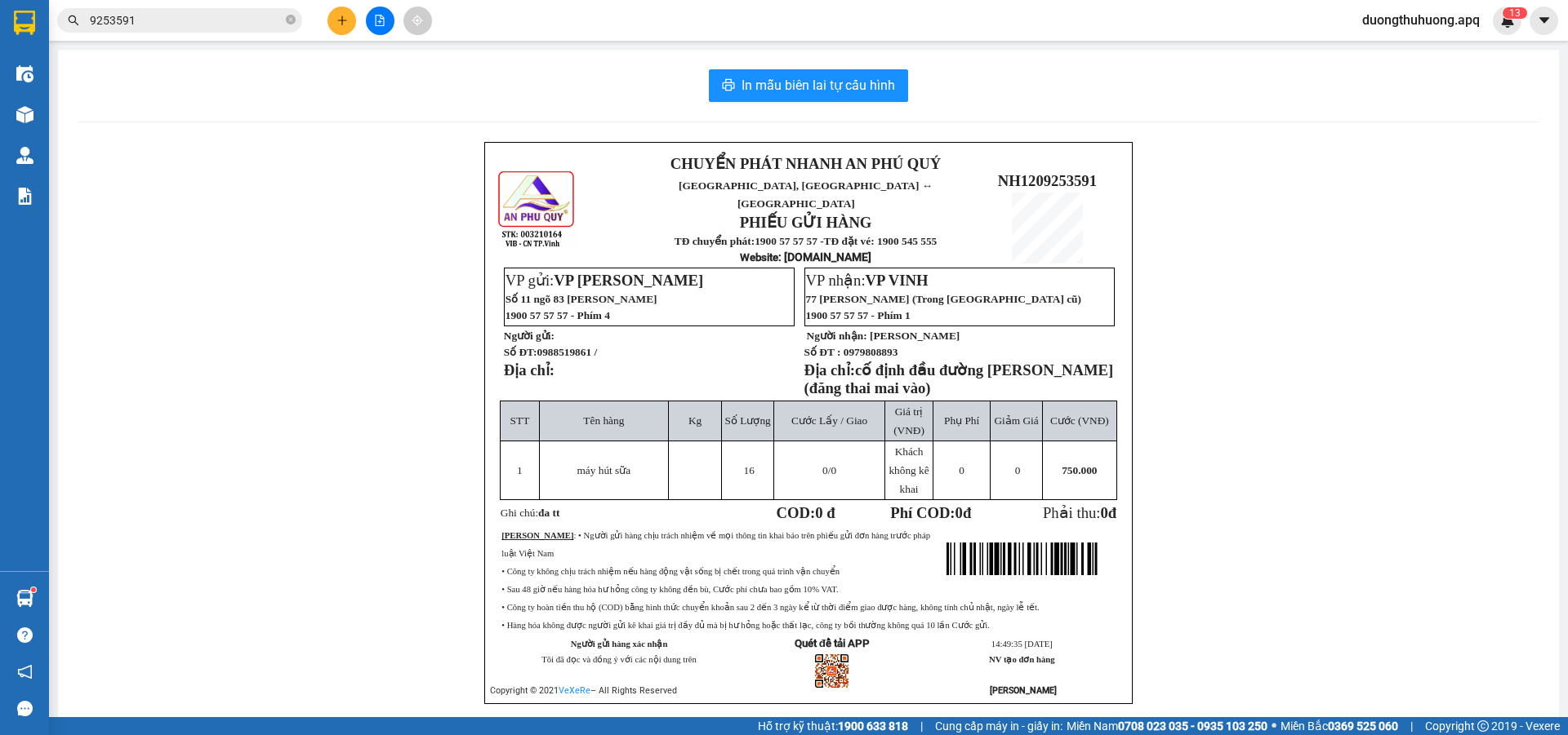
click at [211, 18] on input "9253591" at bounding box center [186, 20] width 192 height 18
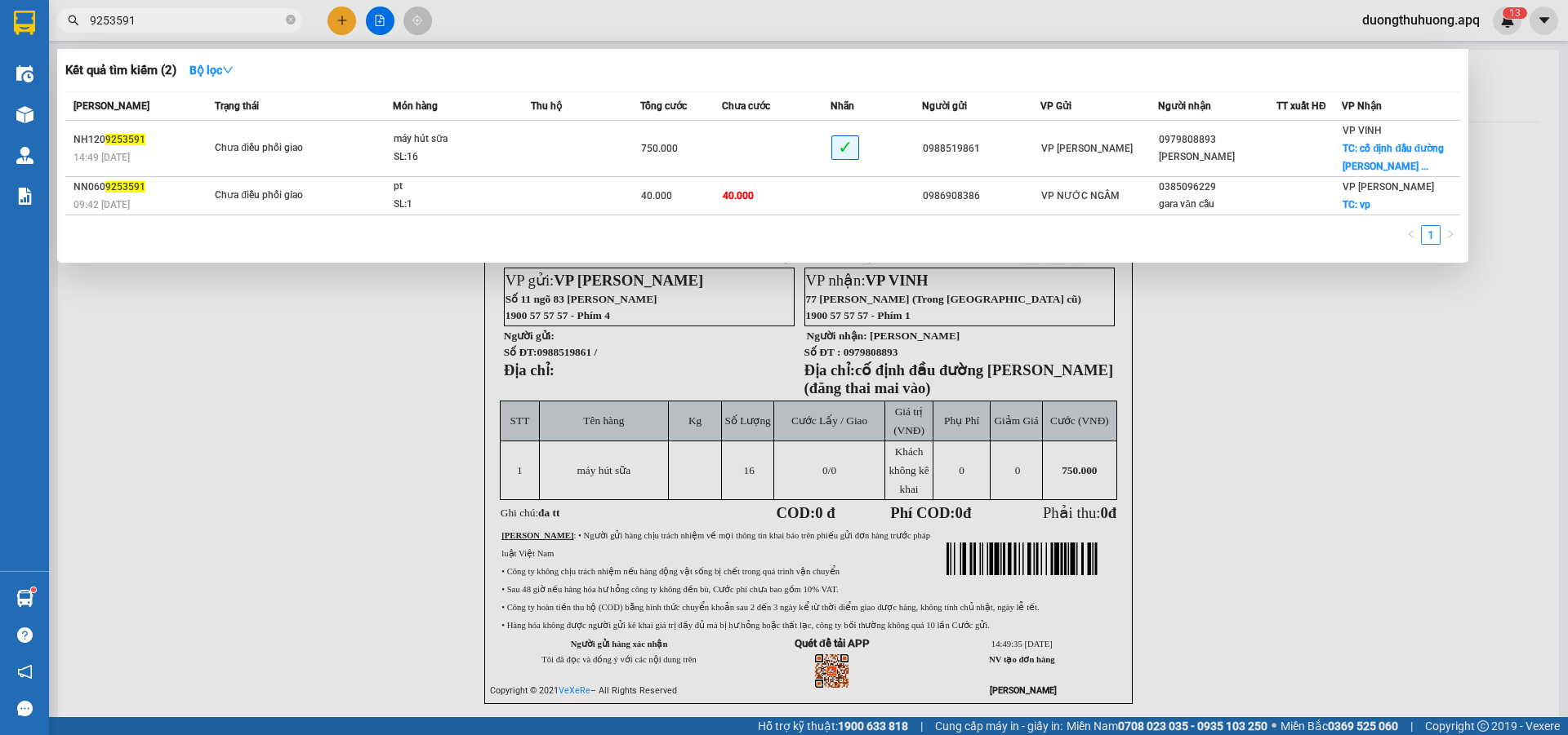
click at [385, 371] on div at bounding box center [784, 367] width 1568 height 735
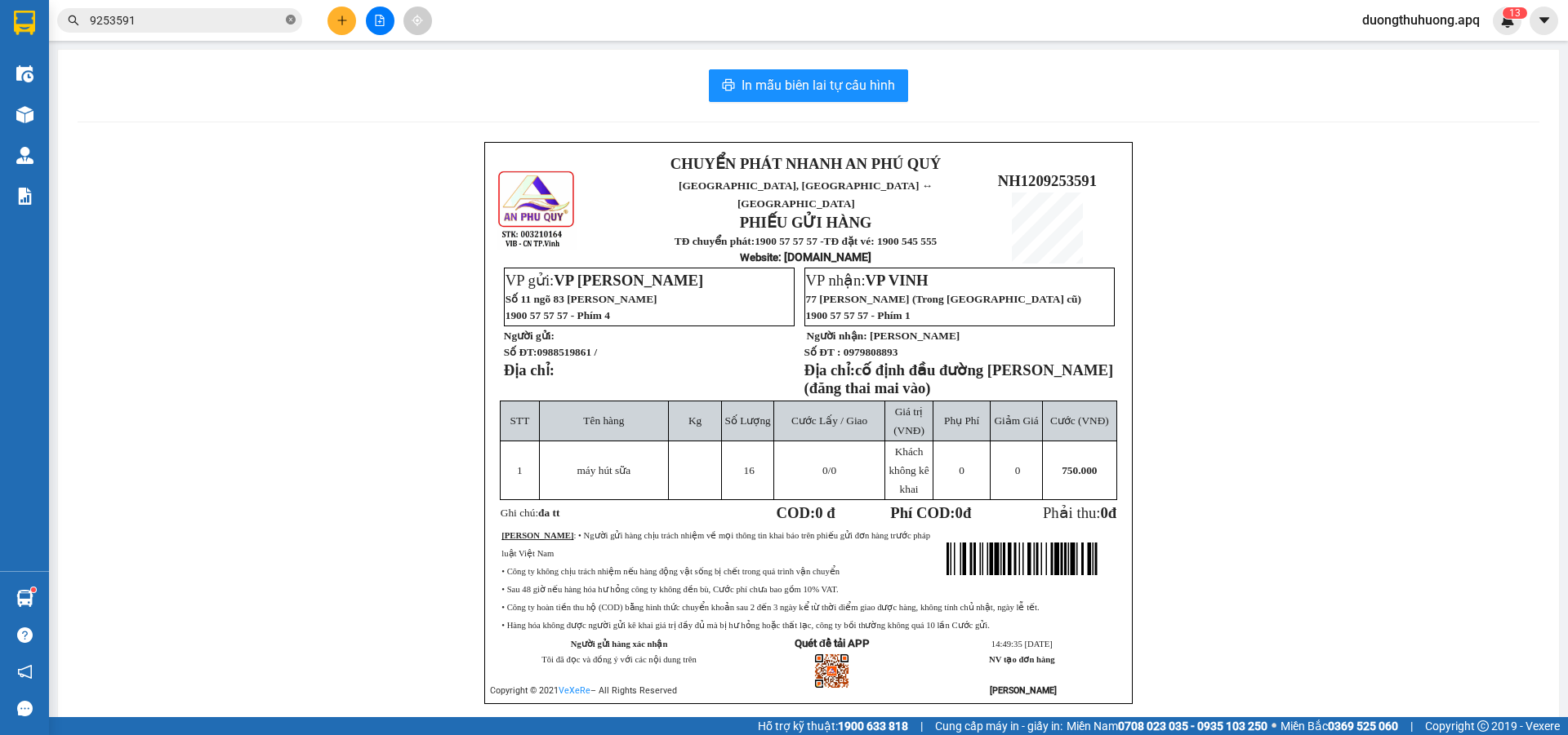
click at [288, 17] on icon "close-circle" at bounding box center [290, 19] width 10 height 10
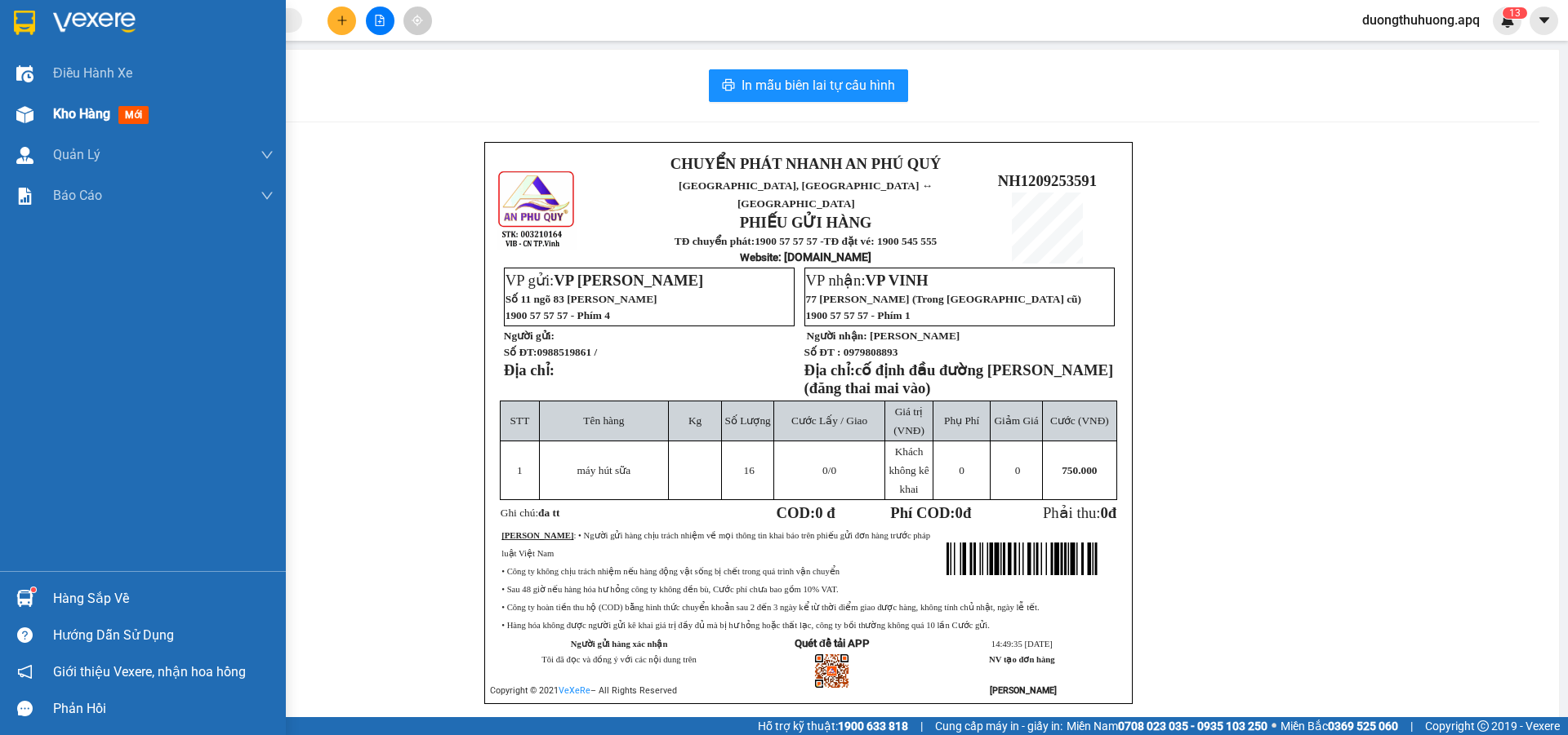
click at [71, 109] on span "Kho hàng" at bounding box center [81, 114] width 57 height 16
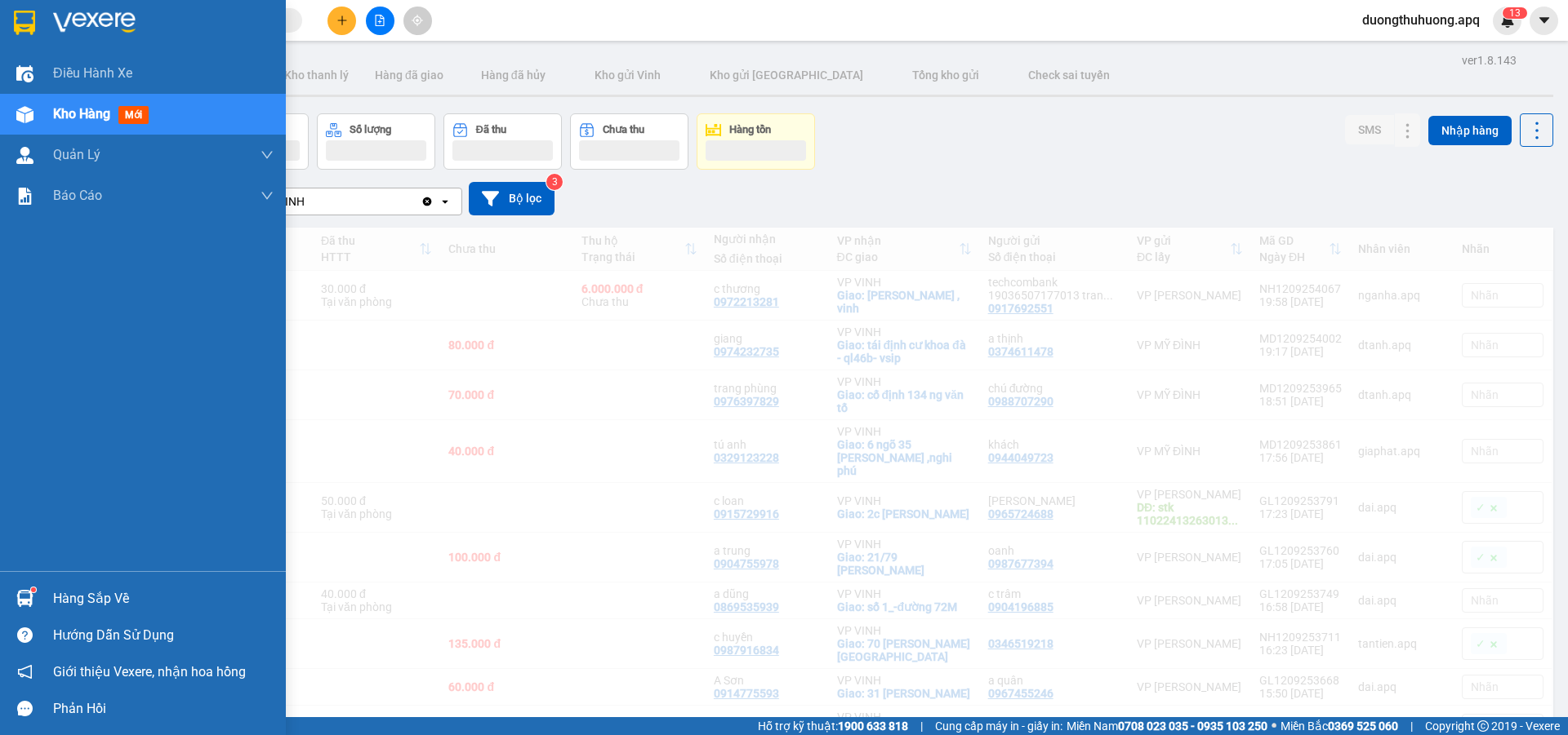
click at [73, 117] on span "Kho hàng" at bounding box center [81, 114] width 57 height 16
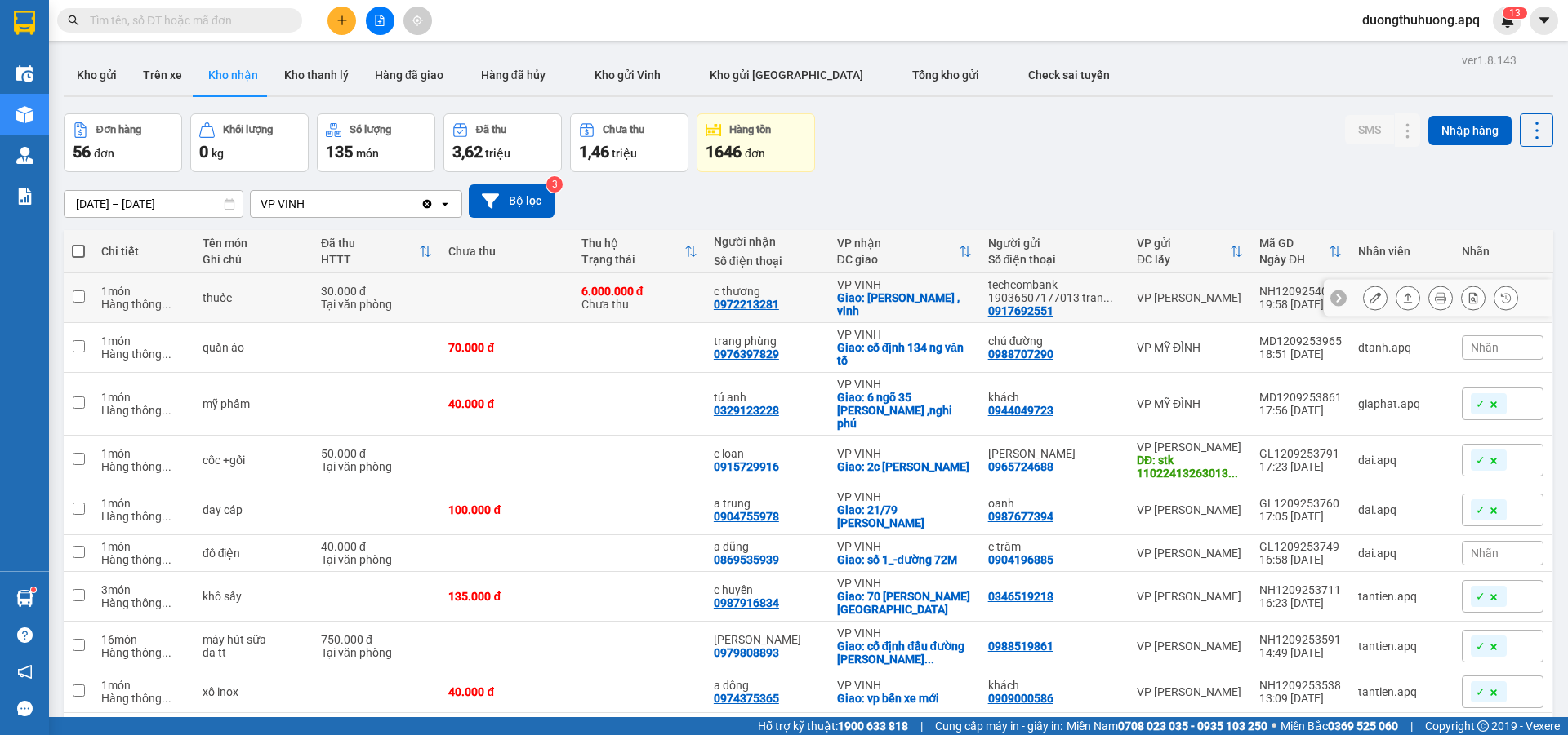
click at [466, 307] on td at bounding box center [505, 298] width 132 height 50
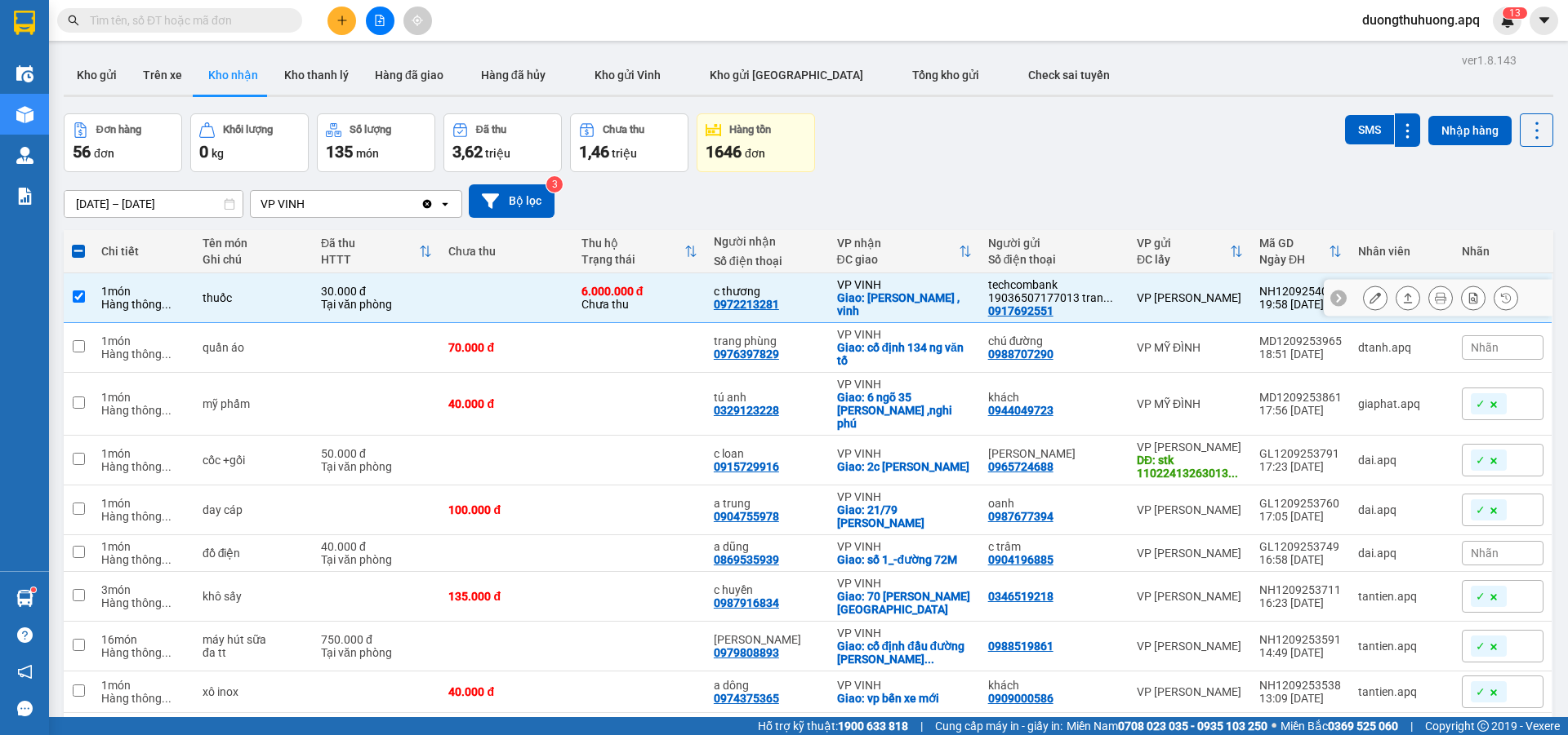
click at [546, 295] on td at bounding box center [505, 298] width 132 height 50
checkbox input "false"
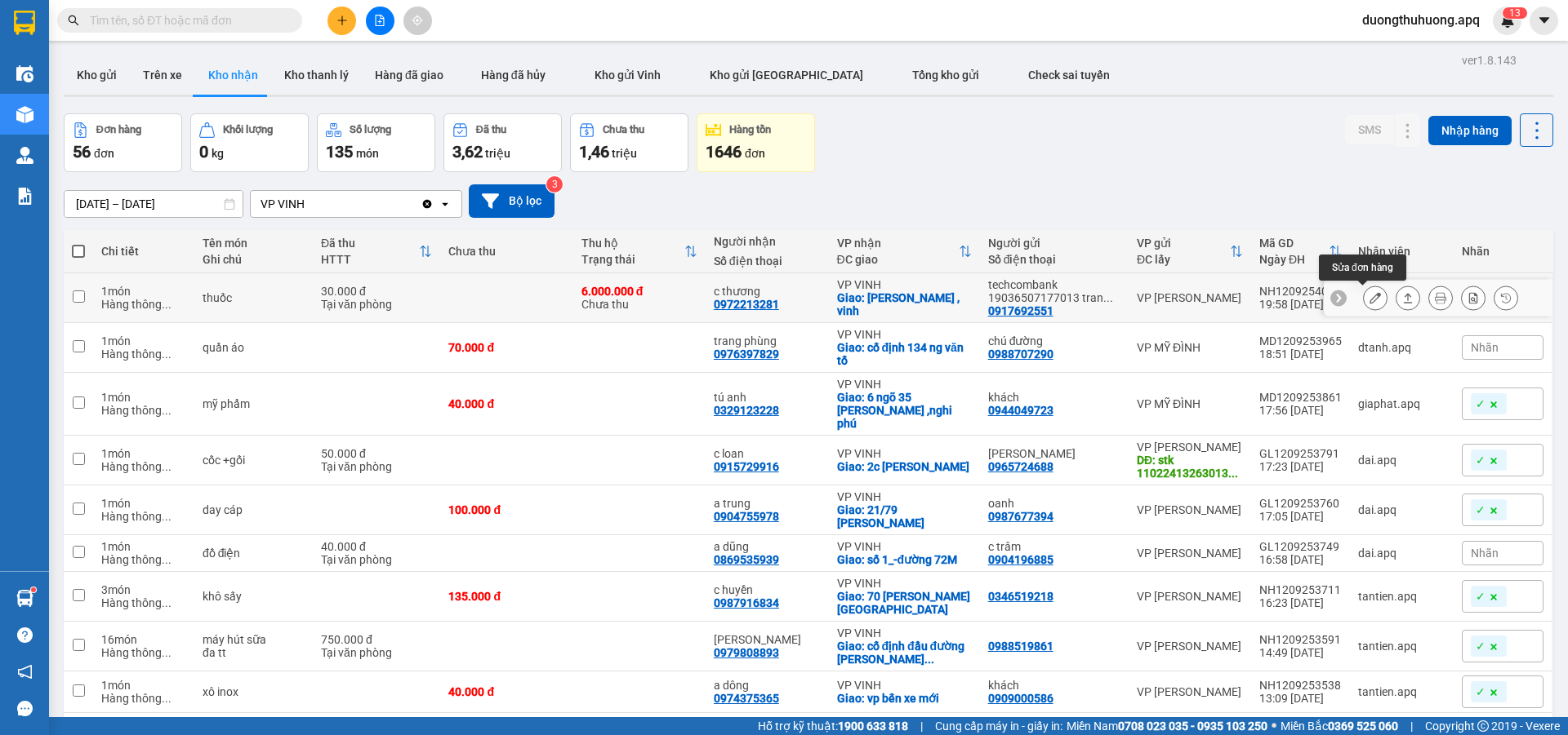
click at [1369, 300] on icon at bounding box center [1375, 297] width 11 height 11
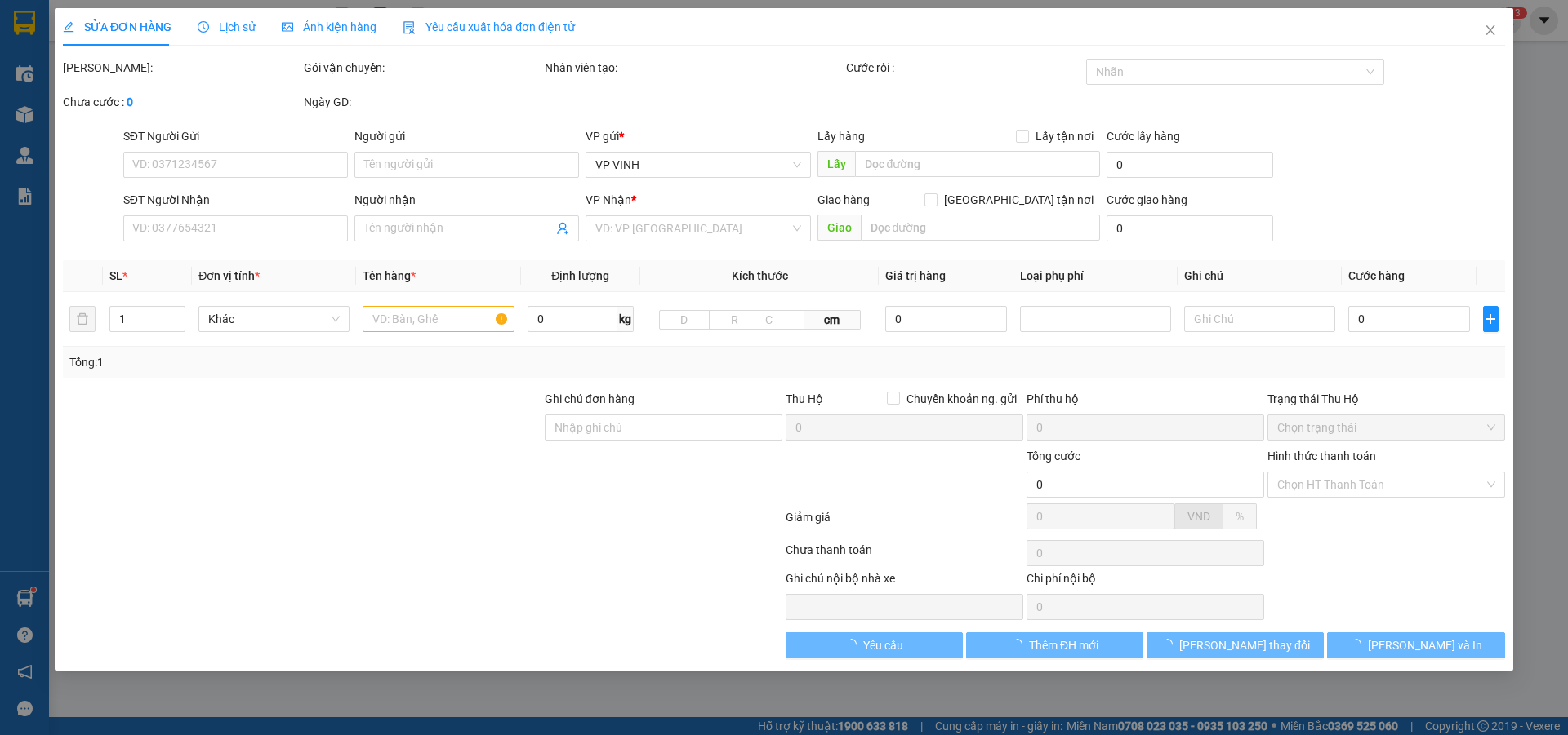
type input "0917692551"
type input "techcombank 19036507177013 tran van [PERSON_NAME]"
type input "0972213281"
type input "c thương"
checkbox input "true"
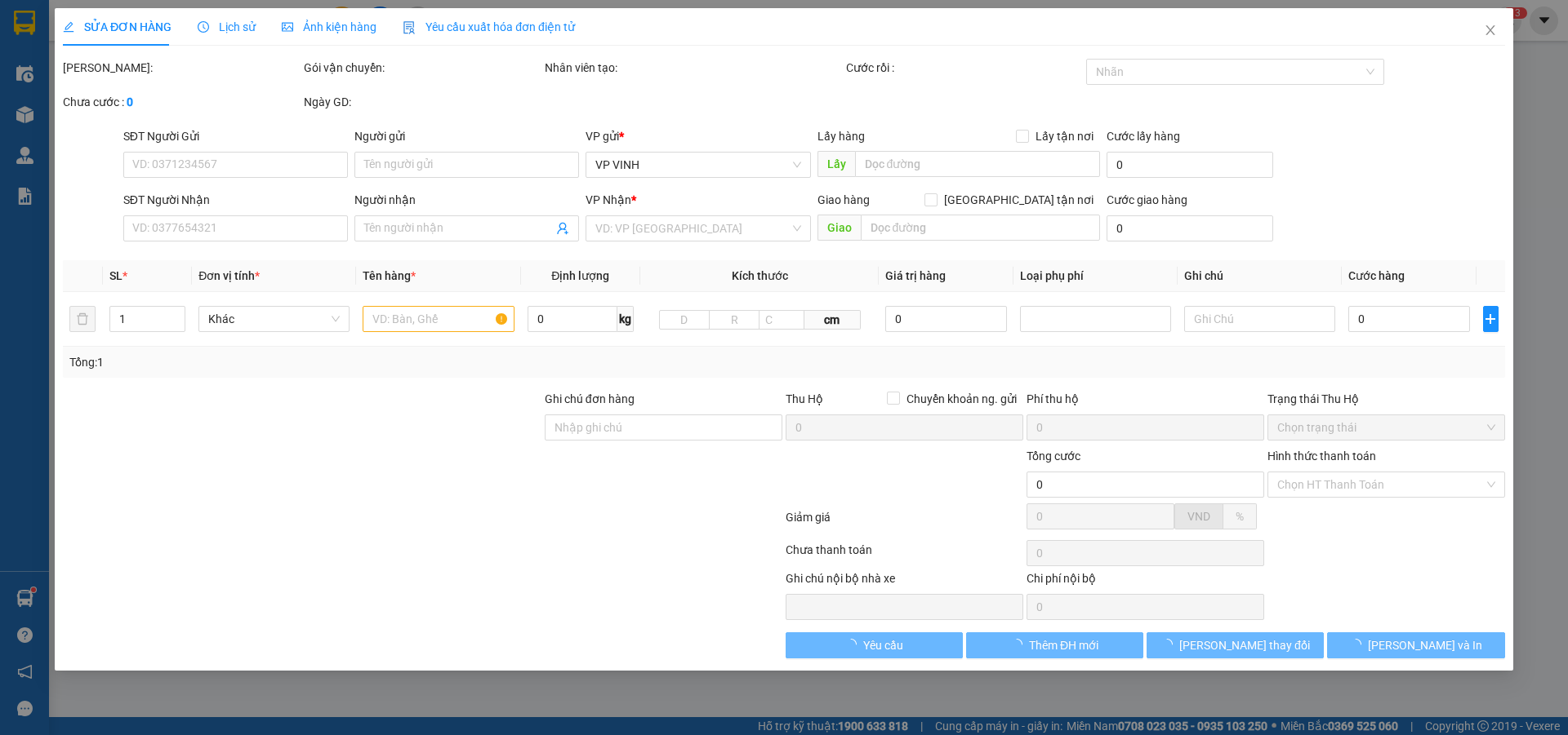
type input "hoàng nghĩa lương , vinh"
type input "30.000"
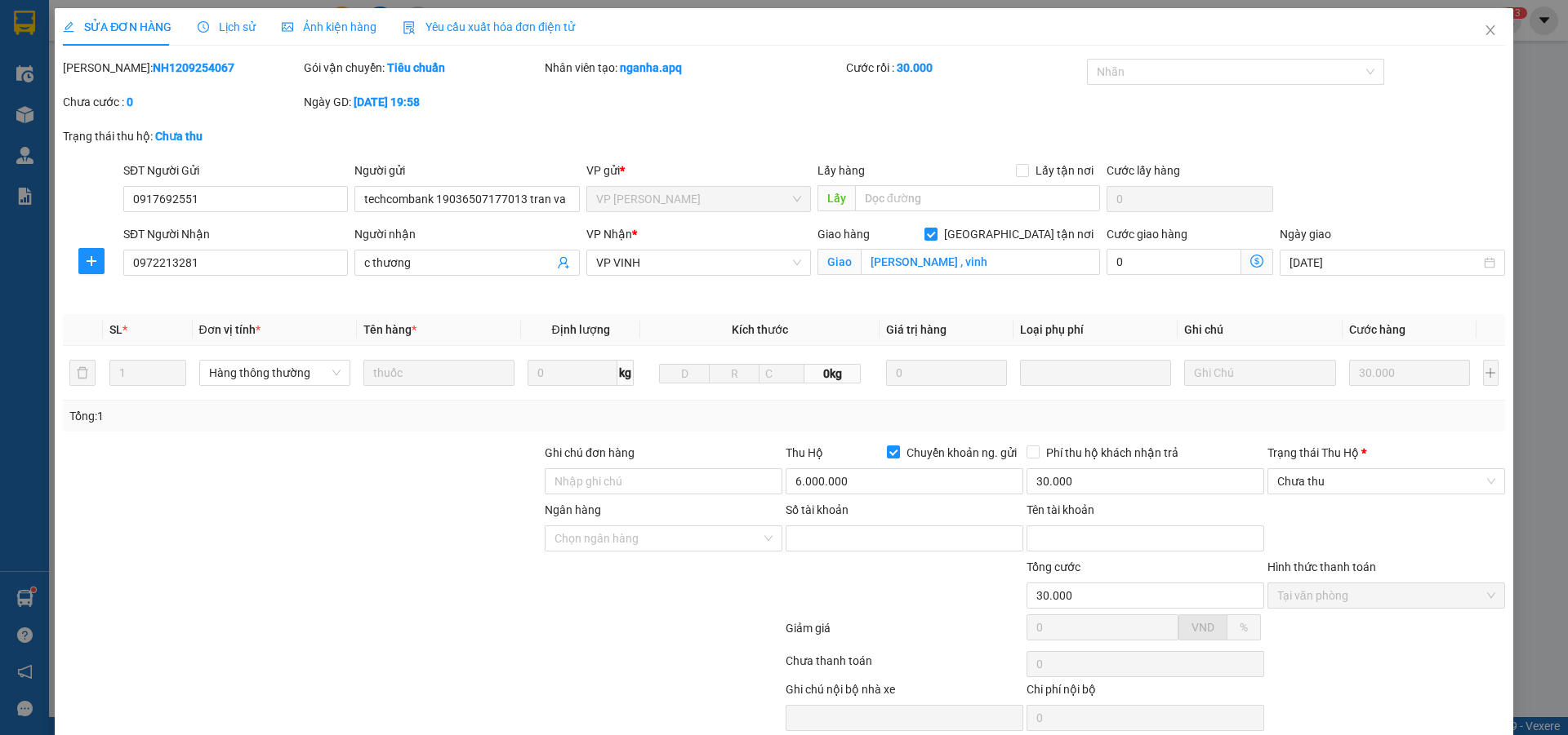
click at [236, 28] on span "Lịch sử" at bounding box center [226, 26] width 58 height 13
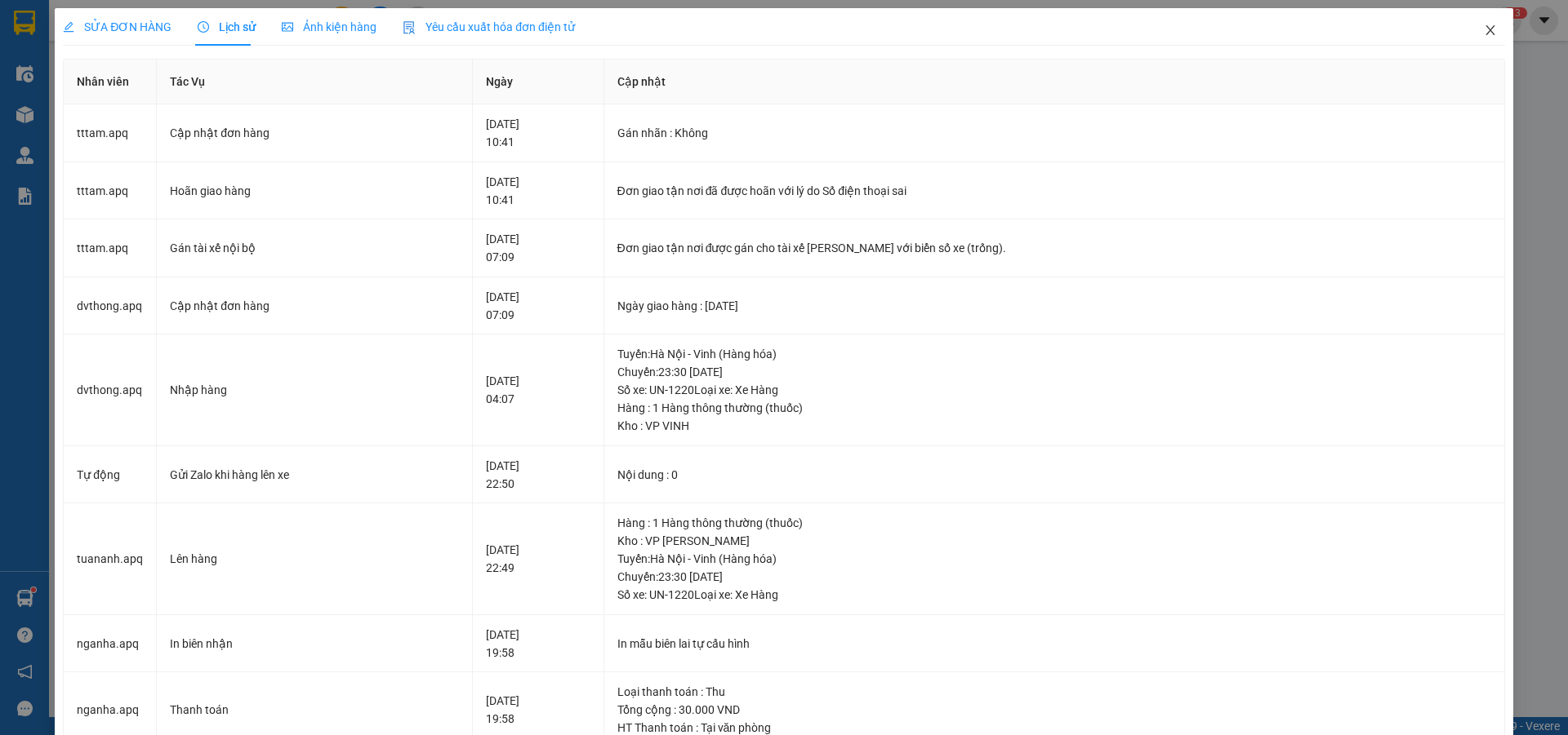
click at [1484, 28] on icon "close" at bounding box center [1490, 30] width 13 height 13
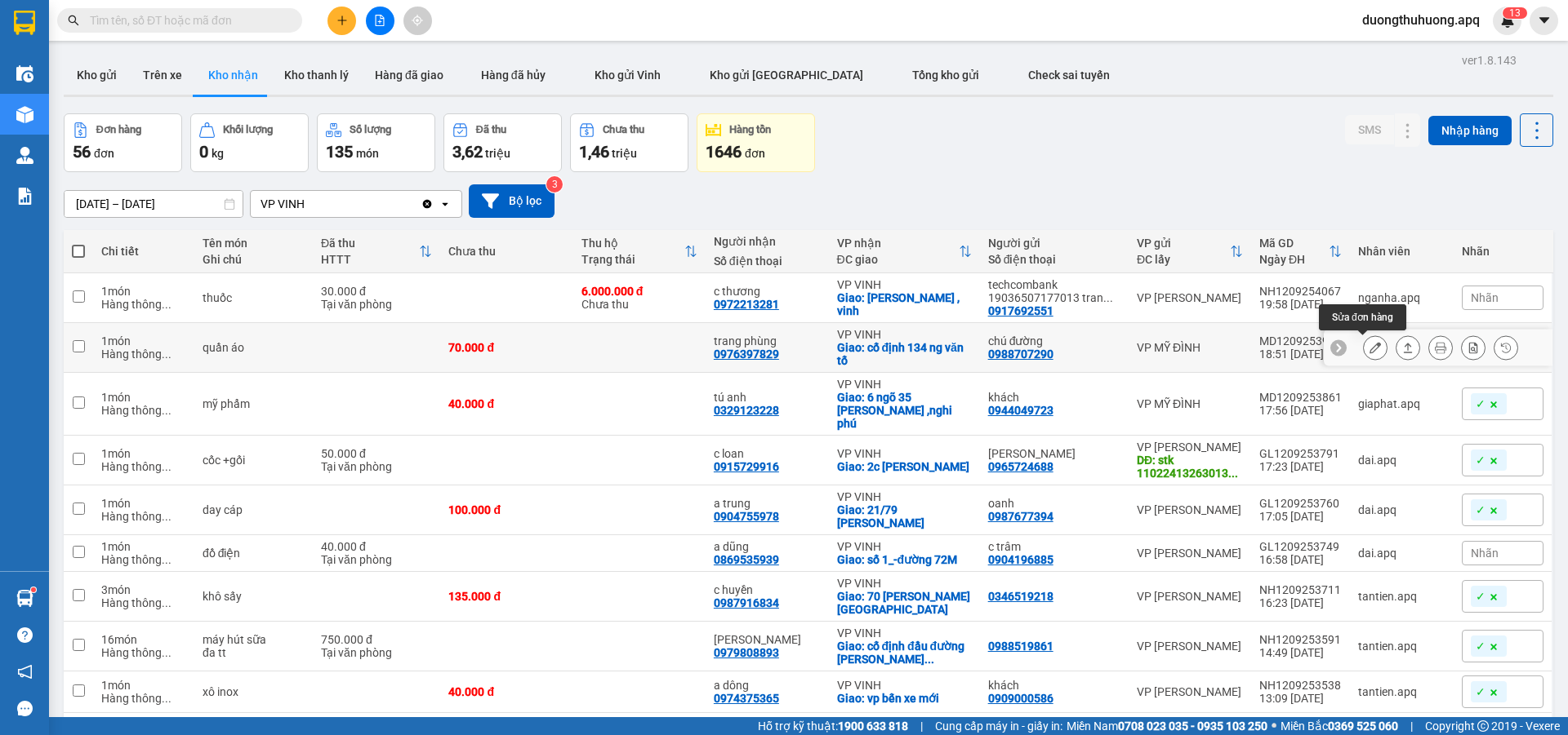
click at [1369, 347] on icon at bounding box center [1375, 347] width 11 height 11
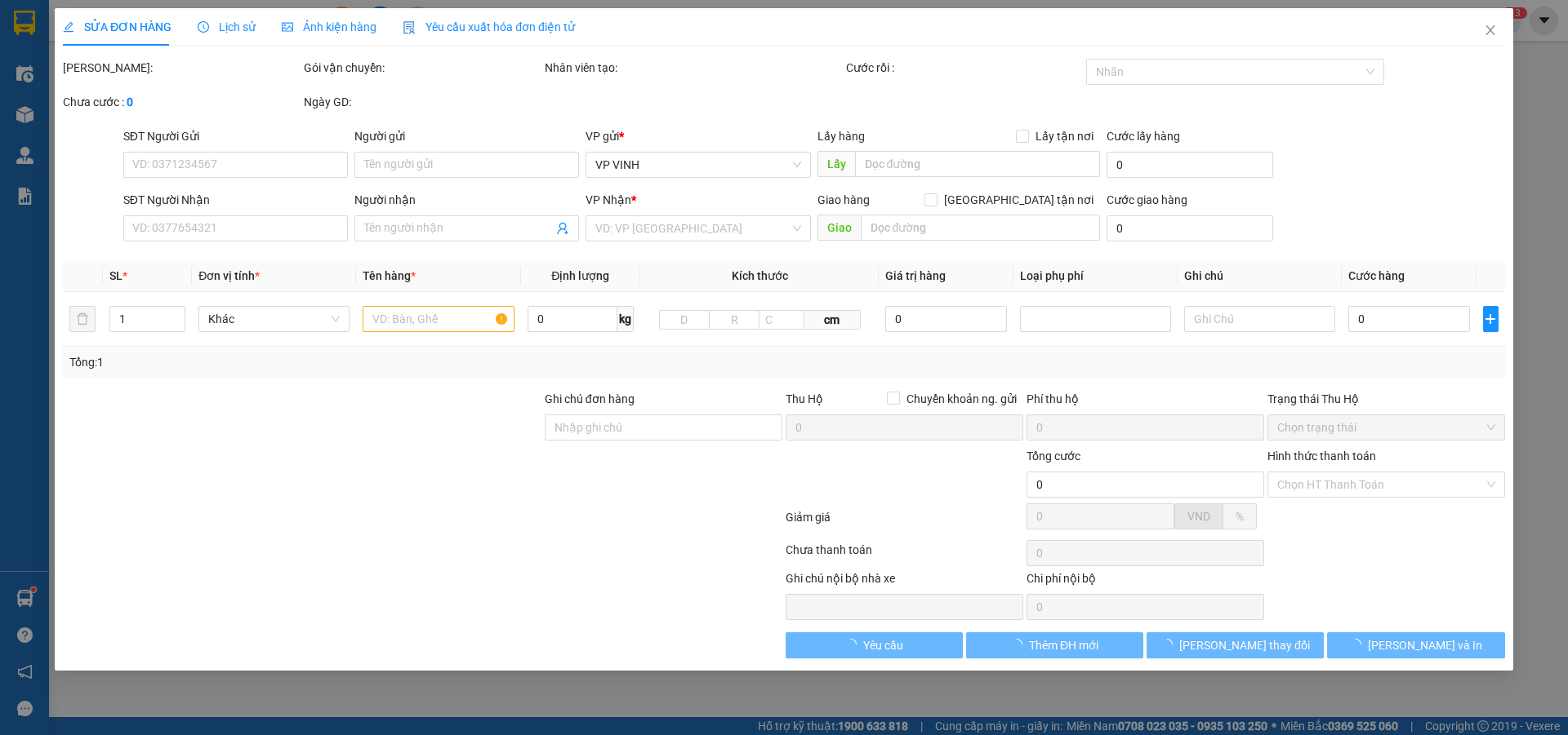
type input "0988707290"
type input "chú đường"
type input "0976397829"
type input "trang phùng"
checkbox input "true"
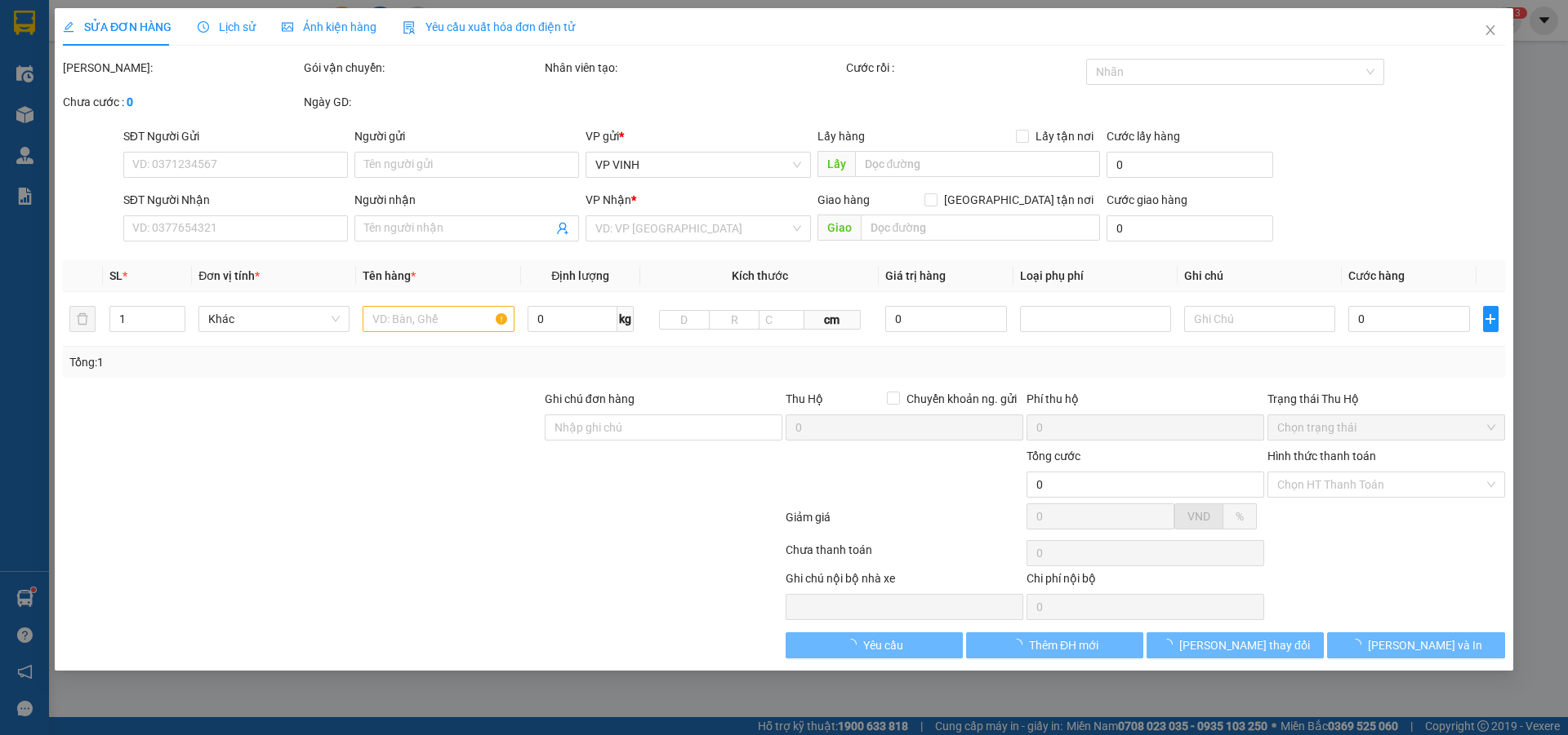
type input "cố định 134 ng văn tố"
type input "70.000"
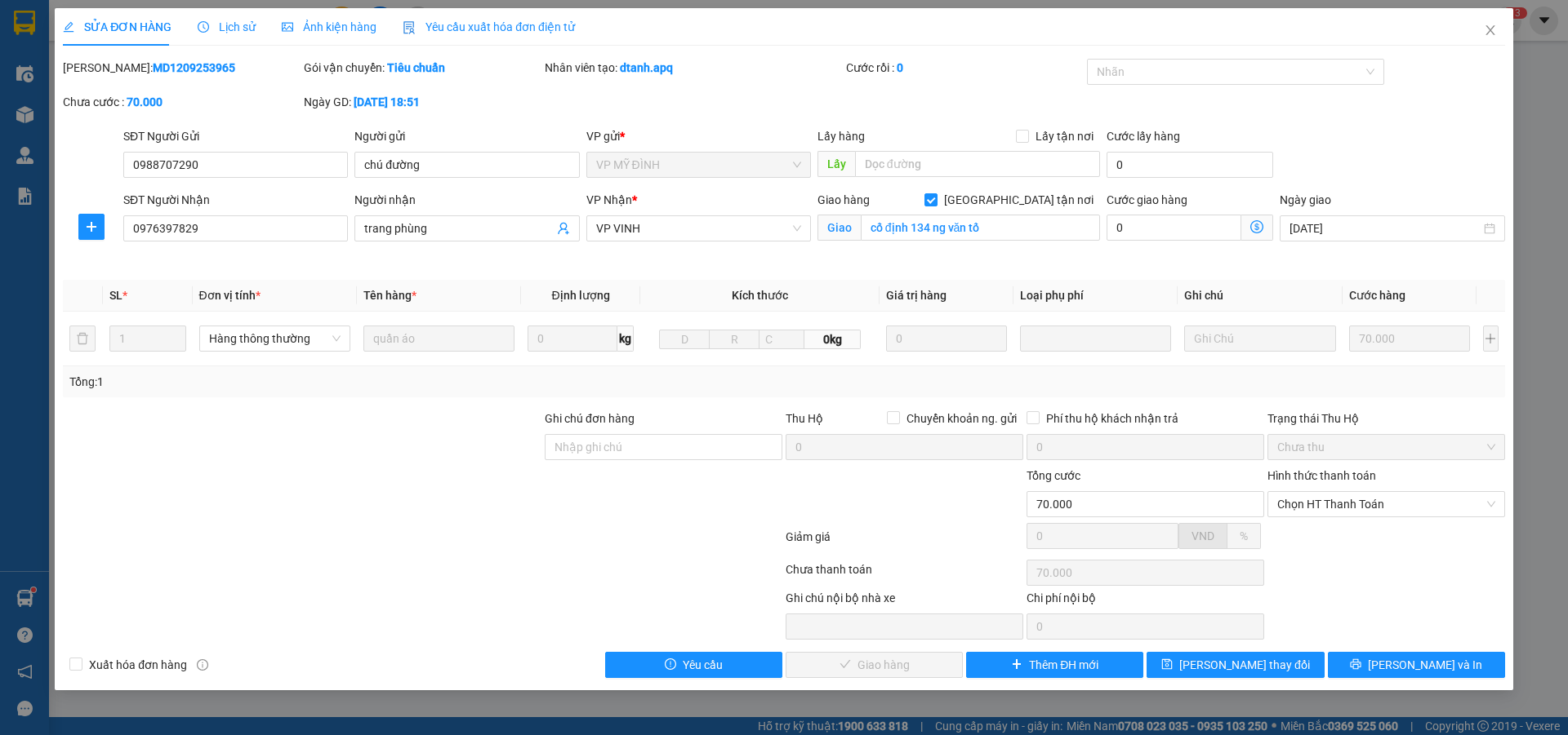
click at [226, 27] on span "Lịch sử" at bounding box center [226, 26] width 58 height 13
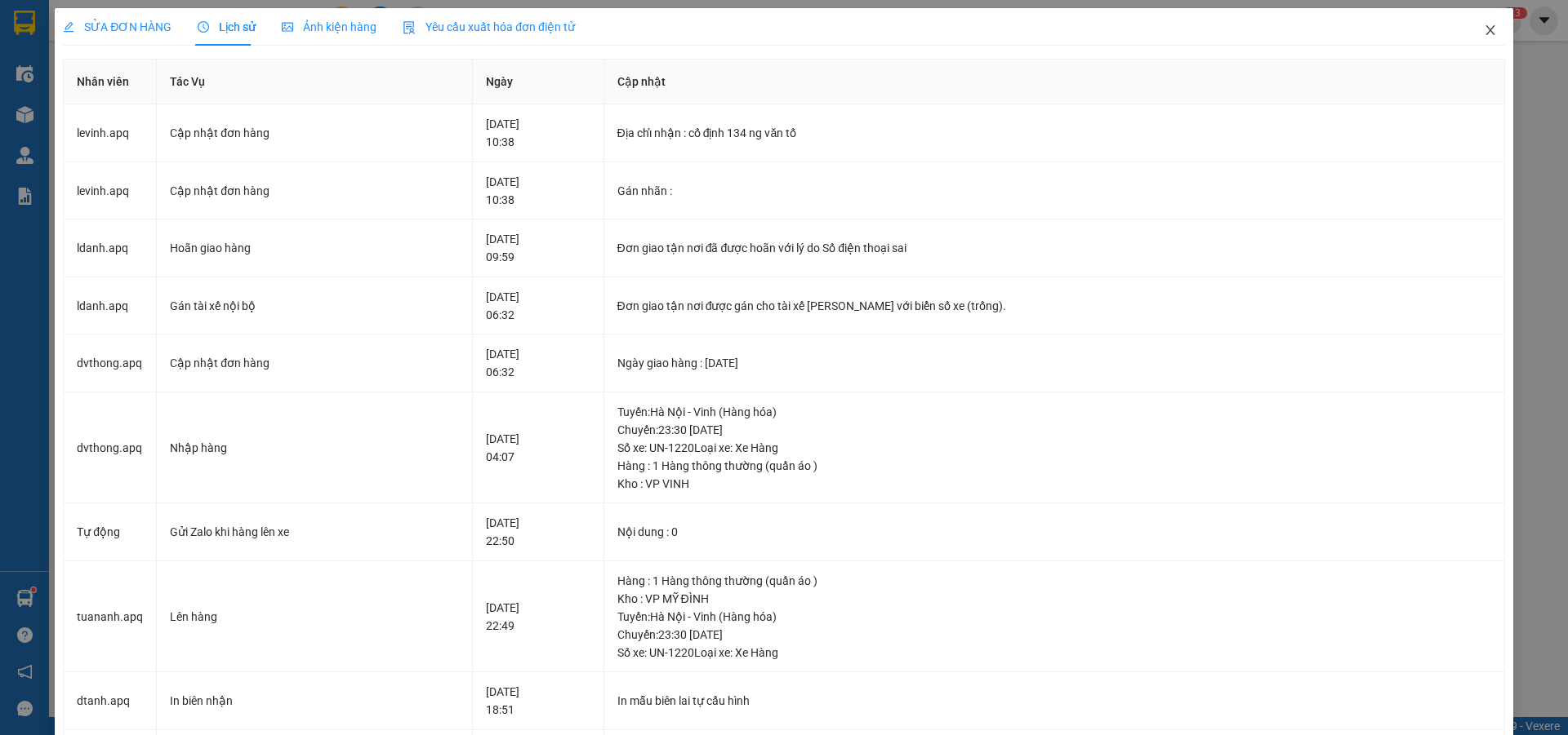
click at [1484, 29] on icon "close" at bounding box center [1490, 30] width 13 height 13
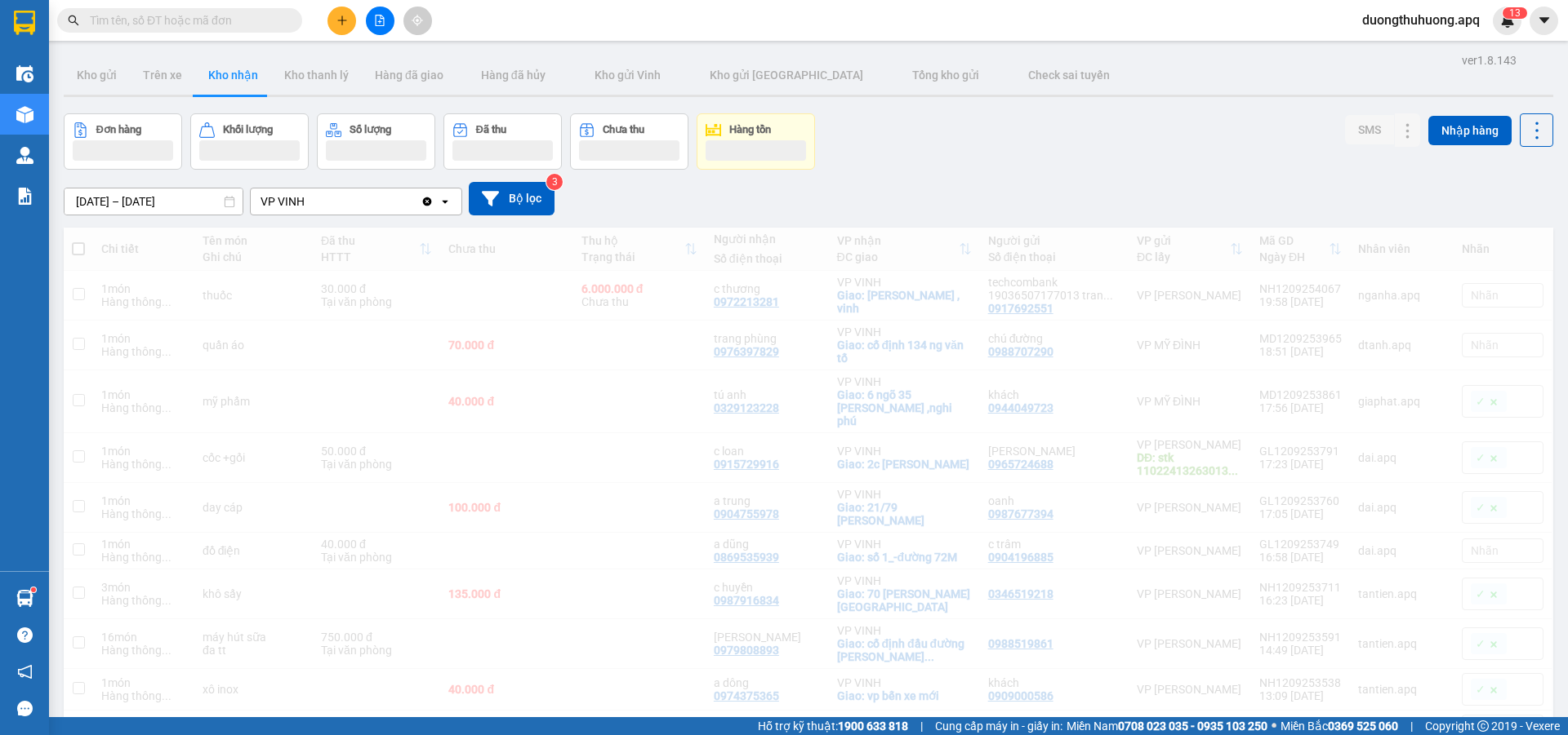
click at [1478, 29] on span "duongthuhuong.apq" at bounding box center [1421, 19] width 143 height 20
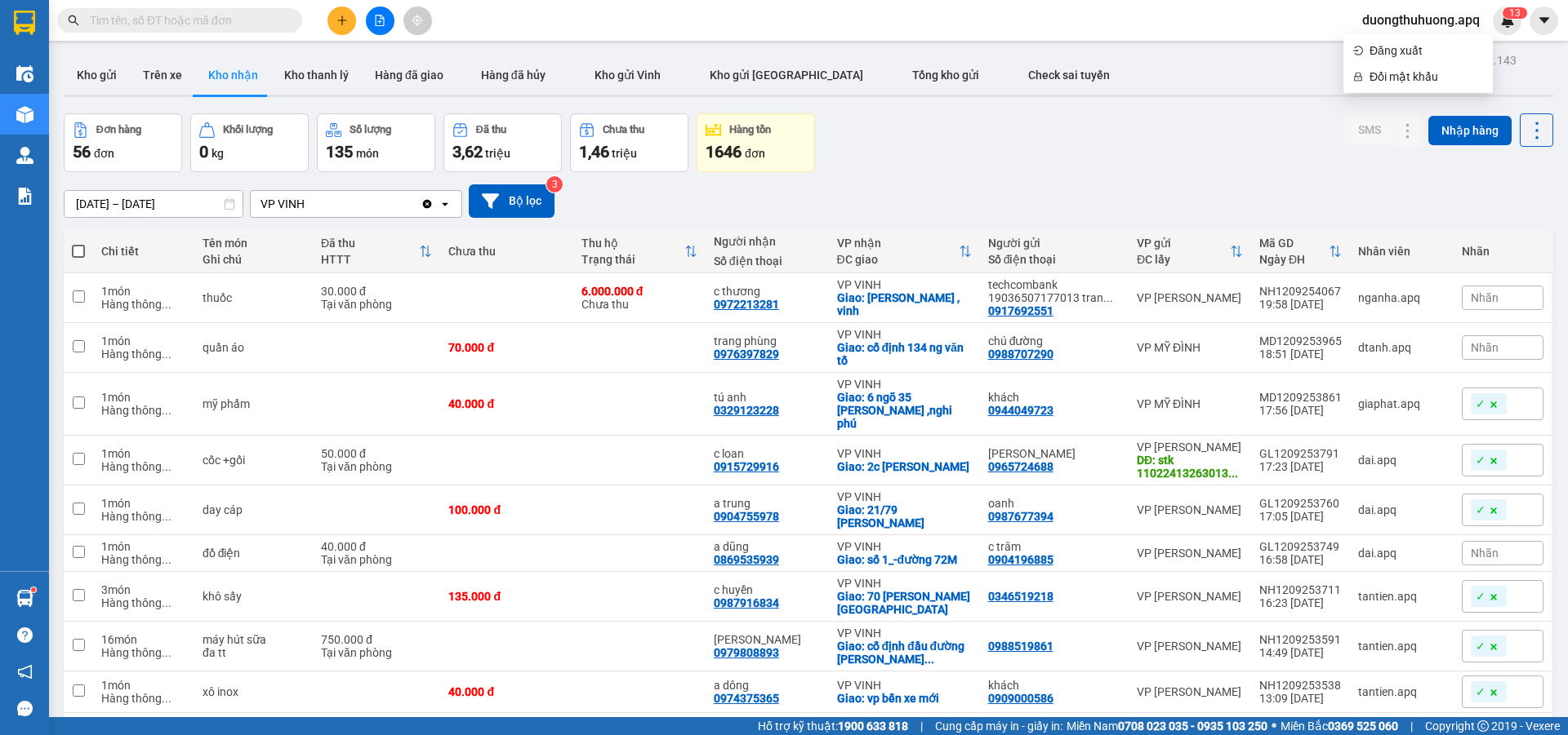
click at [238, 17] on input "text" at bounding box center [186, 20] width 192 height 18
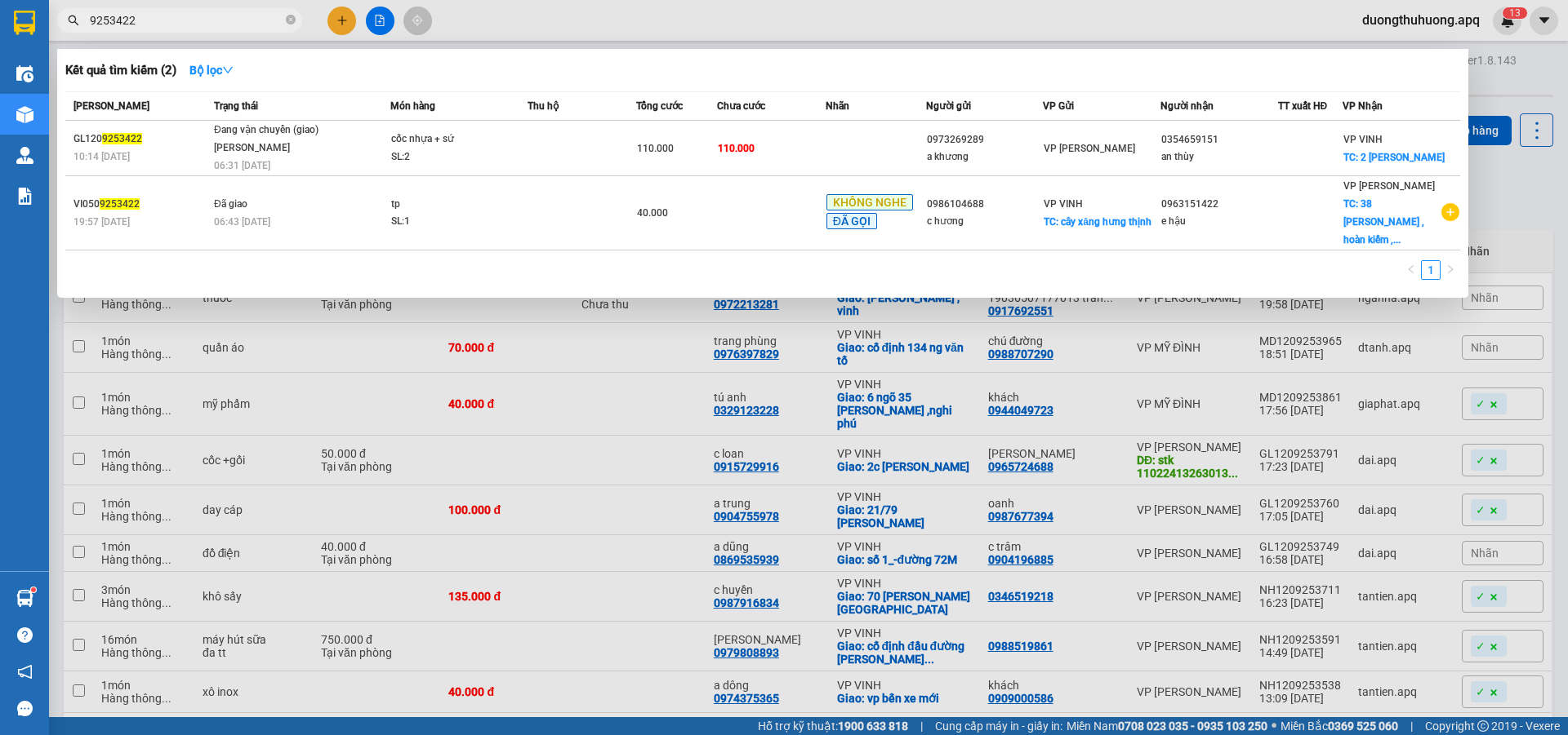
click at [221, 18] on input "9253422" at bounding box center [186, 20] width 192 height 18
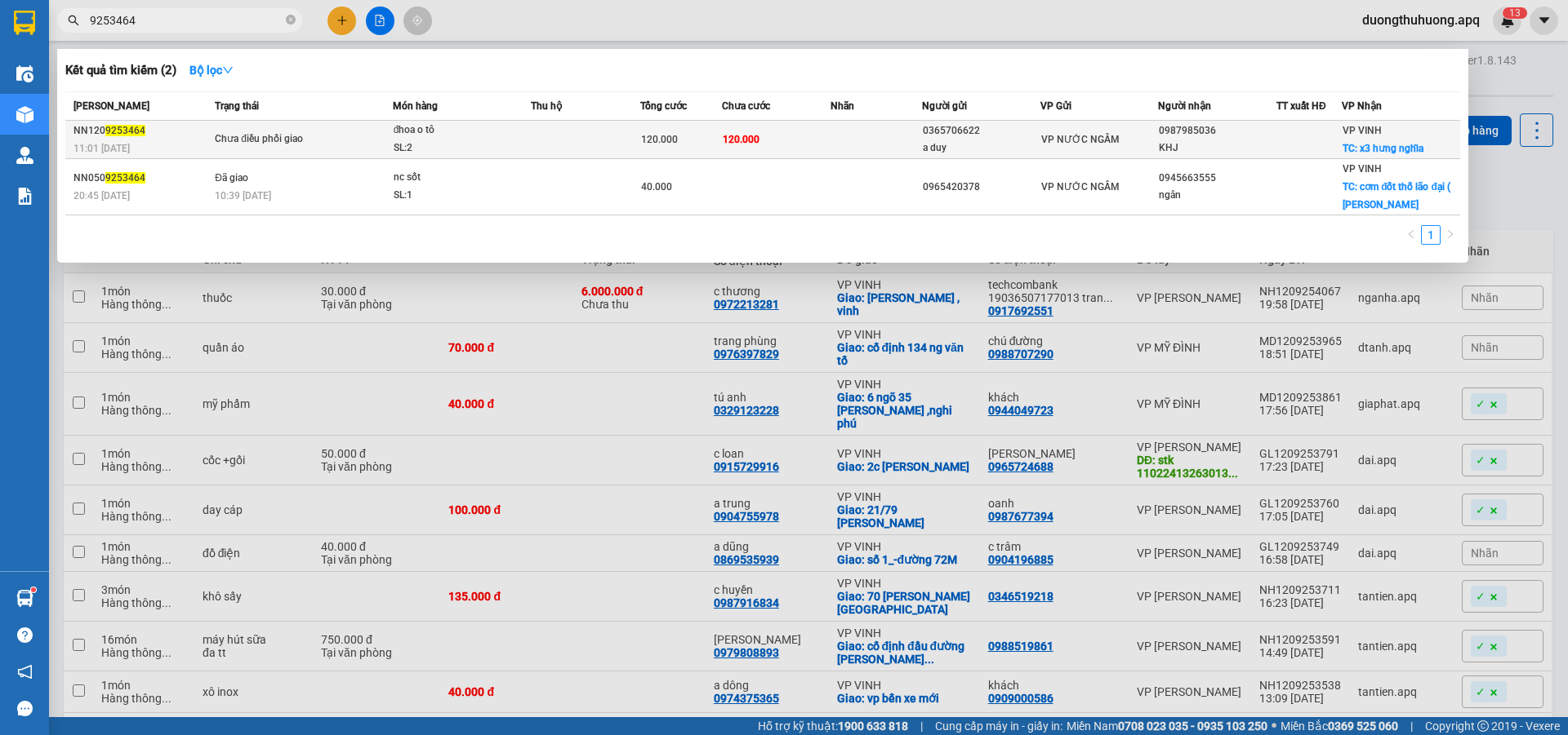
type input "9253464"
click at [476, 141] on div "SL: 2" at bounding box center [455, 149] width 122 height 18
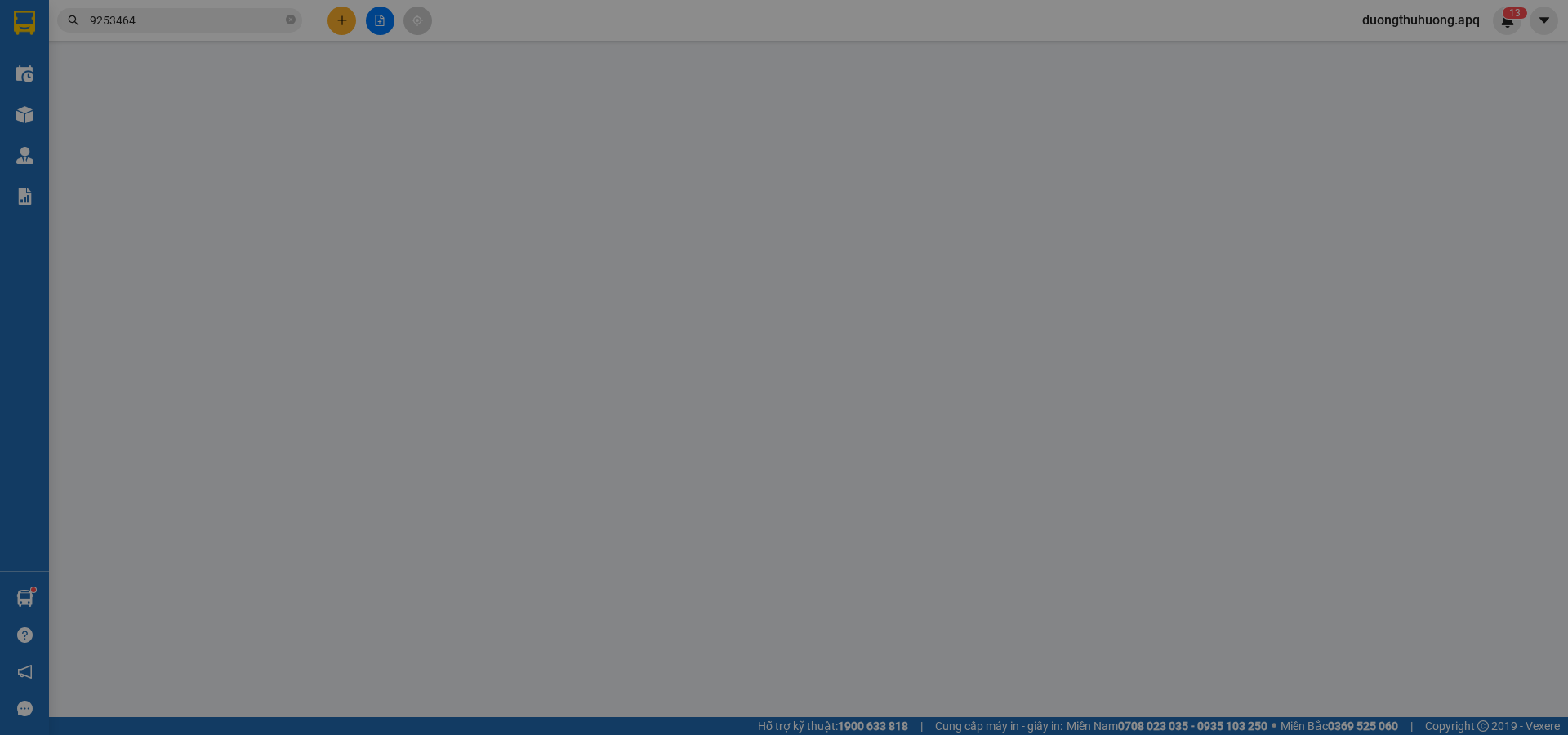
type input "0365706622"
type input "a duy"
type input "0987985036"
type input "KHJ"
checkbox input "true"
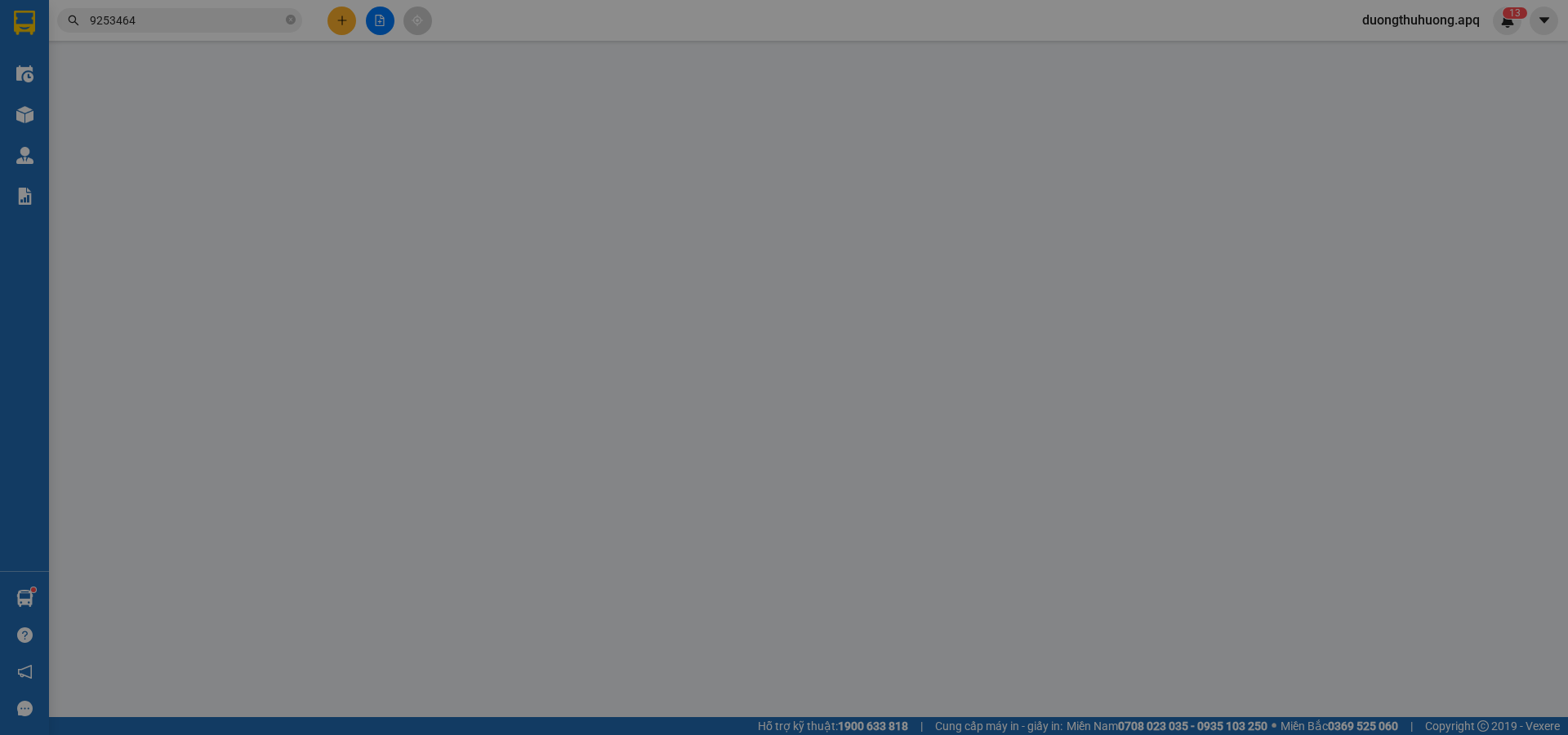
type input "x3 hưng nghĩa"
type input "120.000"
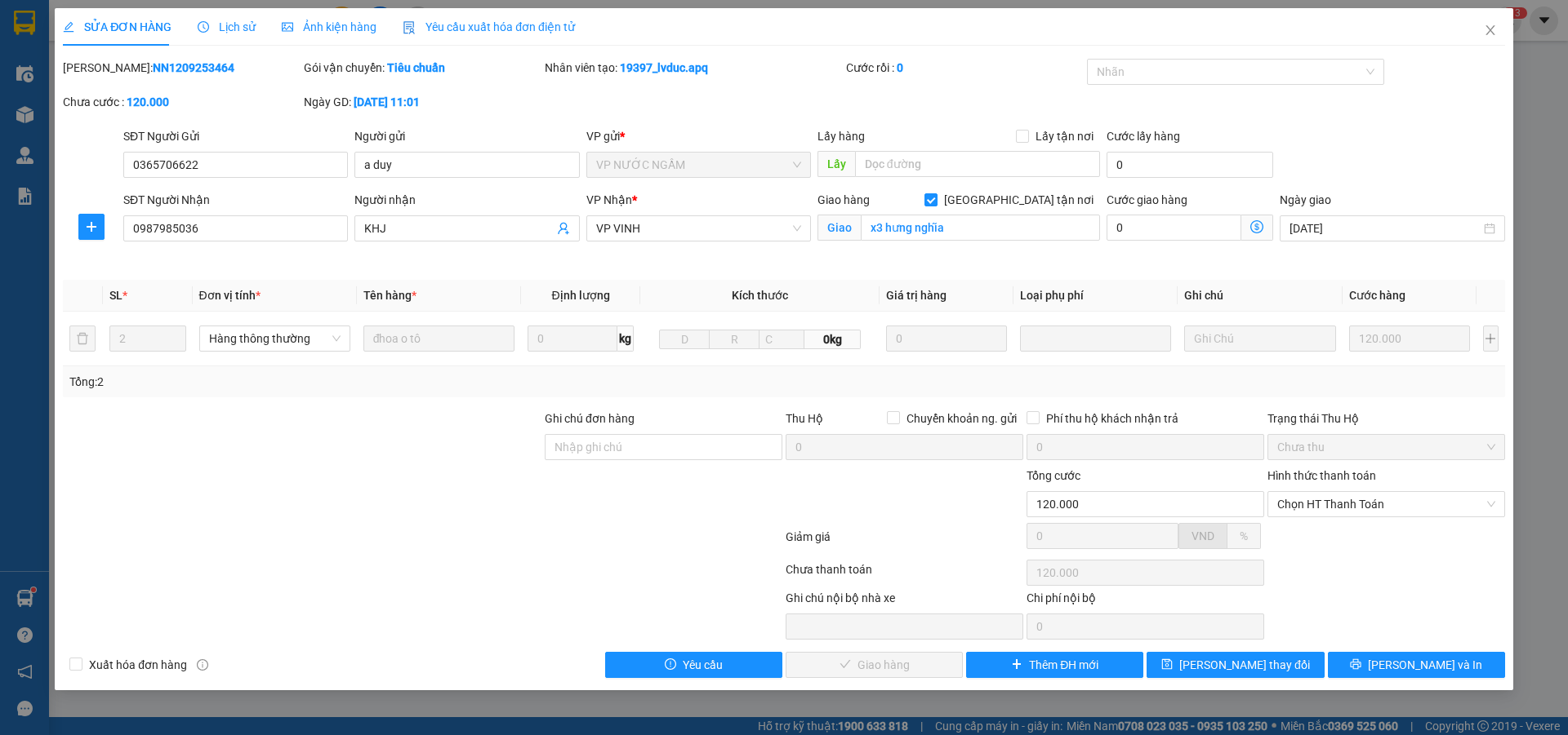
click at [233, 25] on span "Lịch sử" at bounding box center [226, 26] width 58 height 13
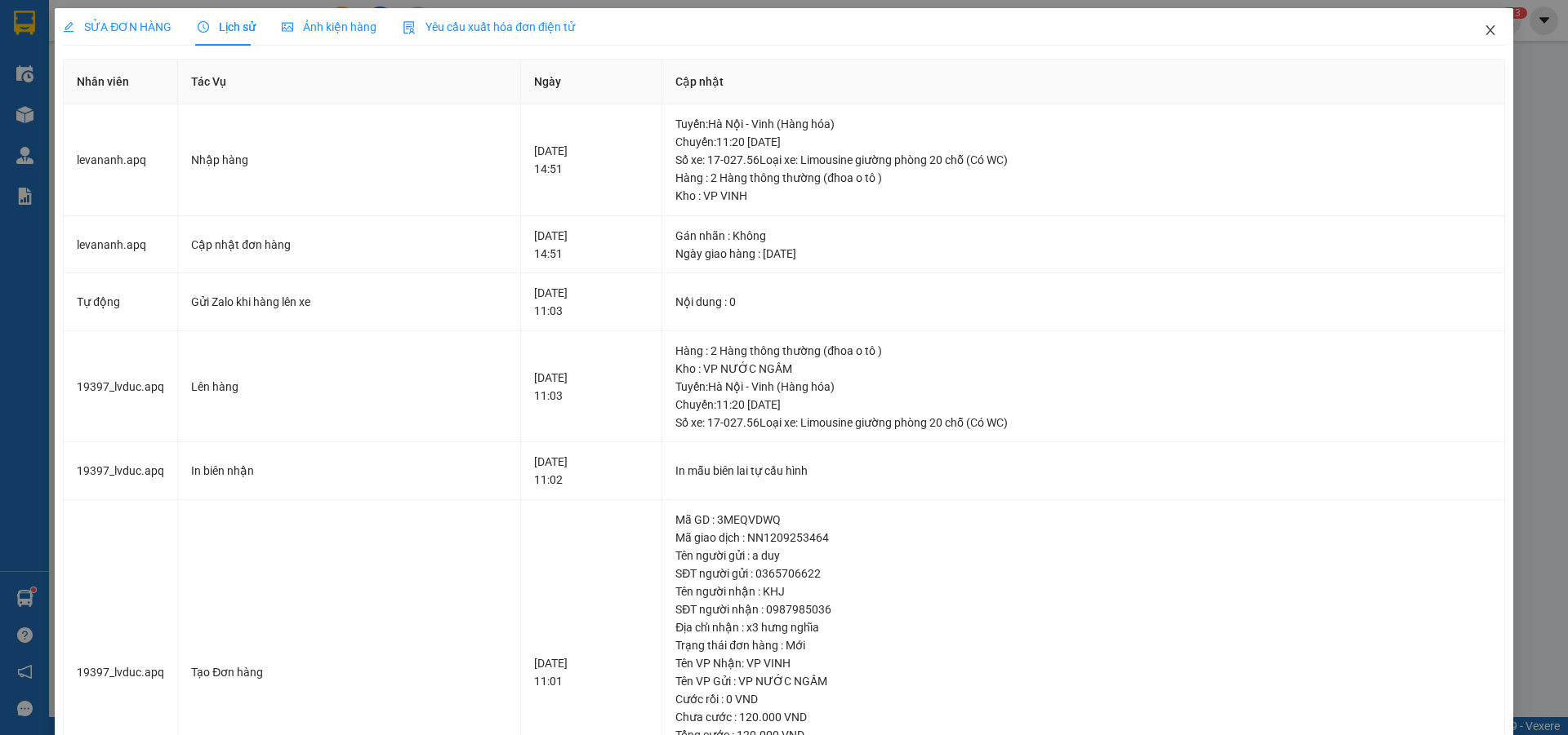
click at [1484, 30] on icon "close" at bounding box center [1490, 30] width 13 height 13
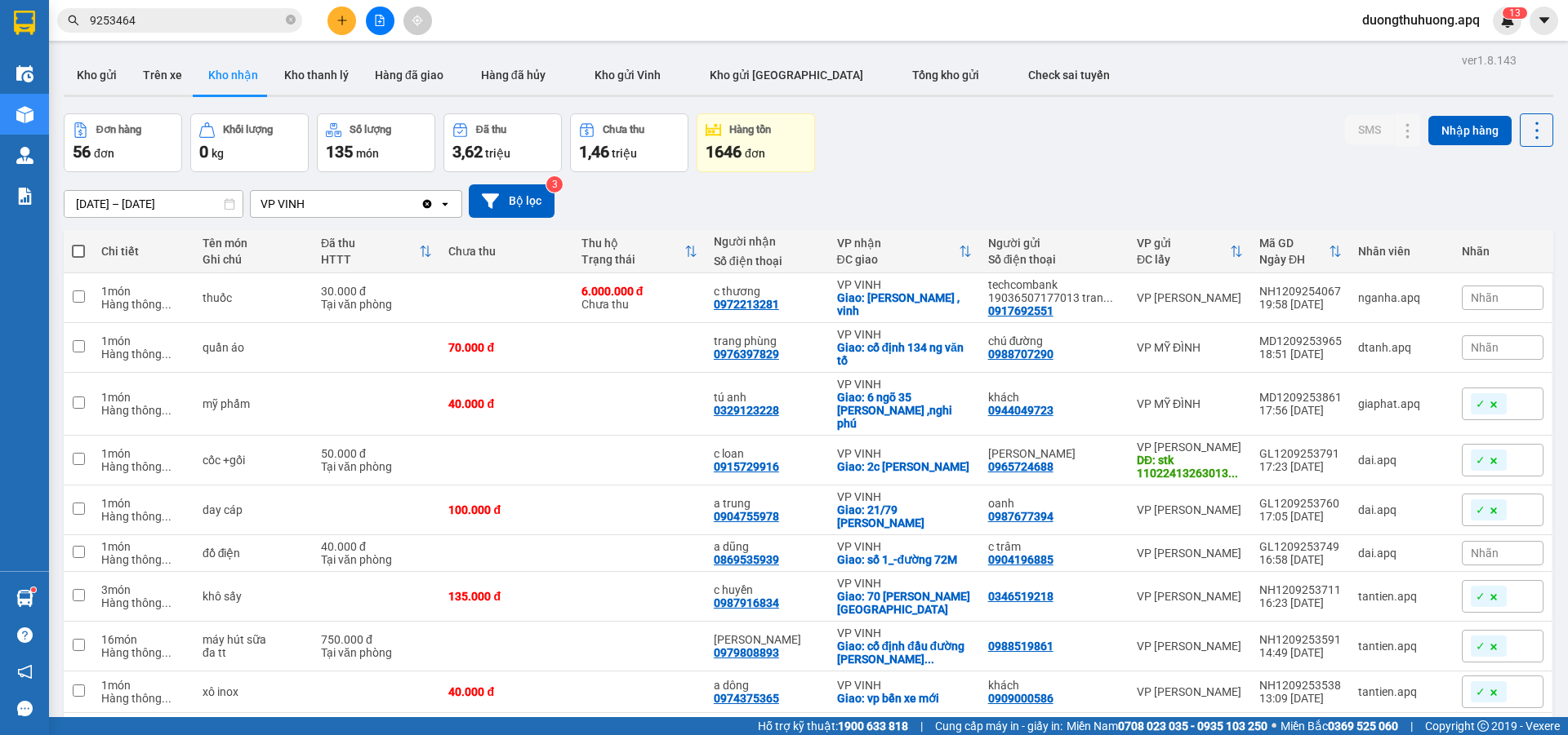
click at [248, 19] on input "9253464" at bounding box center [186, 20] width 192 height 18
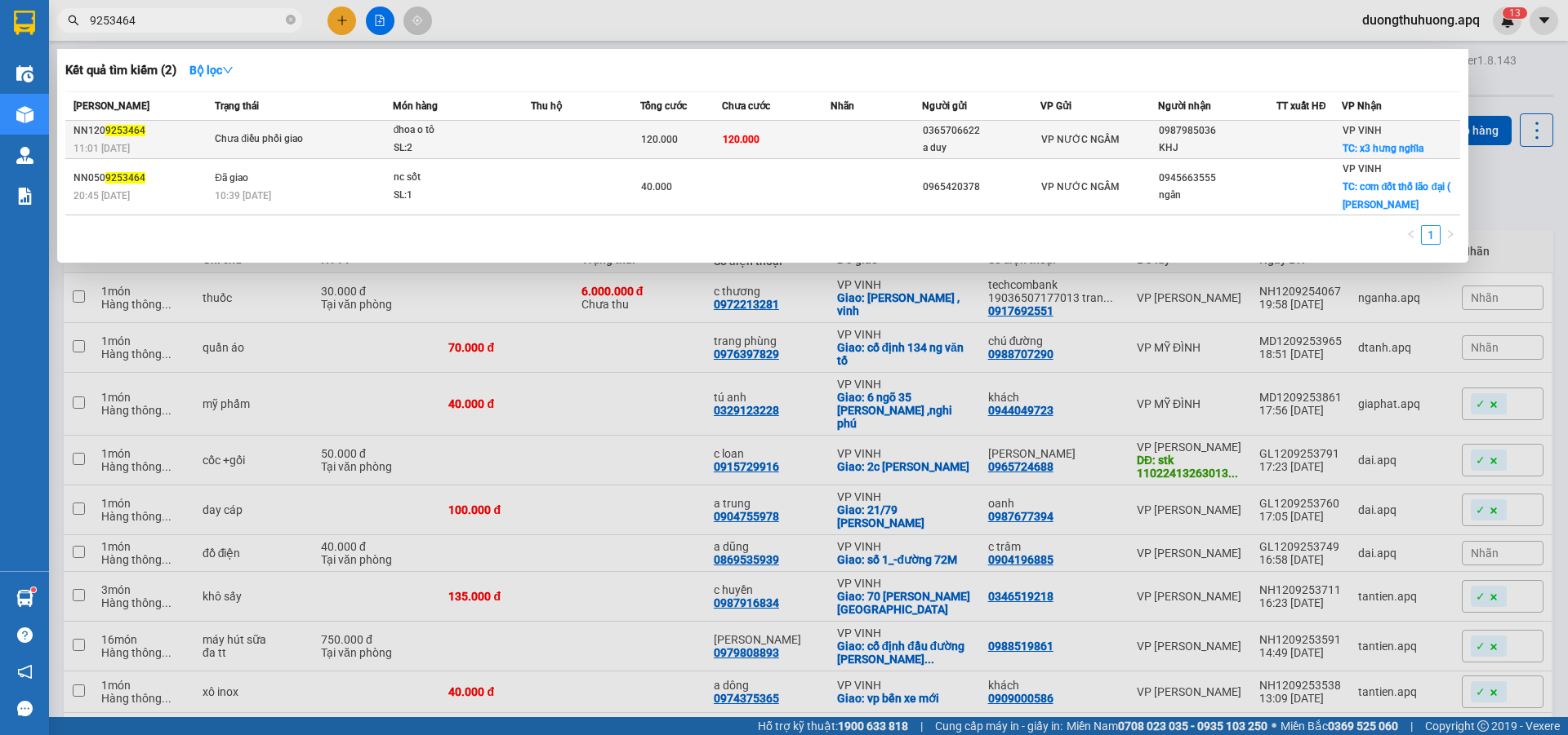
click at [470, 148] on div "SL: 2" at bounding box center [455, 149] width 122 height 18
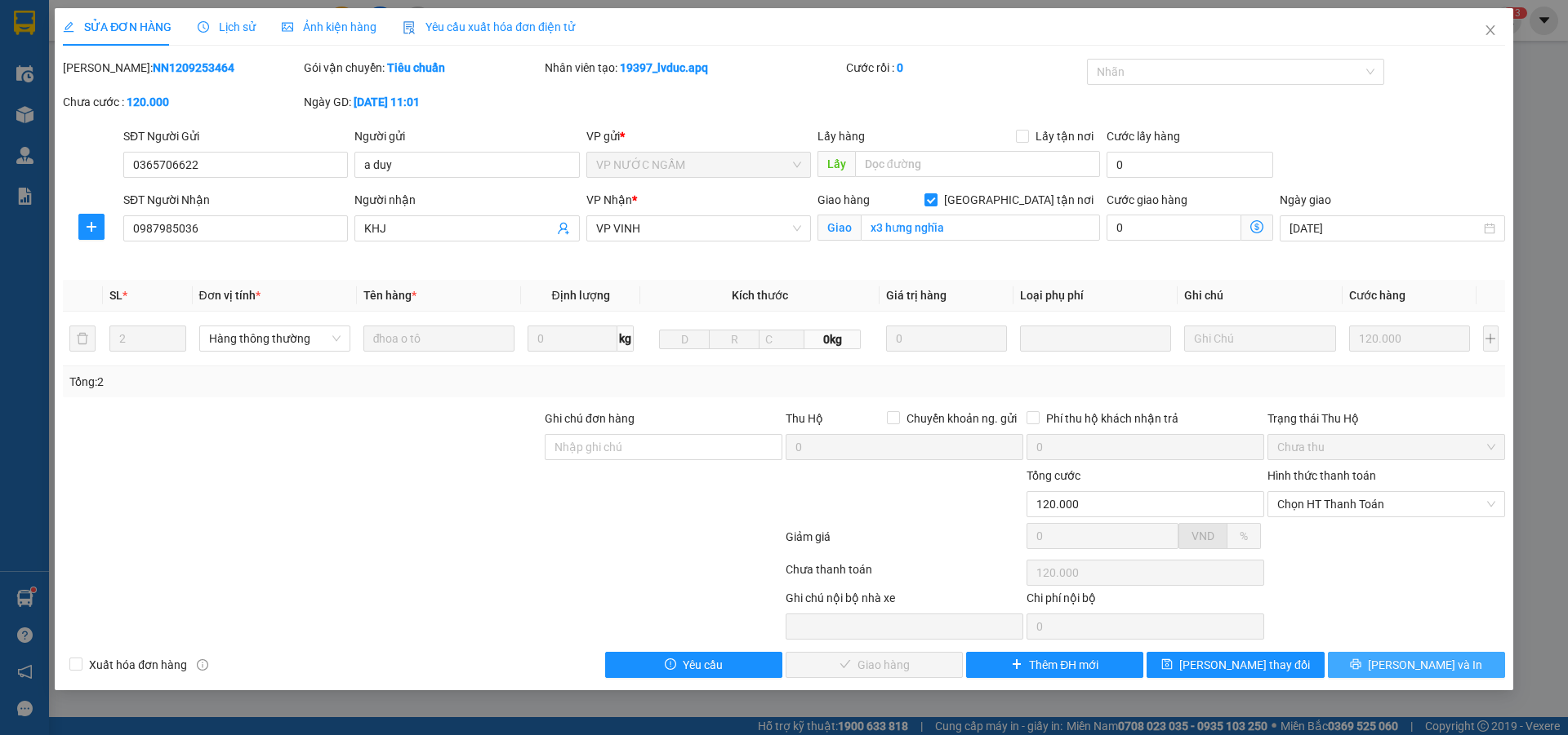
click at [1360, 671] on button "[PERSON_NAME] và In" at bounding box center [1417, 665] width 178 height 26
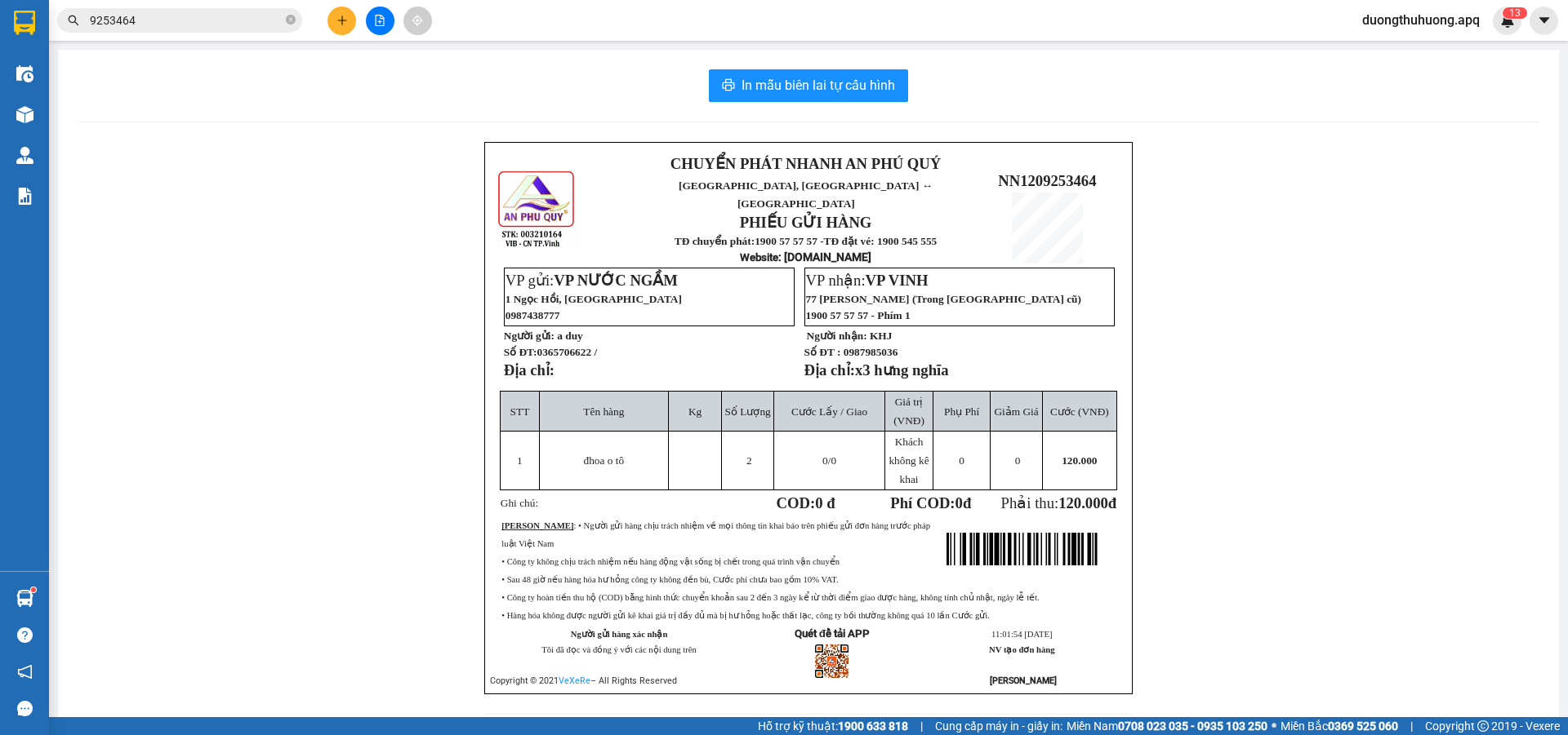
click at [250, 18] on input "9253464" at bounding box center [186, 20] width 192 height 18
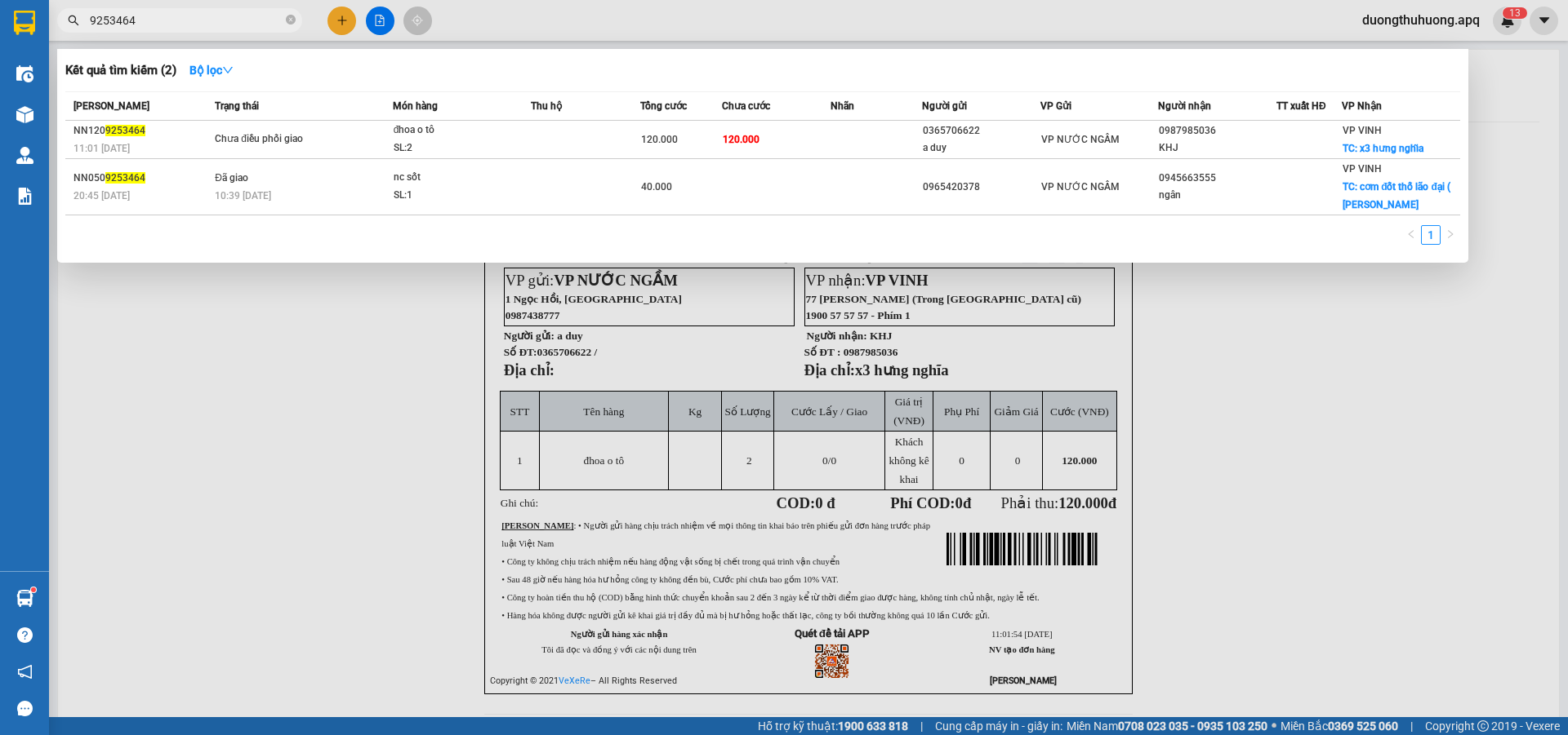
click at [250, 17] on input "9253464" at bounding box center [186, 20] width 192 height 18
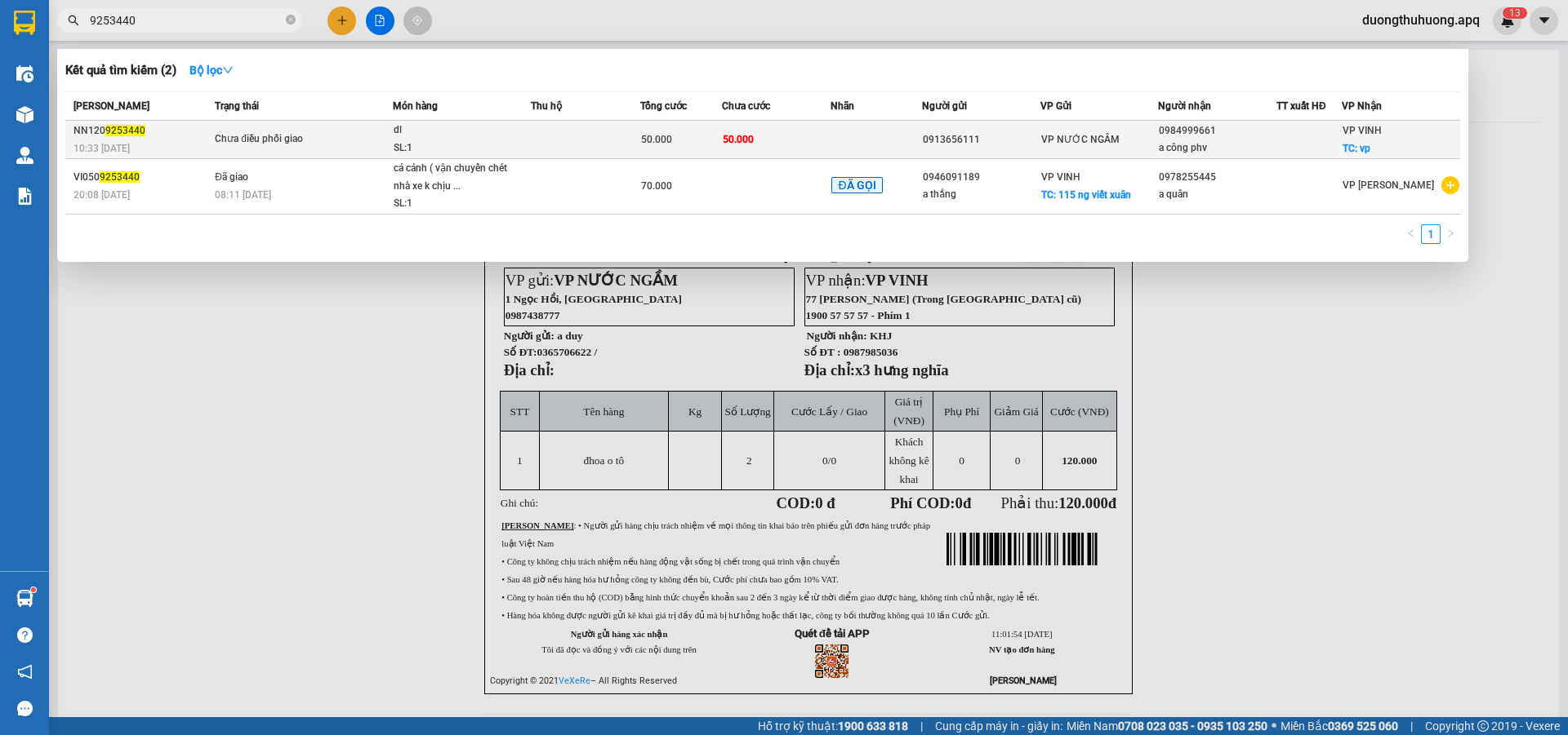
type input "9253440"
click at [488, 143] on div "SL: 1" at bounding box center [455, 149] width 122 height 18
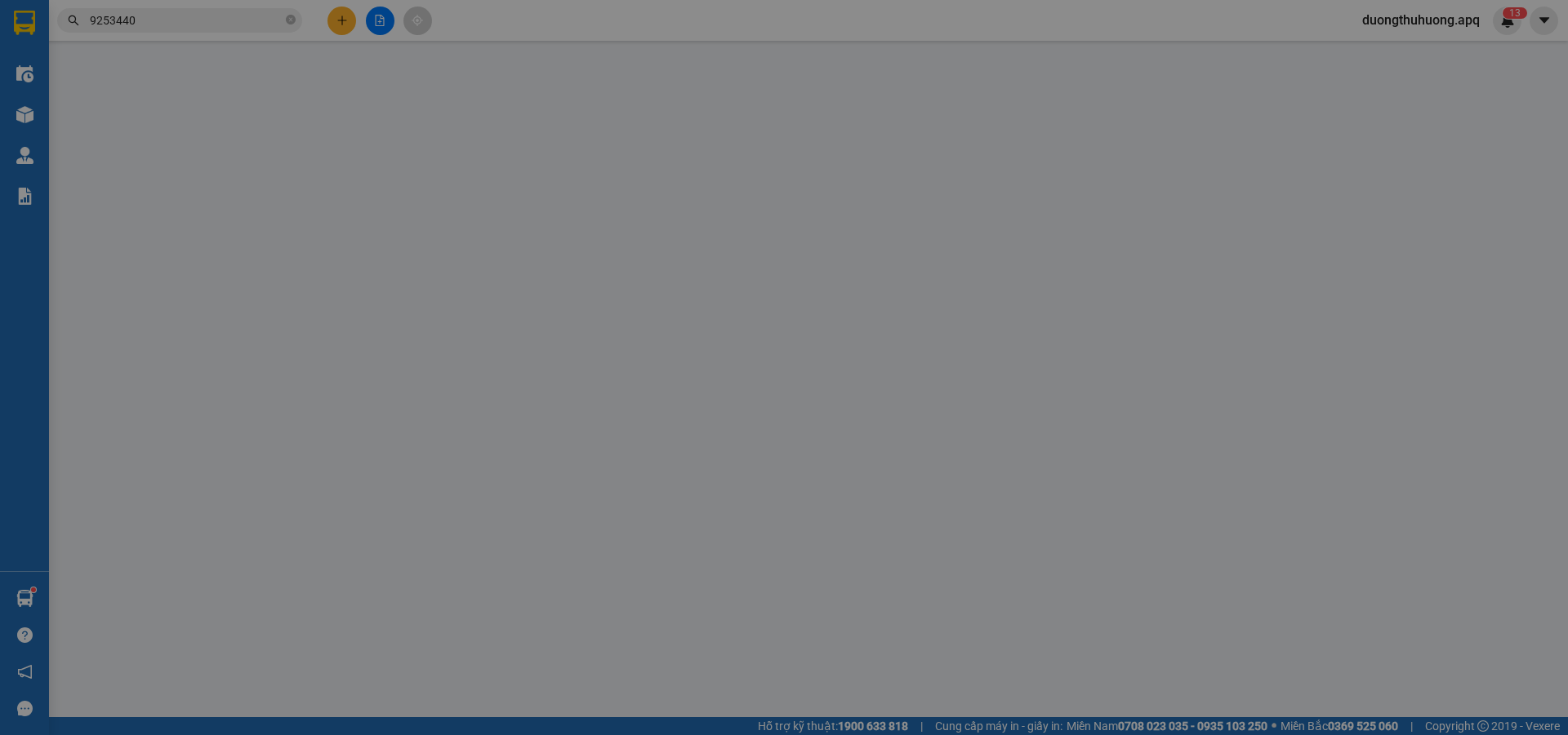
type input "0913656111"
type input "0984999661"
type input "a công phv"
checkbox input "true"
type input "vp"
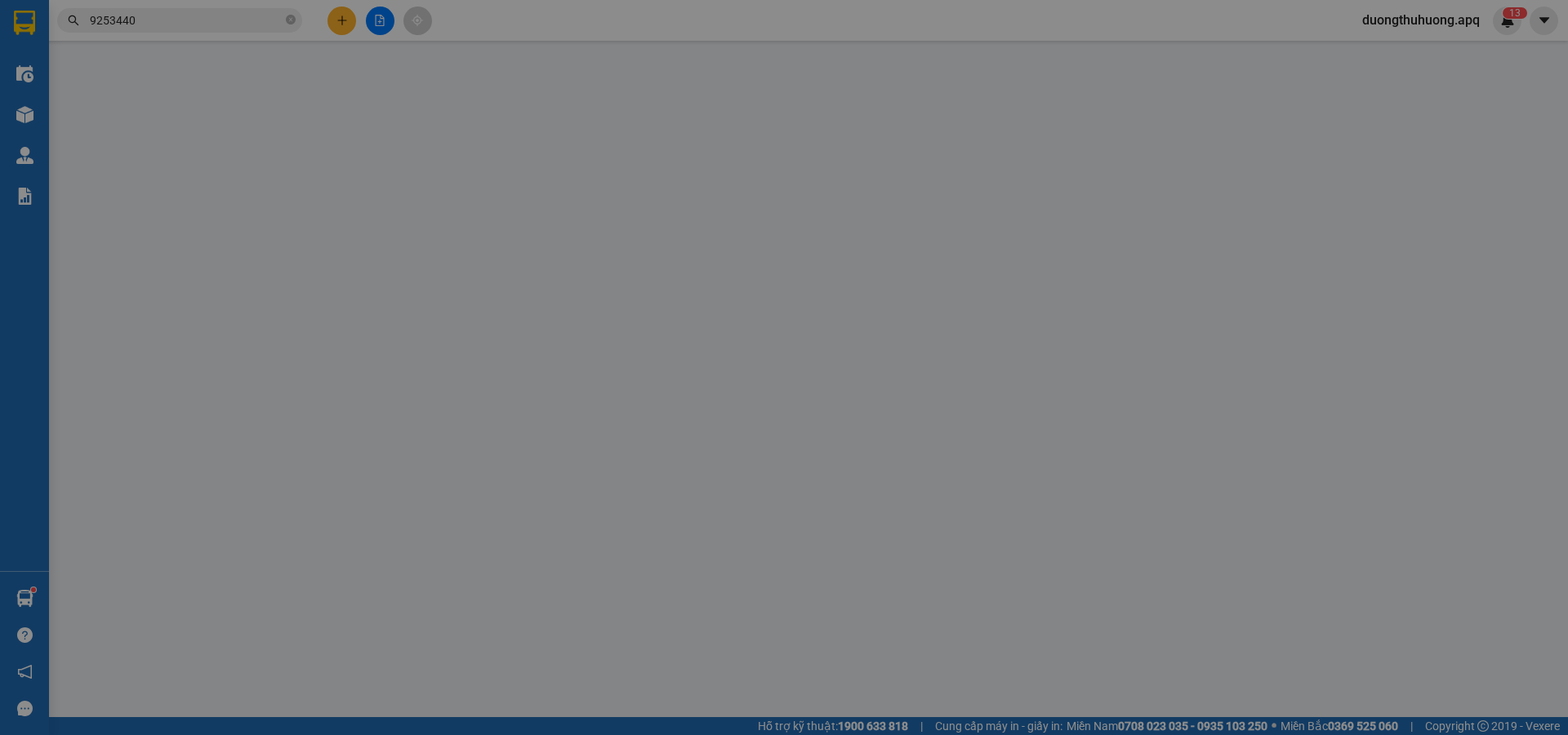
type input "50.000"
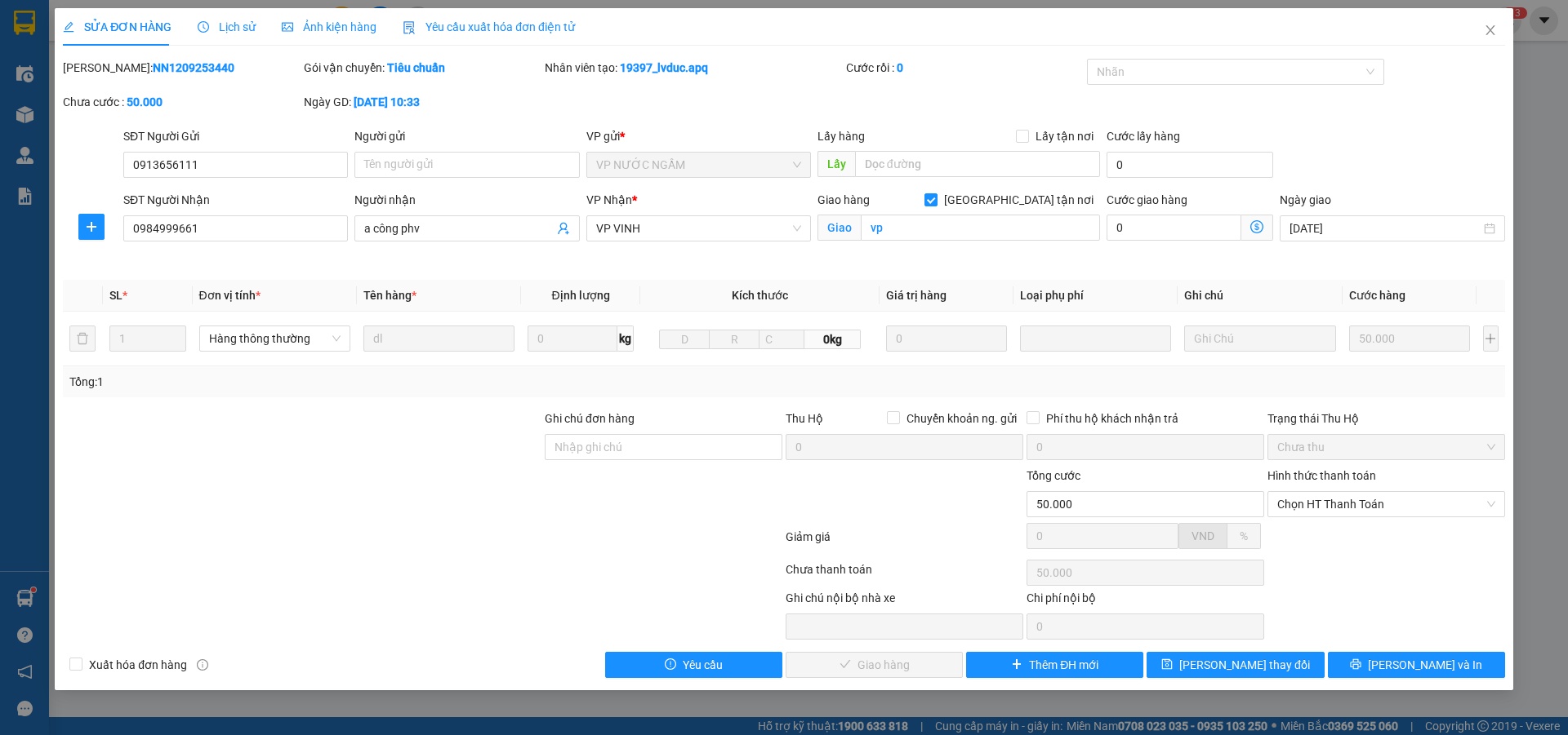
click at [229, 26] on span "Lịch sử" at bounding box center [226, 26] width 58 height 13
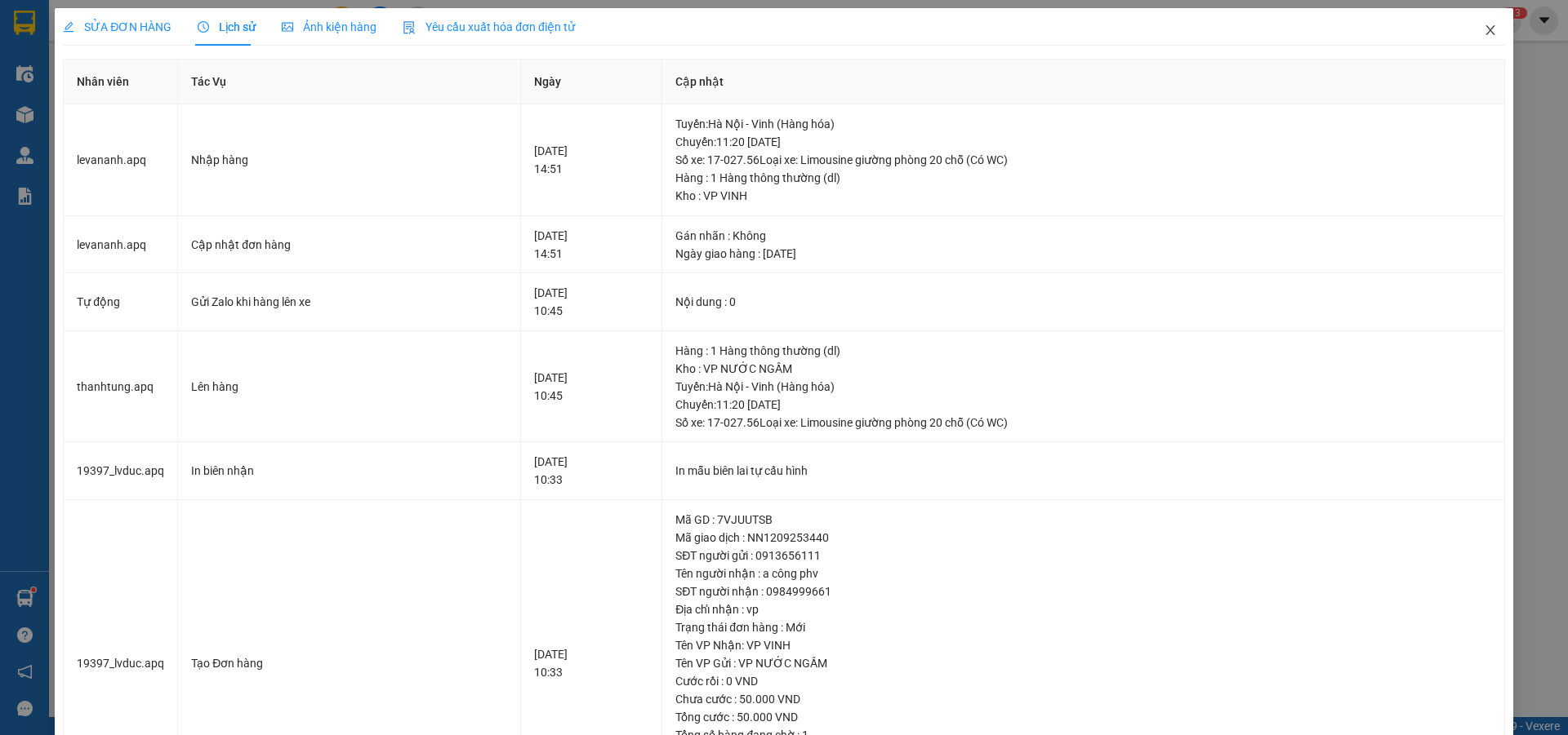
click at [1486, 31] on icon "close" at bounding box center [1490, 30] width 9 height 10
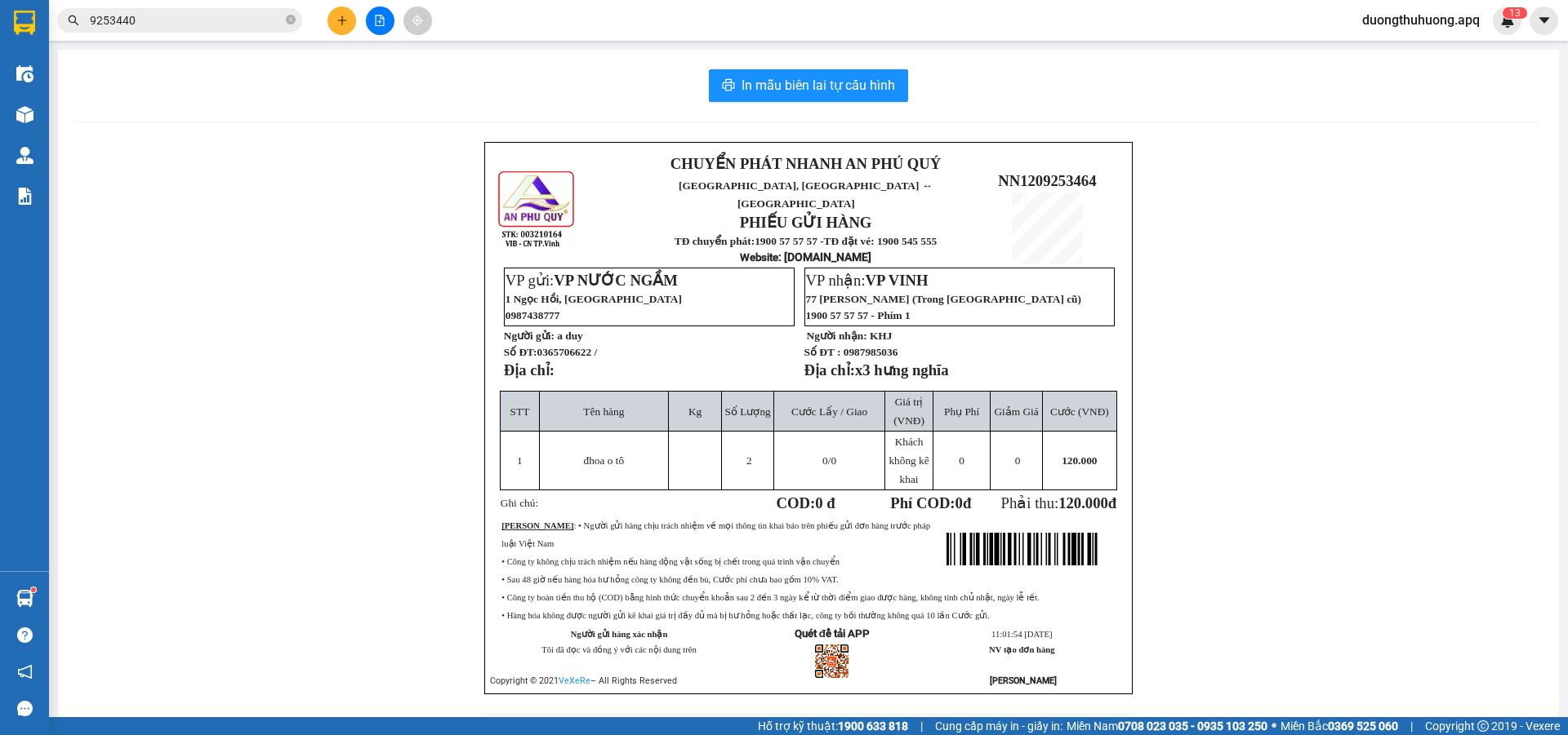
click at [231, 25] on input "9253440" at bounding box center [186, 20] width 192 height 18
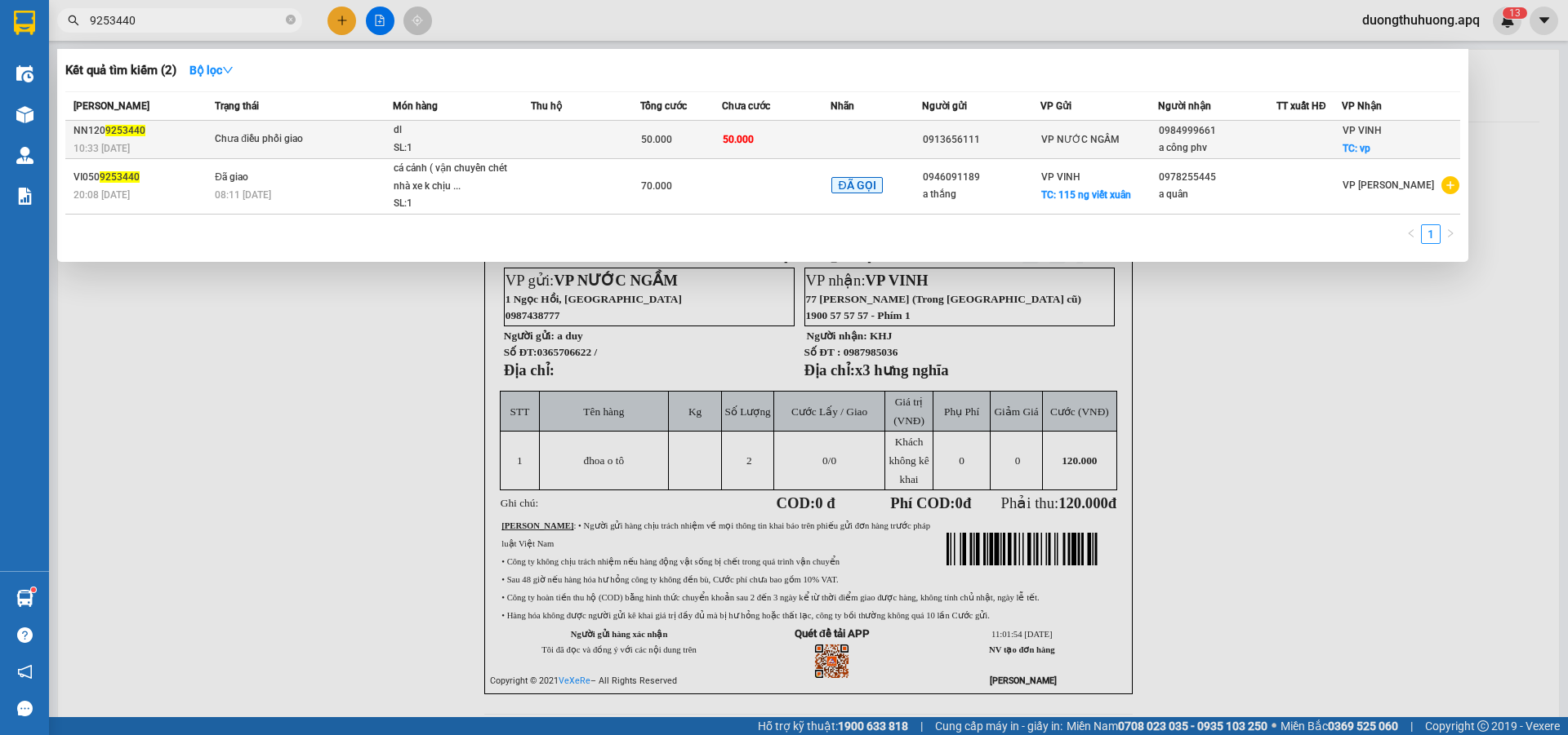
click at [459, 142] on div "SL: 1" at bounding box center [455, 149] width 122 height 18
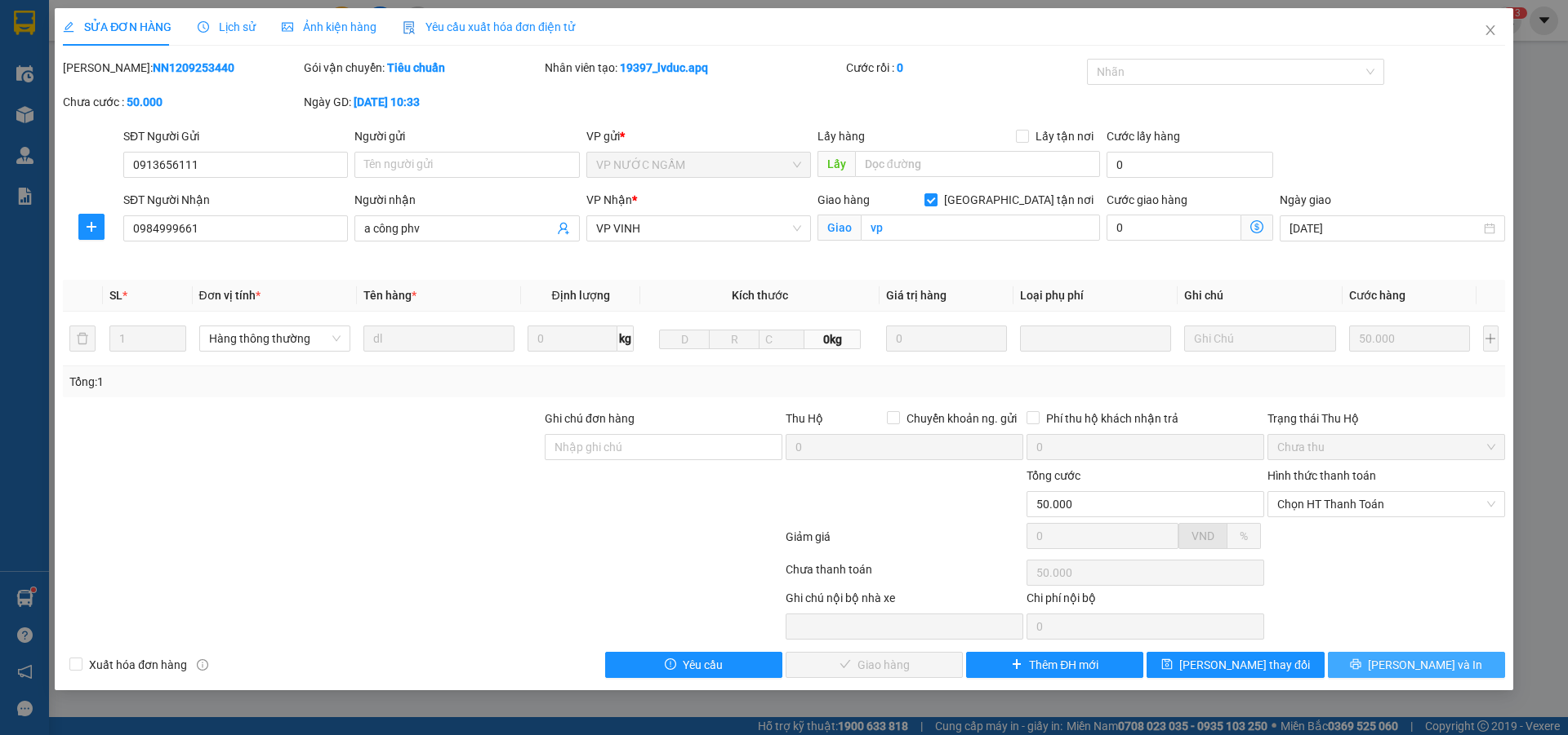
click at [1366, 669] on button "[PERSON_NAME] và In" at bounding box center [1417, 665] width 178 height 26
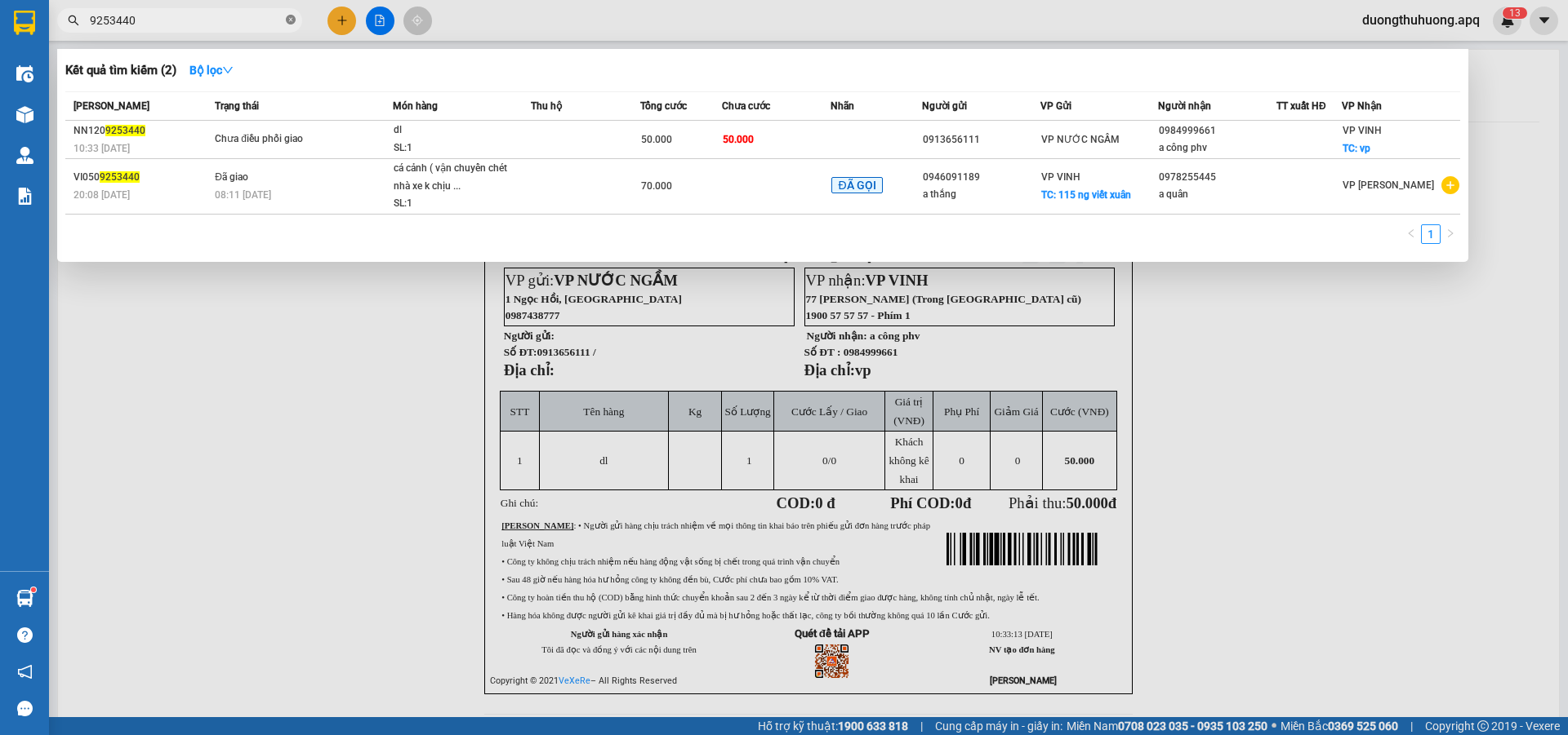
click at [289, 21] on icon "close-circle" at bounding box center [290, 19] width 10 height 10
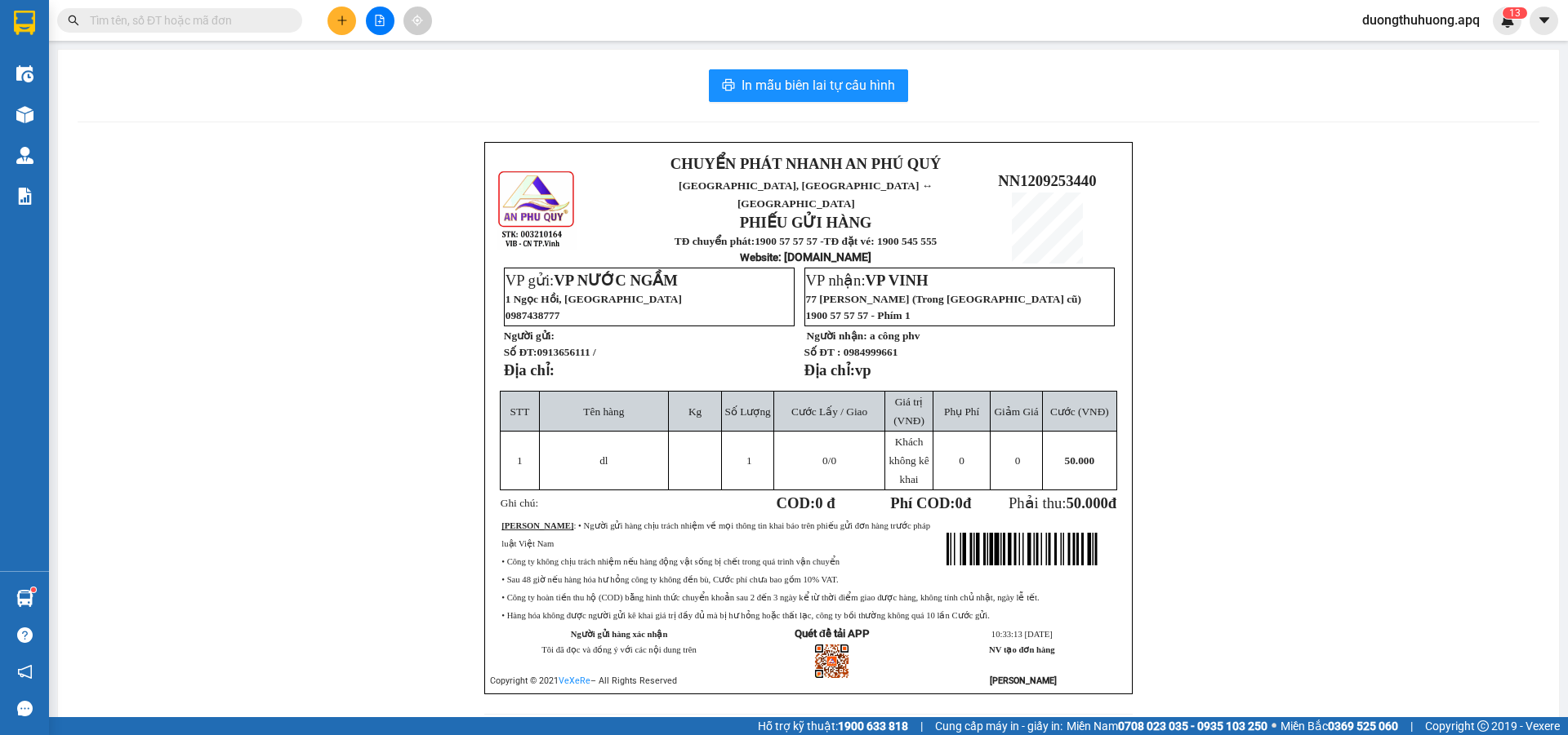
click at [259, 21] on input "text" at bounding box center [186, 20] width 192 height 18
click at [179, 18] on input "text" at bounding box center [186, 20] width 192 height 18
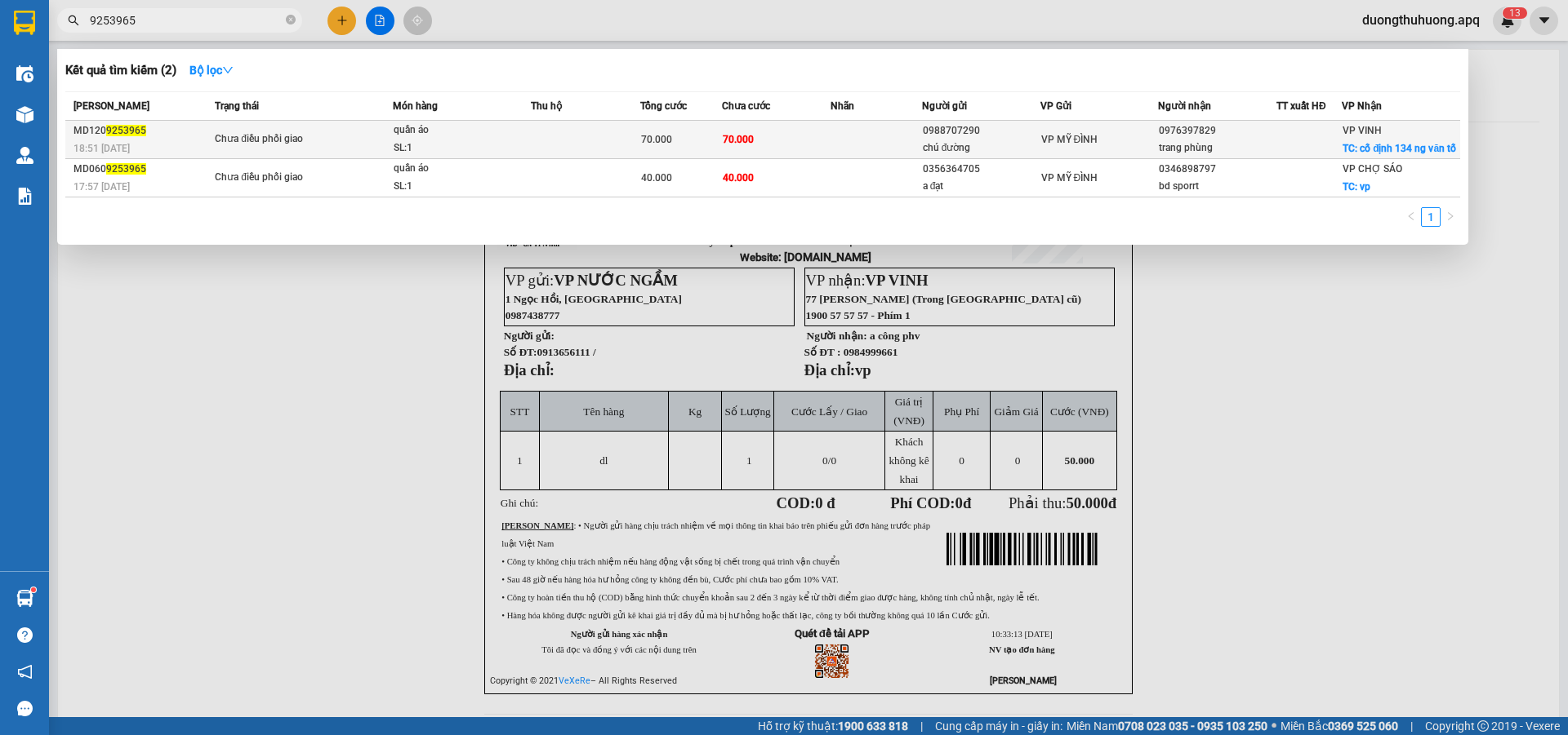
type input "9253965"
click at [468, 137] on div "quần áo" at bounding box center [455, 130] width 122 height 18
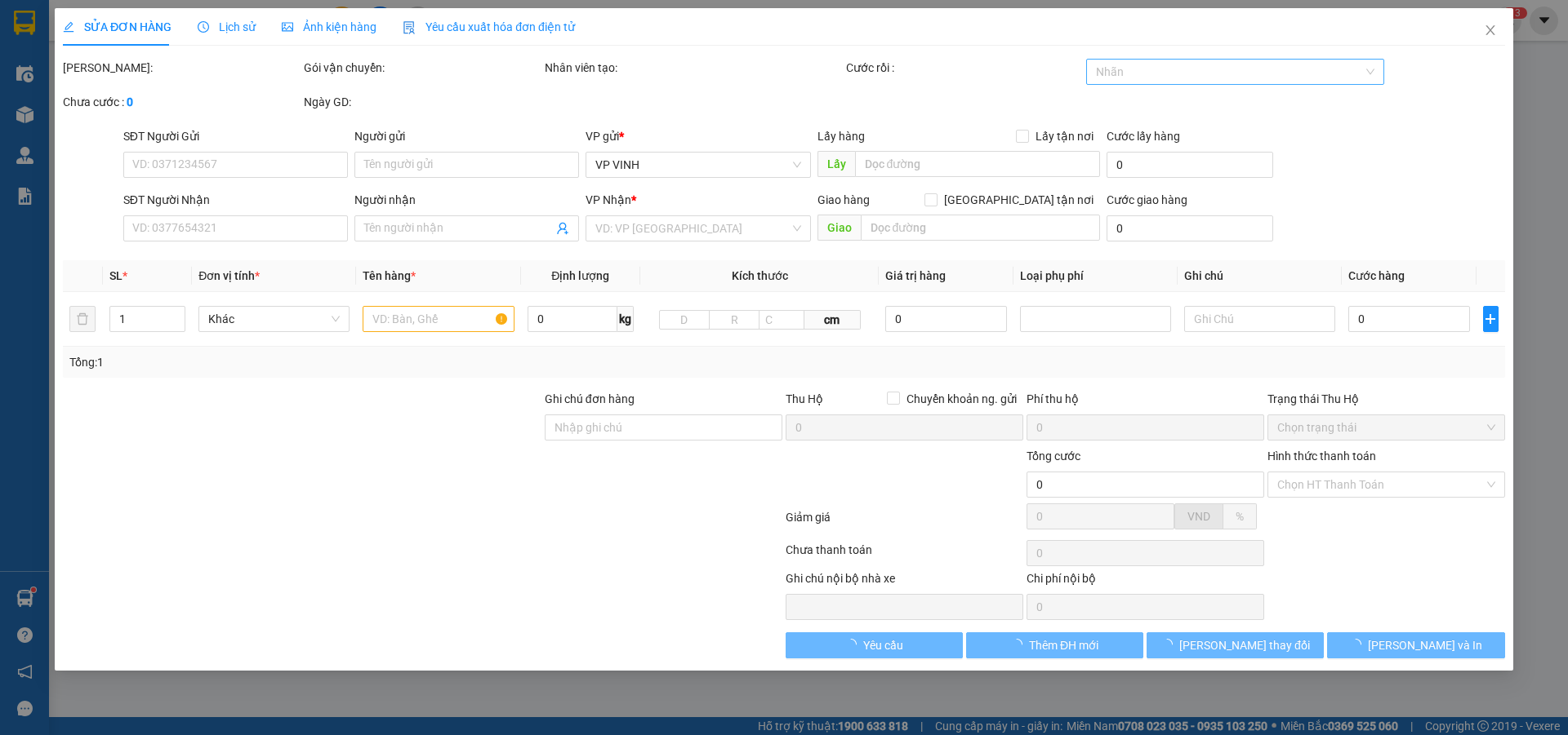
type input "0988707290"
type input "chú đường"
type input "0976397829"
type input "trang phùng"
checkbox input "true"
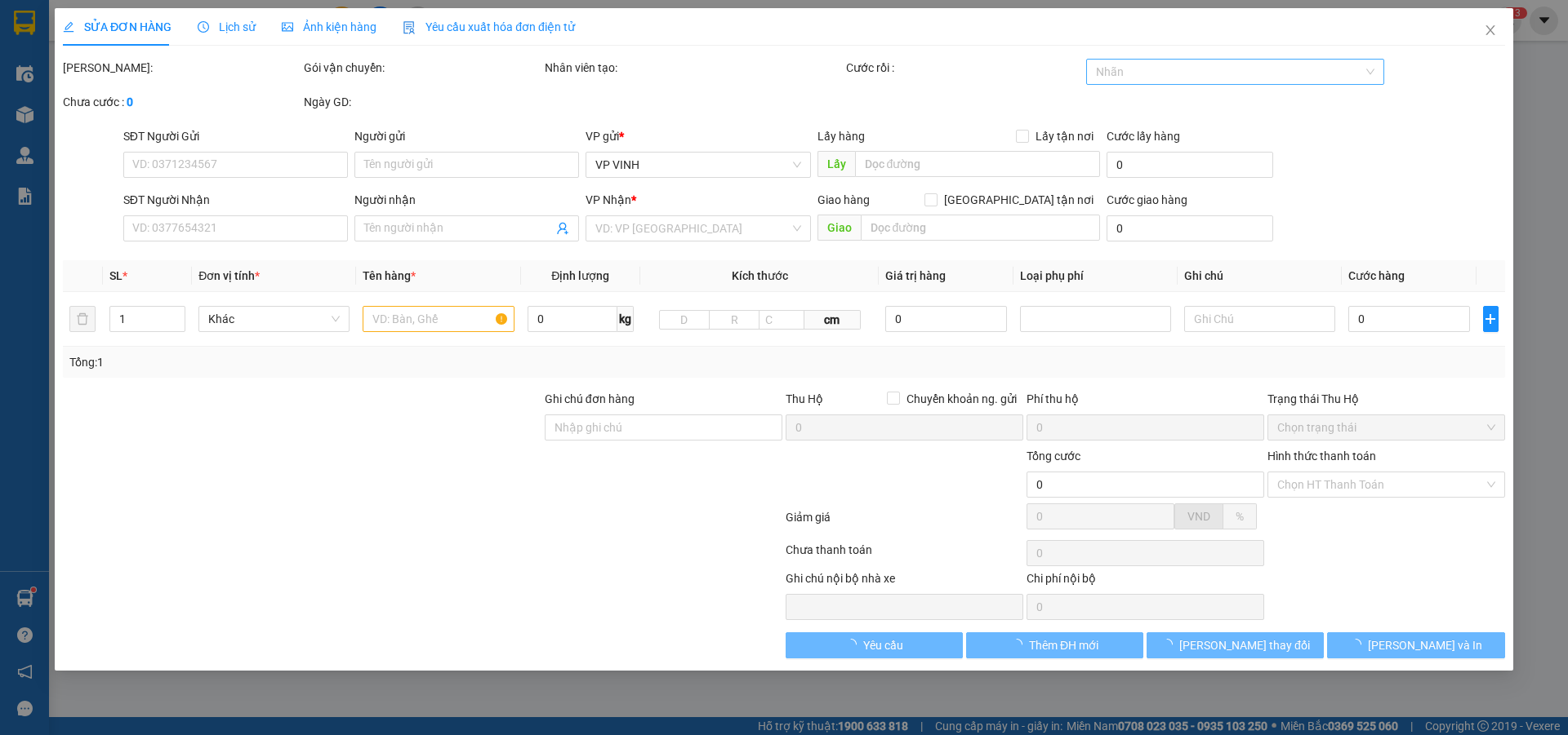
type input "cố định 134 ng văn tố"
type input "70.000"
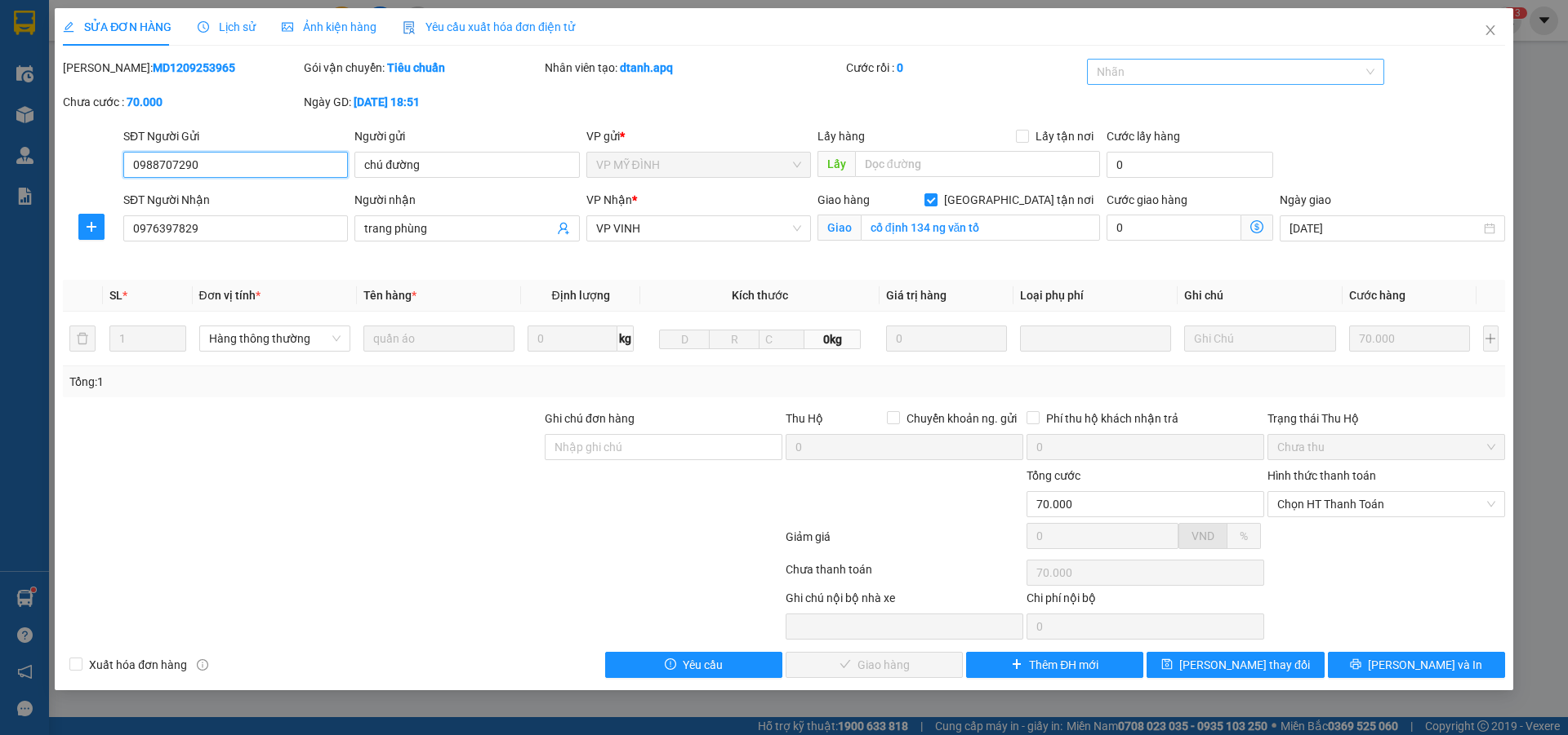
click at [1259, 75] on div at bounding box center [1228, 72] width 274 height 19
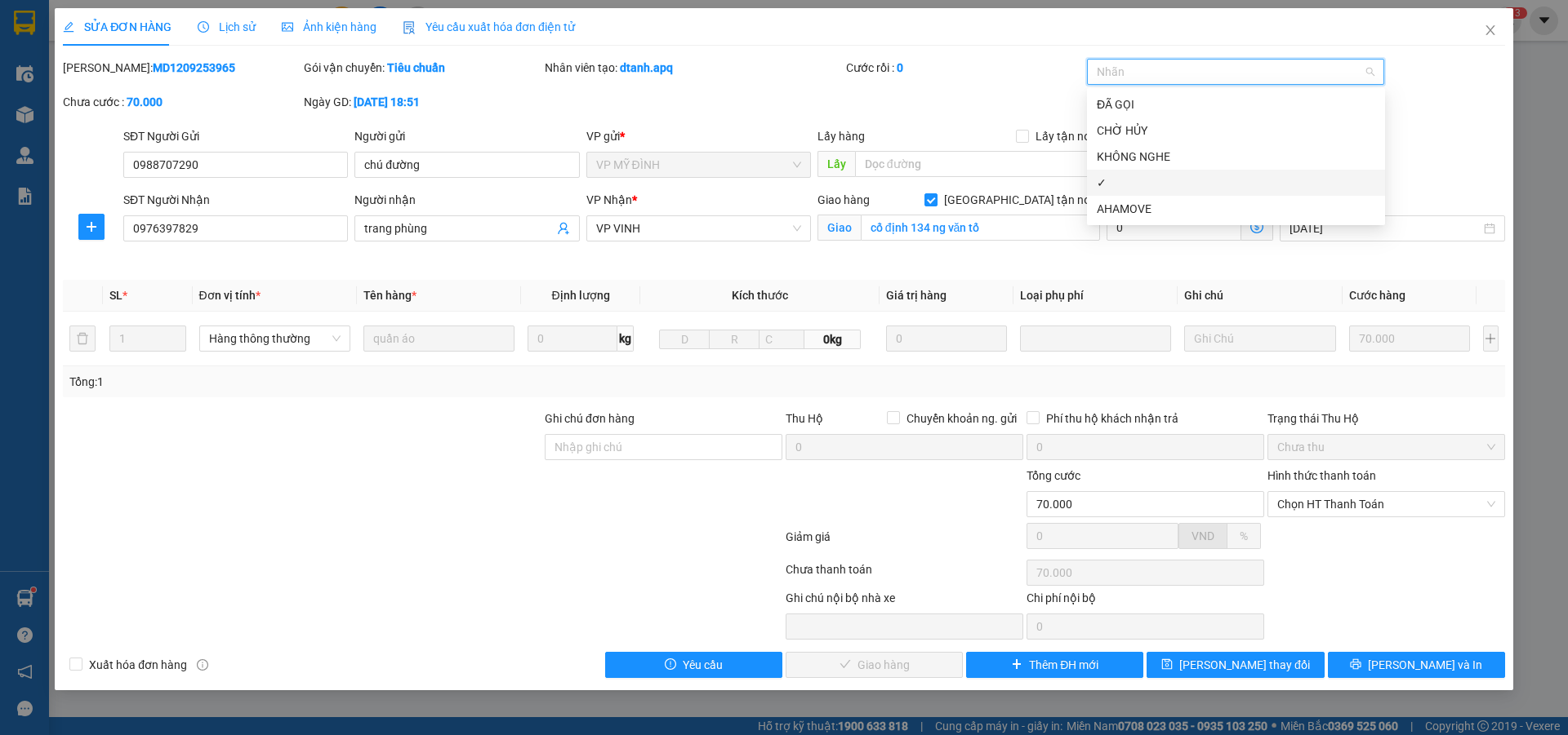
click at [1116, 190] on div "✓" at bounding box center [1236, 183] width 278 height 18
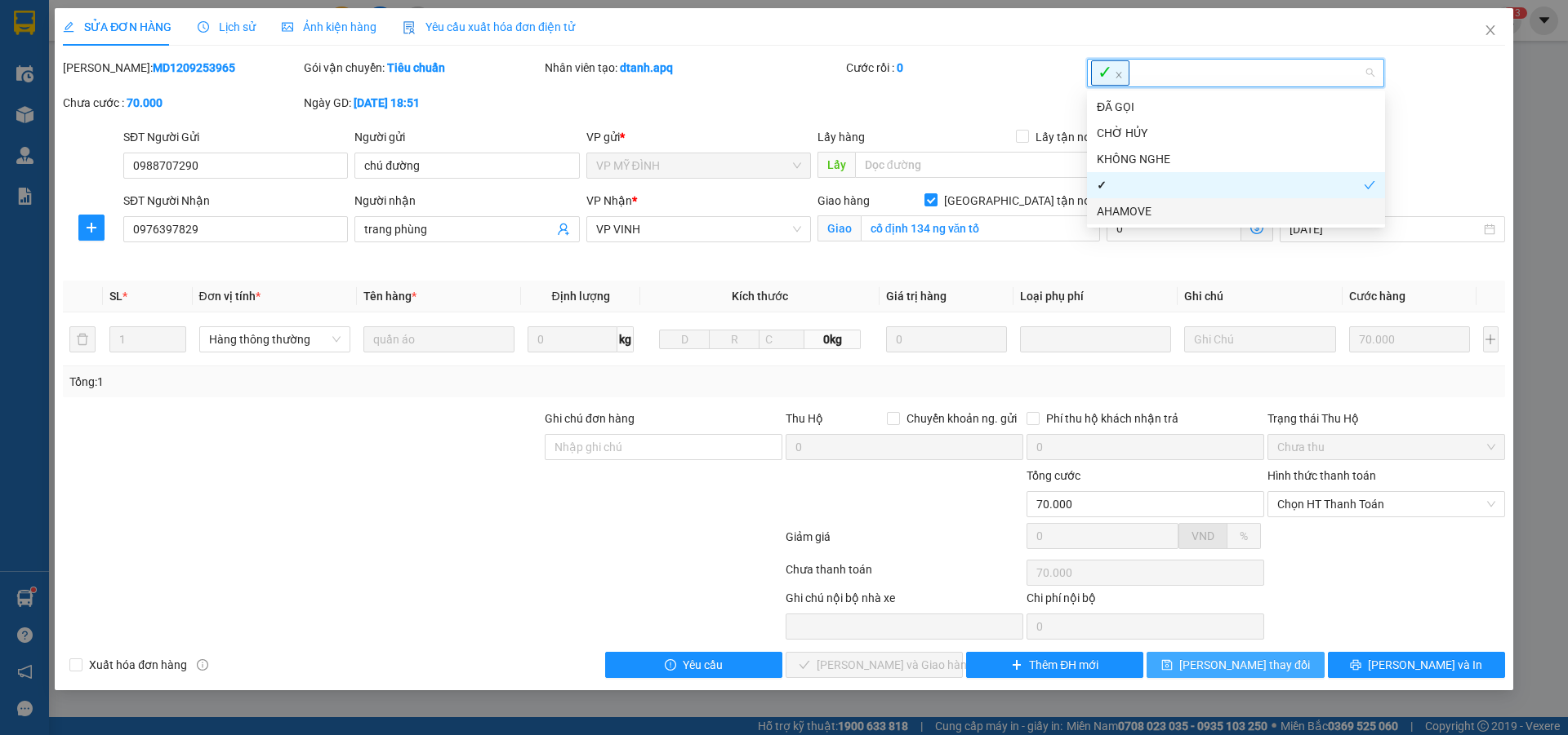
click at [1250, 663] on span "Lưu thay đổi" at bounding box center [1244, 665] width 130 height 18
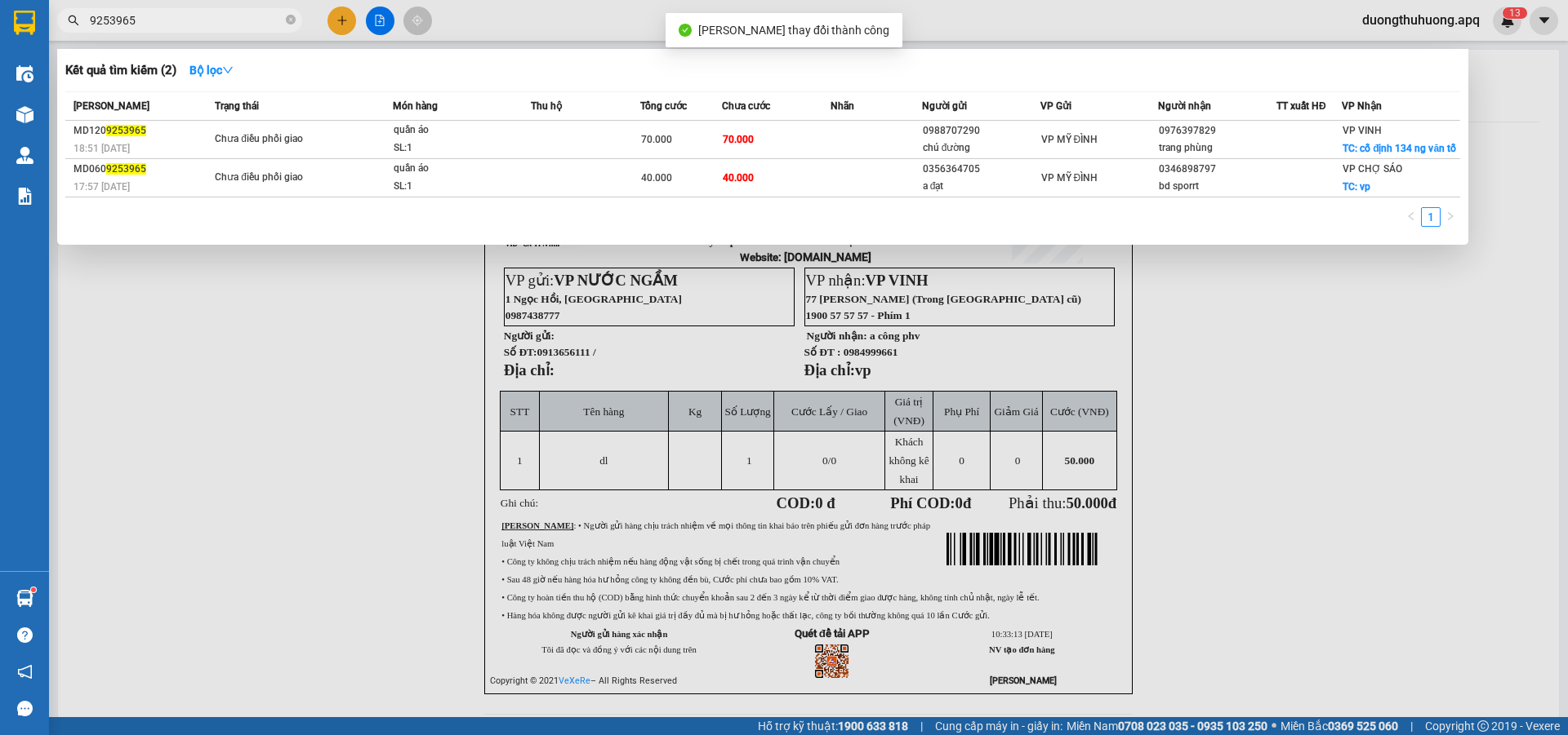
click at [220, 19] on input "9253965" at bounding box center [186, 20] width 192 height 18
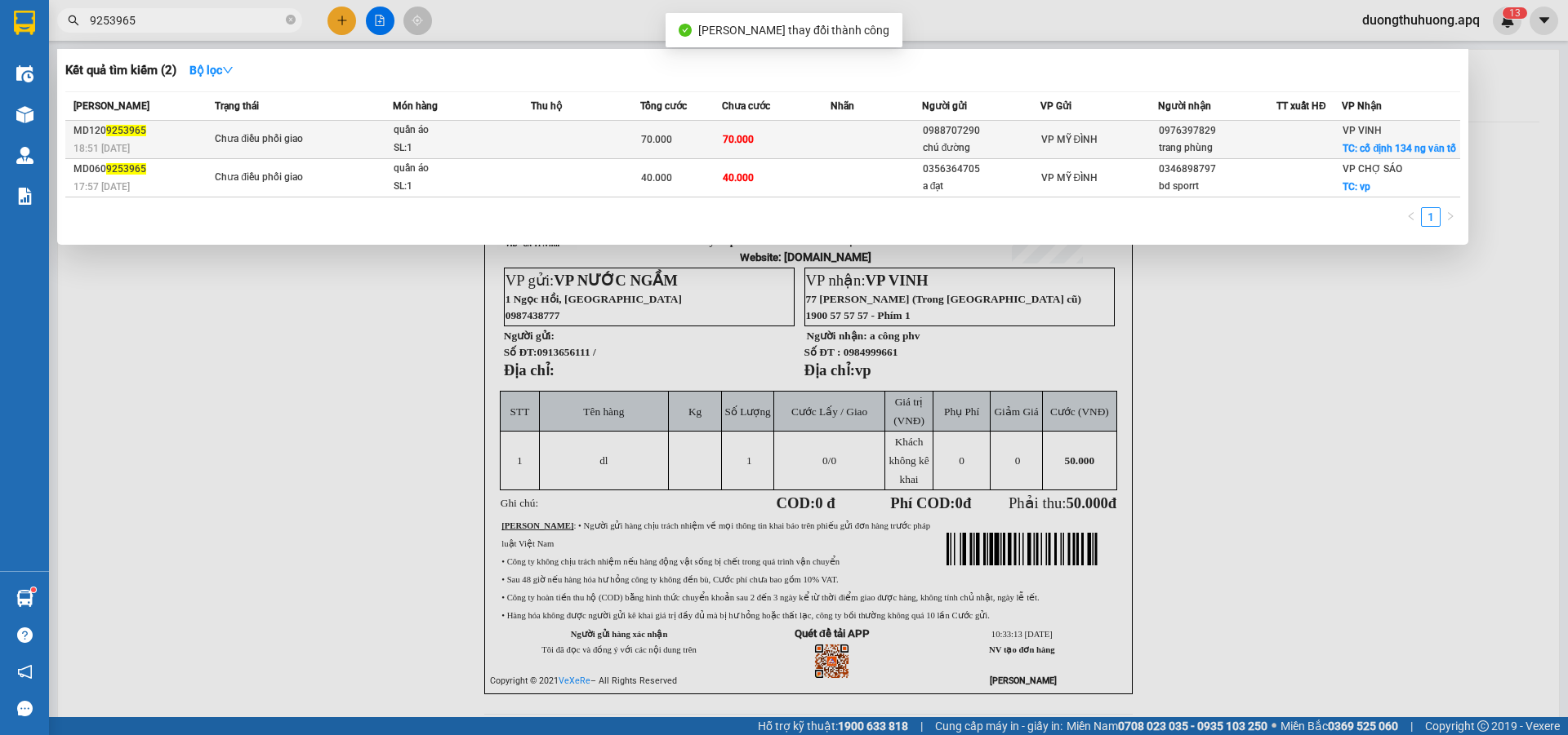
click at [459, 149] on div "SL: 1" at bounding box center [455, 149] width 122 height 18
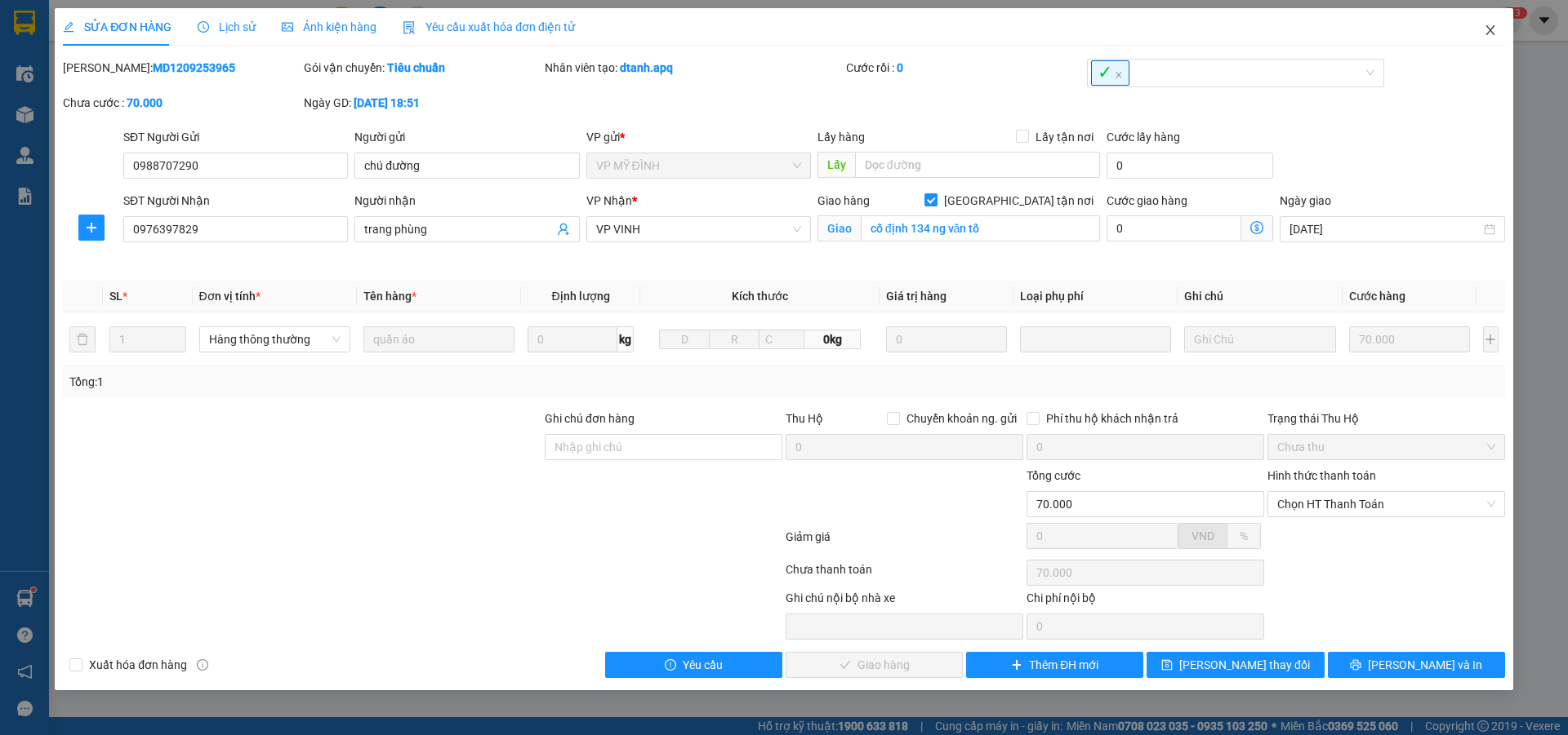
click at [1495, 32] on icon "close" at bounding box center [1490, 30] width 13 height 13
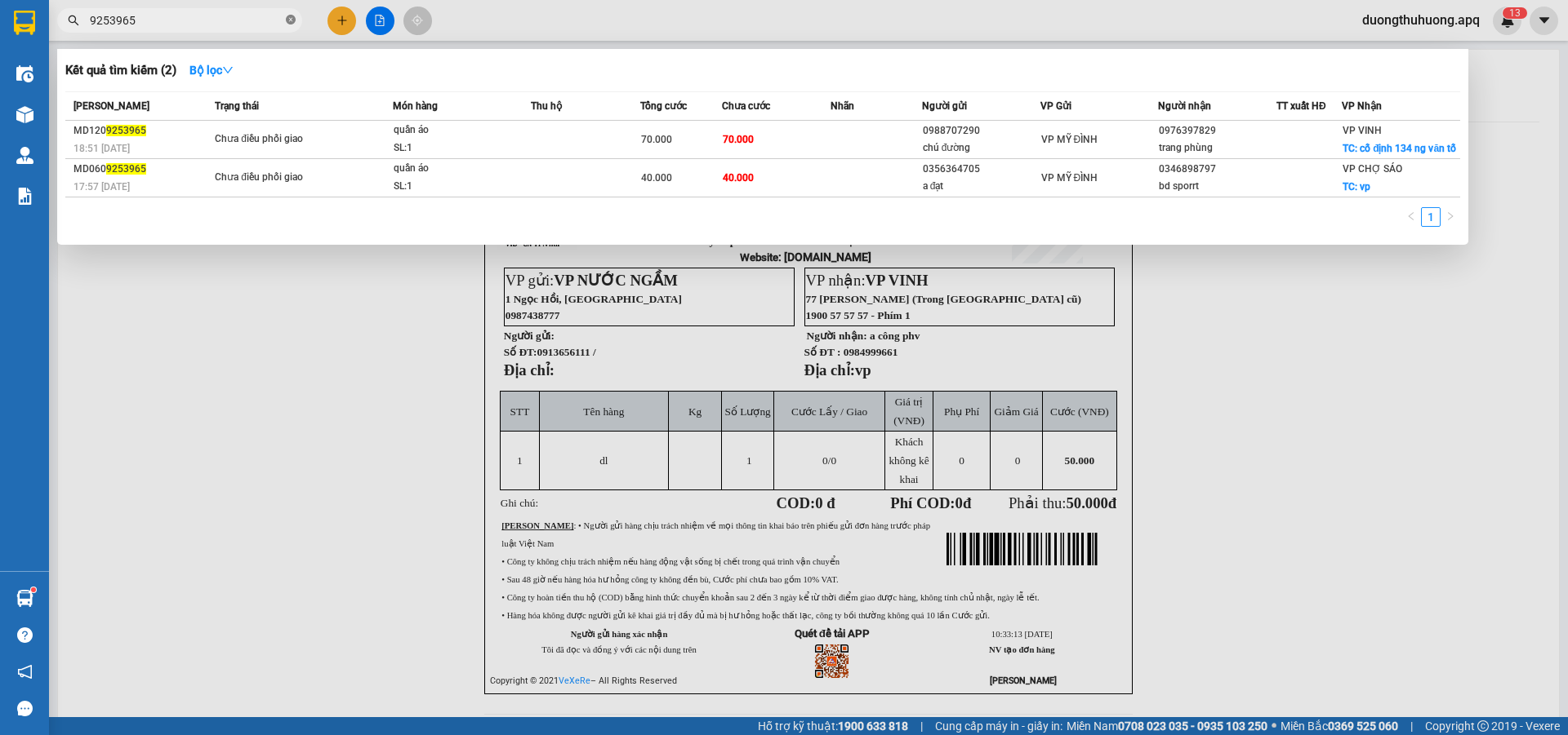
click at [291, 17] on icon "close-circle" at bounding box center [290, 19] width 10 height 10
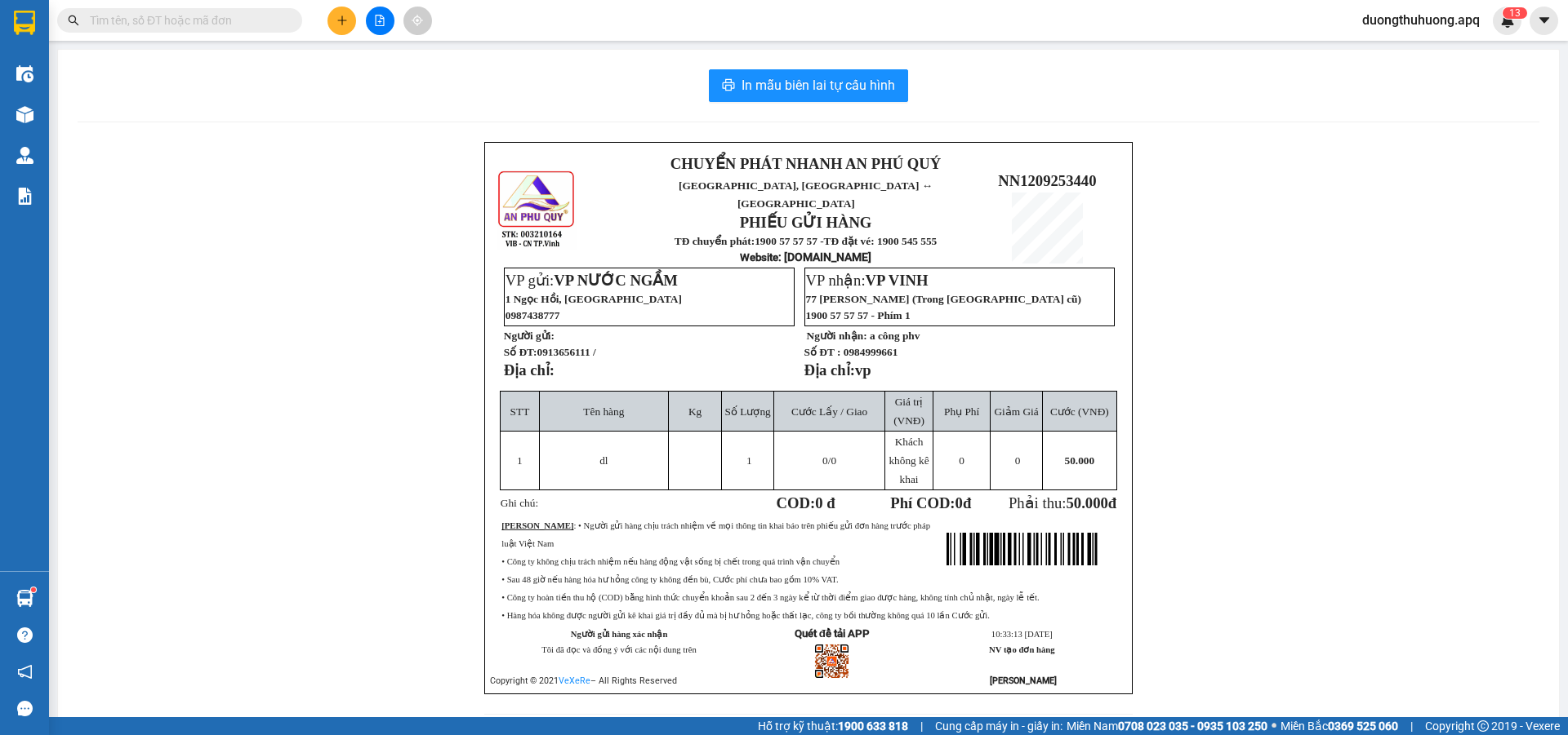
click at [280, 18] on input "text" at bounding box center [186, 20] width 192 height 18
click at [182, 27] on input "text" at bounding box center [186, 20] width 192 height 18
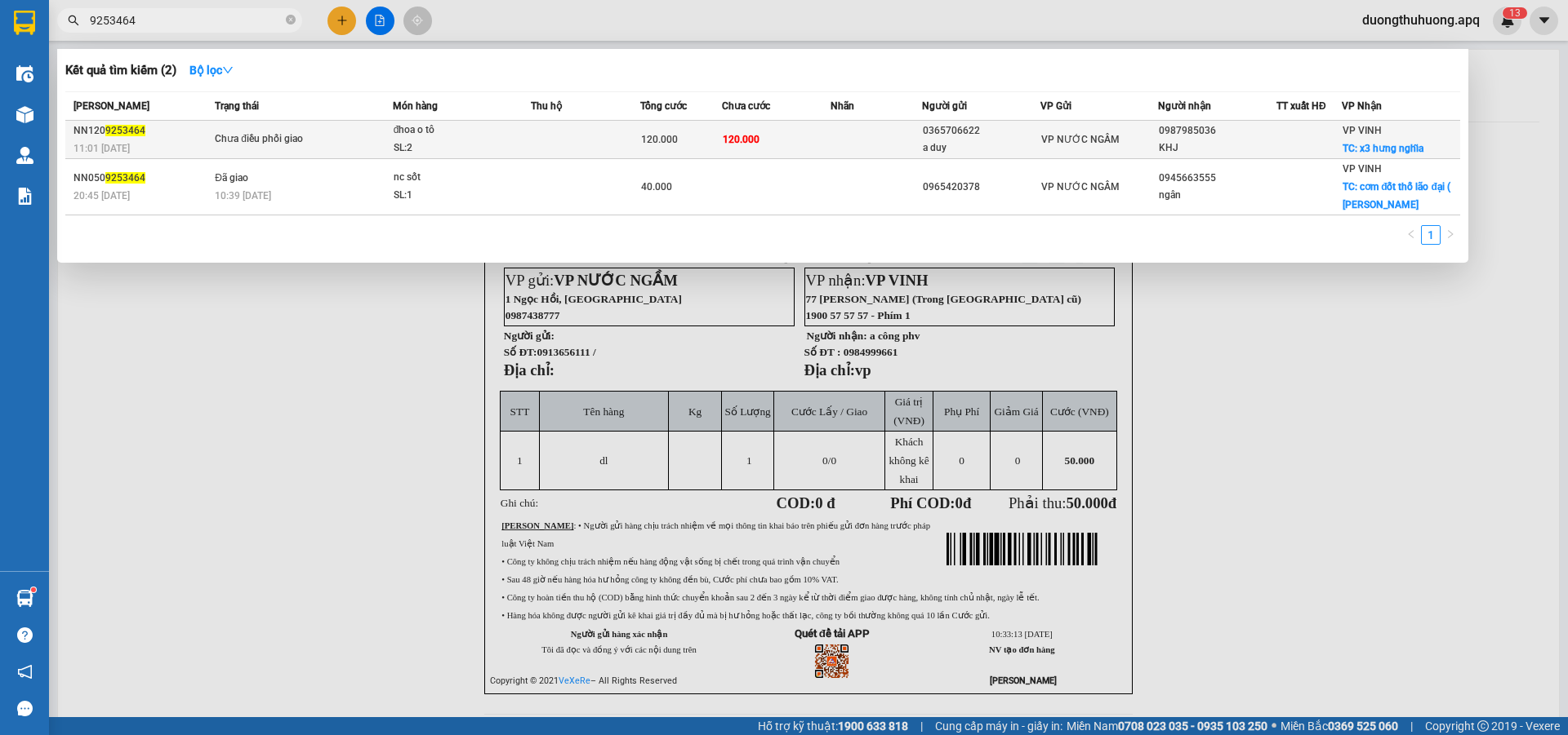
type input "9253464"
click at [493, 142] on div "SL: 2" at bounding box center [455, 149] width 122 height 18
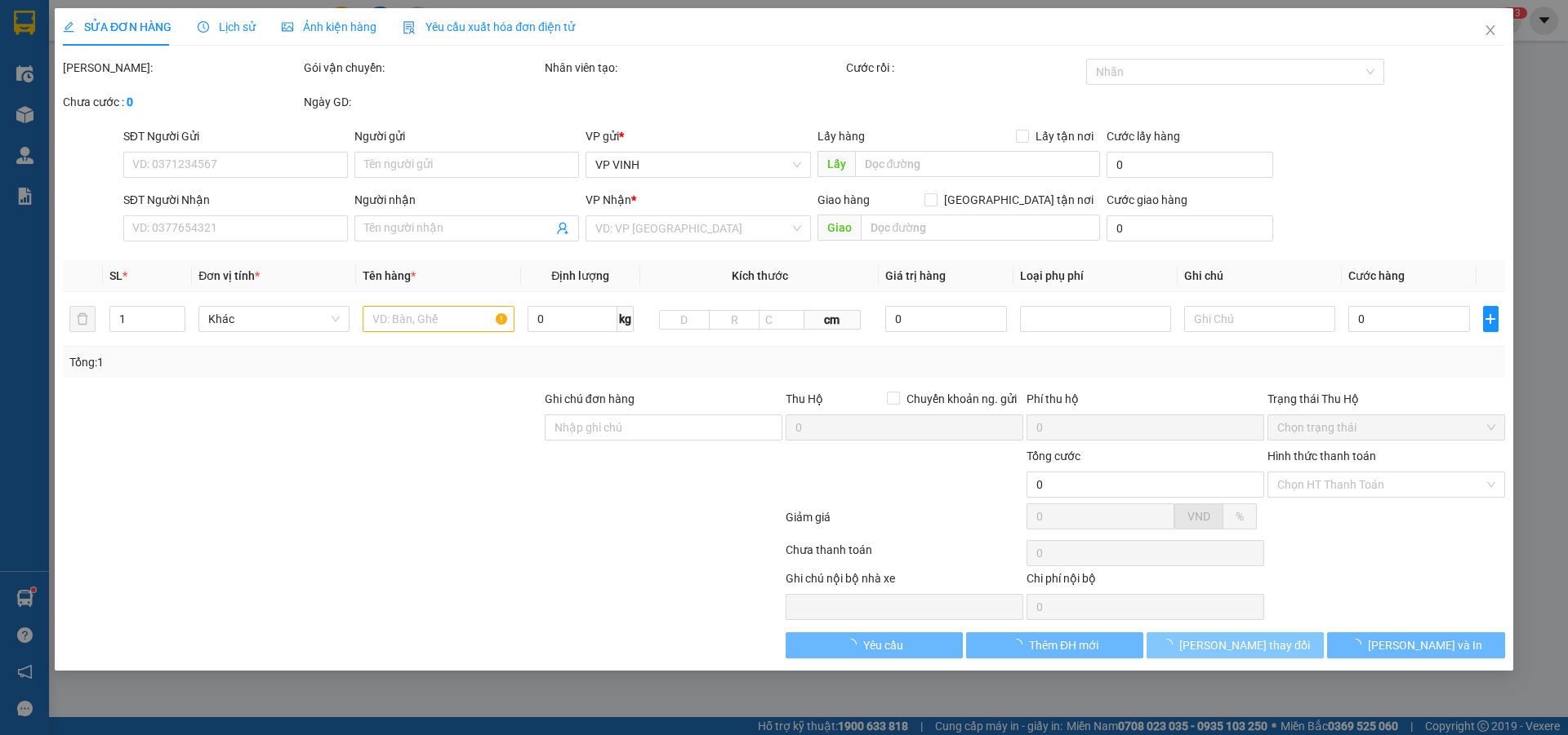
type input "0365706622"
type input "a duy"
type input "0987985036"
type input "KHJ"
checkbox input "true"
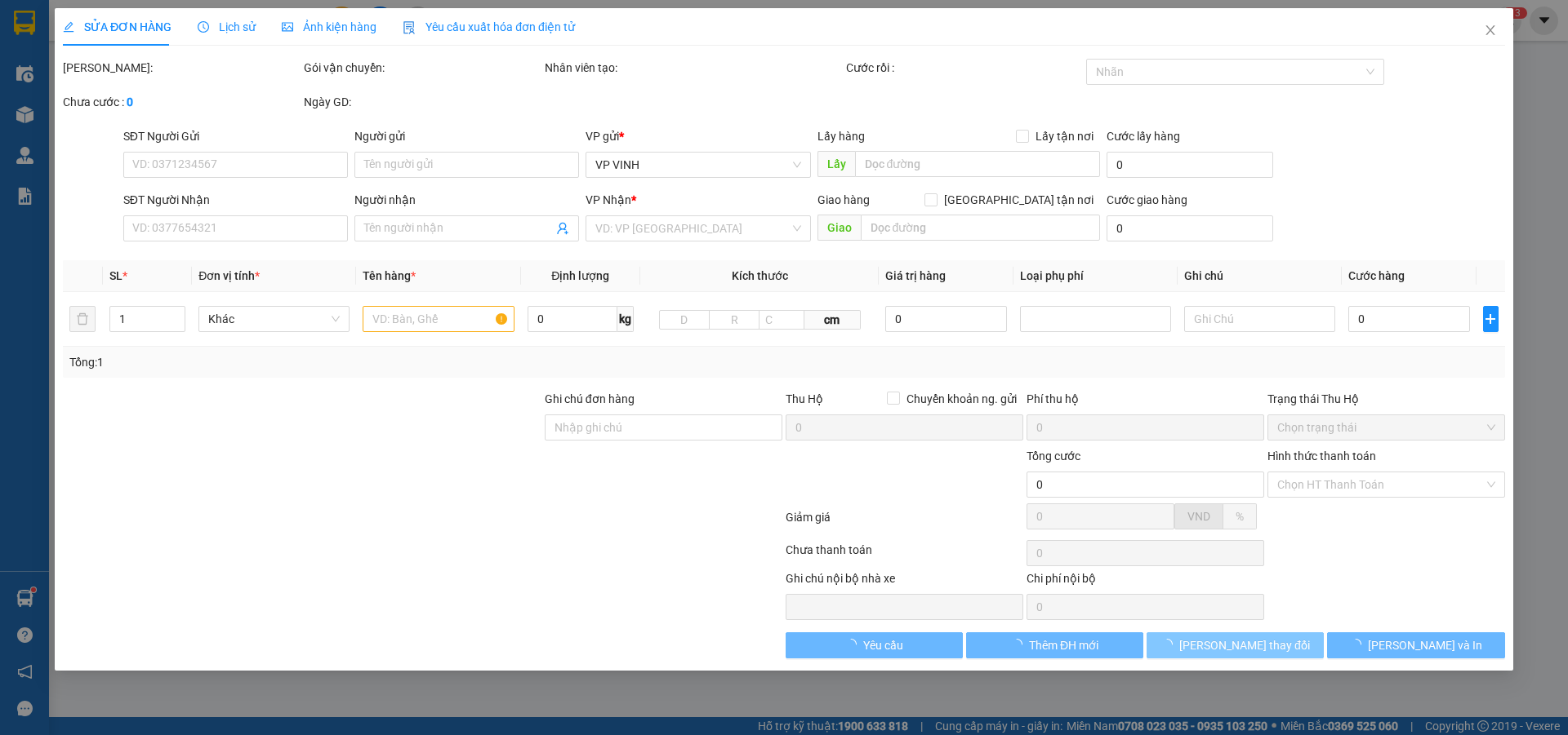
type input "x3 hưng nghĩa"
type input "120.000"
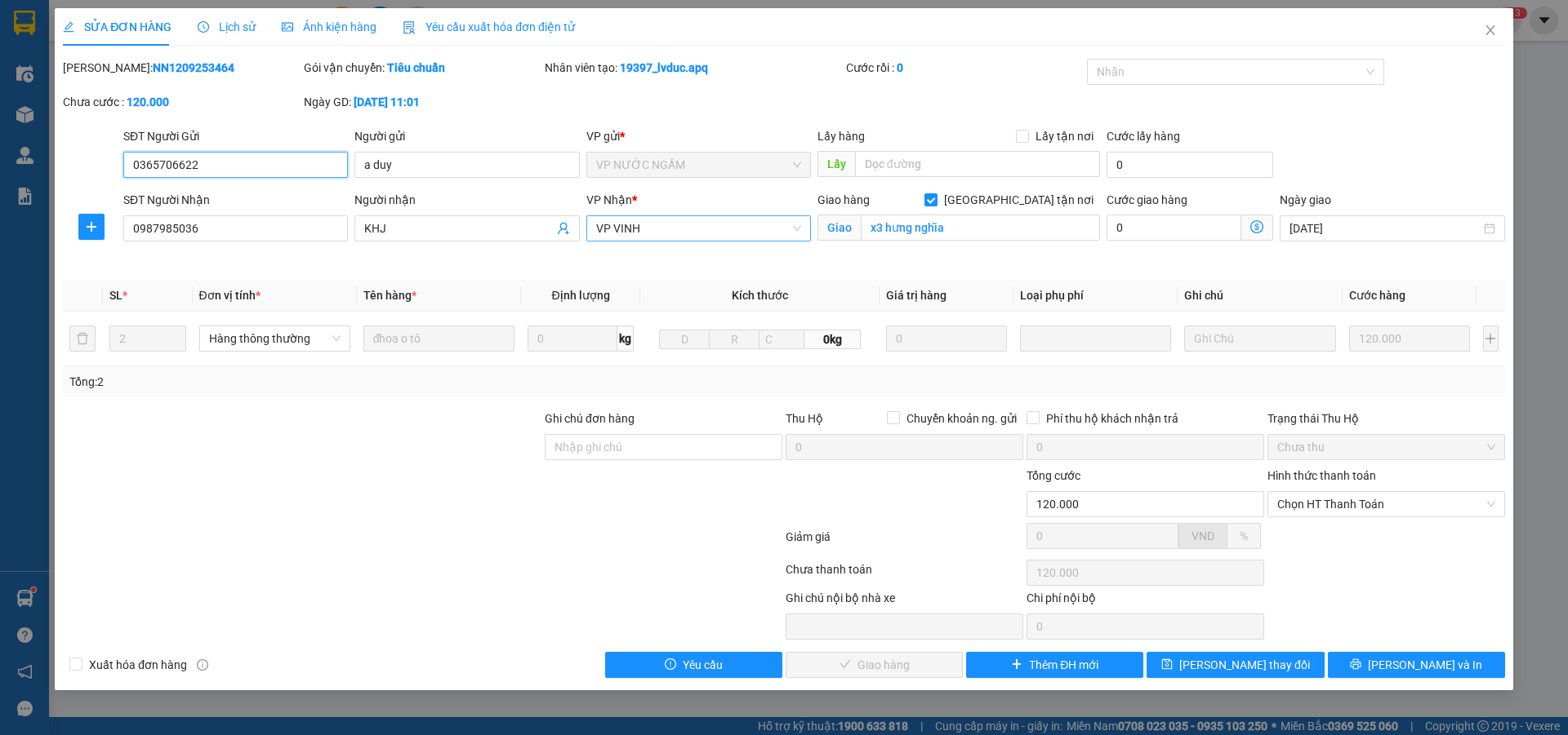
click at [775, 230] on span "VP VINH" at bounding box center [699, 228] width 205 height 24
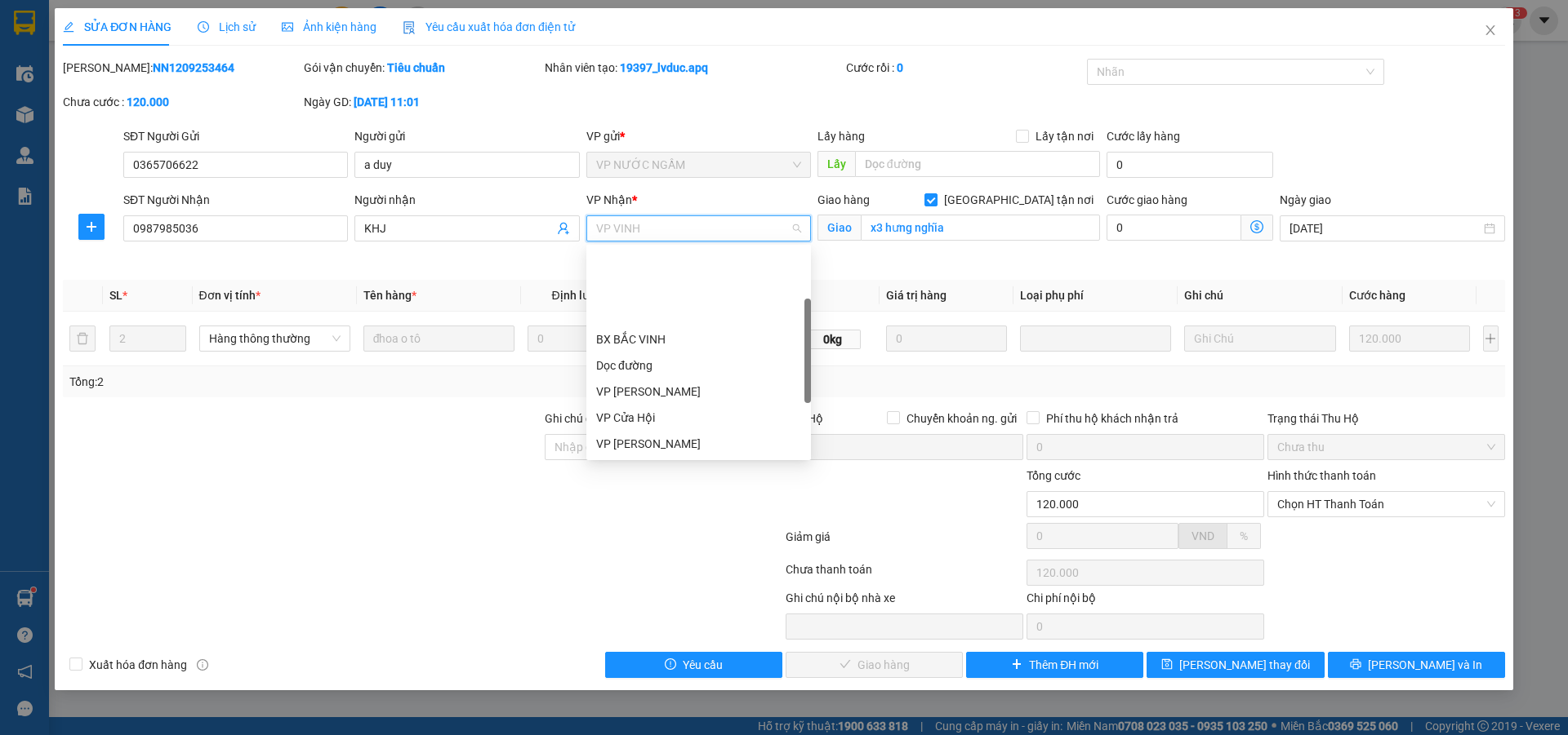
scroll to position [105, 0]
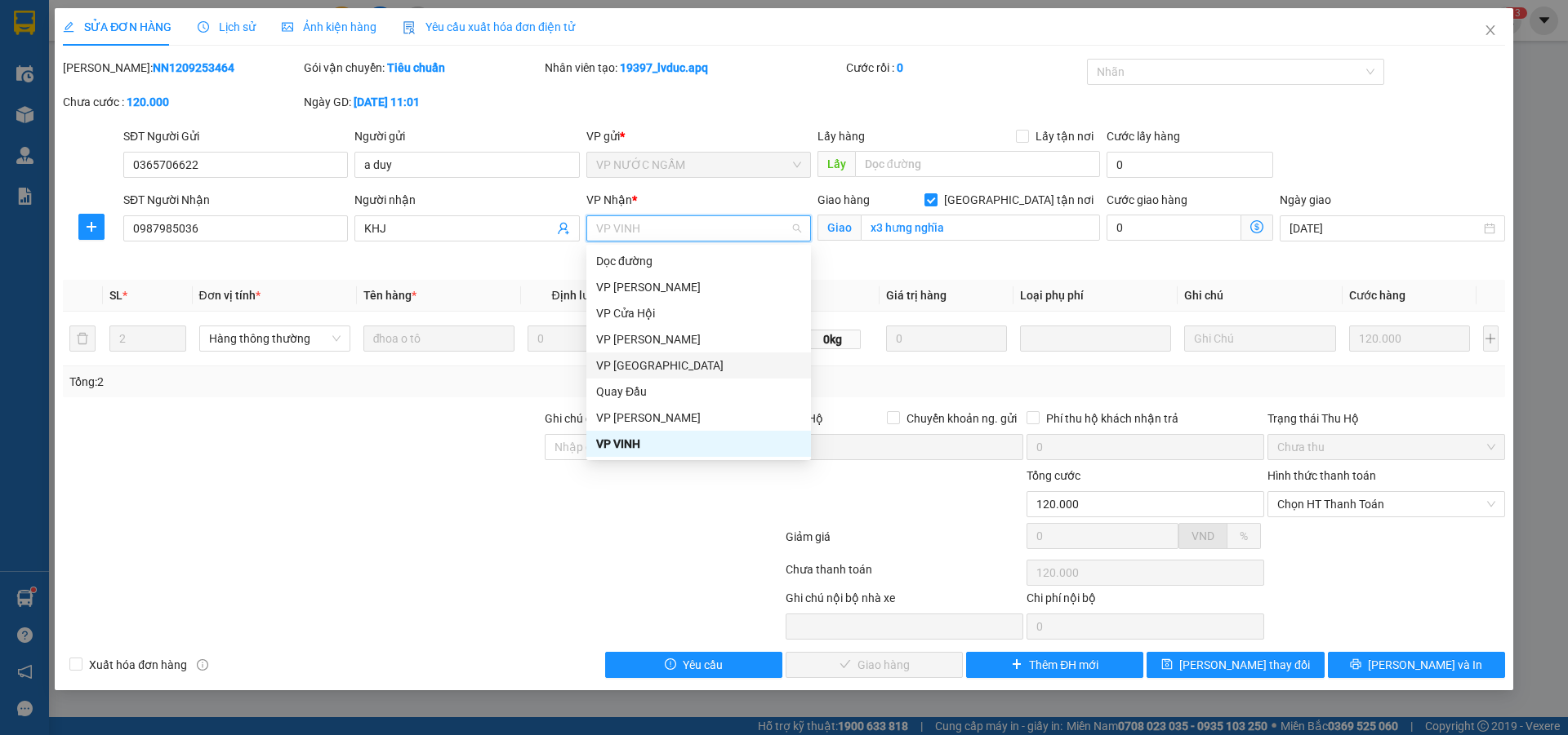
click at [668, 364] on div "VP [GEOGRAPHIC_DATA]" at bounding box center [699, 365] width 205 height 18
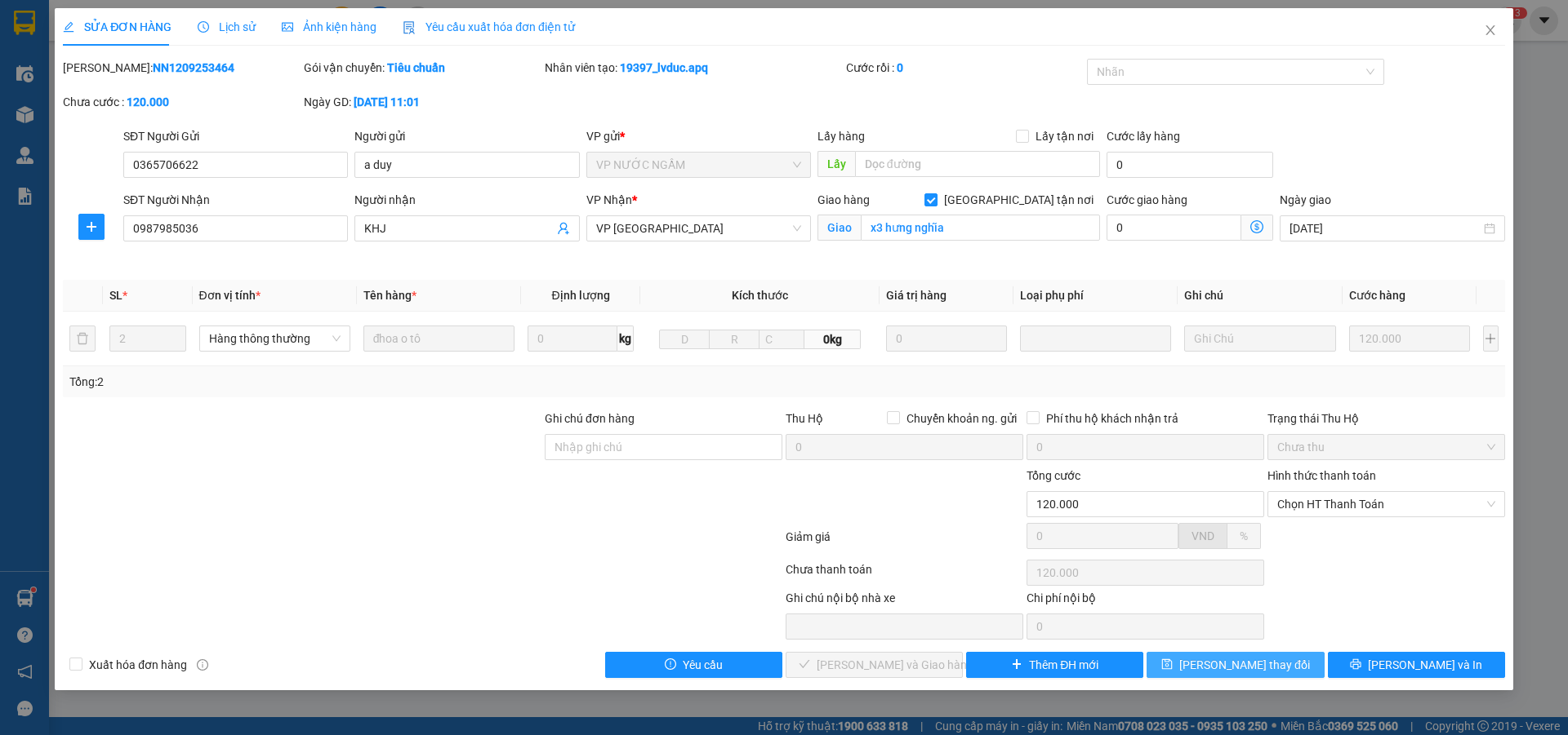
click at [1244, 668] on span "[PERSON_NAME] thay đổi" at bounding box center [1244, 665] width 130 height 18
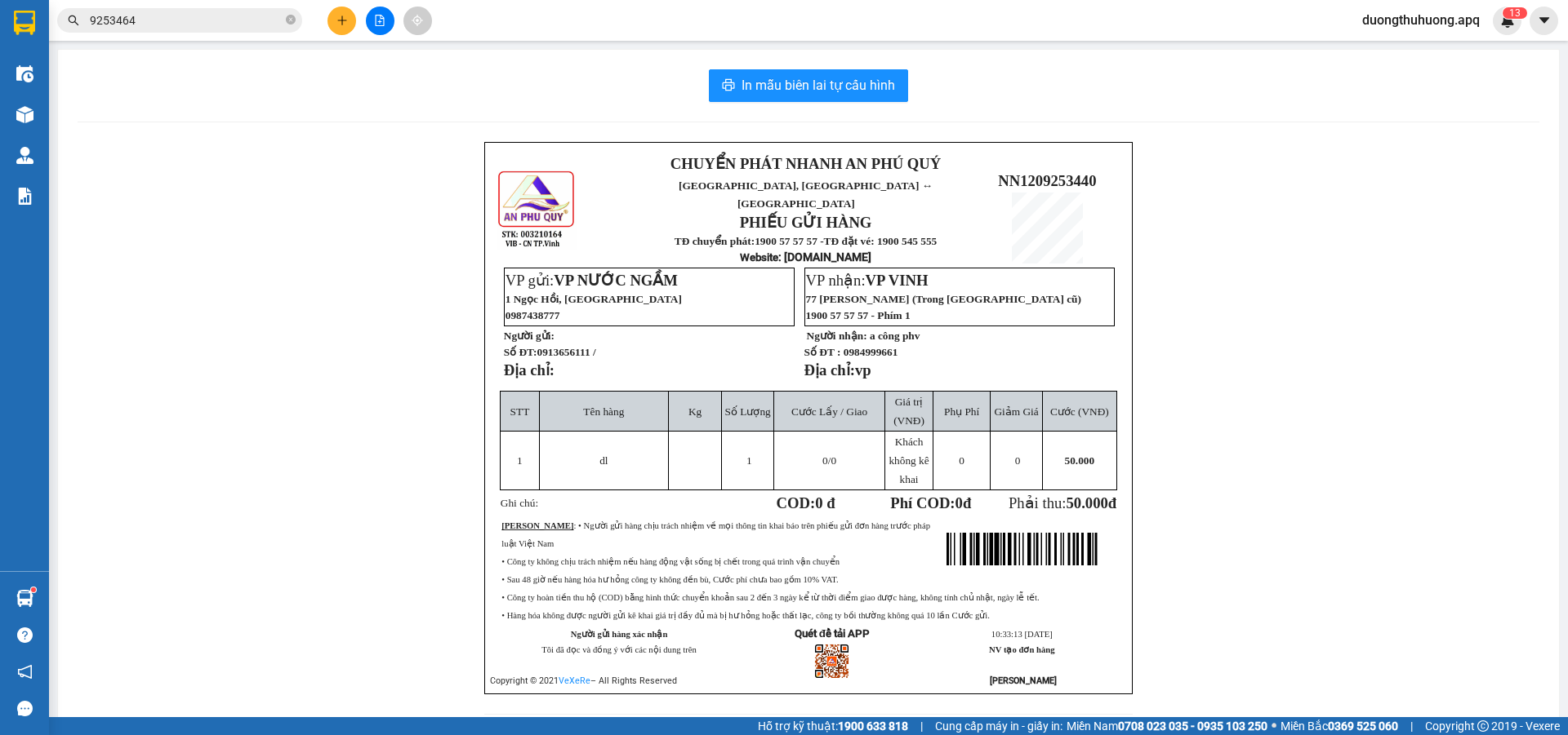
click at [222, 12] on input "9253464" at bounding box center [186, 20] width 192 height 18
click at [259, 21] on input "text" at bounding box center [186, 20] width 192 height 18
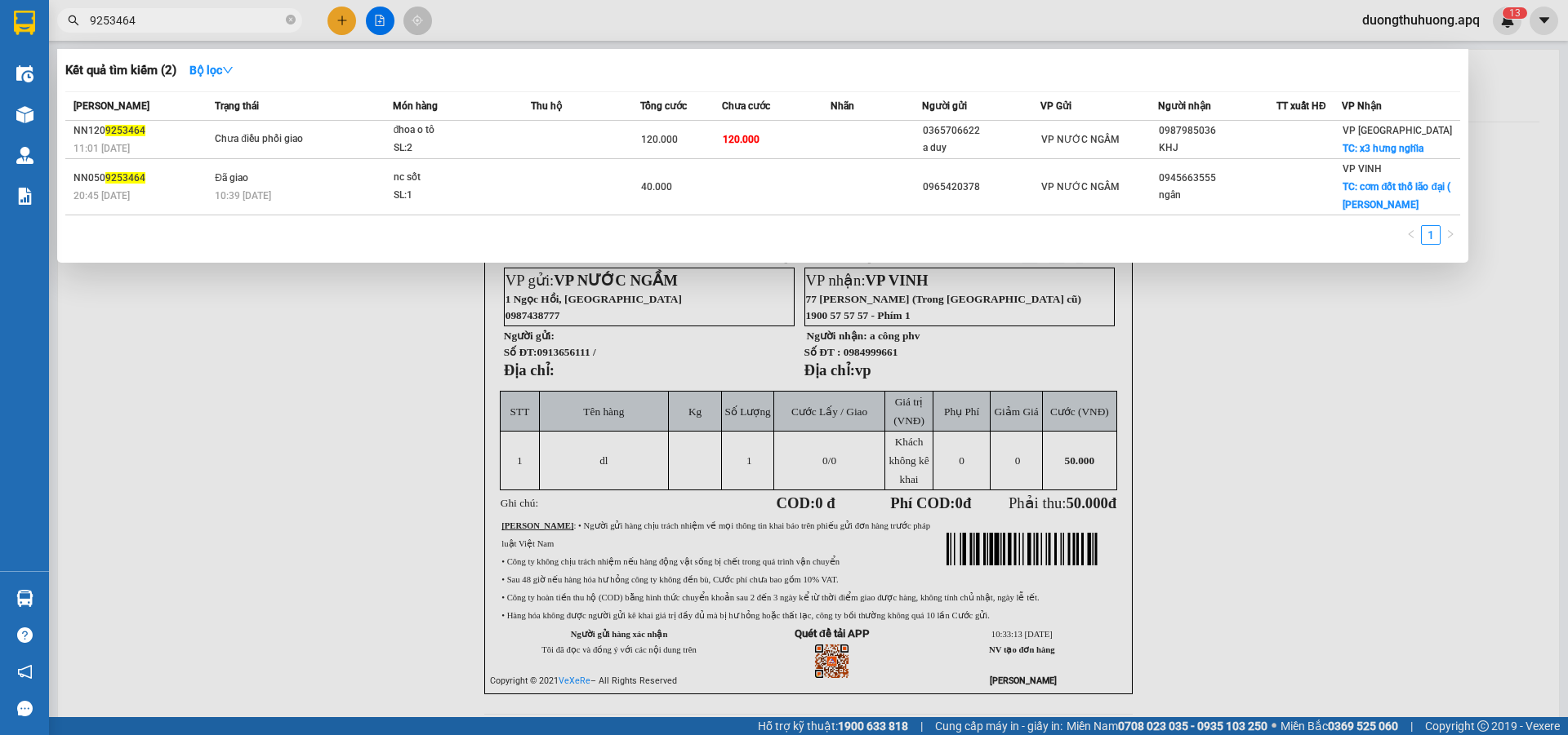
click at [230, 19] on input "9253464" at bounding box center [186, 20] width 192 height 18
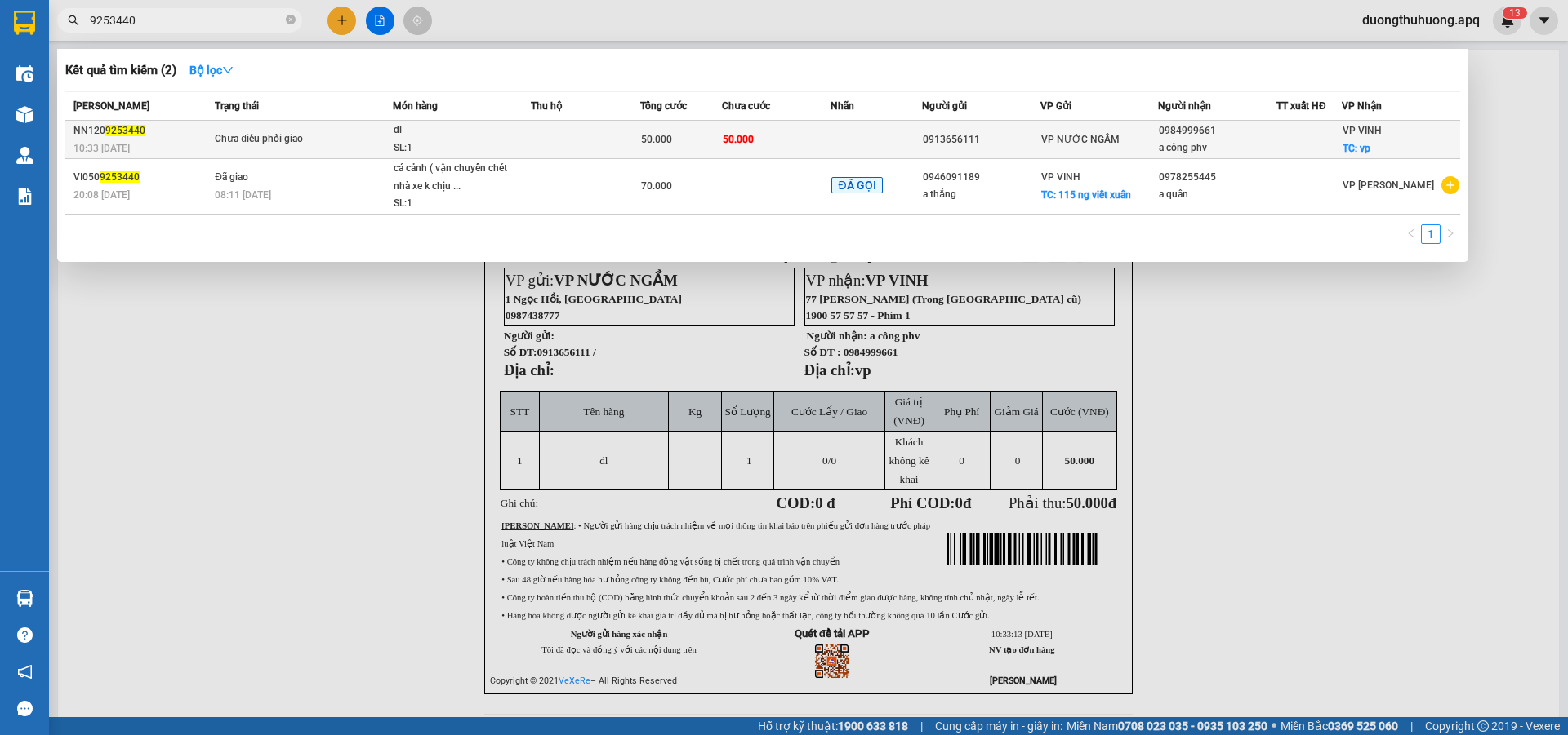
type input "9253440"
click at [476, 143] on div "SL: 1" at bounding box center [455, 149] width 122 height 18
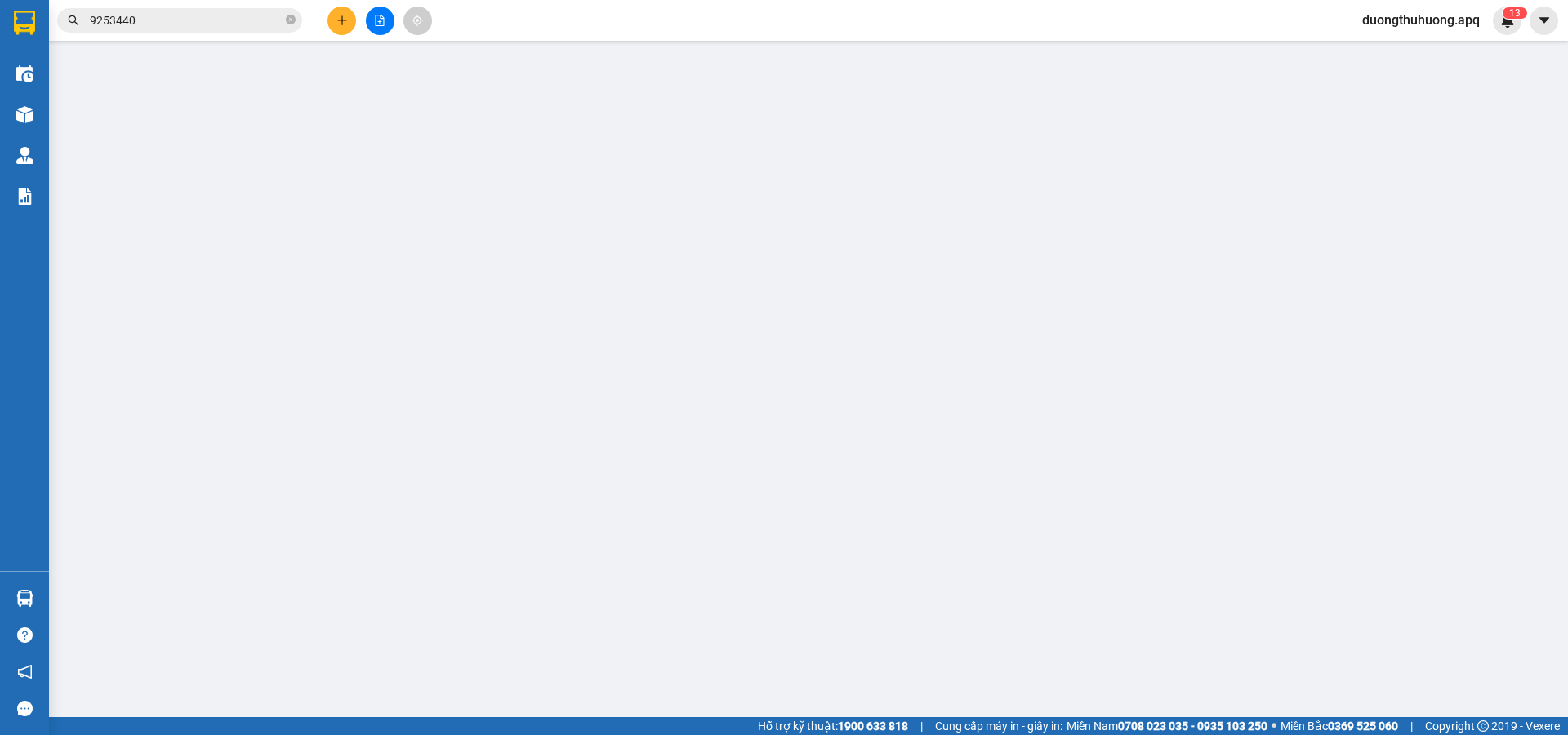
type input "0913656111"
type input "0984999661"
type input "a công phv"
checkbox input "true"
type input "vp"
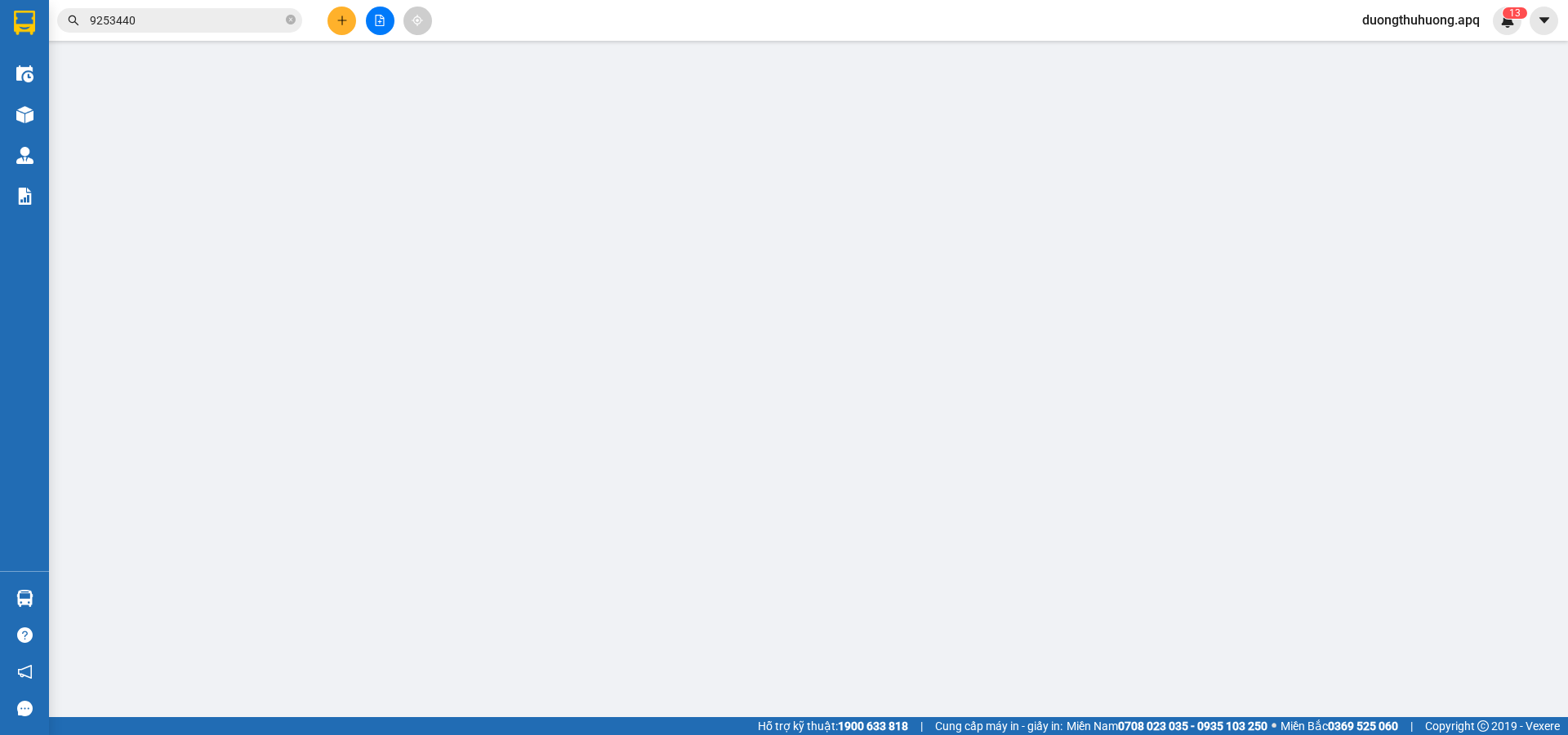
type input "50.000"
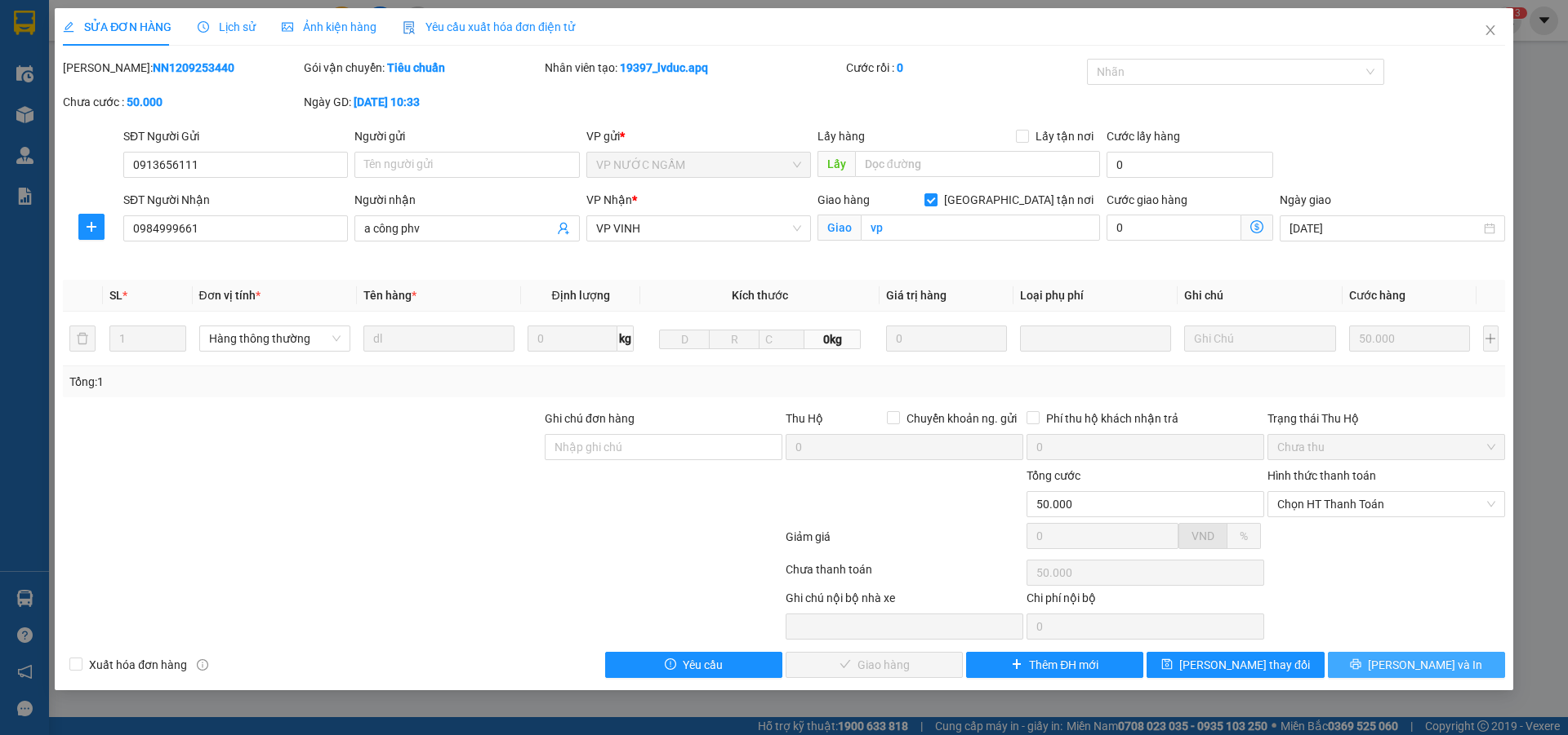
click at [1350, 662] on button "[PERSON_NAME] và In" at bounding box center [1417, 665] width 178 height 26
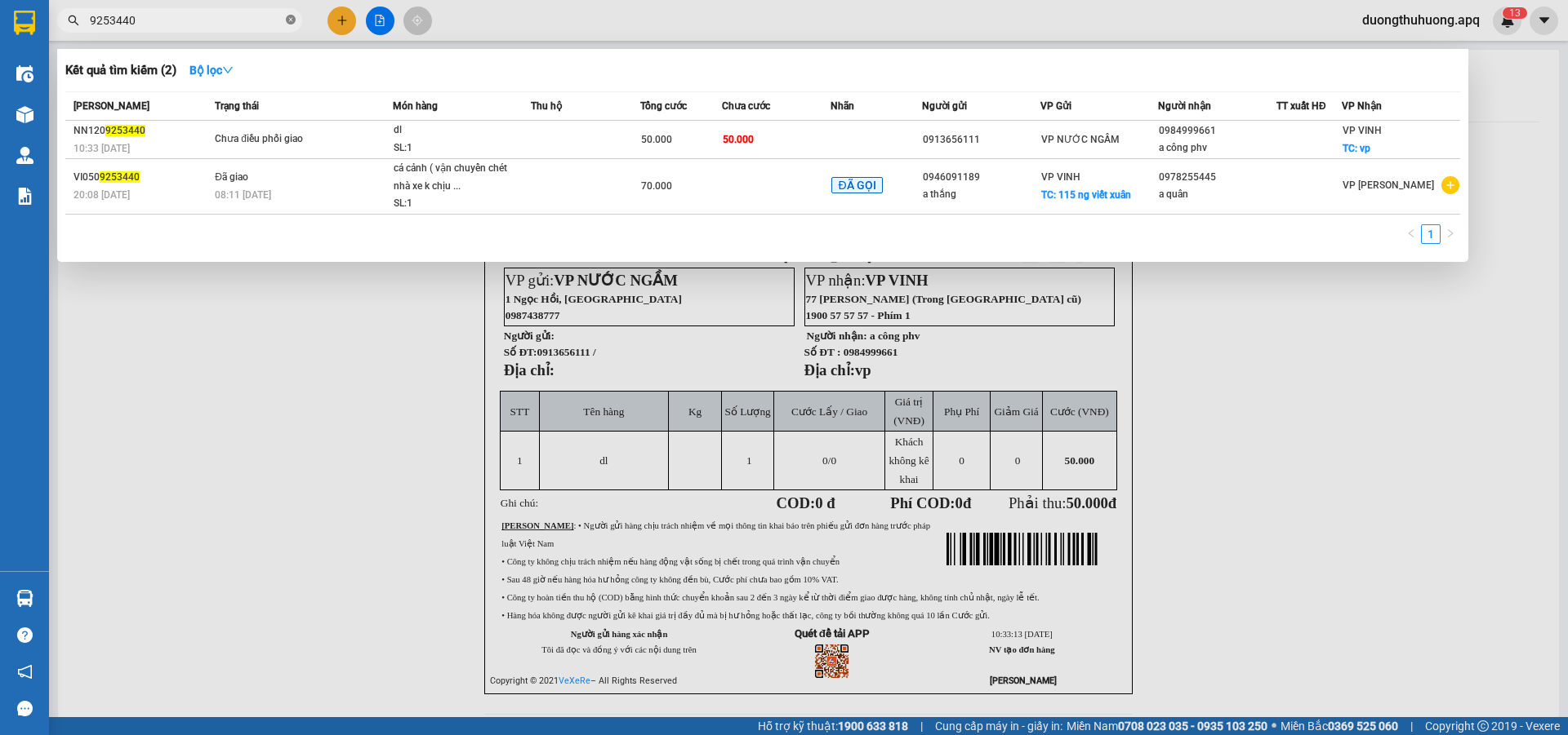
click at [292, 18] on icon "close-circle" at bounding box center [290, 19] width 10 height 10
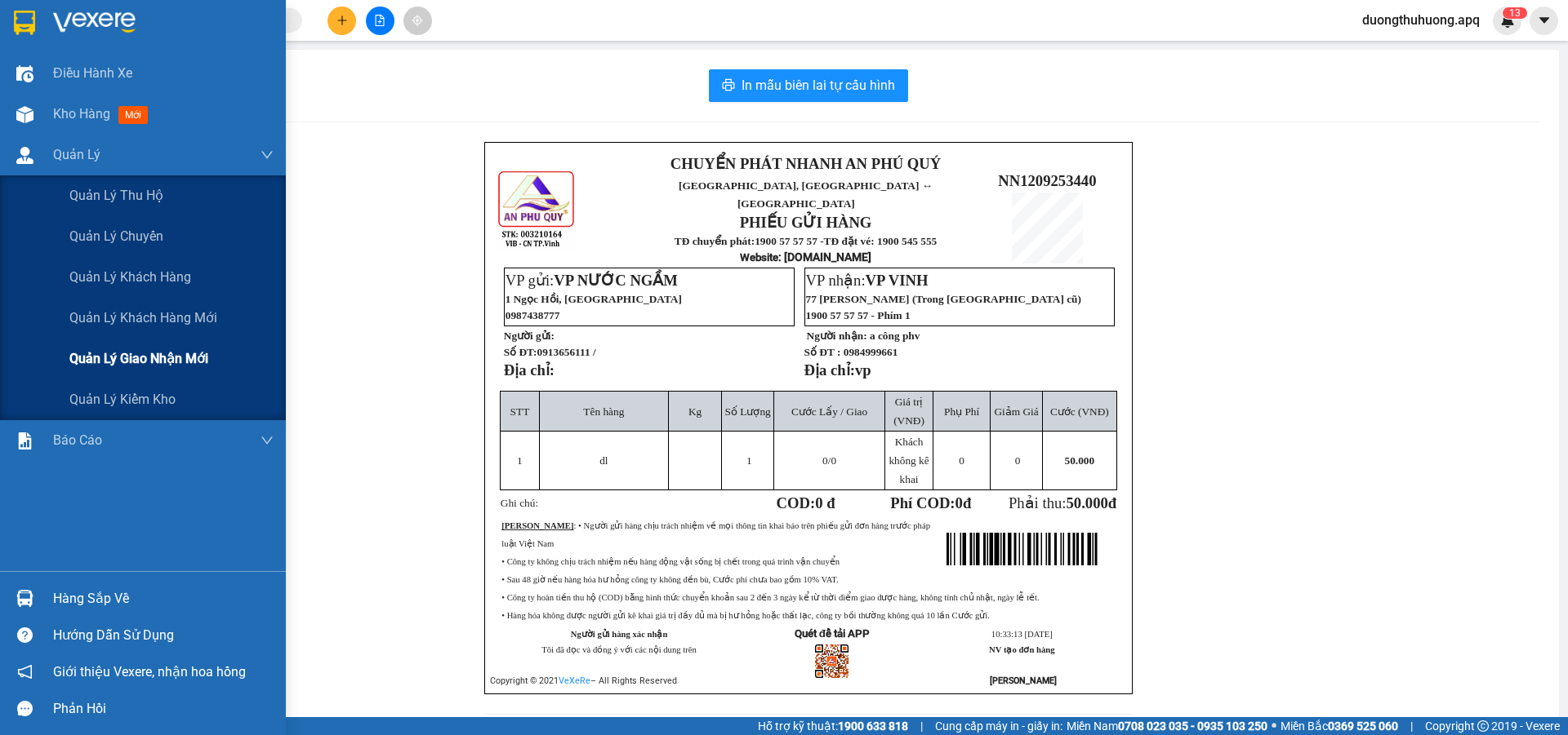
click at [136, 364] on span "Quản lý giao nhận mới" at bounding box center [138, 358] width 139 height 20
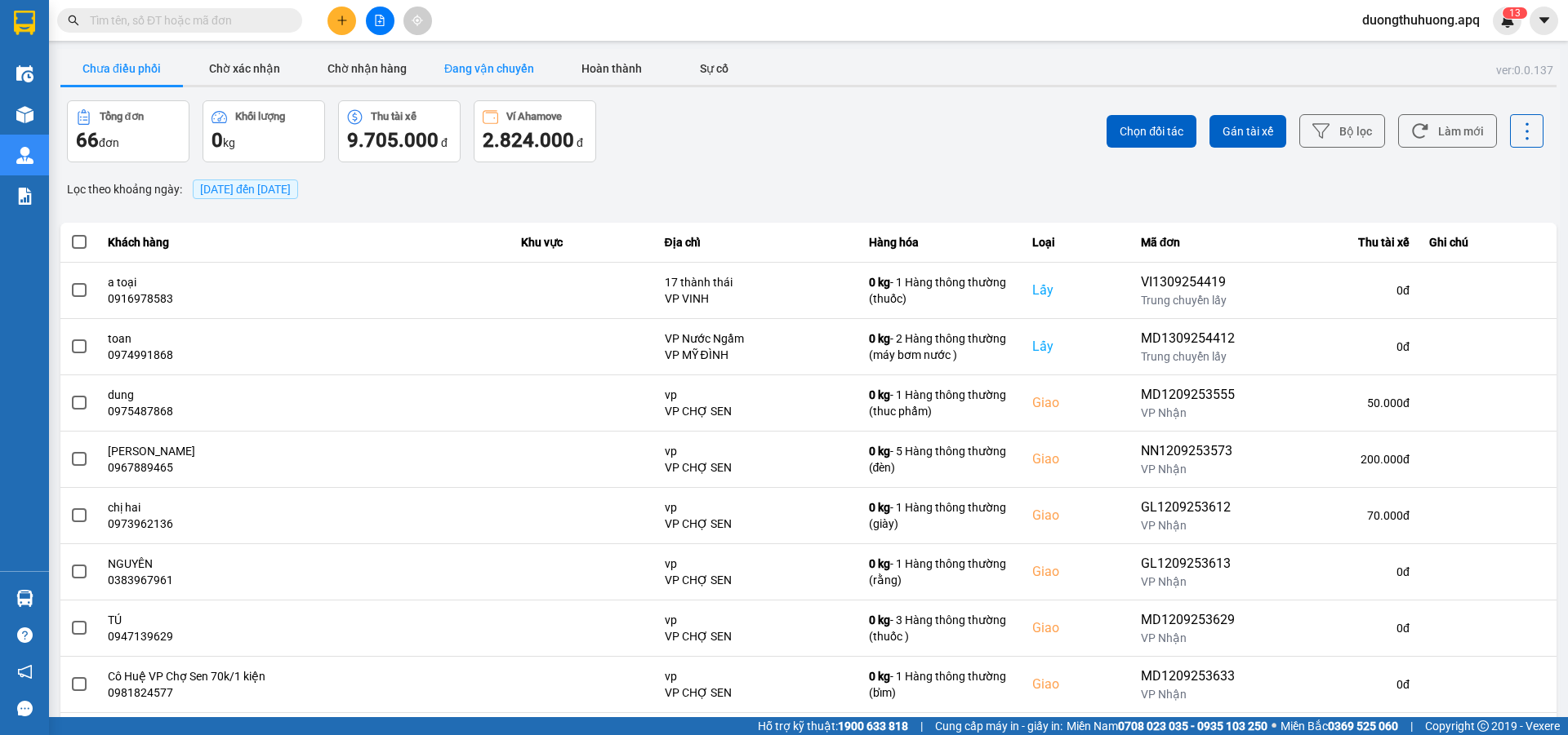
click at [507, 66] on button "Đang vận chuyển" at bounding box center [489, 68] width 122 height 32
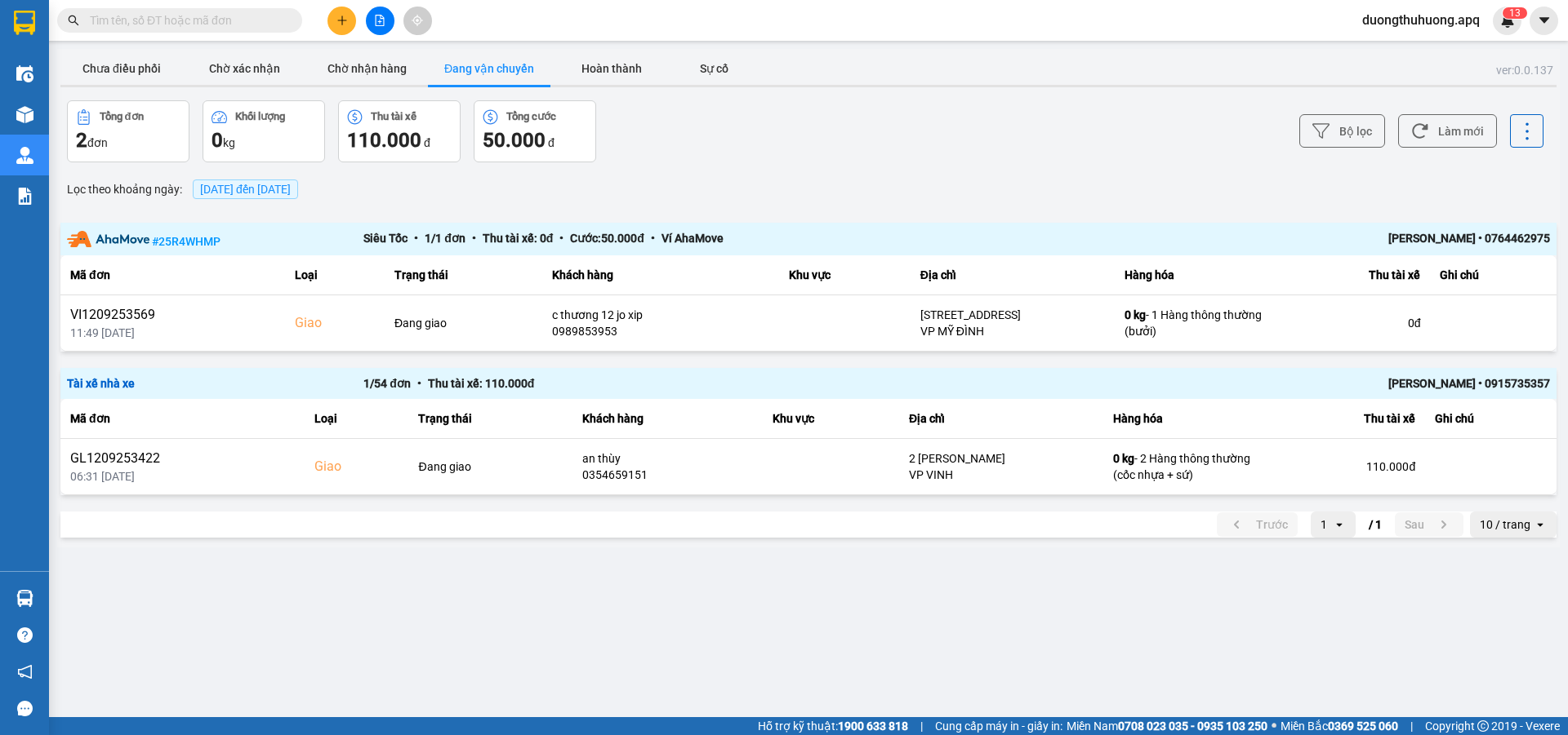
click at [260, 18] on input "text" at bounding box center [186, 20] width 192 height 18
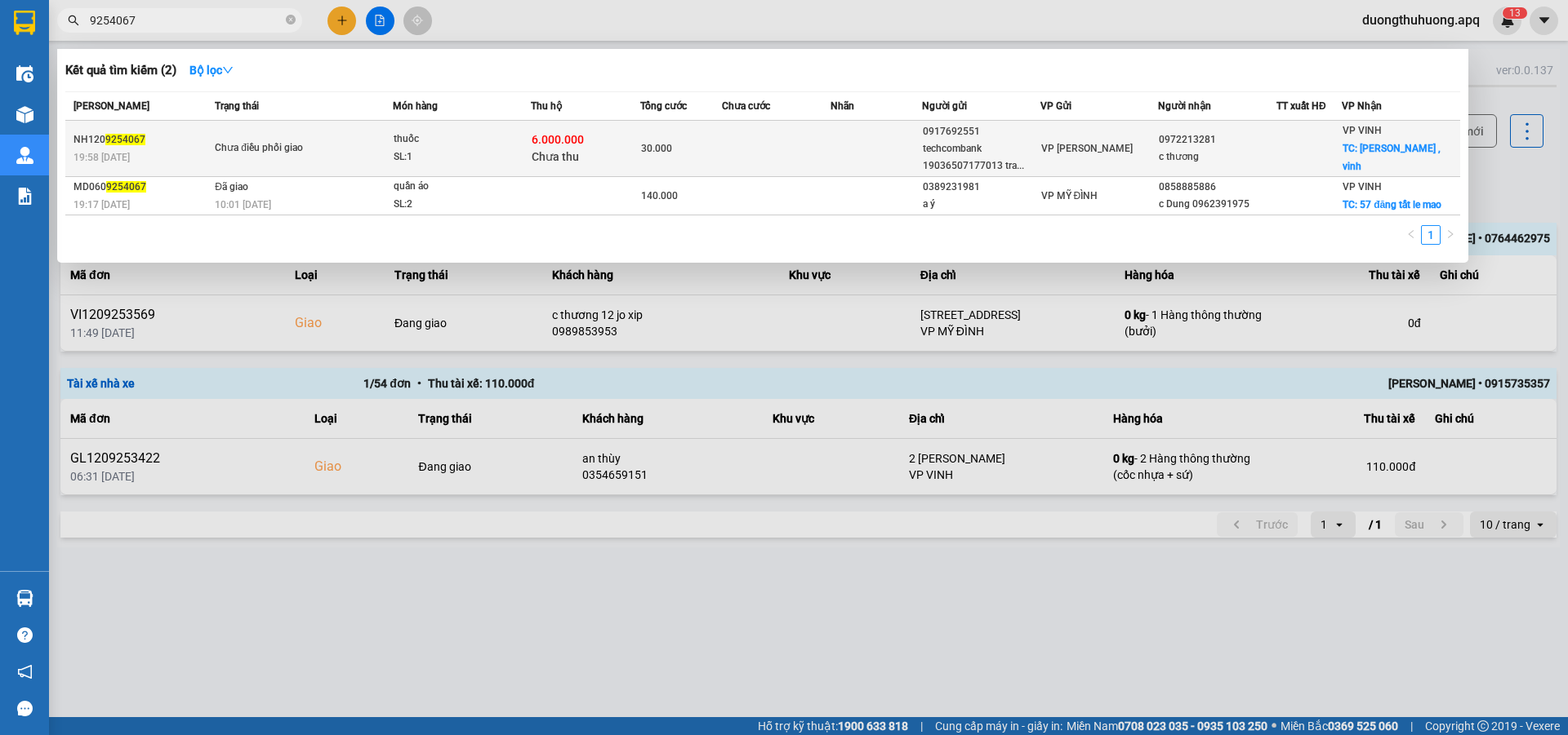
type input "9254067"
click at [448, 151] on div "SL: 1" at bounding box center [455, 157] width 122 height 18
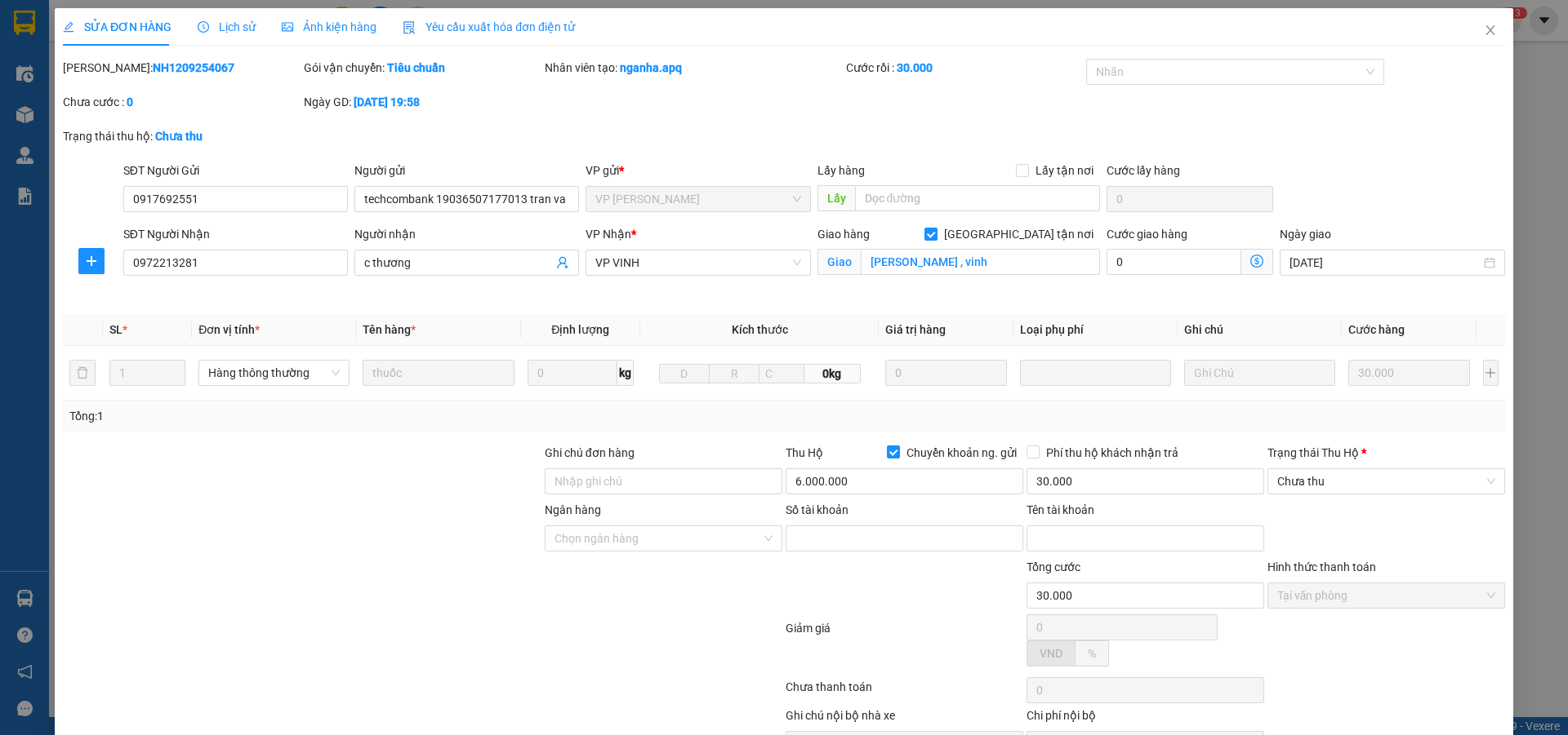
type input "0917692551"
type input "techcombank 19036507177013 tran van tuan"
type input "0972213281"
type input "c thương"
checkbox input "true"
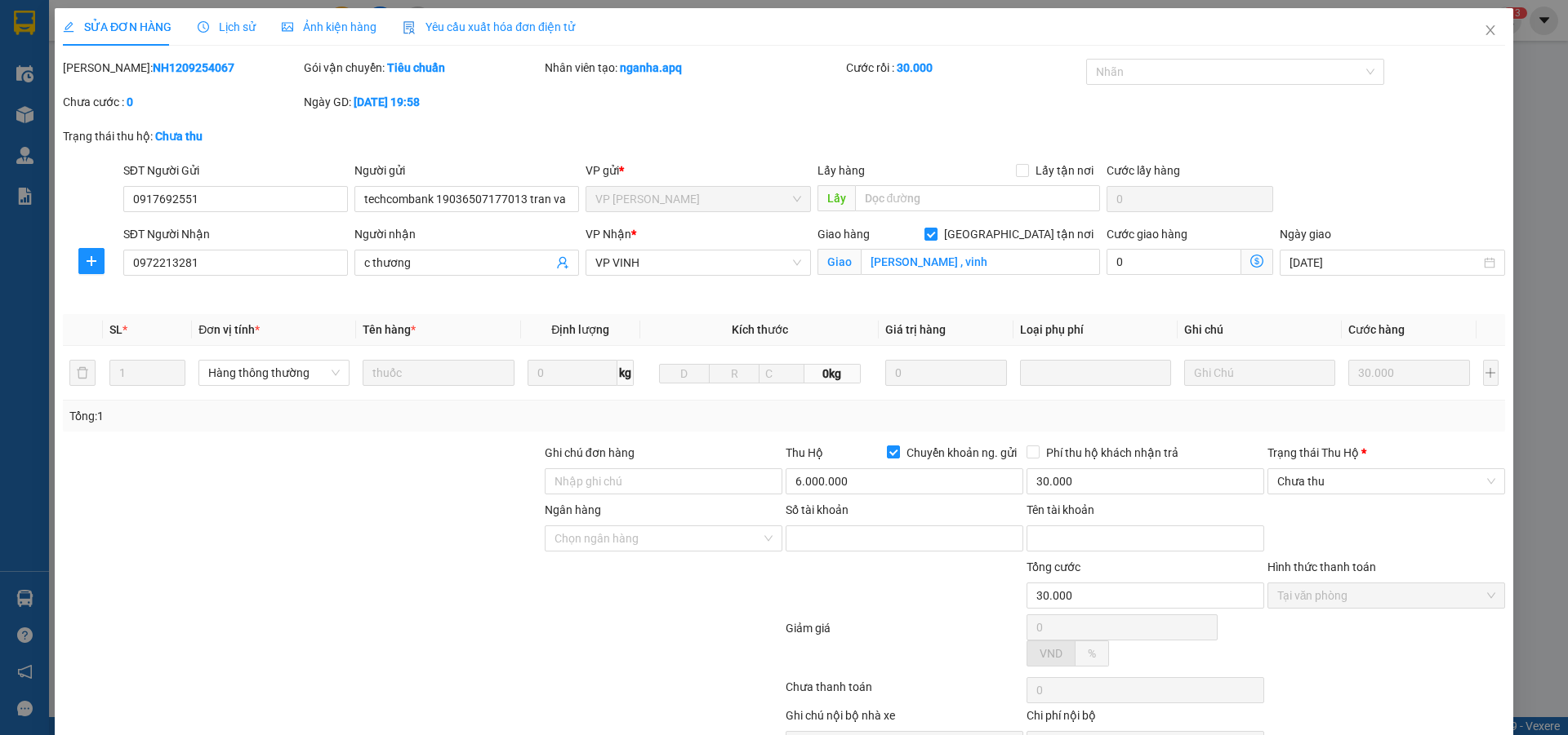
type input "hoàng nghĩa lương , vinh"
type input "30.000"
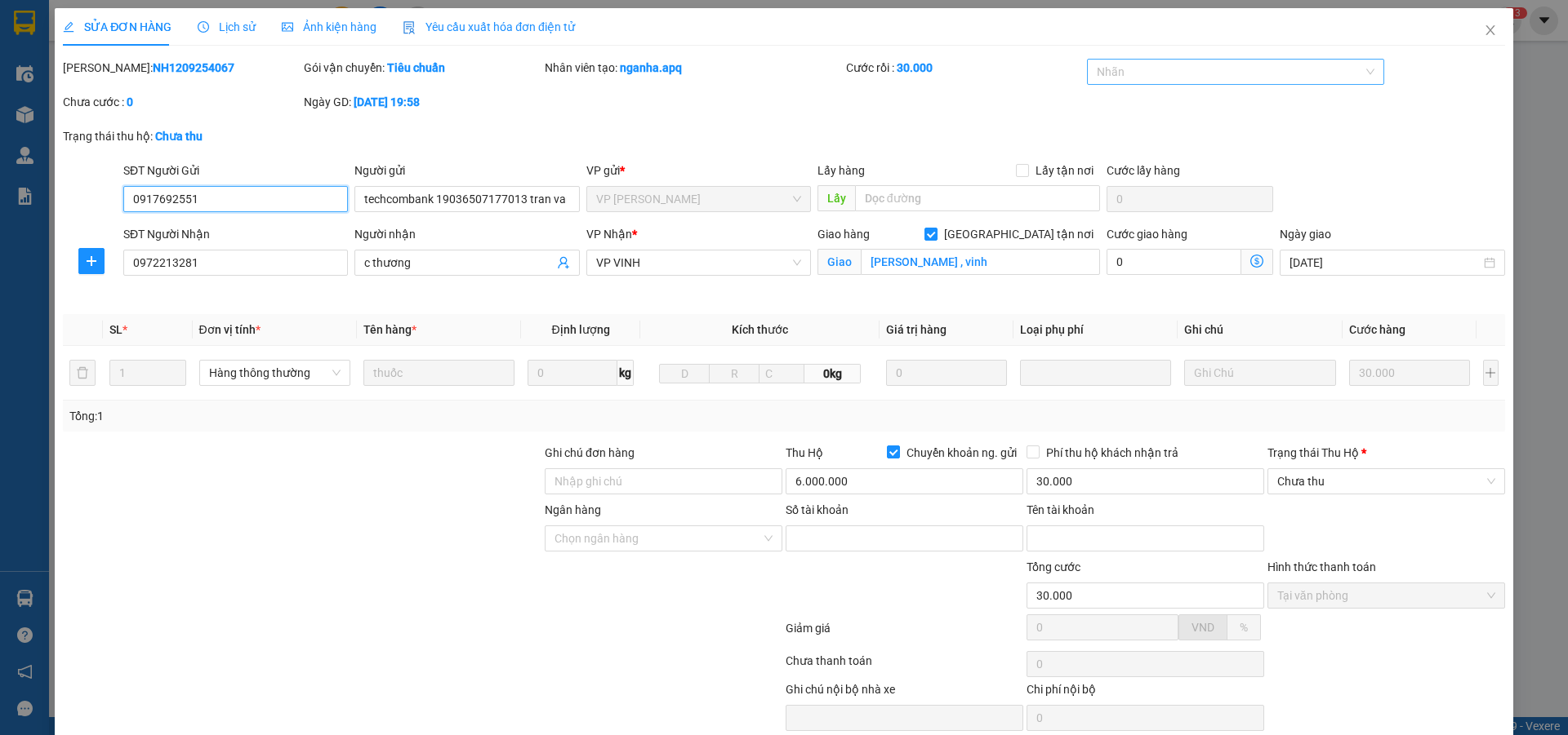
click at [1274, 78] on div at bounding box center [1228, 72] width 274 height 19
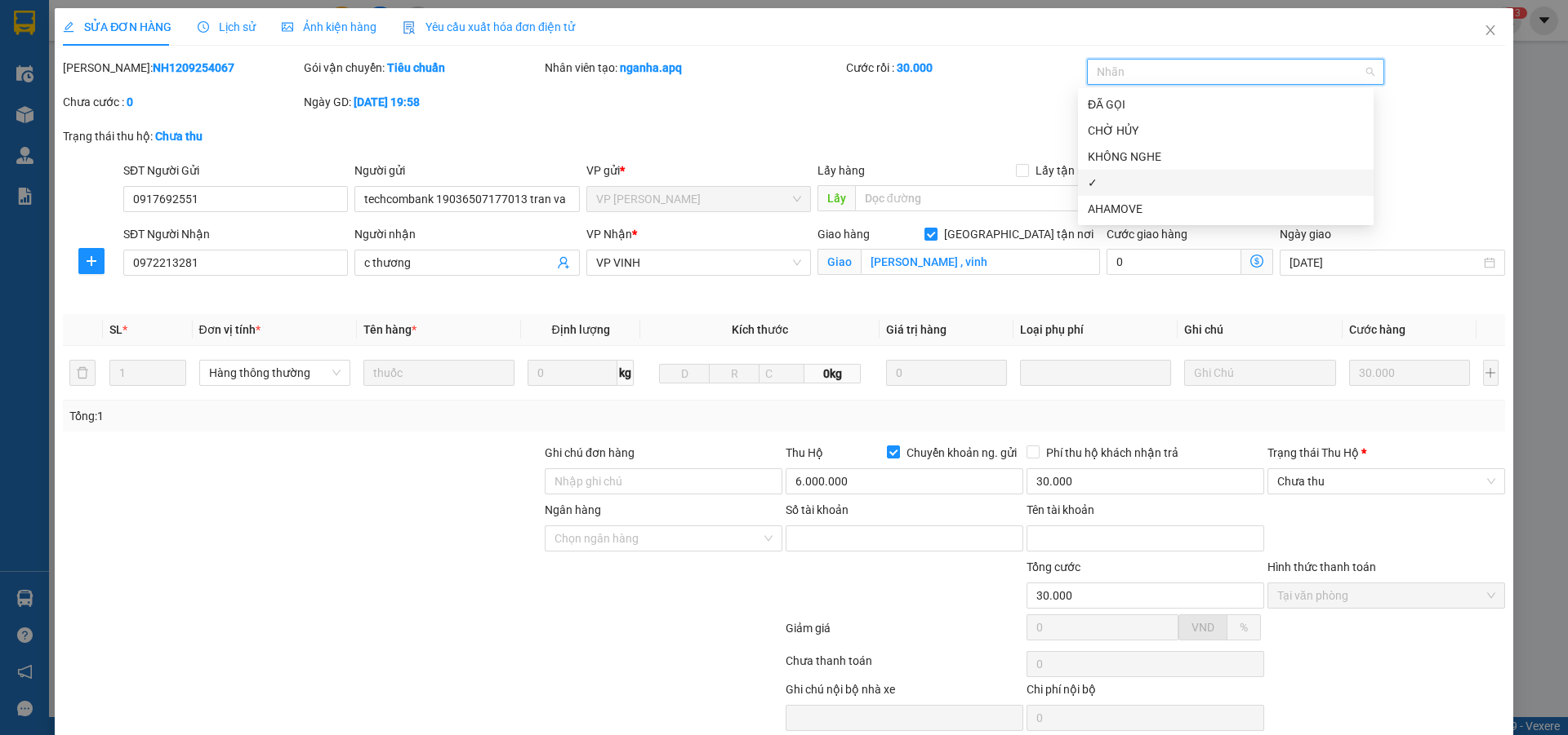
click at [1099, 188] on div "✓" at bounding box center [1226, 183] width 276 height 18
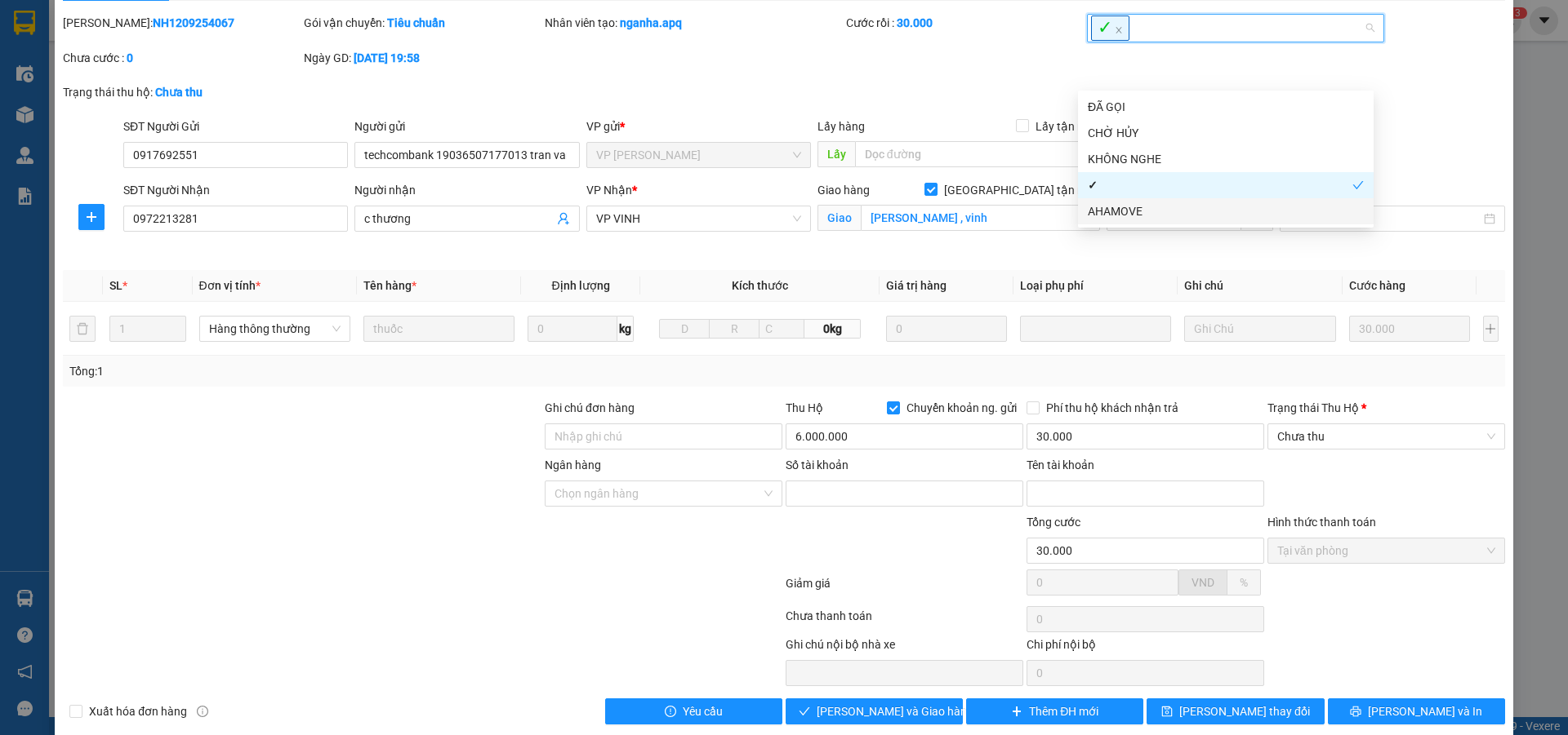
scroll to position [67, 0]
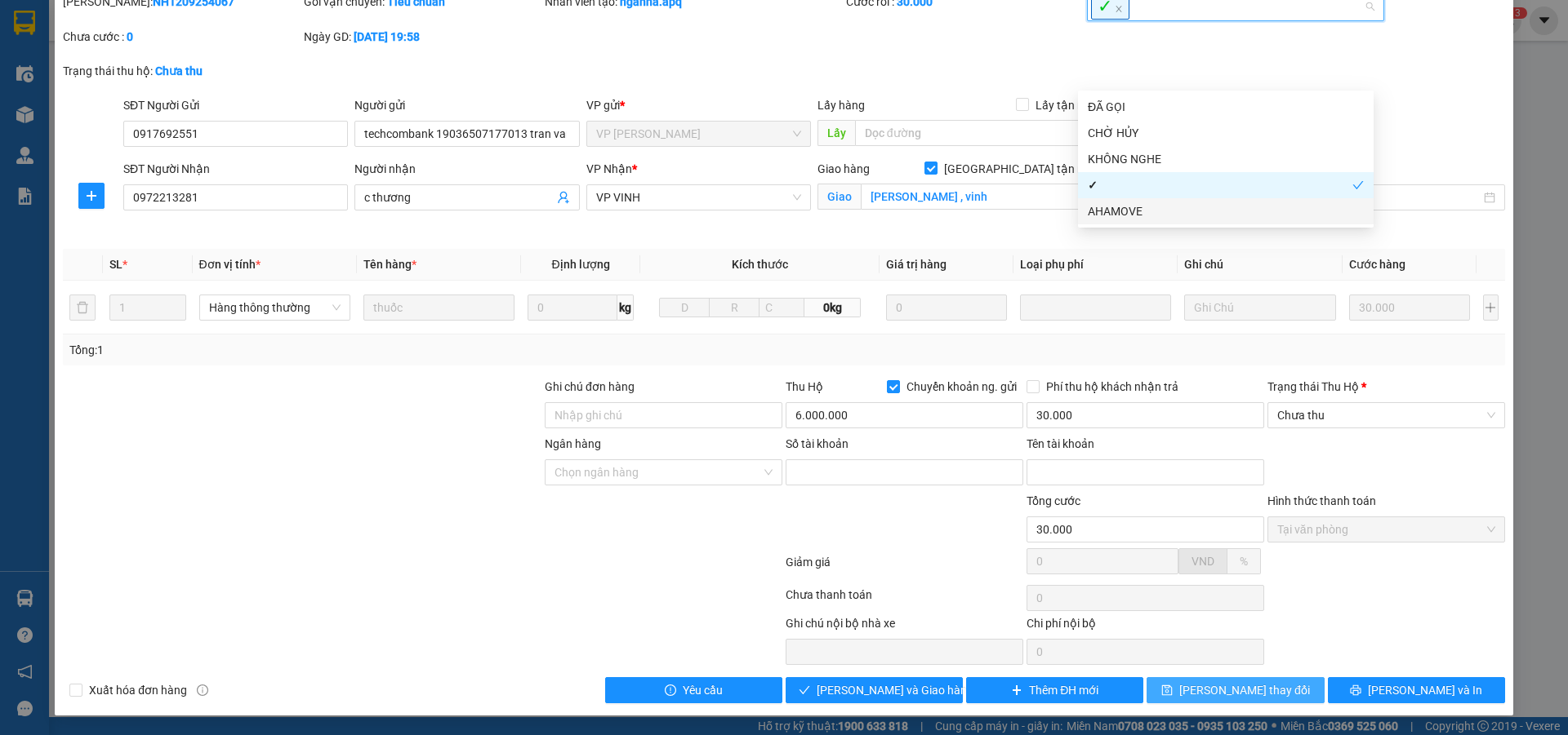
click at [1236, 691] on span "Lưu thay đổi" at bounding box center [1244, 690] width 130 height 18
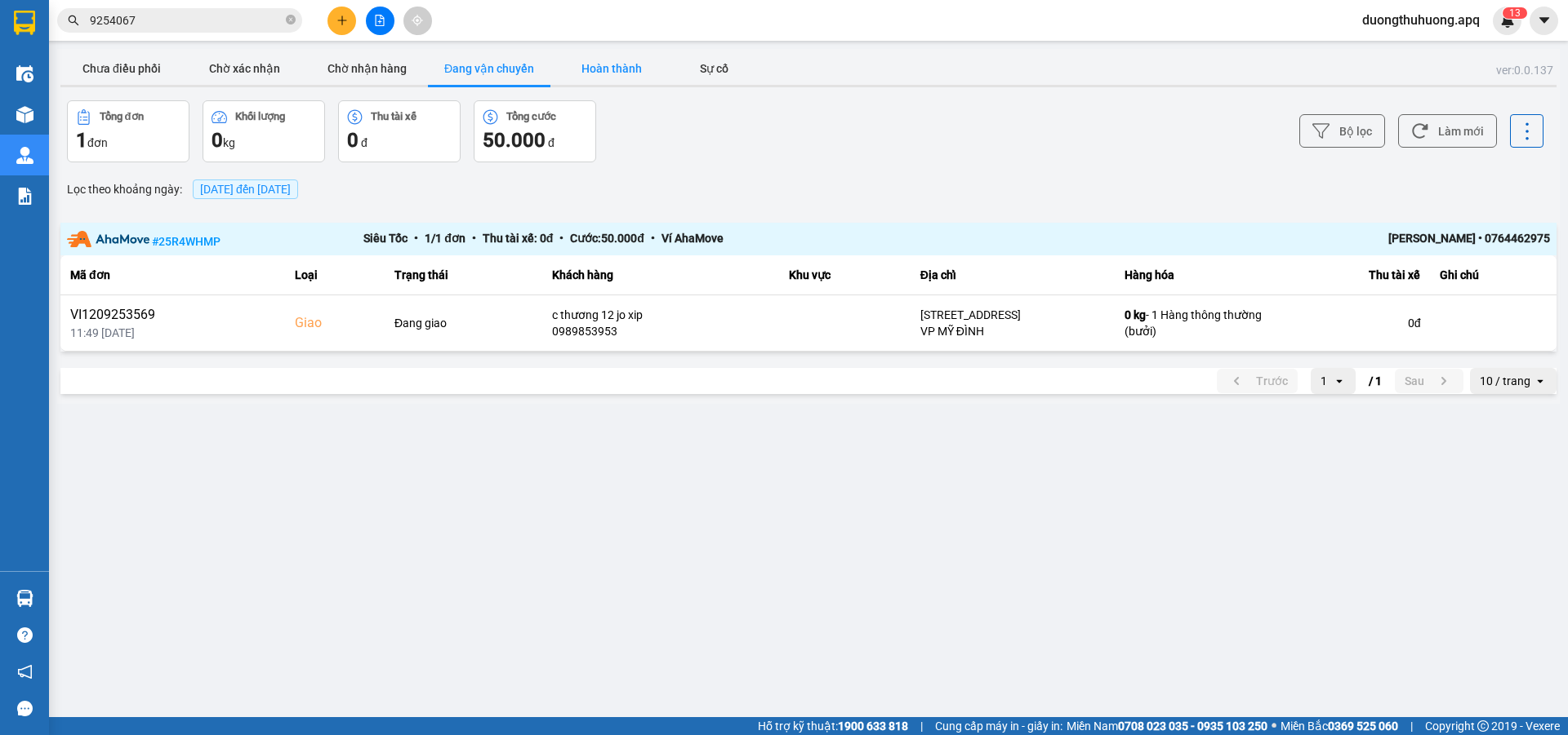
click at [621, 67] on button "Hoàn thành" at bounding box center [611, 68] width 122 height 32
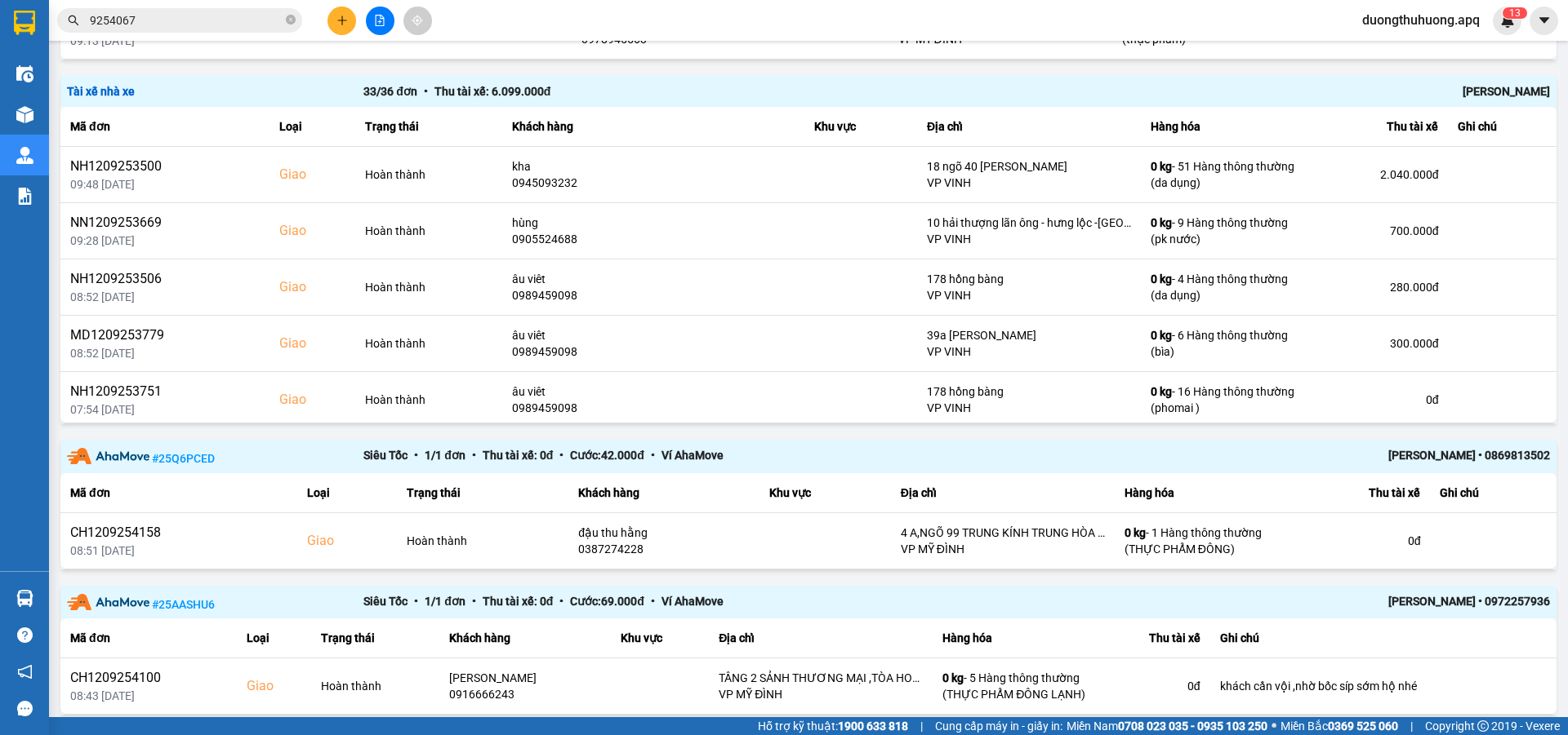
scroll to position [1882, 0]
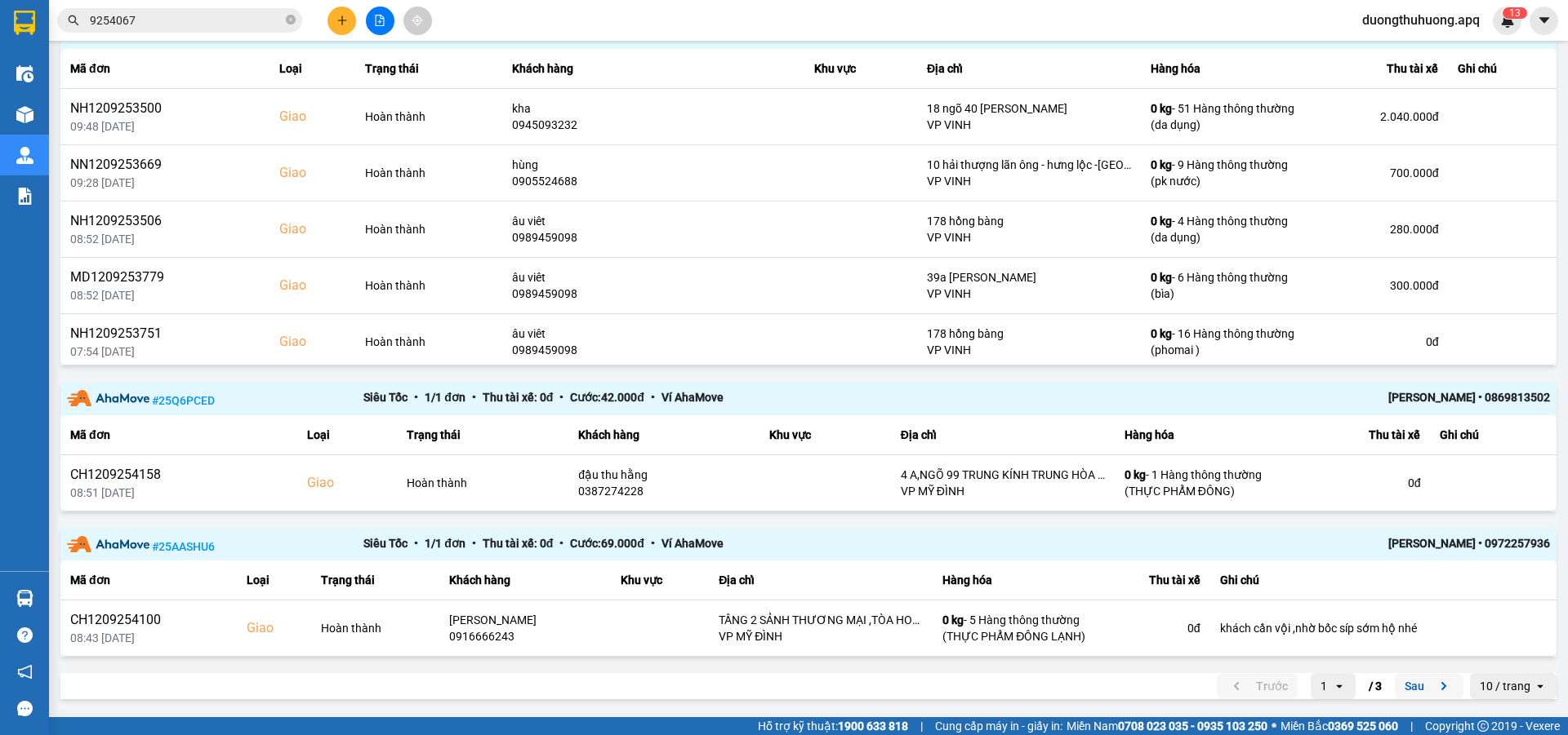
click at [1401, 685] on button "Sau" at bounding box center [1429, 686] width 68 height 24
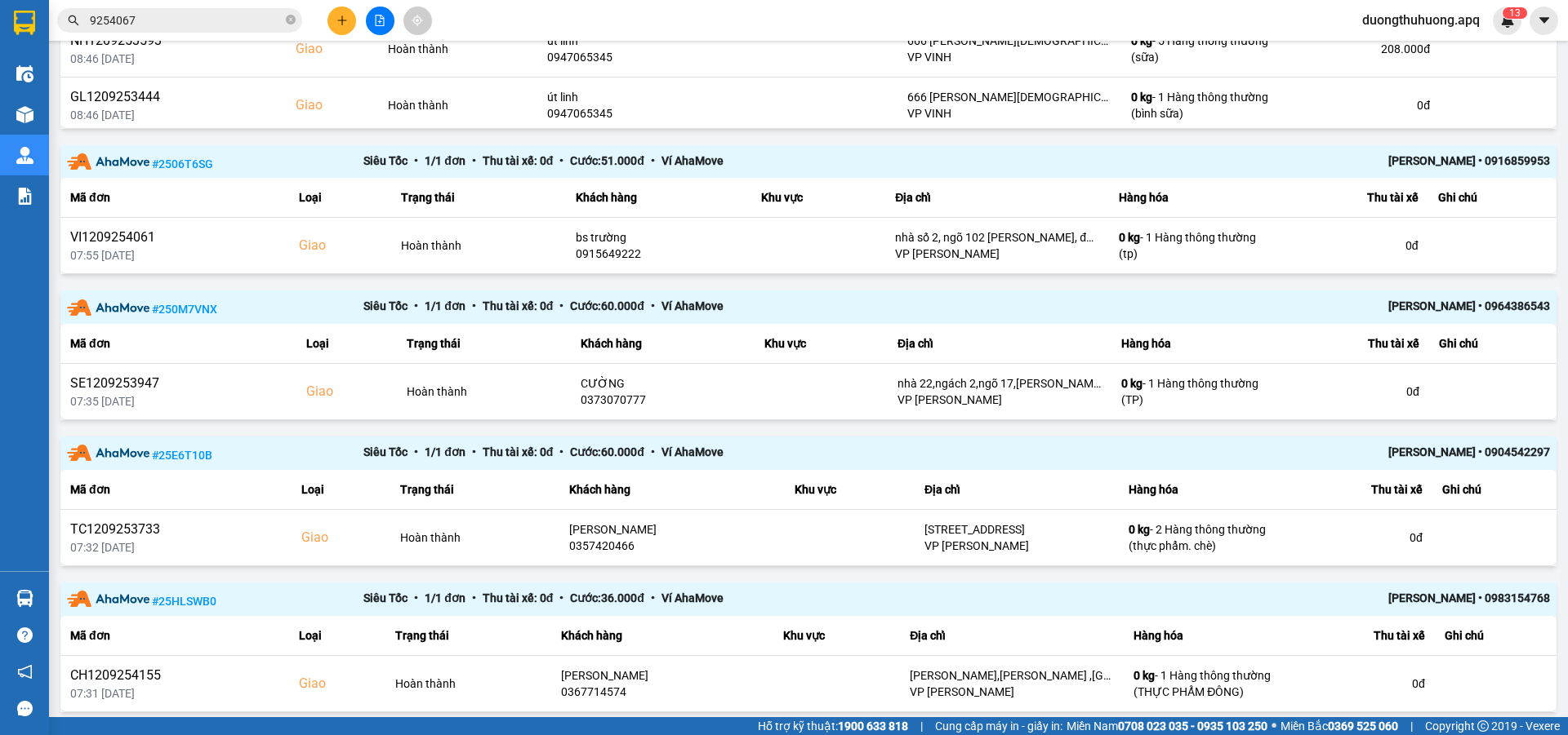
scroll to position [1227, 0]
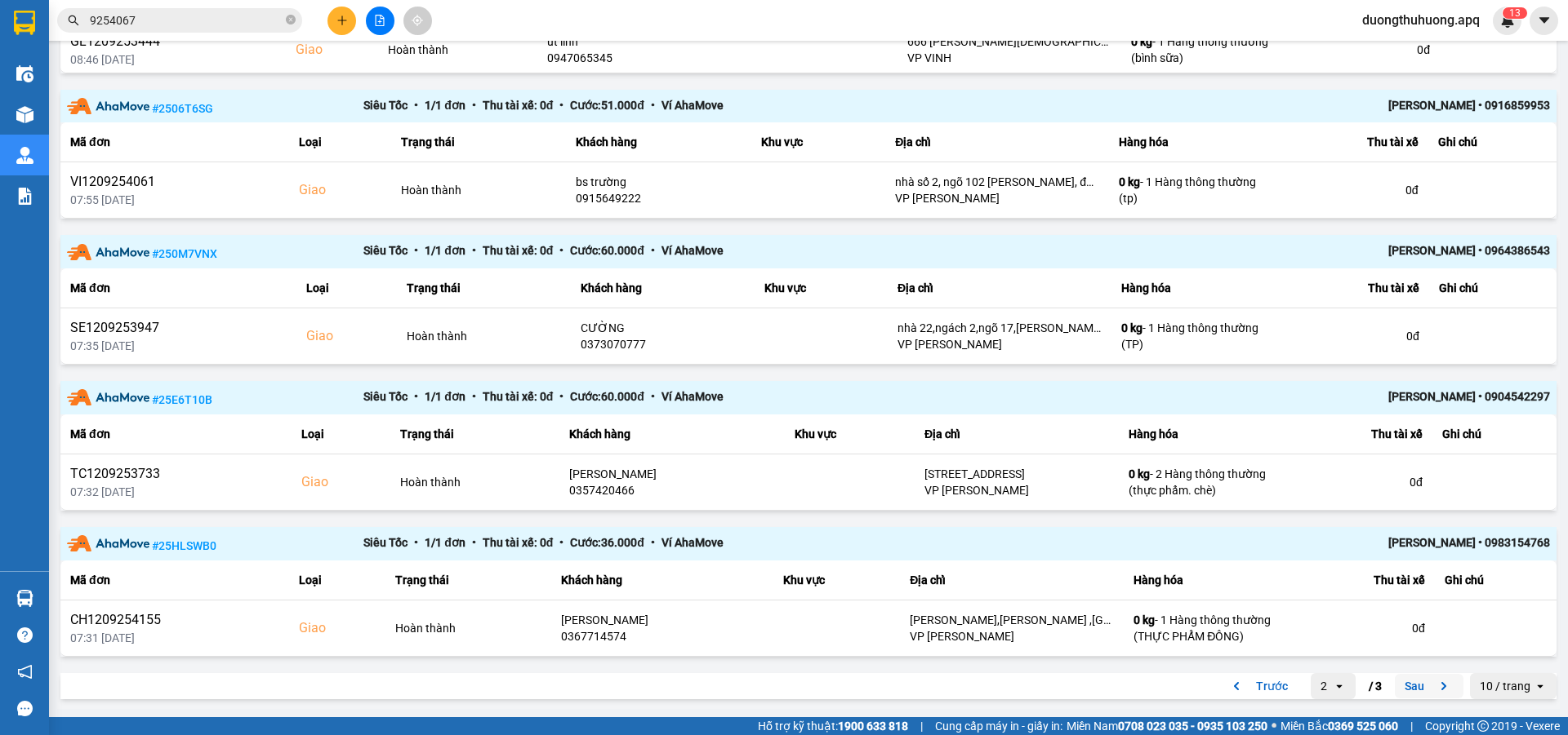
click at [1397, 687] on button "Sau" at bounding box center [1429, 686] width 68 height 24
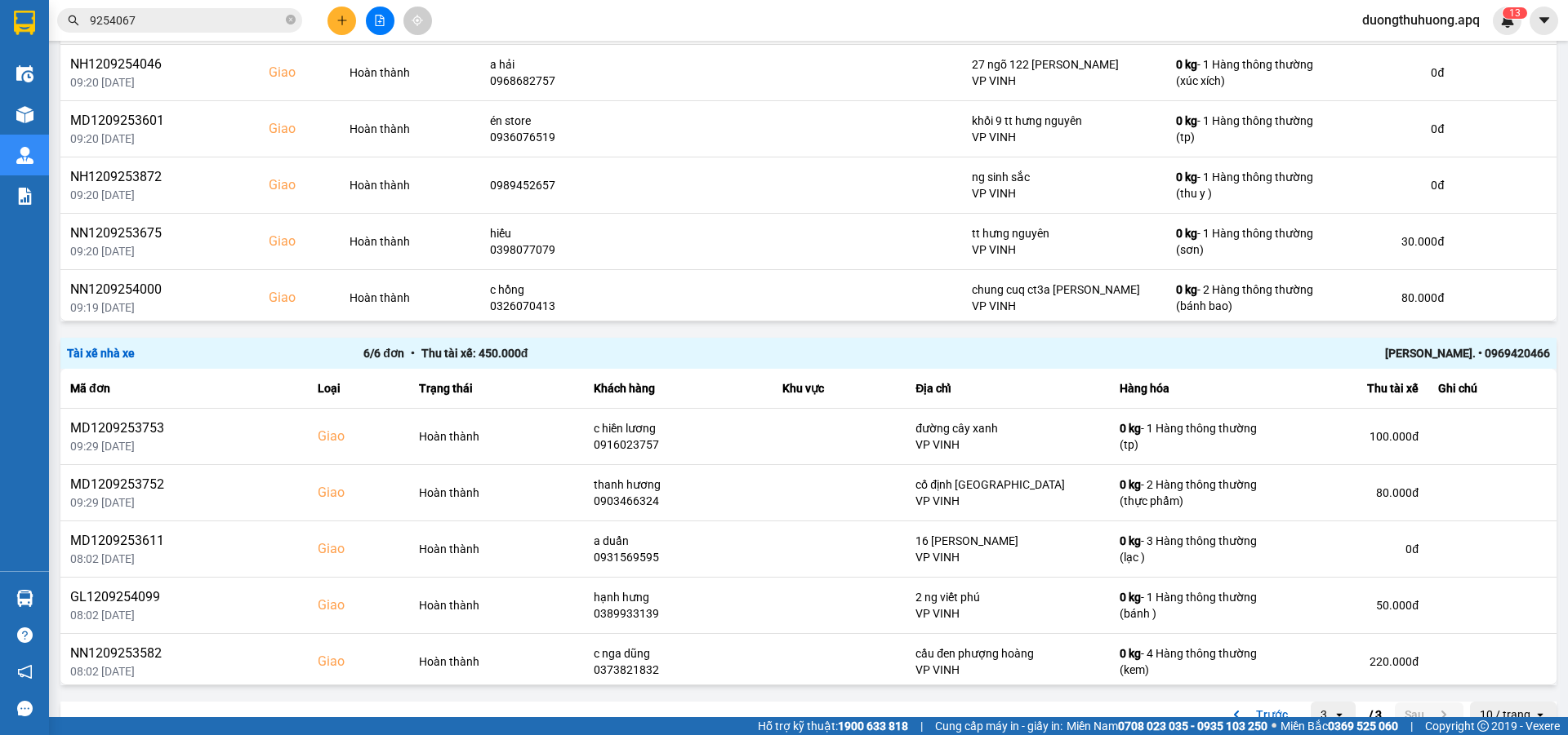
scroll to position [1006, 0]
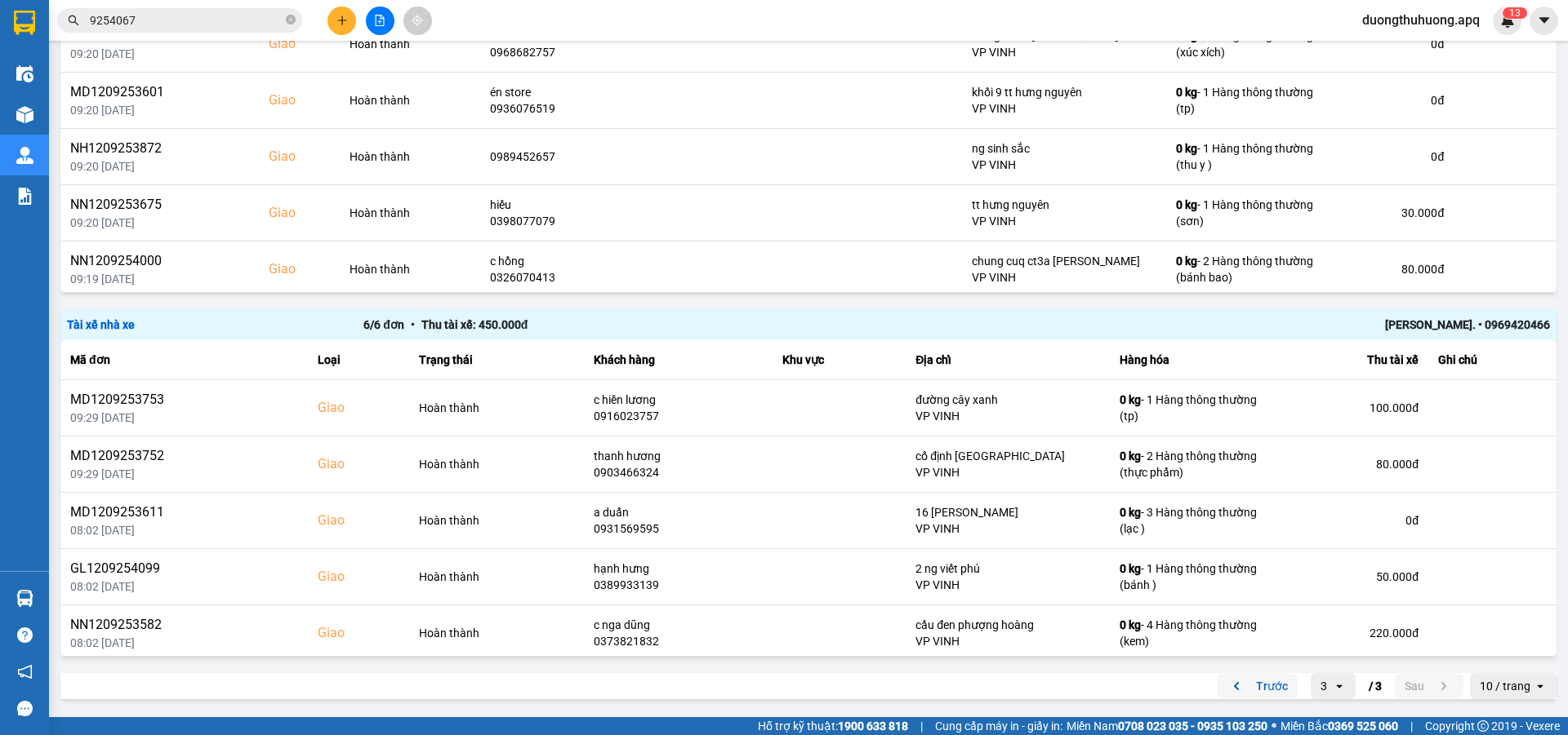
click at [1264, 686] on button "Trước" at bounding box center [1258, 686] width 80 height 24
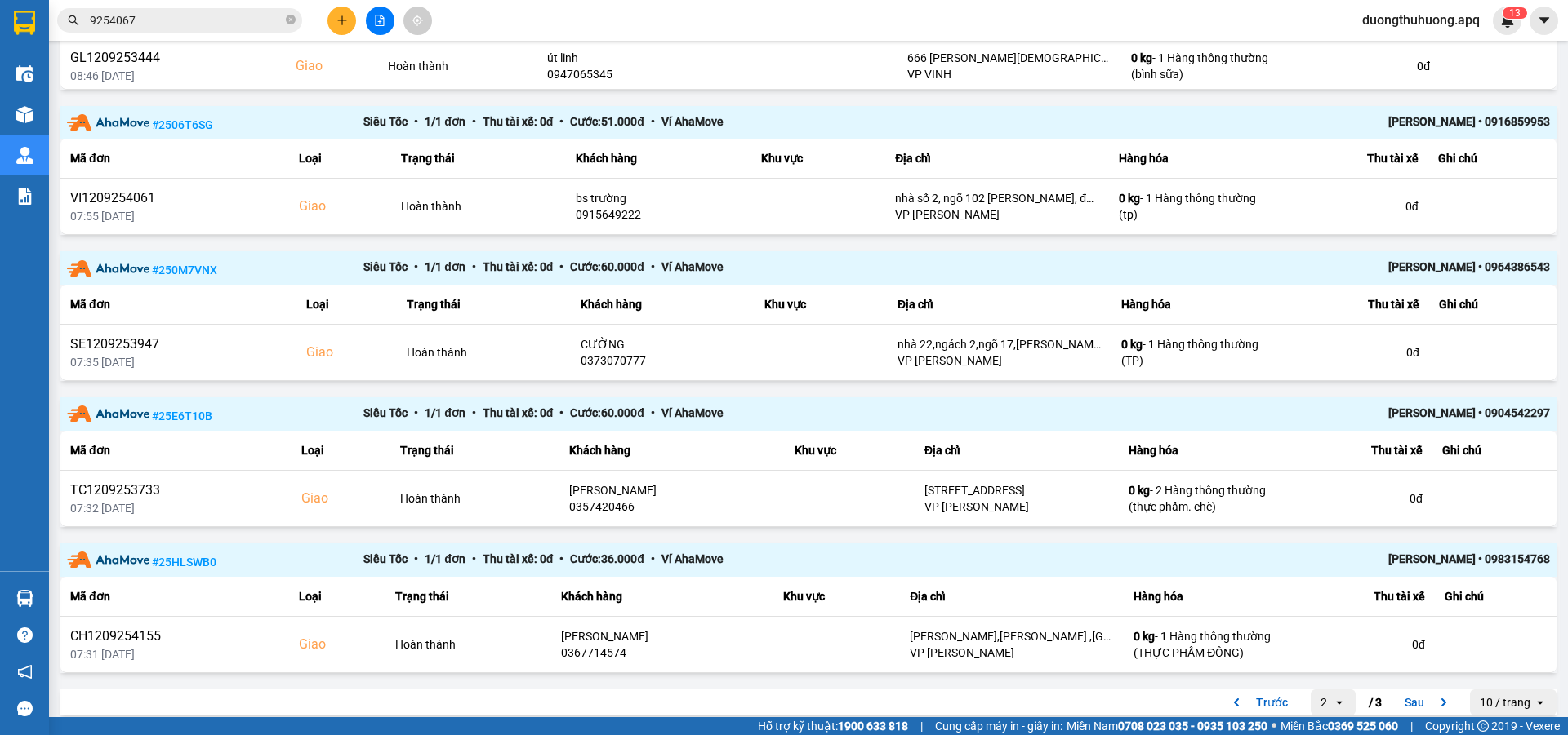
scroll to position [1227, 0]
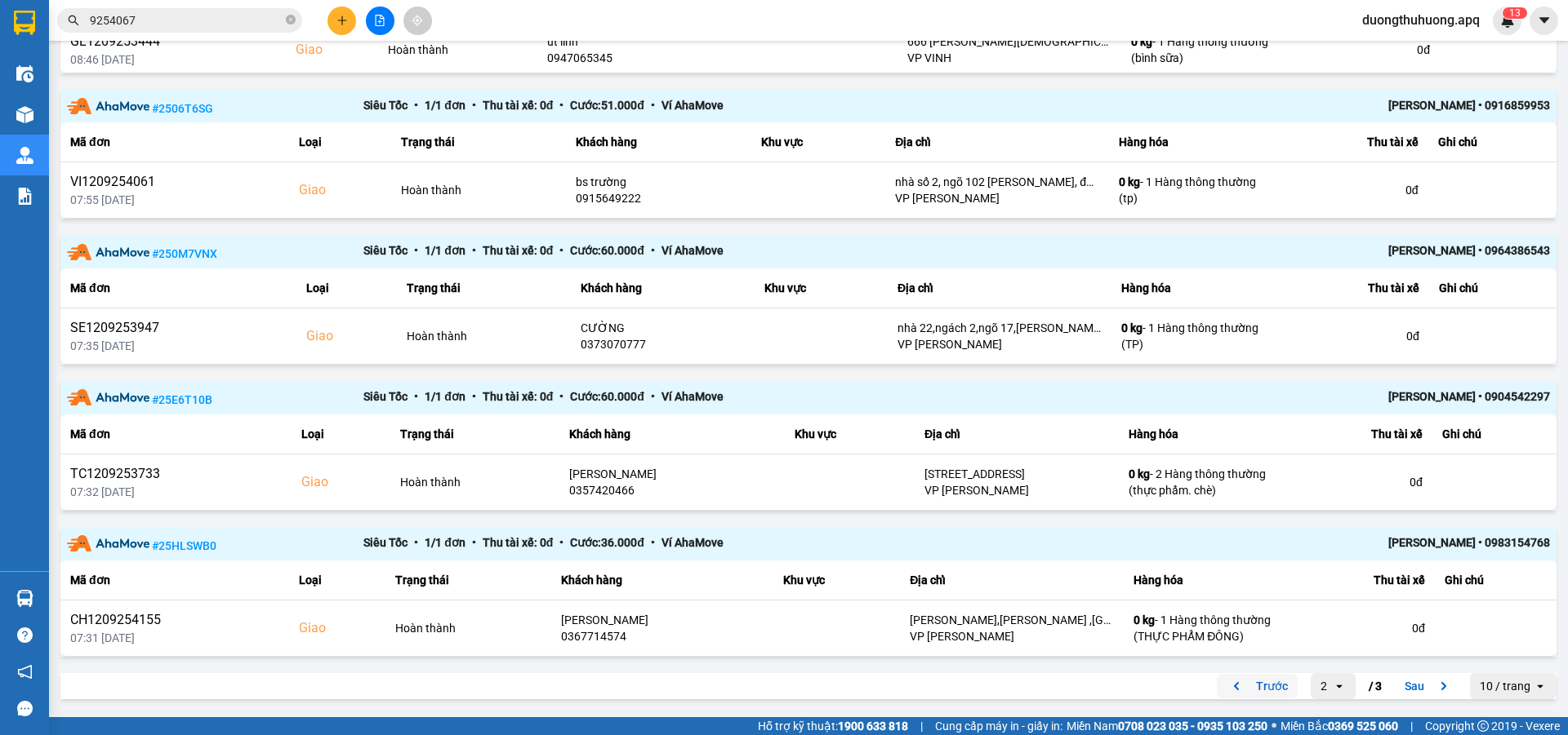
click at [1272, 694] on button "Trước" at bounding box center [1258, 686] width 80 height 24
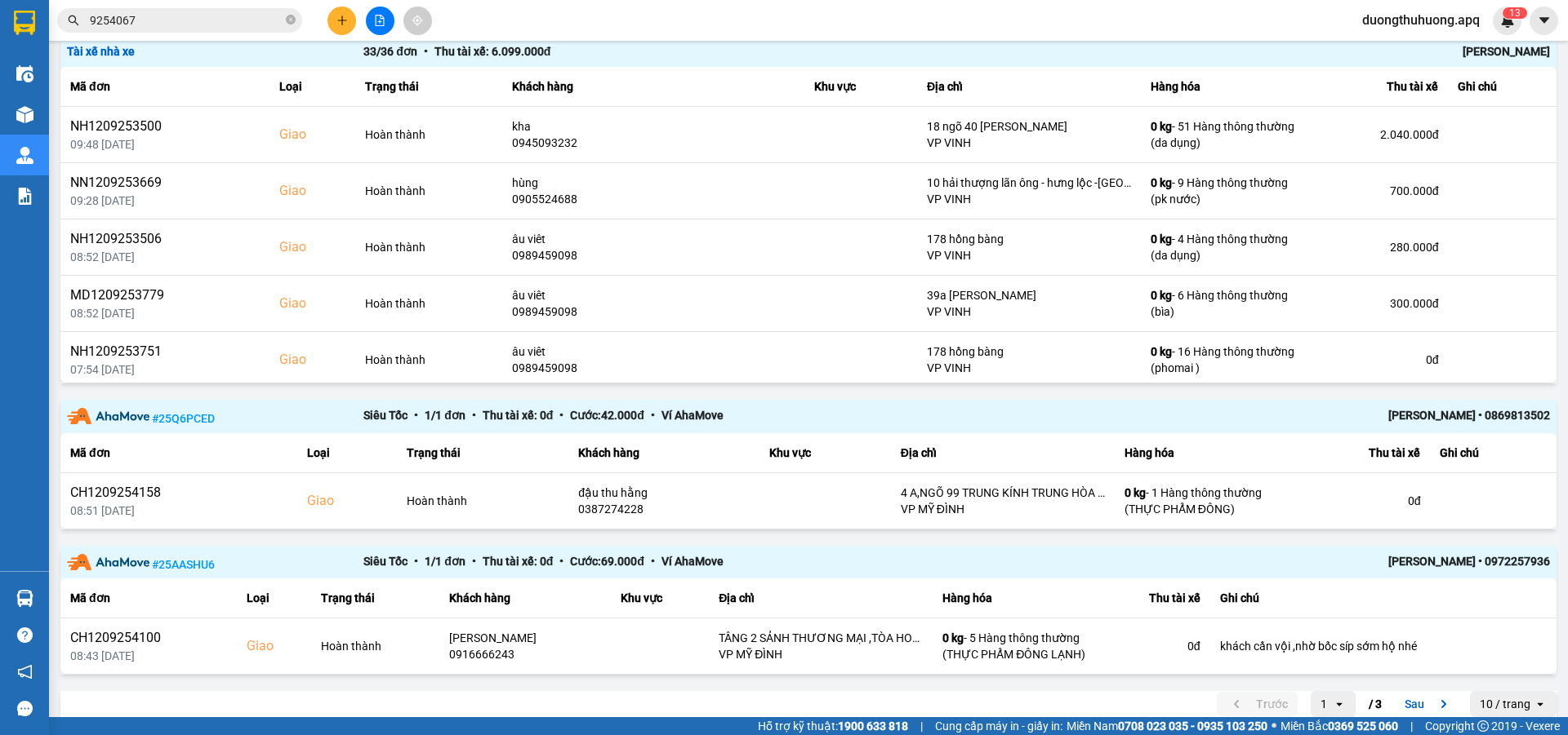
scroll to position [1882, 0]
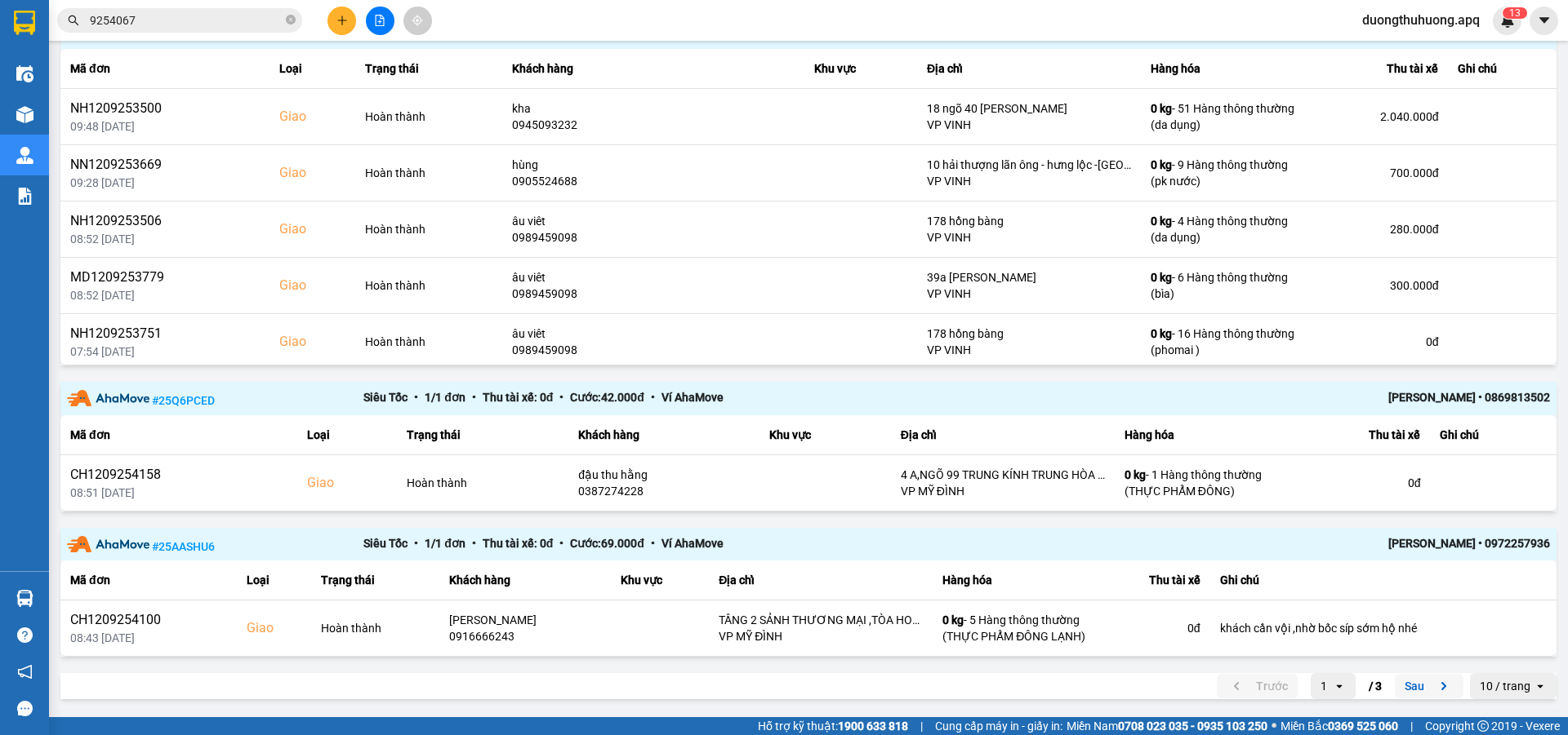
click at [1405, 687] on button "Sau" at bounding box center [1429, 686] width 68 height 24
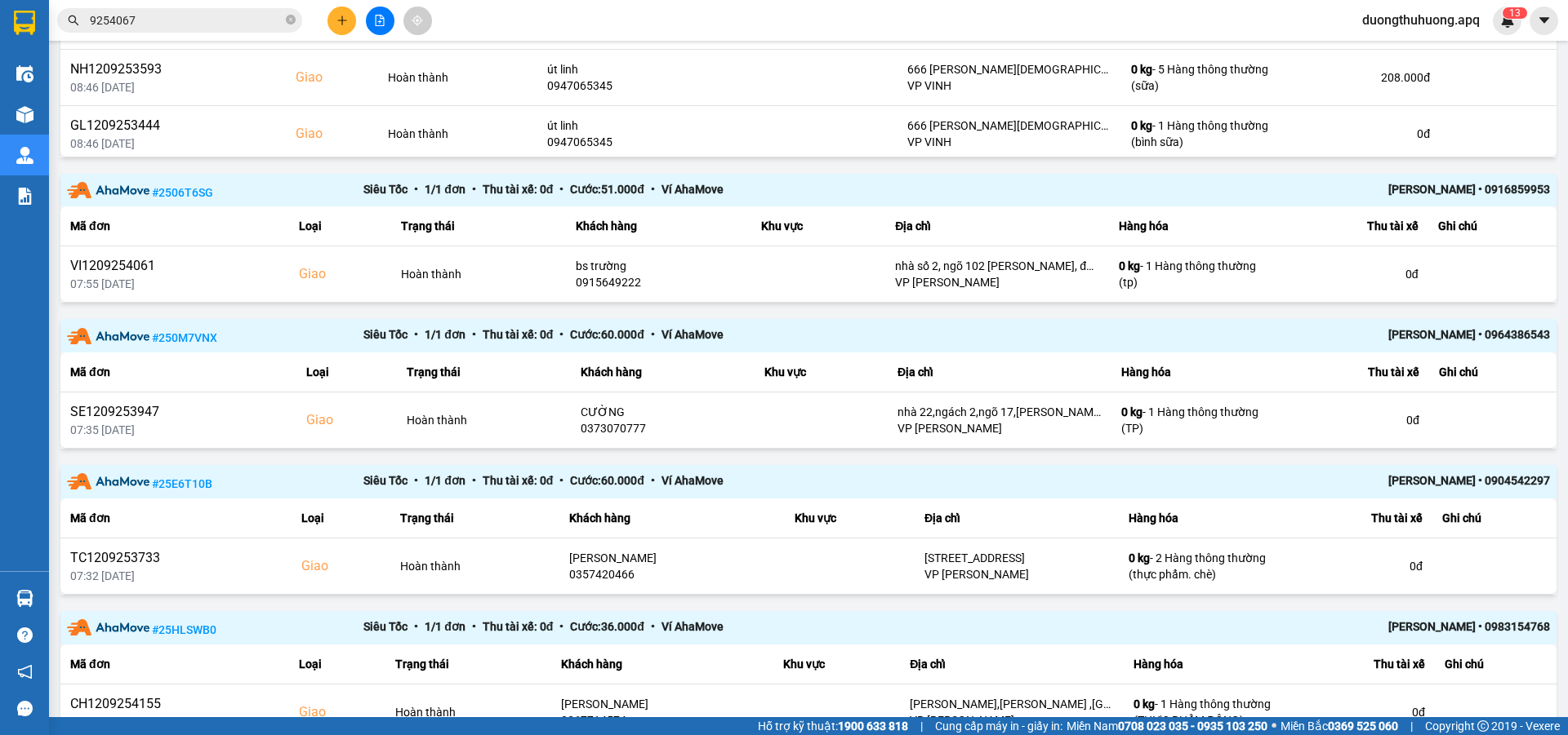
scroll to position [1227, 0]
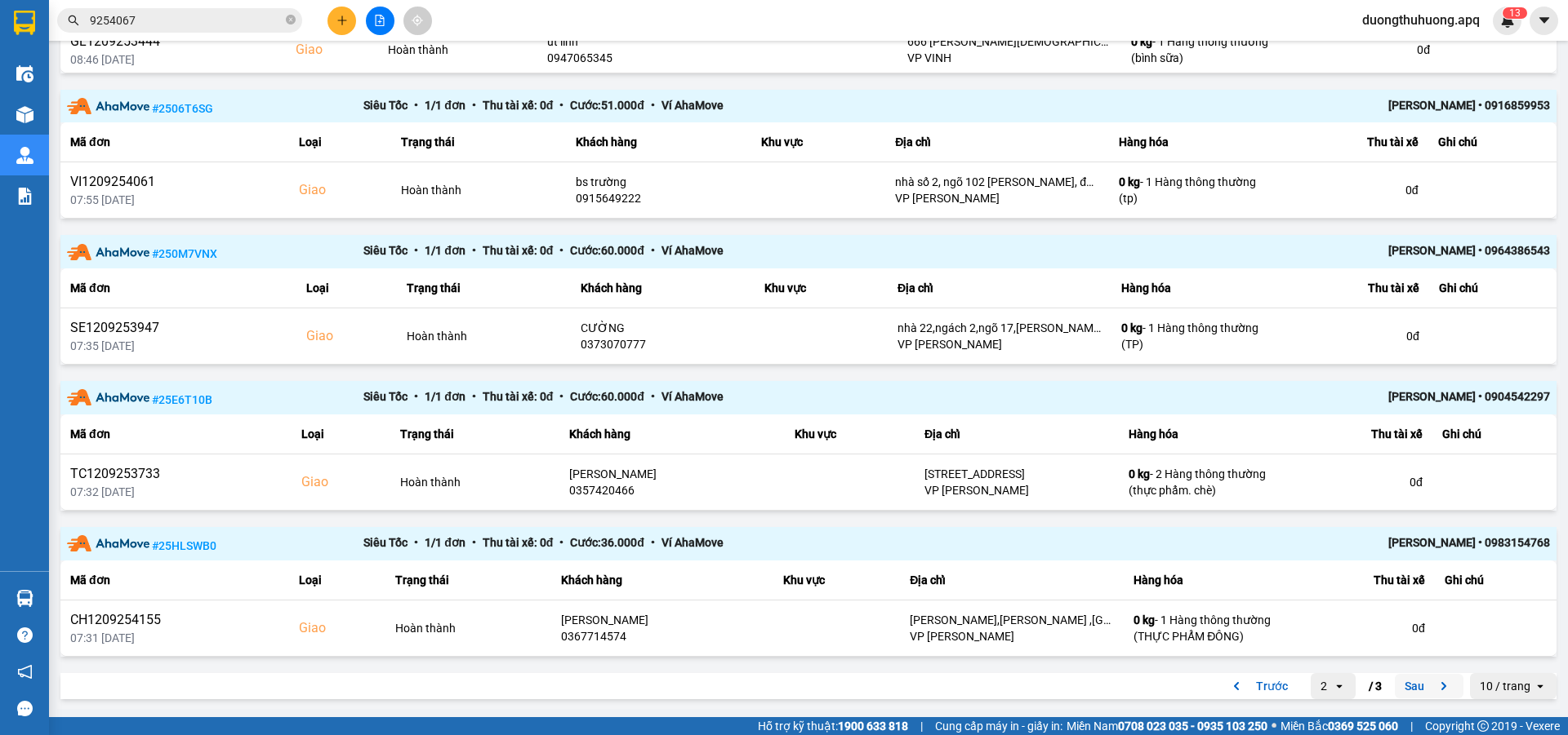
click at [1395, 686] on button "Sau" at bounding box center [1429, 686] width 68 height 24
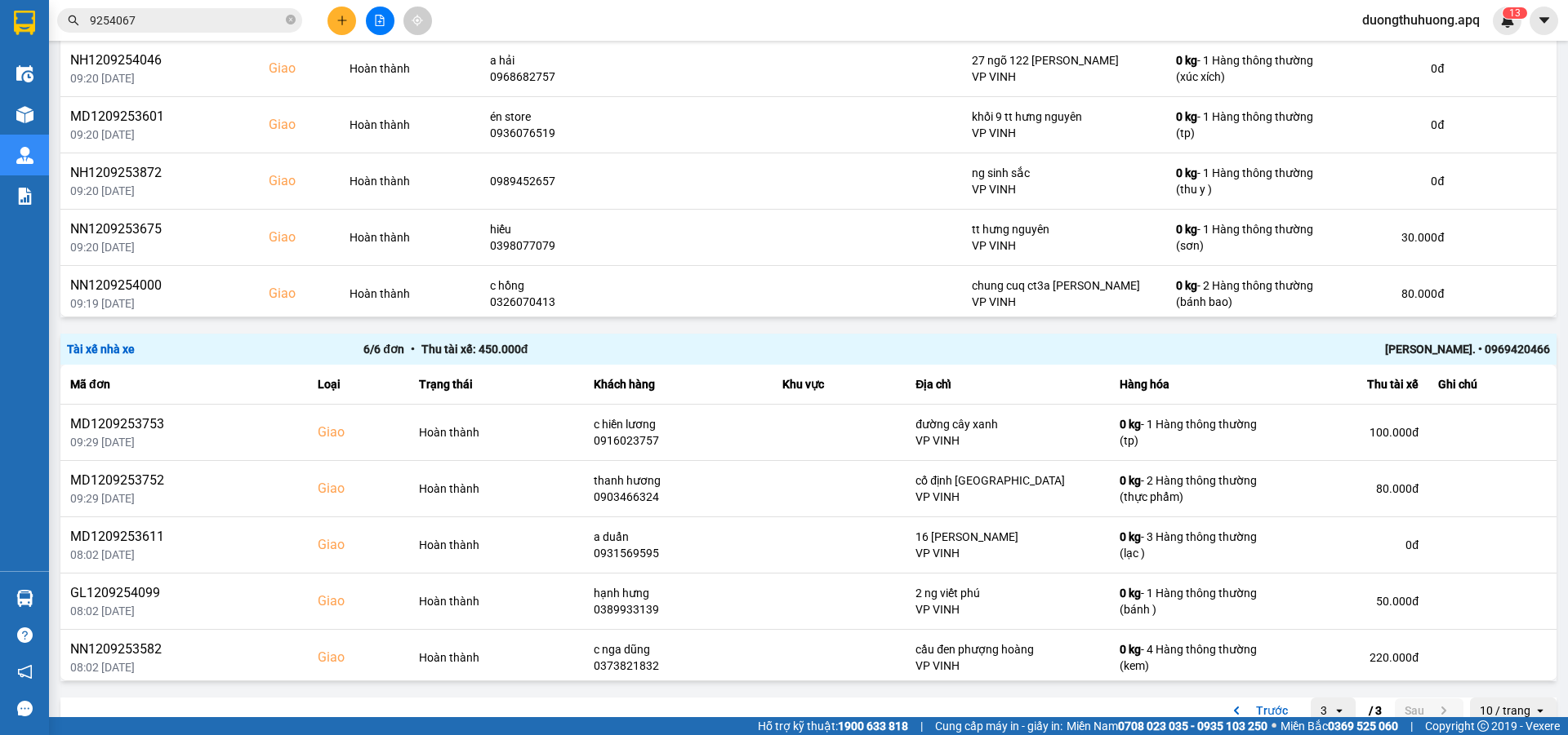
scroll to position [1006, 0]
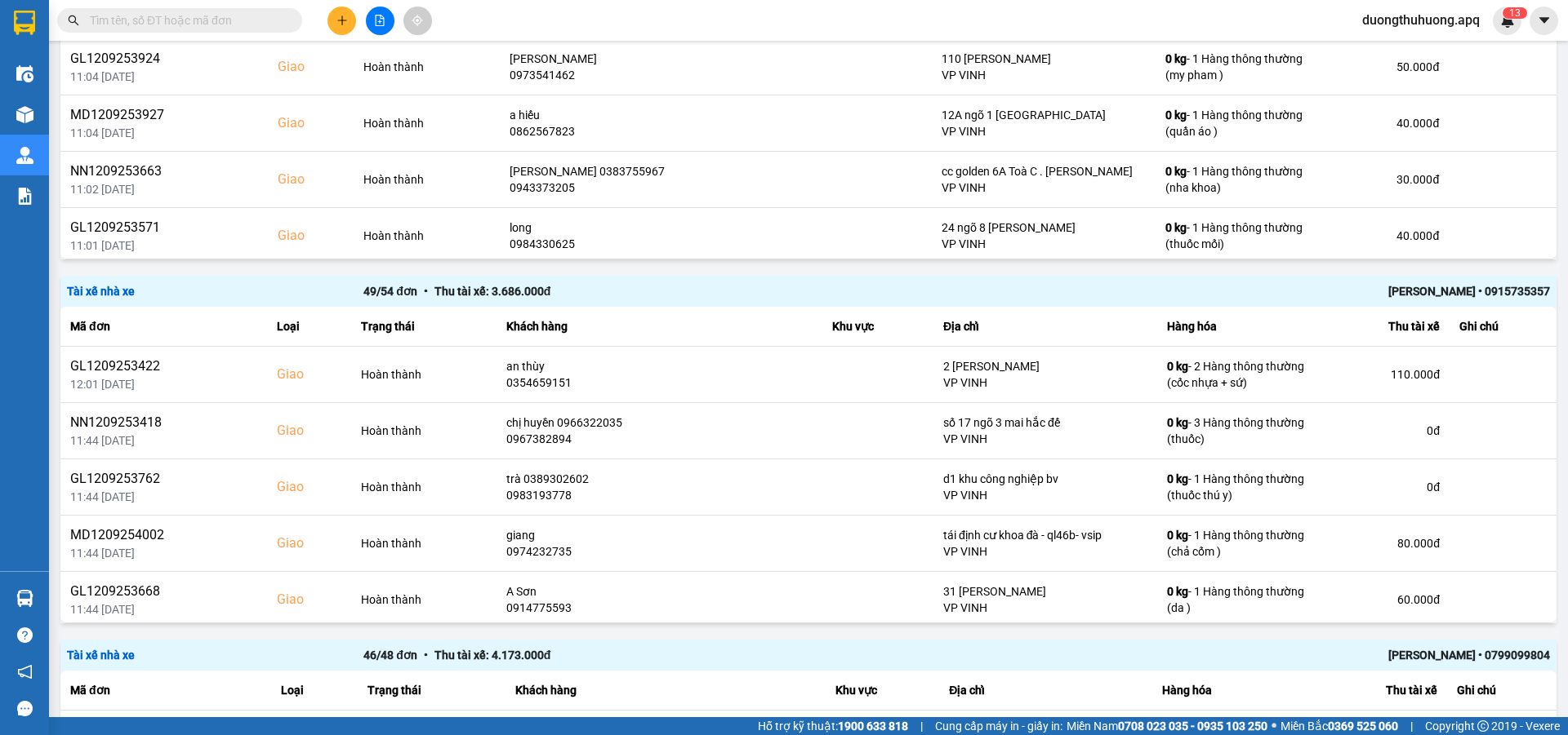
scroll to position [463, 0]
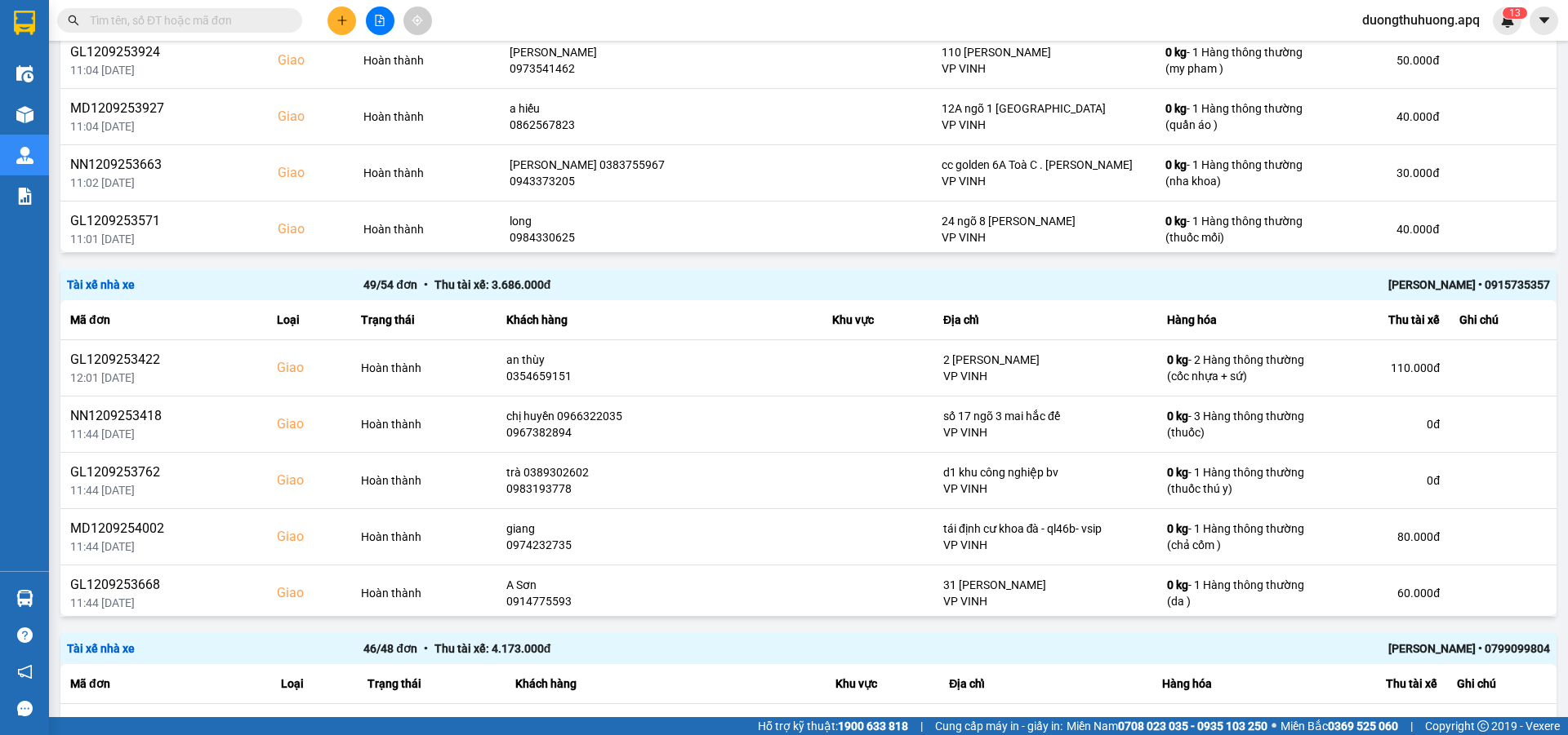
click at [1425, 287] on div "[PERSON_NAME] • 0915735357" at bounding box center [1254, 285] width 593 height 18
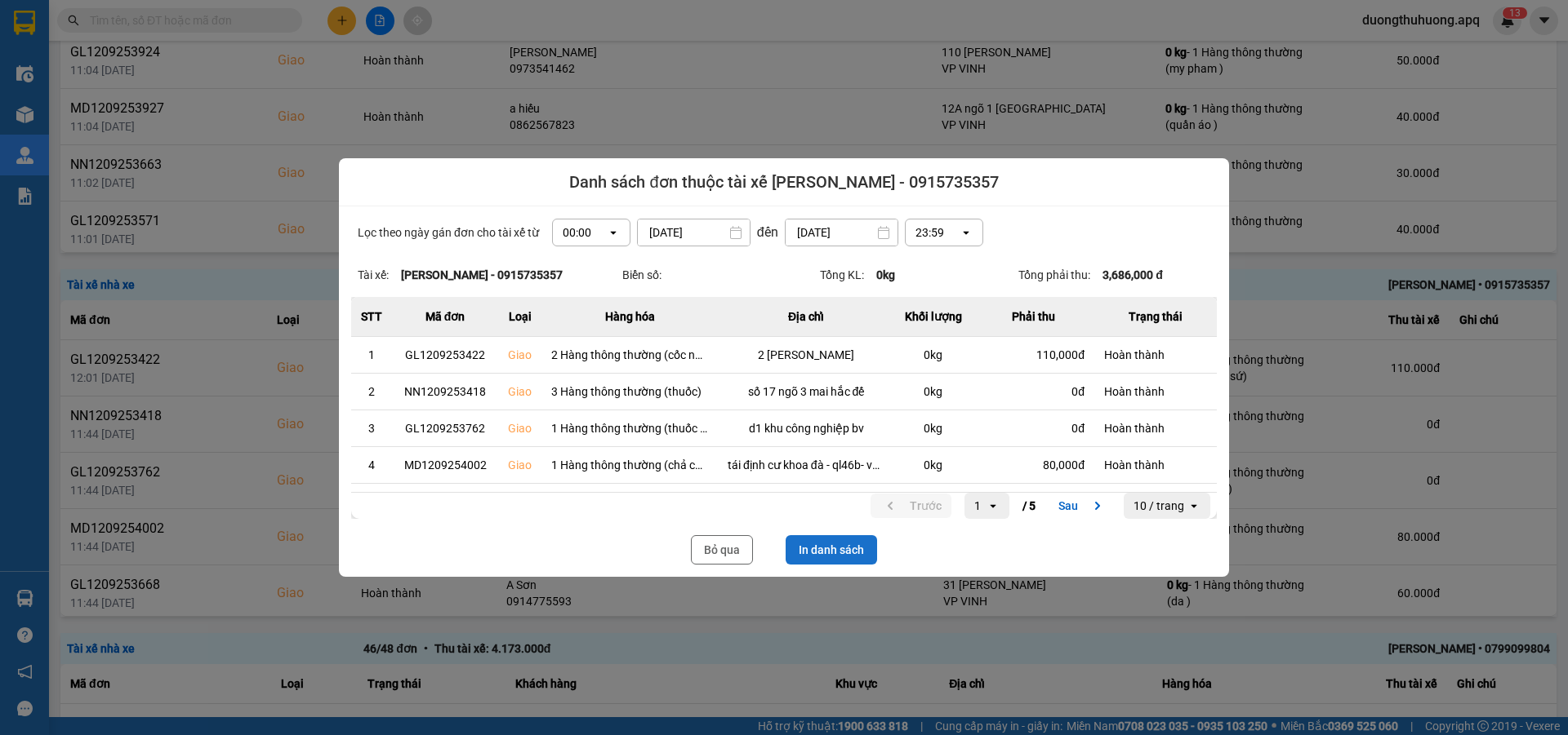
click at [847, 550] on button "In danh sách" at bounding box center [831, 551] width 92 height 30
click at [721, 550] on button "Bỏ qua" at bounding box center [721, 551] width 62 height 30
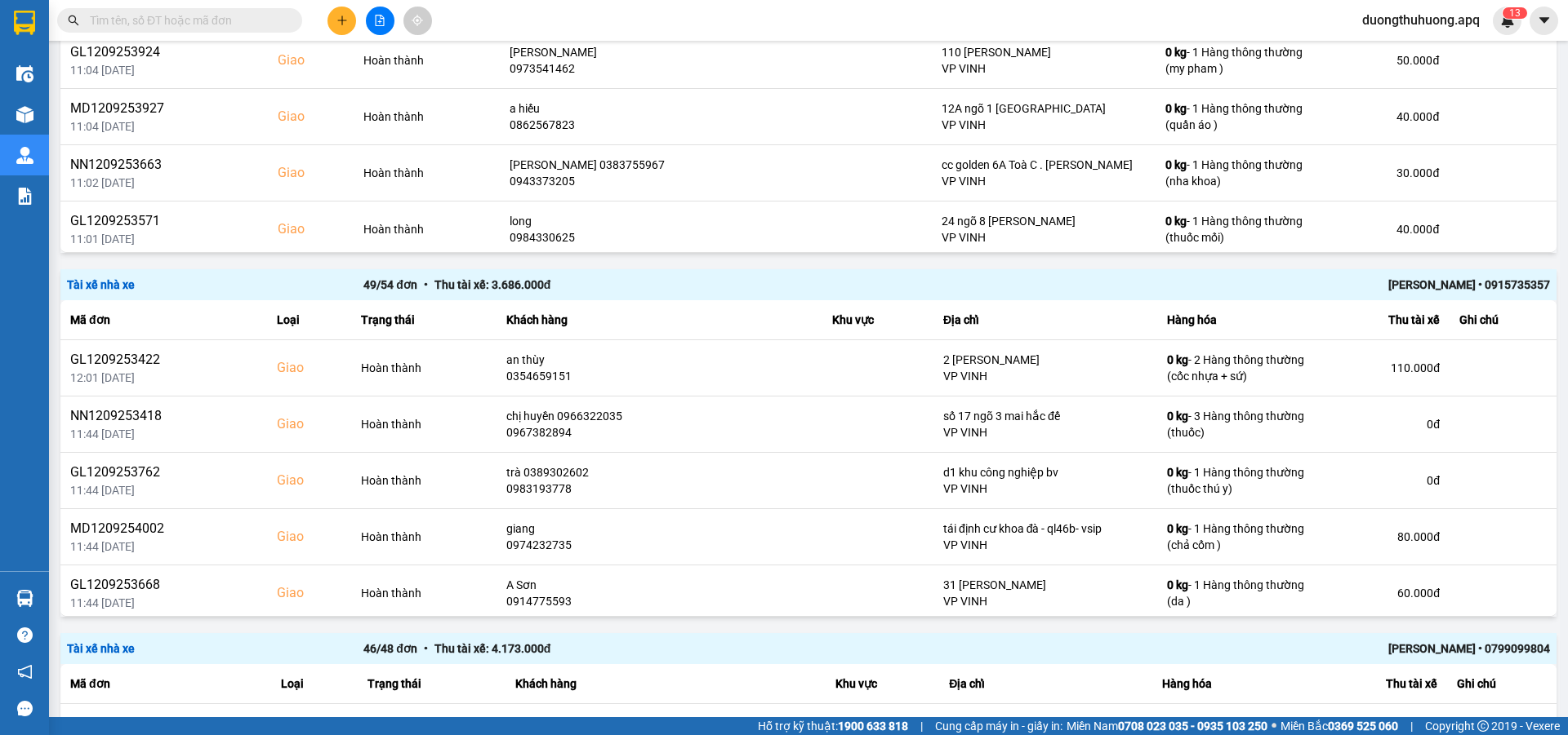
click at [212, 10] on span at bounding box center [179, 20] width 245 height 24
click at [215, 18] on input "text" at bounding box center [186, 20] width 192 height 18
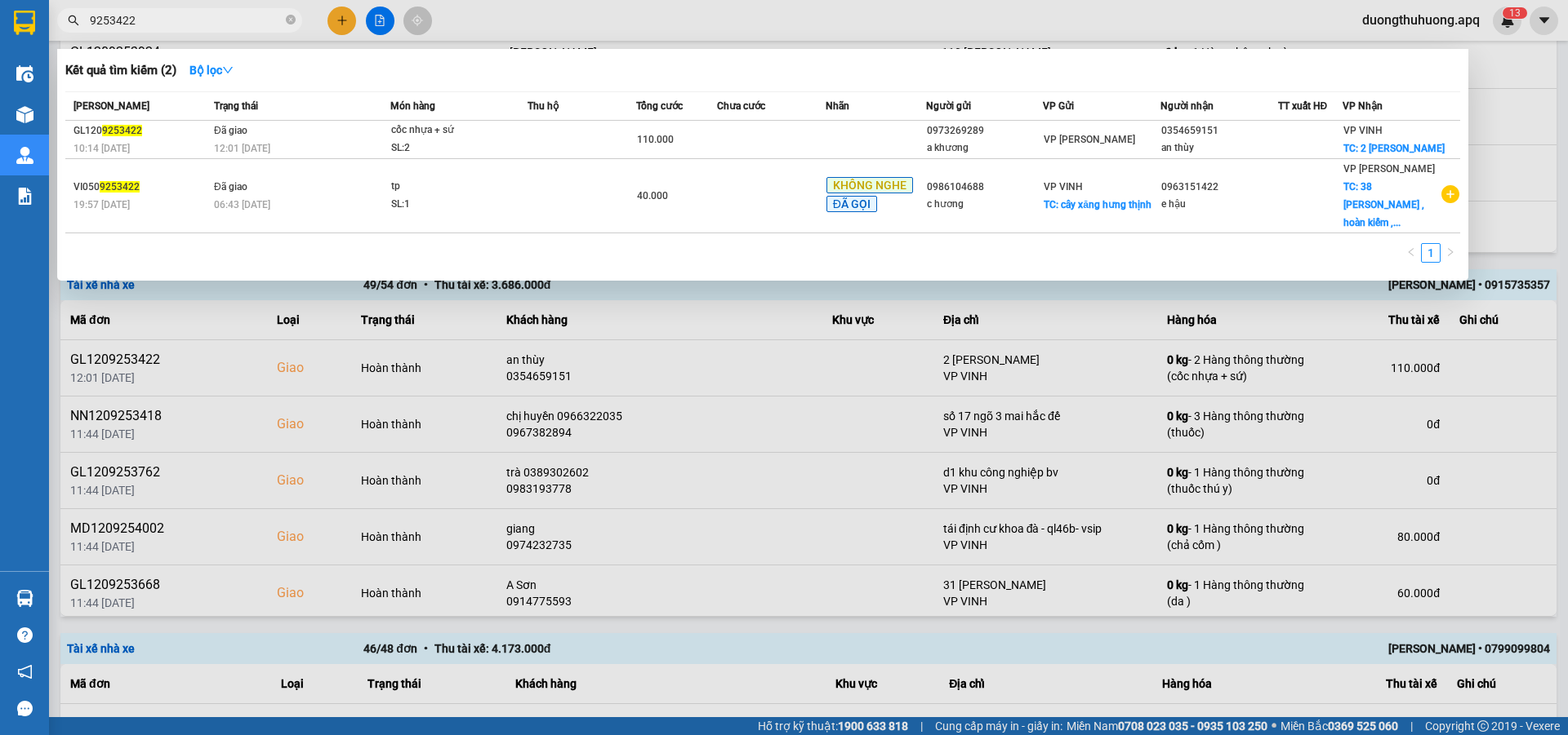
type input "9253422"
click at [1429, 22] on div at bounding box center [784, 367] width 1568 height 735
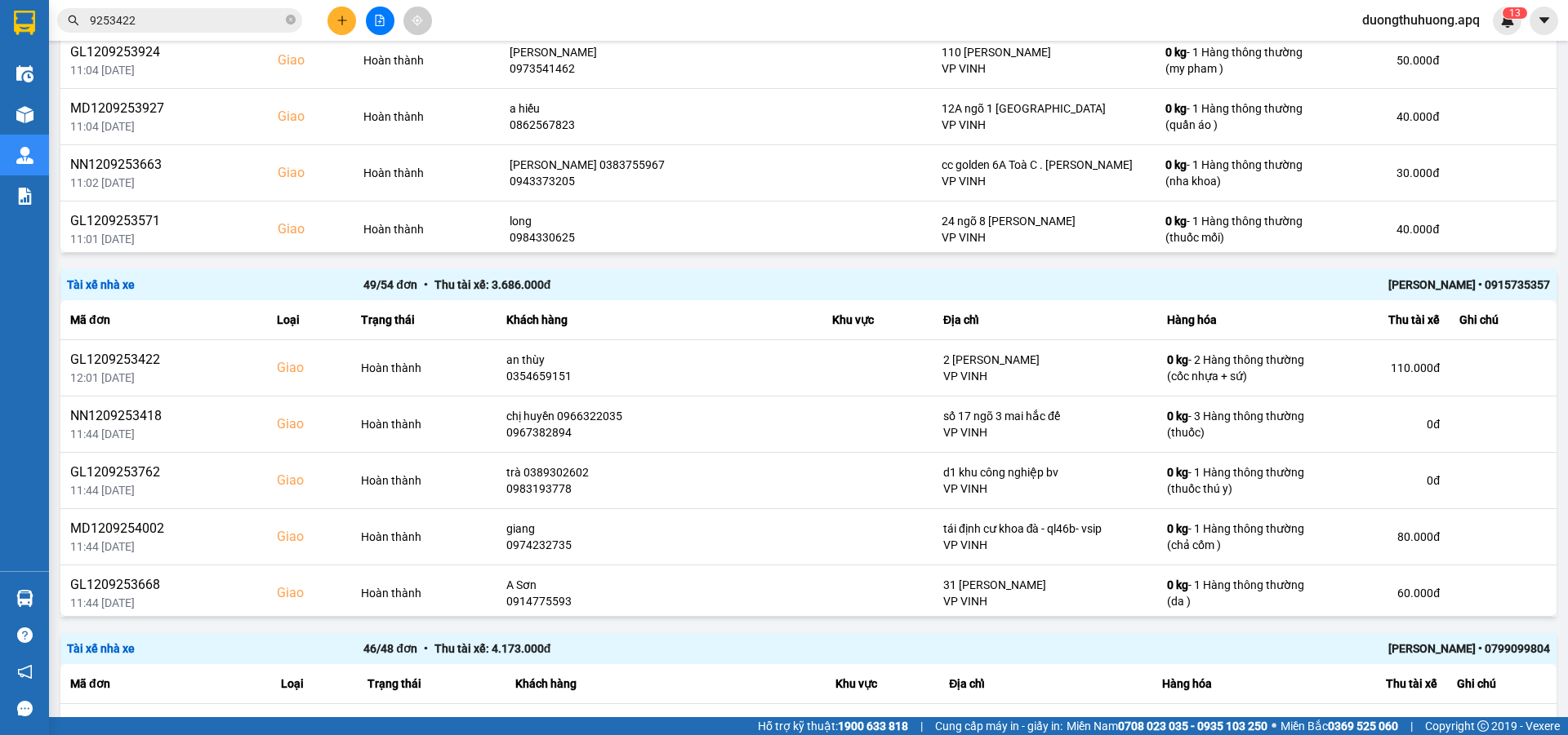
click at [1428, 17] on span "duongthuhuong.apq" at bounding box center [1421, 19] width 143 height 20
click at [1397, 50] on span "Đăng xuất" at bounding box center [1426, 51] width 114 height 18
